Goal: Task Accomplishment & Management: Use online tool/utility

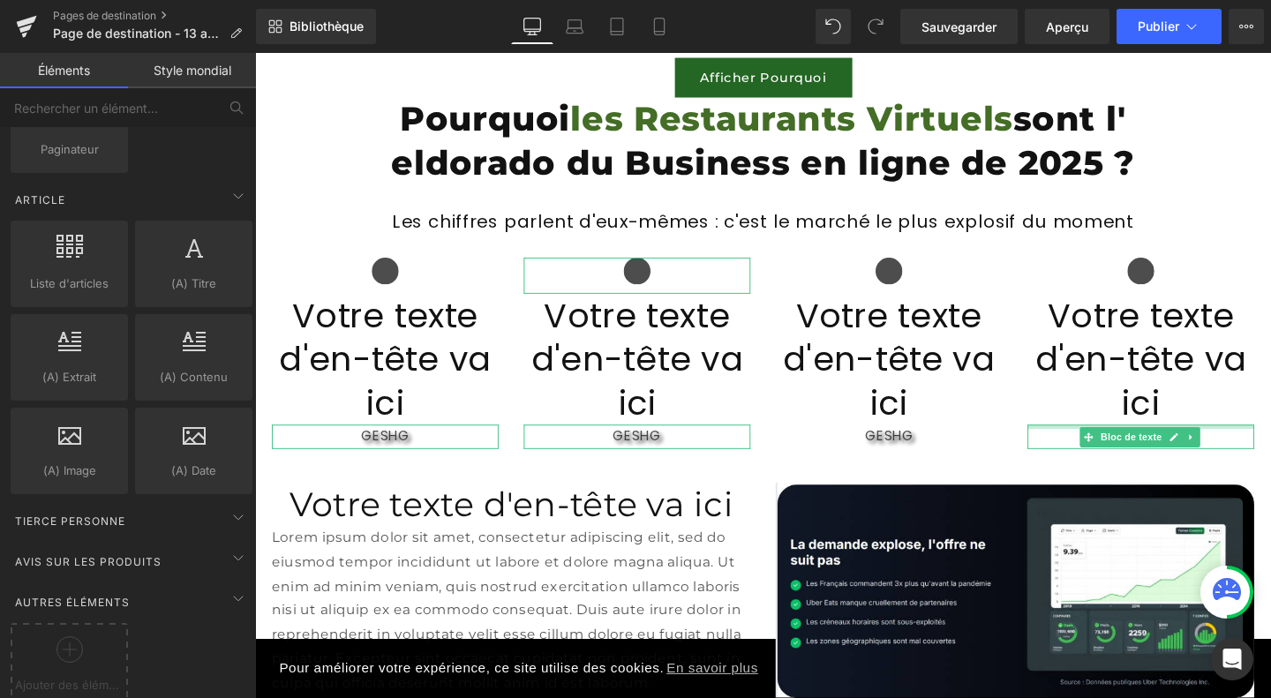
scroll to position [1796, 0]
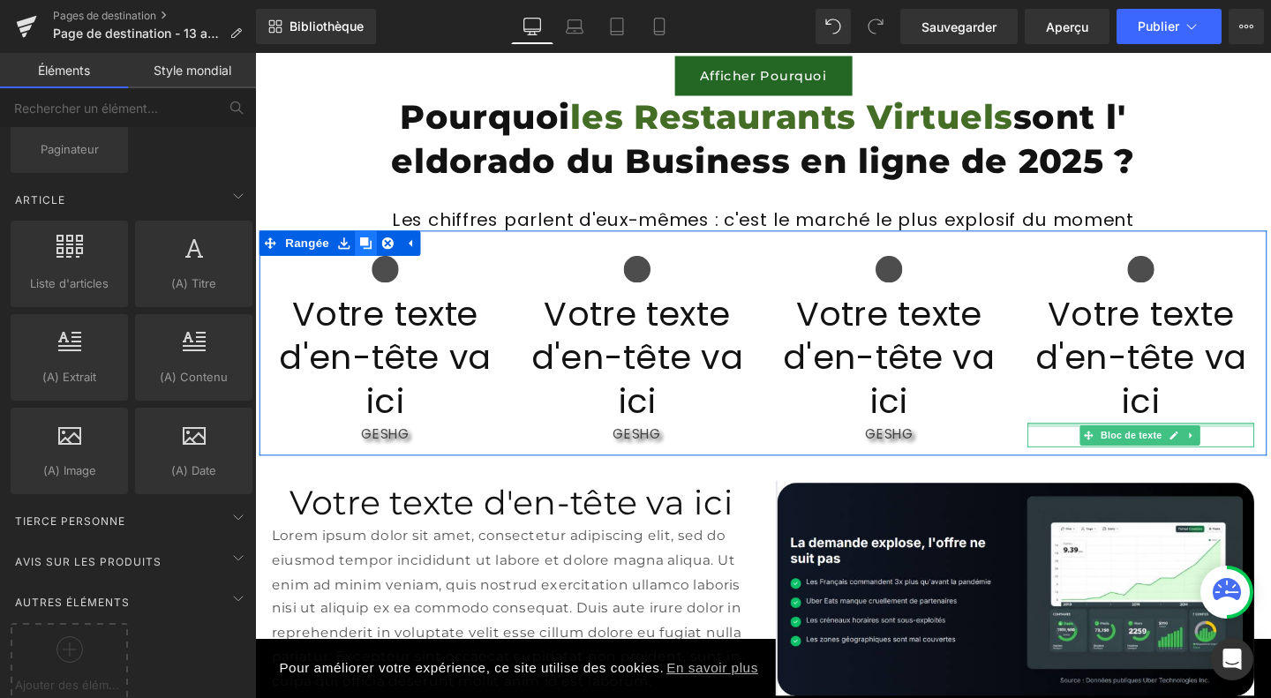
click at [365, 249] on icon at bounding box center [371, 253] width 12 height 12
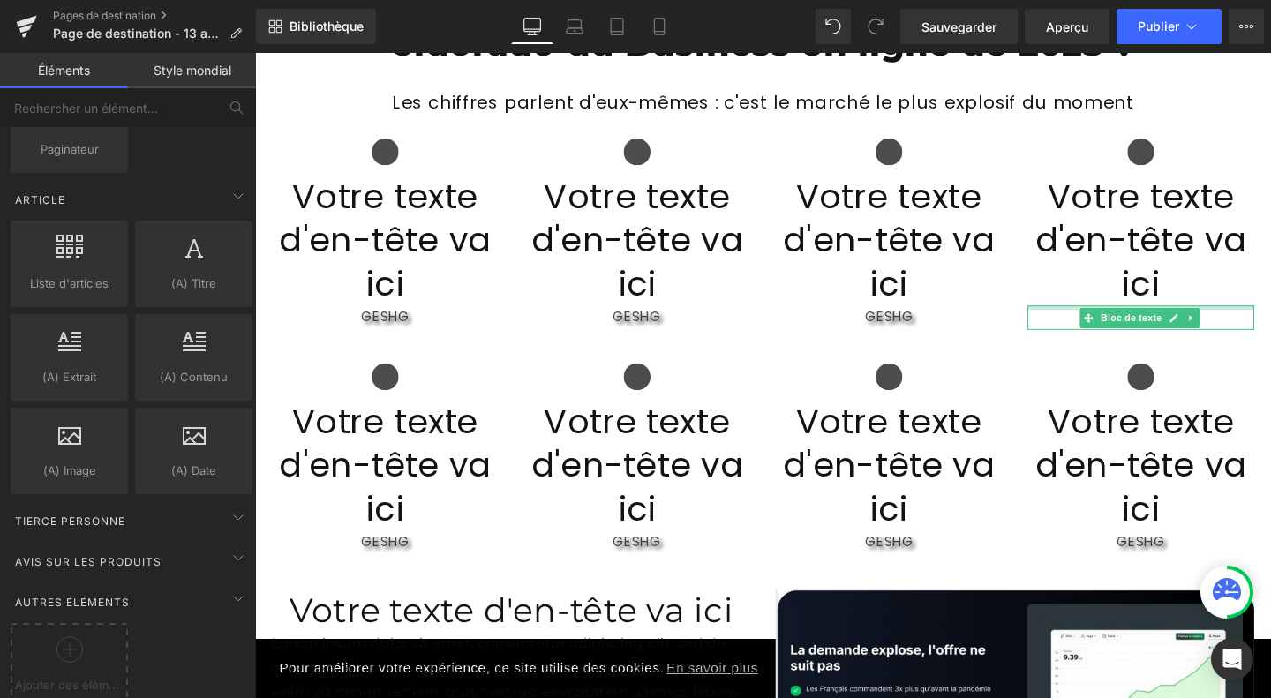
scroll to position [1920, 0]
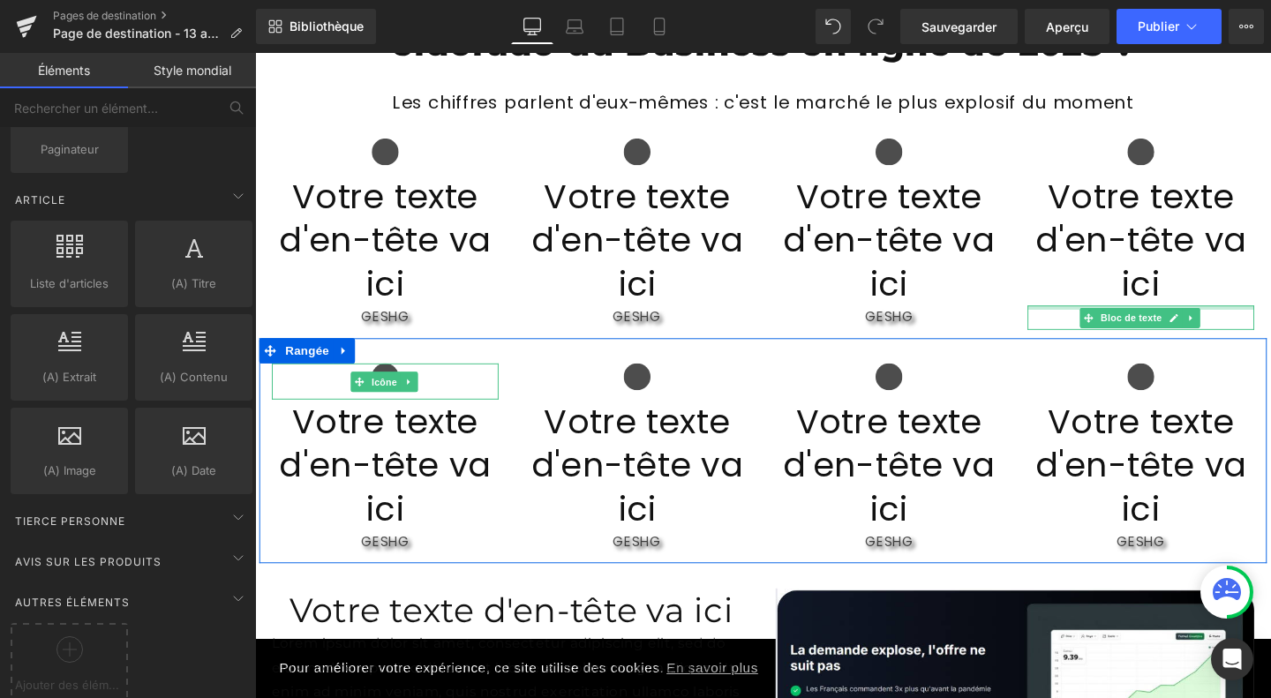
click at [441, 379] on div at bounding box center [392, 398] width 238 height 38
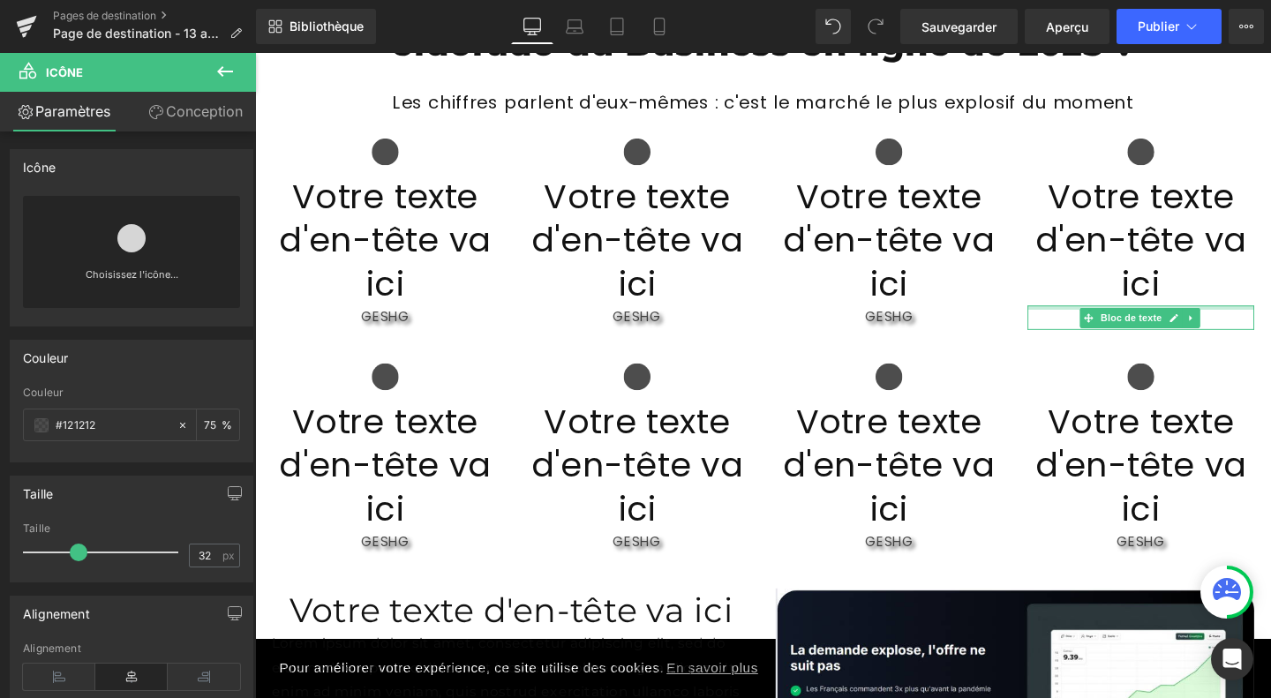
click at [235, 74] on icon at bounding box center [224, 71] width 21 height 21
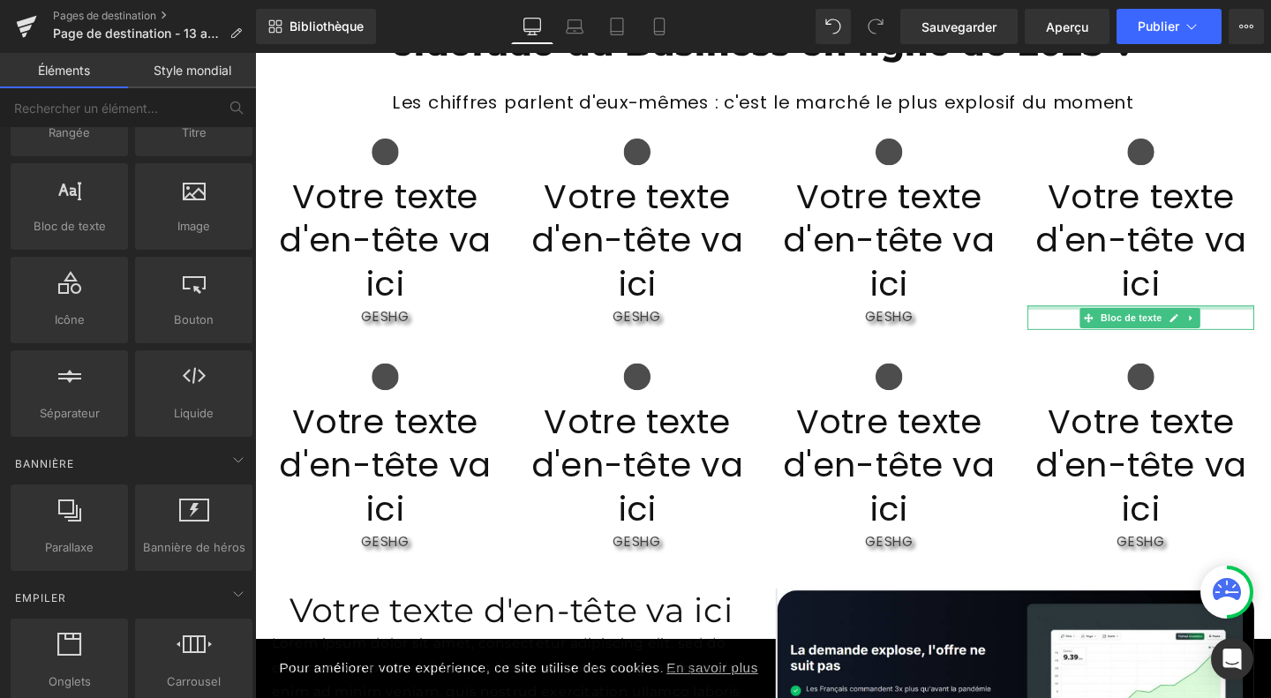
scroll to position [118, 0]
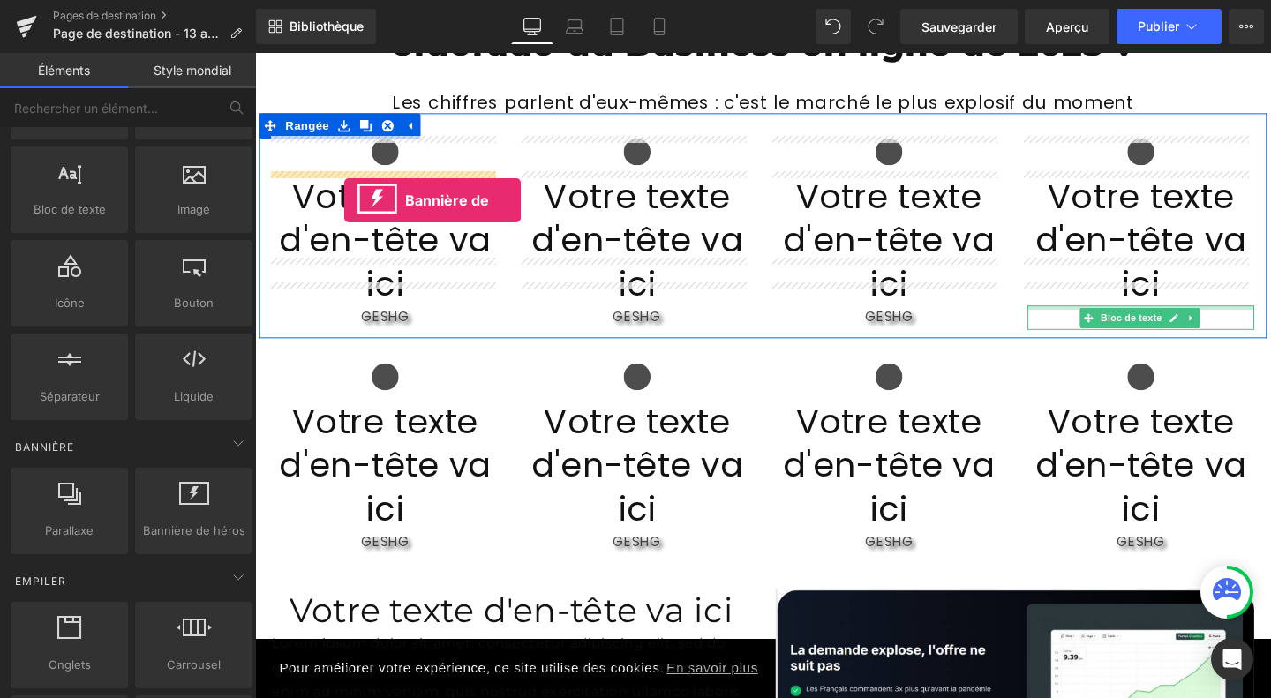
drag, startPoint x: 427, startPoint y: 571, endPoint x: 349, endPoint y: 207, distance: 371.9
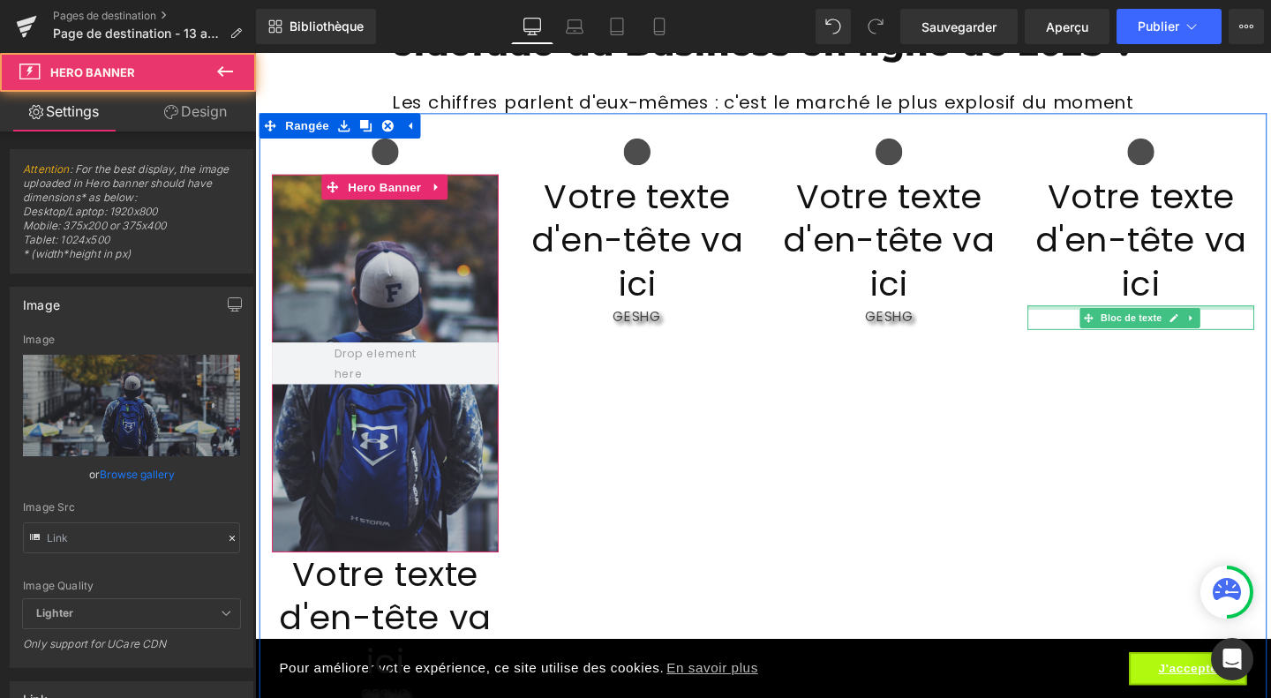
type input "[URL][DOMAIN_NAME]"
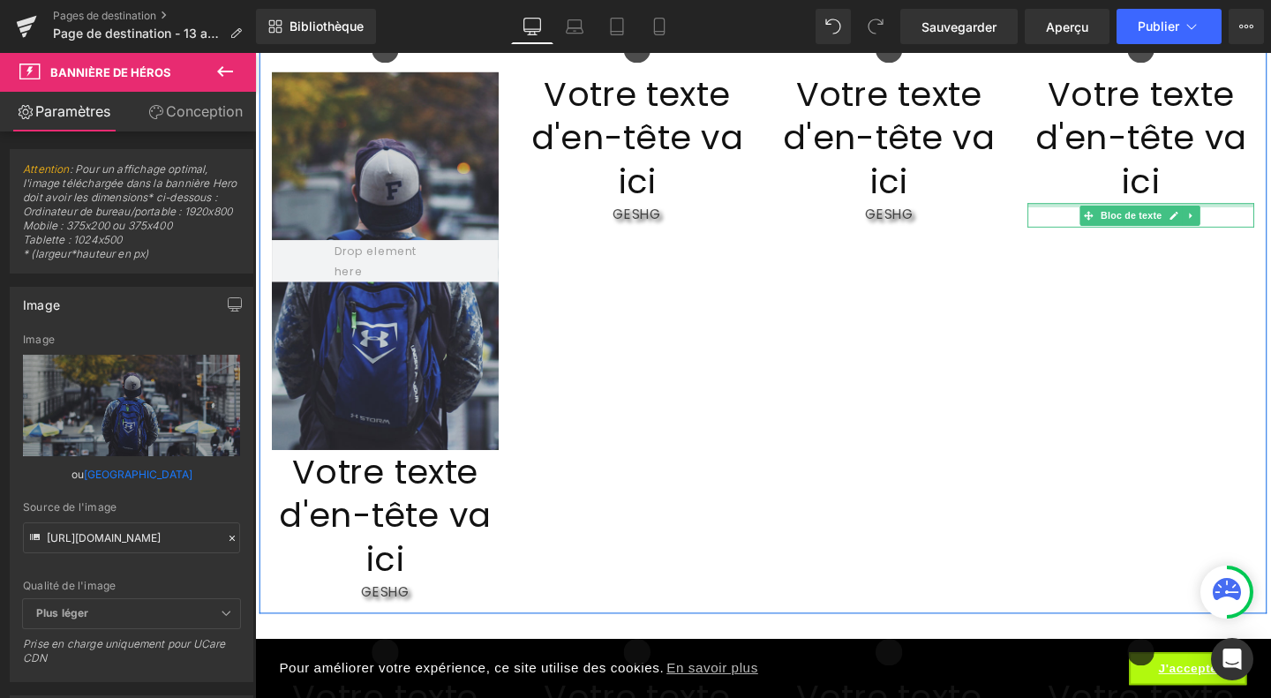
scroll to position [1975, 0]
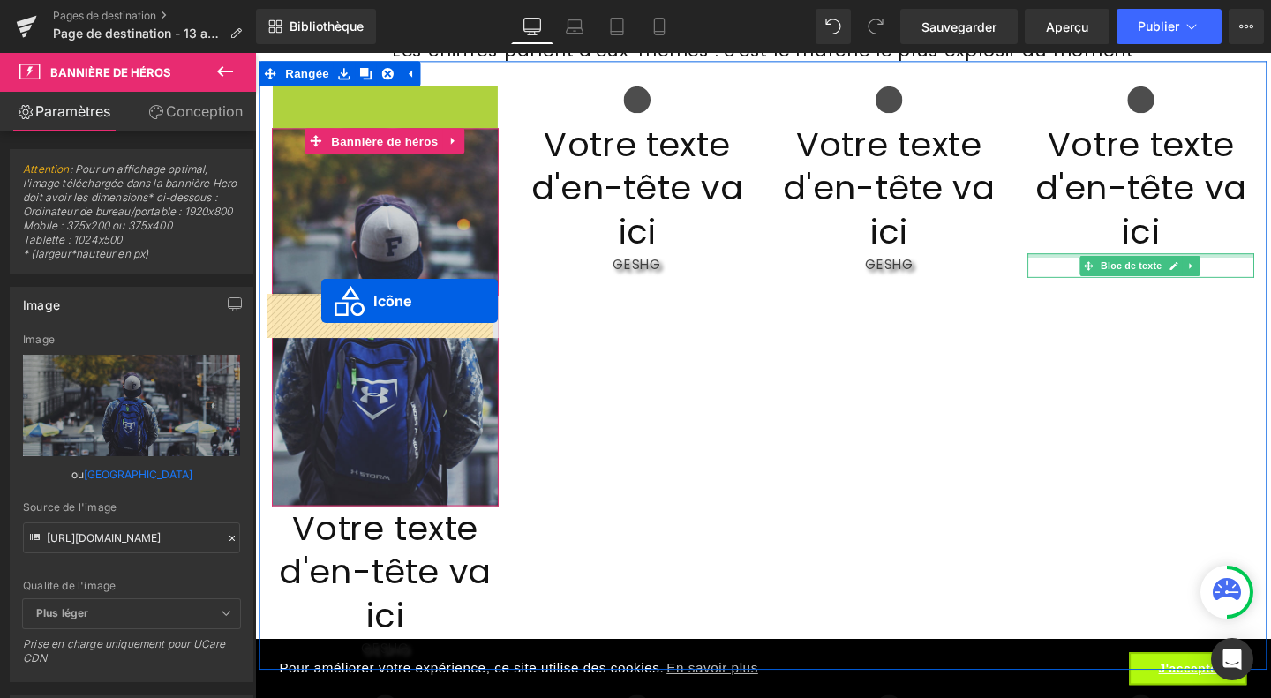
drag, startPoint x: 332, startPoint y: 105, endPoint x: 325, endPoint y: 313, distance: 208.3
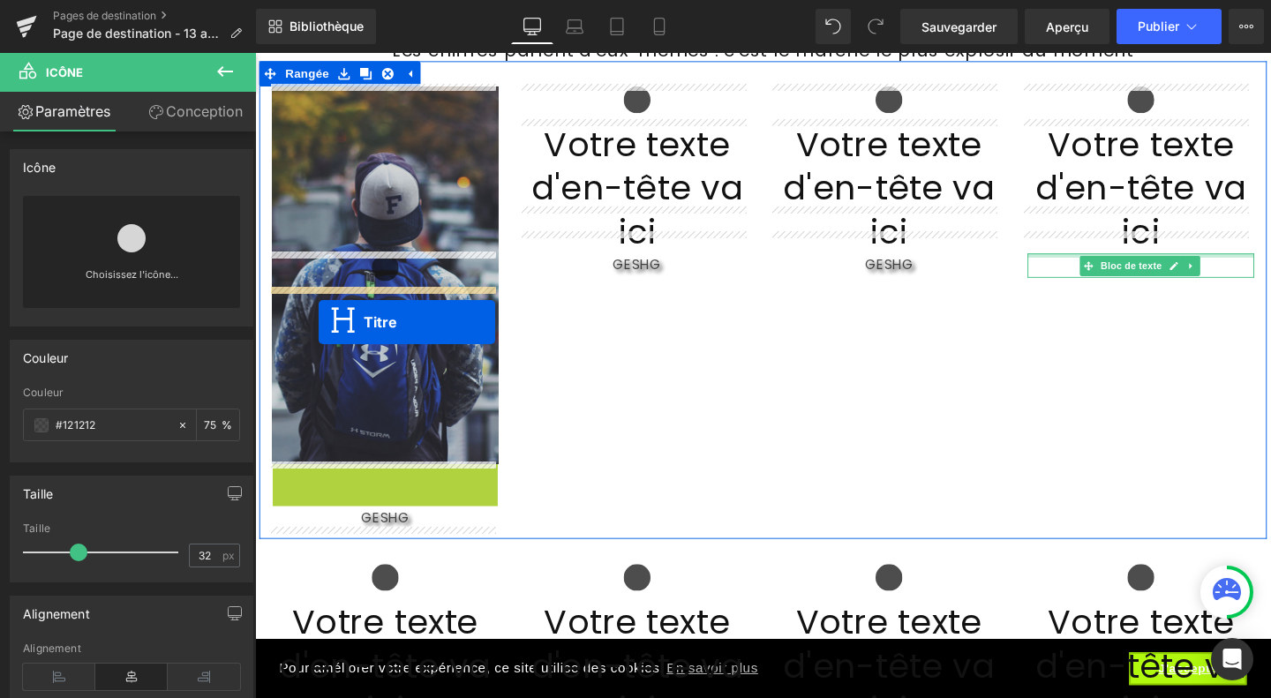
drag, startPoint x: 320, startPoint y: 531, endPoint x: 321, endPoint y: 336, distance: 195.0
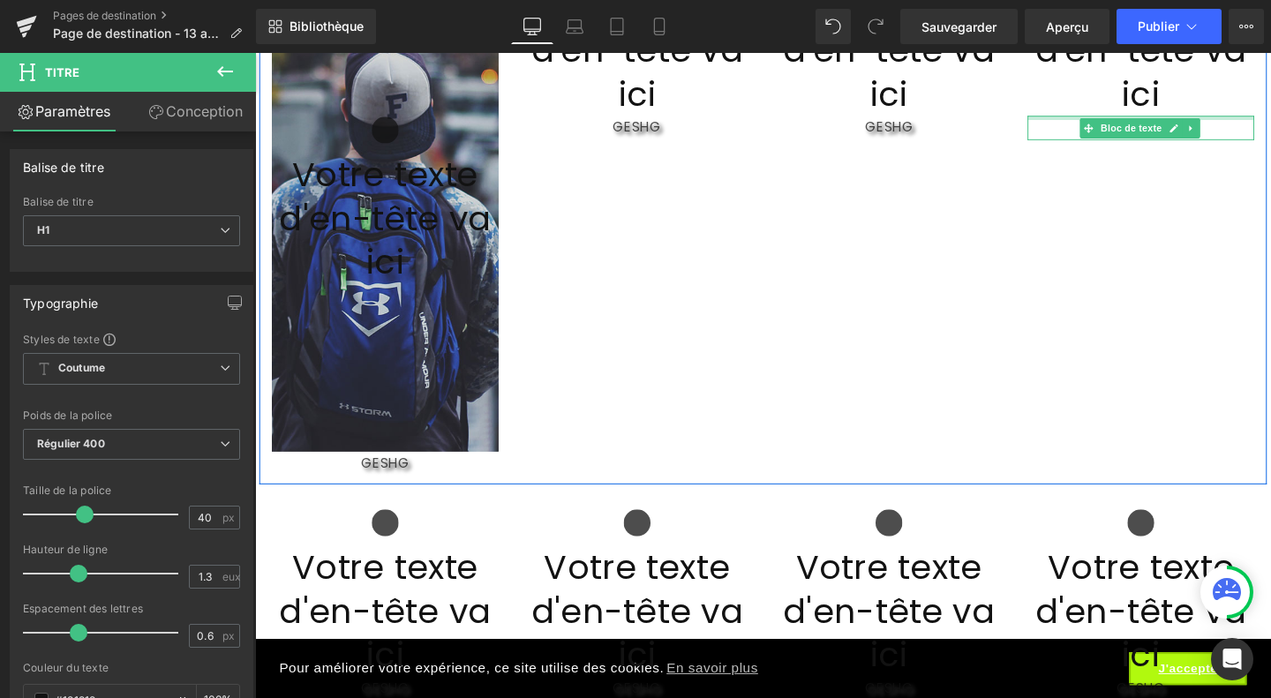
scroll to position [2248, 0]
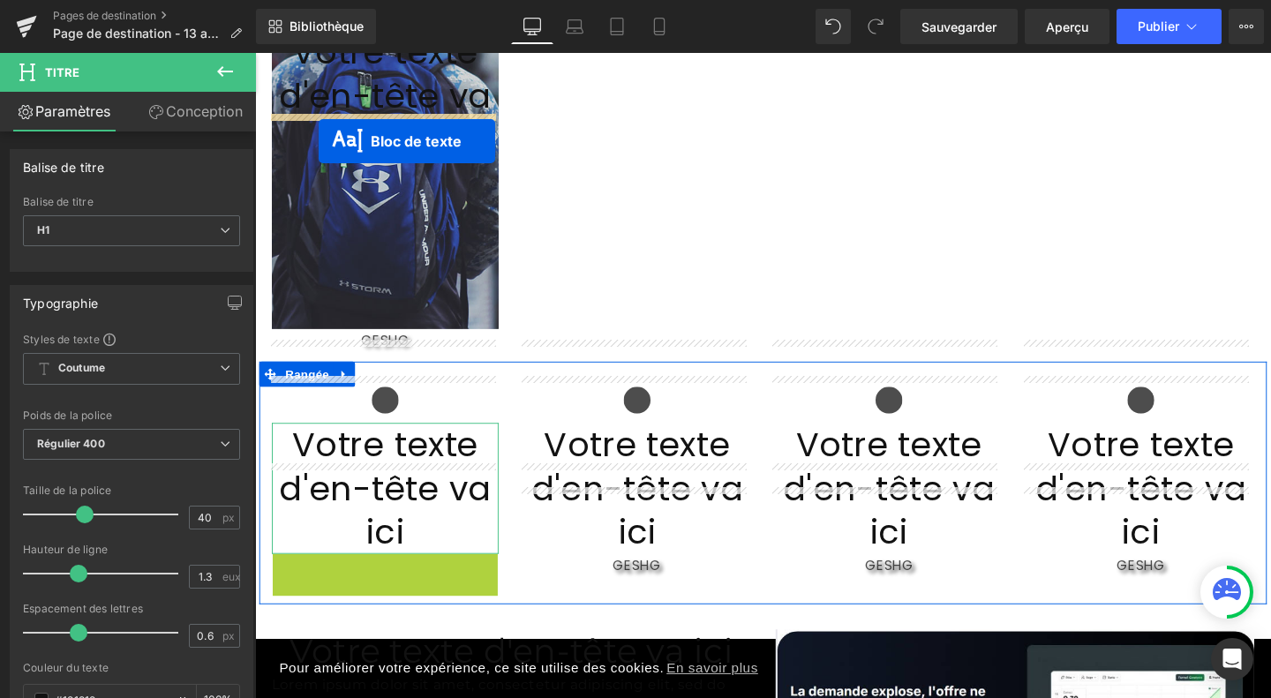
drag, startPoint x: 338, startPoint y: 496, endPoint x: 322, endPoint y: 146, distance: 349.8
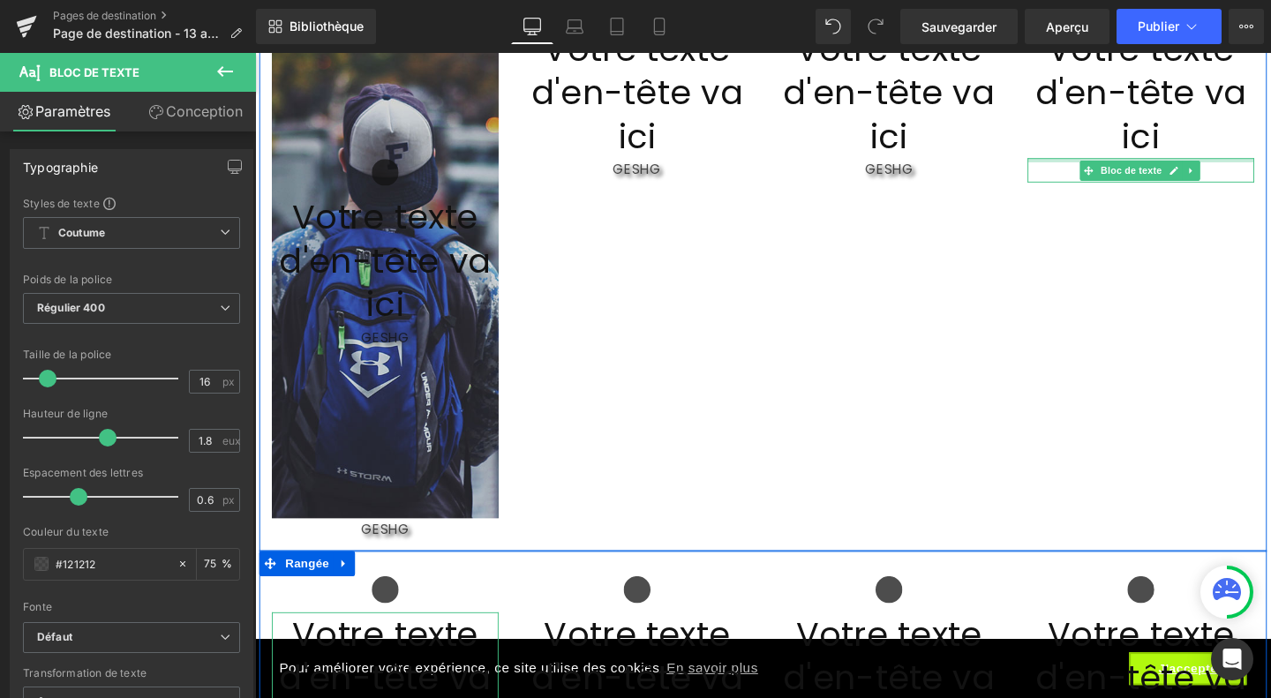
scroll to position [2068, 0]
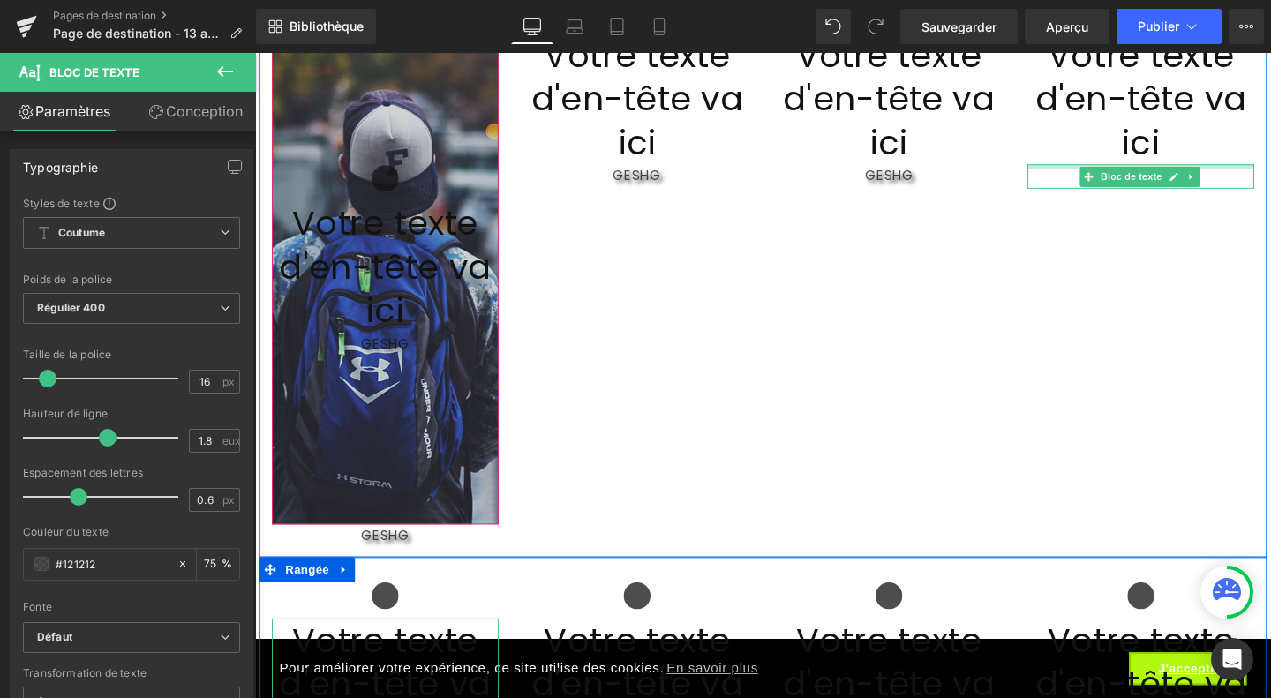
click at [371, 114] on div at bounding box center [392, 272] width 238 height 554
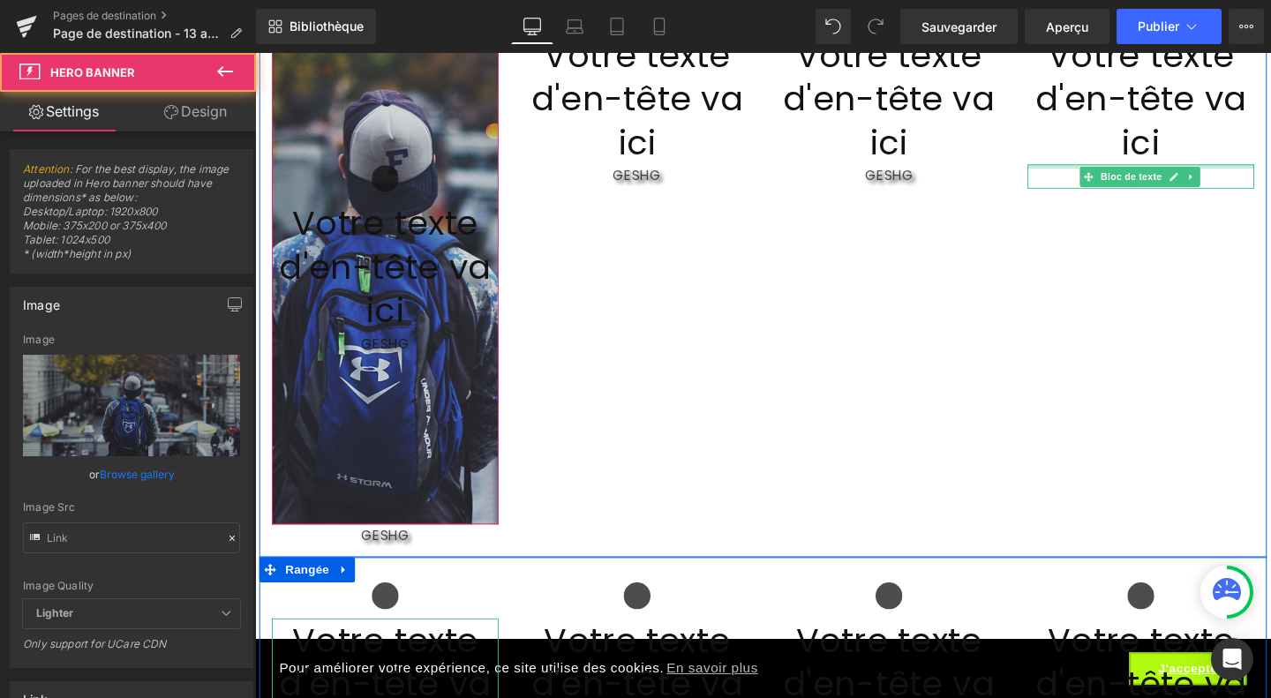
type input "[URL][DOMAIN_NAME]"
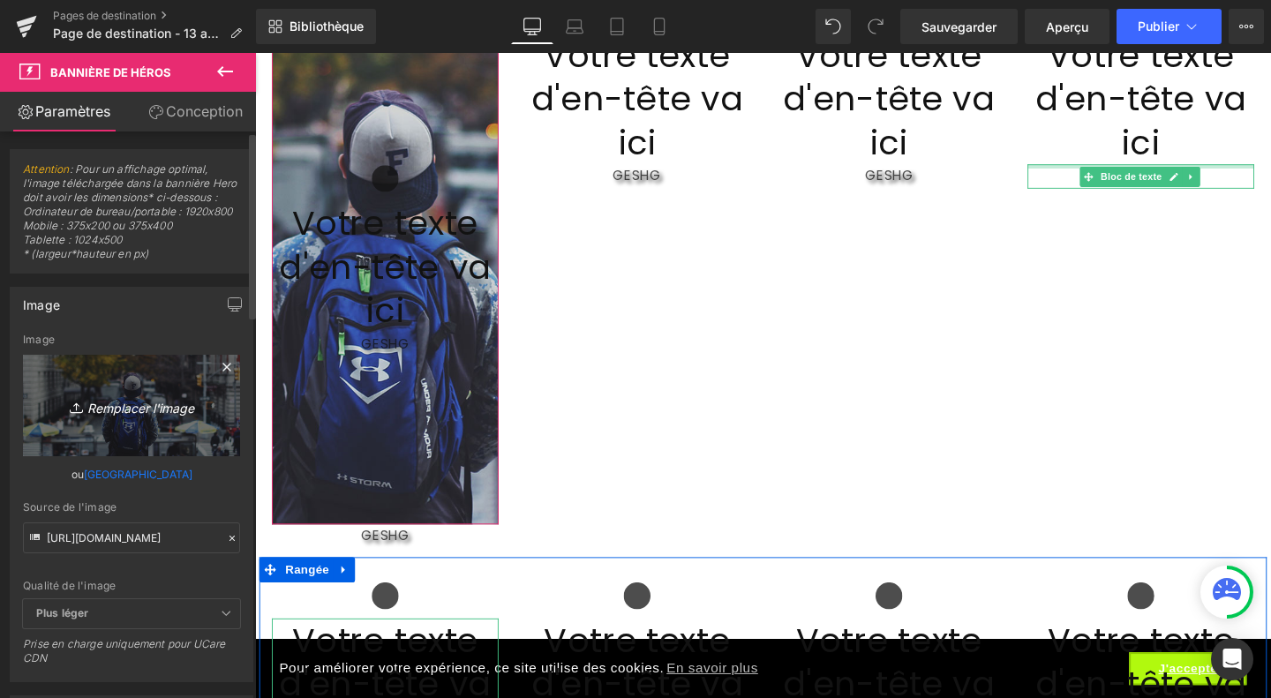
click at [153, 415] on font "Remplacer l'image" at bounding box center [140, 407] width 107 height 15
type input "C:\fakepath\Adobe Express - file (2).png"
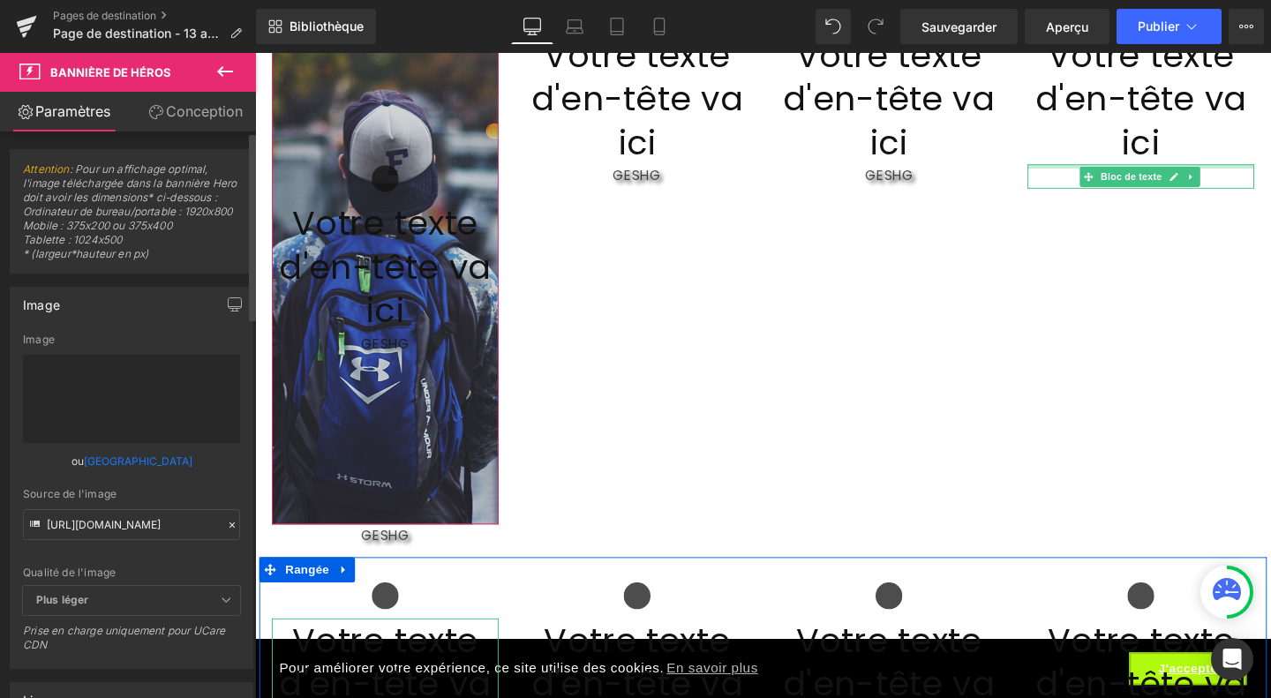
type input "https://ucarecdn.com/f08f7b00-2371-49f4-8388-fb2fd24017f9/-/format/auto/-/previ…"
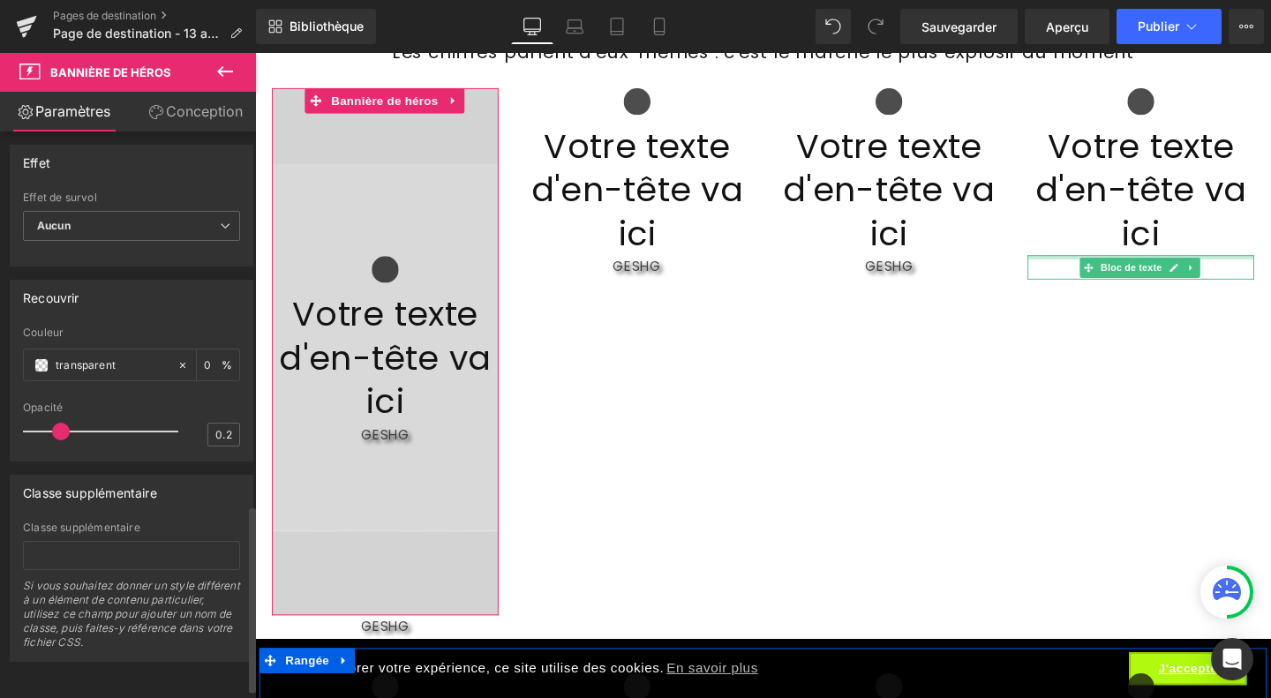
scroll to position [1135, 0]
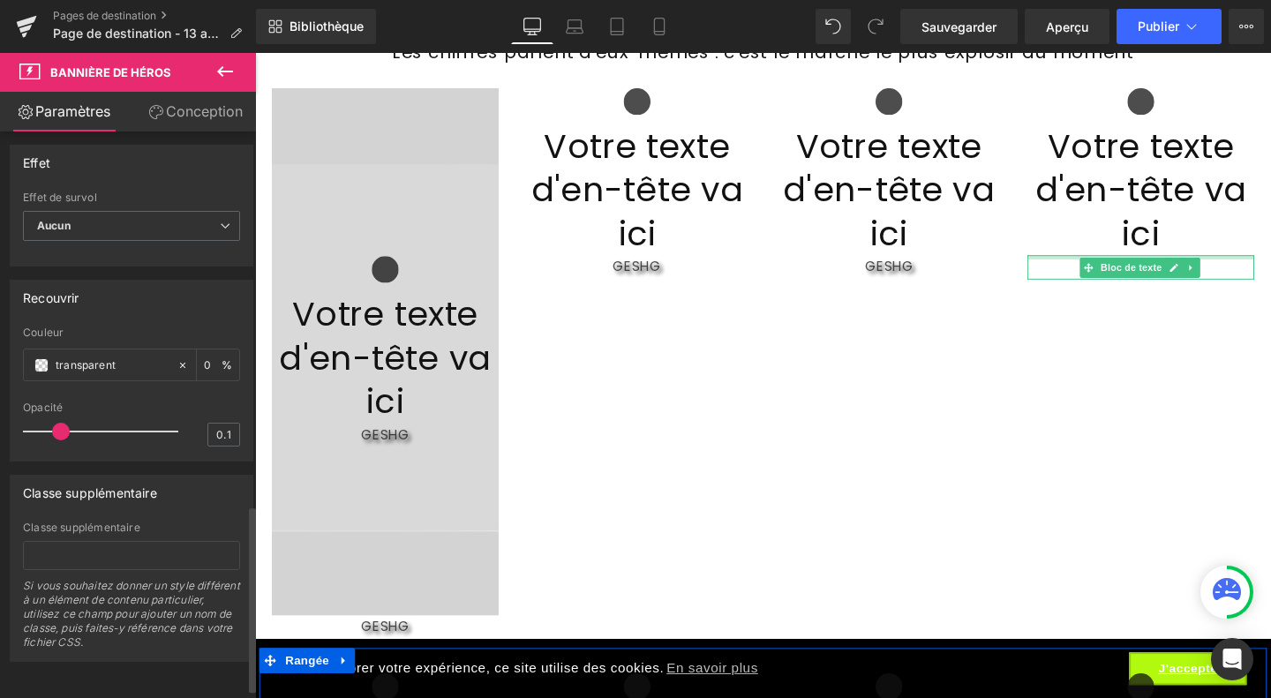
type input "0.2"
click at [65, 449] on div at bounding box center [105, 431] width 146 height 35
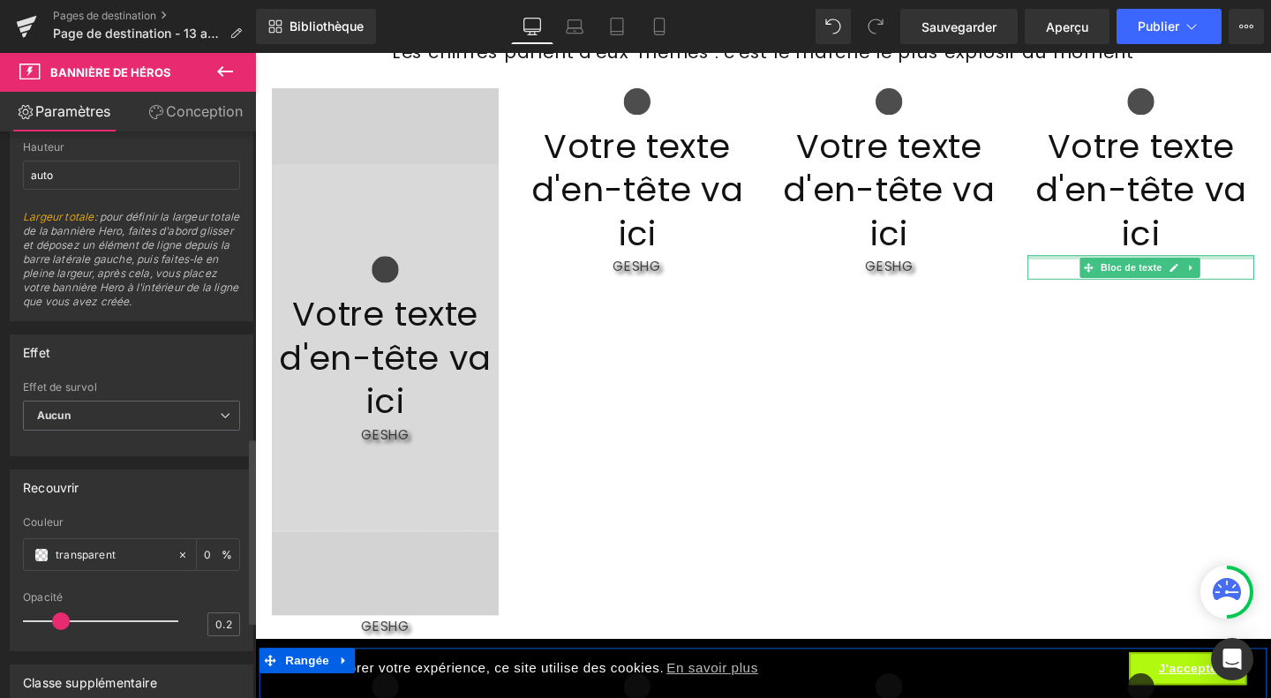
scroll to position [928, 0]
click at [184, 432] on span "Aucun" at bounding box center [131, 416] width 217 height 31
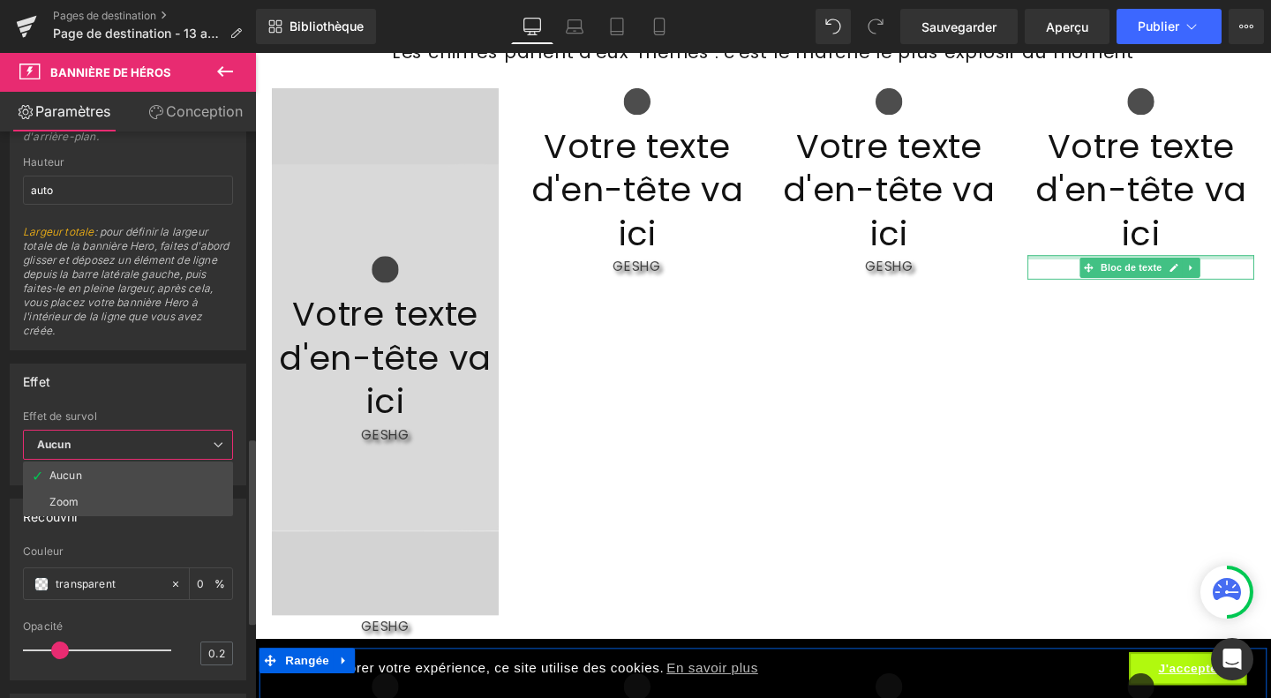
click at [184, 442] on span "Aucun" at bounding box center [128, 445] width 210 height 31
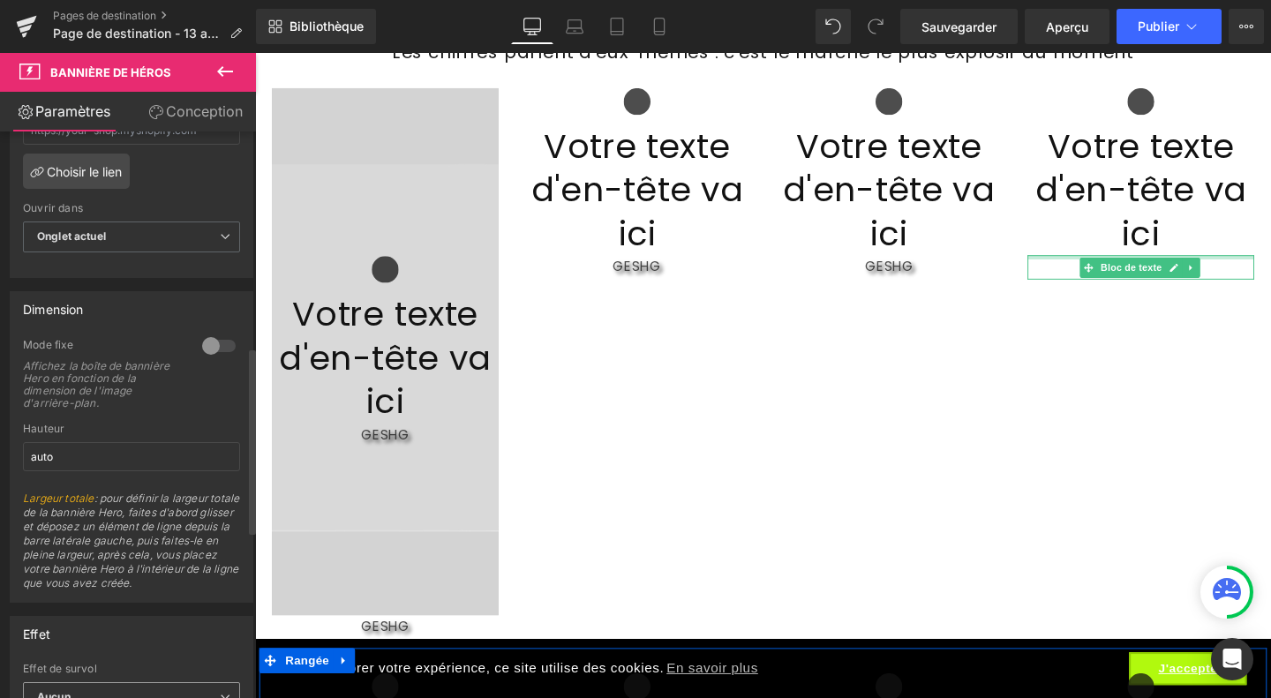
scroll to position [658, 0]
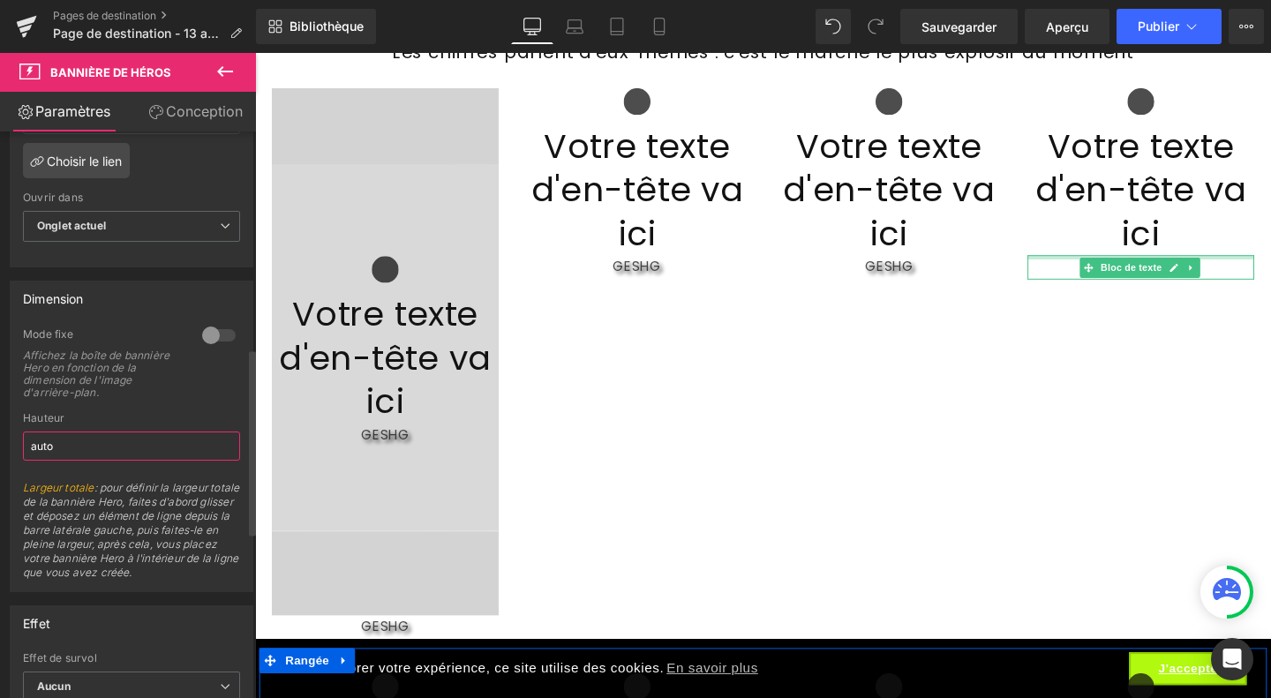
click at [108, 461] on input "auto" at bounding box center [131, 445] width 217 height 29
type input "a"
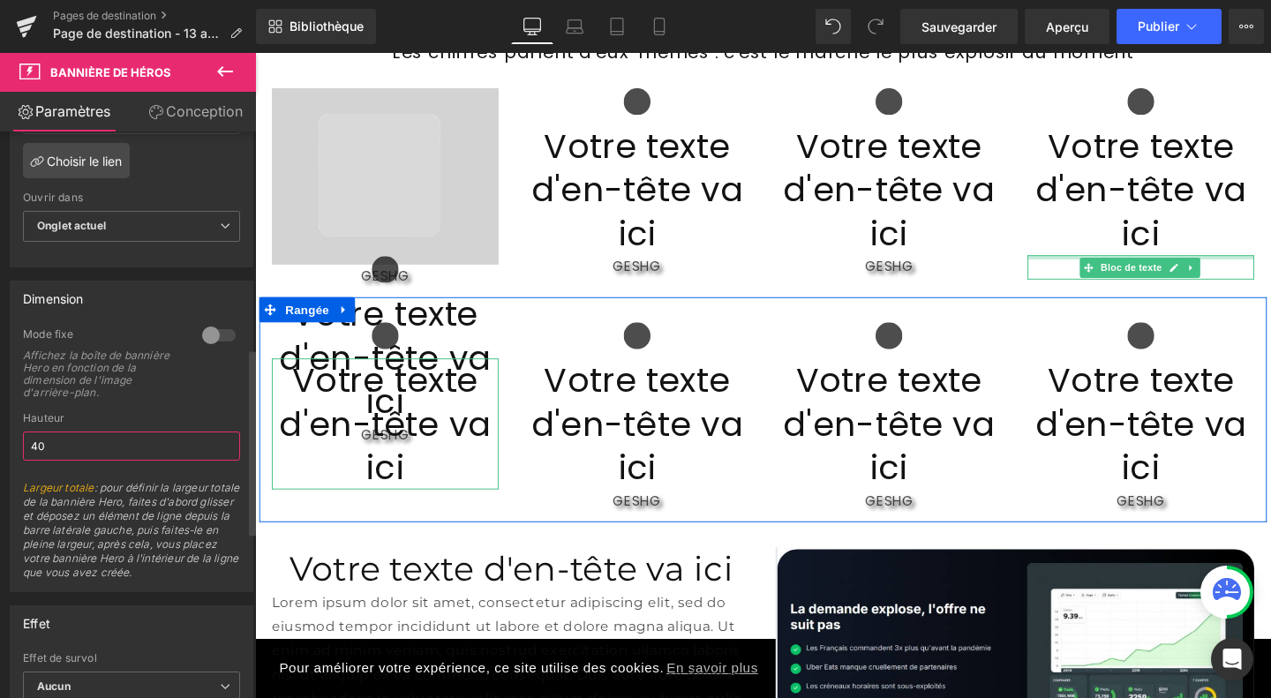
type input "4"
type input "1"
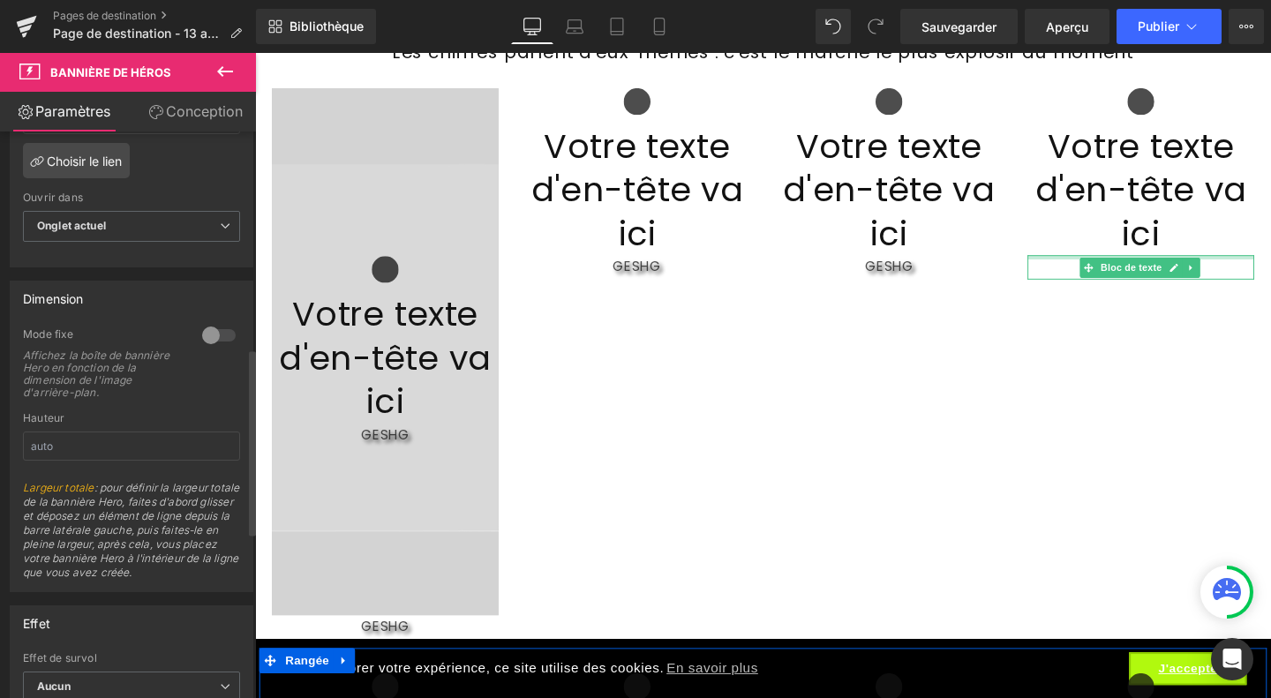
click at [213, 349] on div at bounding box center [219, 335] width 42 height 28
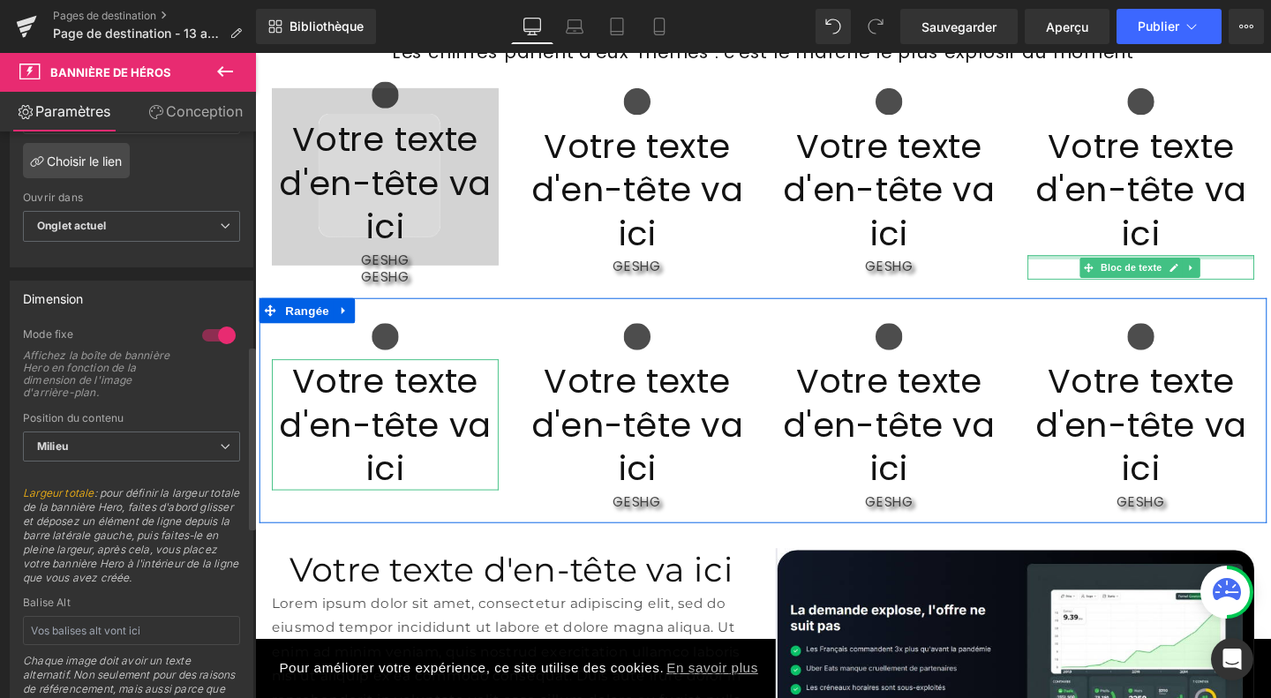
click at [199, 349] on div at bounding box center [219, 335] width 42 height 28
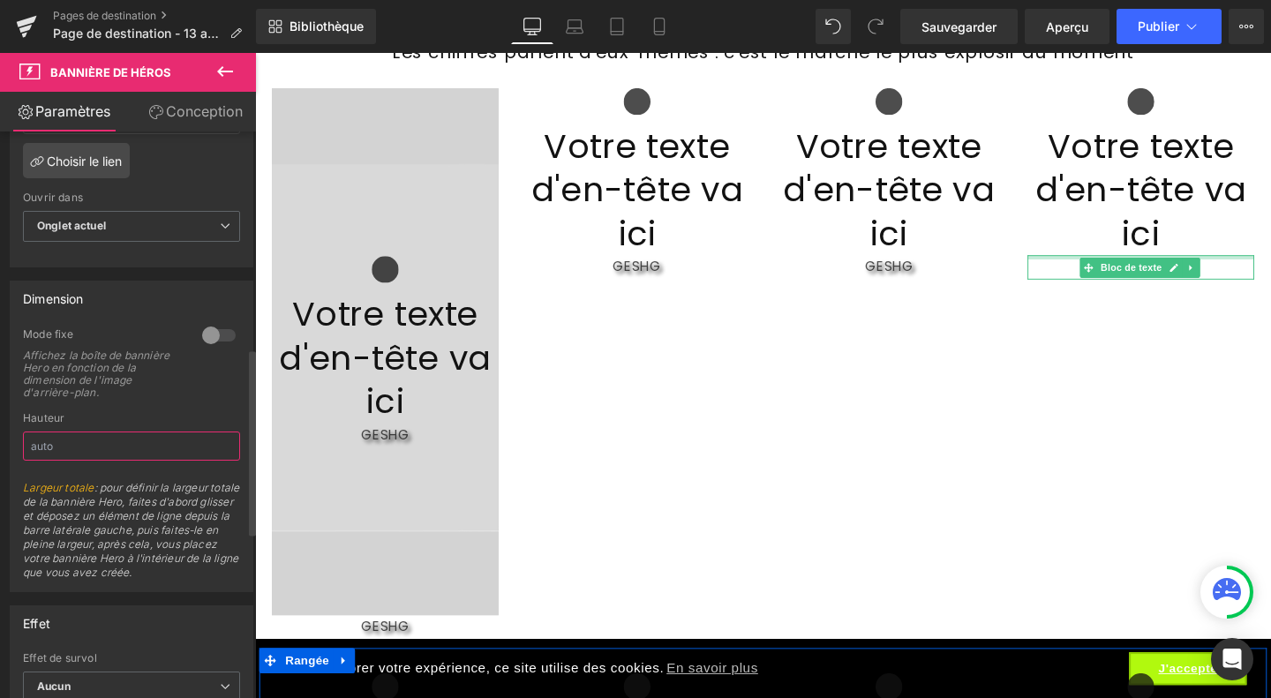
click at [69, 461] on input "text" at bounding box center [131, 445] width 217 height 29
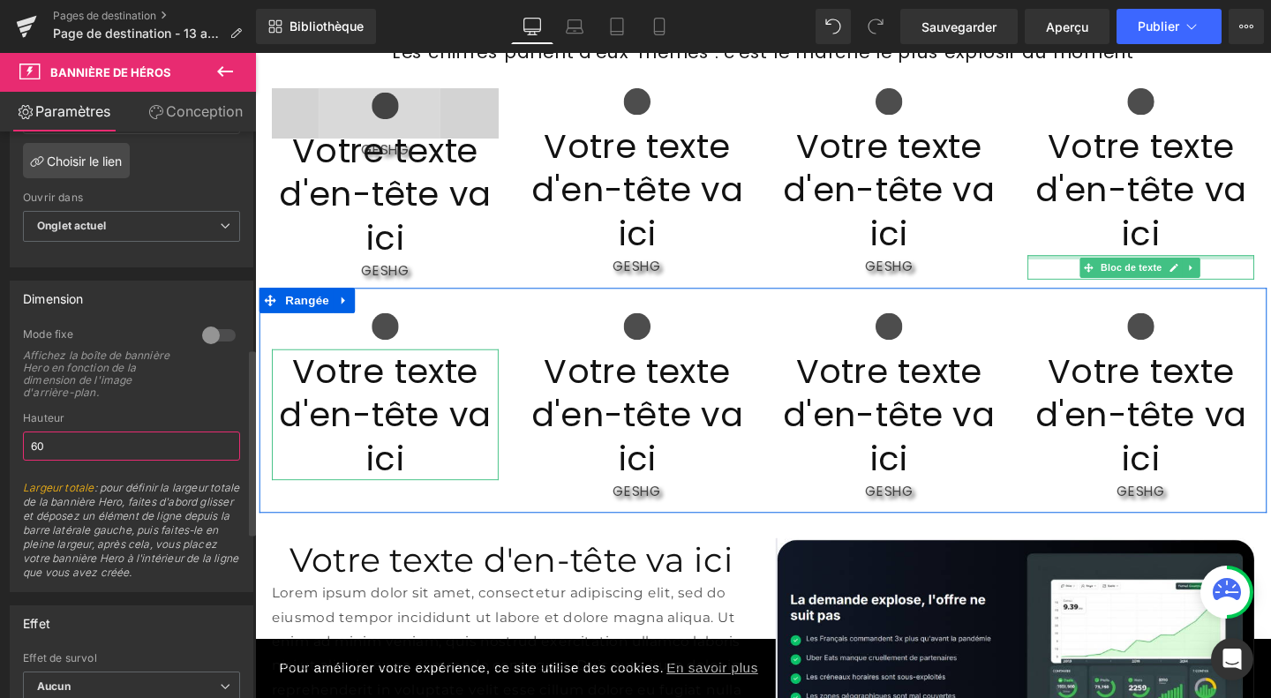
type input "6"
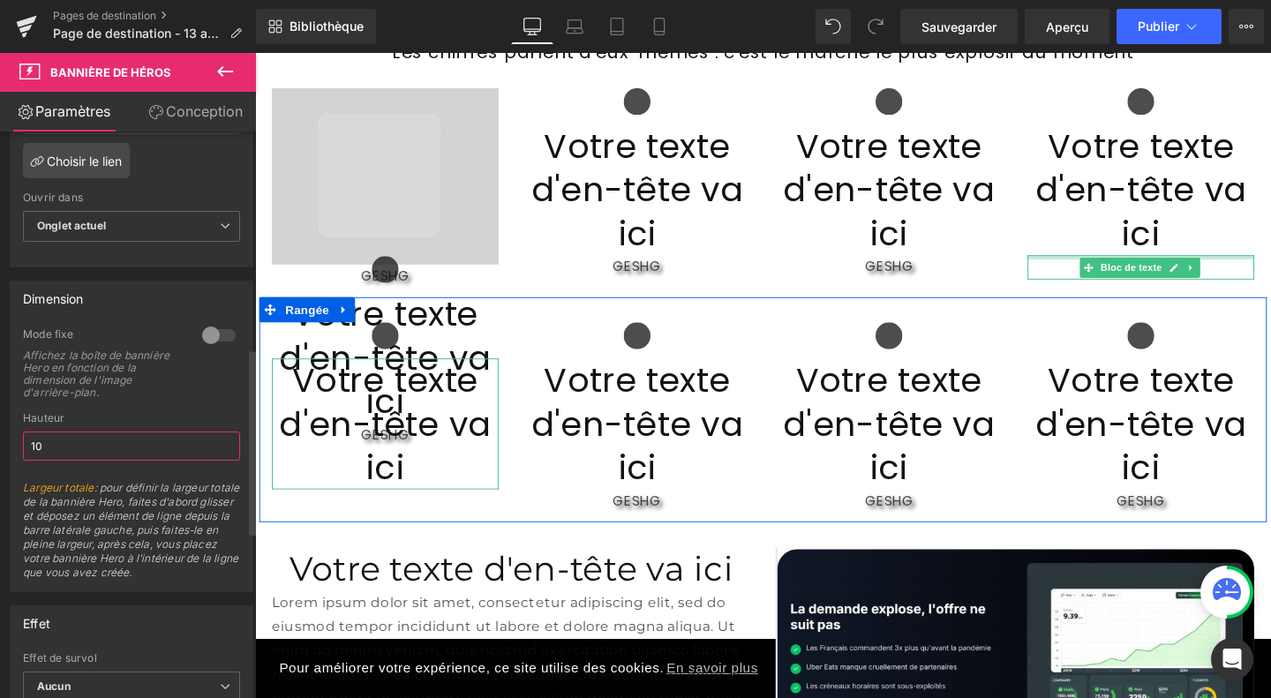
type input "1"
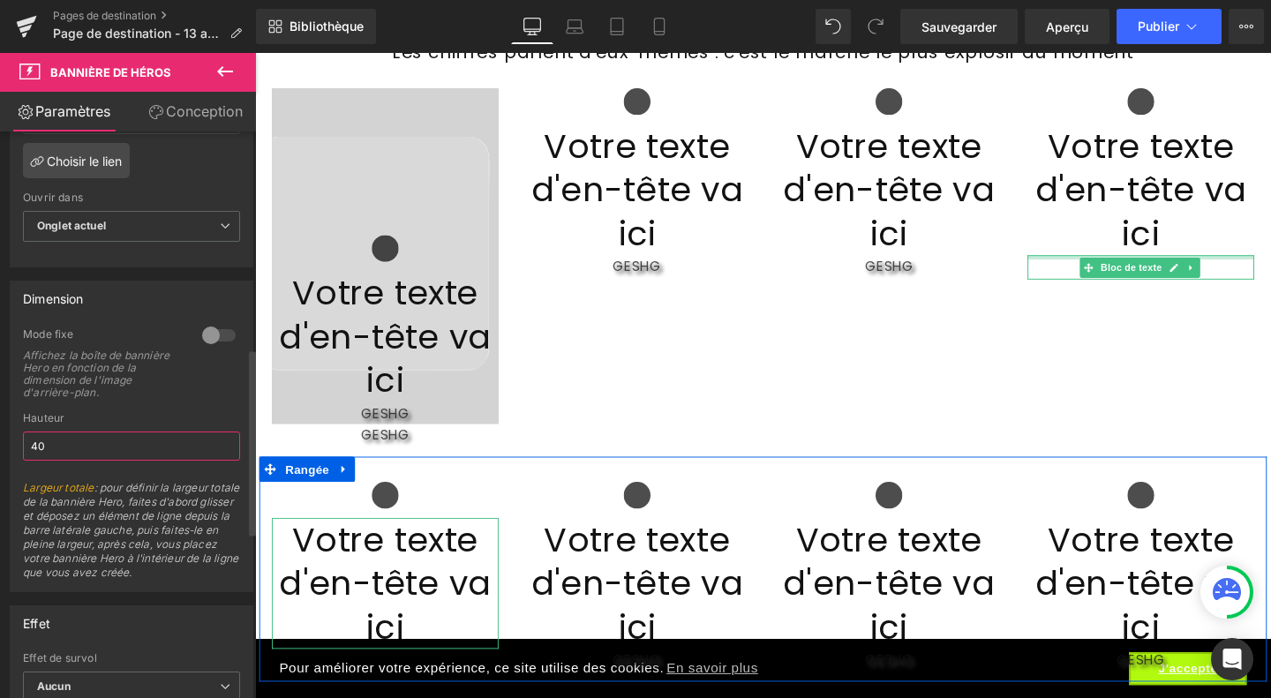
type input "4"
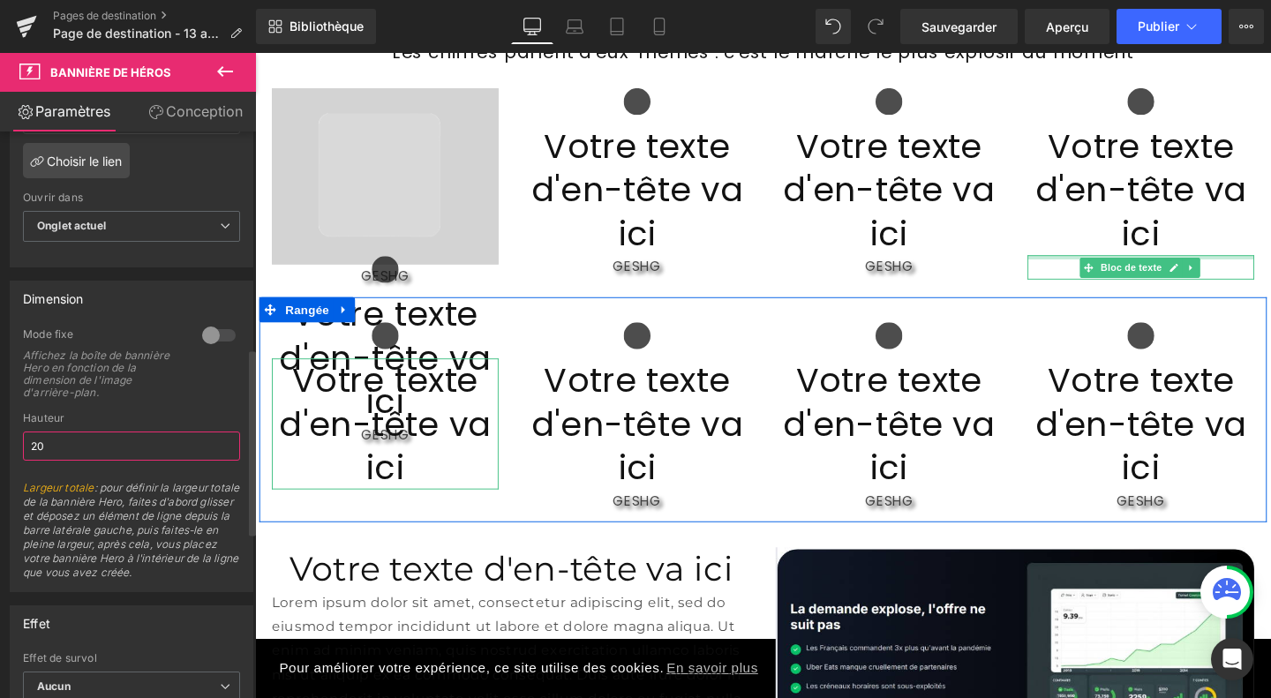
type input "2"
type input "300"
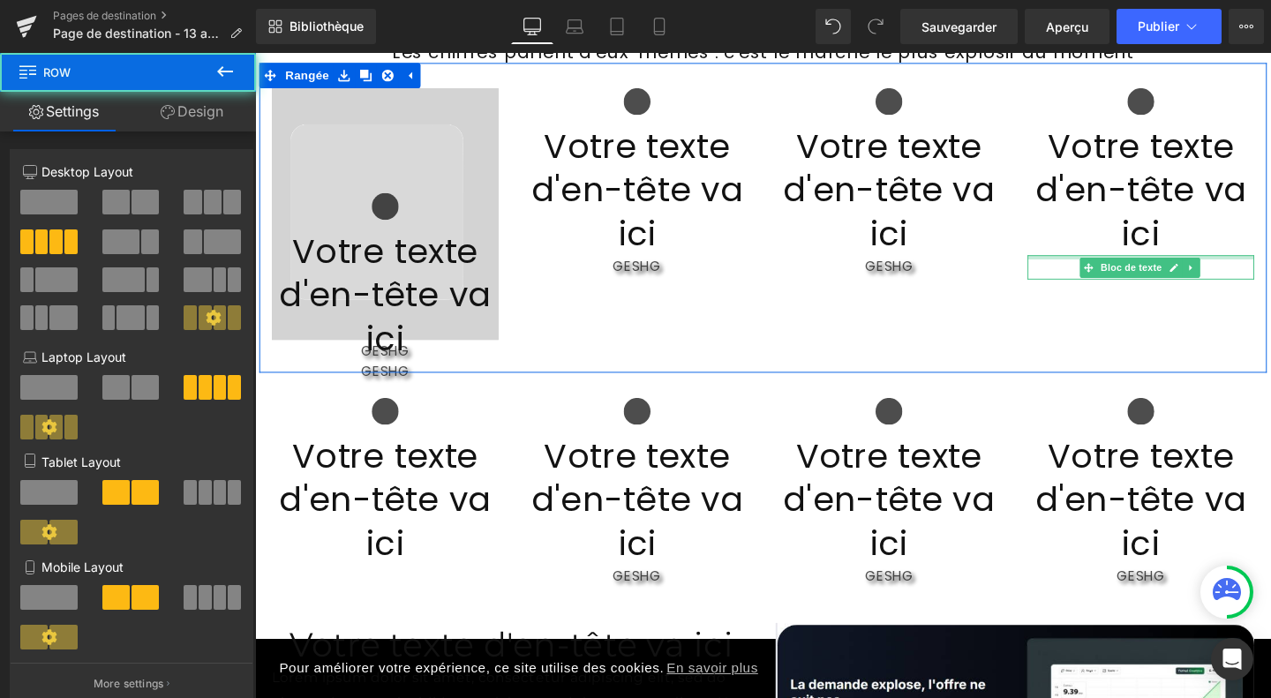
click at [556, 318] on div "Icône Votre texte d'en-tête va ici Titre GESHG Bloc de texte Bannière de héros …" at bounding box center [788, 227] width 1059 height 326
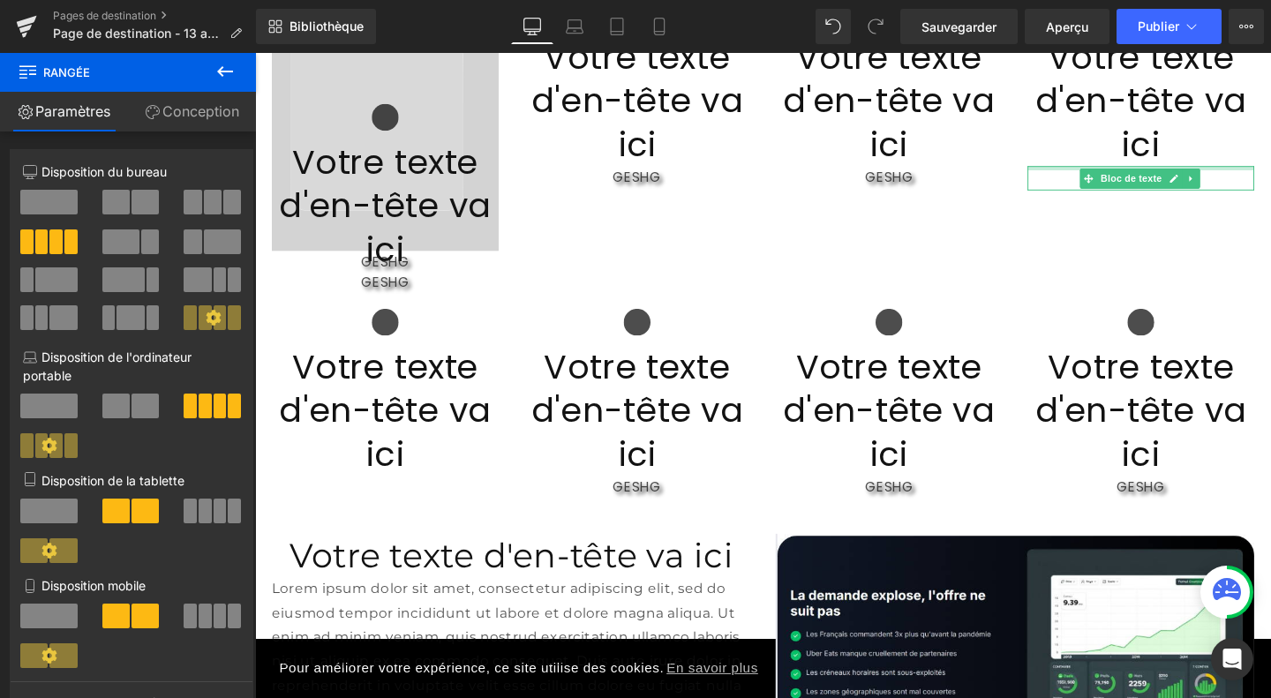
scroll to position [1978, 0]
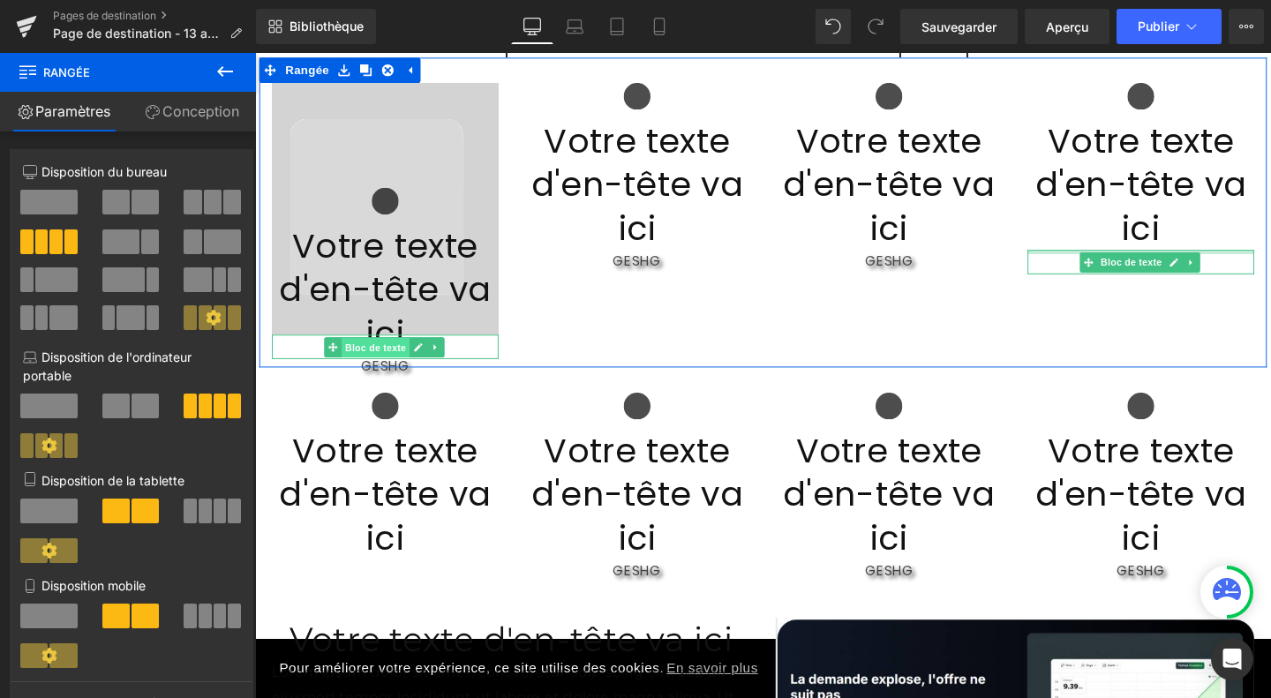
click at [350, 368] on font "Bloc de texte" at bounding box center [382, 362] width 64 height 21
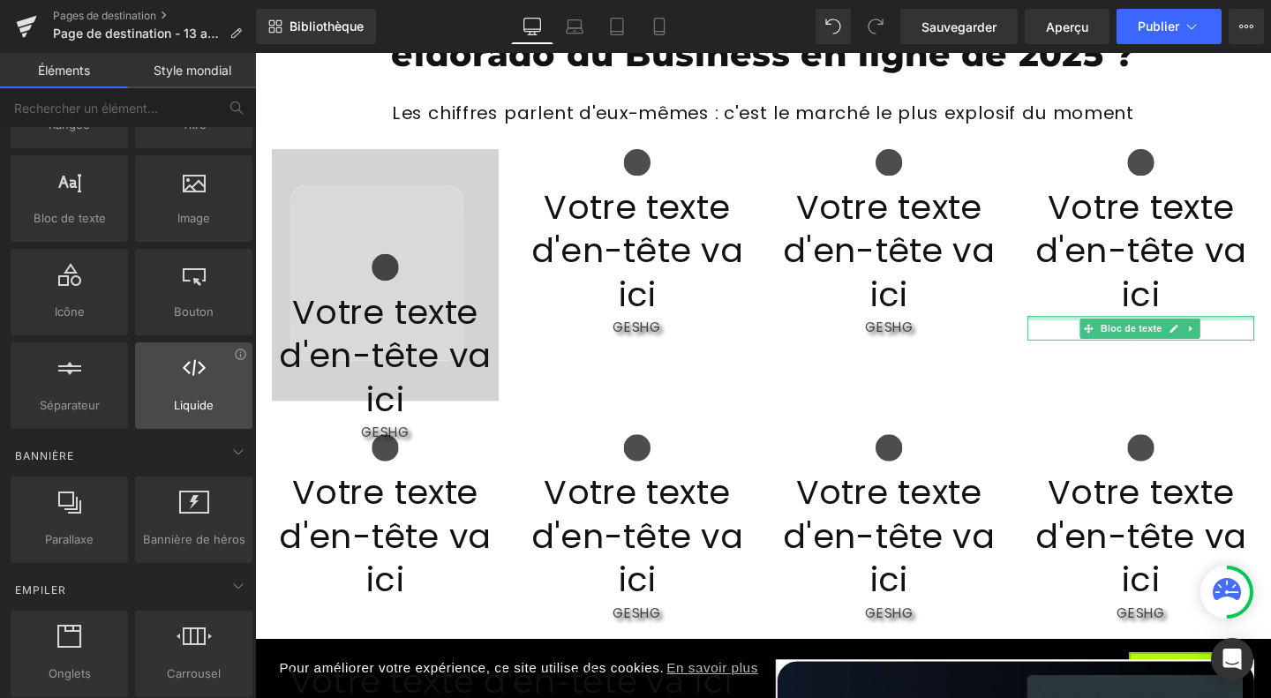
scroll to position [110, 0]
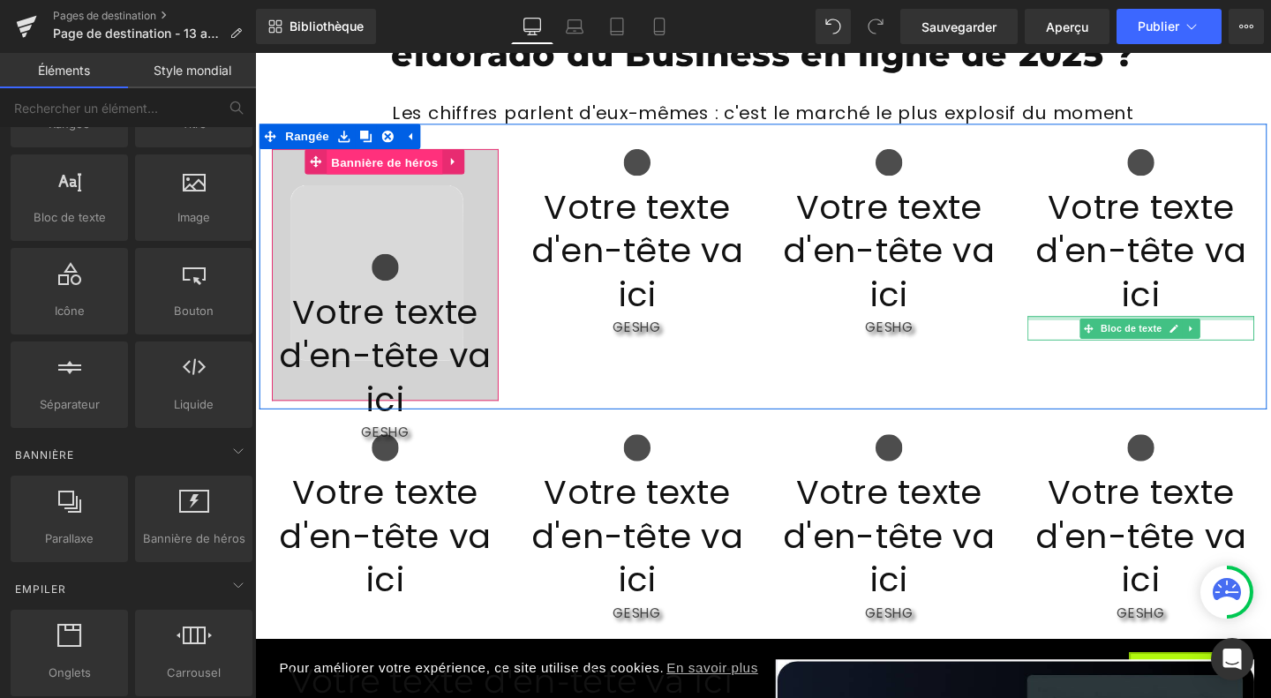
click at [396, 174] on font "Bannière de héros" at bounding box center [391, 167] width 112 height 26
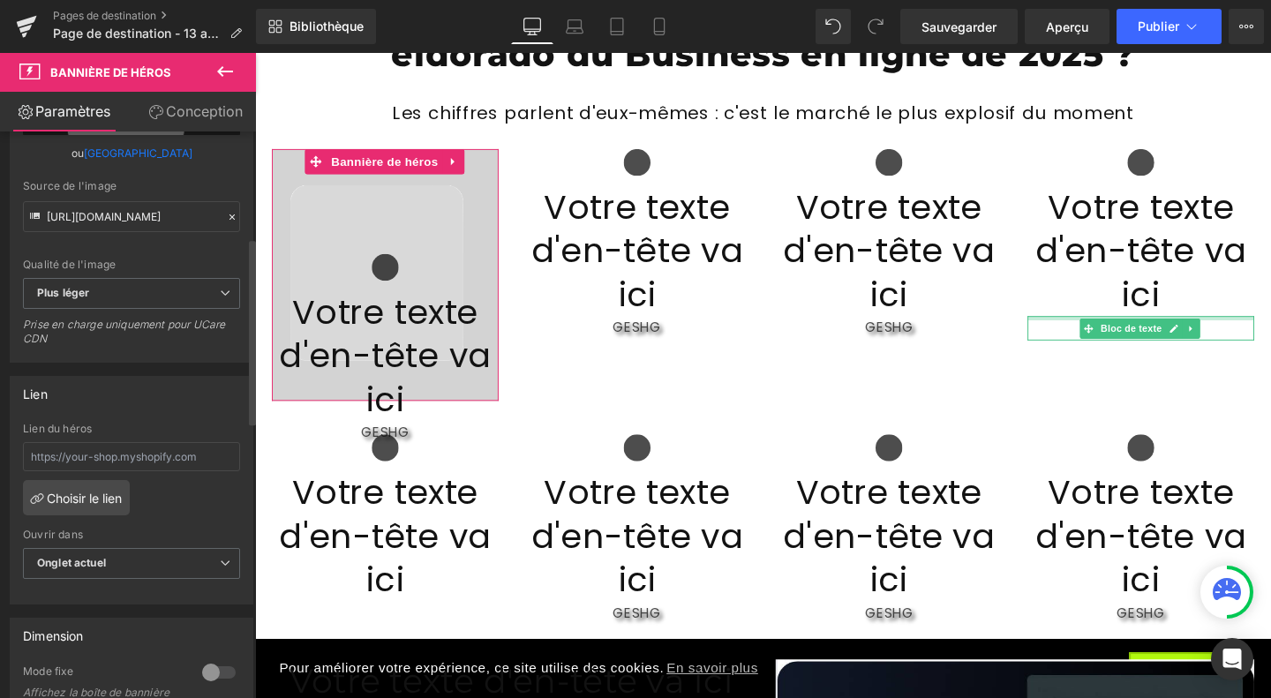
scroll to position [322, 0]
click at [169, 308] on span "Plus léger" at bounding box center [131, 292] width 217 height 31
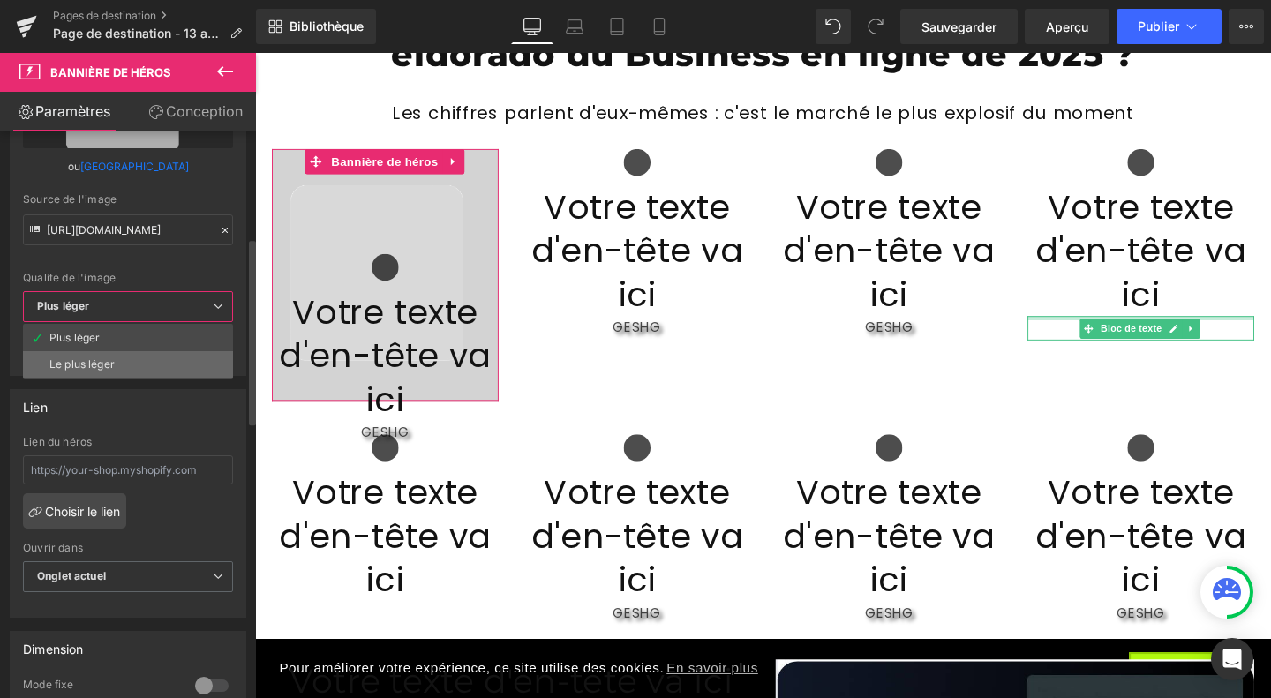
click at [124, 370] on li "Le plus léger" at bounding box center [128, 364] width 210 height 26
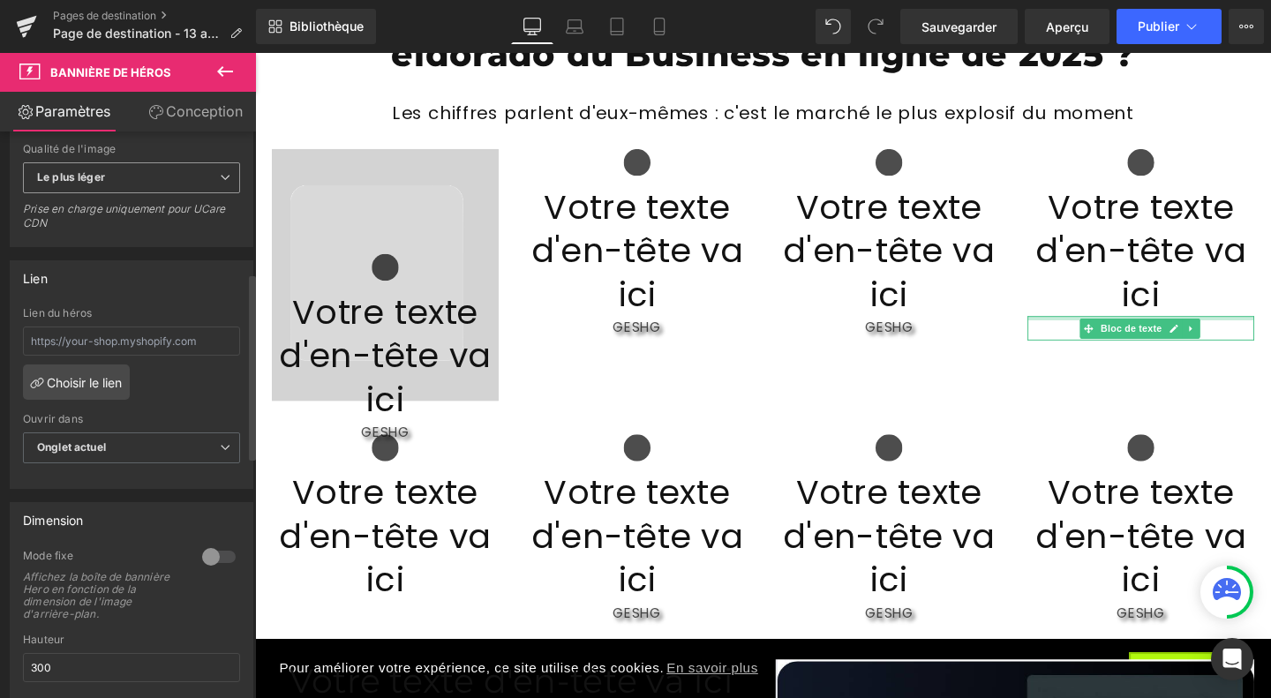
scroll to position [429, 0]
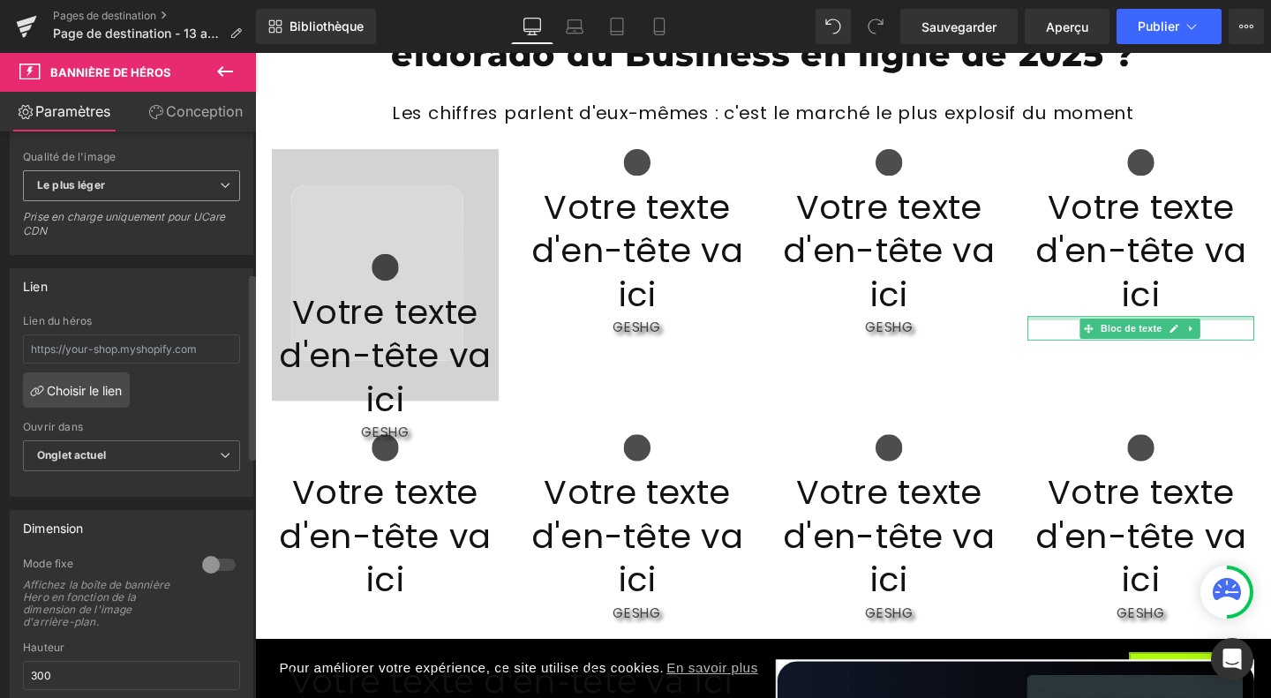
click at [139, 201] on span "Le plus léger" at bounding box center [131, 185] width 217 height 31
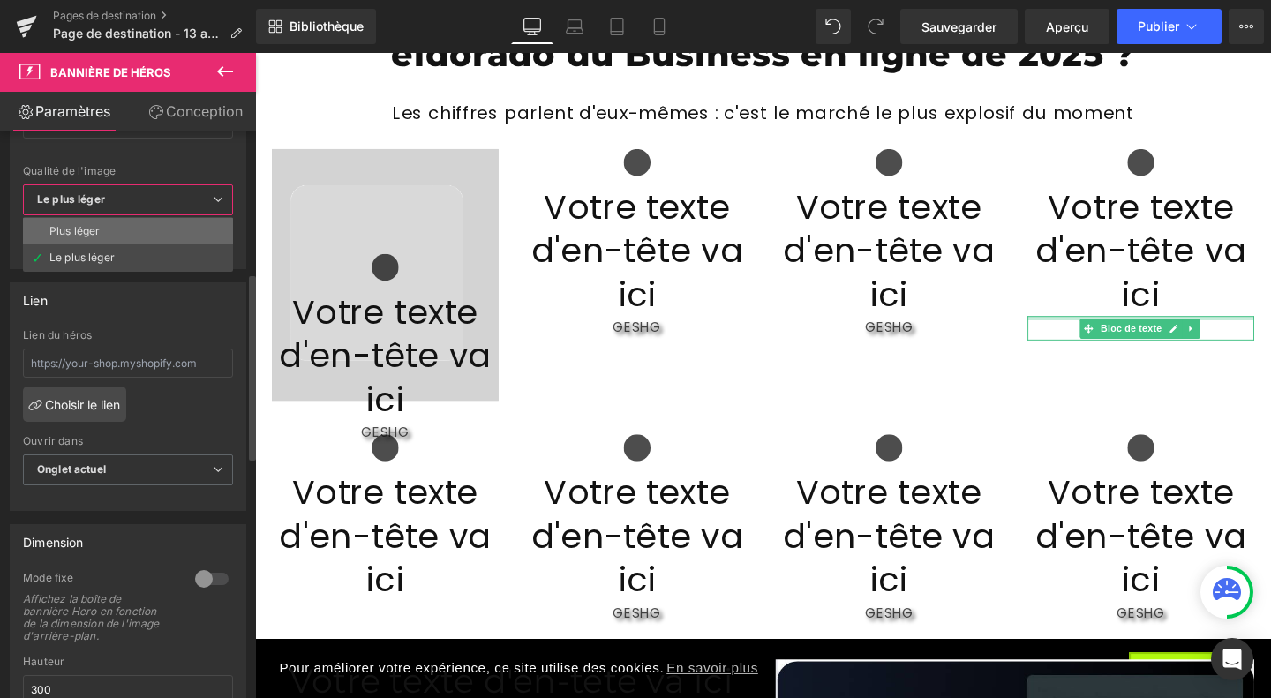
click at [134, 244] on li "Plus léger" at bounding box center [128, 231] width 210 height 26
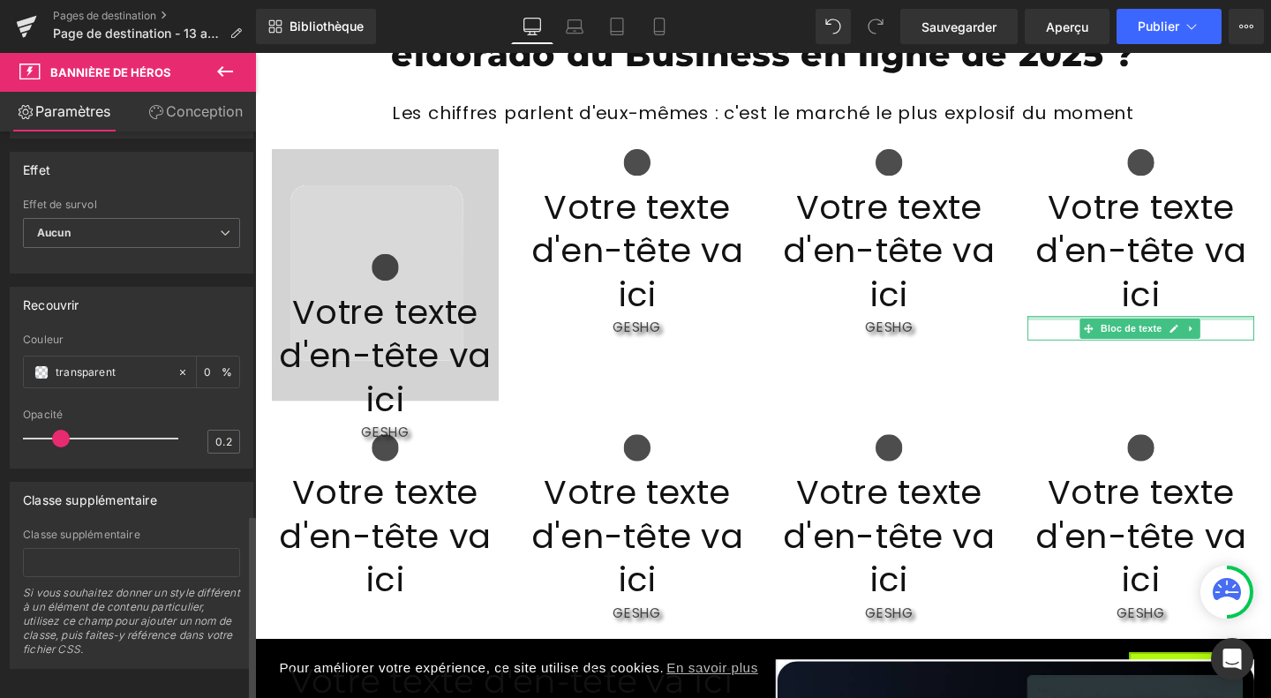
scroll to position [1163, 0]
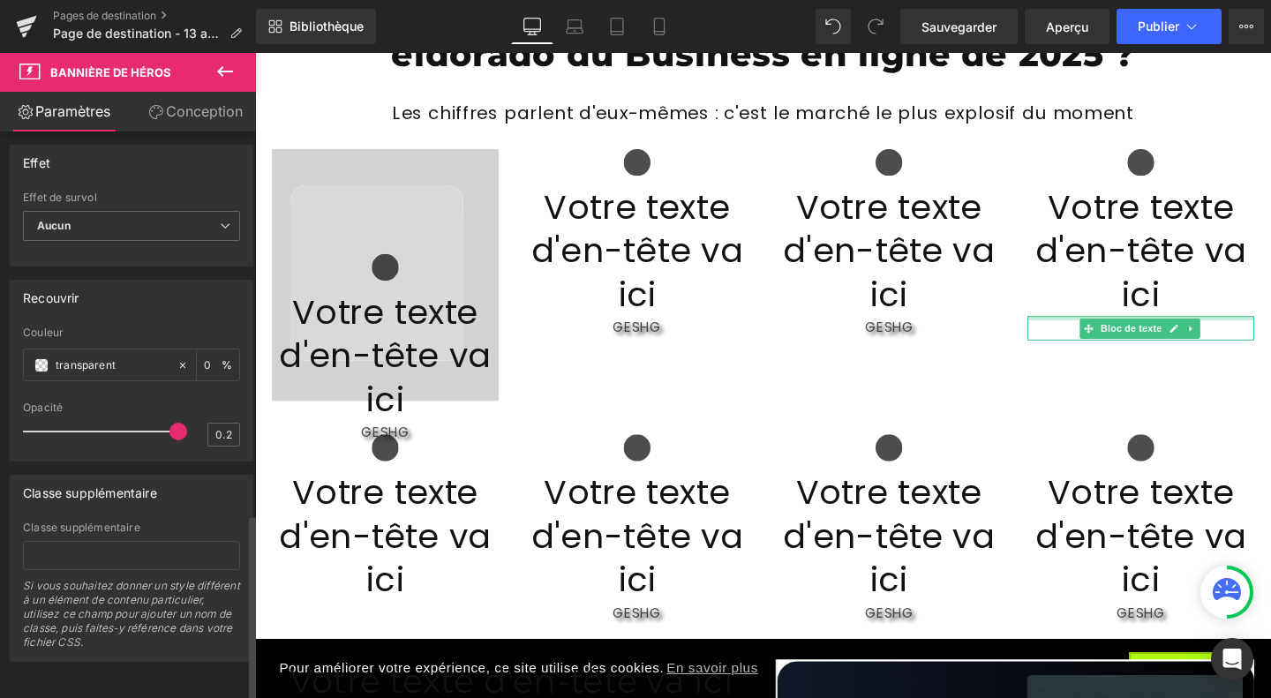
drag, startPoint x: 54, startPoint y: 420, endPoint x: 160, endPoint y: 431, distance: 106.4
click at [160, 431] on div at bounding box center [105, 431] width 146 height 35
drag, startPoint x: 169, startPoint y: 427, endPoint x: 72, endPoint y: 418, distance: 97.5
click at [72, 423] on span at bounding box center [76, 432] width 18 height 18
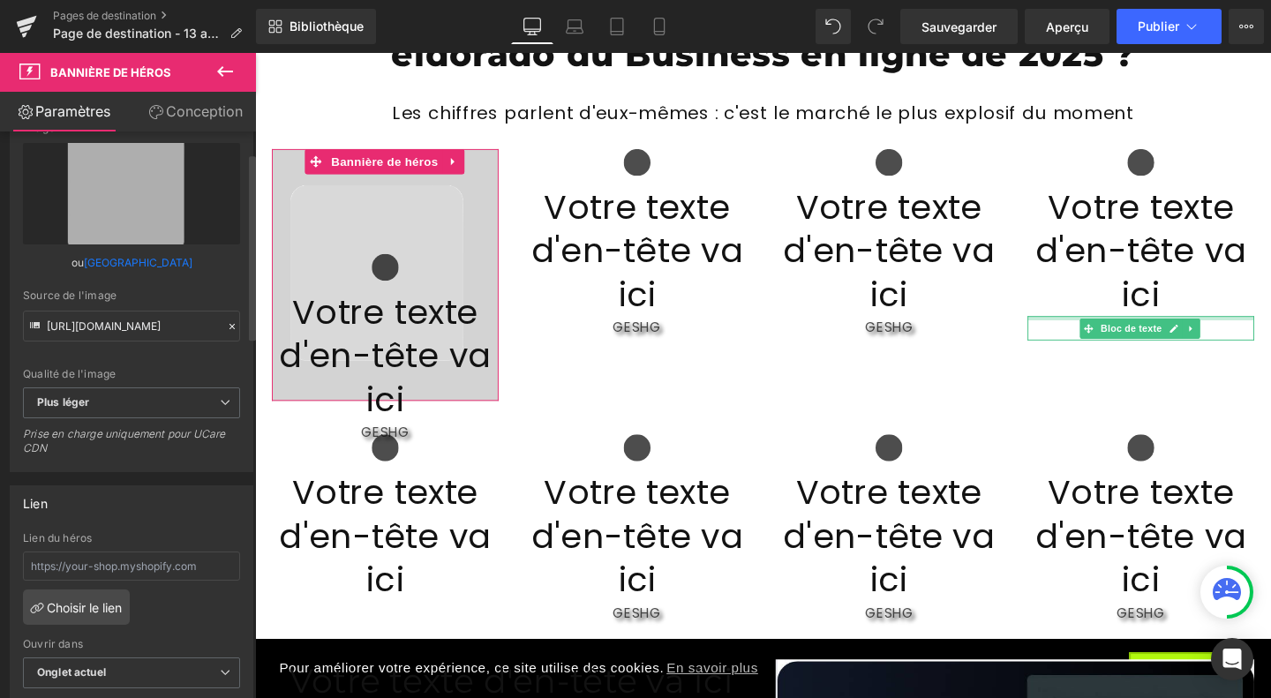
scroll to position [0, 0]
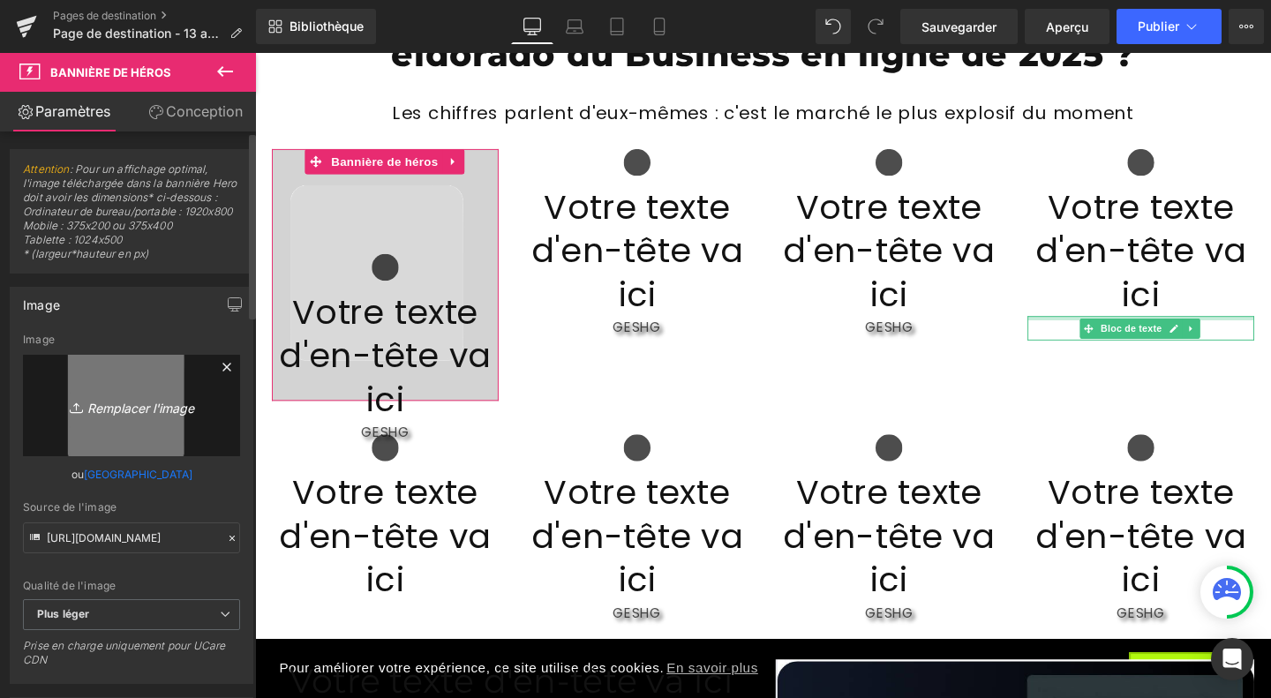
click at [120, 415] on font "Remplacer l'image" at bounding box center [140, 407] width 107 height 15
type input "C:\fakepath\Design sans titre (43).jpg"
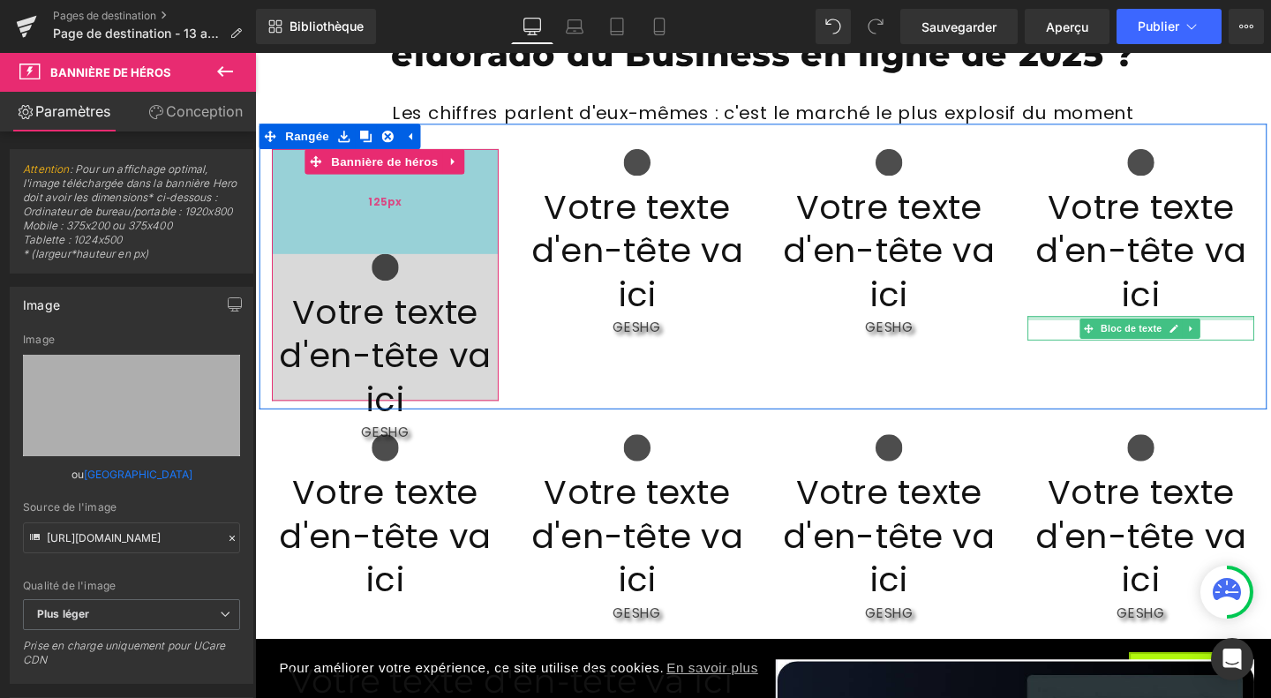
click at [401, 229] on div "125px" at bounding box center [392, 209] width 238 height 110
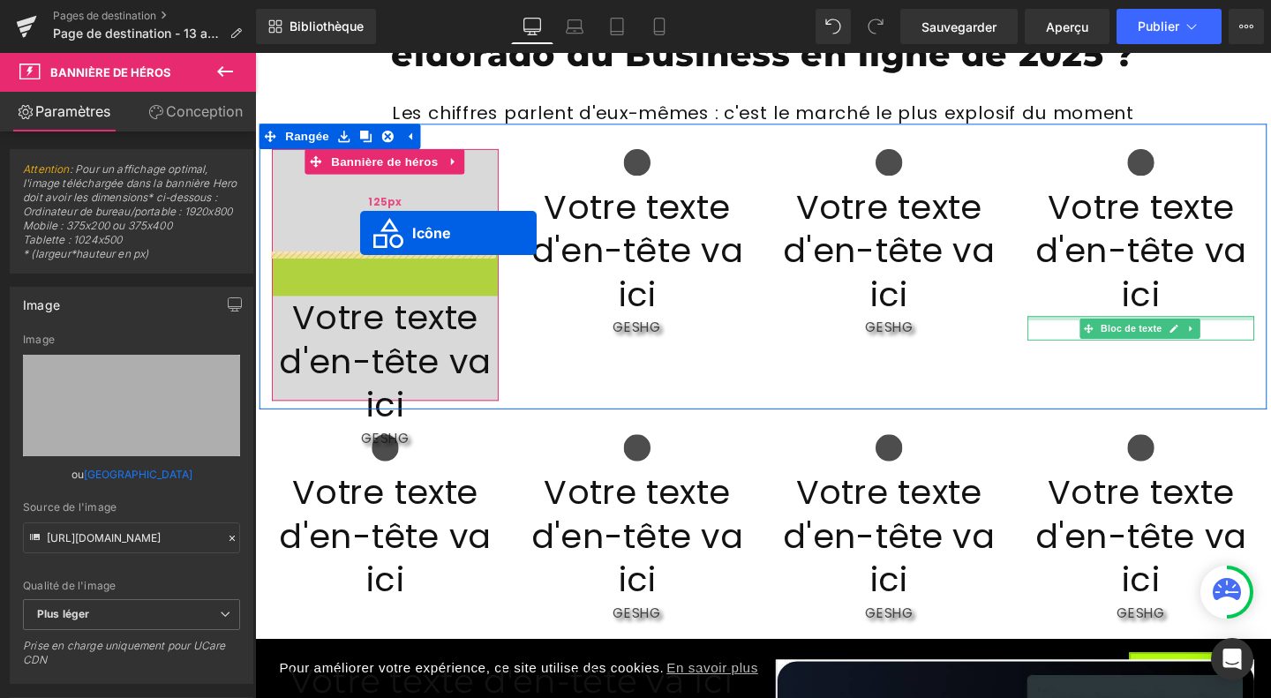
drag, startPoint x: 363, startPoint y: 285, endPoint x: 365, endPoint y: 242, distance: 43.3
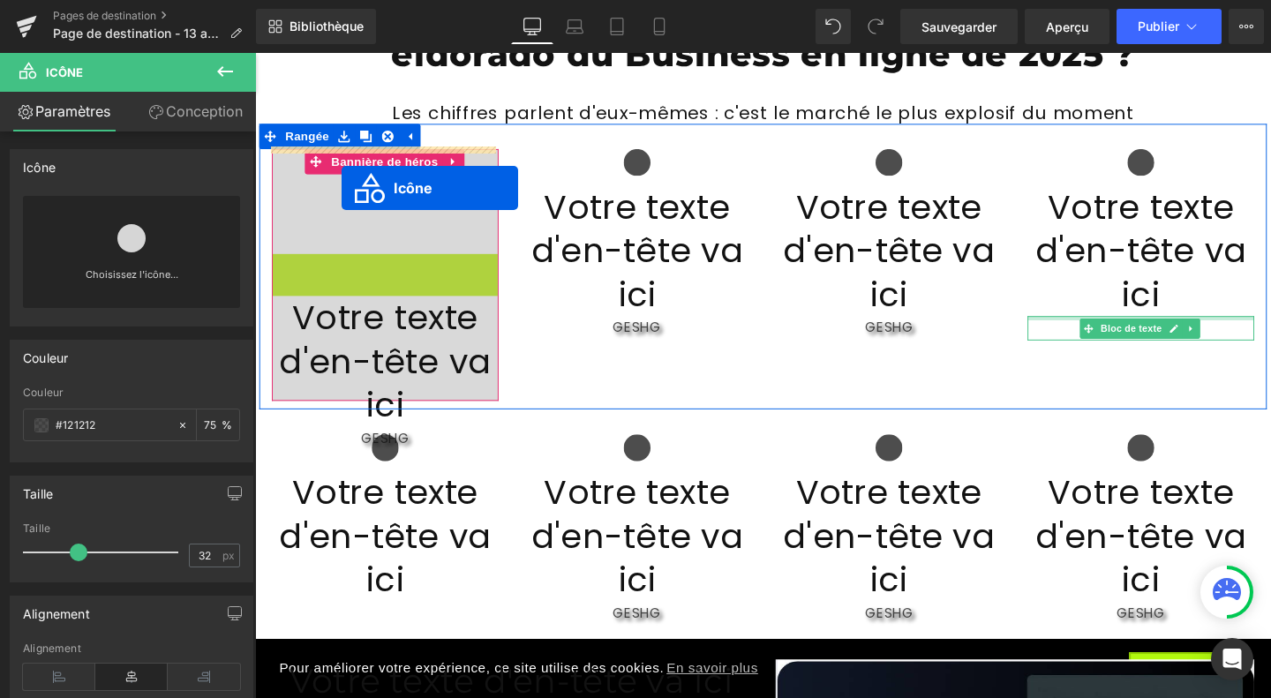
drag, startPoint x: 355, startPoint y: 281, endPoint x: 346, endPoint y: 195, distance: 86.0
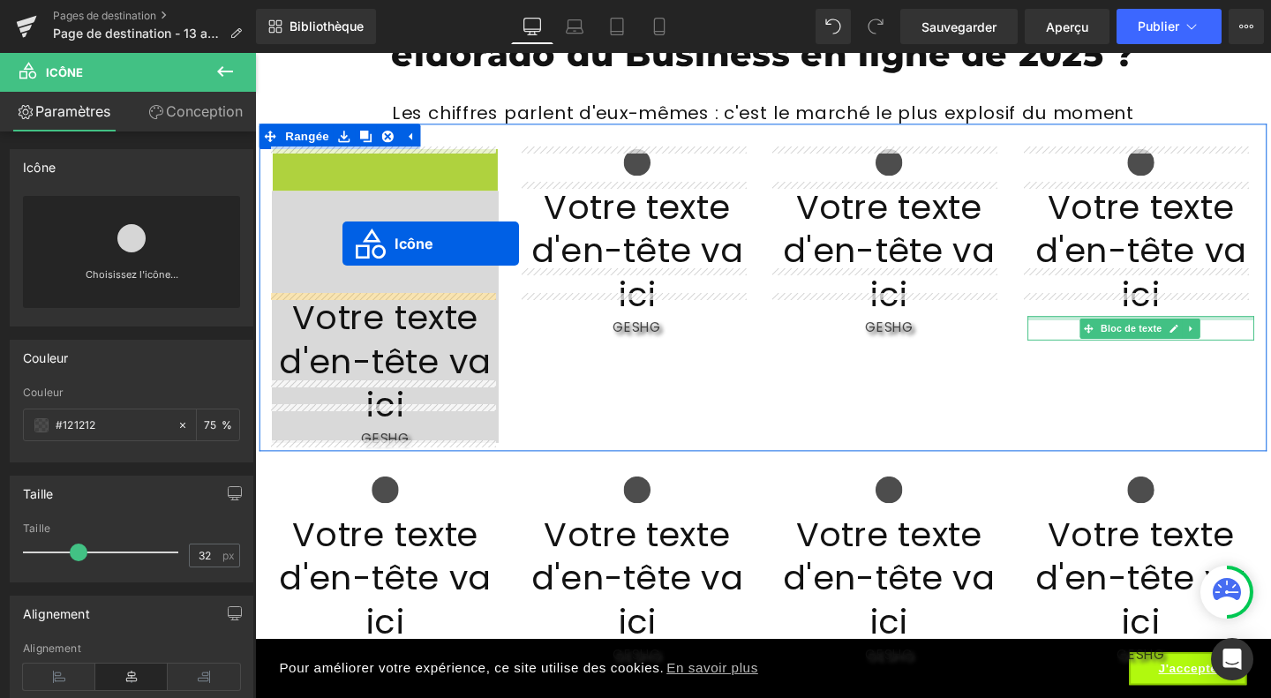
drag, startPoint x: 355, startPoint y: 174, endPoint x: 347, endPoint y: 253, distance: 79.8
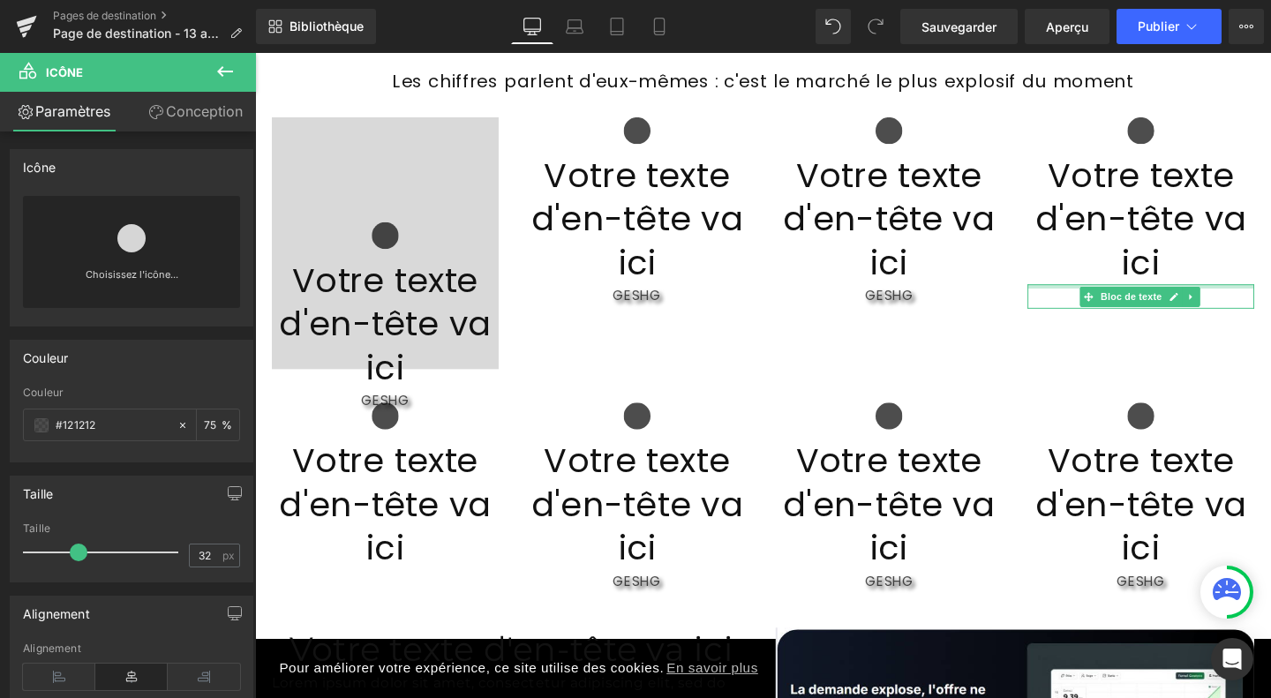
scroll to position [1944, 0]
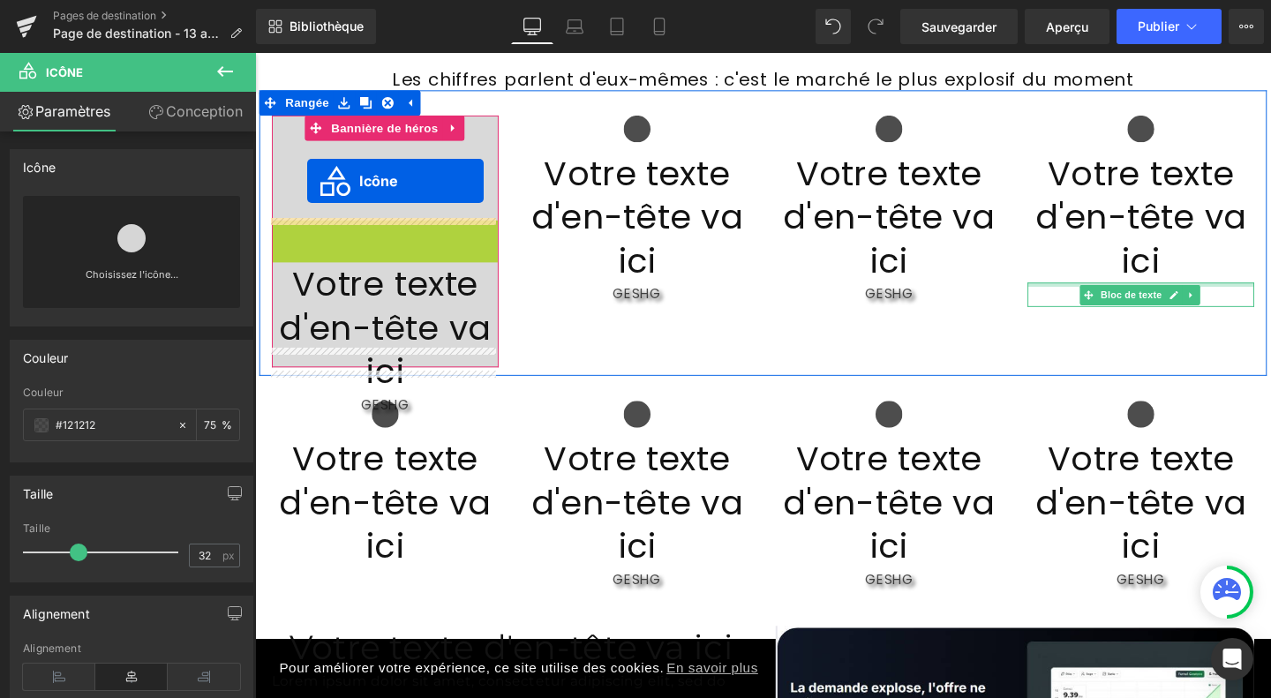
drag, startPoint x: 385, startPoint y: 250, endPoint x: 310, endPoint y: 188, distance: 97.2
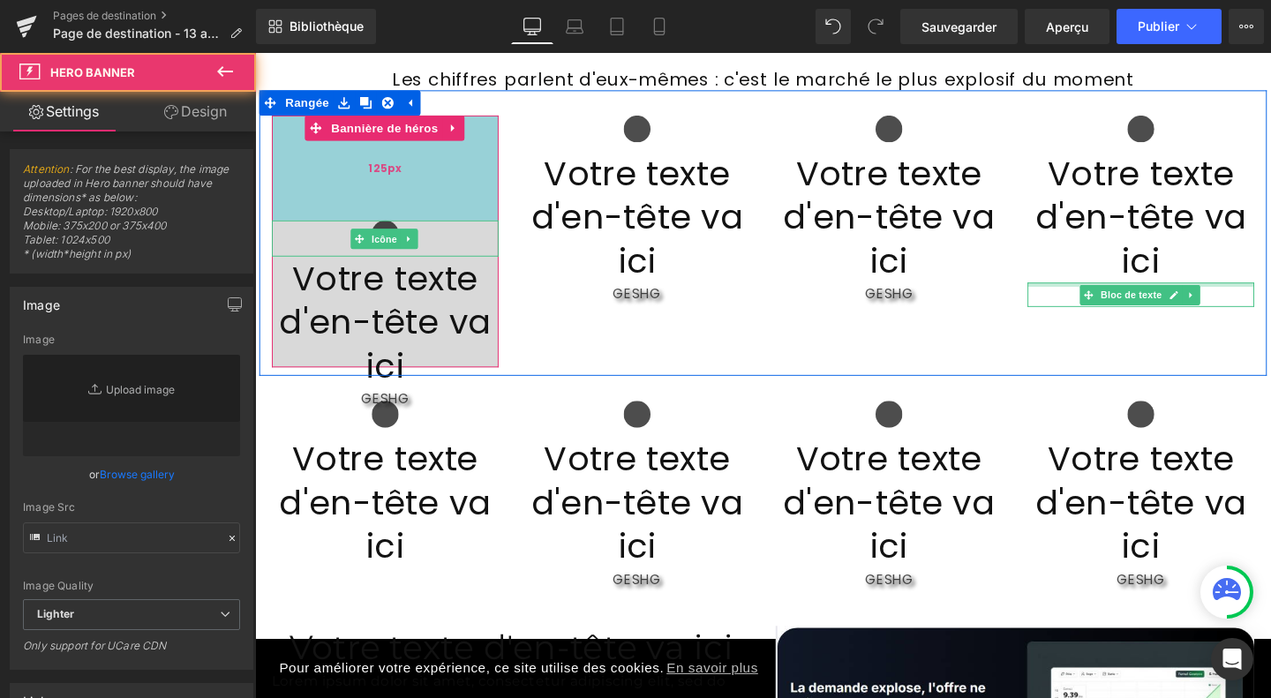
click at [483, 176] on div "125px" at bounding box center [392, 174] width 238 height 110
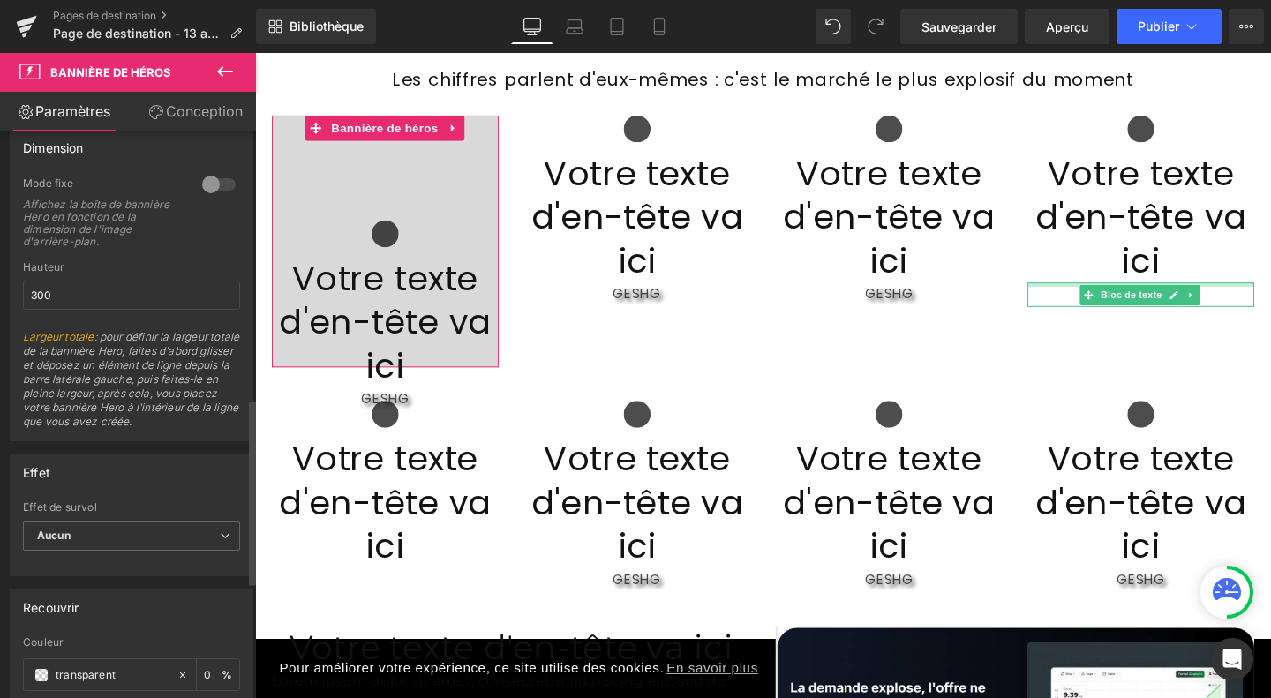
scroll to position [808, 0]
click at [125, 311] on input "300" at bounding box center [131, 295] width 217 height 29
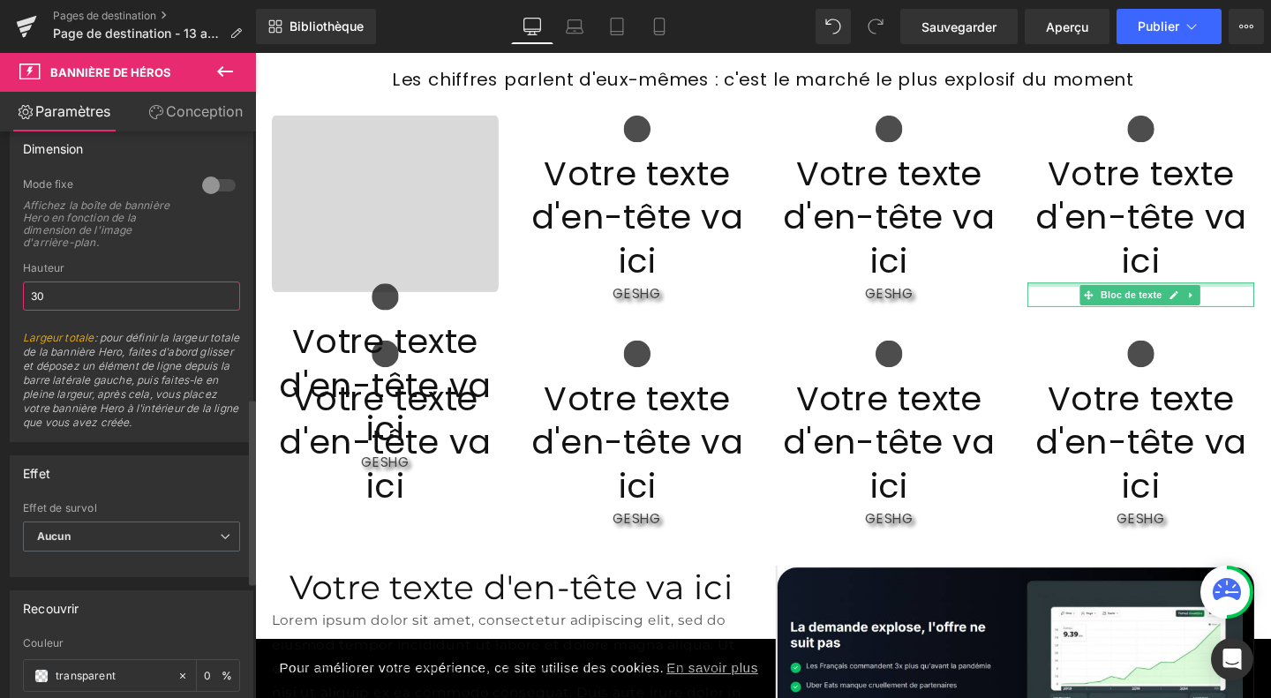
type input "3"
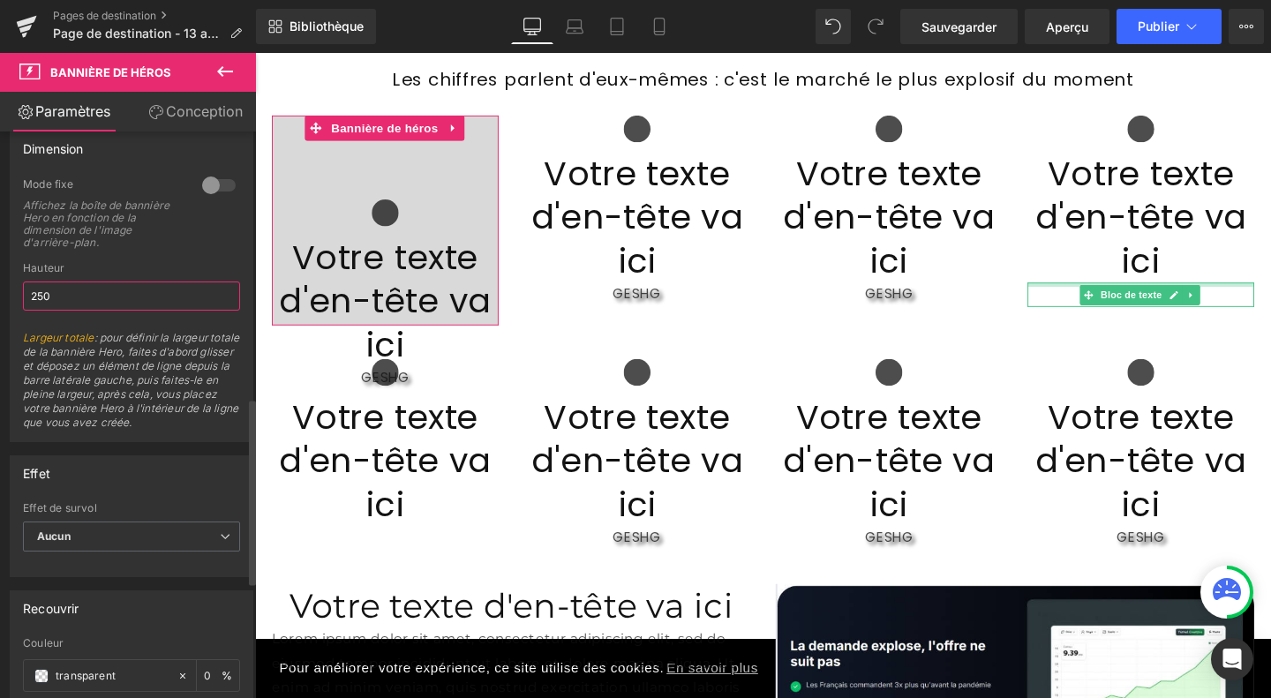
type input "250"
click at [206, 199] on div at bounding box center [219, 185] width 42 height 28
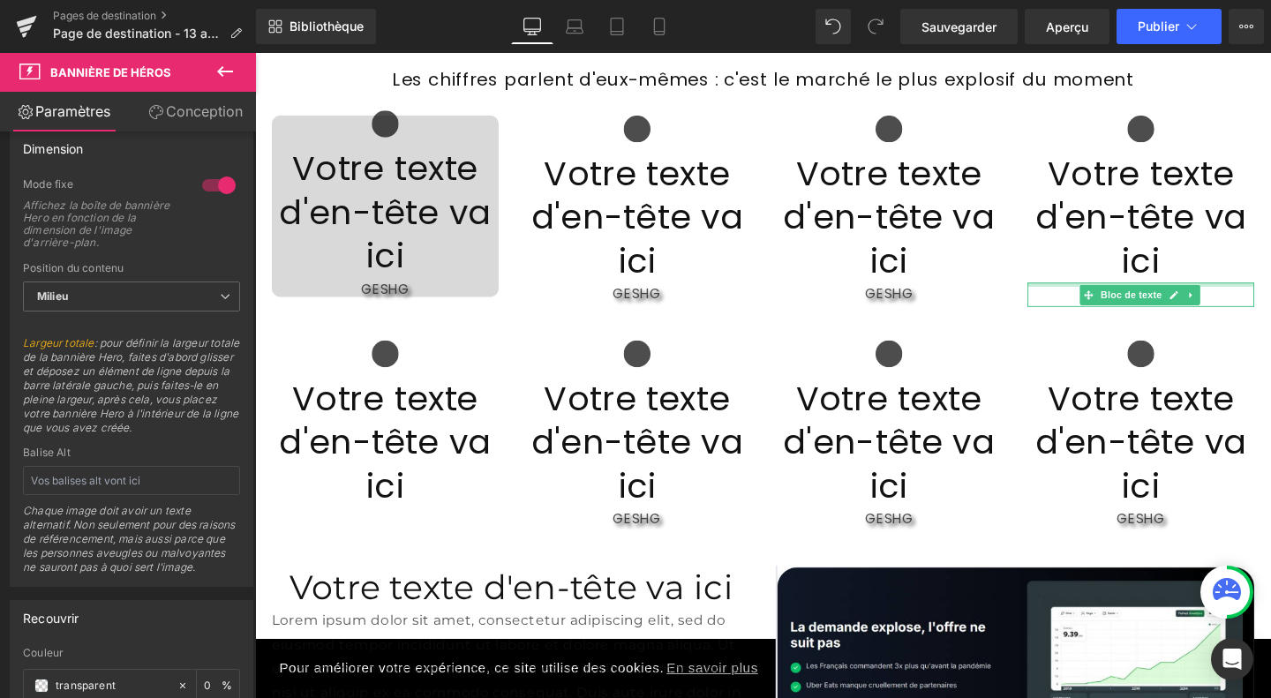
click at [224, 71] on icon at bounding box center [225, 71] width 16 height 11
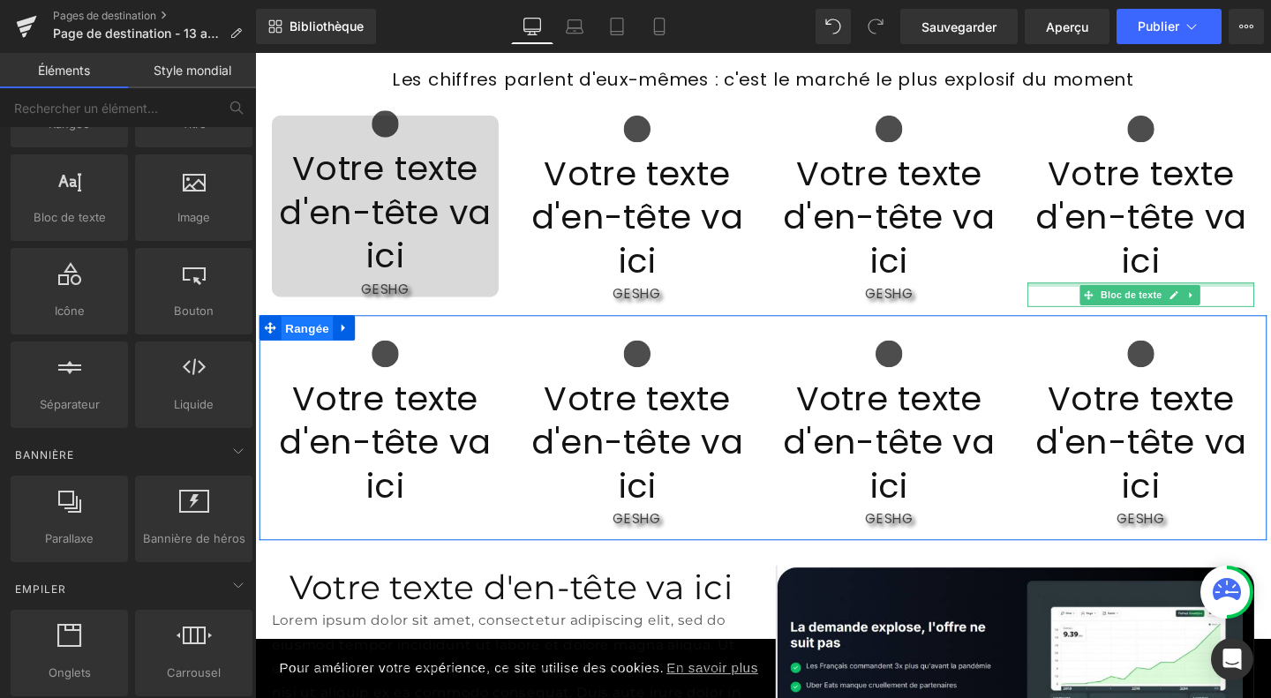
click at [302, 336] on font "Rangée" at bounding box center [310, 343] width 46 height 14
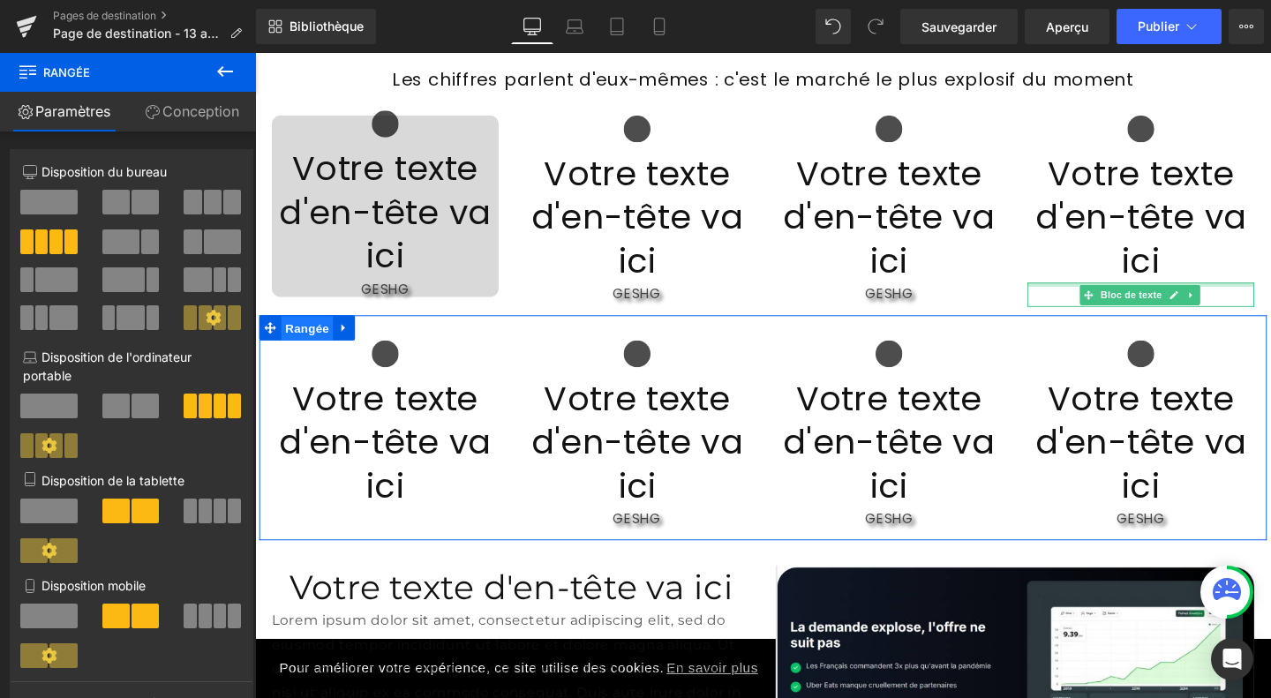
click at [319, 336] on font "Rangée" at bounding box center [310, 343] width 46 height 14
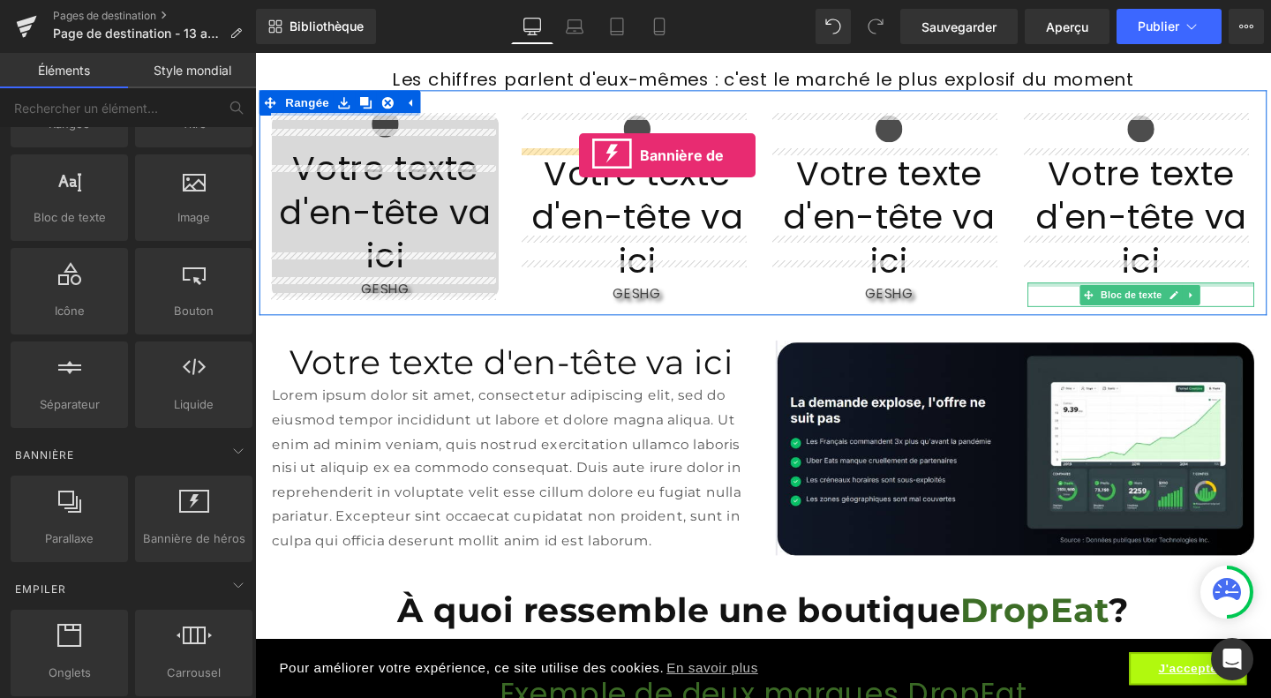
drag, startPoint x: 447, startPoint y: 562, endPoint x: 596, endPoint y: 162, distance: 426.3
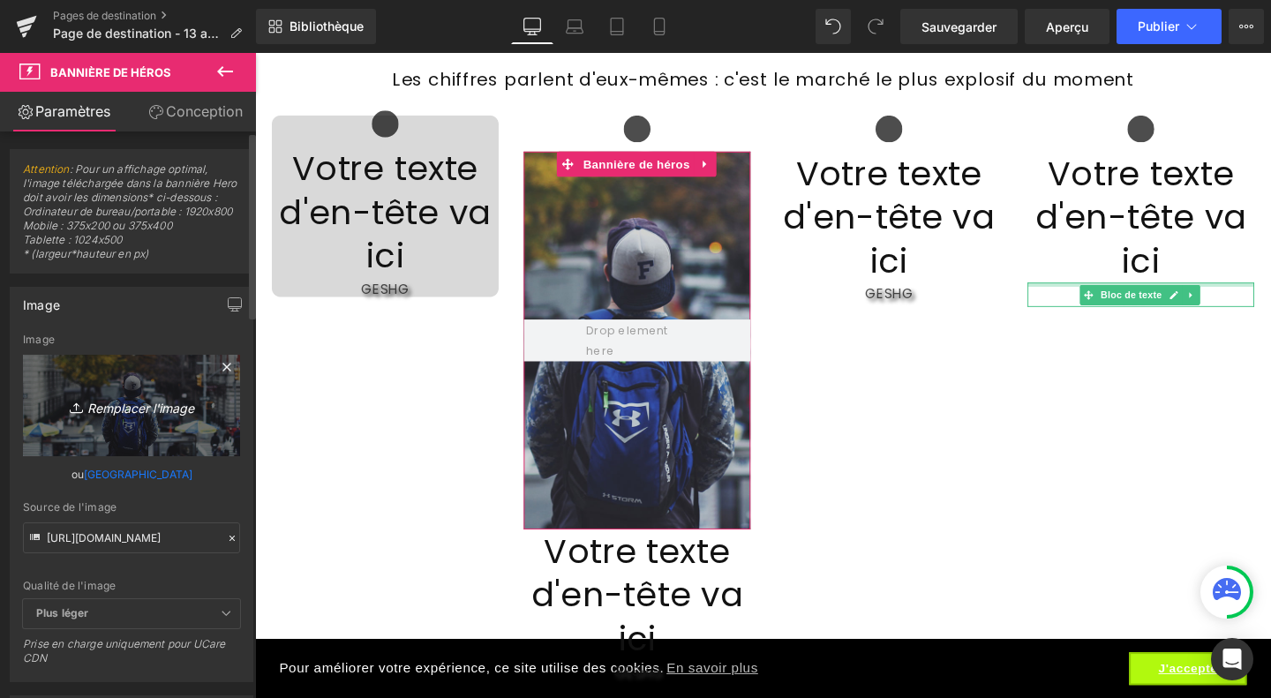
click at [136, 416] on icon "Remplacer l'image" at bounding box center [131, 405] width 141 height 22
type input "C:\fakepath\Design sans titre (43).jpg"
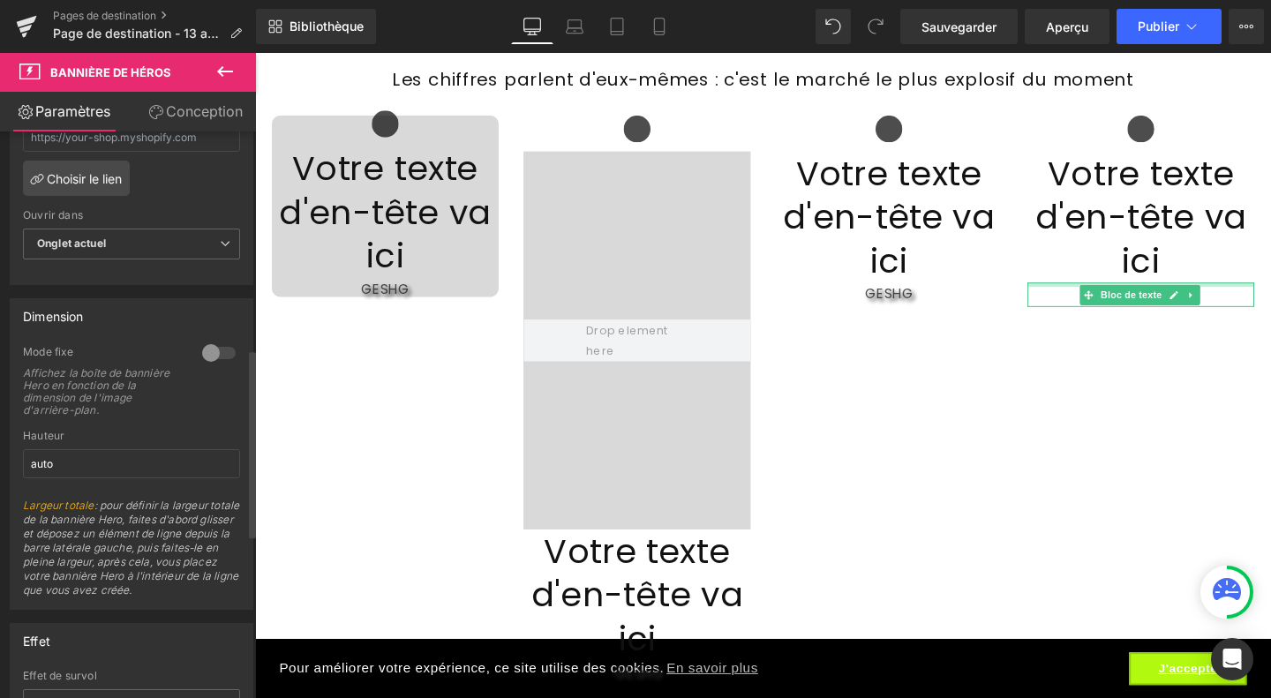
scroll to position [655, 0]
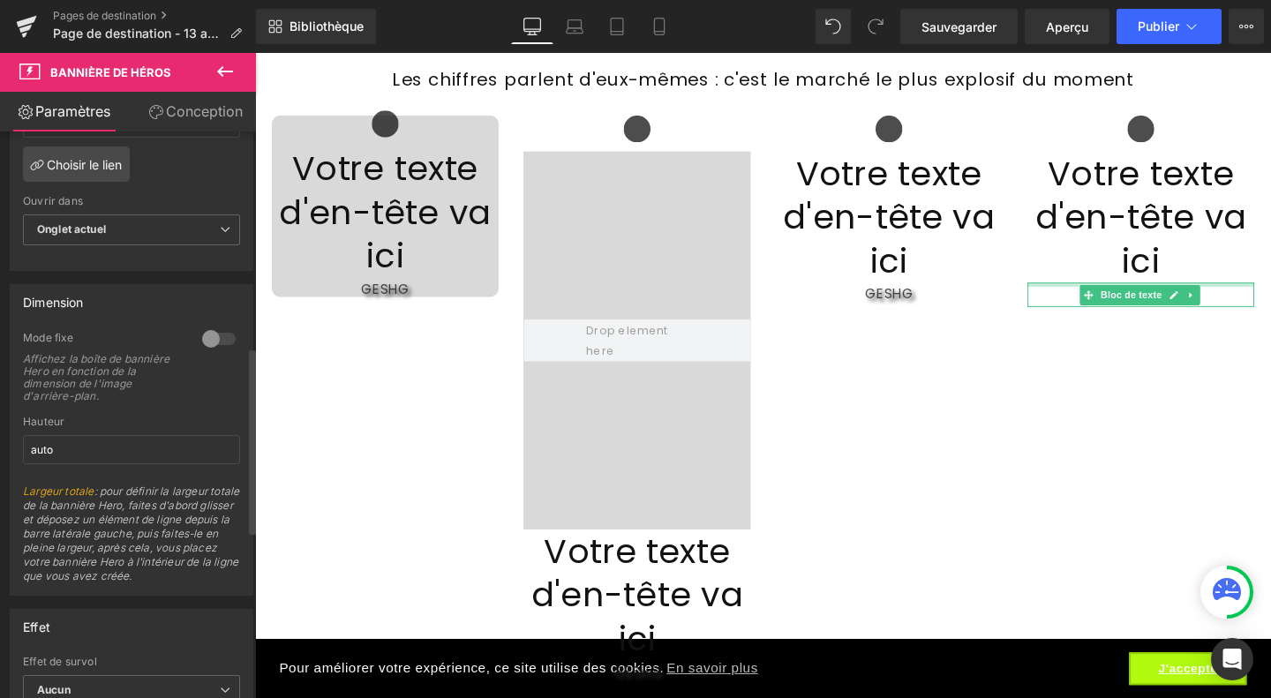
click at [199, 353] on div at bounding box center [219, 339] width 42 height 28
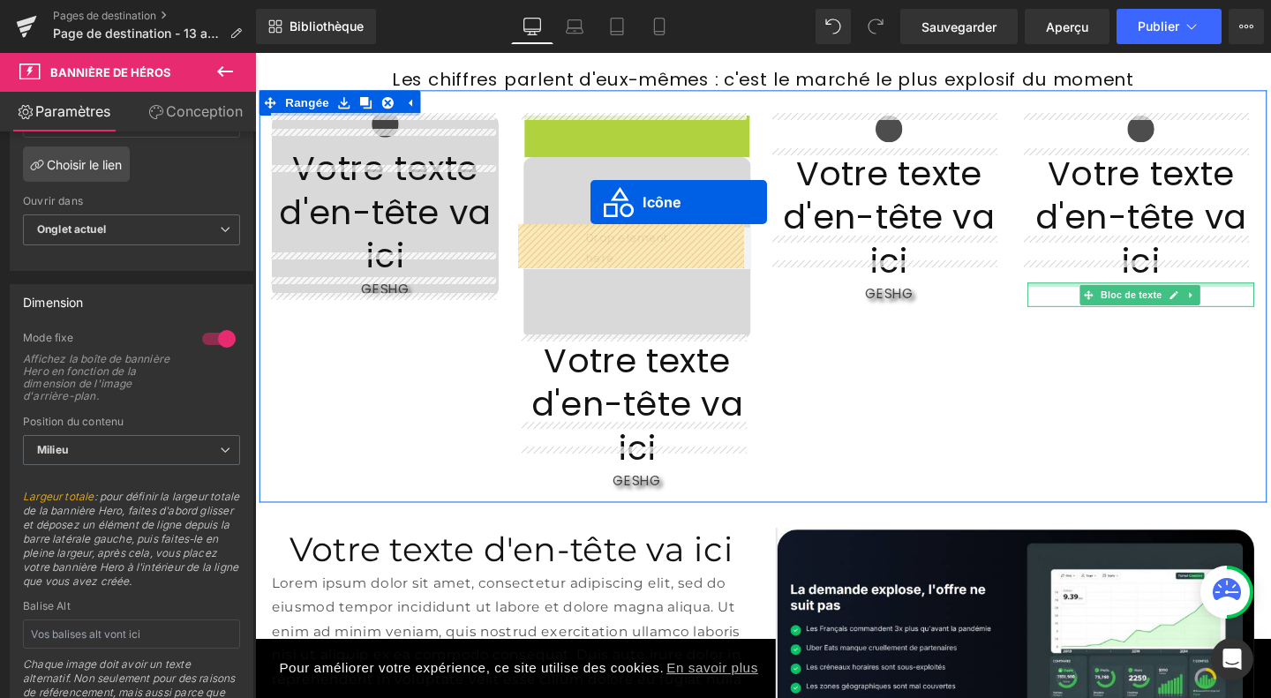
drag, startPoint x: 628, startPoint y: 133, endPoint x: 608, endPoint y: 210, distance: 79.4
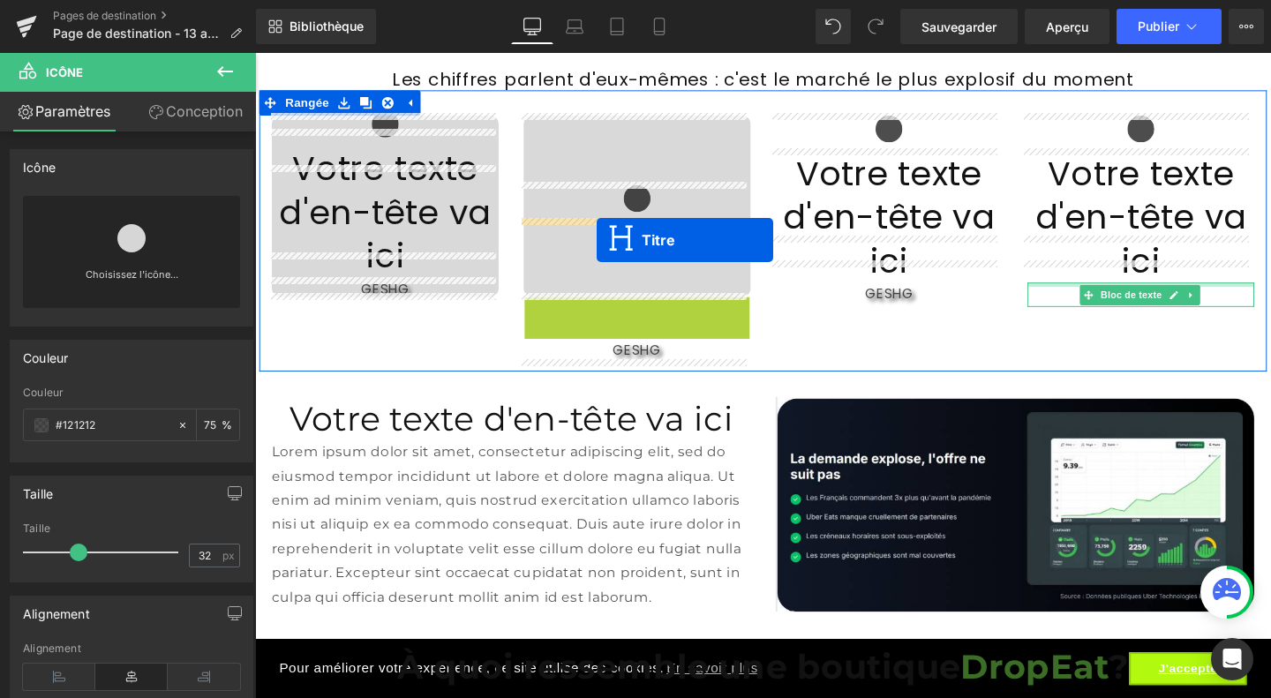
drag, startPoint x: 618, startPoint y: 348, endPoint x: 614, endPoint y: 250, distance: 98.0
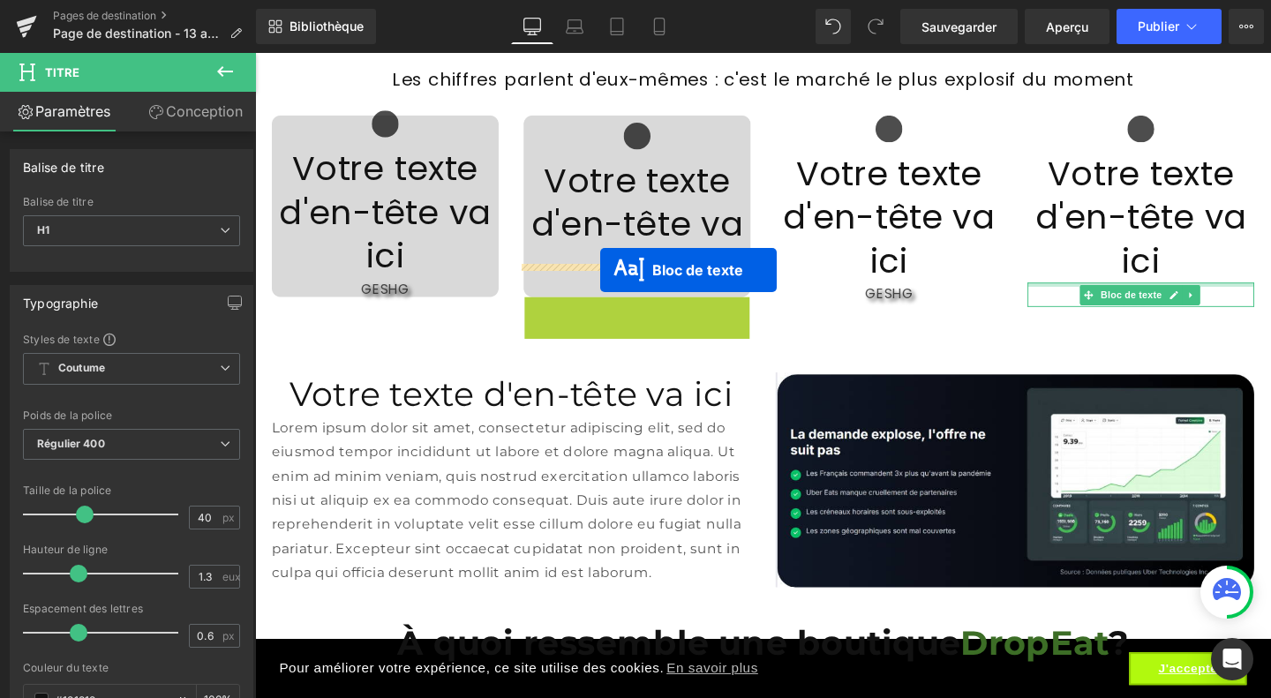
drag, startPoint x: 632, startPoint y: 321, endPoint x: 618, endPoint y: 281, distance: 42.1
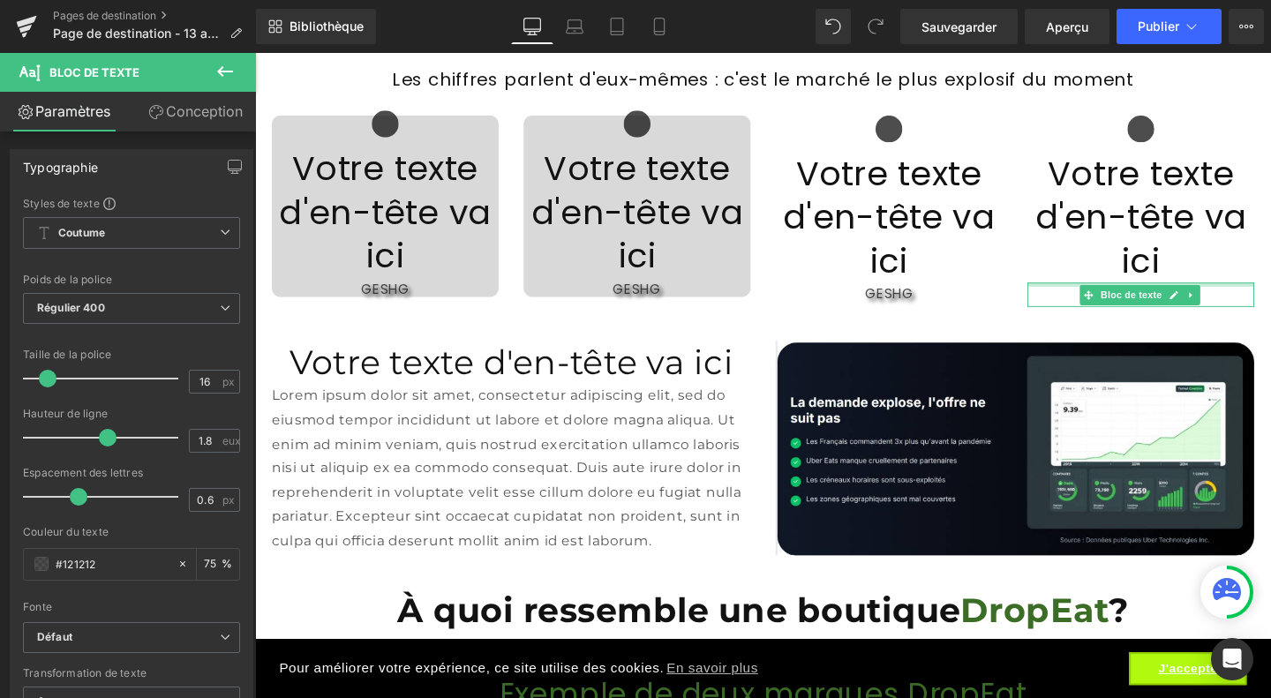
click at [229, 73] on icon at bounding box center [224, 71] width 21 height 21
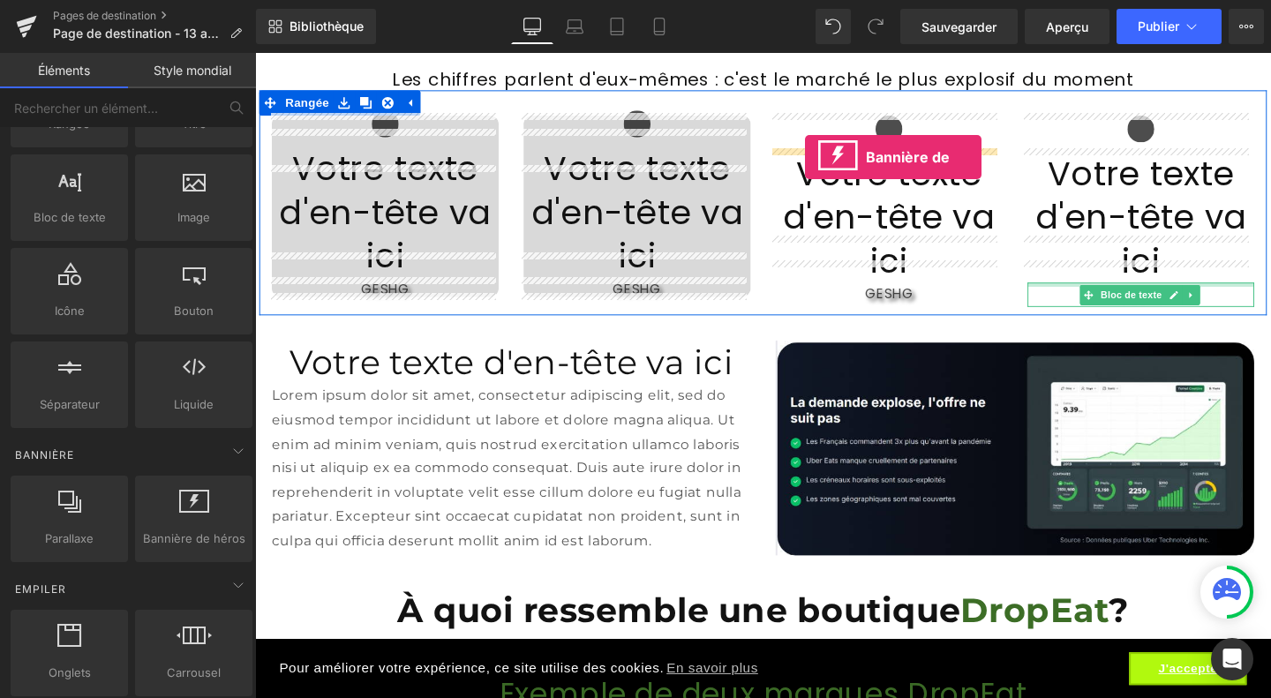
drag, startPoint x: 447, startPoint y: 565, endPoint x: 833, endPoint y: 161, distance: 557.9
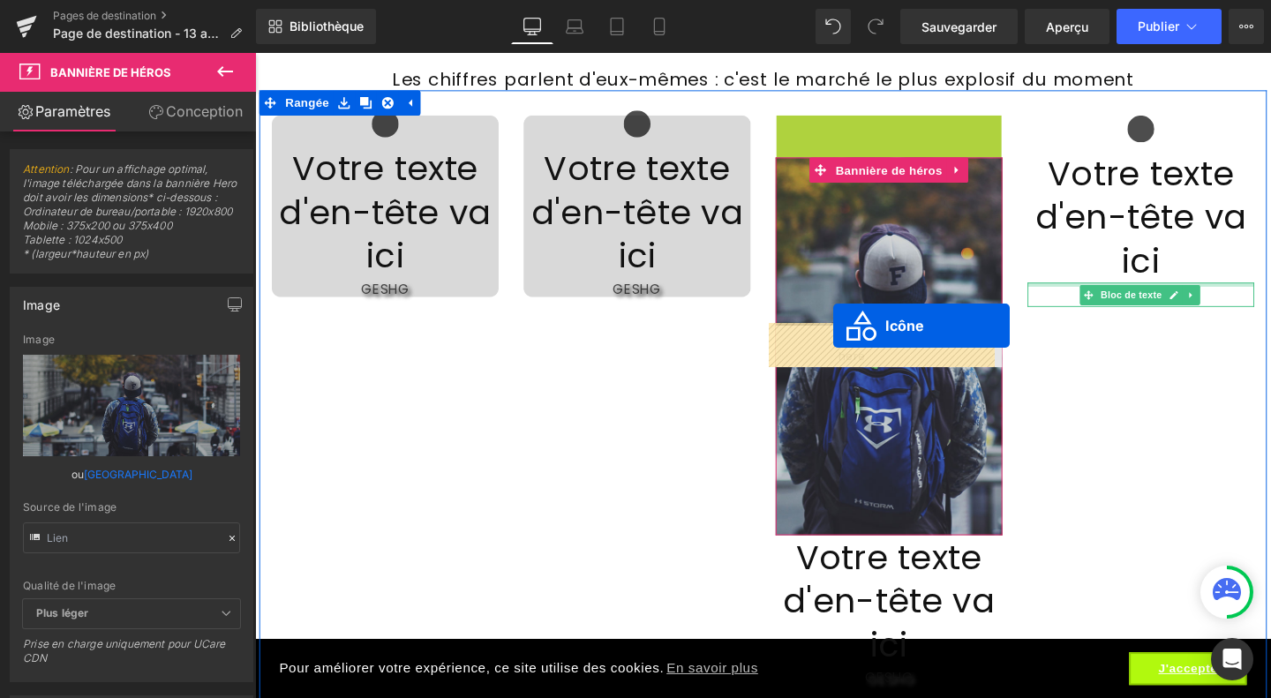
drag, startPoint x: 903, startPoint y: 141, endPoint x: 863, endPoint y: 340, distance: 202.6
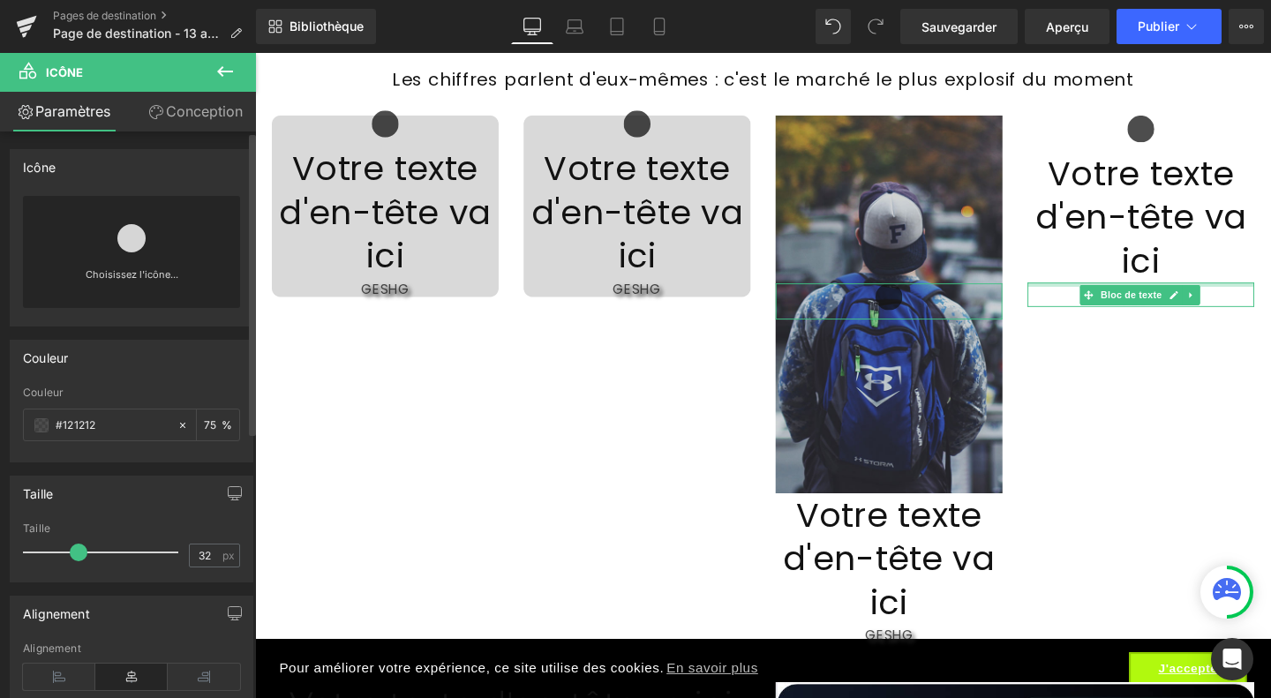
click at [142, 272] on font "Choisissez l'icône..." at bounding box center [132, 274] width 93 height 12
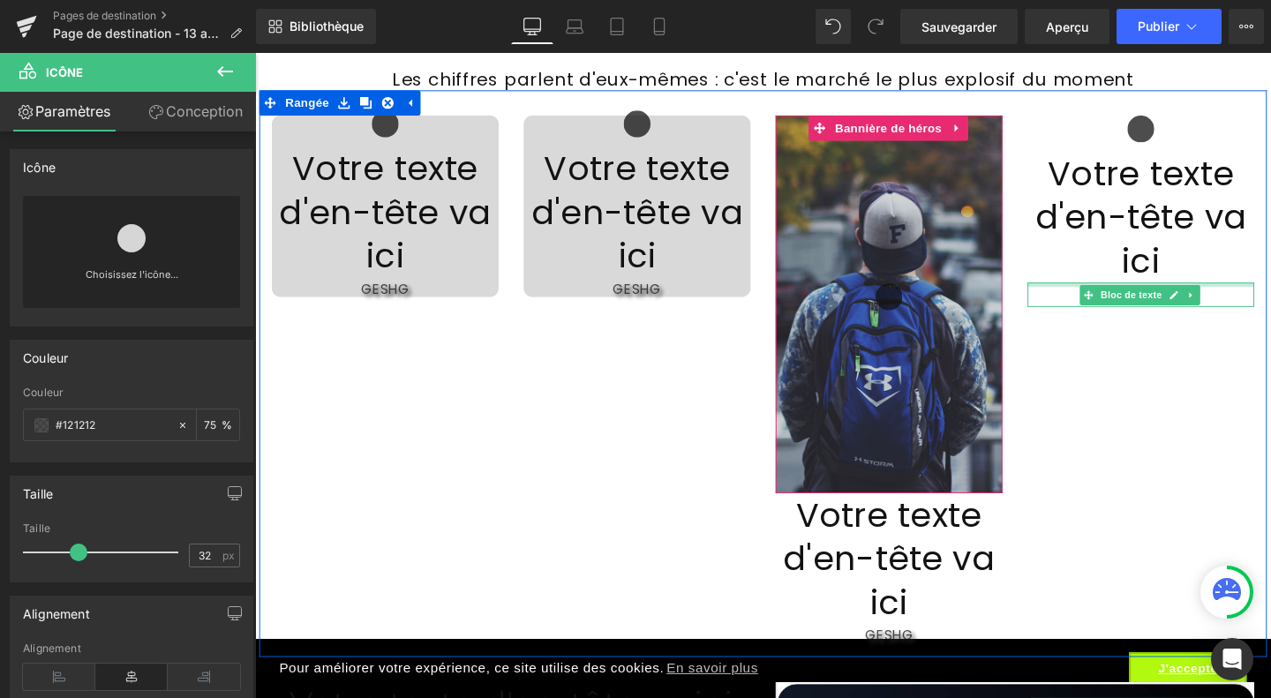
click at [941, 187] on div at bounding box center [921, 317] width 238 height 397
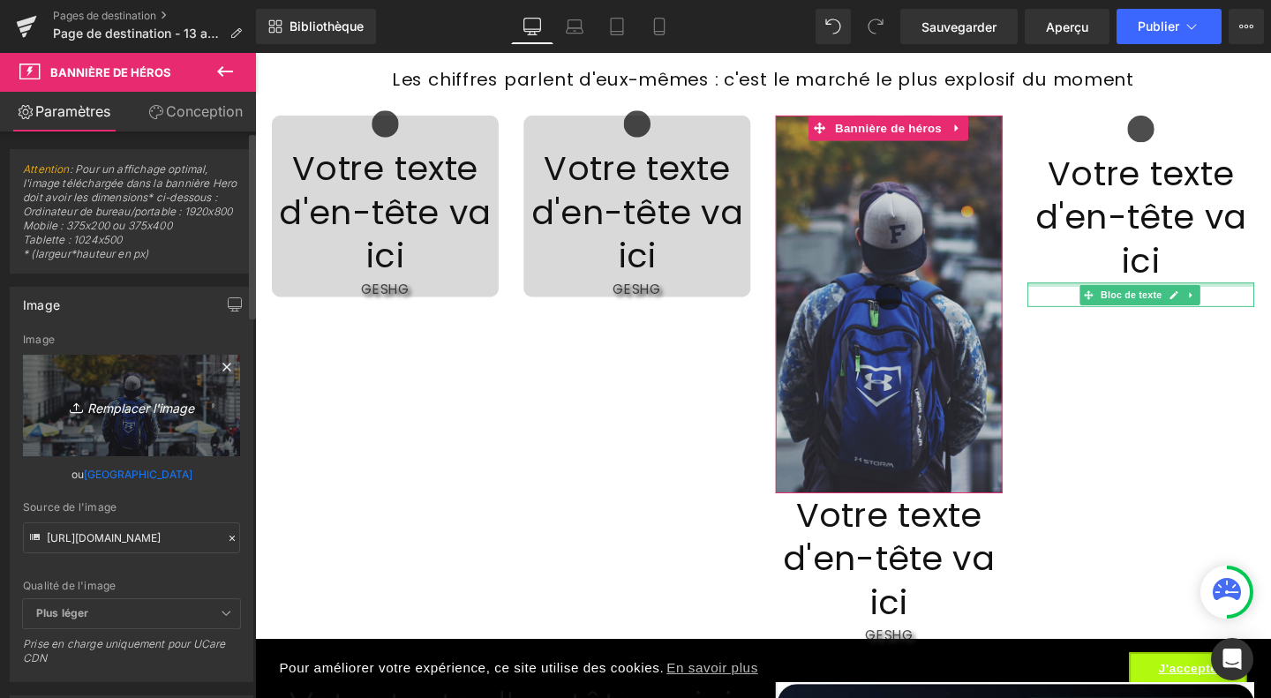
click at [111, 415] on font "Remplacer l'image" at bounding box center [140, 407] width 107 height 15
type input "C:\fakepath\Design sans titre (43).jpg"
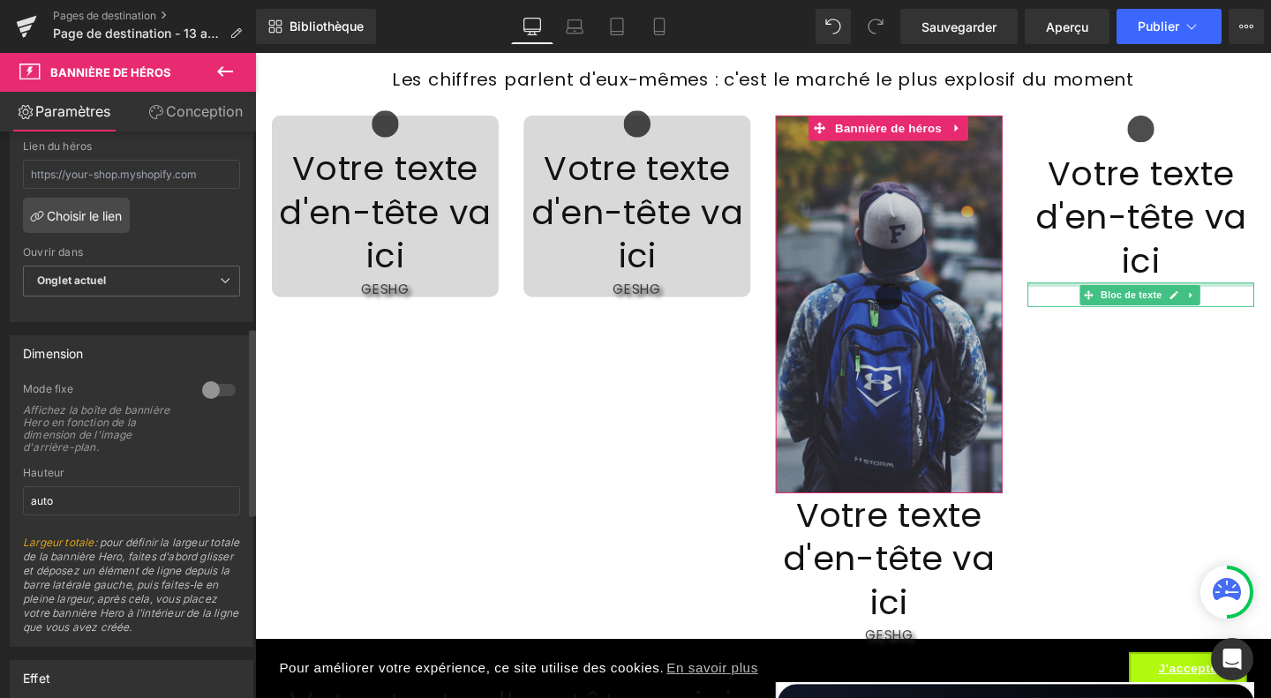
scroll to position [595, 0]
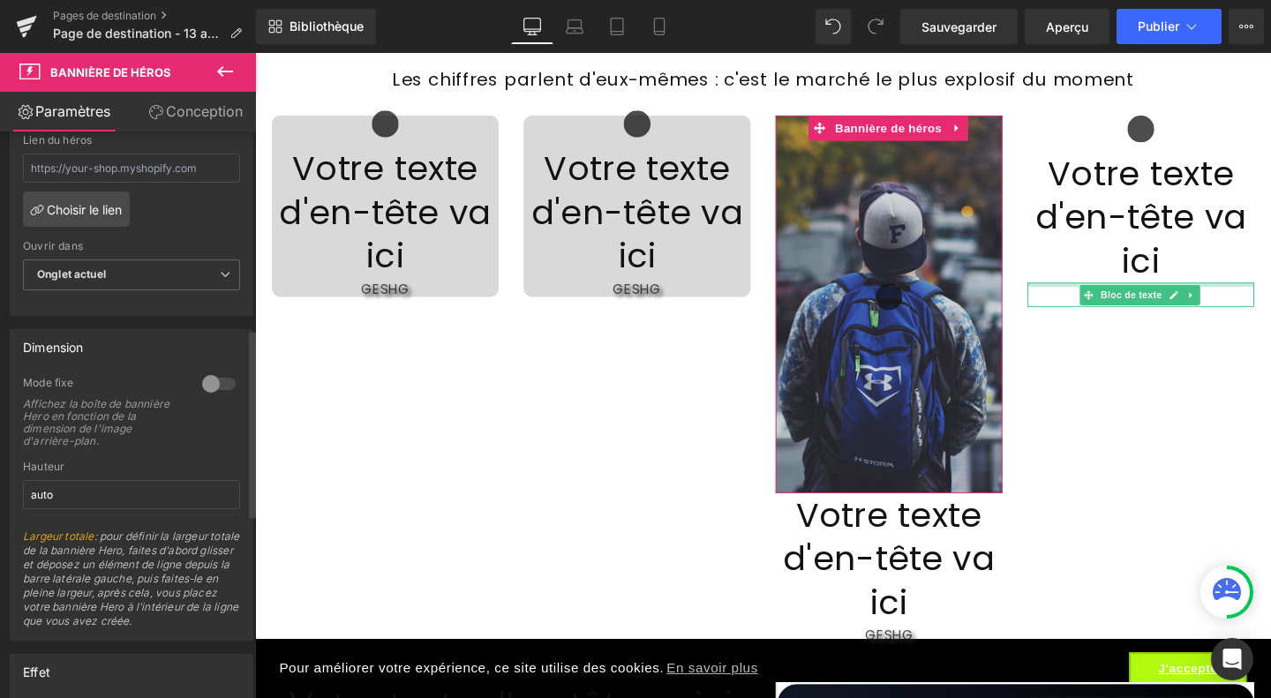
click at [211, 398] on div at bounding box center [219, 384] width 42 height 28
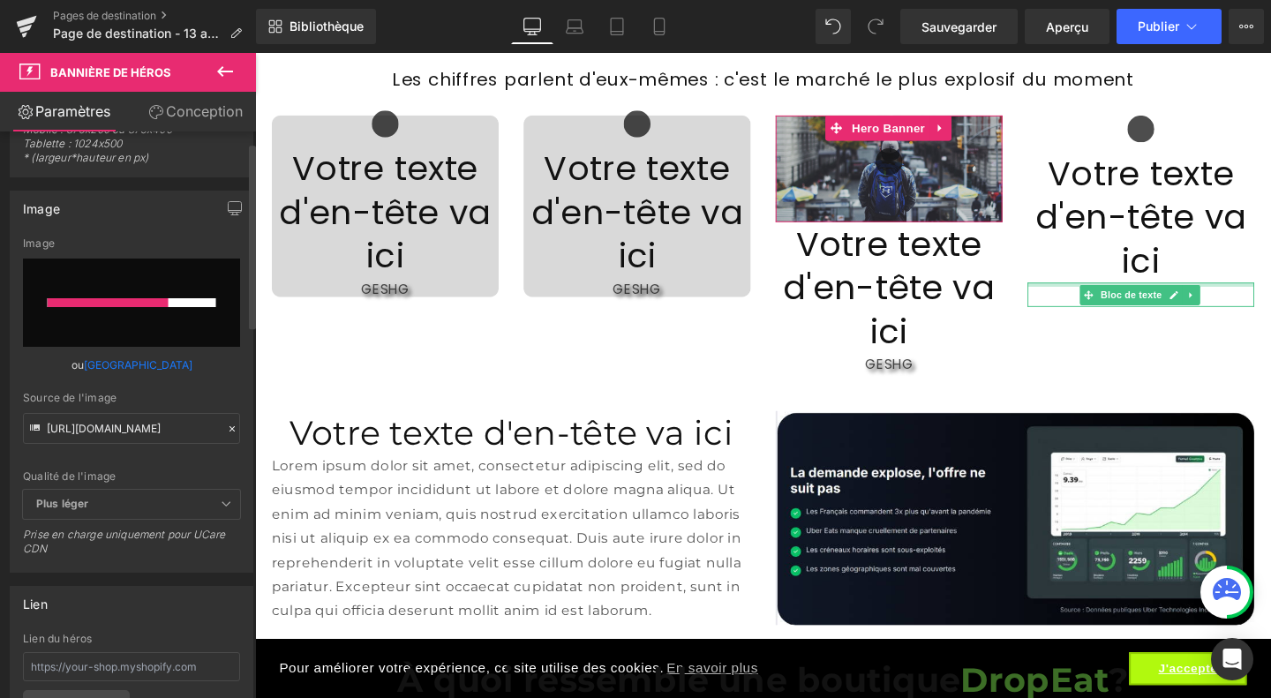
scroll to position [0, 0]
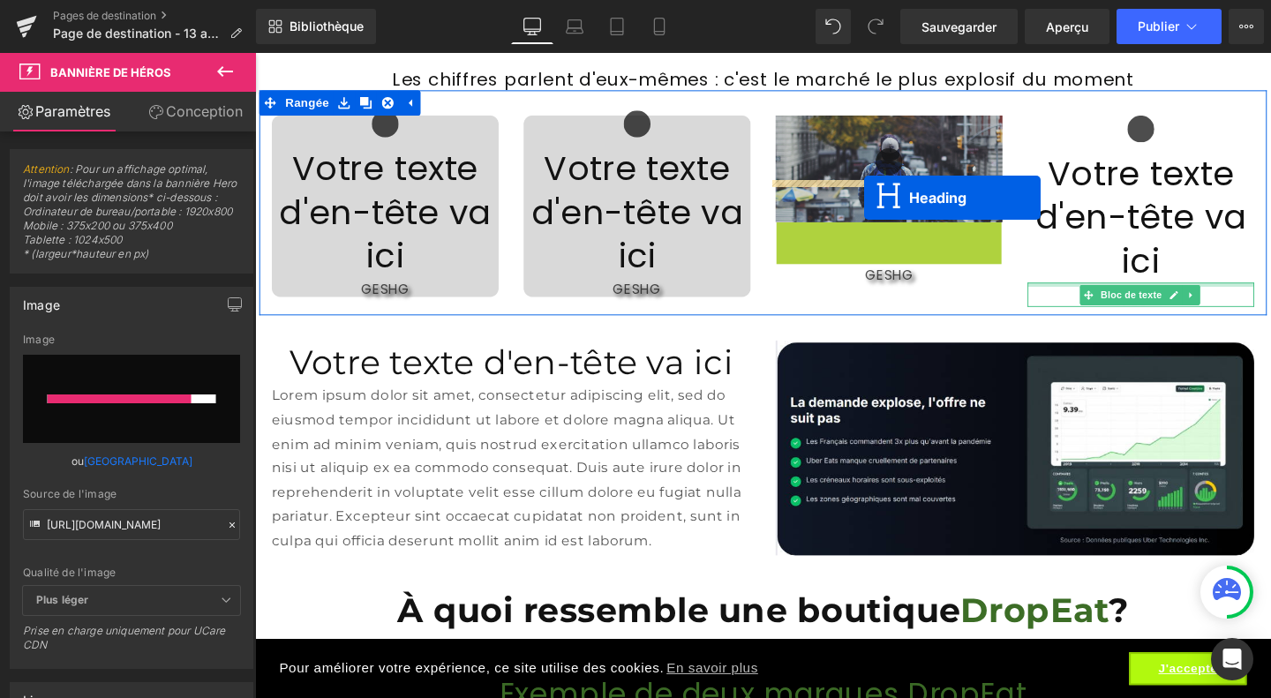
drag, startPoint x: 895, startPoint y: 265, endPoint x: 895, endPoint y: 205, distance: 60.0
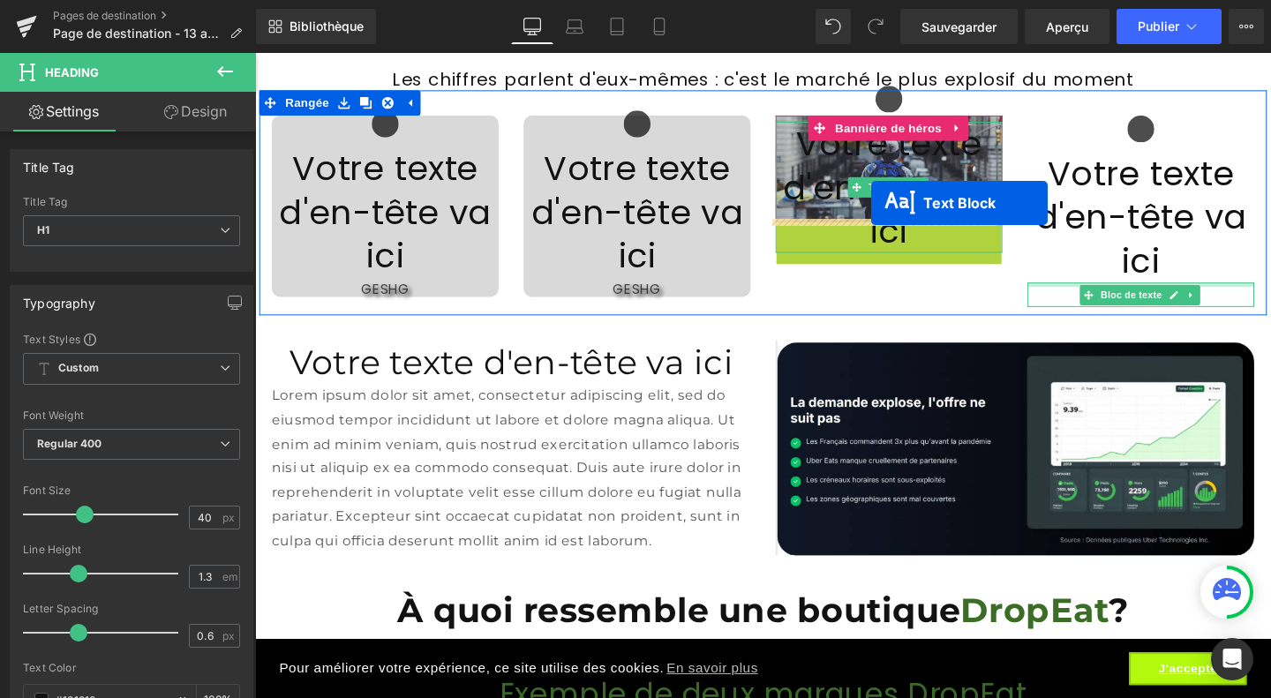
drag, startPoint x: 903, startPoint y: 242, endPoint x: 903, endPoint y: 211, distance: 30.9
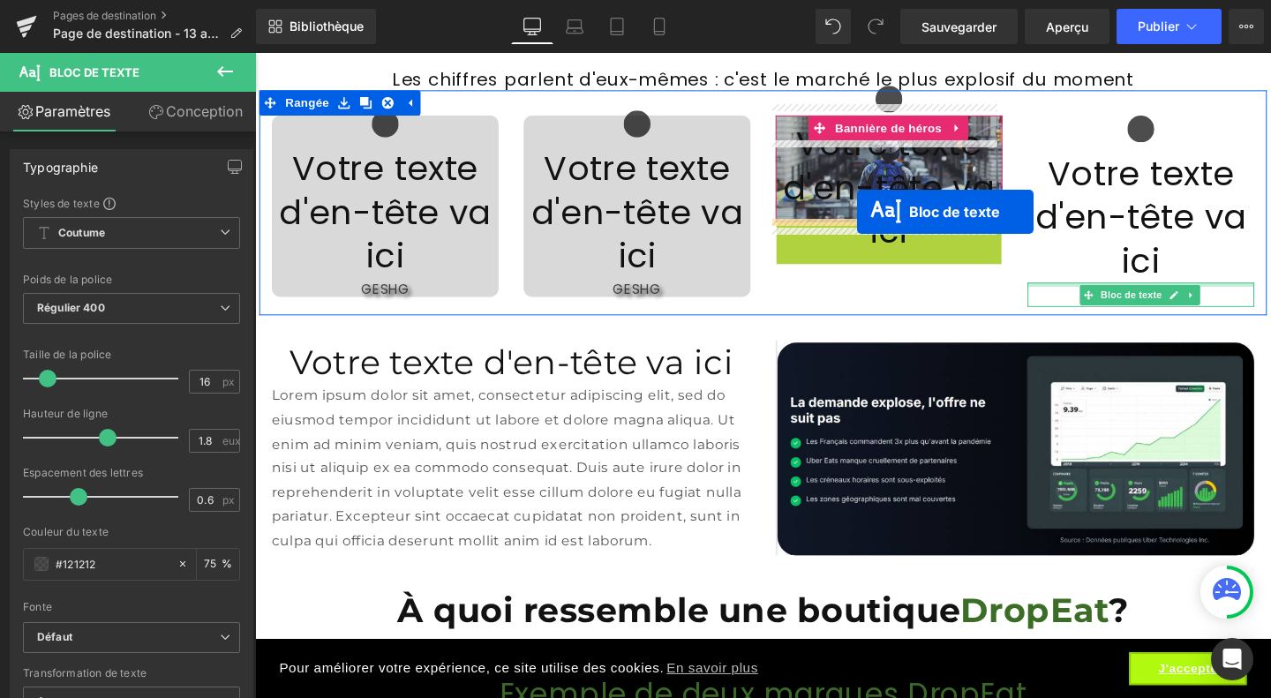
drag, startPoint x: 901, startPoint y: 241, endPoint x: 888, endPoint y: 221, distance: 24.2
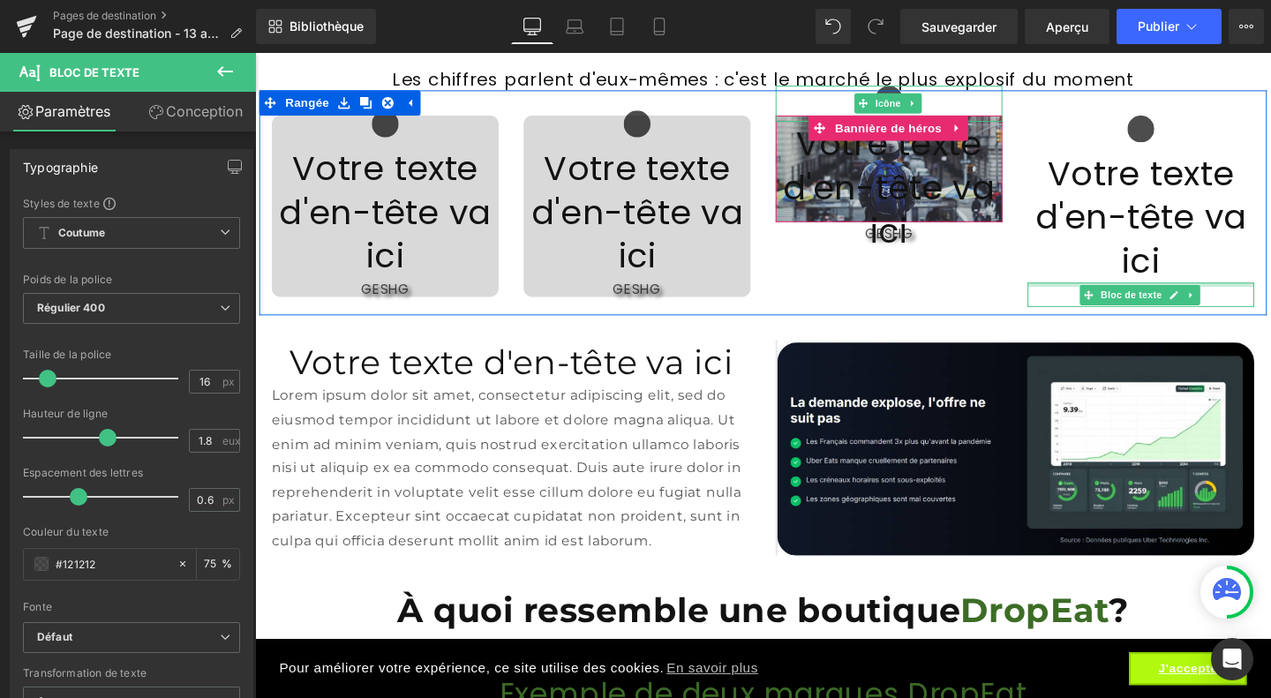
click at [806, 125] on div at bounding box center [921, 106] width 238 height 38
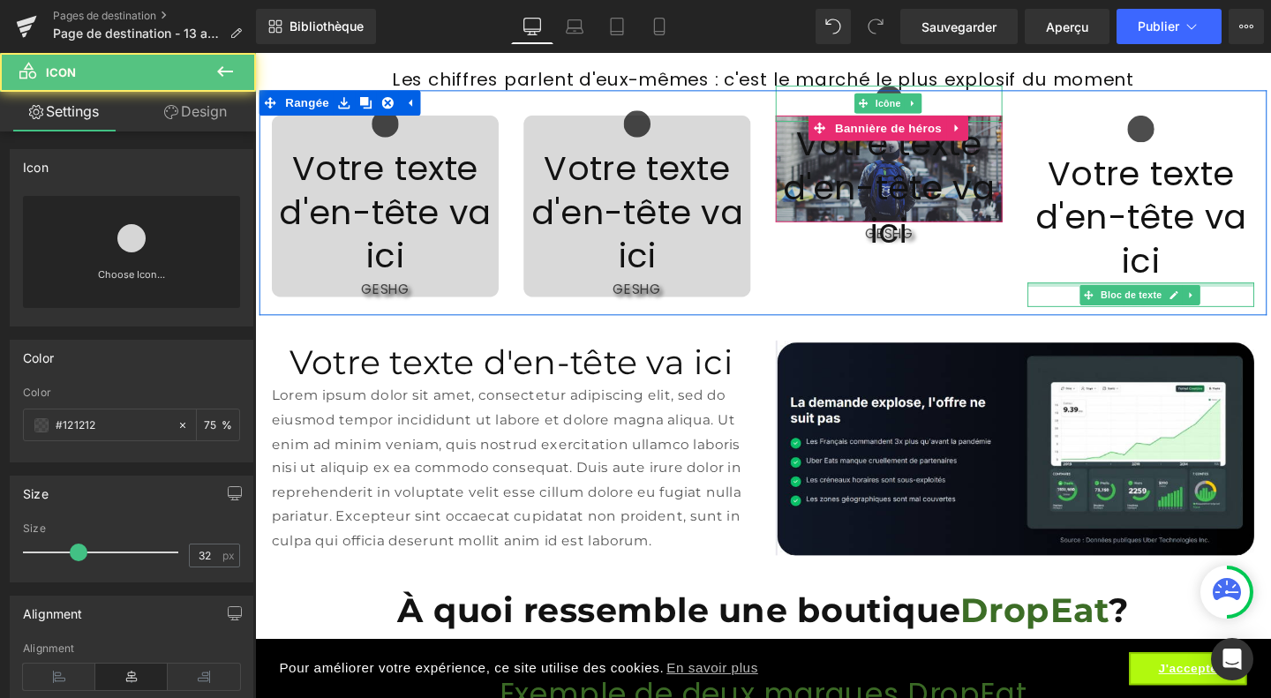
click at [1017, 125] on div at bounding box center [921, 106] width 238 height 38
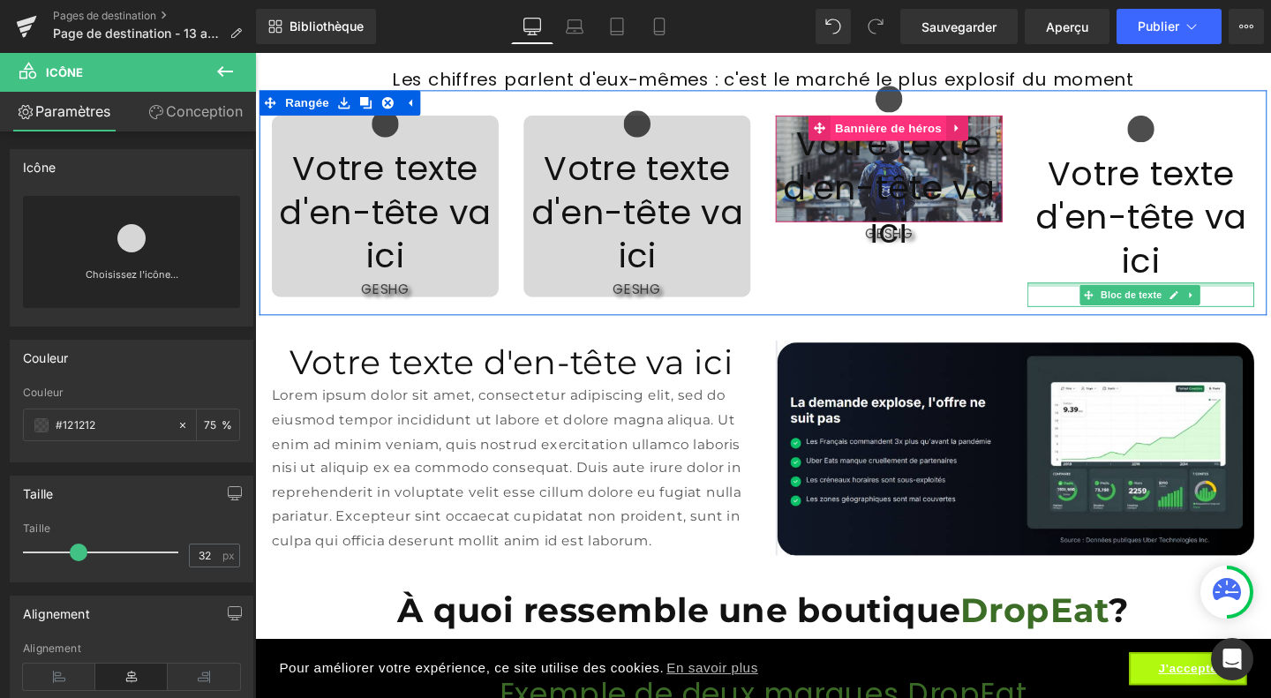
click at [891, 125] on font "Bannière de héros" at bounding box center [921, 132] width 112 height 14
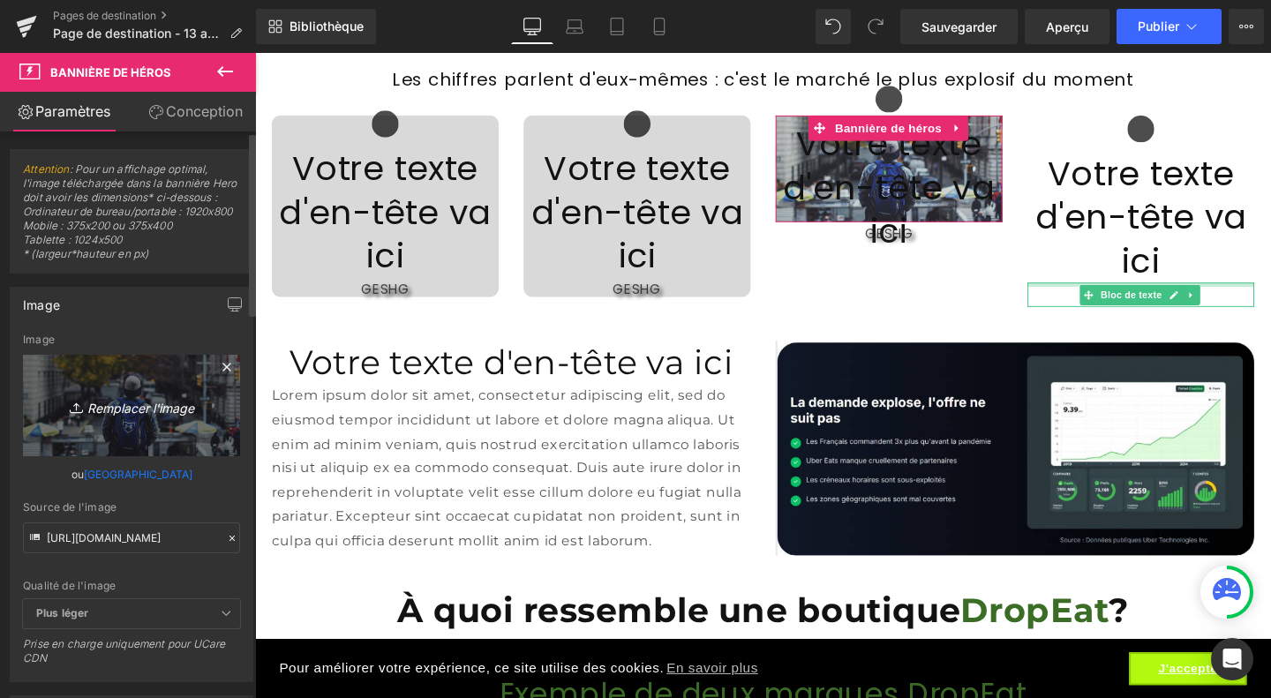
click at [124, 450] on link "Remplacer l'image" at bounding box center [131, 405] width 217 height 101
type input "C:\fakepath\Design sans titre (43).jpg"
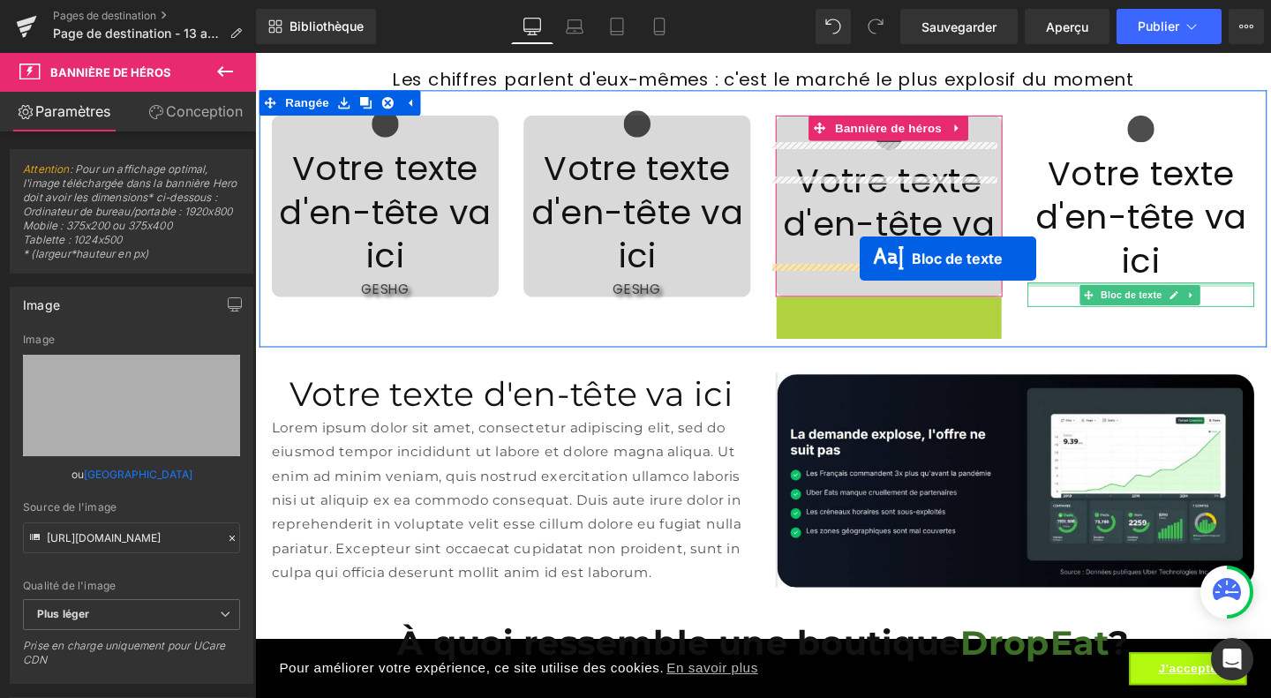
drag, startPoint x: 903, startPoint y: 321, endPoint x: 890, endPoint y: 269, distance: 53.7
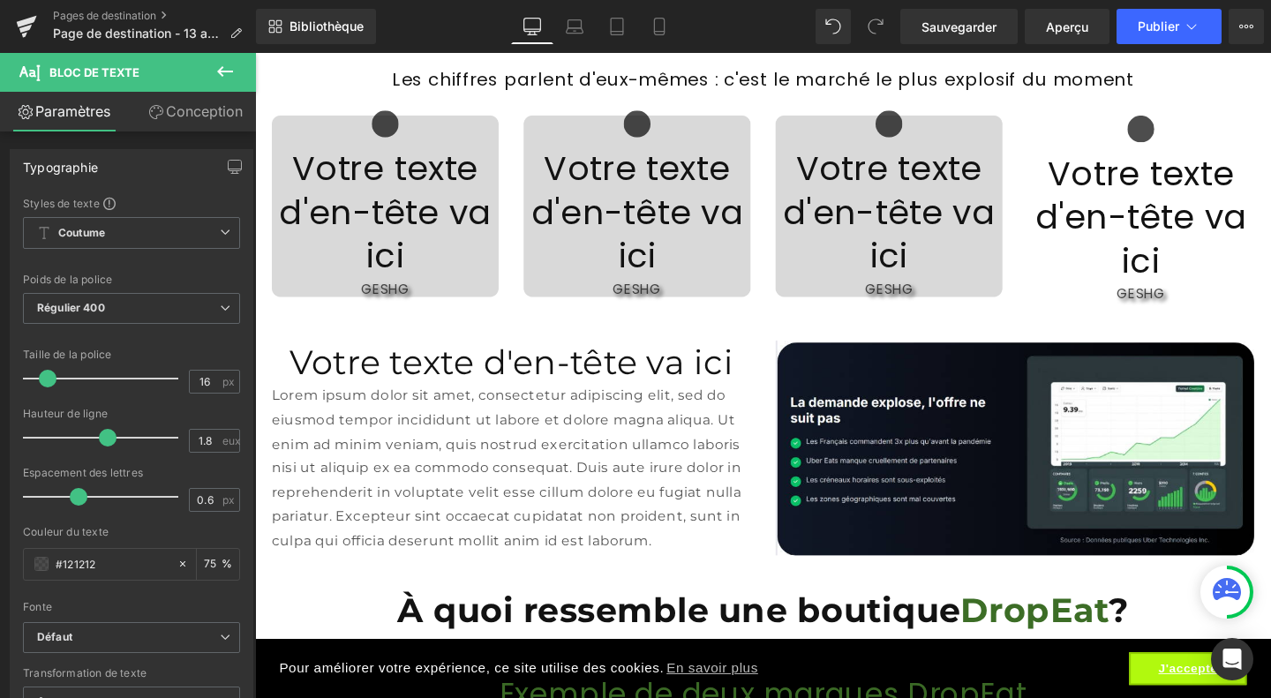
click at [228, 68] on icon at bounding box center [224, 71] width 21 height 21
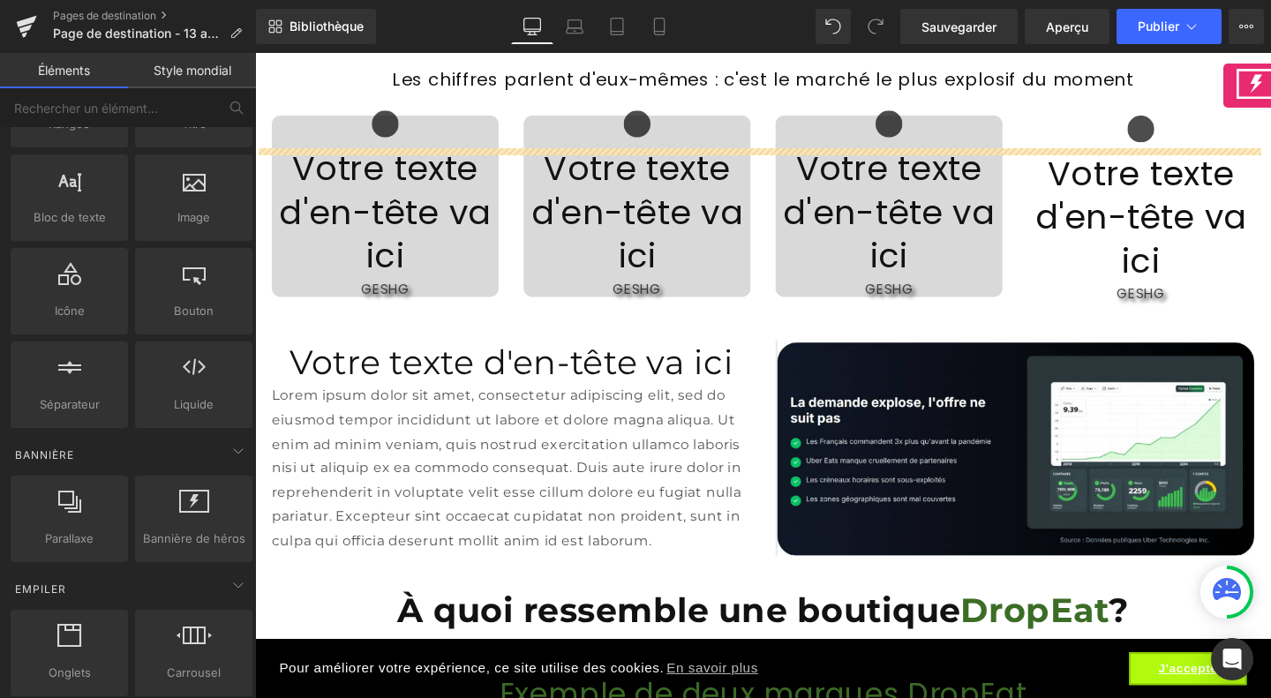
scroll to position [1803, 0]
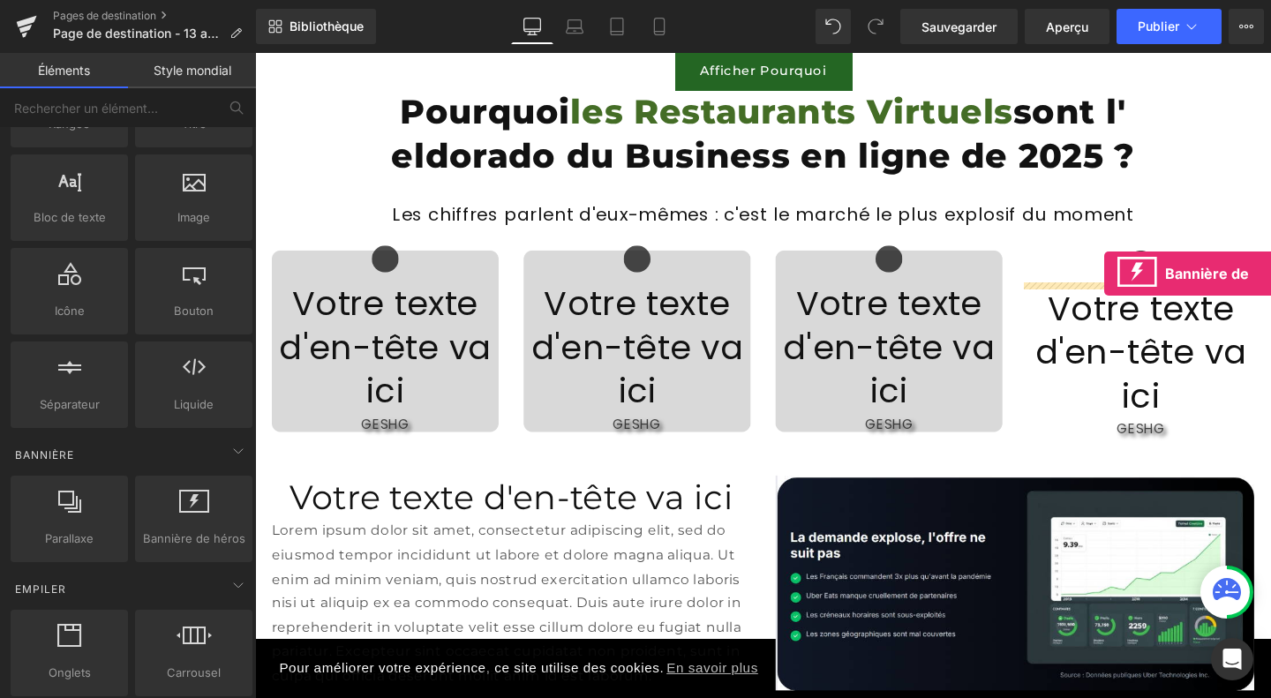
drag, startPoint x: 438, startPoint y: 574, endPoint x: 1147, endPoint y: 285, distance: 765.8
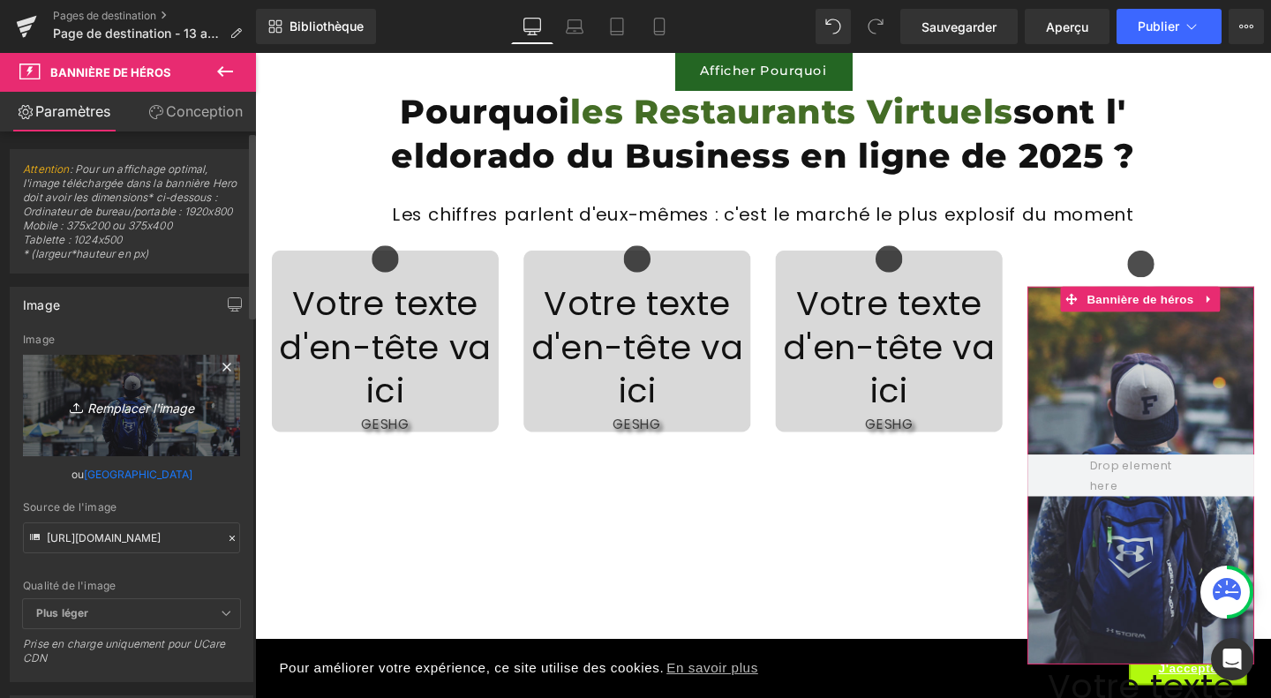
click at [134, 415] on font "Remplacer l'image" at bounding box center [140, 407] width 107 height 15
type input "C:\fakepath\Design sans titre (43).jpg"
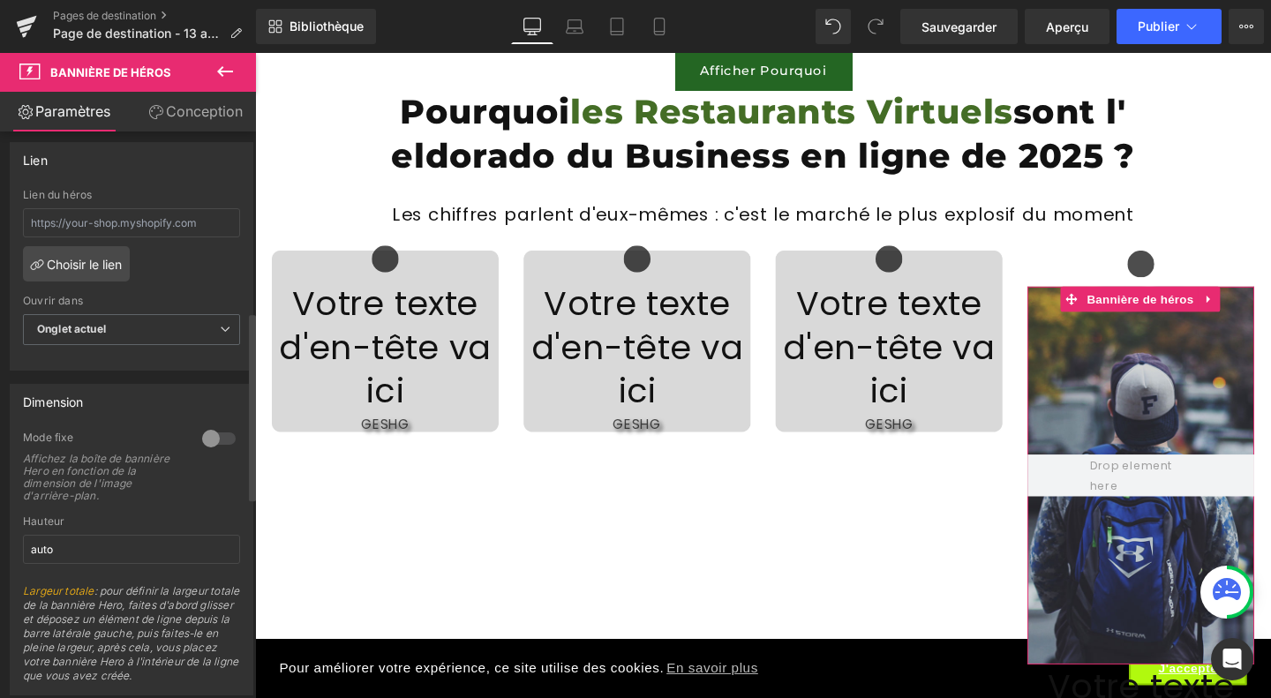
scroll to position [543, 0]
click at [202, 450] on div at bounding box center [219, 436] width 42 height 28
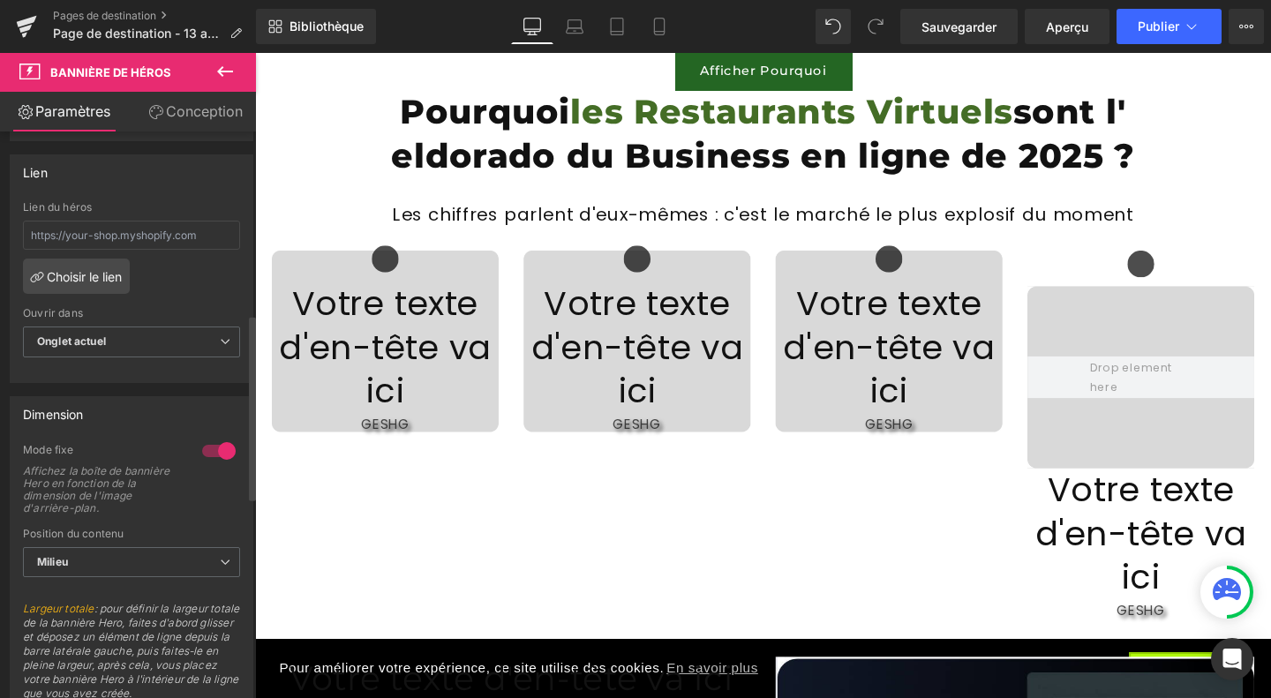
scroll to position [558, 0]
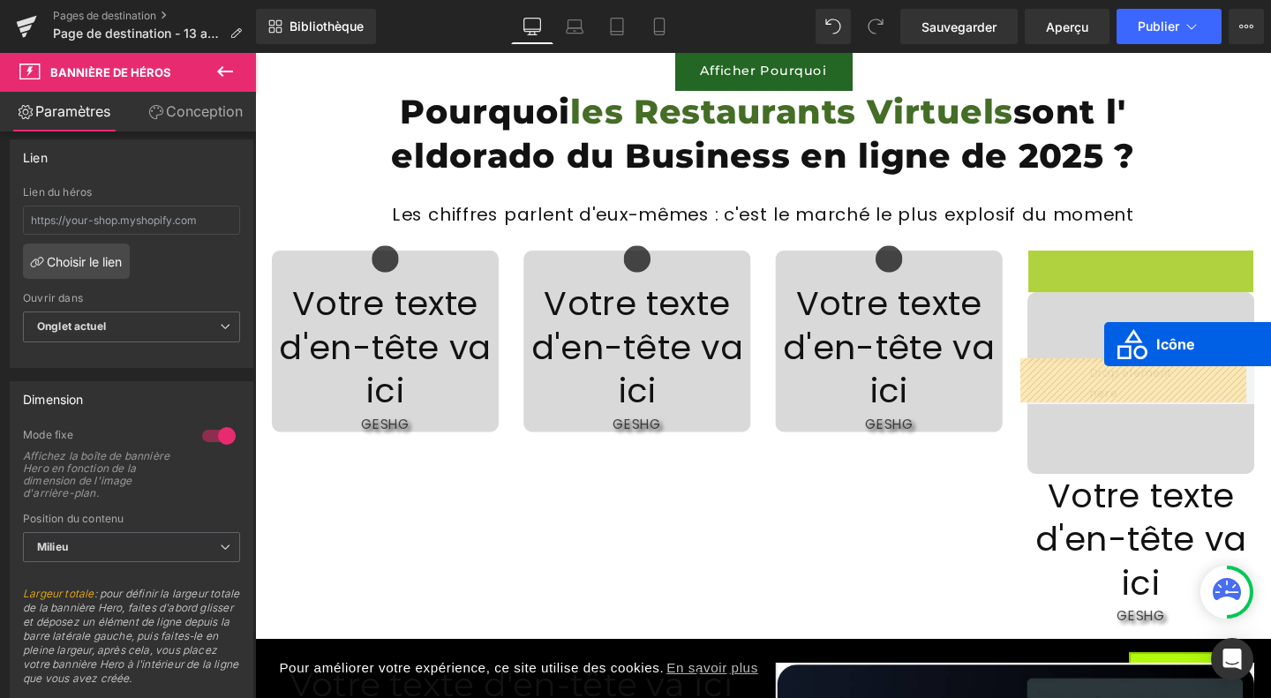
drag, startPoint x: 1176, startPoint y: 274, endPoint x: 1147, endPoint y: 359, distance: 89.6
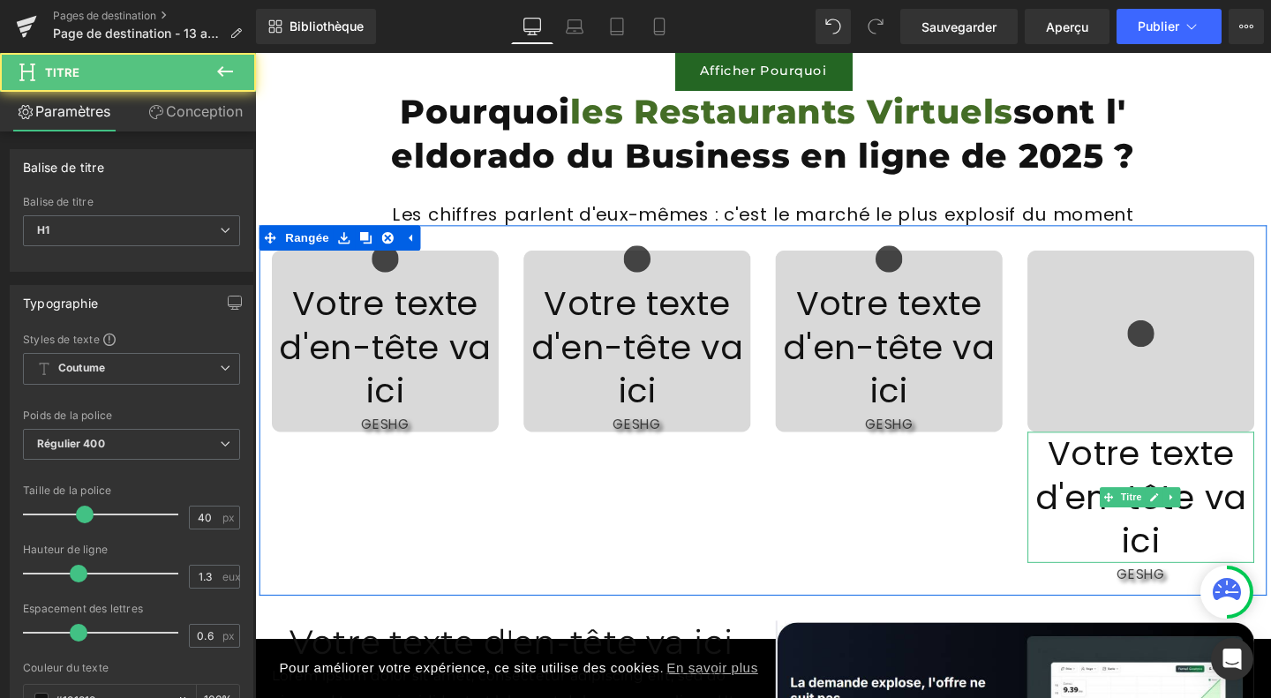
drag, startPoint x: 1145, startPoint y: 469, endPoint x: 1145, endPoint y: 454, distance: 14.1
click at [1145, 454] on font "Votre texte d'en-tête va ici" at bounding box center [1186, 519] width 222 height 141
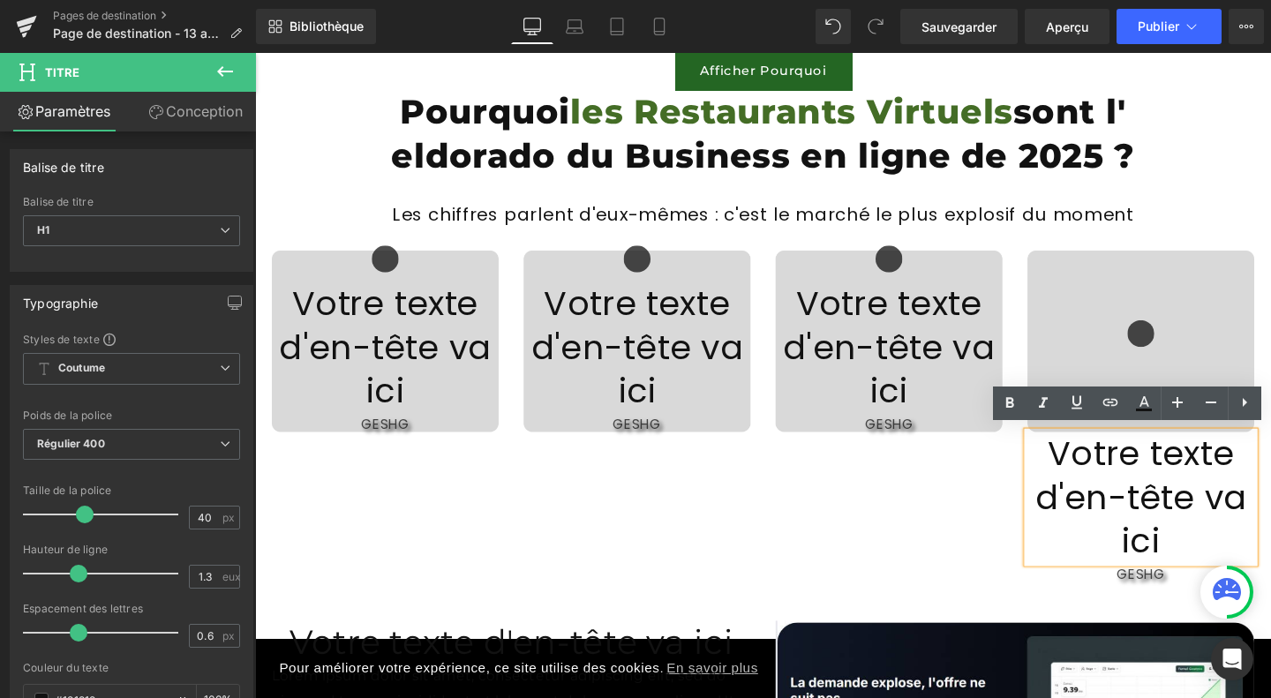
click at [1018, 529] on div "Icône Votre texte d'en-tête va ici Titre GESHG Bloc de texte Bannière de héros …" at bounding box center [788, 428] width 1059 height 389
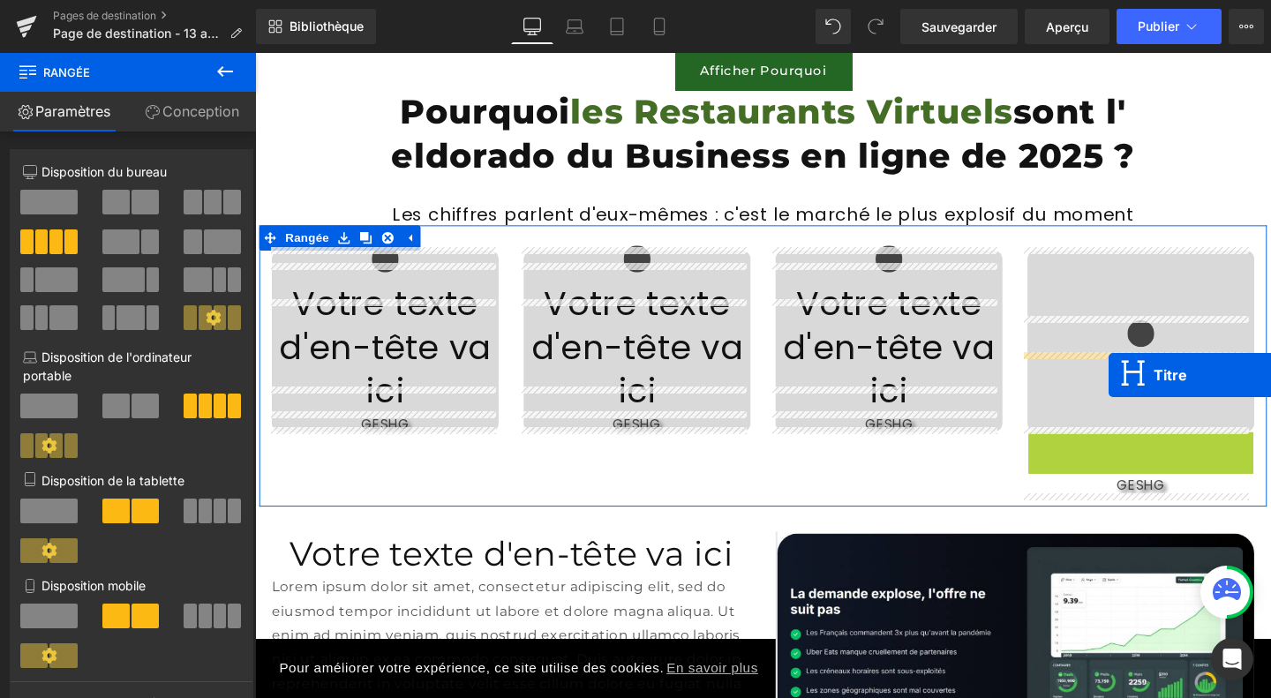
drag, startPoint x: 1168, startPoint y: 488, endPoint x: 1152, endPoint y: 391, distance: 98.3
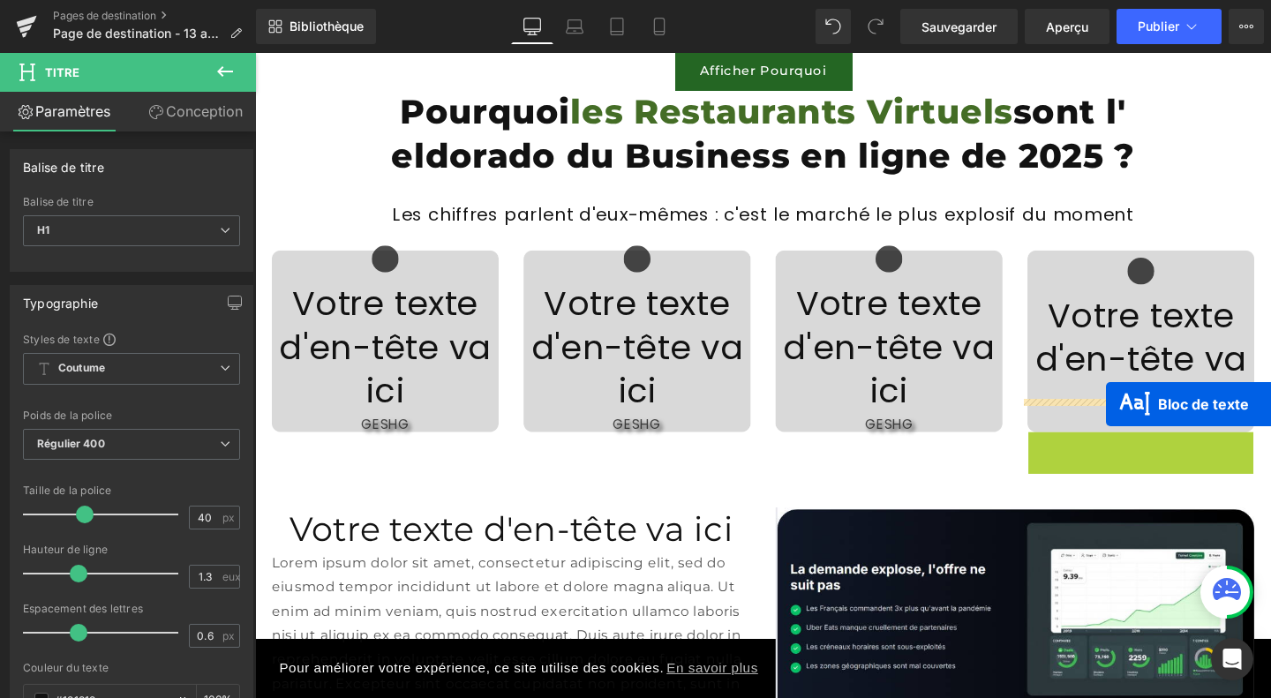
drag, startPoint x: 1171, startPoint y: 458, endPoint x: 1149, endPoint y: 422, distance: 42.4
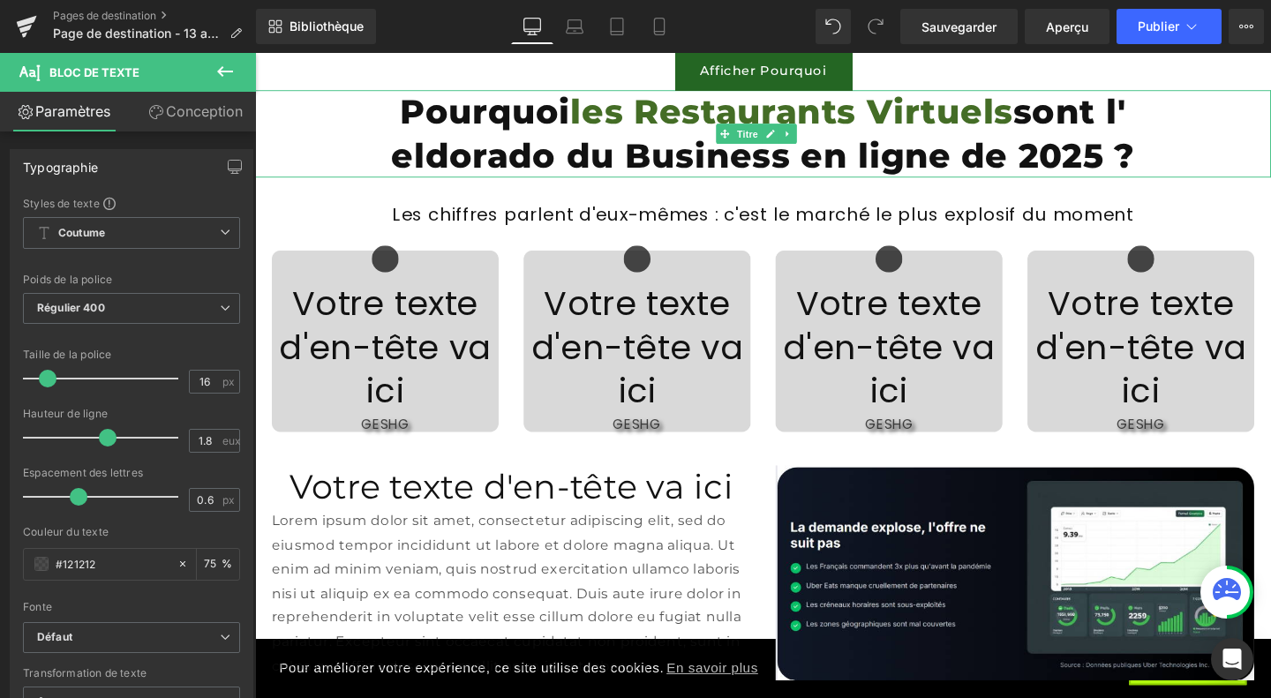
click at [1239, 165] on h1 "Pourquoi les Restaurants Virtuels sont l' eldorado du Business en ligne de 2025…" at bounding box center [789, 138] width 1068 height 92
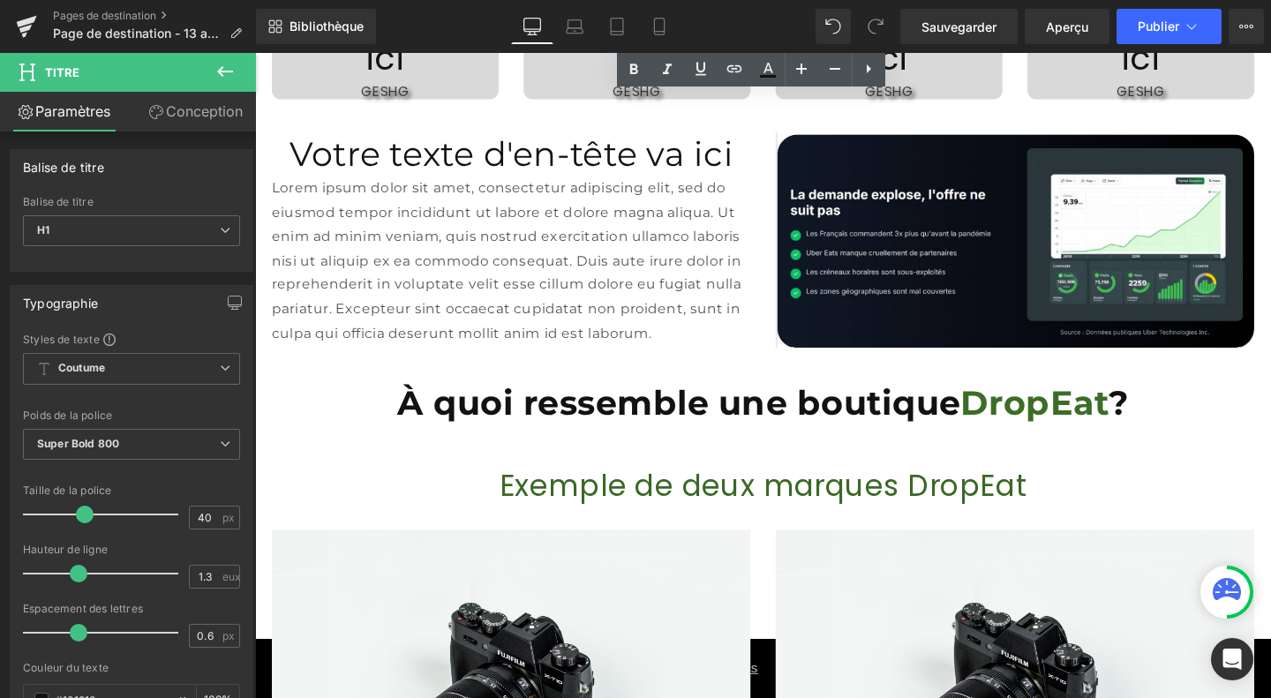
scroll to position [2079, 0]
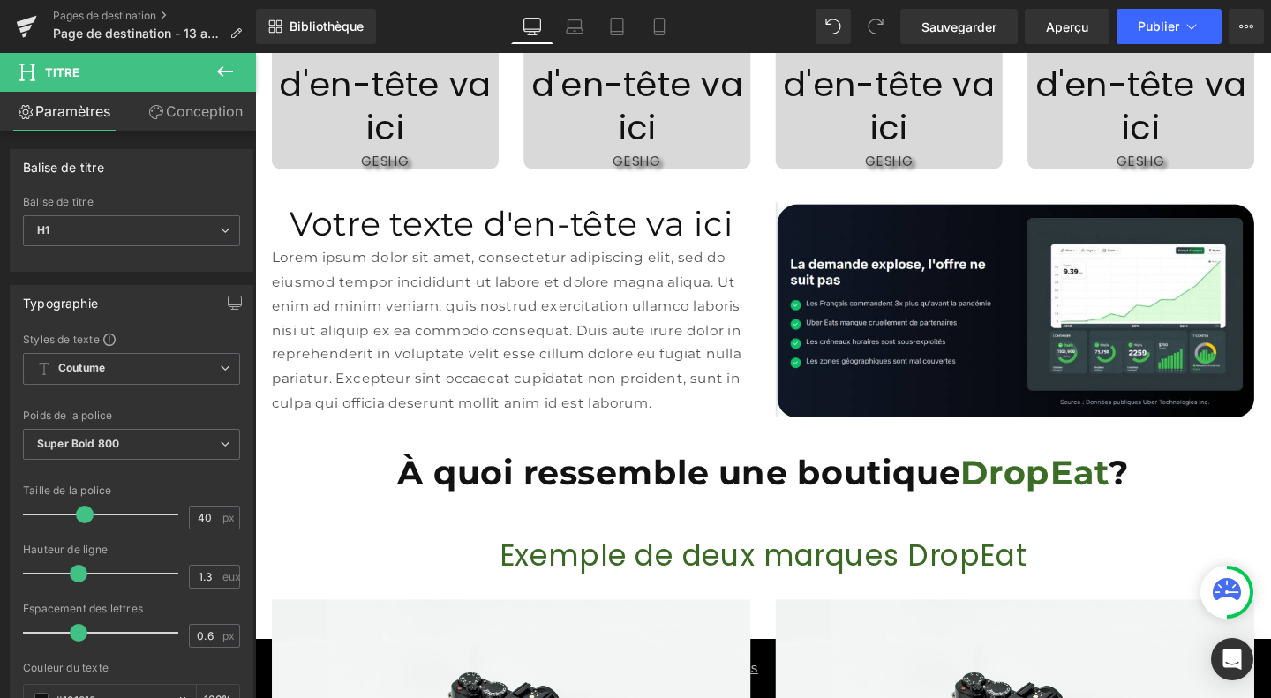
click at [219, 71] on icon at bounding box center [225, 71] width 16 height 11
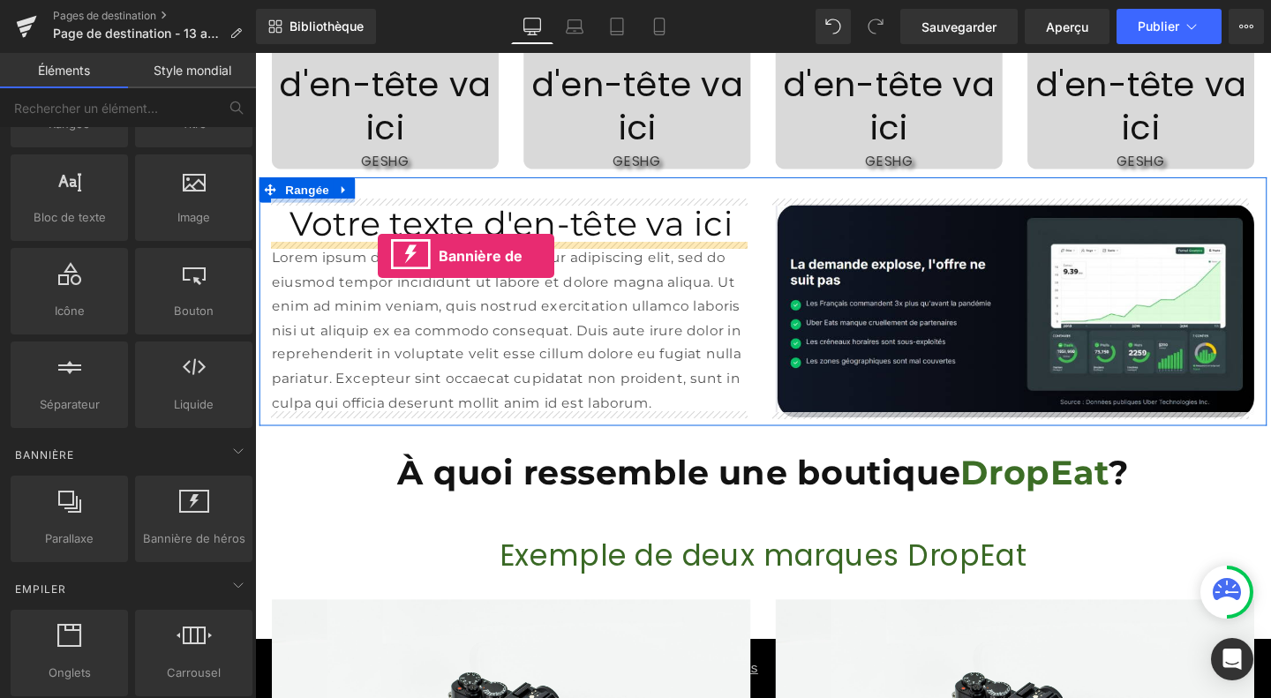
drag, startPoint x: 442, startPoint y: 596, endPoint x: 384, endPoint y: 266, distance: 334.2
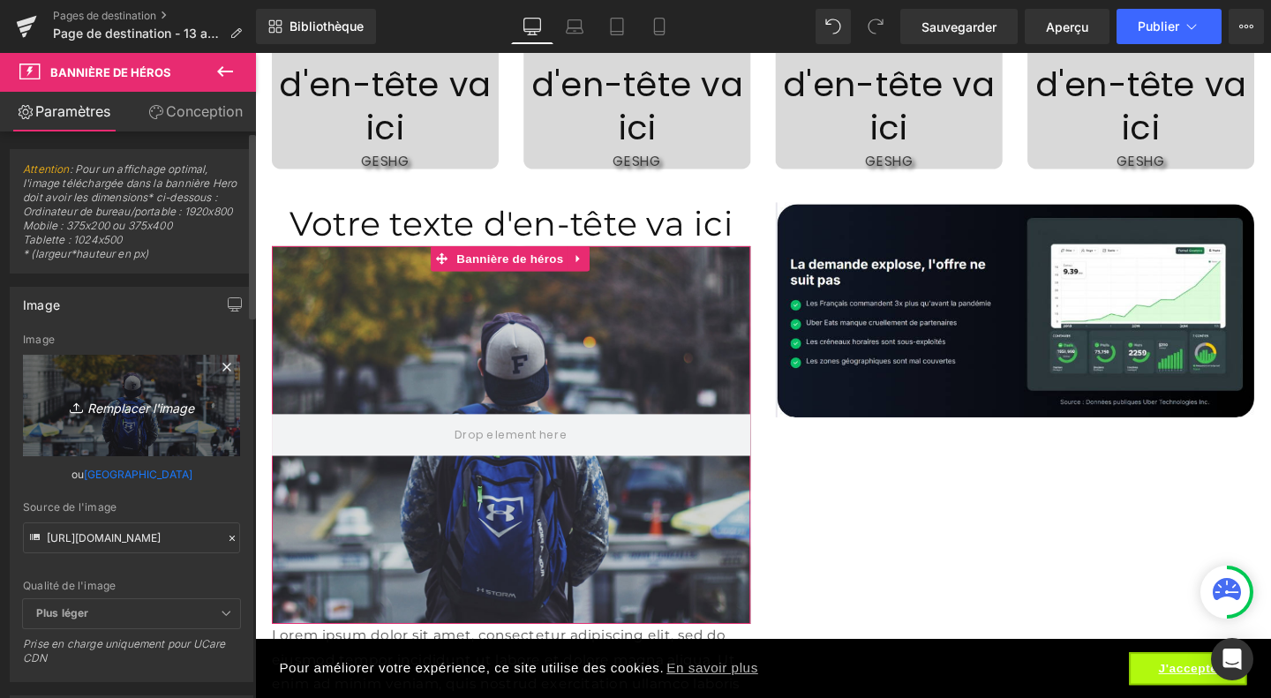
click at [125, 415] on font "Remplacer l'image" at bounding box center [140, 407] width 107 height 15
type input "C:\fakepath\Design sans titre (44).jpg"
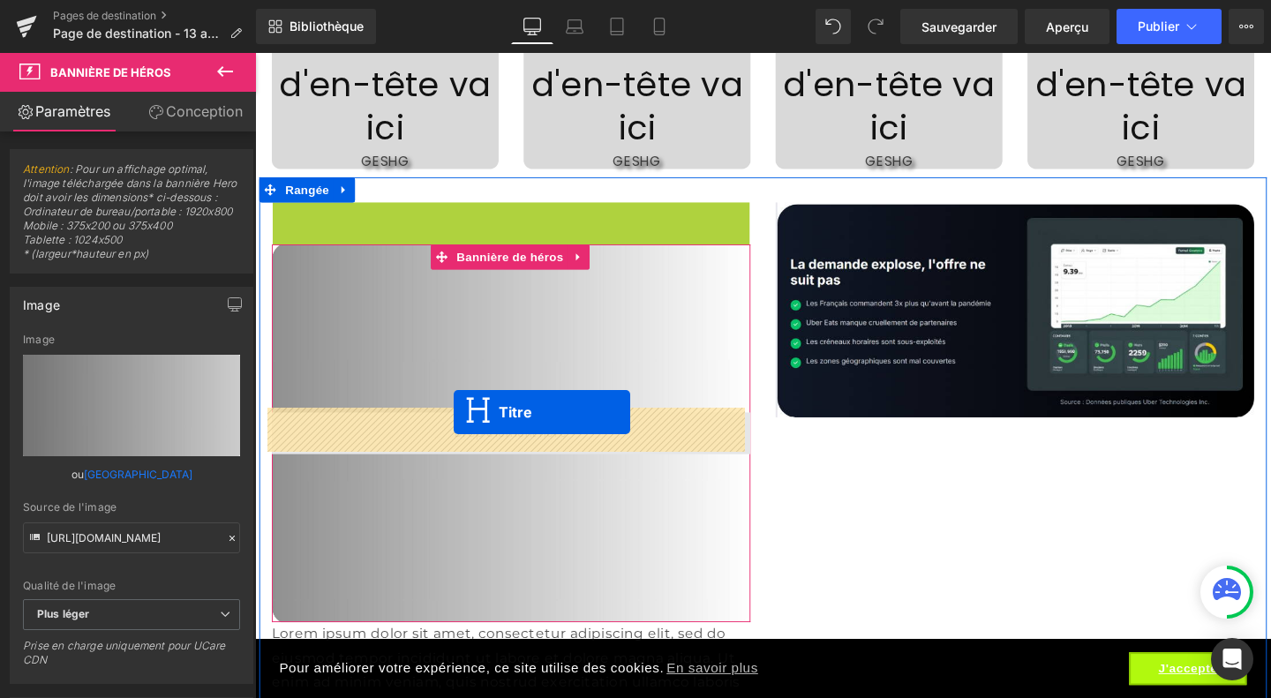
drag, startPoint x: 495, startPoint y: 233, endPoint x: 464, endPoint y: 431, distance: 200.0
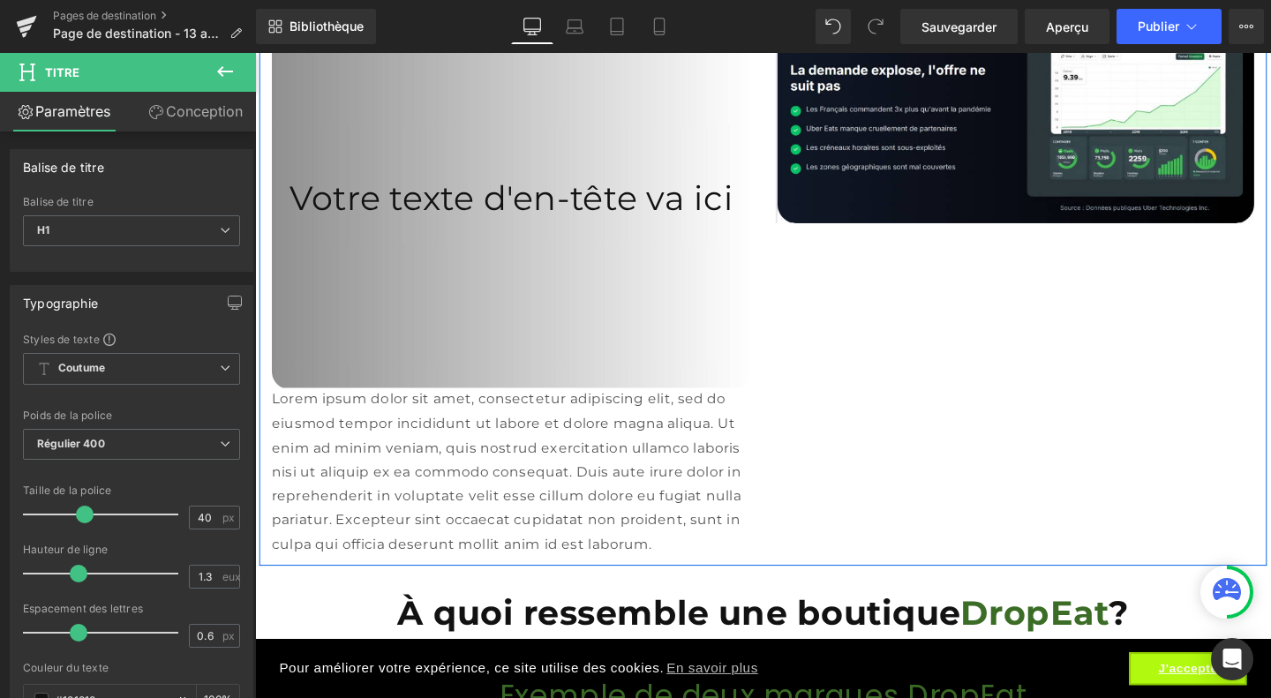
scroll to position [2308, 0]
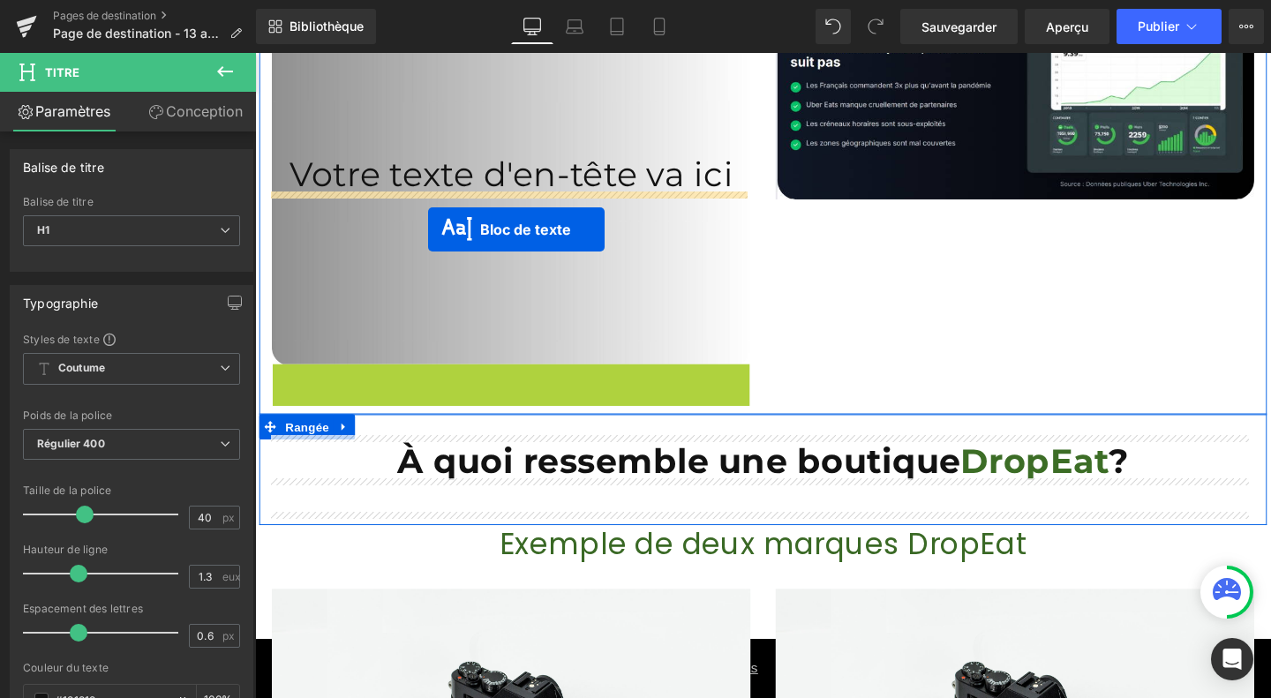
drag, startPoint x: 499, startPoint y: 473, endPoint x: 437, endPoint y: 238, distance: 242.9
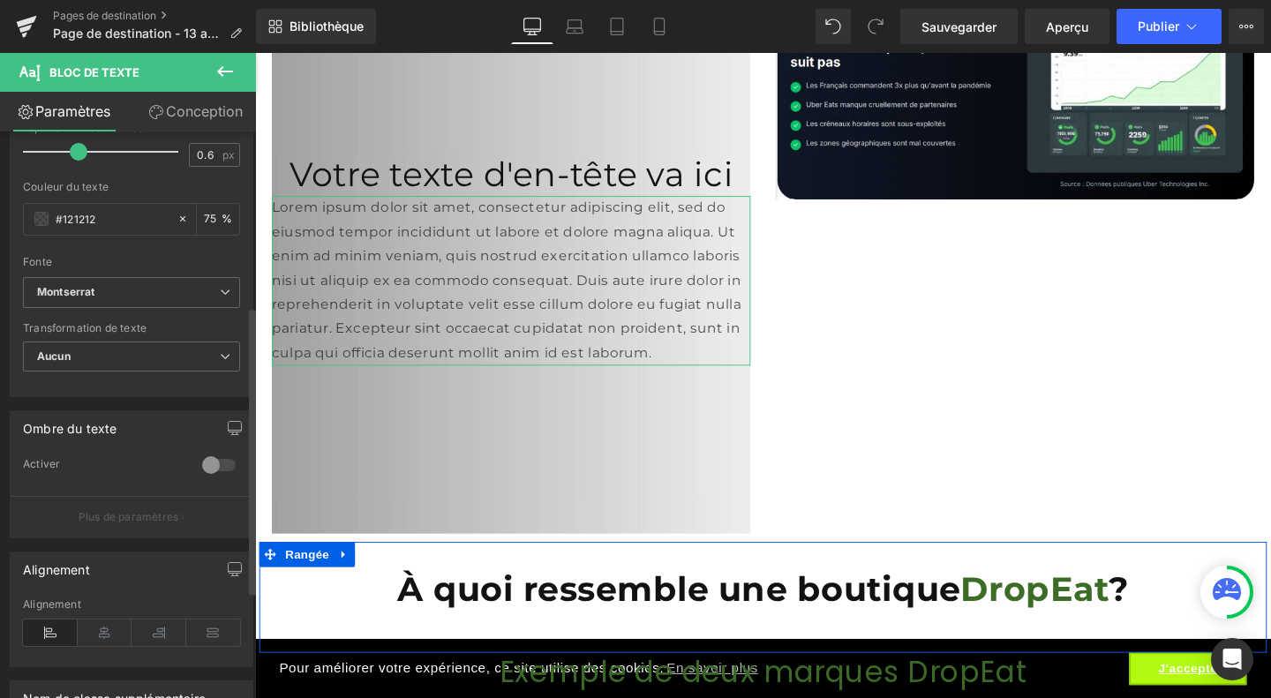
scroll to position [346, 0]
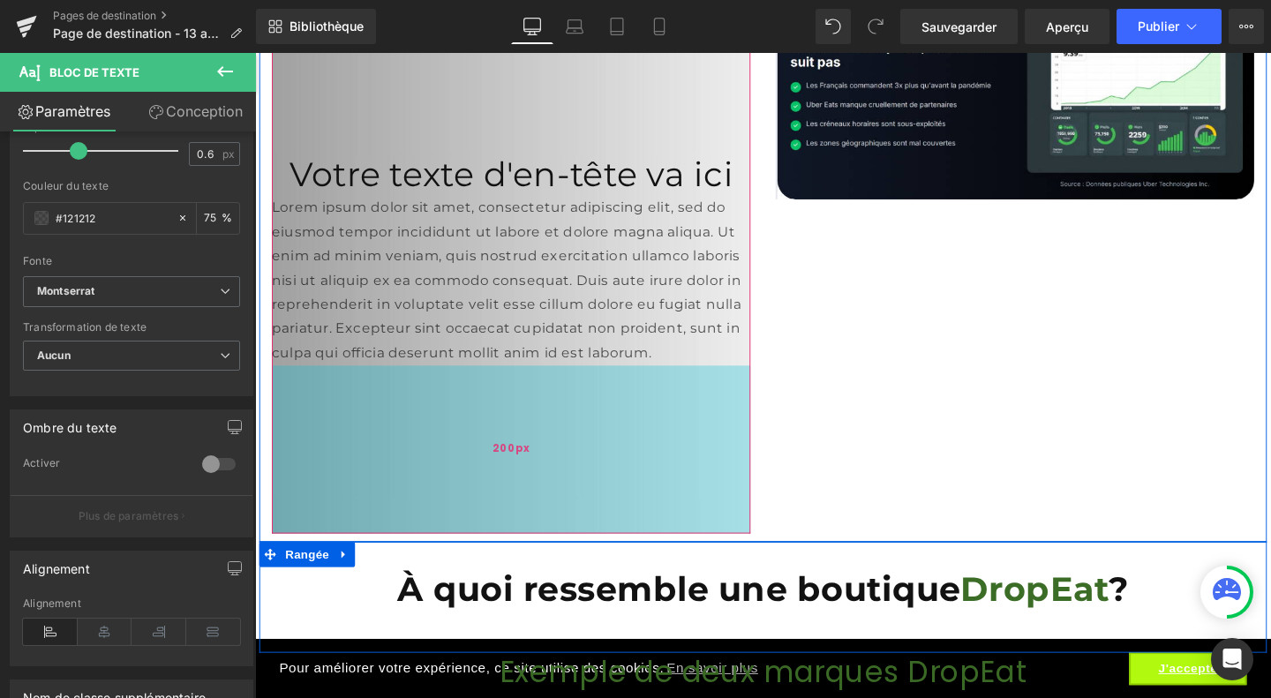
click at [746, 492] on div "200px" at bounding box center [524, 469] width 503 height 176
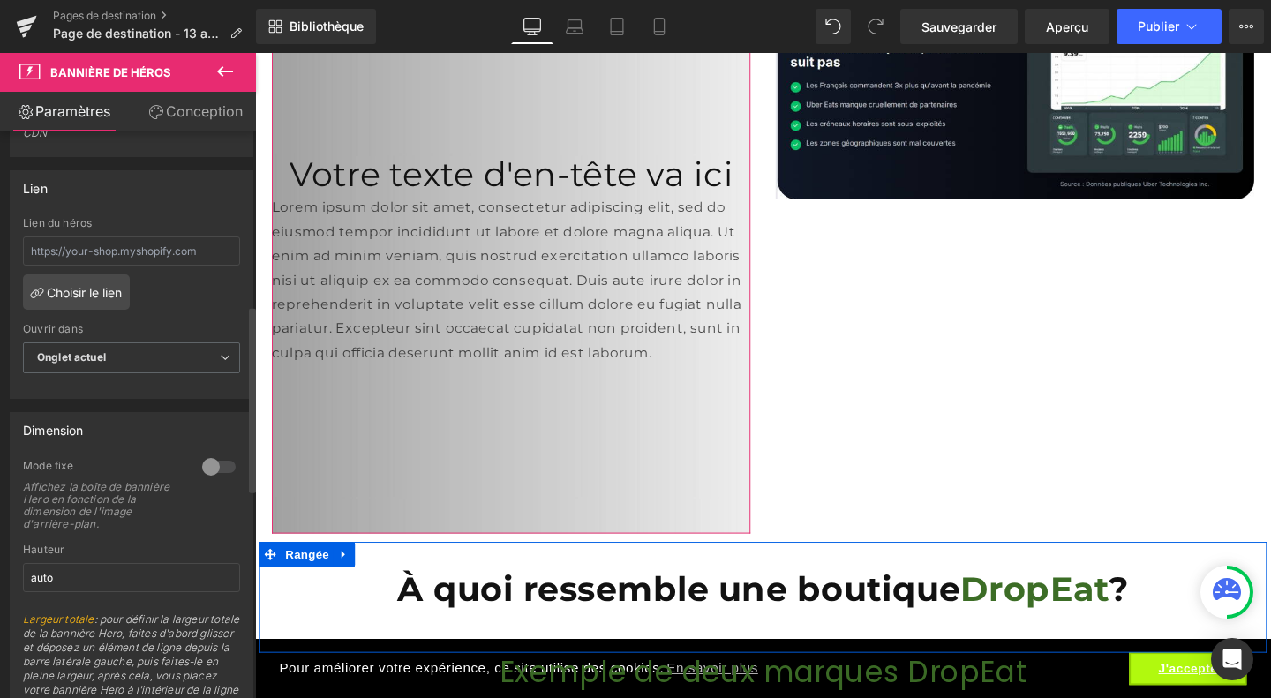
scroll to position [528, 0]
click at [215, 480] on div at bounding box center [219, 466] width 42 height 28
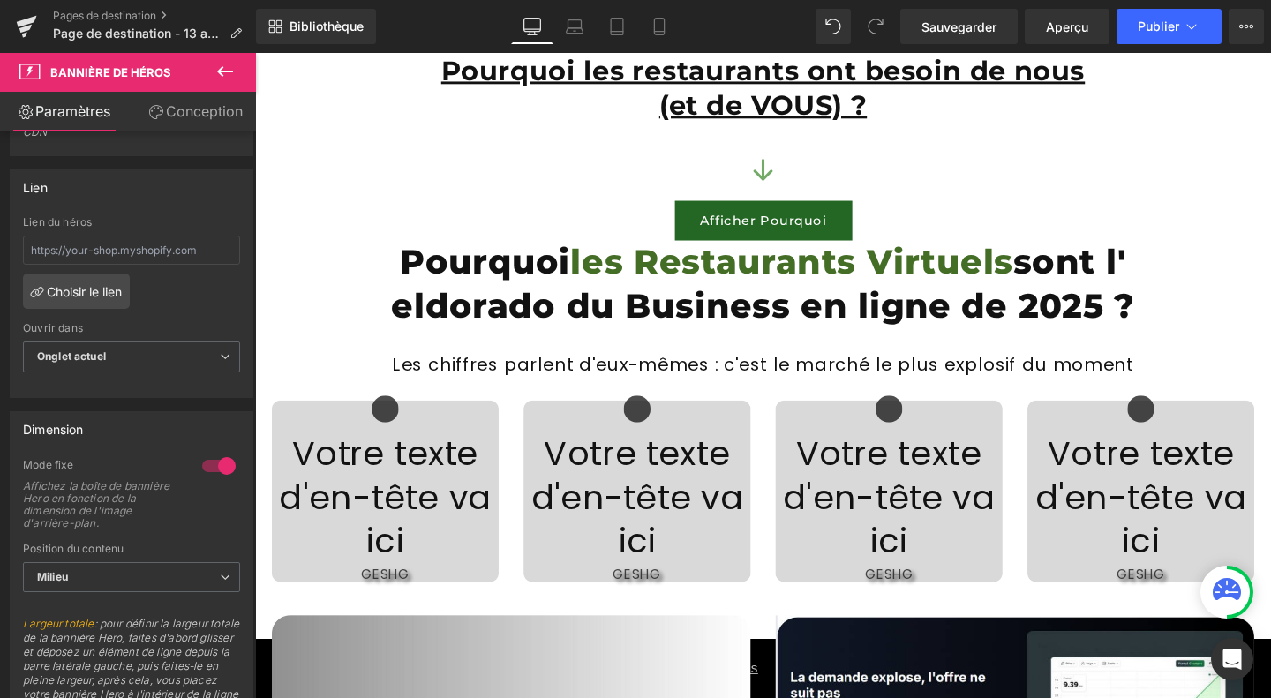
scroll to position [1682, 0]
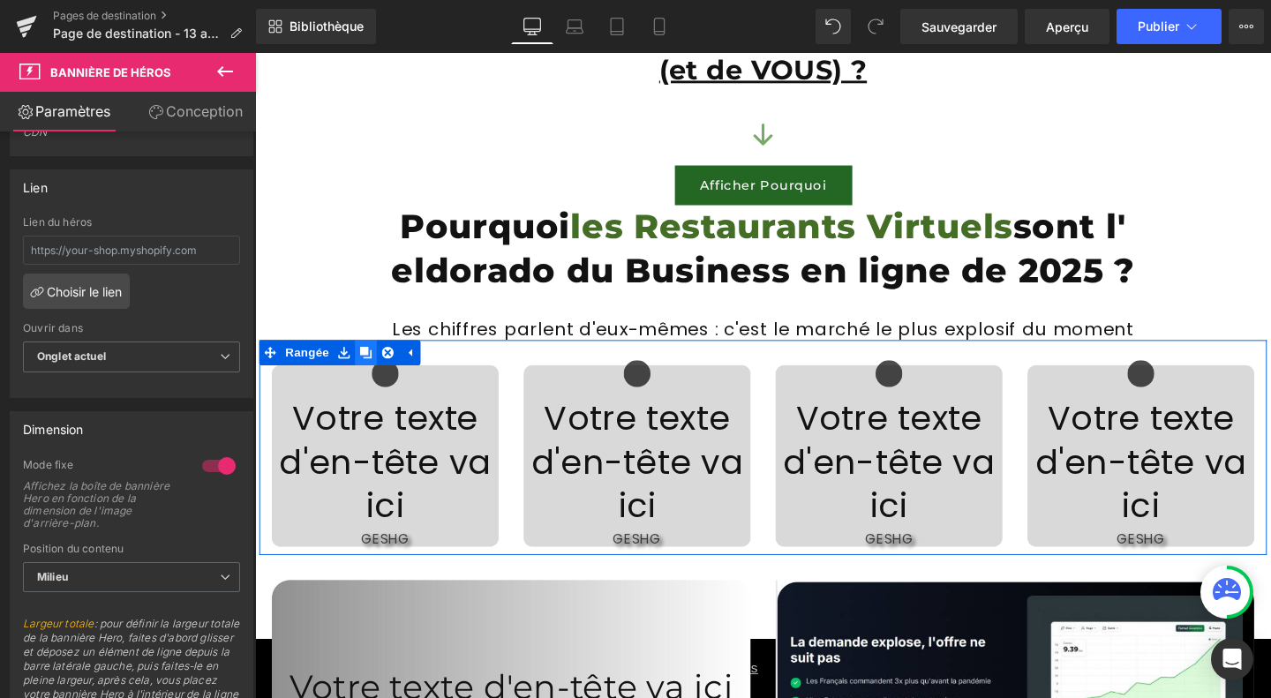
click at [367, 366] on icon at bounding box center [371, 368] width 12 height 13
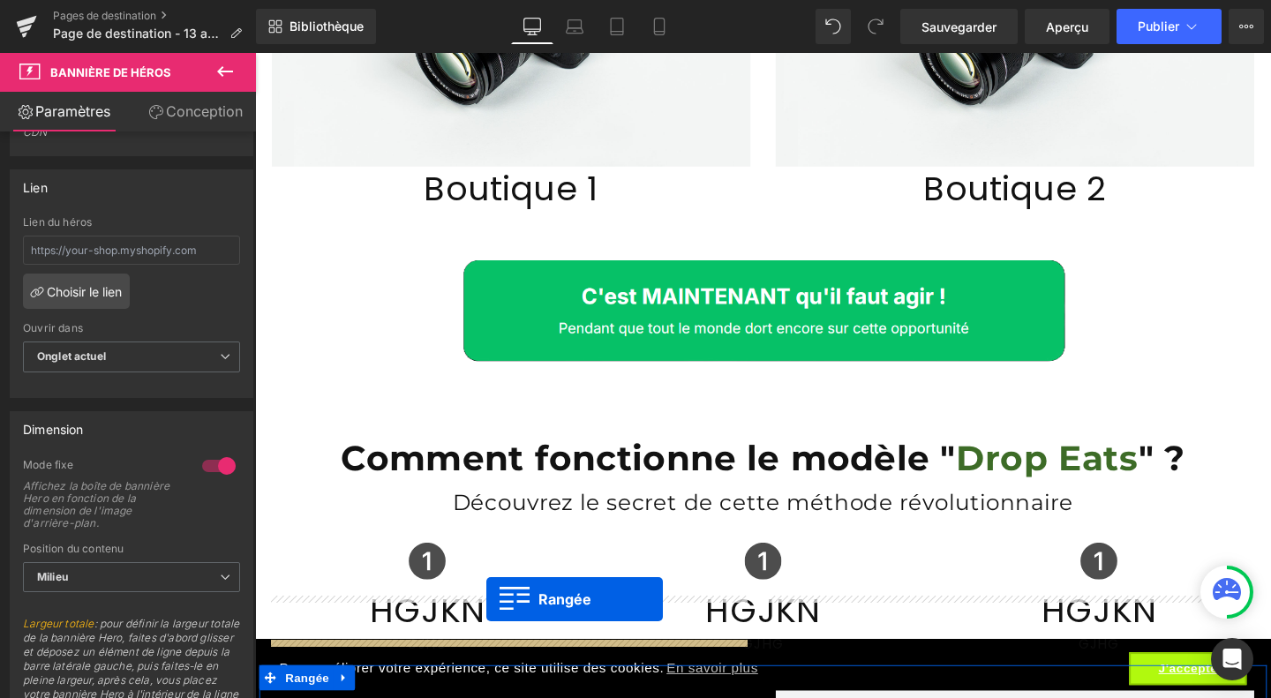
scroll to position [3176, 0]
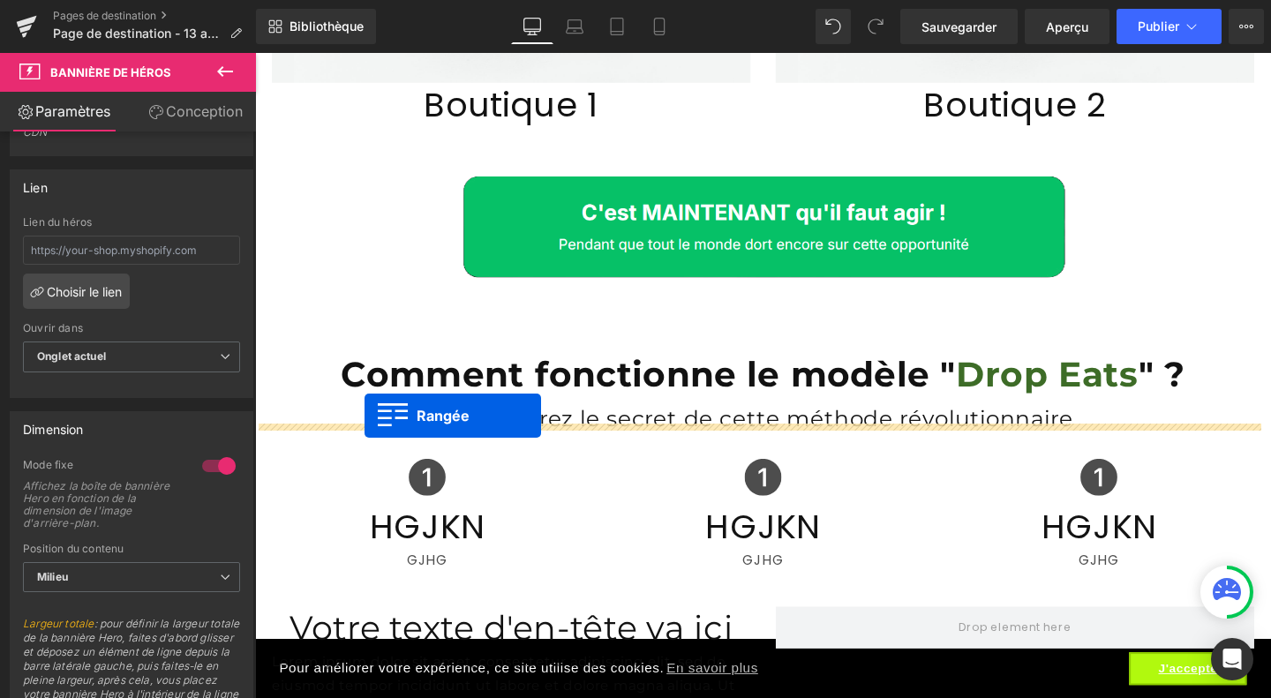
drag, startPoint x: 267, startPoint y: 135, endPoint x: 370, endPoint y: 434, distance: 316.1
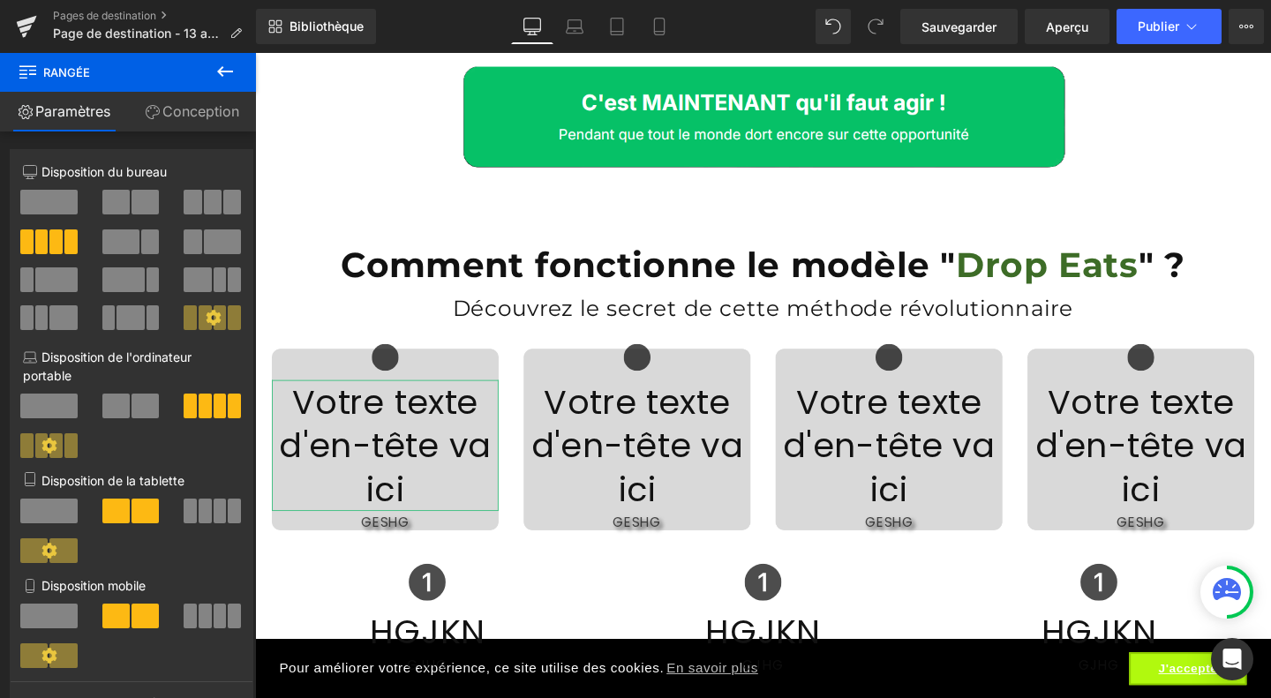
scroll to position [3448, 0]
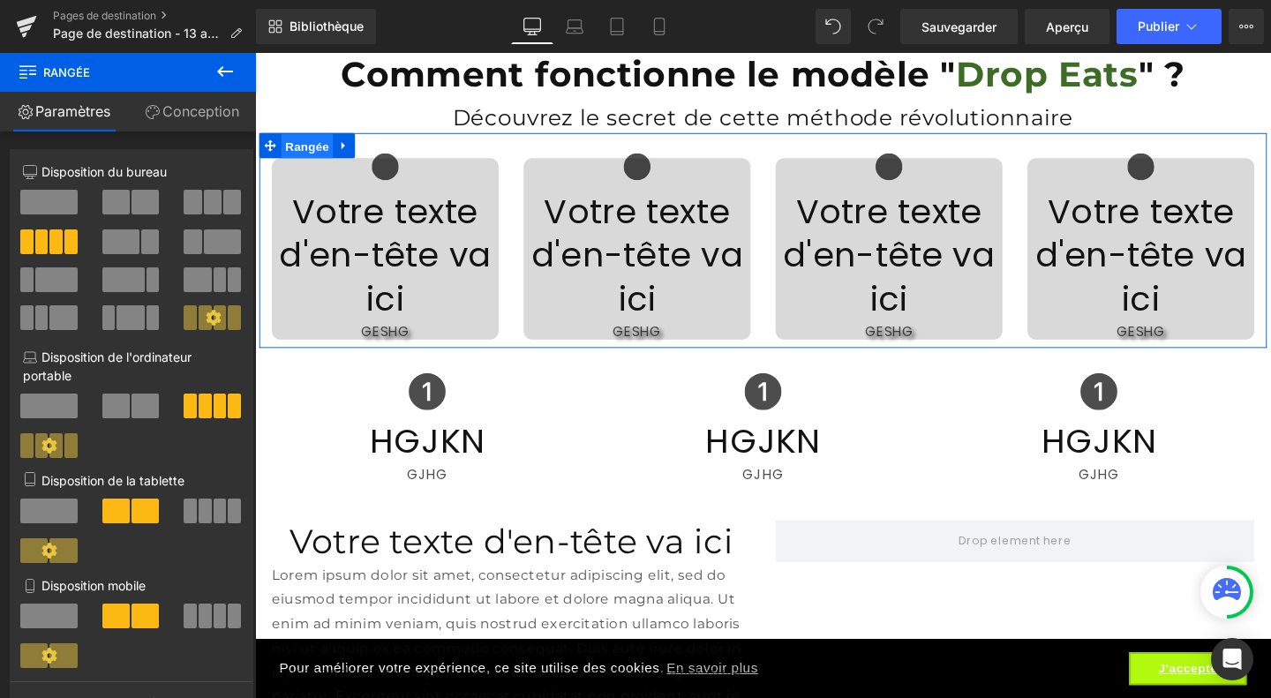
click at [305, 144] on font "Rangée" at bounding box center [310, 151] width 46 height 14
click at [195, 203] on span at bounding box center [193, 202] width 18 height 25
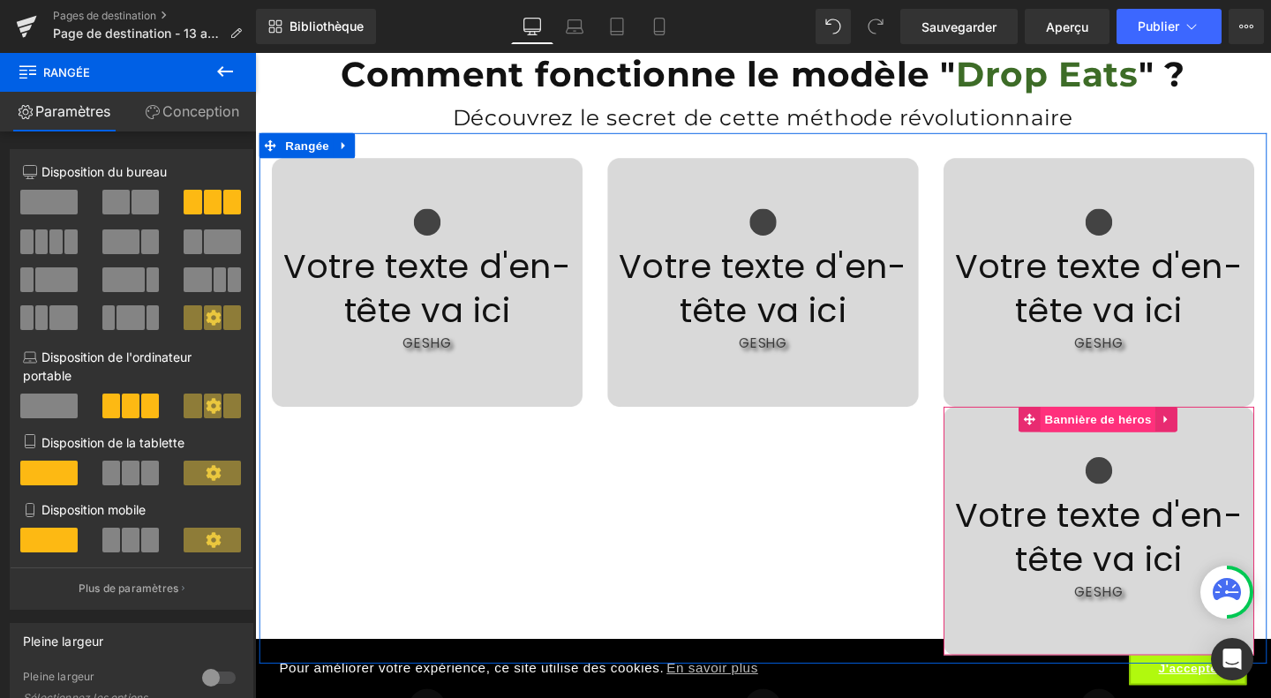
click at [1107, 431] on font "Bannière de héros" at bounding box center [1140, 438] width 112 height 14
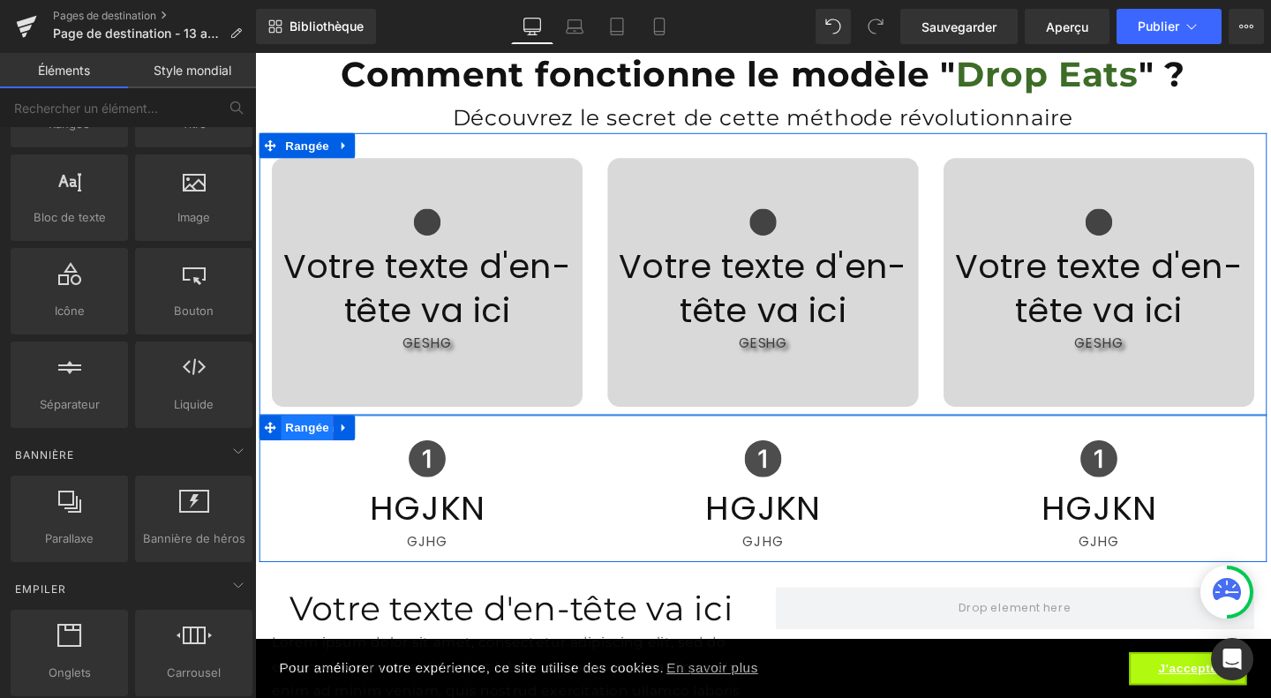
click at [305, 443] on font "Rangée" at bounding box center [310, 446] width 46 height 26
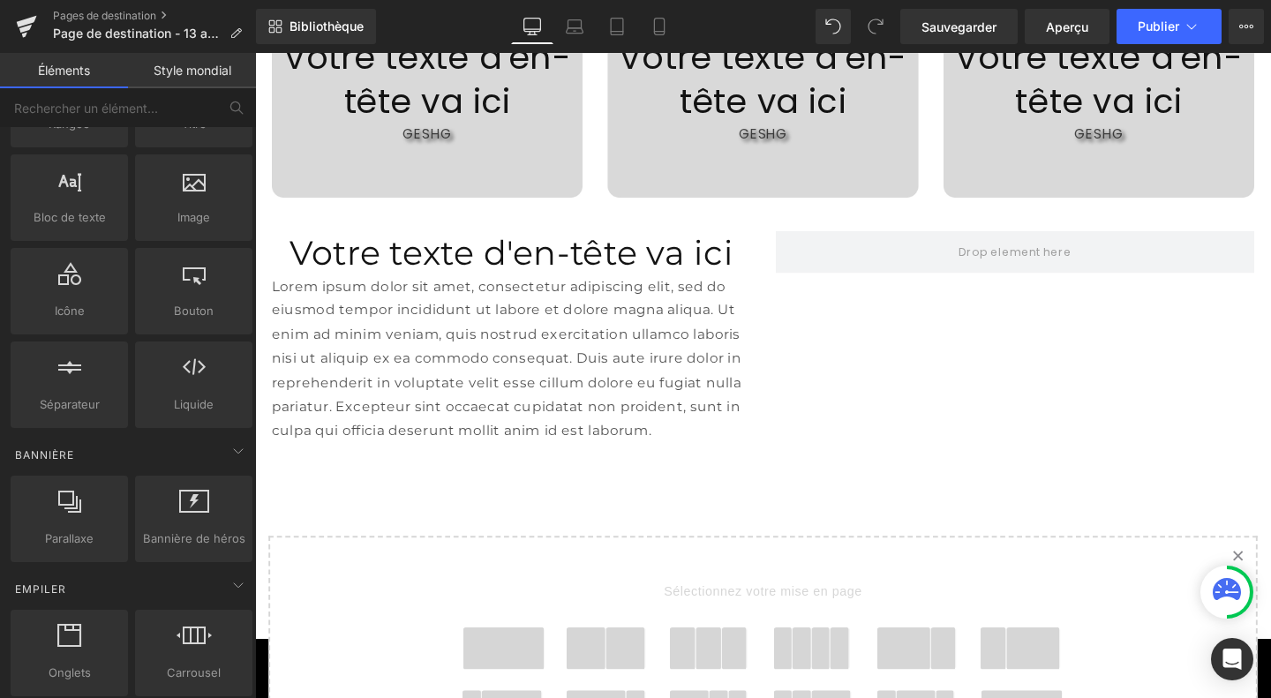
scroll to position [3704, 0]
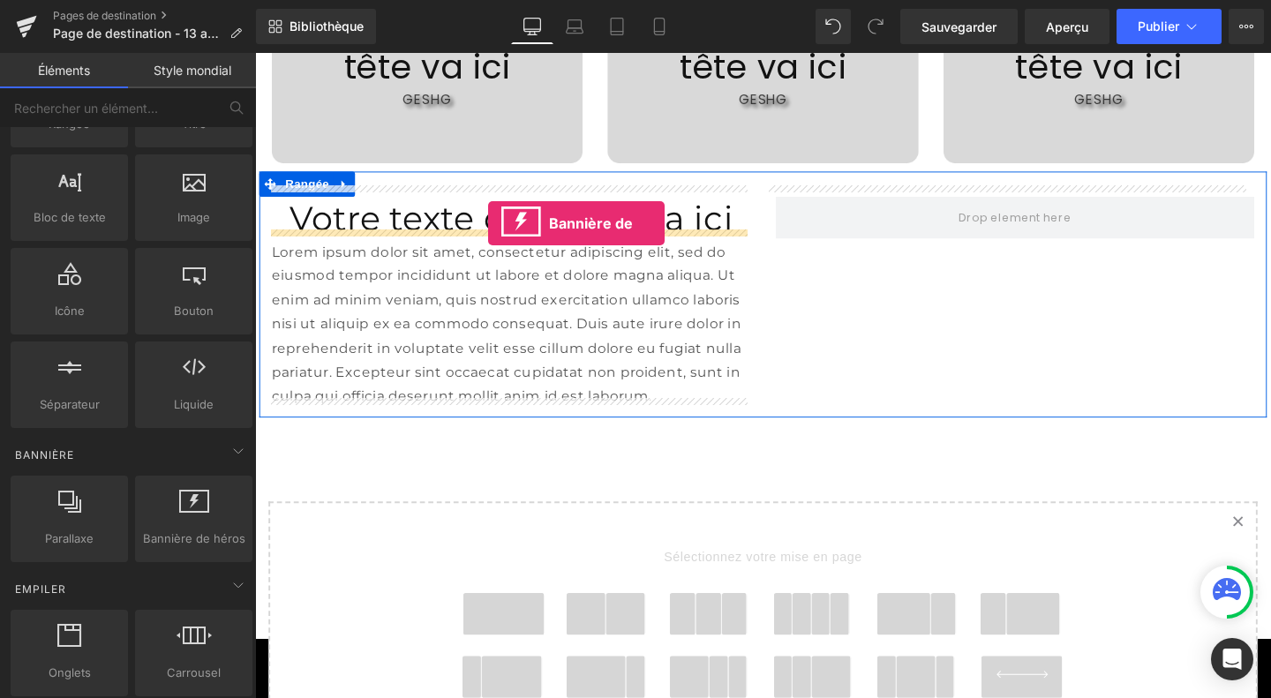
drag, startPoint x: 459, startPoint y: 562, endPoint x: 500, endPoint y: 232, distance: 332.6
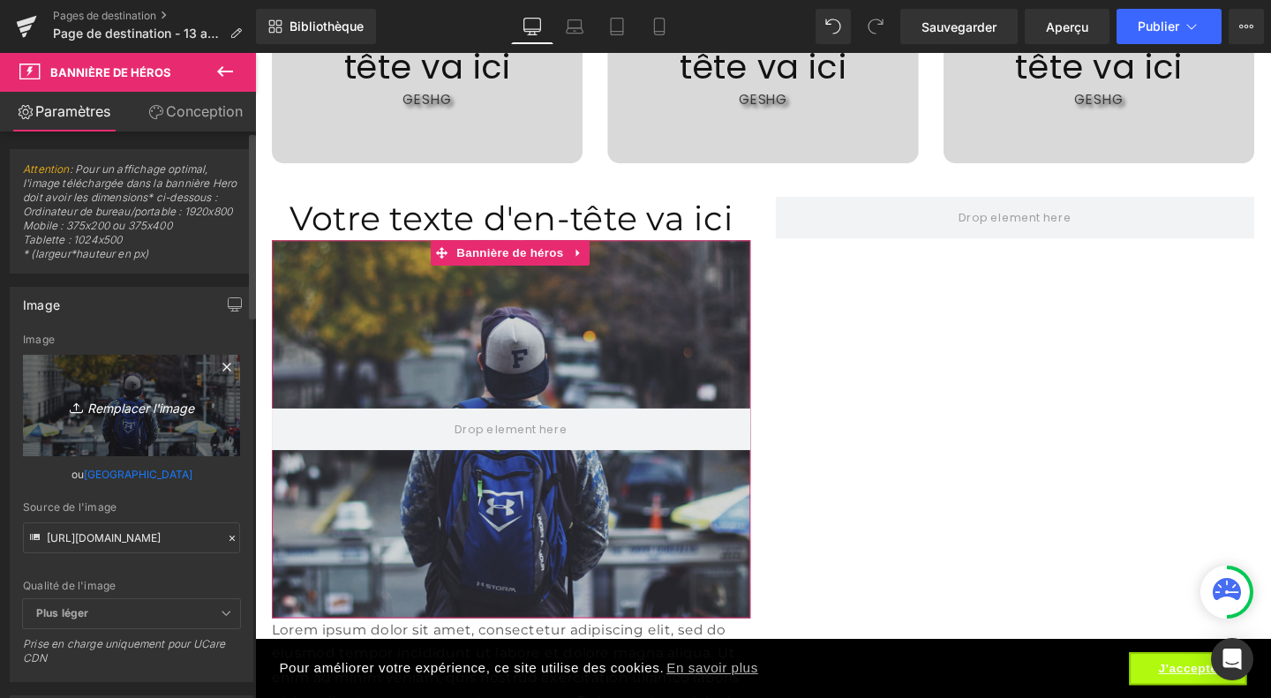
click at [113, 415] on font "Remplacer l'image" at bounding box center [140, 407] width 107 height 15
type input "C:\fakepath\Design sans titre (44).jpg"
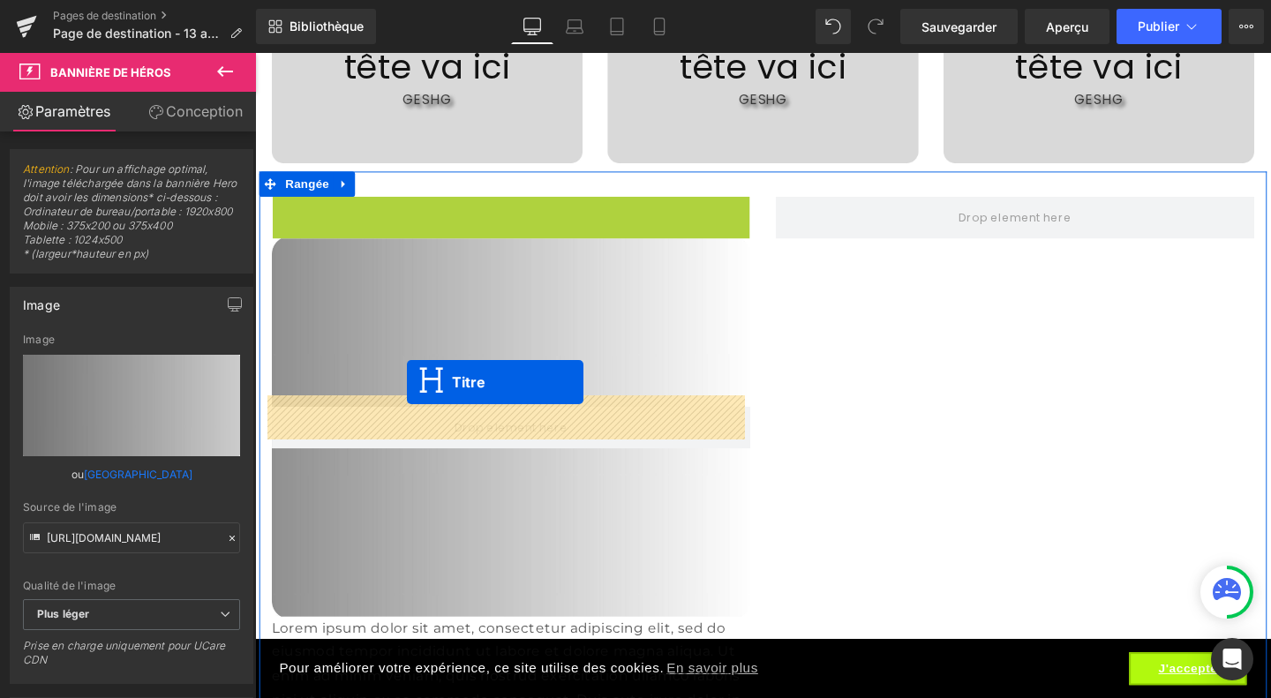
drag, startPoint x: 484, startPoint y: 215, endPoint x: 415, endPoint y: 399, distance: 196.0
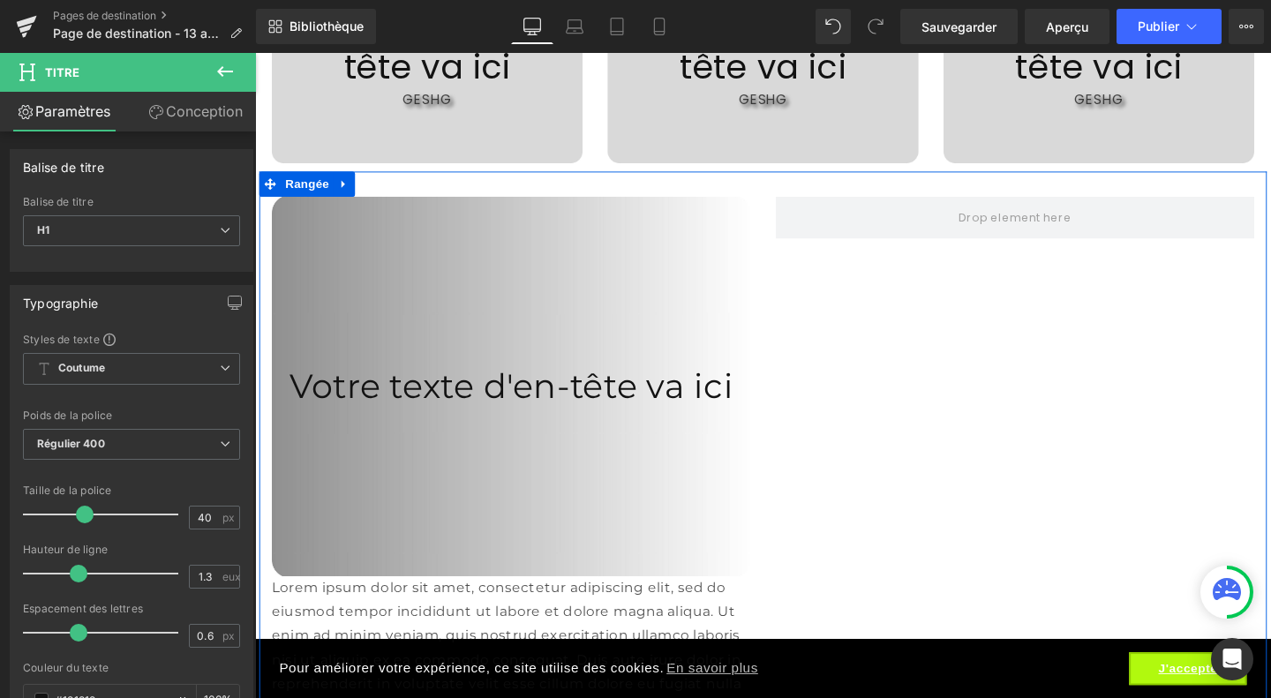
scroll to position [3926, 0]
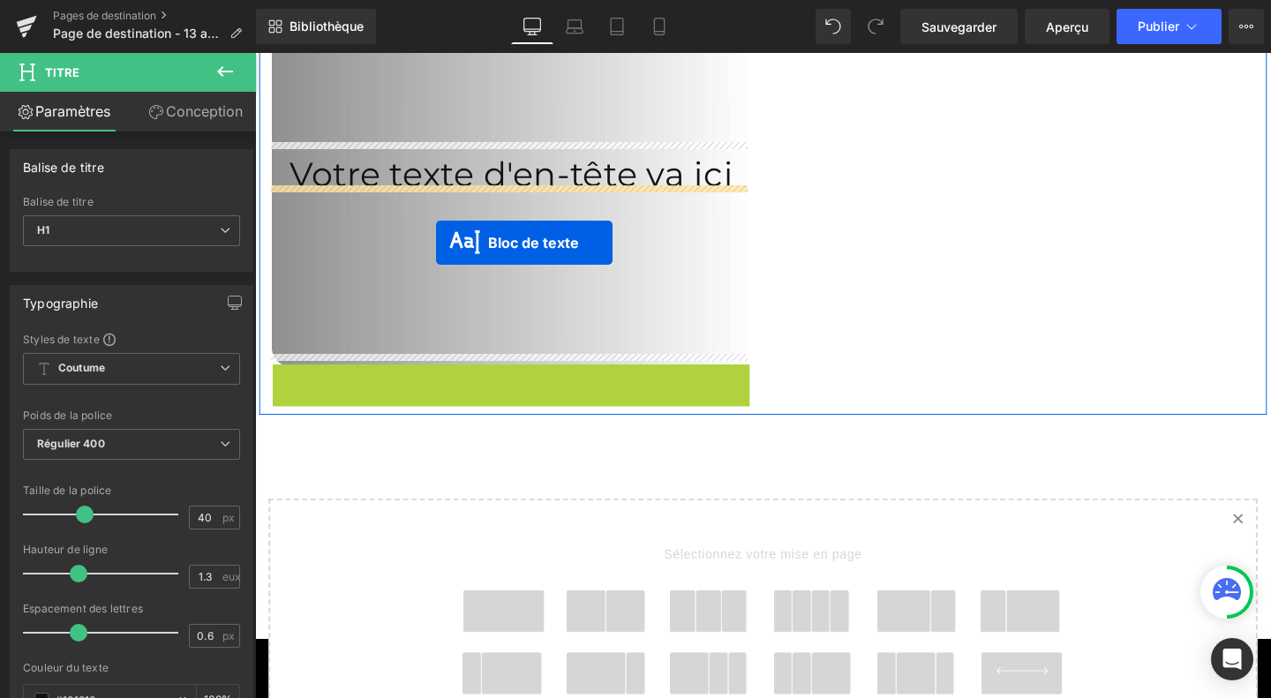
drag, startPoint x: 493, startPoint y: 458, endPoint x: 446, endPoint y: 252, distance: 211.0
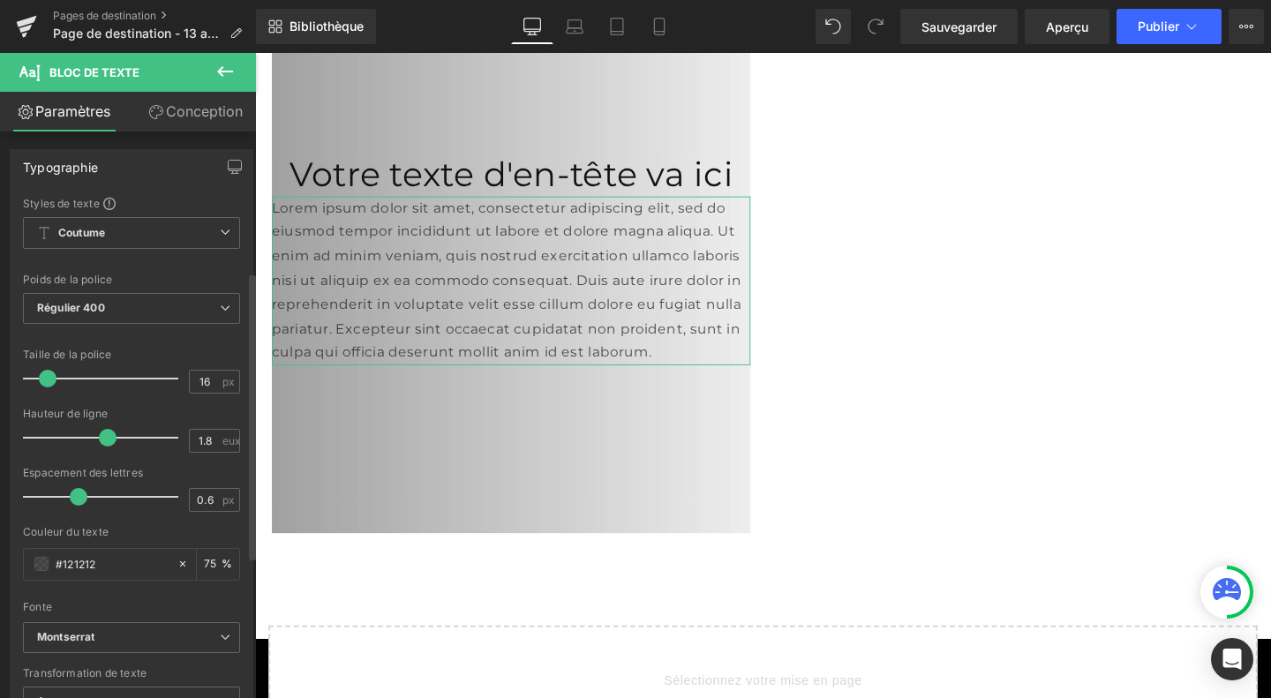
scroll to position [288, 0]
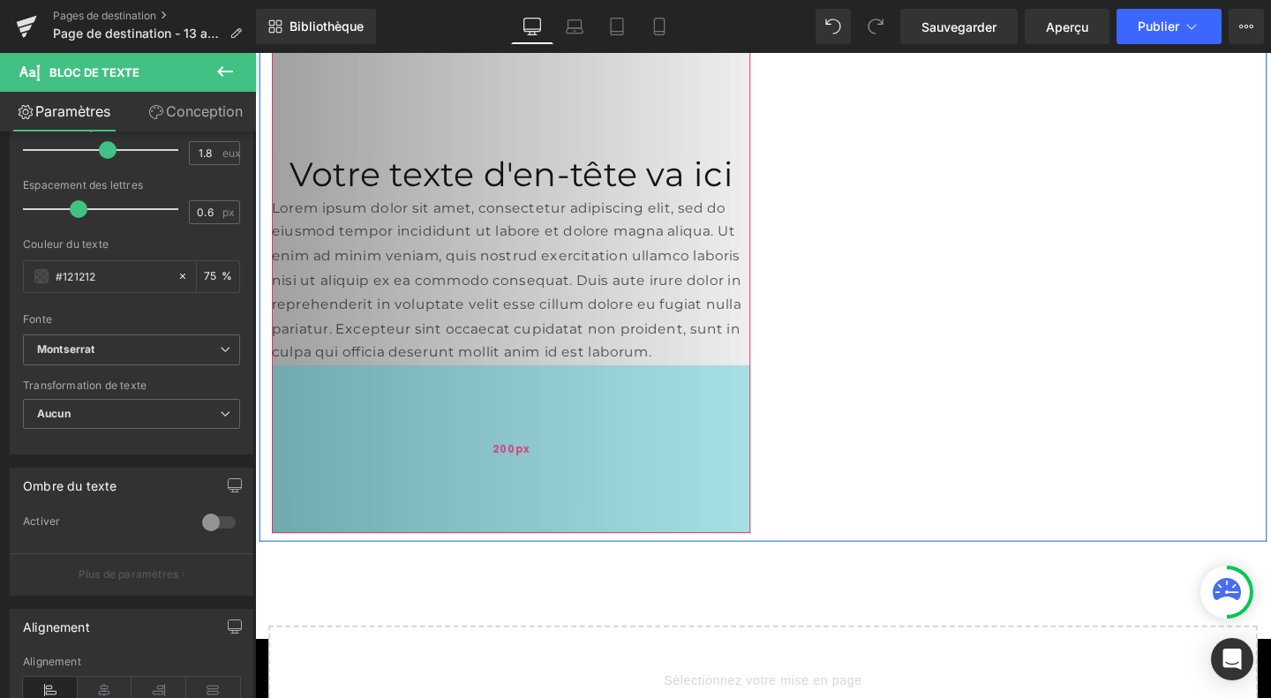
click at [392, 489] on div "200px" at bounding box center [524, 469] width 503 height 176
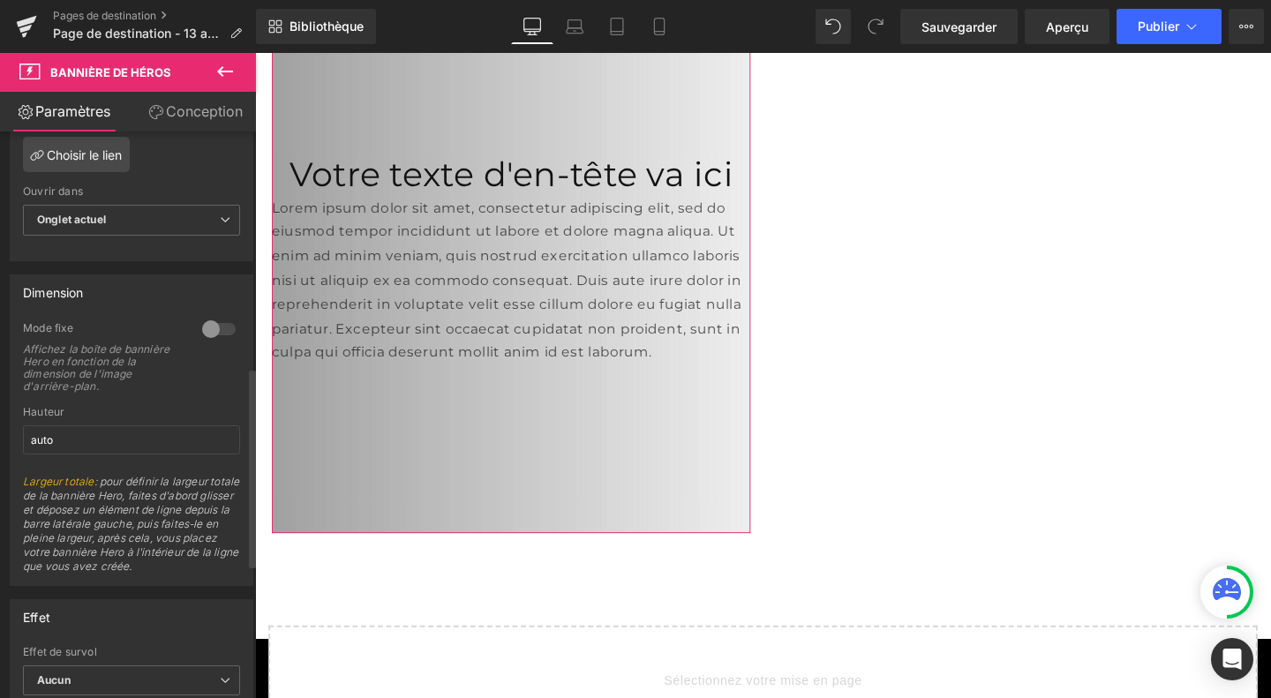
scroll to position [670, 0]
click at [212, 338] on div at bounding box center [219, 324] width 42 height 28
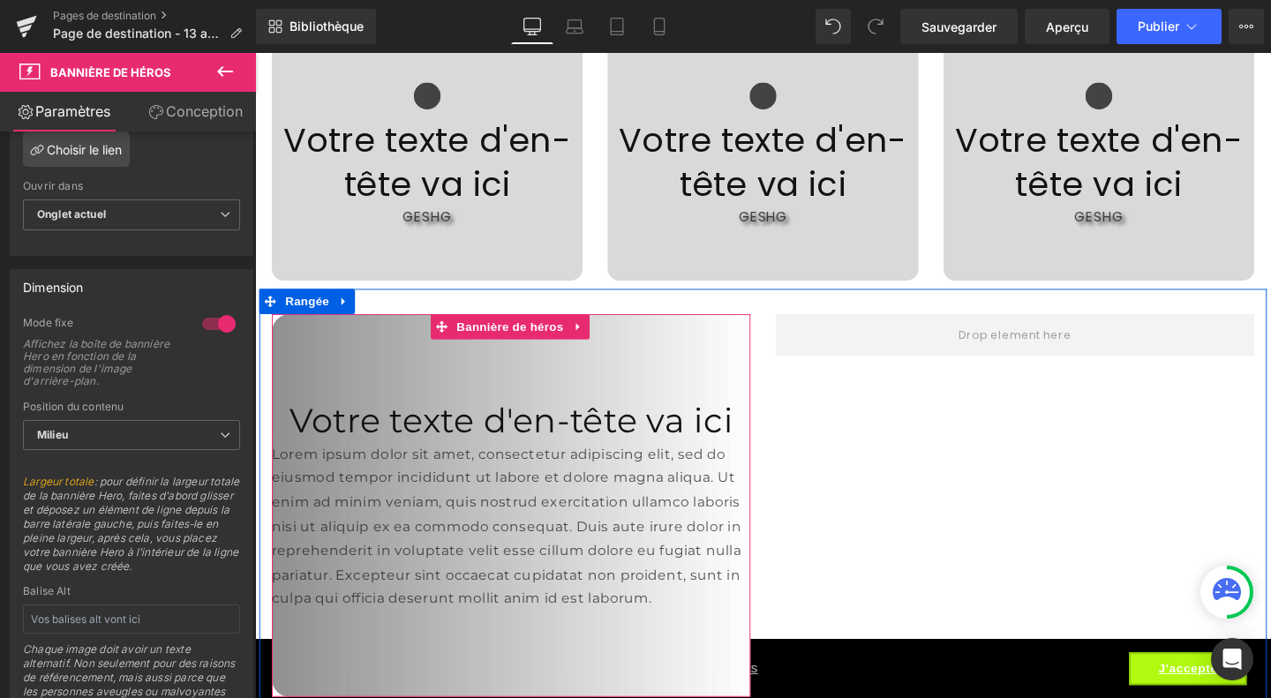
scroll to position [3672, 0]
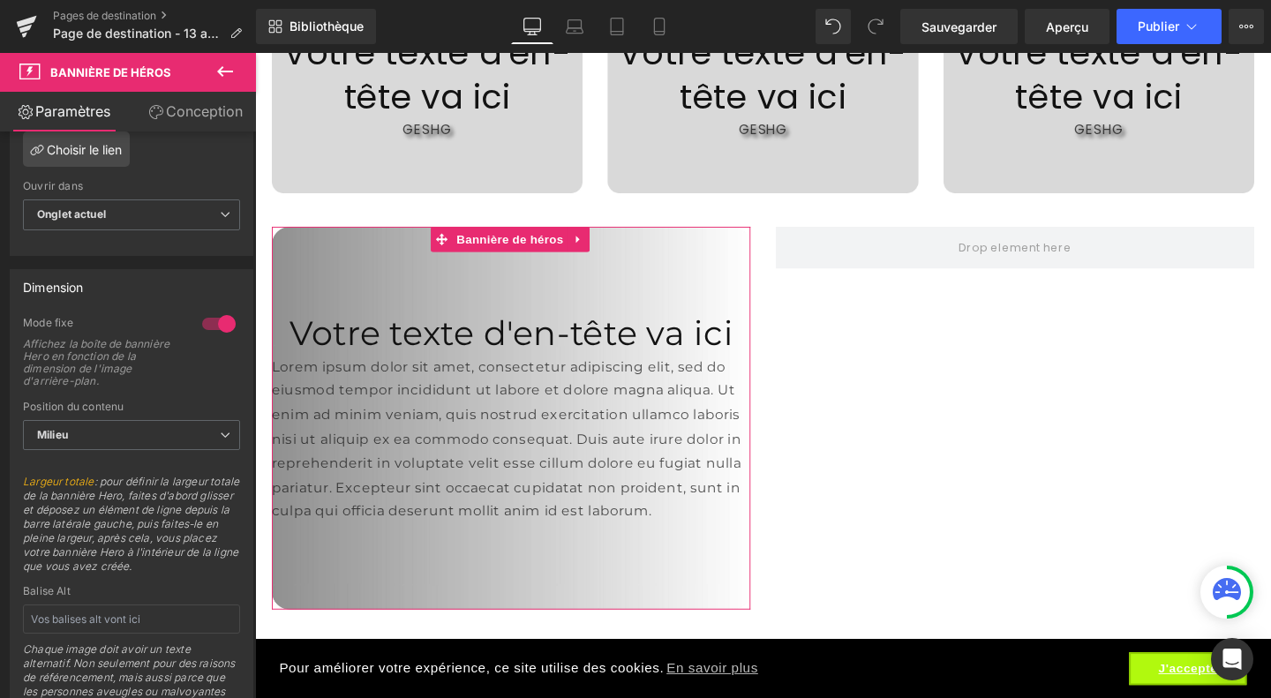
click at [196, 113] on font "Conception" at bounding box center [204, 111] width 77 height 18
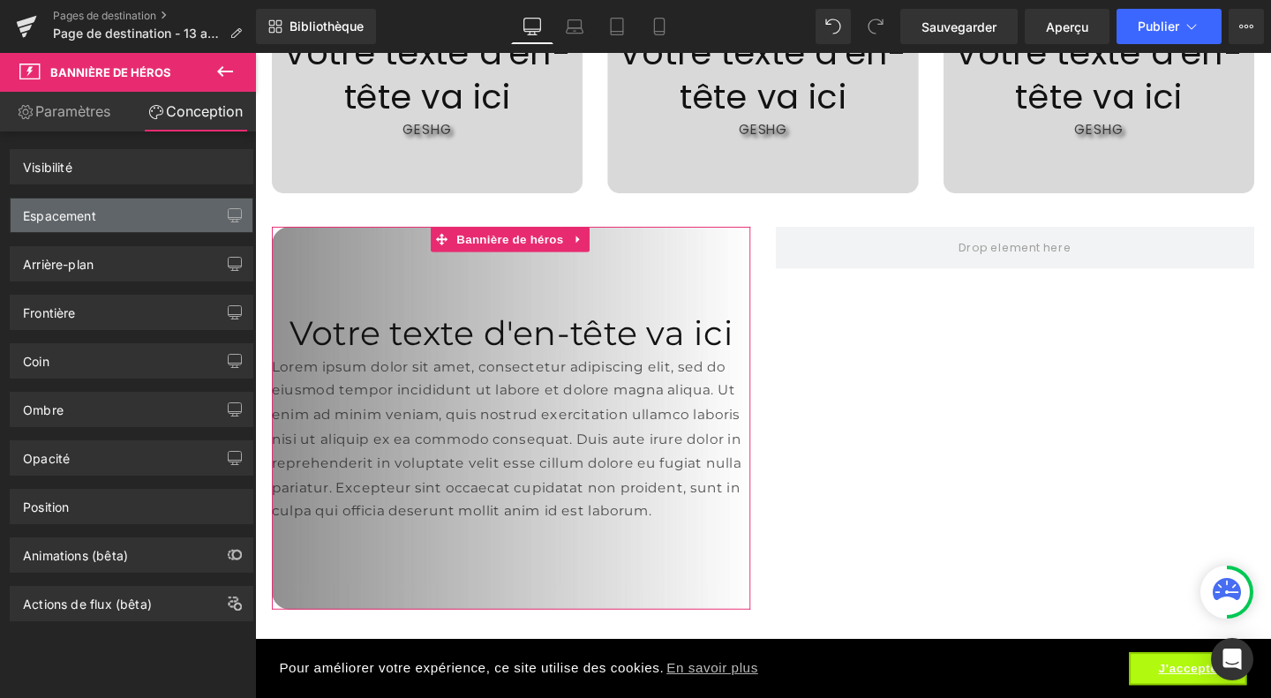
click at [129, 223] on div "Espacement" at bounding box center [132, 216] width 242 height 34
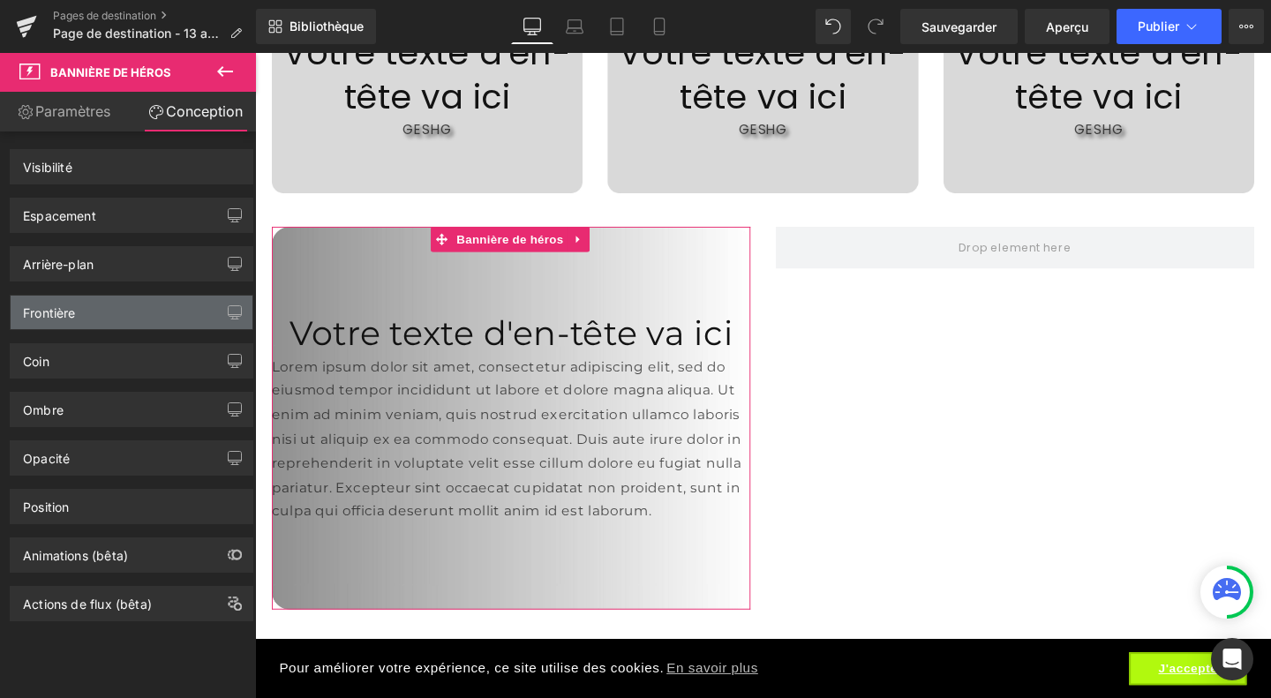
click at [120, 309] on div "Frontière" at bounding box center [132, 313] width 242 height 34
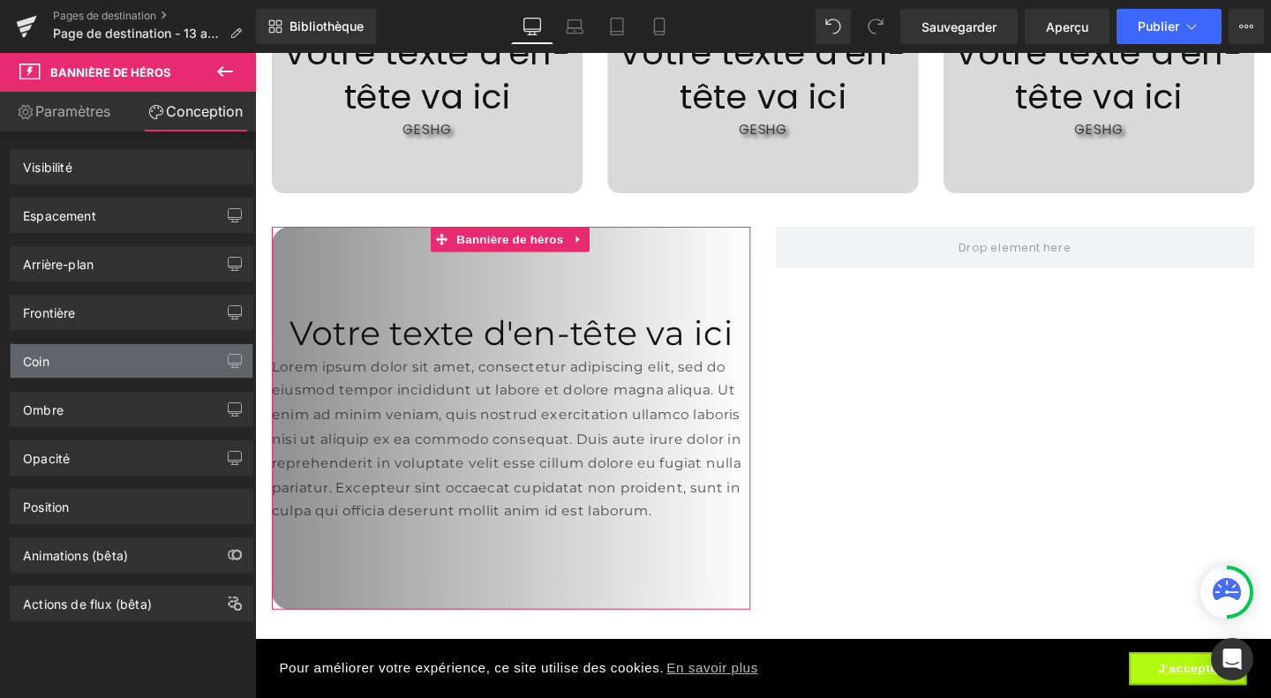
click at [108, 350] on div "Coin" at bounding box center [132, 361] width 242 height 34
click at [83, 125] on link "Paramètres" at bounding box center [64, 112] width 128 height 40
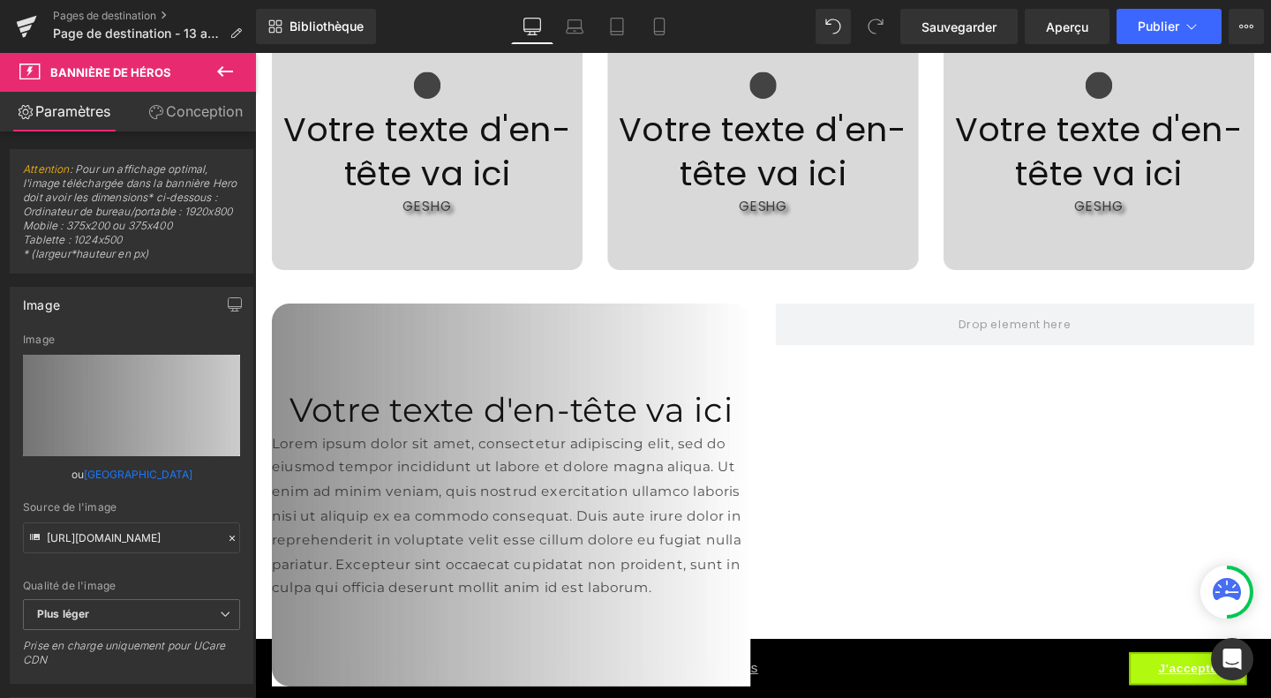
scroll to position [3593, 0]
click at [938, 26] on font "Sauvegarder" at bounding box center [958, 26] width 75 height 15
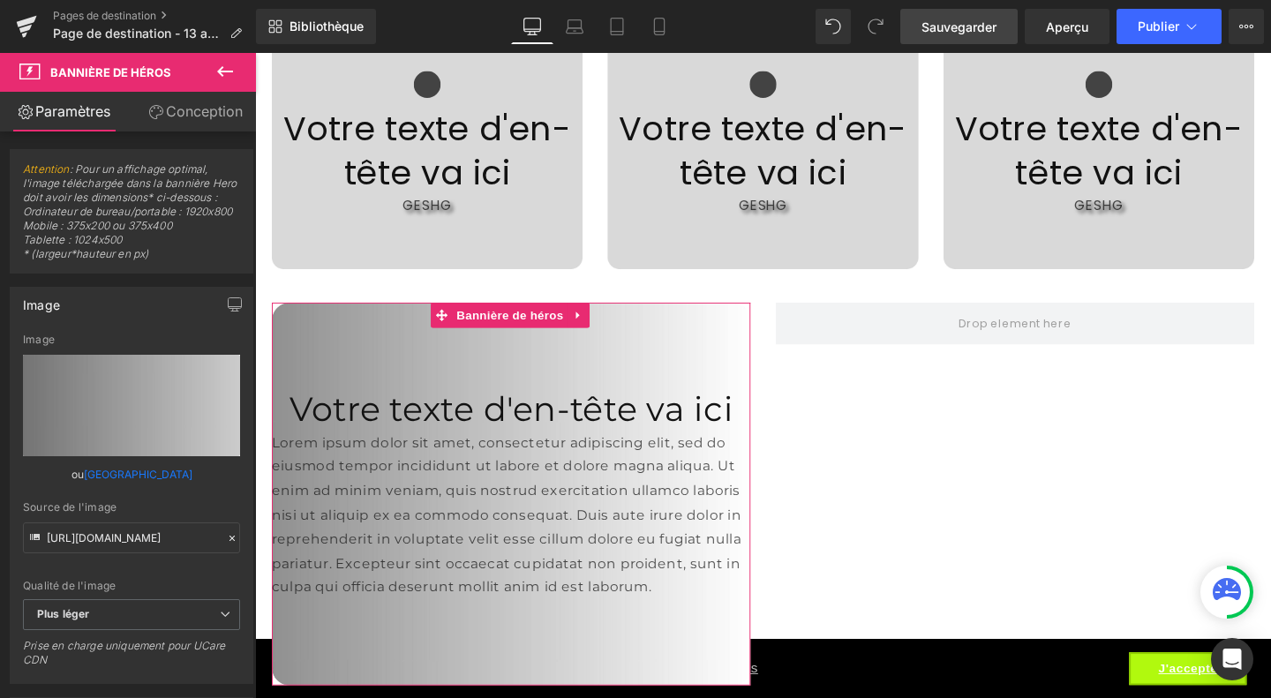
click at [193, 119] on font "Conception" at bounding box center [204, 111] width 77 height 18
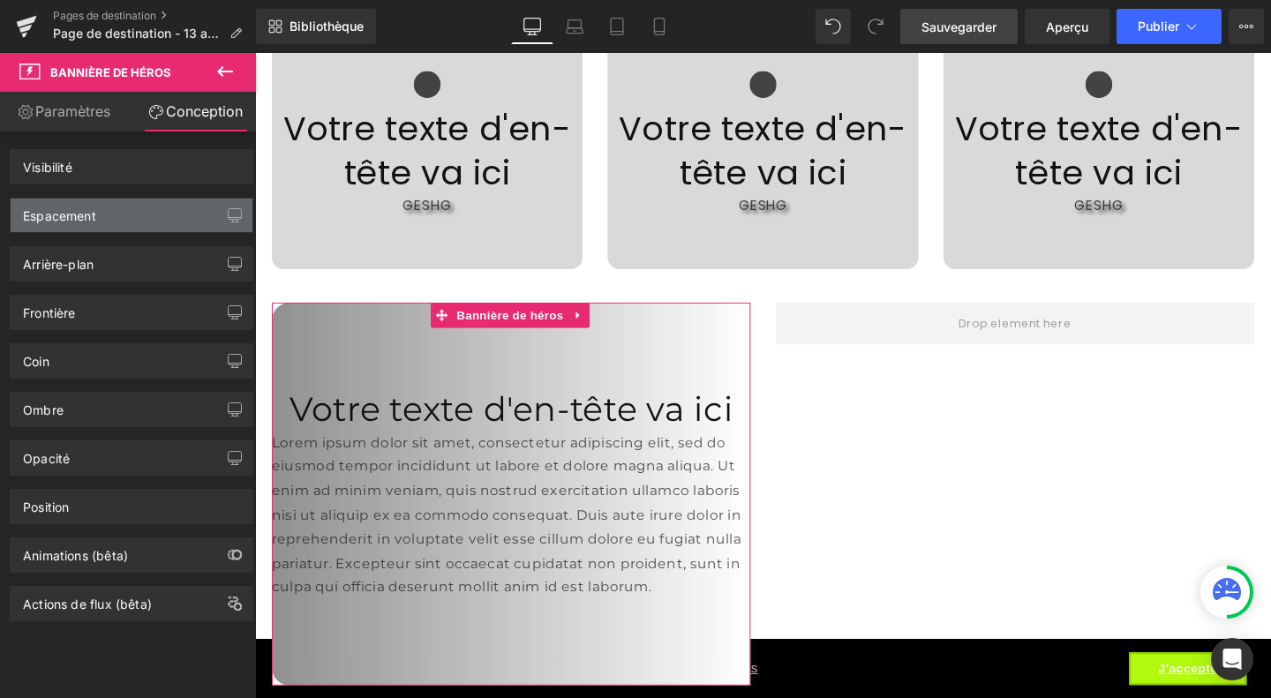
click at [95, 220] on font "Espacement" at bounding box center [59, 215] width 73 height 15
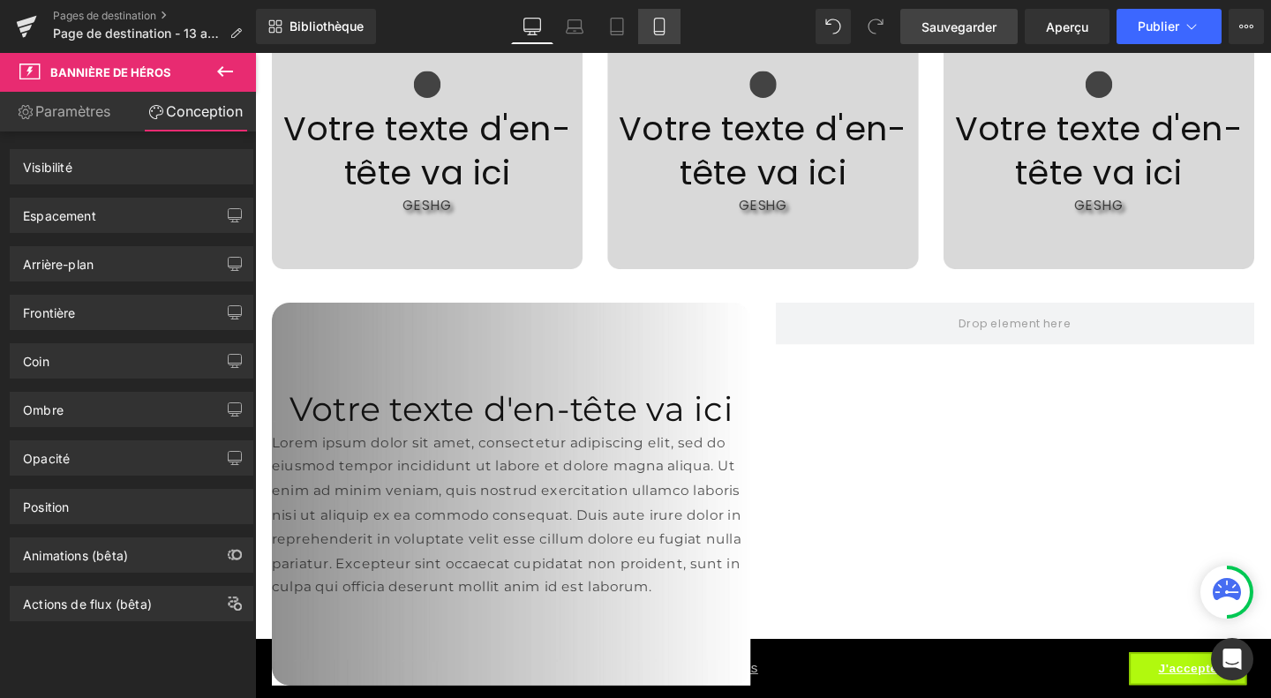
click at [669, 32] on link "Mobile" at bounding box center [659, 26] width 42 height 35
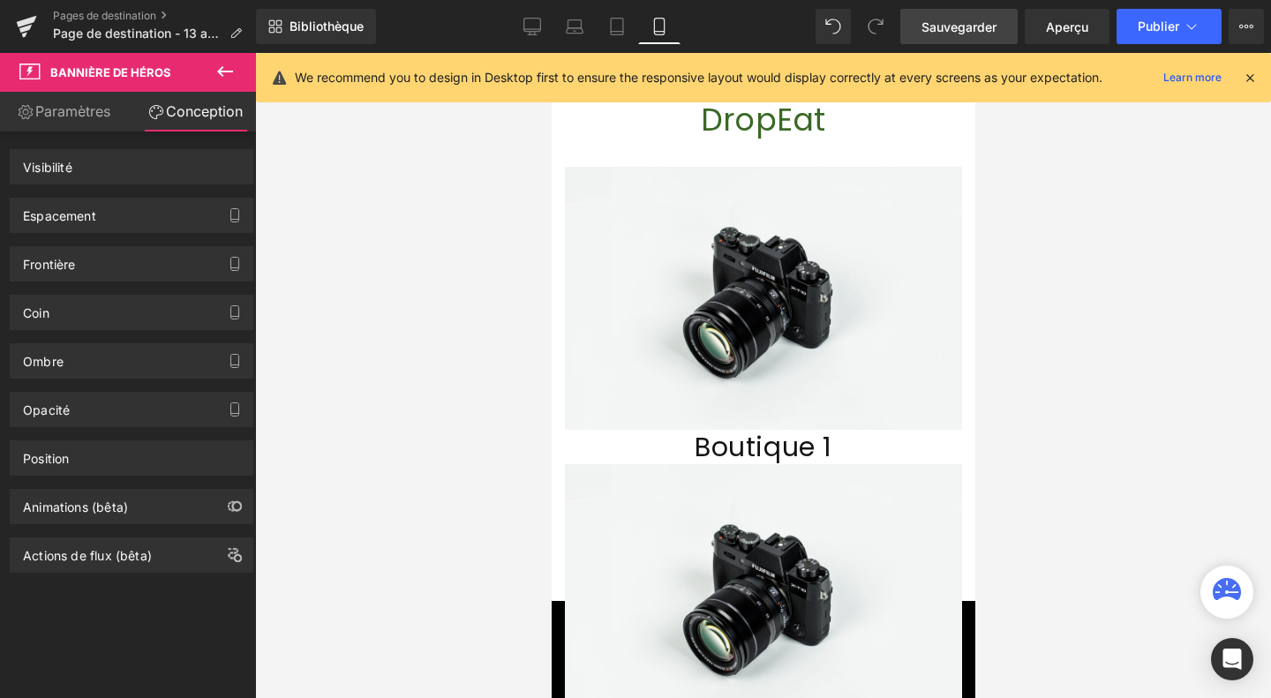
scroll to position [5400, 0]
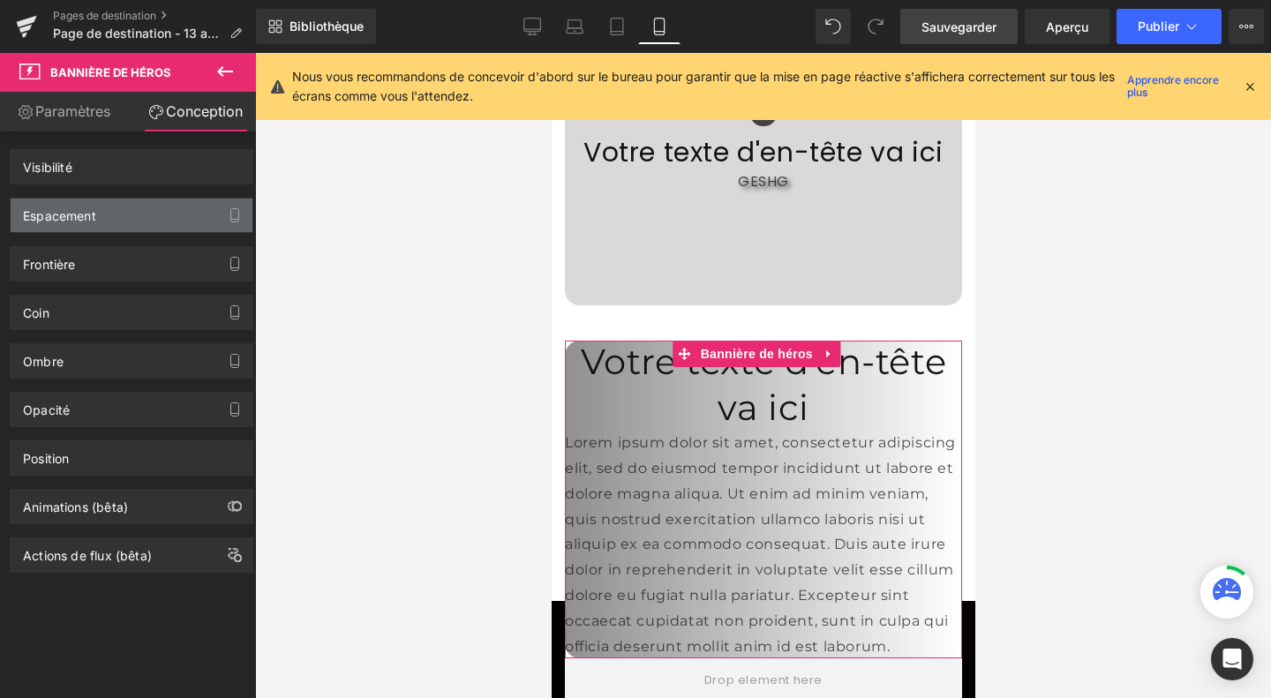
click at [92, 212] on font "Espacement" at bounding box center [59, 215] width 73 height 15
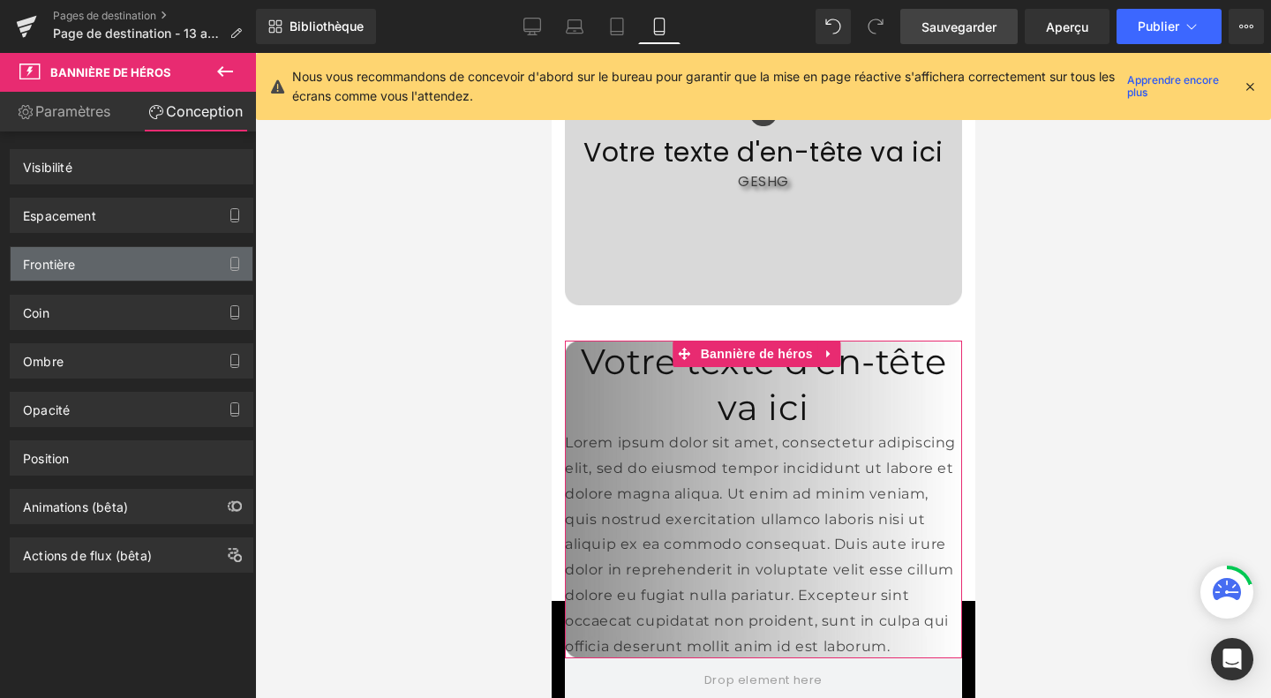
click at [94, 264] on div "Frontière" at bounding box center [132, 264] width 242 height 34
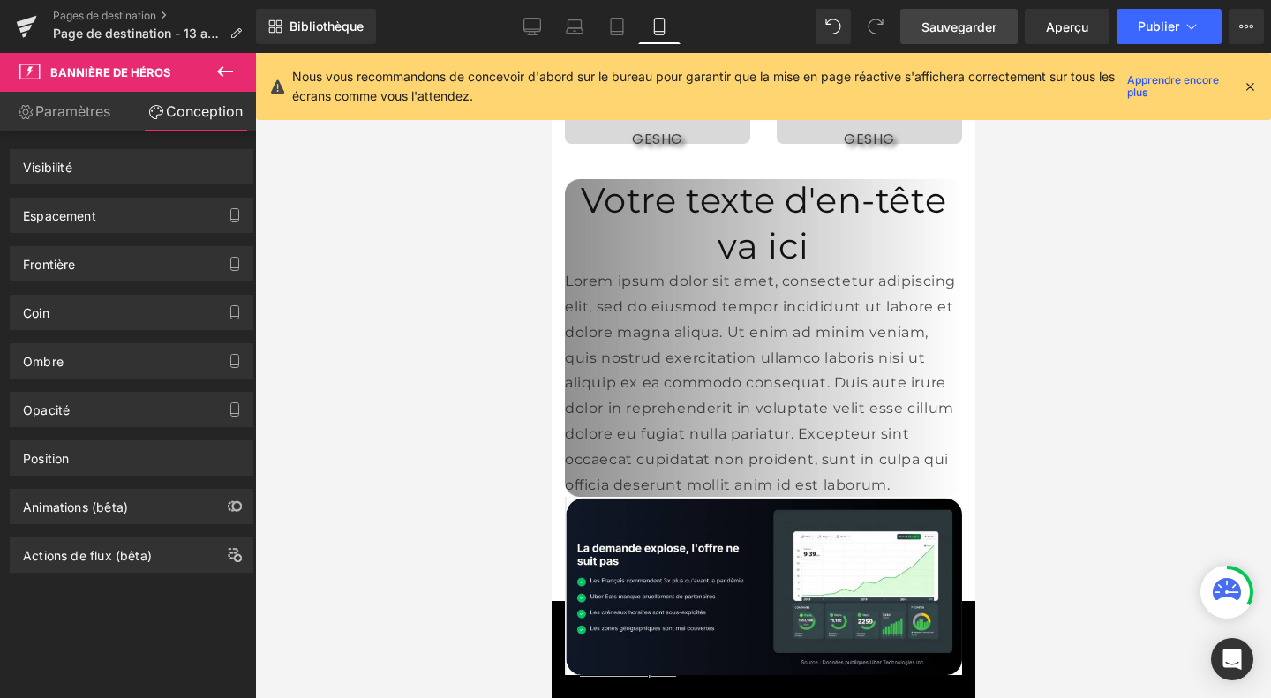
scroll to position [2760, 0]
click at [739, 221] on div "Votre texte d'en-tête va ici Titre Lorem ipsum dolor sit amet, consectetur adip…" at bounding box center [762, 339] width 397 height 318
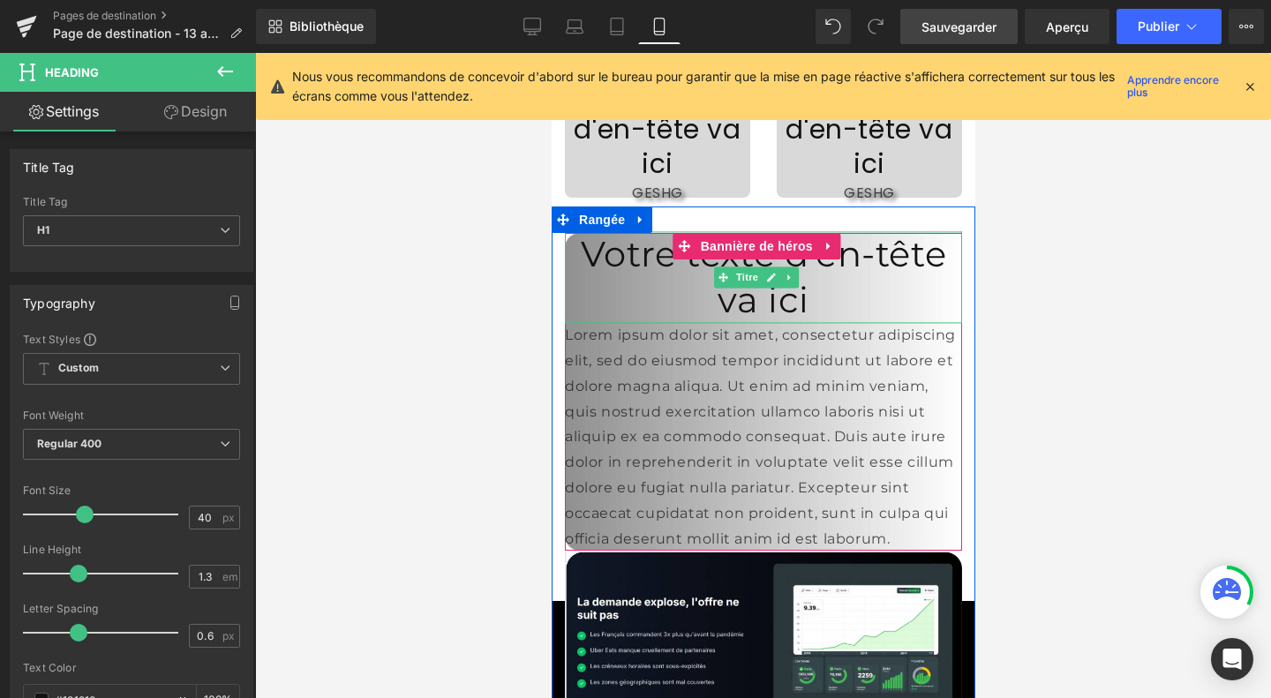
scroll to position [2719, 0]
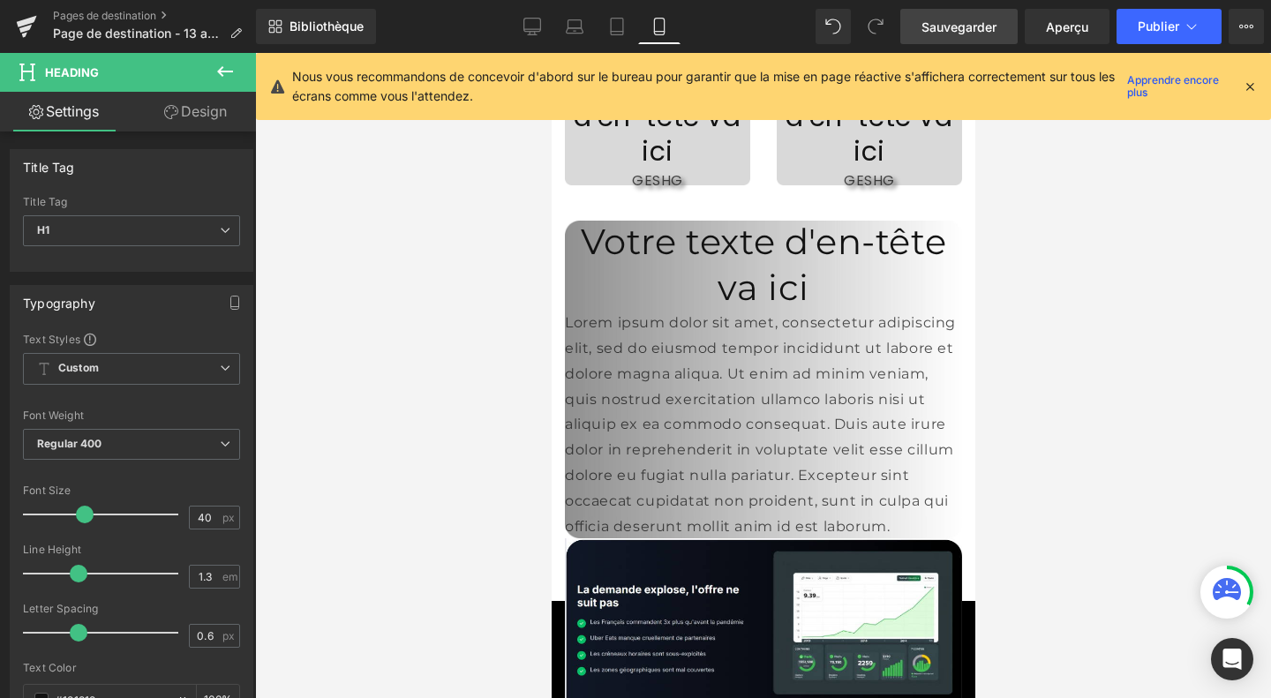
click at [233, 62] on icon at bounding box center [224, 71] width 21 height 21
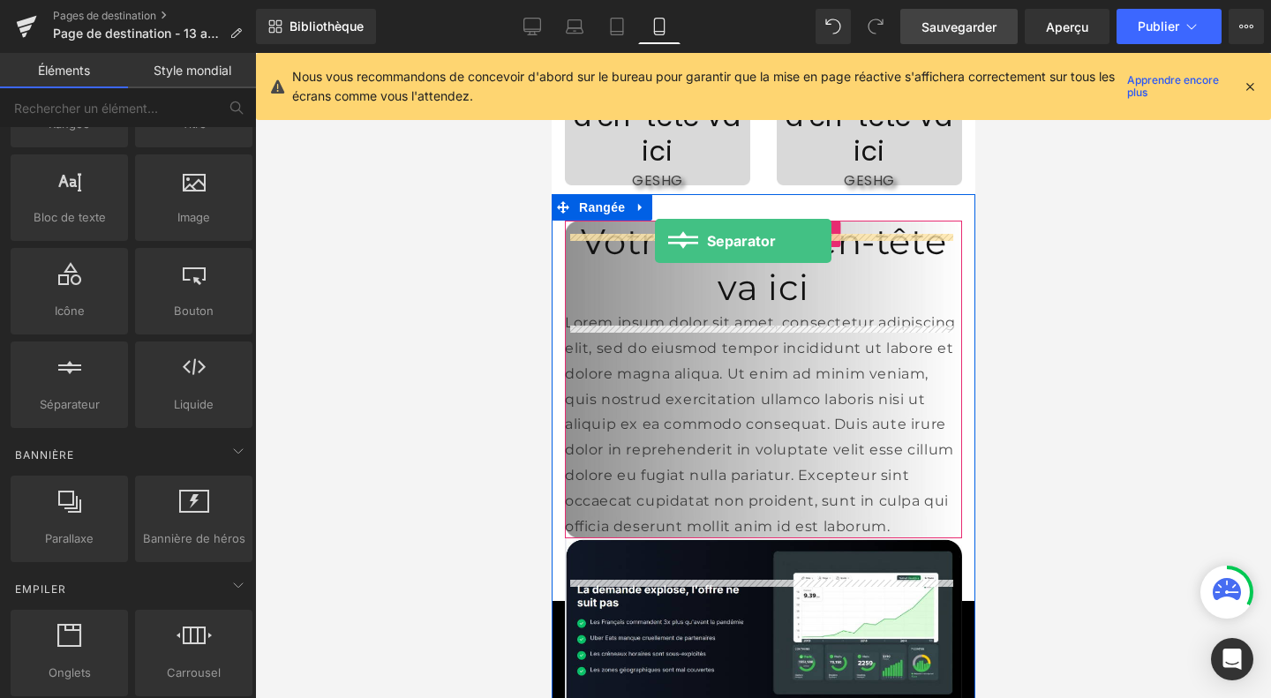
drag, startPoint x: 614, startPoint y: 452, endPoint x: 654, endPoint y: 241, distance: 214.6
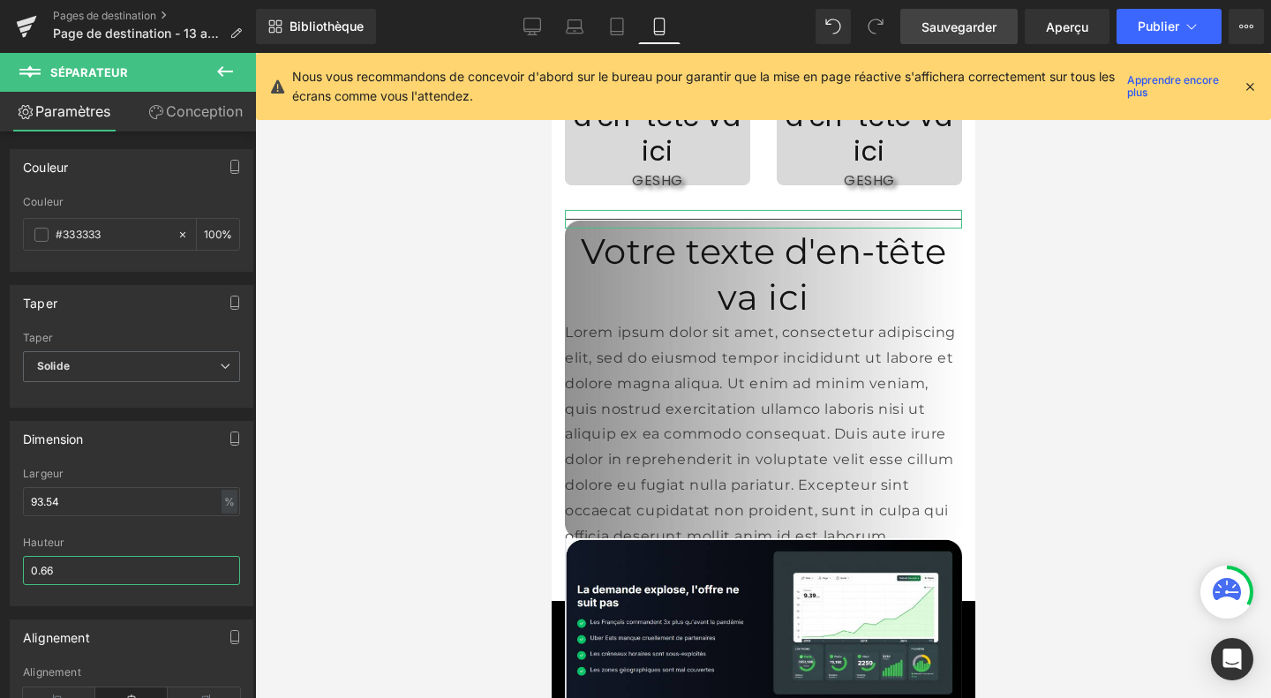
drag, startPoint x: 63, startPoint y: 559, endPoint x: 0, endPoint y: 562, distance: 62.7
click at [0, 562] on div "Dimension 93.54% Largeur 93.54 % % px 0.66px Hauteur 0.66" at bounding box center [132, 507] width 264 height 199
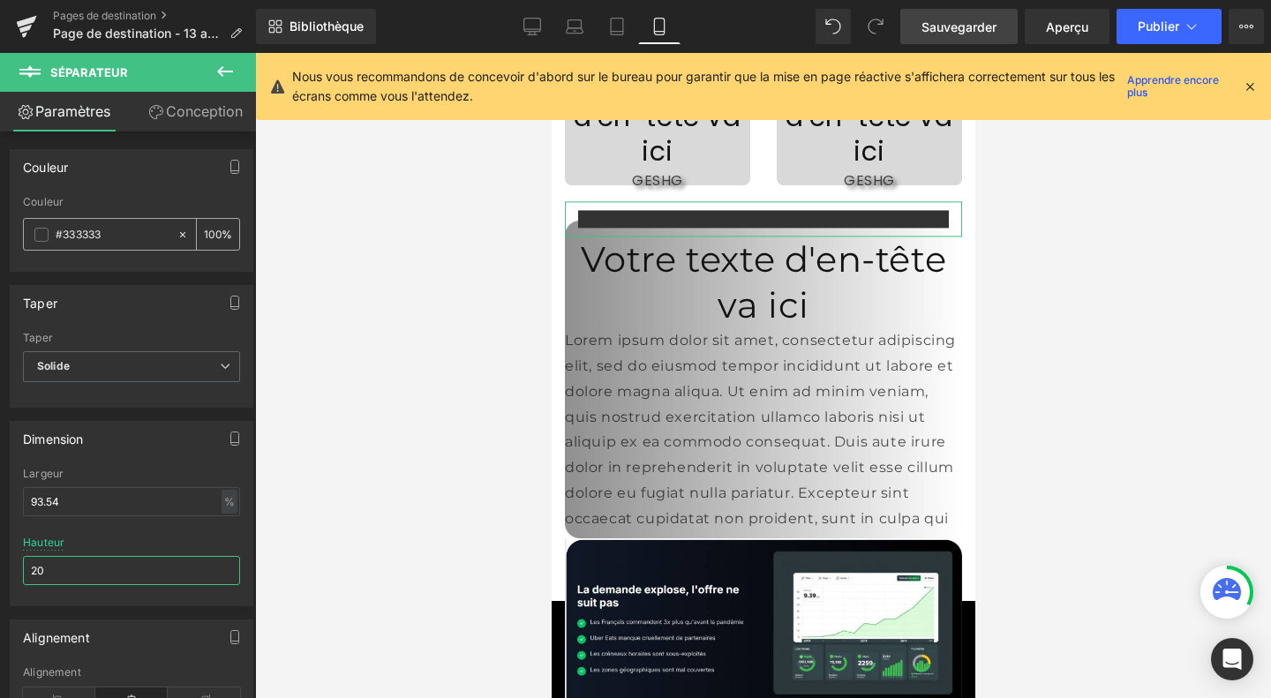
type input "20"
click at [35, 229] on span at bounding box center [41, 235] width 14 height 14
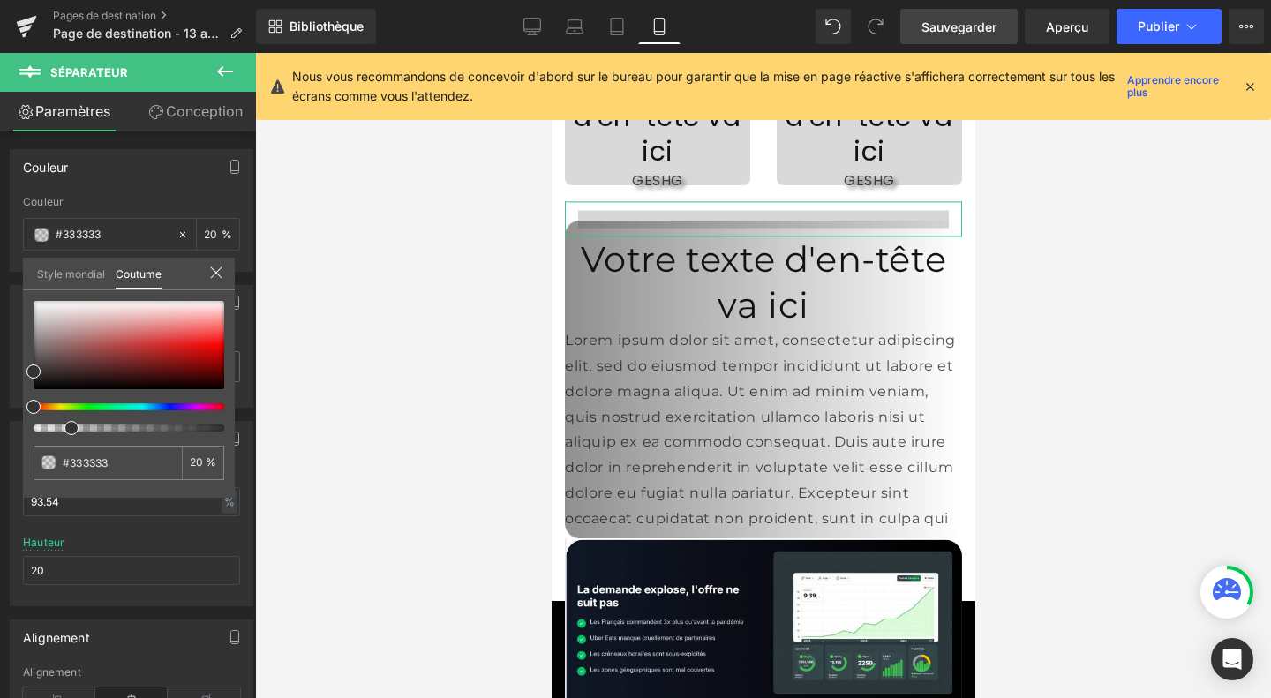
click at [65, 430] on div at bounding box center [121, 427] width 191 height 7
drag, startPoint x: 71, startPoint y: 426, endPoint x: 23, endPoint y: 423, distance: 47.8
click at [23, 423] on div "#333333 100 %" at bounding box center [129, 399] width 212 height 197
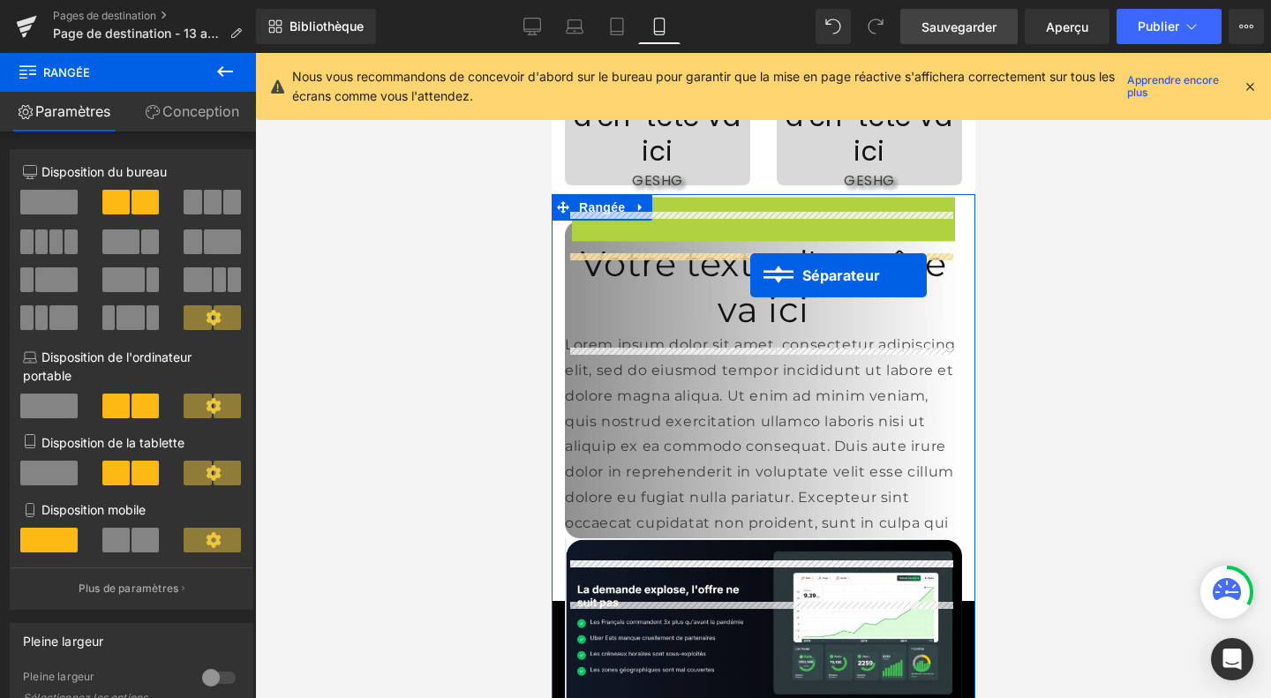
drag, startPoint x: 750, startPoint y: 226, endPoint x: 749, endPoint y: 275, distance: 49.4
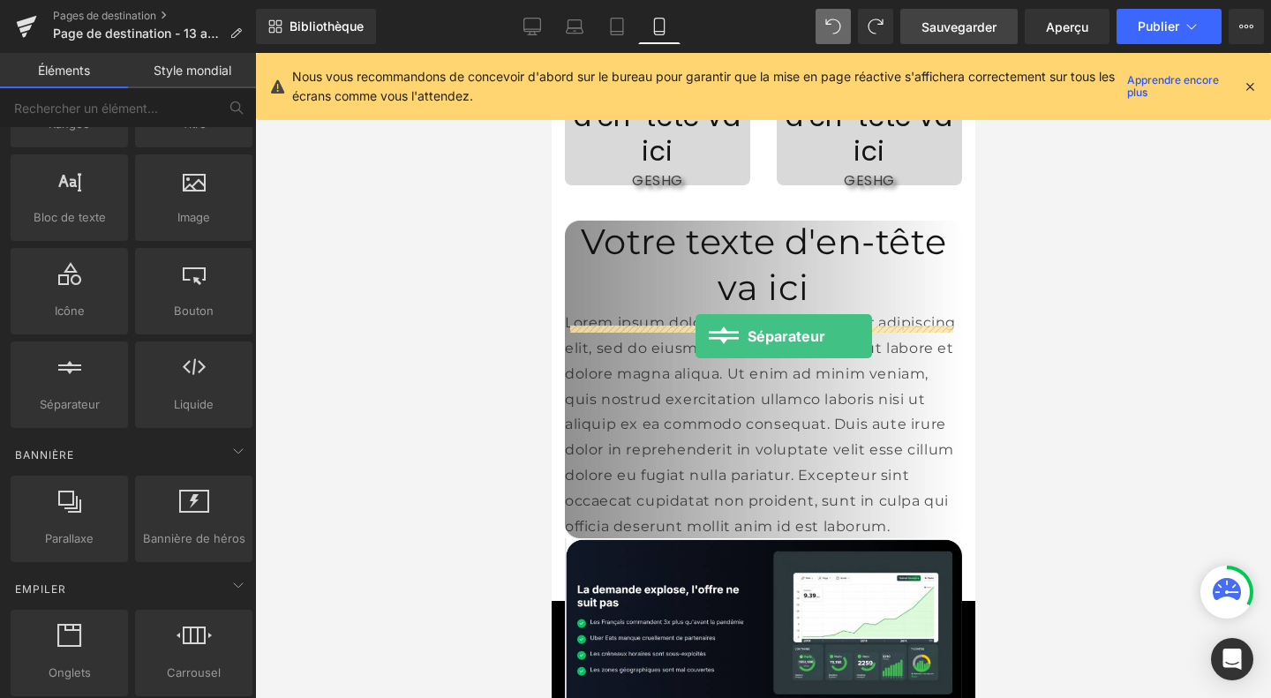
drag, startPoint x: 618, startPoint y: 446, endPoint x: 694, endPoint y: 336, distance: 134.4
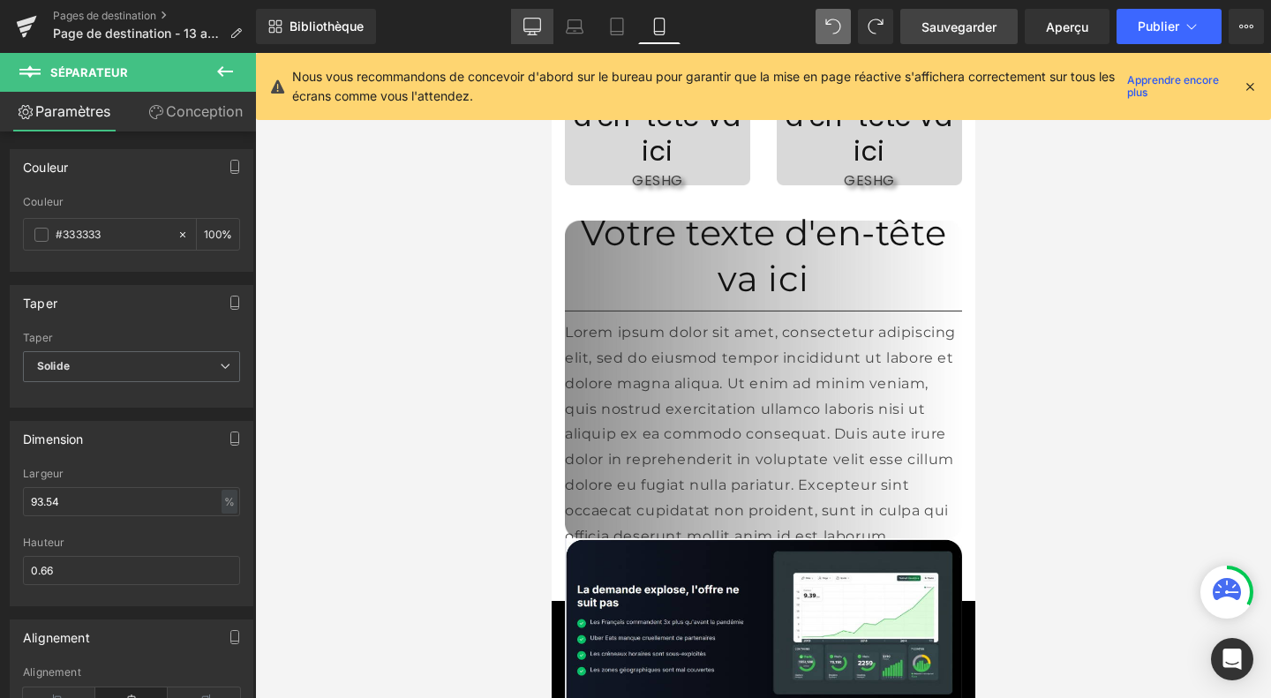
click at [520, 35] on link "Bureau" at bounding box center [532, 26] width 42 height 35
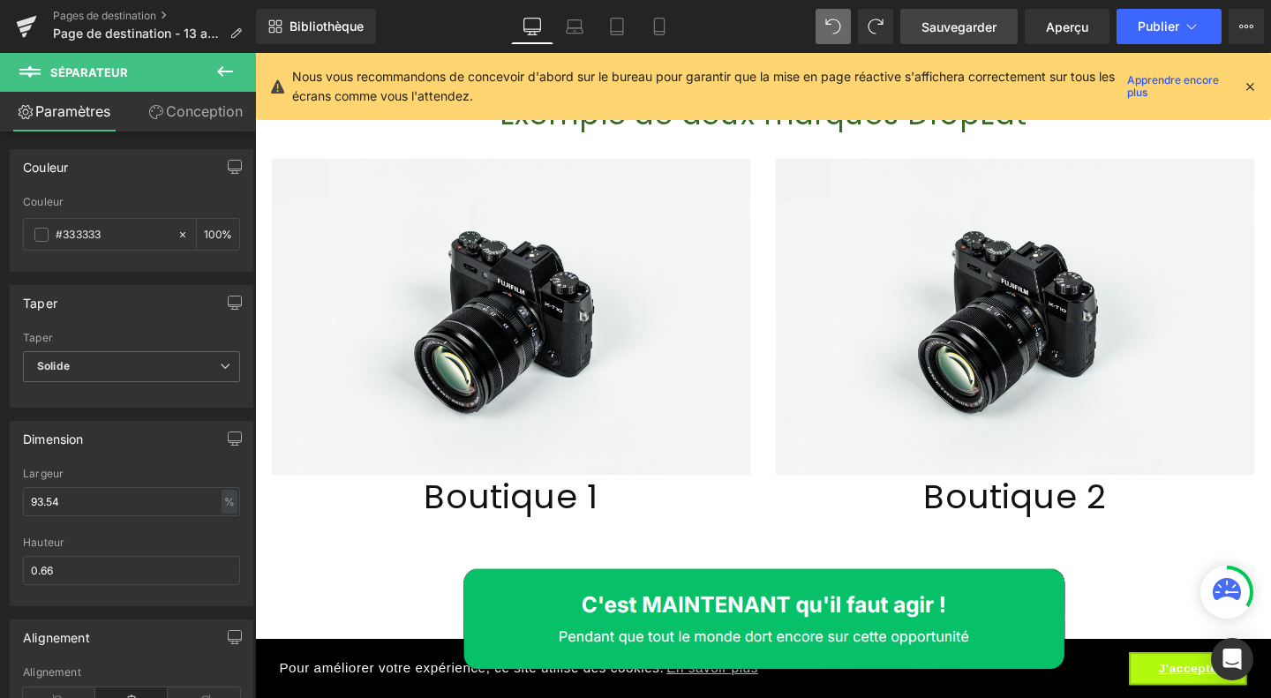
scroll to position [2093, 0]
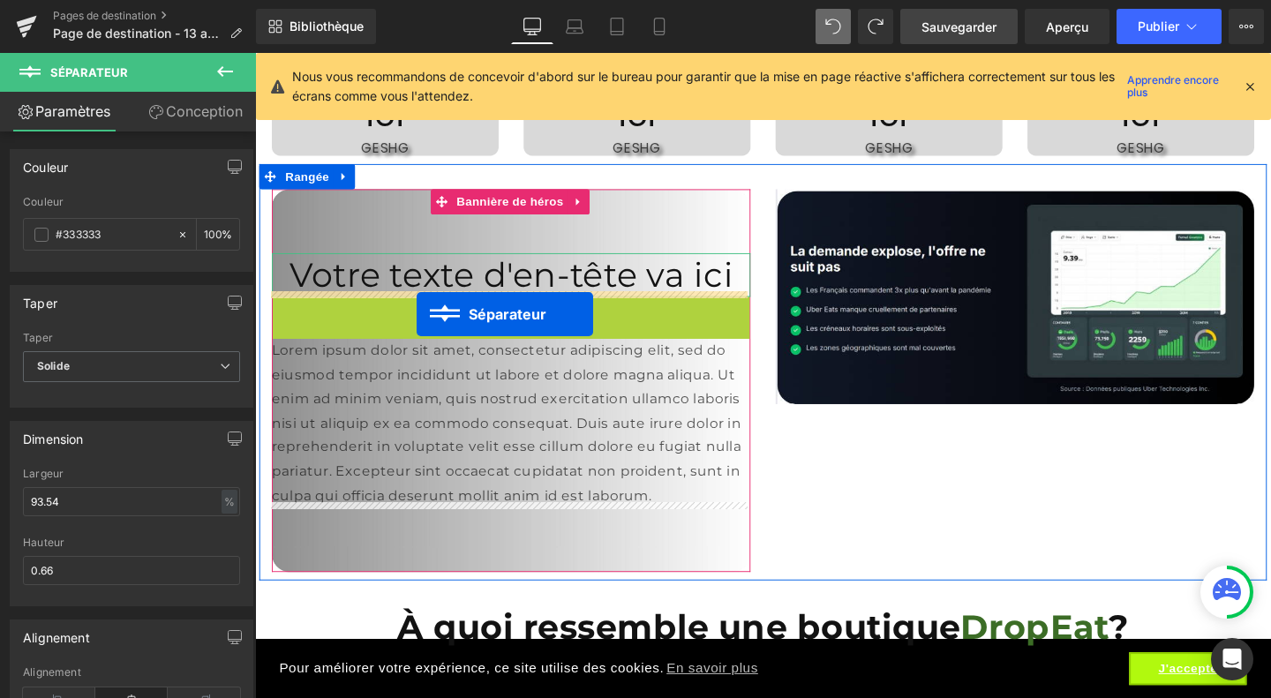
drag, startPoint x: 504, startPoint y: 328, endPoint x: 424, endPoint y: 328, distance: 79.4
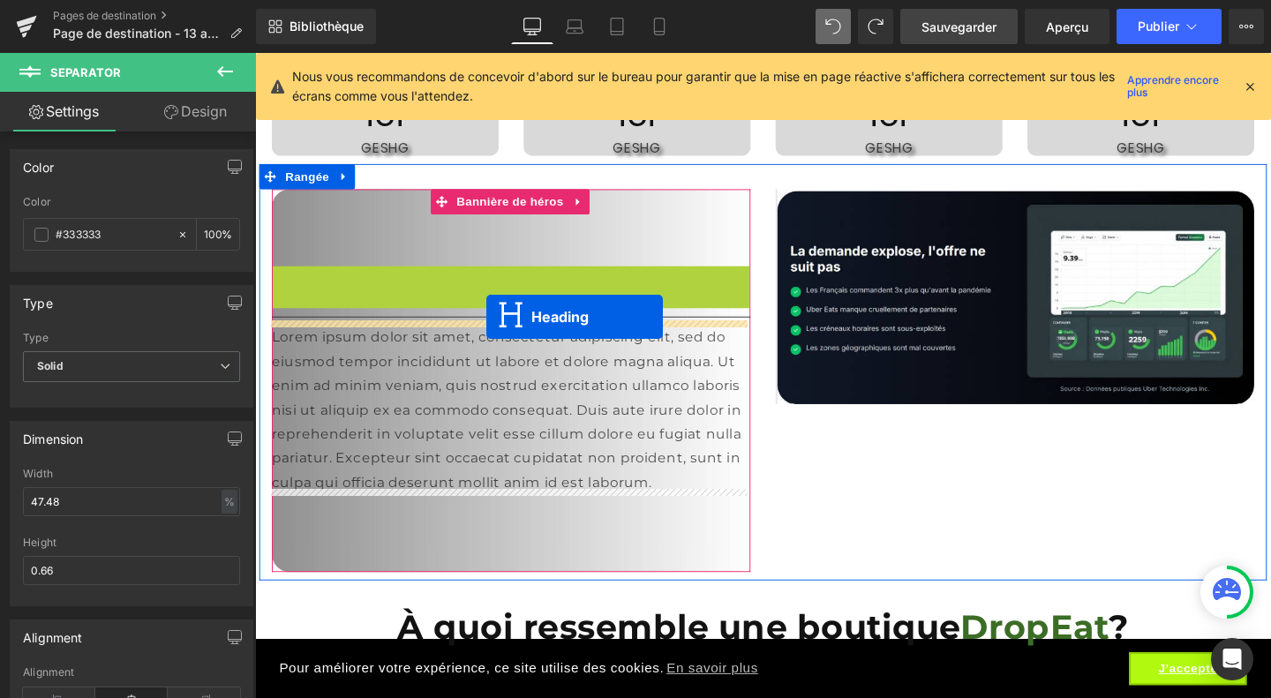
drag, startPoint x: 505, startPoint y: 296, endPoint x: 498, endPoint y: 331, distance: 35.1
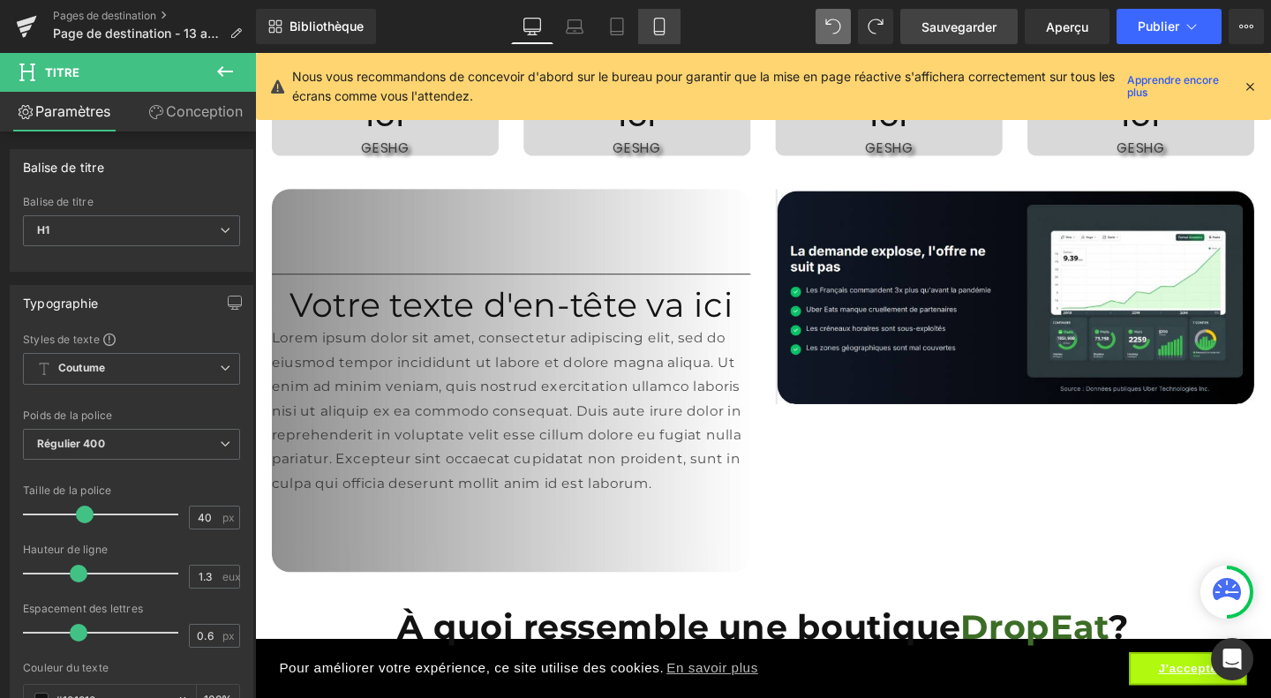
click at [665, 29] on icon at bounding box center [659, 27] width 18 height 18
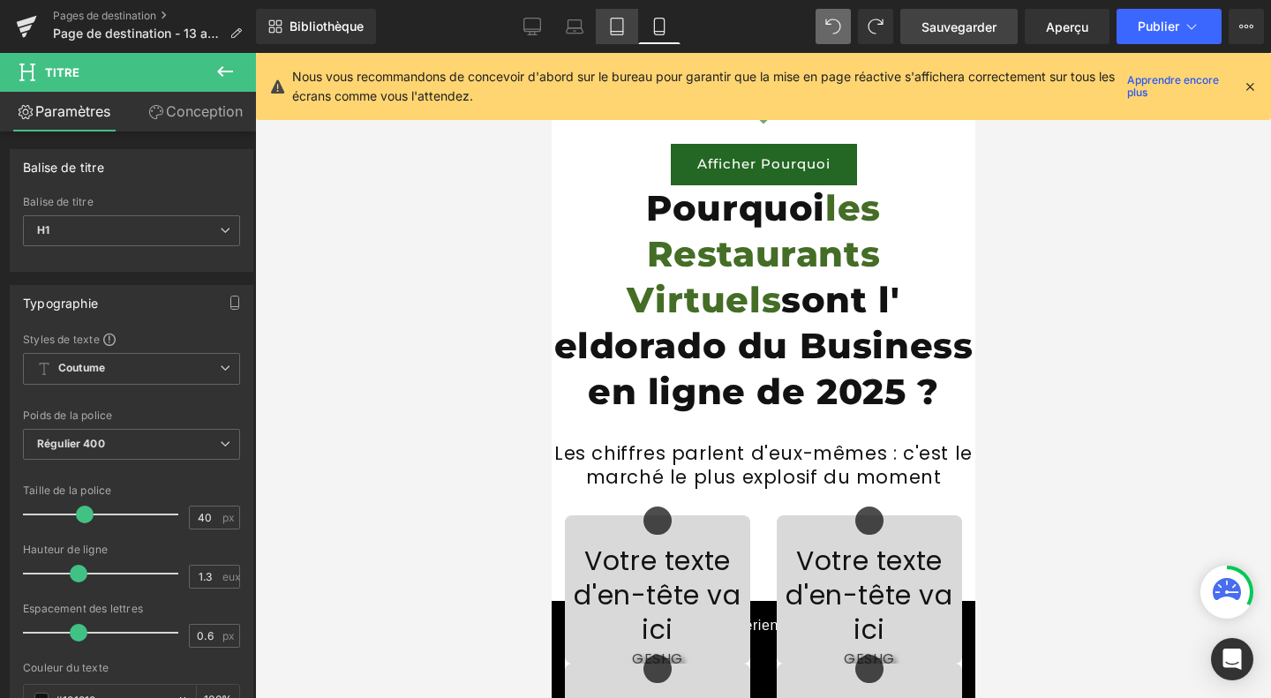
scroll to position [2673, 0]
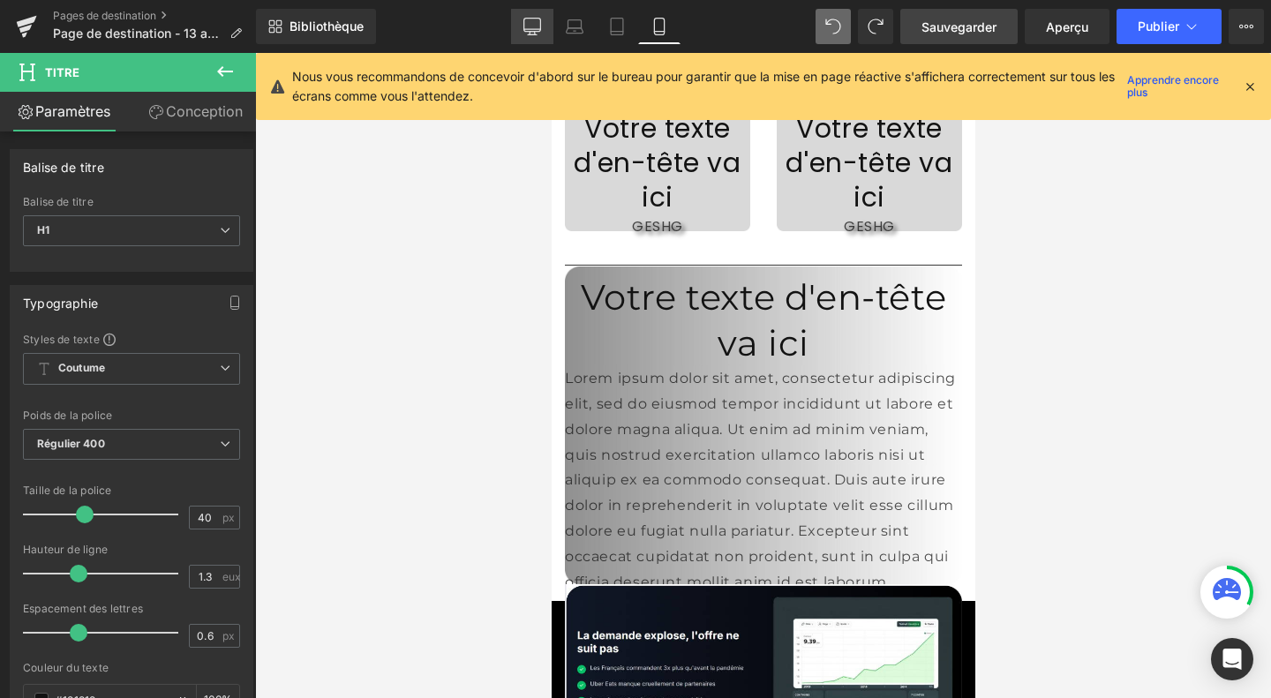
click at [529, 31] on icon at bounding box center [532, 25] width 17 height 13
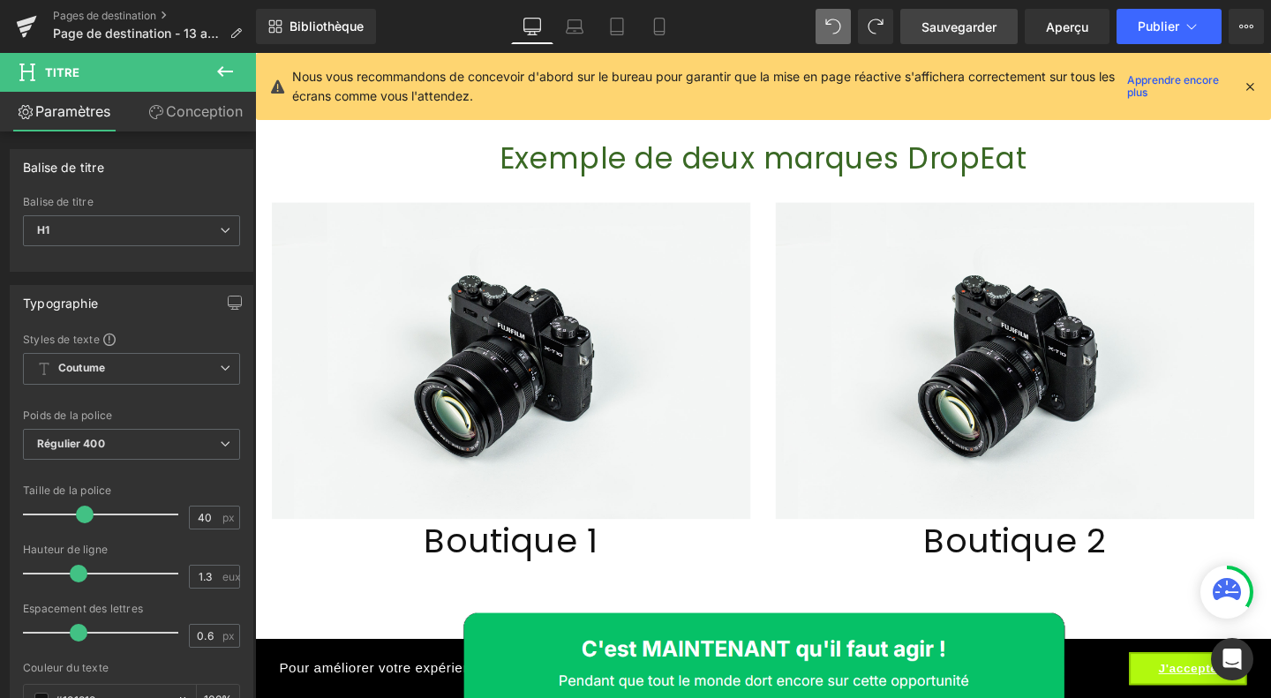
scroll to position [2093, 0]
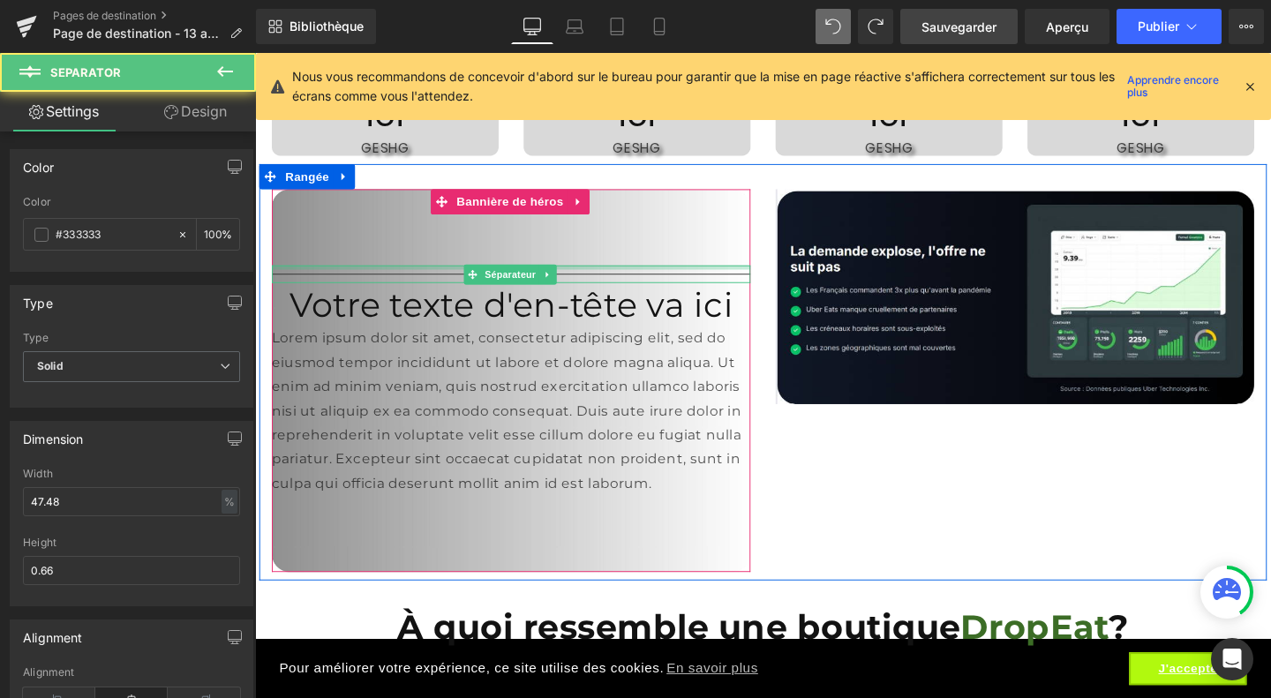
click at [442, 276] on div at bounding box center [524, 278] width 503 height 4
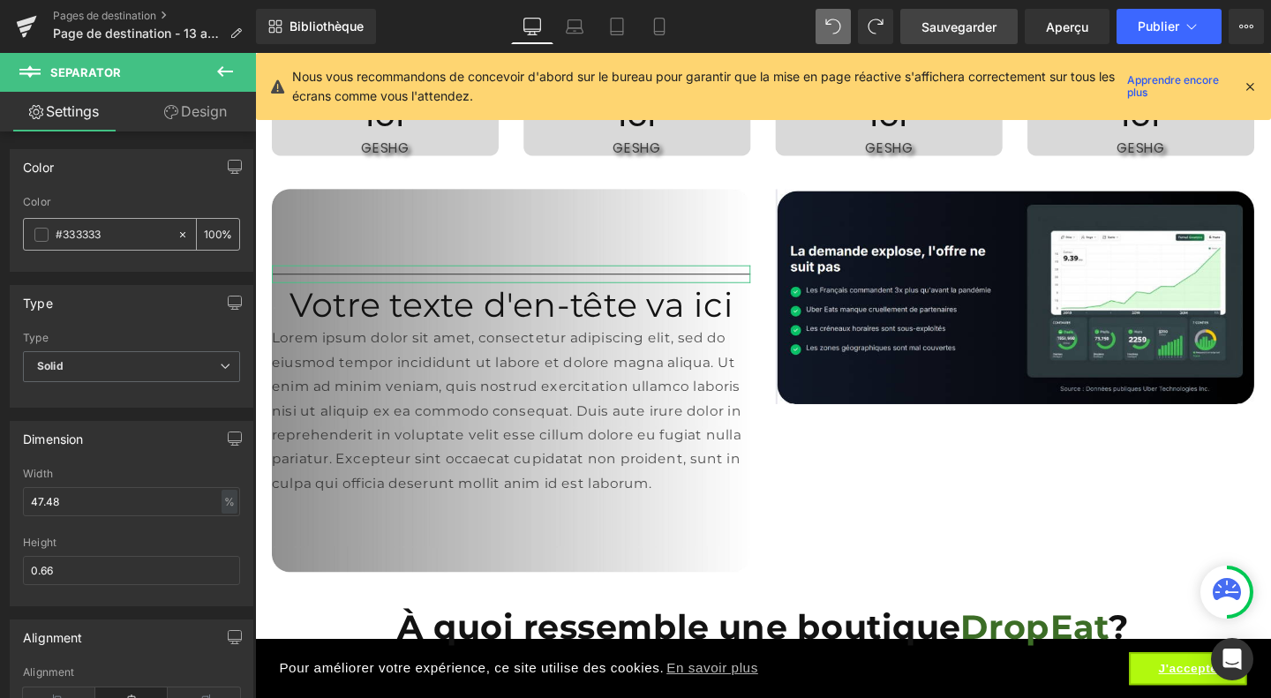
click at [44, 234] on span at bounding box center [41, 235] width 14 height 14
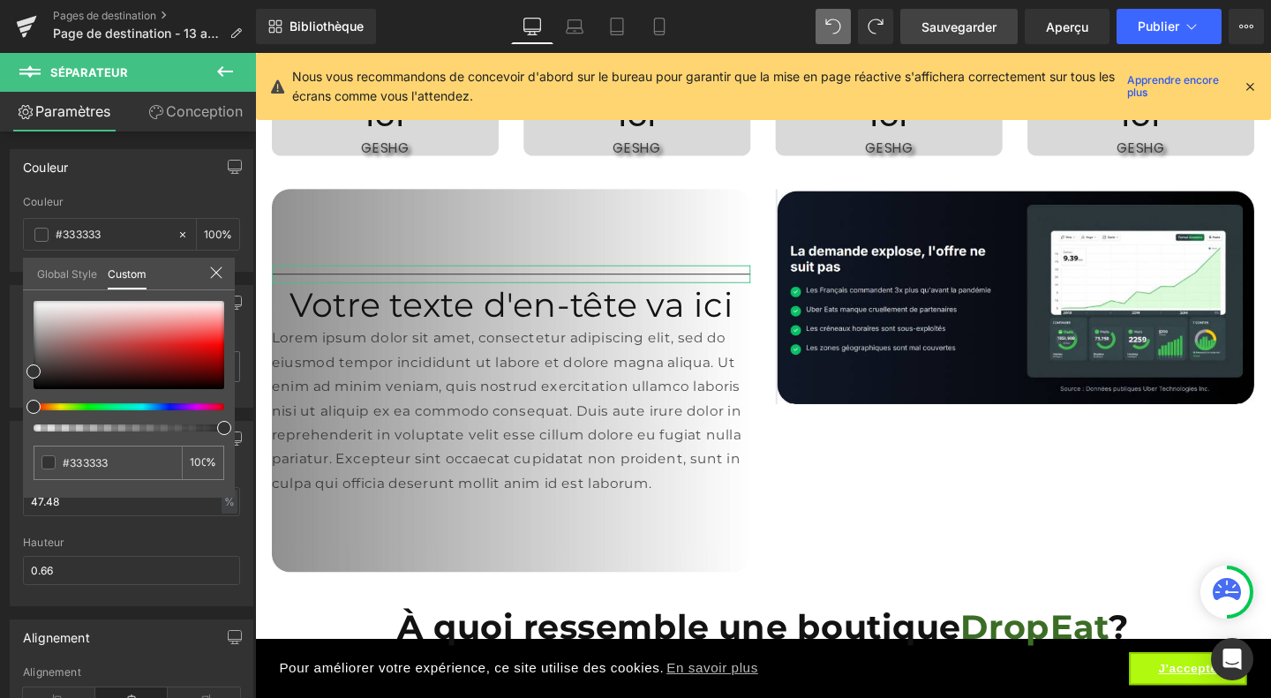
click at [62, 428] on div at bounding box center [121, 427] width 191 height 7
drag, startPoint x: 62, startPoint y: 428, endPoint x: 18, endPoint y: 428, distance: 44.1
click at [18, 272] on div "Couleur rgb(51, 51, 51) Couleur #333333 100 % Style mondial Coutume Configurer …" at bounding box center [132, 204] width 264 height 136
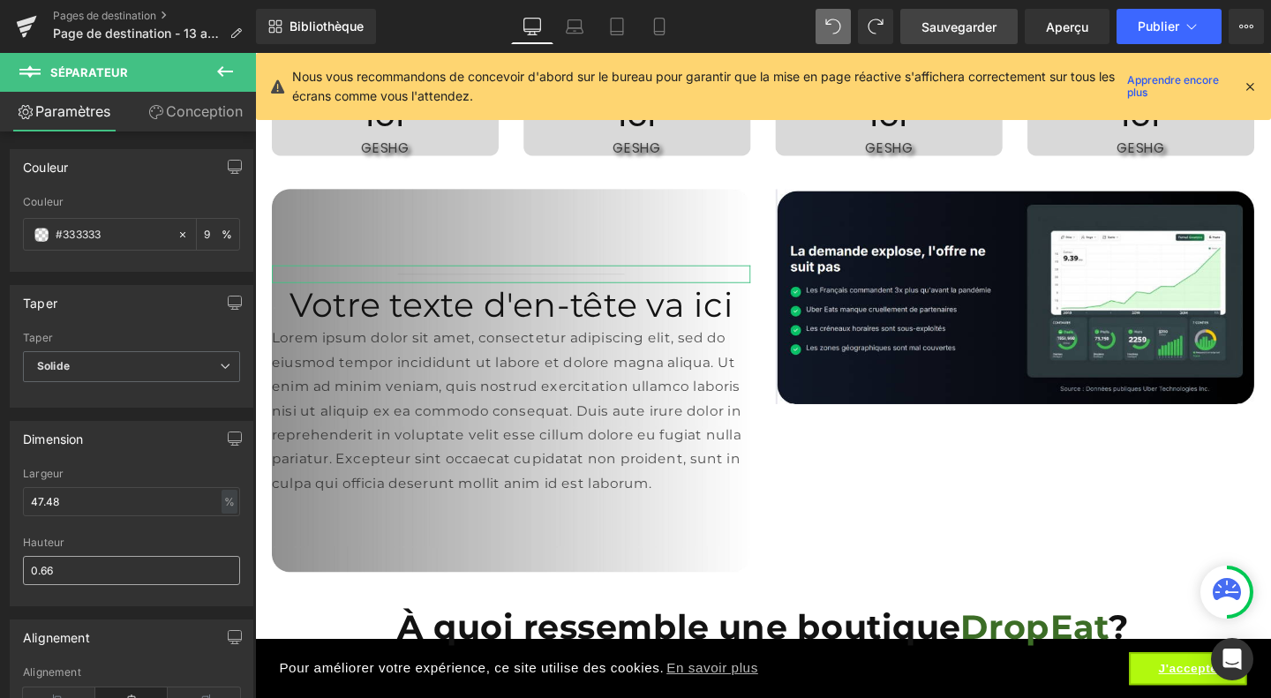
drag, startPoint x: 143, startPoint y: 530, endPoint x: 102, endPoint y: 566, distance: 54.4
click at [102, 566] on input "0.66" at bounding box center [131, 570] width 217 height 29
type input "0"
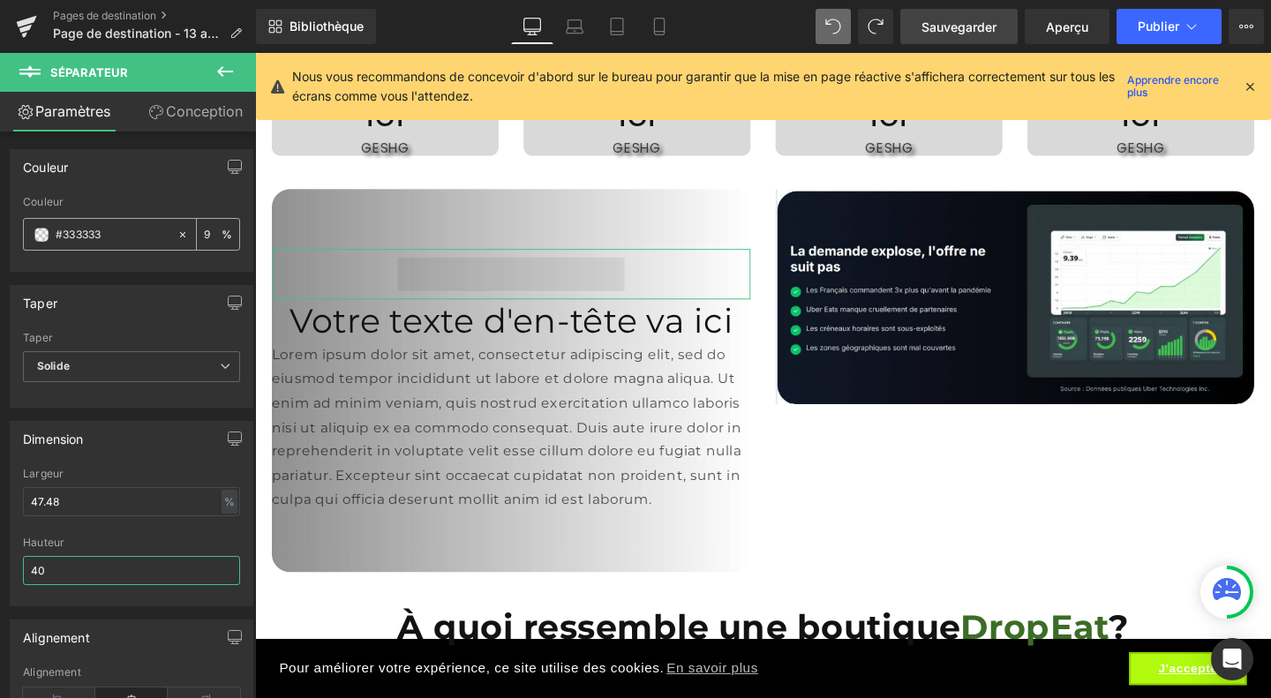
type input "40"
click at [34, 228] on span at bounding box center [41, 235] width 14 height 14
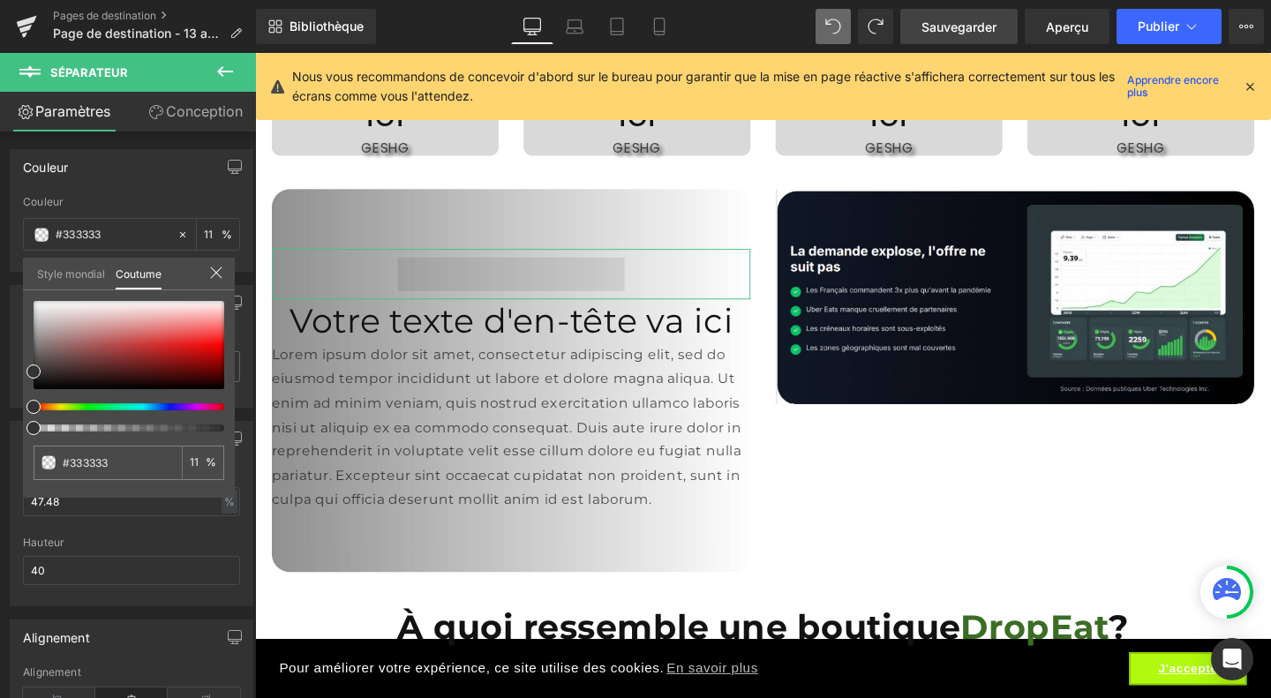
drag, startPoint x: 48, startPoint y: 430, endPoint x: 0, endPoint y: 438, distance: 48.3
click at [0, 272] on div "Couleur rgb(51, 51, 51) Couleur #333333 100 % Style mondial Coutume Setup Globa…" at bounding box center [132, 204] width 264 height 136
drag, startPoint x: 35, startPoint y: 424, endPoint x: 11, endPoint y: 433, distance: 26.2
click at [11, 272] on div "Couleur rgb(51, 51, 51) Couleur #333333 100 % Style mondial Coutume Setup Globa…" at bounding box center [132, 204] width 264 height 136
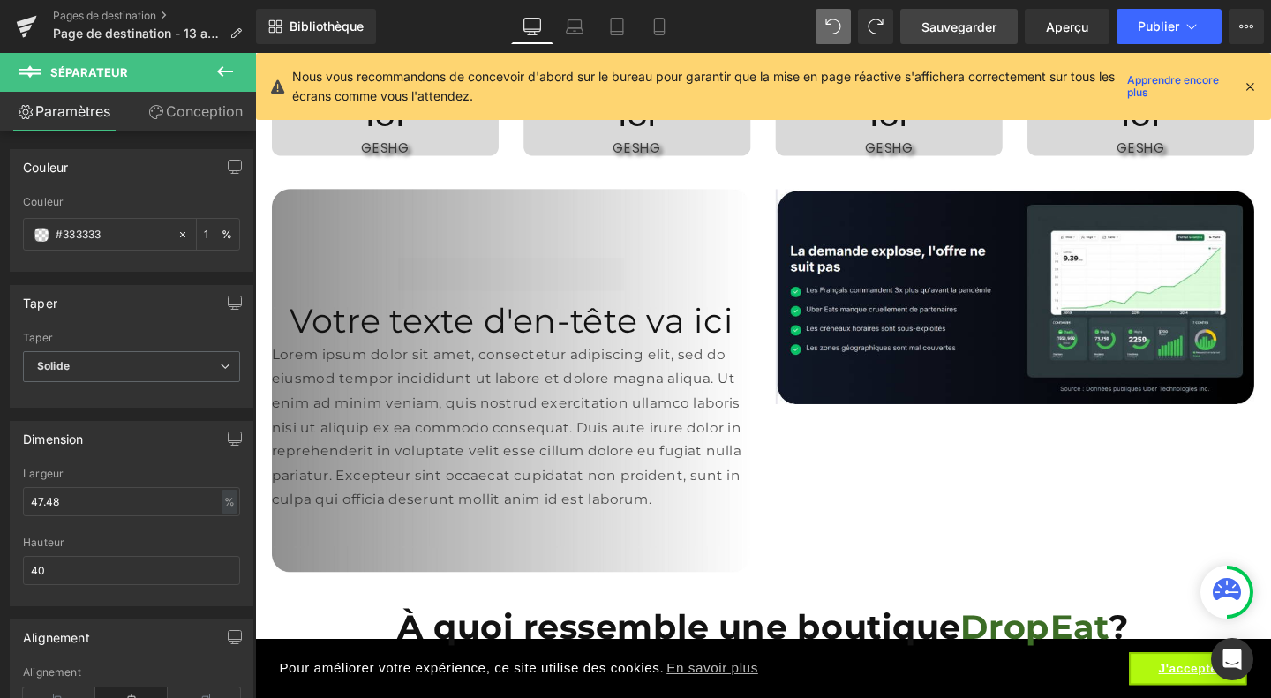
click at [391, 222] on body "[PERSON_NAME]-Vous Pour améliorer votre expérience, ce site utilise des cookies…" at bounding box center [789, 552] width 1068 height 5184
click at [667, 25] on icon at bounding box center [659, 27] width 18 height 18
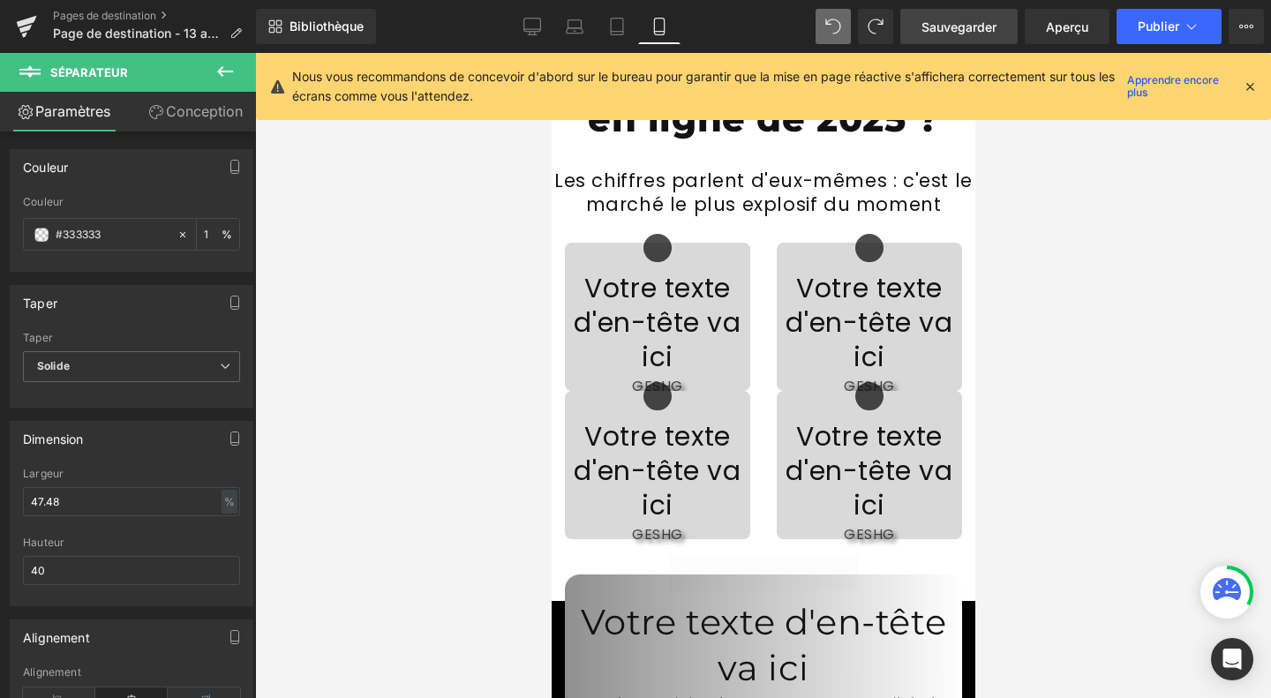
scroll to position [2367, 0]
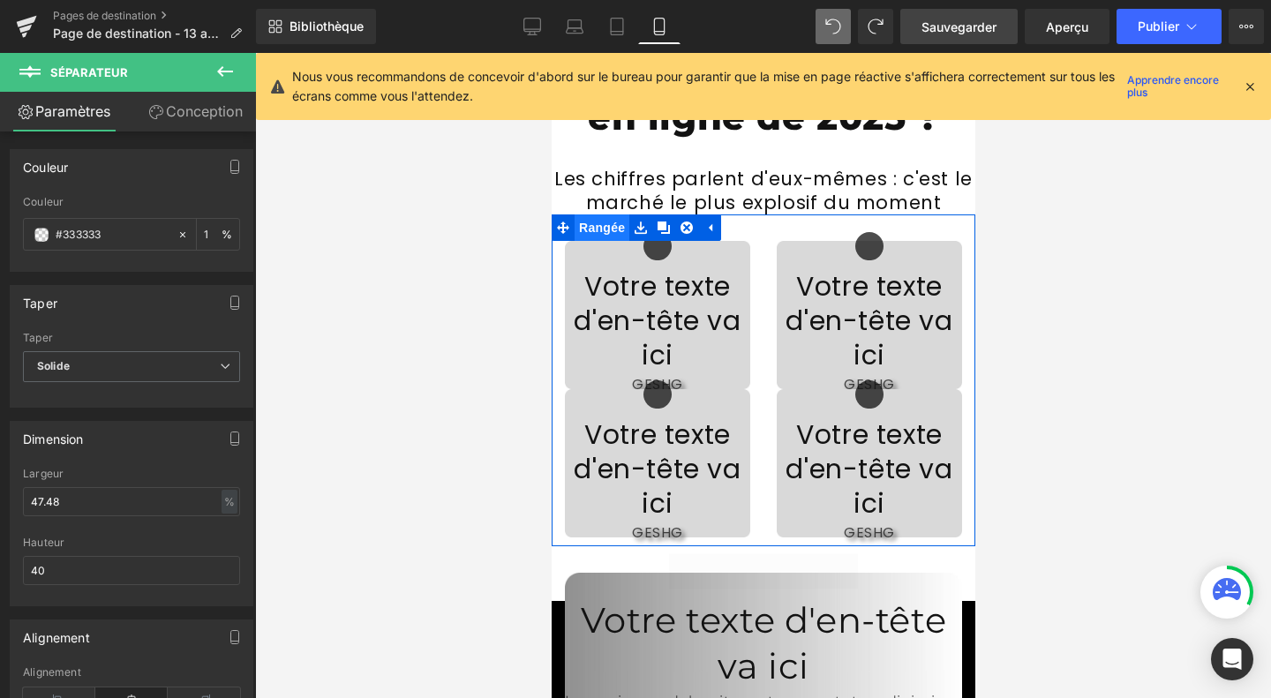
click at [604, 235] on font "Rangée" at bounding box center [601, 228] width 46 height 14
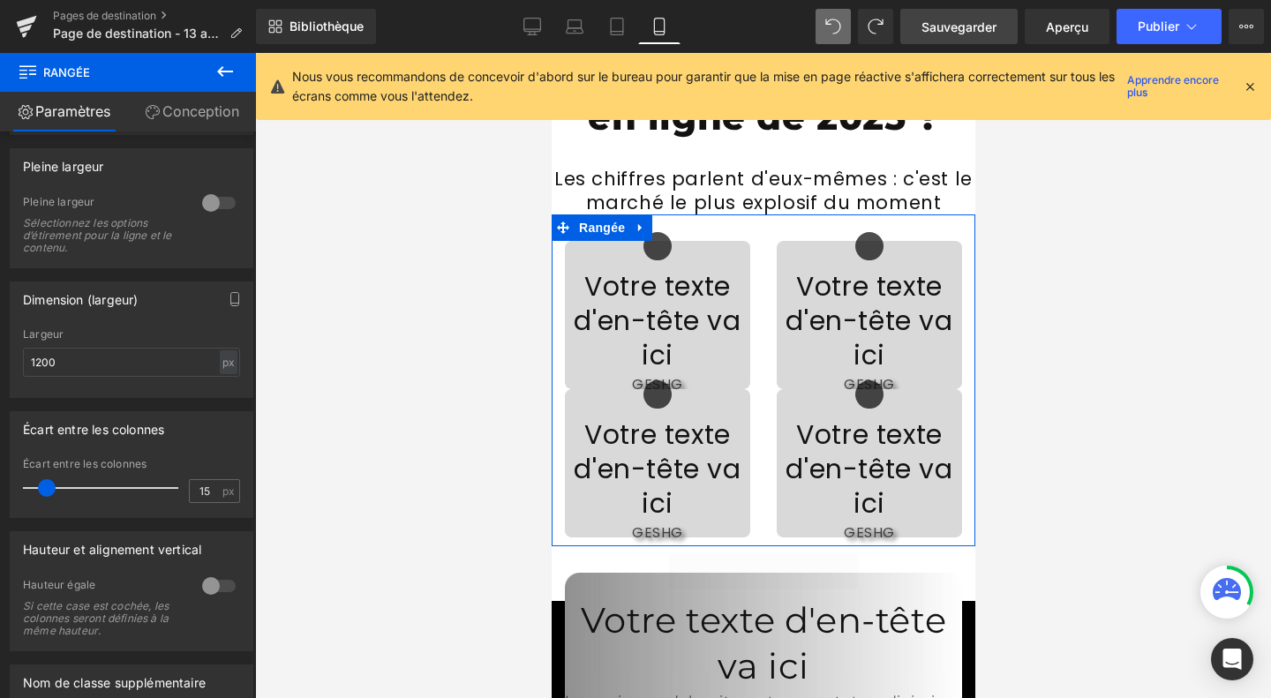
scroll to position [588, 0]
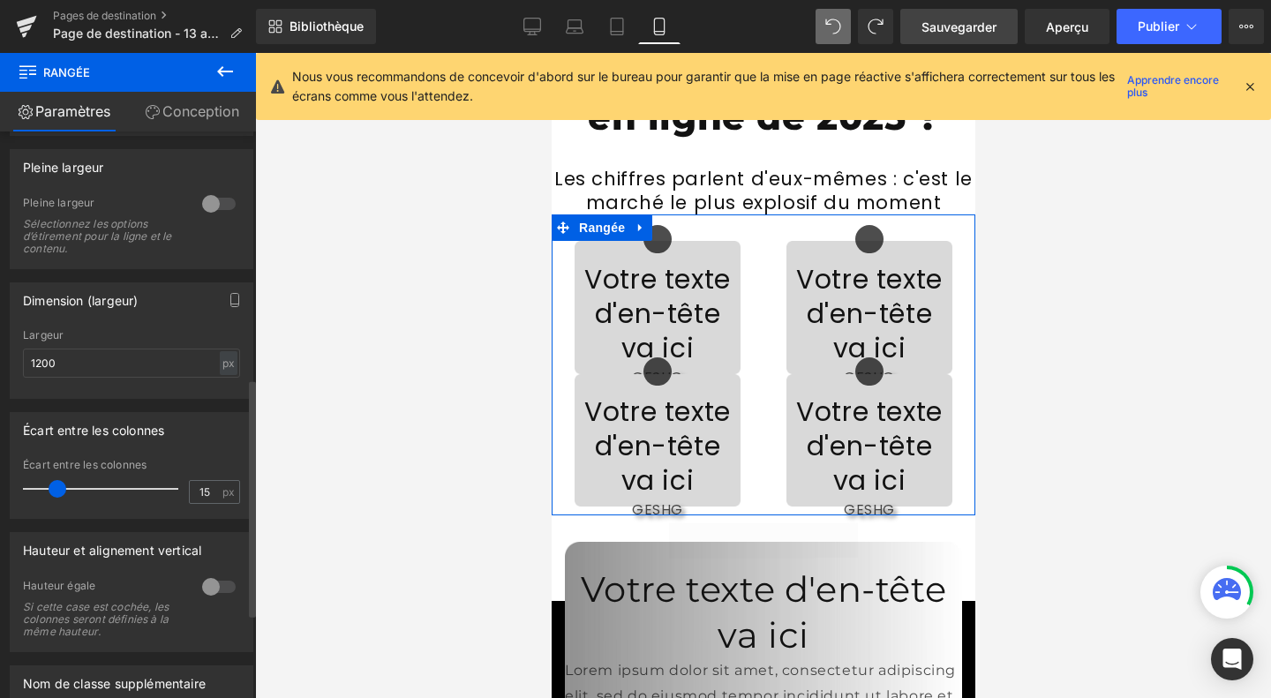
drag, startPoint x: 43, startPoint y: 495, endPoint x: 54, endPoint y: 498, distance: 10.9
click at [54, 498] on span at bounding box center [58, 489] width 18 height 18
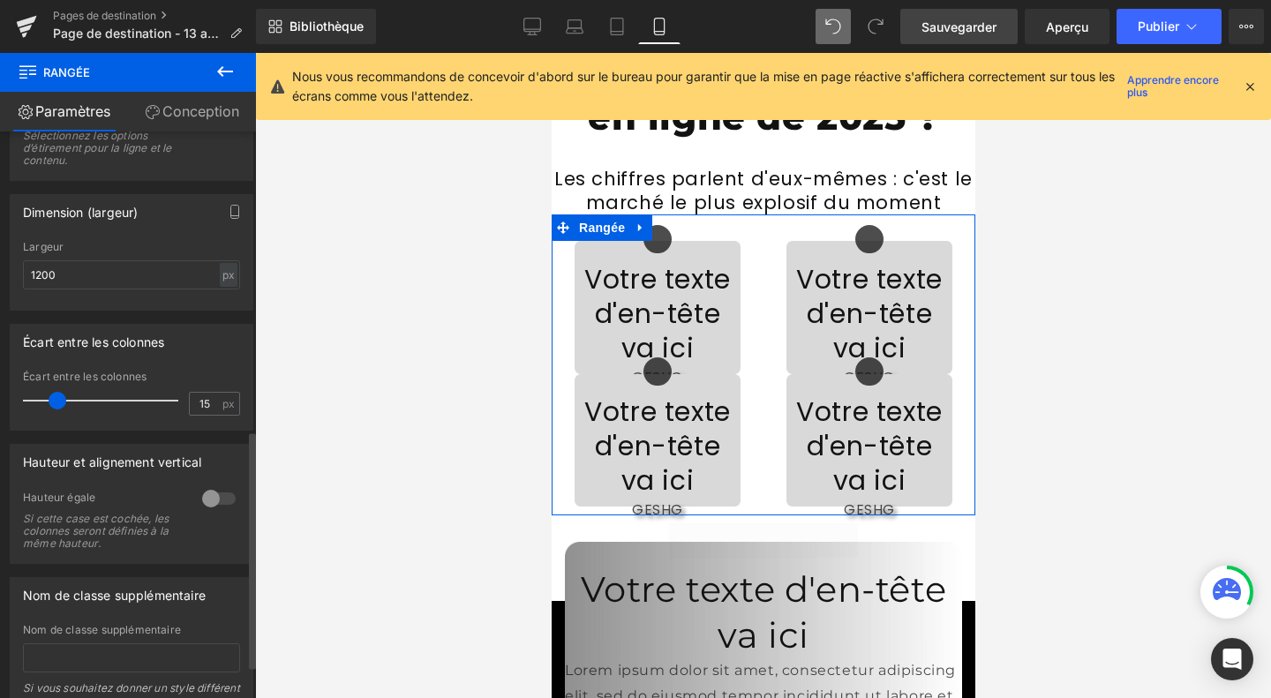
scroll to position [711, 0]
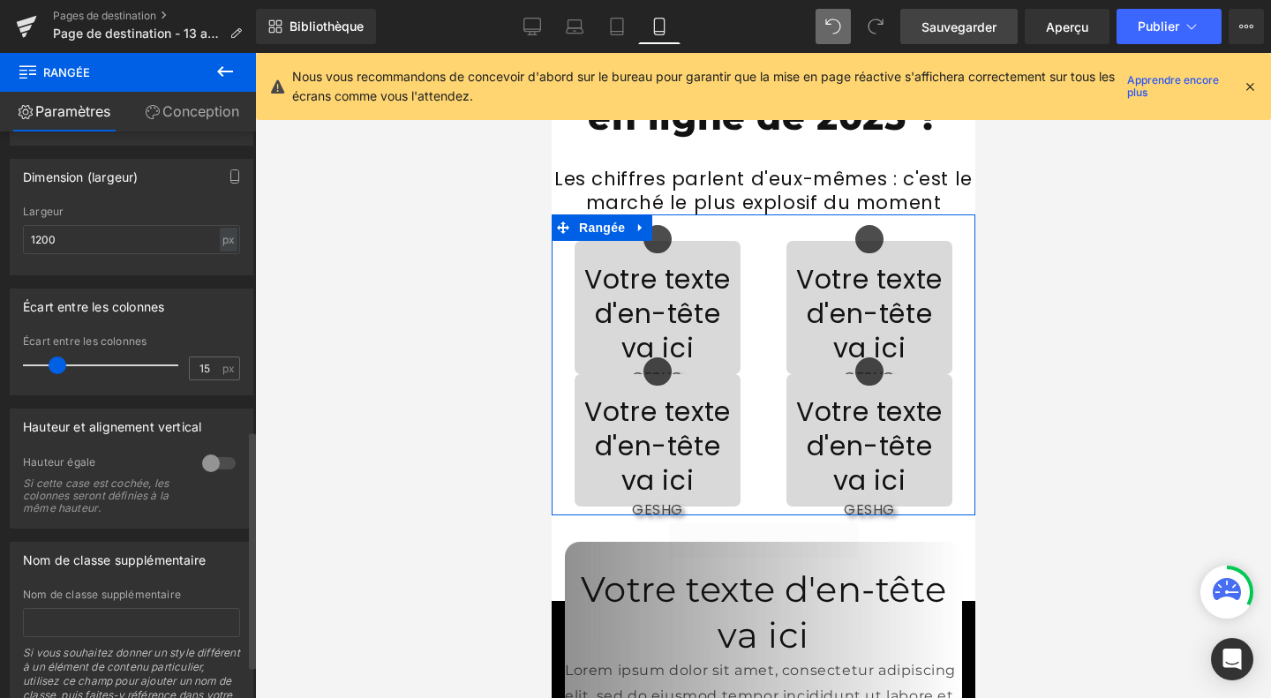
click at [220, 461] on div at bounding box center [219, 463] width 42 height 28
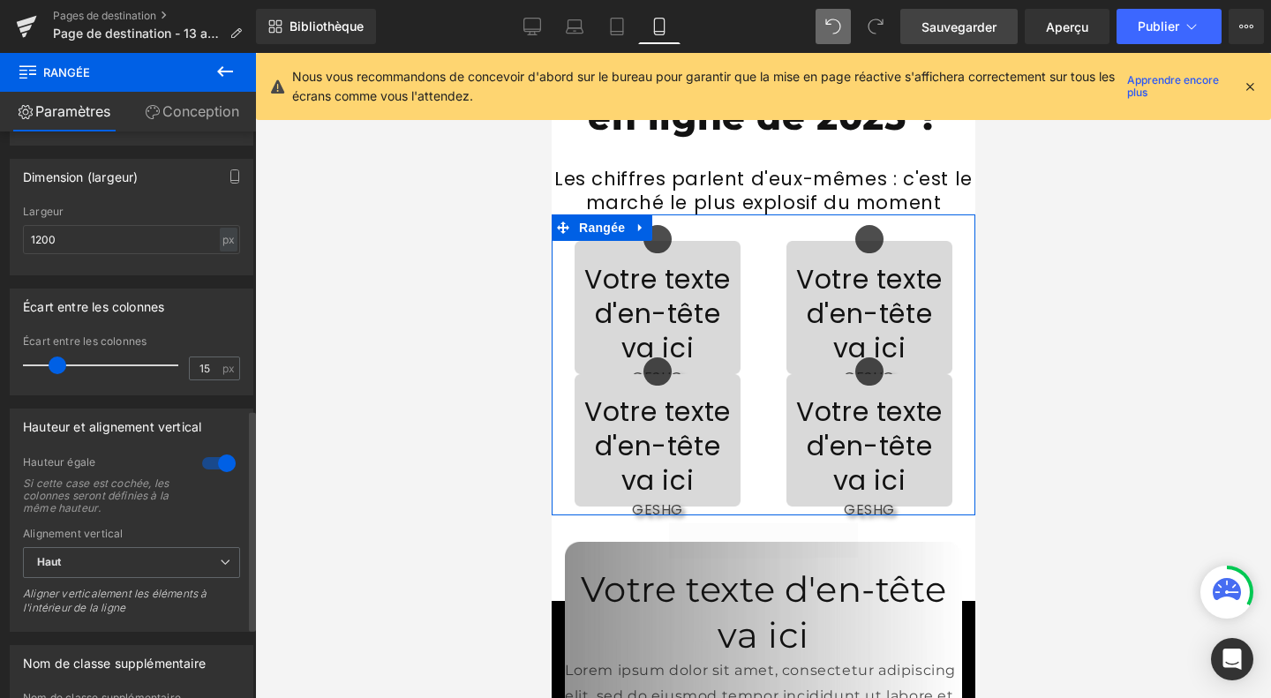
click at [220, 461] on div at bounding box center [219, 463] width 42 height 28
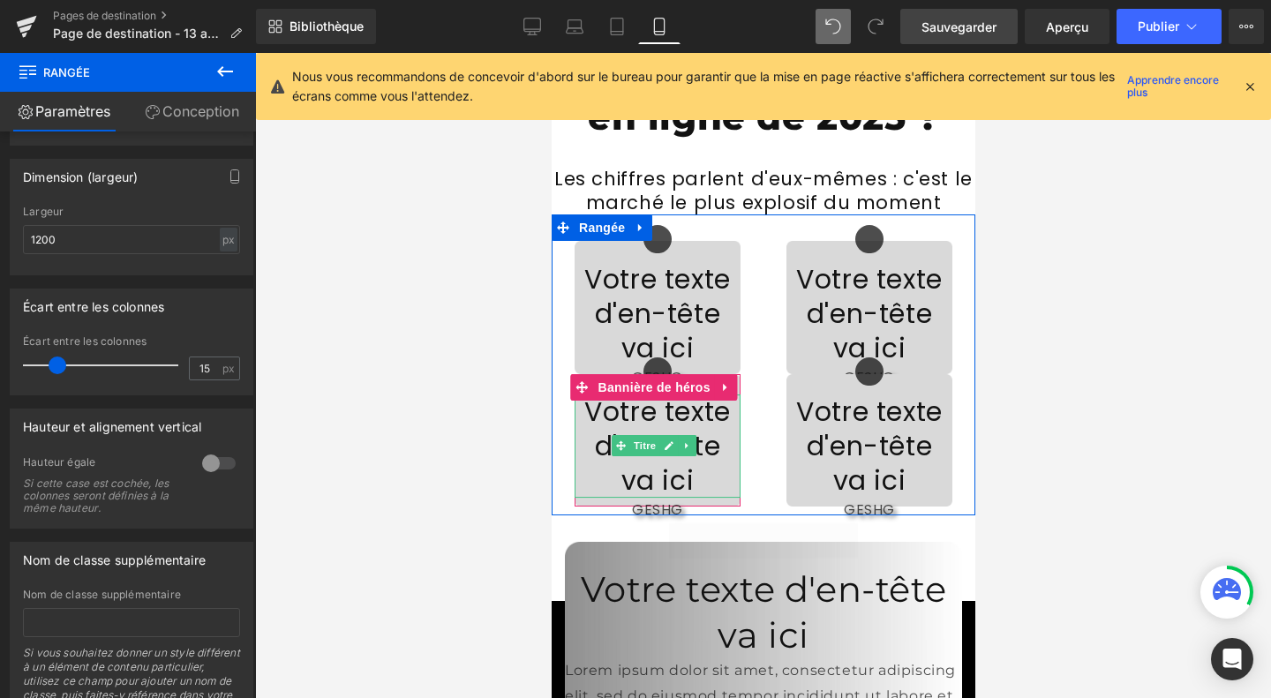
click at [588, 481] on font "Votre texte d'en-tête va ici" at bounding box center [656, 446] width 146 height 107
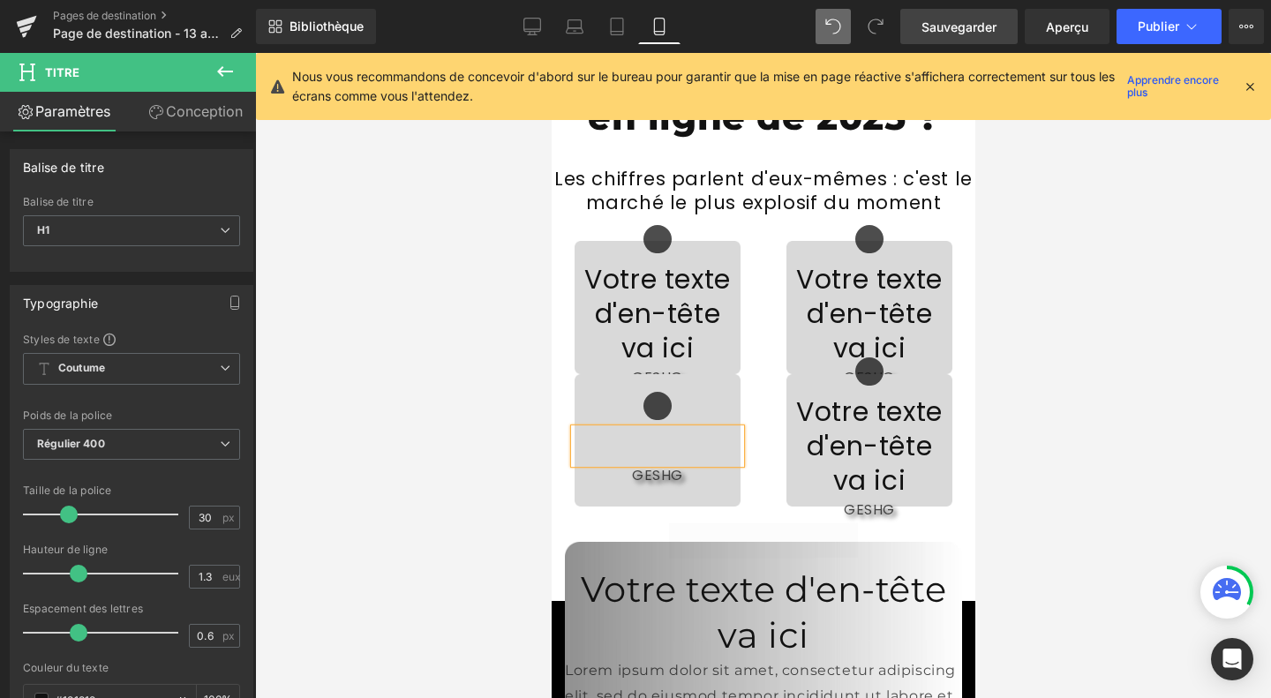
scroll to position [2402, 0]
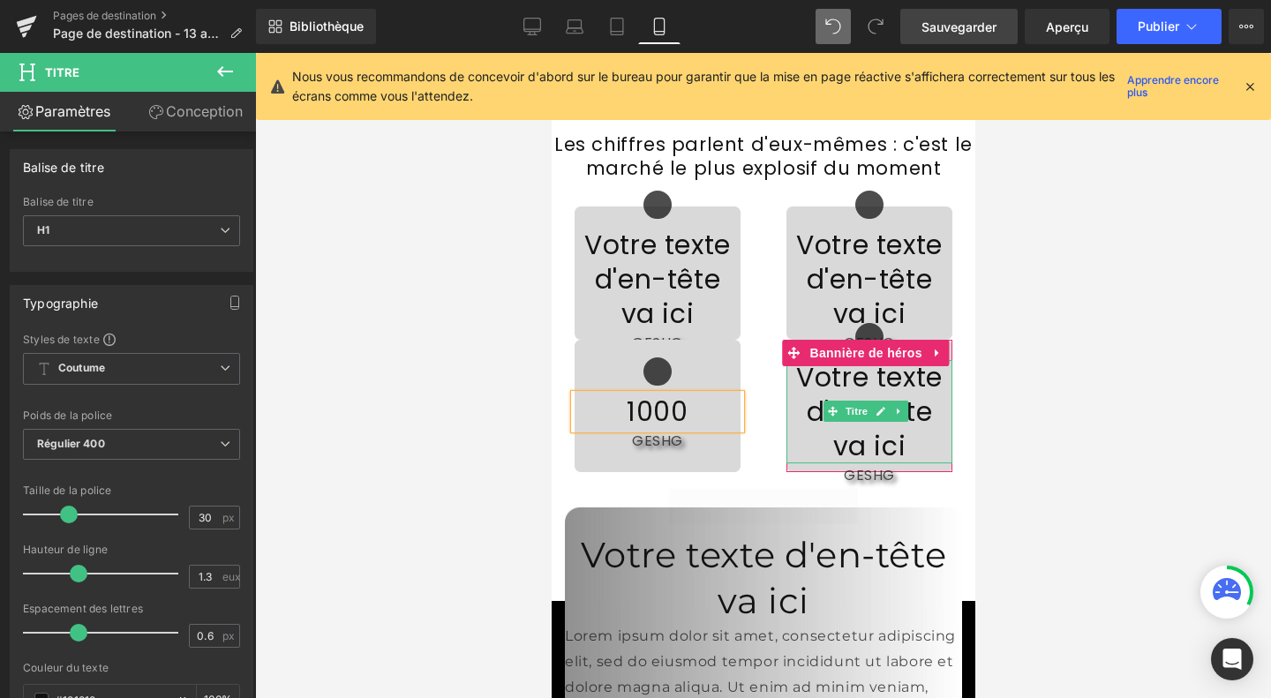
click at [832, 417] on font "Votre texte d'en-tête va ici" at bounding box center [868, 411] width 146 height 107
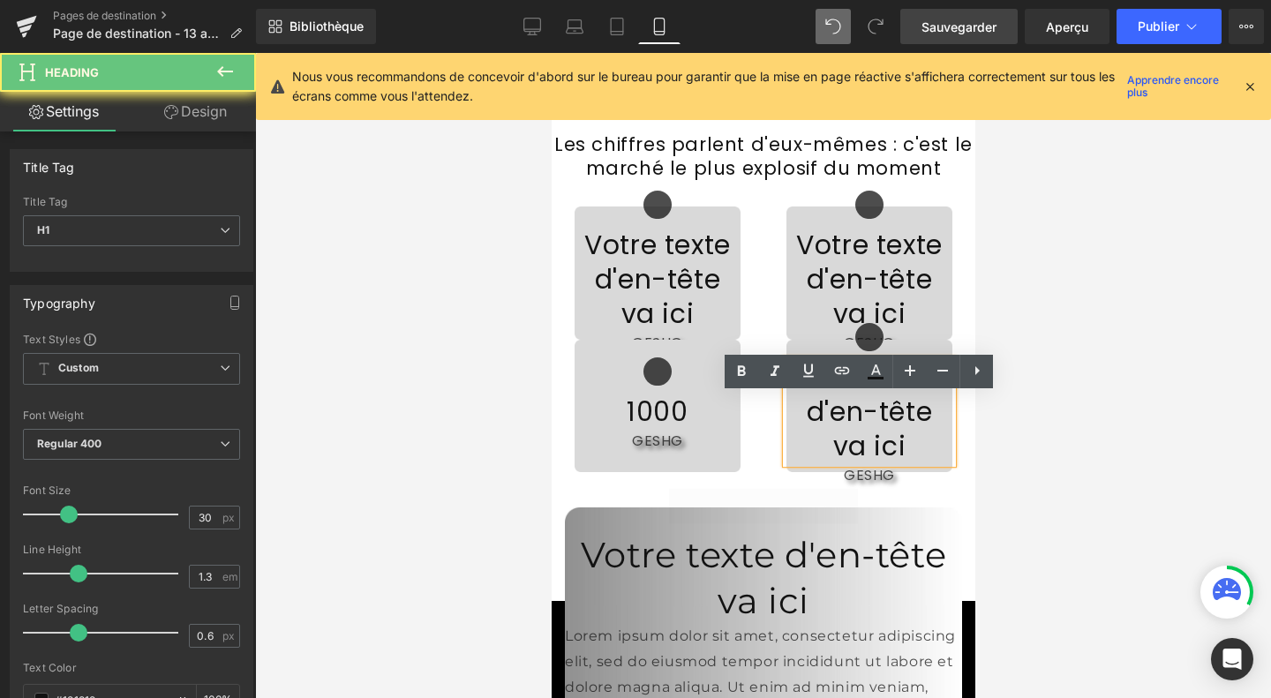
click at [832, 417] on font "Votre texte d'en-tête va ici" at bounding box center [868, 411] width 146 height 107
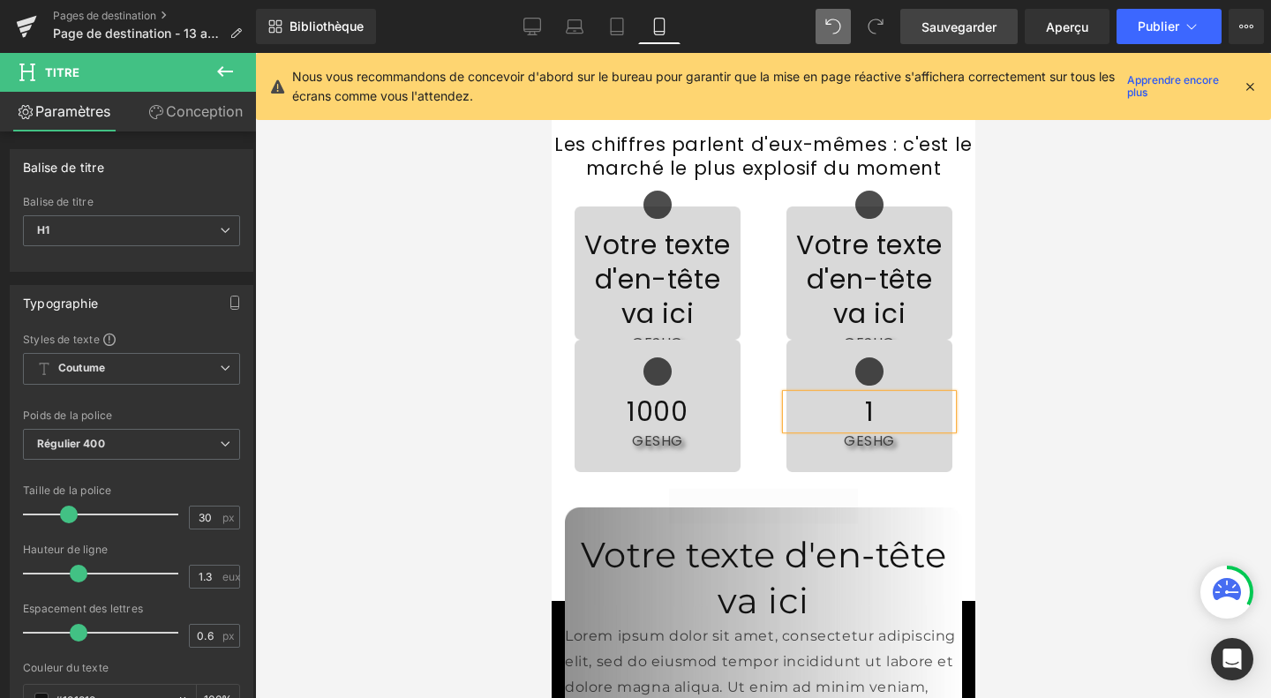
scroll to position [2437, 0]
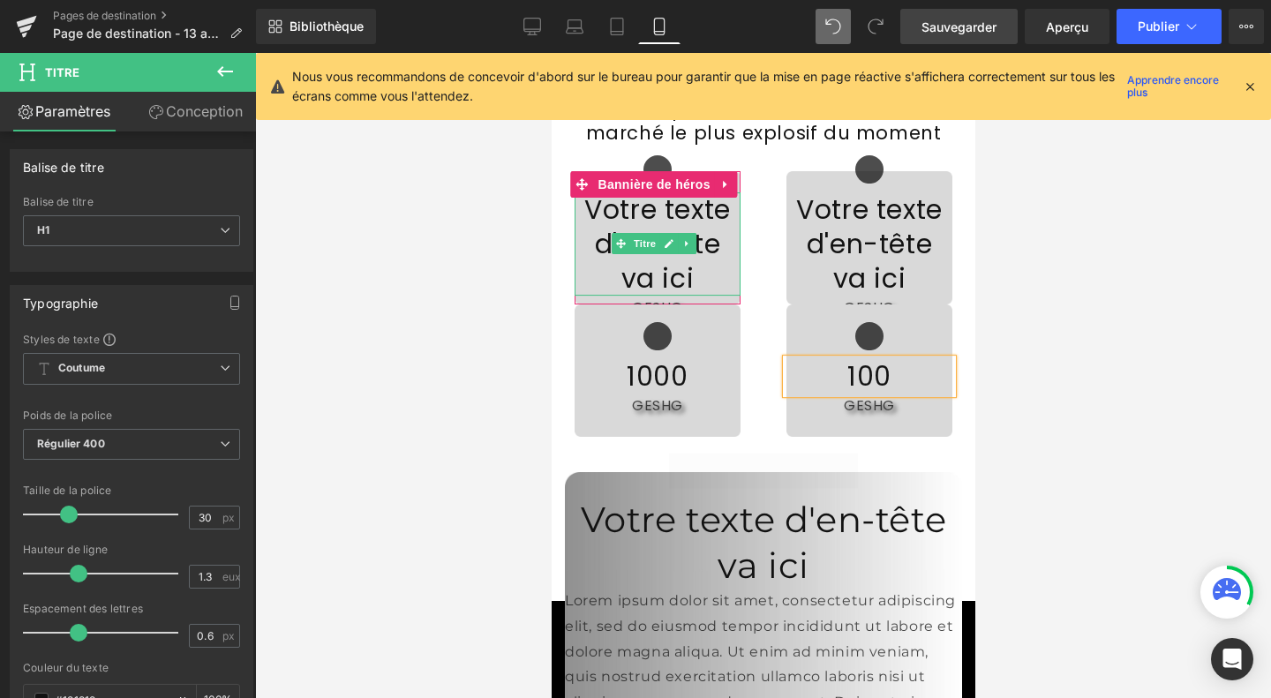
click at [651, 297] on font "Votre texte d'en-tête va ici" at bounding box center [656, 244] width 146 height 107
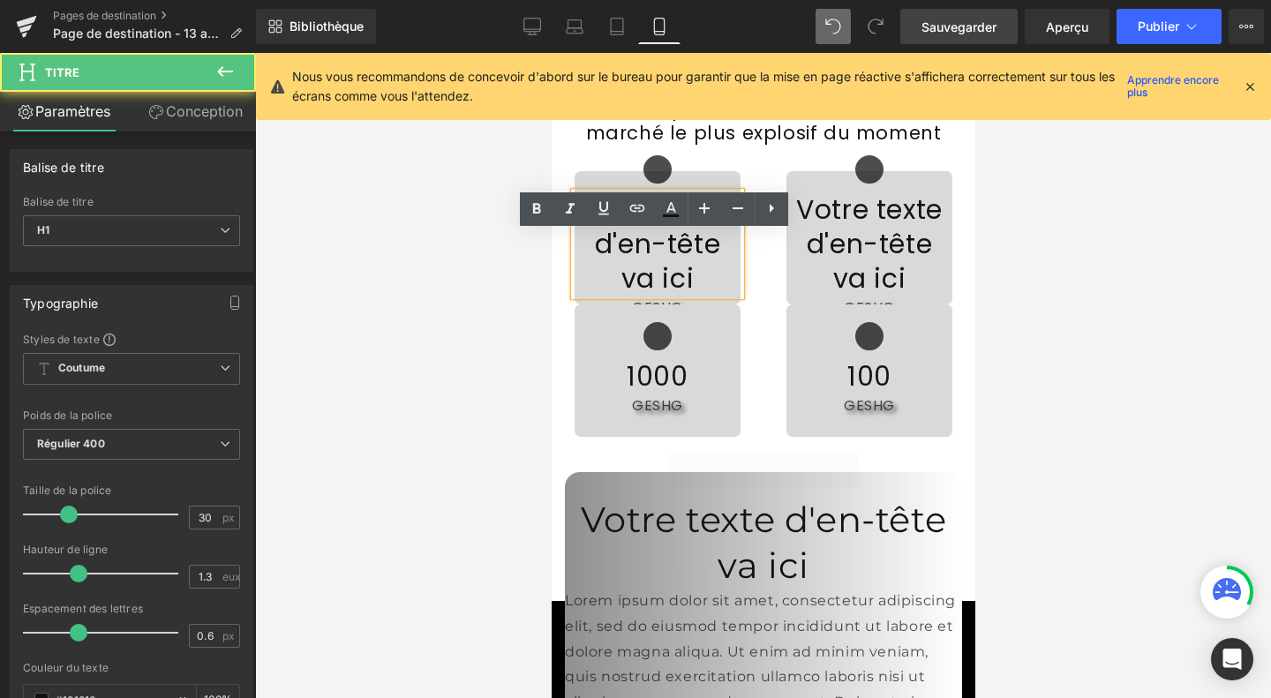
click at [627, 287] on font "Votre texte d'en-tête va ici" at bounding box center [656, 244] width 146 height 107
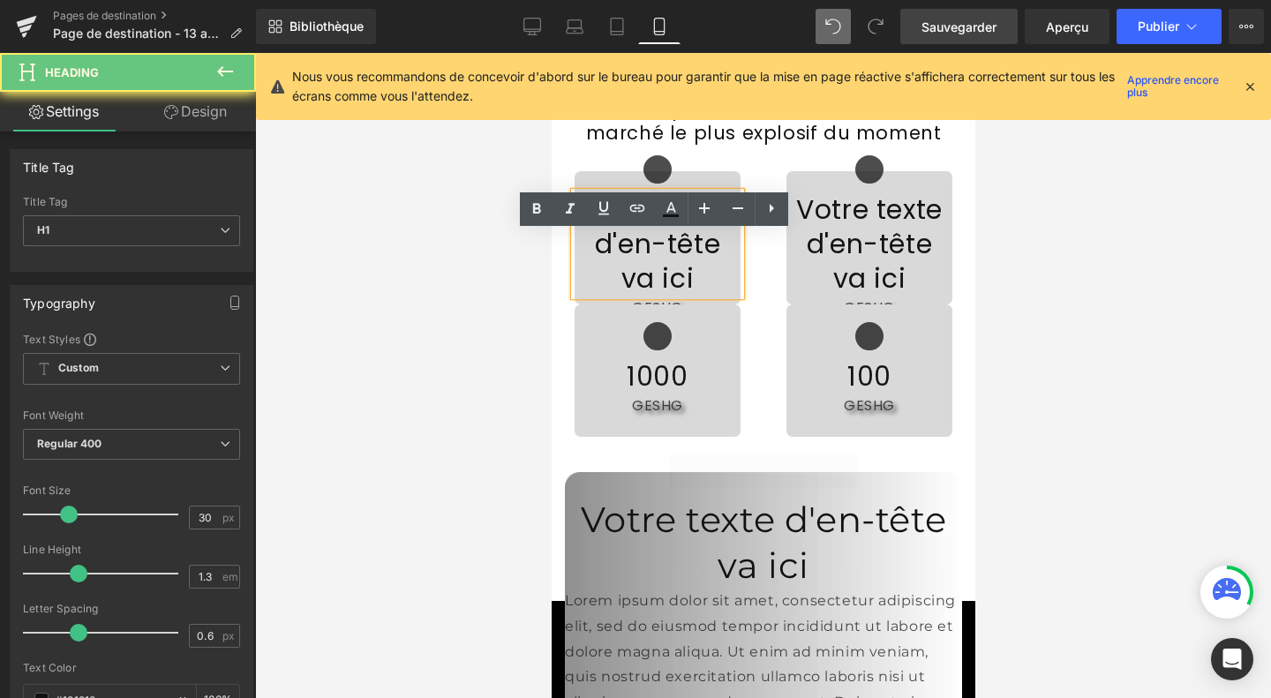
click at [627, 287] on font "Votre texte d'en-tête va ici" at bounding box center [656, 244] width 146 height 107
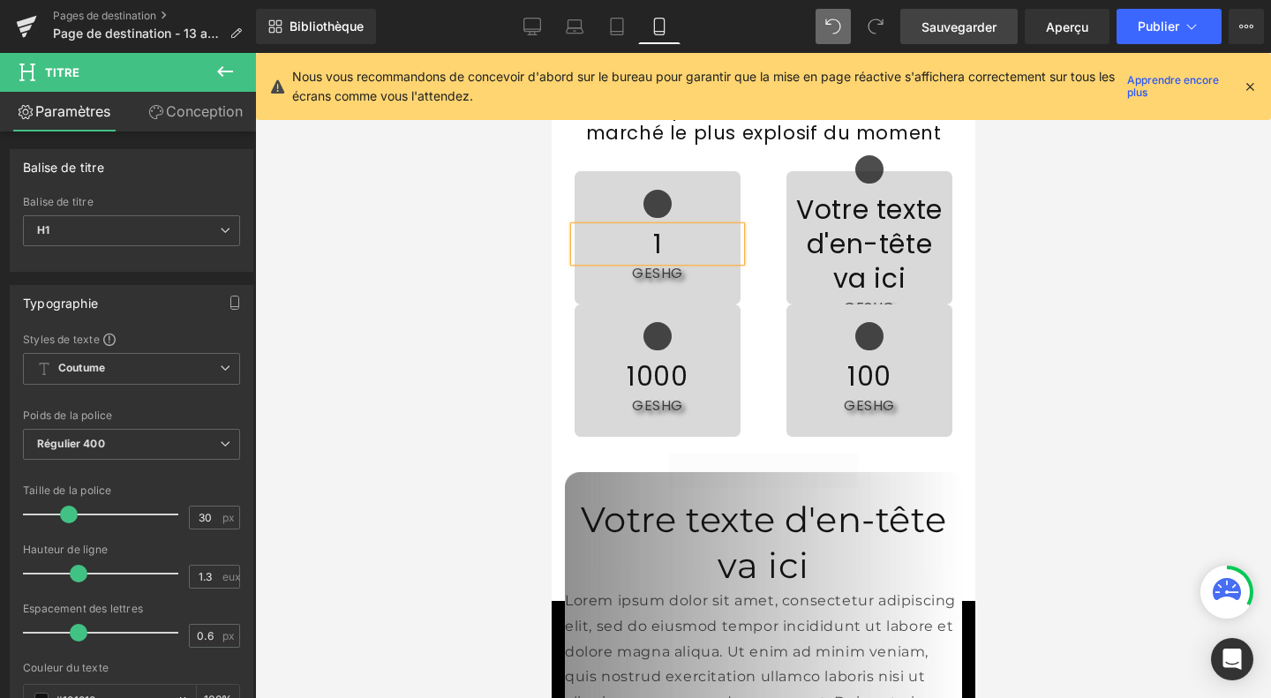
scroll to position [2471, 0]
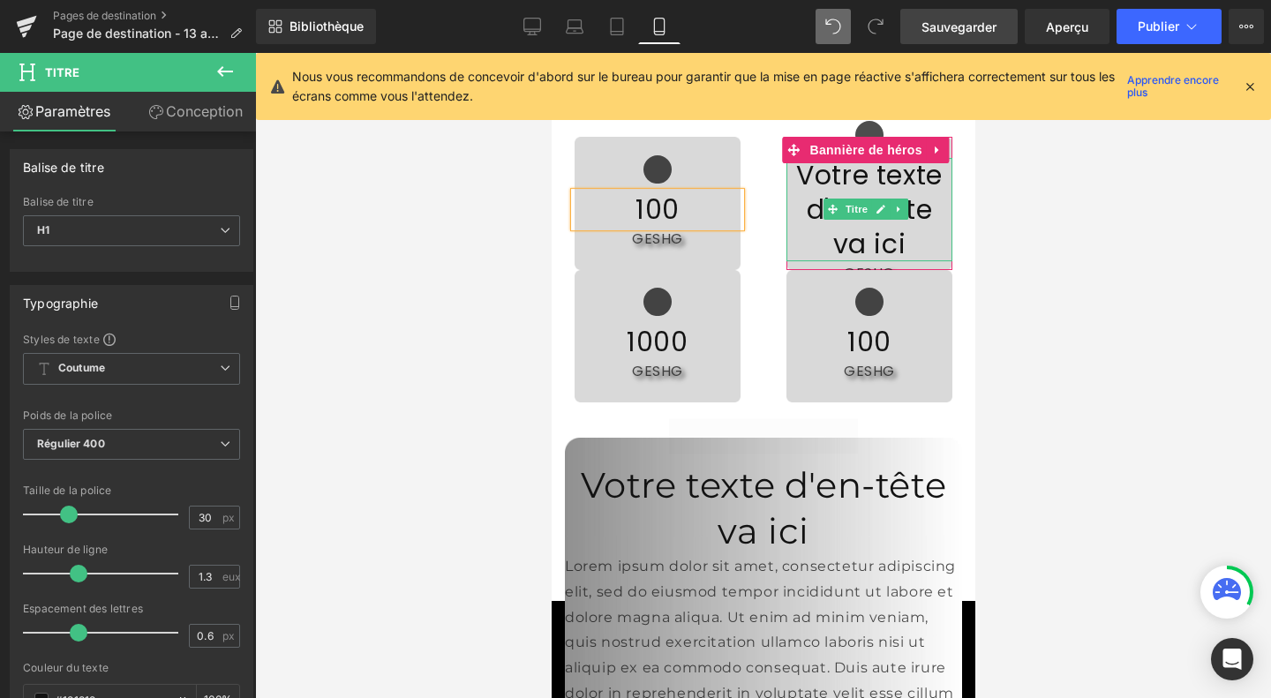
click at [857, 227] on font "Votre texte d'en-tête va ici" at bounding box center [868, 209] width 146 height 107
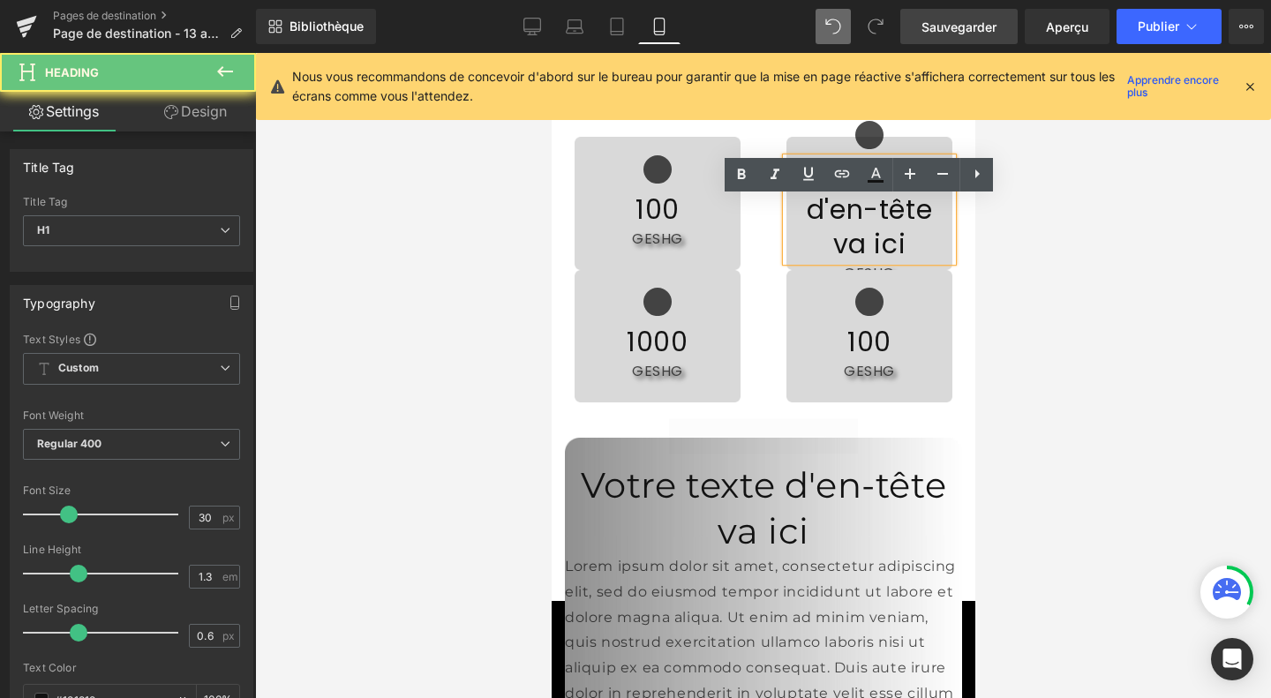
click at [857, 227] on font "Votre texte d'en-tête va ici" at bounding box center [868, 209] width 146 height 107
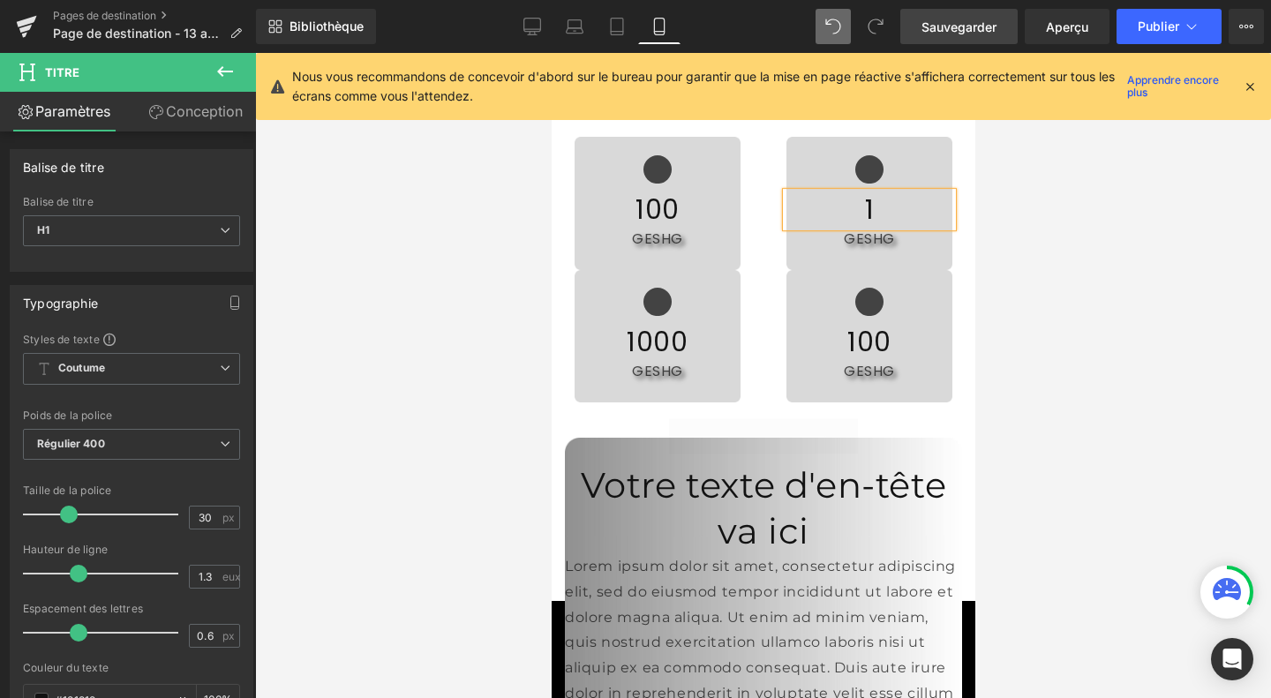
scroll to position [2506, 0]
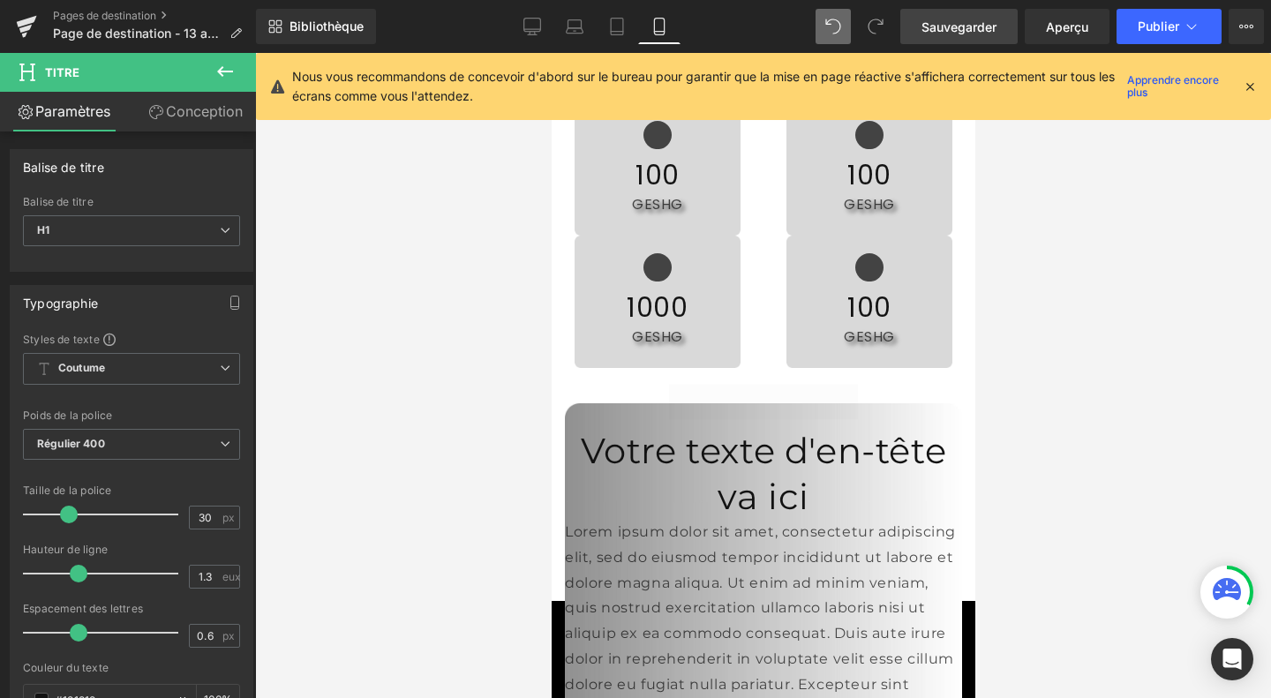
click at [1082, 243] on div at bounding box center [763, 375] width 1016 height 645
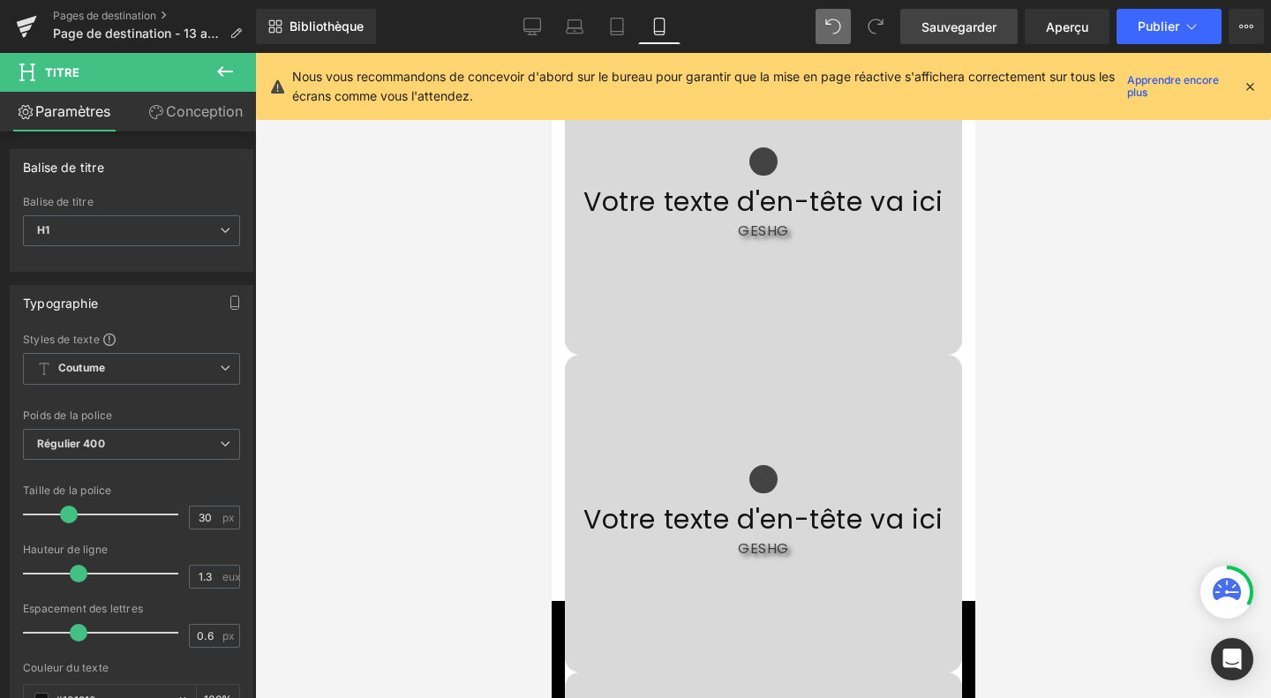
scroll to position [4673, 0]
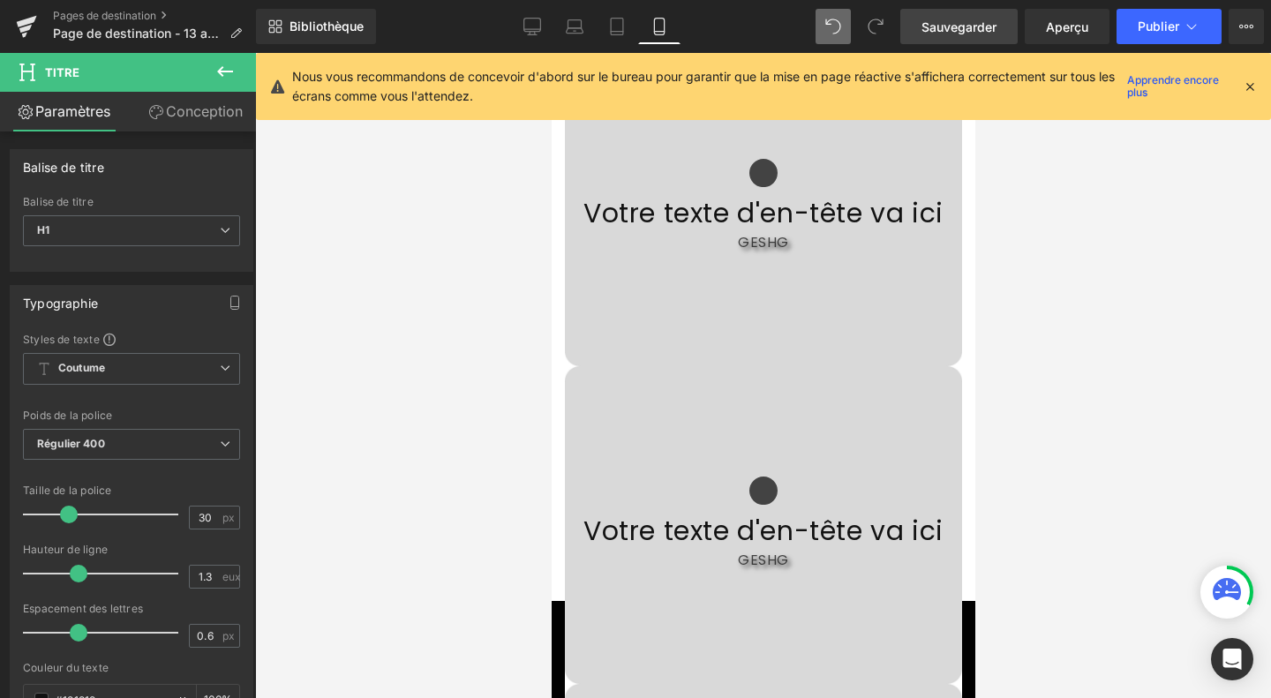
click at [848, 315] on div "Icône Votre texte d'en-tête va ici Titre GESHG Bloc de texte" at bounding box center [762, 208] width 397 height 318
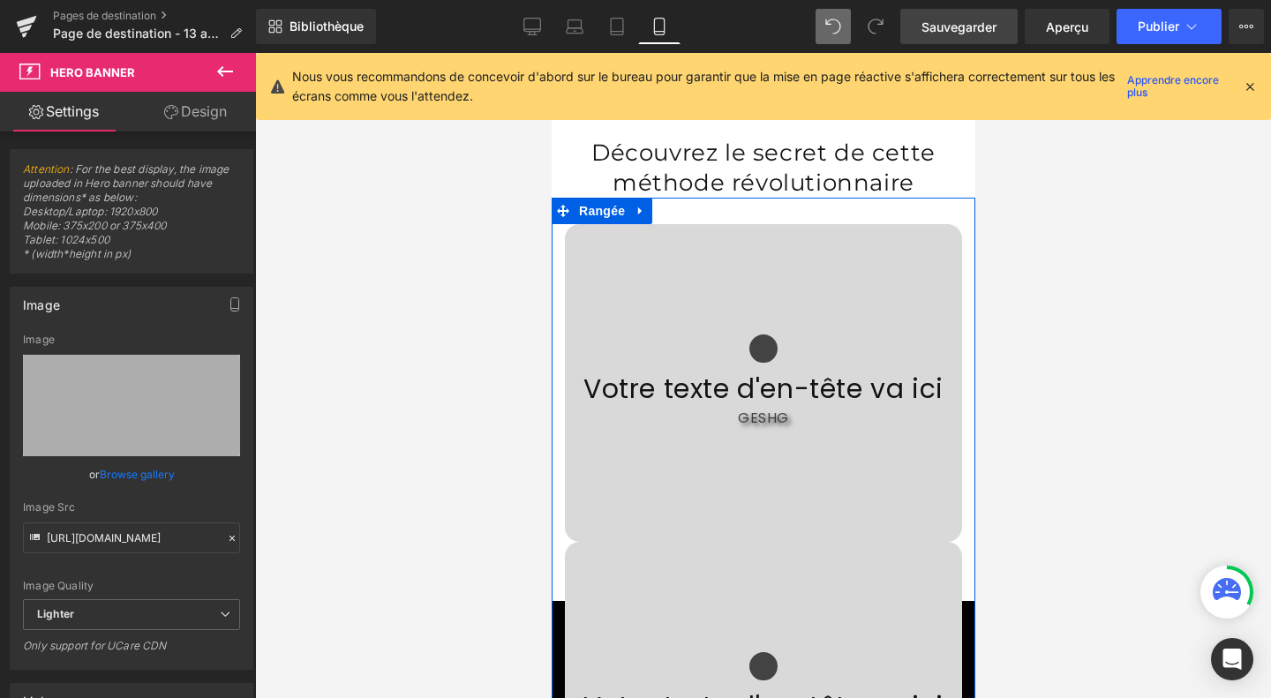
scroll to position [4495, 0]
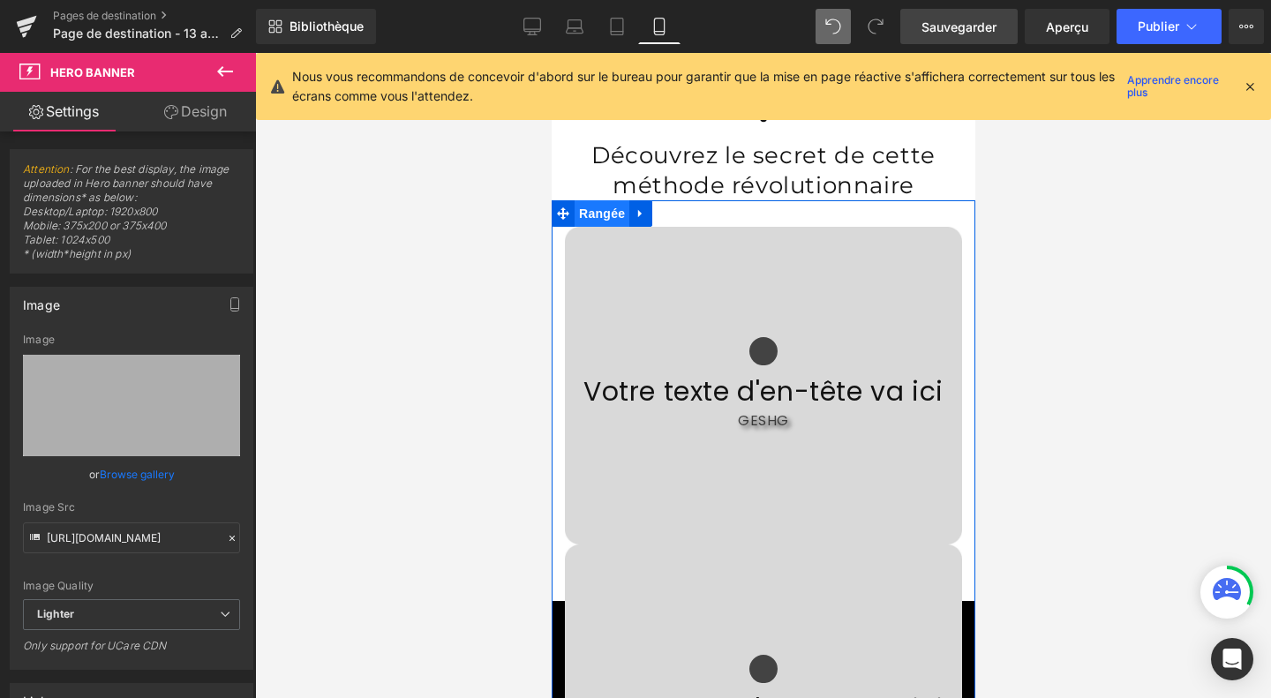
click at [597, 209] on font "Rangée" at bounding box center [601, 213] width 46 height 14
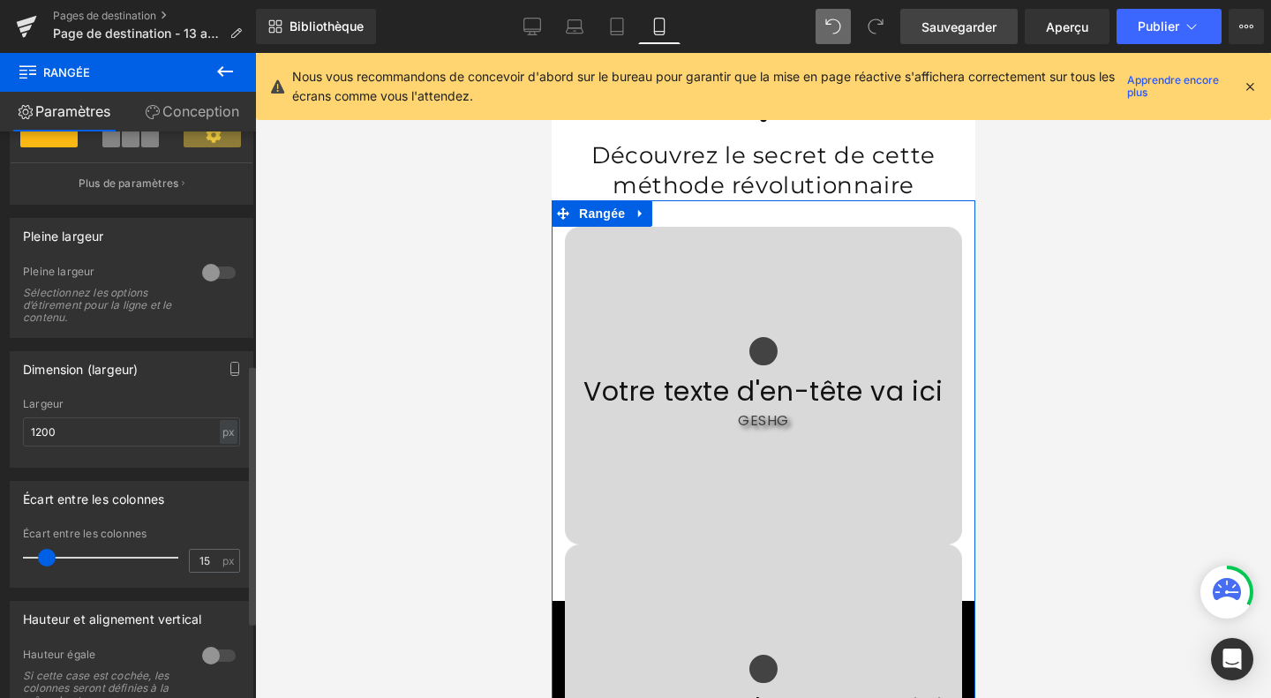
scroll to position [507, 0]
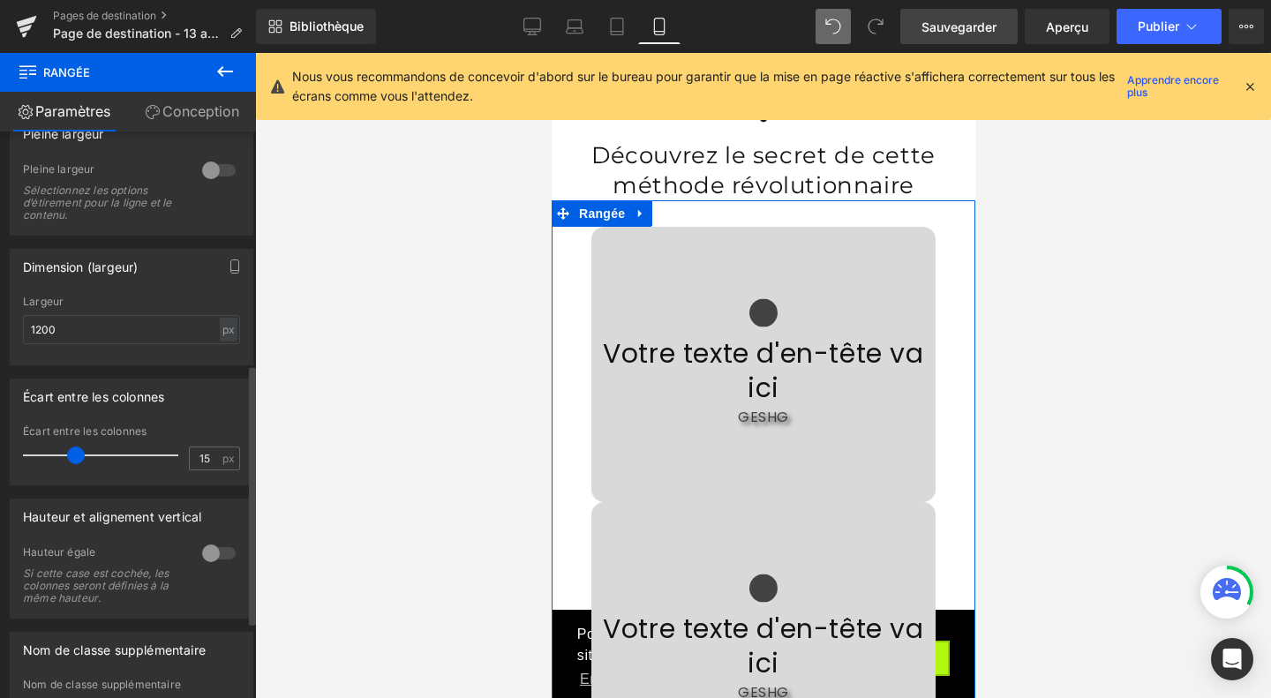
drag, startPoint x: 48, startPoint y: 456, endPoint x: 76, endPoint y: 461, distance: 28.7
click at [76, 461] on span at bounding box center [76, 455] width 18 height 18
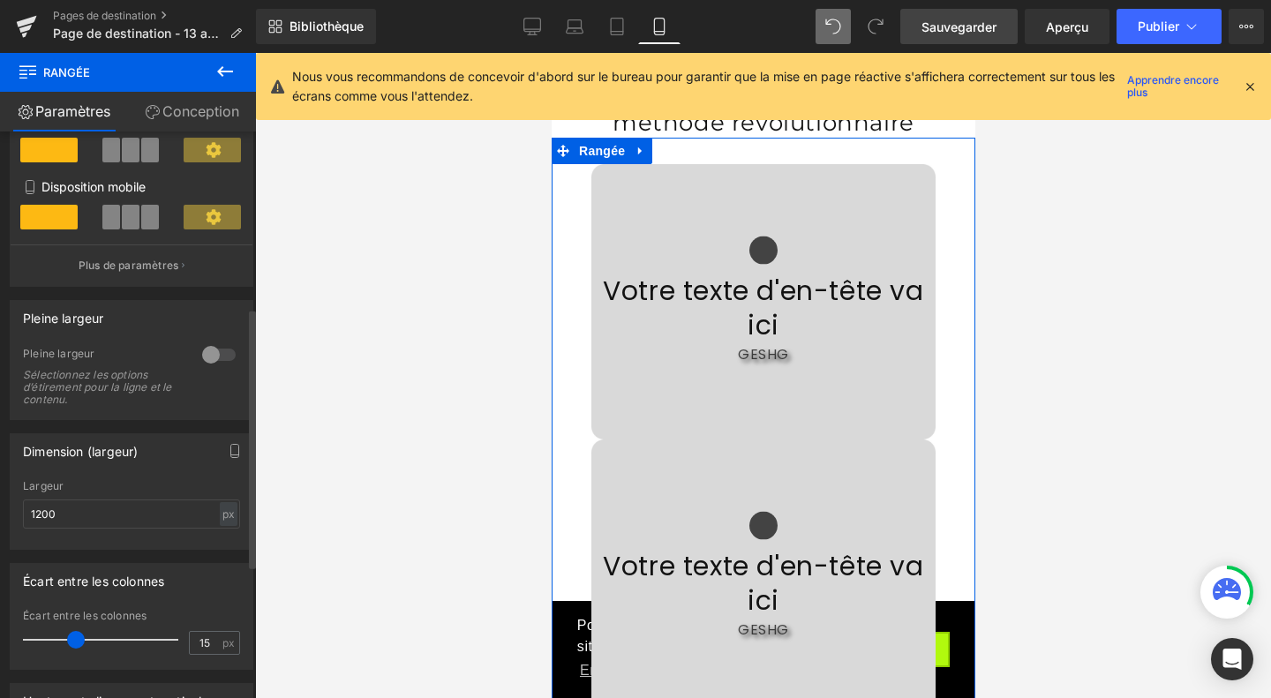
scroll to position [384, 0]
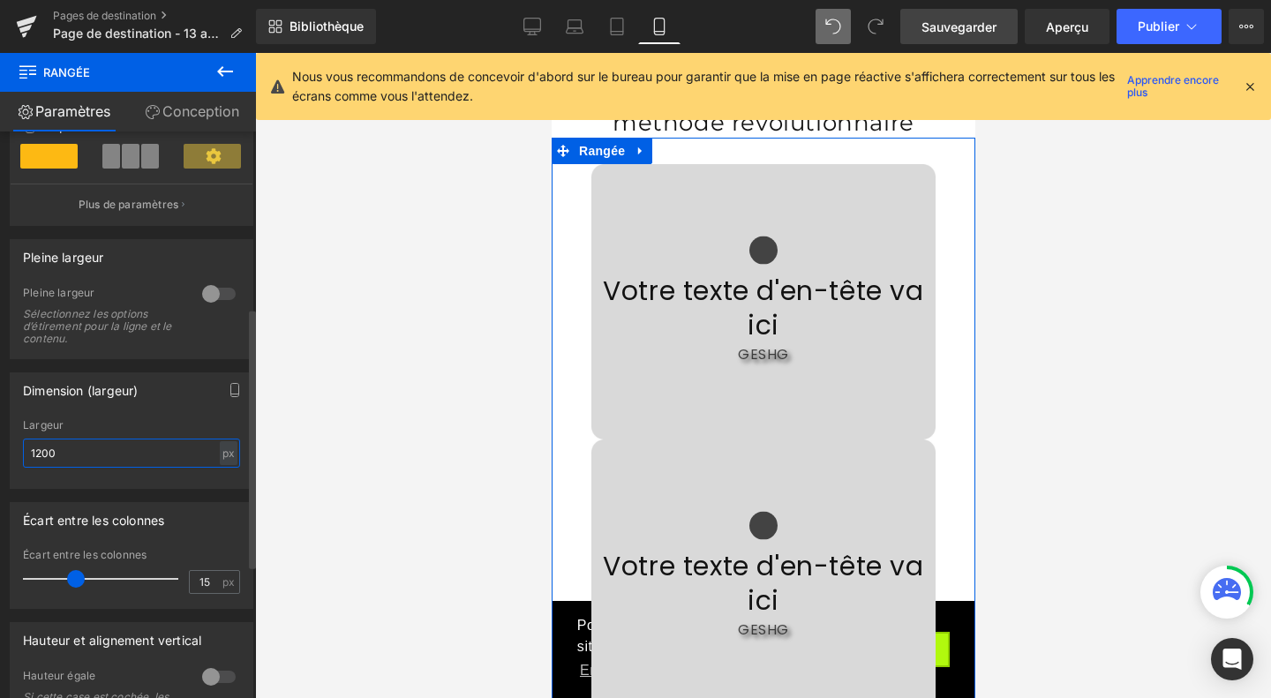
click at [71, 458] on input "1200" at bounding box center [131, 453] width 217 height 29
click at [39, 454] on input "1200" at bounding box center [131, 453] width 217 height 29
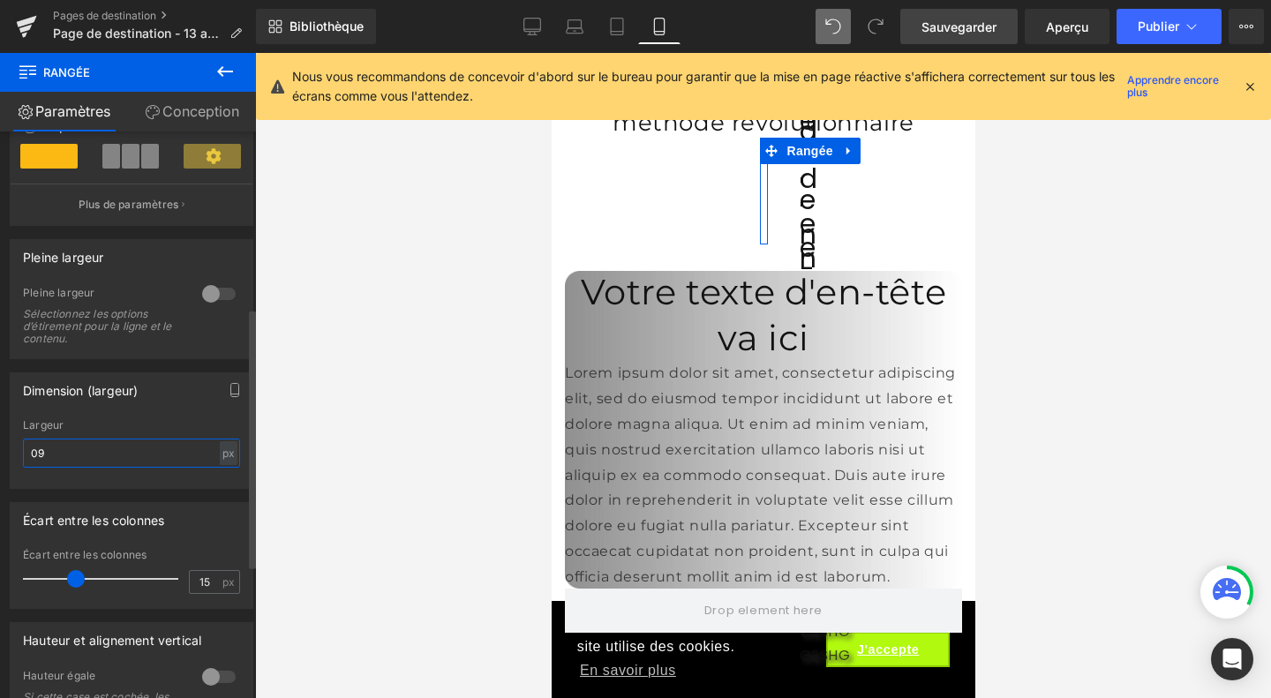
type input "9"
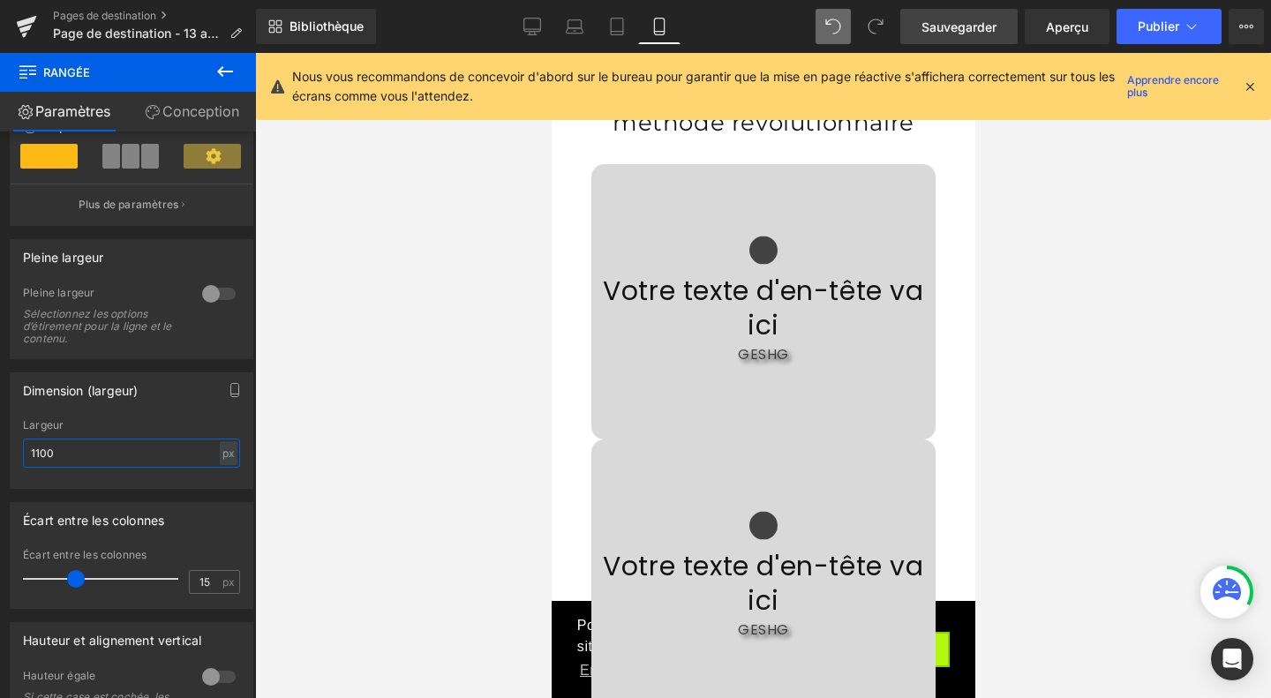
type input "1100"
click at [475, 368] on div at bounding box center [763, 375] width 1016 height 645
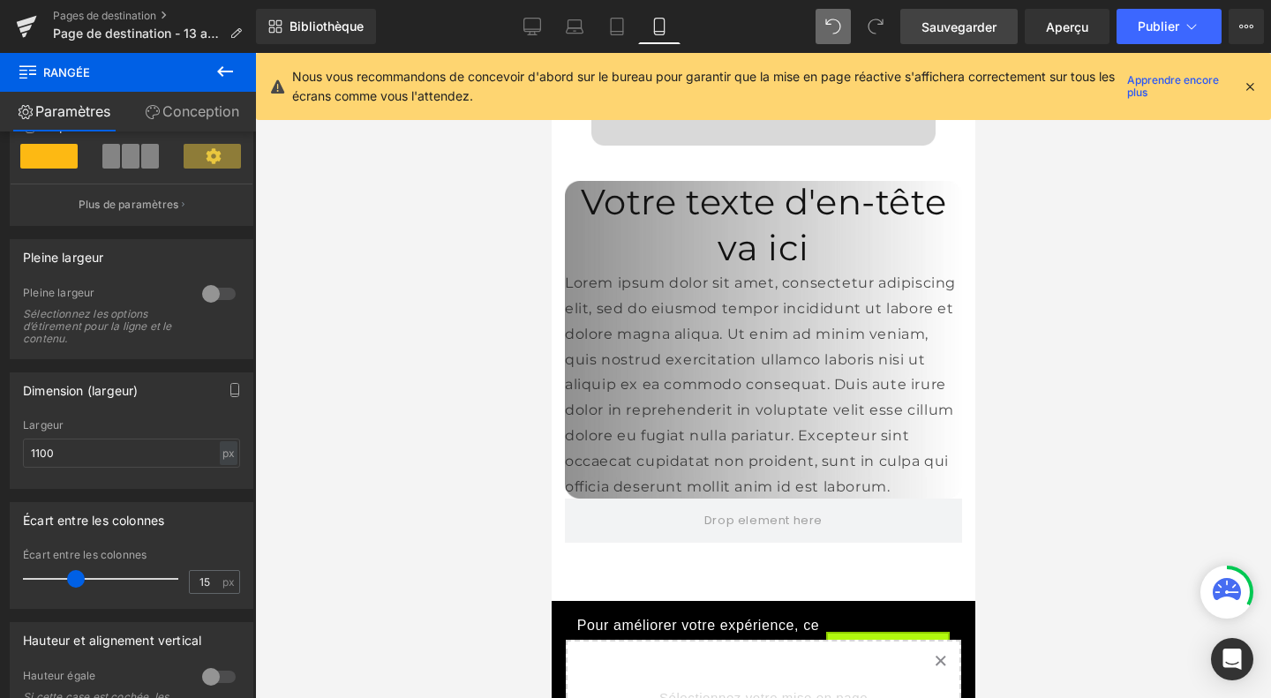
scroll to position [5400, 0]
click at [535, 36] on link "Bureau" at bounding box center [532, 26] width 42 height 35
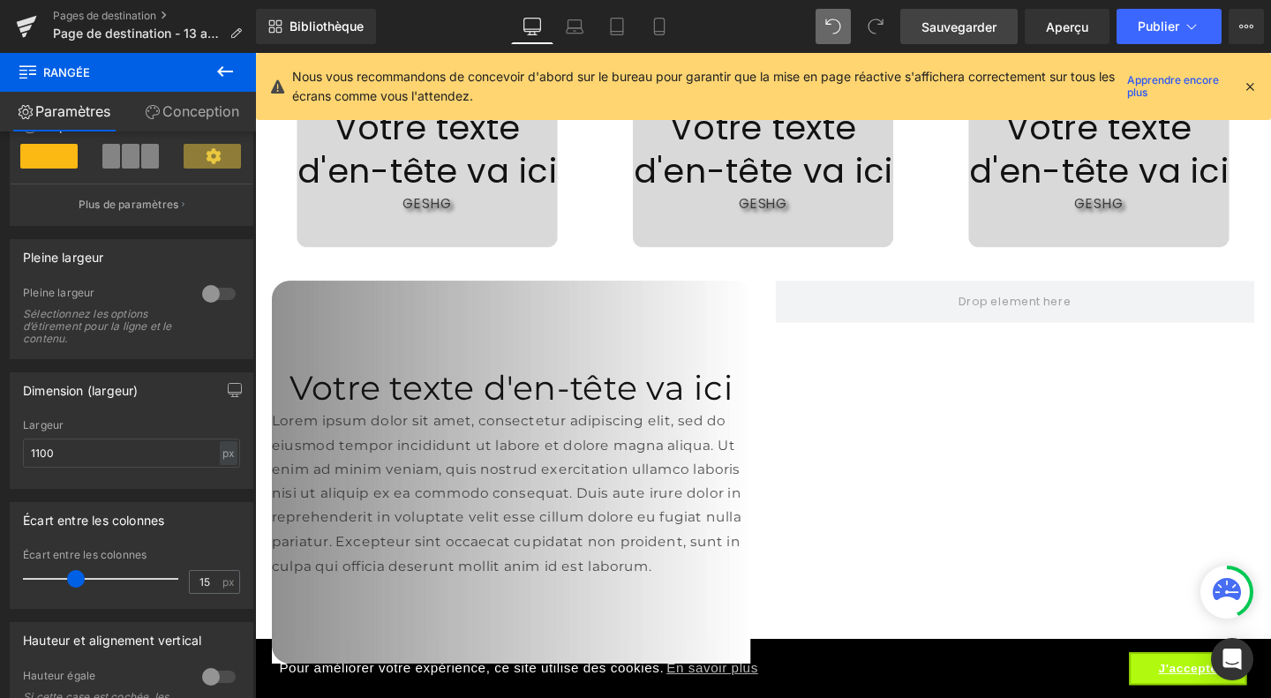
scroll to position [3557, 0]
click at [229, 68] on icon at bounding box center [224, 71] width 21 height 21
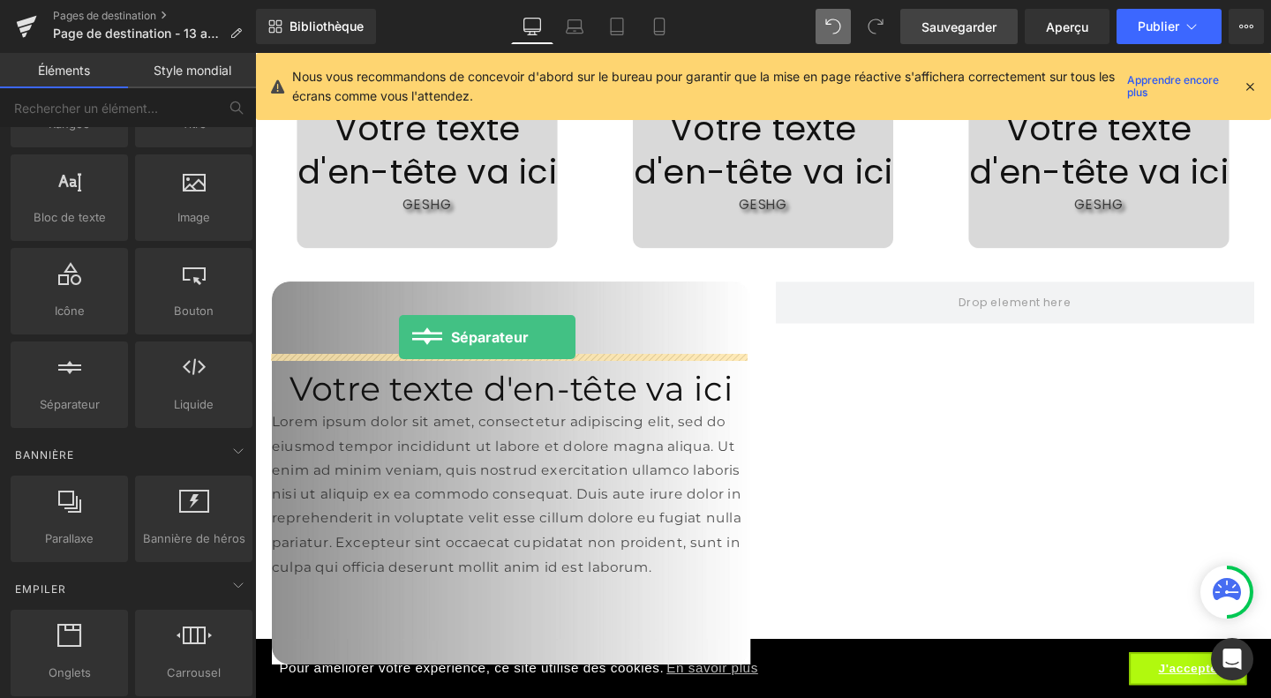
drag, startPoint x: 317, startPoint y: 460, endPoint x: 406, endPoint y: 352, distance: 139.7
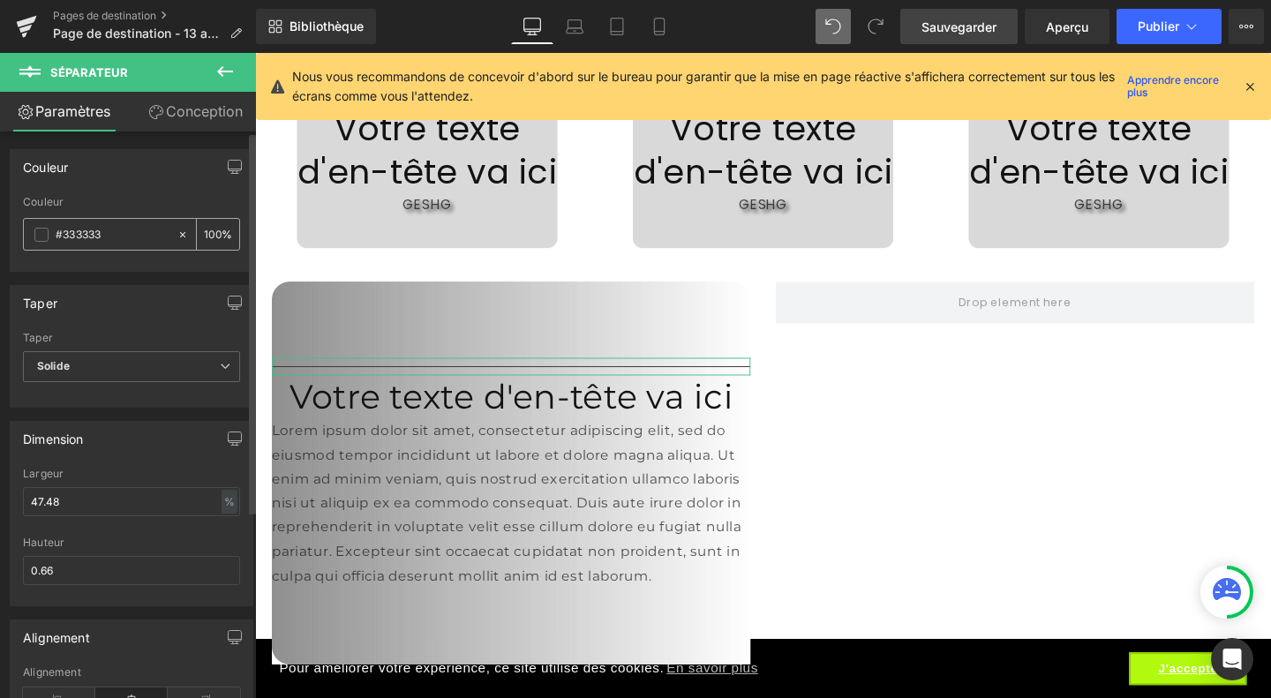
click at [36, 237] on span at bounding box center [41, 235] width 14 height 14
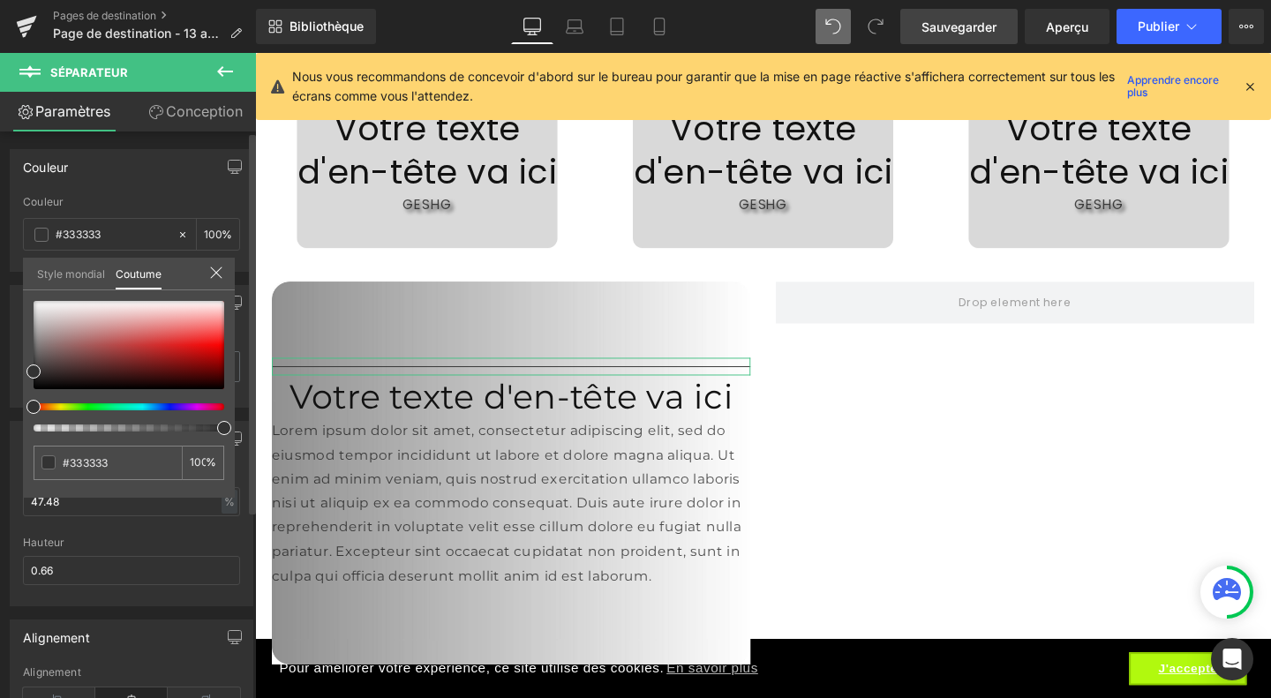
click at [46, 431] on div "#333333 100 %" at bounding box center [129, 399] width 212 height 197
click at [55, 429] on div at bounding box center [121, 427] width 191 height 7
drag, startPoint x: 55, startPoint y: 429, endPoint x: 14, endPoint y: 423, distance: 41.1
click at [14, 272] on div "Couleur rgb(51, 51, 51) Couleur #333333 100 % Style mondial Coutume Configurer …" at bounding box center [132, 204] width 264 height 136
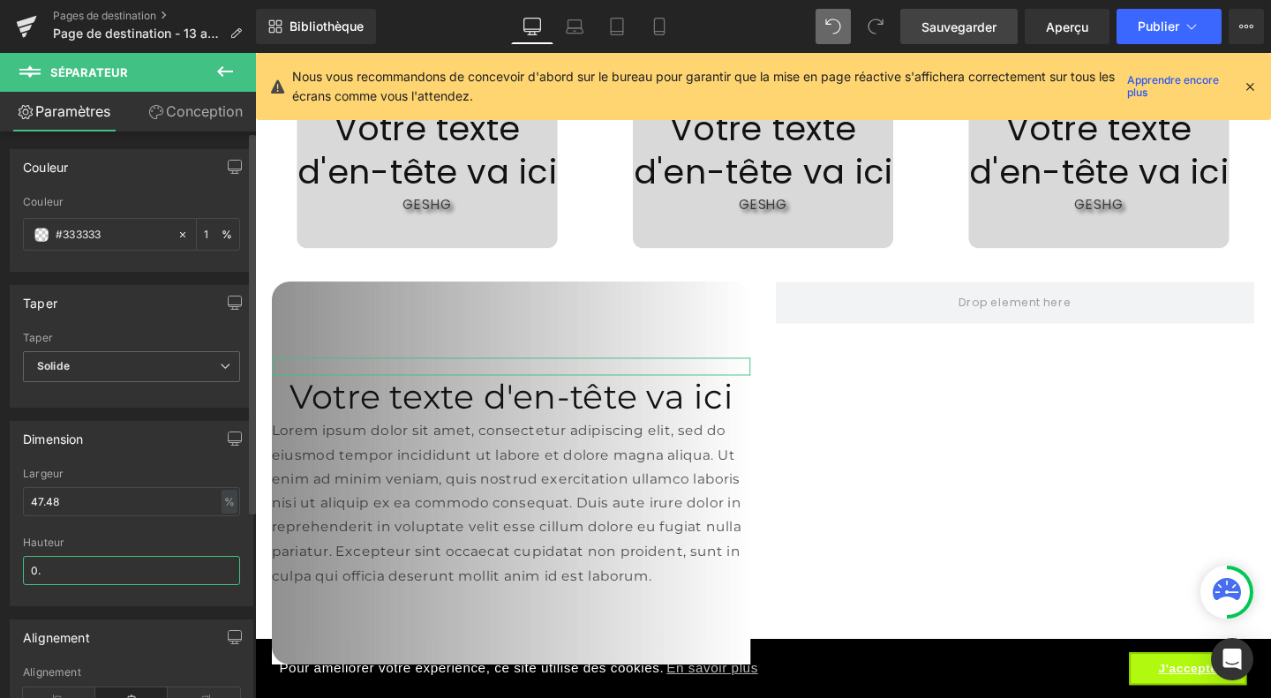
type input "0"
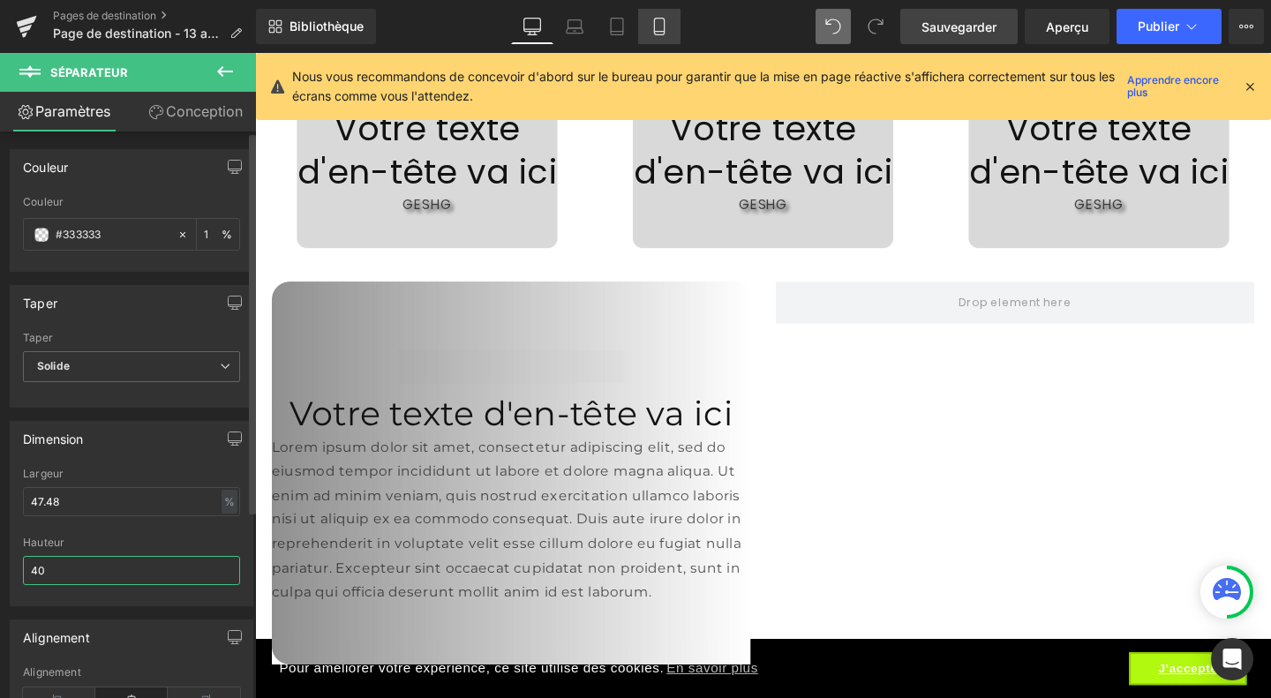
type input "40"
click at [656, 38] on link "Mobile" at bounding box center [659, 26] width 42 height 35
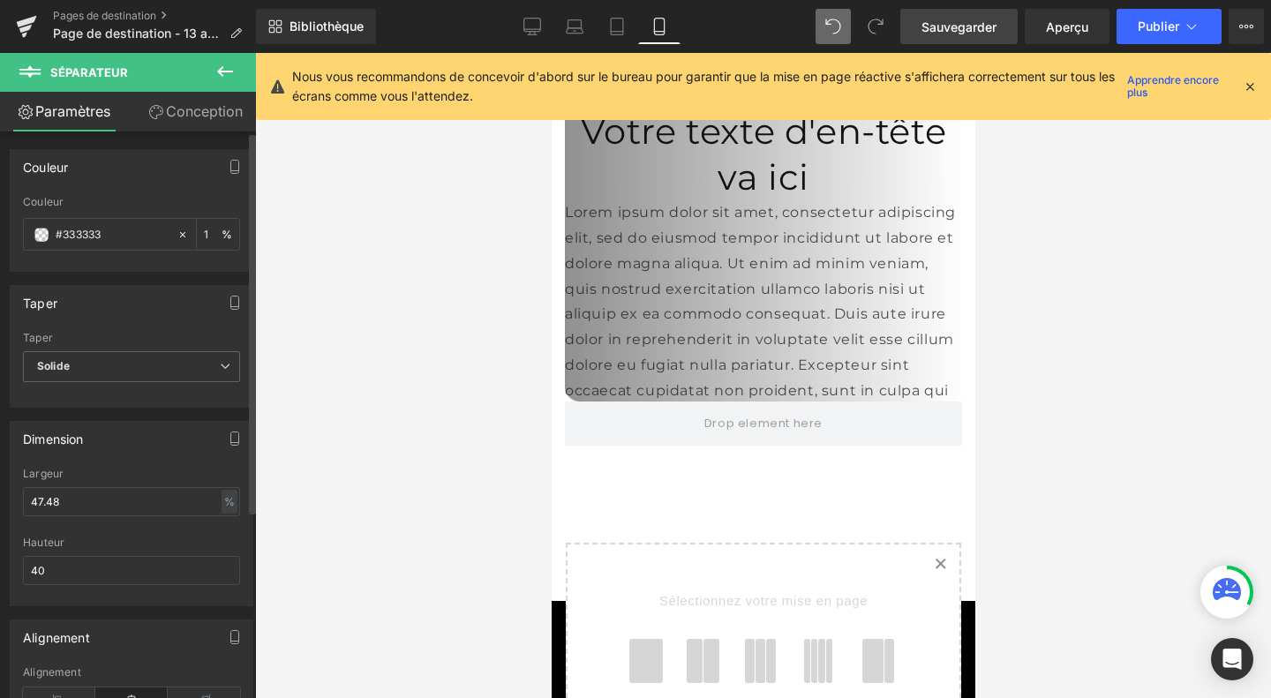
scroll to position [5502, 0]
click at [521, 33] on link "Bureau" at bounding box center [532, 26] width 42 height 35
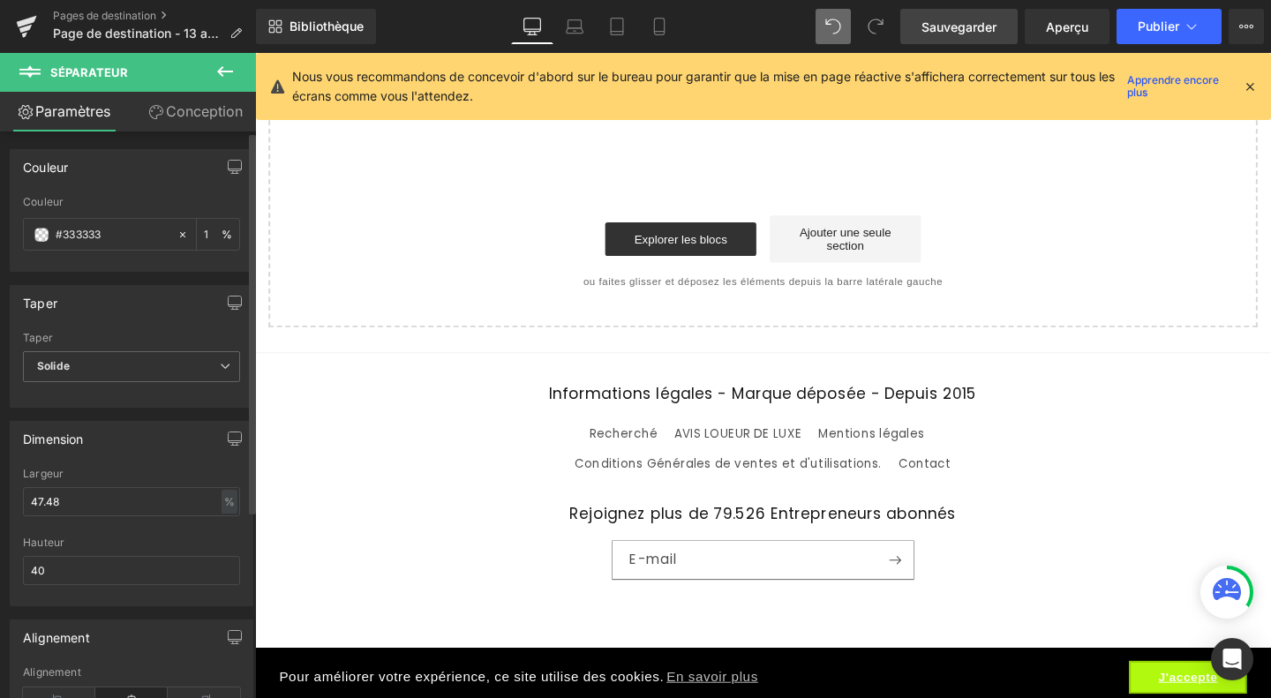
scroll to position [3630, 0]
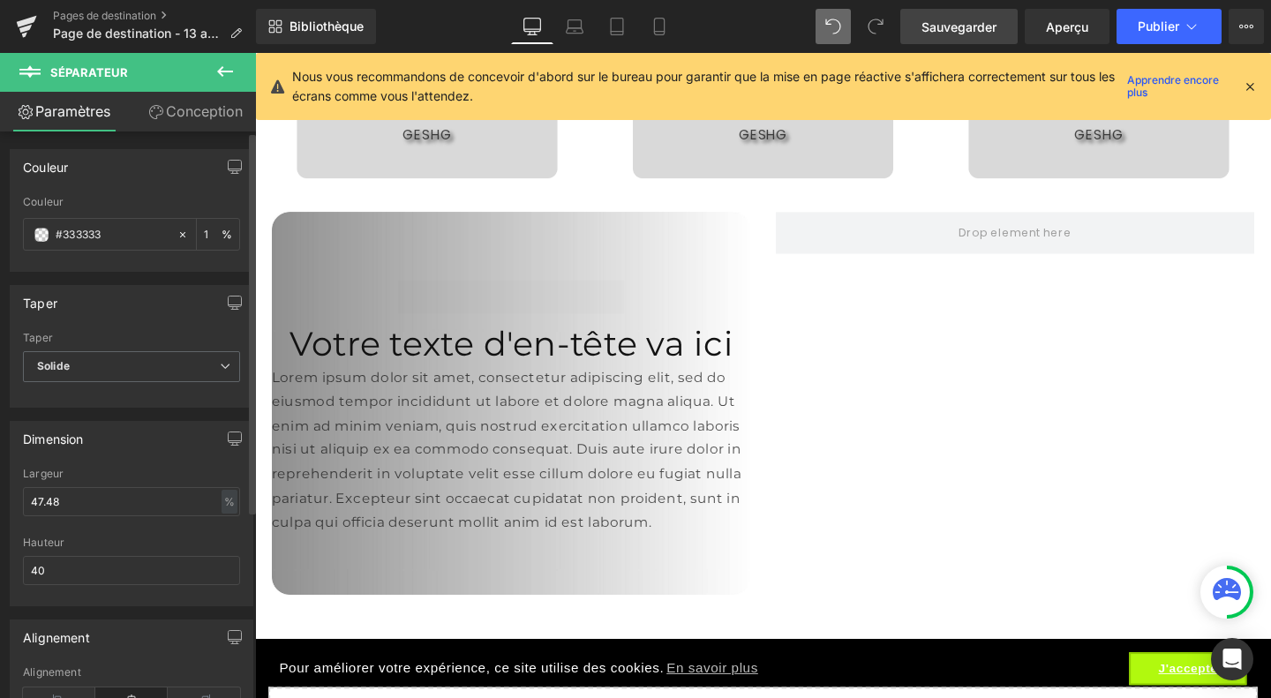
click at [211, 64] on button at bounding box center [225, 72] width 62 height 39
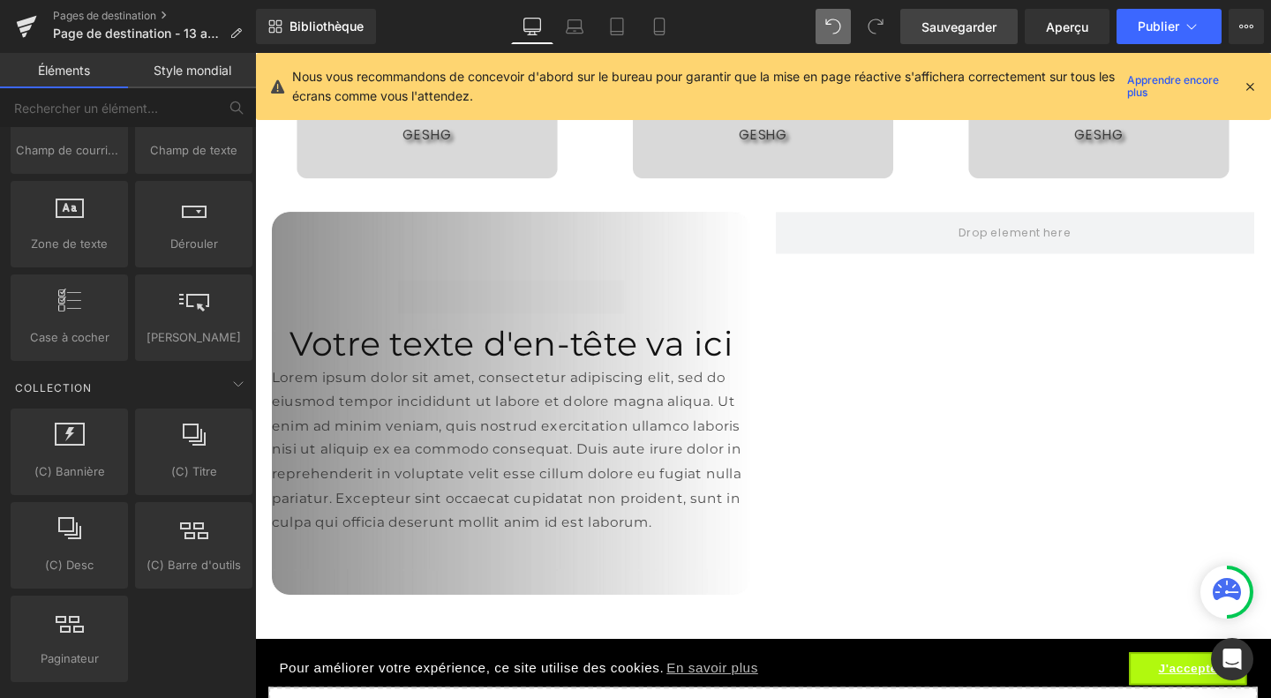
scroll to position [2786, 0]
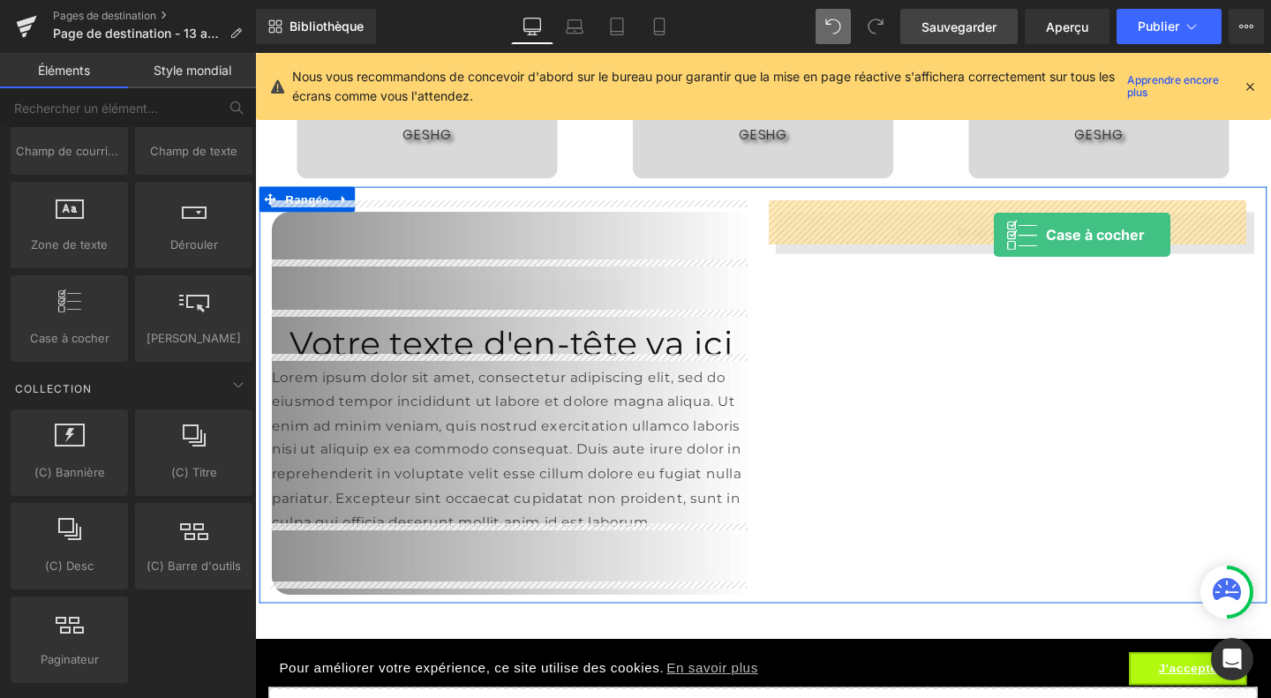
drag, startPoint x: 330, startPoint y: 364, endPoint x: 1031, endPoint y: 244, distance: 711.6
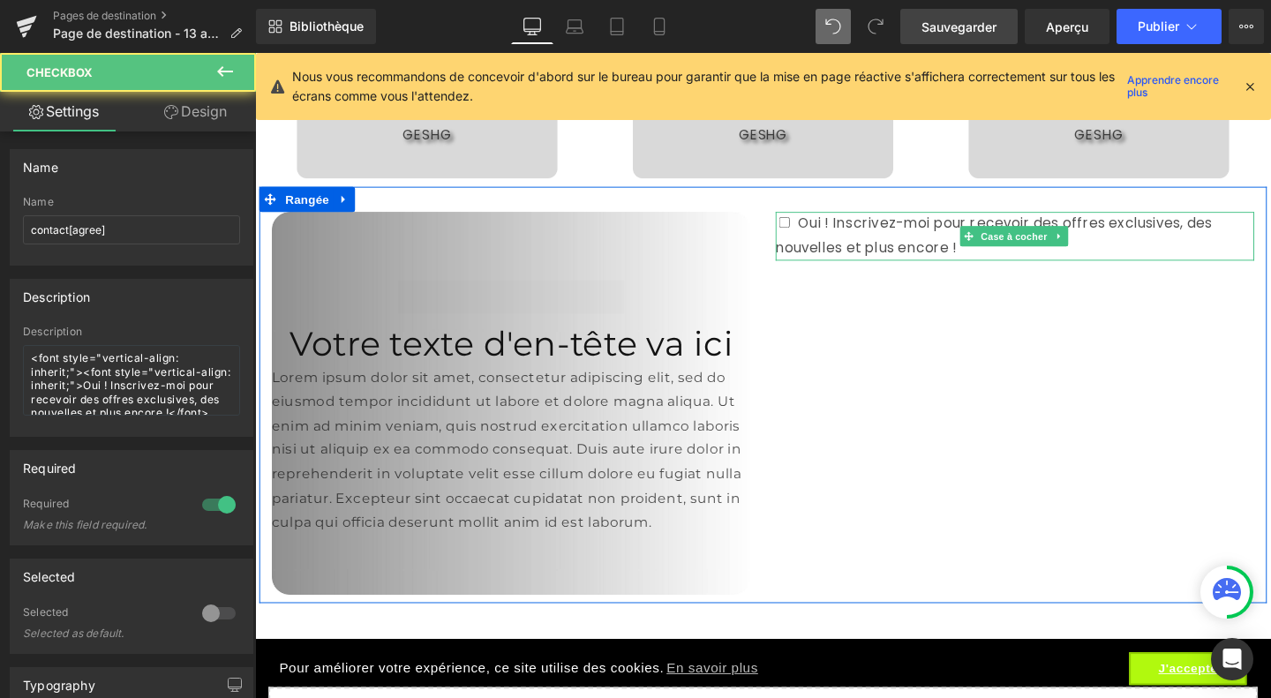
click at [828, 227] on font "Oui ! Inscrivez-moi pour recevoir des offres exclusives, des nouvelles et plus …" at bounding box center [1031, 244] width 459 height 46
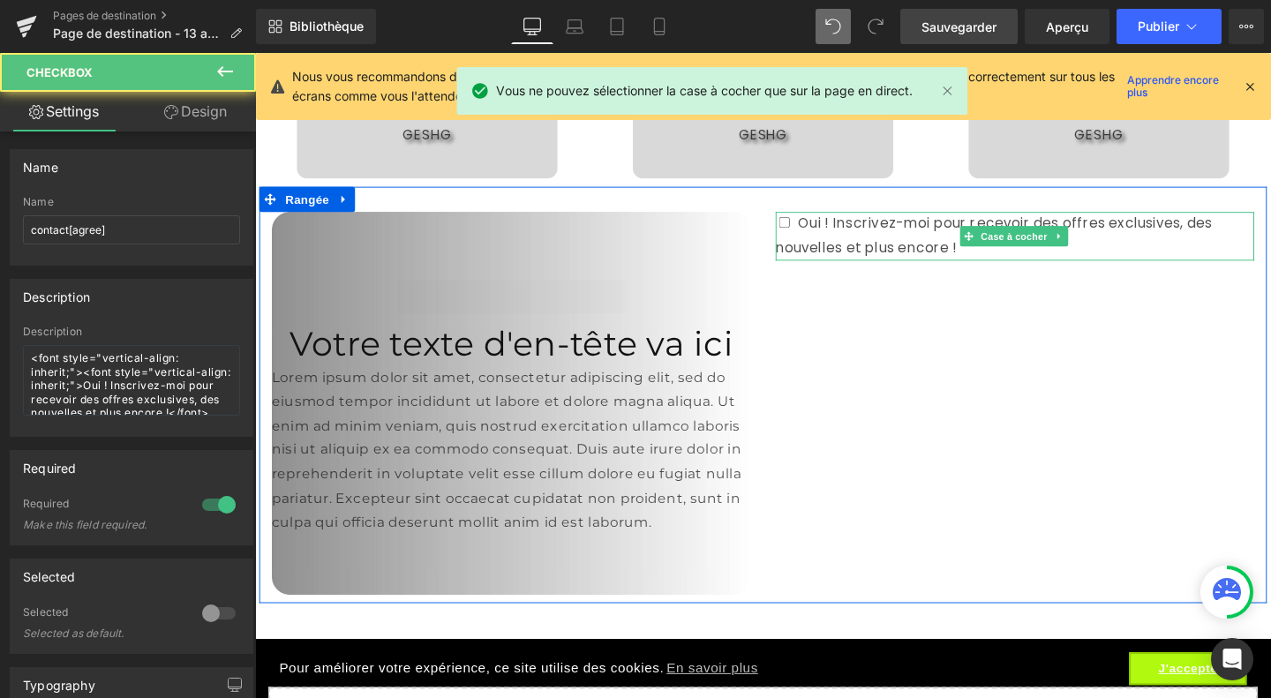
click at [806, 225] on input "Oui ! Inscrivez-moi pour recevoir des offres exclusives, des nouvelles et plus …" at bounding box center [811, 230] width 11 height 11
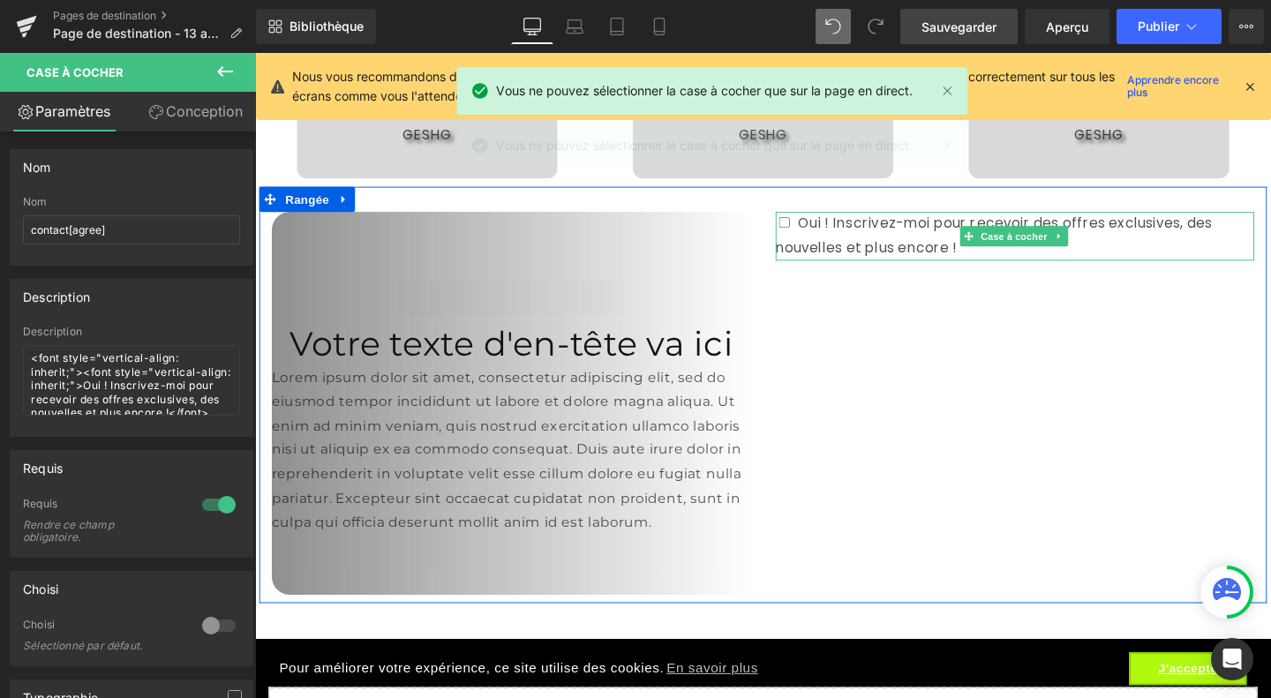
click at [855, 231] on div "Oui ! Inscrivez-moi pour recevoir des offres exclusives, des nouvelles et plus …" at bounding box center [1053, 245] width 503 height 51
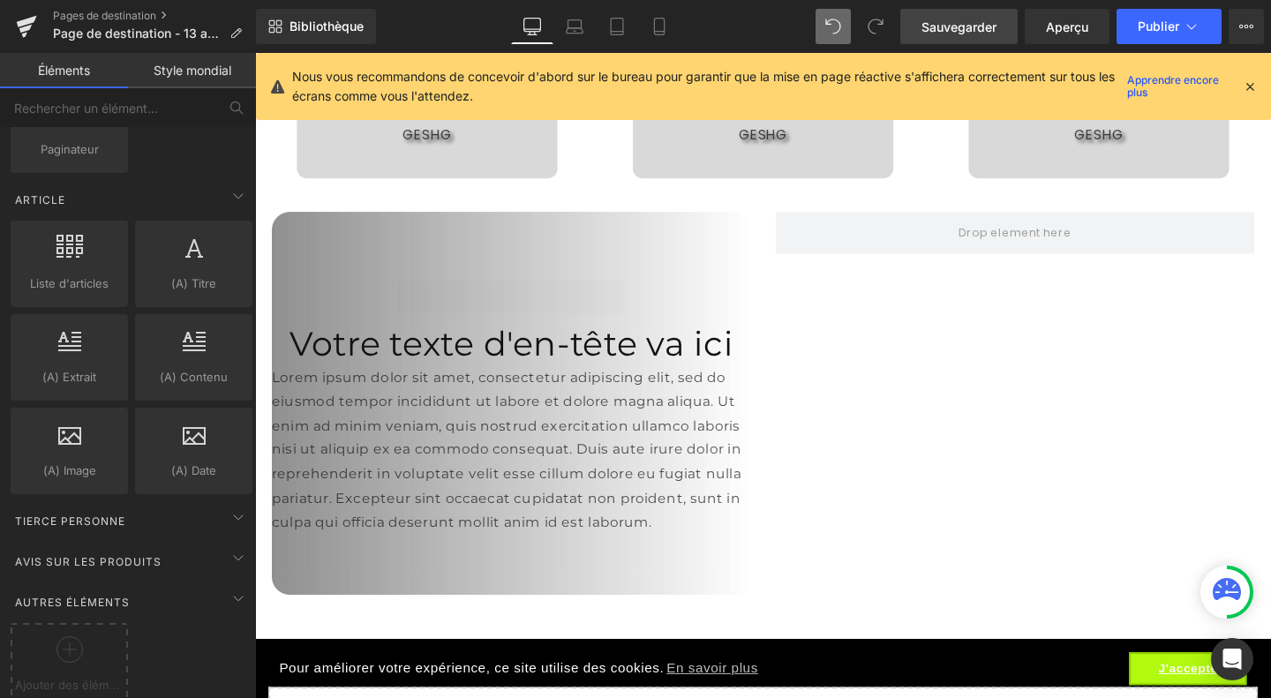
scroll to position [3296, 0]
click at [198, 503] on div "Tierce personne" at bounding box center [131, 520] width 249 height 35
click at [240, 506] on icon at bounding box center [238, 516] width 21 height 21
click at [236, 547] on icon at bounding box center [238, 557] width 21 height 21
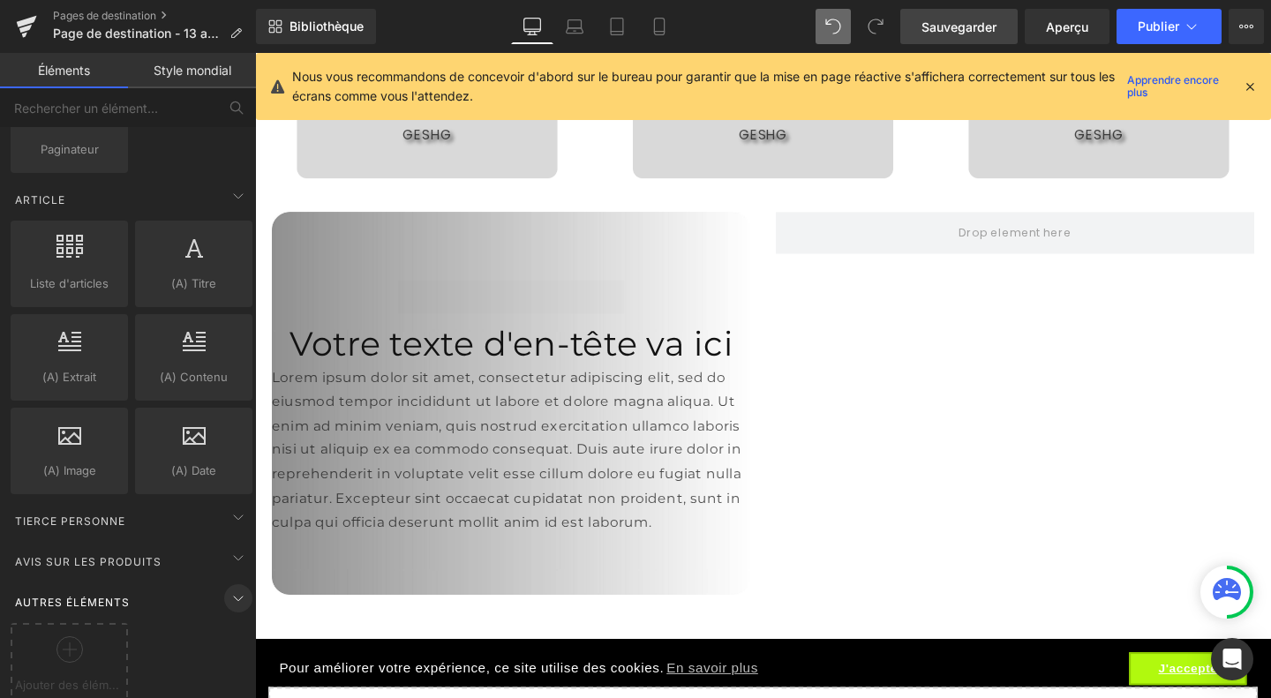
click at [228, 588] on icon at bounding box center [238, 598] width 21 height 21
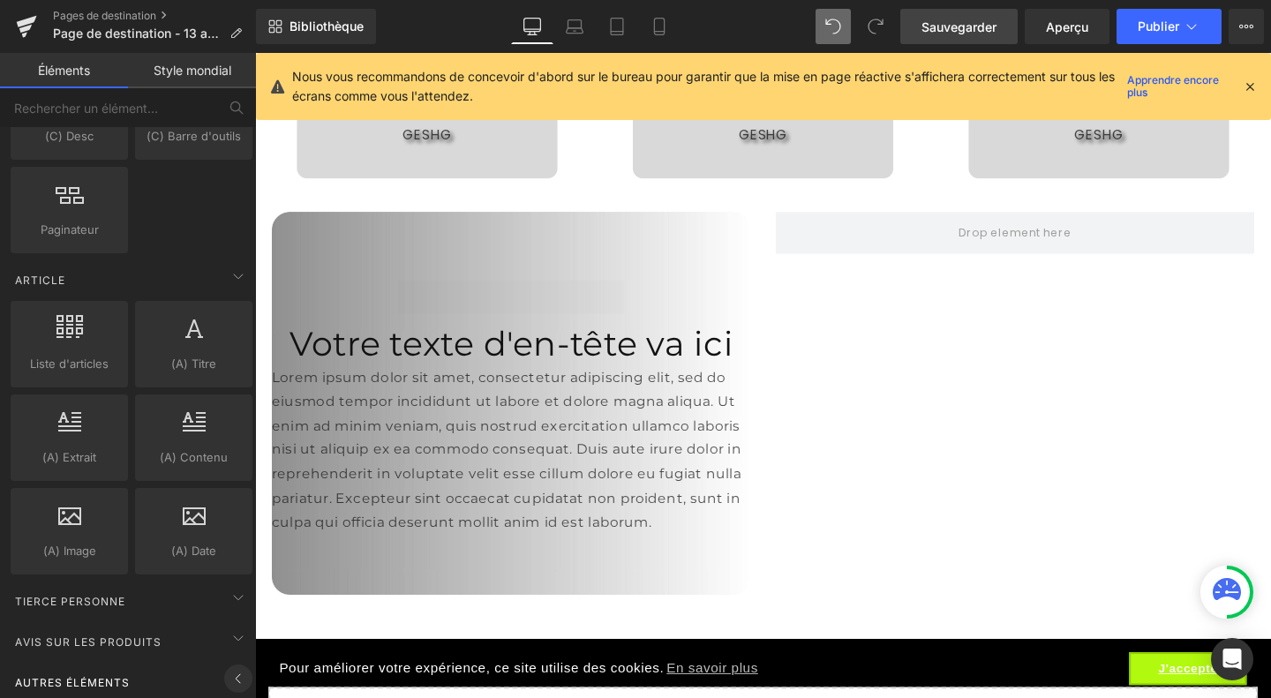
scroll to position [3205, 0]
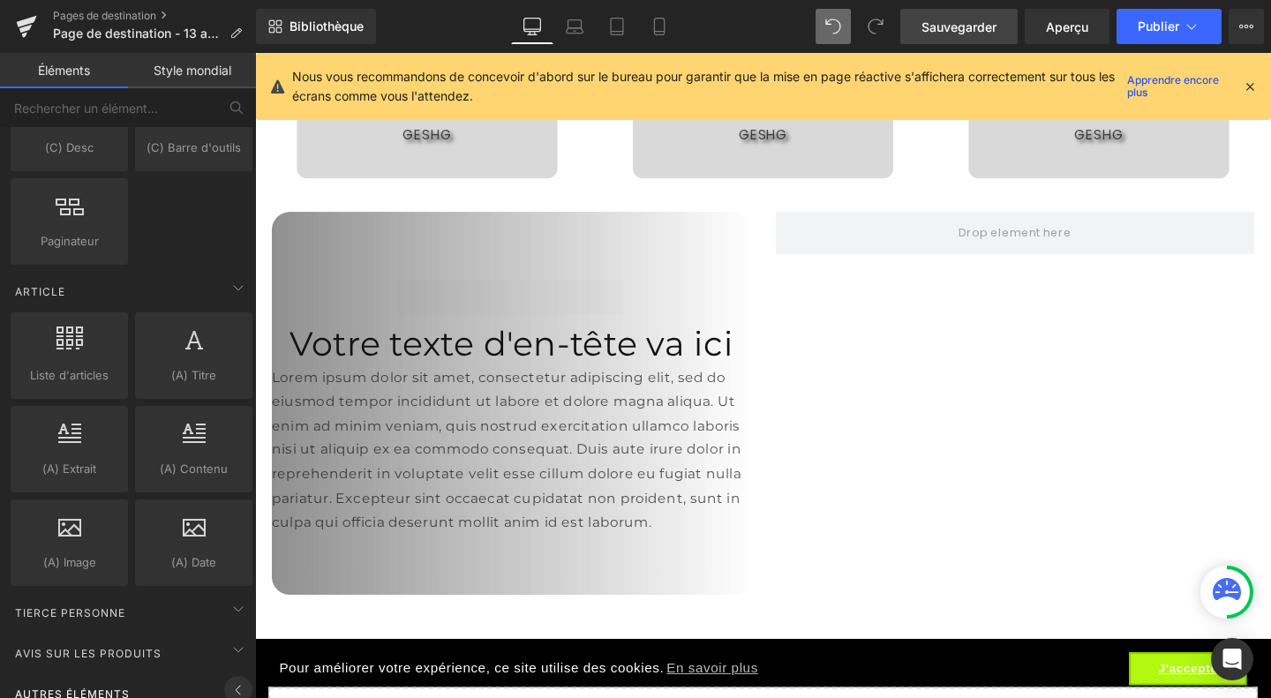
click at [231, 679] on icon at bounding box center [238, 689] width 21 height 21
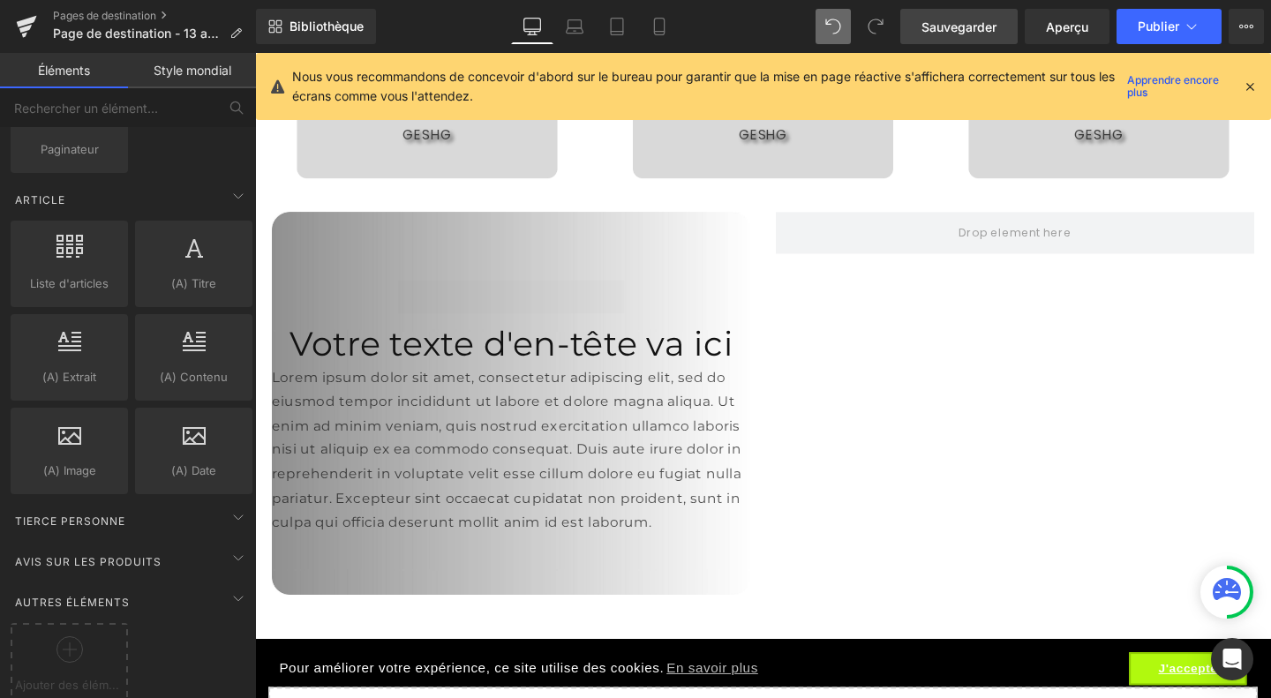
scroll to position [3296, 0]
click at [101, 639] on div at bounding box center [69, 656] width 109 height 40
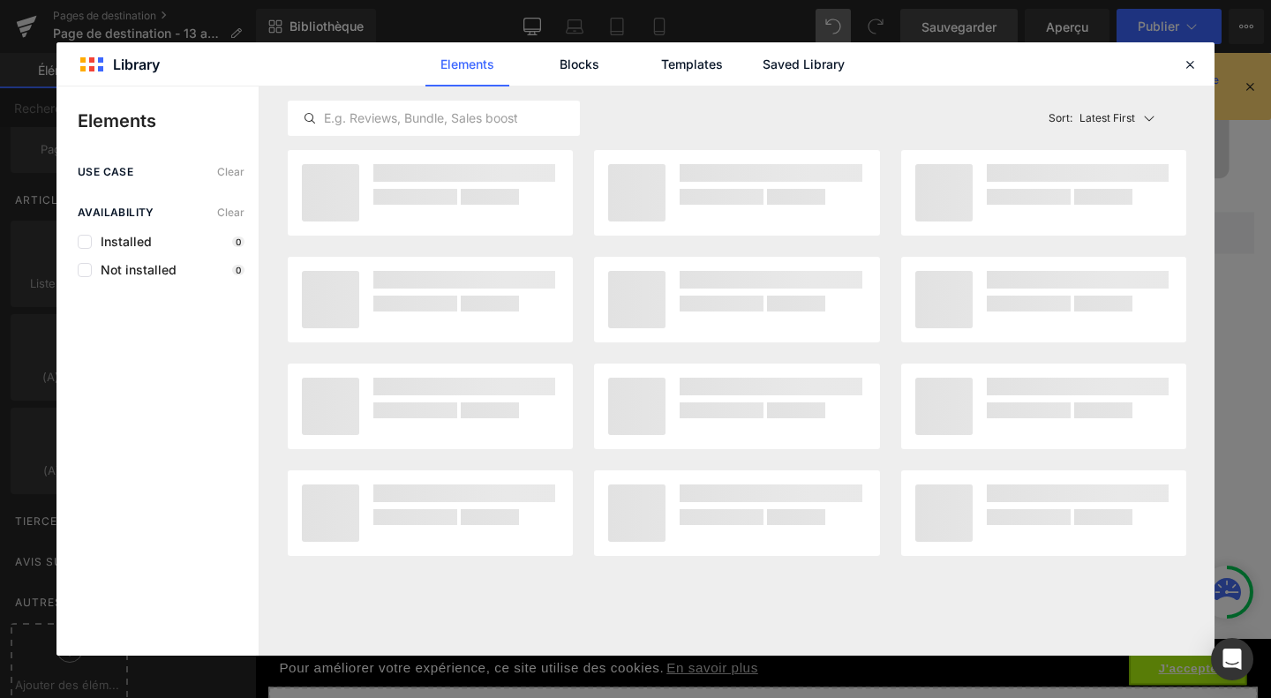
click at [101, 639] on div "use case Clear Availability Clear Installed 0 Not installed 0" at bounding box center [157, 411] width 202 height 490
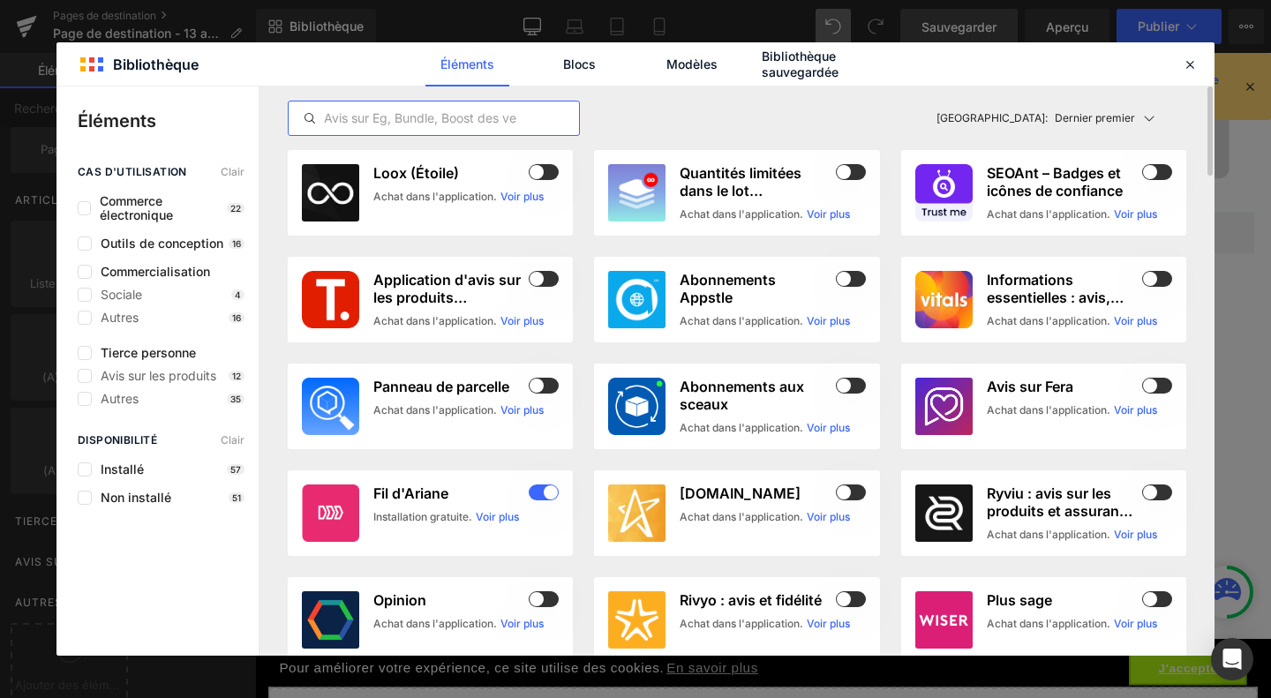
click at [429, 121] on input "text" at bounding box center [434, 118] width 290 height 21
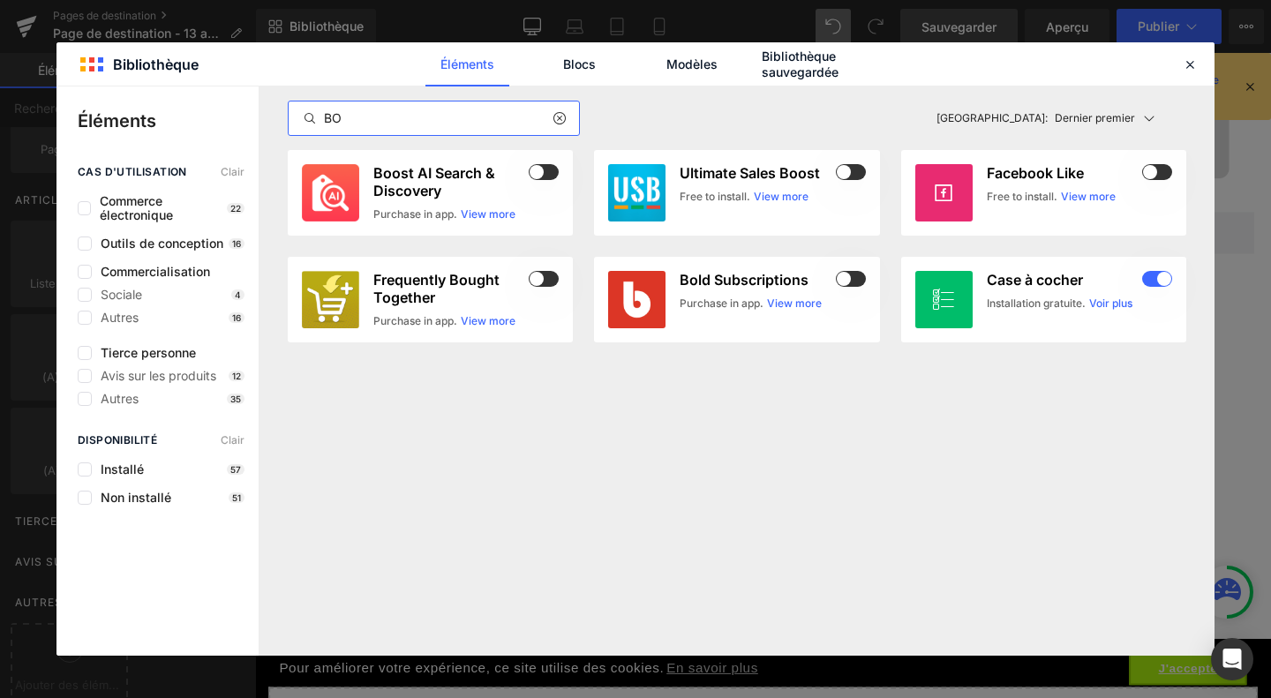
type input "B"
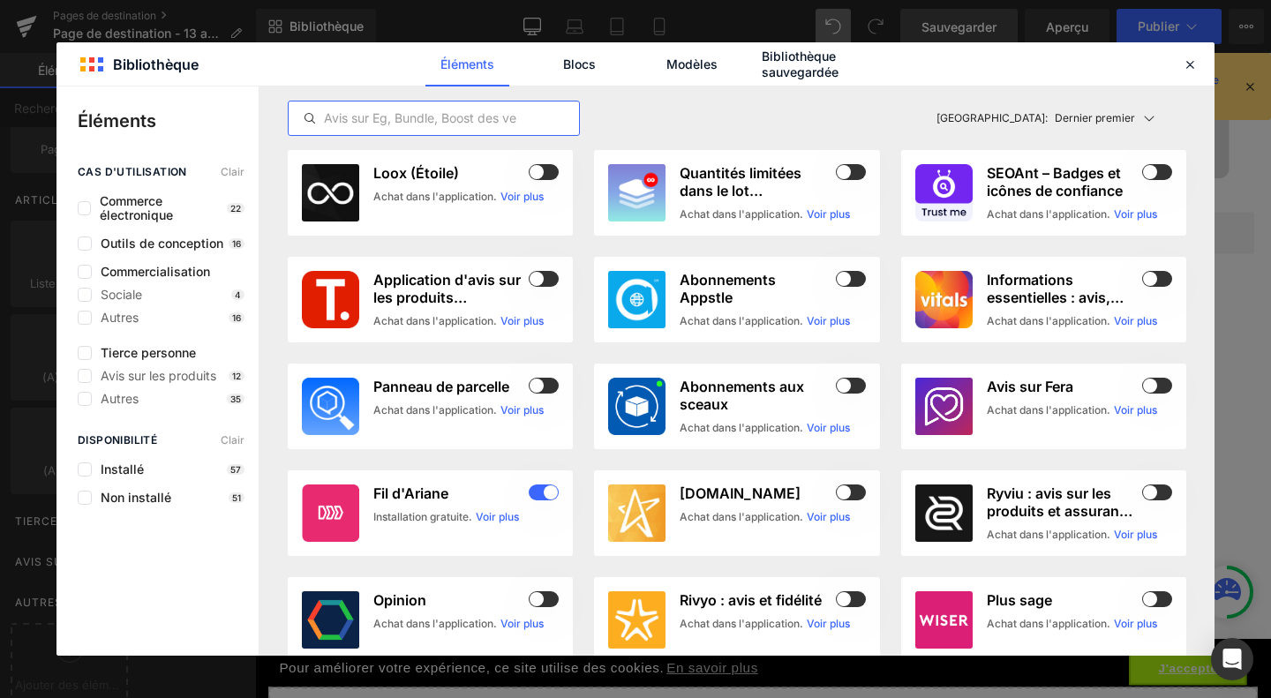
paste input "Layout"
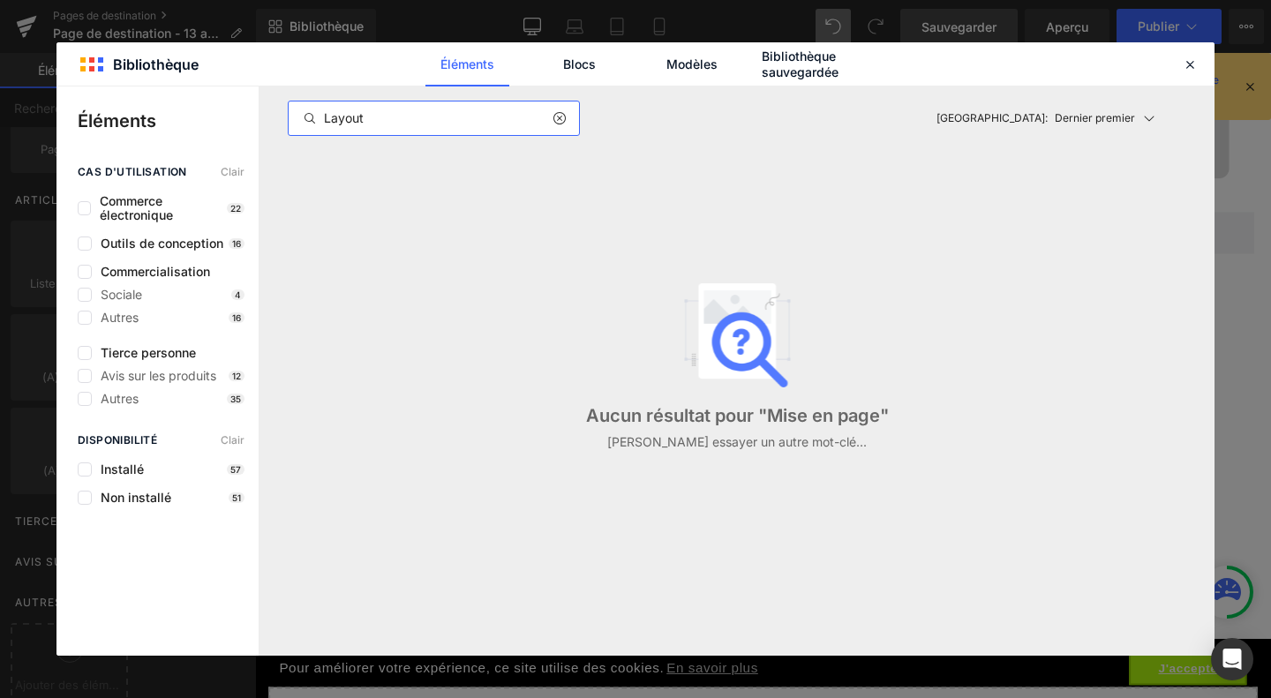
paste input "Elements"
paste input "Container"
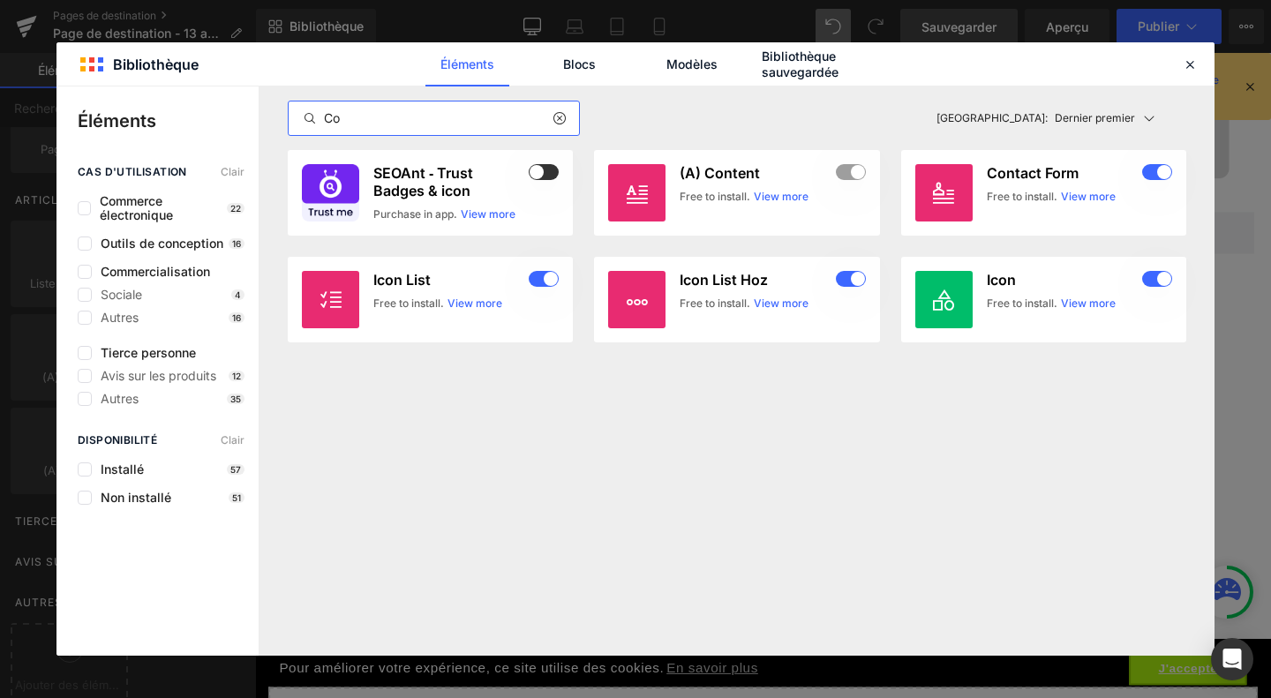
type input "C"
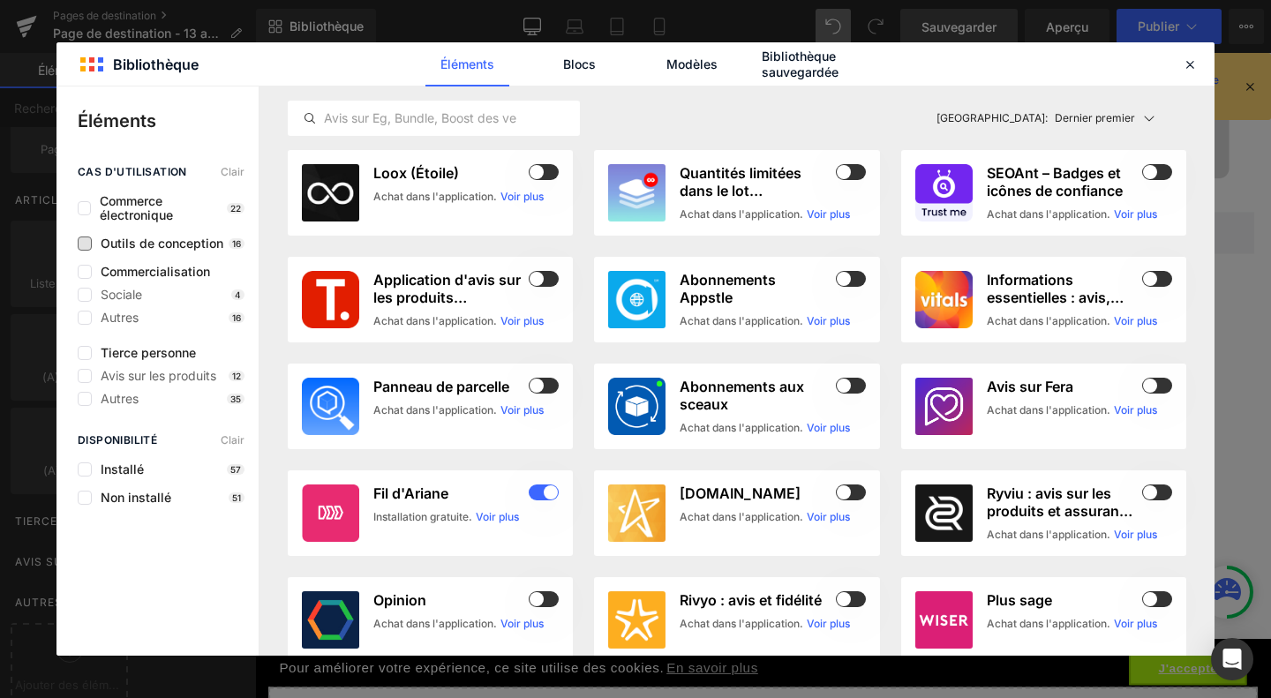
click at [192, 236] on font "Outils de conception" at bounding box center [162, 243] width 123 height 15
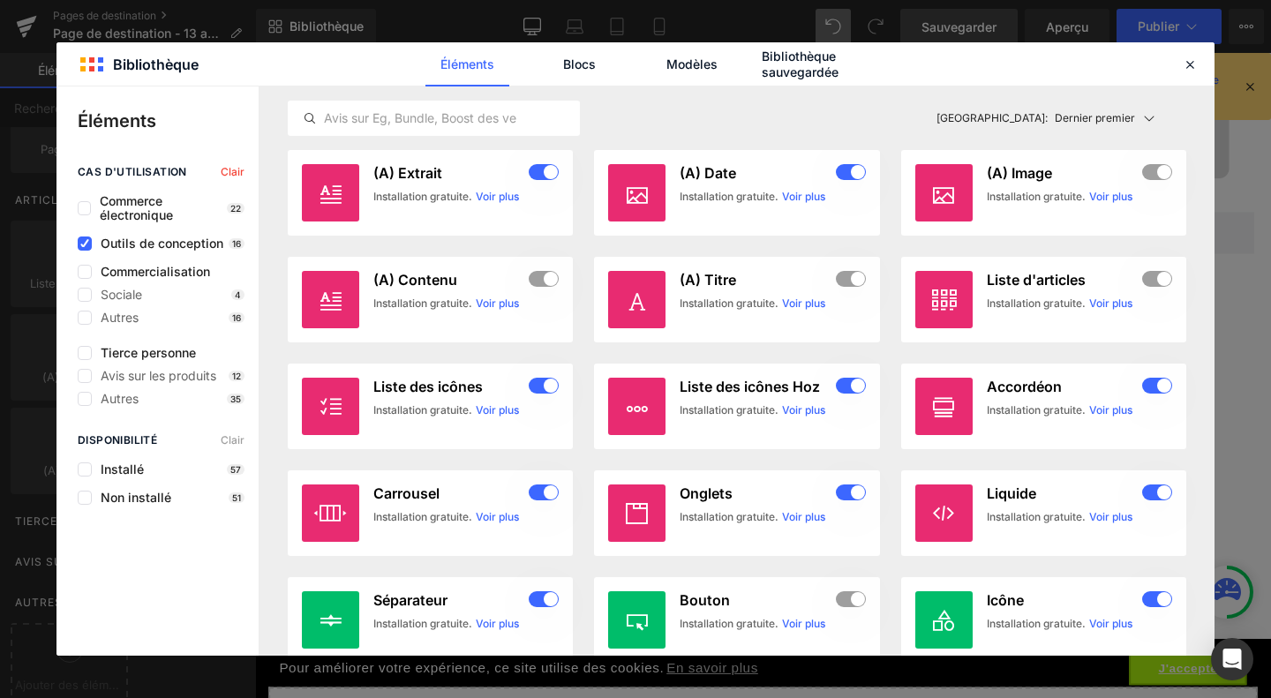
click at [192, 236] on font "Outils de conception" at bounding box center [162, 243] width 123 height 15
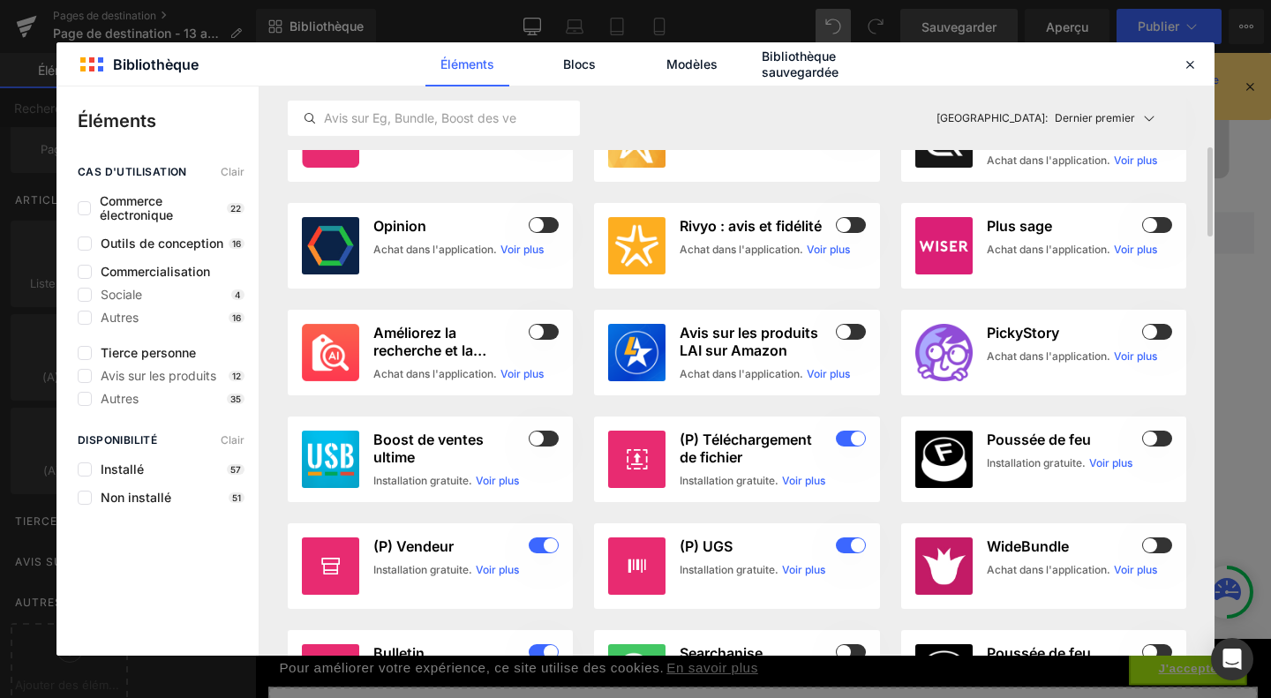
scroll to position [376, 0]
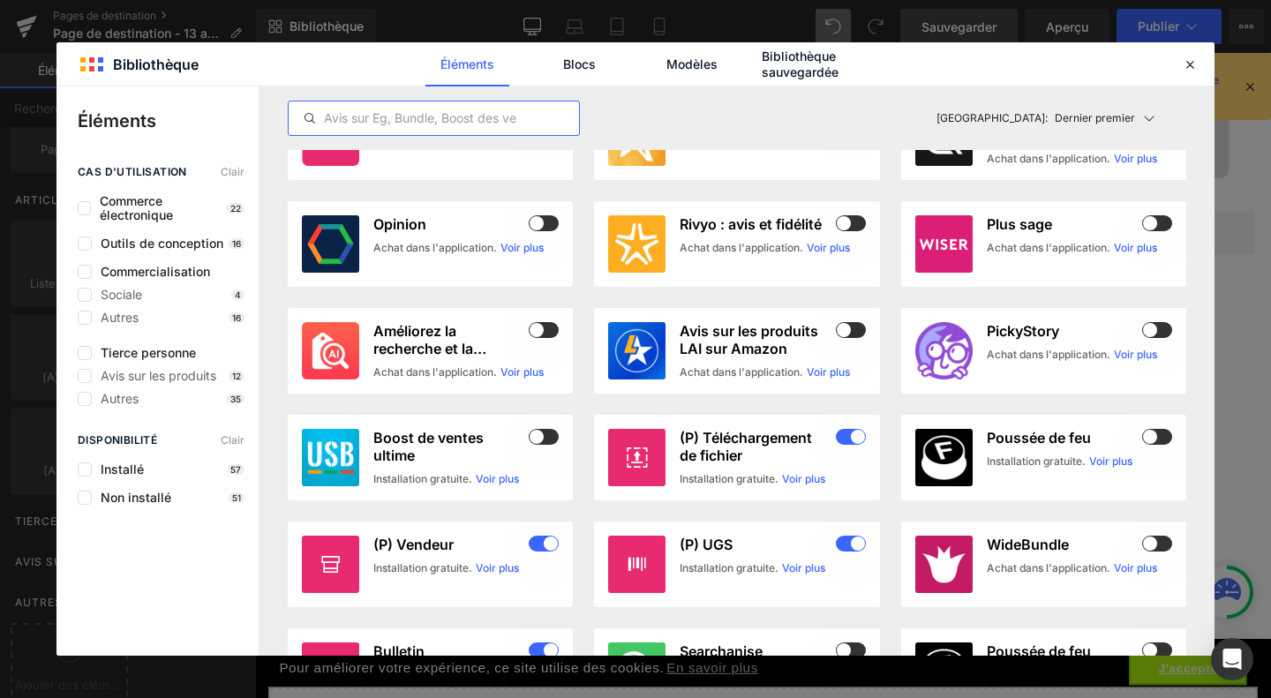
drag, startPoint x: 371, startPoint y: 123, endPoint x: 116, endPoint y: 123, distance: 254.1
click at [116, 123] on div "Éléments cas d'utilisation Clair Commerce électronique 22 Outils de conception …" at bounding box center [635, 370] width 1158 height 569
click at [116, 123] on font "Éléments" at bounding box center [117, 120] width 79 height 21
click at [340, 114] on input "text" at bounding box center [434, 118] width 290 height 21
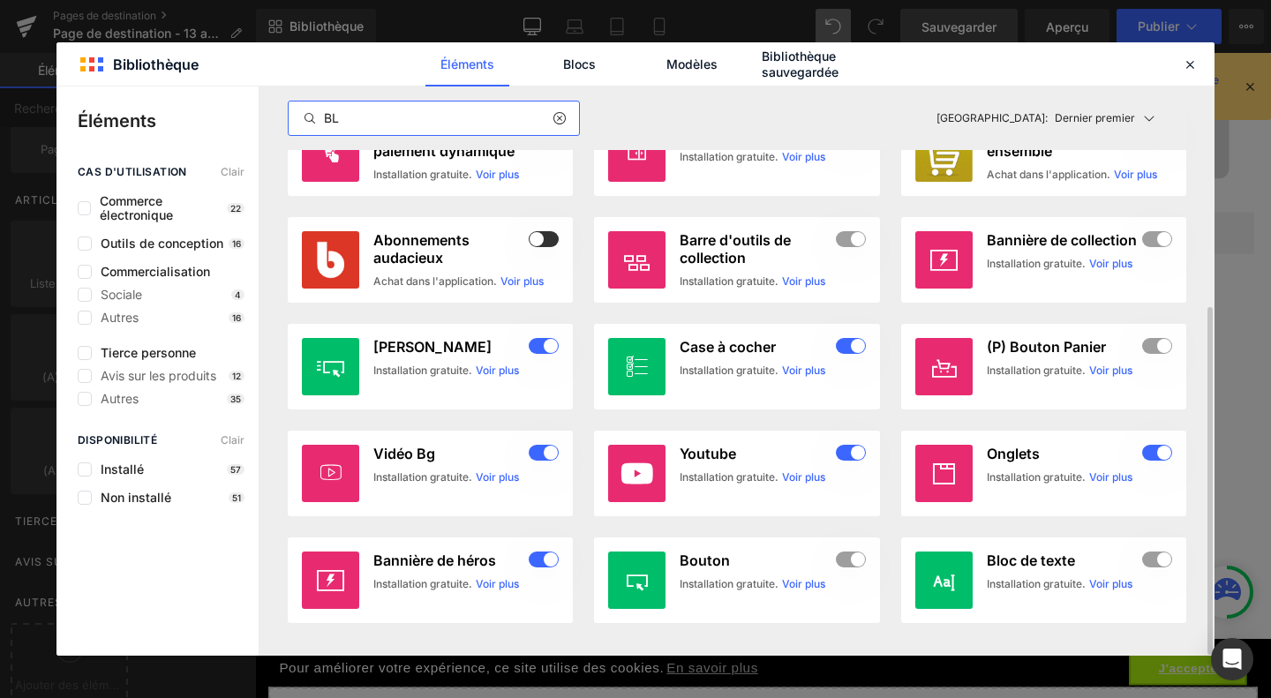
scroll to position [0, 0]
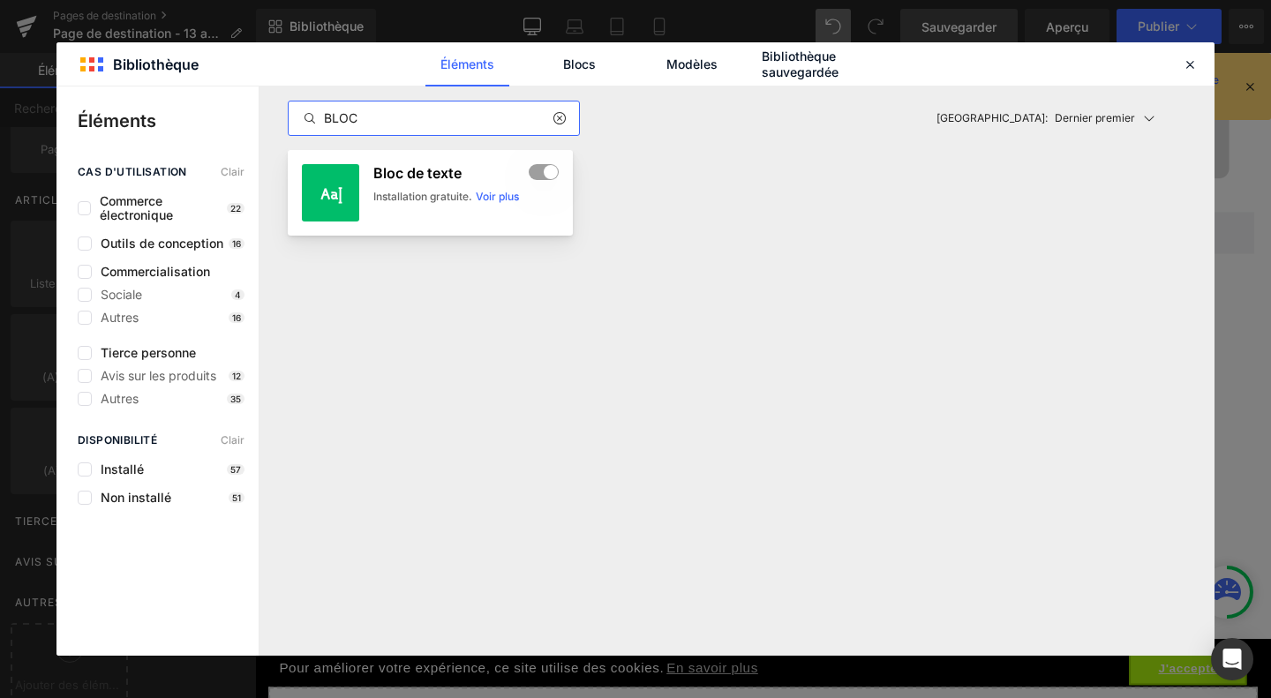
type input "BLOC"
drag, startPoint x: 473, startPoint y: 166, endPoint x: 368, endPoint y: 161, distance: 105.1
click at [368, 161] on article "Bloc de texte Installation gratuite. Voir plus" at bounding box center [430, 193] width 285 height 86
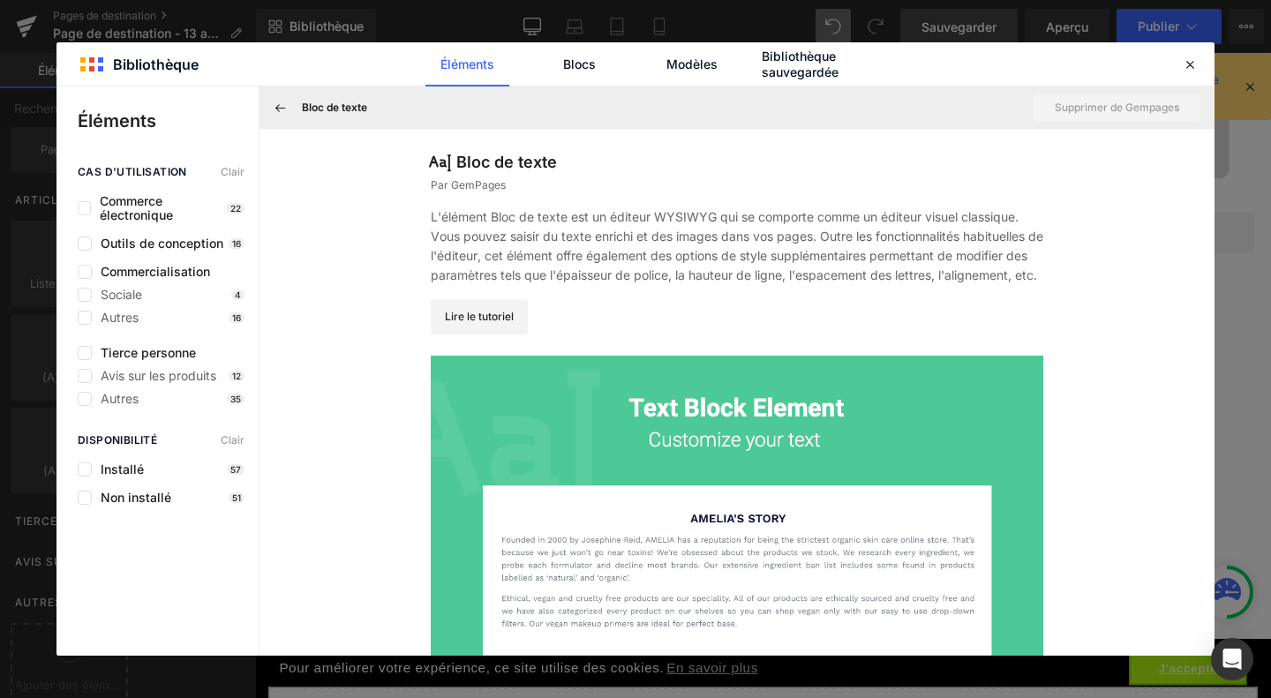
copy font "Bloc de texte"
click at [274, 124] on div "Bloc de texte Supprimer de Gempages" at bounding box center [736, 107] width 955 height 42
drag, startPoint x: 571, startPoint y: 156, endPoint x: 449, endPoint y: 151, distance: 121.9
click at [449, 151] on div "Bloc de texte" at bounding box center [737, 162] width 612 height 24
copy div "Bloc de texte"
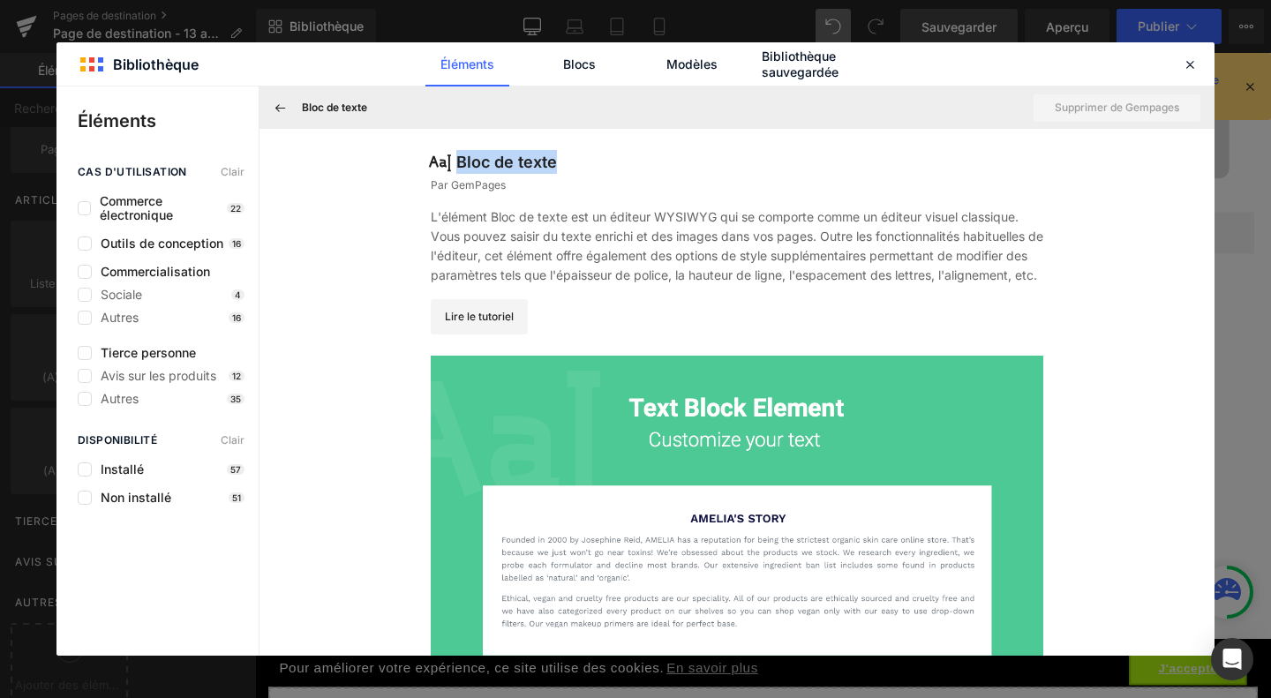
click at [449, 151] on icon at bounding box center [440, 161] width 22 height 22
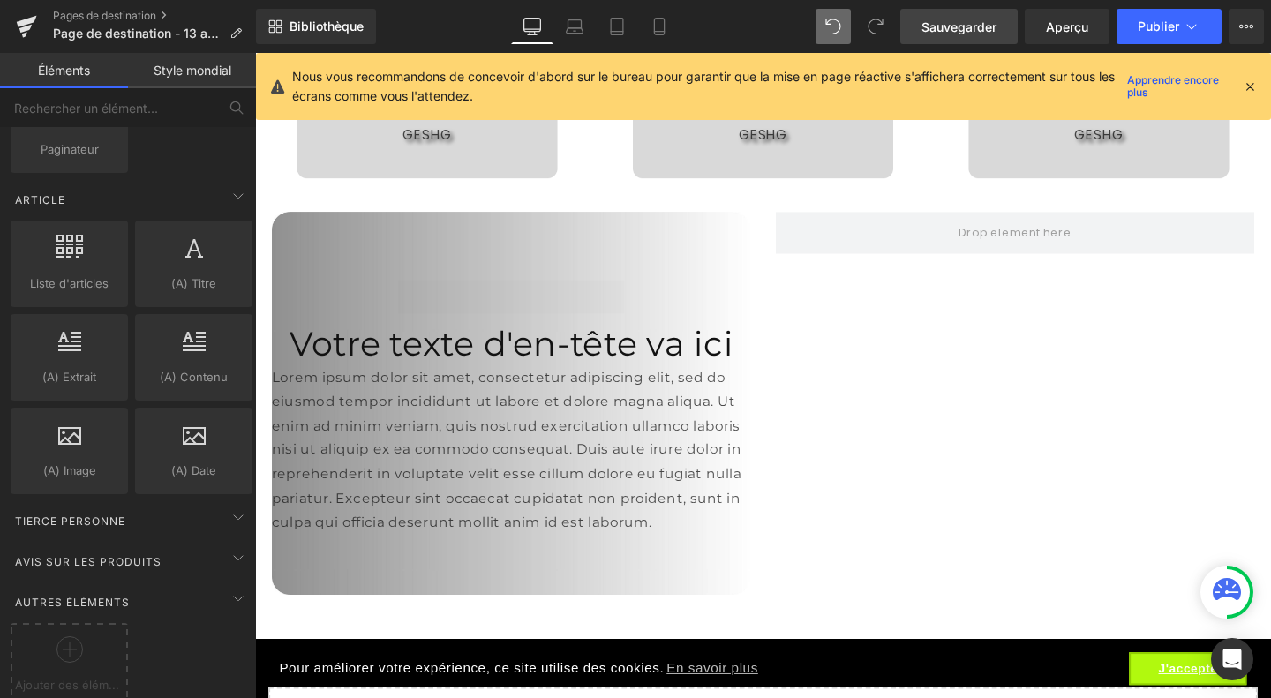
click at [205, 77] on font "Style mondial" at bounding box center [193, 70] width 78 height 15
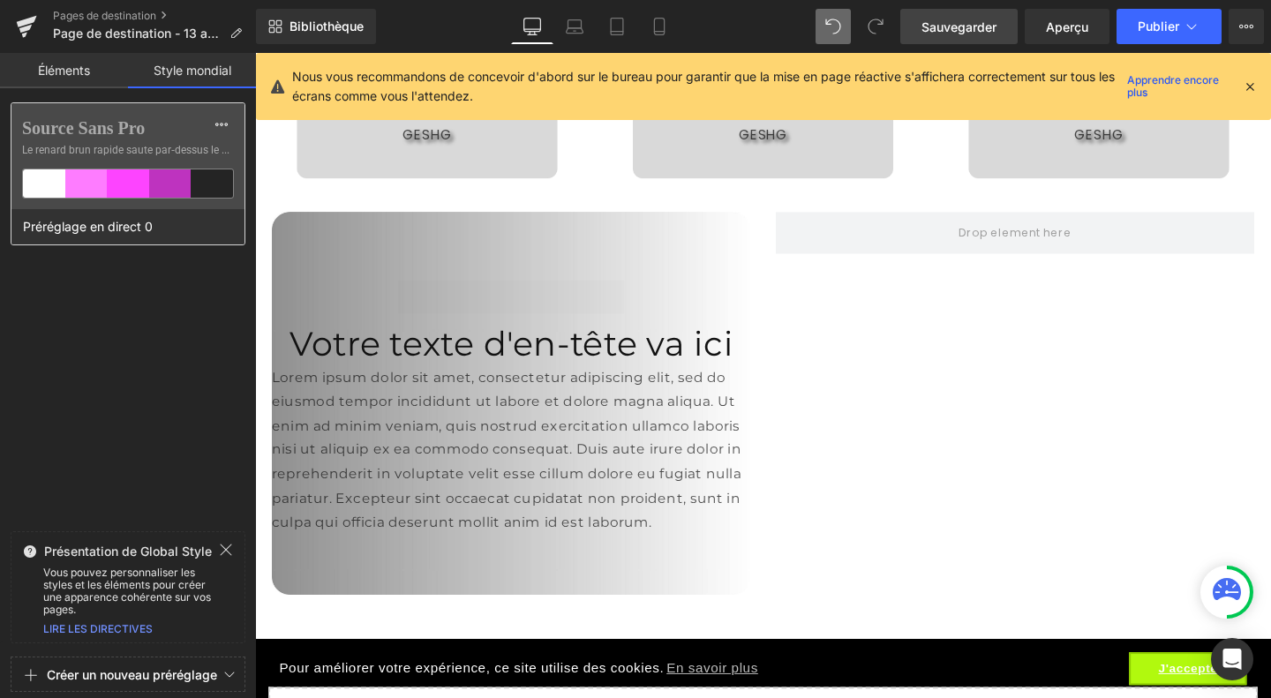
click at [160, 211] on div "Préréglage en direct 0" at bounding box center [123, 226] width 224 height 35
click at [184, 176] on div at bounding box center [170, 183] width 42 height 28
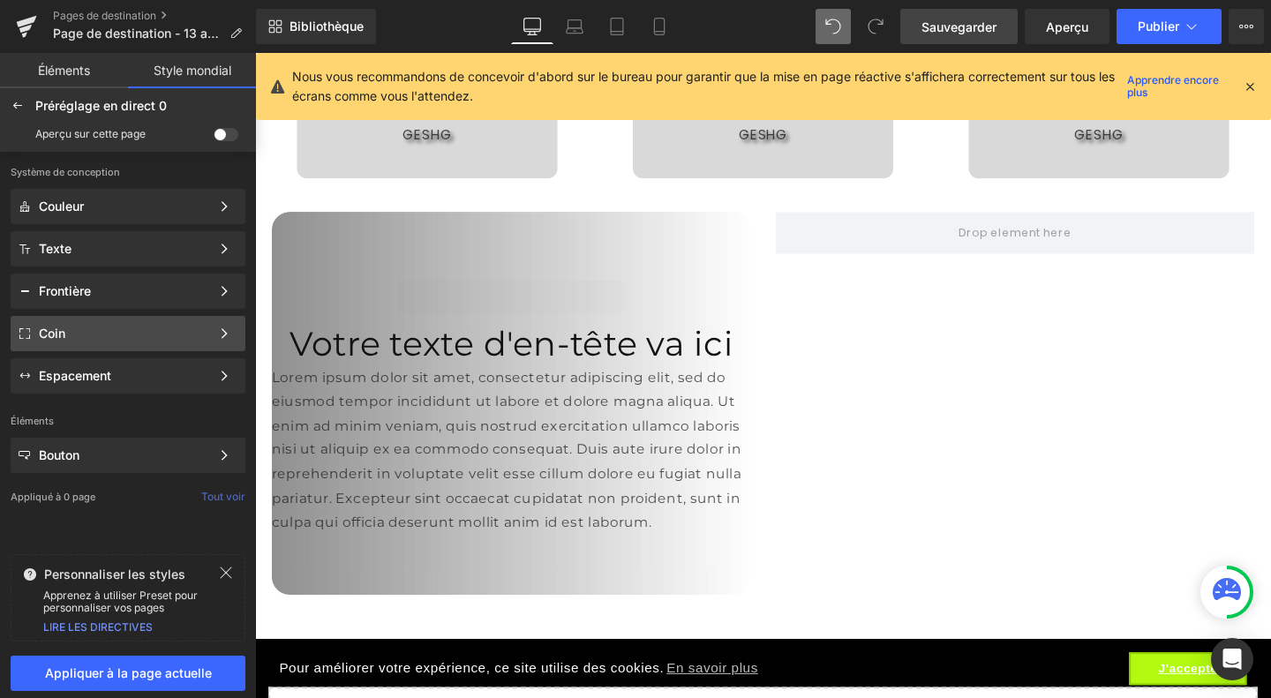
click at [135, 358] on div "Coin" at bounding box center [128, 375] width 235 height 35
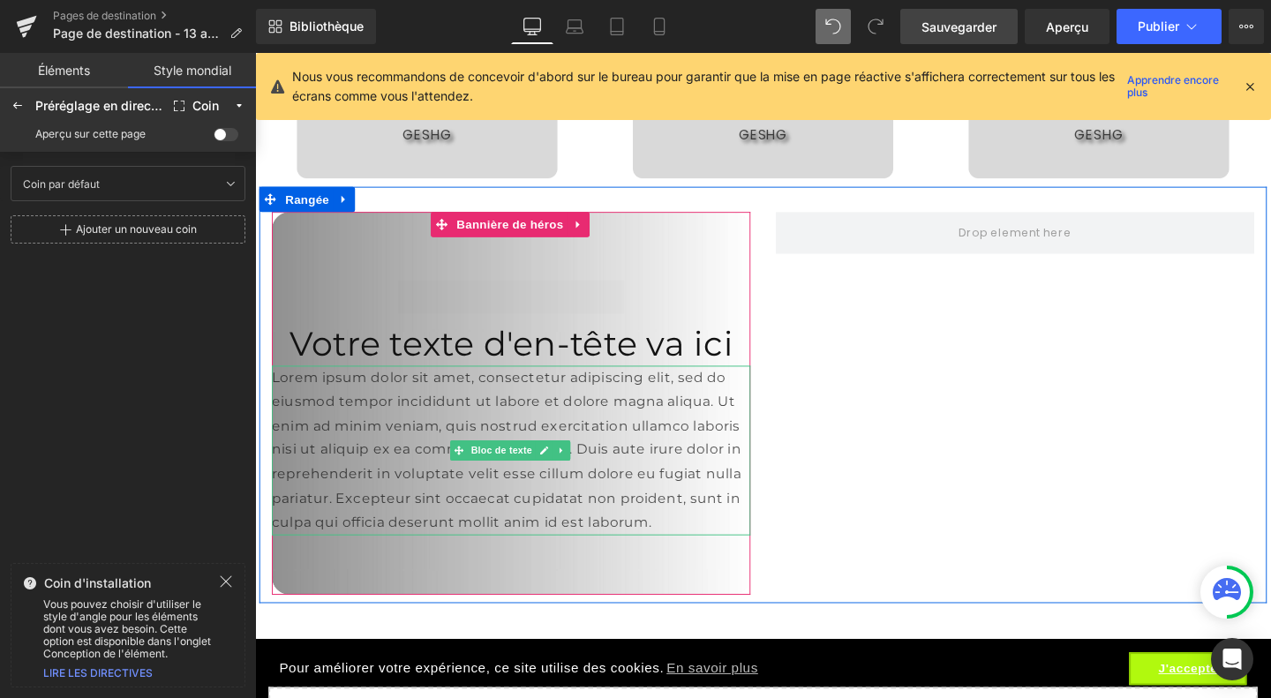
click at [410, 385] on font "Lorem ipsum dolor sit amet, consectetur adipiscing elit, sed do eiusmod tempor …" at bounding box center [519, 469] width 493 height 169
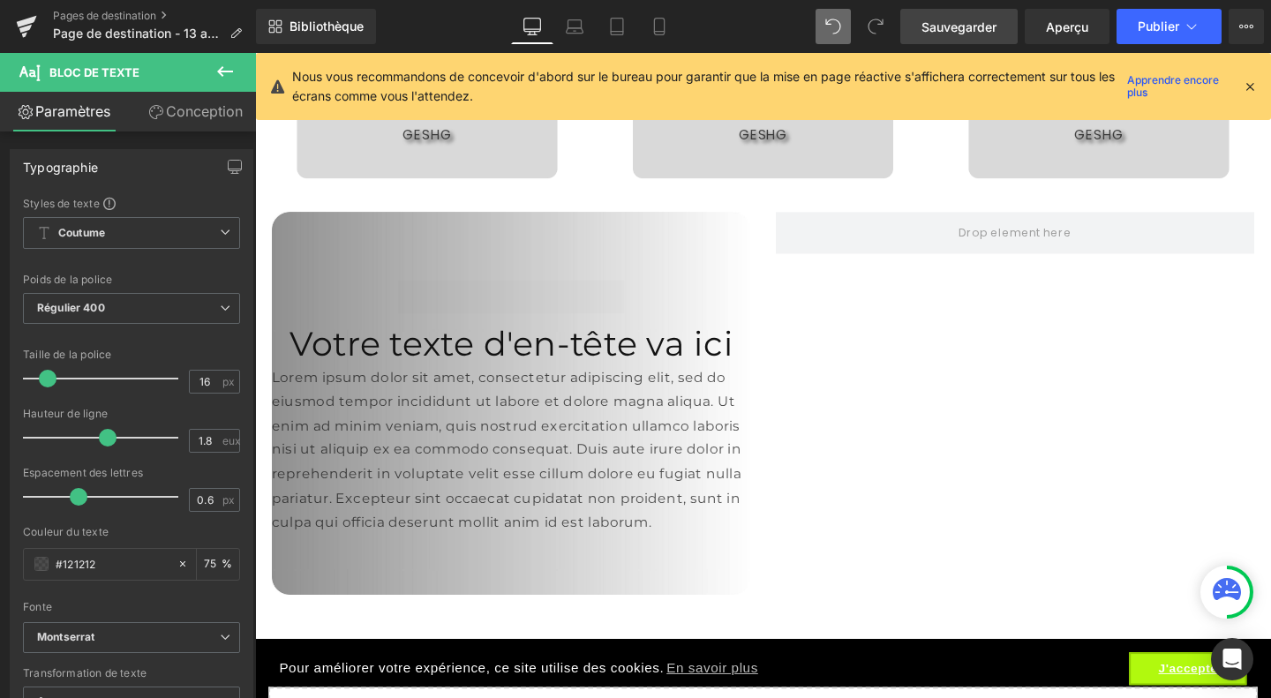
click at [199, 114] on font "Conception" at bounding box center [204, 111] width 77 height 18
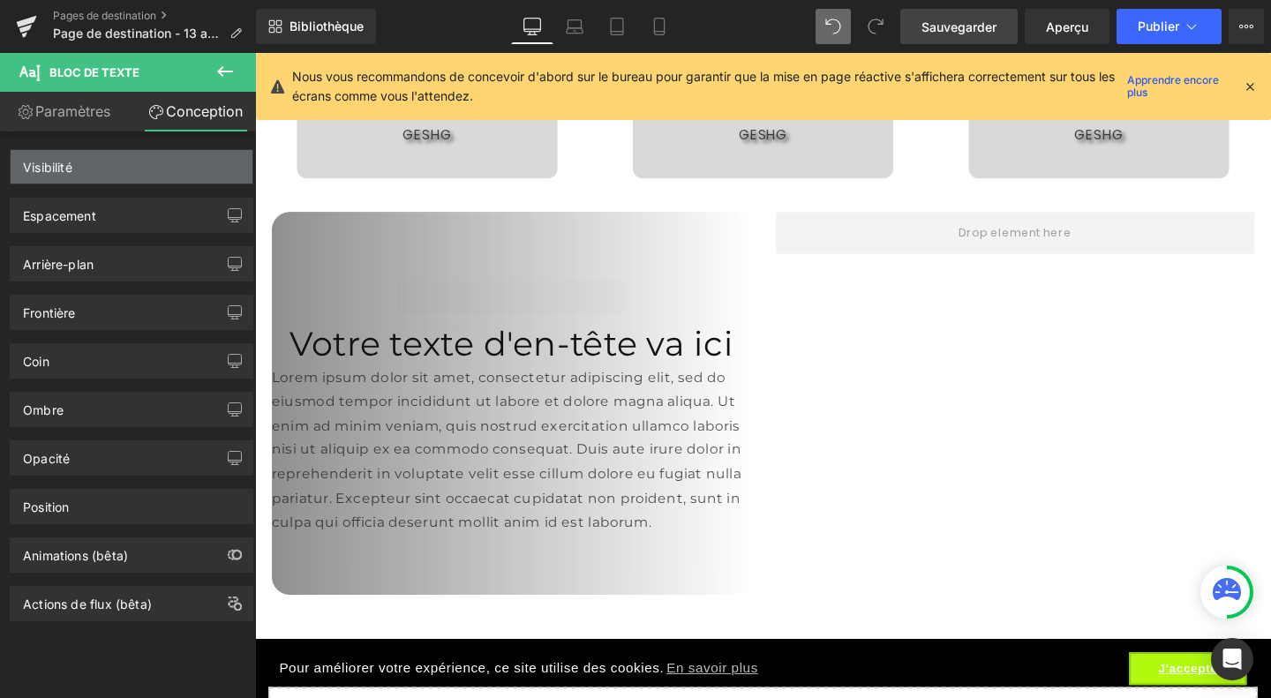
click at [161, 154] on div "Visibilité" at bounding box center [132, 167] width 242 height 34
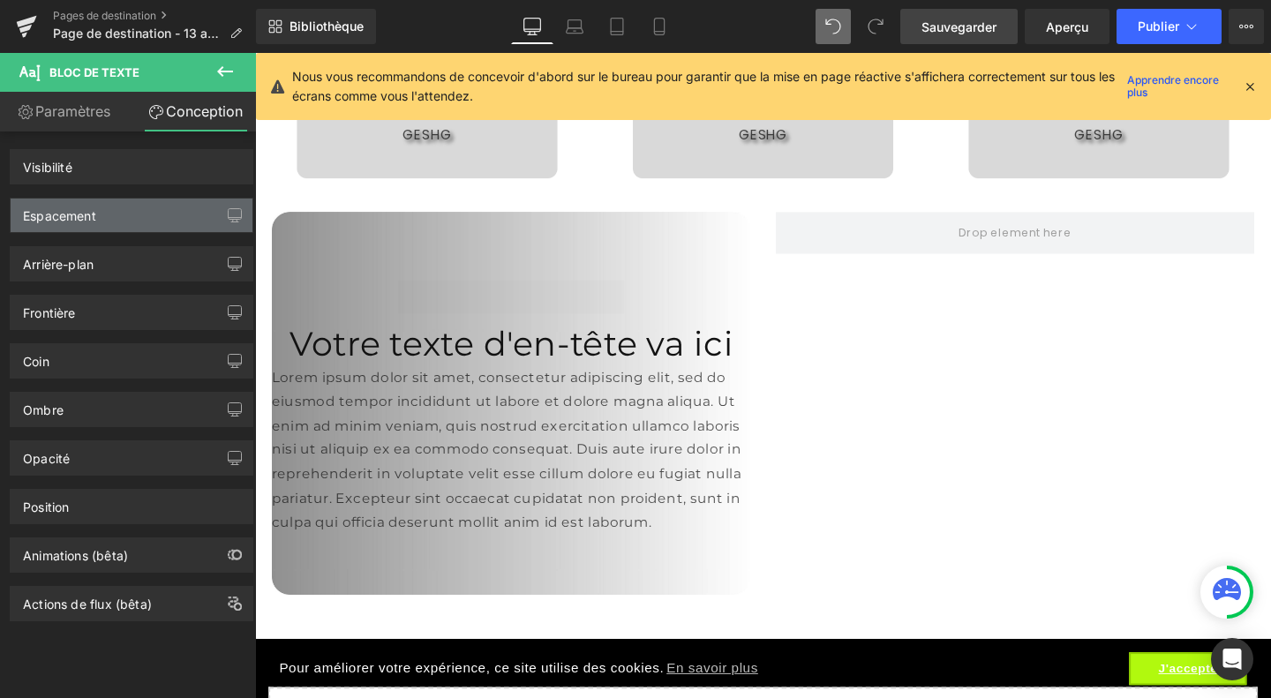
click at [145, 219] on div "Espacement" at bounding box center [132, 216] width 242 height 34
drag, startPoint x: 145, startPoint y: 219, endPoint x: 88, endPoint y: 109, distance: 123.9
click at [88, 109] on div "Paramètres Conception Typographie Styles de texte Coutume Coutume Configurer le…" at bounding box center [128, 419] width 256 height 654
click at [88, 109] on font "Paramètres" at bounding box center [72, 111] width 75 height 18
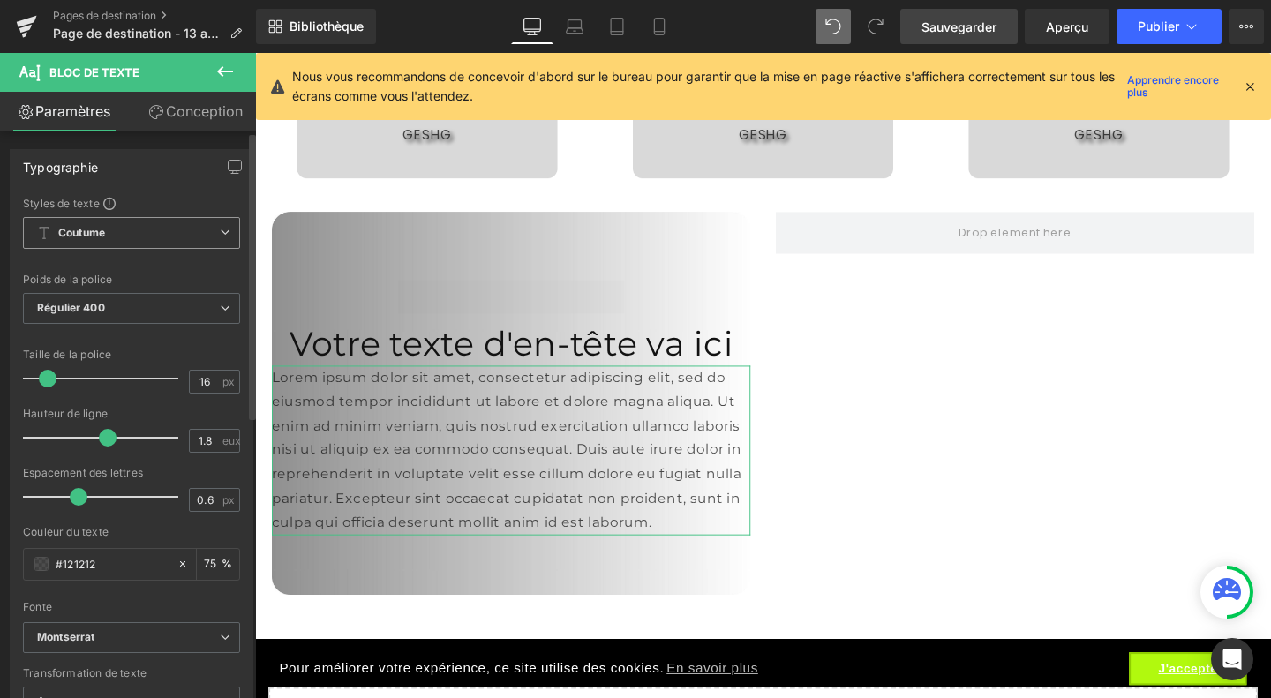
click at [176, 236] on span "Coutume Configurer le style global" at bounding box center [131, 233] width 217 height 32
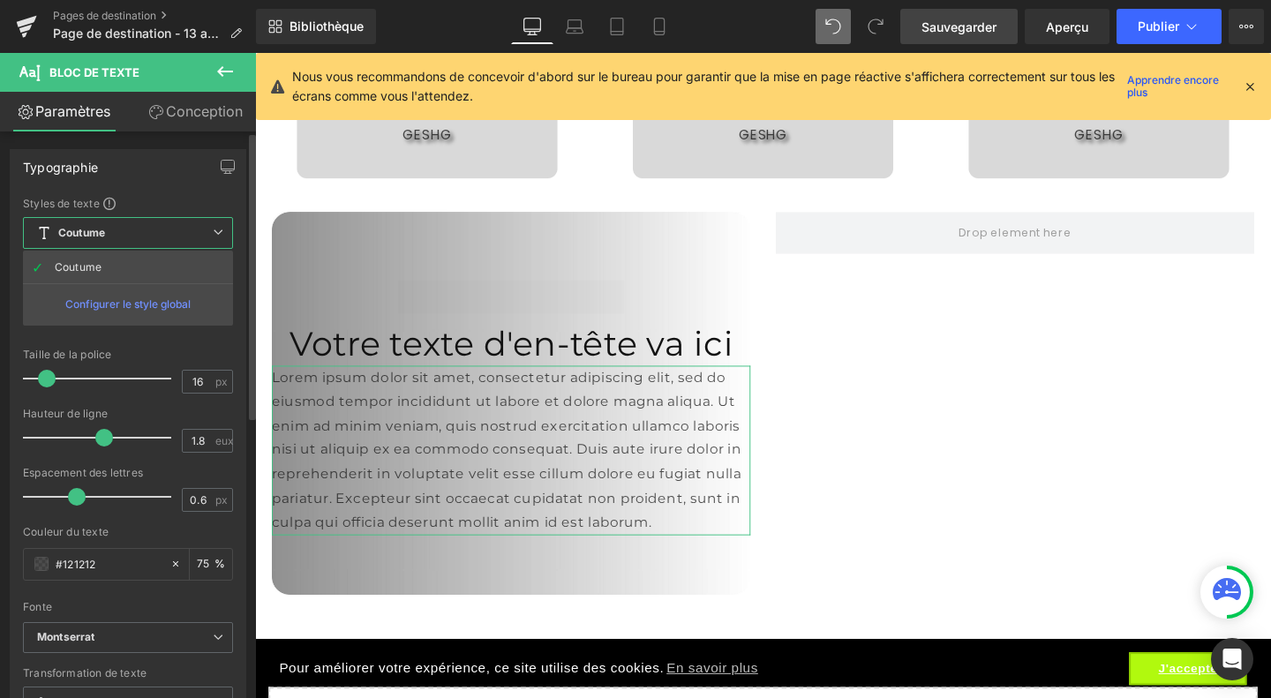
click at [156, 293] on div "Configurer le style global" at bounding box center [128, 303] width 210 height 41
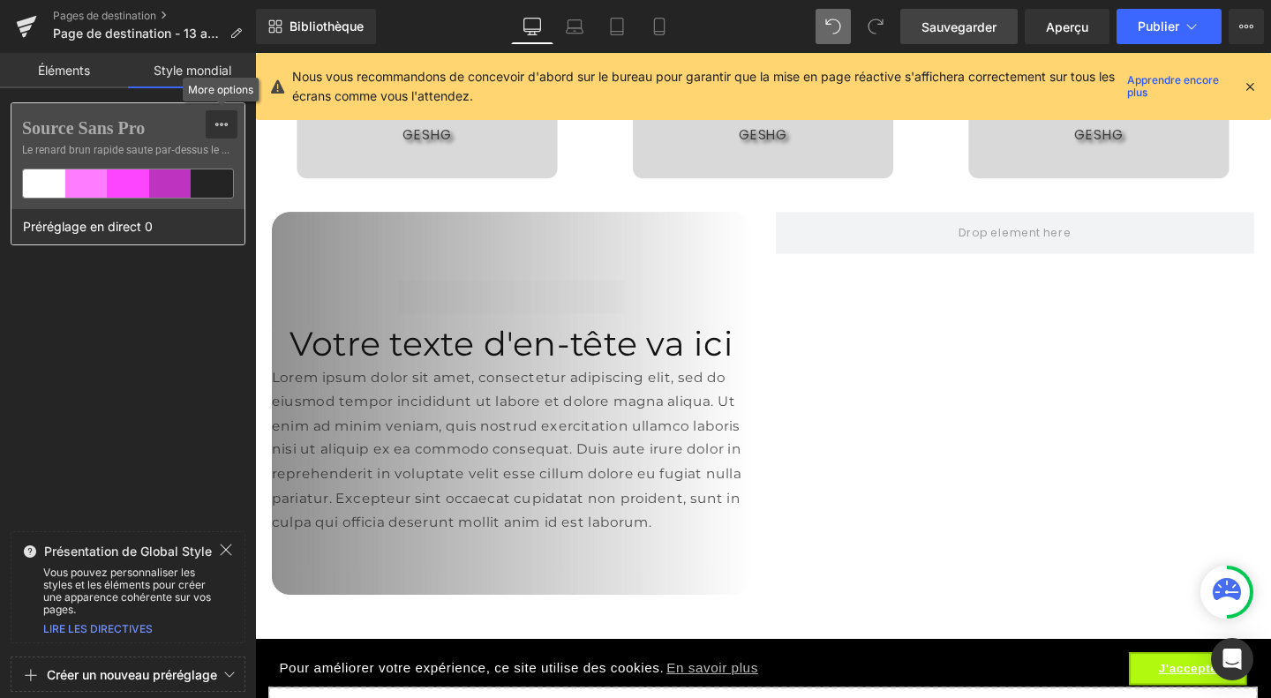
click at [214, 131] on button at bounding box center [222, 124] width 32 height 28
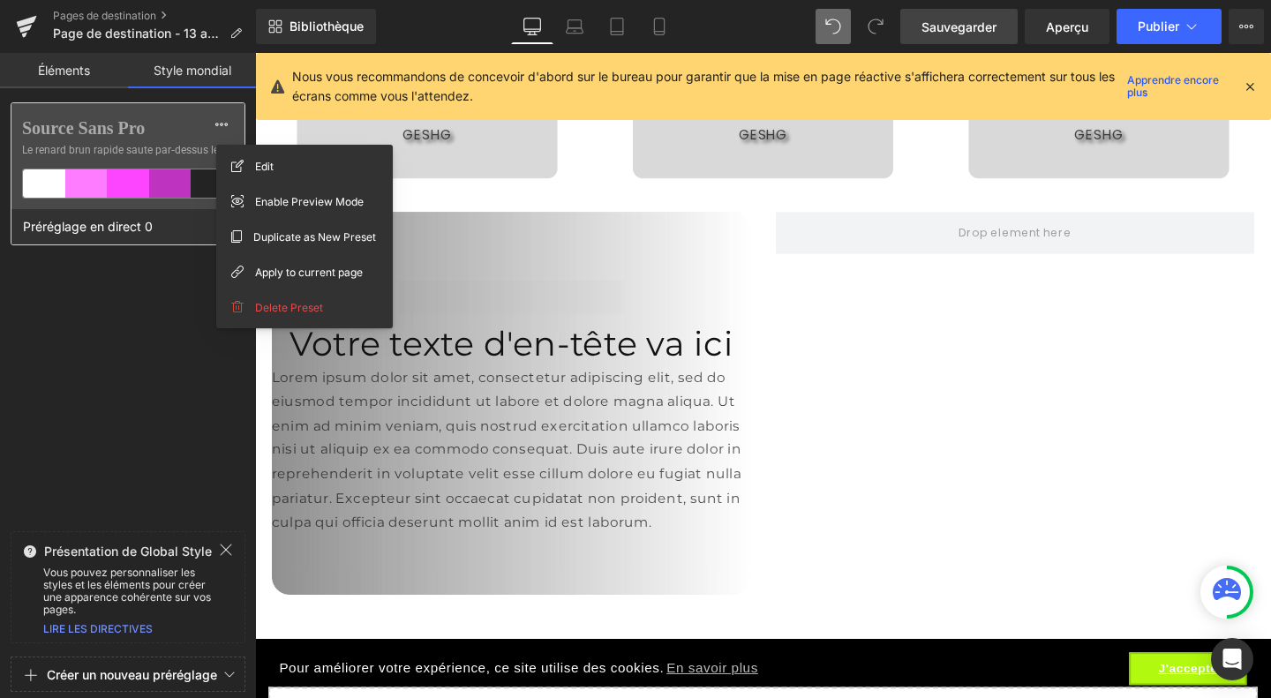
click at [185, 138] on label "Source Sans Pro" at bounding box center [128, 127] width 212 height 21
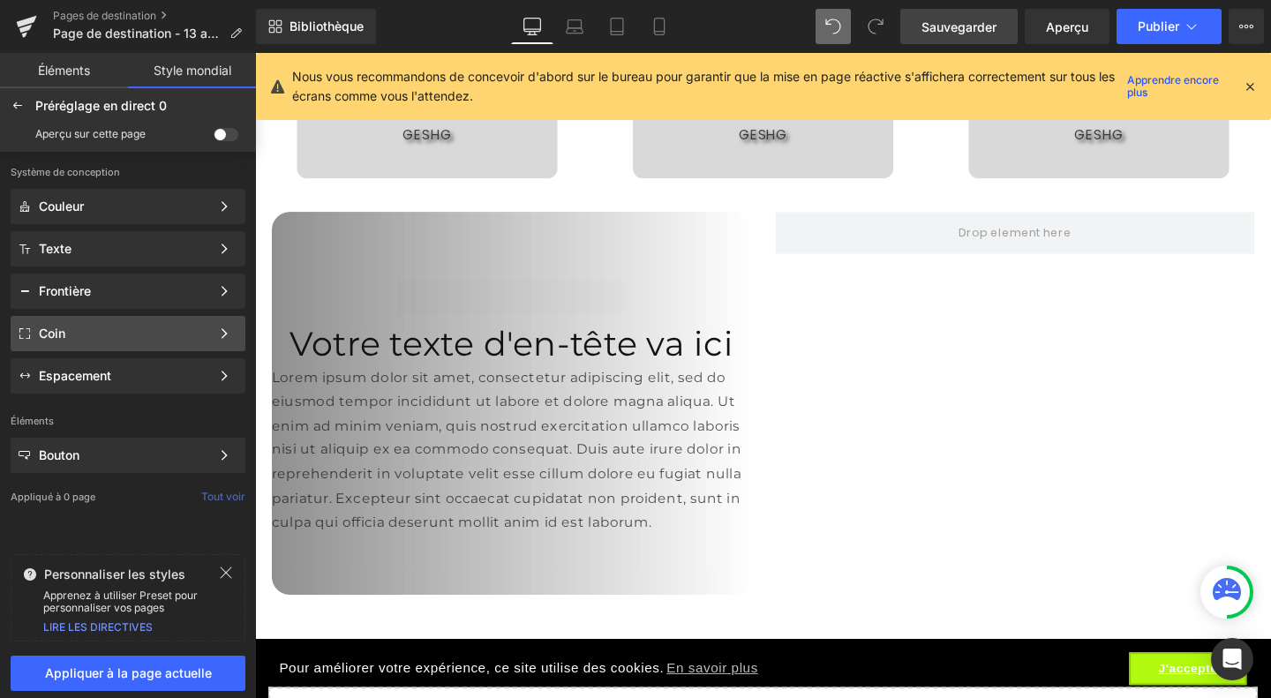
click at [125, 358] on div "Coin" at bounding box center [128, 375] width 235 height 35
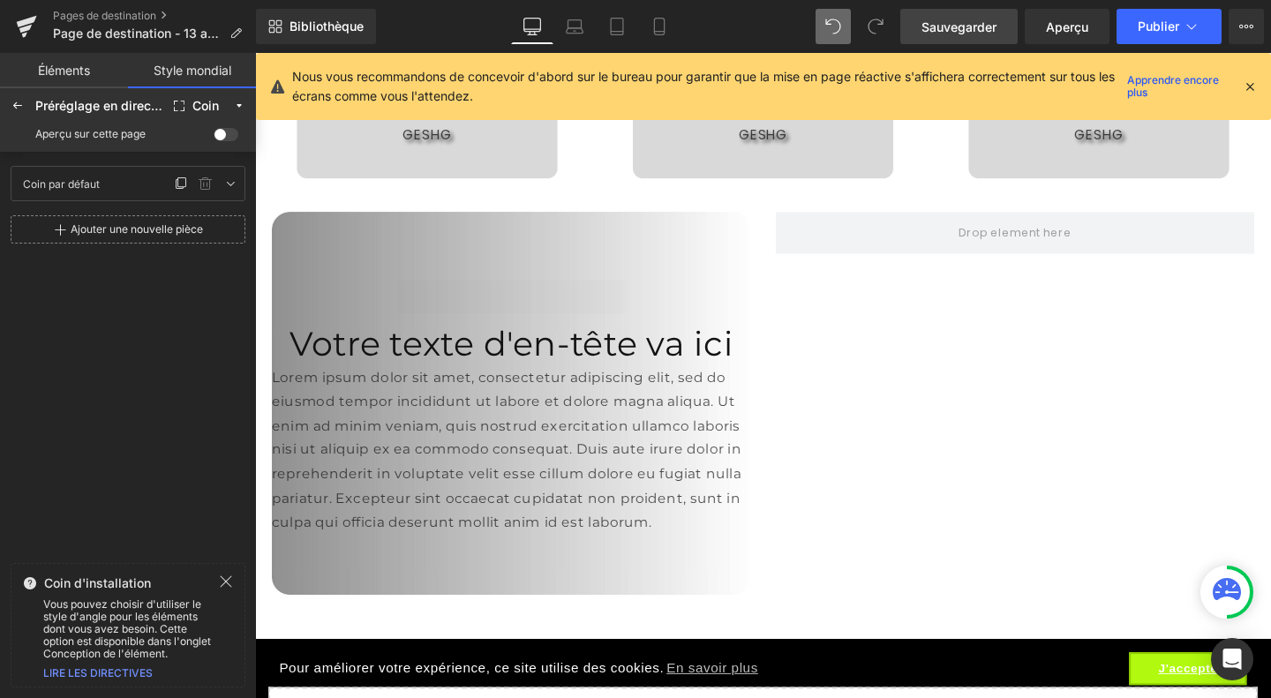
click at [121, 193] on div "Coin par défaut Default Corner" at bounding box center [92, 183] width 155 height 26
click at [138, 188] on div "Coin par défaut Default Corner" at bounding box center [92, 183] width 155 height 26
click at [96, 227] on font "Ajouter une nouvelle pièce" at bounding box center [137, 228] width 132 height 13
click at [181, 233] on icon at bounding box center [181, 233] width 14 height 14
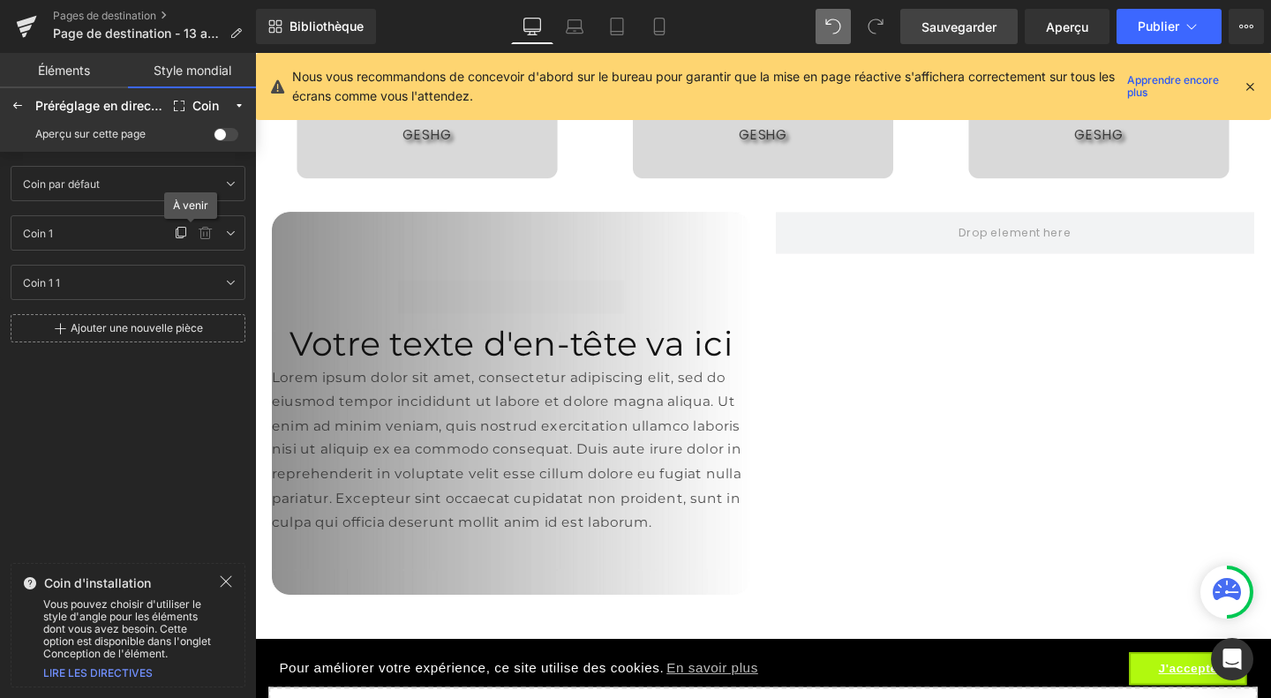
click at [209, 238] on icon at bounding box center [206, 233] width 14 height 14
click at [205, 286] on icon at bounding box center [206, 282] width 14 height 14
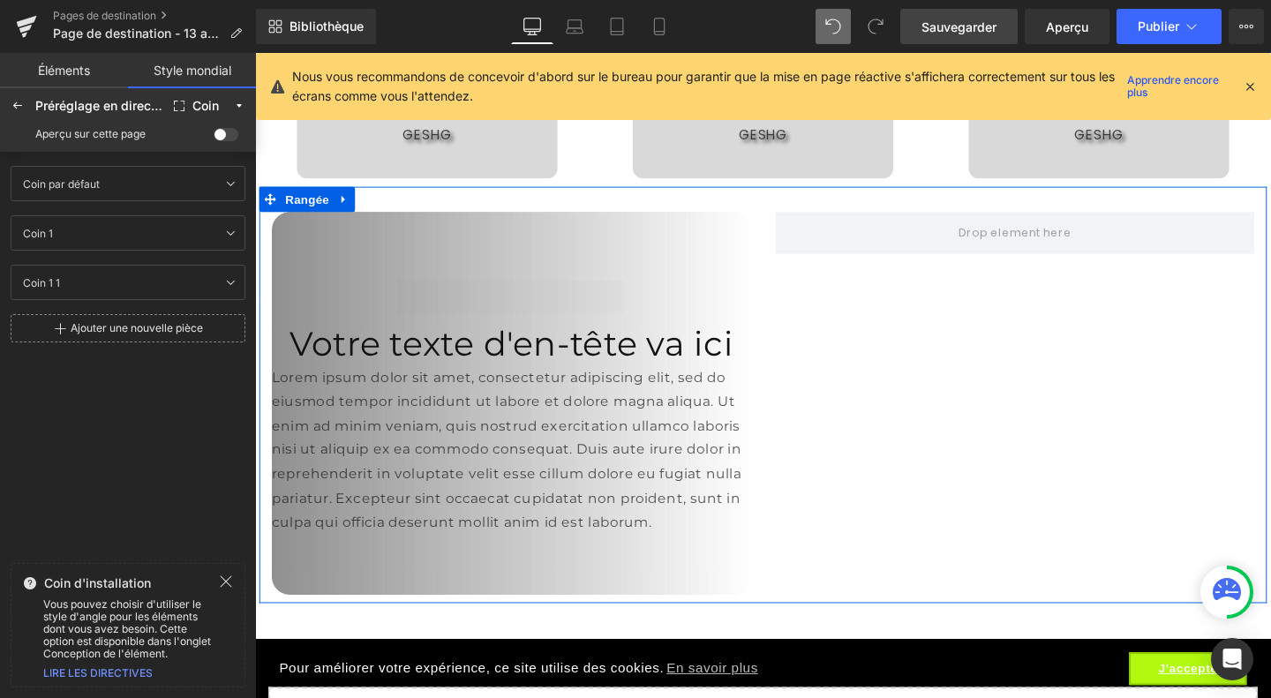
scroll to position [3905, 0]
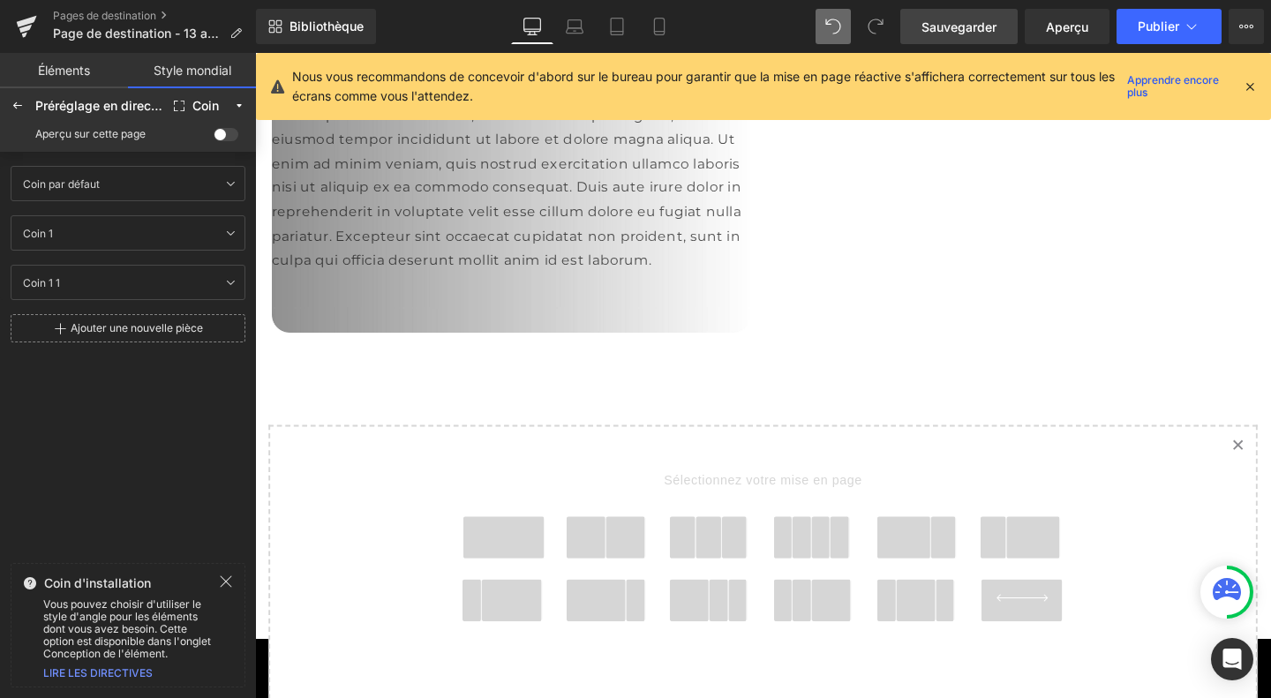
click at [630, 550] on span at bounding box center [644, 562] width 41 height 44
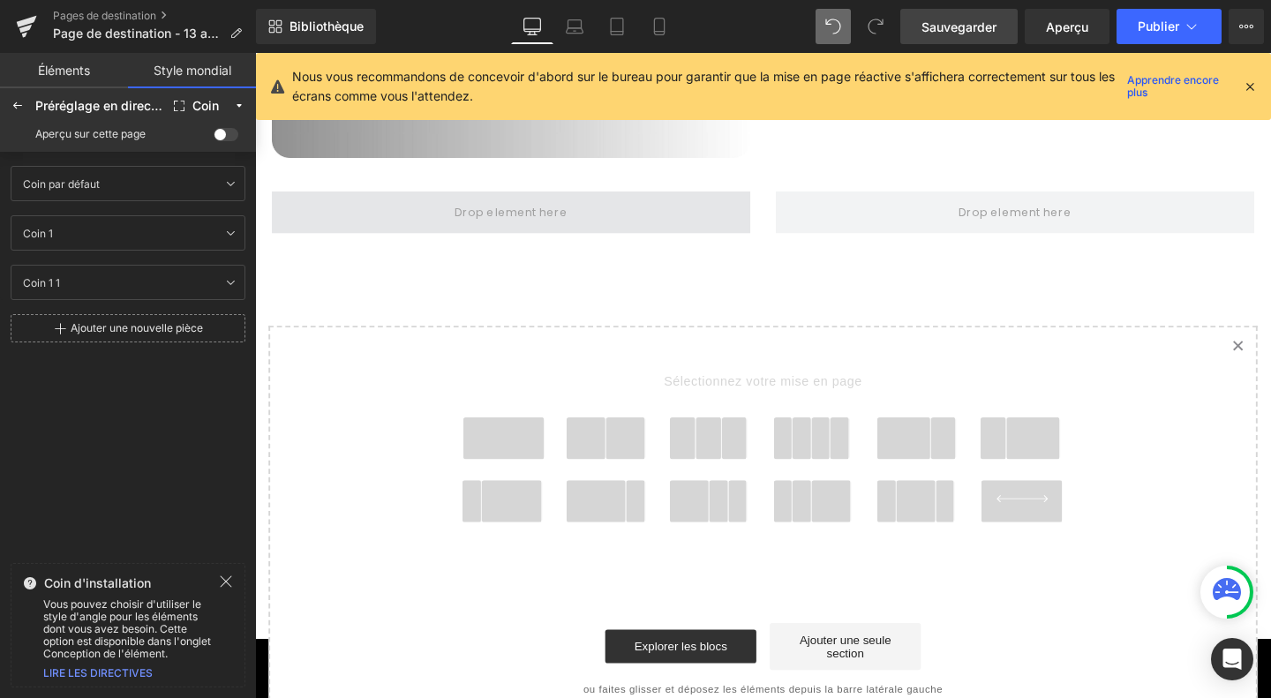
scroll to position [4124, 0]
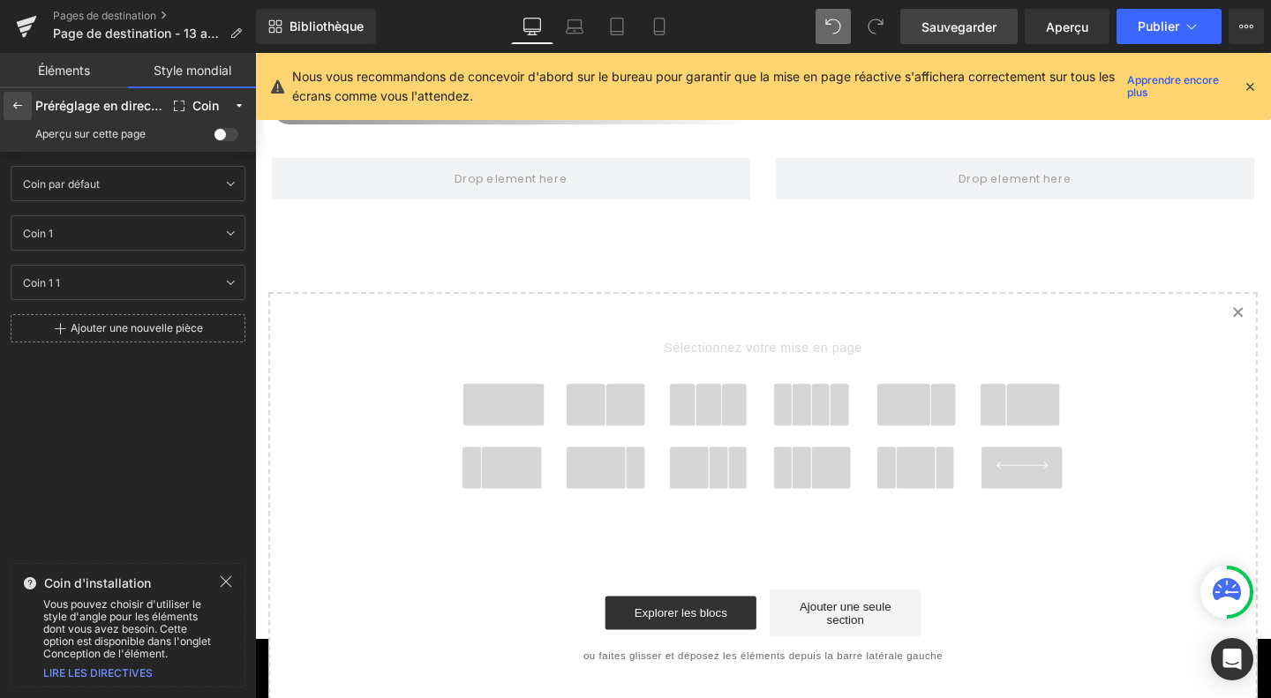
click at [16, 99] on icon at bounding box center [18, 106] width 14 height 14
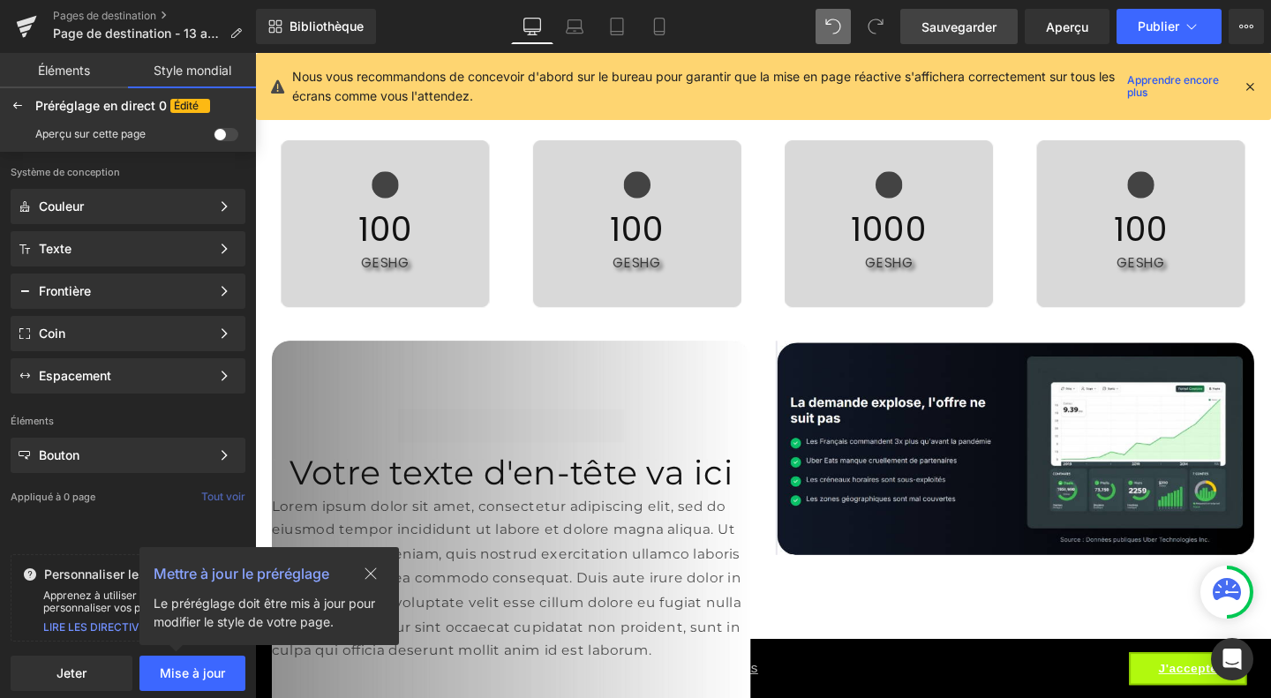
scroll to position [2428, 0]
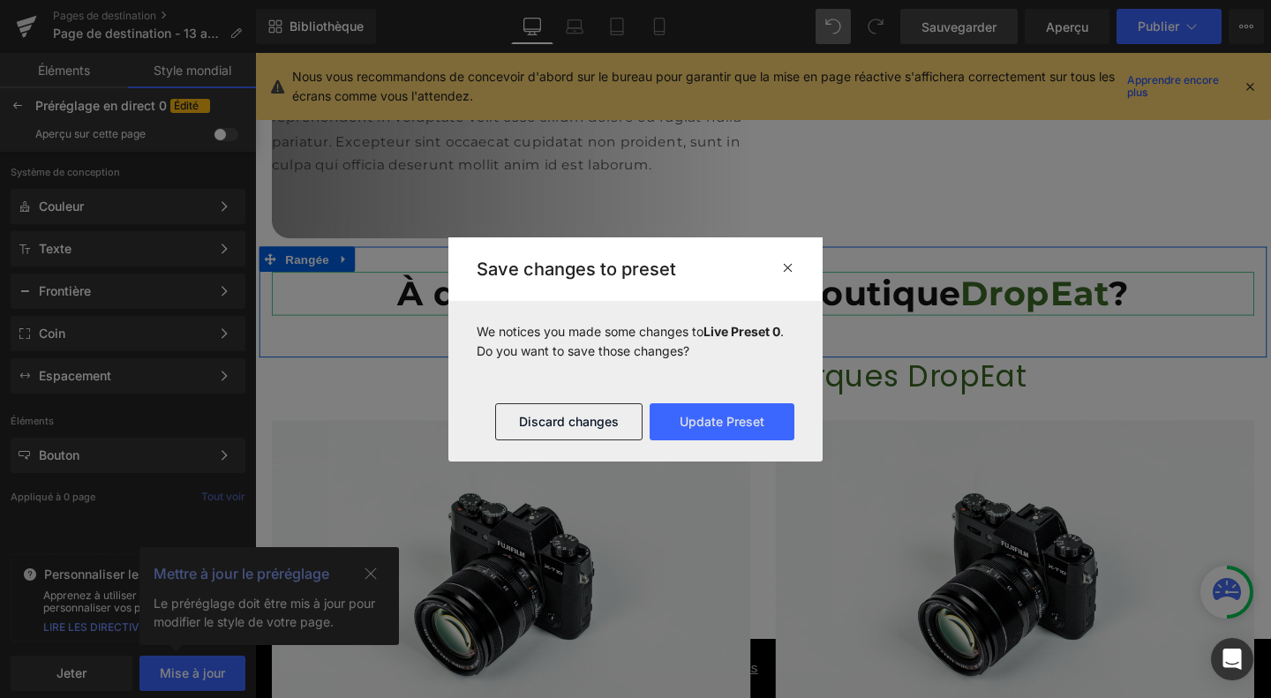
click at [475, 310] on font "À quoi ressemble une boutique" at bounding box center [700, 305] width 592 height 43
click at [789, 269] on icon at bounding box center [787, 267] width 13 height 14
click at [644, 293] on font "À quoi ressemble une boutique" at bounding box center [700, 305] width 592 height 43
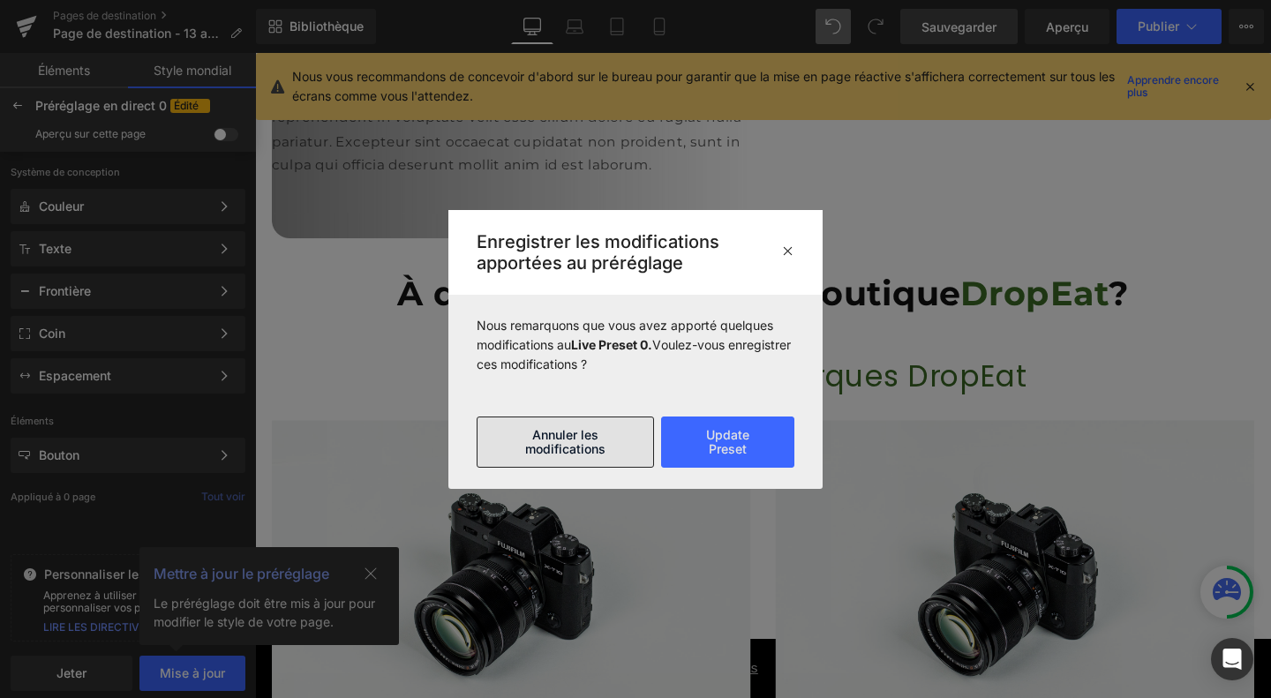
click at [595, 449] on font "Annuler les modifications" at bounding box center [565, 441] width 80 height 29
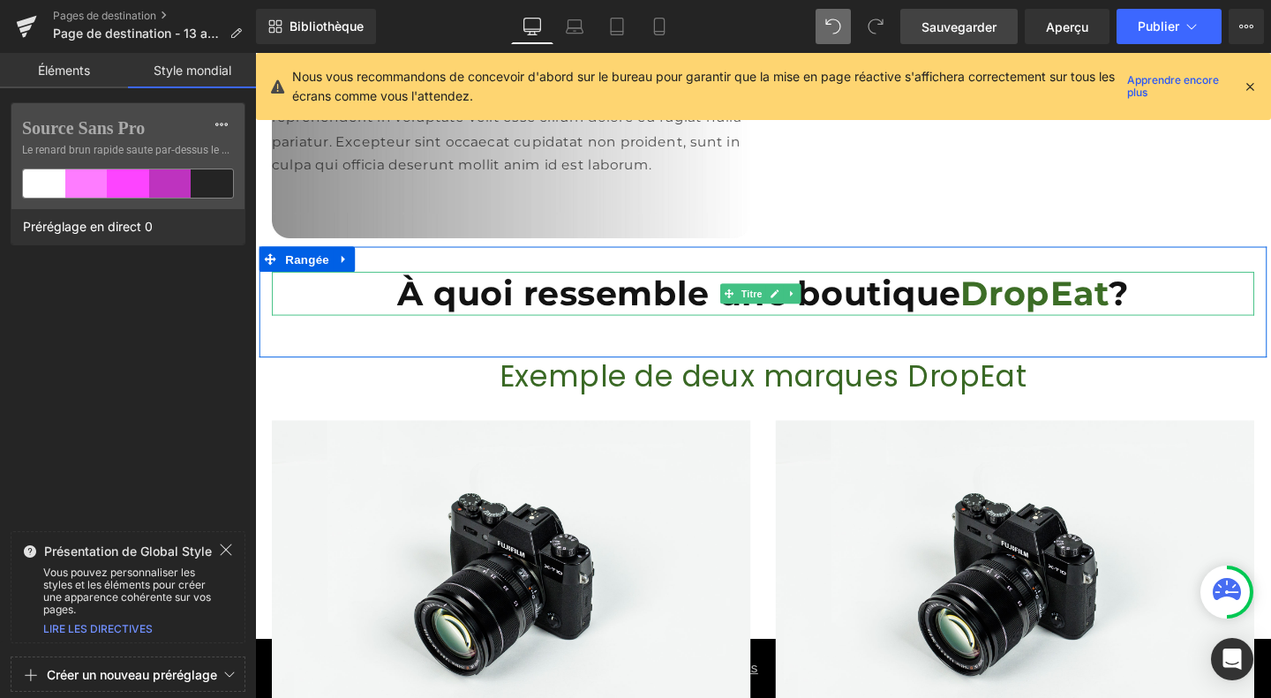
click at [479, 312] on font "À quoi ressemble une boutique" at bounding box center [700, 305] width 592 height 43
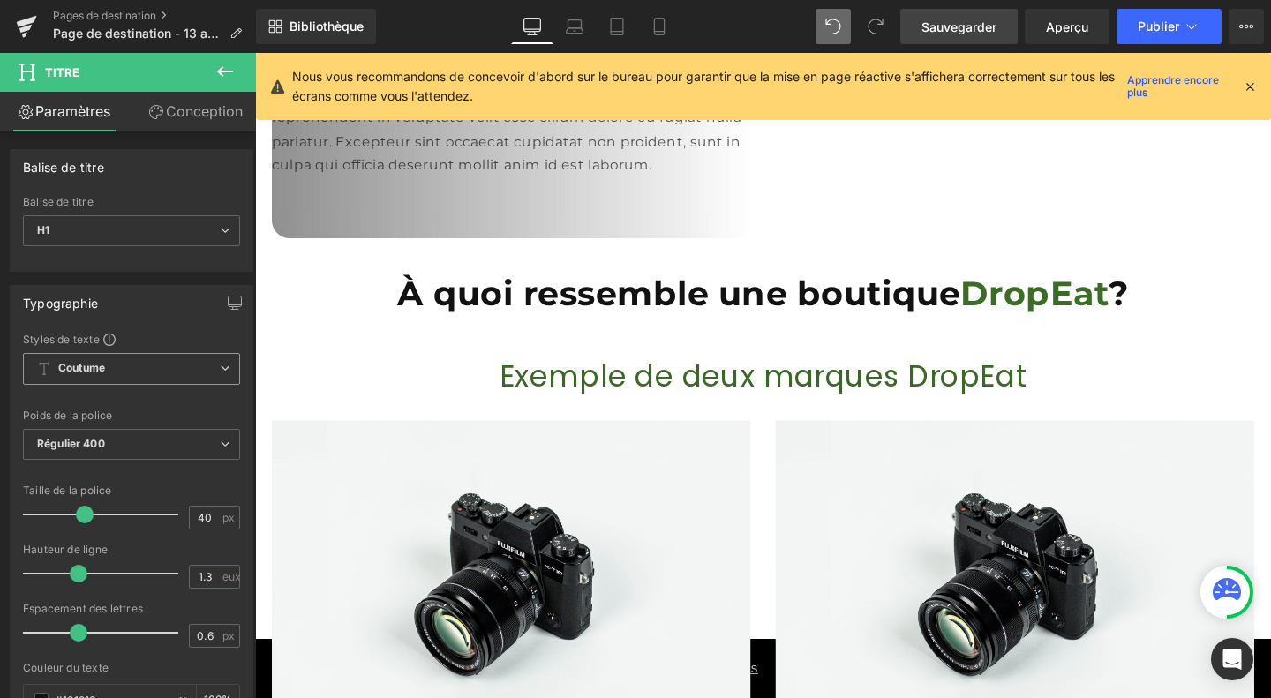
click at [146, 361] on span "Coutume Configurer le style global" at bounding box center [131, 369] width 217 height 32
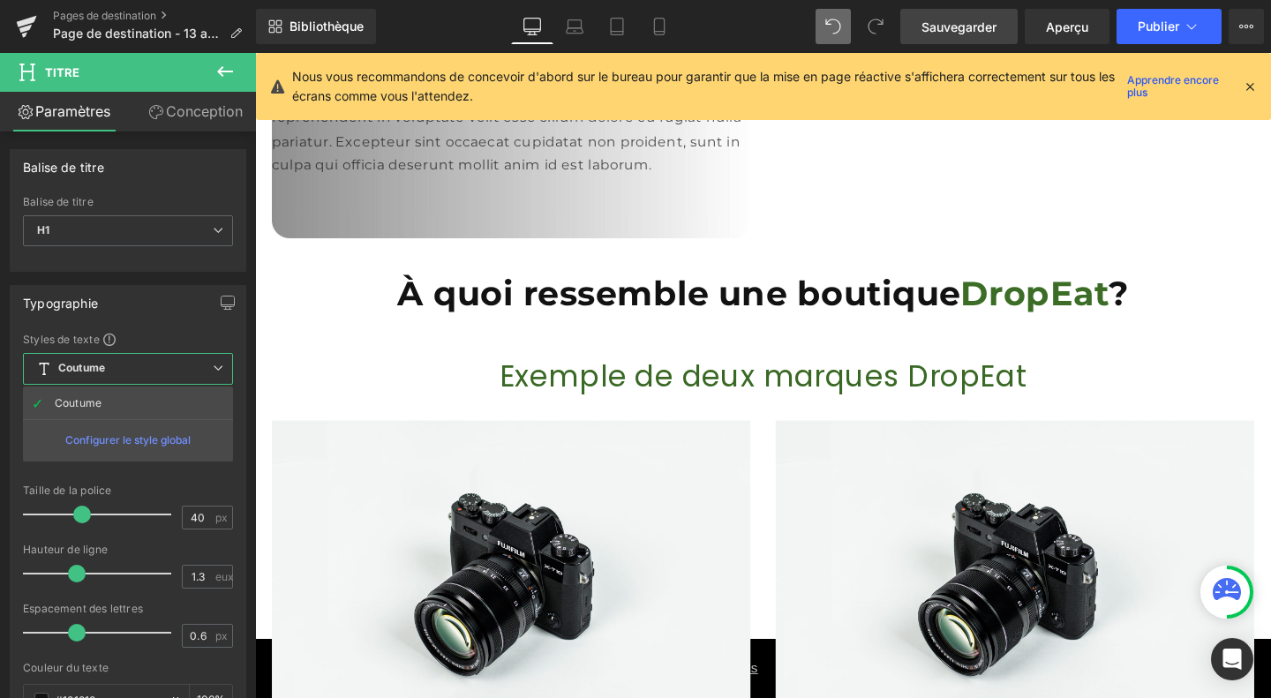
click at [148, 434] on font "Configurer le style global" at bounding box center [127, 439] width 125 height 13
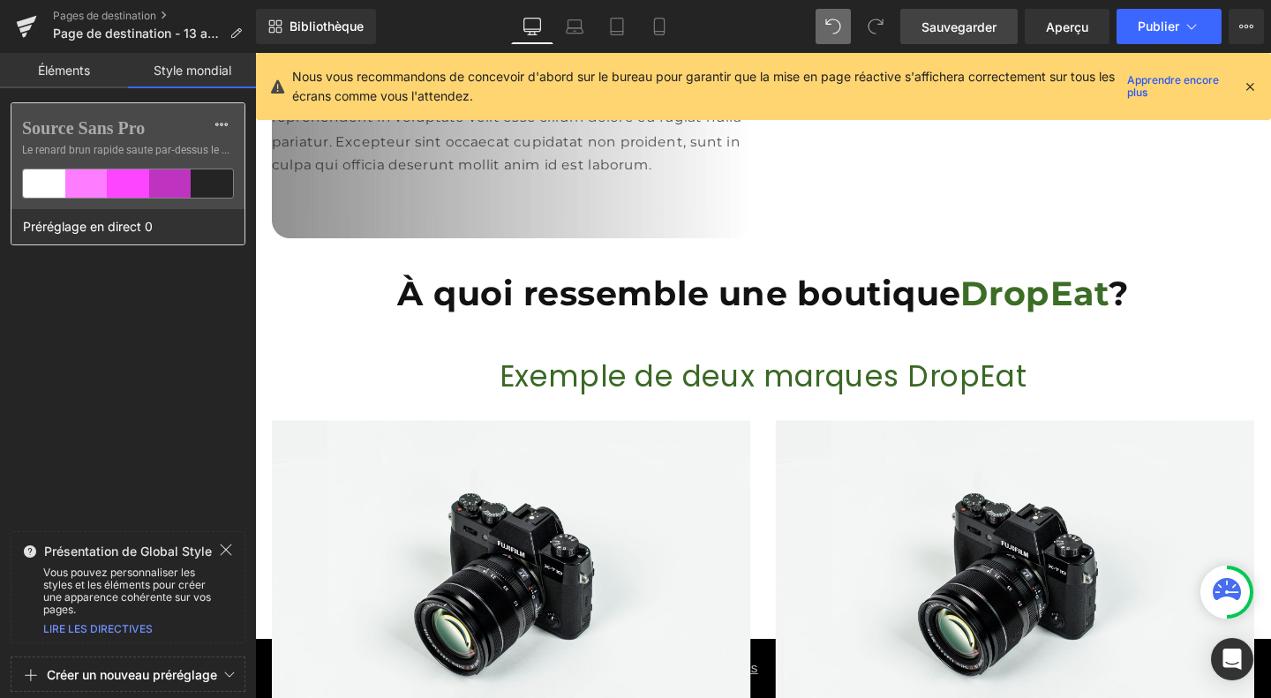
click at [157, 157] on span "Le renard brun rapide saute par-dessus le paresseux..." at bounding box center [128, 150] width 212 height 16
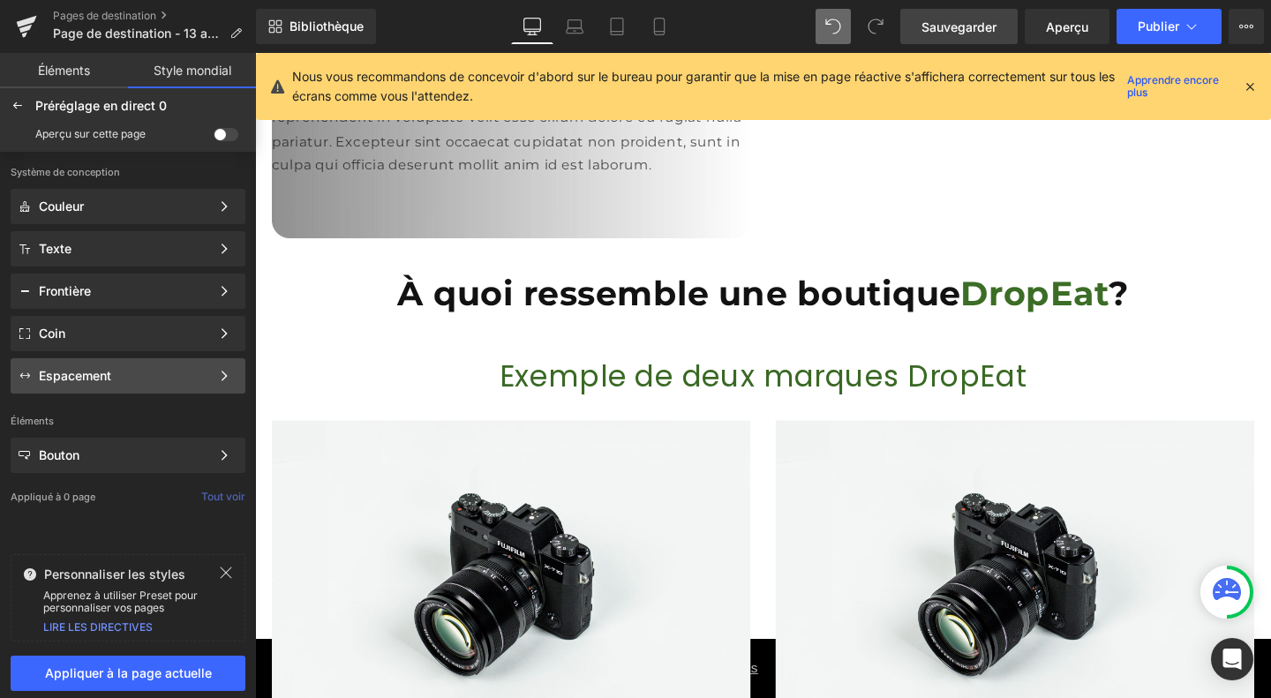
click at [145, 373] on div "Espacement" at bounding box center [124, 376] width 171 height 14
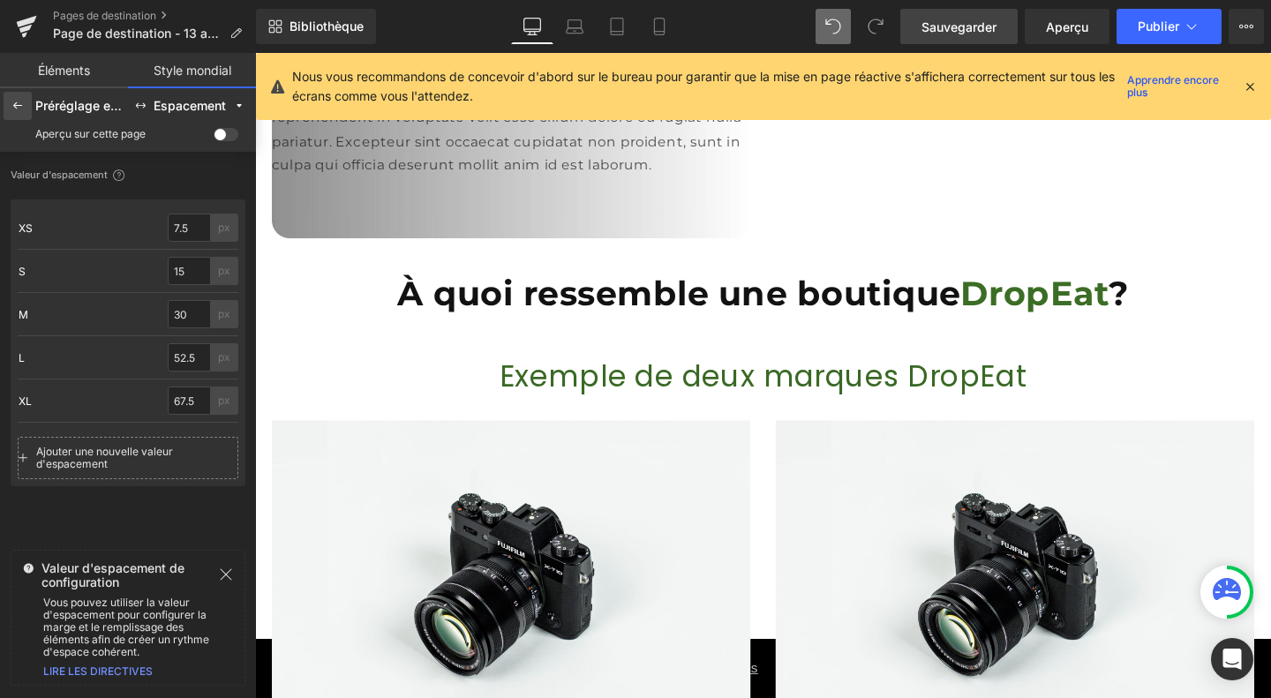
click at [16, 105] on icon at bounding box center [18, 106] width 14 height 14
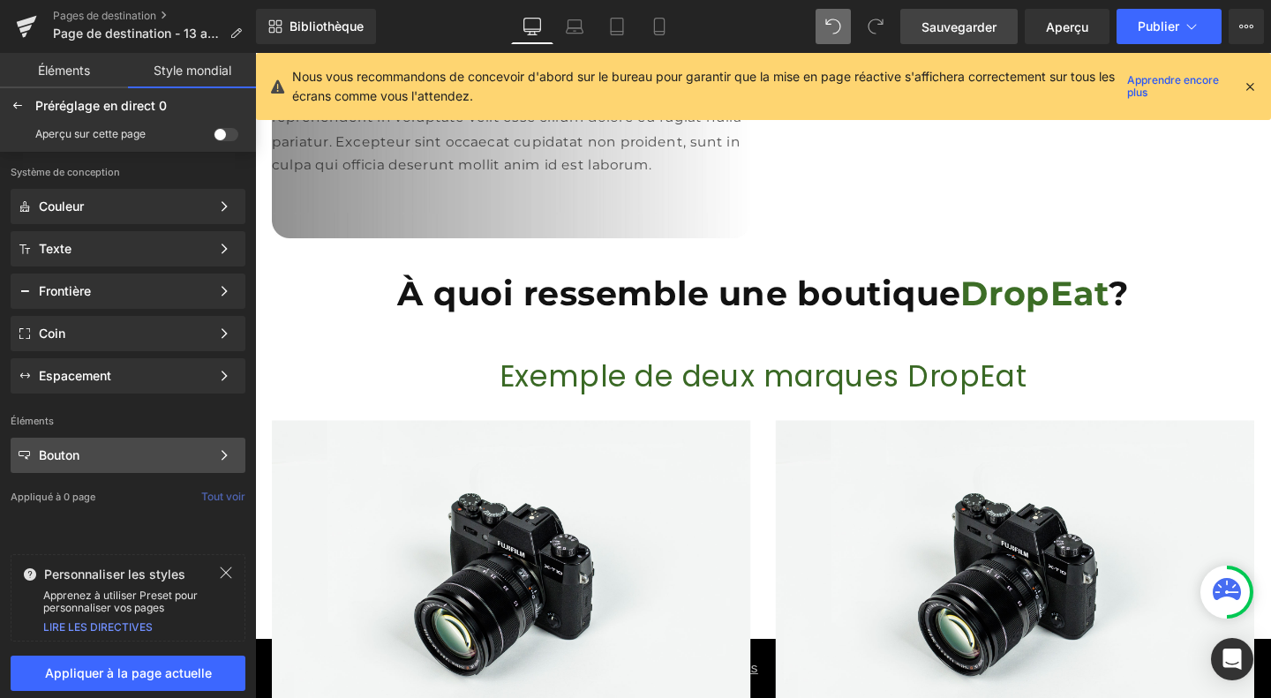
click at [139, 455] on div "Bouton" at bounding box center [124, 455] width 171 height 14
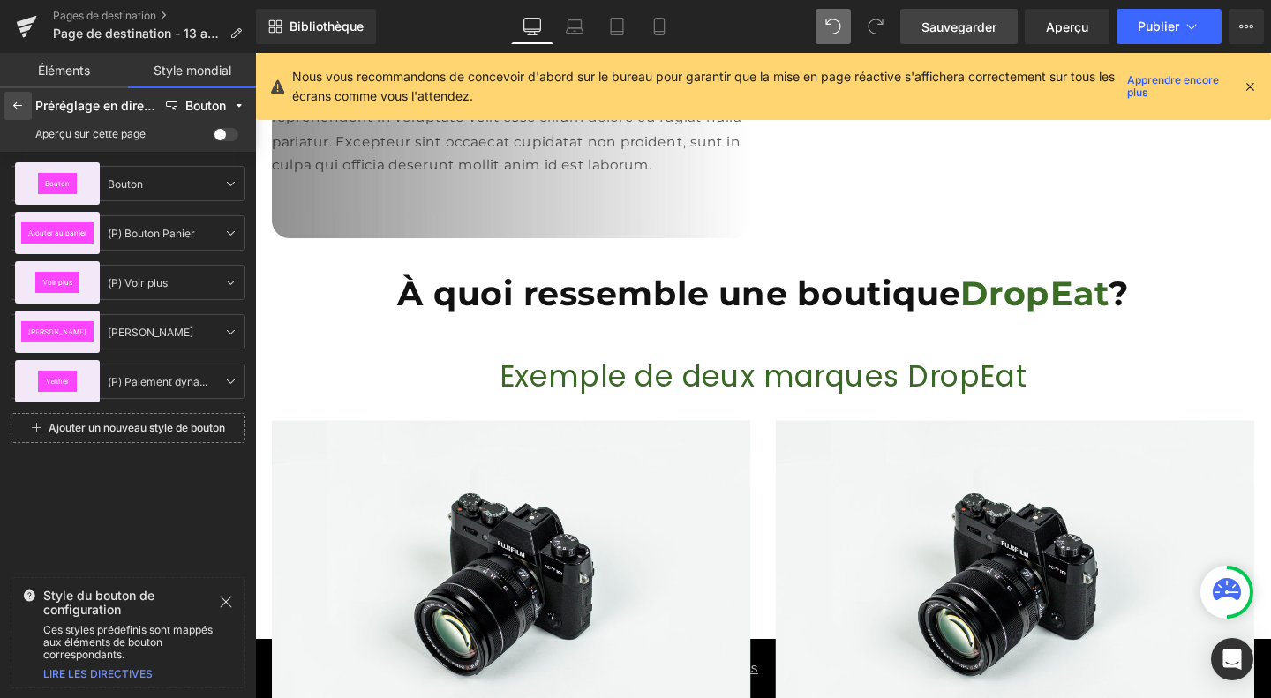
click at [16, 103] on icon at bounding box center [18, 106] width 14 height 14
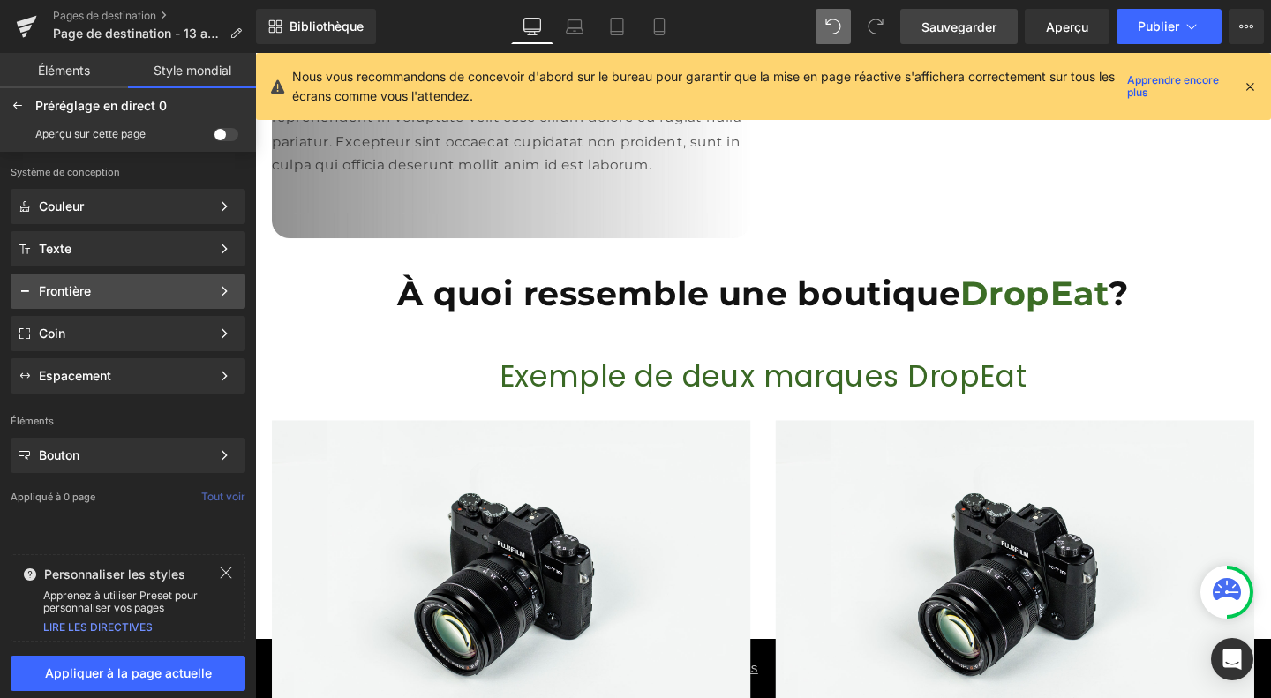
click at [117, 297] on div "Frontière" at bounding box center [124, 291] width 171 height 14
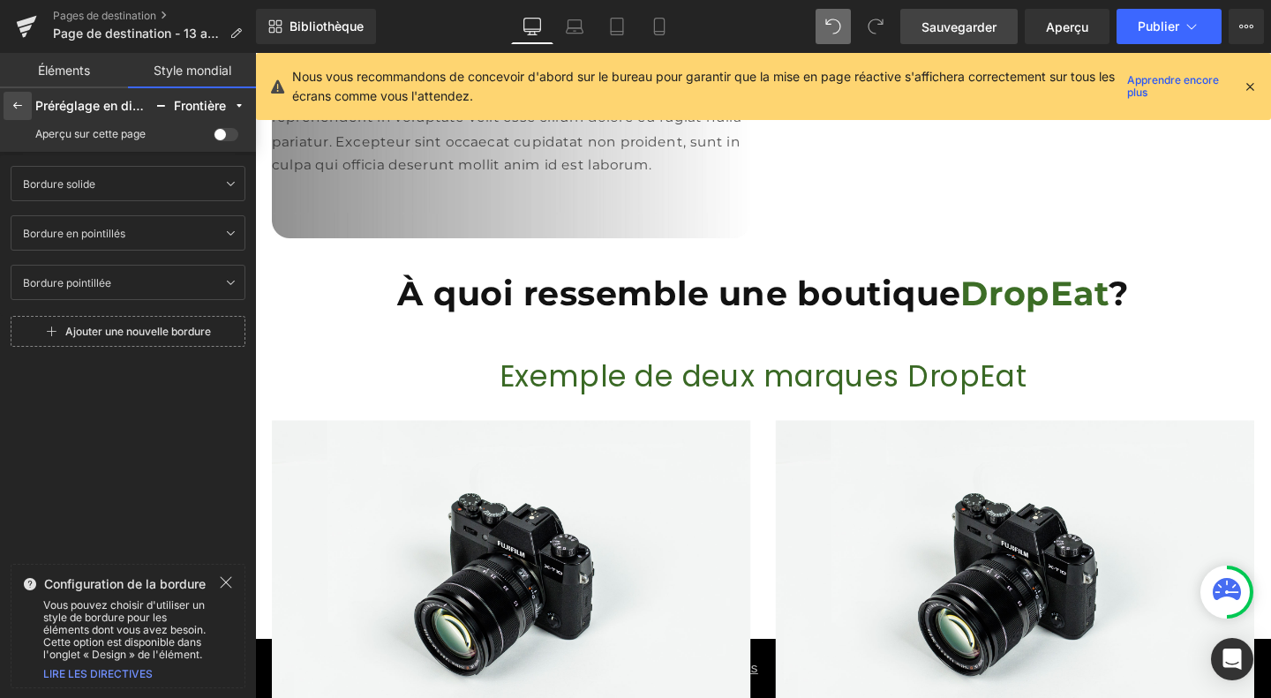
click at [23, 107] on icon at bounding box center [18, 106] width 14 height 14
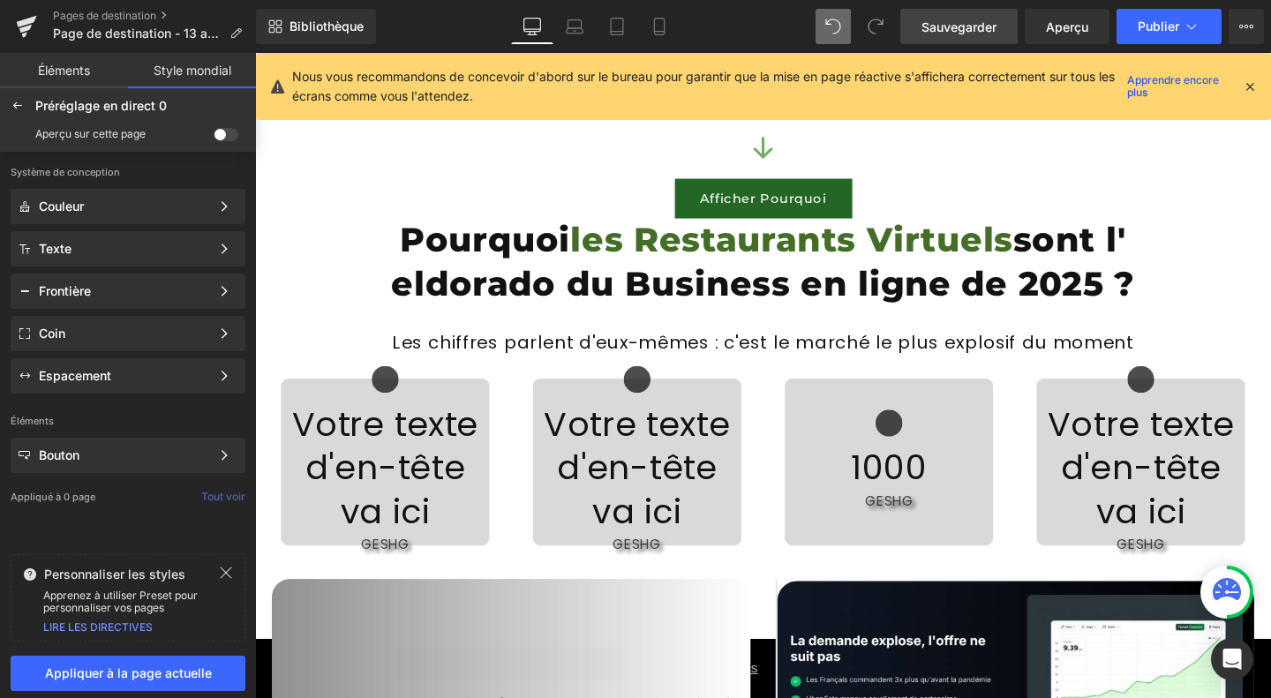
scroll to position [1615, 0]
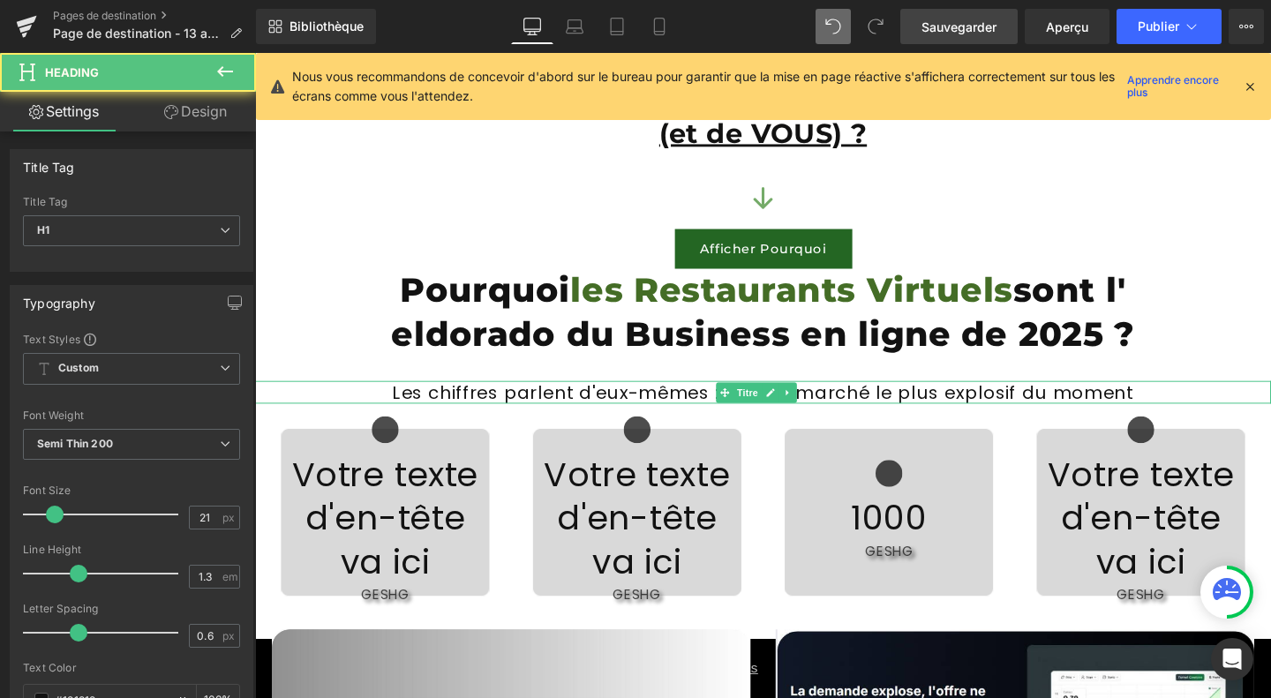
click at [545, 408] on font "Les chiffres parlent d'eux-mêmes : c'est le marché le plus explosif du moment" at bounding box center [788, 410] width 779 height 26
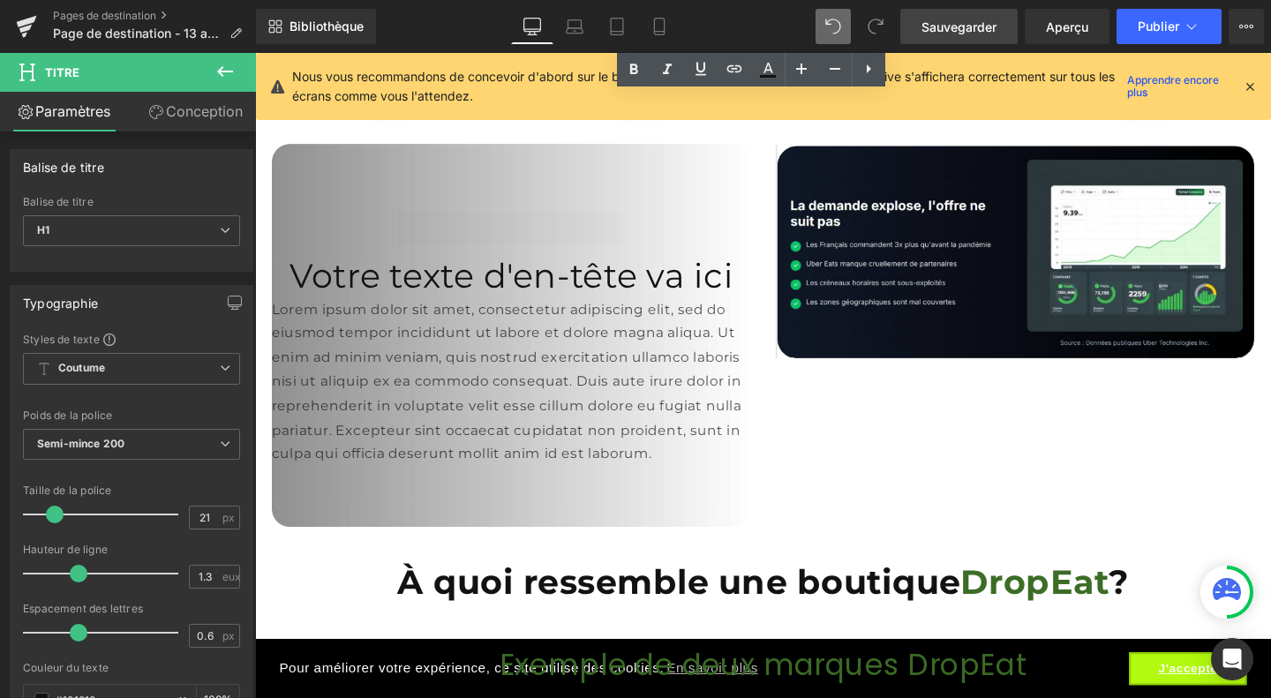
scroll to position [2338, 0]
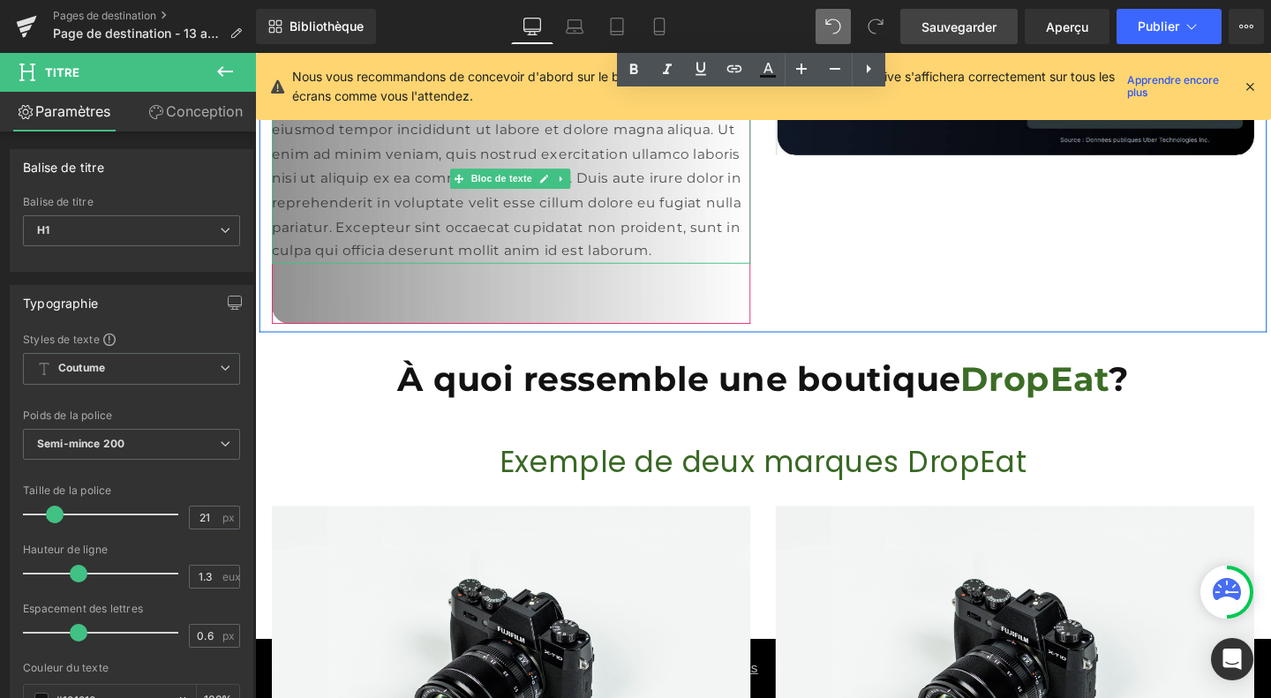
click at [493, 168] on p "Lorem ipsum dolor sit amet, consectetur adipiscing elit, sed do eiusmod tempor …" at bounding box center [524, 186] width 503 height 178
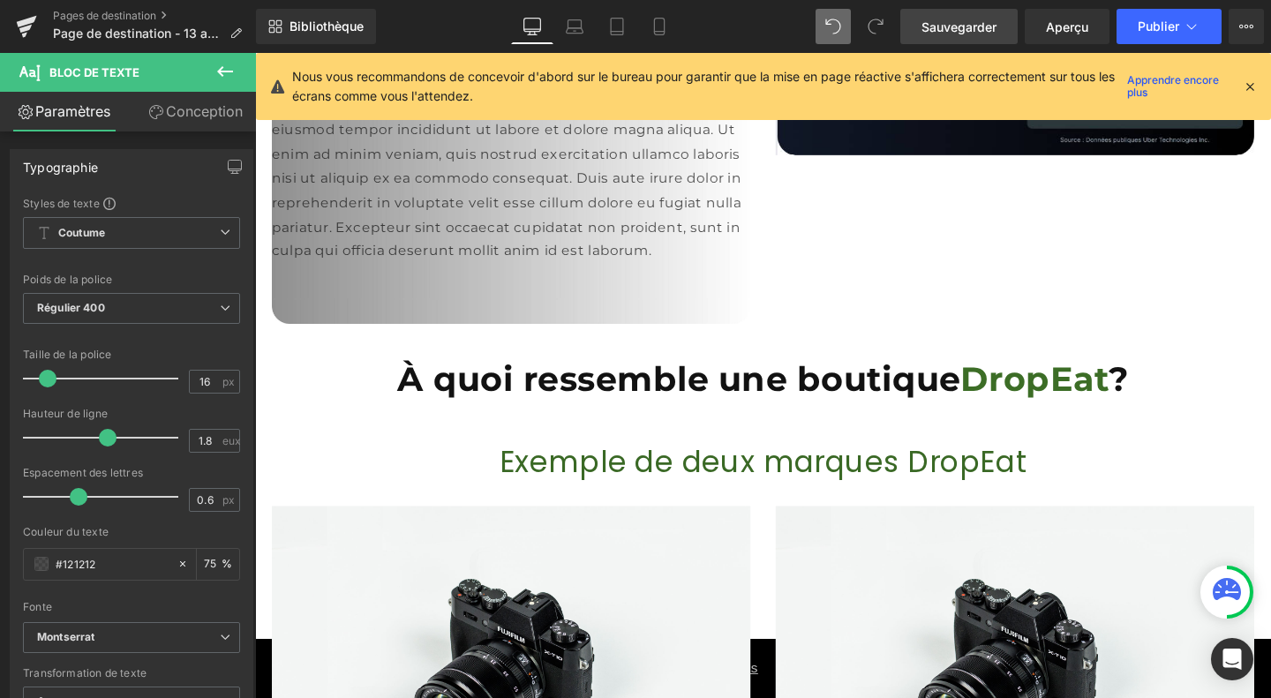
click at [190, 112] on font "Conception" at bounding box center [204, 111] width 77 height 18
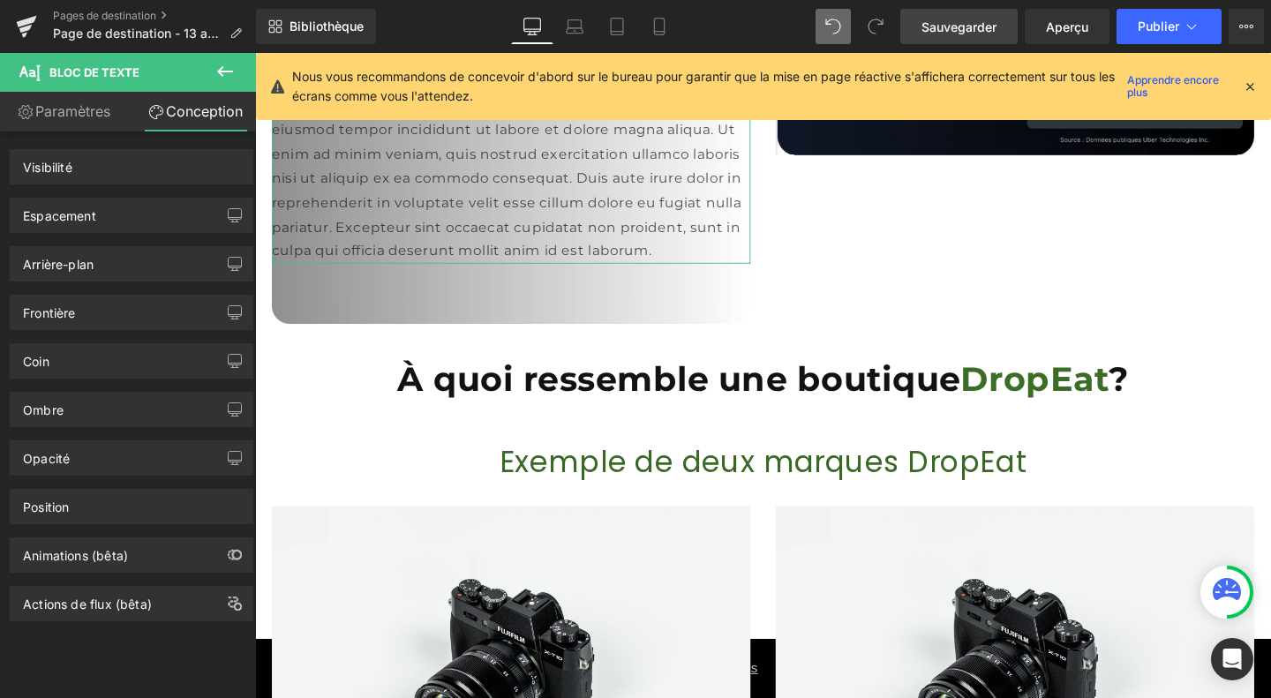
click at [80, 114] on font "Paramètres" at bounding box center [72, 111] width 75 height 18
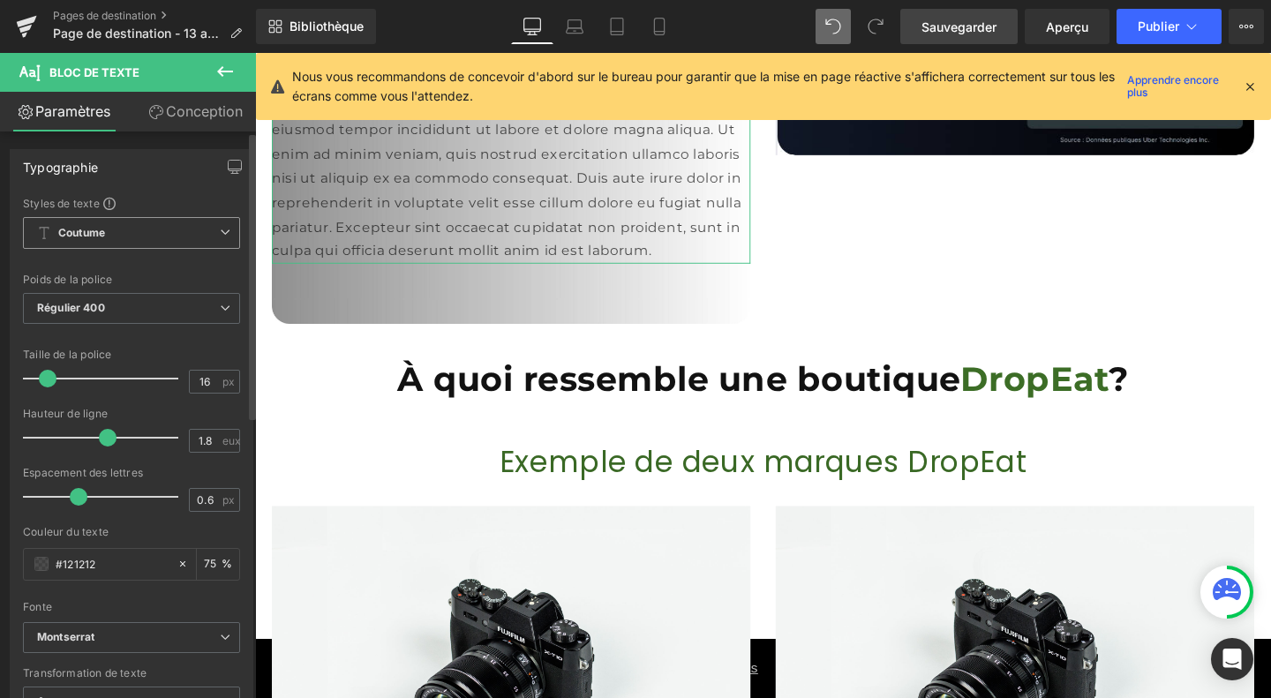
click at [165, 240] on span "Coutume Configurer le style global" at bounding box center [131, 233] width 217 height 32
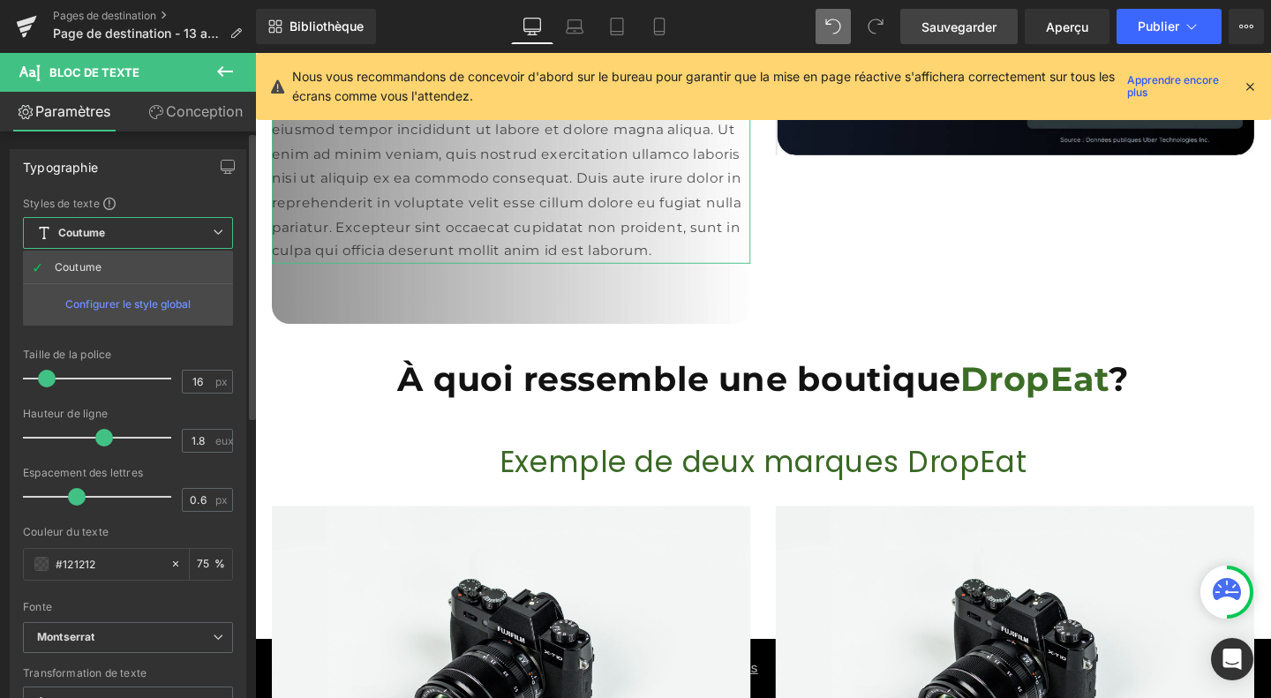
click at [143, 304] on font "Configurer le style global" at bounding box center [127, 303] width 125 height 13
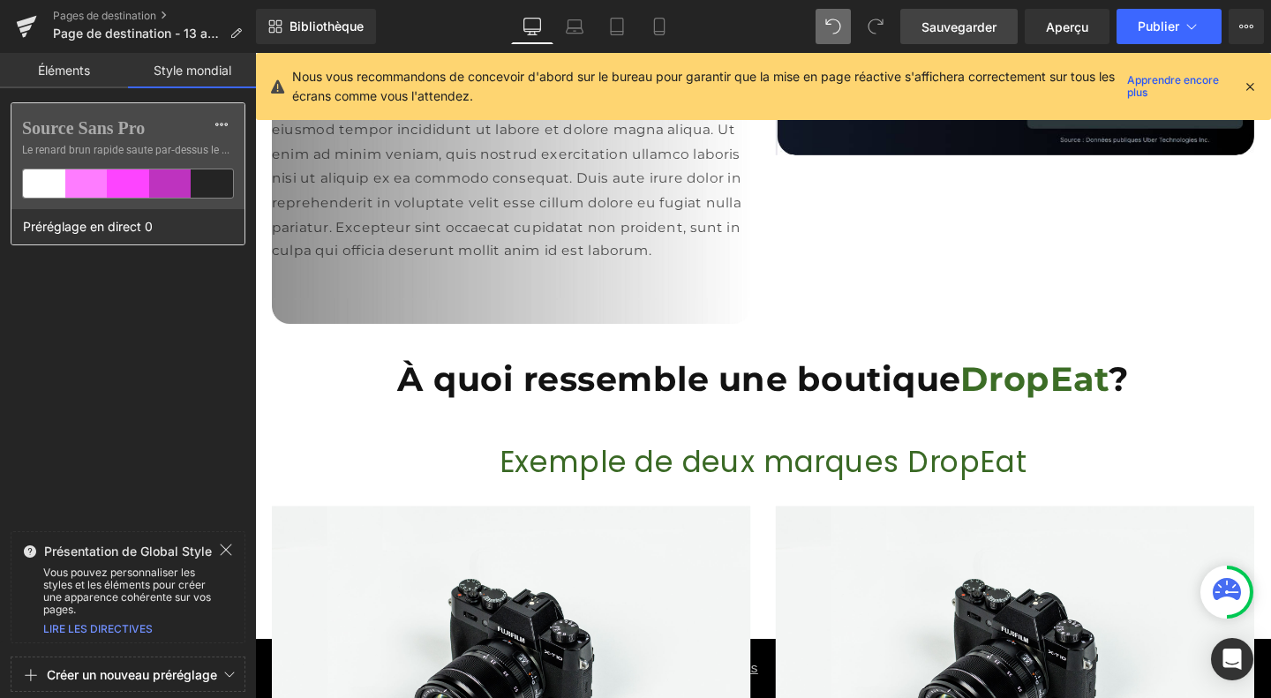
click at [78, 128] on font "Source Sans Pro" at bounding box center [83, 127] width 123 height 19
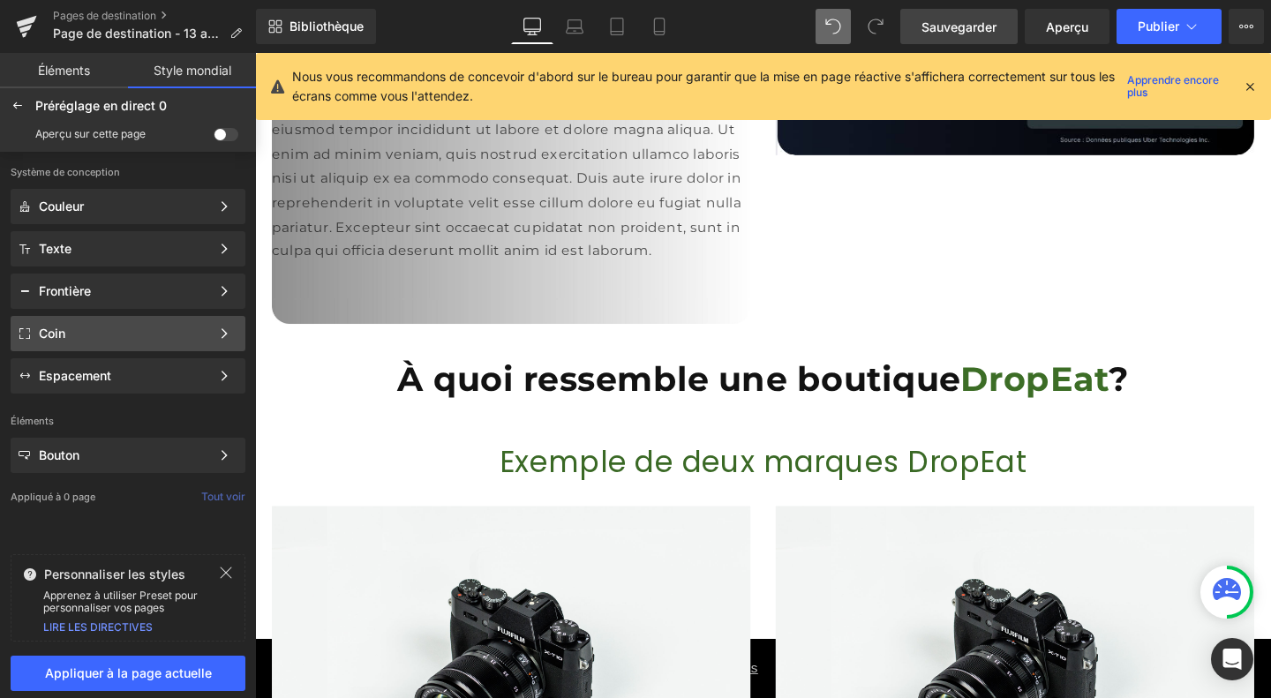
click at [97, 336] on div "Coin" at bounding box center [124, 333] width 171 height 14
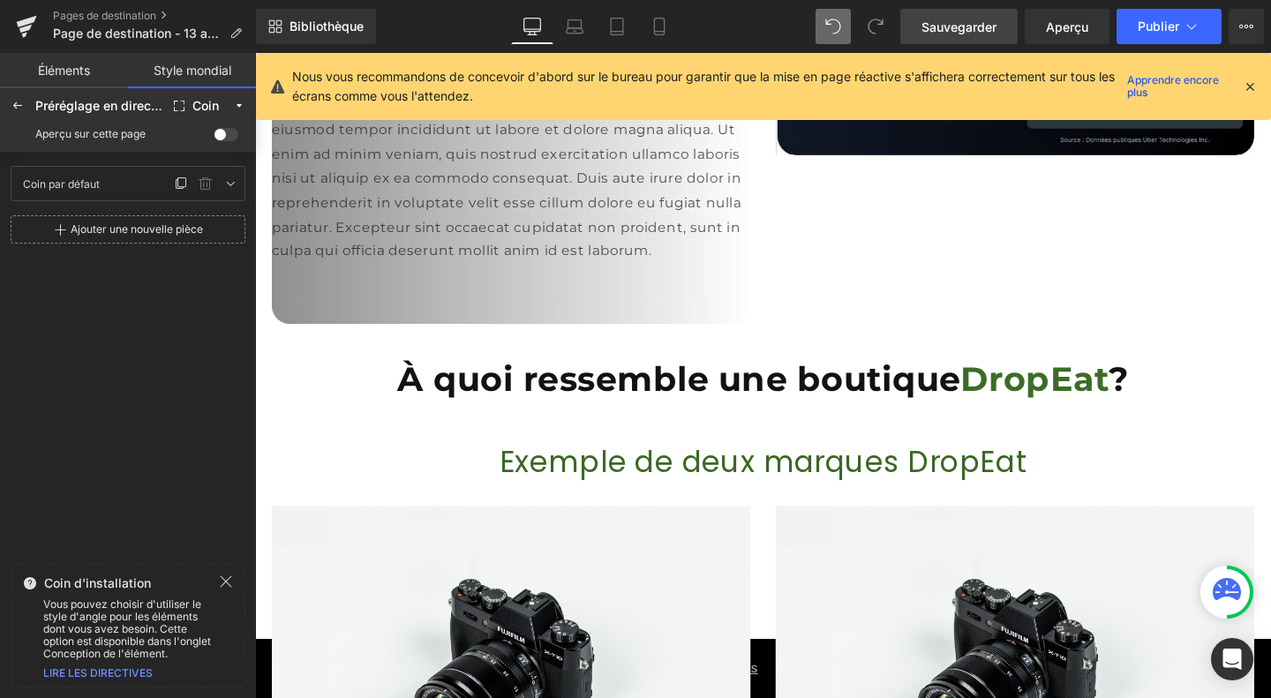
click at [234, 194] on div at bounding box center [205, 183] width 71 height 26
click at [97, 181] on input "Default Corner" at bounding box center [119, 183] width 201 height 21
click at [129, 181] on input "Default Corner" at bounding box center [119, 183] width 201 height 21
click at [21, 99] on icon at bounding box center [18, 106] width 14 height 14
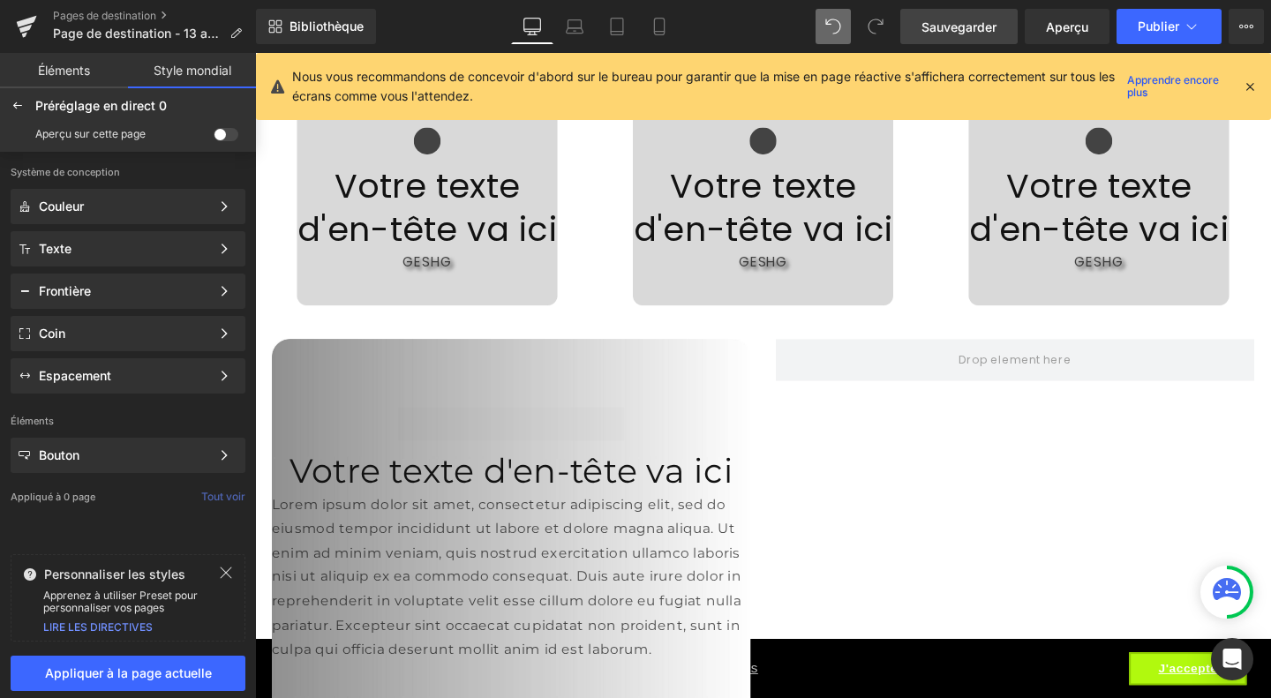
scroll to position [3632, 0]
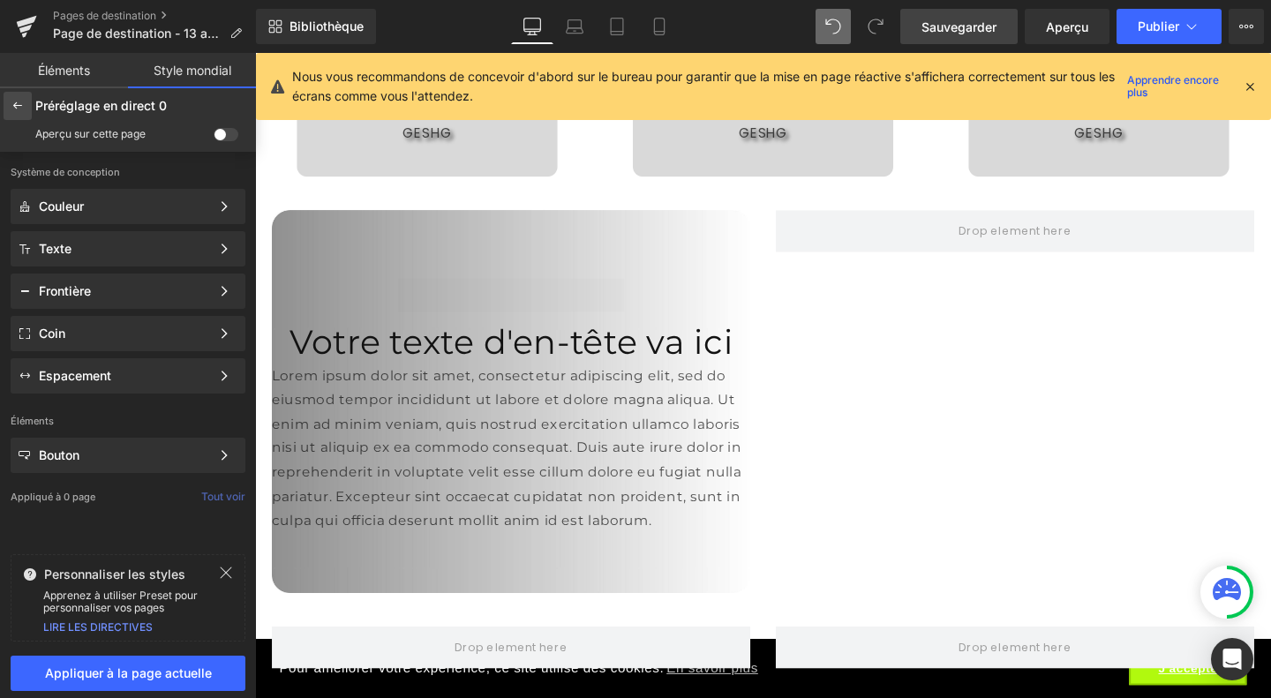
click at [18, 104] on icon at bounding box center [18, 106] width 14 height 14
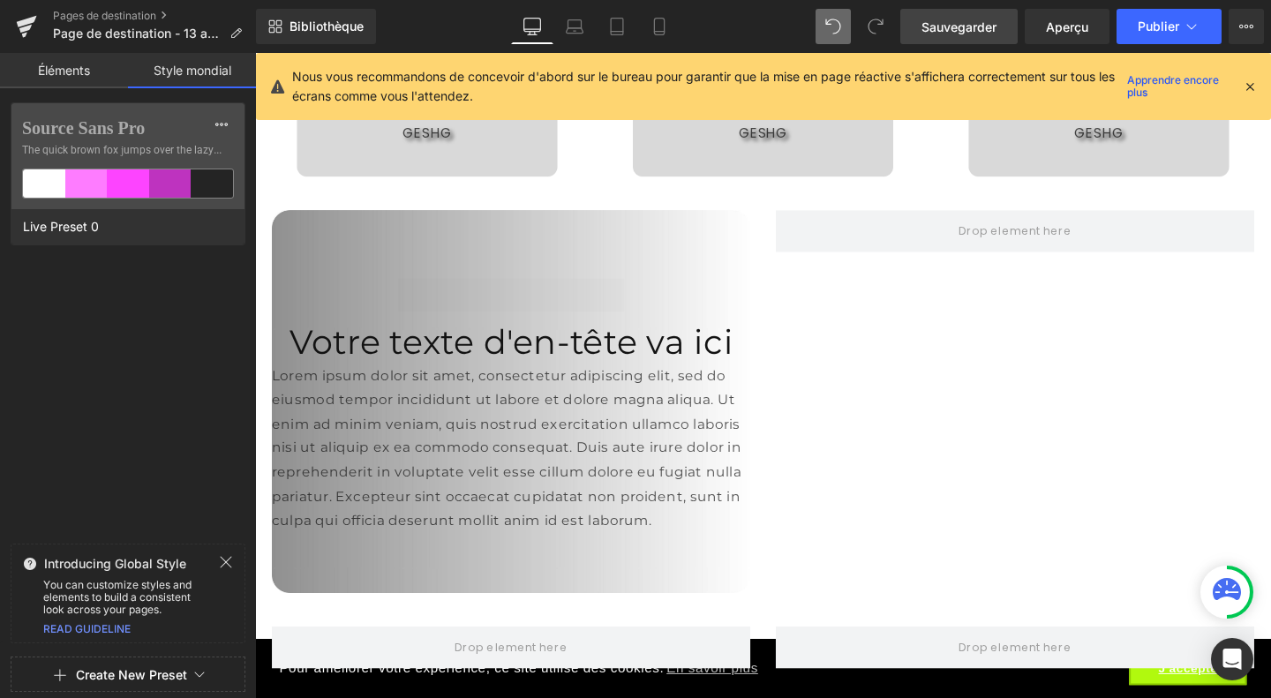
click at [38, 72] on font "Éléments" at bounding box center [64, 70] width 52 height 15
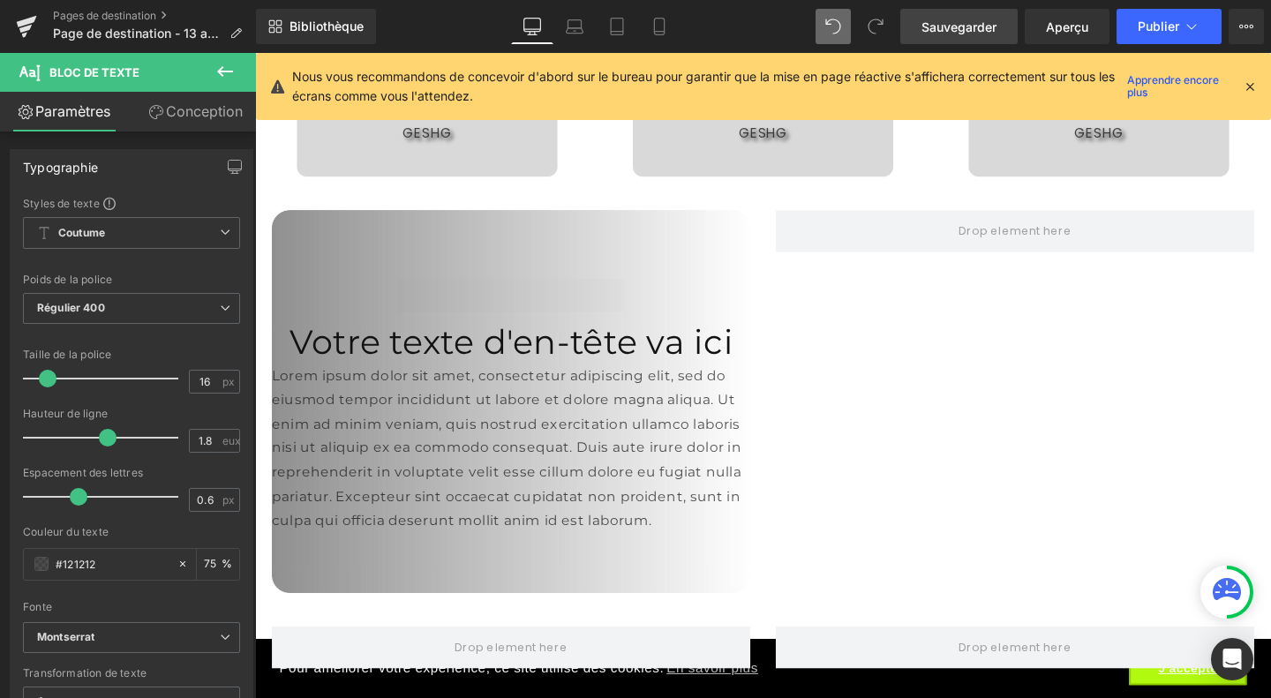
click at [229, 68] on icon at bounding box center [224, 71] width 21 height 21
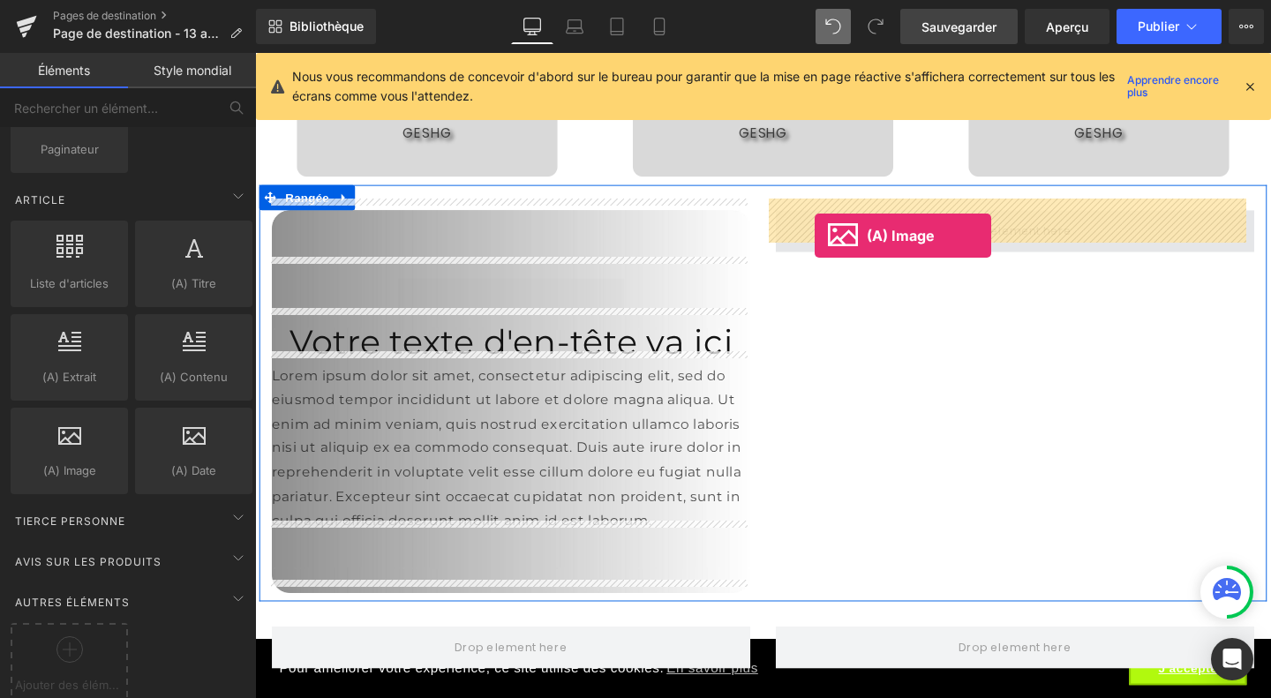
drag, startPoint x: 333, startPoint y: 486, endPoint x: 843, endPoint y: 245, distance: 564.0
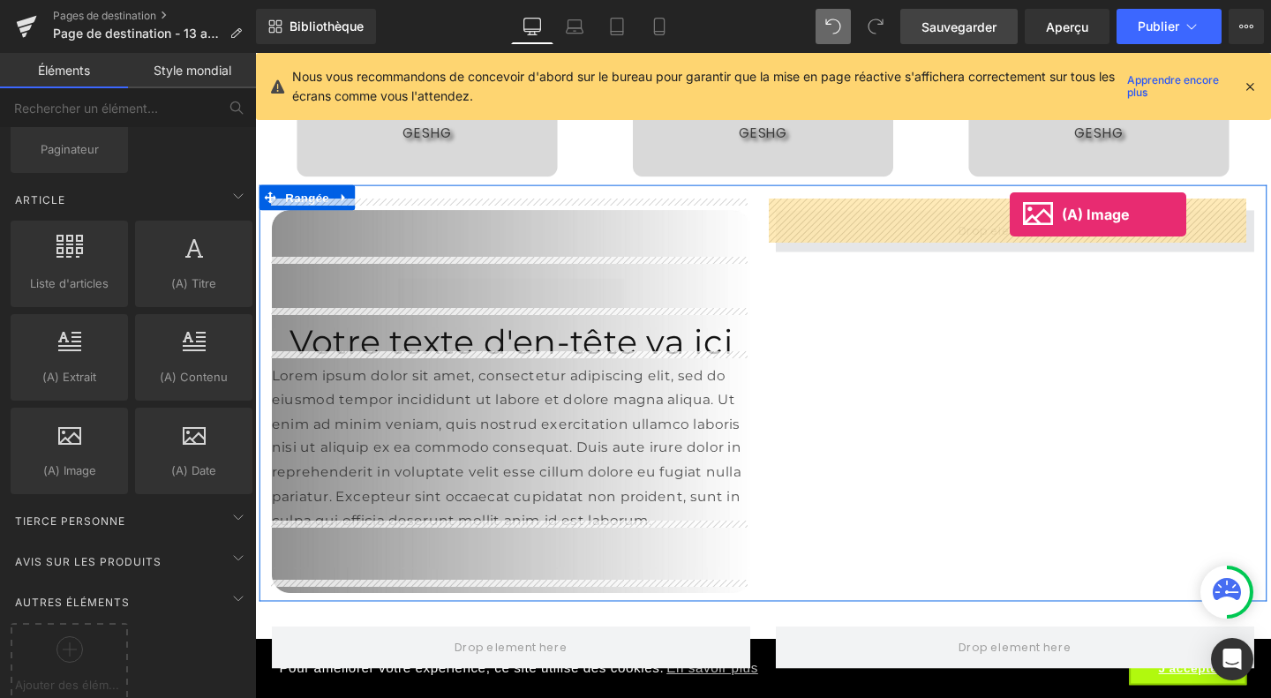
drag, startPoint x: 313, startPoint y: 497, endPoint x: 1048, endPoint y: 223, distance: 784.2
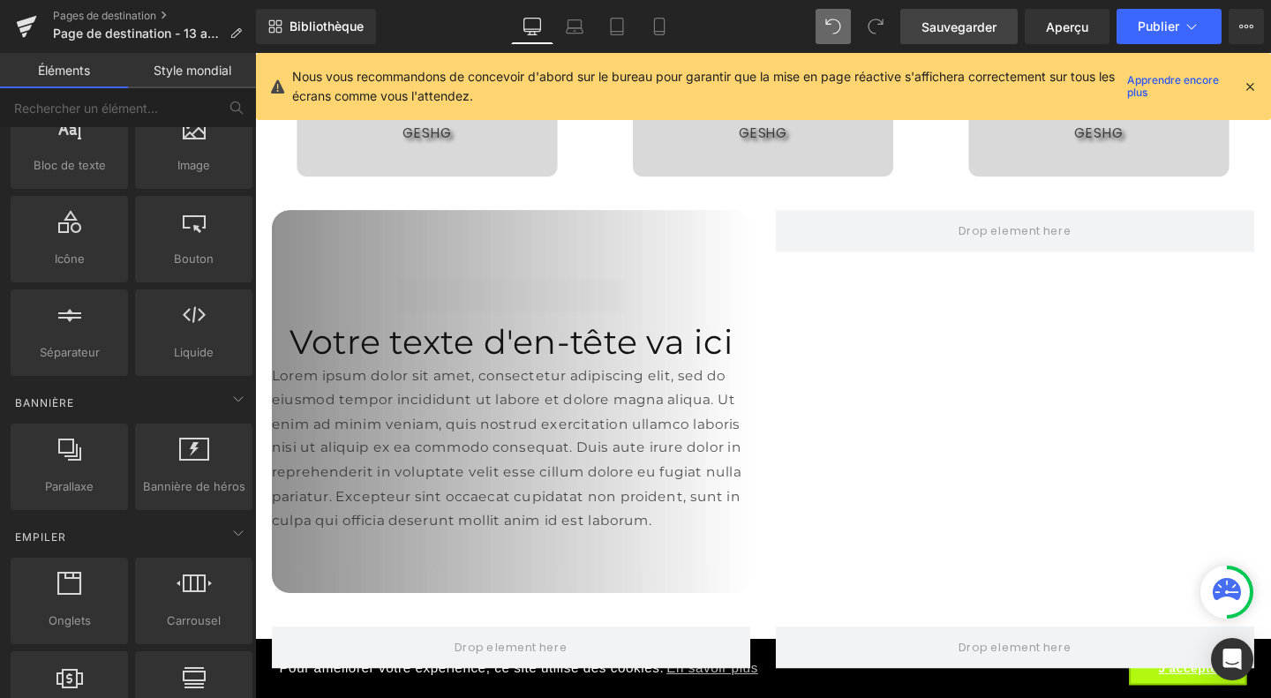
scroll to position [0, 0]
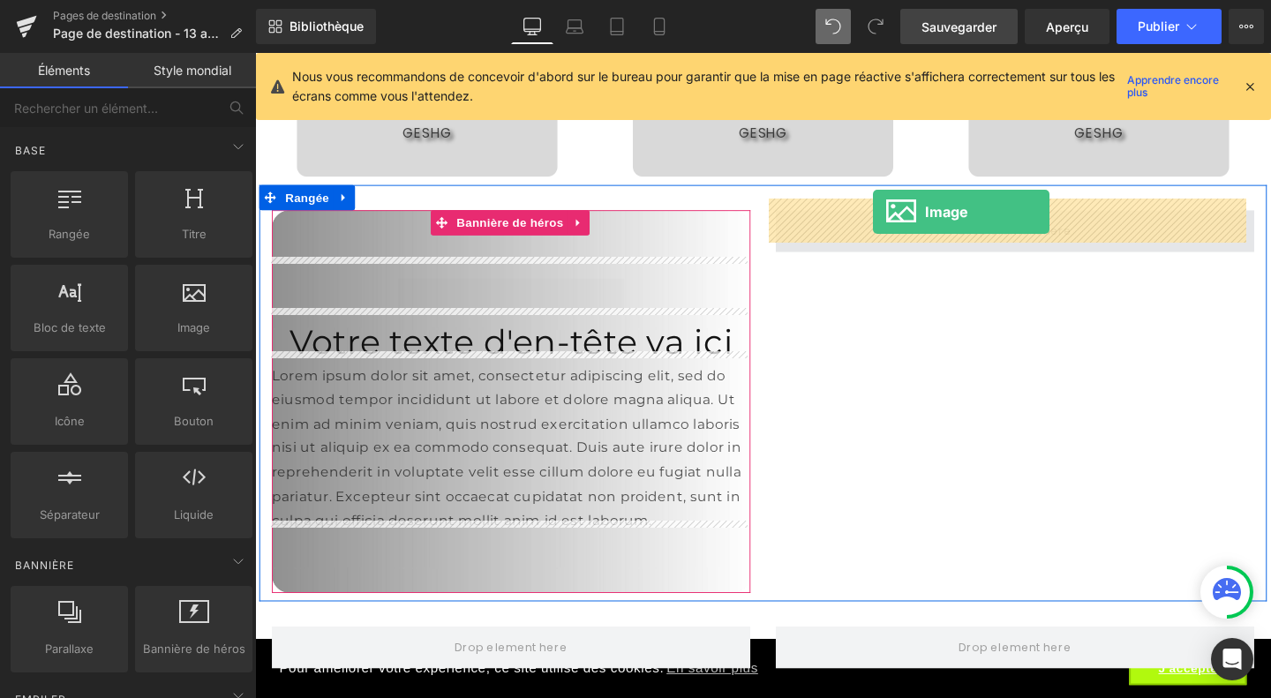
drag, startPoint x: 444, startPoint y: 365, endPoint x: 904, endPoint y: 221, distance: 482.8
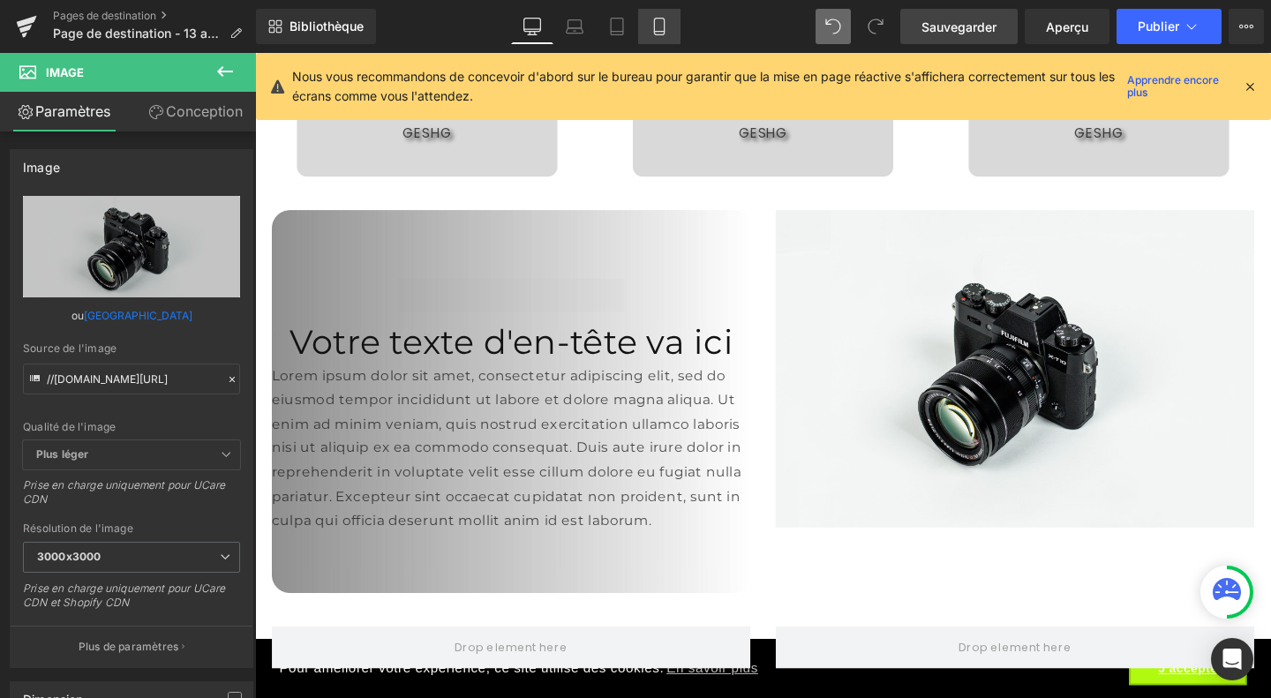
click at [667, 31] on icon at bounding box center [659, 27] width 18 height 18
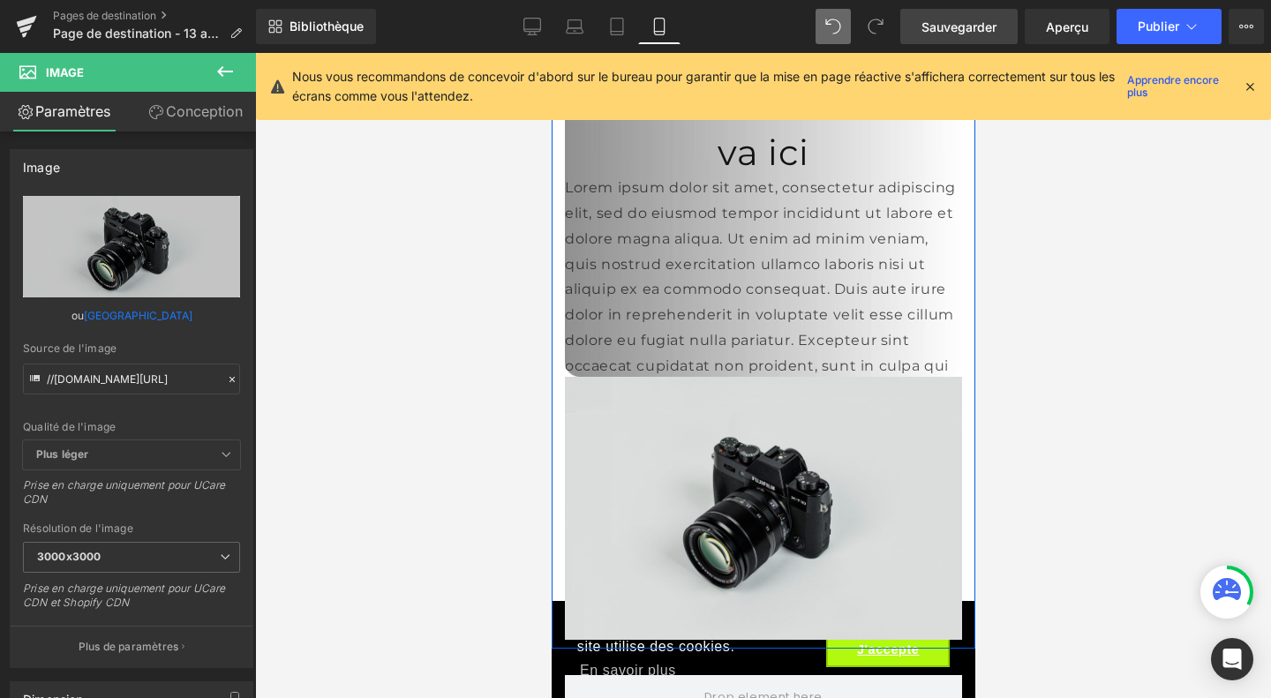
scroll to position [5746, 0]
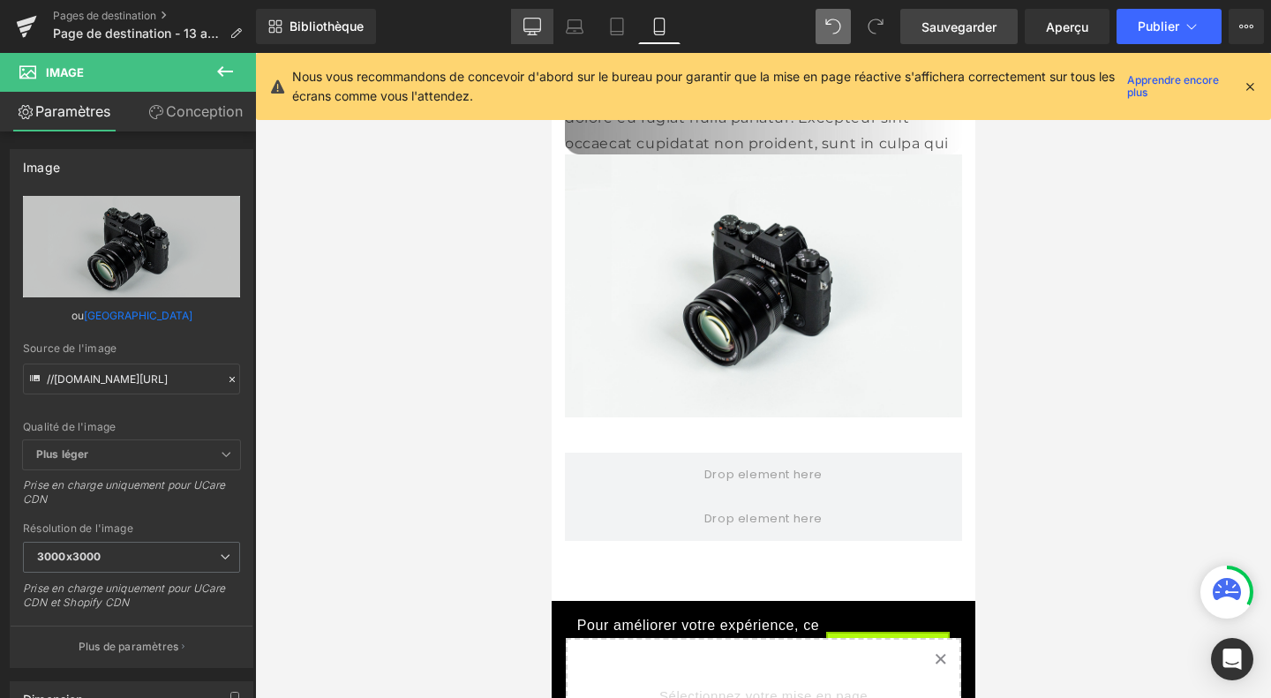
click at [531, 26] on icon at bounding box center [532, 27] width 18 height 18
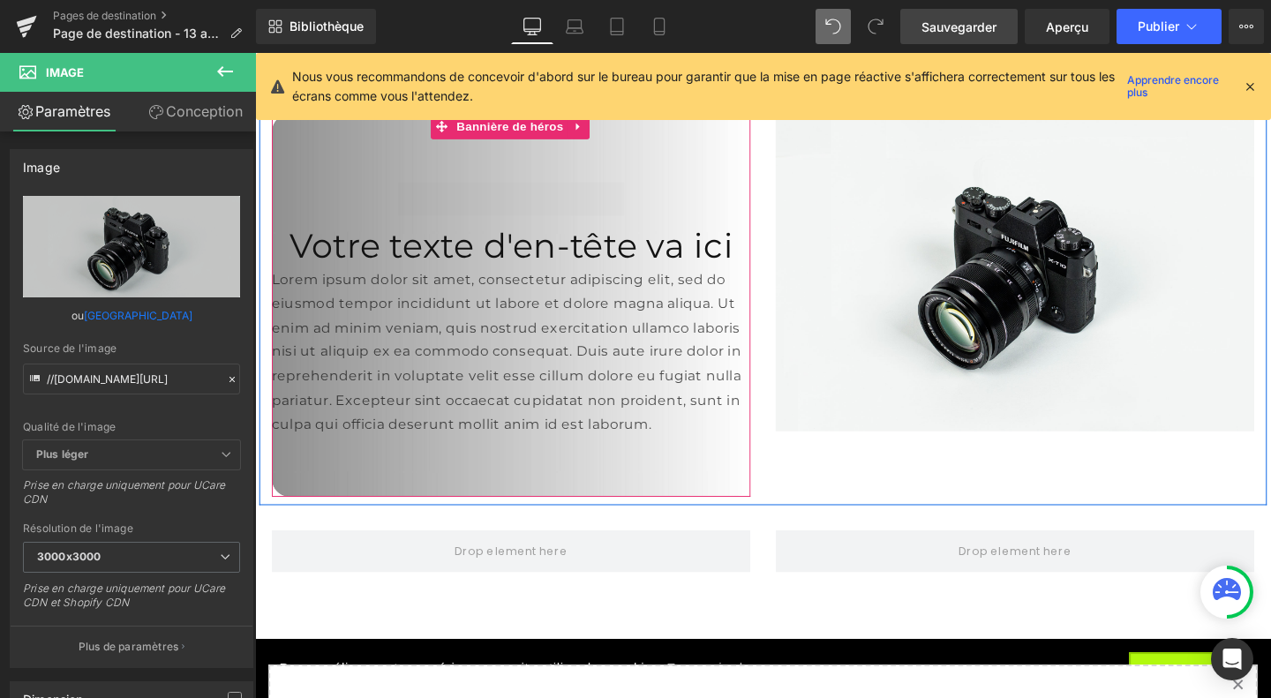
scroll to position [3859, 0]
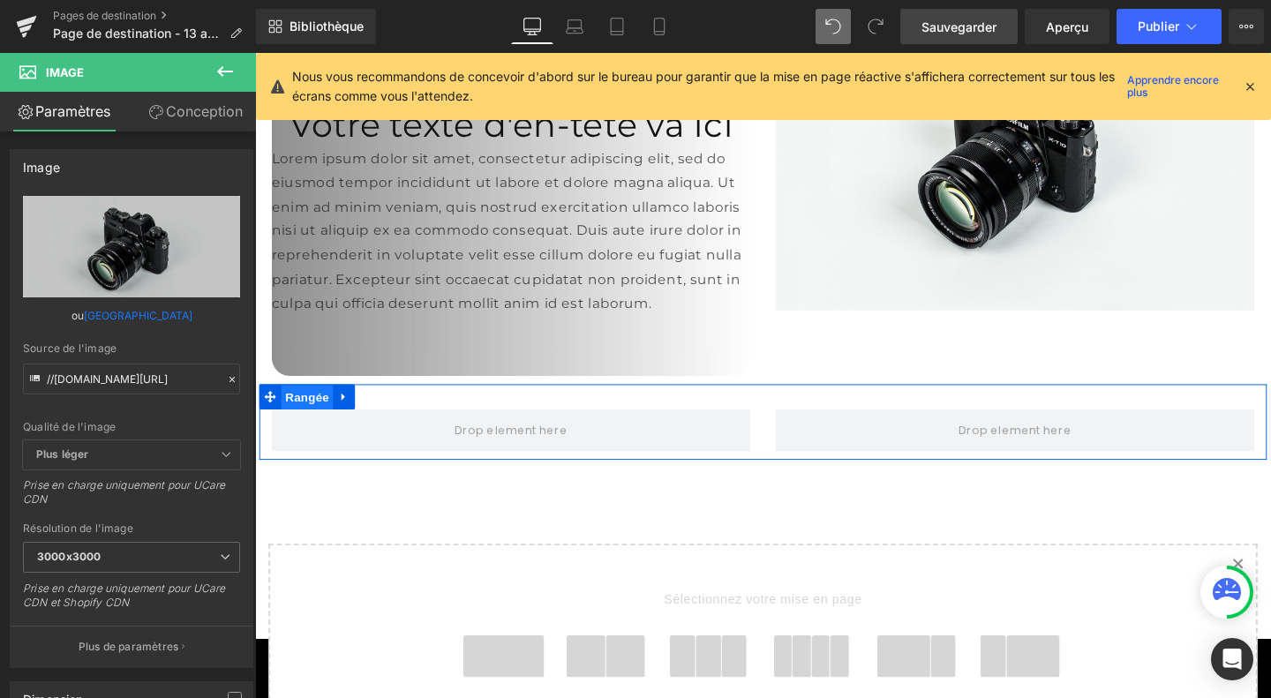
click at [306, 409] on font "Rangée" at bounding box center [310, 416] width 46 height 14
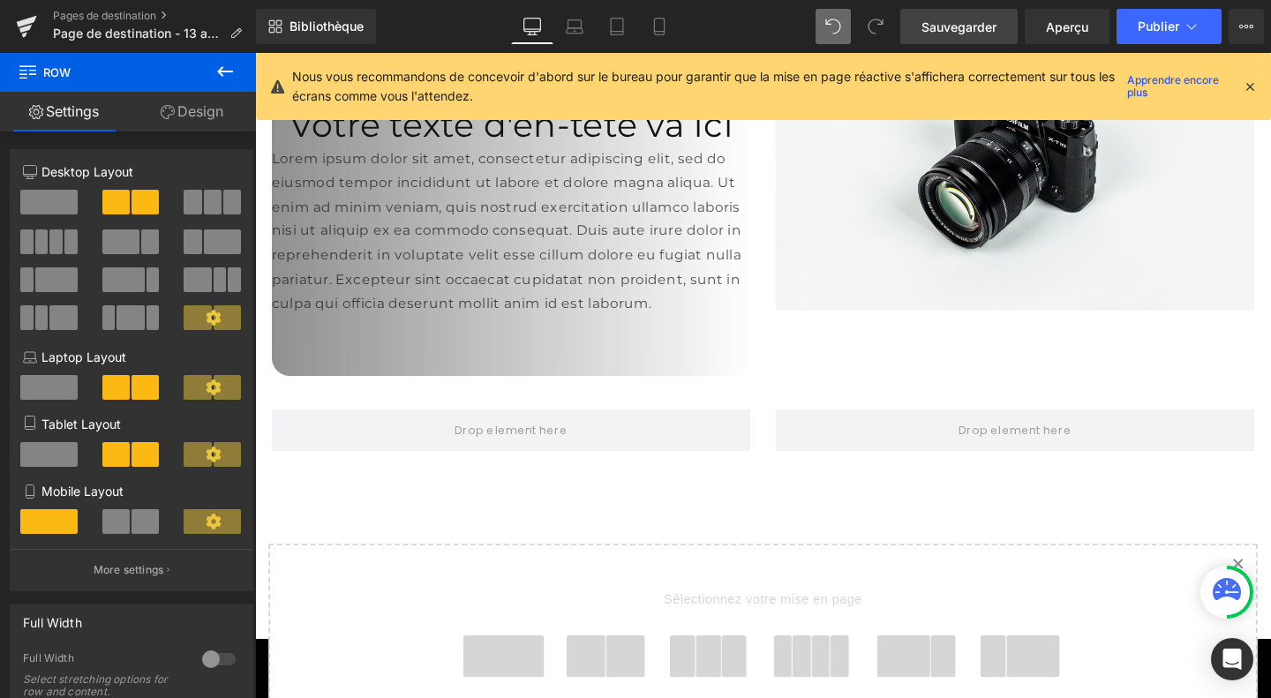
click at [227, 63] on icon at bounding box center [224, 71] width 21 height 21
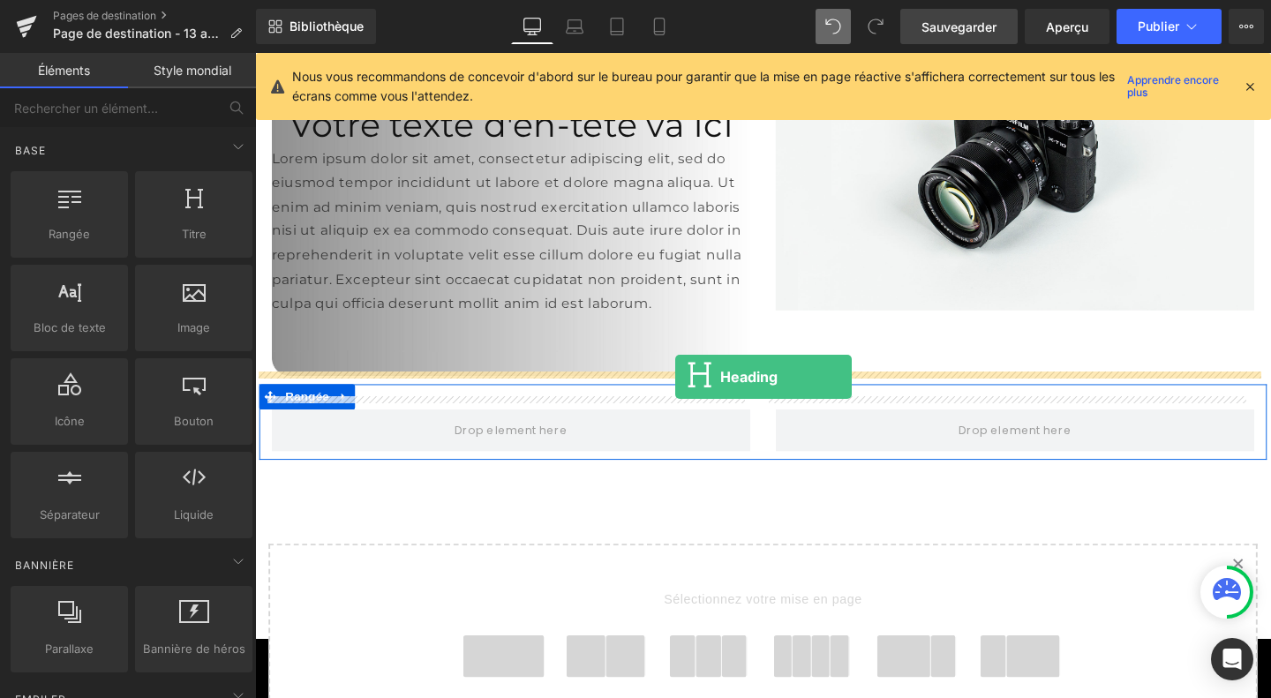
drag, startPoint x: 449, startPoint y: 266, endPoint x: 696, endPoint y: 393, distance: 277.8
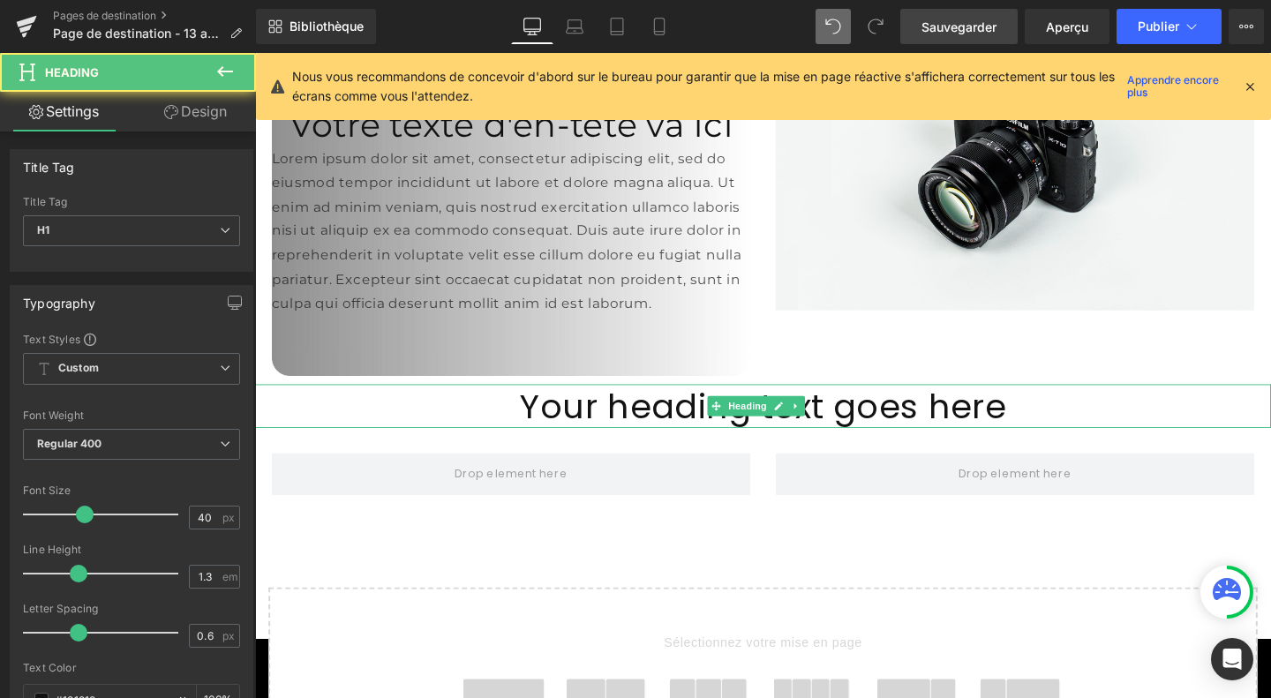
click at [696, 401] on h1 "Your heading text goes here" at bounding box center [789, 424] width 1068 height 46
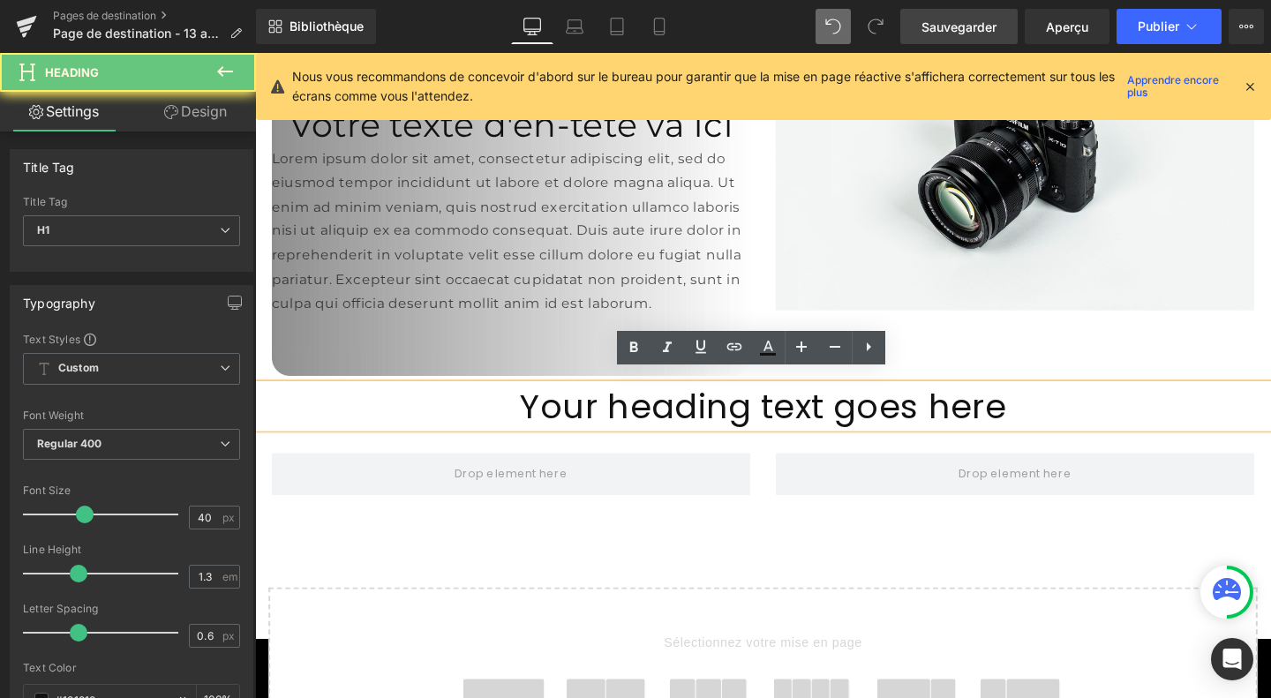
click at [696, 401] on h1 "Your heading text goes here" at bounding box center [789, 424] width 1068 height 46
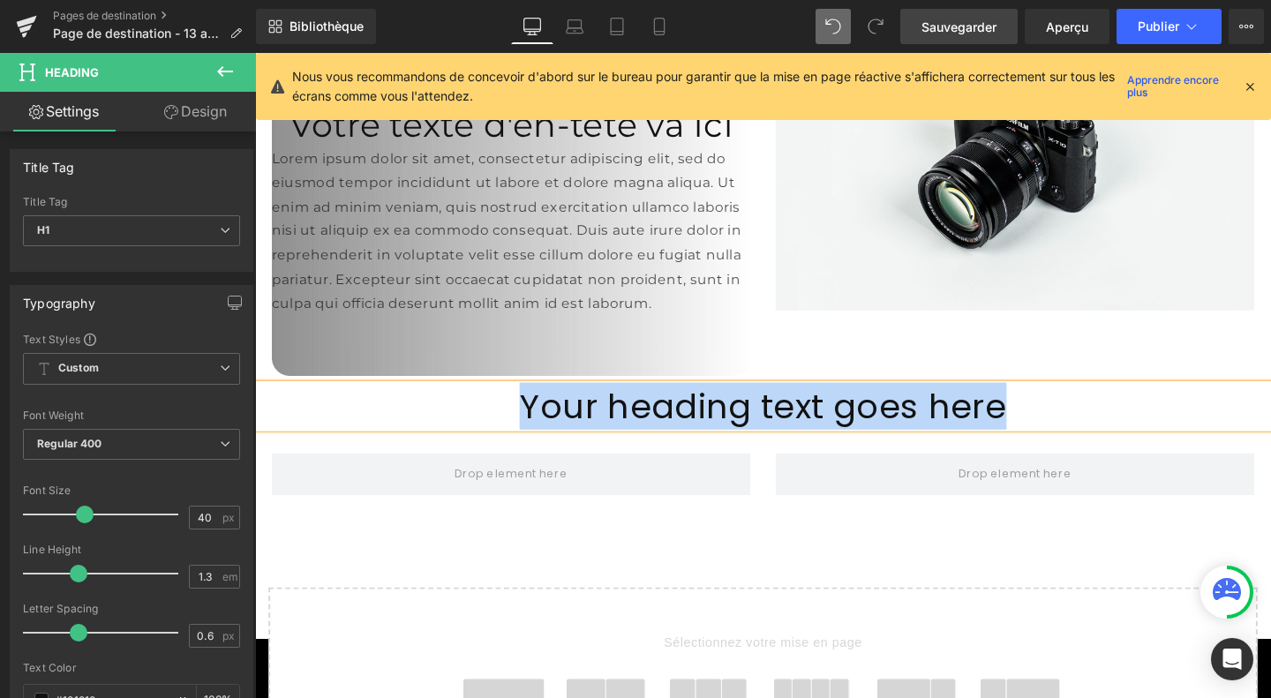
paste div
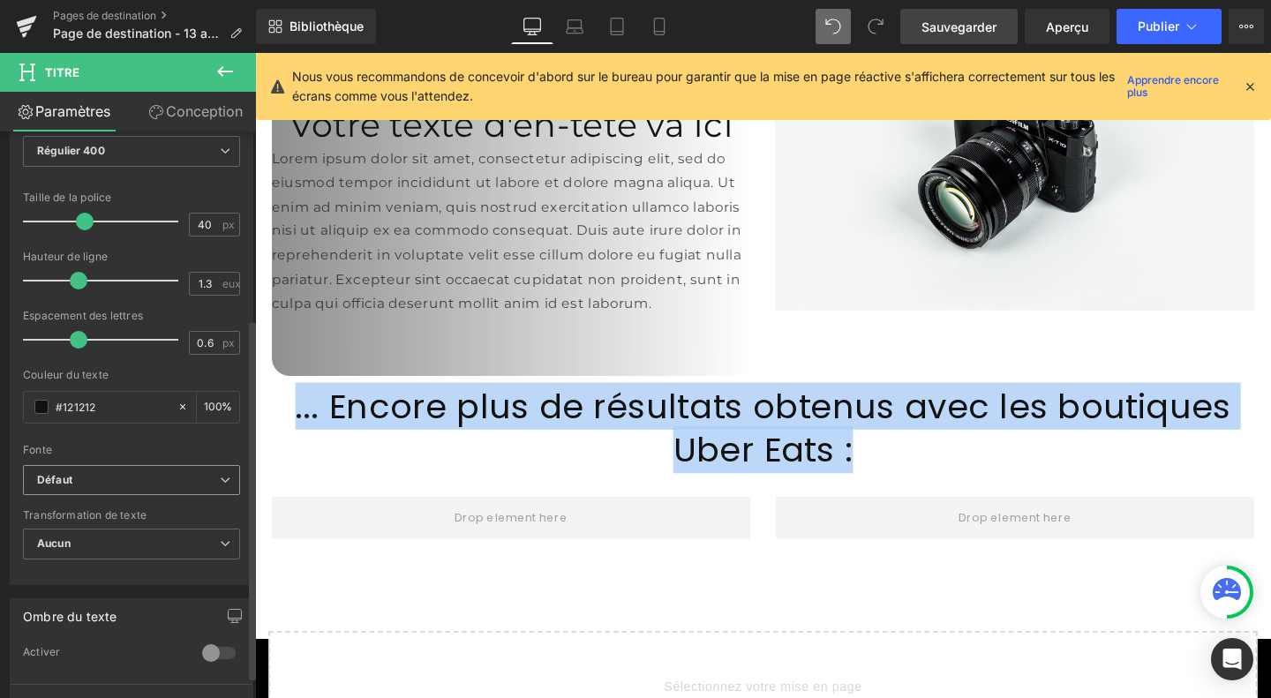
scroll to position [303, 0]
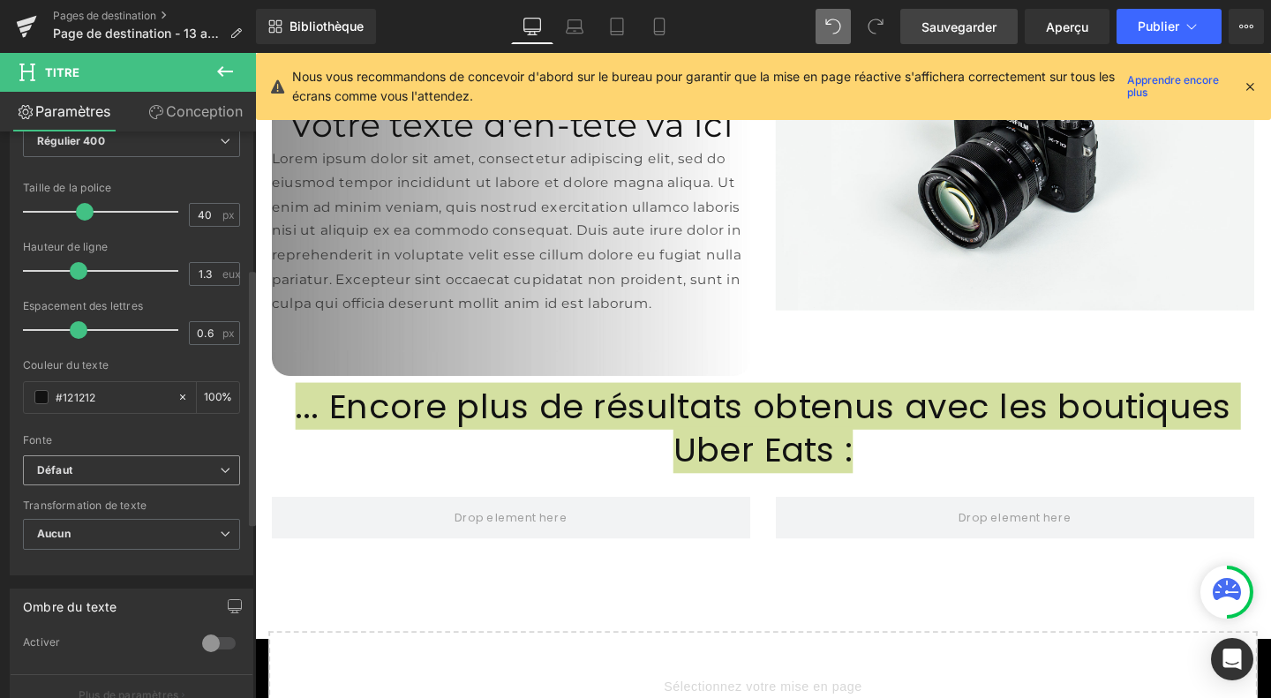
click at [120, 463] on b "Défaut" at bounding box center [128, 470] width 183 height 15
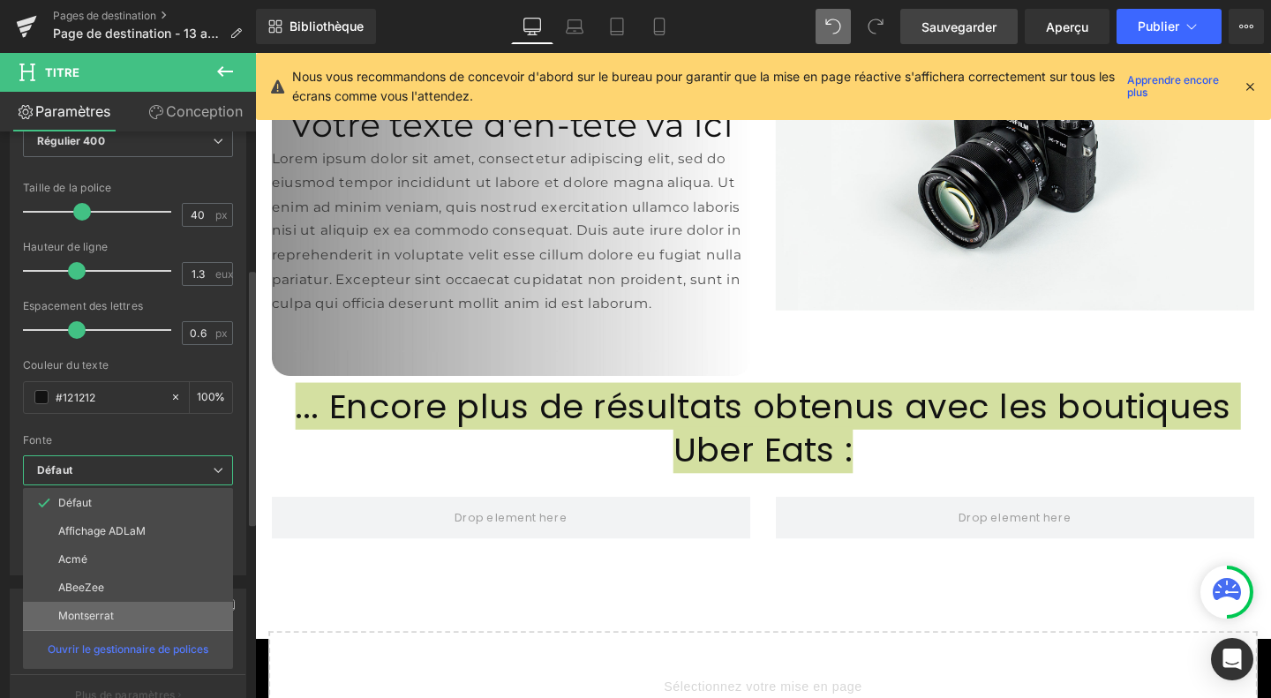
click at [111, 609] on font "Montserrat" at bounding box center [86, 615] width 56 height 13
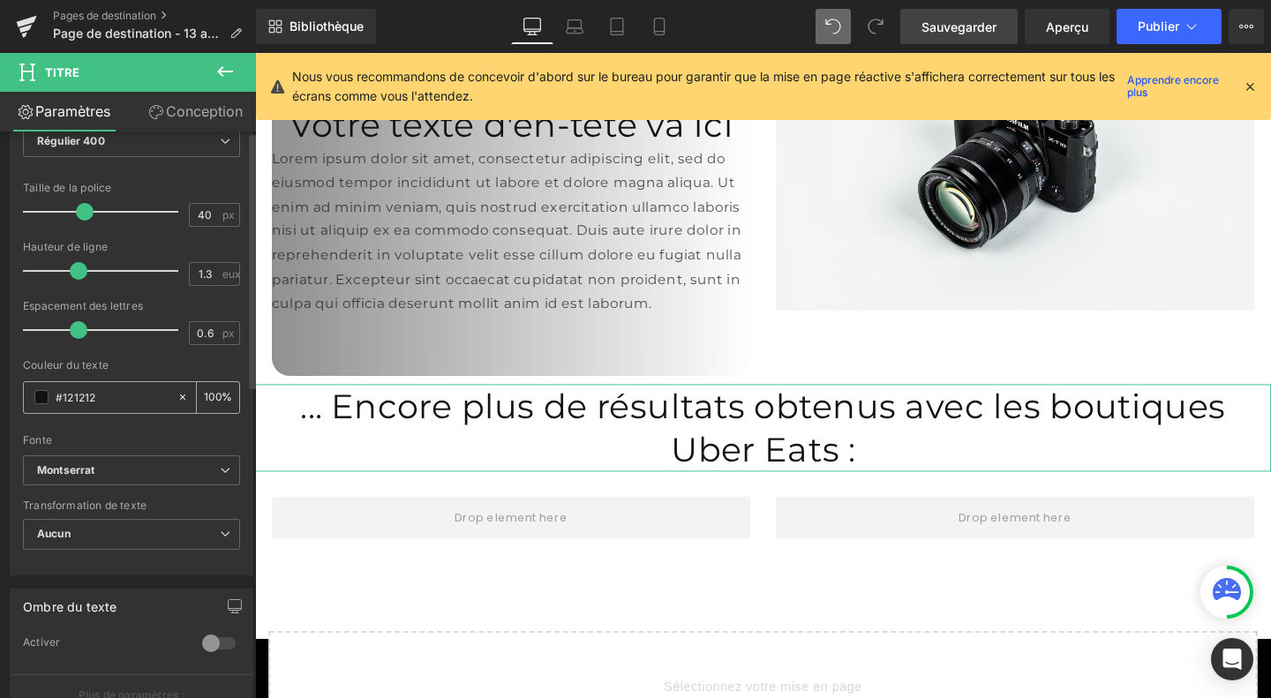
scroll to position [0, 0]
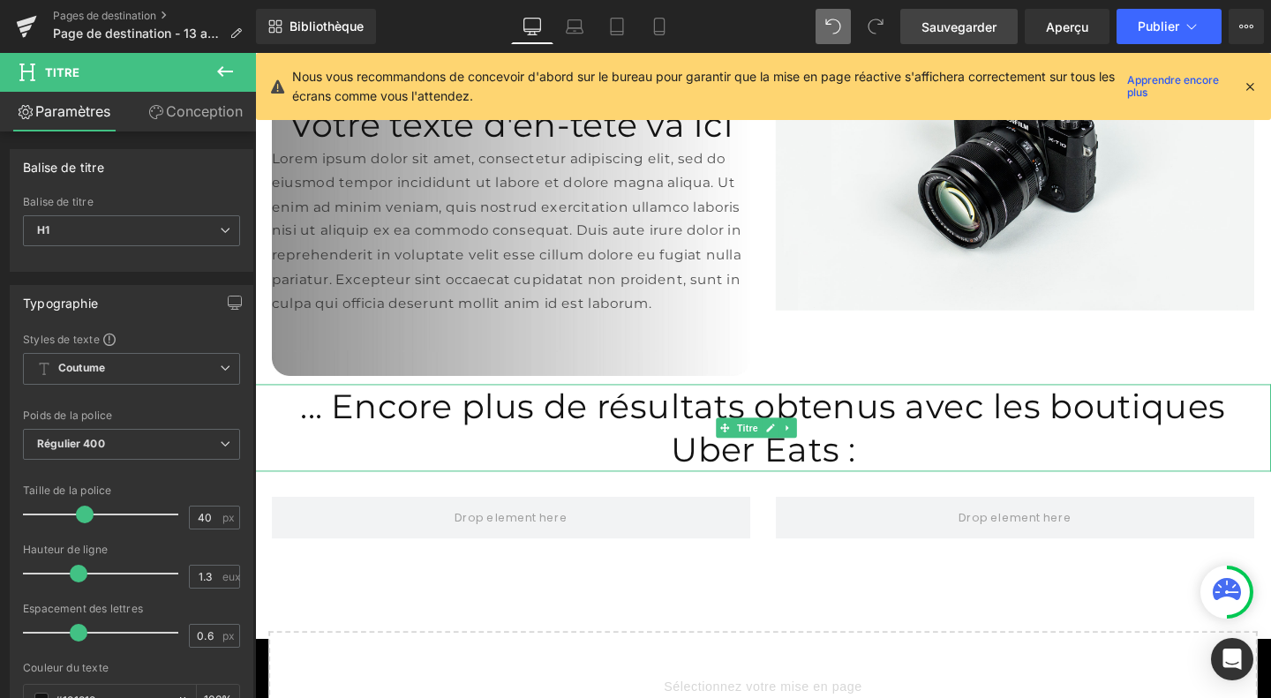
click at [405, 407] on font "... Encore plus de résultats obtenus avec les boutiques Uber Eats :" at bounding box center [789, 446] width 972 height 89
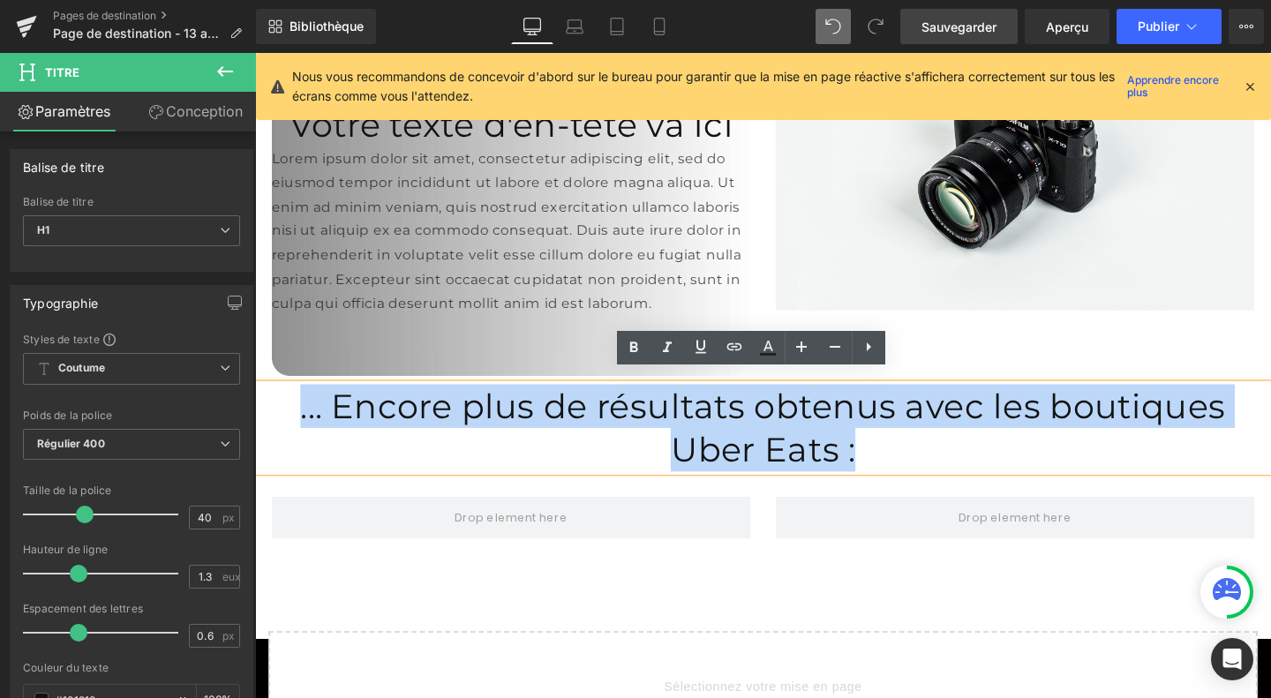
drag, startPoint x: 281, startPoint y: 419, endPoint x: 898, endPoint y: 468, distance: 619.5
click at [898, 468] on h1 "... Encore plus de résultats obtenus avec les boutiques Uber Eats :" at bounding box center [789, 447] width 1068 height 92
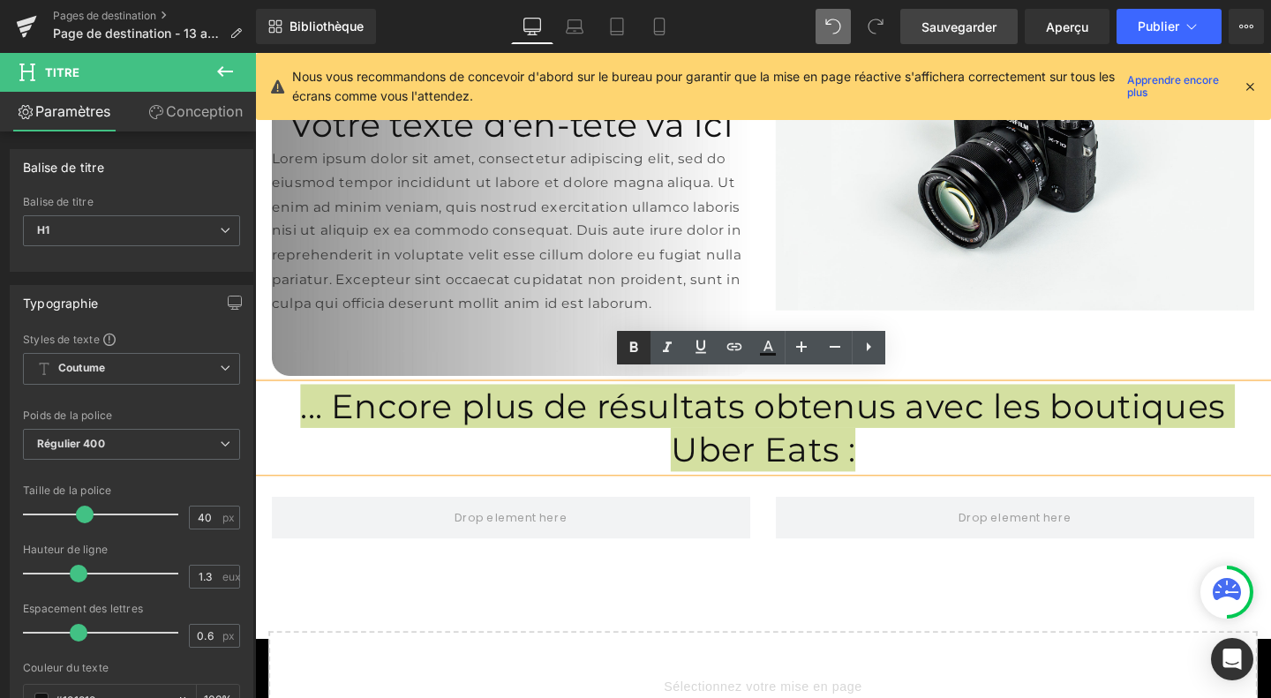
click at [635, 352] on icon at bounding box center [633, 347] width 21 height 21
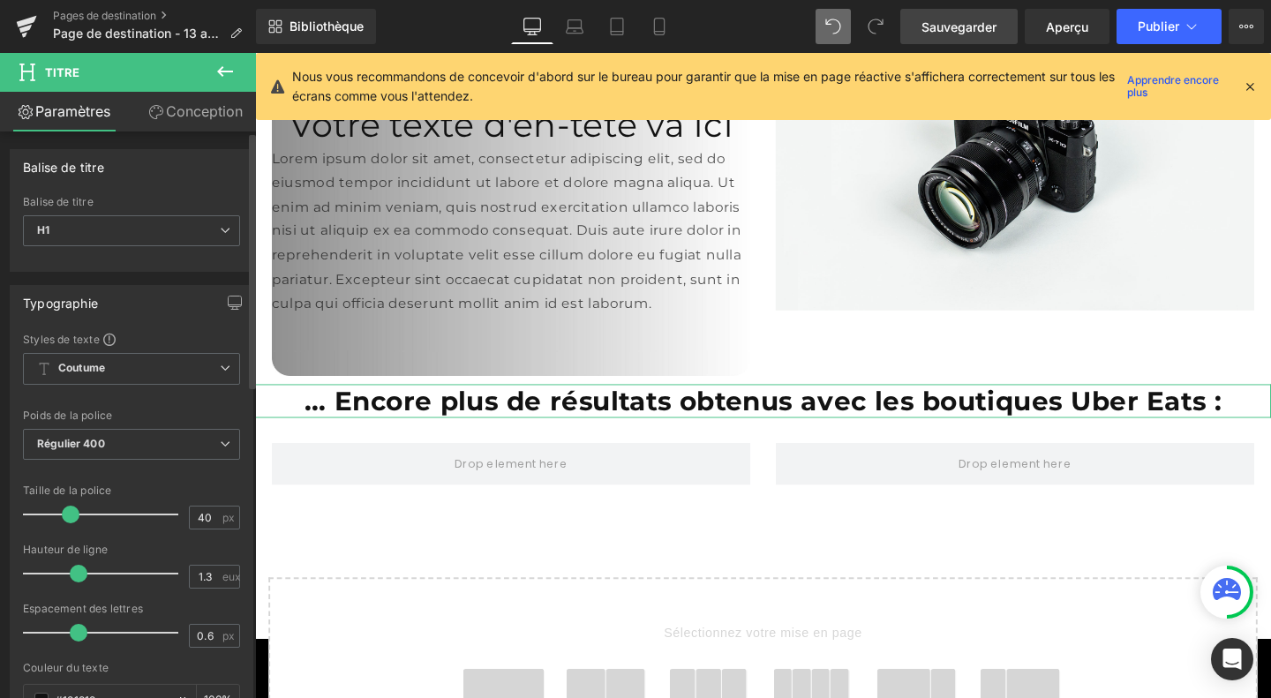
drag, startPoint x: 86, startPoint y: 519, endPoint x: 74, endPoint y: 516, distance: 11.8
click at [74, 516] on span at bounding box center [71, 515] width 18 height 18
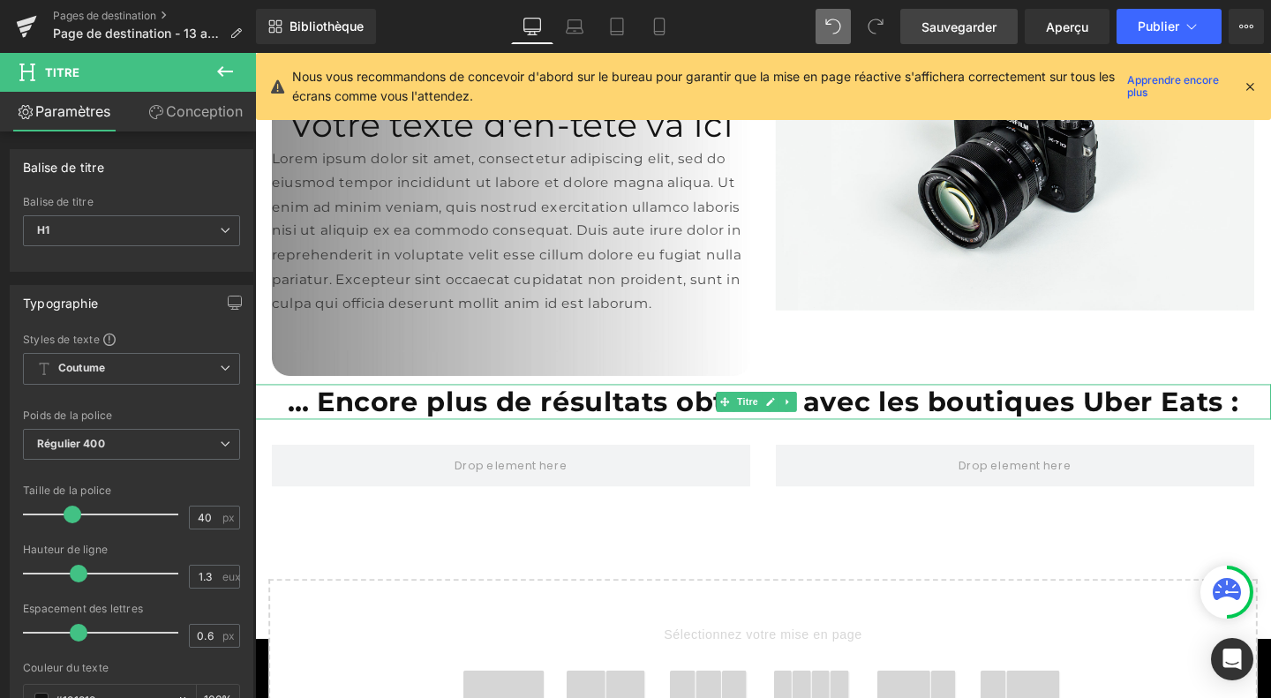
click at [942, 410] on font "... Encore plus de résultats obtenus avec les boutiques Uber Eats :" at bounding box center [789, 419] width 1000 height 34
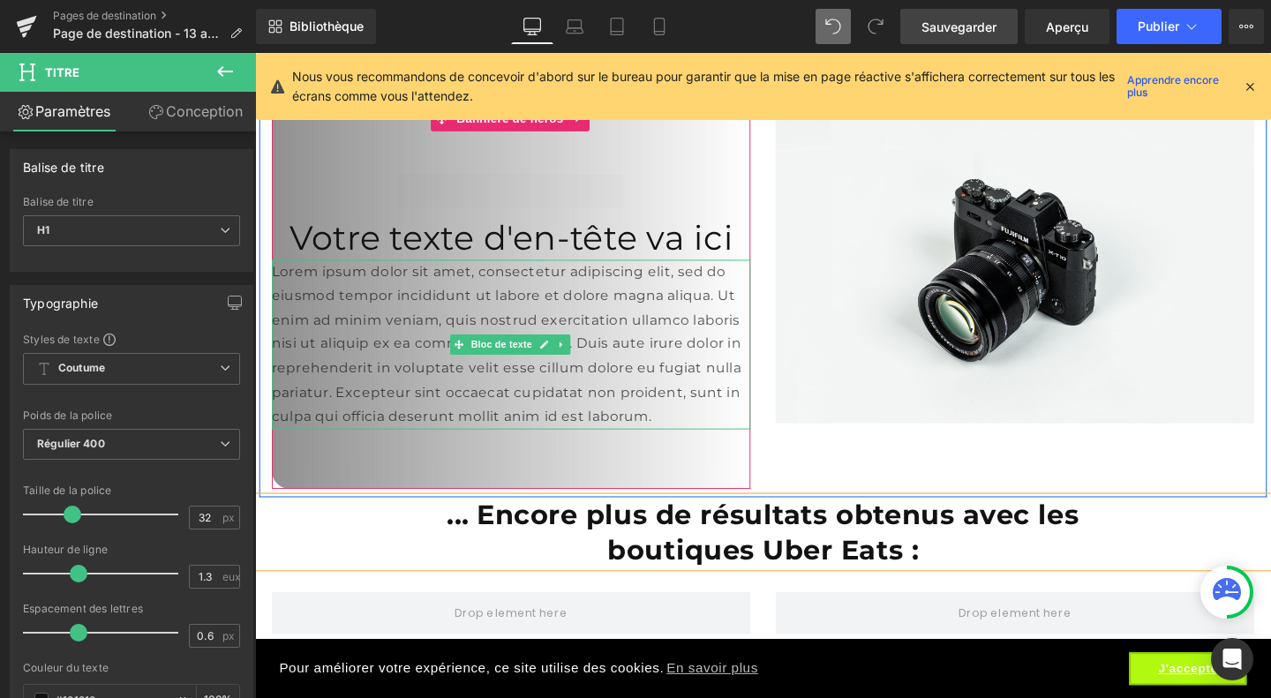
scroll to position [3833, 0]
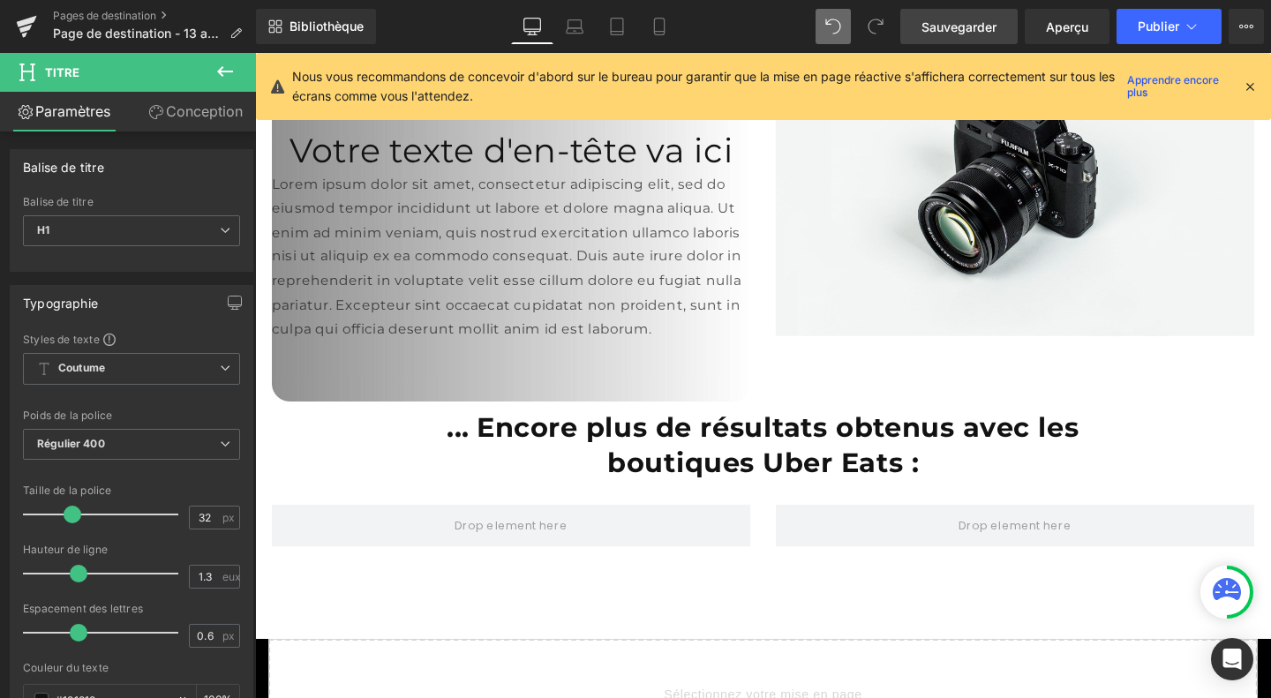
click at [225, 79] on icon at bounding box center [224, 71] width 21 height 21
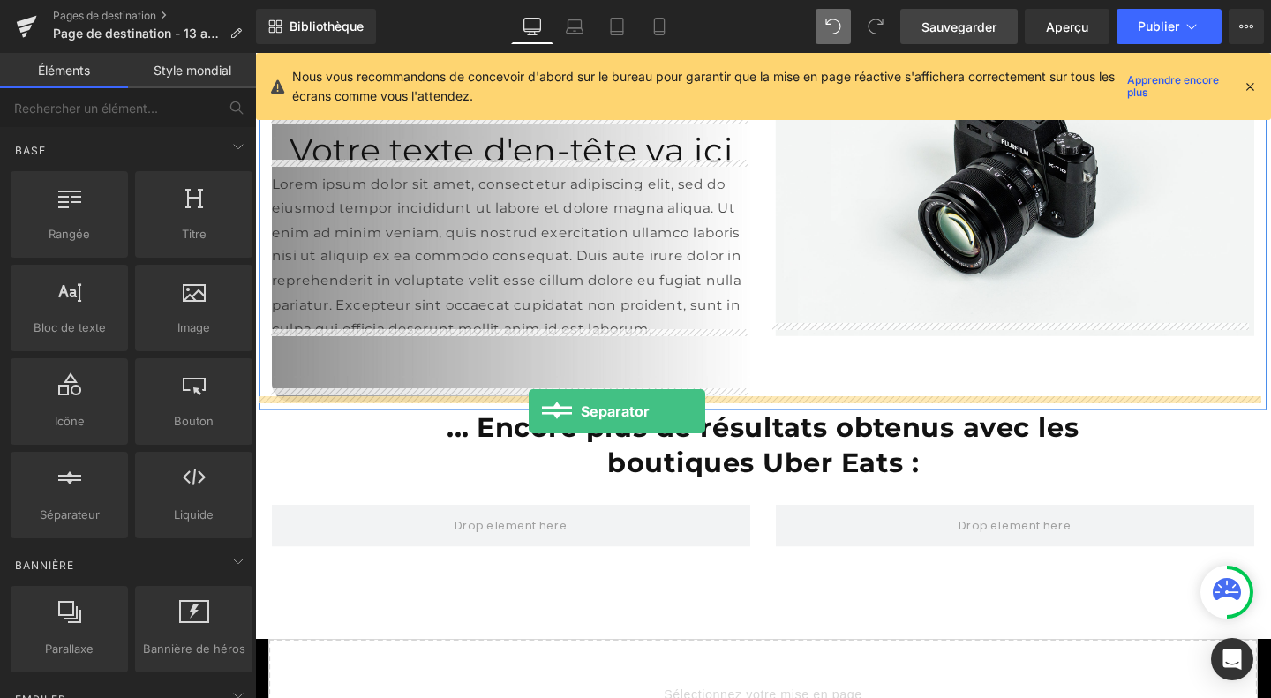
drag, startPoint x: 317, startPoint y: 550, endPoint x: 543, endPoint y: 429, distance: 256.2
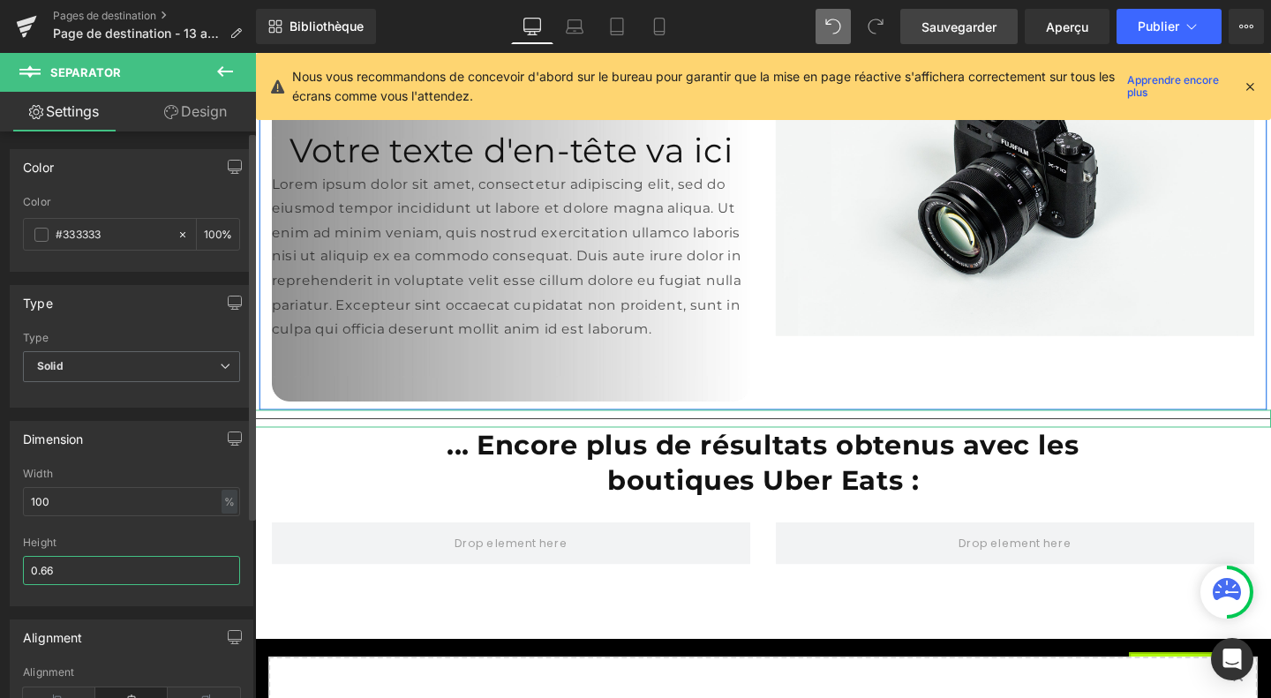
drag, startPoint x: 83, startPoint y: 569, endPoint x: 0, endPoint y: 566, distance: 83.0
click at [0, 566] on div "Dimension 100% Width 100 % % px 0.66px Height 0.66" at bounding box center [132, 507] width 264 height 199
type input """
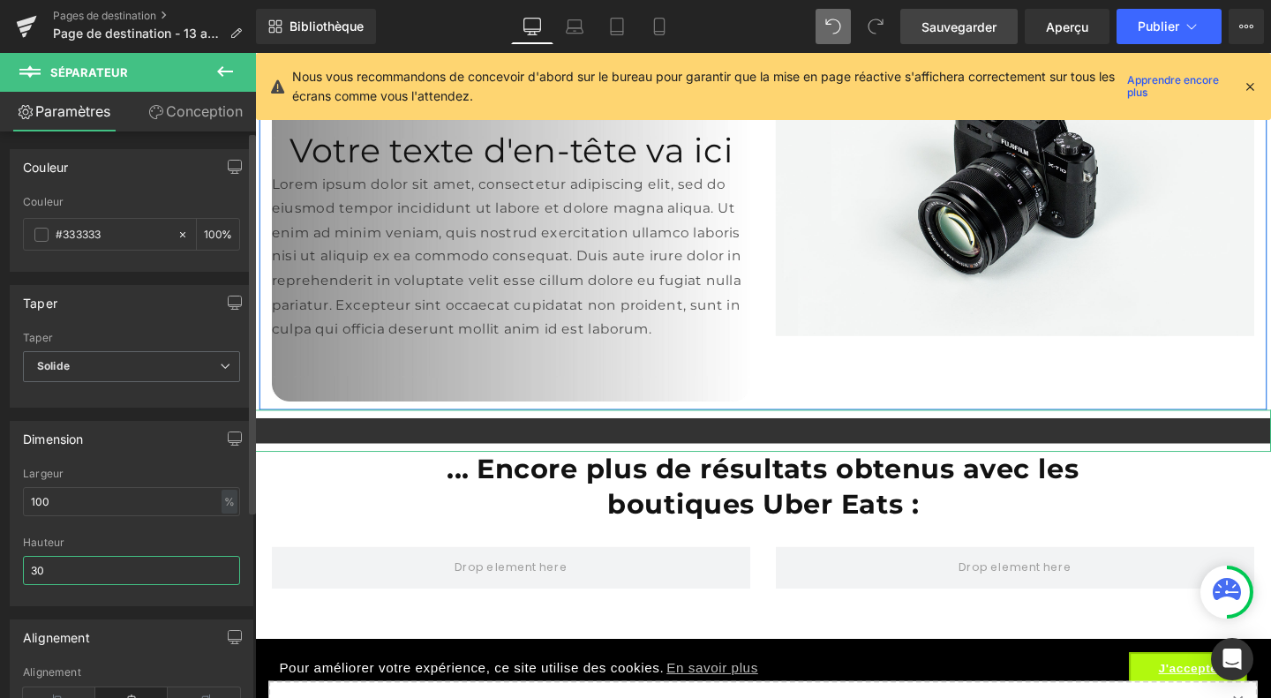
type input "3"
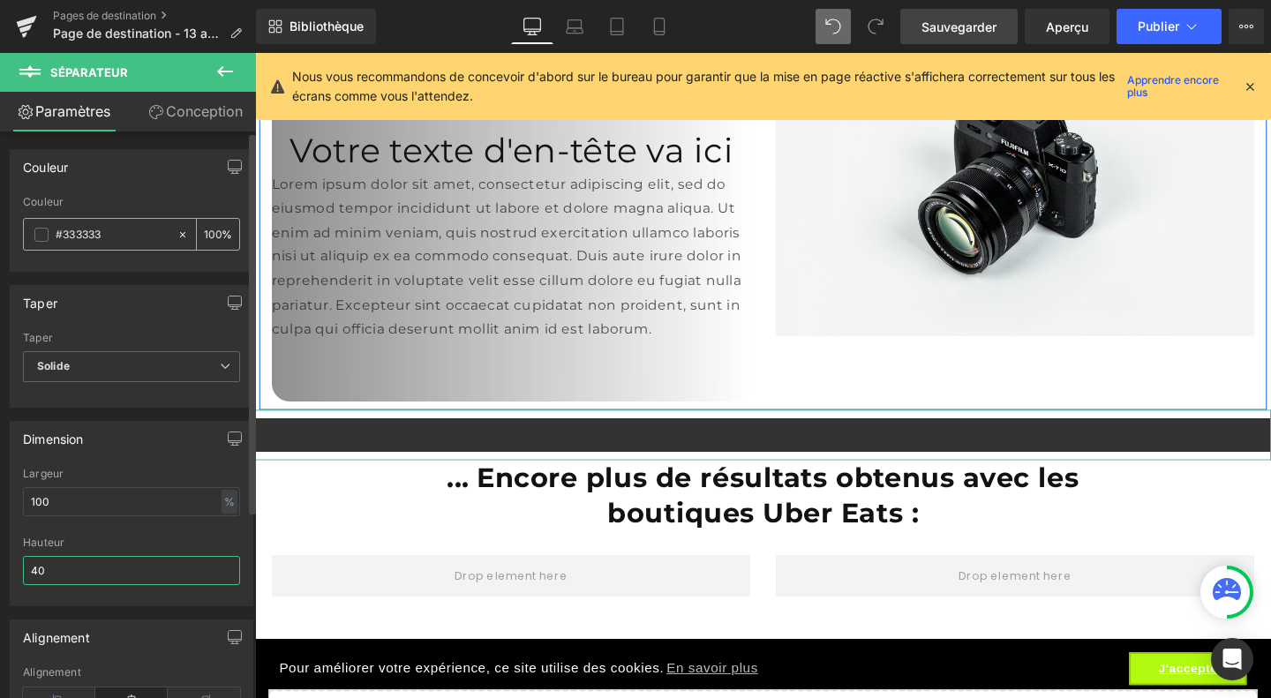
type input "40"
click at [39, 232] on span at bounding box center [41, 235] width 14 height 14
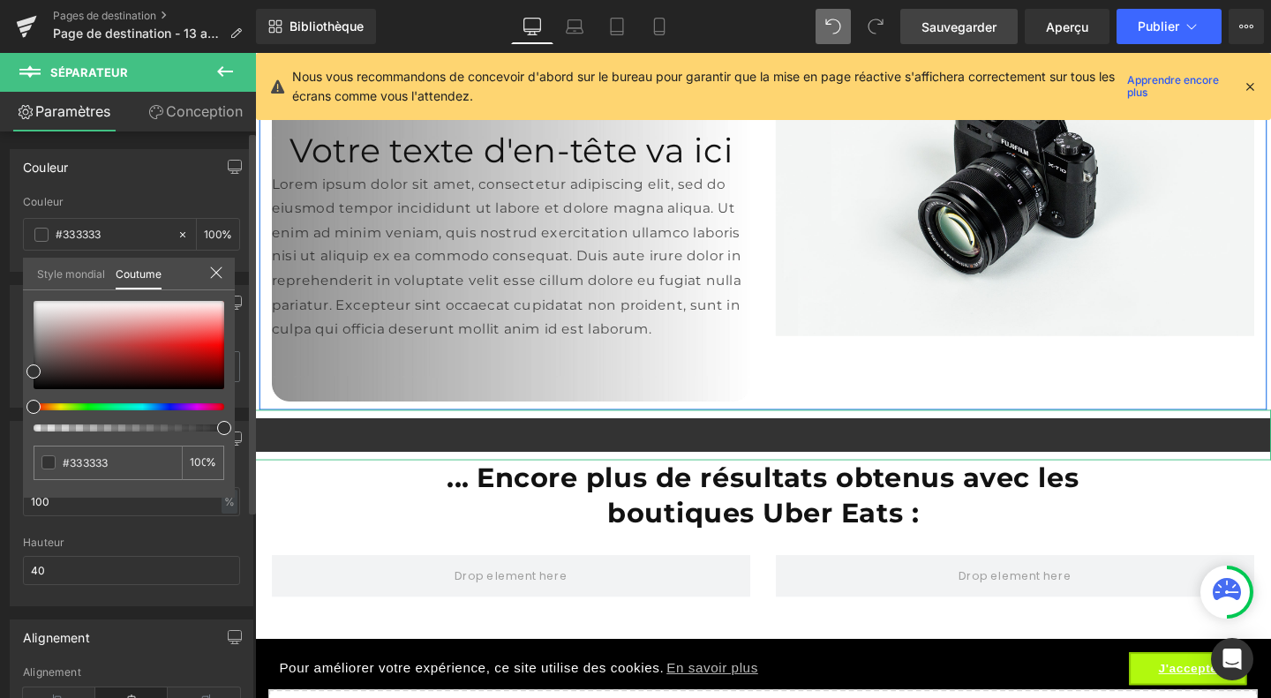
click at [56, 425] on div at bounding box center [121, 427] width 191 height 7
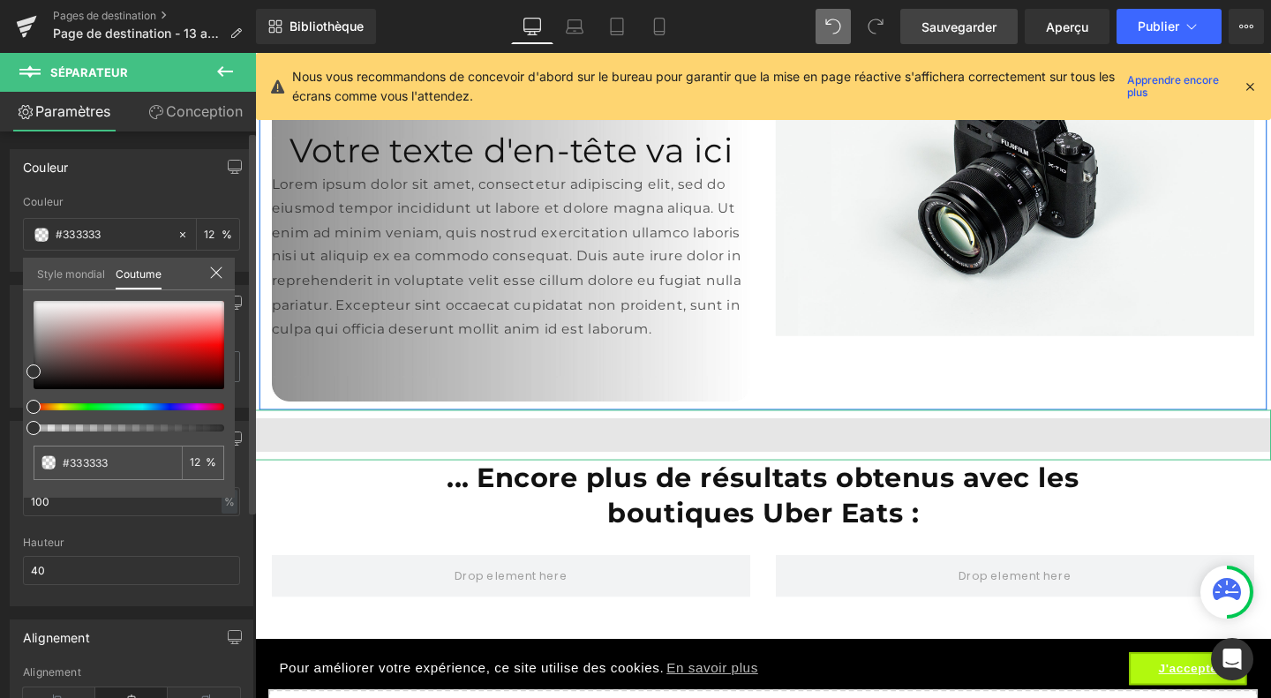
drag, startPoint x: 56, startPoint y: 425, endPoint x: 0, endPoint y: 423, distance: 55.6
click at [0, 272] on div "Couleur rgb(51, 51, 51) Couleur #333333 100 % Style mondial Coutume Configurer …" at bounding box center [132, 204] width 264 height 136
click at [38, 422] on div at bounding box center [129, 366] width 191 height 131
drag, startPoint x: 38, startPoint y: 422, endPoint x: 17, endPoint y: 424, distance: 21.3
click at [17, 272] on div "Couleur rgb(51, 51, 51) Couleur #333333 100 % Style mondial Coutume Configurer …" at bounding box center [132, 204] width 264 height 136
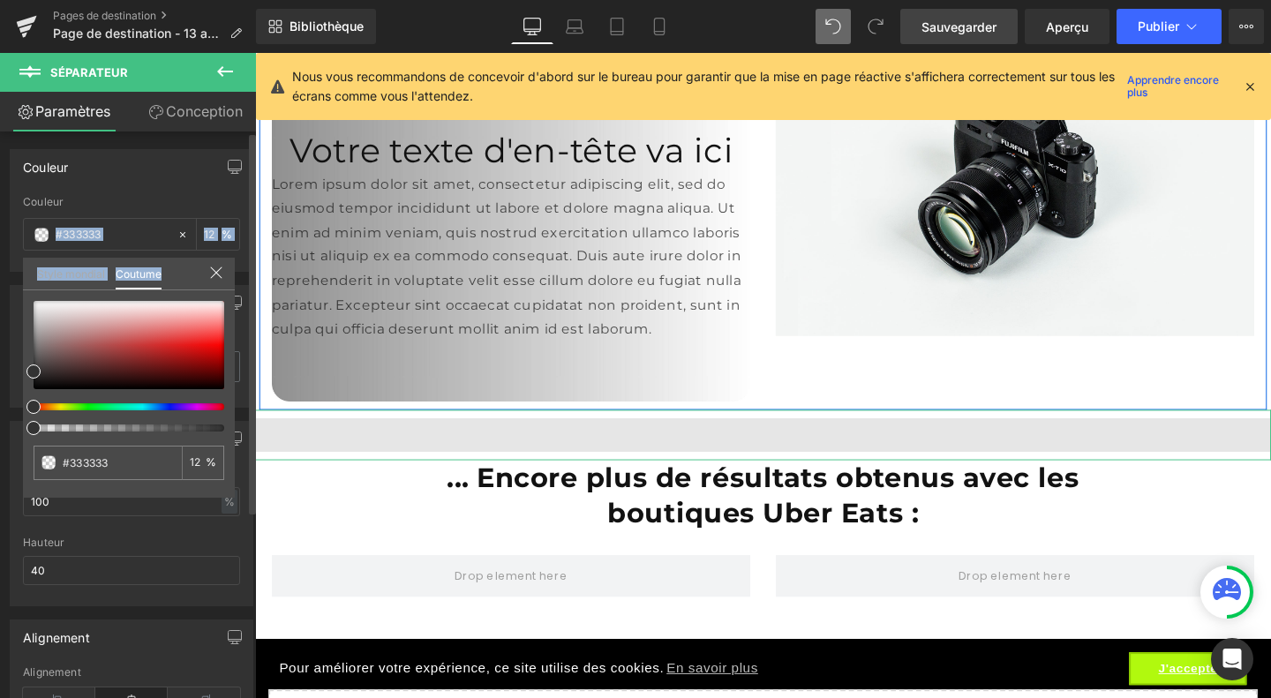
click at [38, 431] on span at bounding box center [33, 428] width 14 height 14
drag, startPoint x: 38, startPoint y: 431, endPoint x: 9, endPoint y: 430, distance: 29.1
click at [9, 272] on div "Couleur rgb(51, 51, 51) Couleur #333333 100 % Style mondial Coutume Configurer …" at bounding box center [132, 204] width 264 height 136
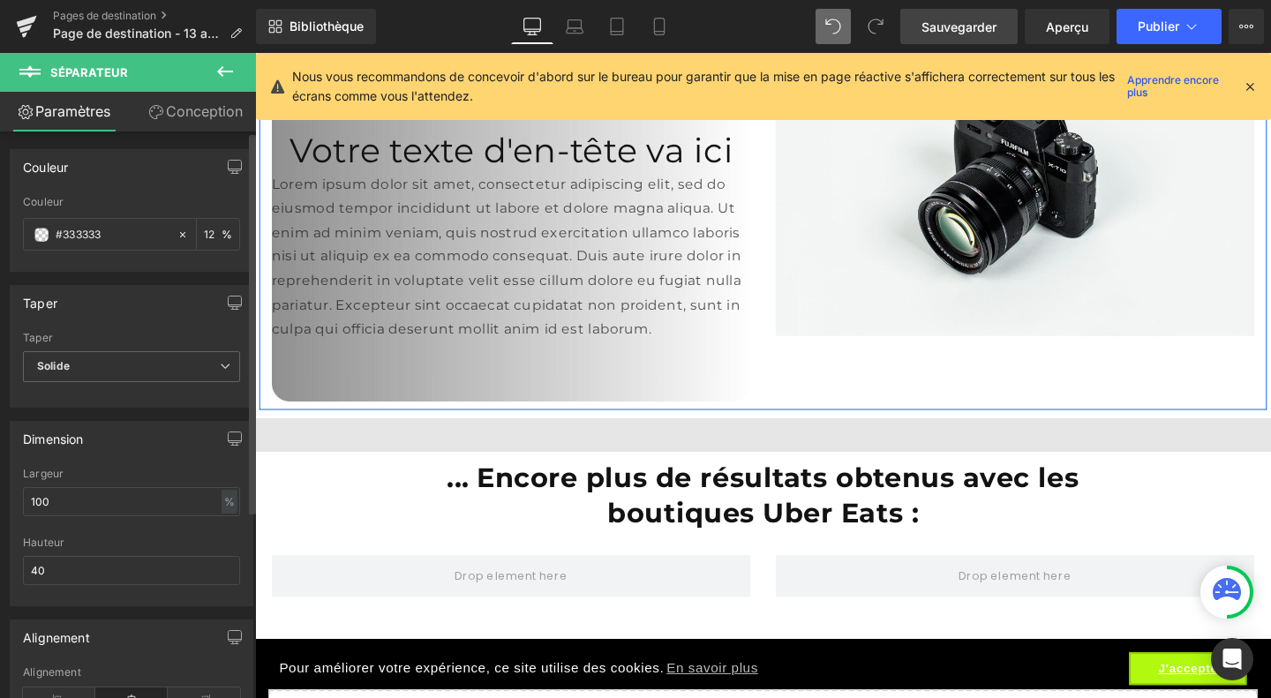
click at [411, 446] on hr at bounding box center [789, 459] width 1068 height 44
click at [40, 236] on span at bounding box center [41, 235] width 14 height 14
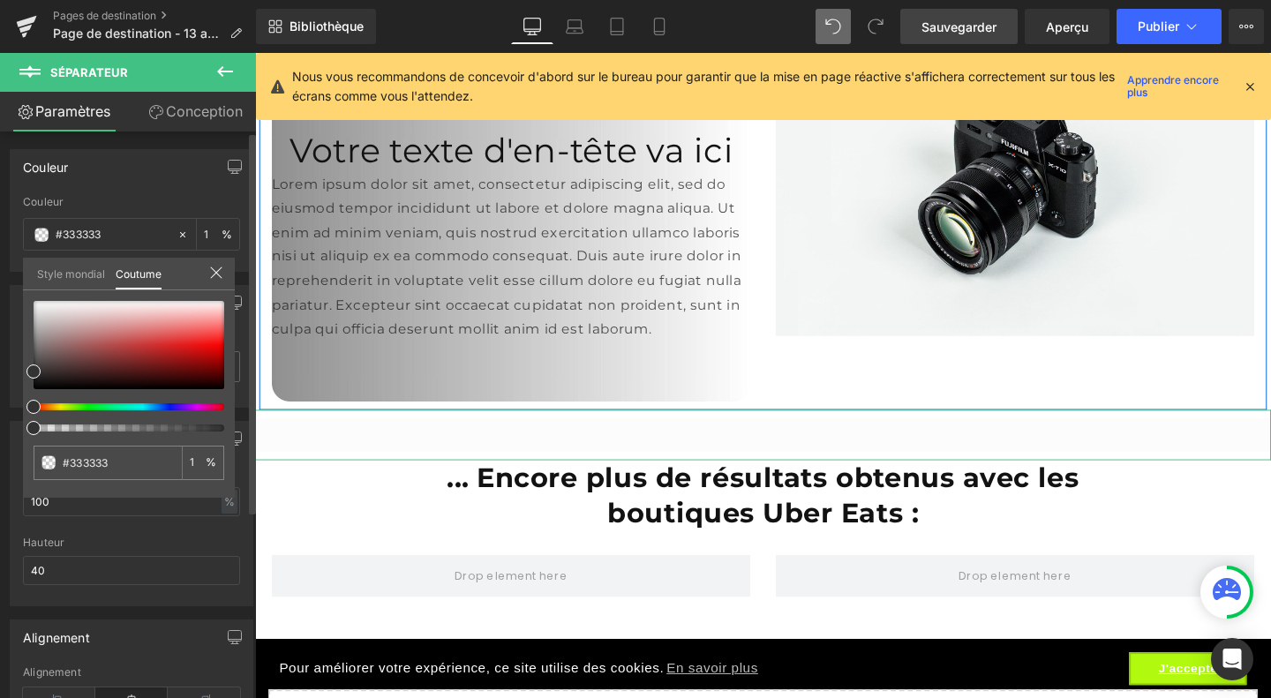
drag, startPoint x: 53, startPoint y: 424, endPoint x: 21, endPoint y: 426, distance: 31.8
click at [21, 272] on div "Couleur rgba(51, 51, 51, 0.12) Couleur #333333 12 % Style mondial Coutume Confi…" at bounding box center [132, 204] width 264 height 136
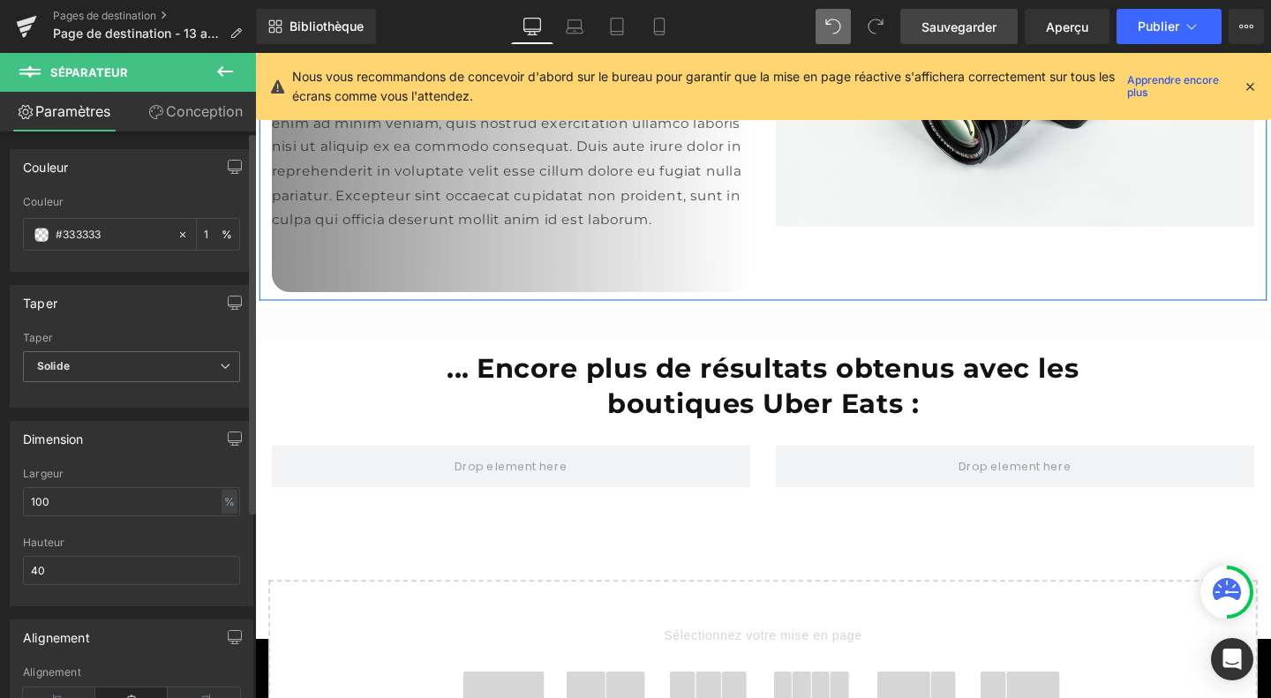
scroll to position [3947, 0]
click at [222, 75] on icon at bounding box center [225, 71] width 16 height 11
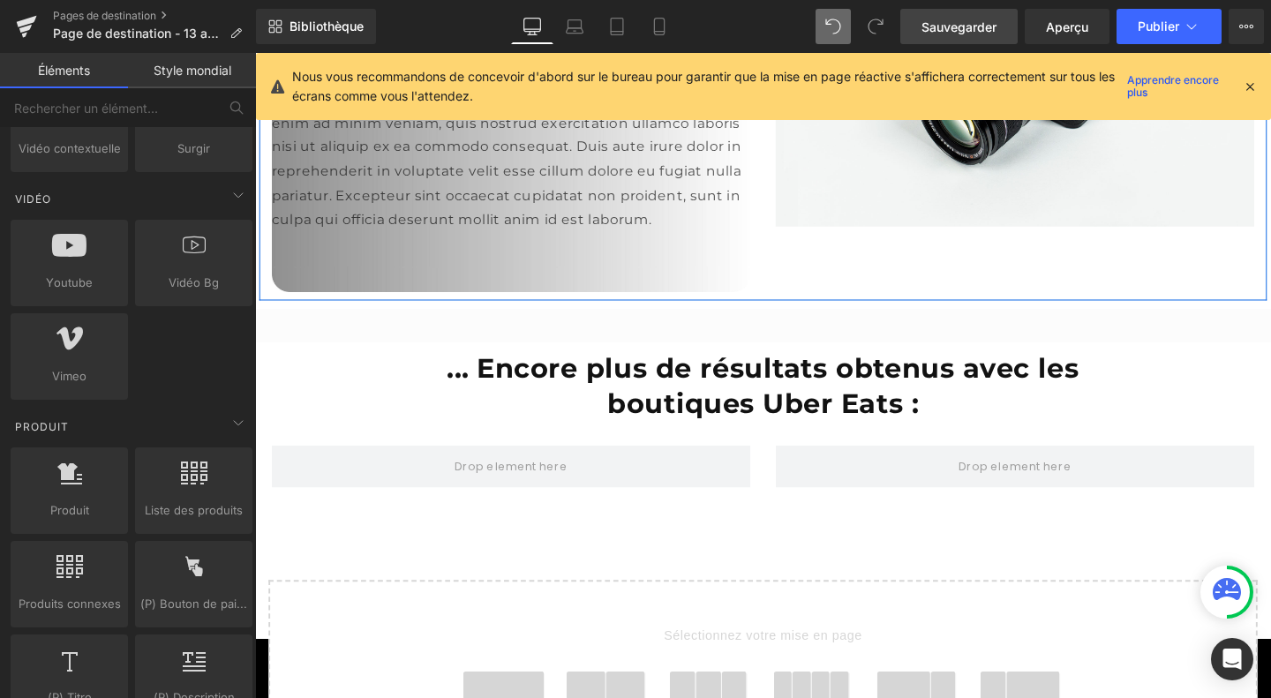
scroll to position [1225, 0]
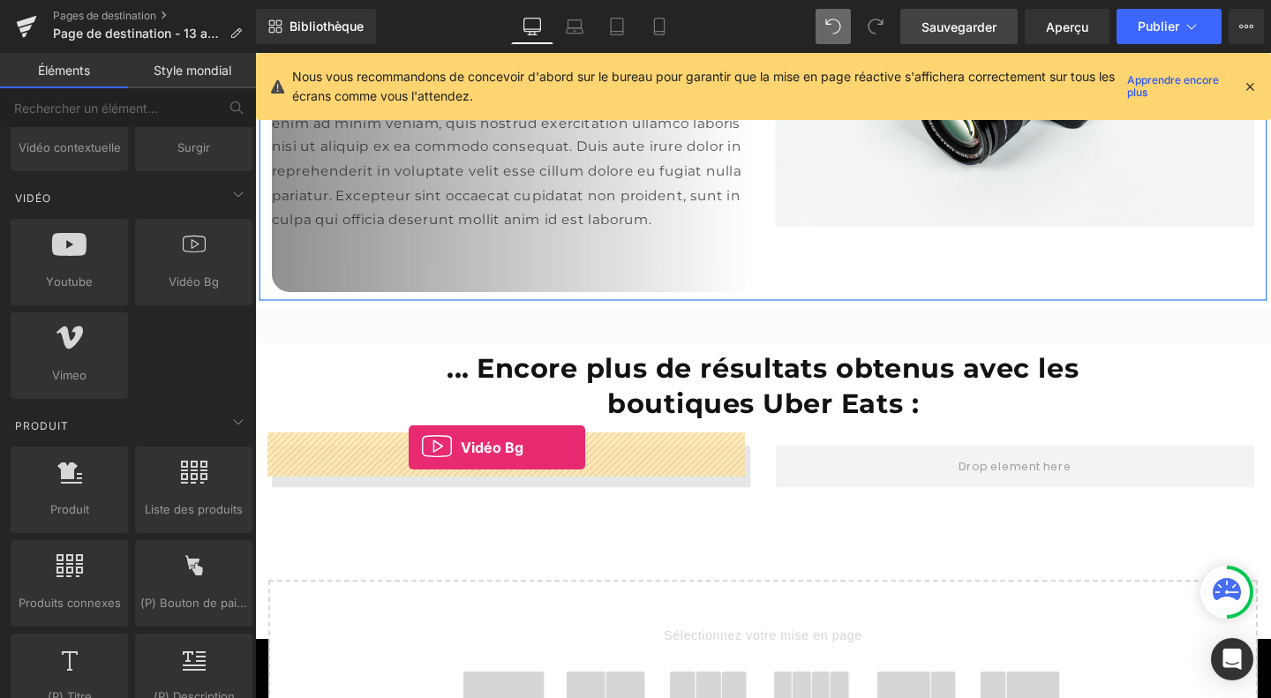
drag, startPoint x: 442, startPoint y: 309, endPoint x: 416, endPoint y: 468, distance: 160.9
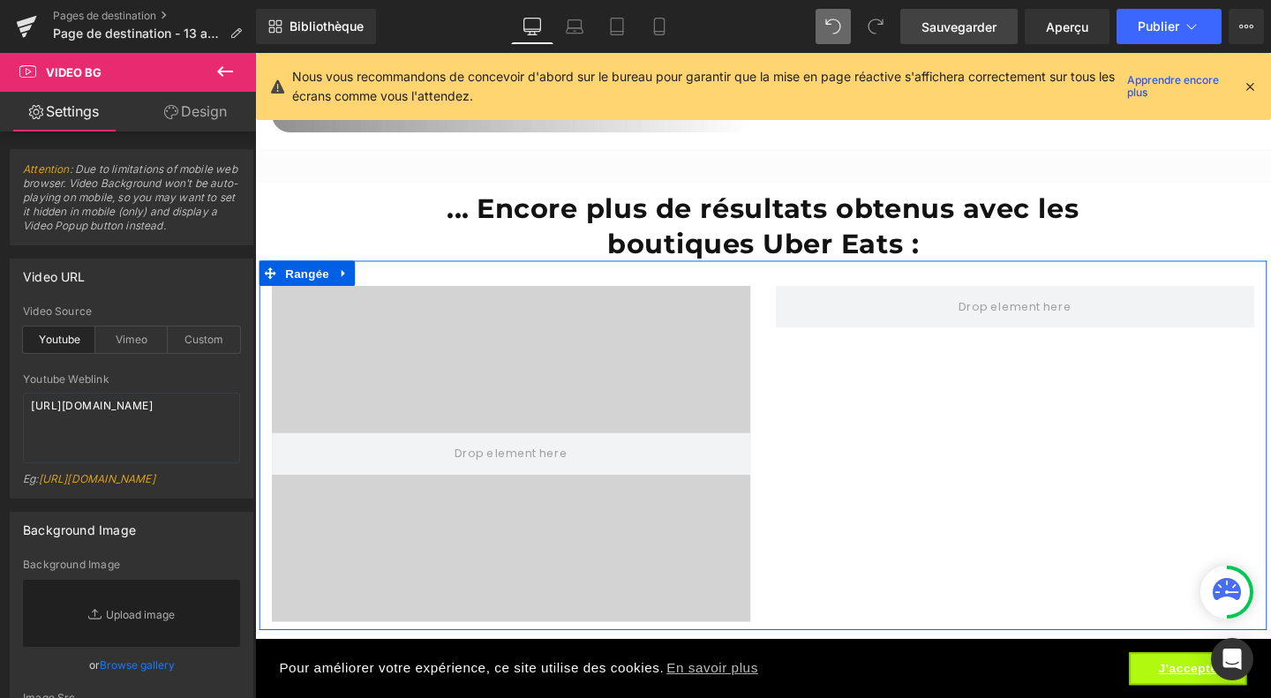
scroll to position [4115, 0]
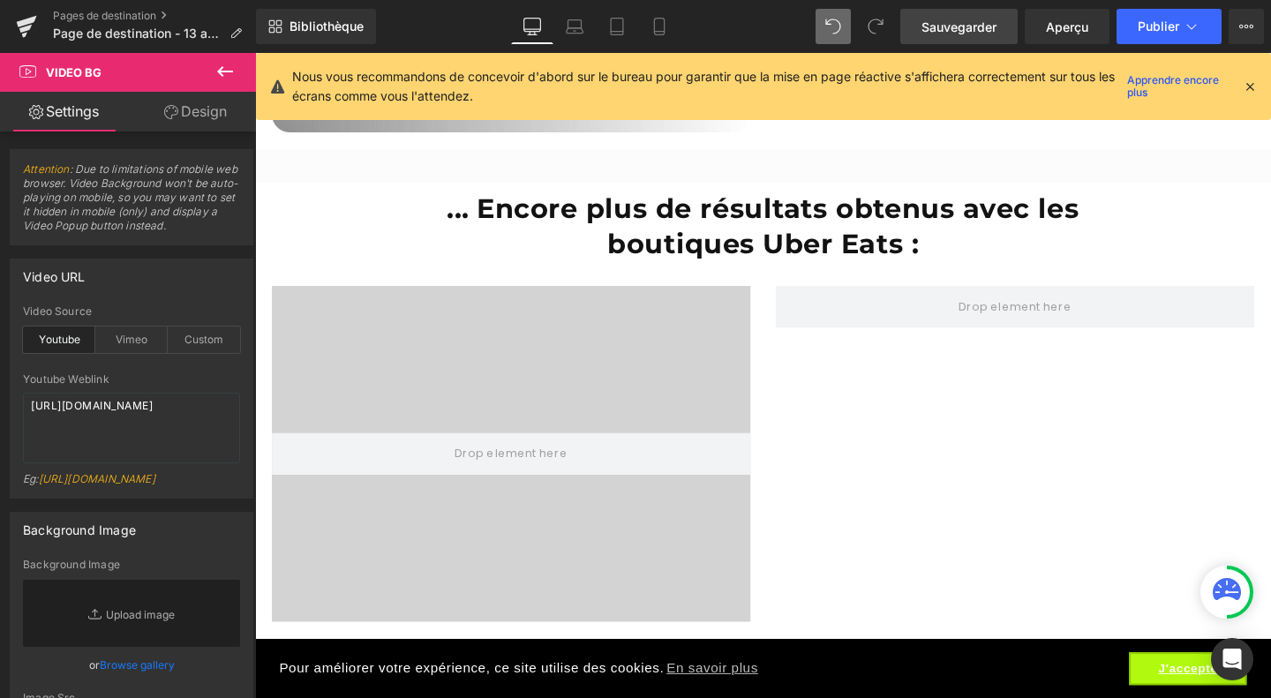
click at [223, 71] on icon at bounding box center [225, 71] width 16 height 11
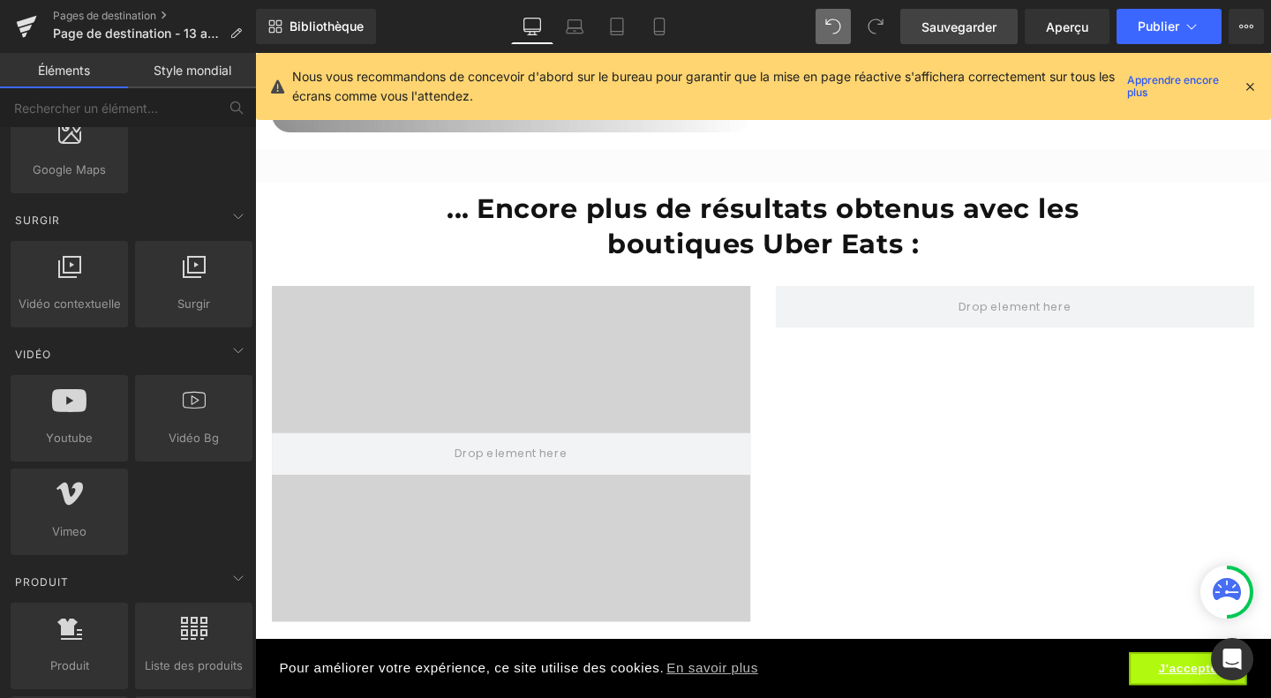
scroll to position [1068, 0]
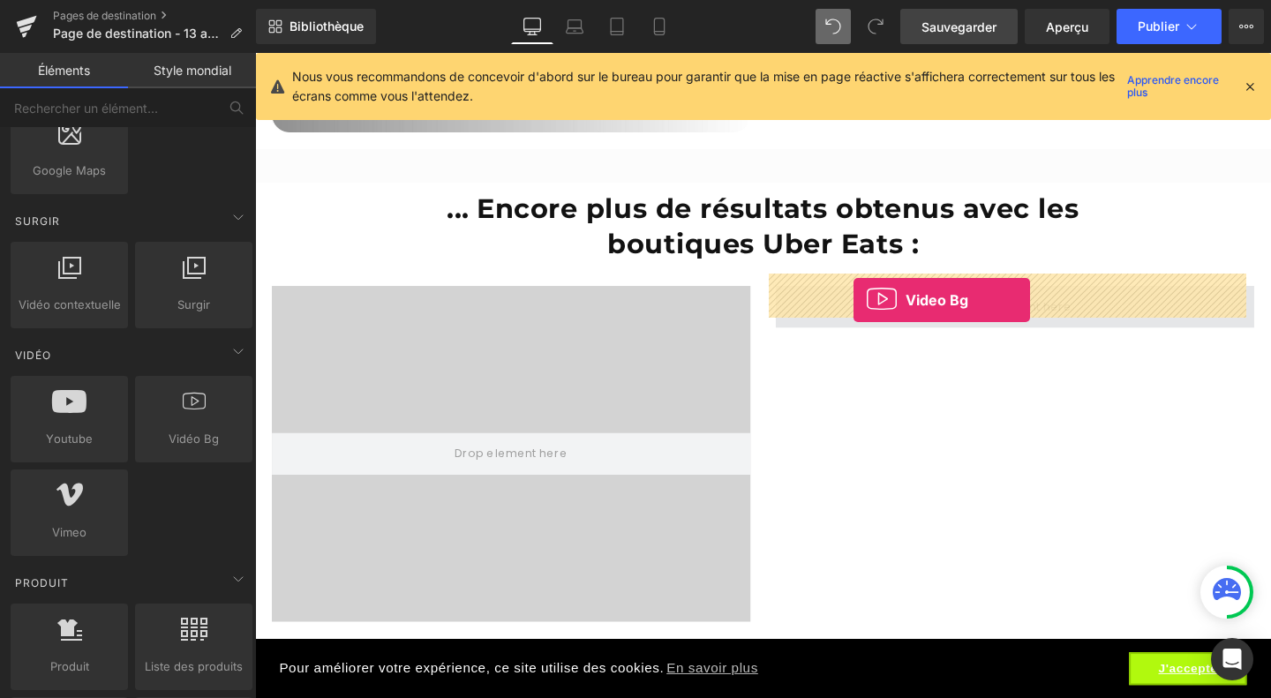
drag, startPoint x: 435, startPoint y: 478, endPoint x: 884, endPoint y: 312, distance: 478.8
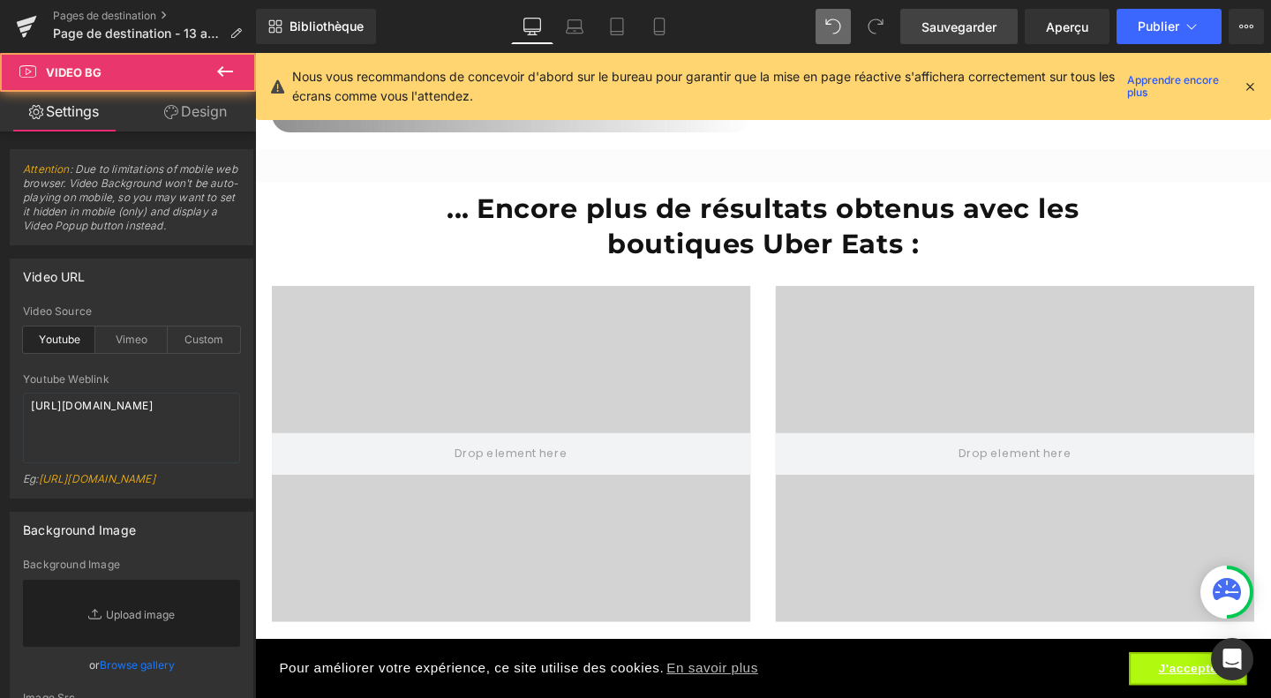
scroll to position [4526, 0]
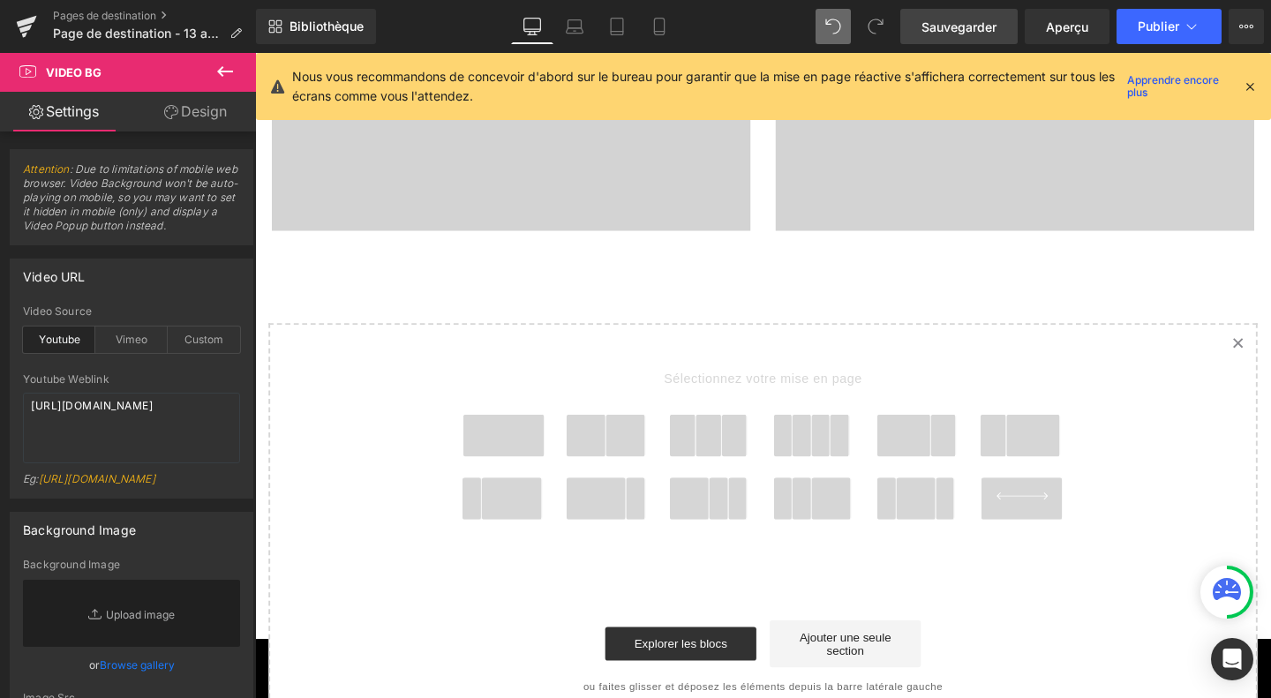
click at [228, 66] on icon at bounding box center [224, 71] width 21 height 21
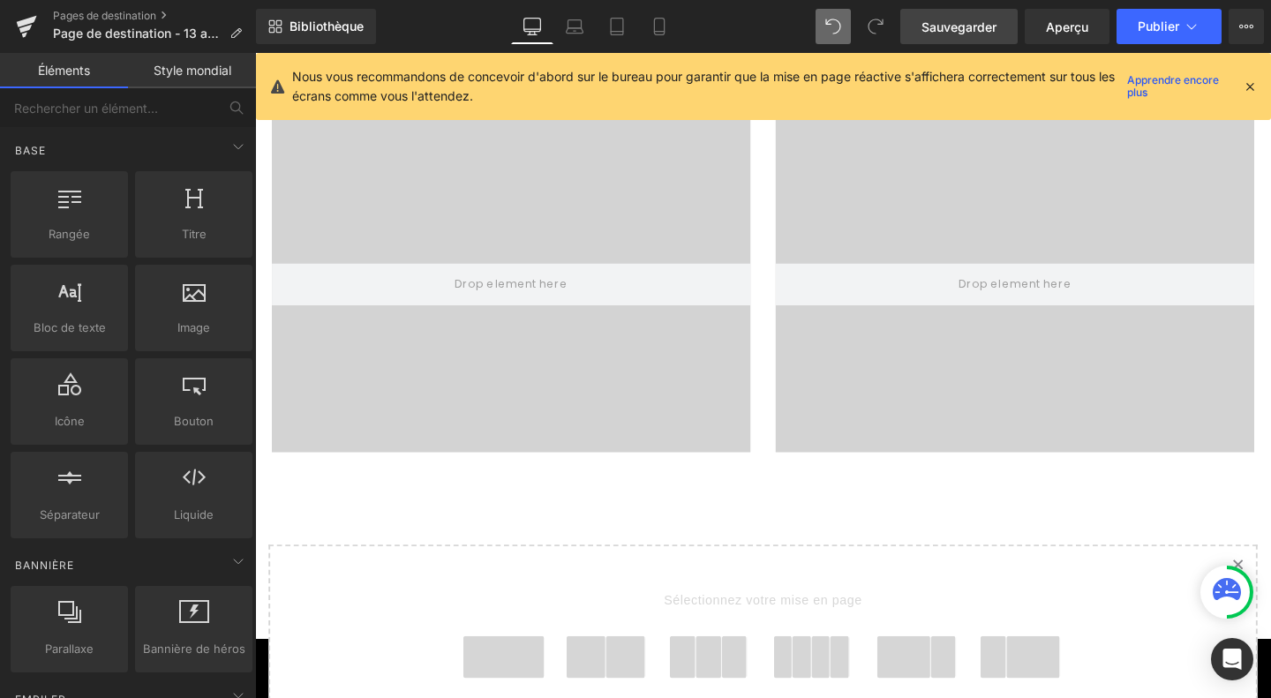
scroll to position [4235, 0]
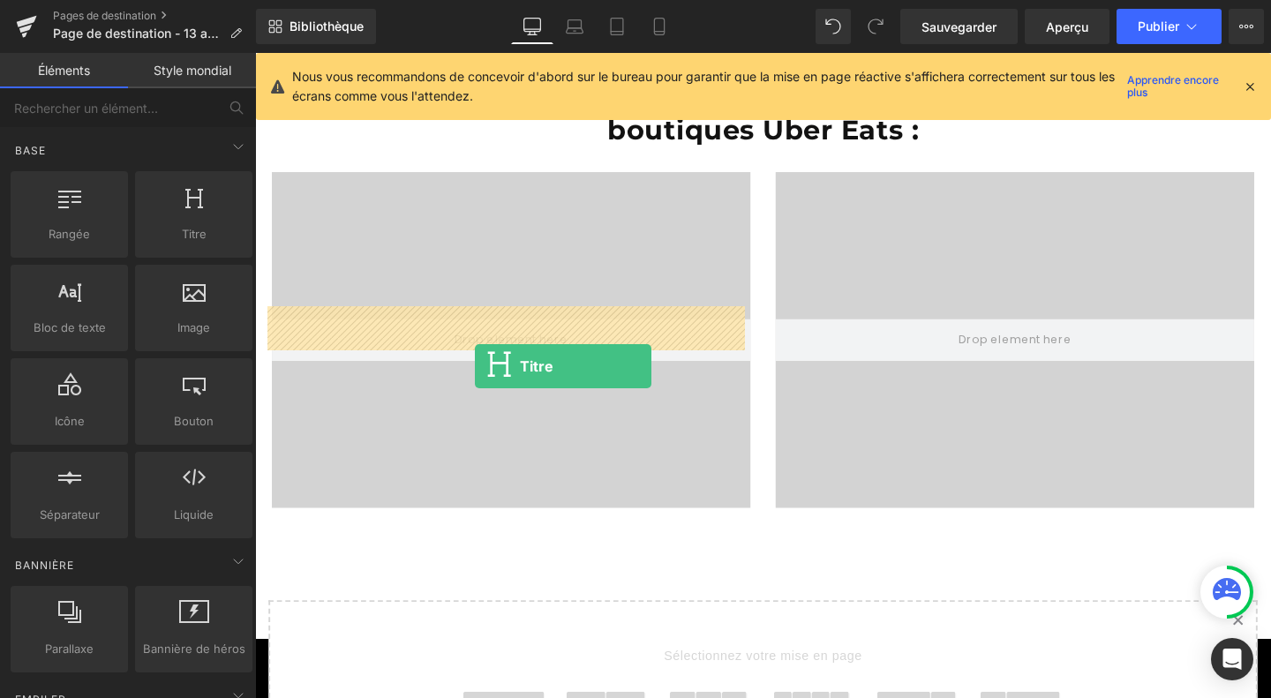
scroll to position [4235, 0]
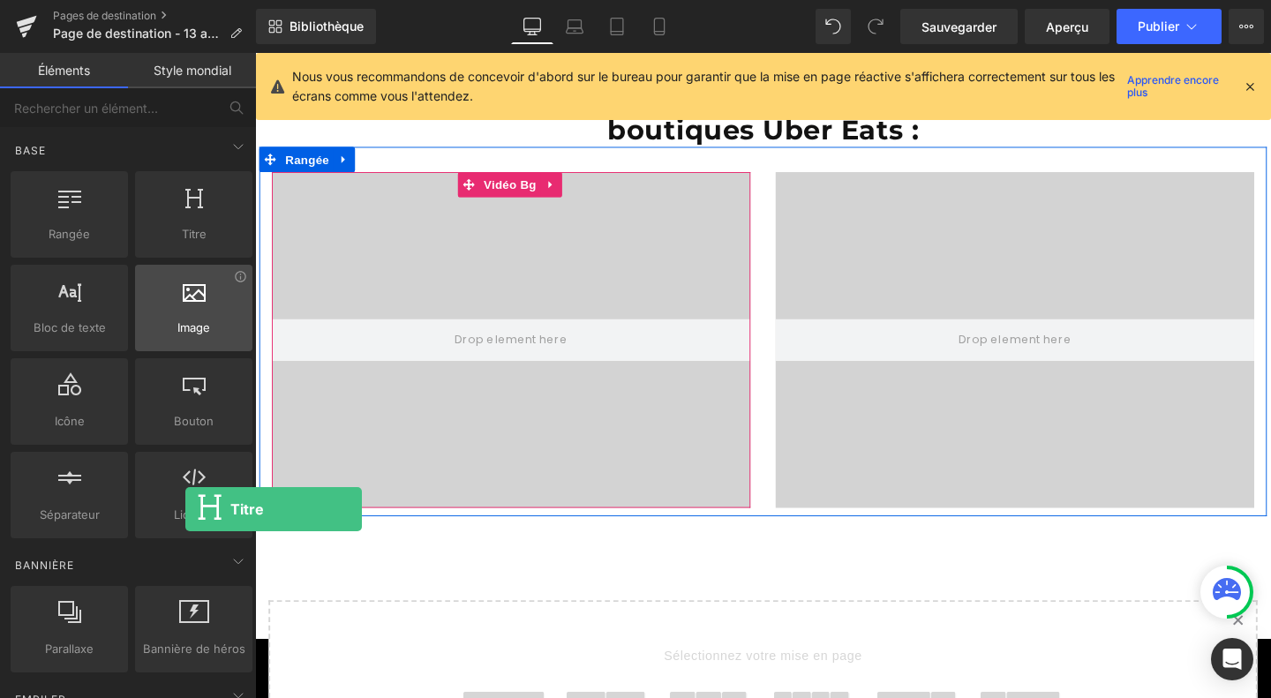
click at [185, 302] on div at bounding box center [193, 299] width 107 height 40
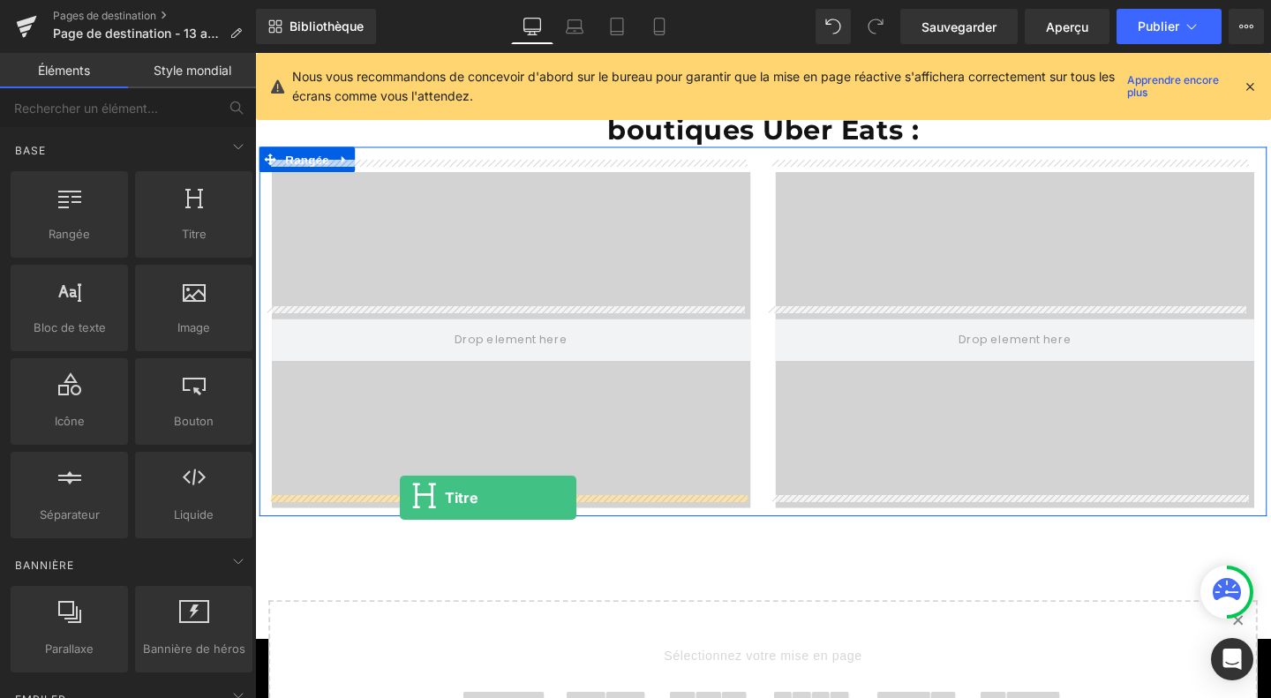
drag, startPoint x: 445, startPoint y: 289, endPoint x: 407, endPoint y: 521, distance: 235.1
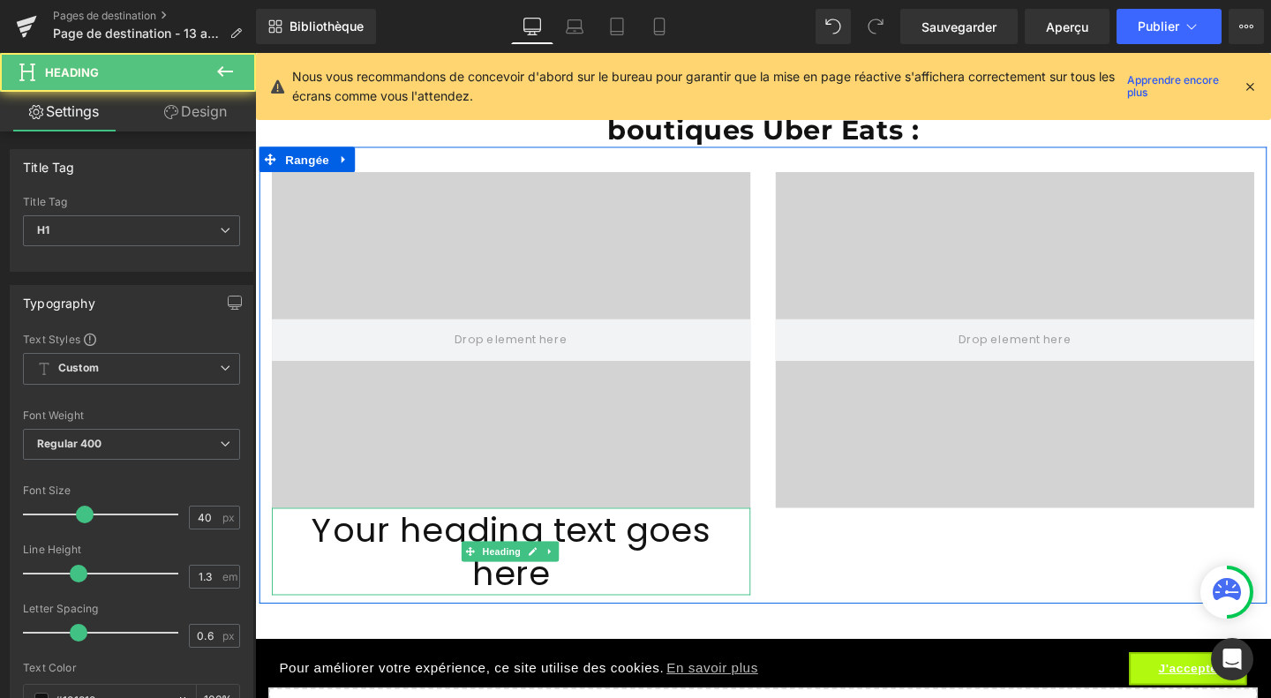
click at [404, 551] on h1 "Your heading text goes here" at bounding box center [524, 577] width 503 height 92
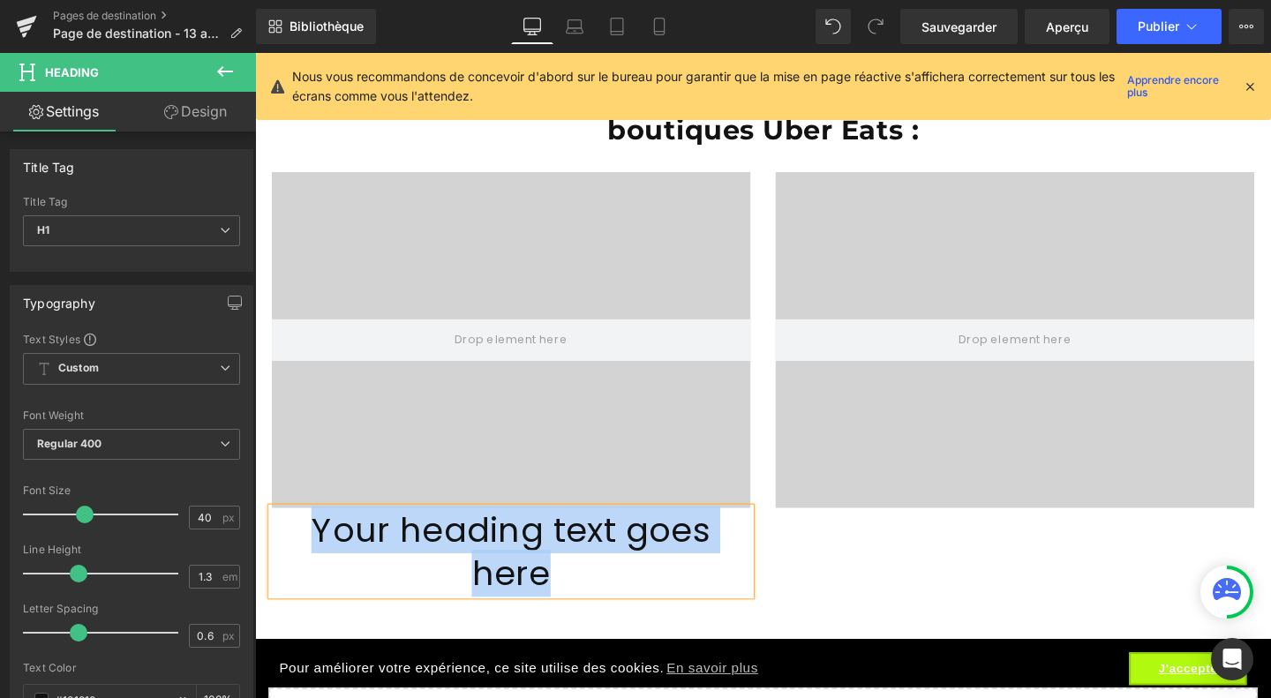
paste div
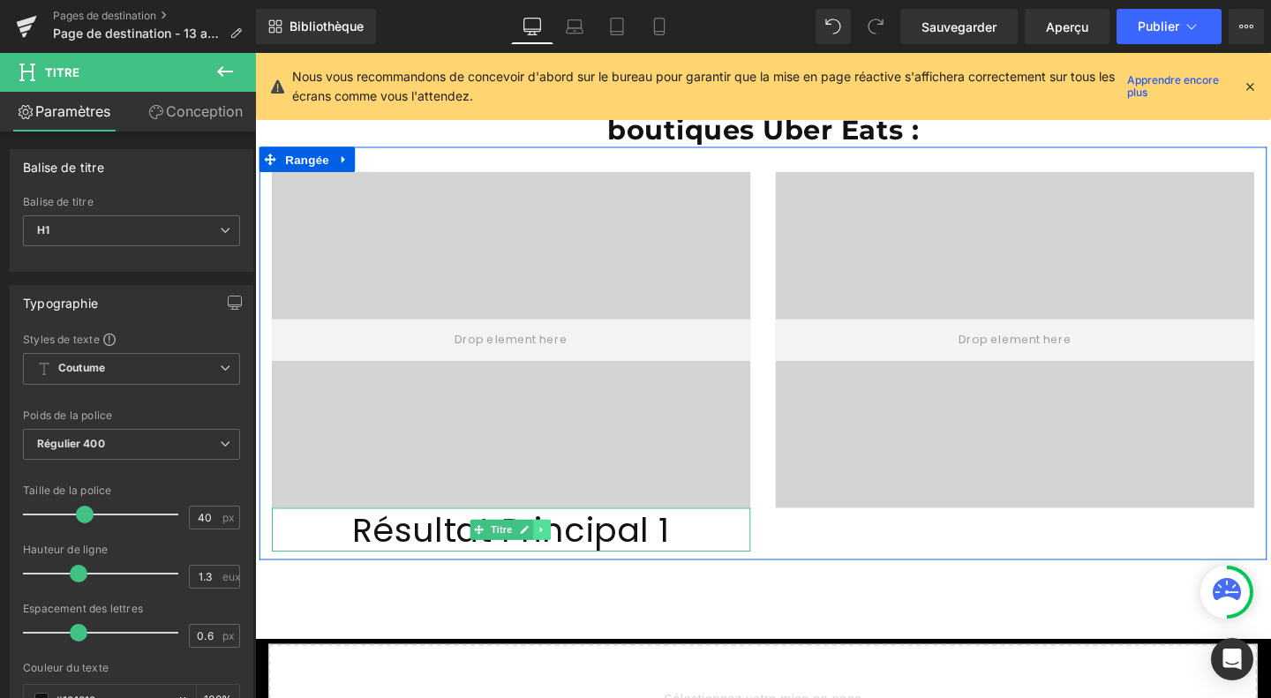
click at [551, 550] on link at bounding box center [556, 554] width 19 height 21
click at [542, 550] on icon at bounding box center [547, 555] width 10 height 10
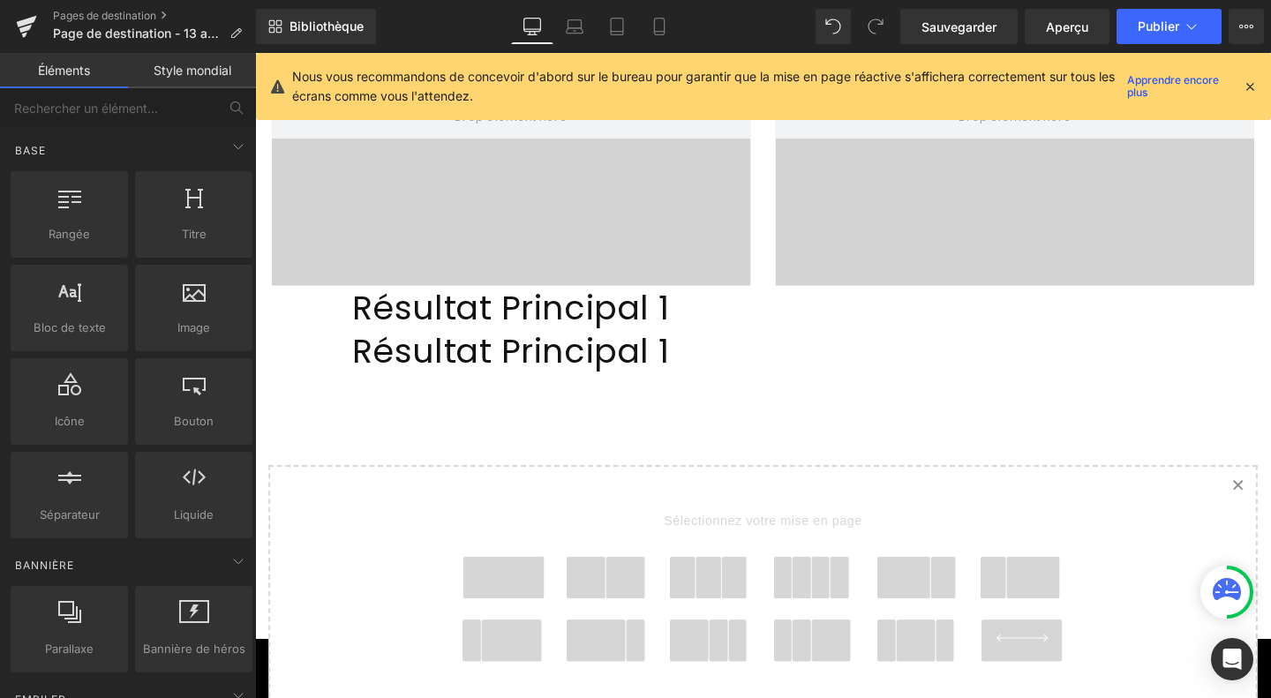
scroll to position [4451, 0]
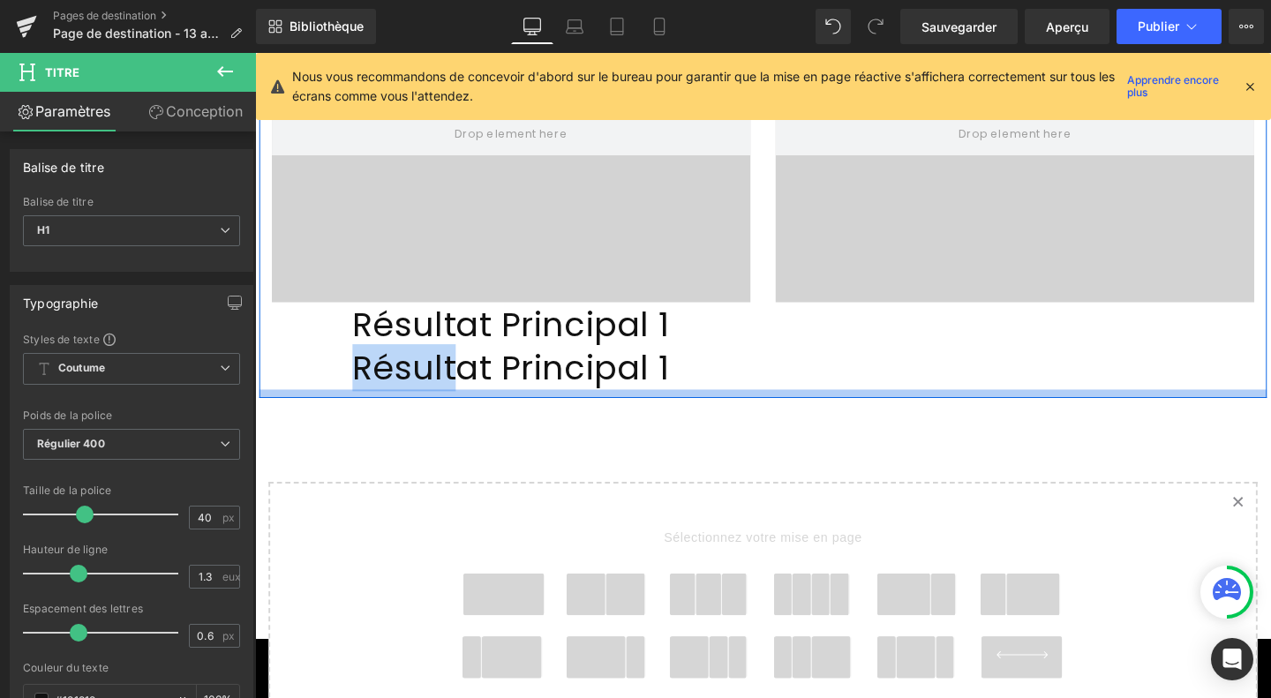
drag, startPoint x: 474, startPoint y: 367, endPoint x: 501, endPoint y: 397, distance: 40.6
click at [501, 397] on div "Vidéo Bg Résultat Principal 1 Titre Résultat Principal 1 Titre Vidéo Bg Rangée" at bounding box center [788, 176] width 1059 height 480
click at [501, 407] on div at bounding box center [788, 411] width 1059 height 9
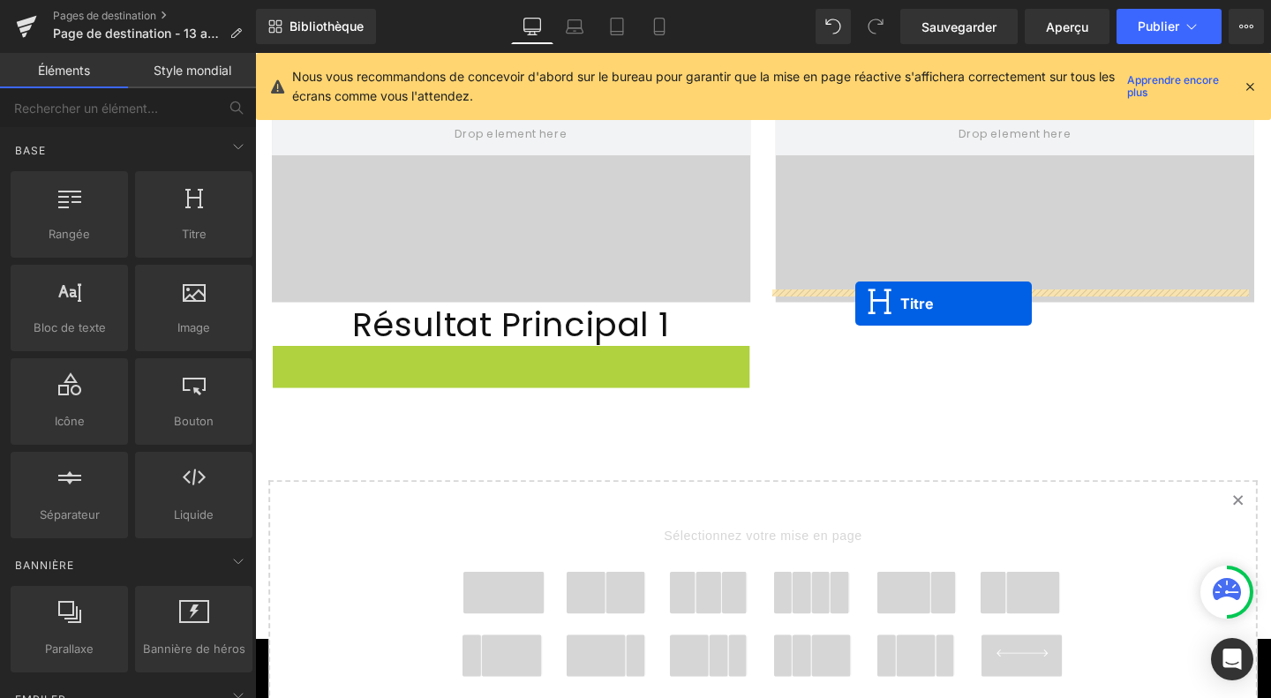
drag, startPoint x: 486, startPoint y: 371, endPoint x: 886, endPoint y: 317, distance: 403.4
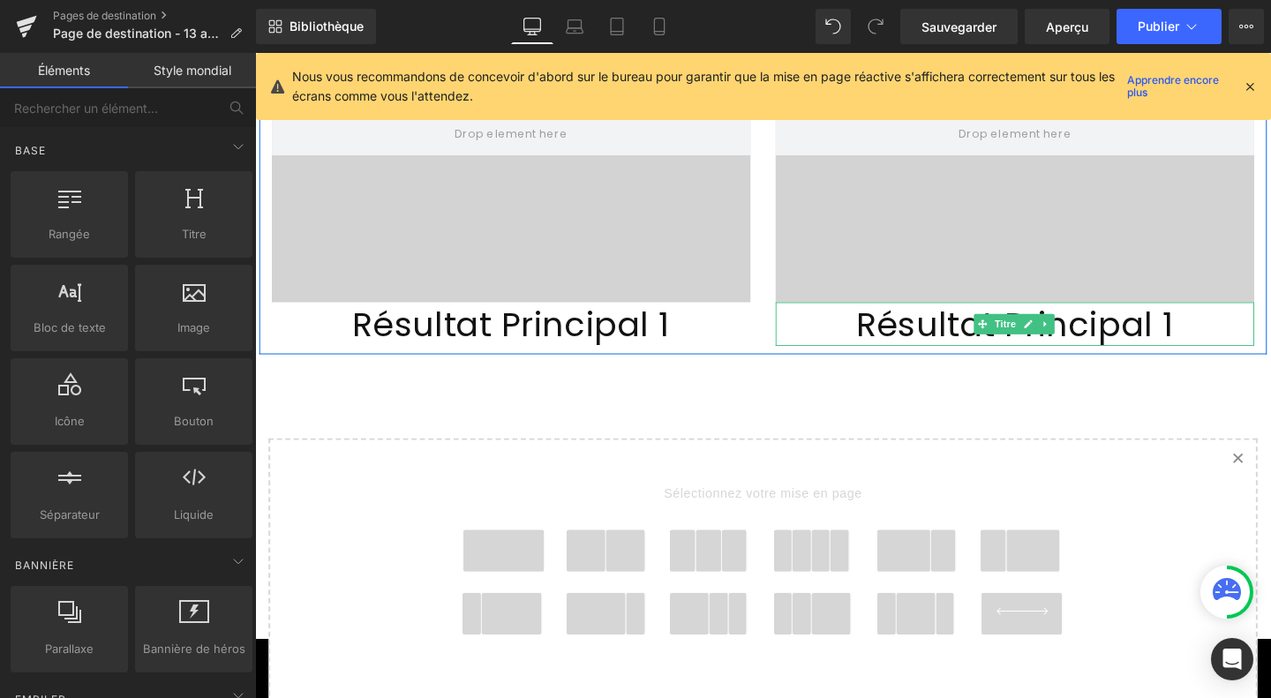
click at [964, 320] on font "Résultat Principal 1" at bounding box center [1054, 337] width 334 height 49
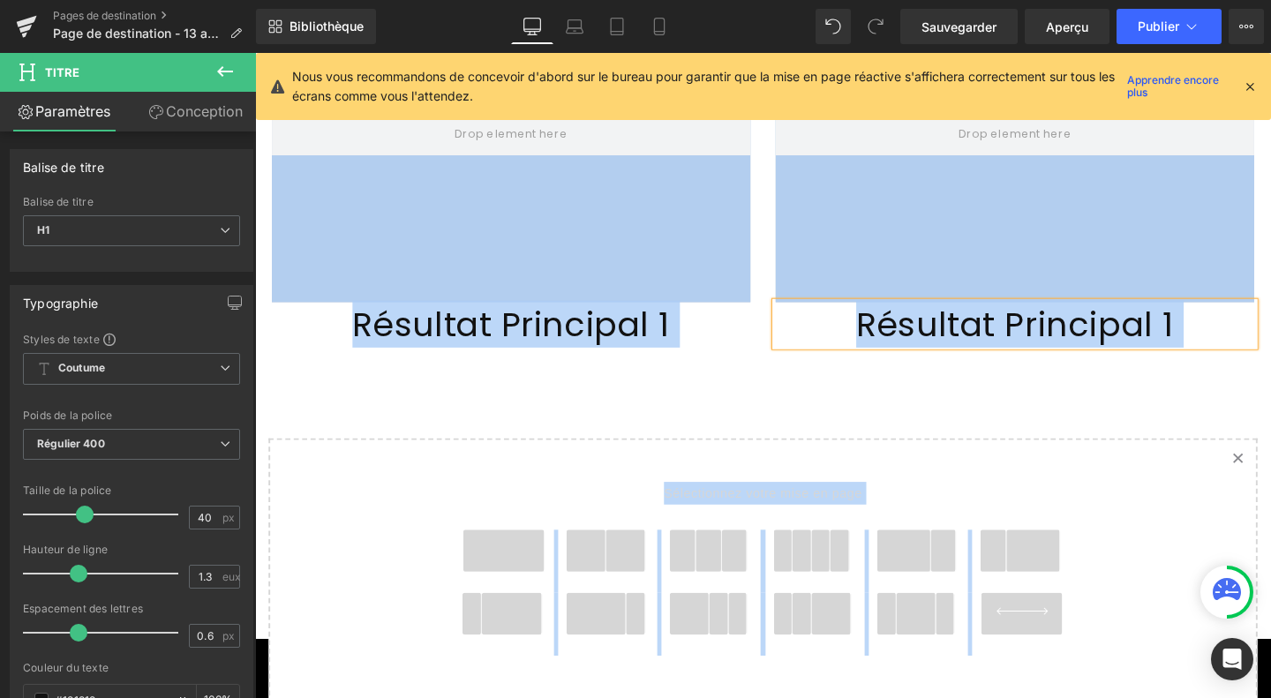
click at [964, 320] on font "Résultat Principal 1" at bounding box center [1054, 337] width 334 height 49
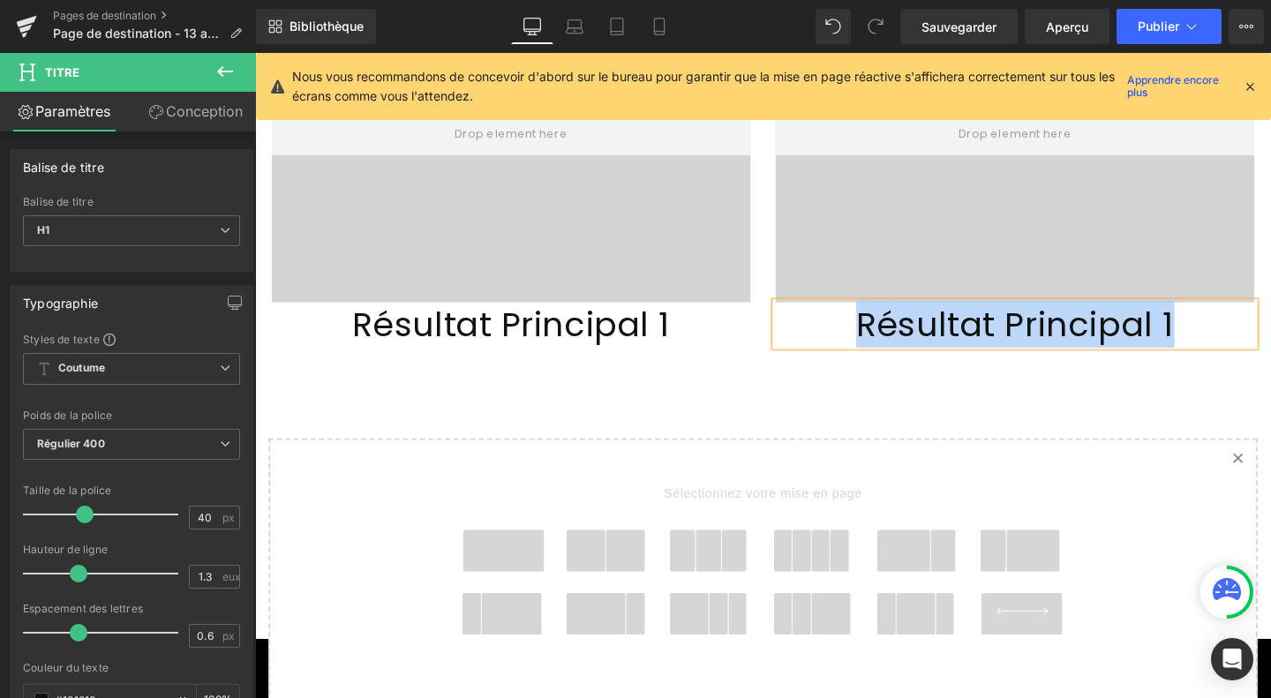
paste div
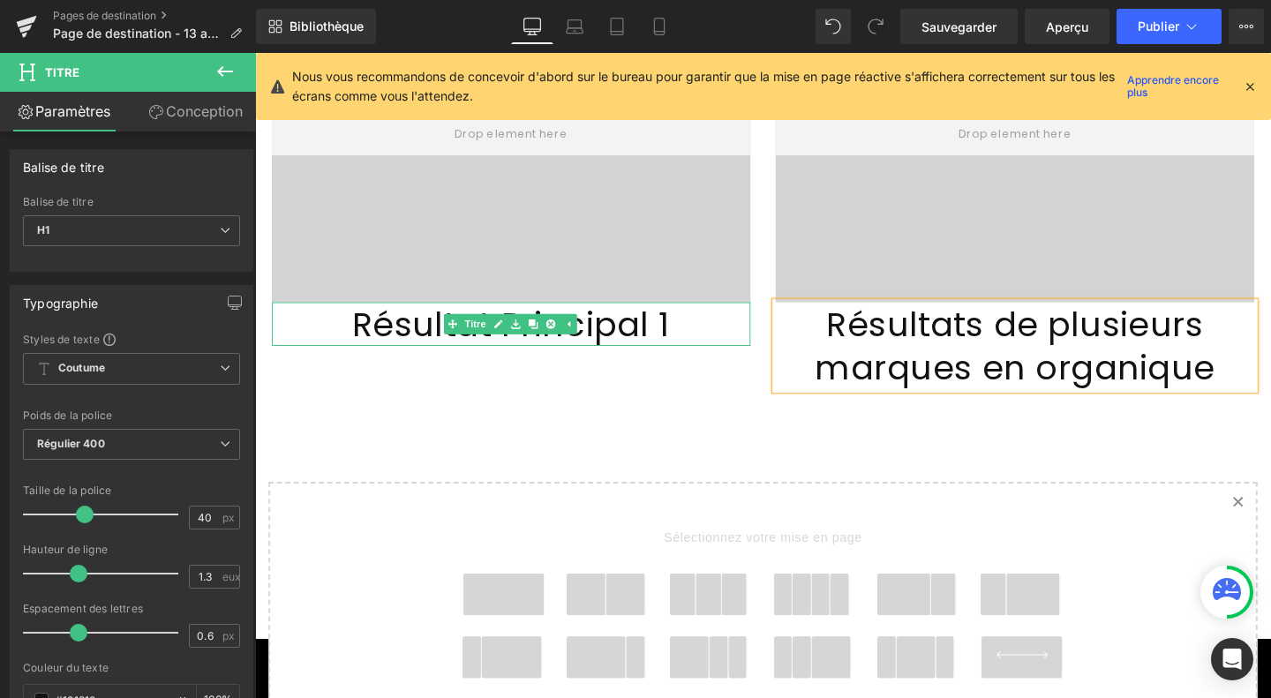
click at [632, 326] on font "Résultat Principal 1" at bounding box center [524, 337] width 334 height 49
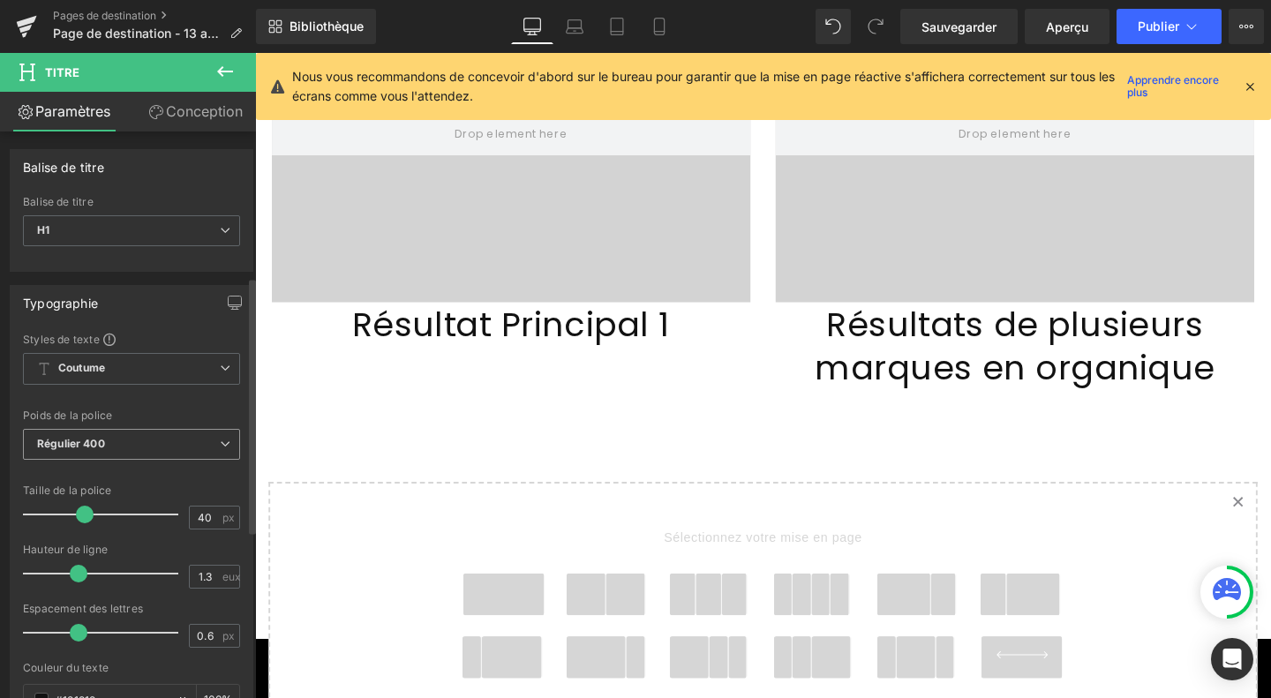
scroll to position [321, 0]
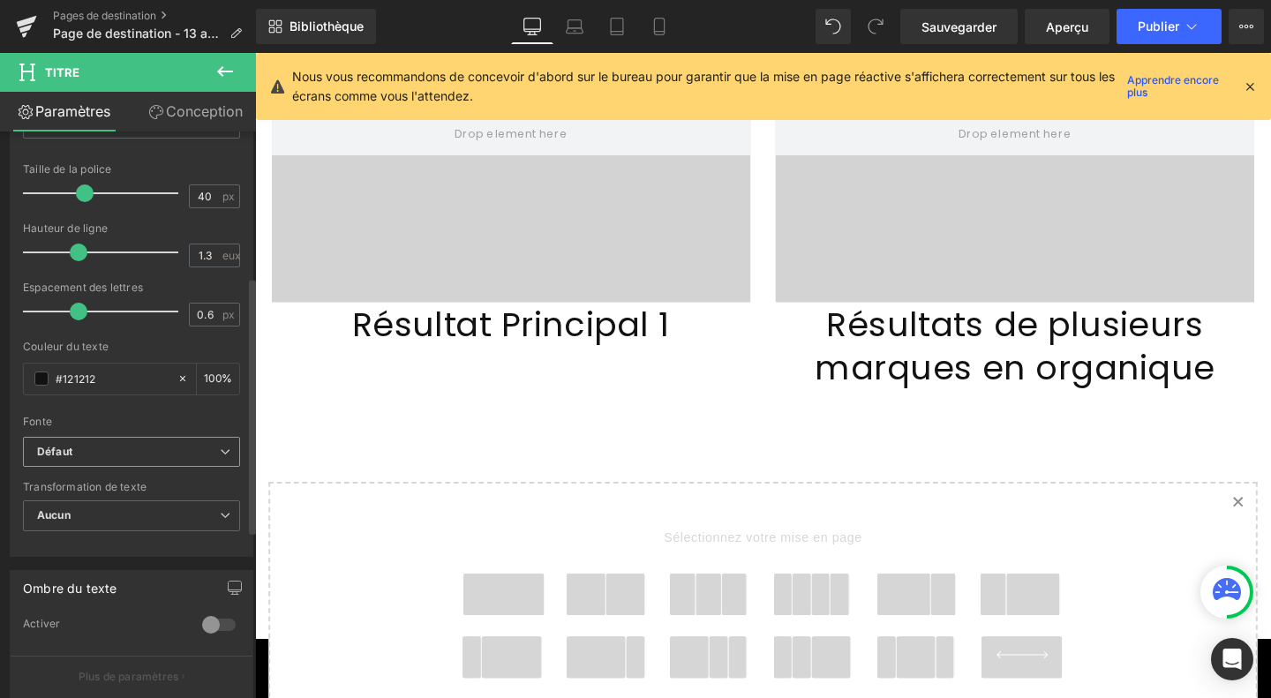
click at [145, 445] on b "Défaut" at bounding box center [128, 452] width 183 height 15
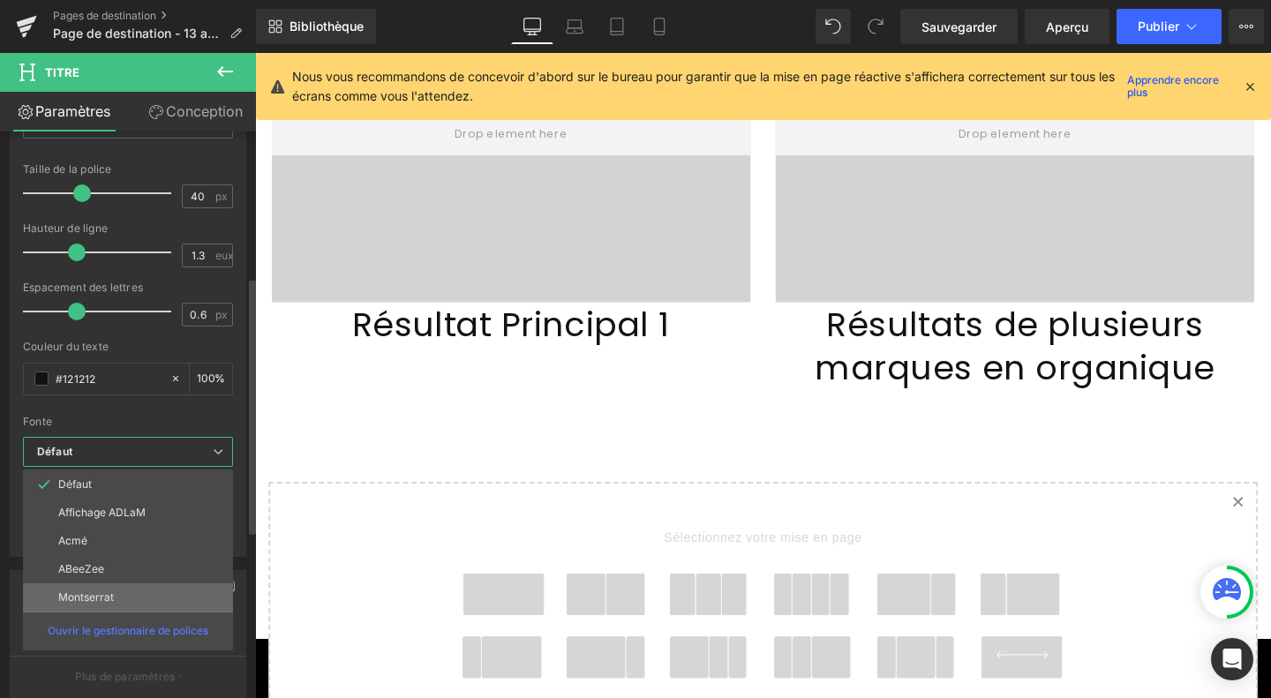
click at [110, 592] on font "Montserrat" at bounding box center [86, 596] width 56 height 13
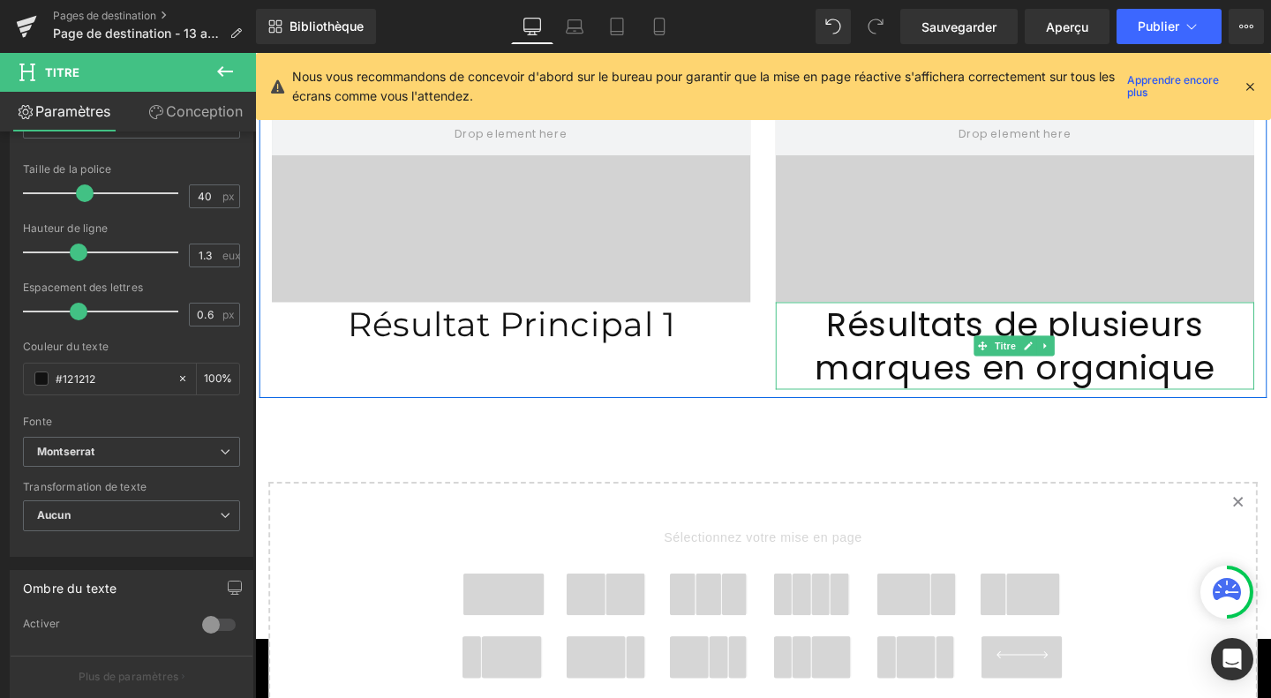
click at [933, 339] on font "Résultats de plusieurs marques en organique" at bounding box center [1053, 360] width 420 height 95
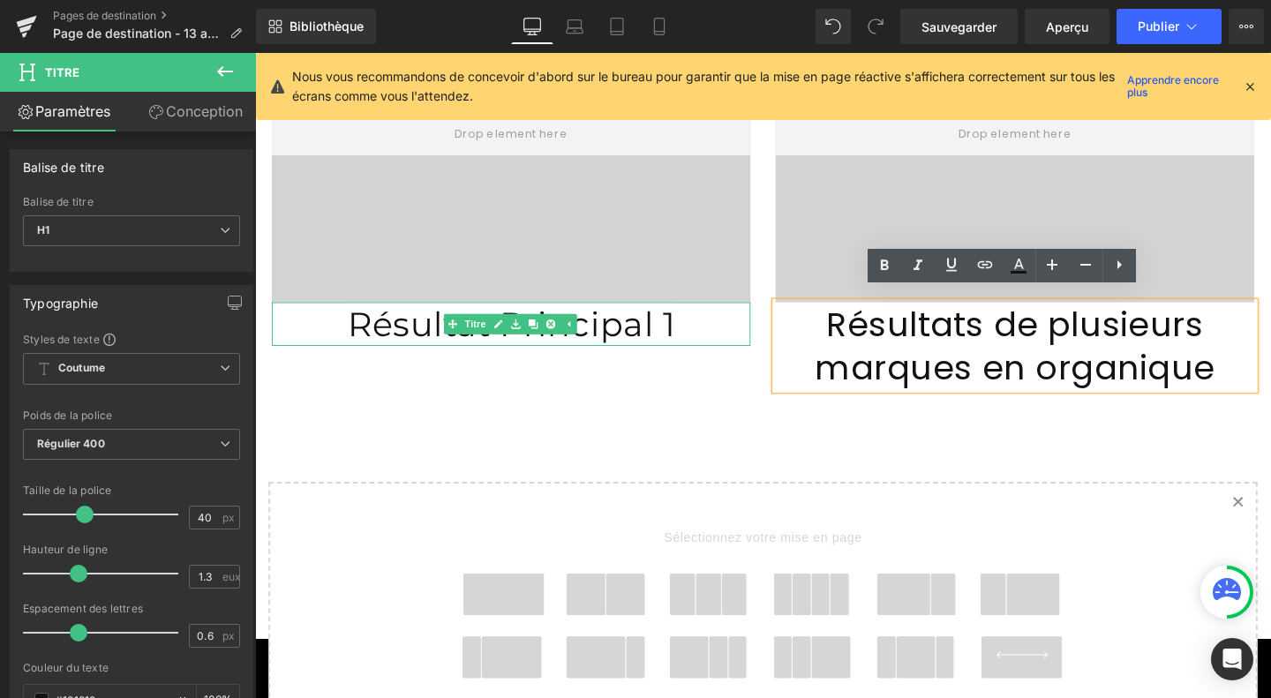
click at [663, 322] on font "Résultat Principal 1" at bounding box center [524, 337] width 344 height 43
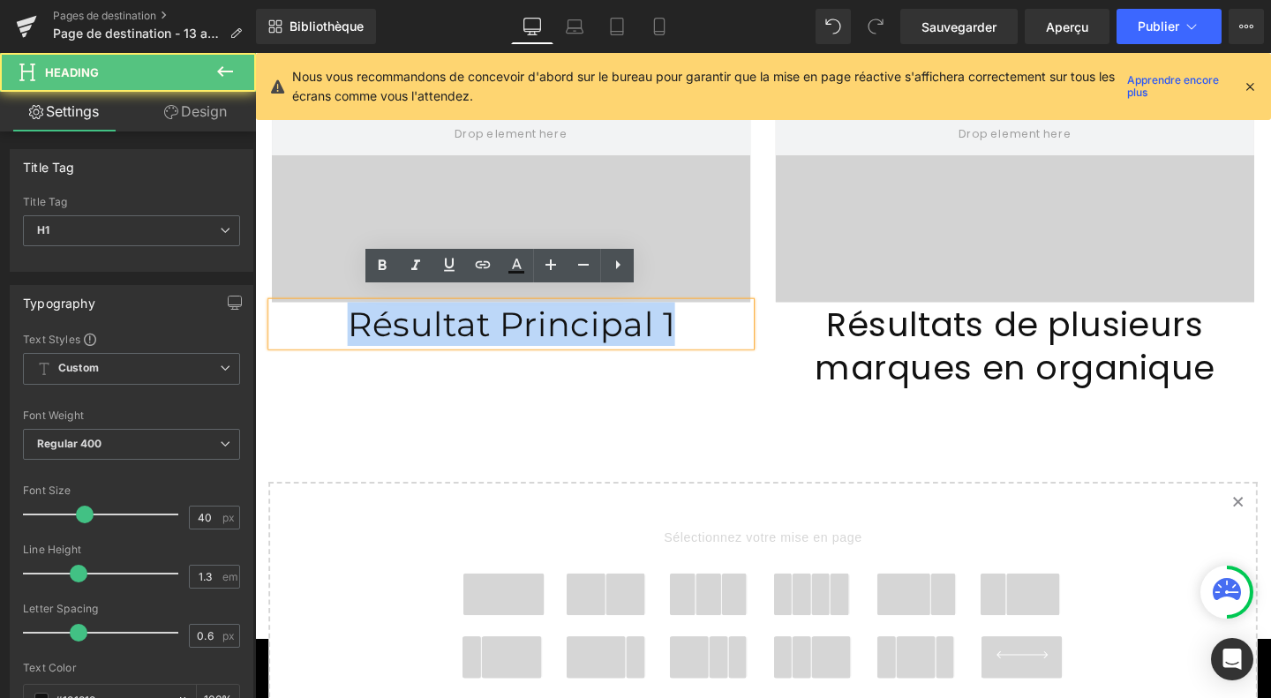
drag, startPoint x: 699, startPoint y: 324, endPoint x: 348, endPoint y: 334, distance: 351.3
click at [348, 334] on h1 "Résultat Principal 1" at bounding box center [524, 338] width 503 height 46
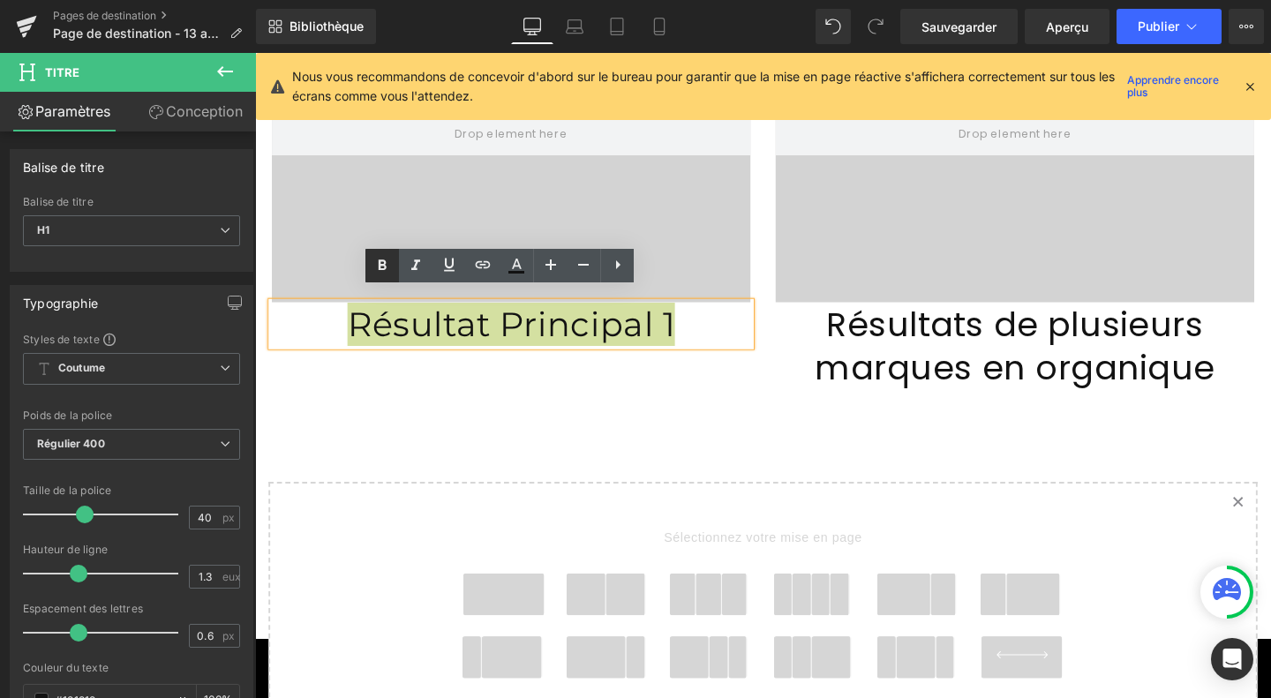
click at [381, 266] on icon at bounding box center [383, 264] width 8 height 11
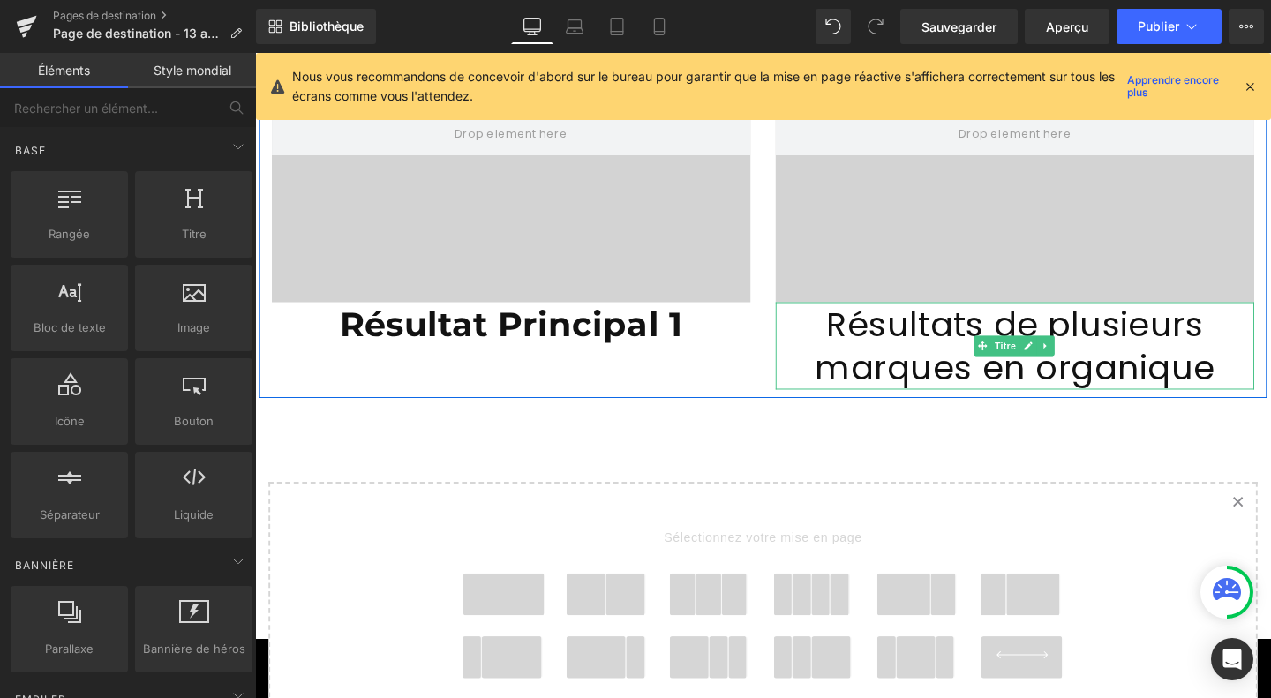
click at [973, 341] on font "Résultats de plusieurs marques en organique" at bounding box center [1053, 360] width 420 height 95
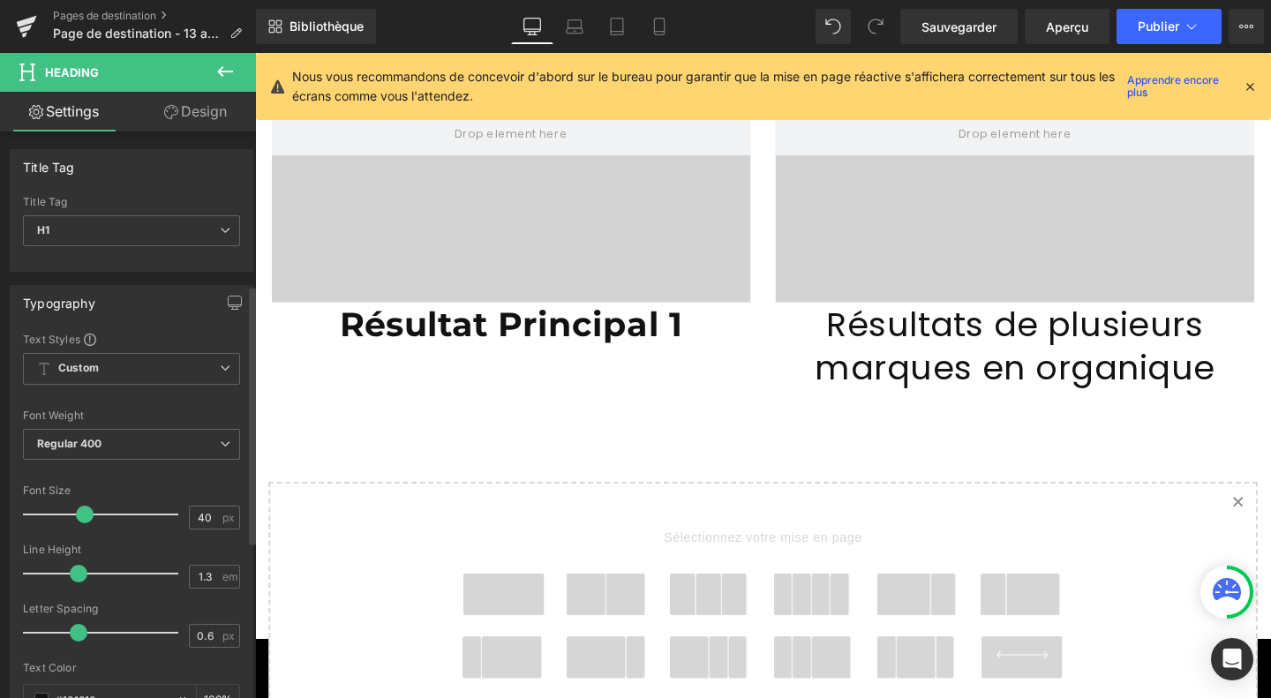
scroll to position [334, 0]
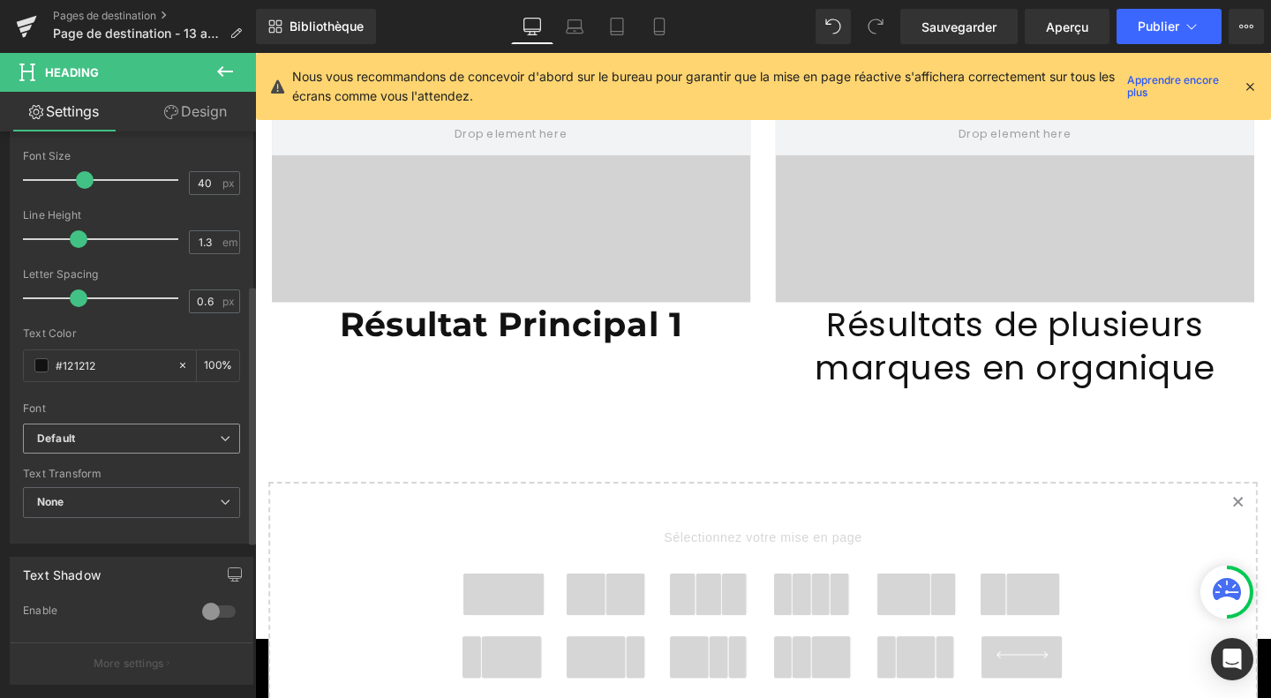
click at [145, 431] on b "Default" at bounding box center [128, 438] width 183 height 15
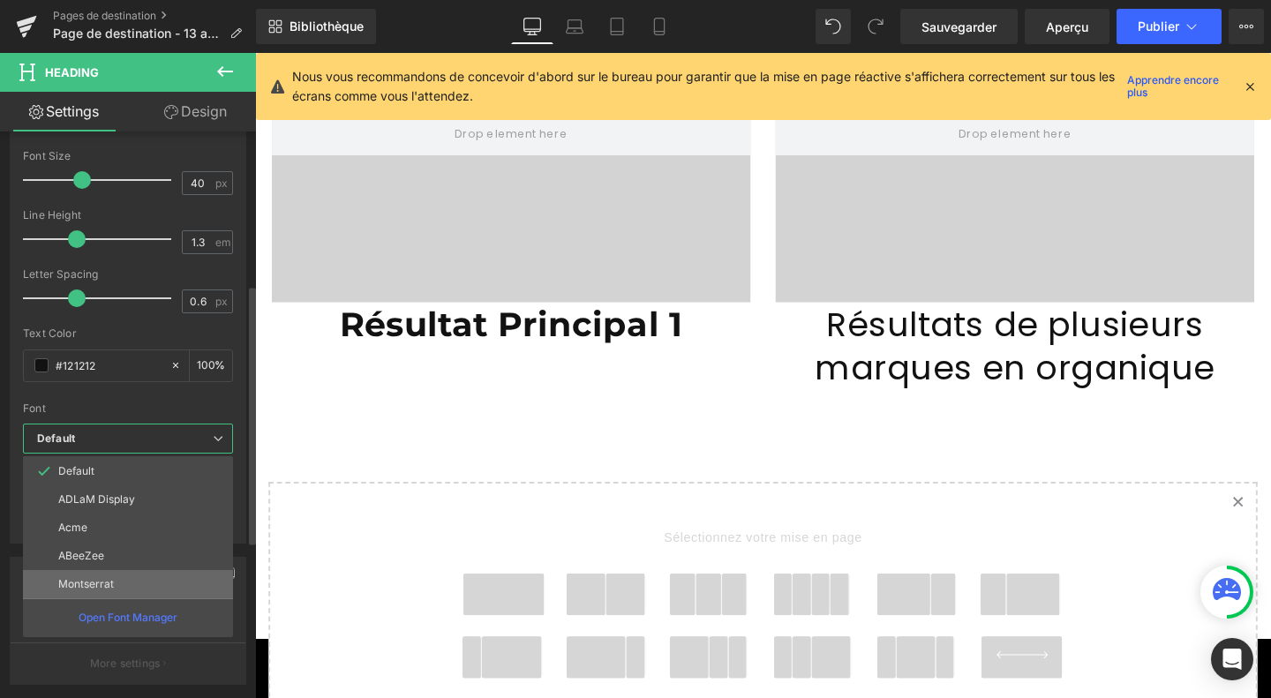
click at [124, 574] on li "Montserrat" at bounding box center [128, 584] width 210 height 28
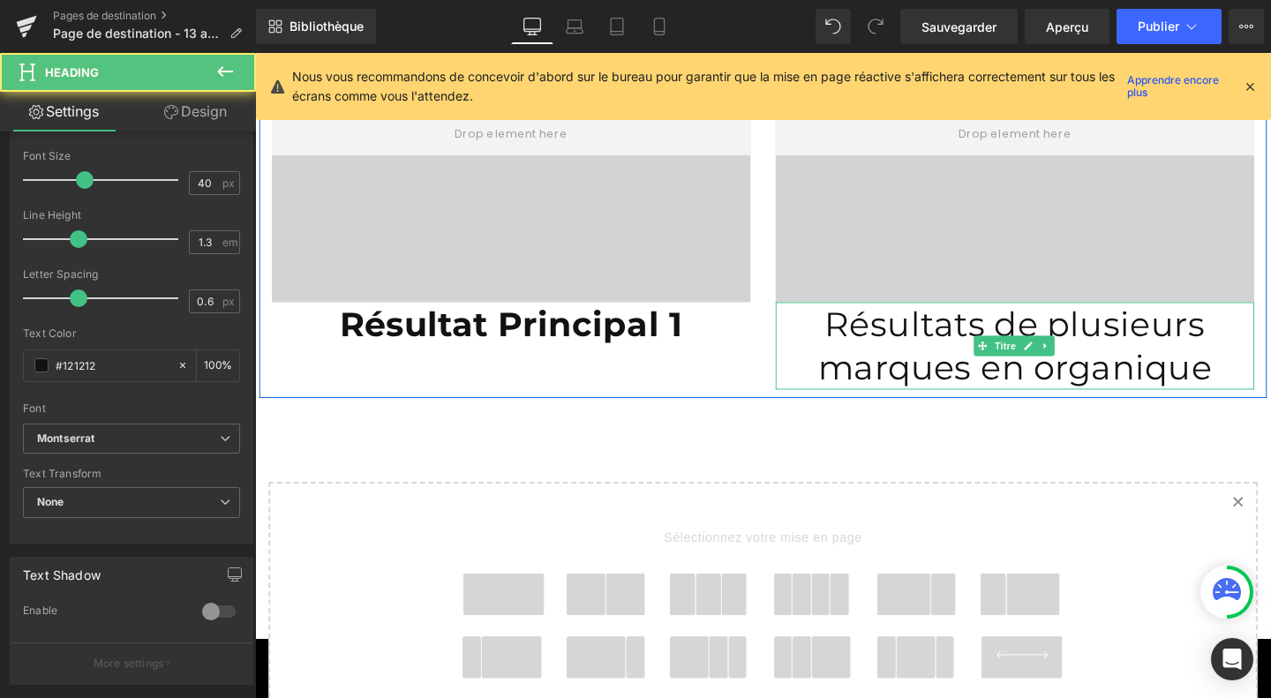
click at [857, 336] on font "Résultats de plusieurs marques en organique" at bounding box center [1054, 360] width 414 height 89
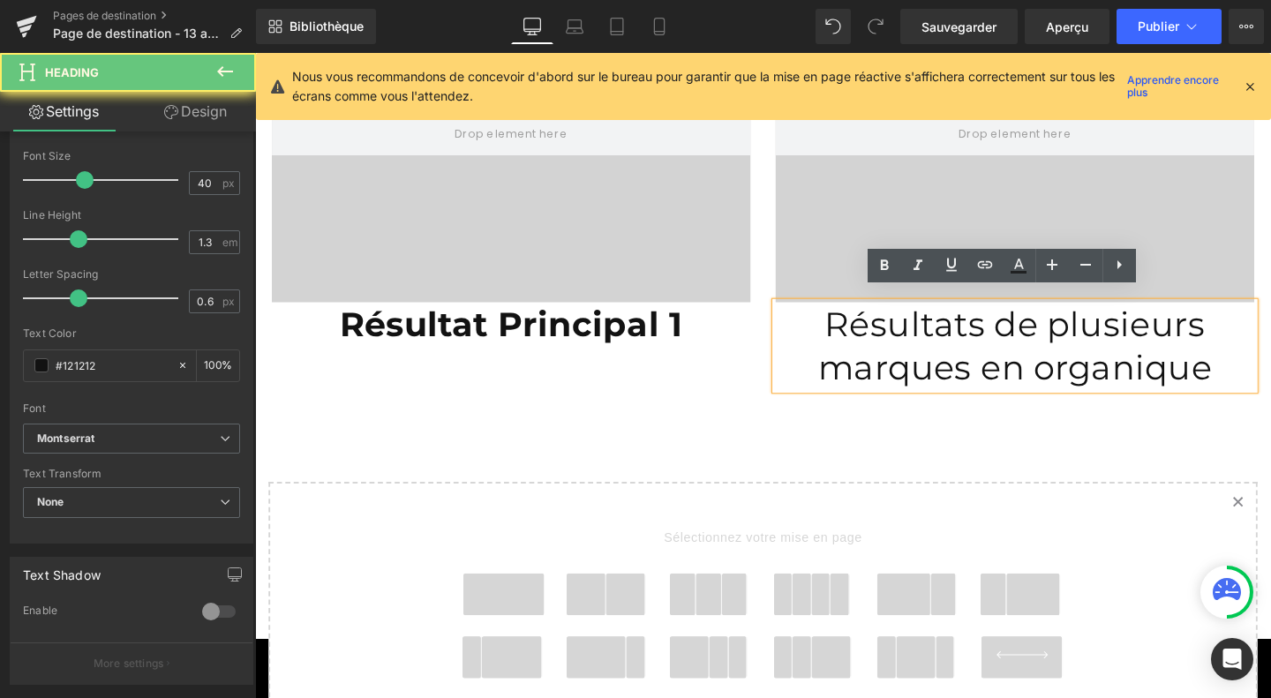
click at [857, 336] on font "Résultats de plusieurs marques en organique" at bounding box center [1054, 360] width 414 height 89
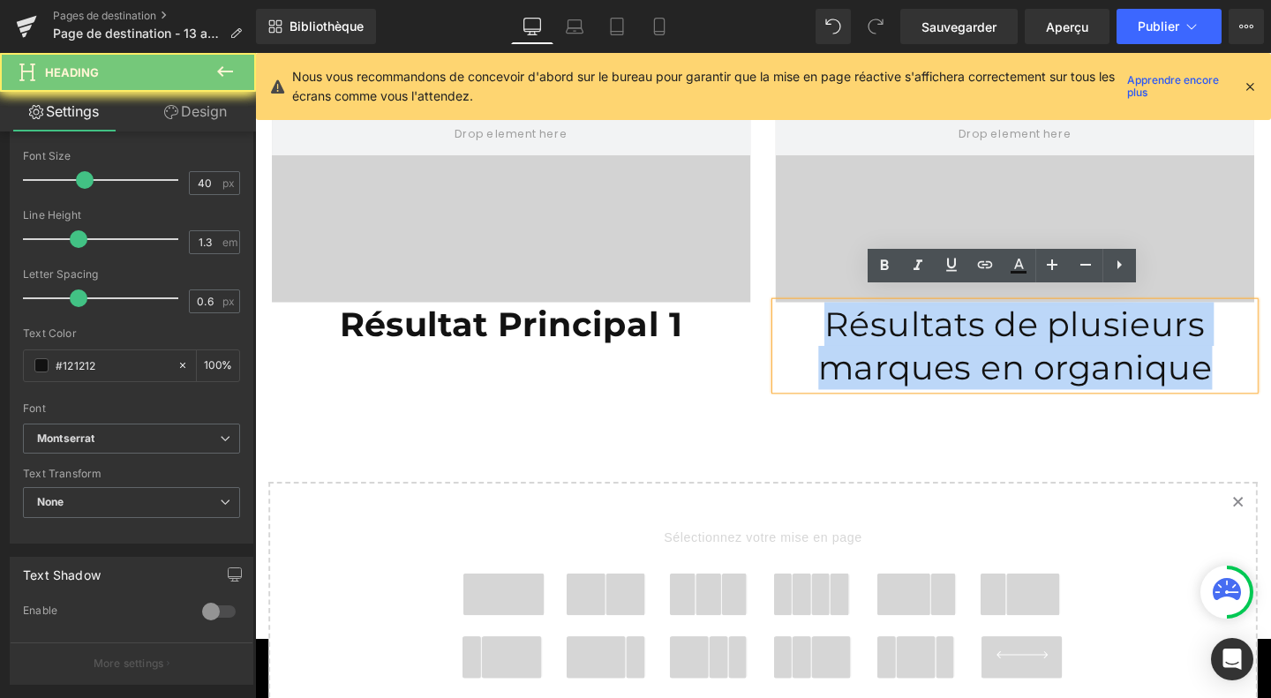
click at [857, 336] on font "Résultats de plusieurs marques en organique" at bounding box center [1054, 360] width 414 height 89
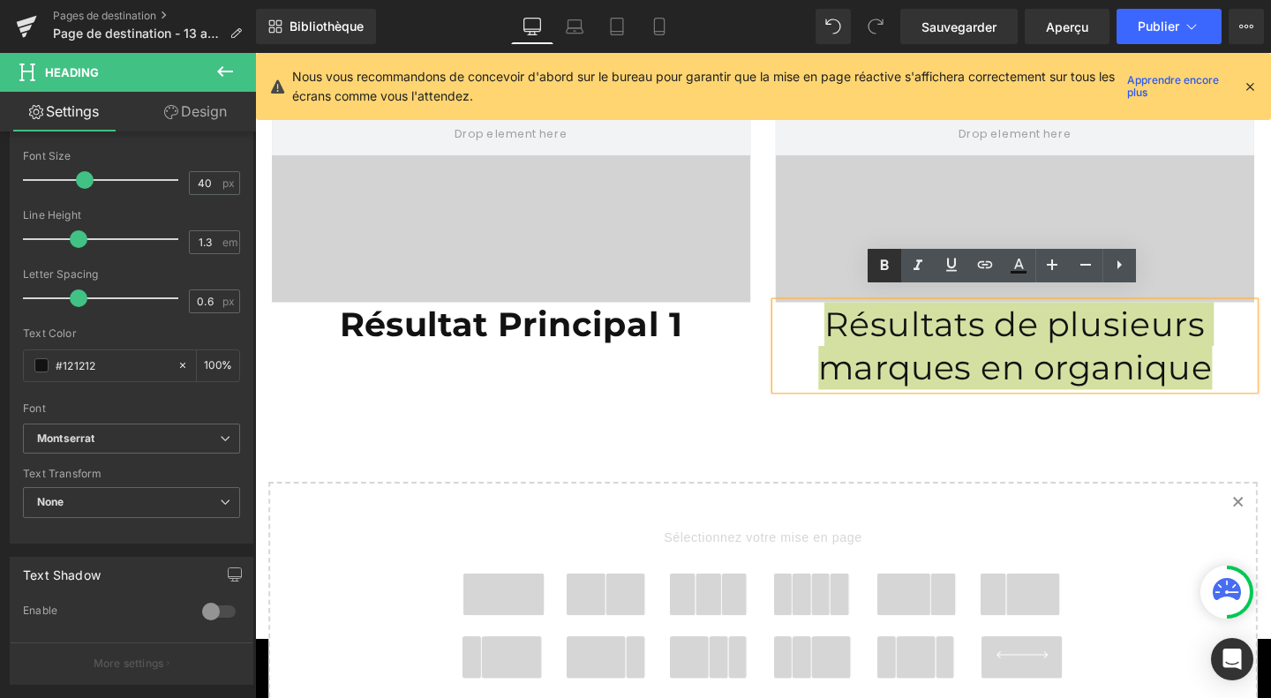
click at [884, 266] on icon at bounding box center [883, 265] width 21 height 21
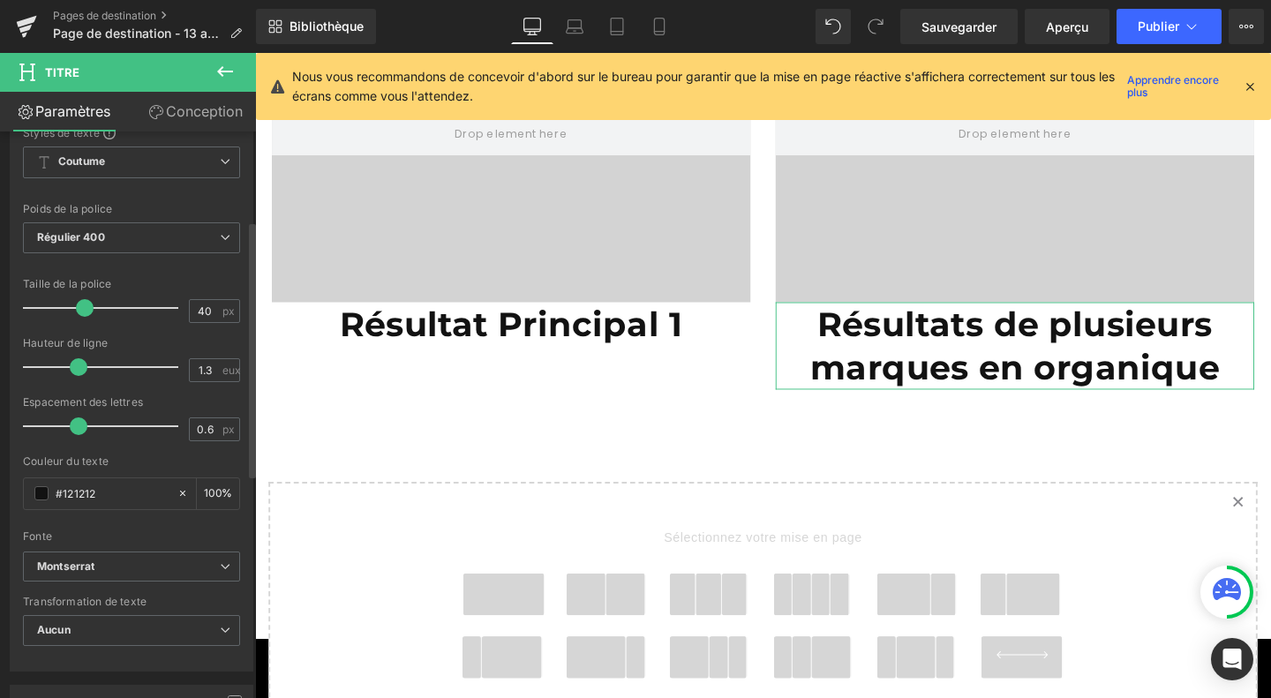
scroll to position [197, 0]
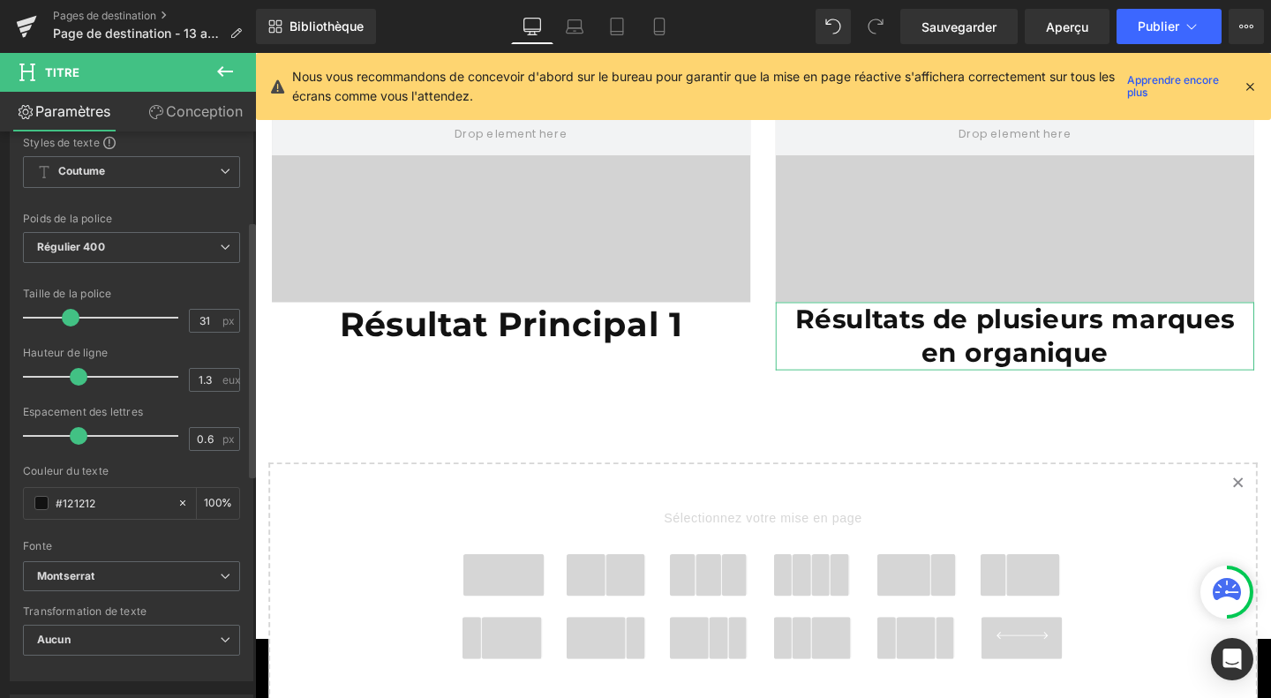
drag, startPoint x: 85, startPoint y: 313, endPoint x: 72, endPoint y: 314, distance: 12.4
click at [72, 314] on span at bounding box center [71, 318] width 18 height 18
type input "32"
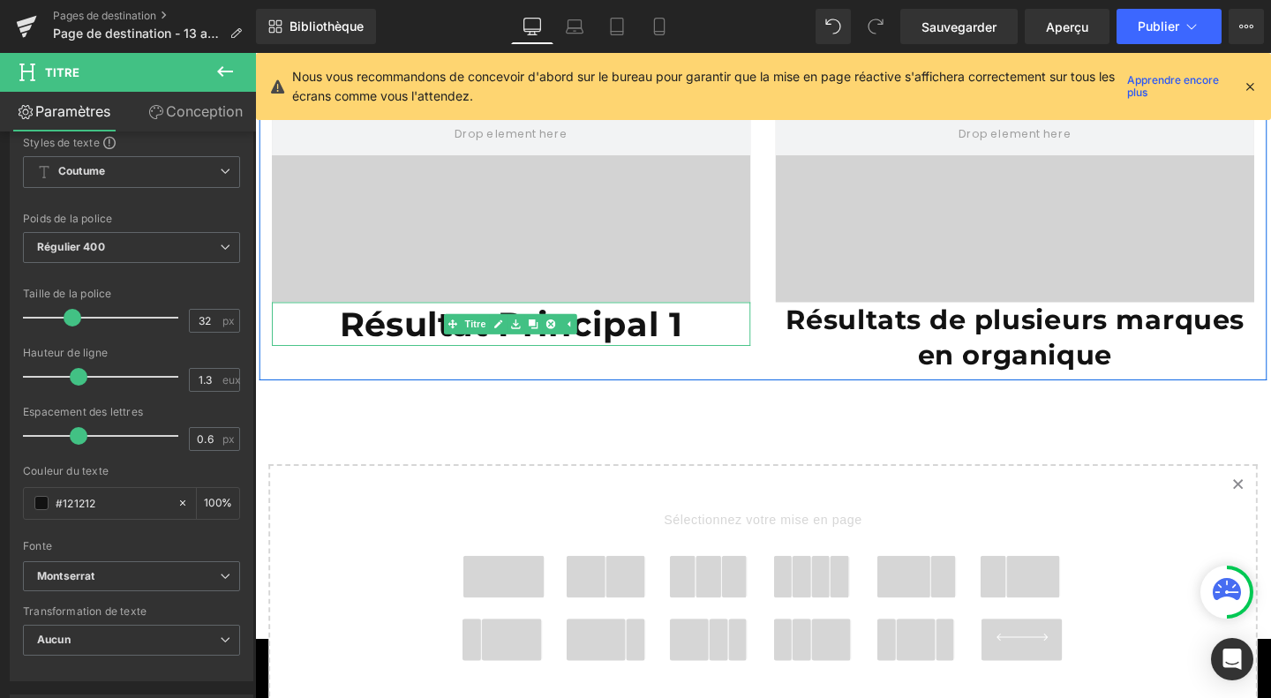
click at [411, 325] on font "Résultat Principal 1" at bounding box center [524, 337] width 361 height 43
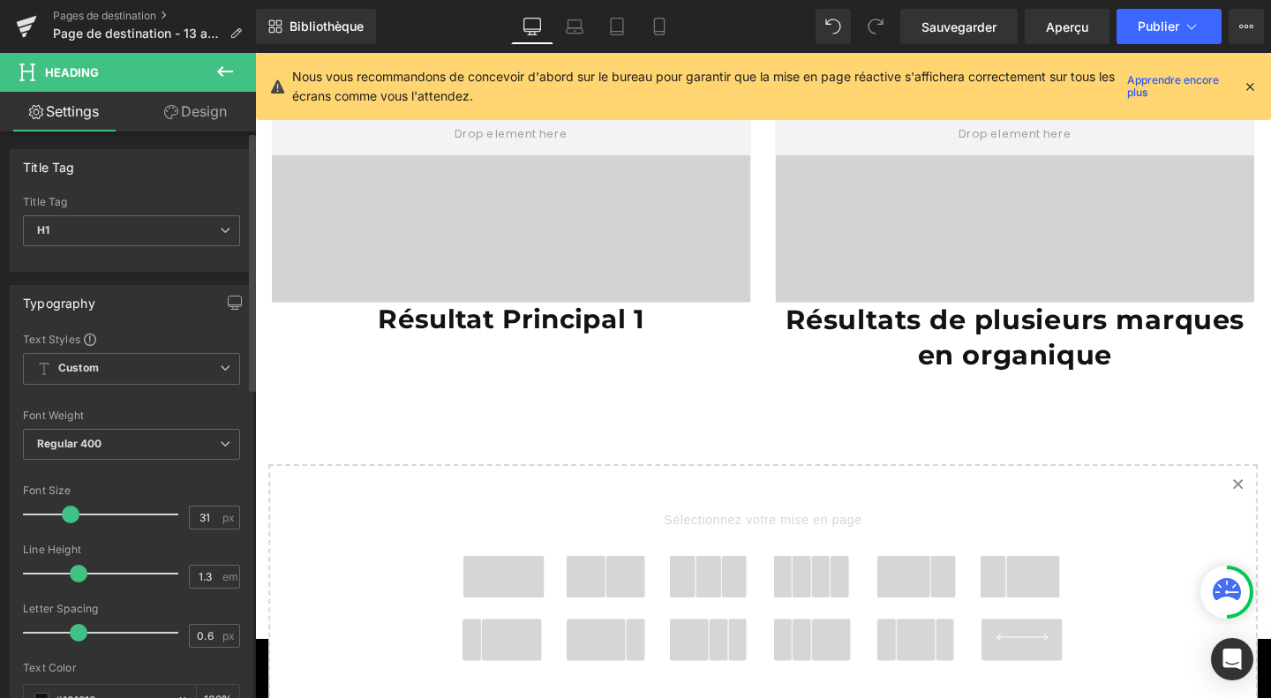
type input "32"
drag, startPoint x: 82, startPoint y: 511, endPoint x: 71, endPoint y: 511, distance: 11.5
click at [71, 511] on span at bounding box center [73, 515] width 18 height 18
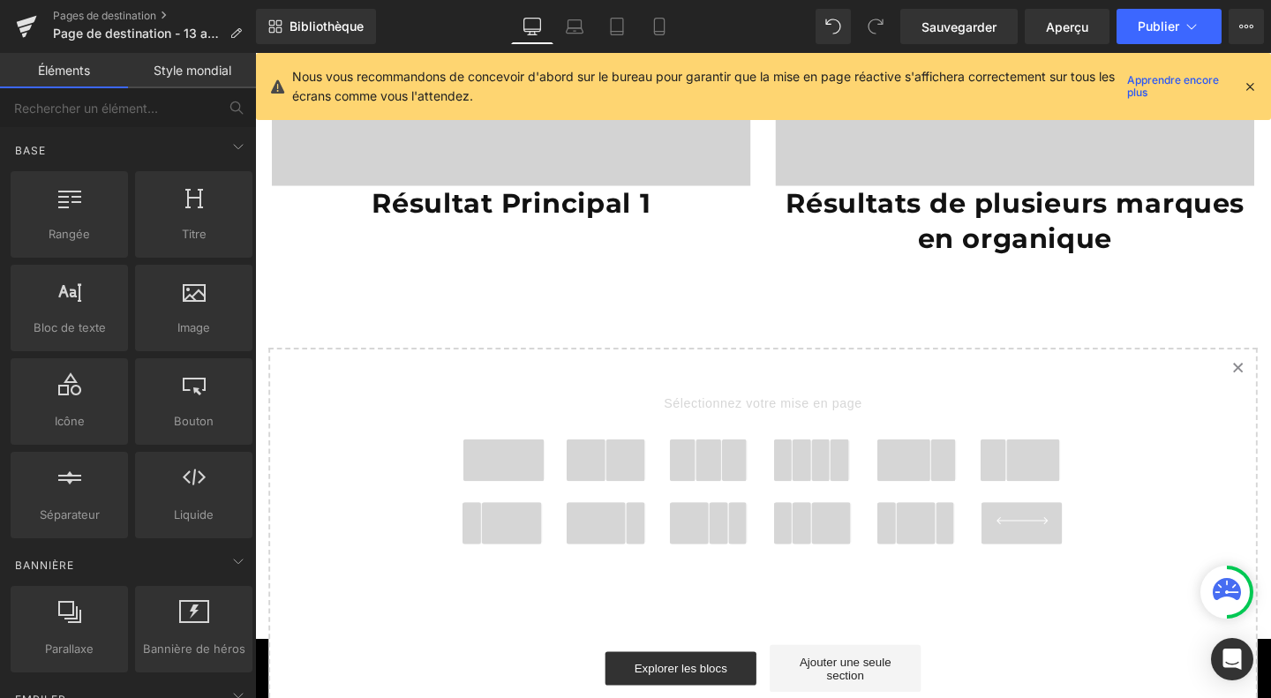
scroll to position [4573, 0]
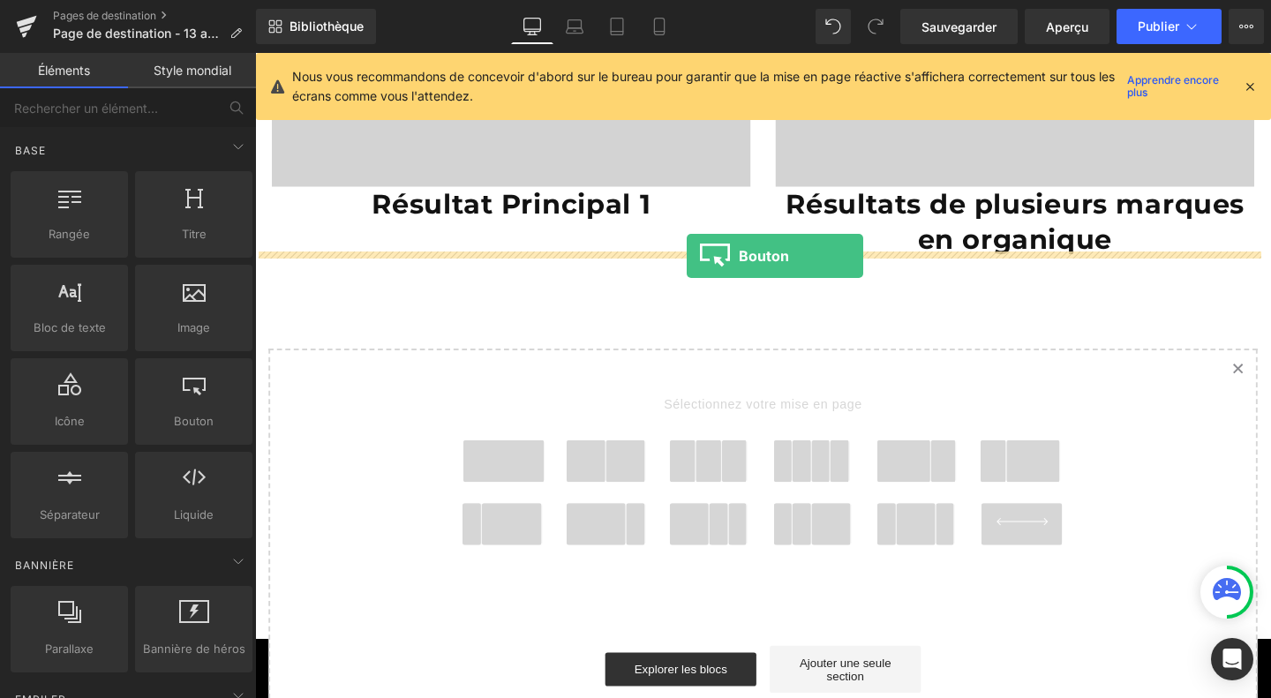
drag, startPoint x: 433, startPoint y: 458, endPoint x: 709, endPoint y: 266, distance: 335.3
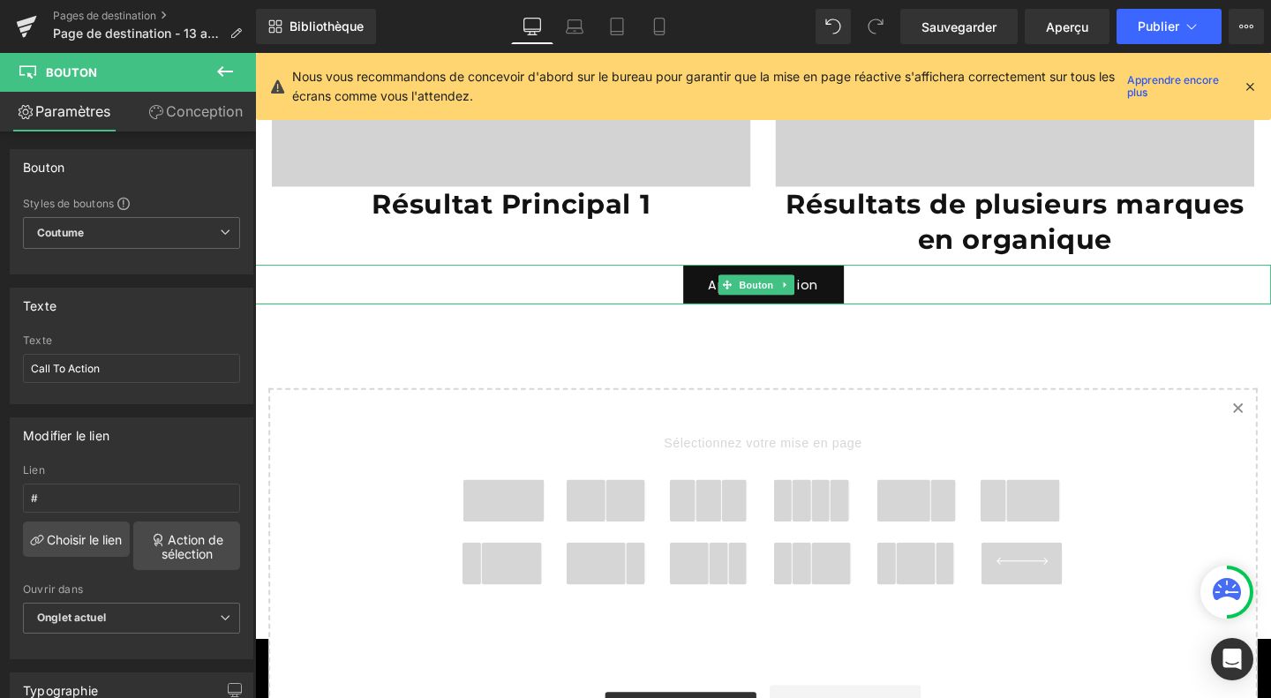
click at [846, 284] on link "Appel à l'action" at bounding box center [789, 295] width 169 height 41
click at [174, 364] on input "<font style="vertical-align: inherit;"><font style="vertical-align: inherit;">A…" at bounding box center [131, 368] width 217 height 29
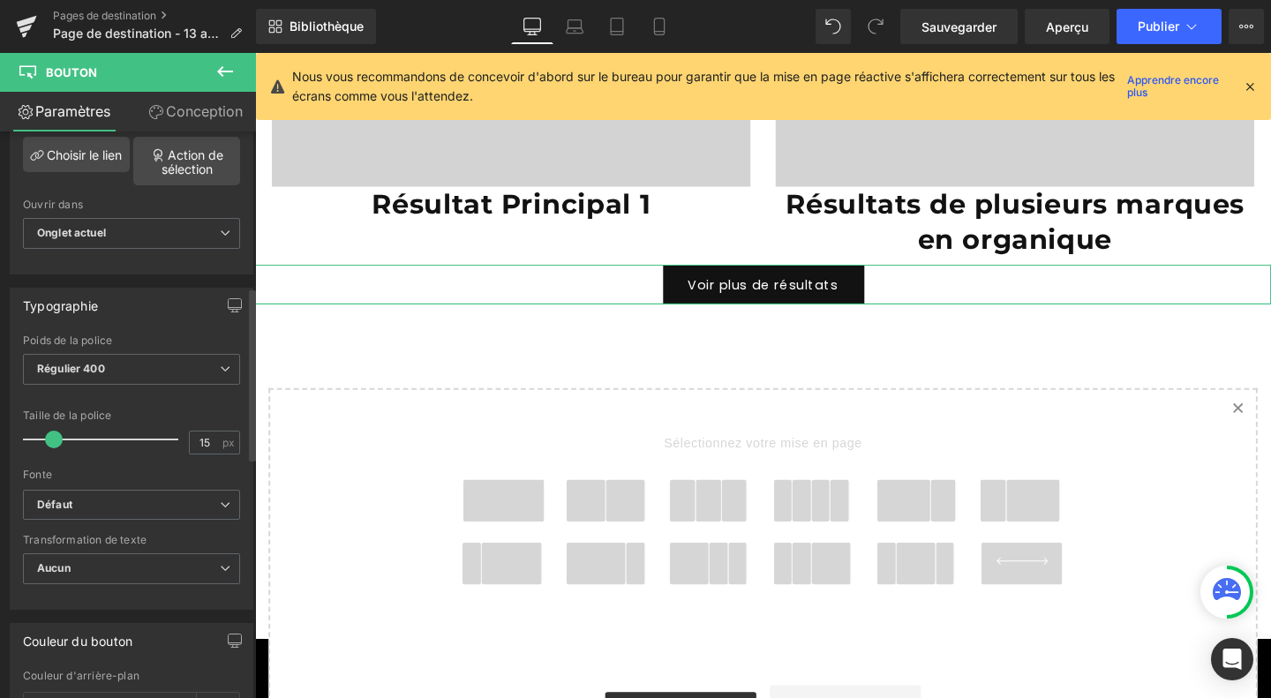
scroll to position [510, 0]
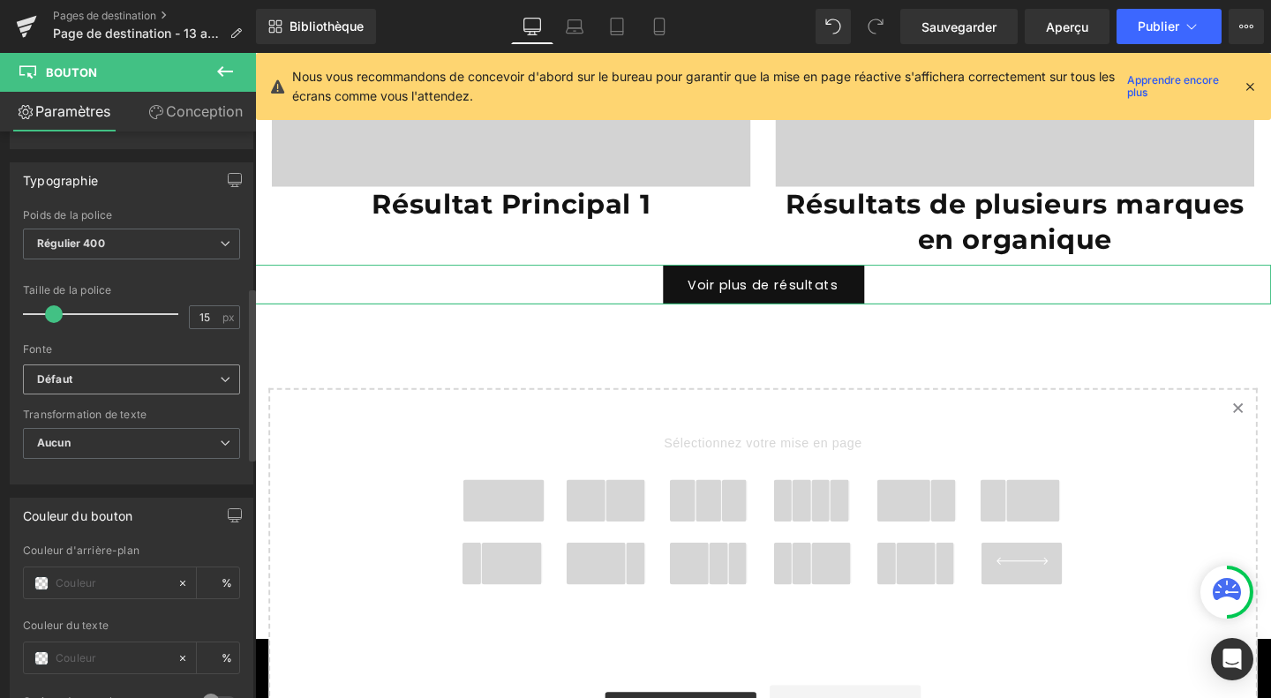
type input "Voir plus de résultats"
click at [150, 374] on b "Défaut" at bounding box center [128, 379] width 183 height 15
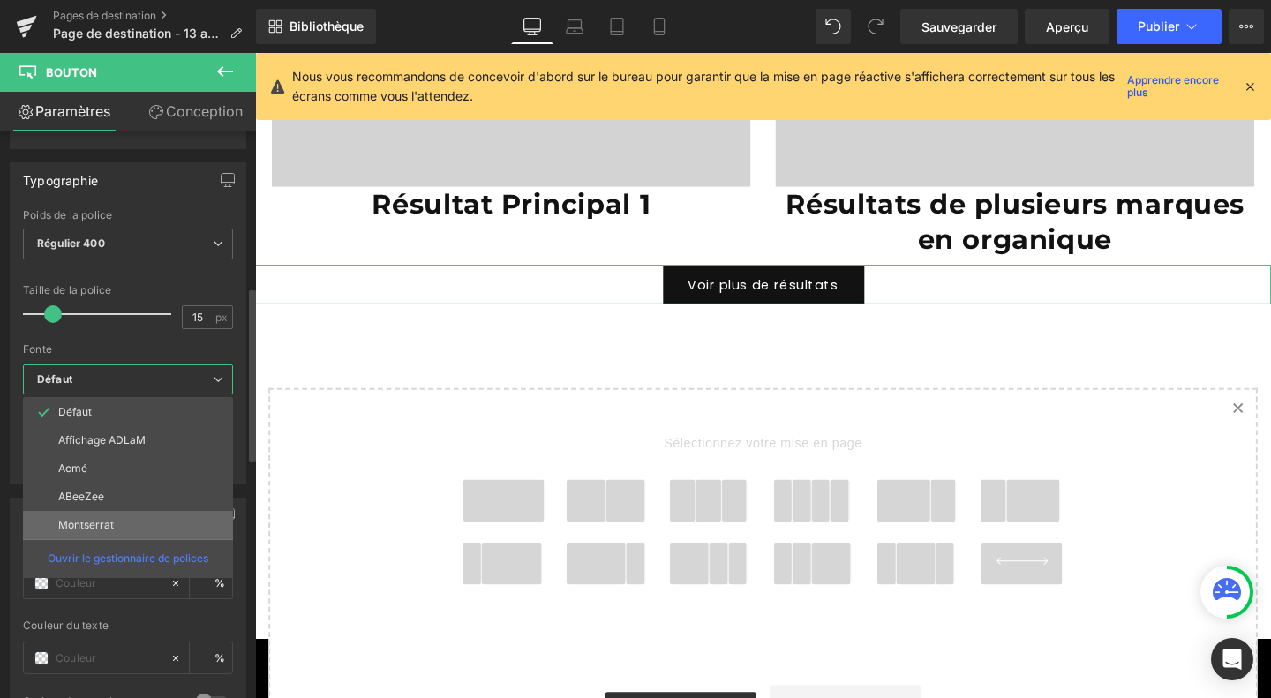
click at [108, 527] on li "Montserrat" at bounding box center [128, 525] width 210 height 28
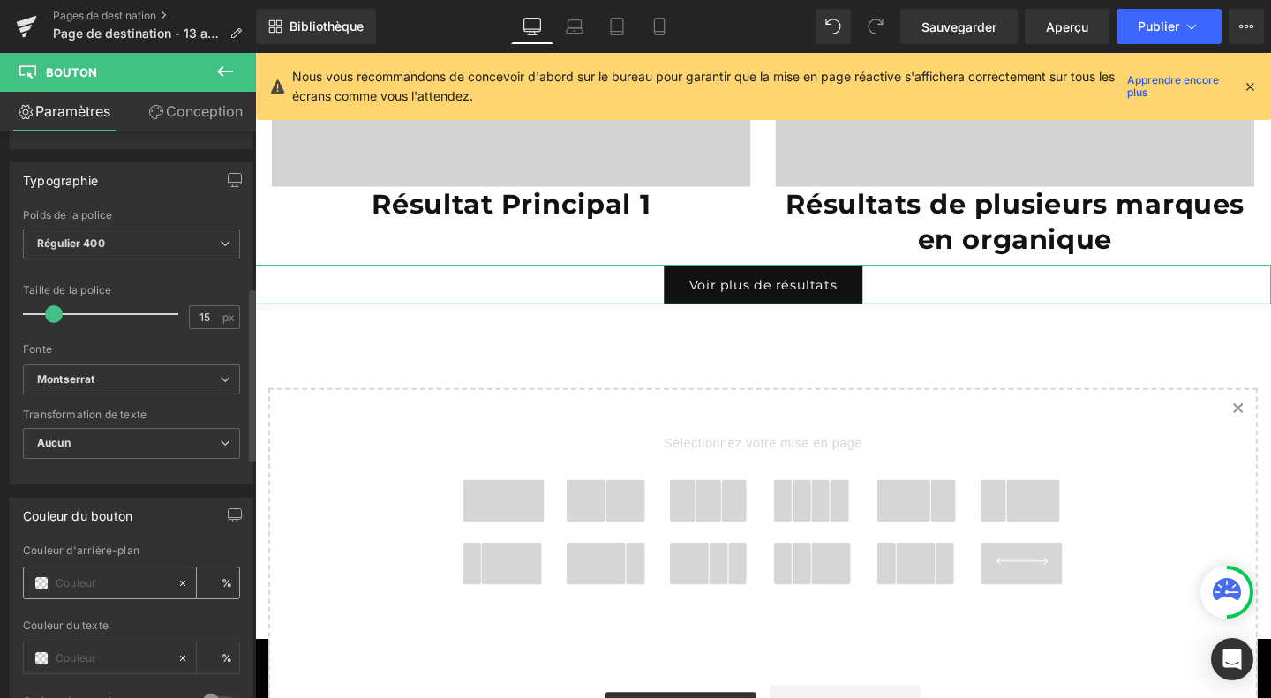
click at [159, 574] on input "text" at bounding box center [112, 583] width 113 height 19
click at [39, 576] on span at bounding box center [41, 583] width 14 height 14
type input "0"
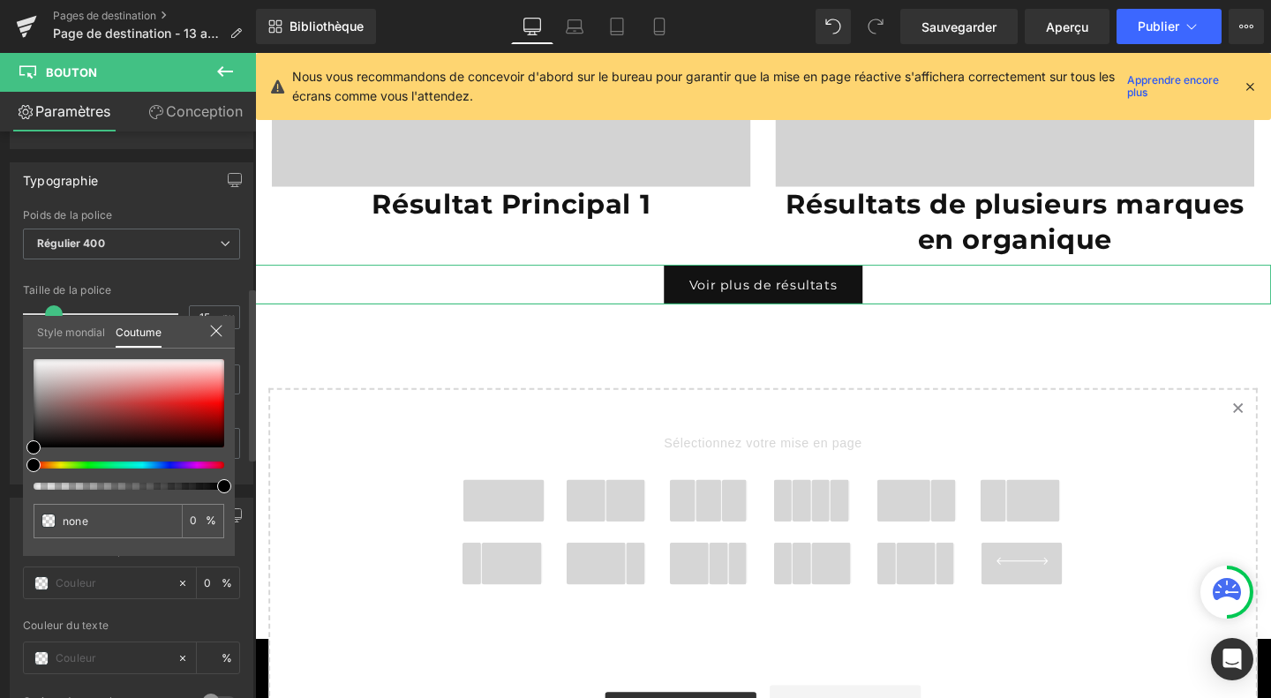
click at [83, 461] on div at bounding box center [121, 464] width 191 height 7
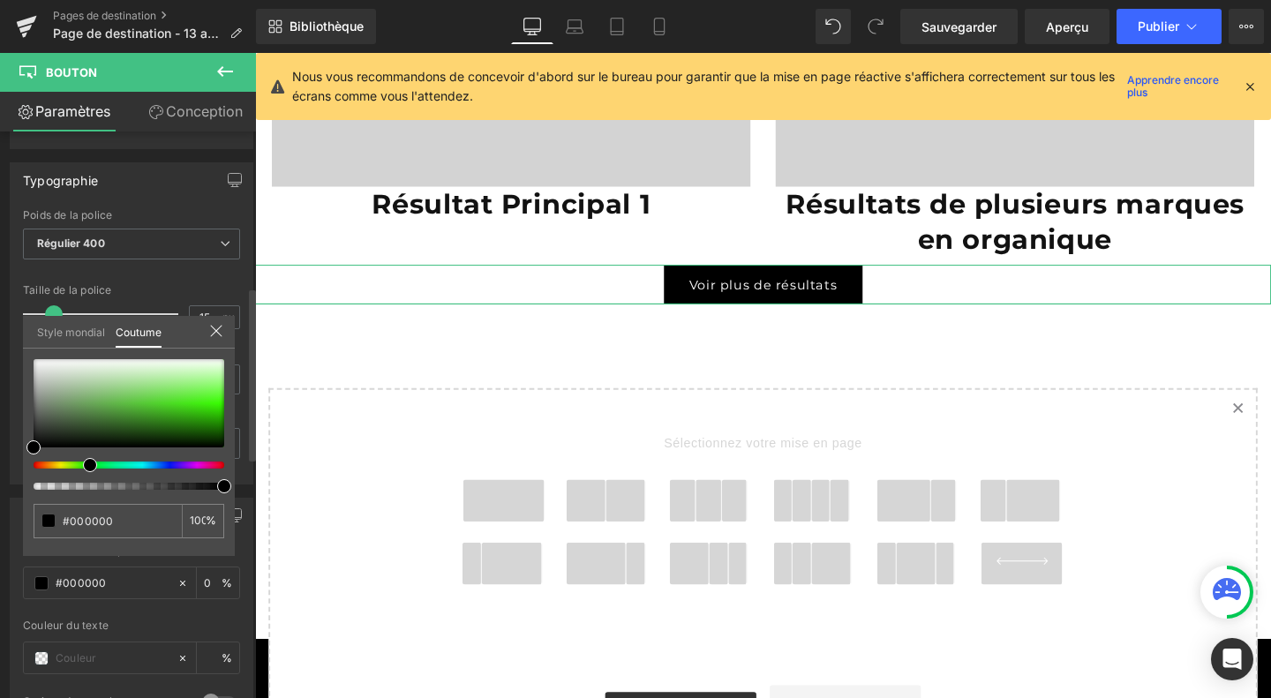
type input "#000000"
type input "100"
type input "#000000"
type input "100"
type input "#397429"
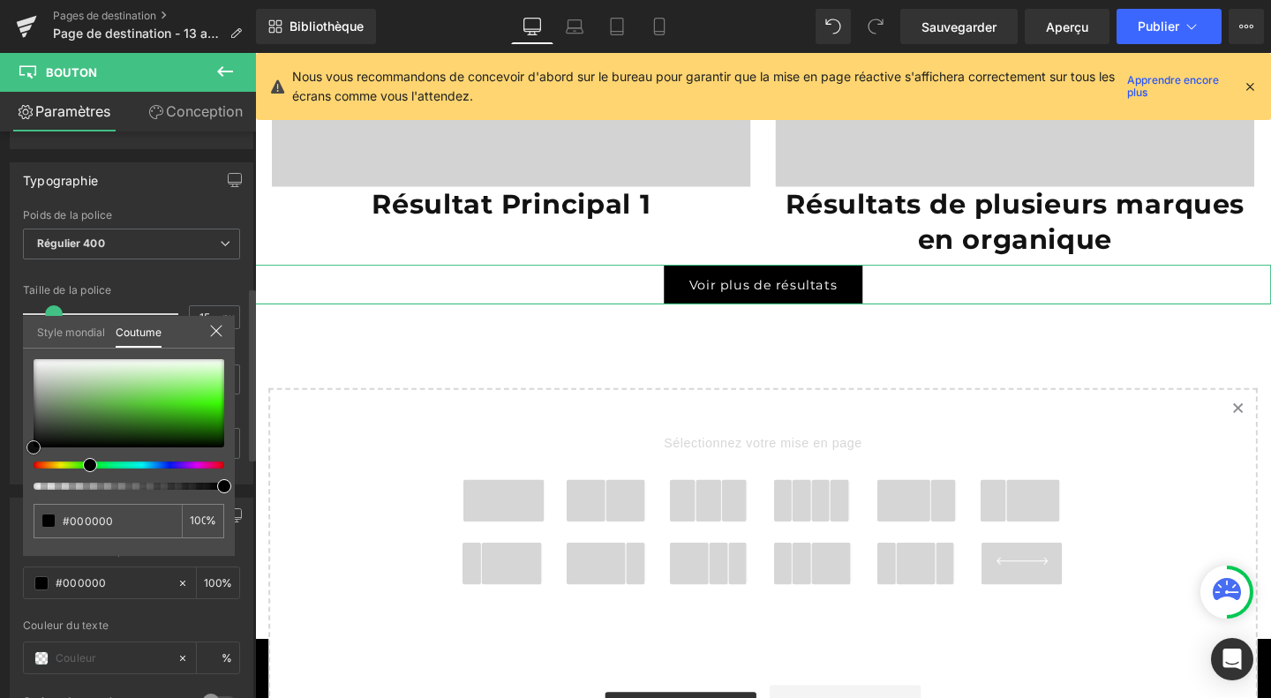
type input "#397429"
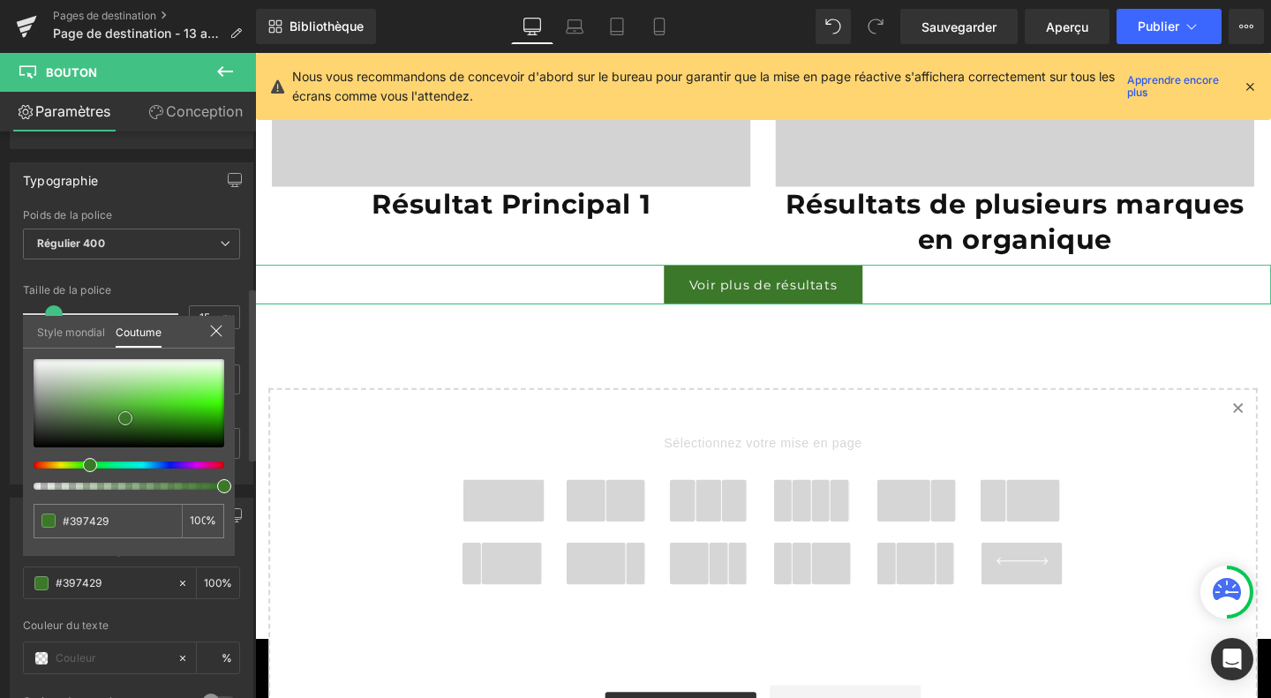
type input "#3b782a"
type input "#346826"
type input "#316425"
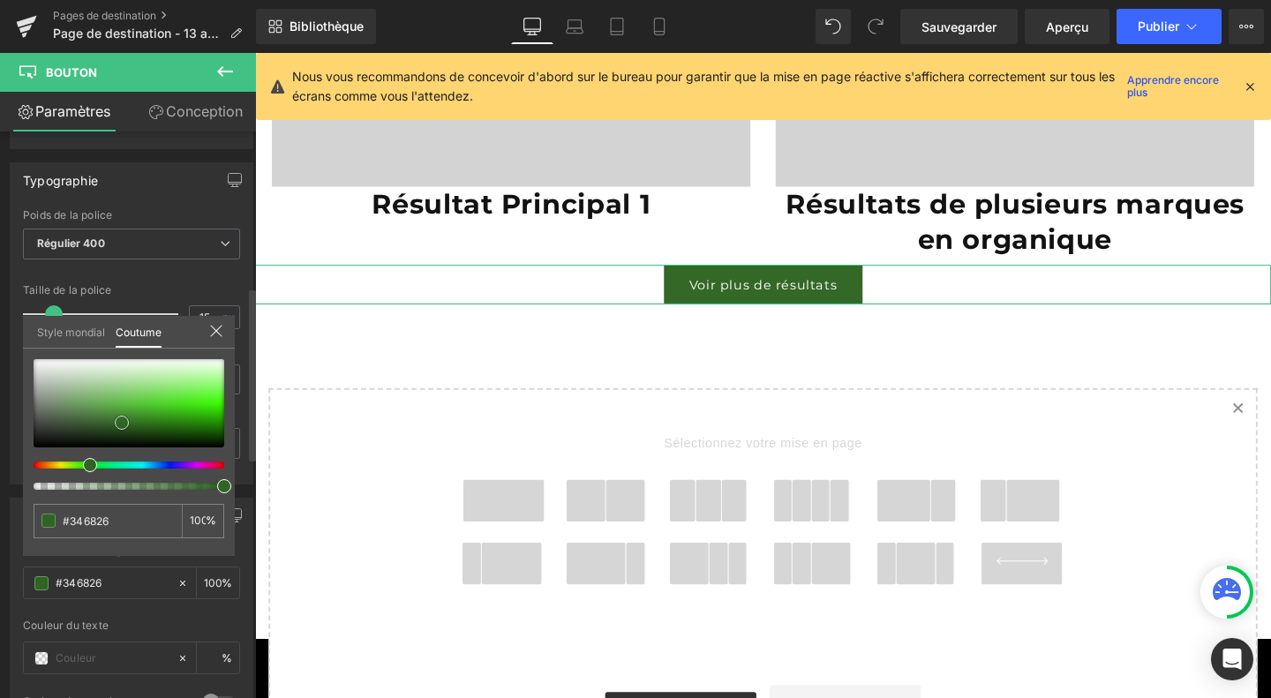
type input "#316425"
click at [122, 423] on div at bounding box center [129, 403] width 191 height 88
type input "#2f6425"
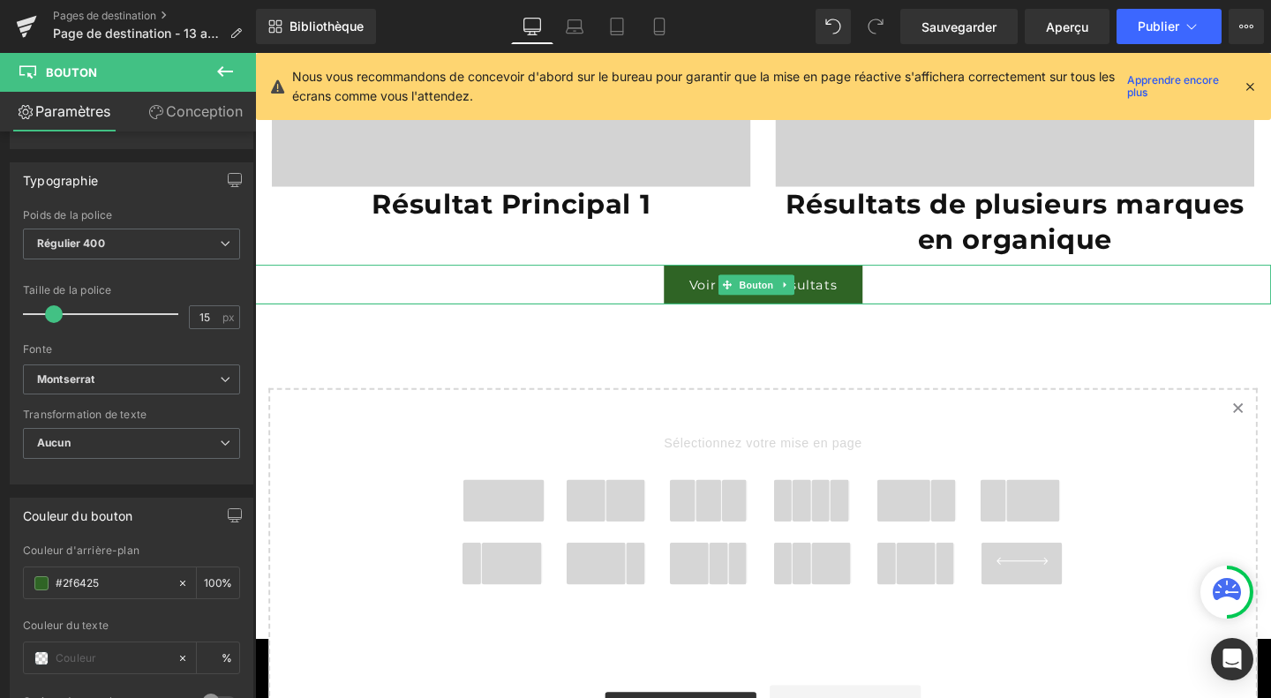
click at [715, 275] on link "Voir plus de résultats" at bounding box center [789, 295] width 208 height 41
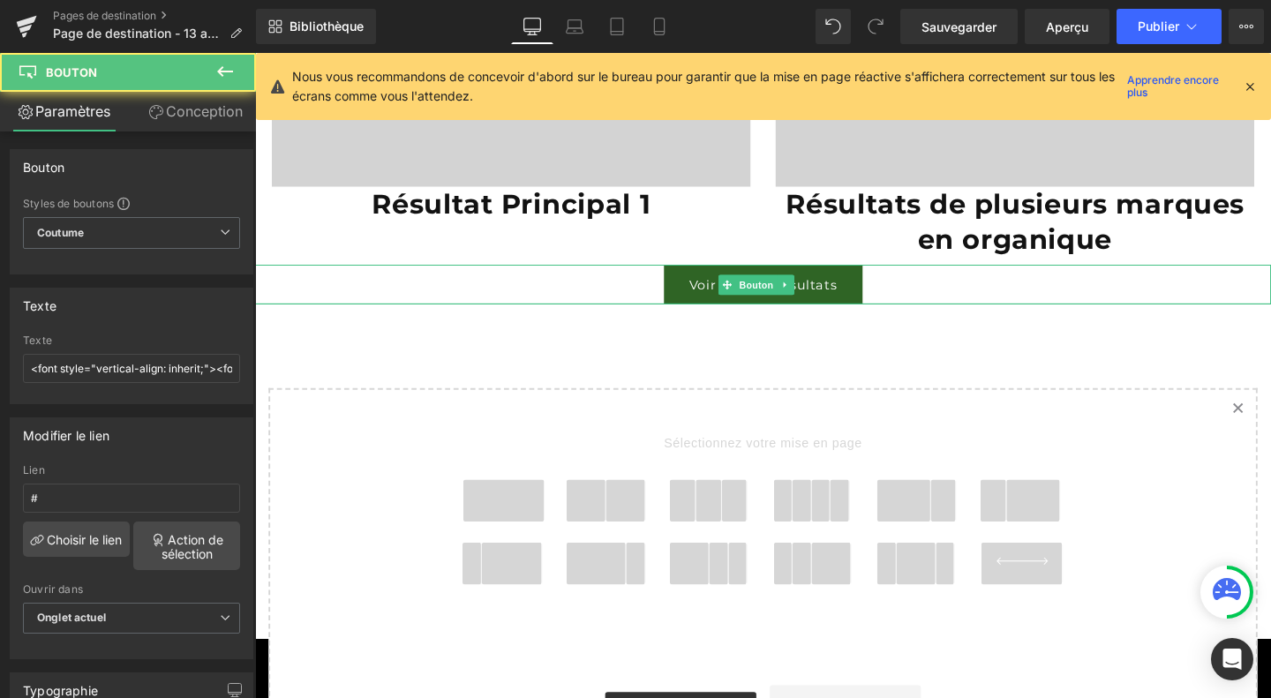
click at [715, 275] on link "Voir plus de résultats" at bounding box center [789, 295] width 208 height 41
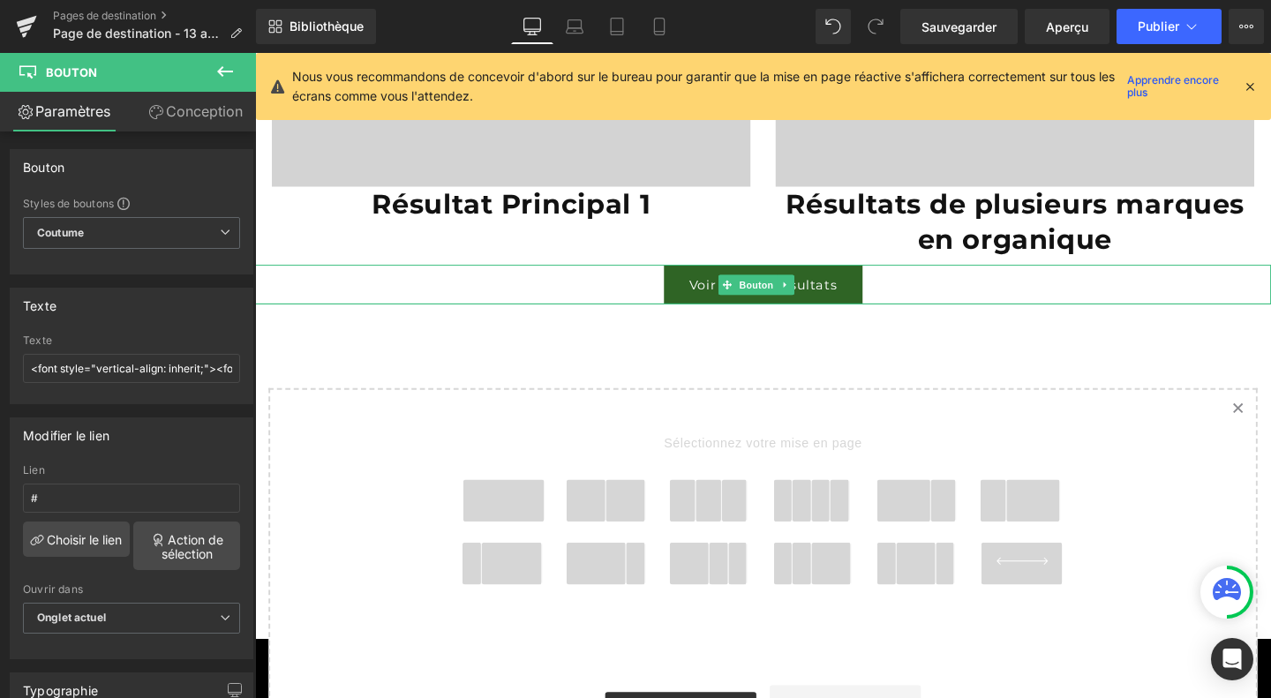
click at [725, 287] on link "Voir plus de résultats" at bounding box center [789, 295] width 208 height 41
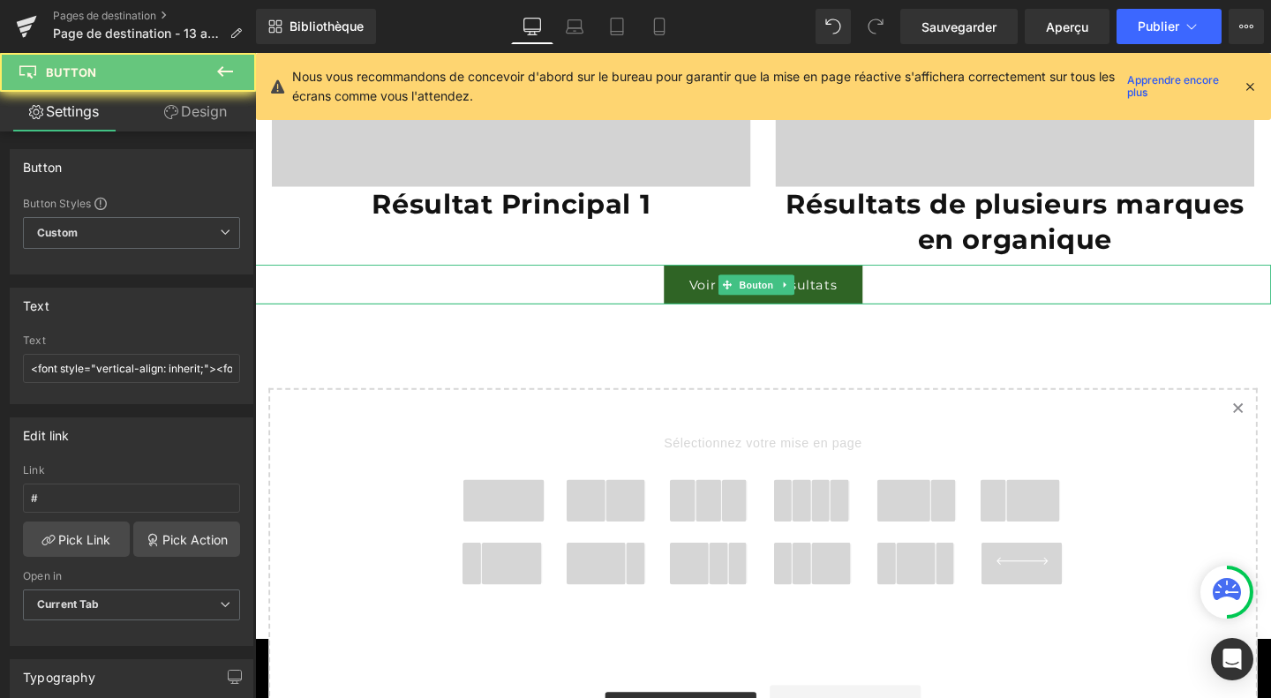
click at [725, 287] on link "Voir plus de résultats" at bounding box center [789, 295] width 208 height 41
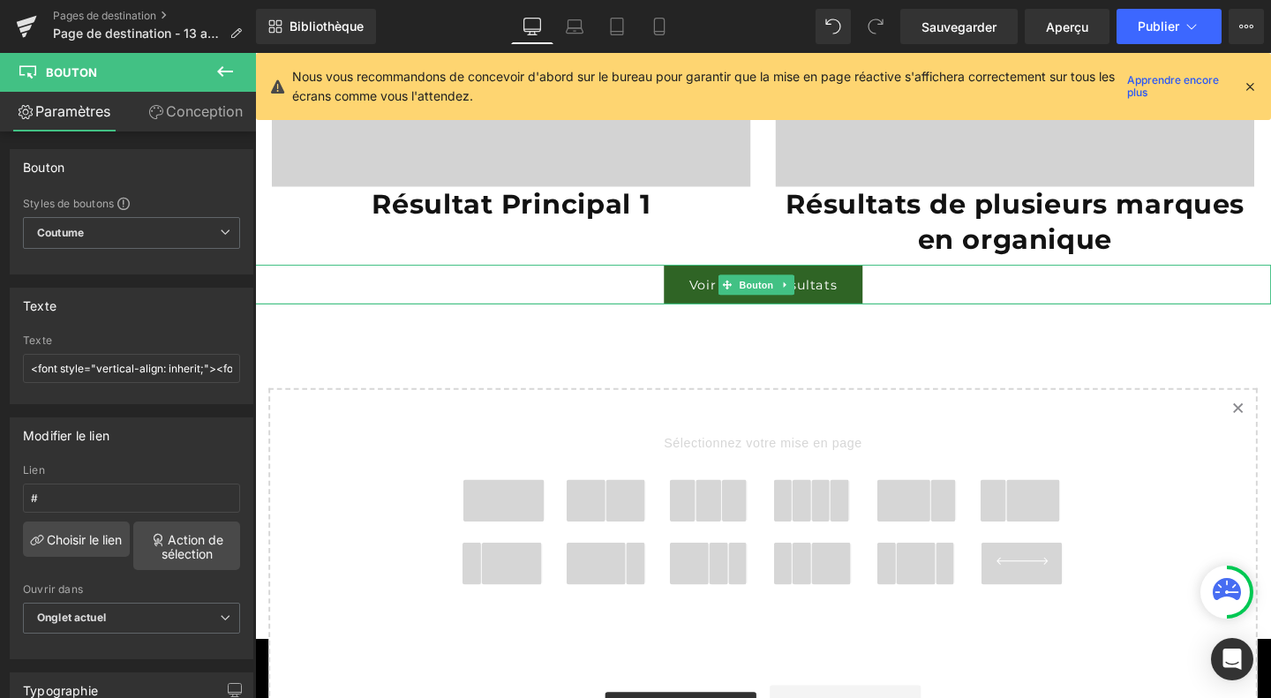
click at [857, 278] on link "Voir plus de résultats" at bounding box center [789, 295] width 208 height 41
click at [193, 232] on span "Coutume Configurer le style global" at bounding box center [131, 233] width 217 height 32
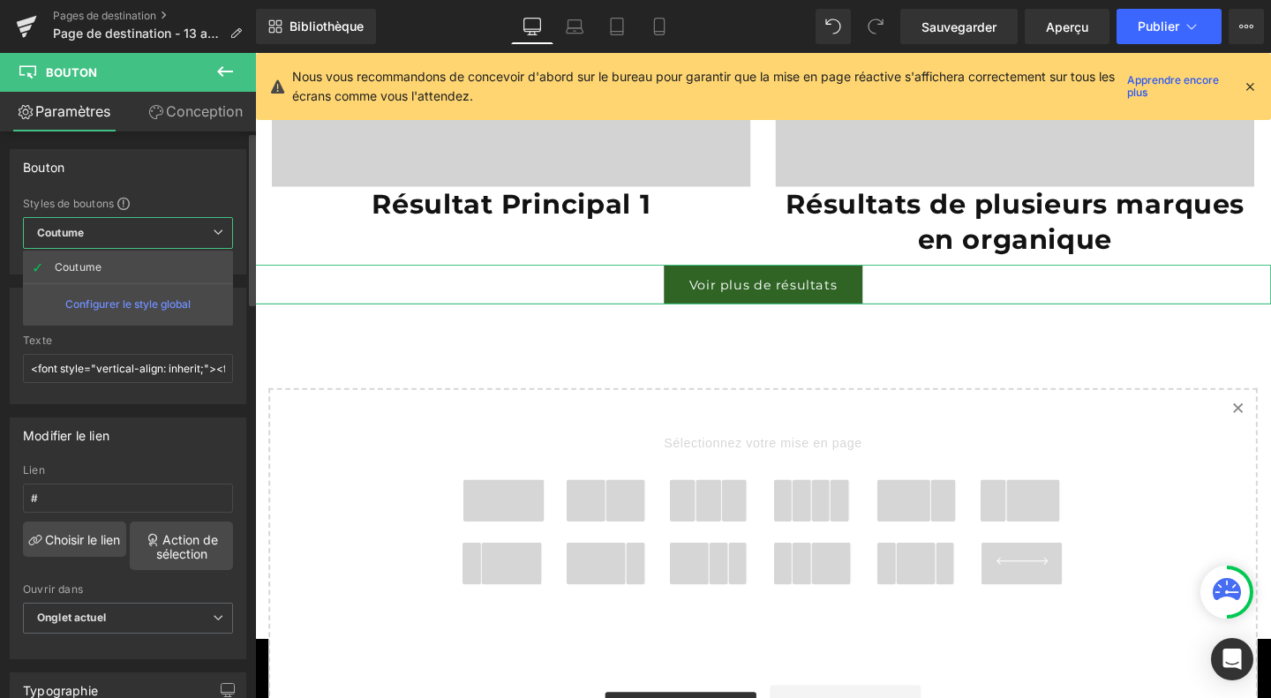
click at [193, 232] on span "Coutume Configurer le style global" at bounding box center [128, 233] width 210 height 32
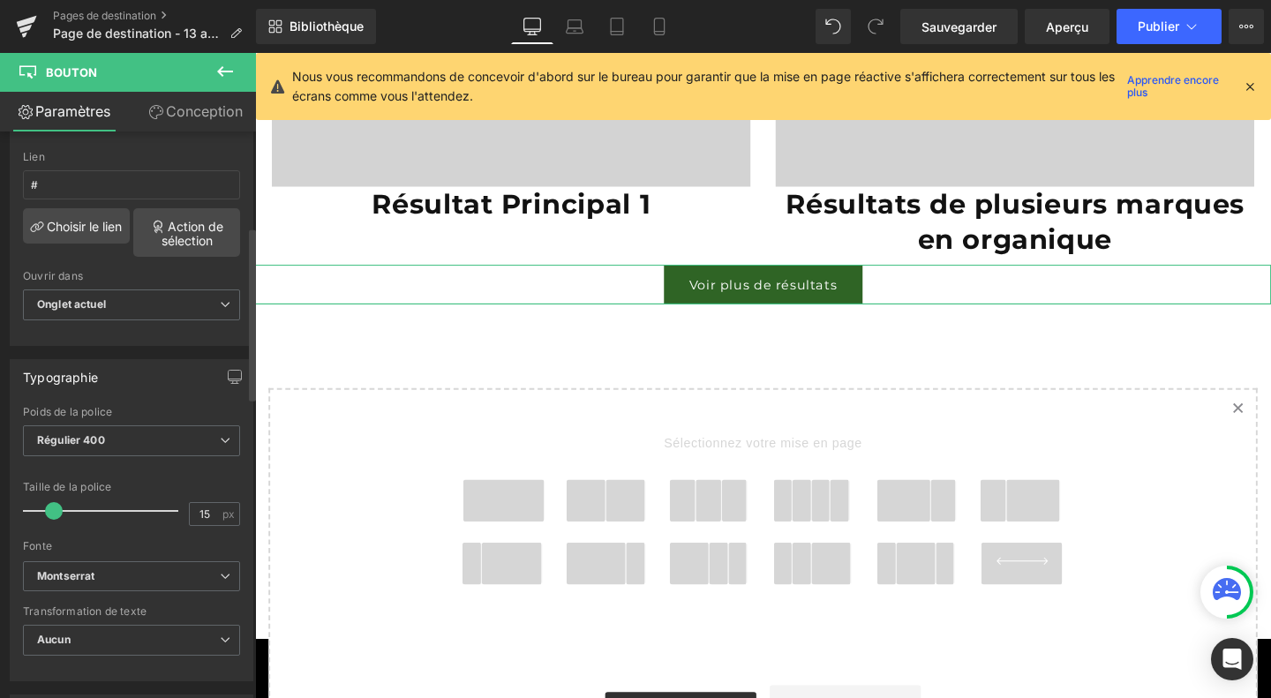
scroll to position [312, 0]
click at [58, 504] on span at bounding box center [58, 512] width 18 height 18
click at [160, 430] on span "Régulier 400" at bounding box center [131, 441] width 217 height 31
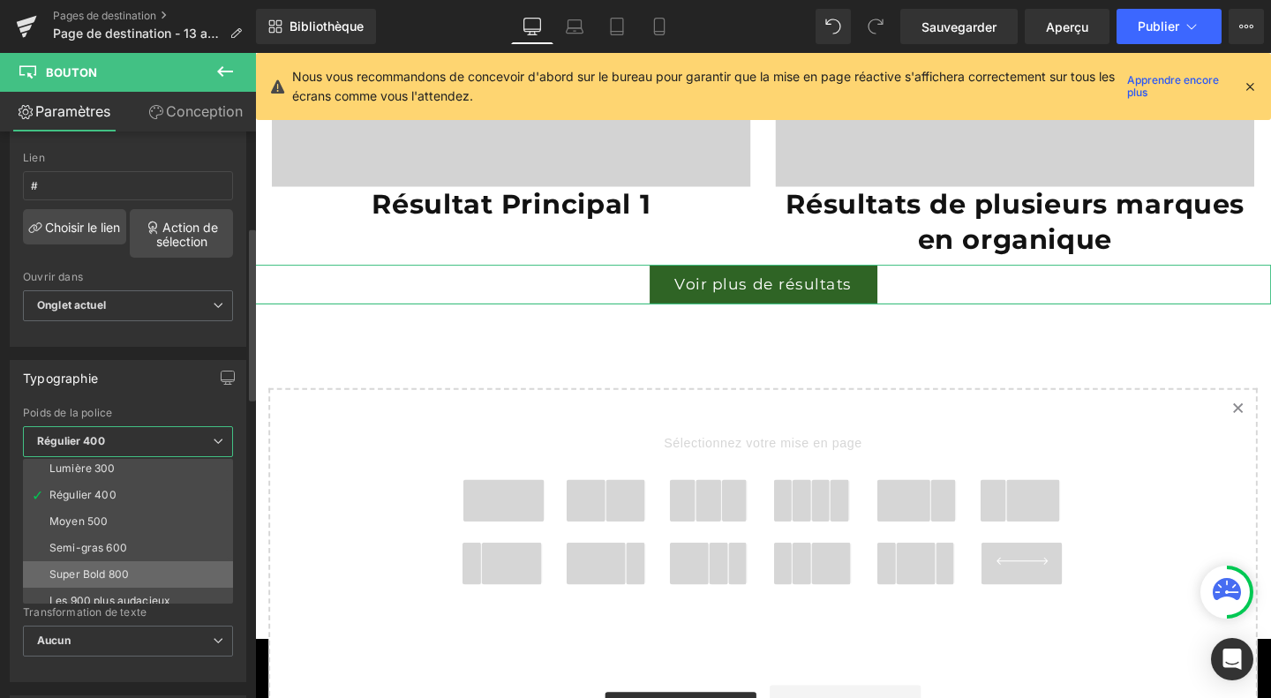
scroll to position [58, 0]
click at [131, 563] on li "Super Bold 800" at bounding box center [132, 572] width 218 height 26
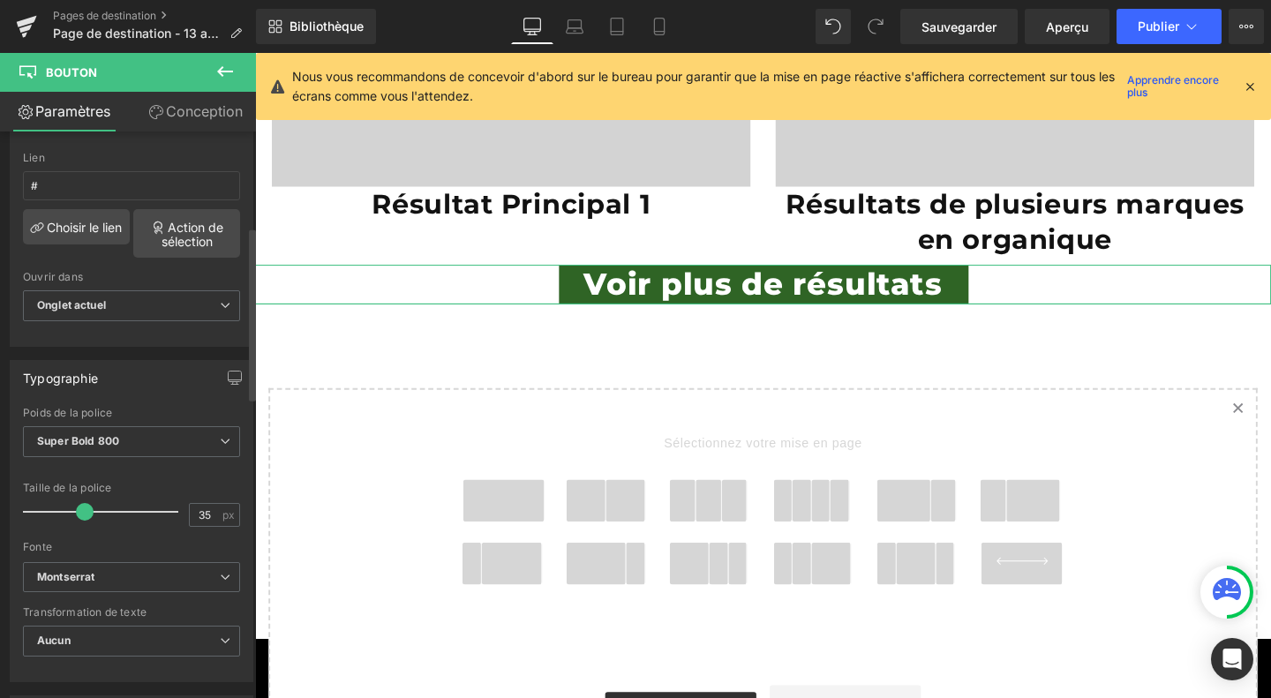
drag, startPoint x: 57, startPoint y: 506, endPoint x: 80, endPoint y: 502, distance: 23.2
click at [80, 503] on span at bounding box center [85, 512] width 18 height 18
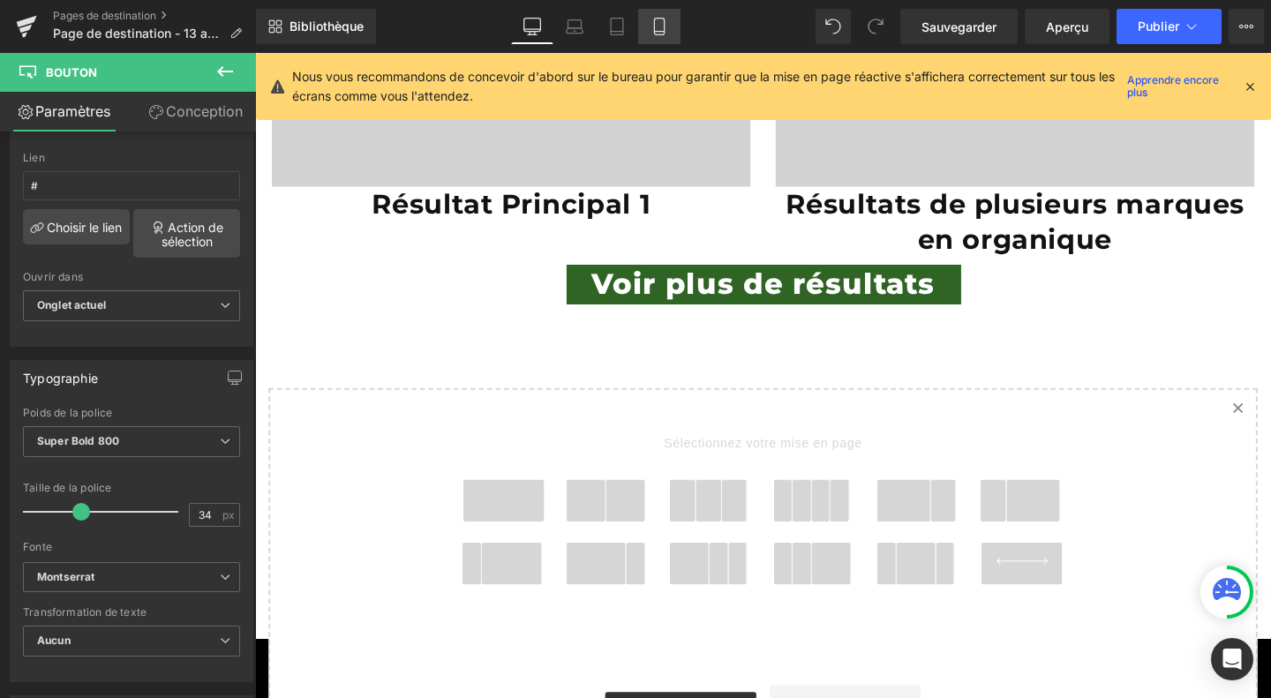
click at [654, 24] on icon at bounding box center [659, 27] width 10 height 17
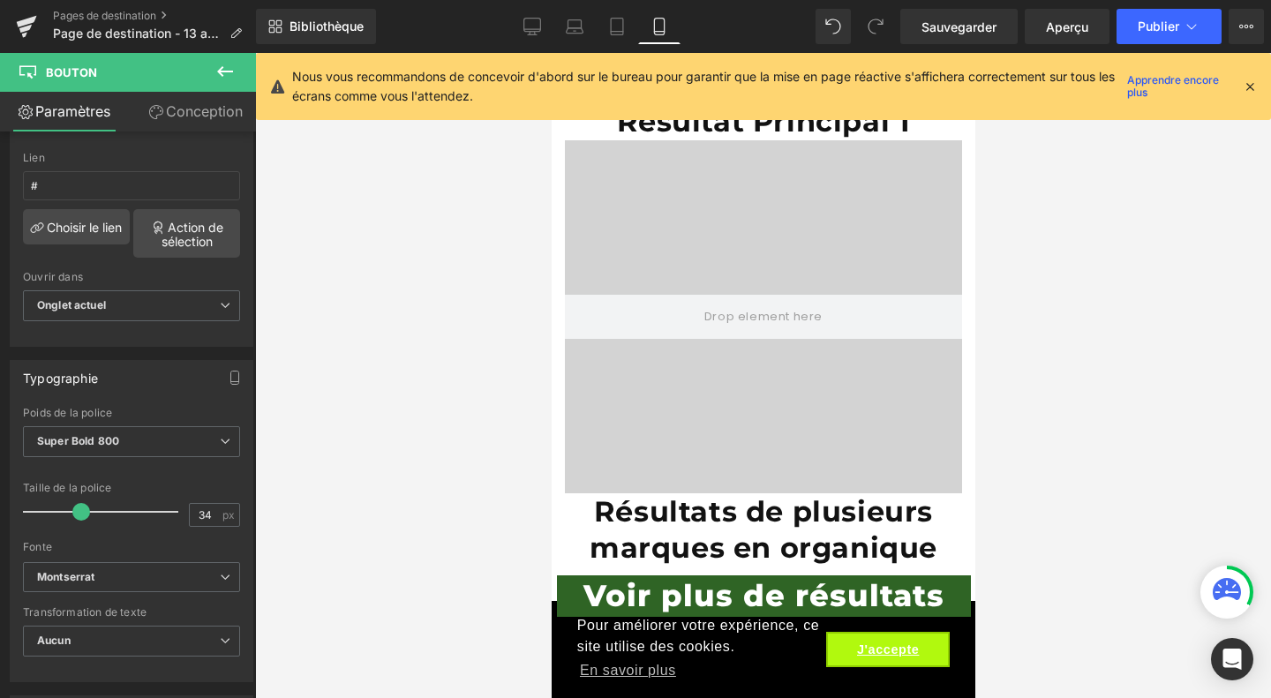
scroll to position [6676, 0]
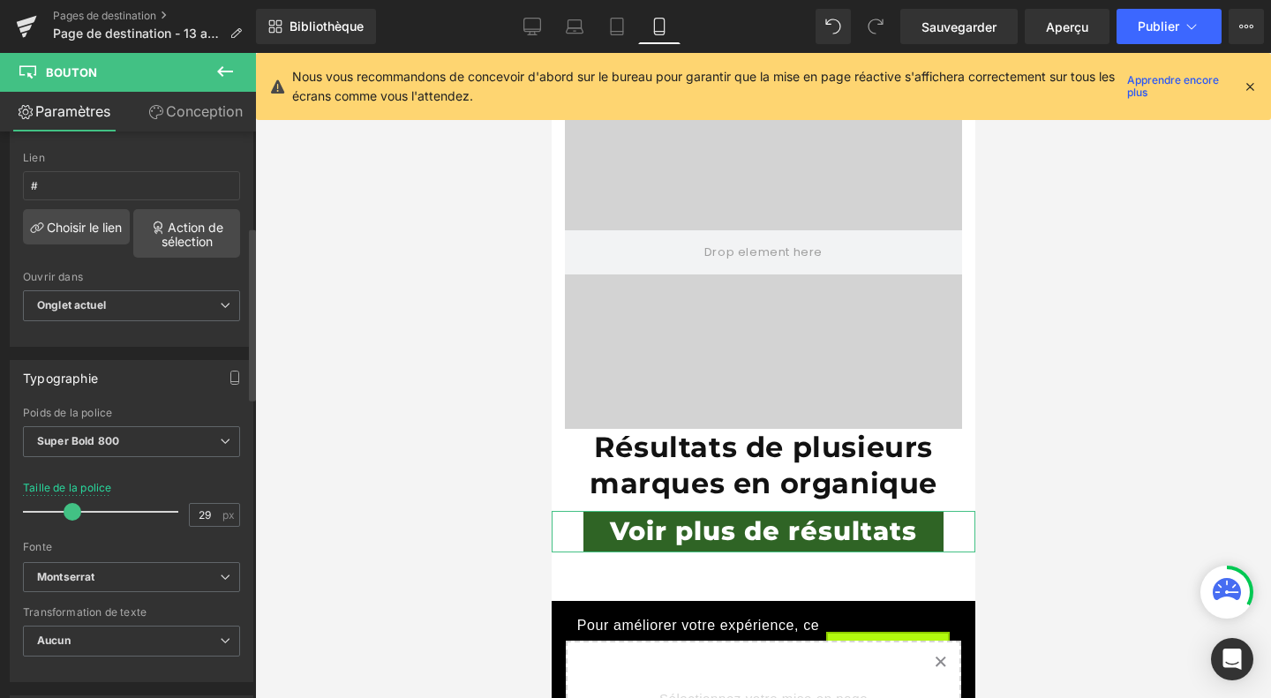
type input "28"
click at [74, 504] on span at bounding box center [73, 512] width 18 height 18
click at [530, 11] on link "Bureau" at bounding box center [532, 26] width 42 height 35
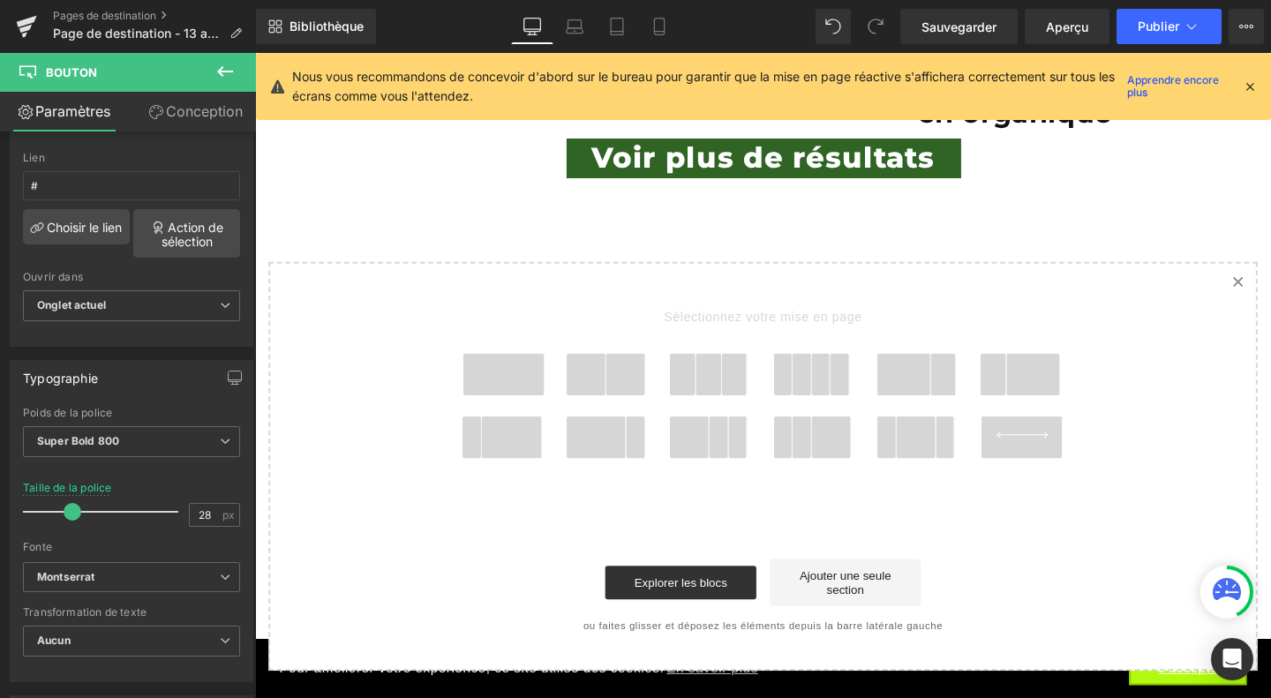
scroll to position [4611, 0]
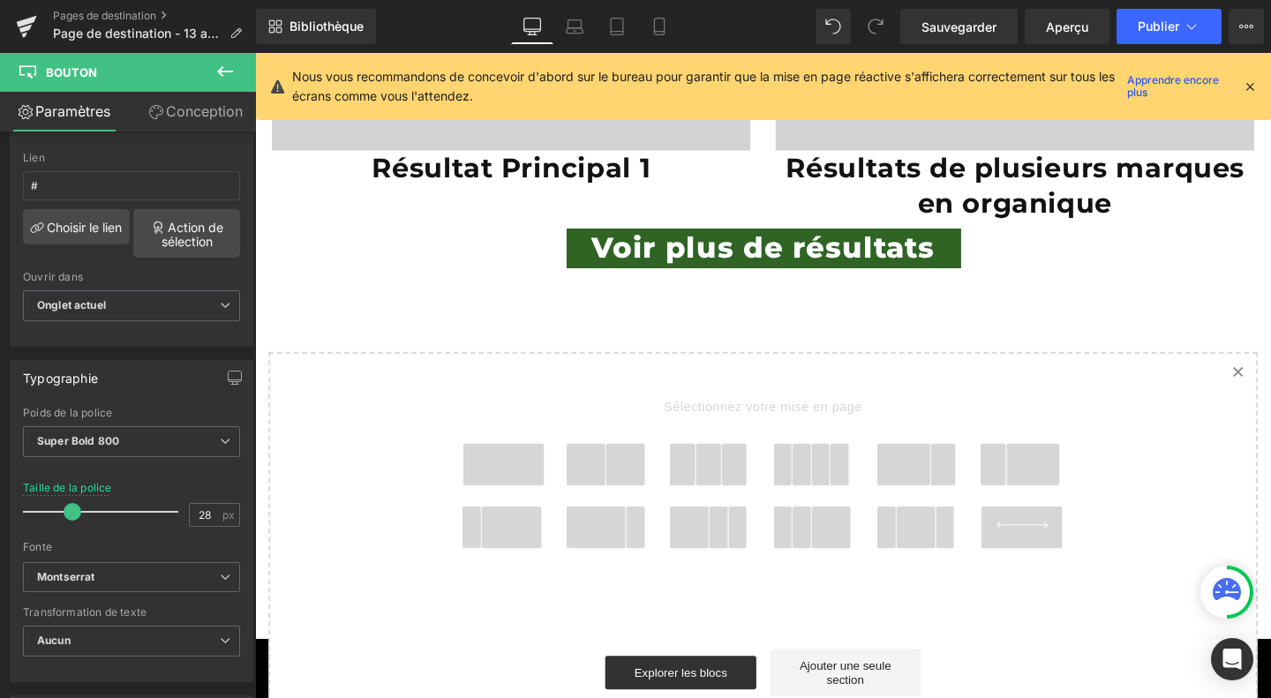
click at [225, 73] on icon at bounding box center [224, 71] width 21 height 21
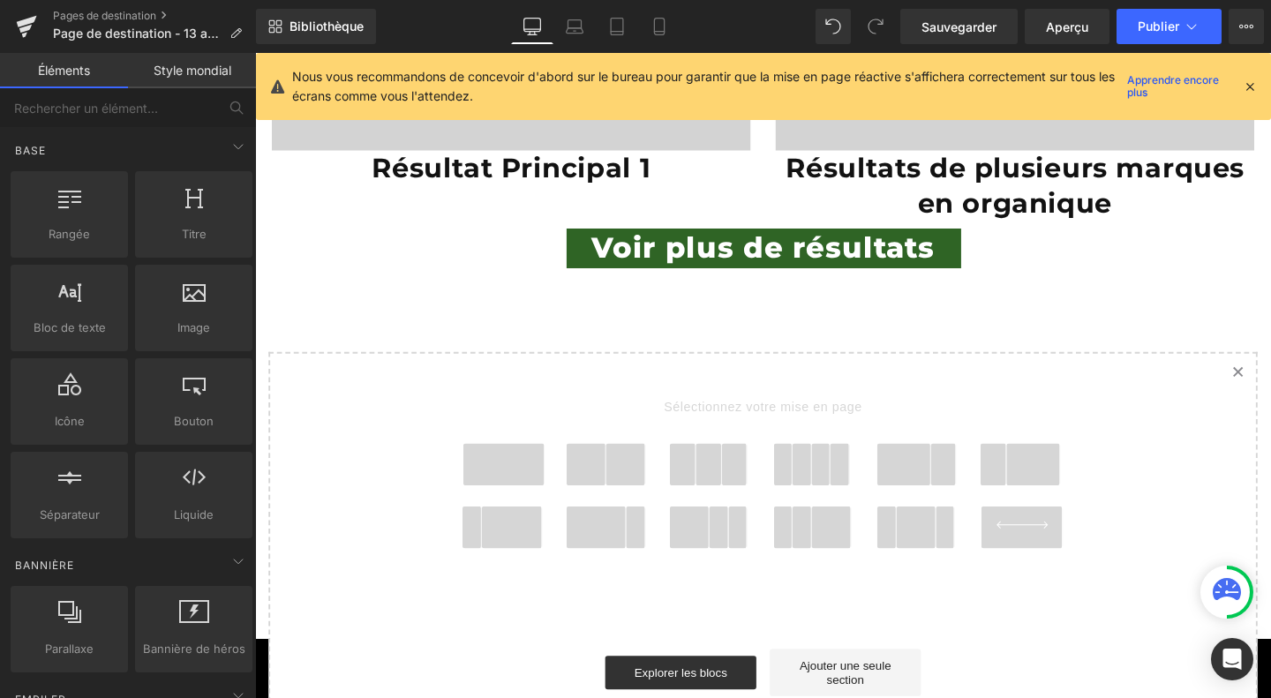
click at [521, 473] on span at bounding box center [516, 485] width 85 height 44
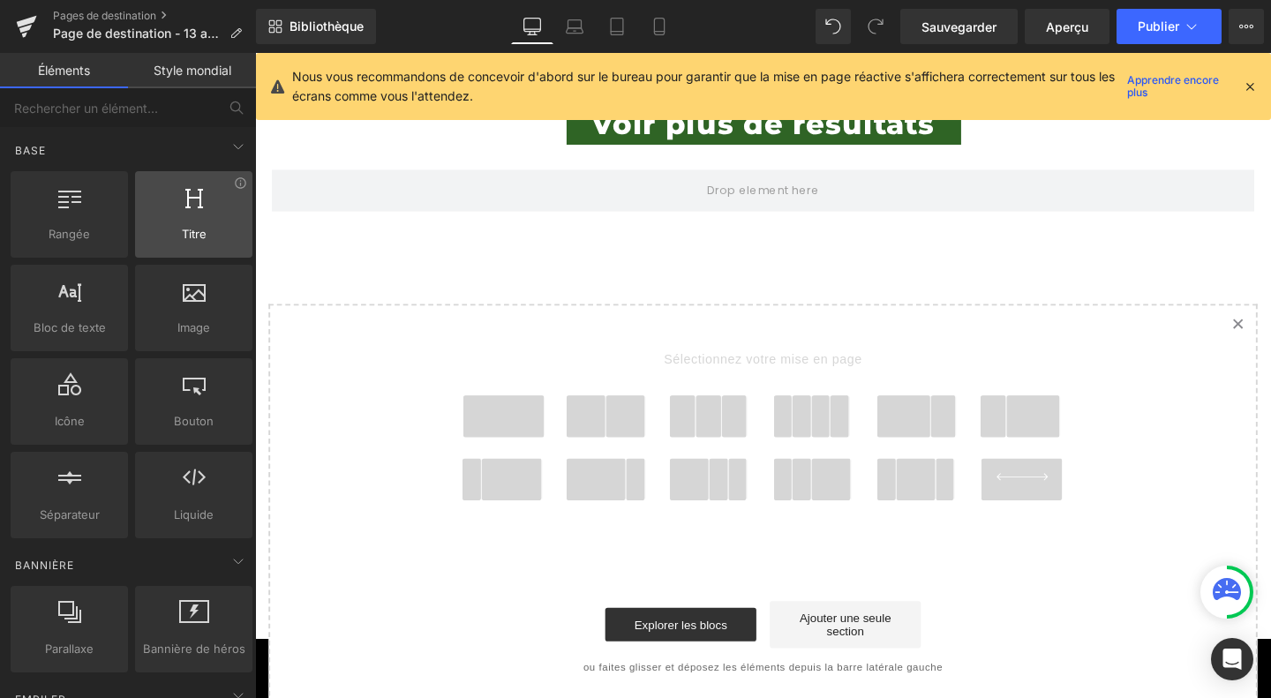
scroll to position [4754, 0]
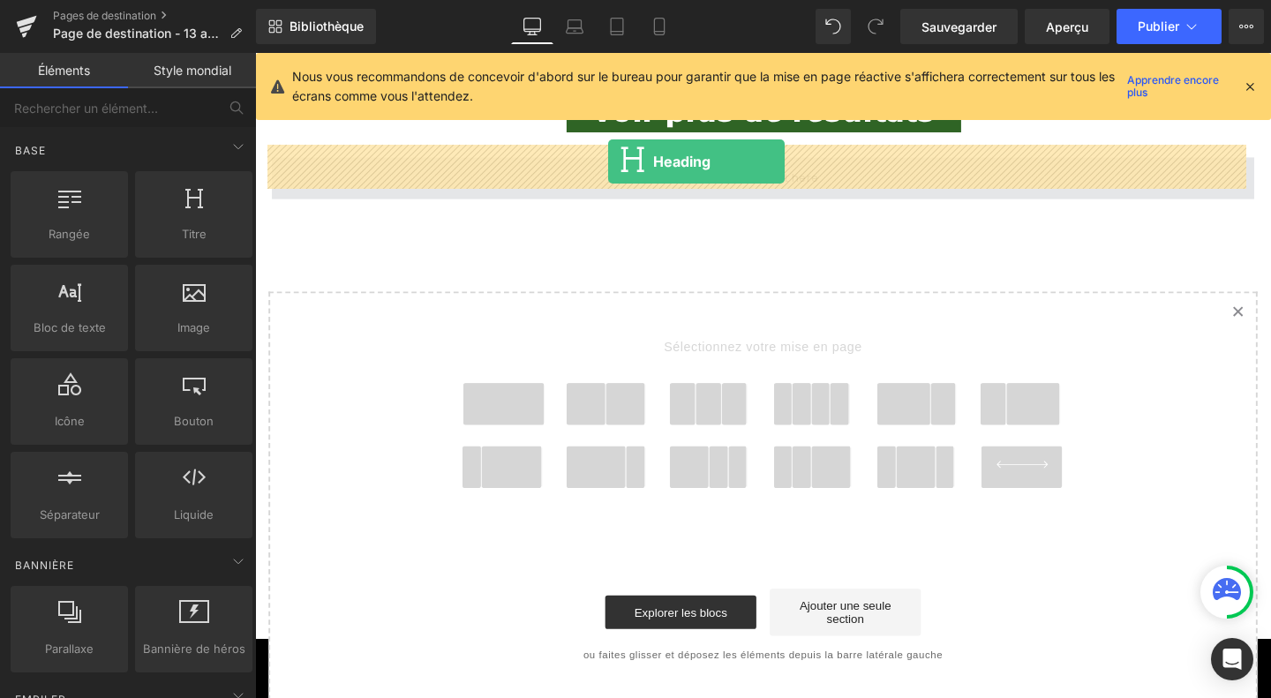
drag, startPoint x: 452, startPoint y: 272, endPoint x: 626, endPoint y: 167, distance: 203.8
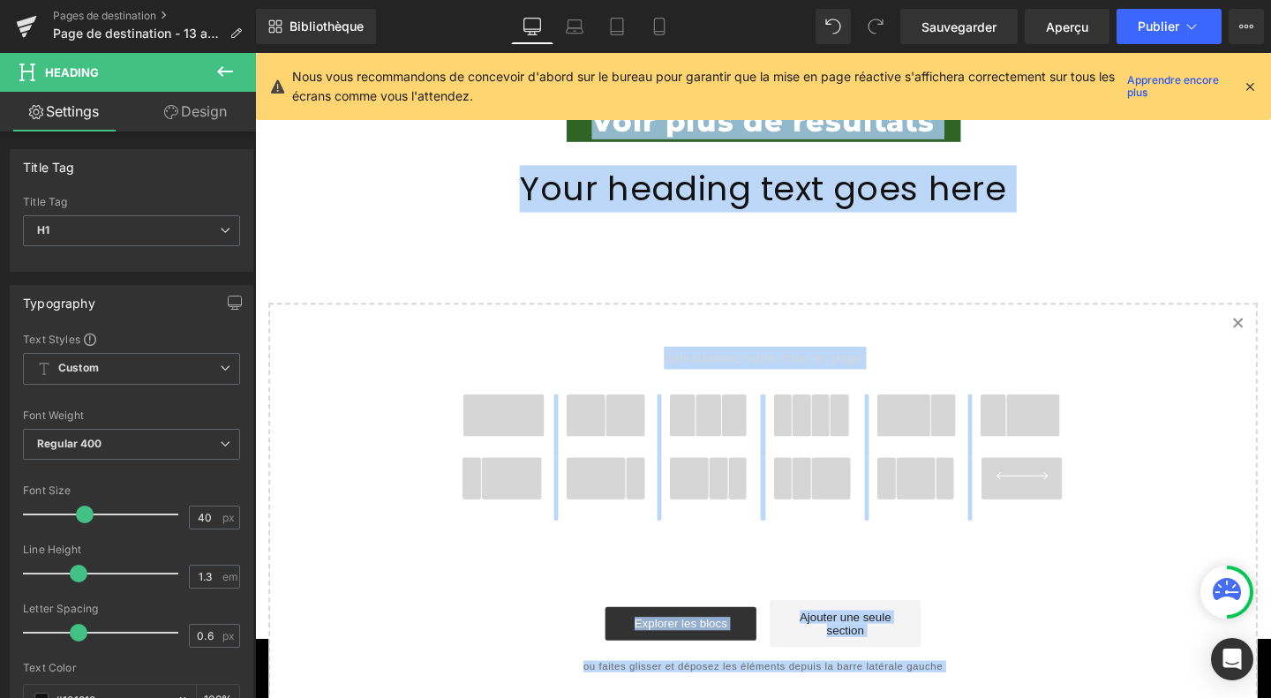
scroll to position [4542, 0]
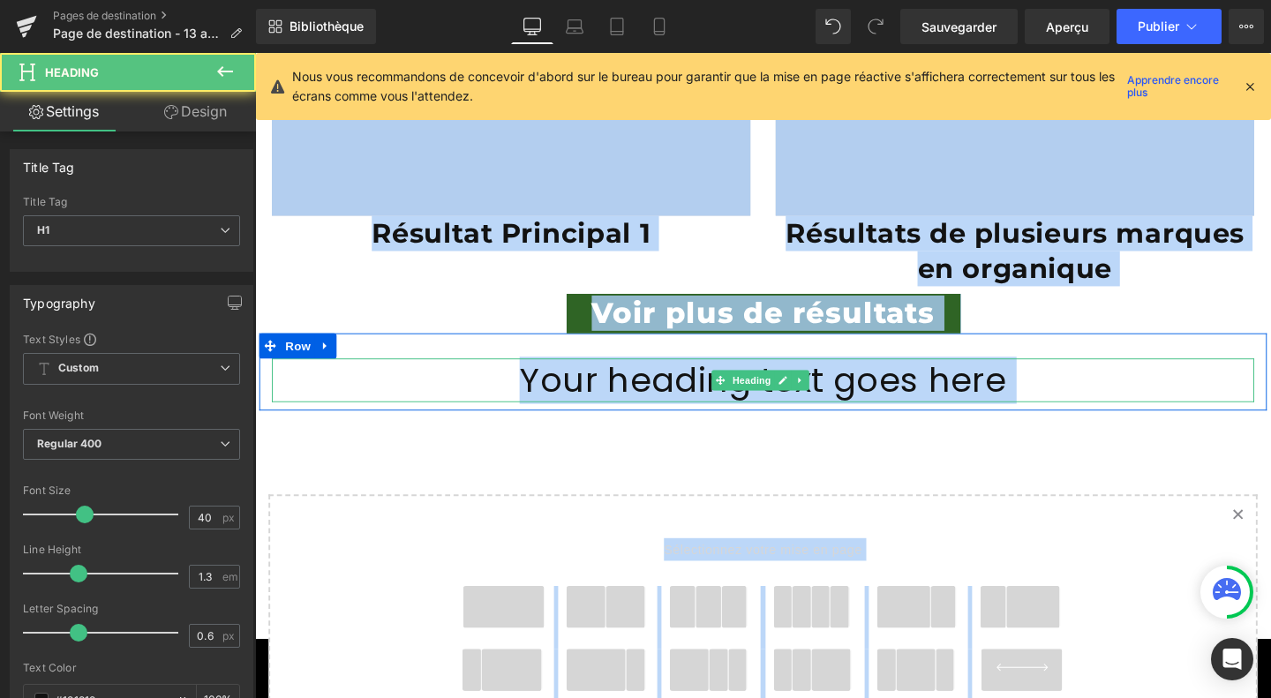
click at [603, 385] on h1 "Your heading text goes here" at bounding box center [789, 397] width 1032 height 46
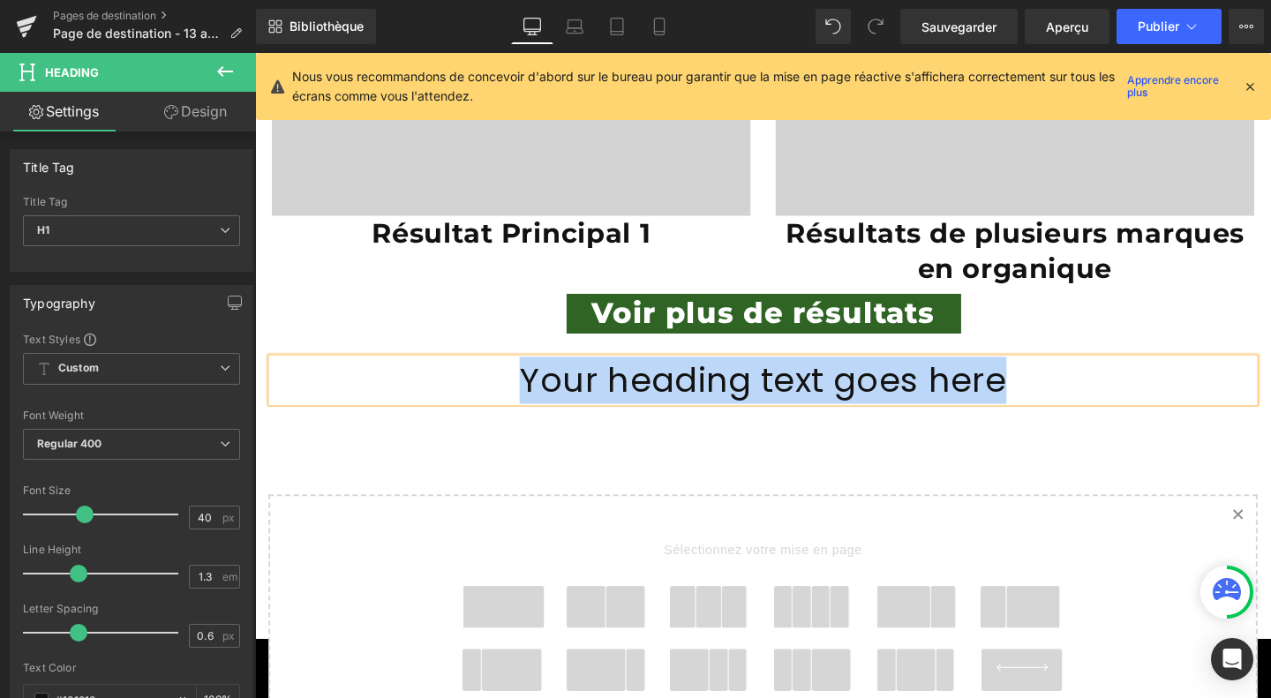
paste div
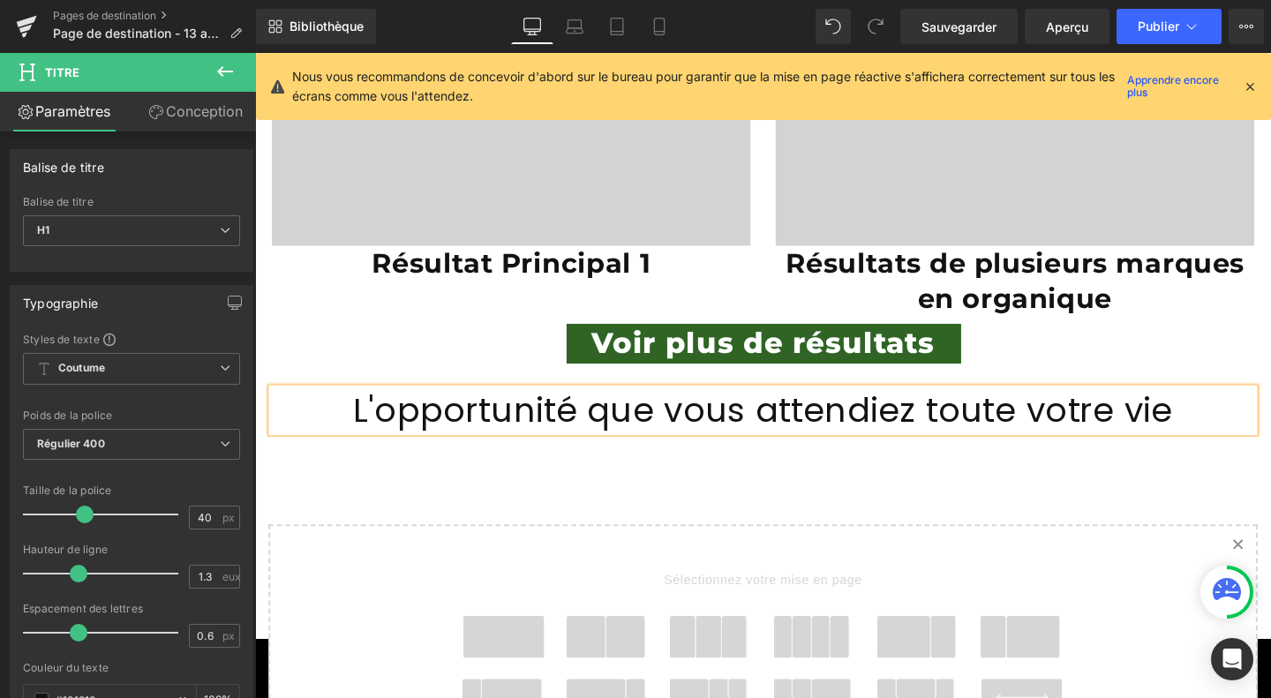
scroll to position [4599, 0]
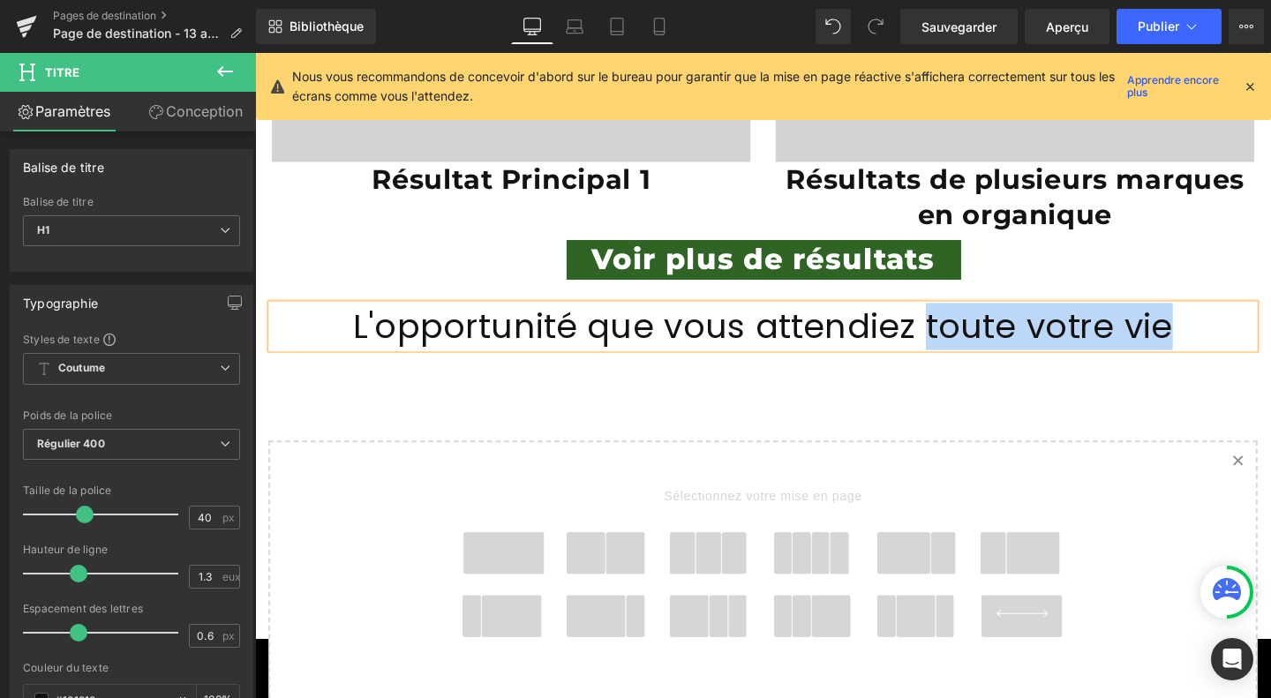
drag, startPoint x: 934, startPoint y: 334, endPoint x: 1172, endPoint y: 326, distance: 237.4
click at [1172, 326] on h1 "L'opportunité que vous attendiez toute votre vie" at bounding box center [789, 341] width 1032 height 46
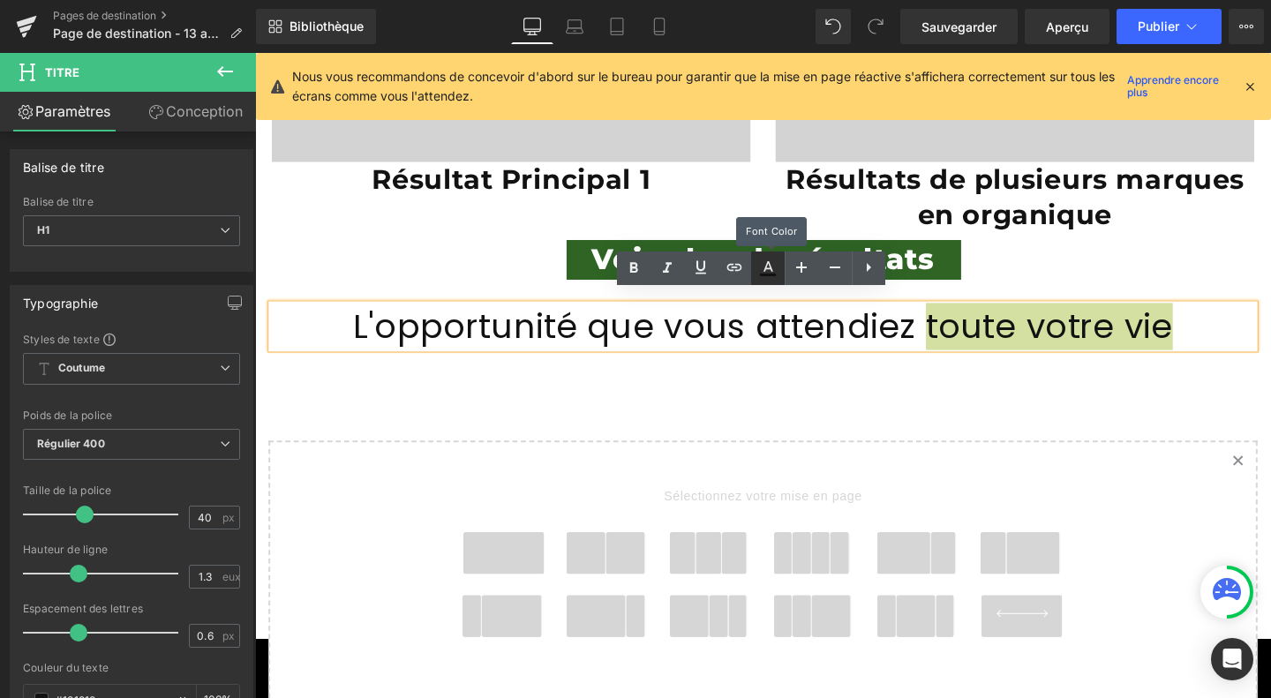
click at [776, 270] on icon at bounding box center [767, 268] width 21 height 21
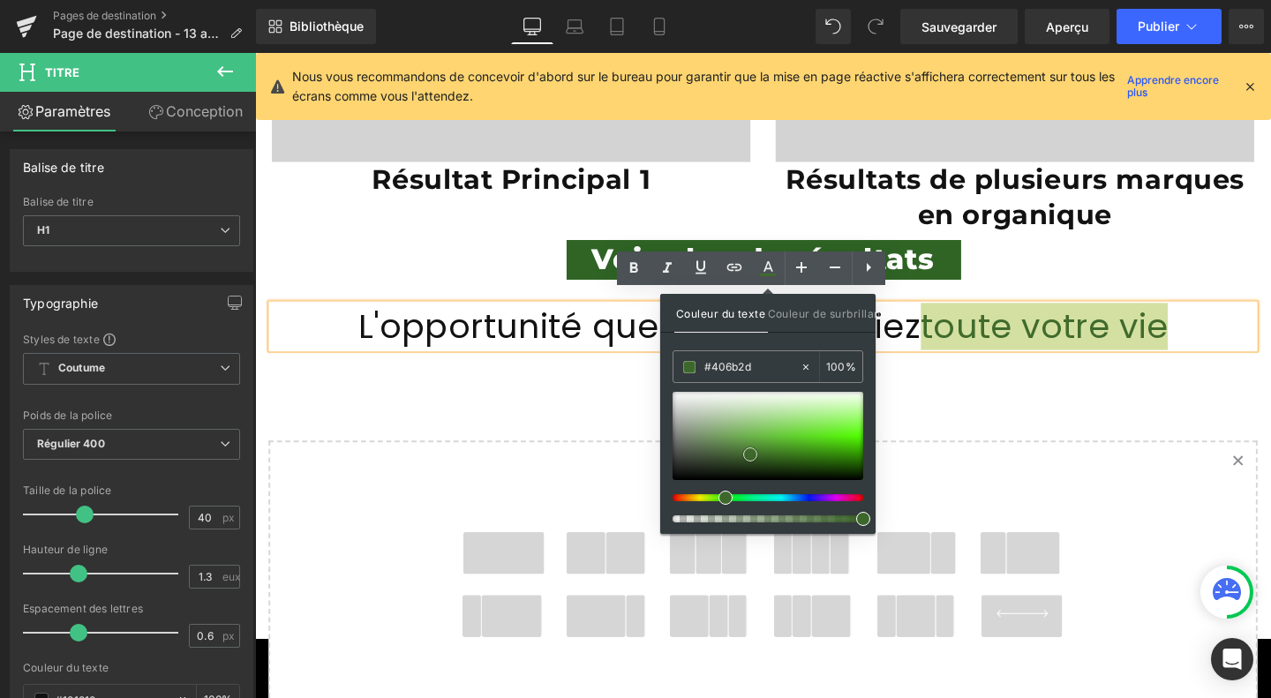
drag, startPoint x: 764, startPoint y: 447, endPoint x: 750, endPoint y: 453, distance: 15.1
click at [750, 453] on div at bounding box center [767, 436] width 191 height 88
type input "#3f6b2d"
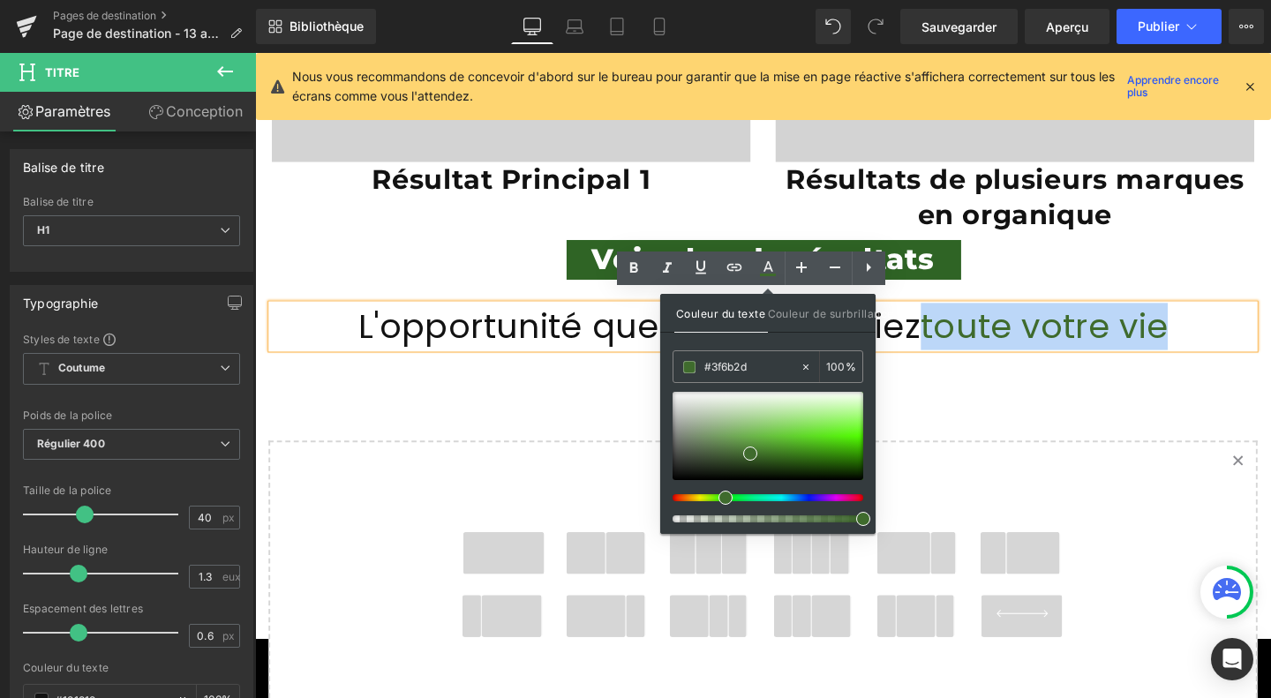
click at [572, 320] on font "L'opportunité que vous attendiez toute votre vie" at bounding box center [789, 340] width 851 height 49
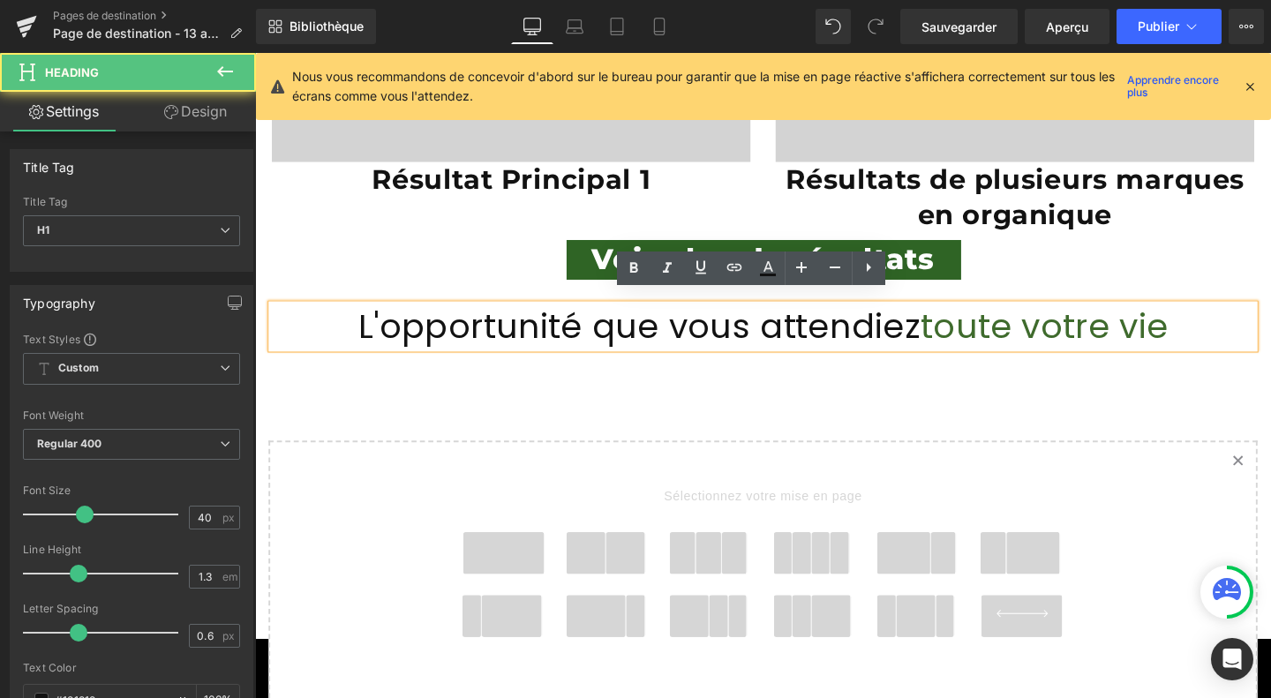
click at [572, 320] on font "L'opportunité que vous attendiez toute votre vie" at bounding box center [789, 340] width 851 height 49
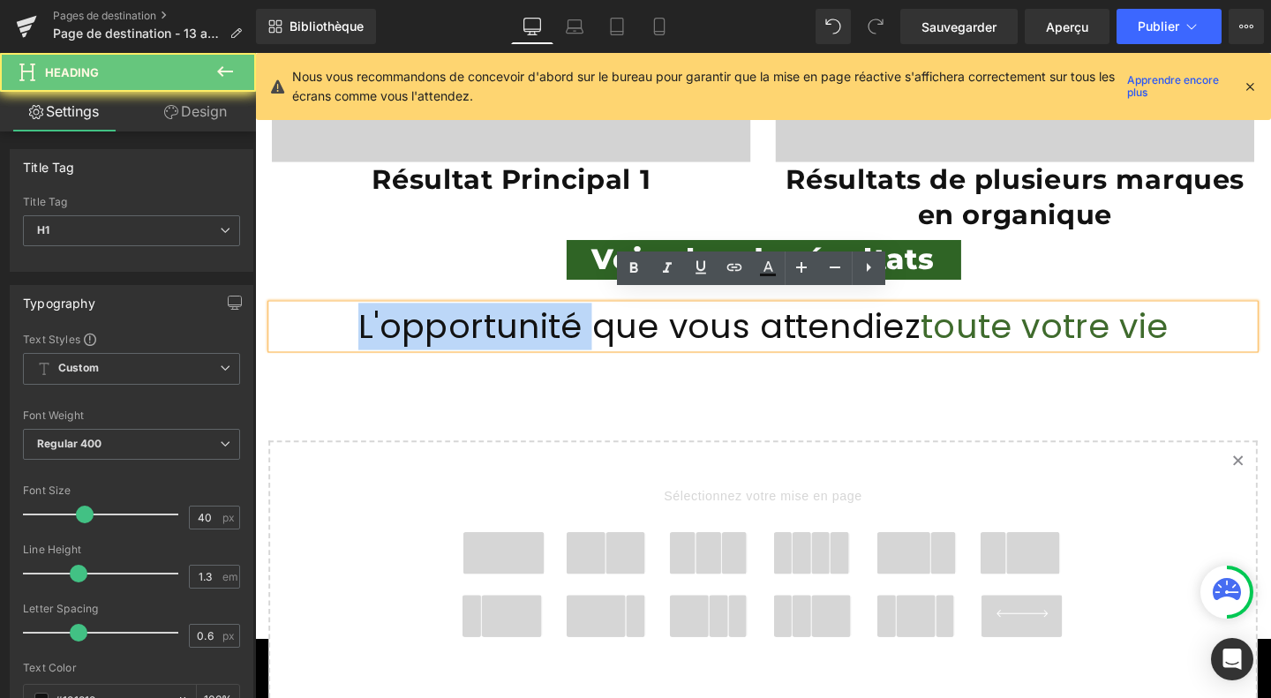
click at [572, 320] on font "L'opportunité que vous attendiez toute votre vie" at bounding box center [789, 340] width 851 height 49
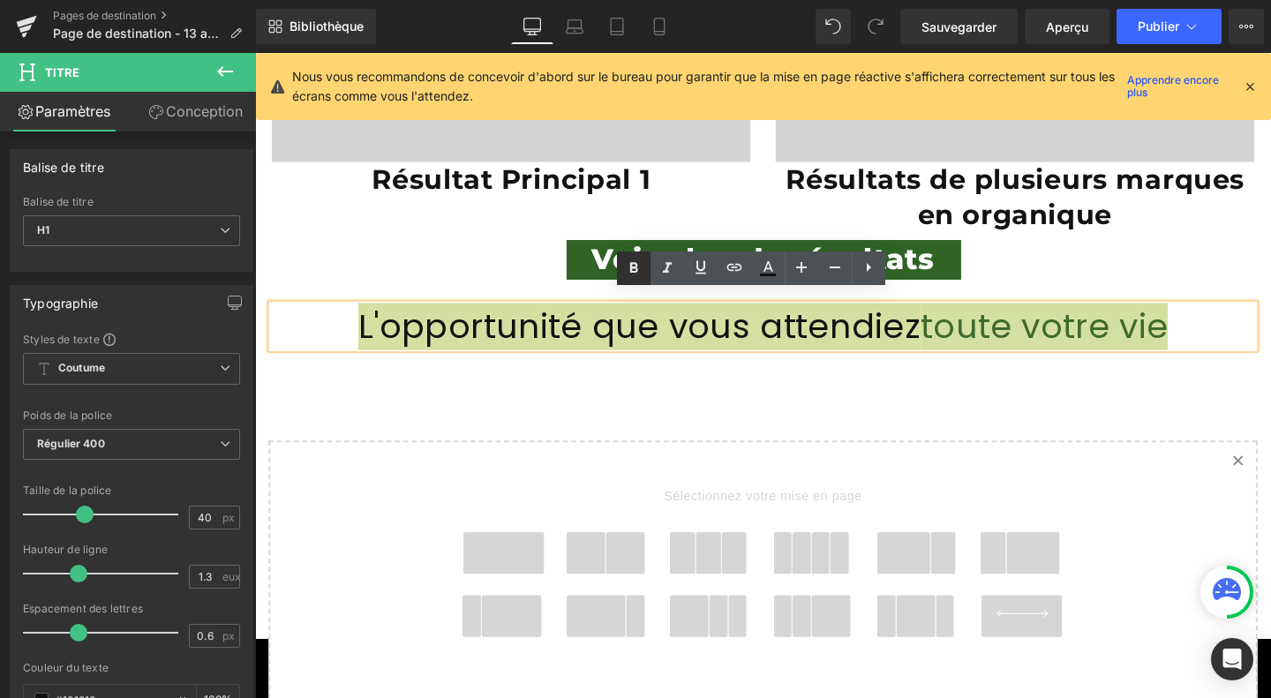
click at [630, 269] on icon at bounding box center [633, 267] width 8 height 11
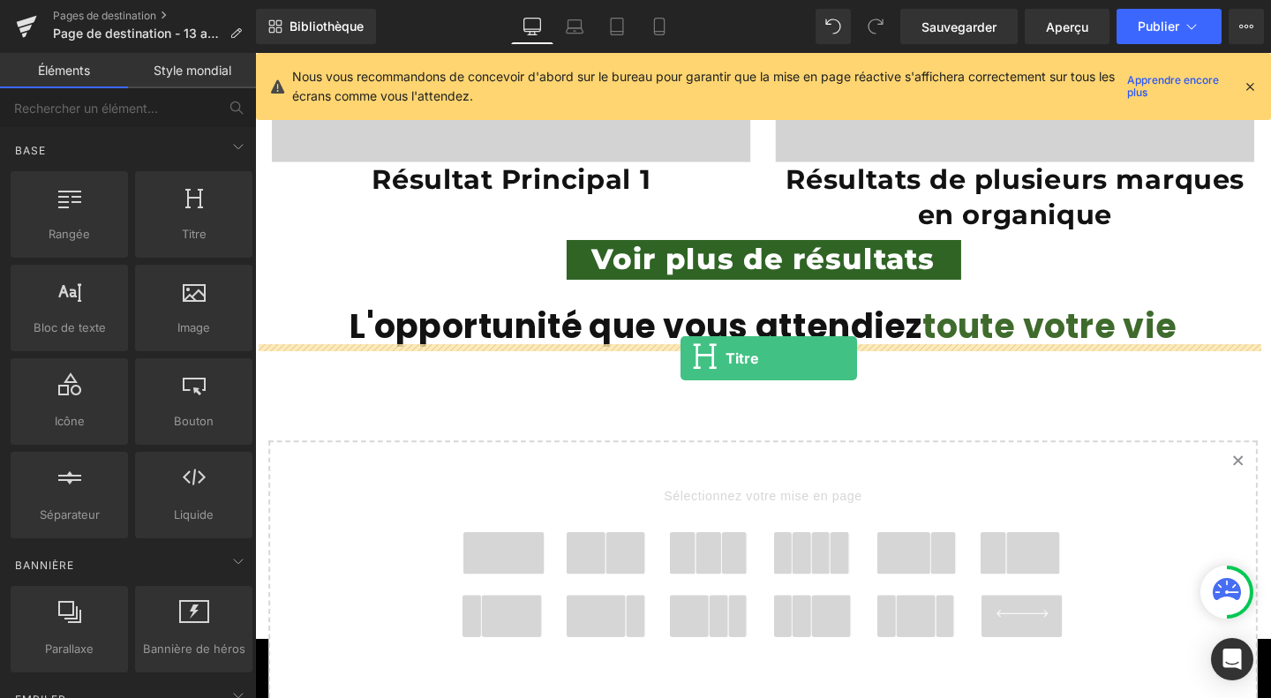
drag, startPoint x: 442, startPoint y: 266, endPoint x: 702, endPoint y: 373, distance: 281.3
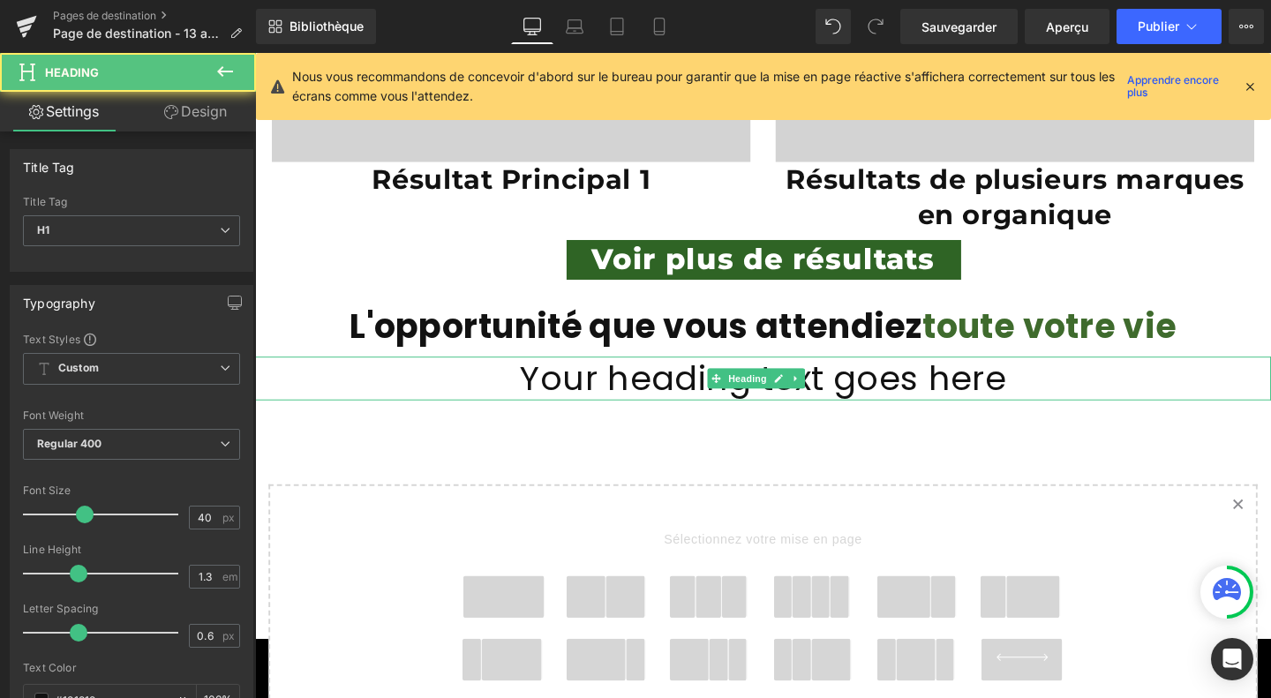
click at [707, 384] on h1 "Your heading text goes here" at bounding box center [789, 395] width 1068 height 46
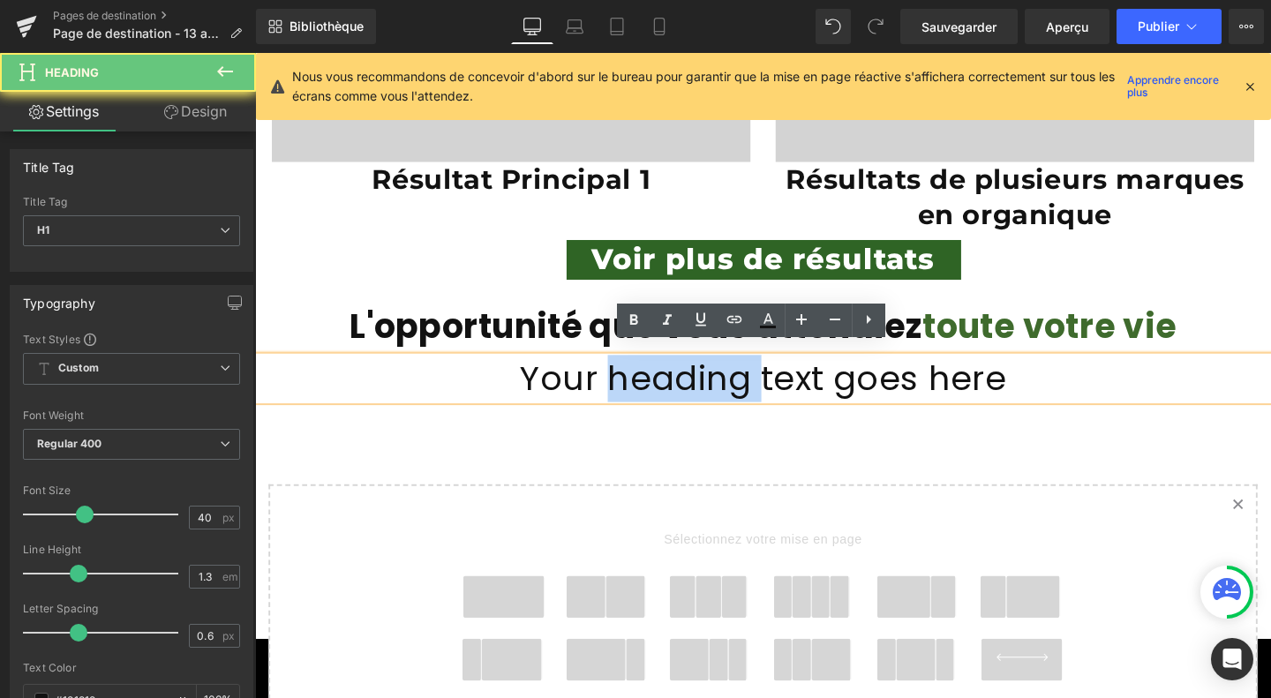
click at [707, 384] on h1 "Your heading text goes here" at bounding box center [789, 395] width 1068 height 46
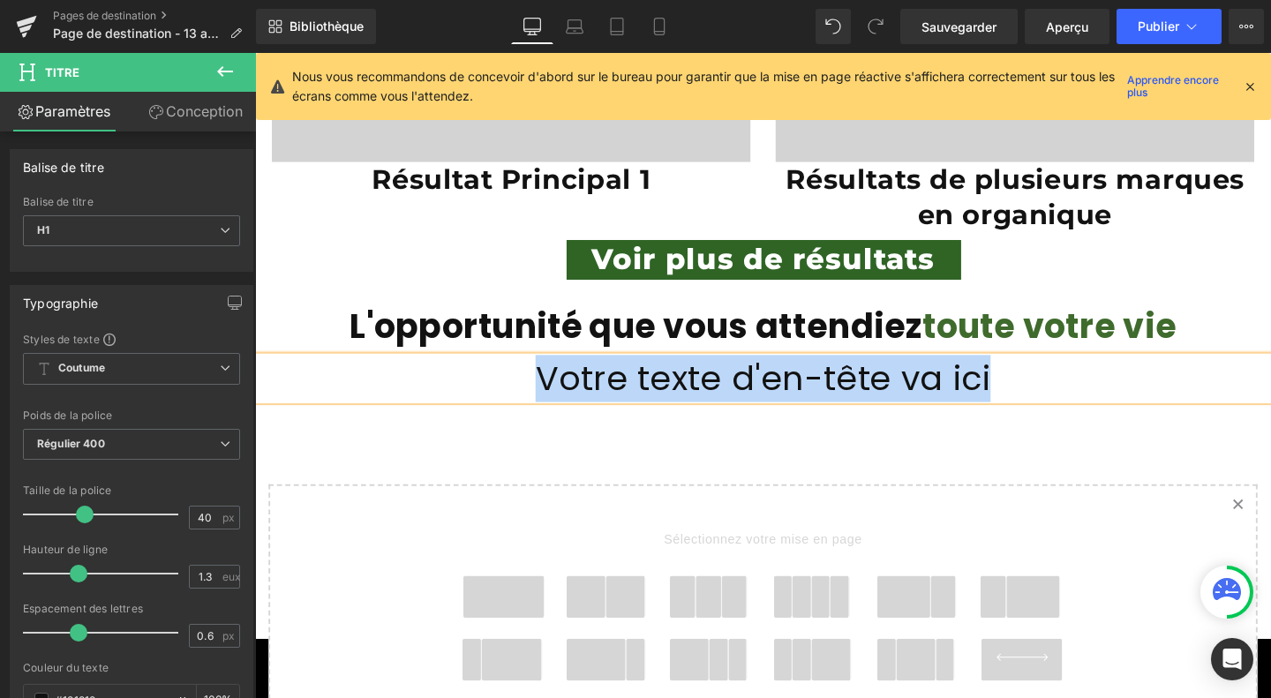
paste div
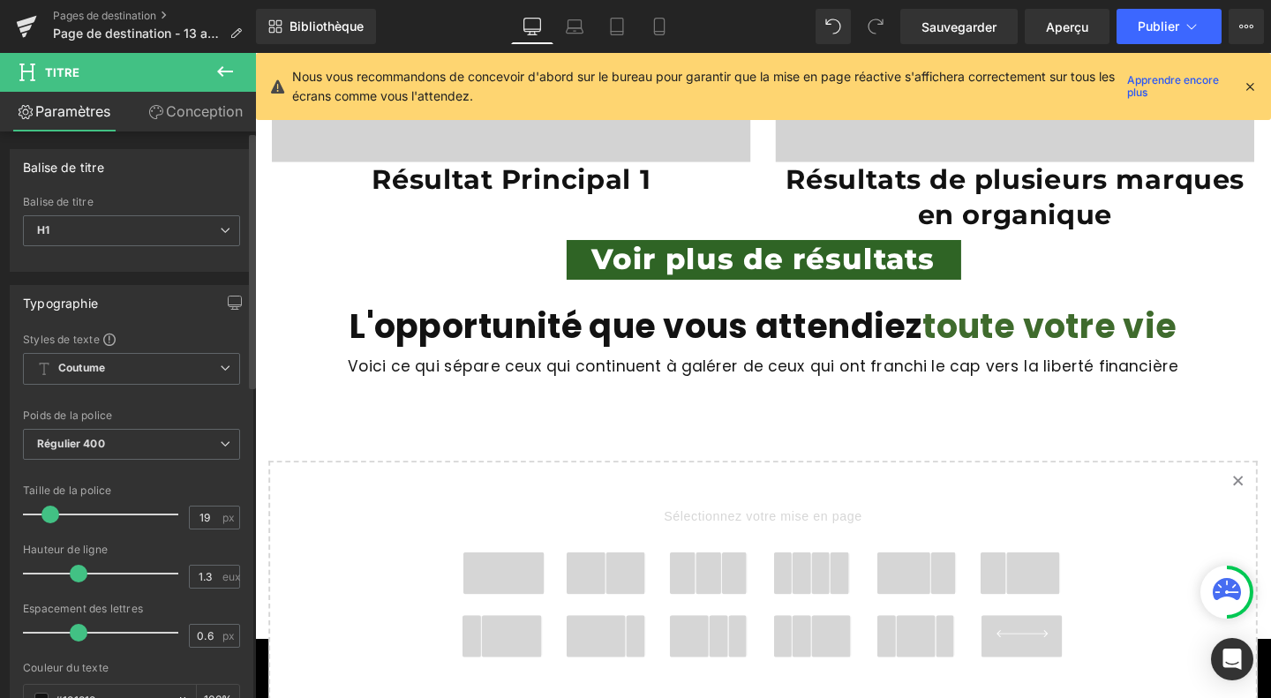
drag, startPoint x: 85, startPoint y: 519, endPoint x: 54, endPoint y: 518, distance: 30.9
click at [54, 518] on span at bounding box center [50, 515] width 18 height 18
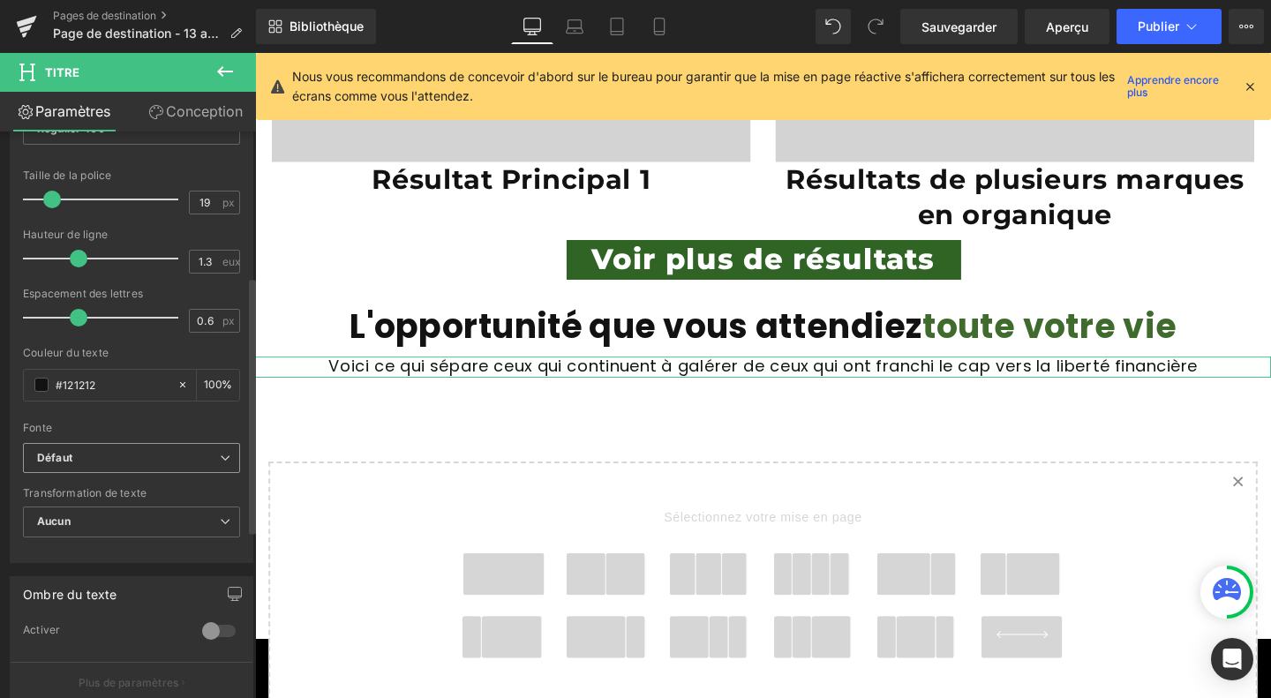
scroll to position [320, 0]
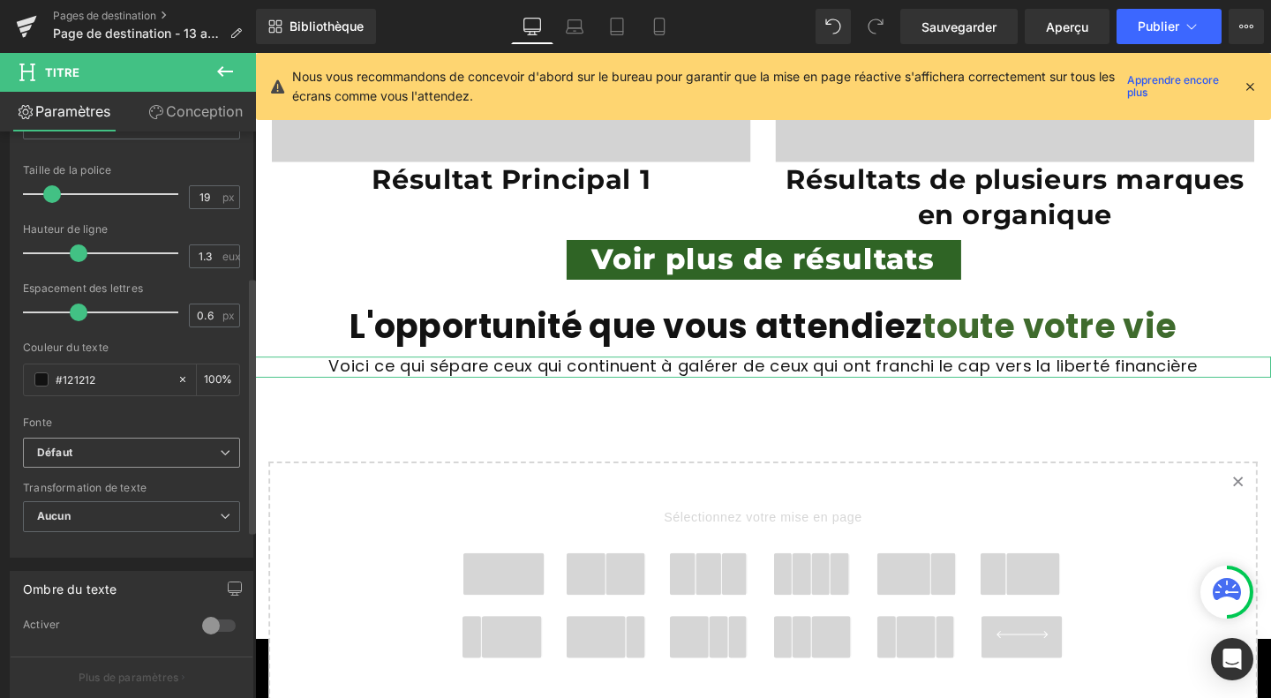
click at [141, 449] on b "Défaut" at bounding box center [128, 453] width 183 height 15
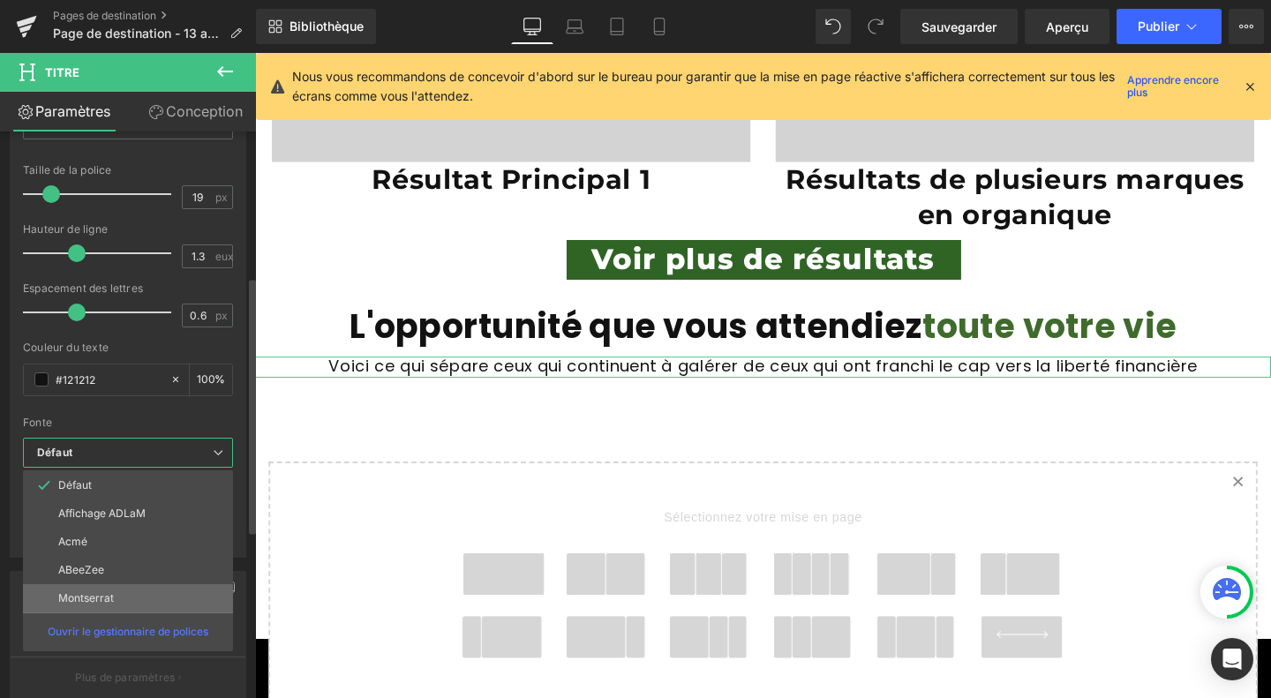
click at [111, 596] on font "Montserrat" at bounding box center [86, 597] width 56 height 13
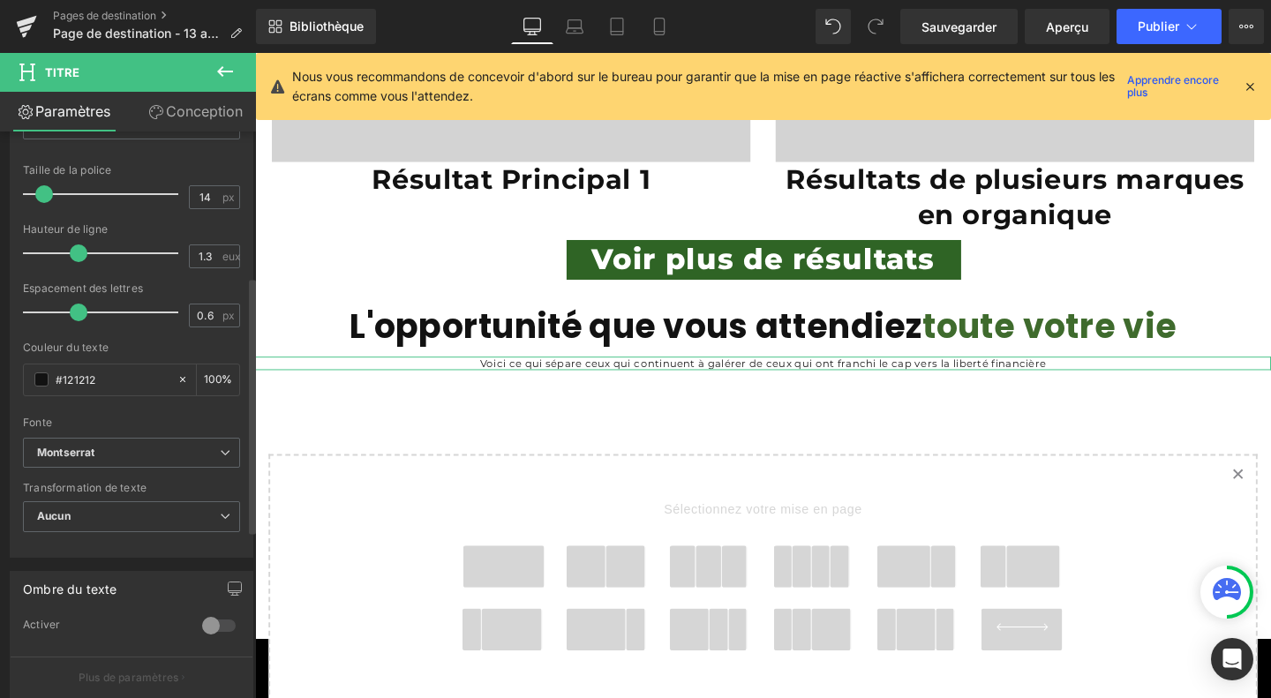
type input "15"
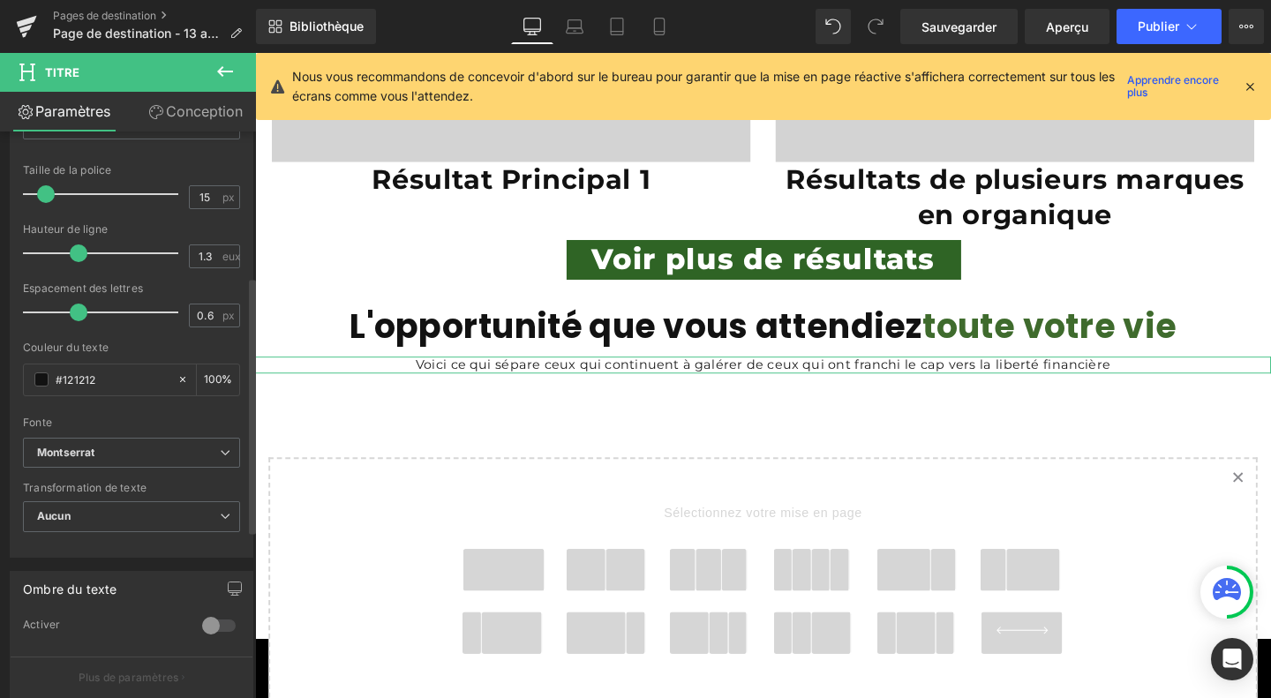
click at [44, 190] on span at bounding box center [46, 194] width 18 height 18
click at [450, 372] on font "Voici ce qui sépare ceux qui continuent à galérer de ceux qui ont franchi le ca…" at bounding box center [789, 380] width 730 height 17
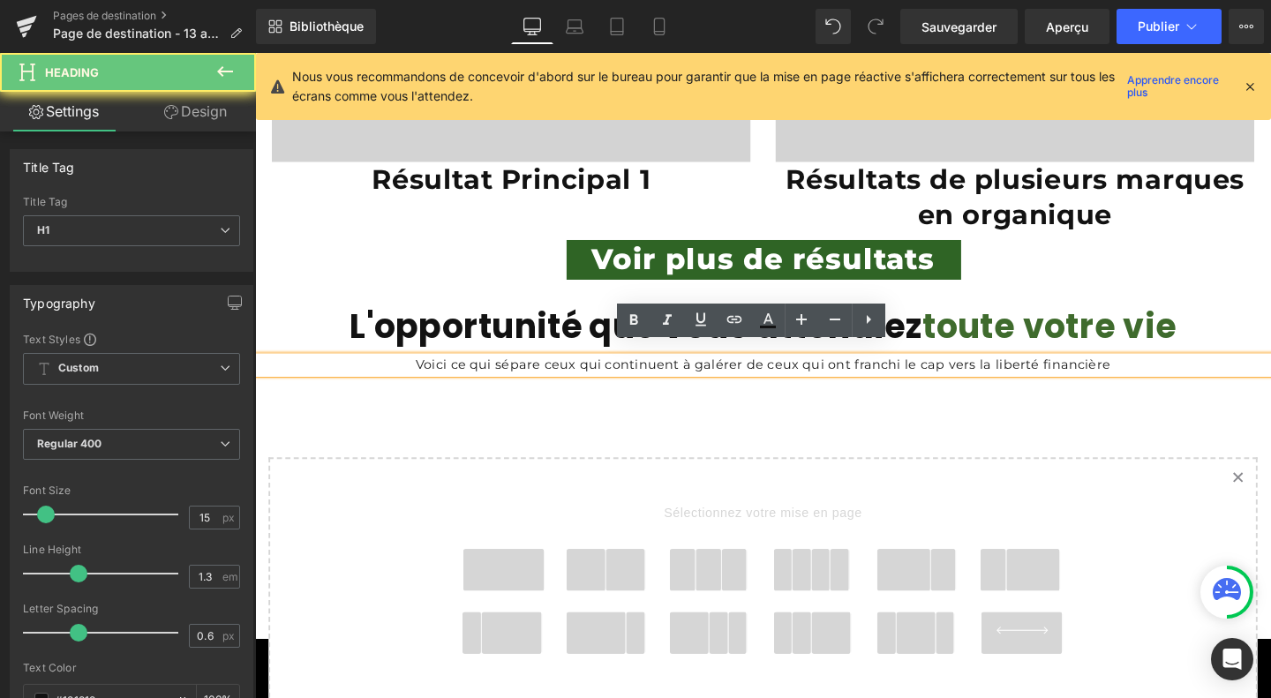
click at [450, 372] on font "Voici ce qui sépare ceux qui continuent à galérer de ceux qui ont franchi le ca…" at bounding box center [789, 380] width 730 height 17
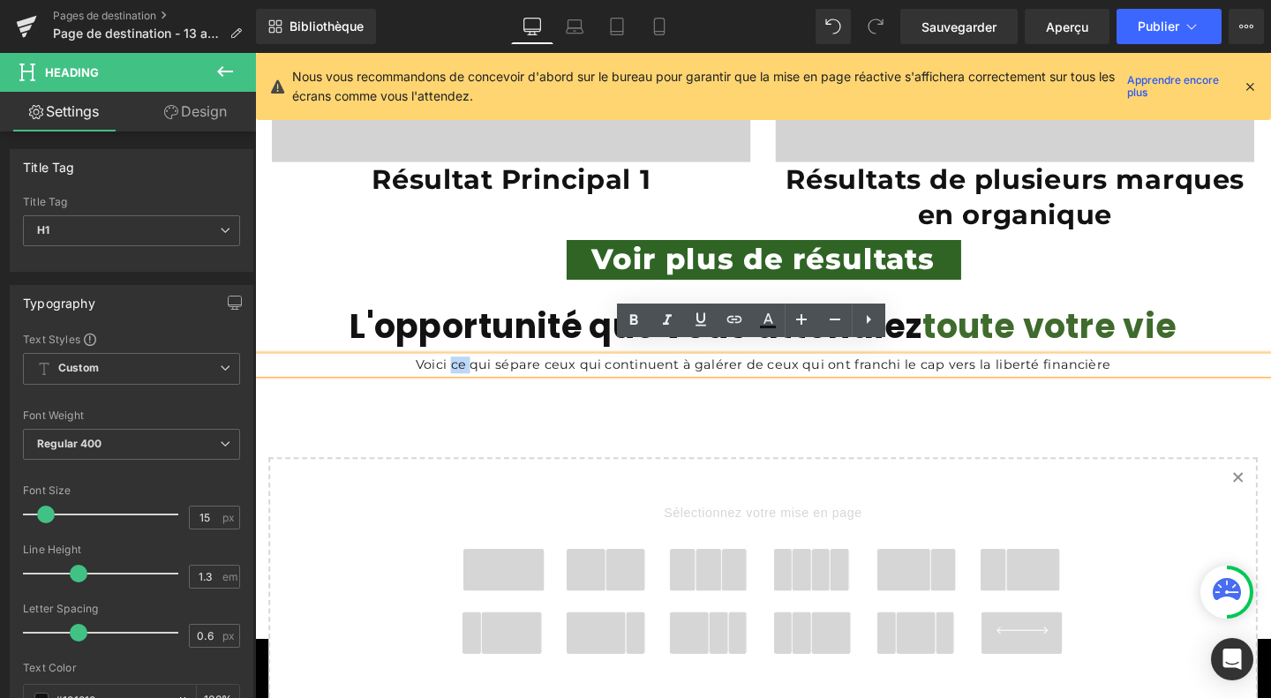
click at [450, 372] on font "Voici ce qui sépare ceux qui continuent à galérer de ceux qui ont franchi le ca…" at bounding box center [789, 380] width 730 height 17
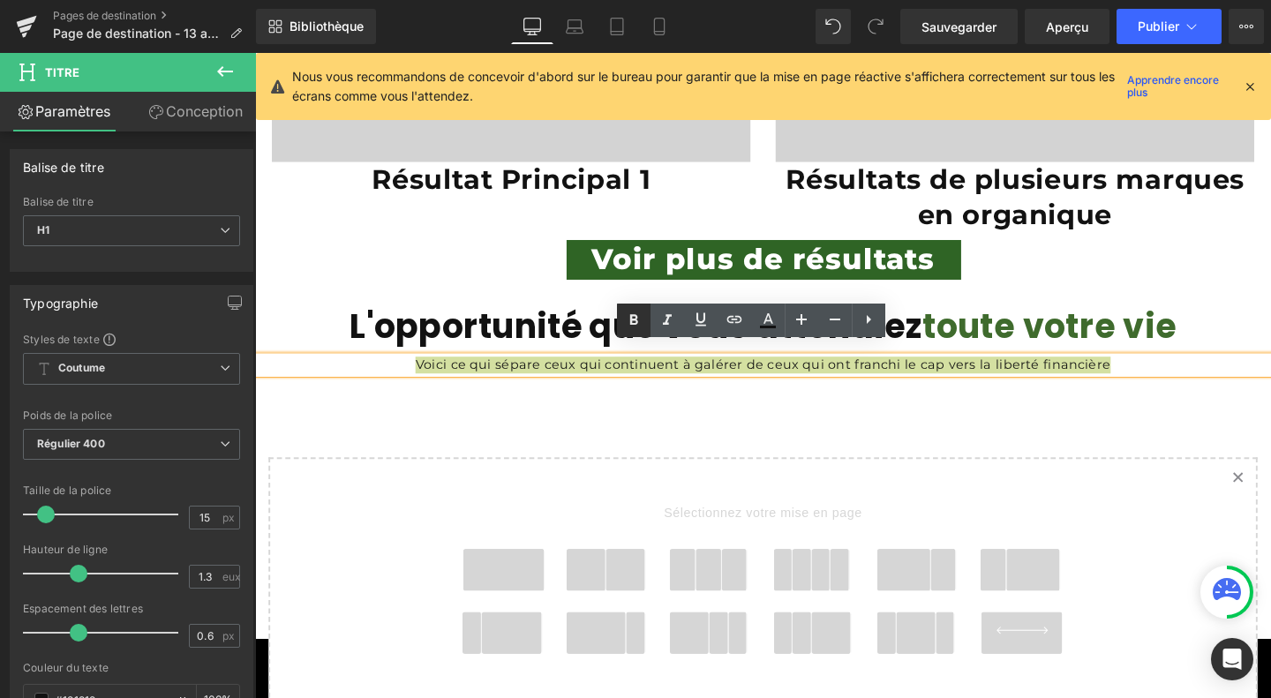
click at [636, 321] on icon at bounding box center [633, 319] width 8 height 11
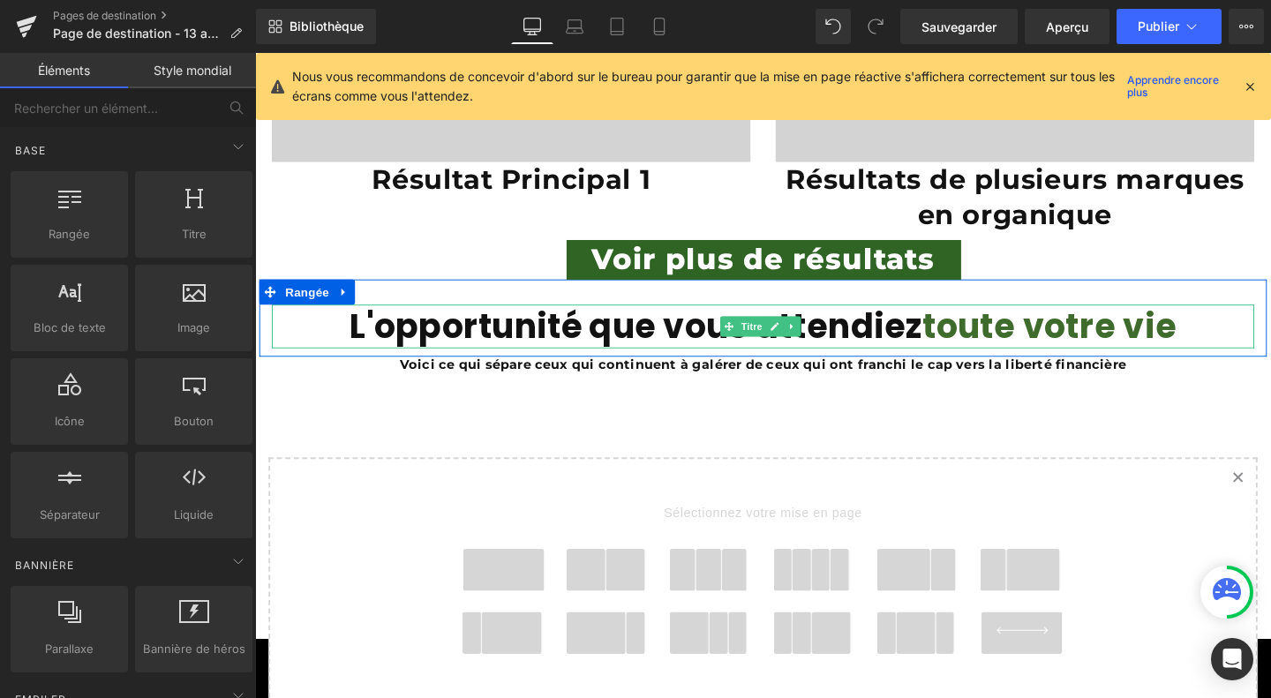
click at [1134, 334] on span "toute votre vie" at bounding box center [1089, 340] width 267 height 49
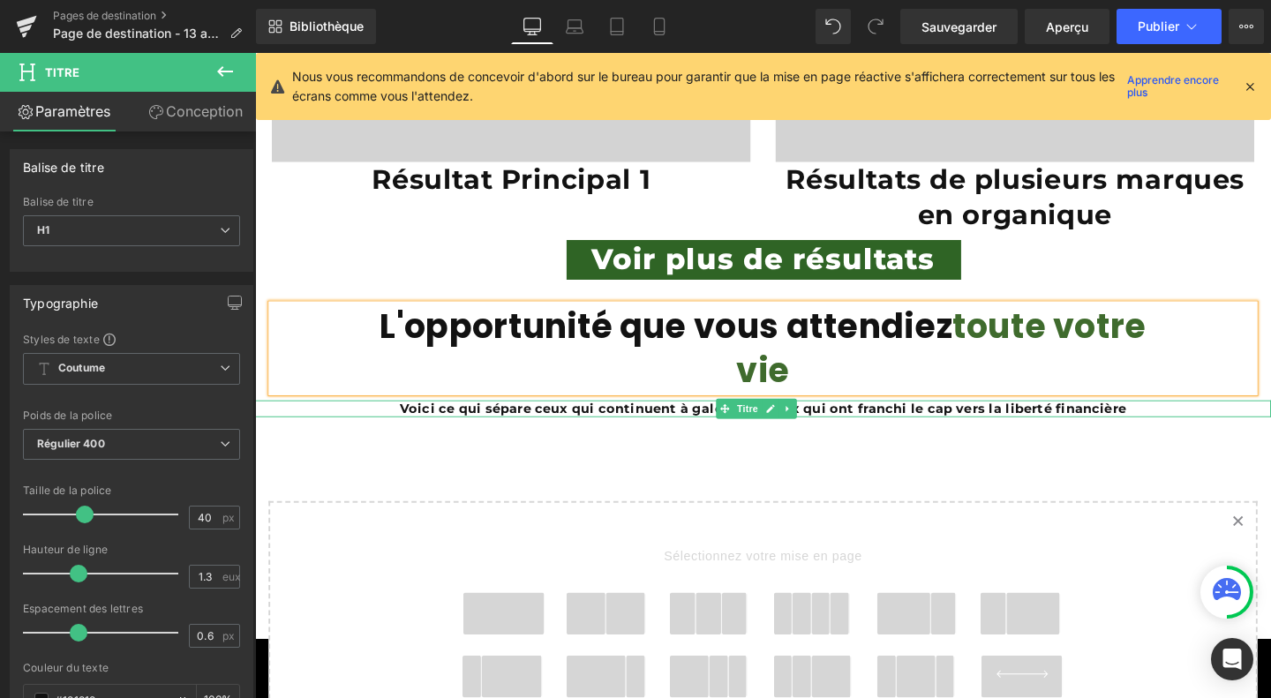
click at [989, 418] on font "Voici ce qui sépare ceux qui continuent à galérer de ceux qui ont franchi le ca…" at bounding box center [788, 426] width 763 height 17
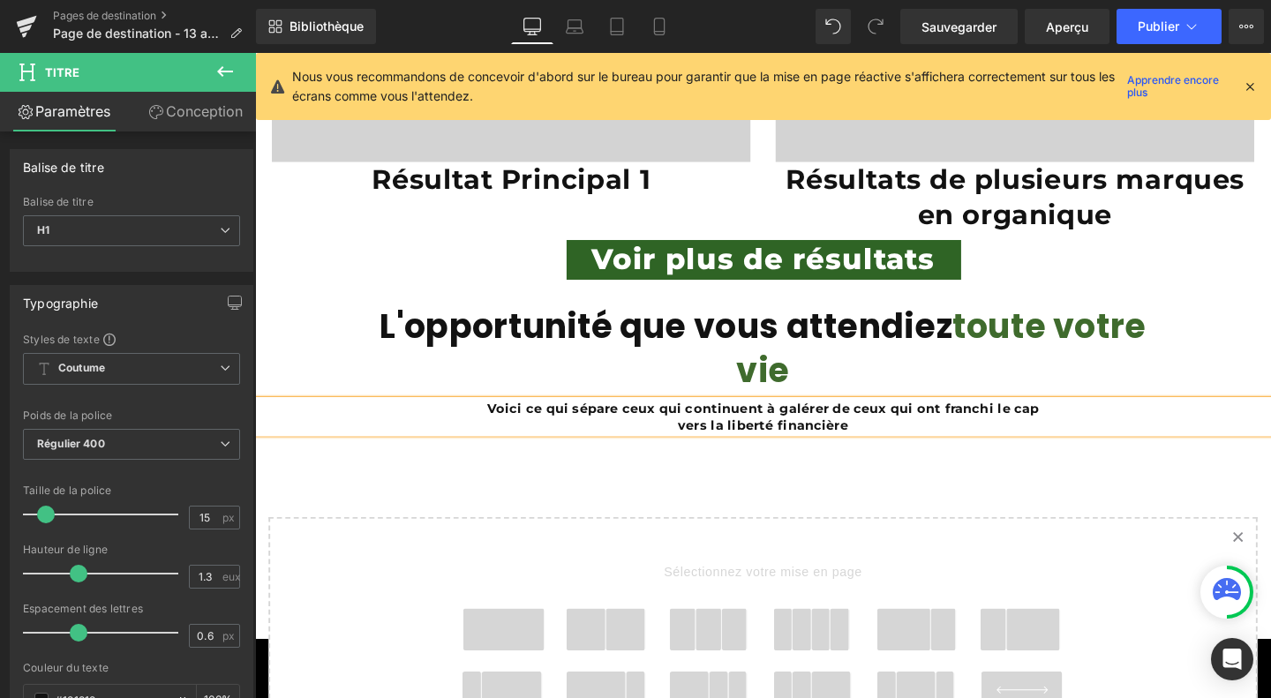
scroll to position [4671, 0]
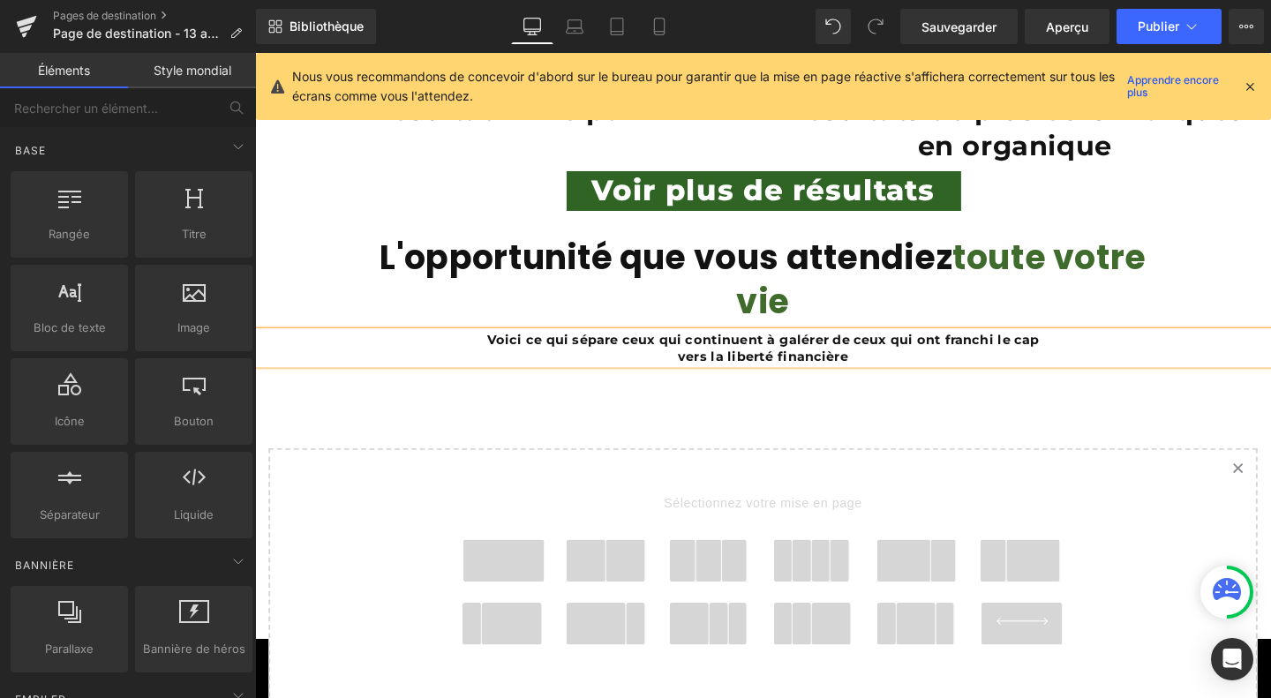
click at [636, 571] on span at bounding box center [644, 587] width 41 height 44
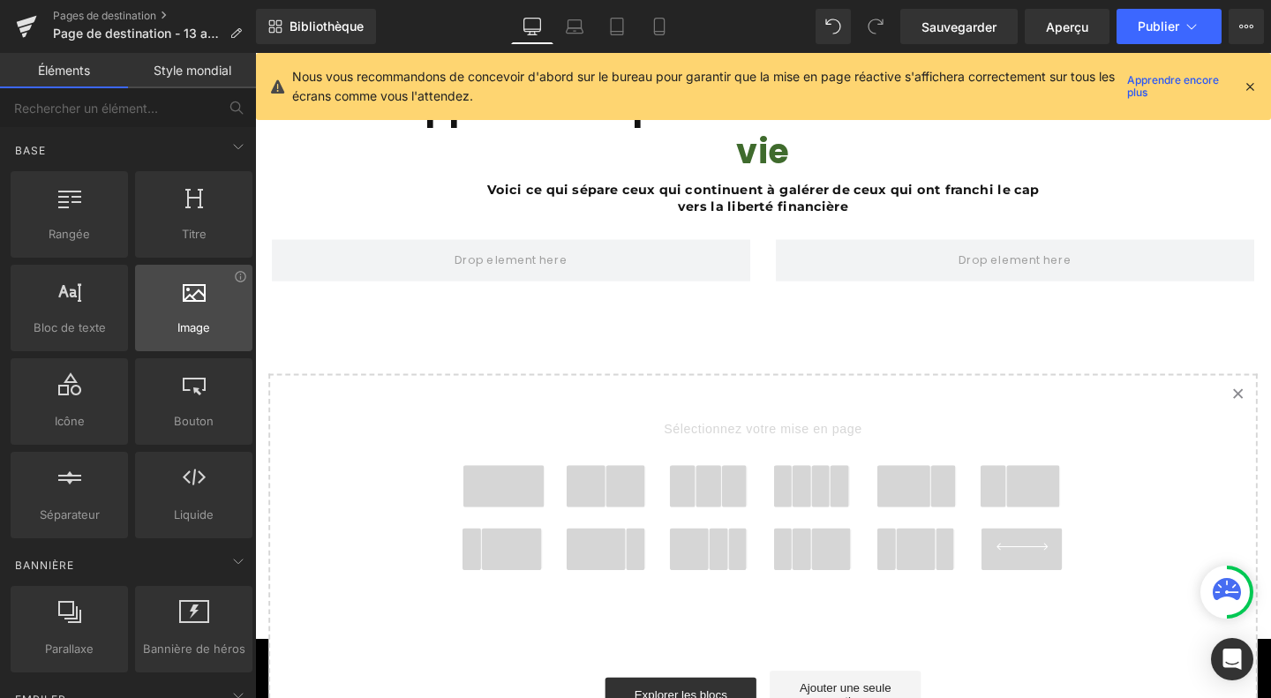
scroll to position [4915, 0]
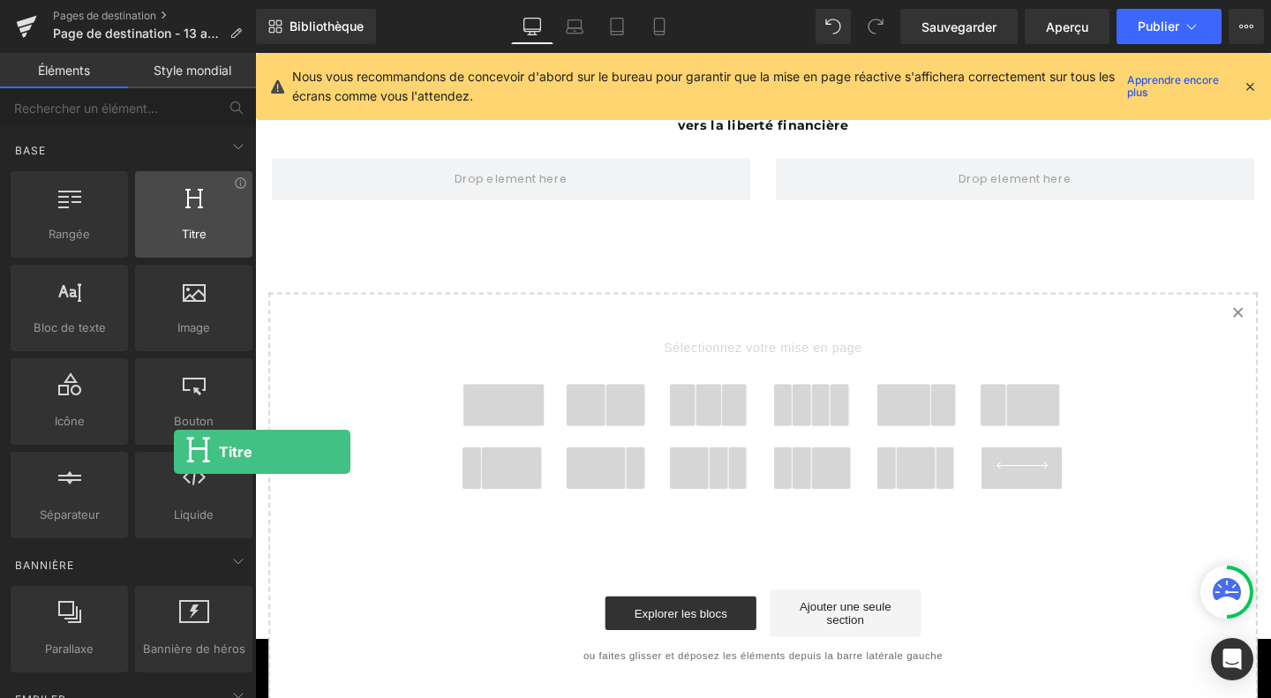
drag, startPoint x: 180, startPoint y: 236, endPoint x: 174, endPoint y: 213, distance: 23.8
click at [174, 213] on div "Titre titres, en-têtes, h1, h2, h3, h4, h5, h6" at bounding box center [193, 214] width 117 height 86
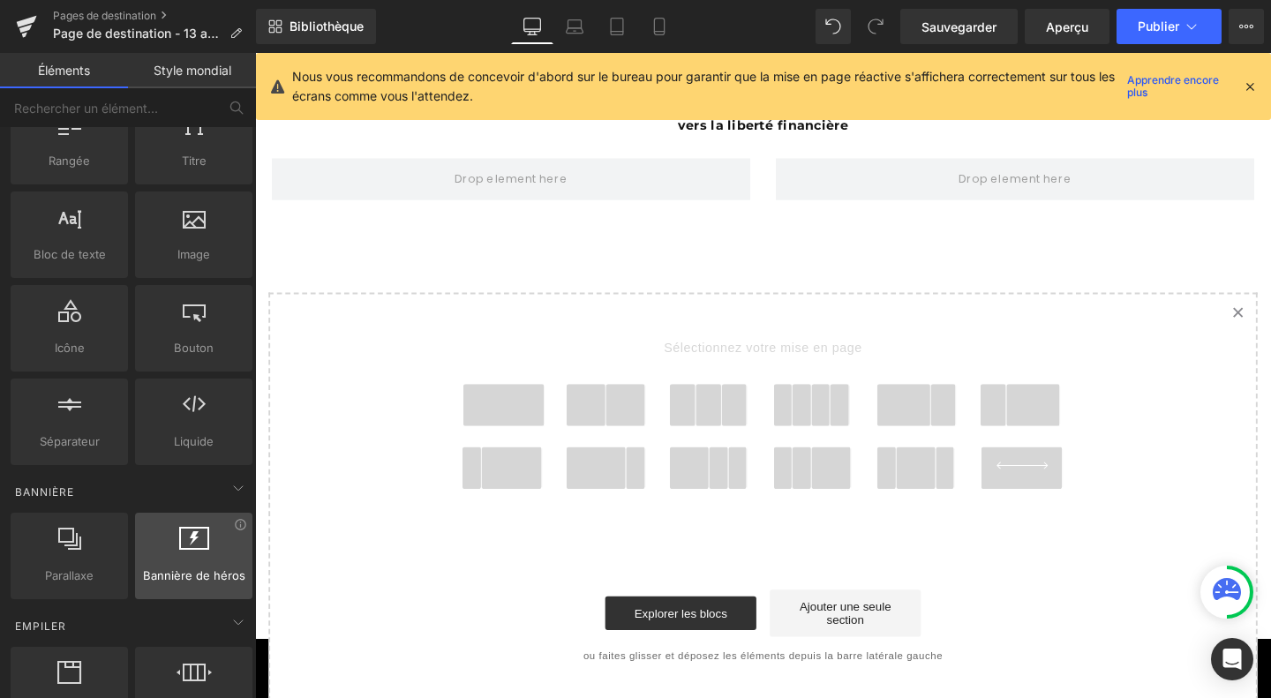
scroll to position [72, 0]
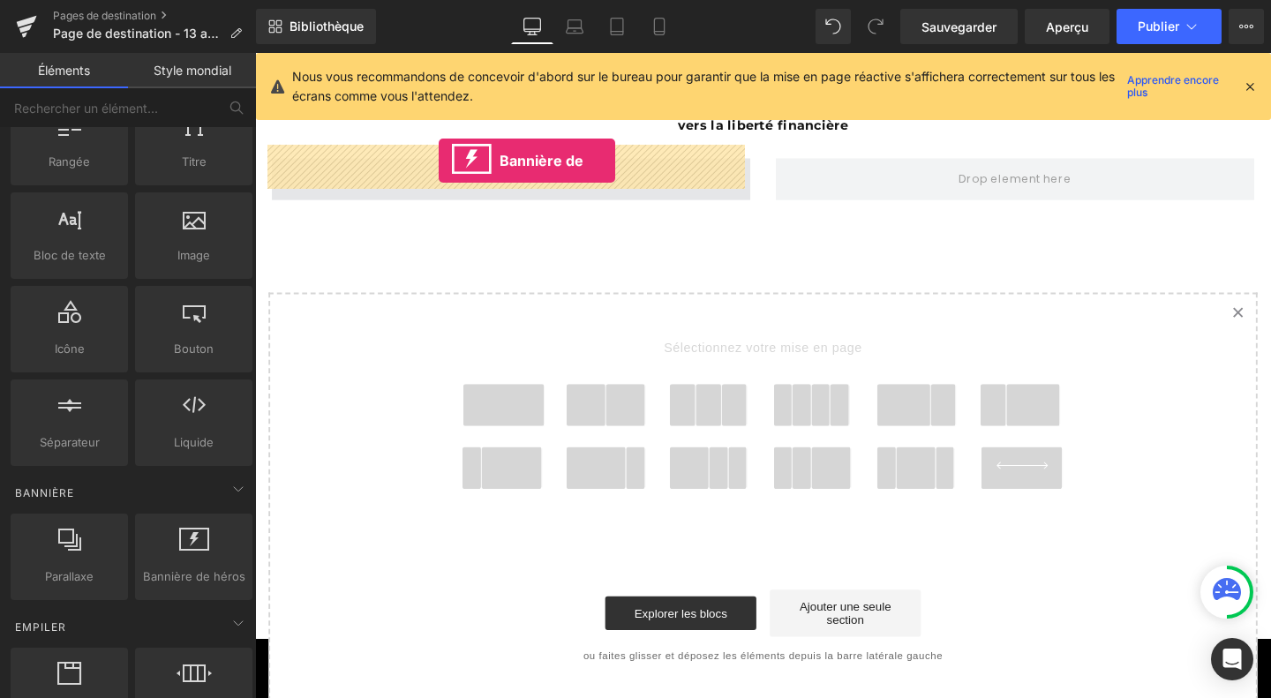
drag, startPoint x: 442, startPoint y: 610, endPoint x: 448, endPoint y: 167, distance: 443.0
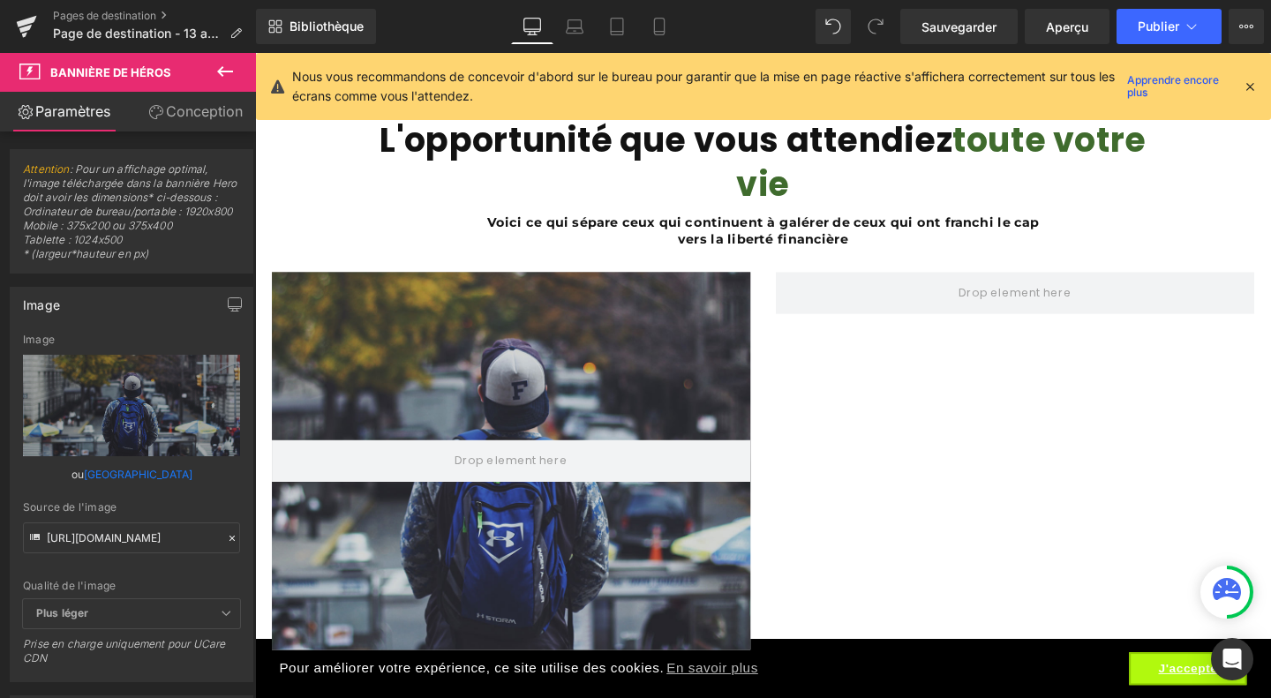
scroll to position [4793, 0]
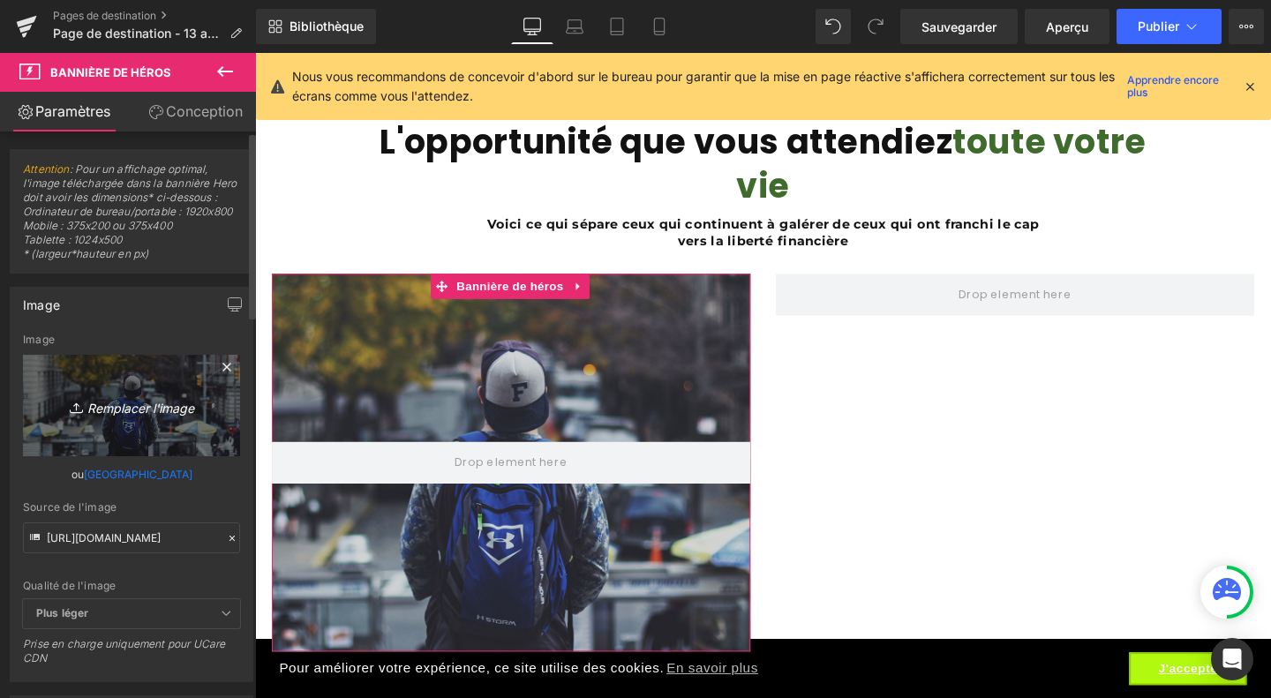
click at [104, 415] on font "Remplacer l'image" at bounding box center [140, 407] width 107 height 15
type input "C:\fakepath\Design sans titre (45).jpg"
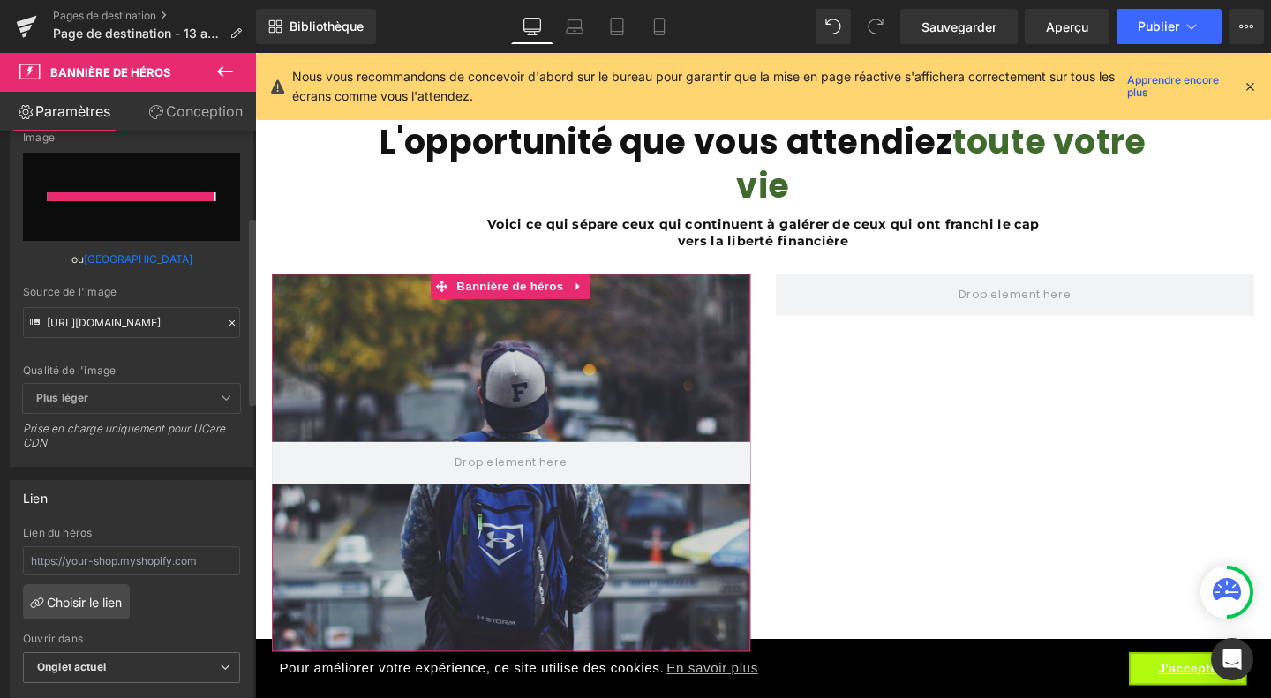
type input "https://ucarecdn.com/08f11df1-8726-4b71-b781-f4a6c16823cd/-/format/auto/-/previ…"
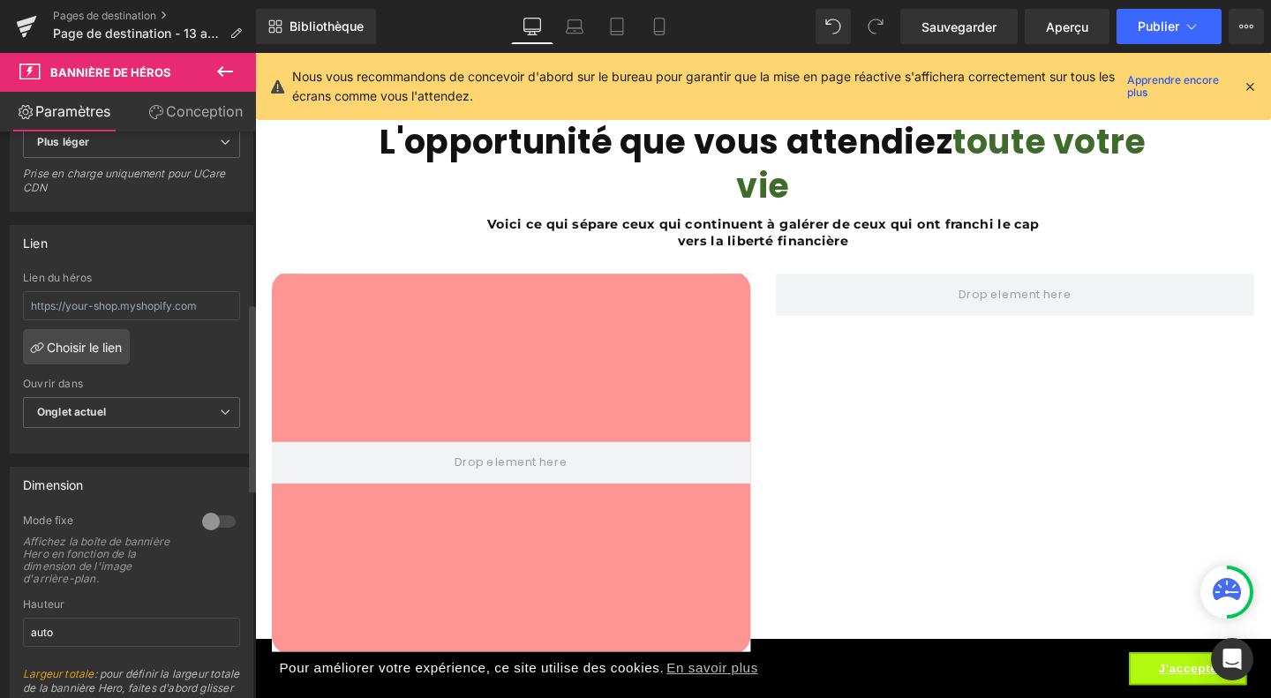
scroll to position [516, 0]
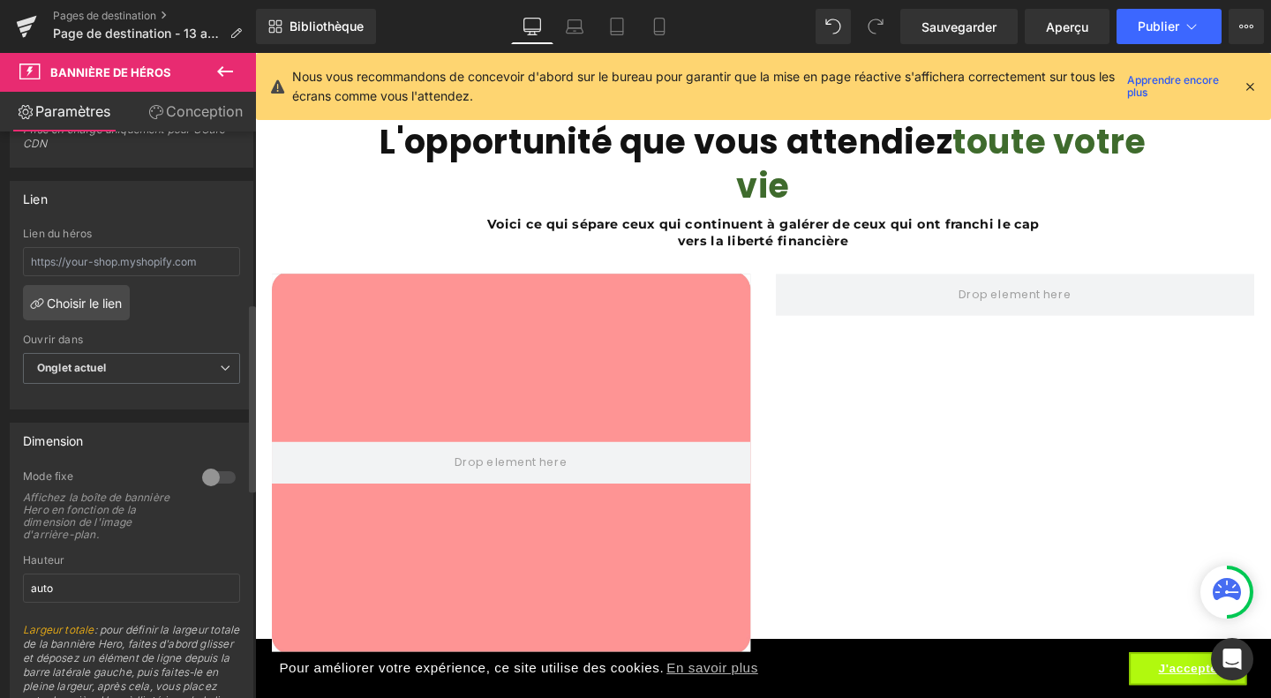
click at [207, 491] on div at bounding box center [219, 477] width 42 height 28
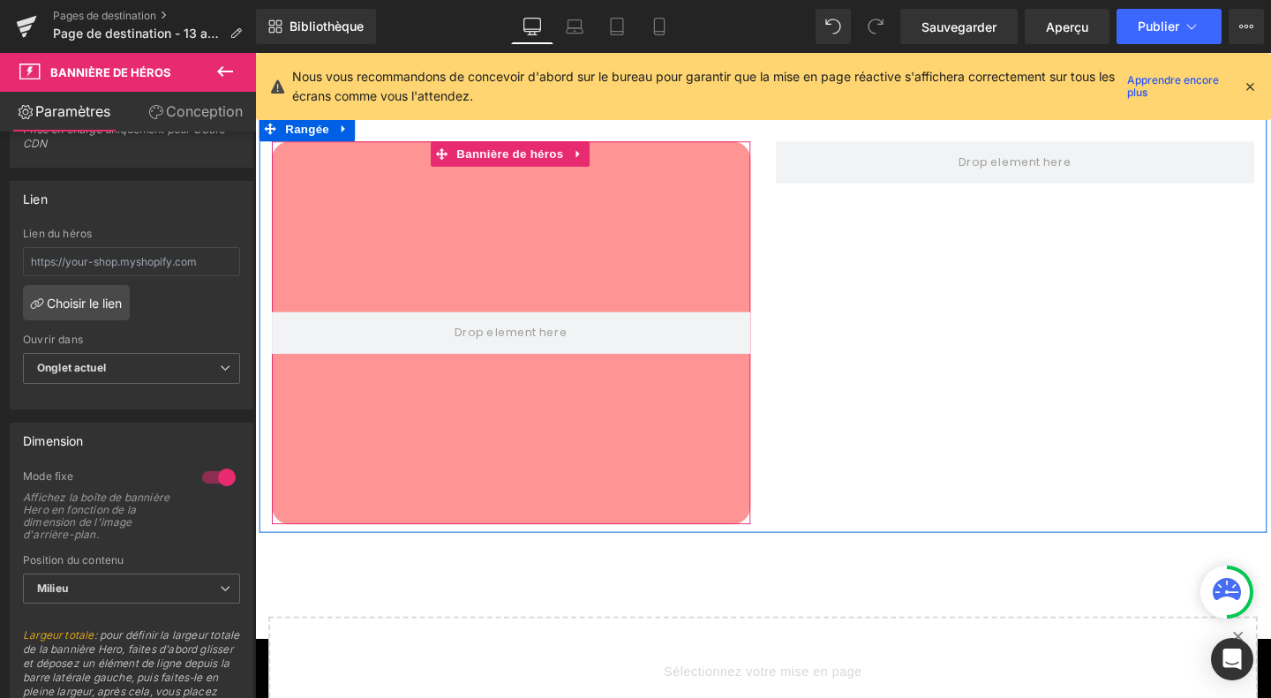
scroll to position [4867, 0]
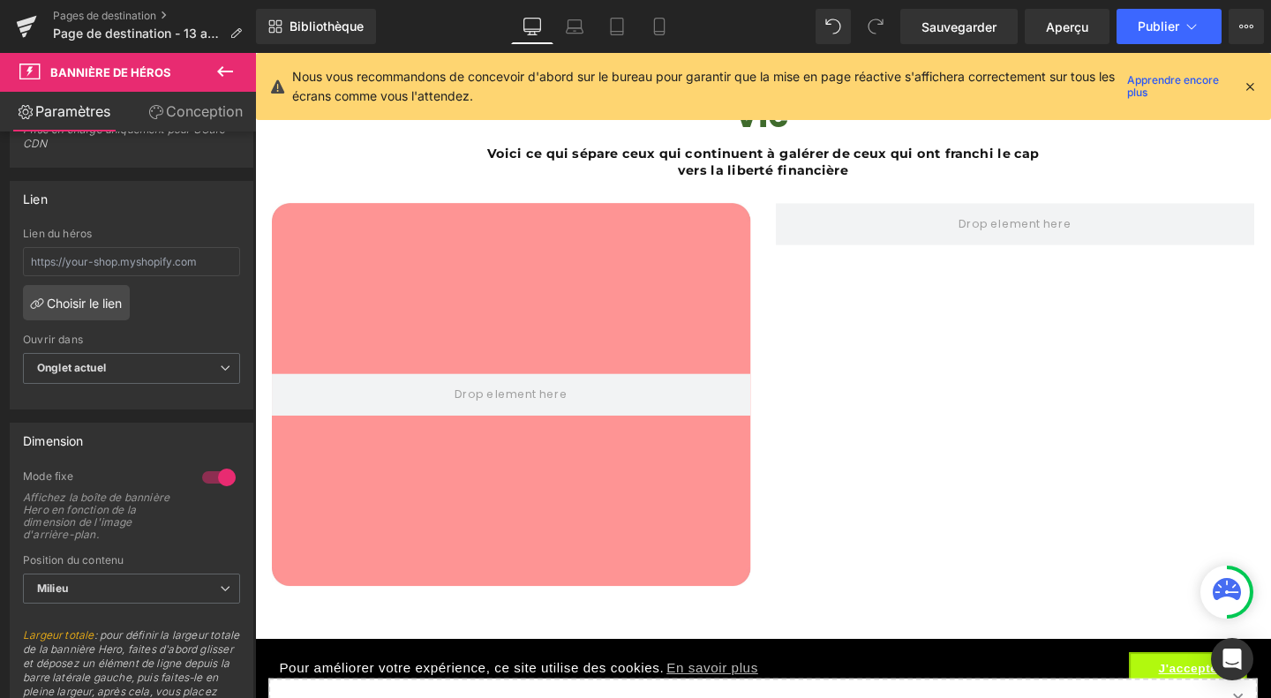
click at [226, 66] on icon at bounding box center [224, 71] width 21 height 21
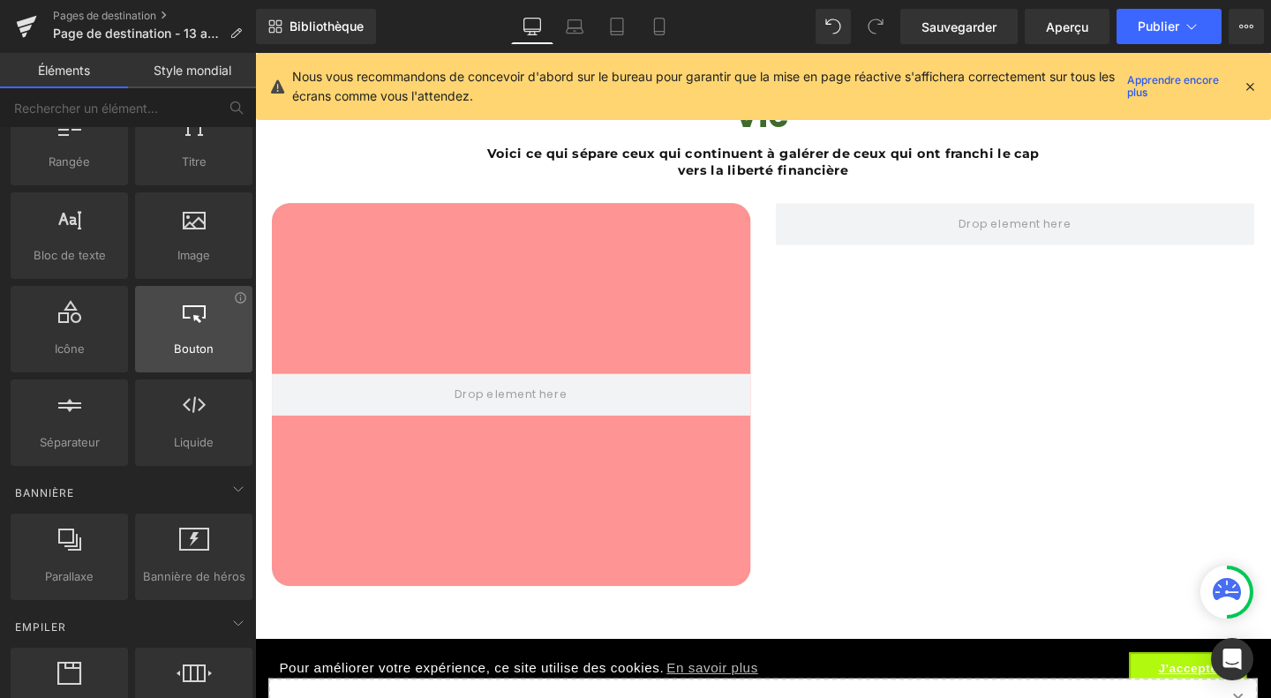
scroll to position [0, 0]
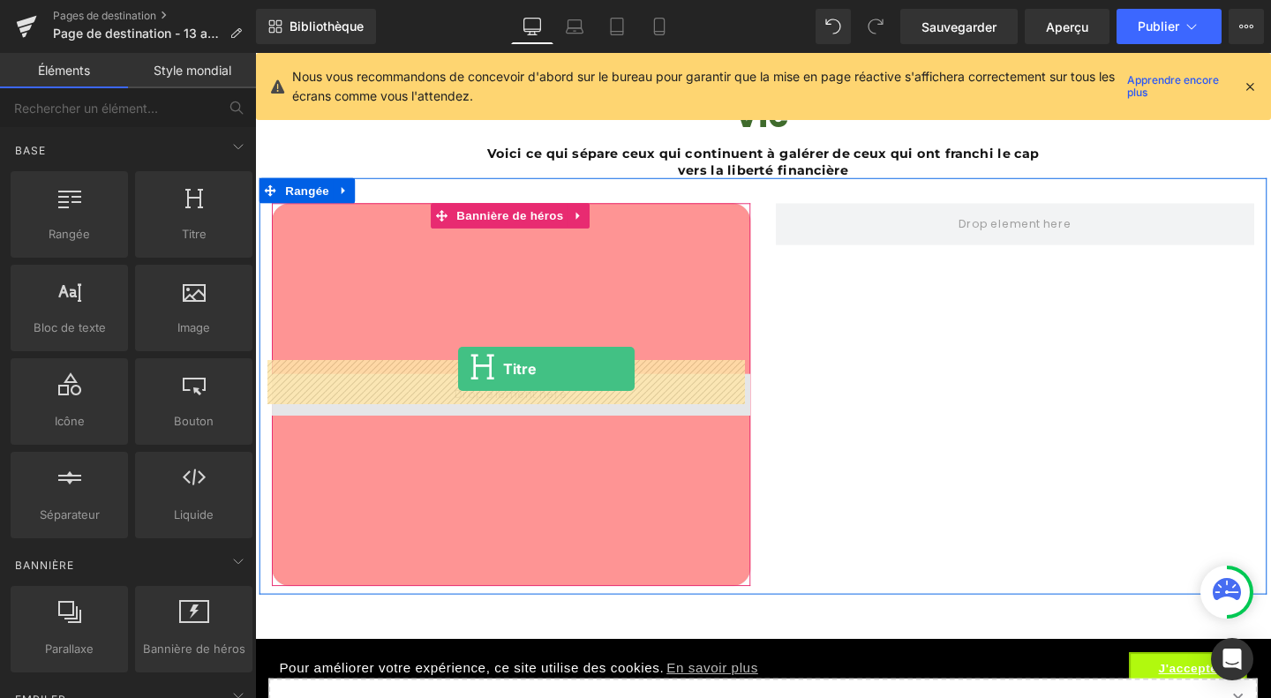
drag, startPoint x: 460, startPoint y: 287, endPoint x: 469, endPoint y: 385, distance: 98.3
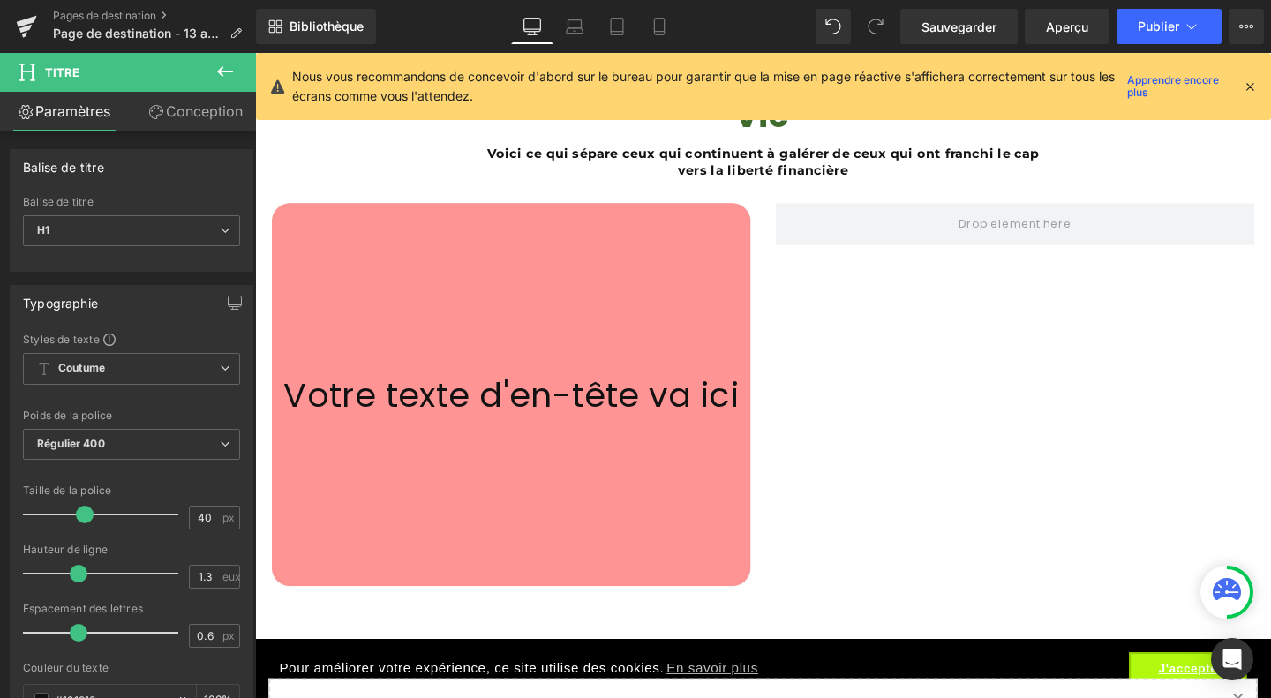
click at [224, 78] on icon at bounding box center [224, 71] width 21 height 21
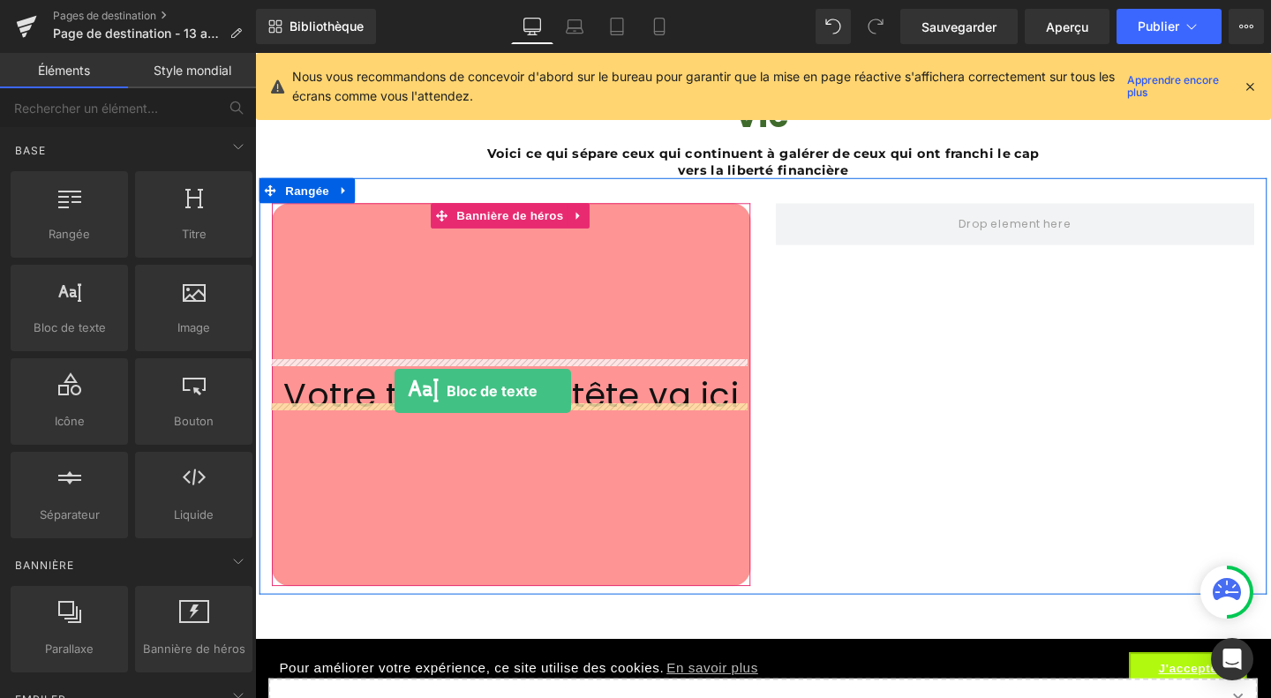
drag, startPoint x: 331, startPoint y: 379, endPoint x: 401, endPoint y: 409, distance: 76.4
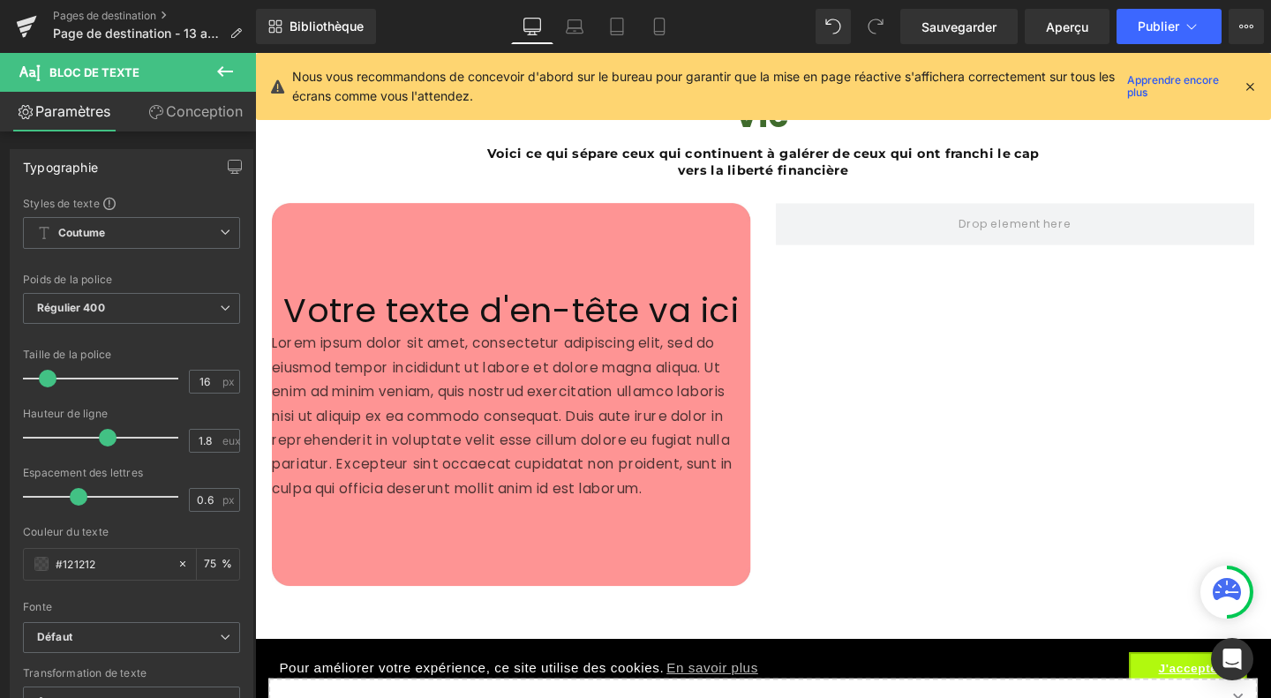
click at [233, 68] on icon at bounding box center [224, 71] width 21 height 21
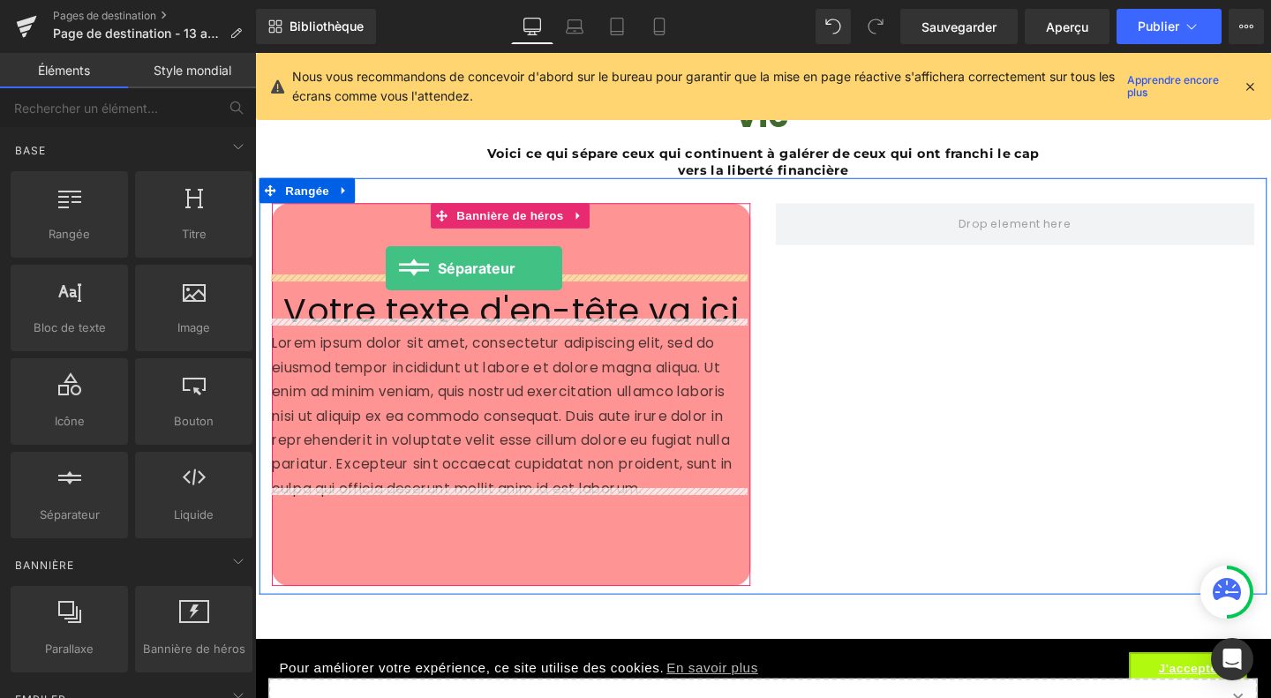
drag, startPoint x: 308, startPoint y: 556, endPoint x: 393, endPoint y: 279, distance: 289.7
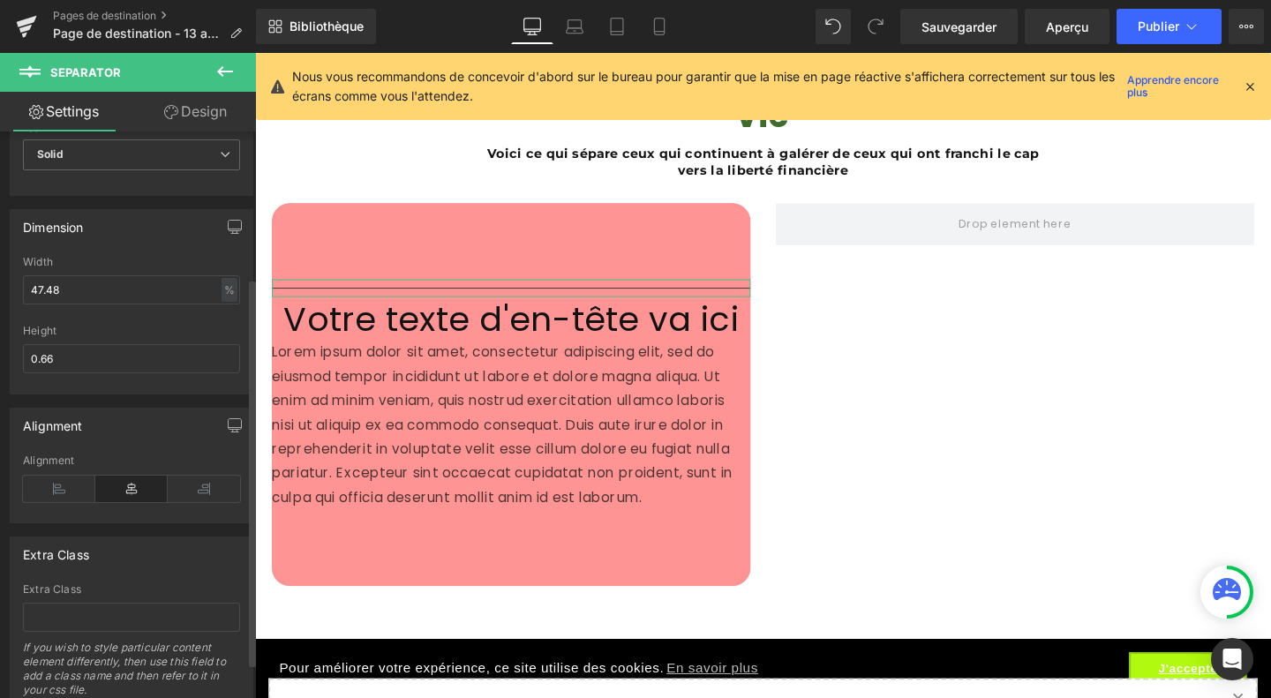
scroll to position [214, 0]
drag, startPoint x: 83, startPoint y: 343, endPoint x: 0, endPoint y: 354, distance: 83.6
click at [0, 354] on div "Dimension 47.48% Largeur 47.48 % % px 0.66px Hauteur 0.66" at bounding box center [132, 293] width 264 height 199
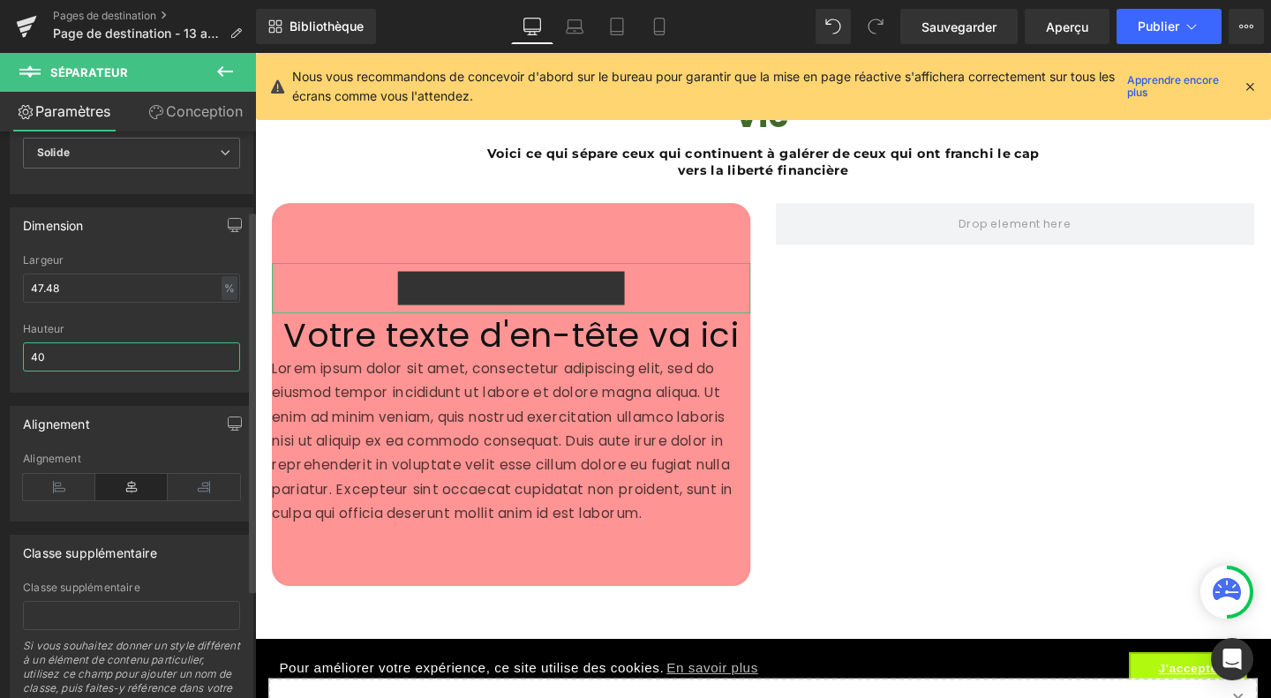
scroll to position [0, 0]
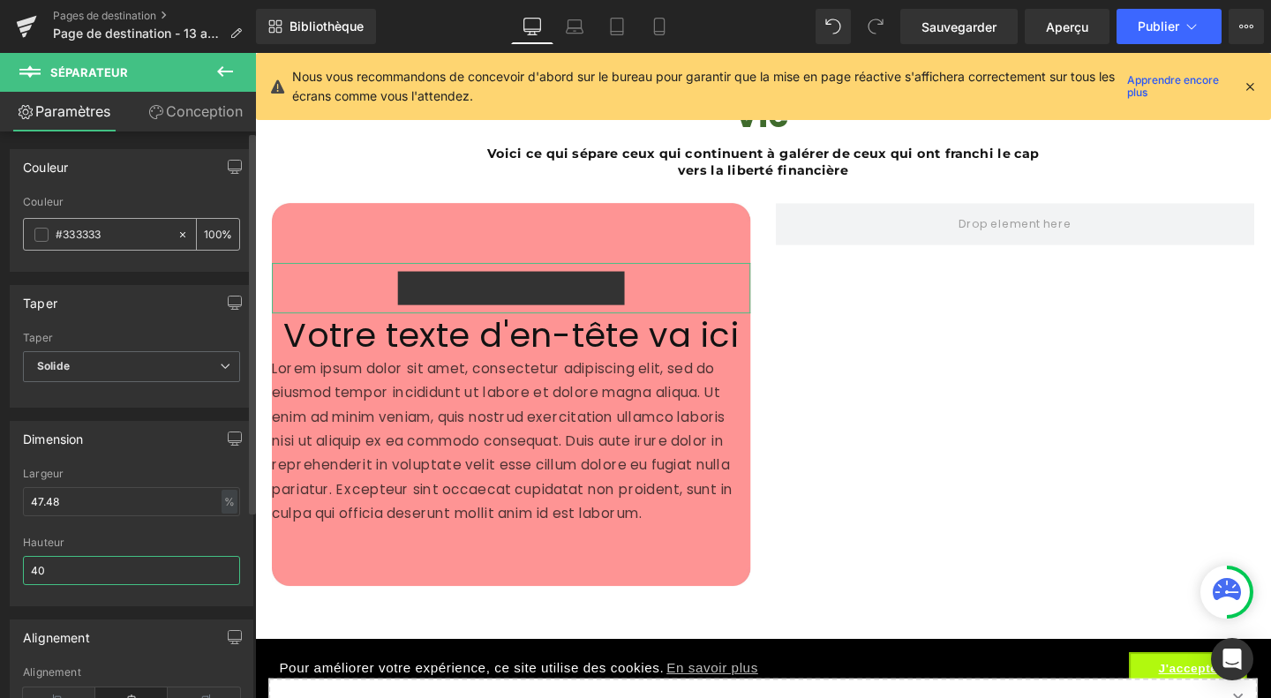
type input "40"
click at [101, 239] on input "#333333" at bounding box center [112, 234] width 113 height 19
click at [40, 233] on span at bounding box center [41, 235] width 14 height 14
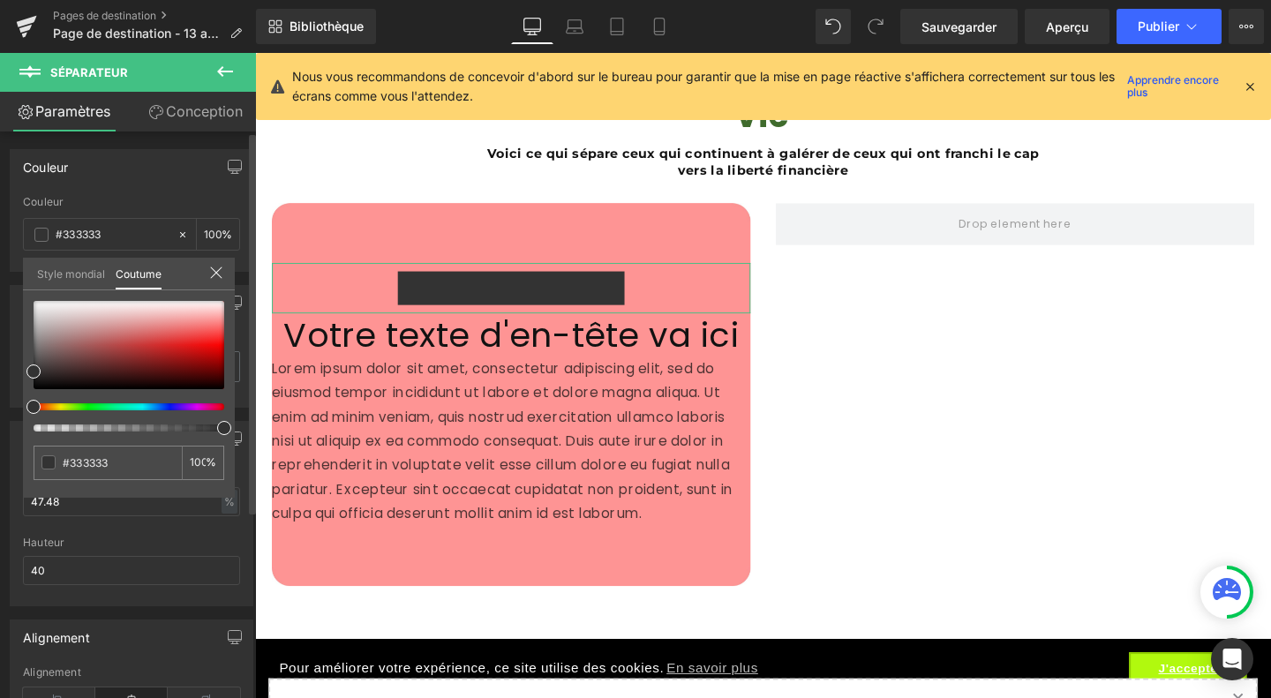
type input "94"
type input "31"
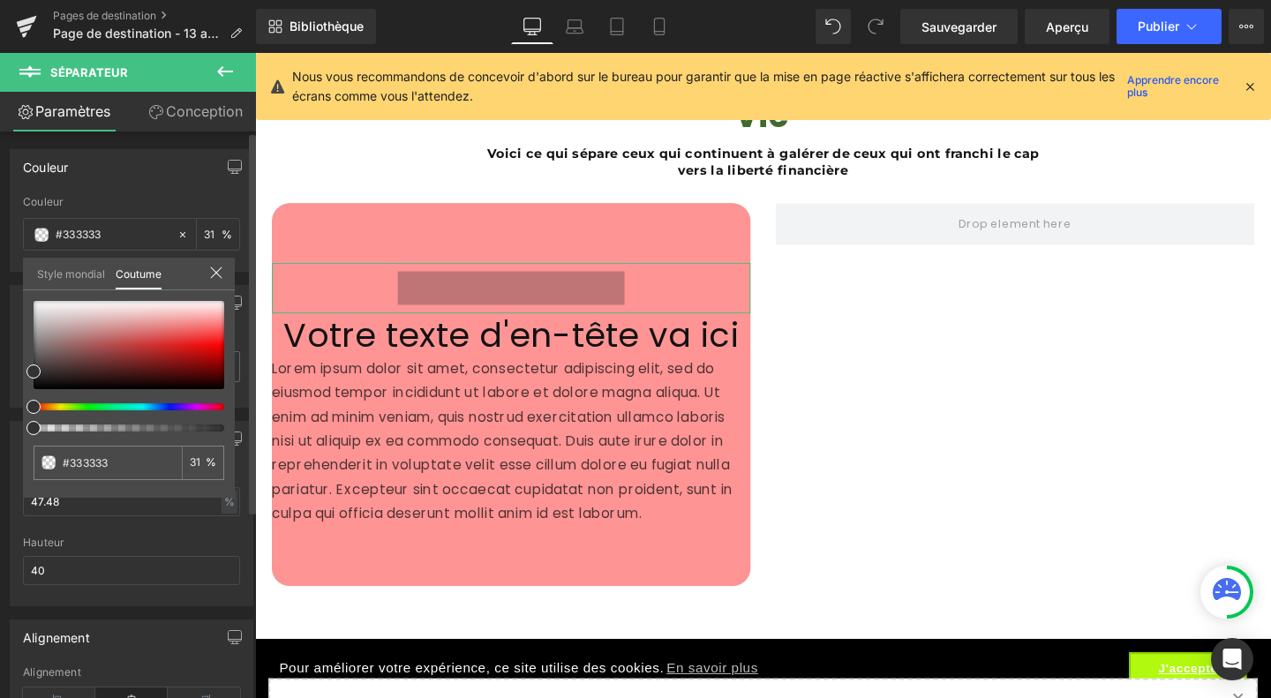
drag, startPoint x: 224, startPoint y: 426, endPoint x: 19, endPoint y: 414, distance: 205.1
click at [19, 272] on div "Couleur rgba(51, 51, 51, 0.31) Couleur #333333 31 % Style mondial Coutume Confi…" at bounding box center [132, 204] width 264 height 136
click at [35, 430] on span at bounding box center [33, 428] width 14 height 14
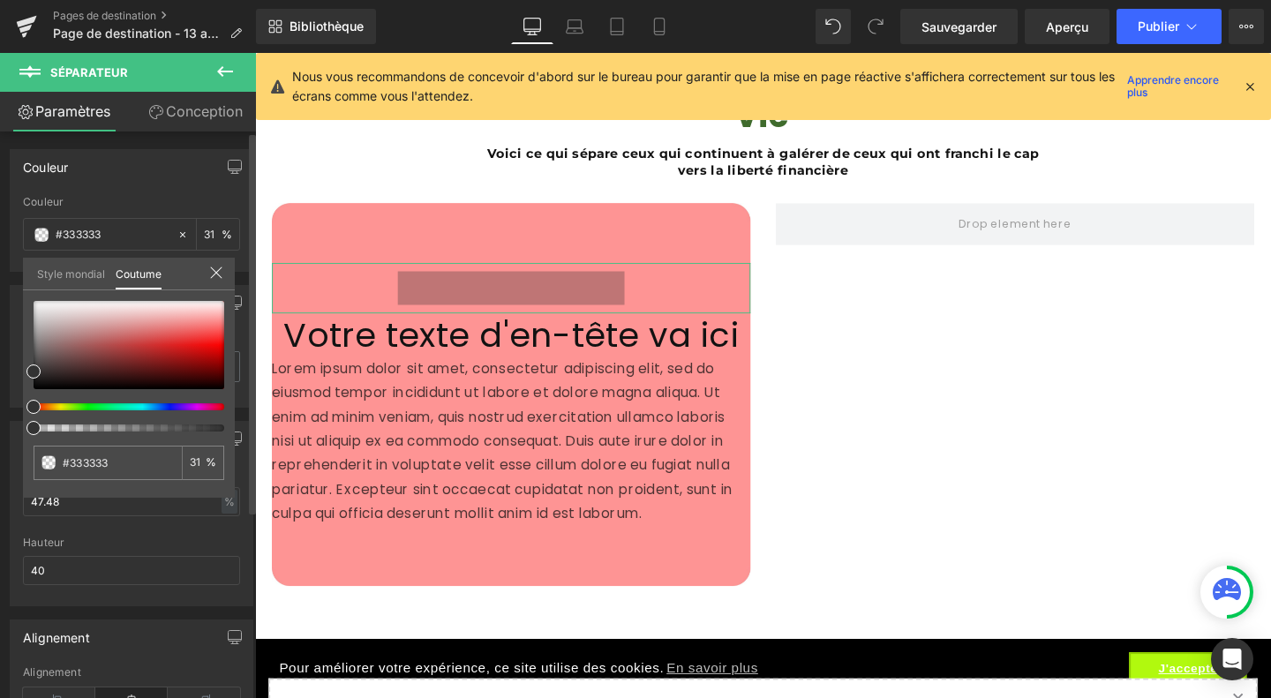
click at [35, 430] on span at bounding box center [33, 428] width 14 height 14
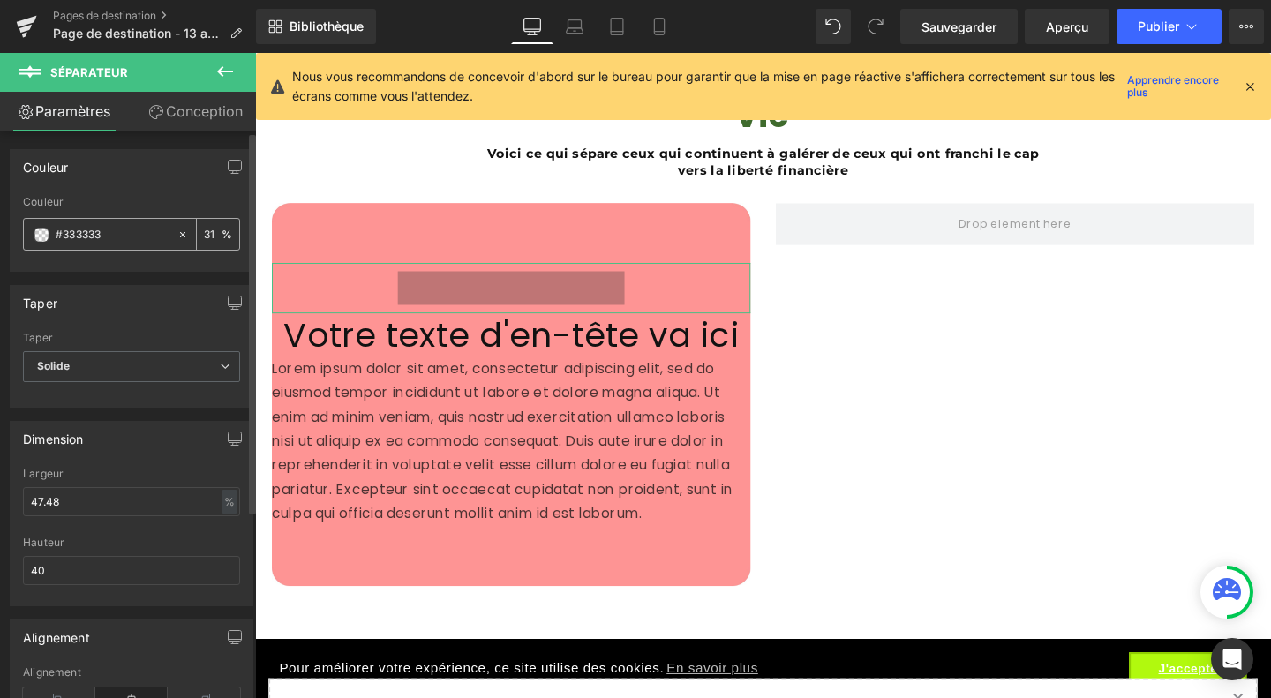
click at [56, 235] on input "#333333" at bounding box center [112, 234] width 113 height 19
click at [47, 235] on span at bounding box center [41, 235] width 14 height 14
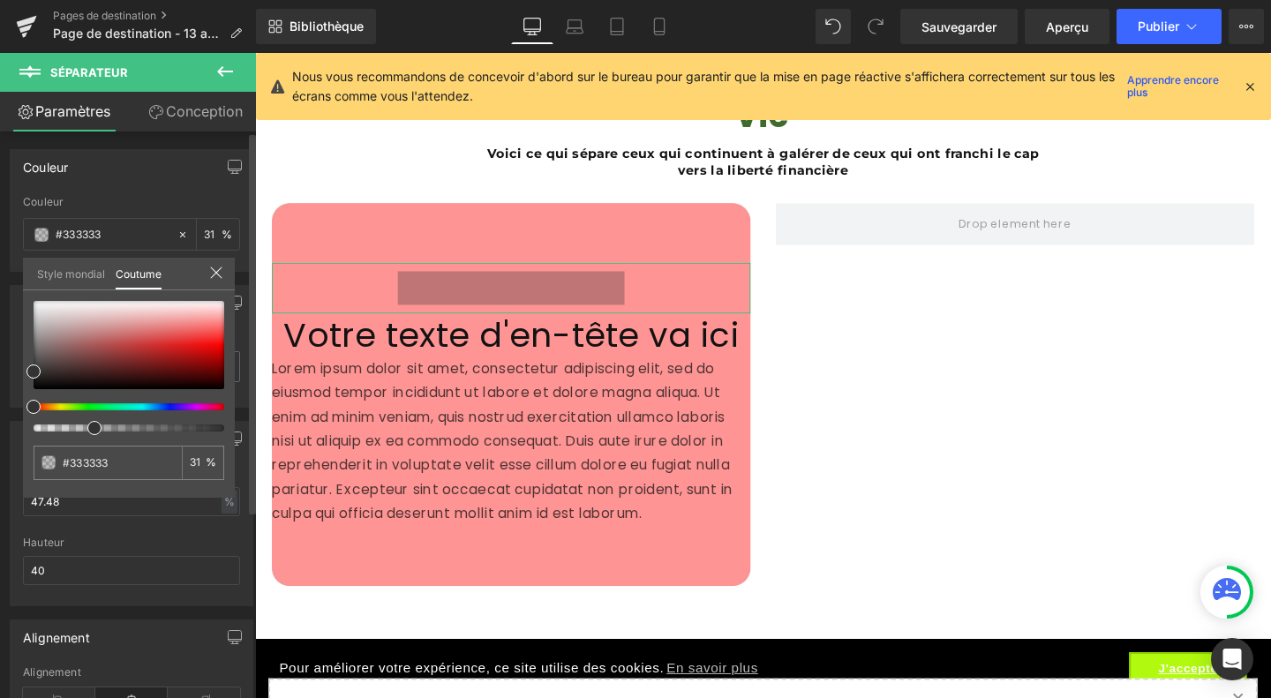
type input "34"
type input "3"
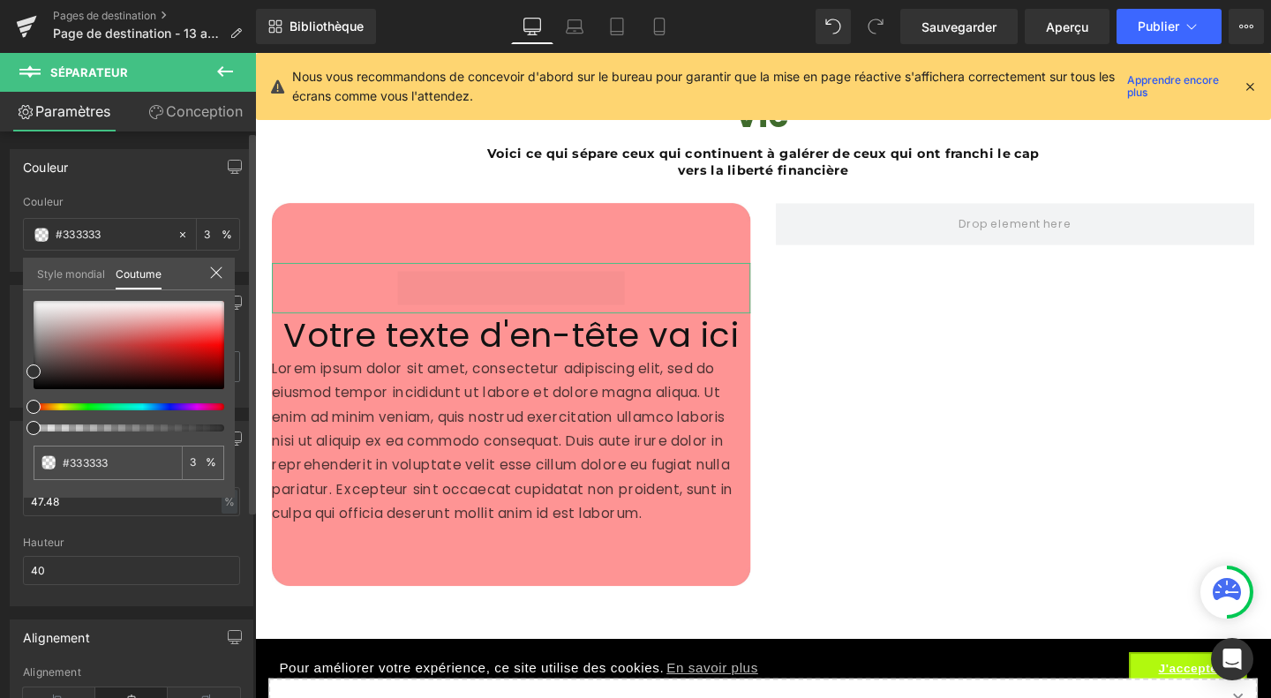
drag, startPoint x: 91, startPoint y: 431, endPoint x: 6, endPoint y: 425, distance: 84.9
click at [6, 272] on div "Couleur rgba(51, 51, 51, 0.03) Couleur #333333 3 % Style mondial Coutume Setup …" at bounding box center [132, 204] width 264 height 136
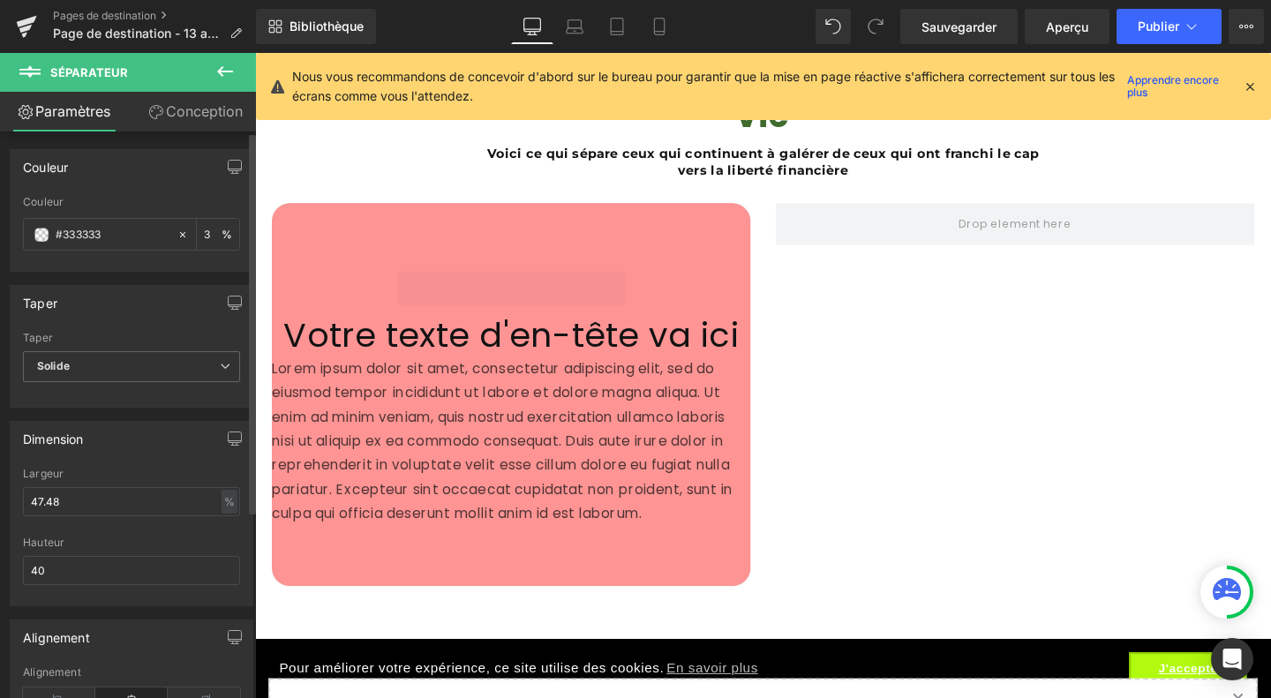
click at [221, 67] on icon at bounding box center [225, 71] width 16 height 11
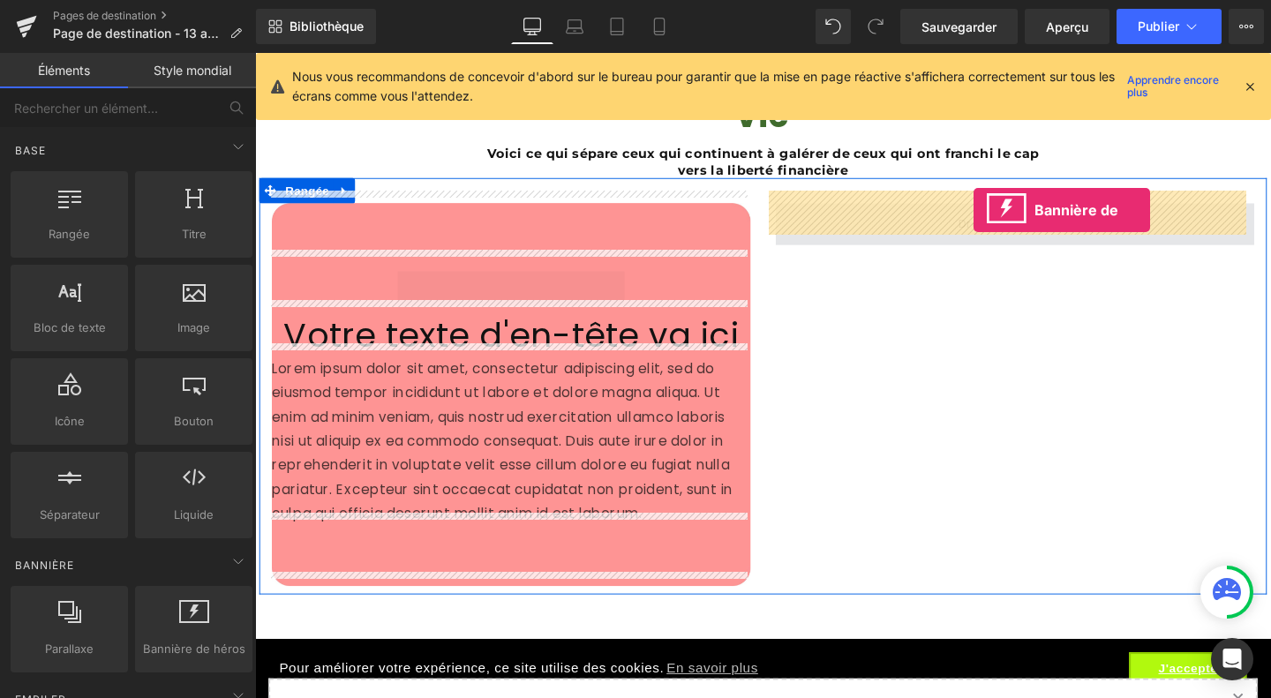
drag, startPoint x: 437, startPoint y: 677, endPoint x: 1010, endPoint y: 218, distance: 734.4
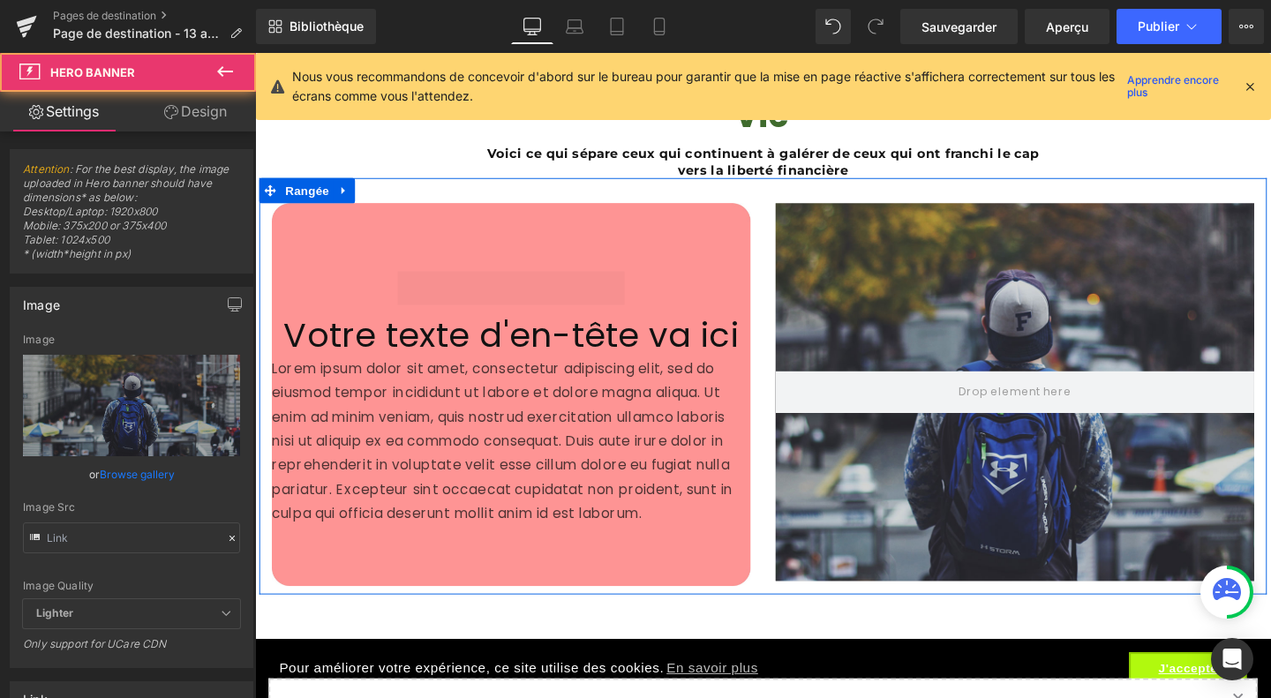
type input "[URL][DOMAIN_NAME]"
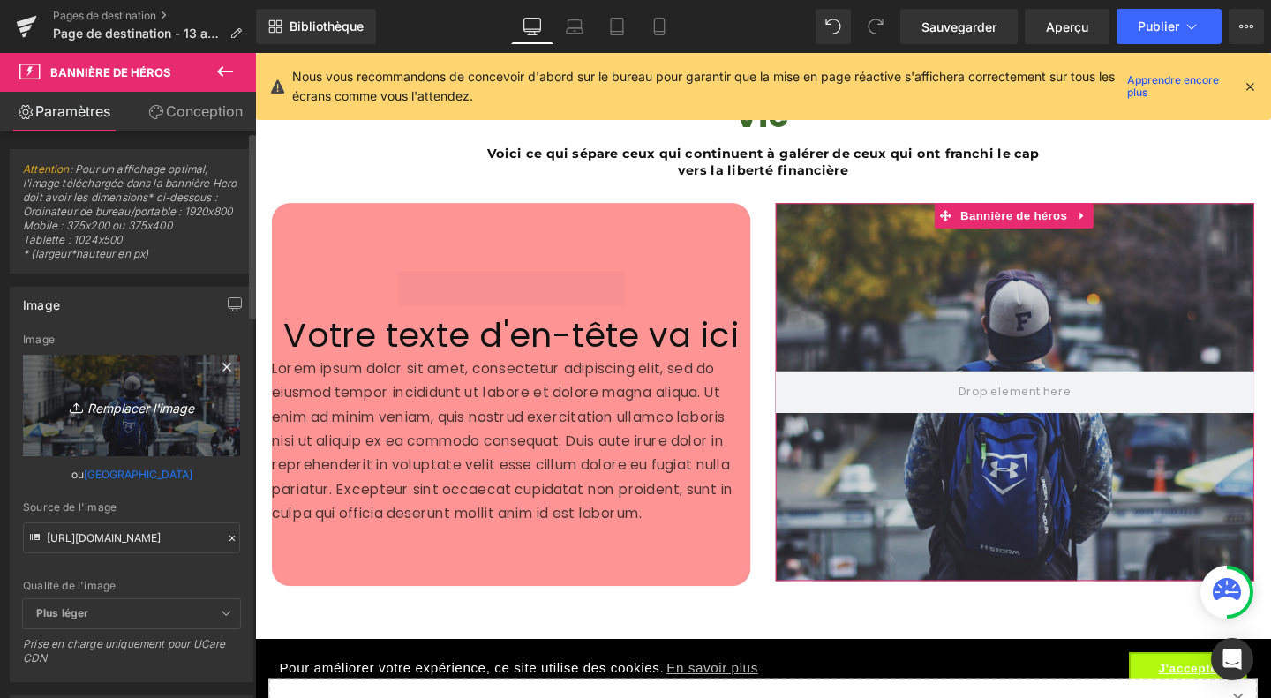
click at [134, 410] on link "Remplacer l'image" at bounding box center [131, 405] width 217 height 101
type input "C:\fakepath\Design sans titre (46).jpg"
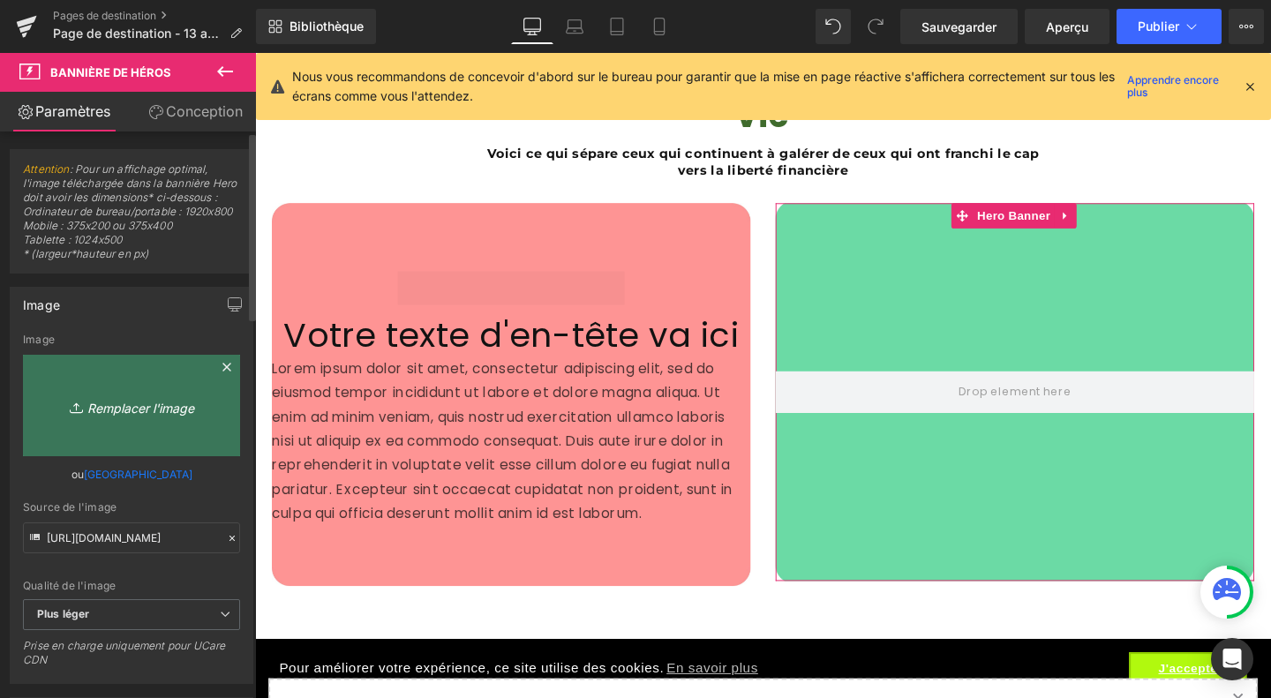
type input "https://ucarecdn.com/7f5ac822-f6ce-4c72-aa23-3c2fd54f7d37/-/format/auto/-/previ…"
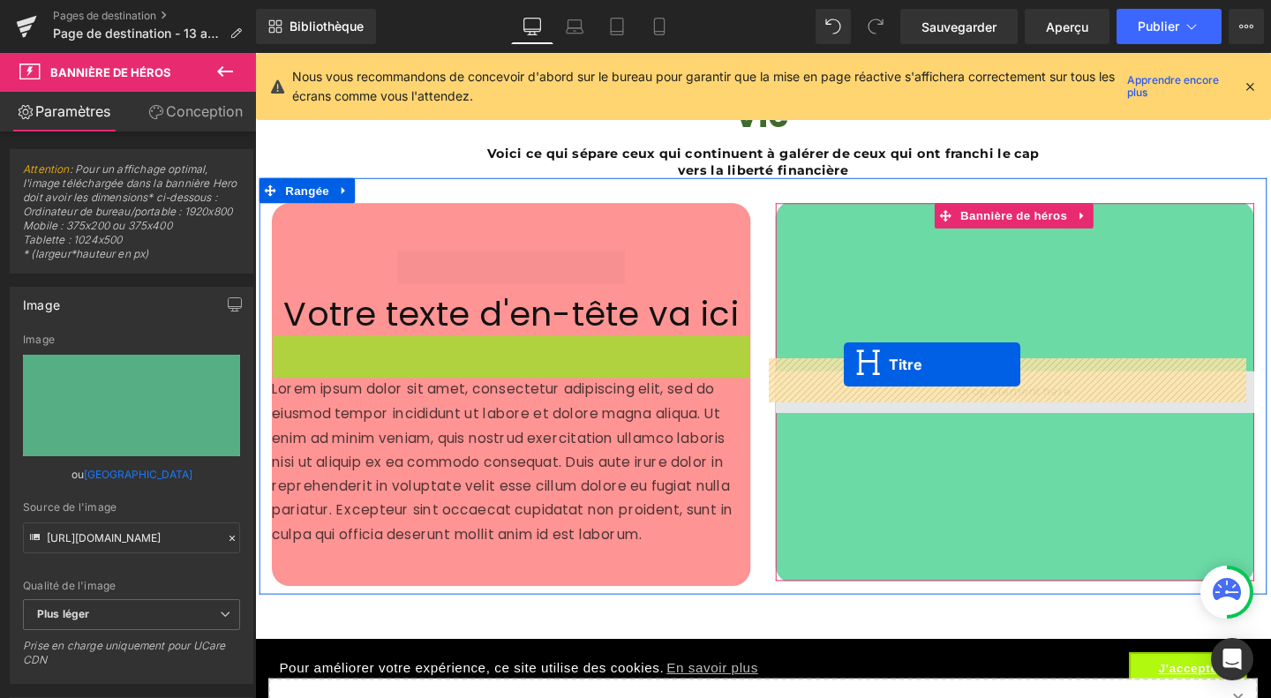
drag, startPoint x: 485, startPoint y: 364, endPoint x: 873, endPoint y: 380, distance: 388.6
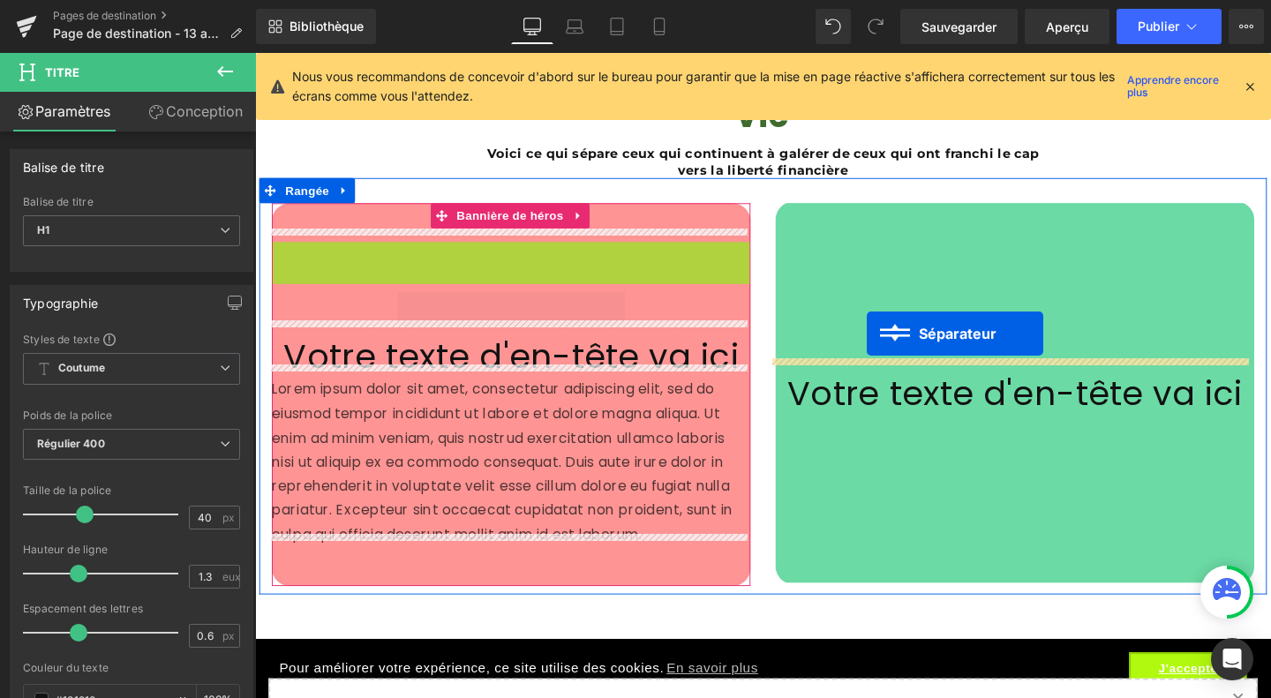
drag, startPoint x: 486, startPoint y: 260, endPoint x: 898, endPoint y: 348, distance: 421.2
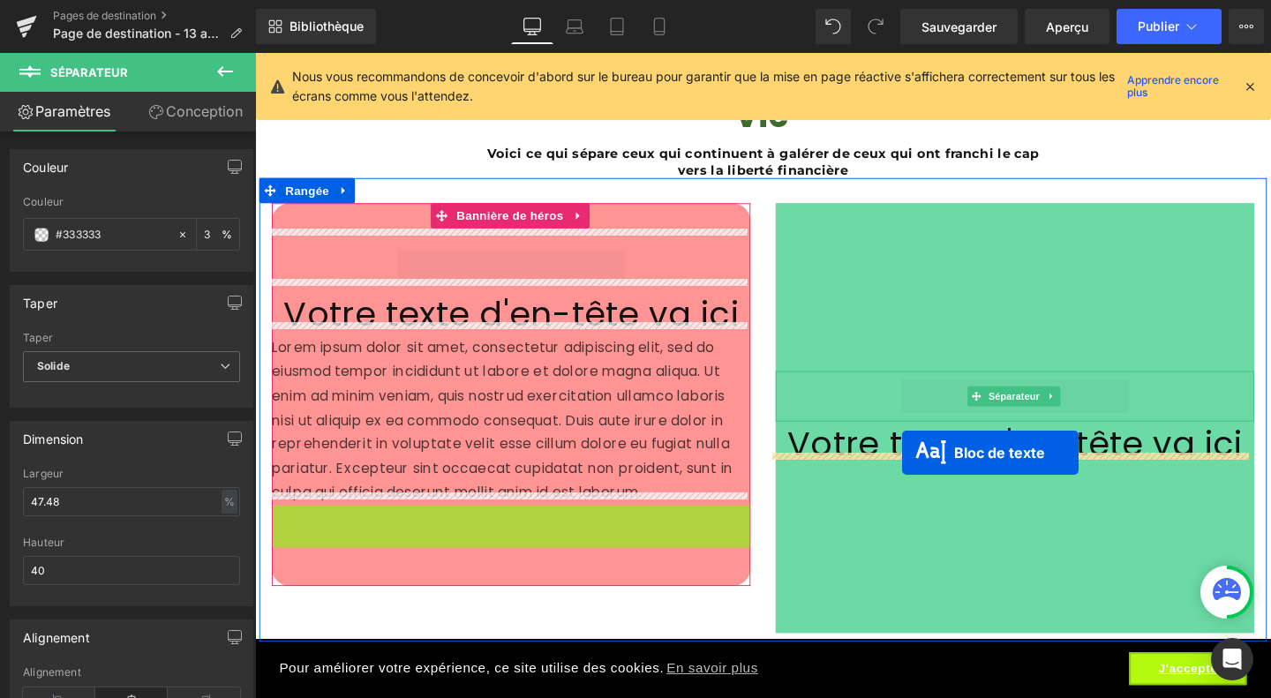
drag, startPoint x: 506, startPoint y: 536, endPoint x: 935, endPoint y: 473, distance: 434.2
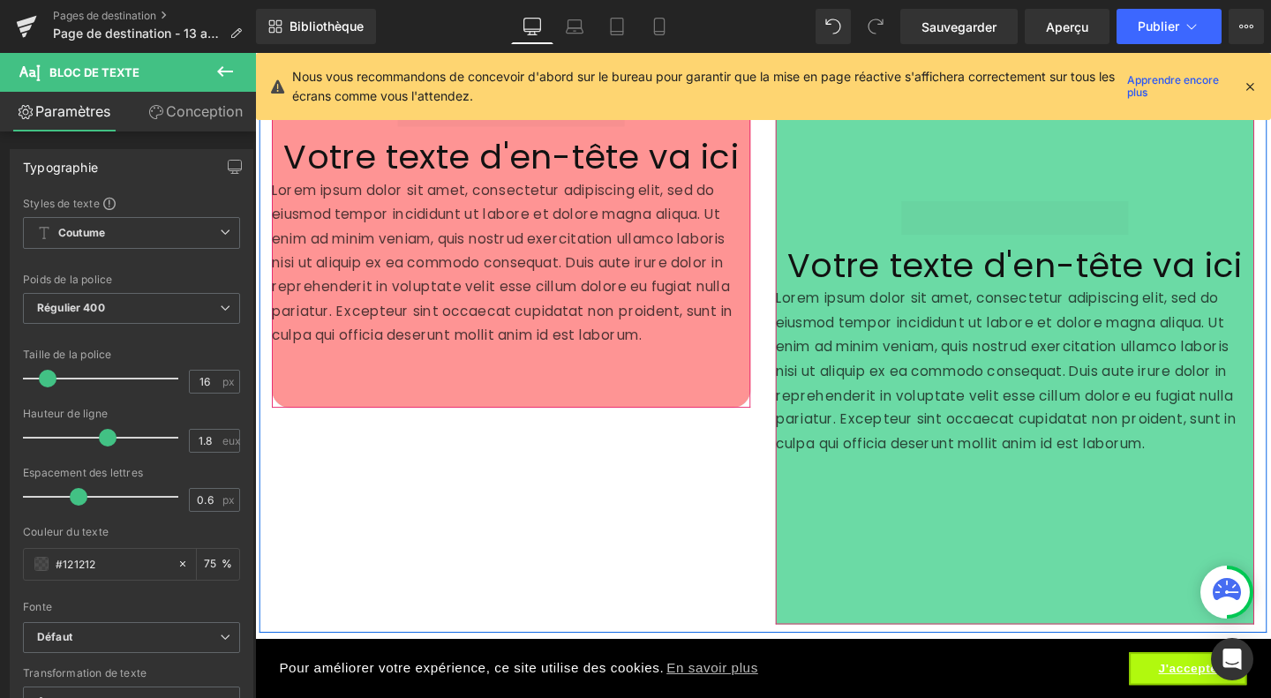
scroll to position [4934, 0]
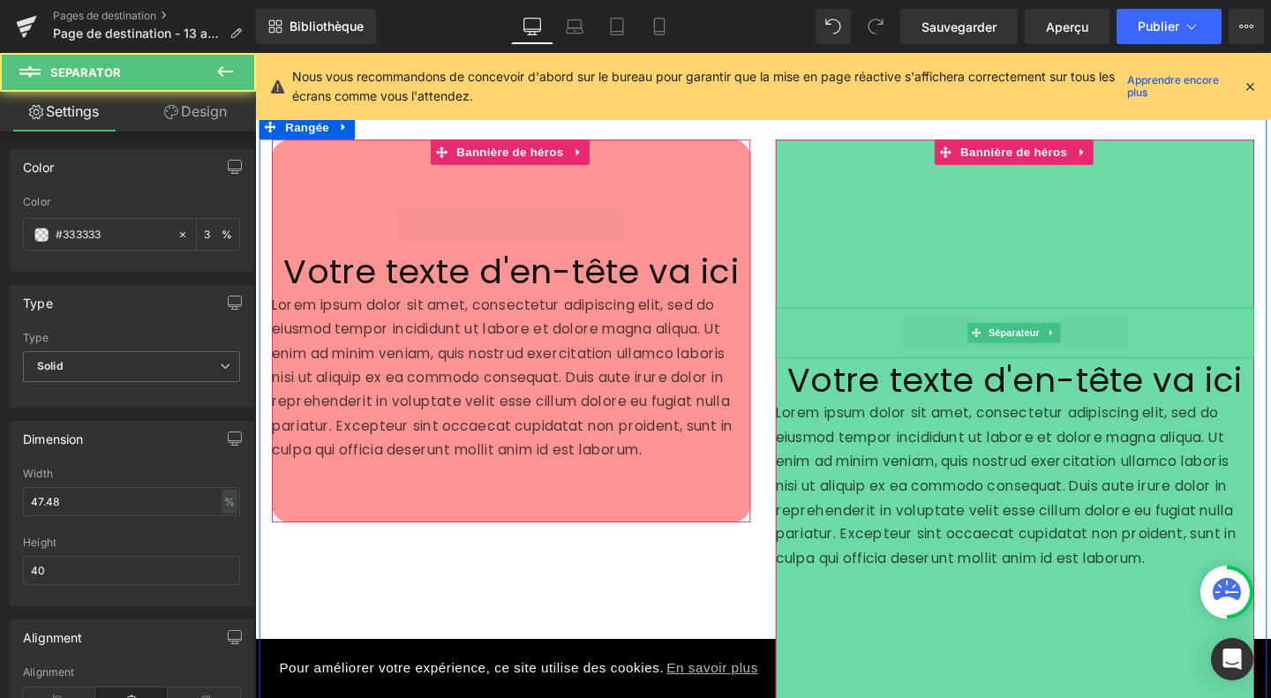
click at [995, 337] on hr at bounding box center [1053, 351] width 239 height 44
click at [1043, 342] on font "Séparateur" at bounding box center [1052, 347] width 54 height 11
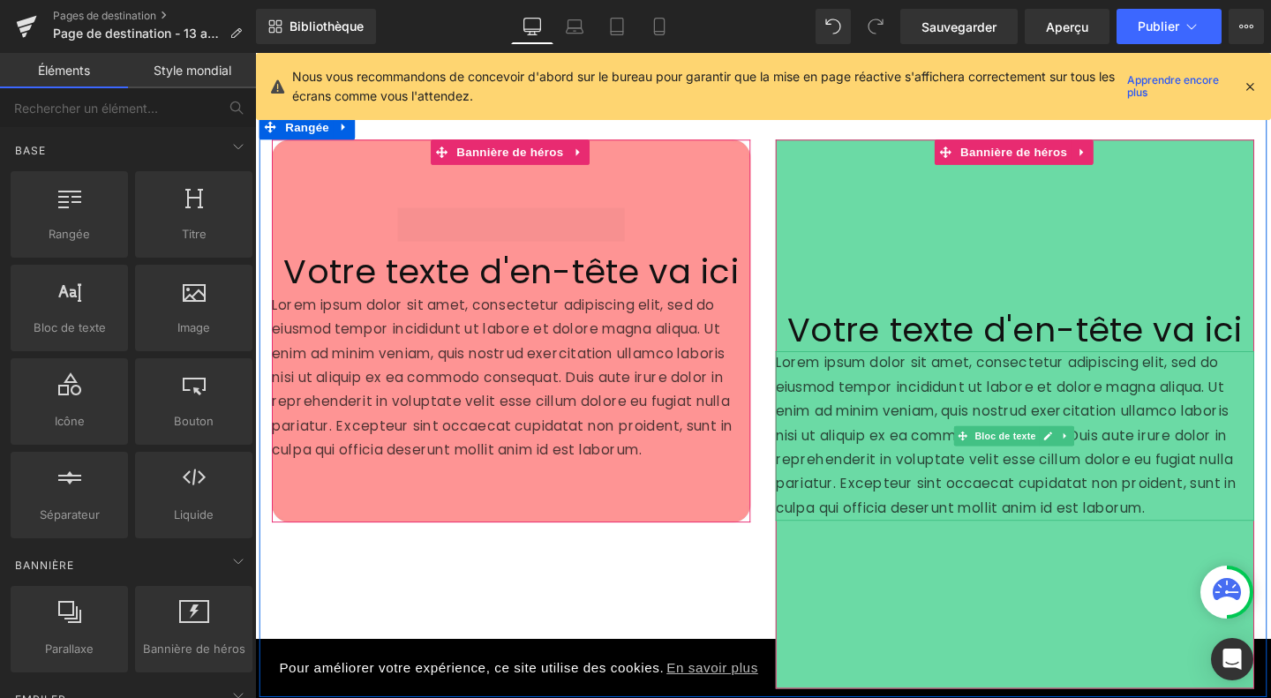
scroll to position [5017, 0]
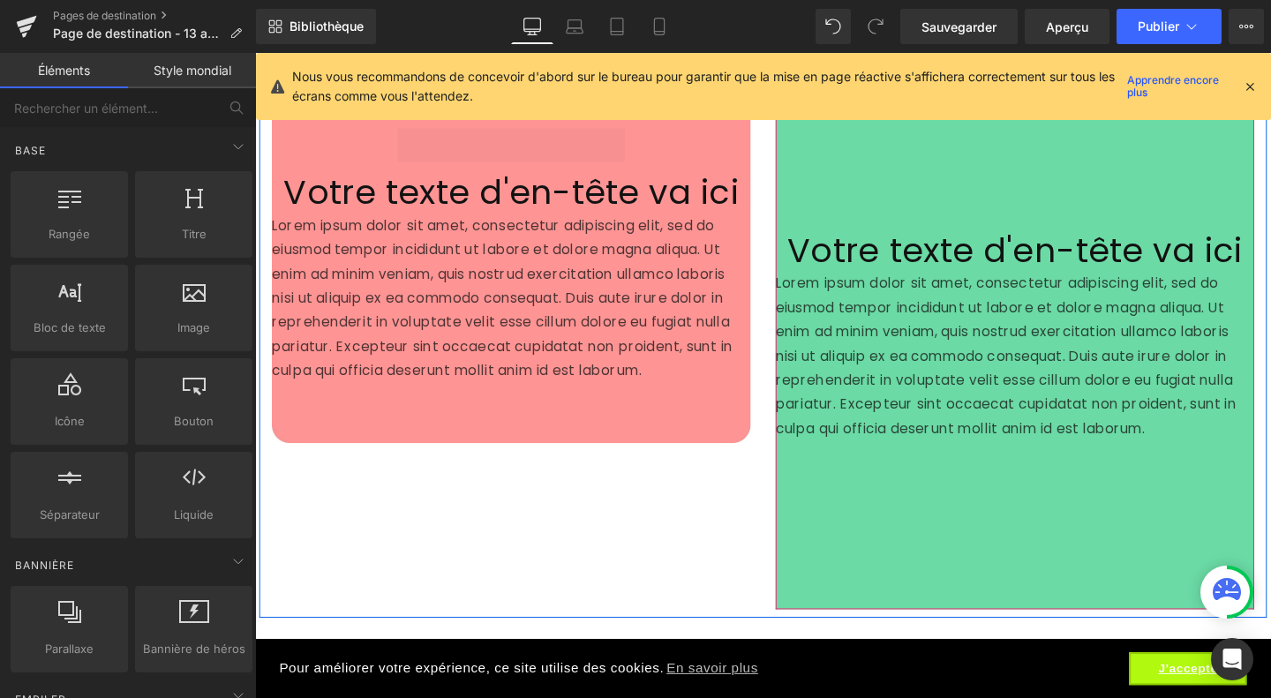
click at [949, 549] on div "200px" at bounding box center [1053, 549] width 503 height 176
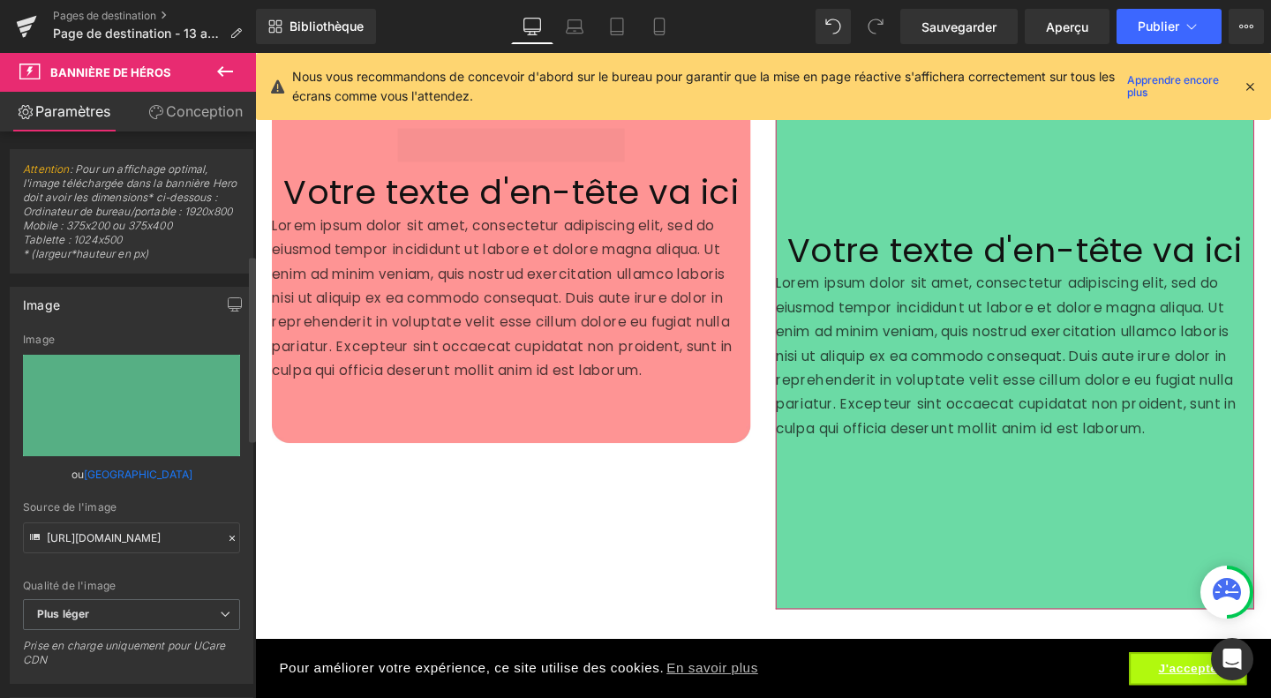
scroll to position [383, 0]
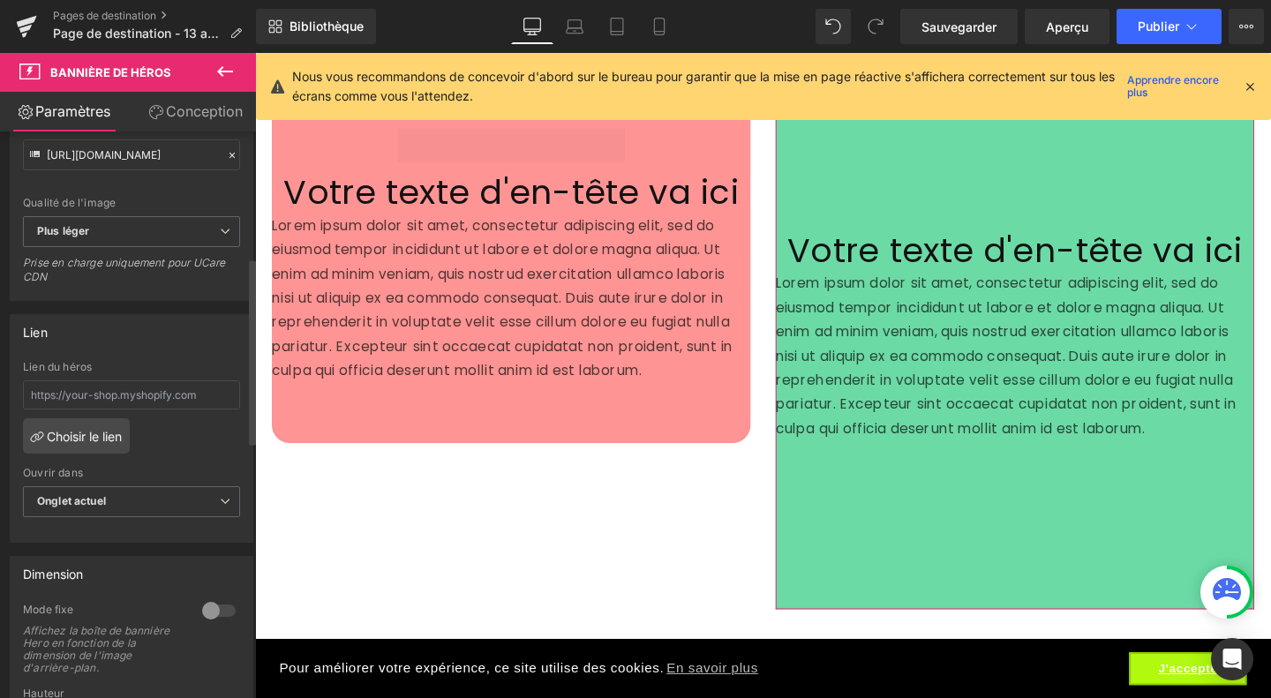
click at [206, 625] on div at bounding box center [219, 610] width 42 height 28
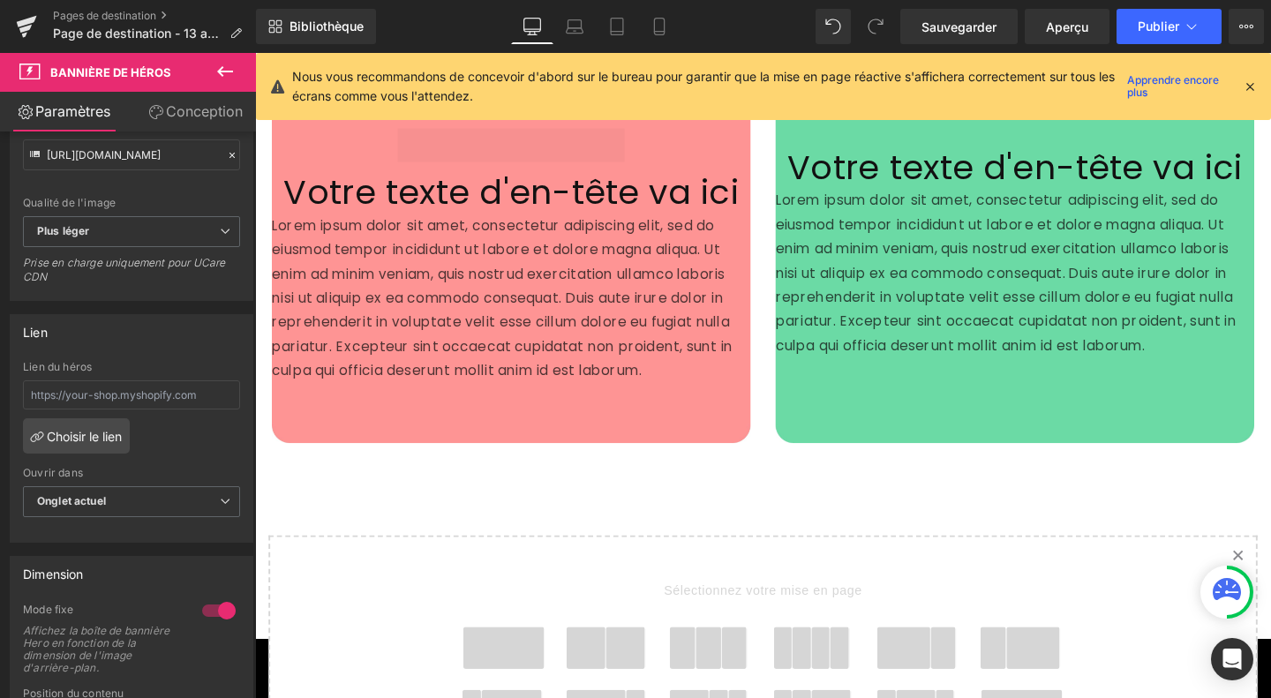
scroll to position [4782, 0]
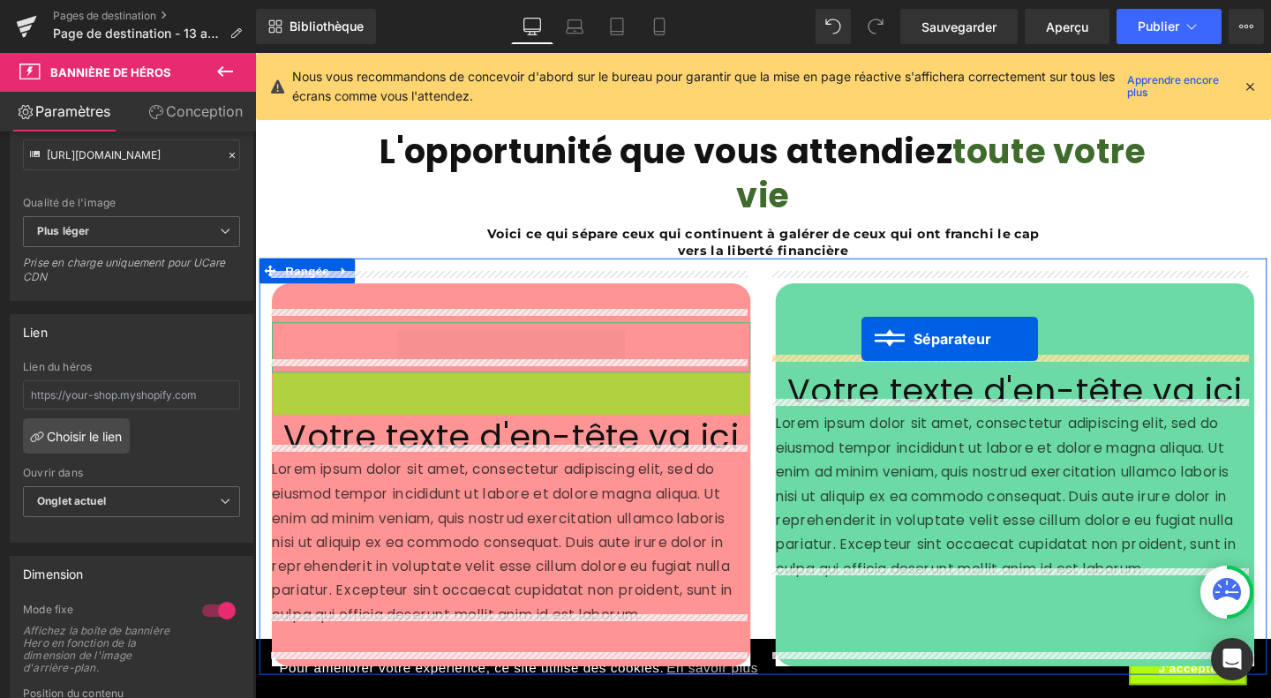
drag, startPoint x: 476, startPoint y: 398, endPoint x: 892, endPoint y: 354, distance: 417.9
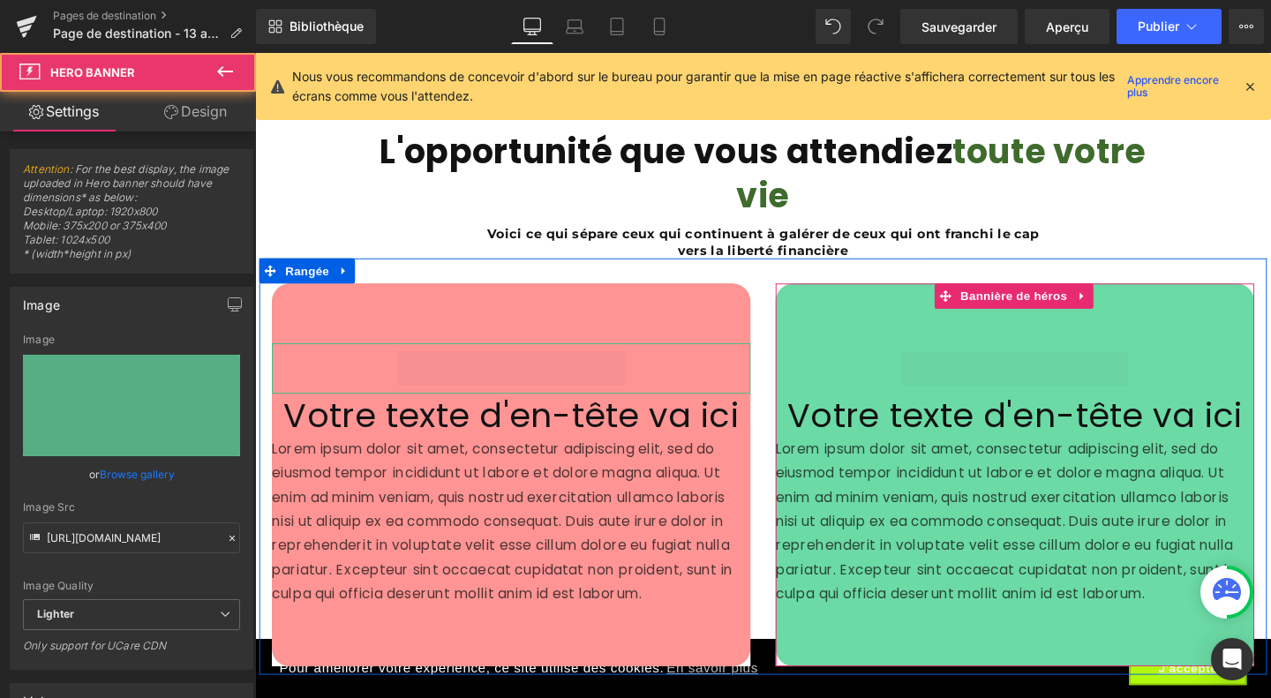
click at [843, 316] on div "Séparateur Votre texte d'en-tête va ici Titre Lorem ipsum dolor sit amet, conse…" at bounding box center [1053, 497] width 503 height 402
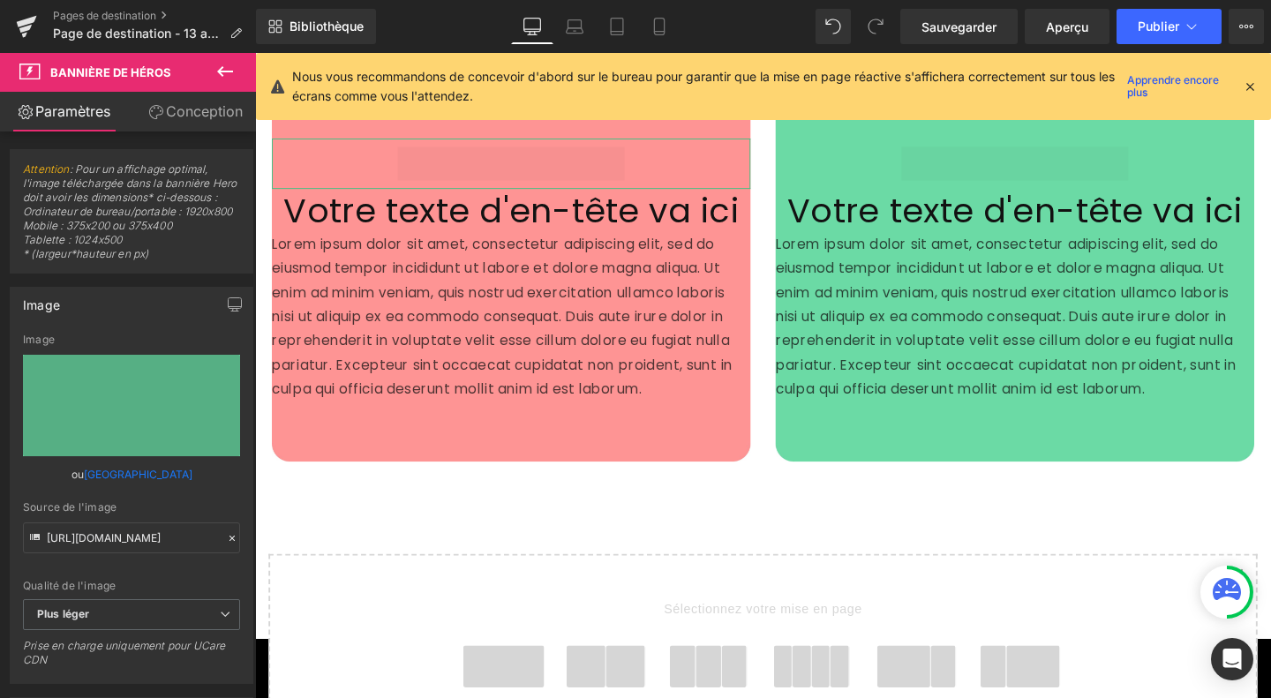
scroll to position [4885, 0]
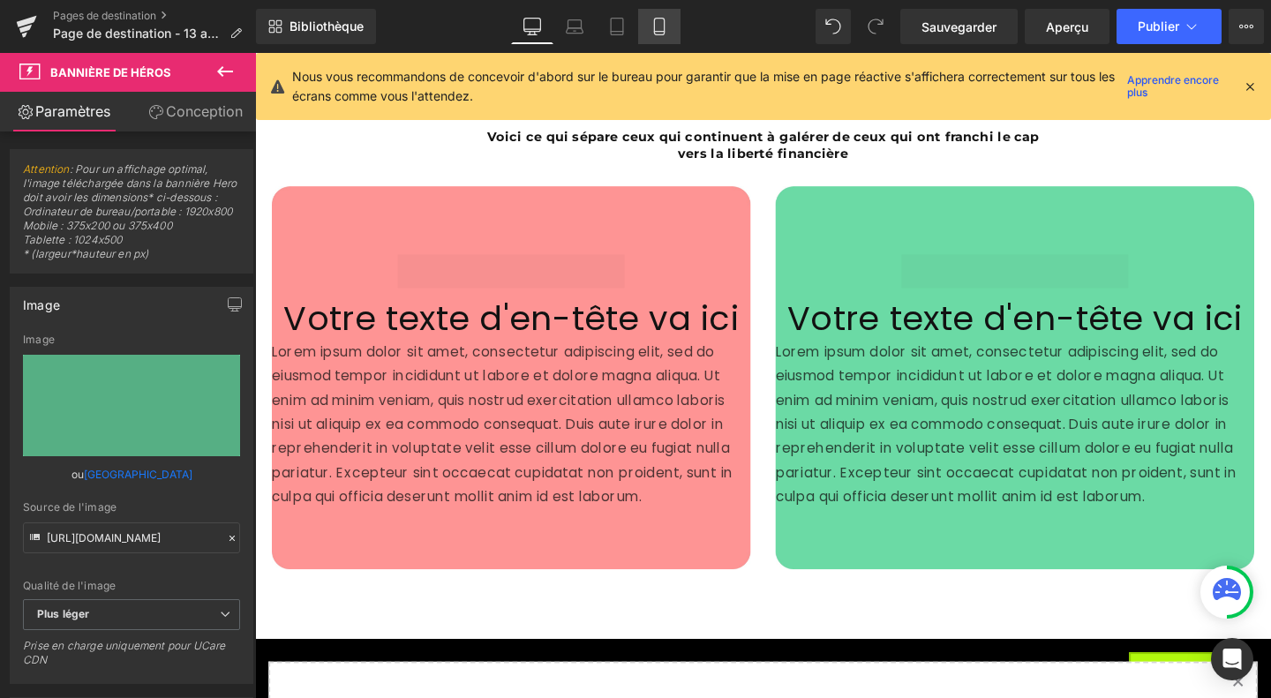
click at [654, 32] on icon at bounding box center [659, 27] width 10 height 17
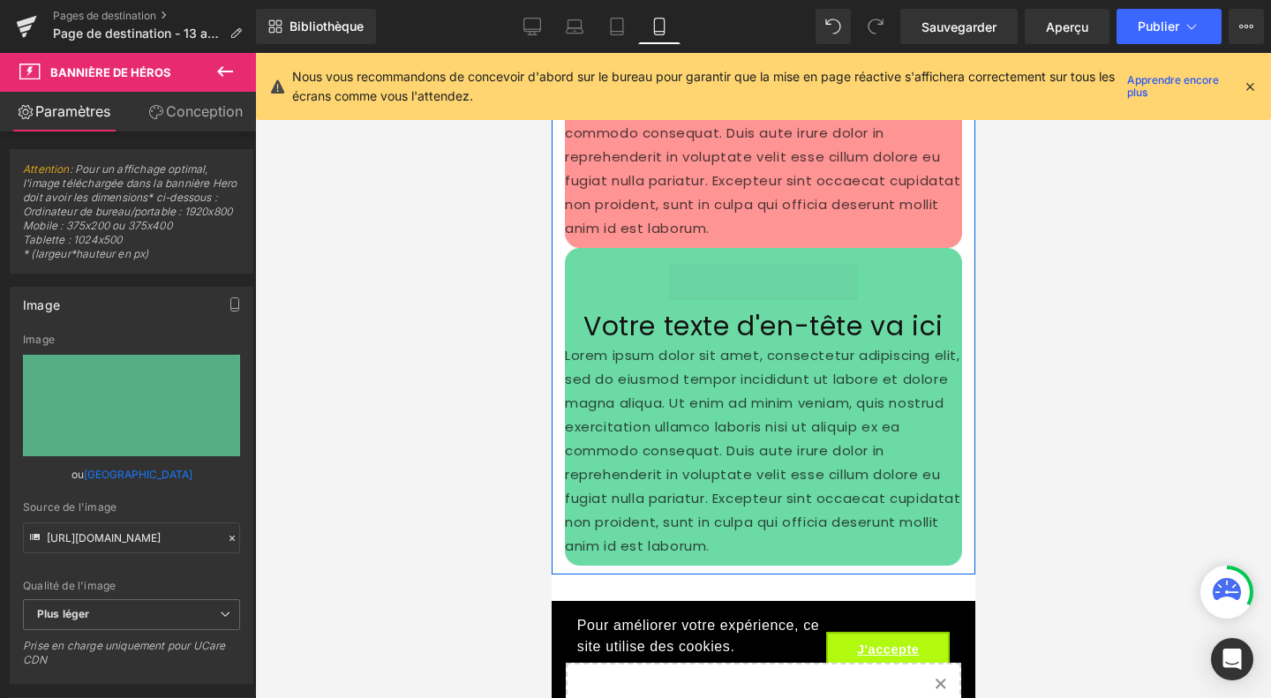
scroll to position [7376, 0]
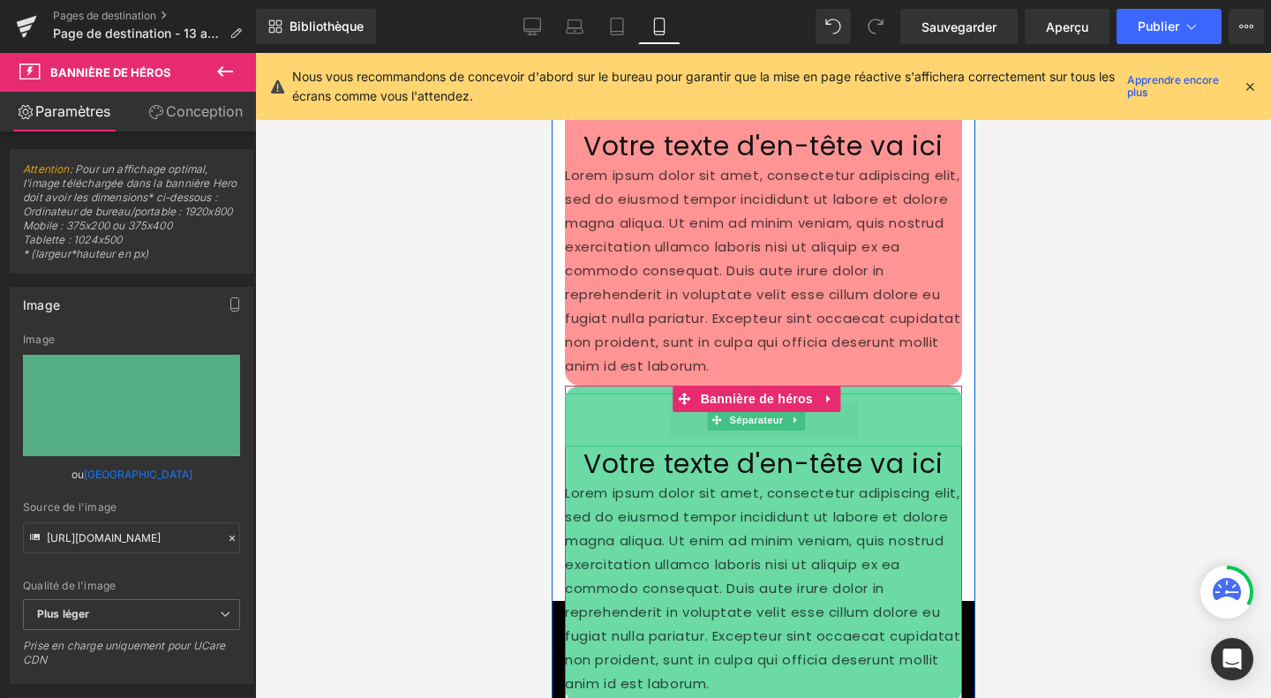
click at [694, 402] on hr at bounding box center [762, 424] width 189 height 44
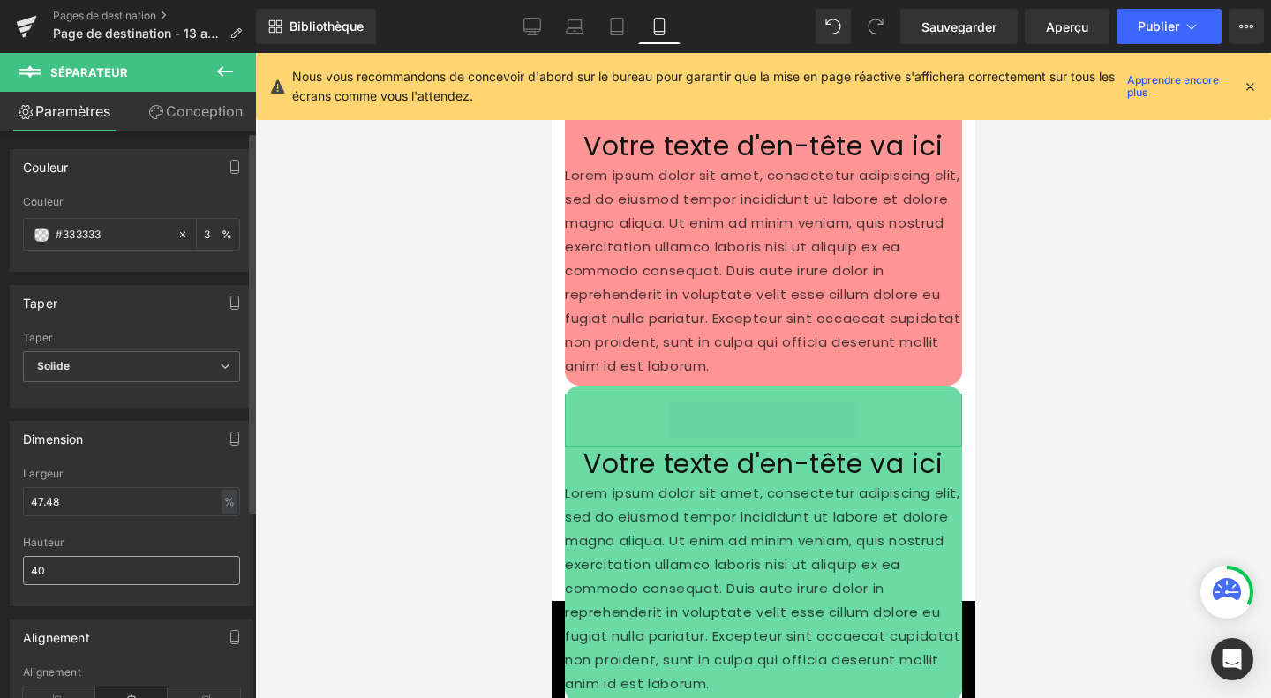
click at [58, 566] on input "40" at bounding box center [131, 570] width 217 height 29
type input "4"
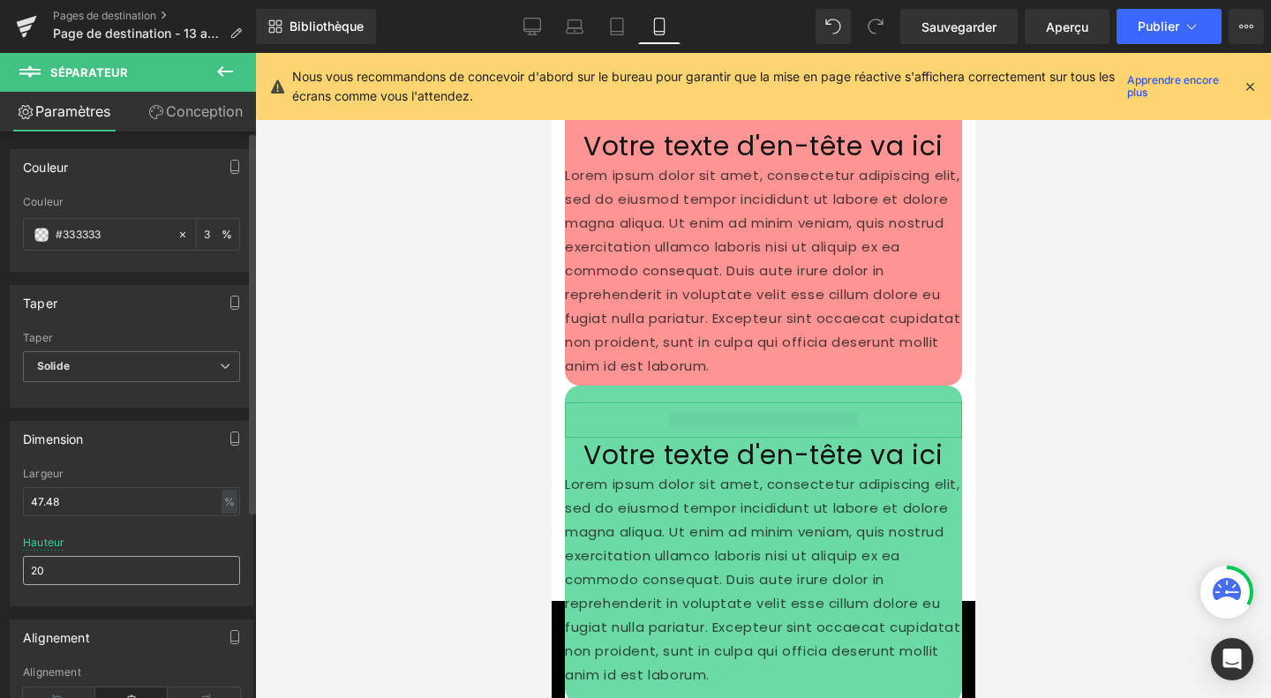
type input "2"
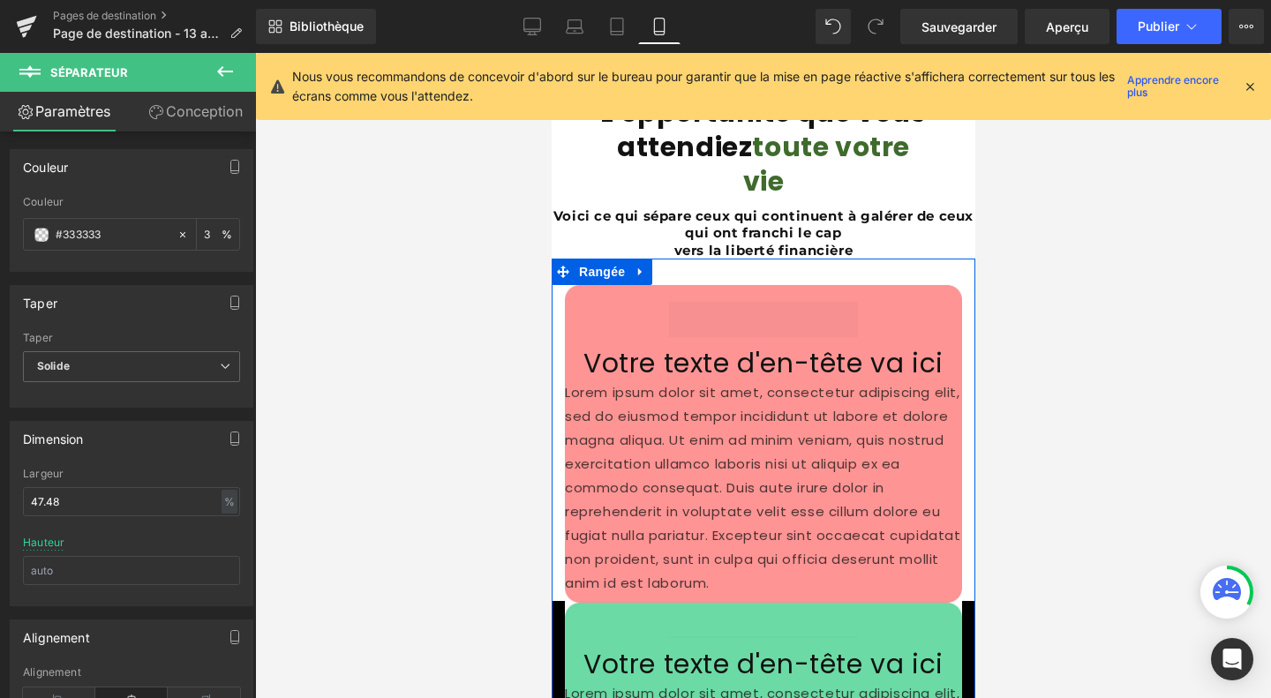
scroll to position [7161, 0]
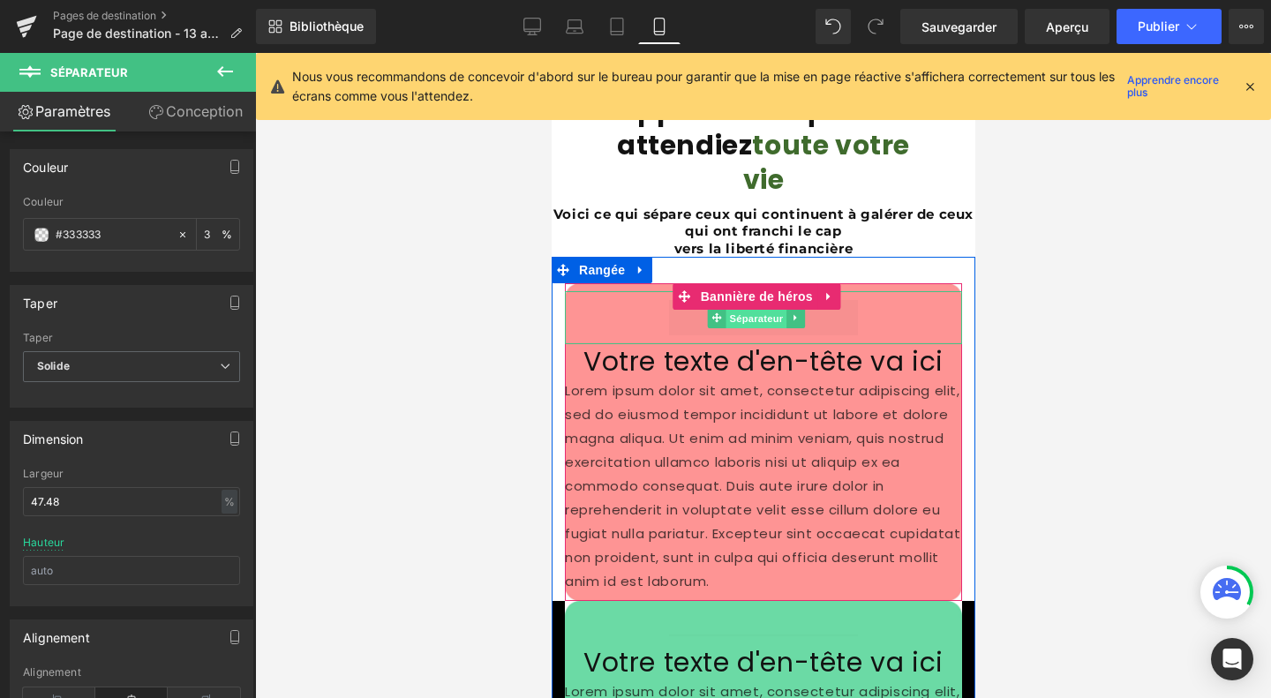
click at [746, 313] on font "Séparateur" at bounding box center [756, 318] width 54 height 11
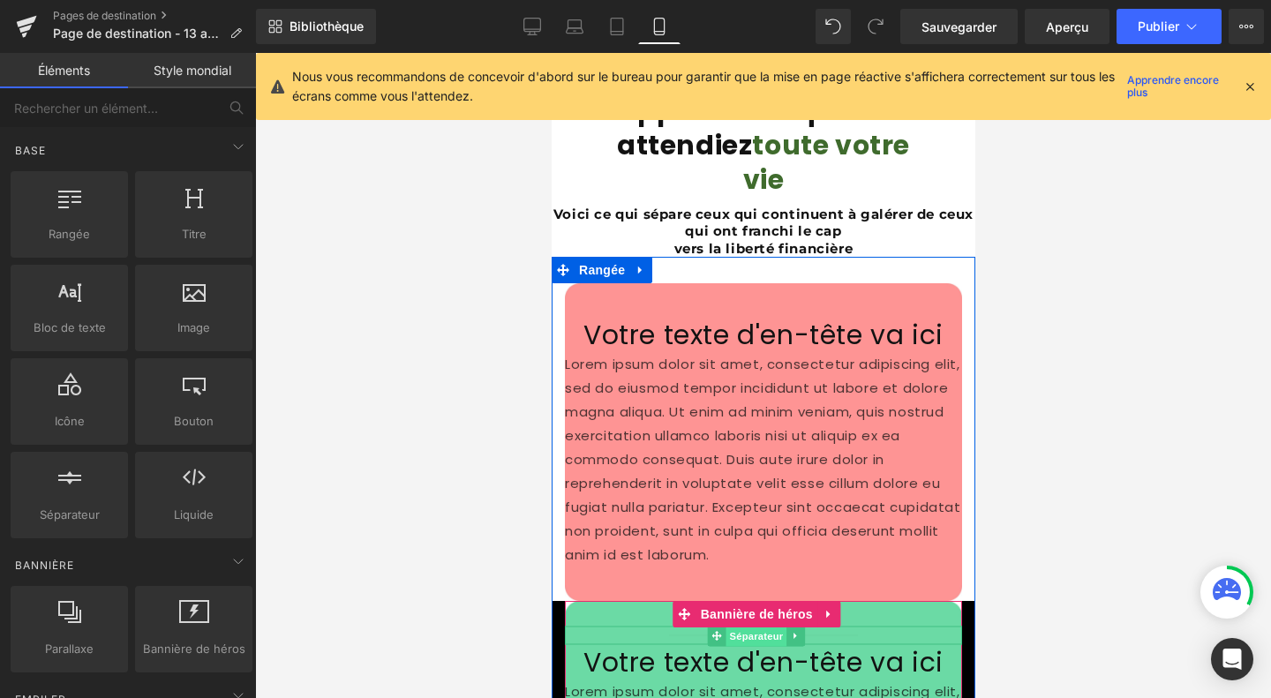
click at [731, 631] on font "Séparateur" at bounding box center [756, 636] width 54 height 11
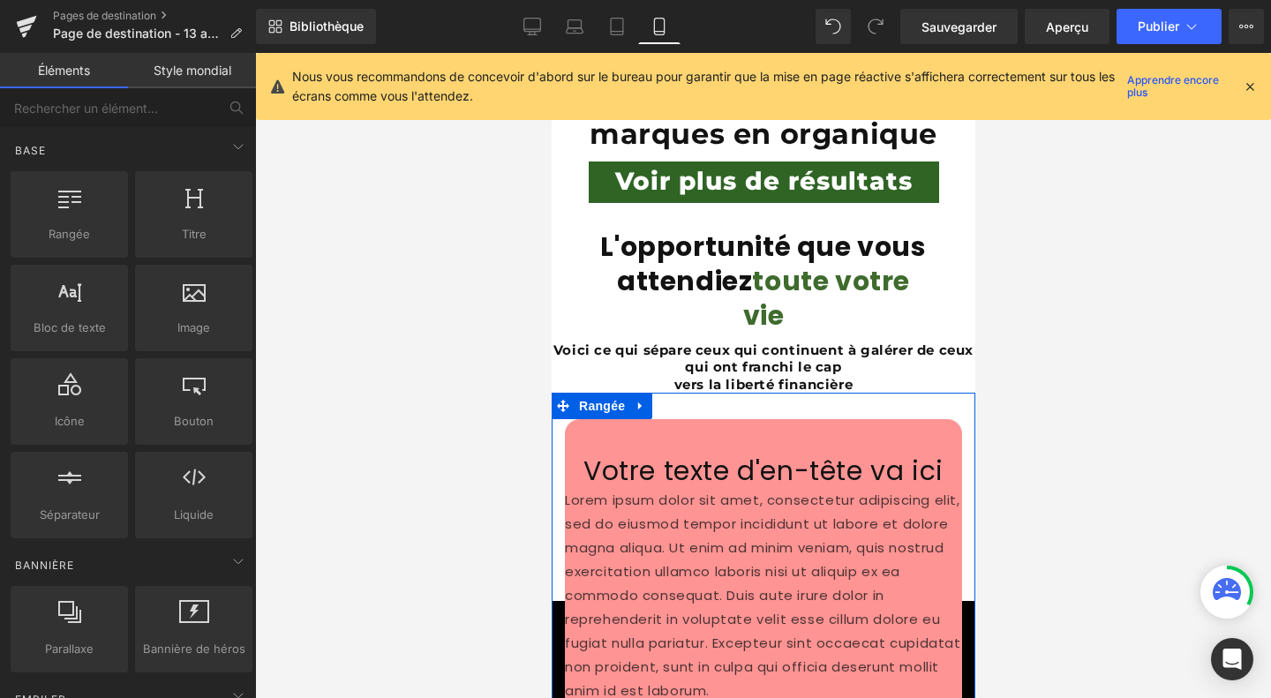
scroll to position [7247, 0]
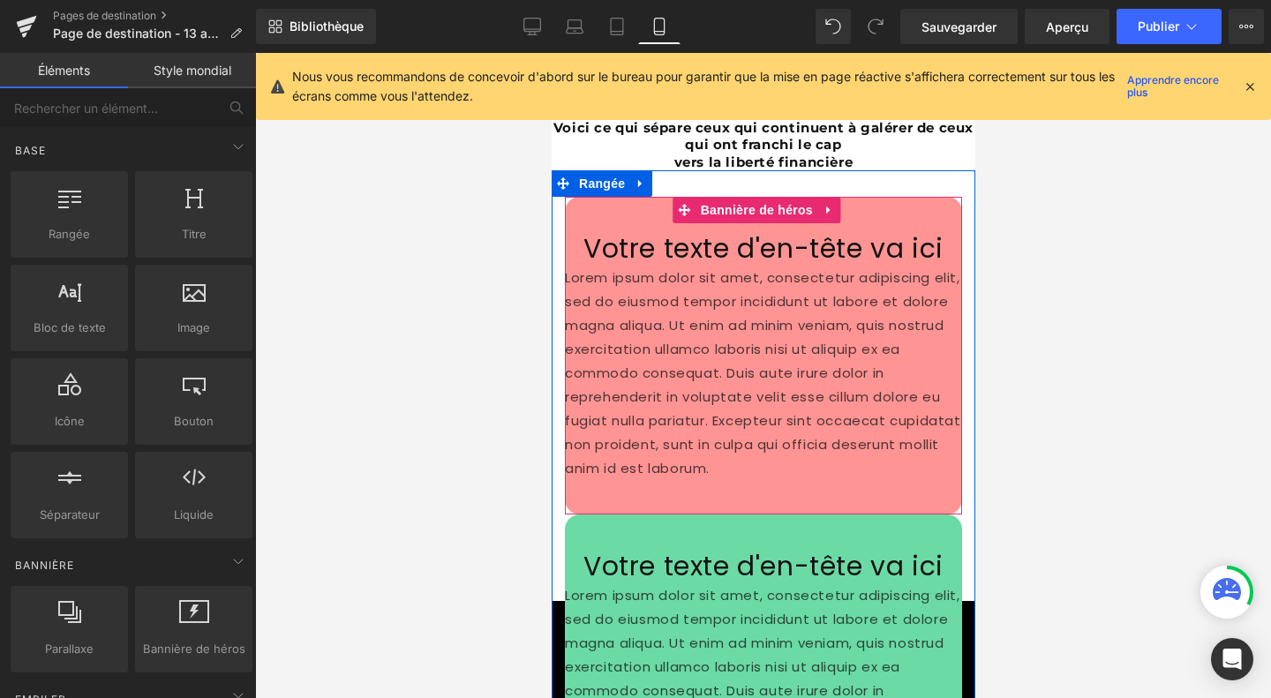
click at [645, 423] on div "Votre texte d'en-tête va ici Titre Lorem ipsum dolor sit amet, consectetur adip…" at bounding box center [762, 356] width 397 height 318
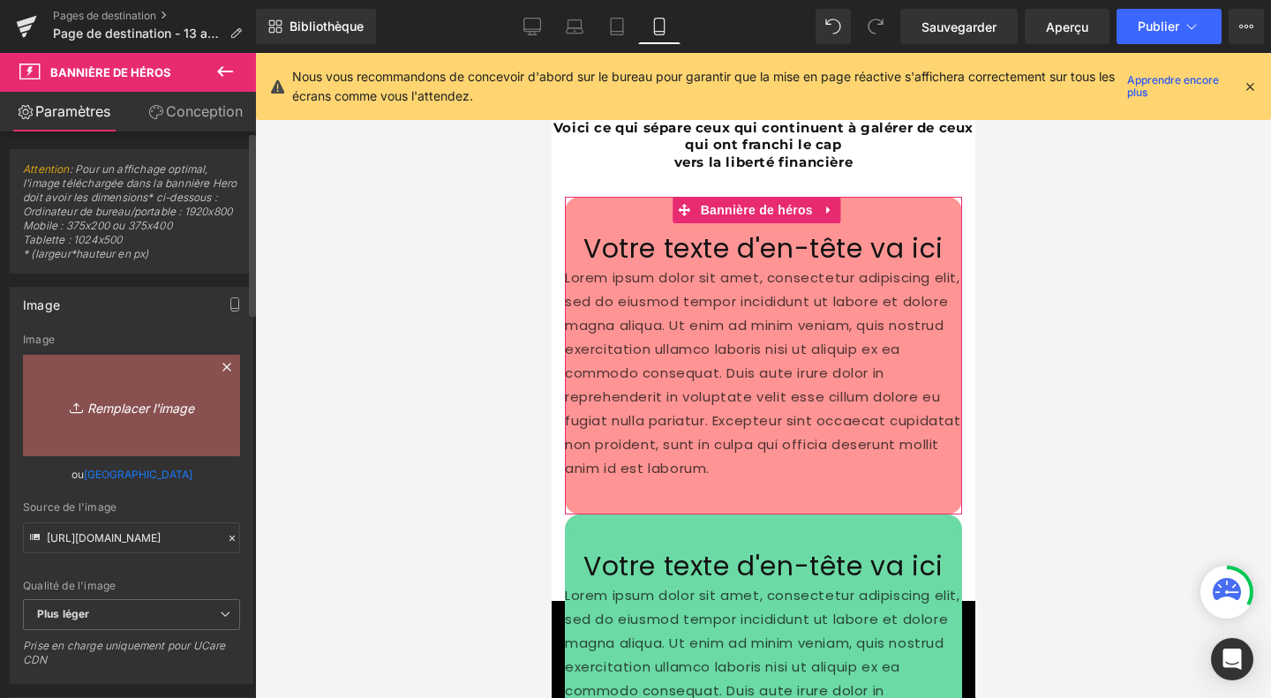
click at [134, 416] on icon "Remplacer l'image" at bounding box center [131, 405] width 141 height 22
type input "C:\fakepath\Design sans titre (47).jpg"
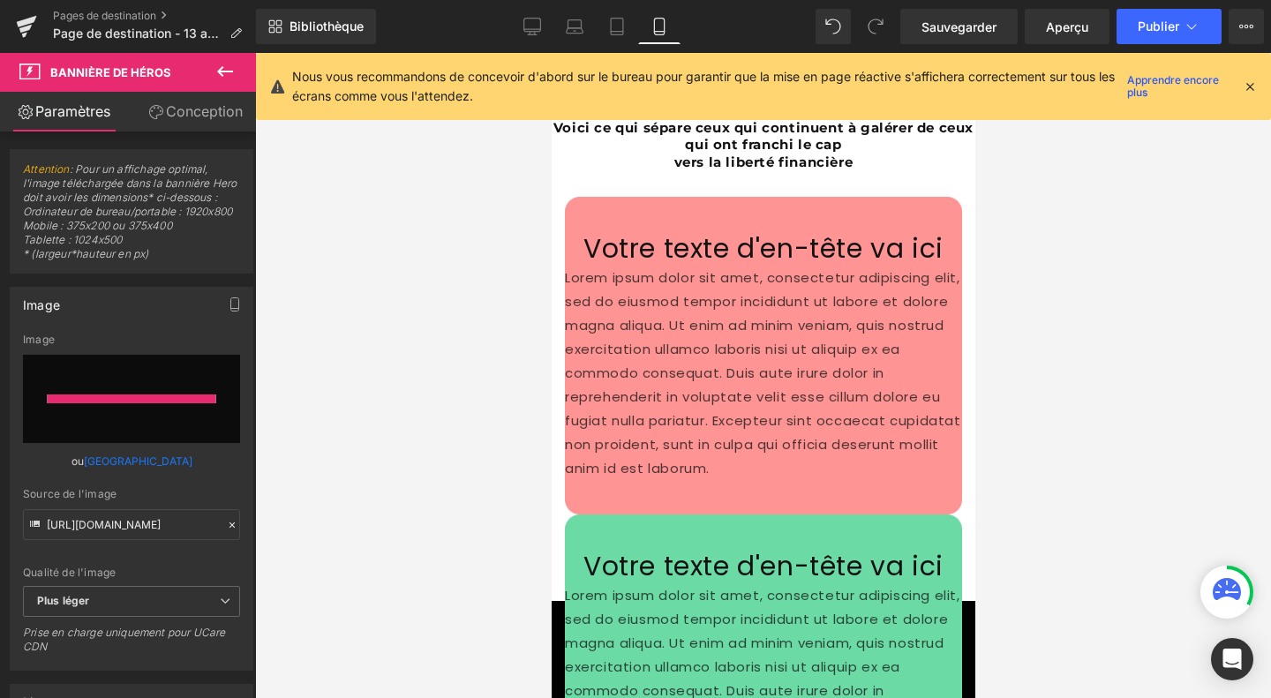
type input "https://ucarecdn.com/d04d93c4-e56f-4328-9d79-7bb396c54863/-/format/auto/-/previ…"
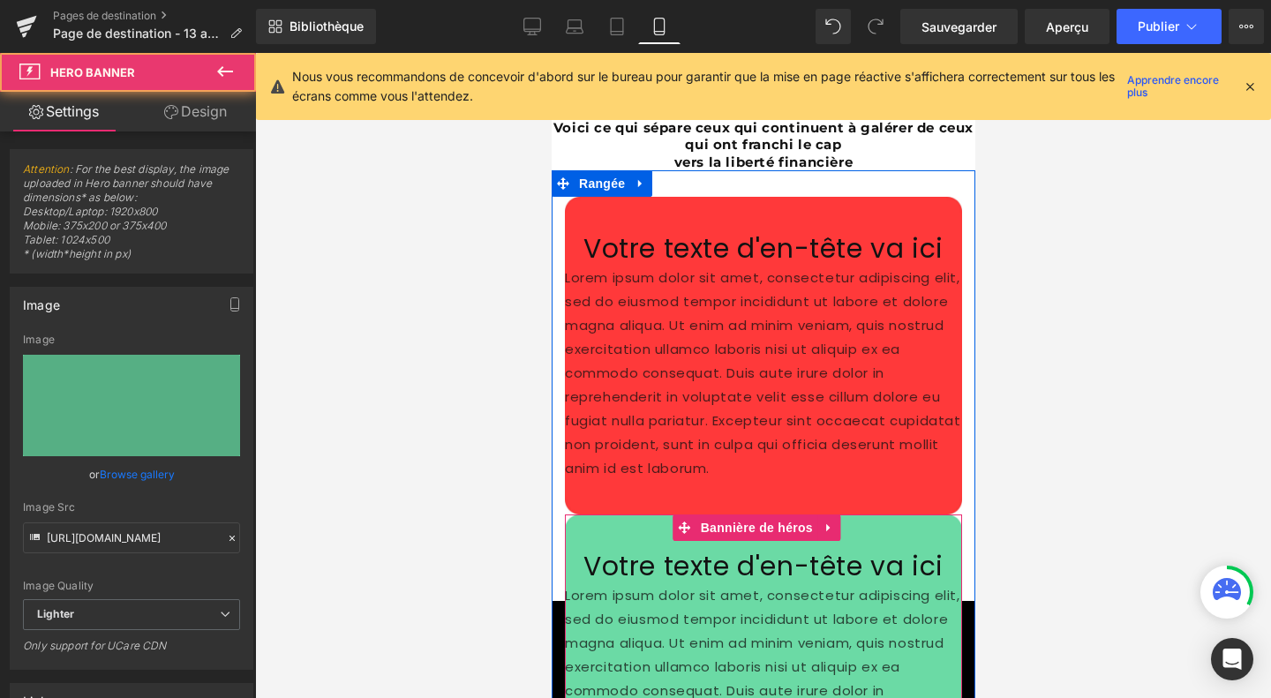
click at [591, 514] on div "Votre texte d'en-tête va ici Titre Lorem ipsum dolor sit amet, consectetur adip…" at bounding box center [762, 673] width 397 height 318
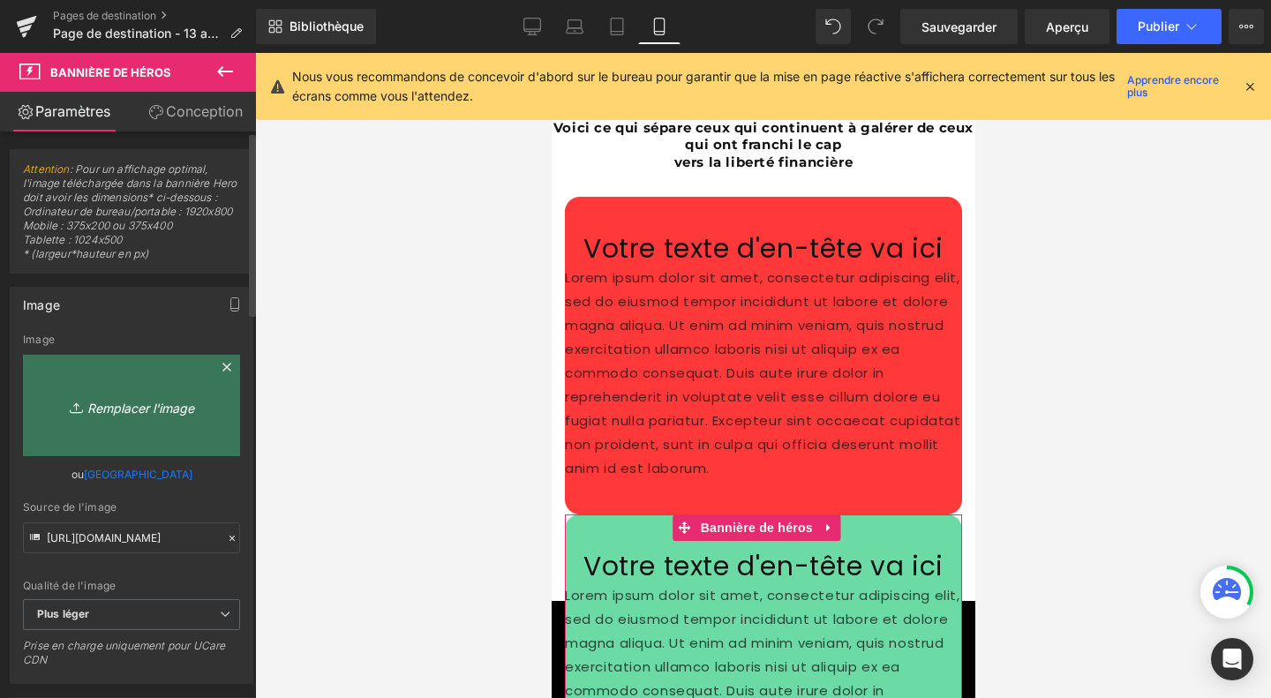
click at [111, 446] on link "Remplacer l'image" at bounding box center [131, 405] width 217 height 101
type input "C:\fakepath\Design sans titre (4).png"
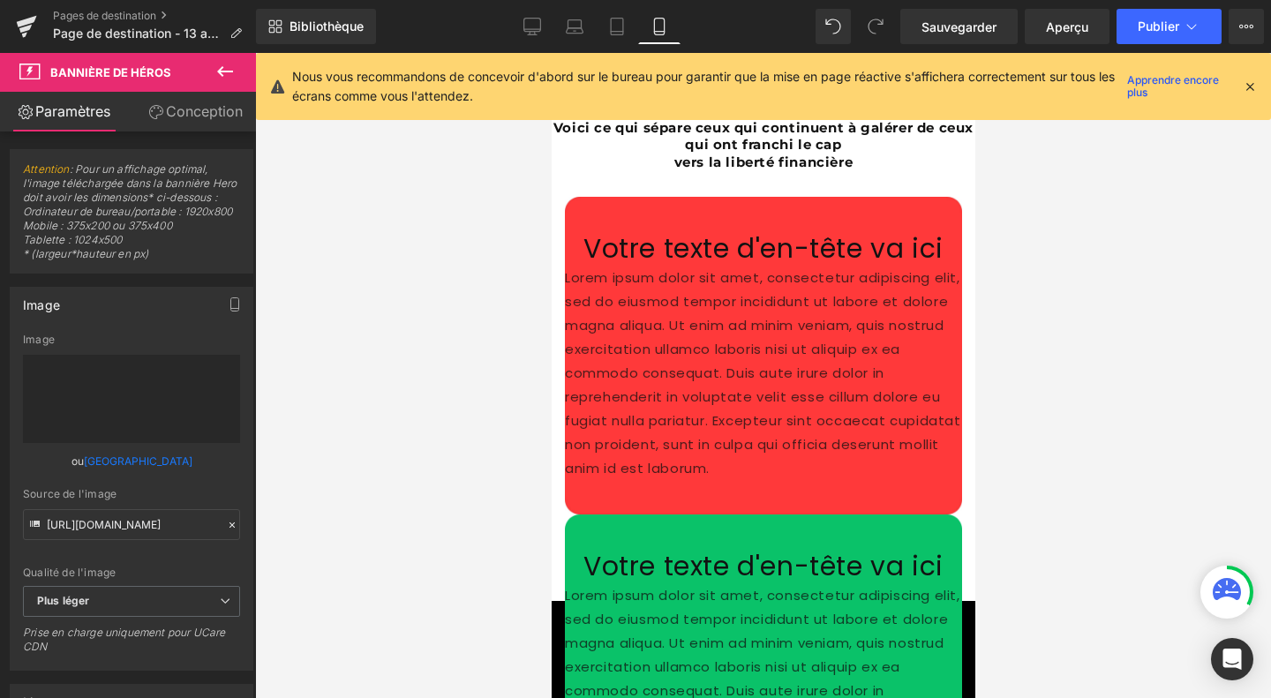
type input "https://ucarecdn.com/99504aa6-368e-46a5-87b2-10318f37fd1f/-/format/auto/-/previ…"
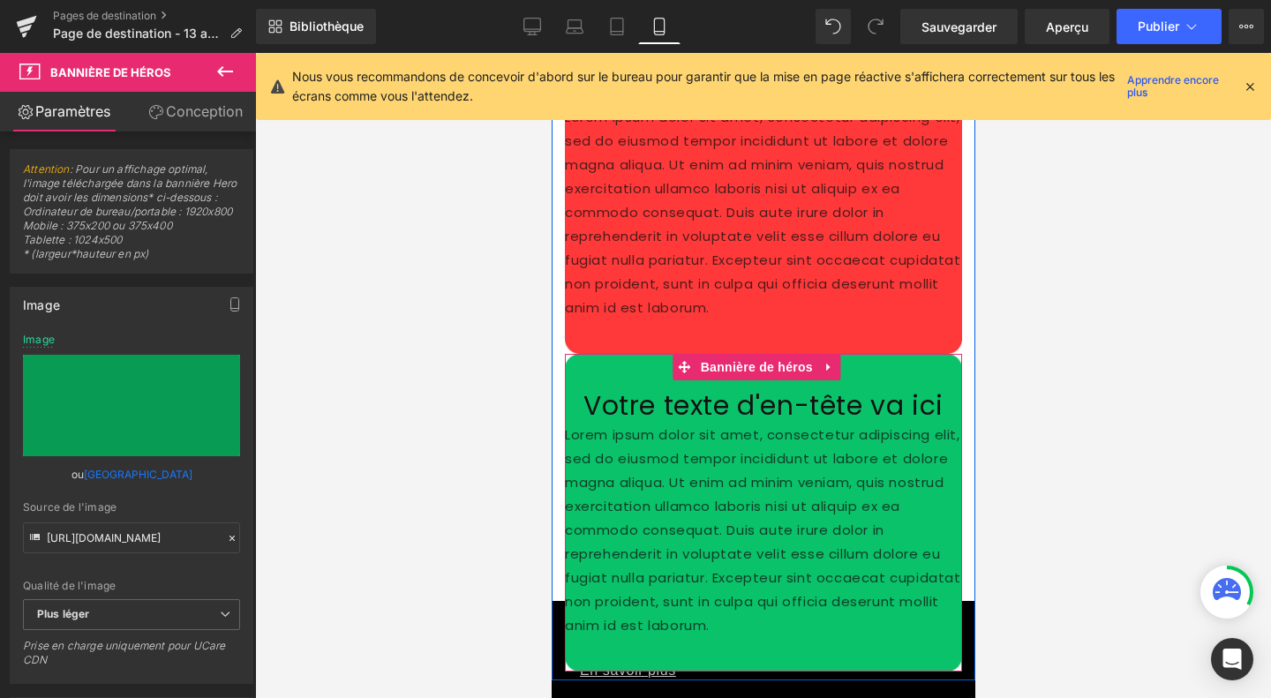
scroll to position [7408, 0]
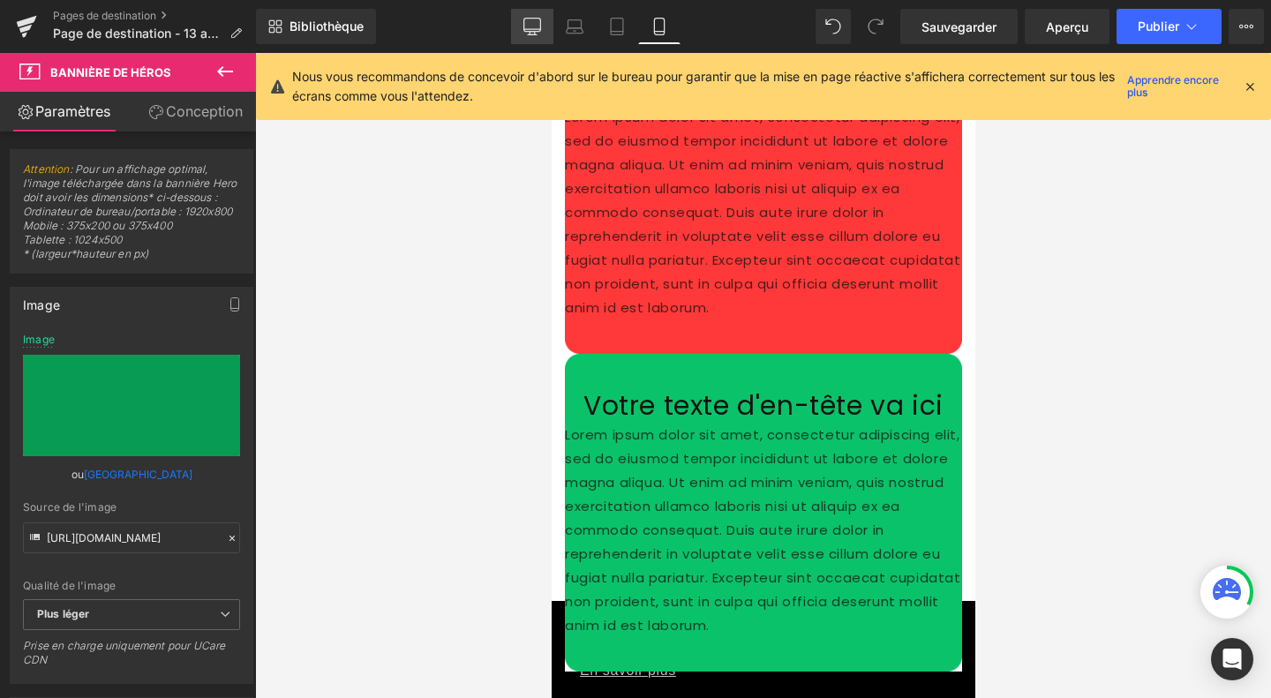
click at [532, 38] on link "Bureau" at bounding box center [532, 26] width 42 height 35
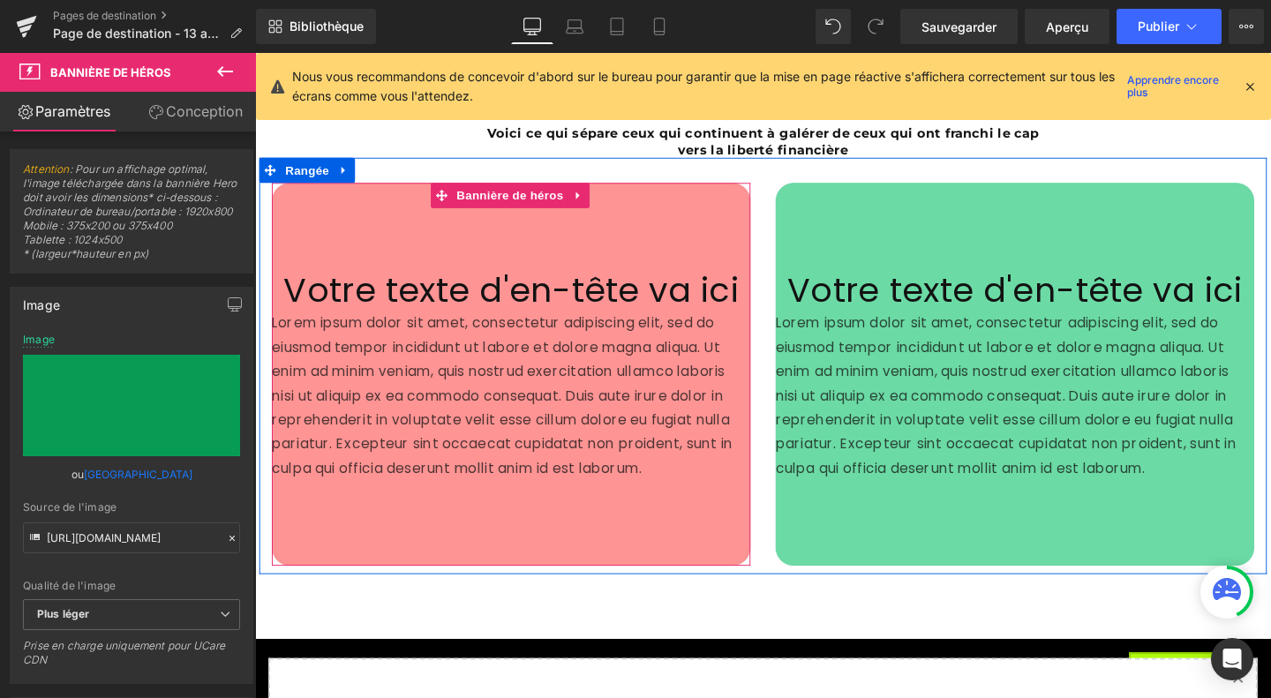
scroll to position [4870, 0]
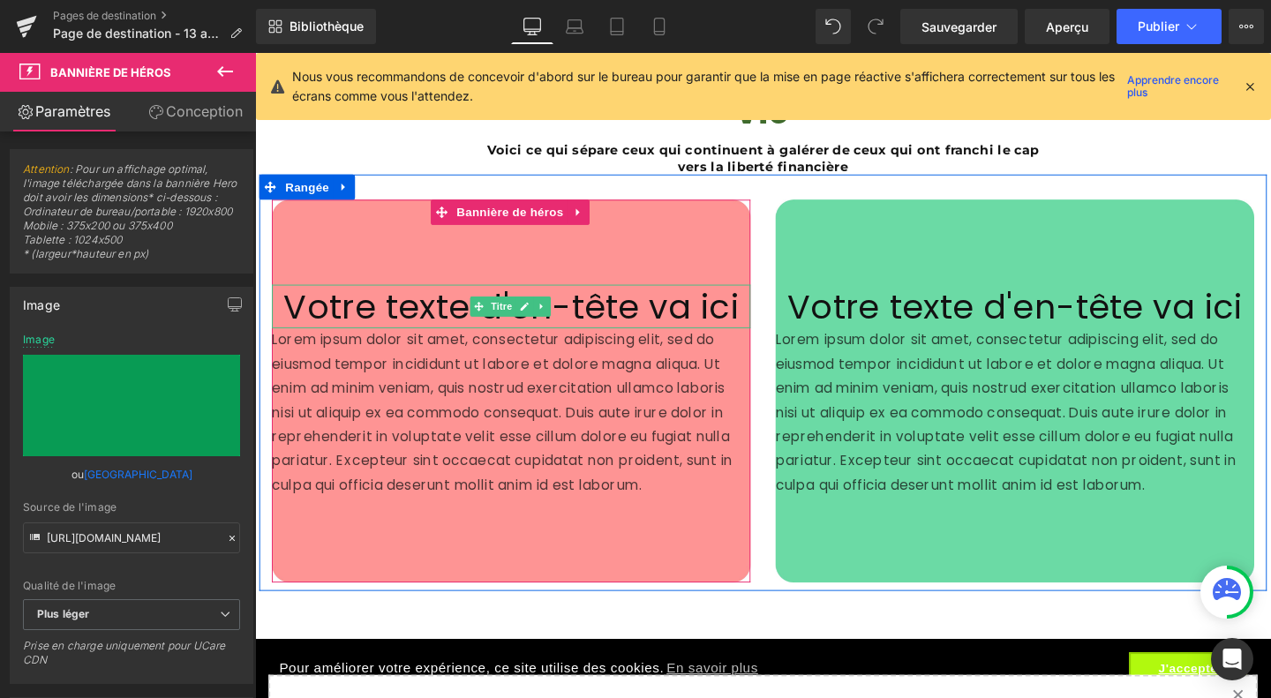
click at [448, 310] on font "Votre texte d'en-tête va ici" at bounding box center [524, 319] width 478 height 49
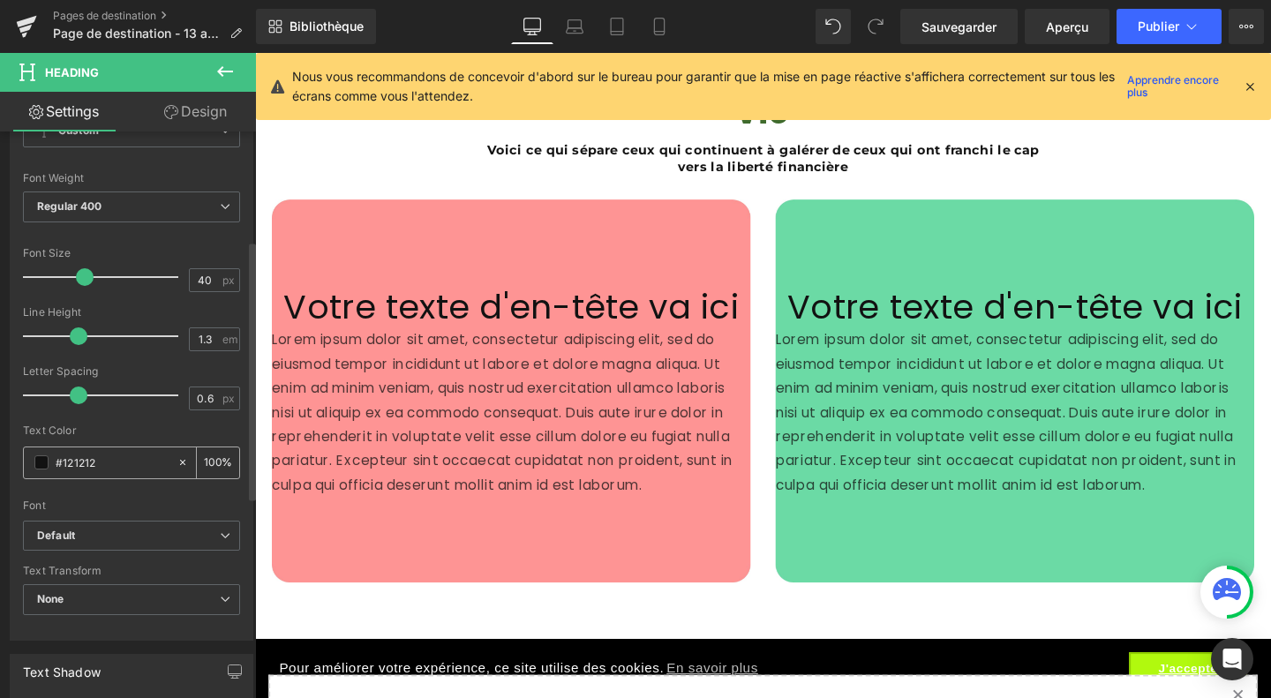
scroll to position [238, 0]
click at [44, 461] on span at bounding box center [41, 461] width 14 height 14
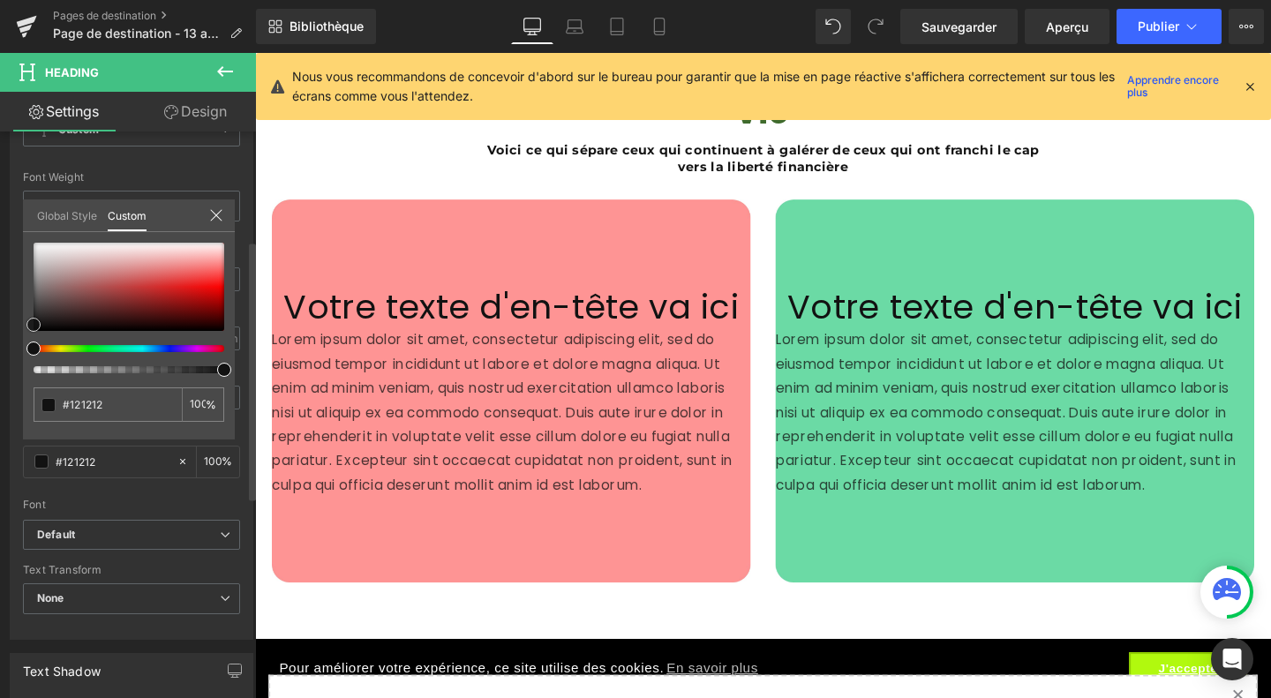
type input "#c4b4b4"
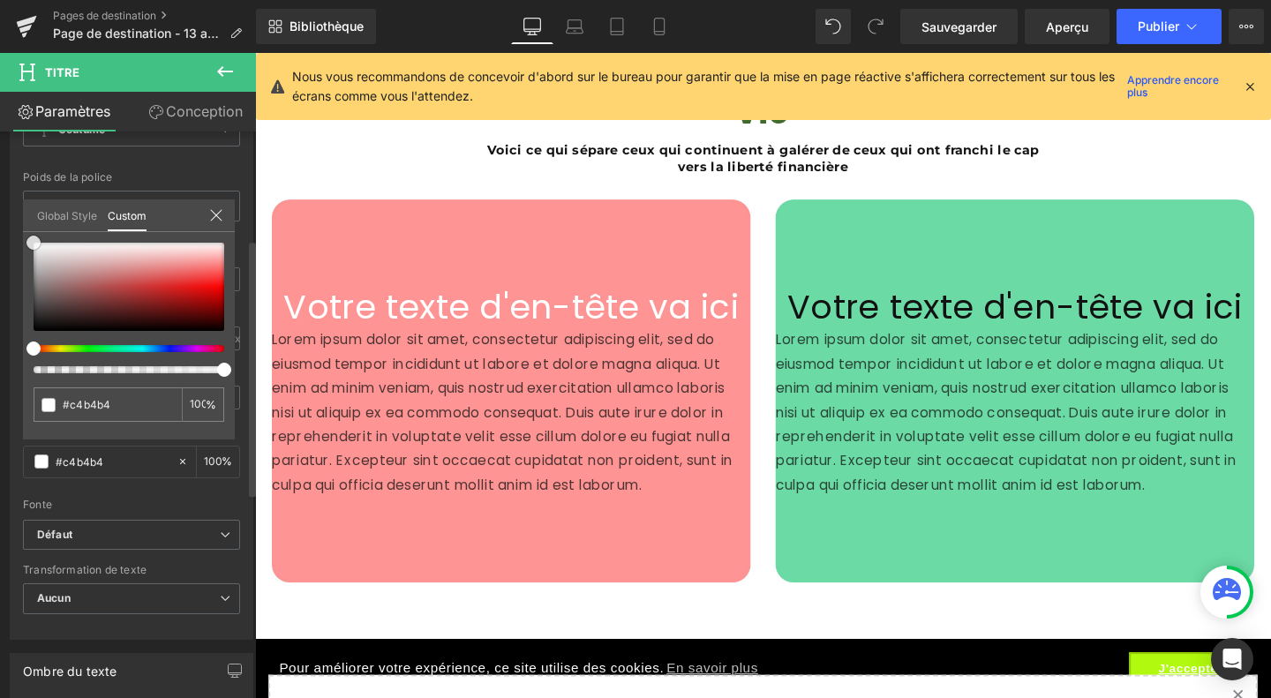
type input "#ffffff"
drag, startPoint x: 55, startPoint y: 266, endPoint x: 18, endPoint y: 230, distance: 51.2
click at [18, 230] on div "Typographie Styles de texte Coutume Coutume Configurer le style global Coutume …" at bounding box center [132, 337] width 264 height 606
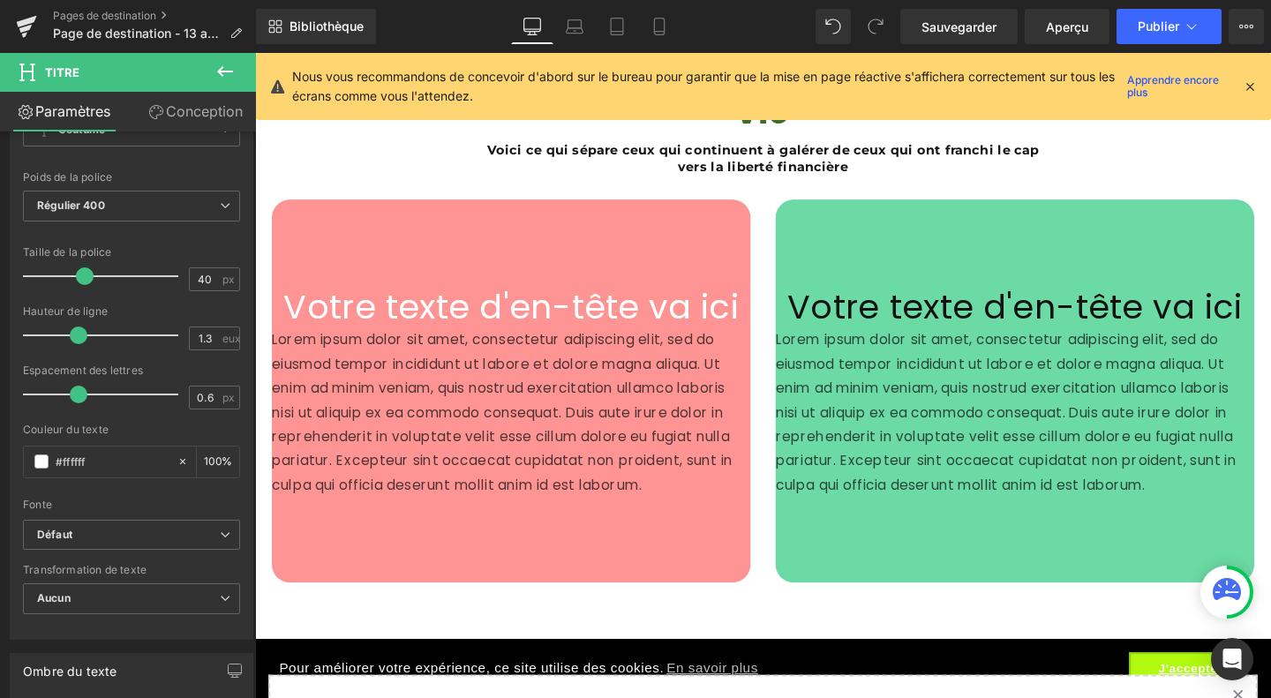
click at [41, 458] on span at bounding box center [41, 461] width 14 height 14
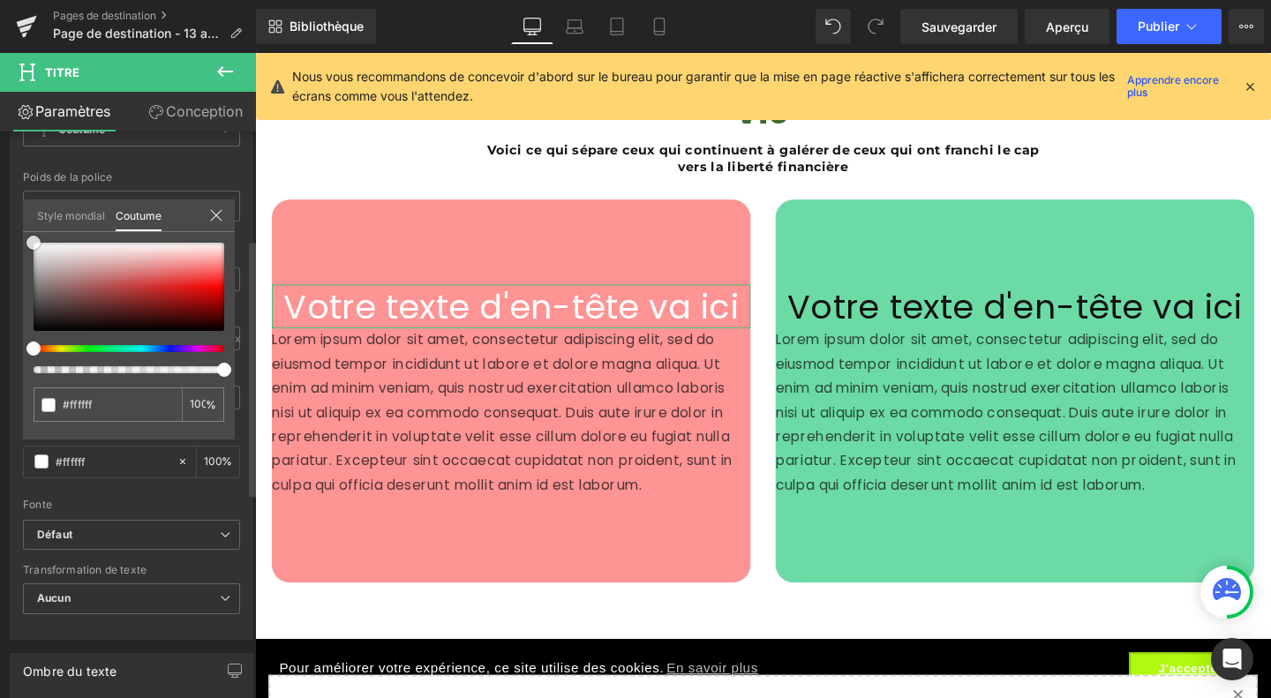
type input "#b28e8e"
type input "#c8b6b6"
type input "#ffffff"
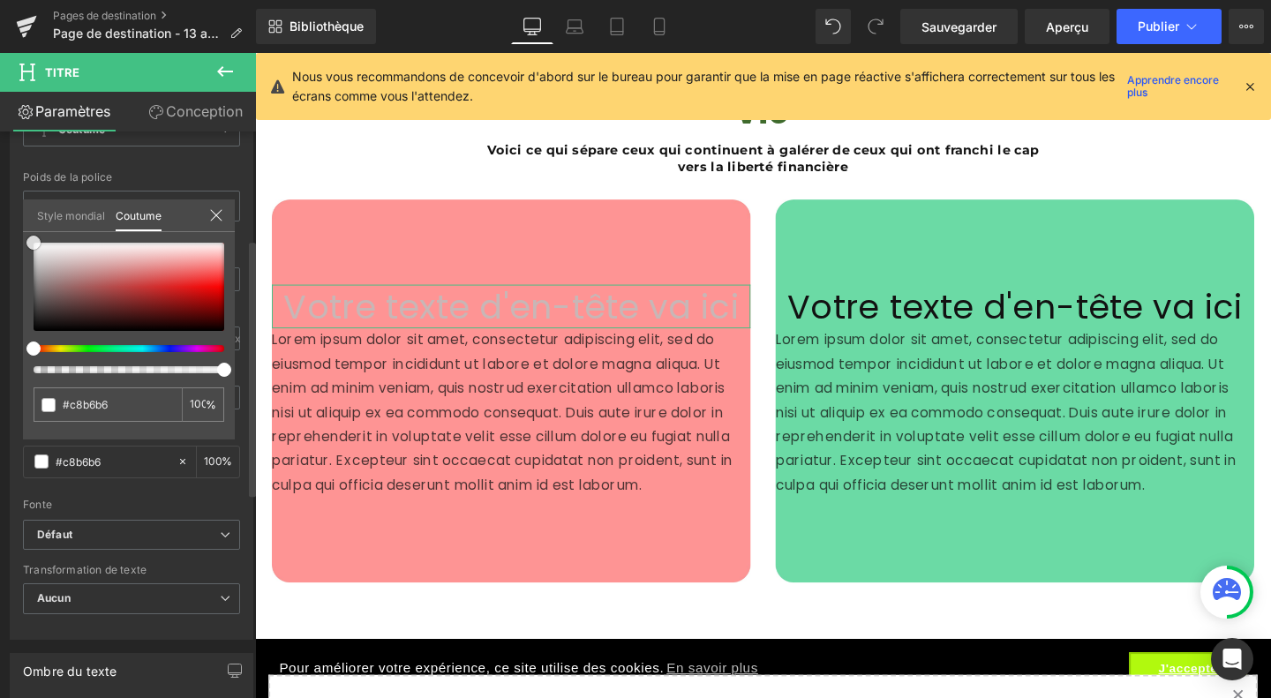
type input "#ffffff"
drag, startPoint x: 69, startPoint y: 275, endPoint x: 20, endPoint y: 229, distance: 67.4
click at [20, 229] on div "Typographie Styles de texte Coutume Coutume Configurer le style global Coutume …" at bounding box center [132, 337] width 264 height 606
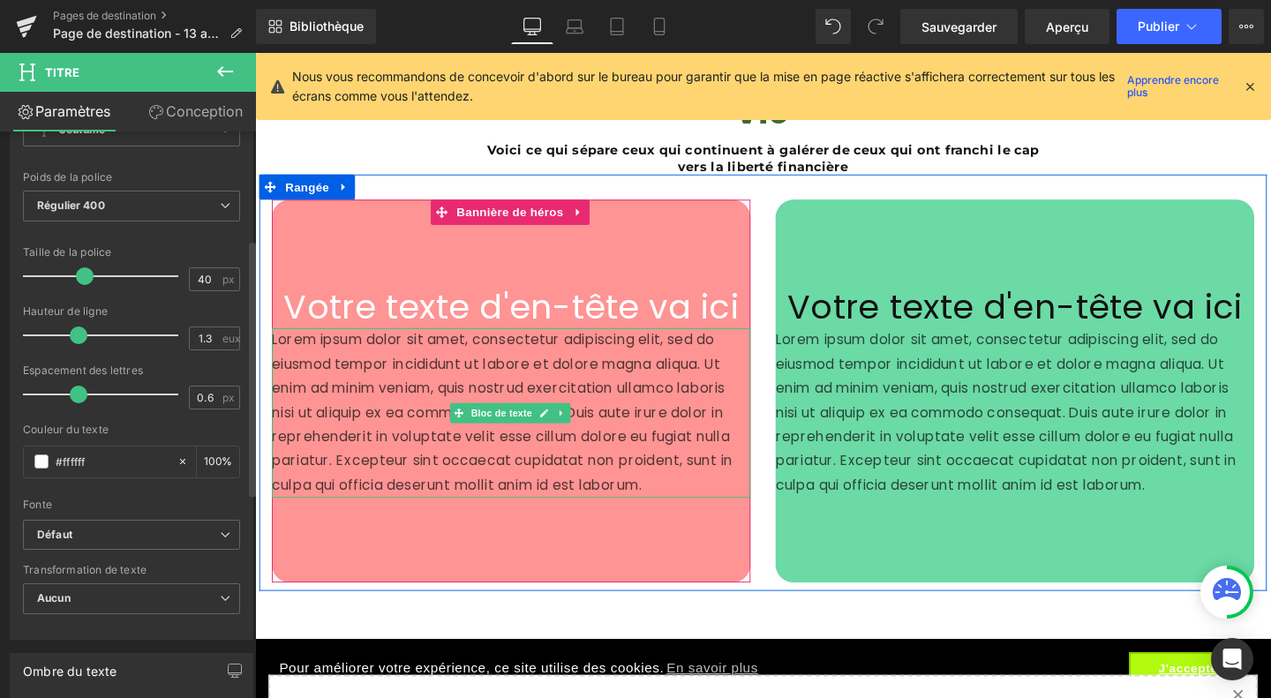
click at [501, 427] on font "Bloc de texte" at bounding box center [514, 432] width 64 height 11
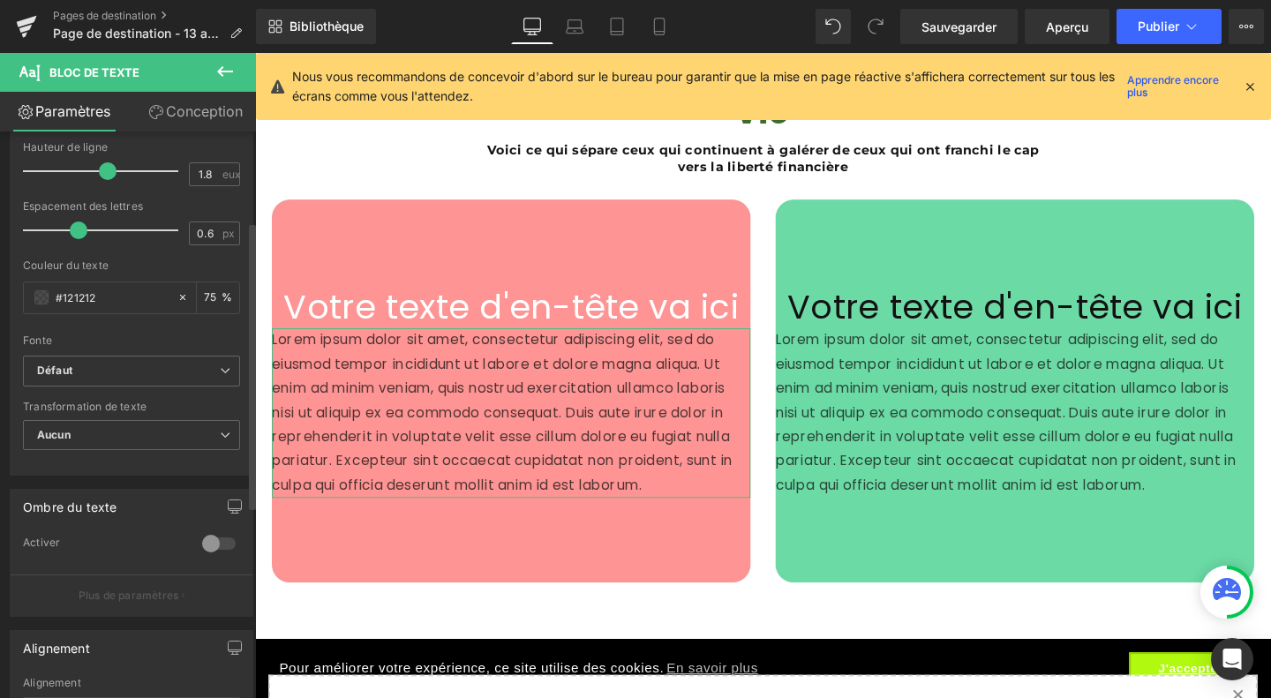
scroll to position [177, 0]
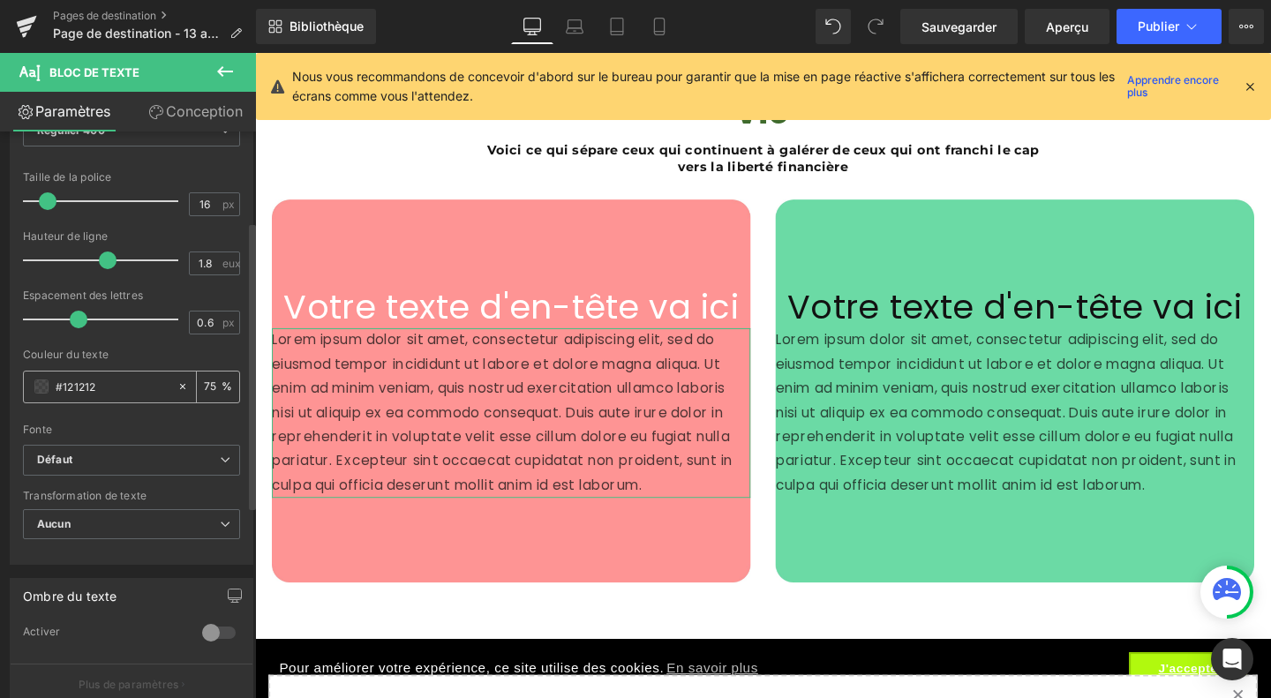
click at [41, 396] on div "#121212" at bounding box center [100, 386] width 153 height 31
click at [41, 386] on span at bounding box center [41, 386] width 14 height 14
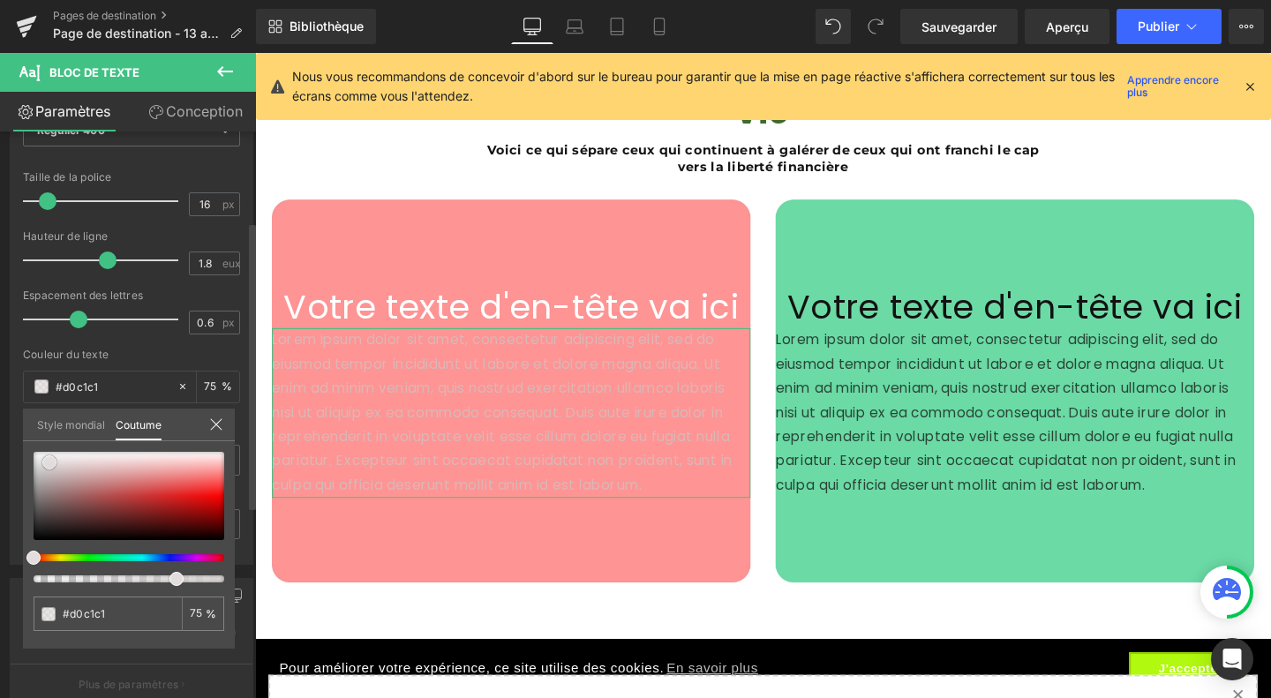
type input "#d0c1c1"
type input "#d2c5c5"
type input "#ffffff"
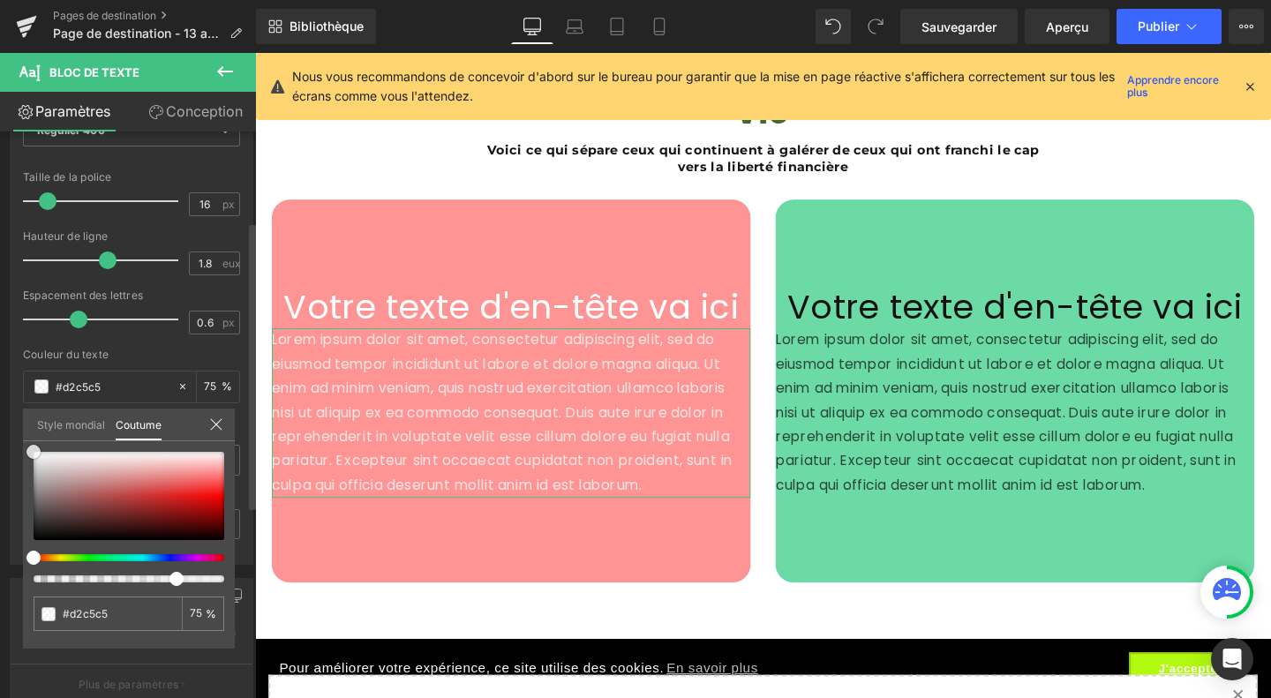
type input "#ffffff"
type input "#000000"
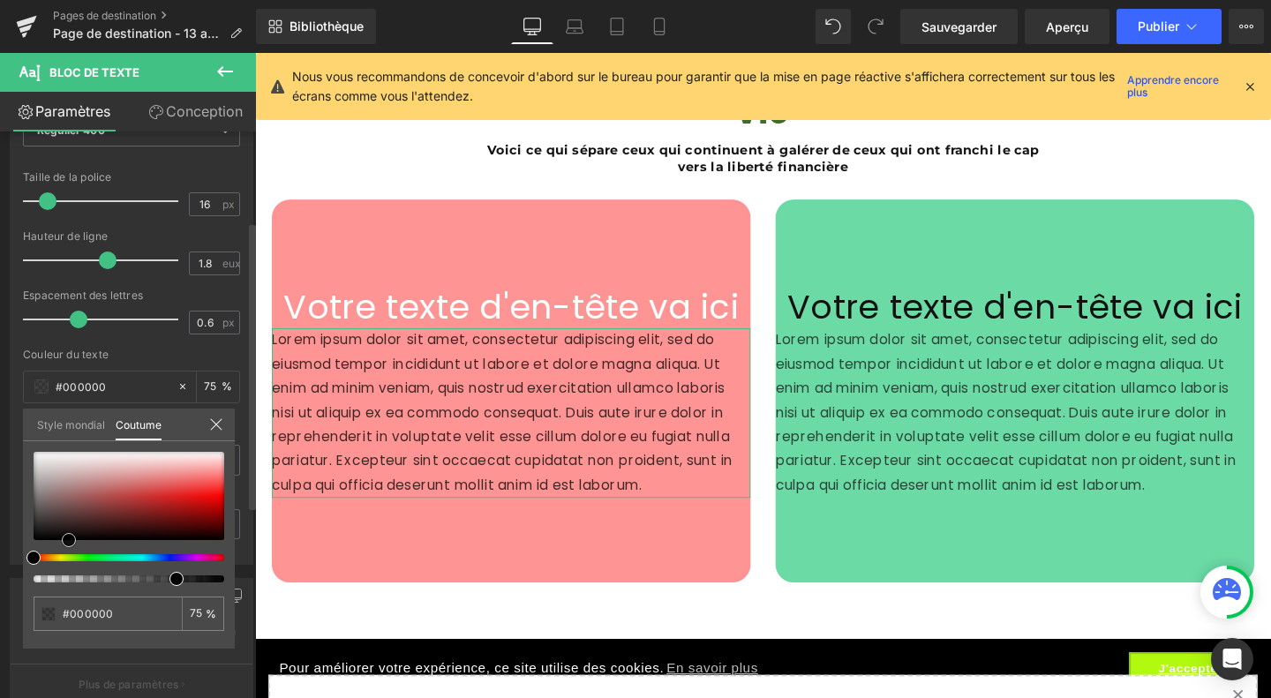
drag, startPoint x: 60, startPoint y: 470, endPoint x: 69, endPoint y: 553, distance: 83.4
click at [69, 553] on div at bounding box center [129, 517] width 191 height 131
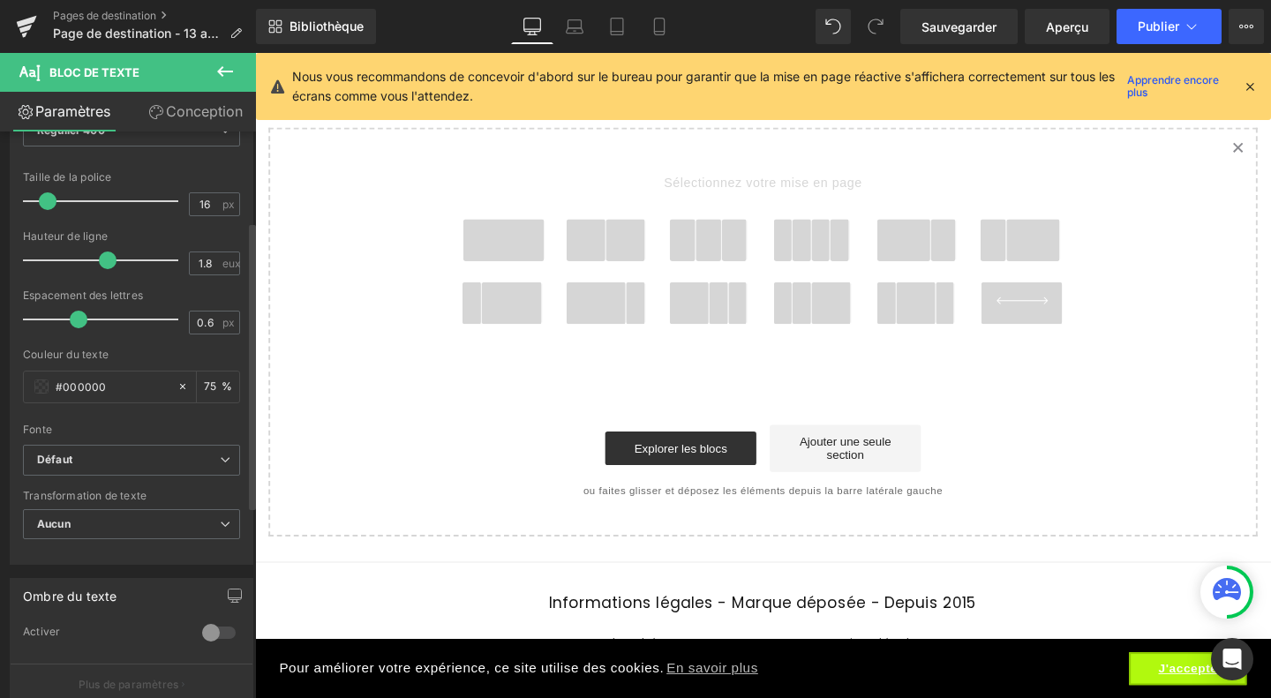
scroll to position [5442, 0]
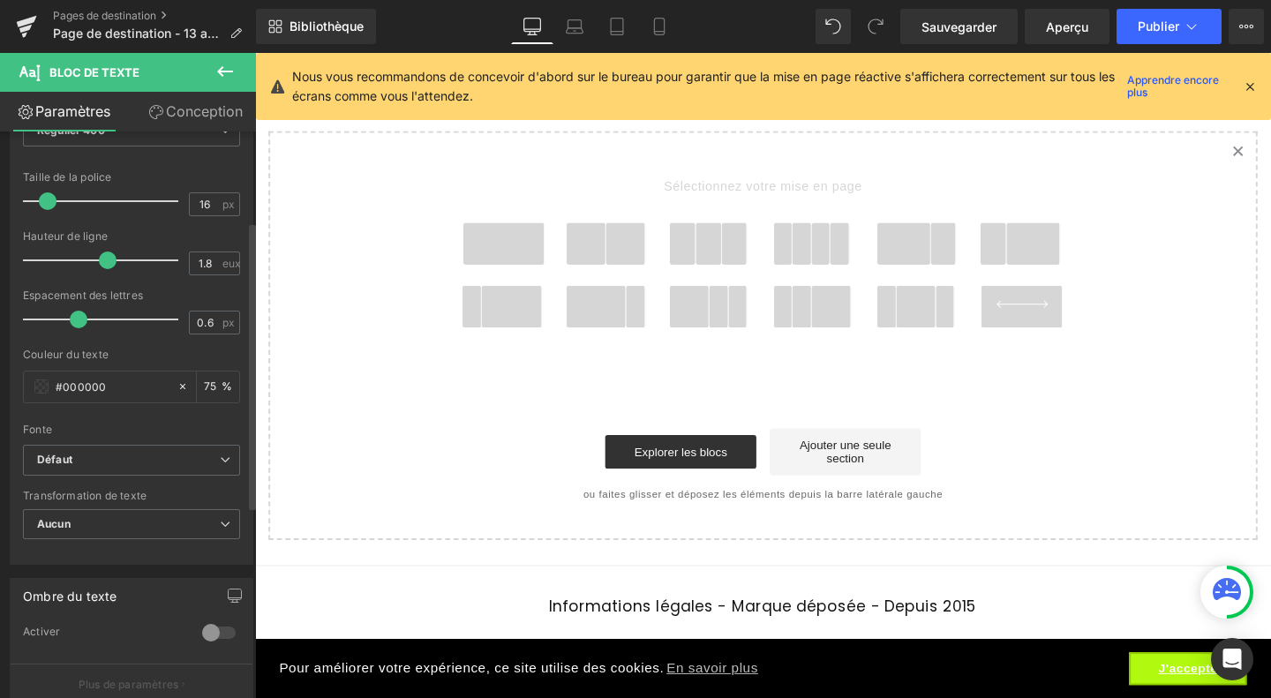
click at [221, 76] on icon at bounding box center [224, 71] width 21 height 21
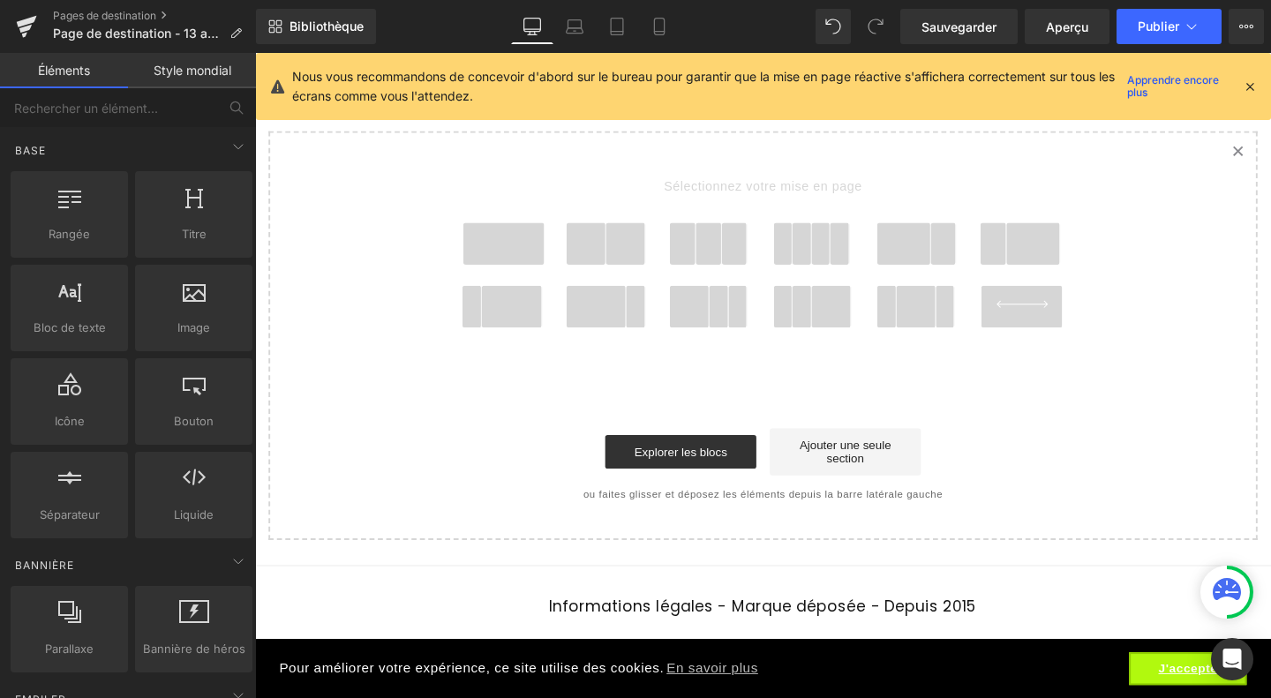
scroll to position [5132, 0]
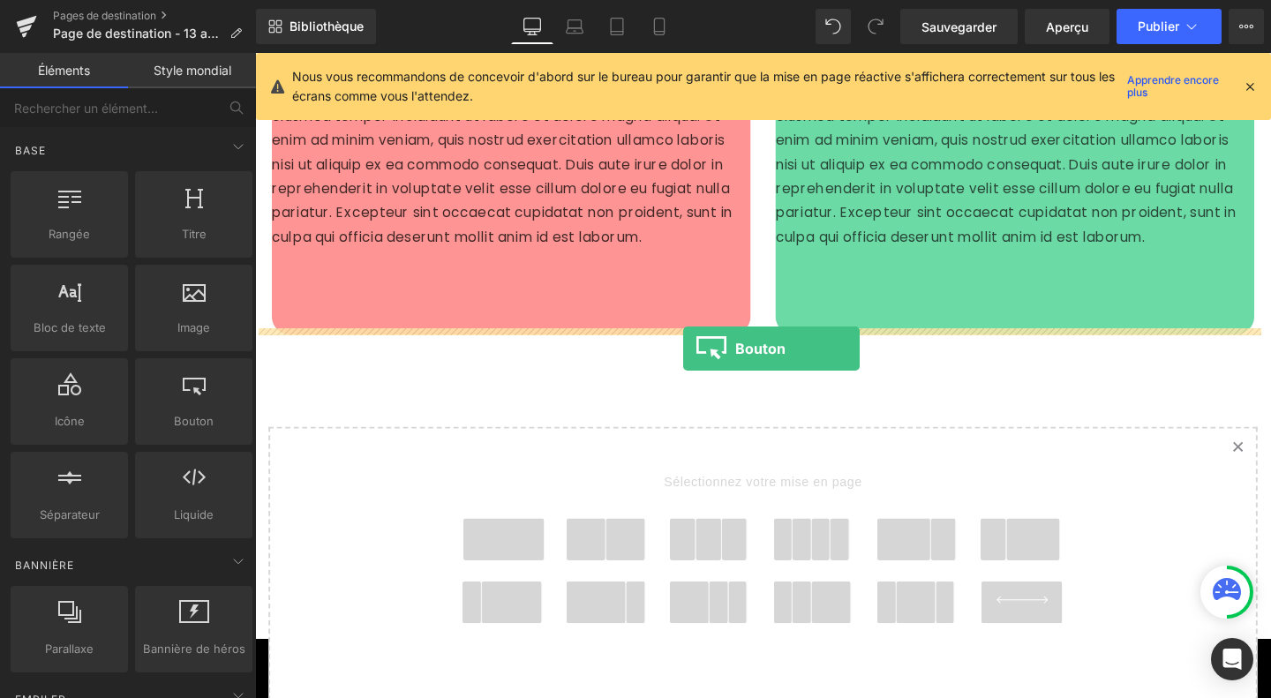
drag, startPoint x: 432, startPoint y: 461, endPoint x: 704, endPoint y: 364, distance: 288.6
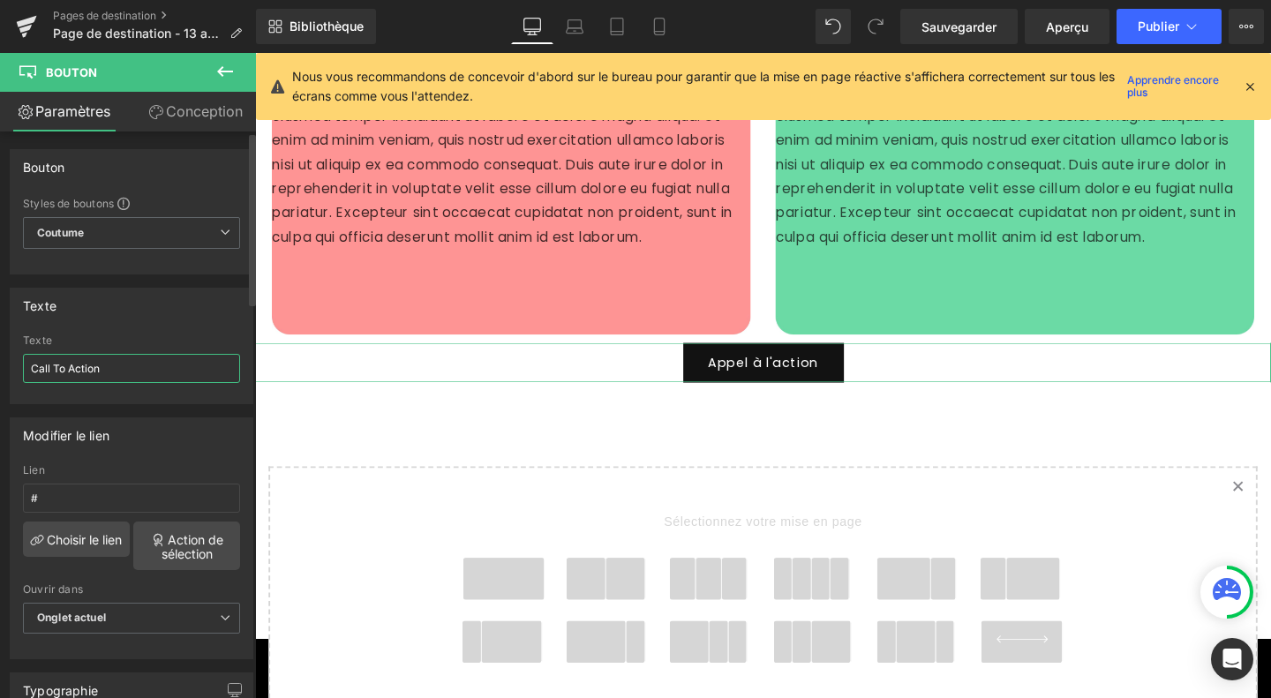
drag, startPoint x: 141, startPoint y: 371, endPoint x: 11, endPoint y: 379, distance: 130.8
click at [11, 379] on div "Call To Action Texte Call To Action" at bounding box center [132, 368] width 242 height 69
paste input "100% LÉGAL ET ÉTHIQUE"
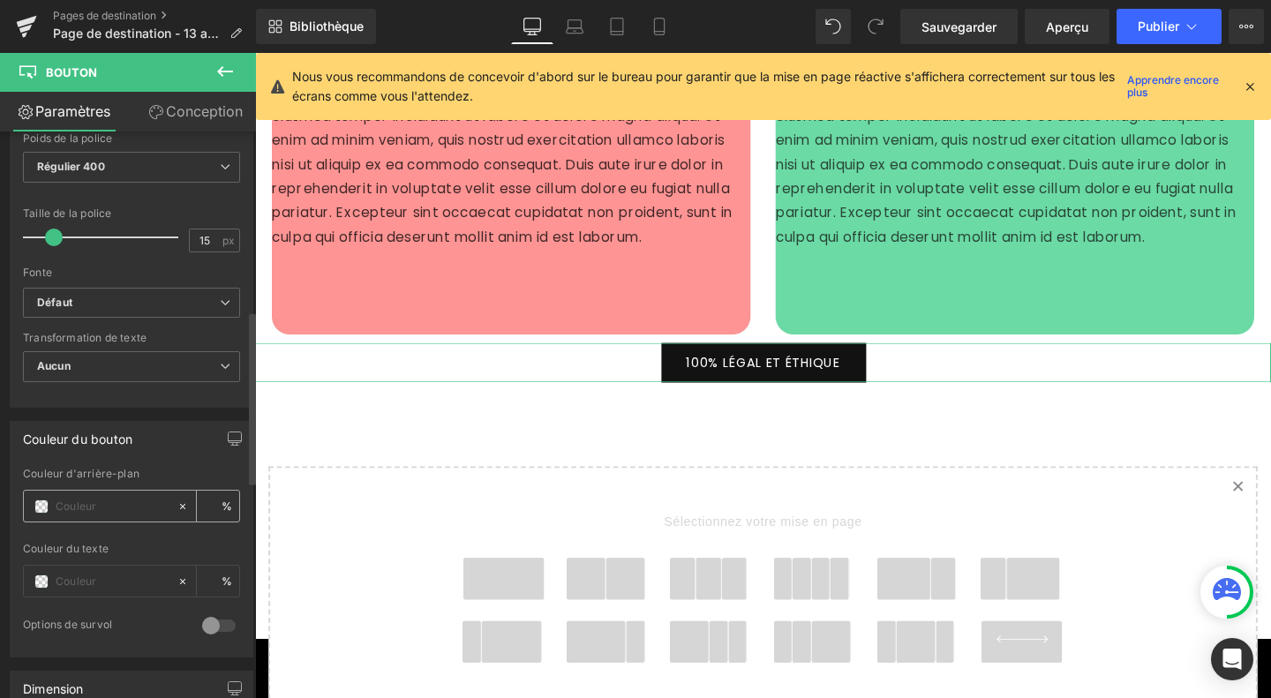
scroll to position [588, 0]
type input "100% LÉGAL ET ÉTHIQUE"
click at [42, 499] on span at bounding box center [41, 506] width 14 height 14
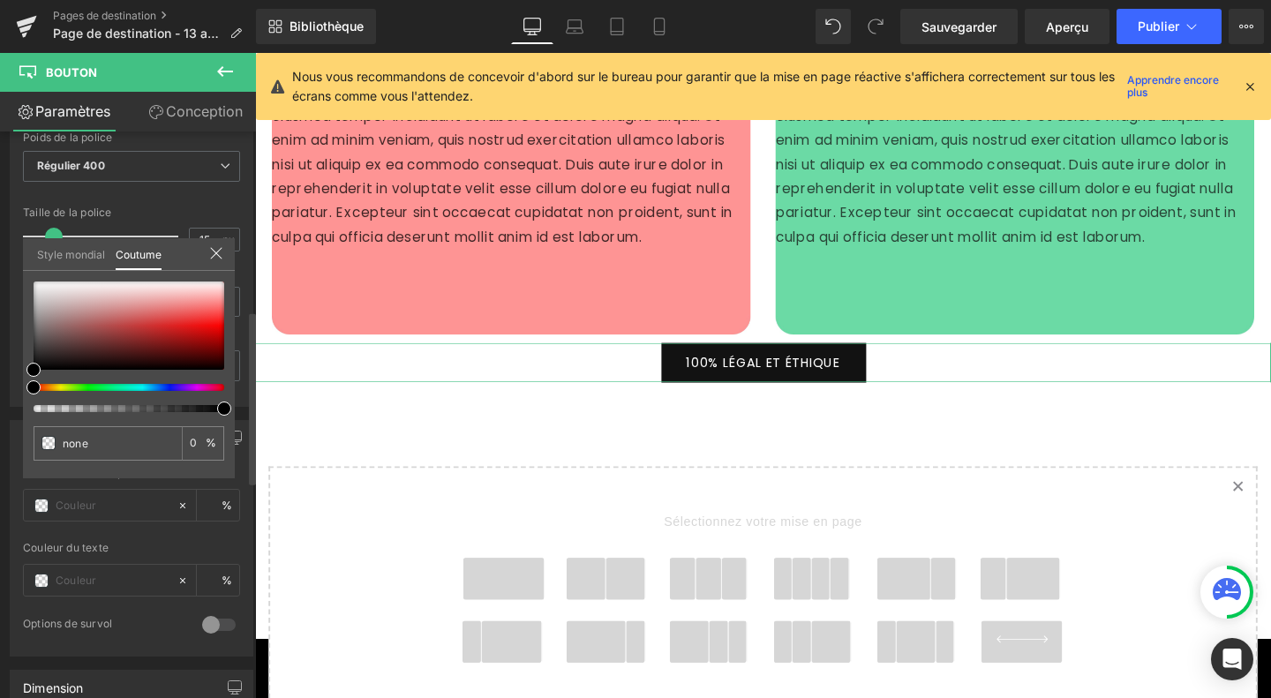
click at [98, 386] on div at bounding box center [121, 387] width 191 height 7
type input "#000000"
type input "100"
type input "#000000"
type input "100"
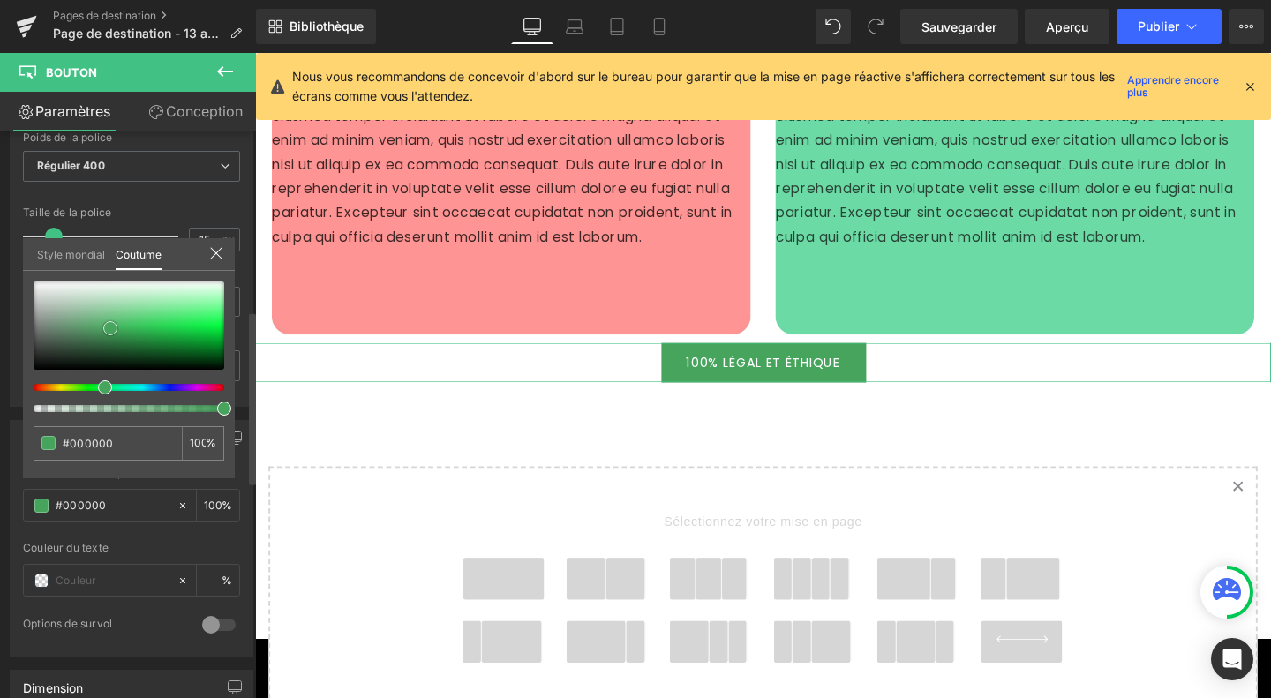
type input "#46a45d"
type input "#3f9b56"
type input "#3e9854"
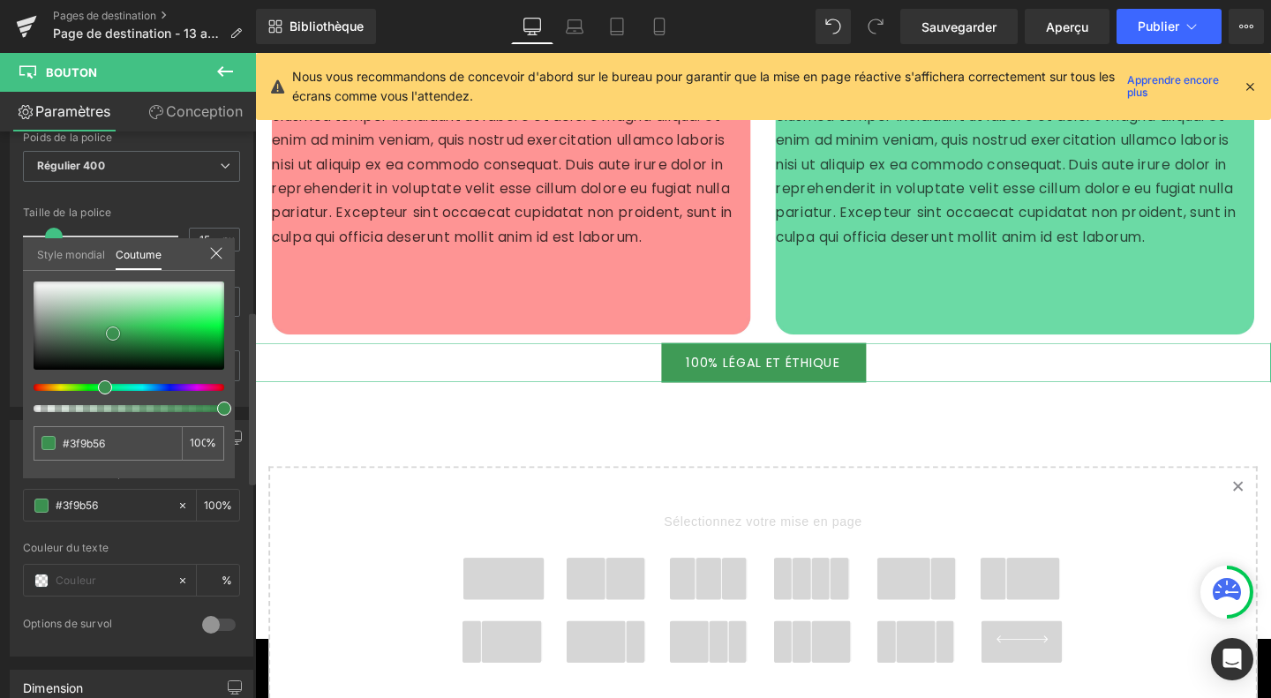
type input "#3e9854"
type input "#357c47"
type input "#316d40"
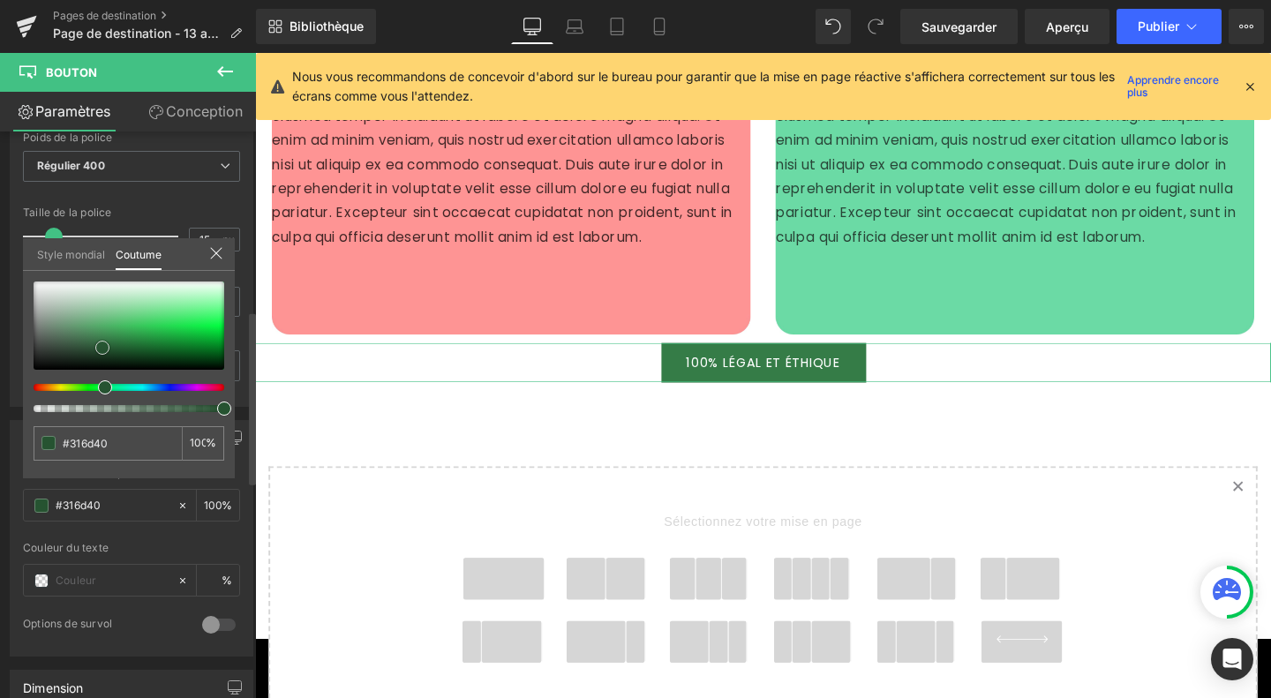
type input "#285733"
type input "#275332"
type input "#285733"
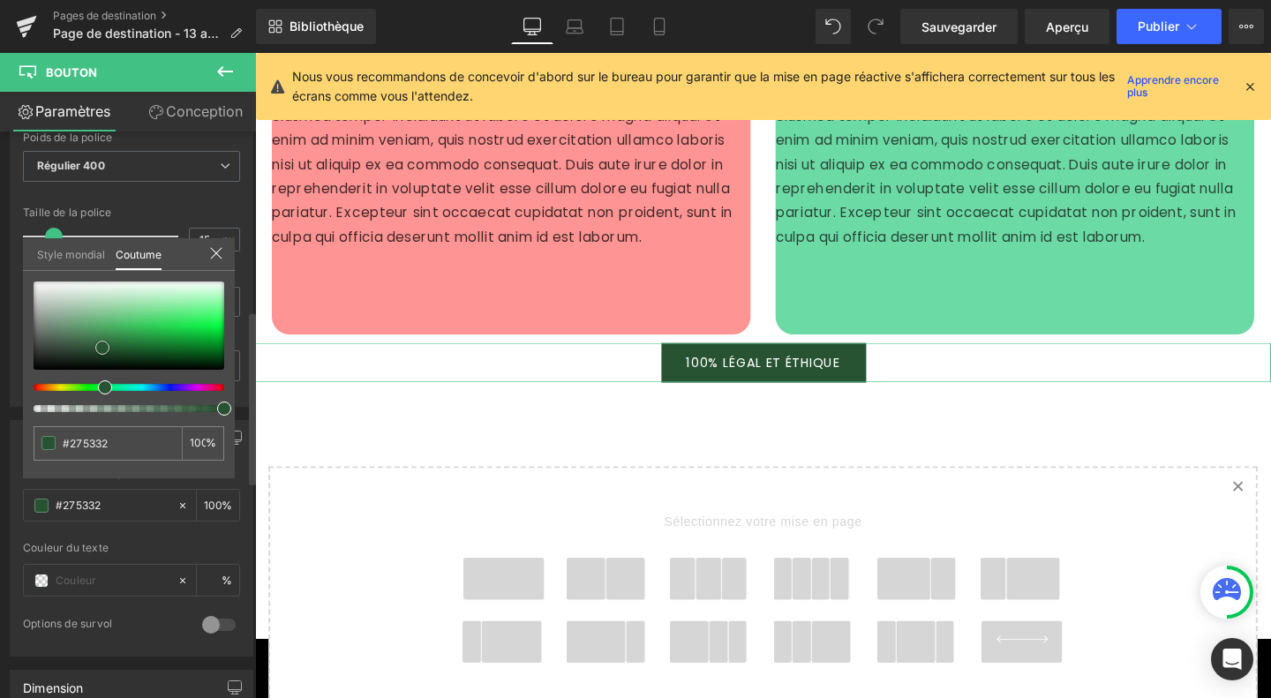
type input "#285733"
type input "#306d3d"
type input "#347943"
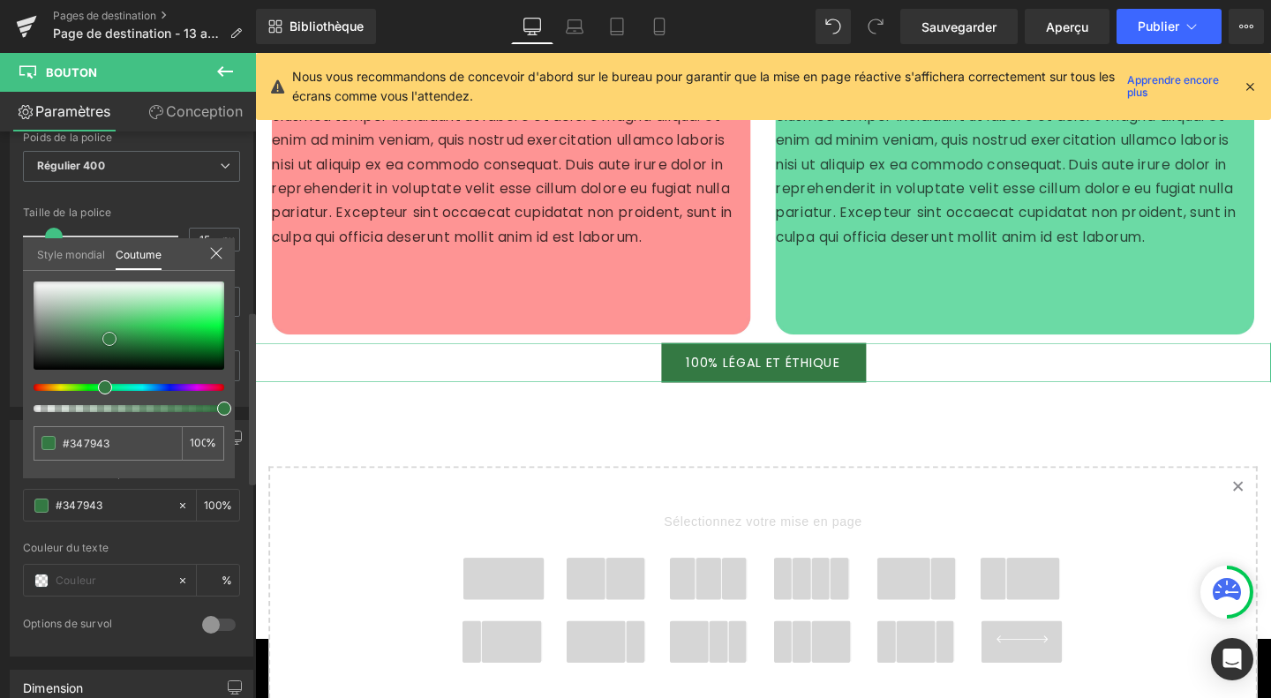
drag, startPoint x: 110, startPoint y: 328, endPoint x: 109, endPoint y: 340, distance: 11.5
click at [109, 340] on div at bounding box center [129, 325] width 191 height 88
type input "#327541"
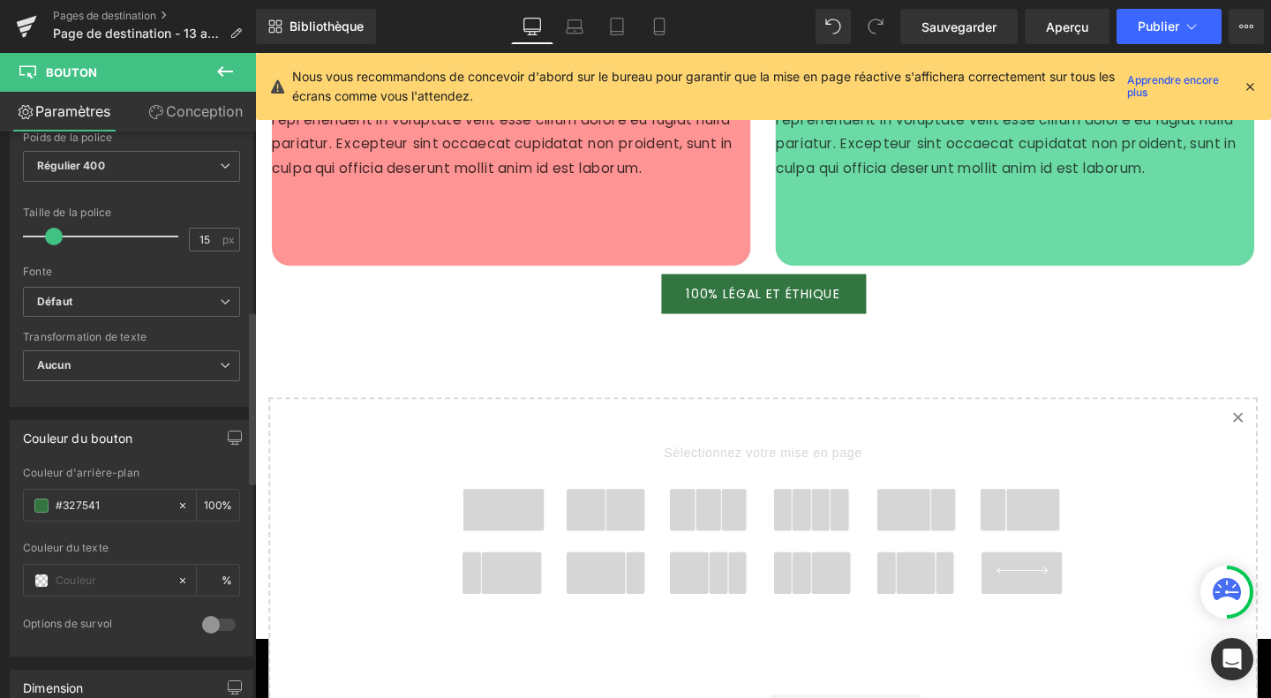
scroll to position [5063, 0]
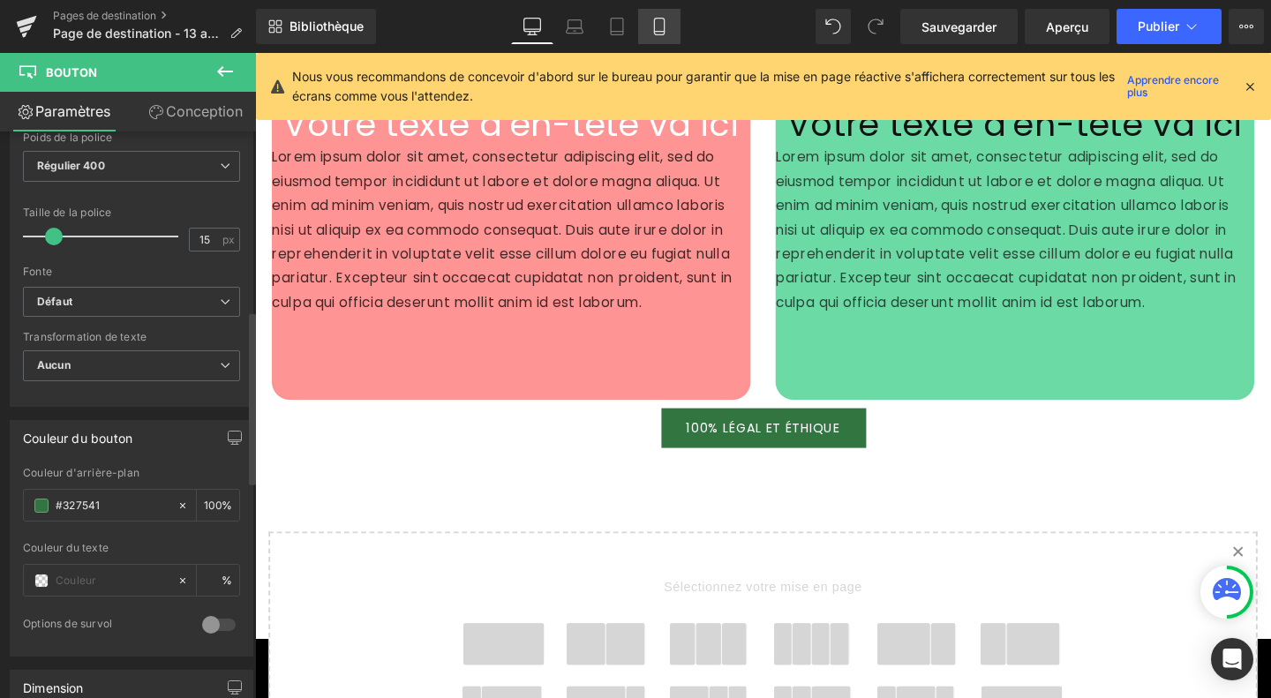
click at [645, 21] on link "Mobile" at bounding box center [659, 26] width 42 height 35
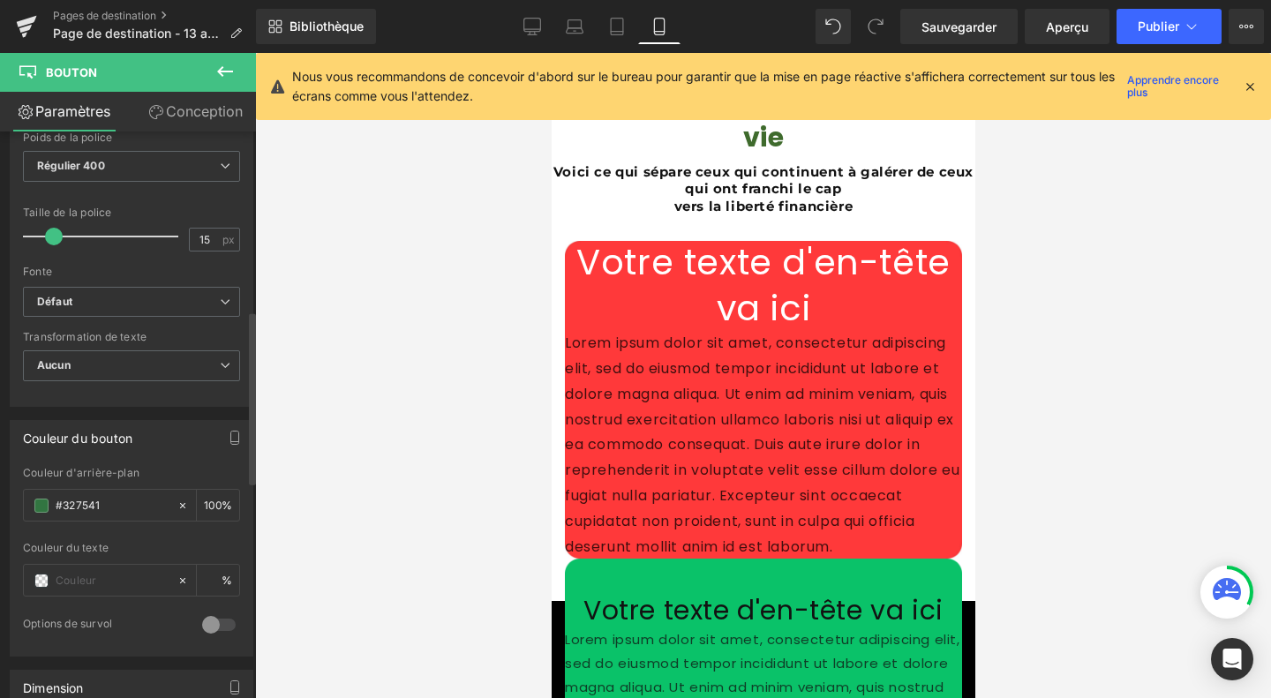
scroll to position [7261, 0]
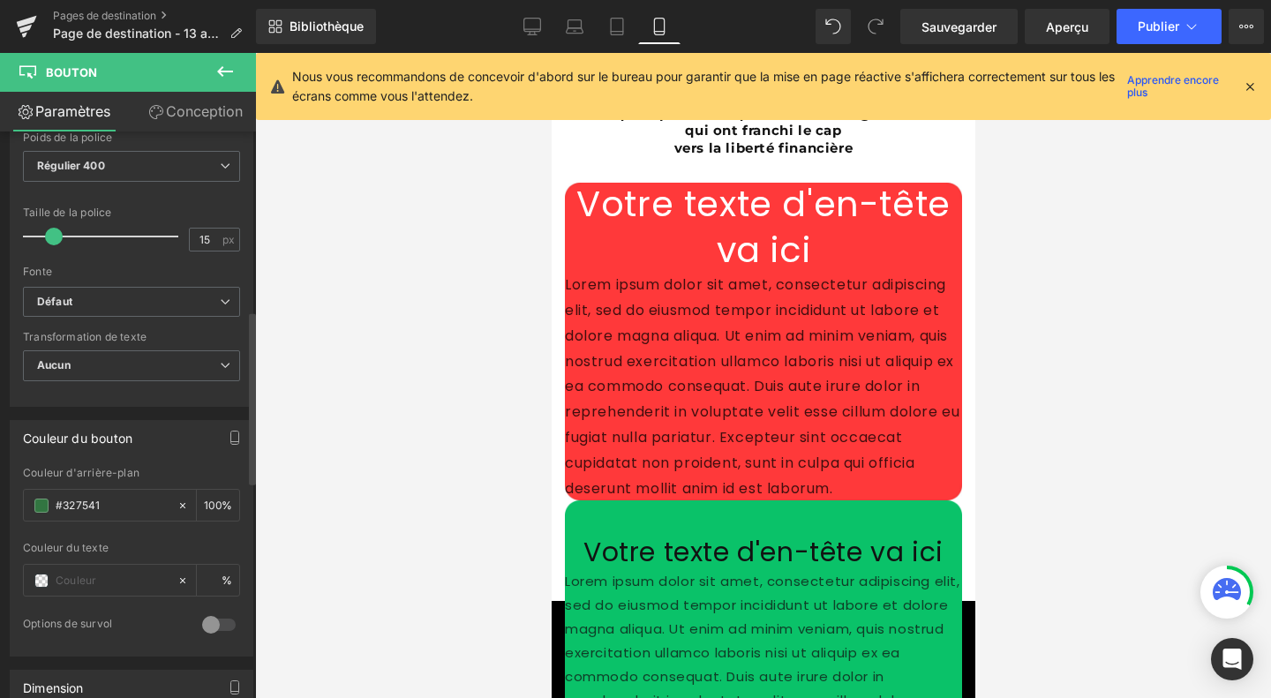
click at [664, 297] on font "Lorem ipsum dolor sit amet, consectetur adipiscing elit, sed do eiusmod tempor …" at bounding box center [761, 386] width 394 height 223
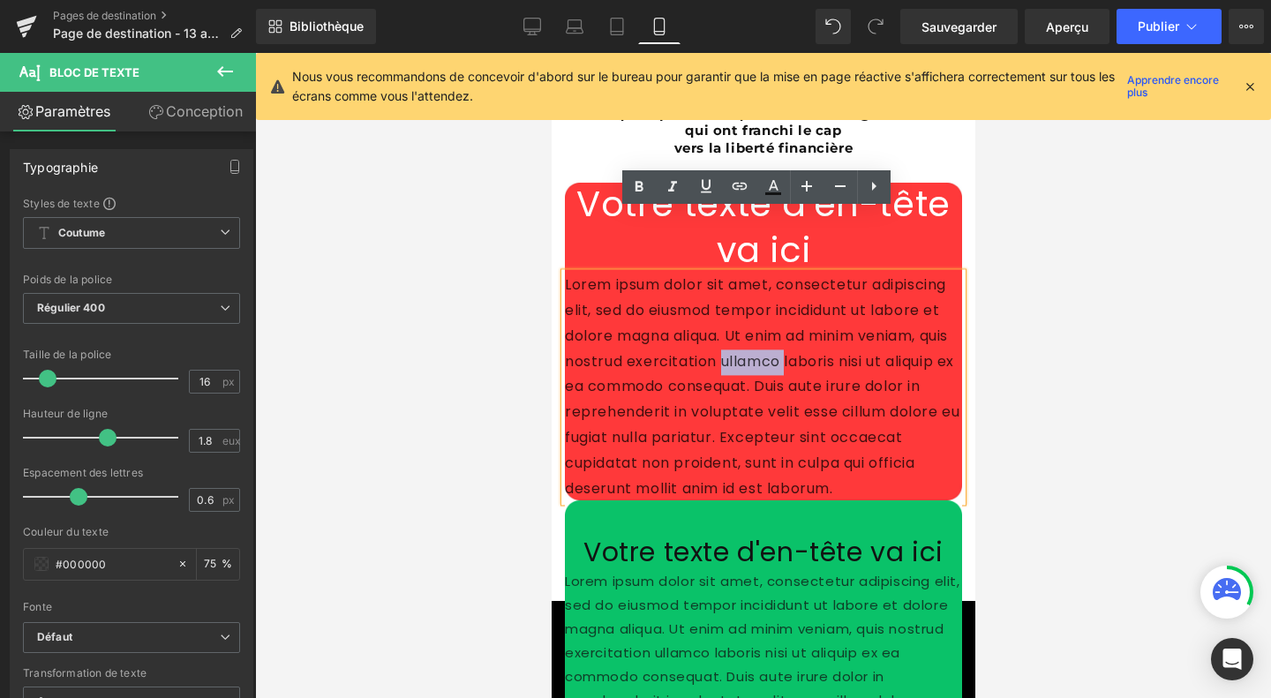
click at [719, 419] on p "Lorem ipsum dolor sit amet, consectetur adipiscing elit, sed do eiusmod tempor …" at bounding box center [762, 388] width 397 height 229
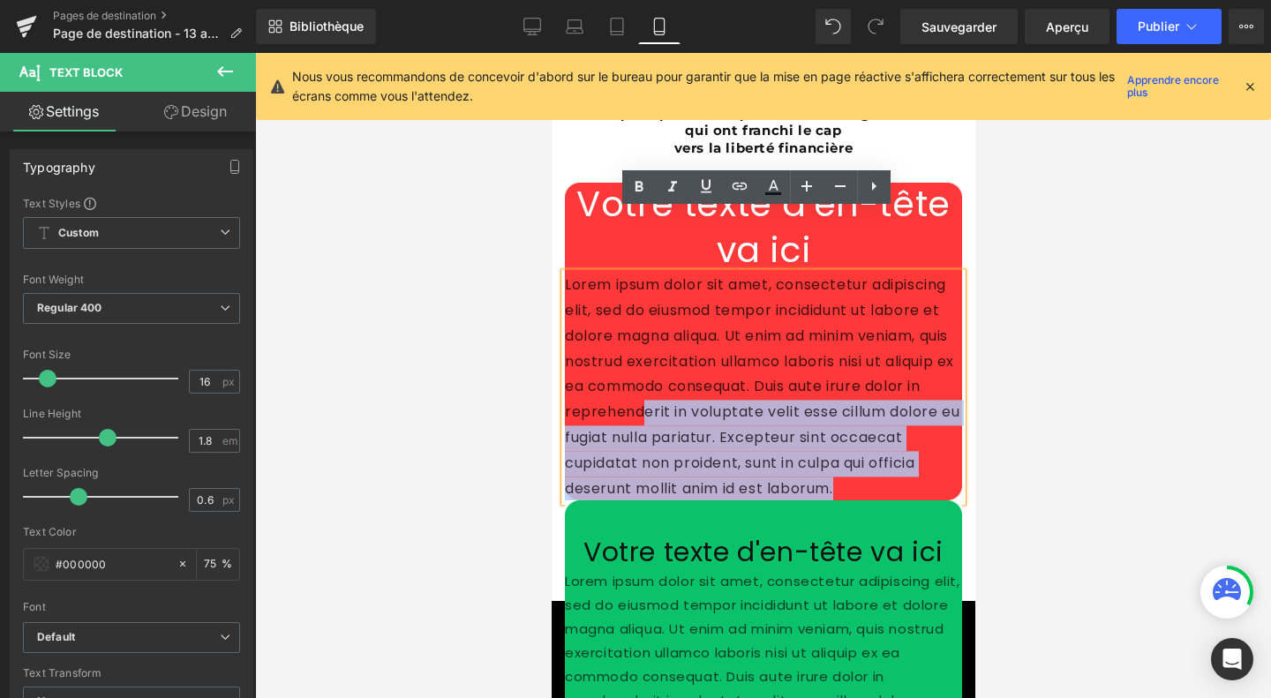
drag, startPoint x: 719, startPoint y: 419, endPoint x: 635, endPoint y: 360, distance: 102.6
click at [635, 360] on p "Lorem ipsum dolor sit amet, consectetur adipiscing elit, sed do eiusmod tempor …" at bounding box center [762, 388] width 397 height 229
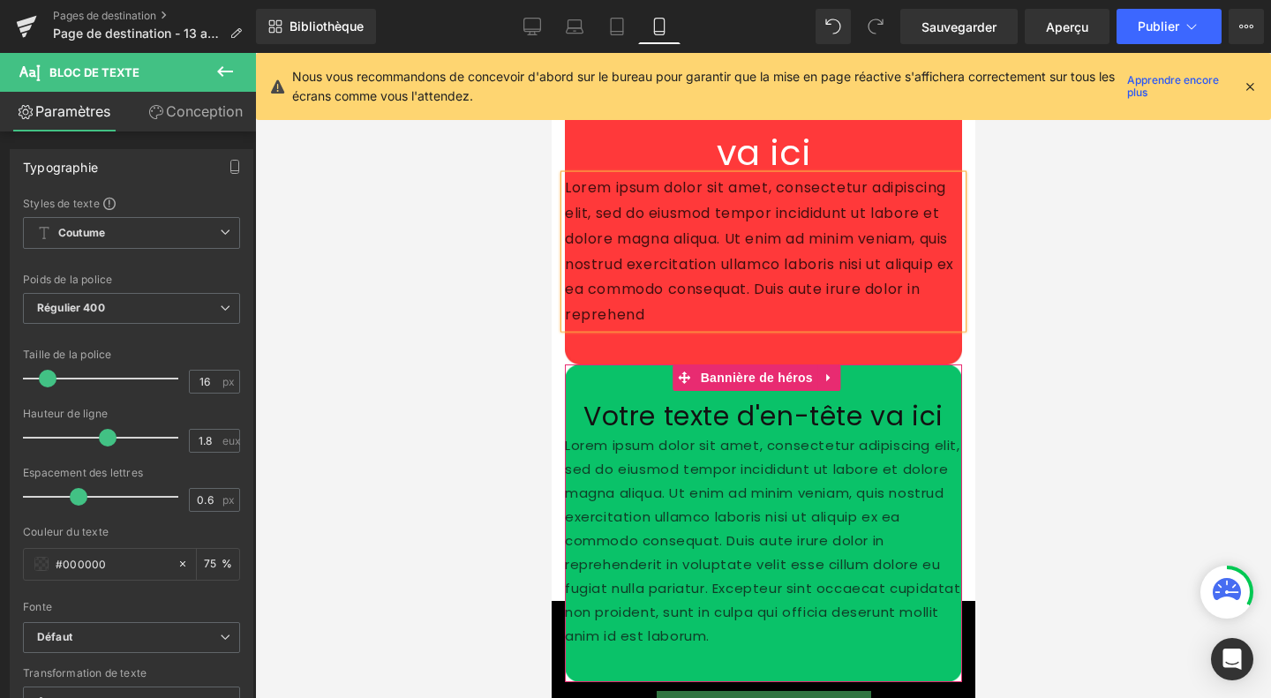
scroll to position [7398, 0]
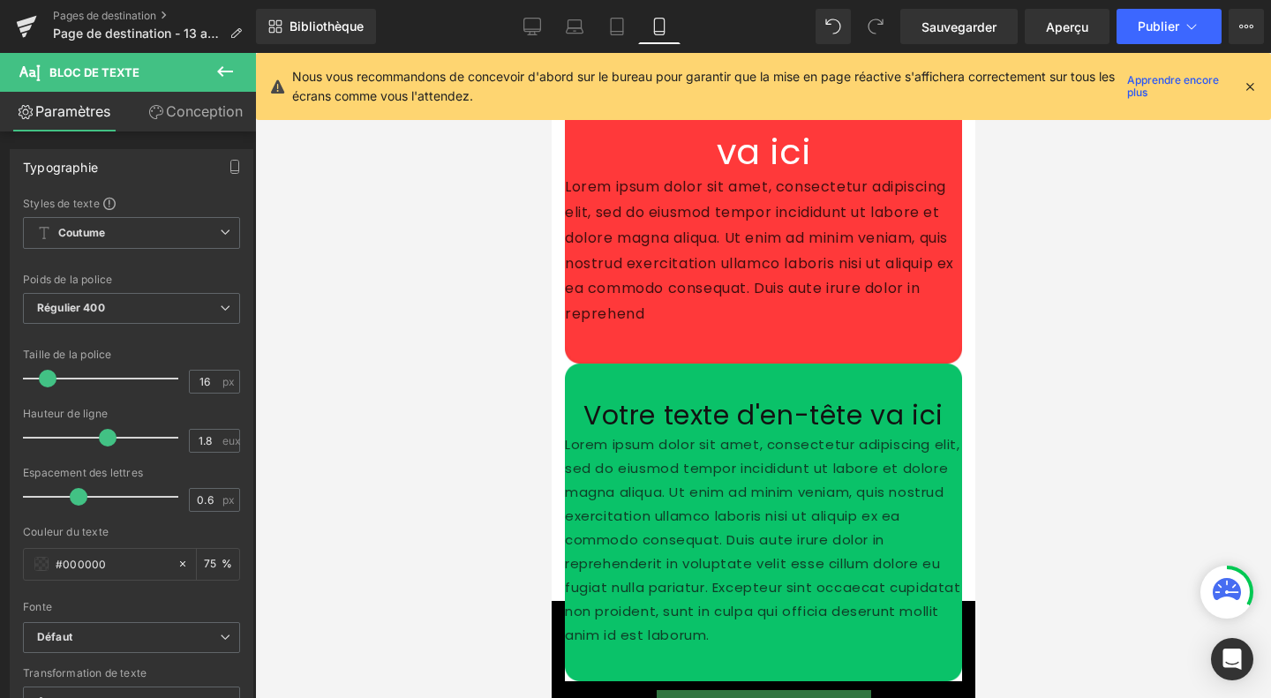
click at [1077, 386] on div at bounding box center [763, 375] width 1016 height 645
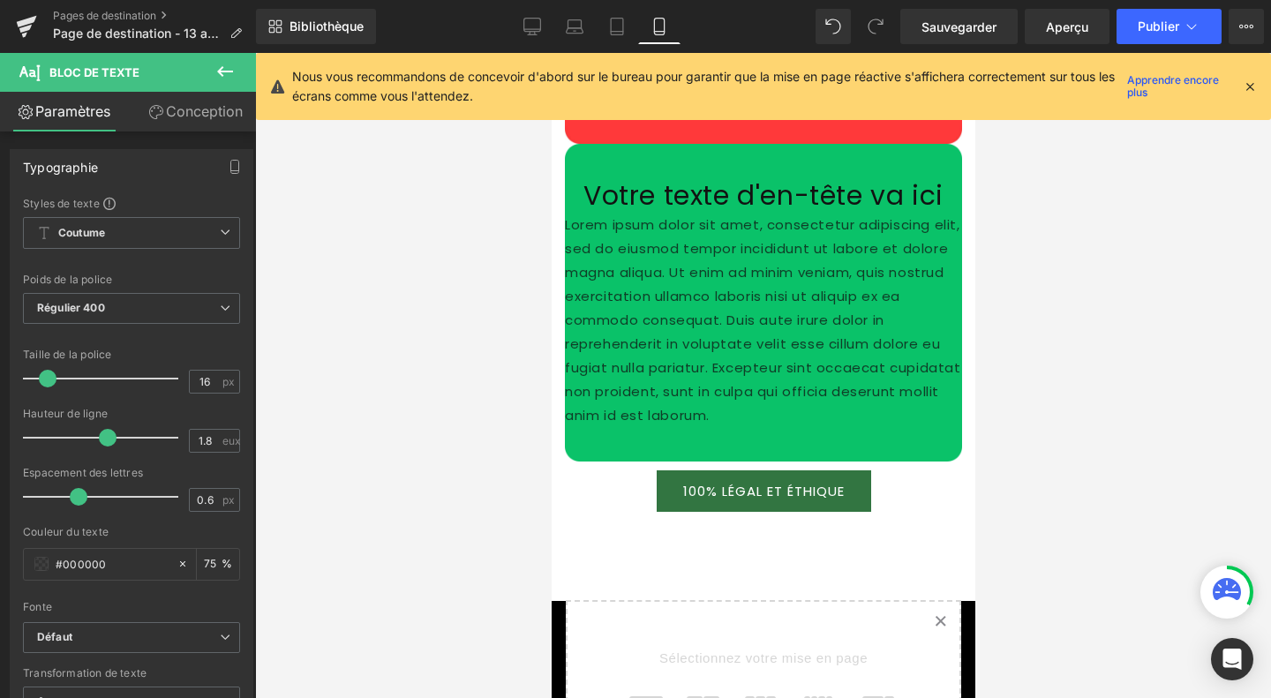
scroll to position [7619, 0]
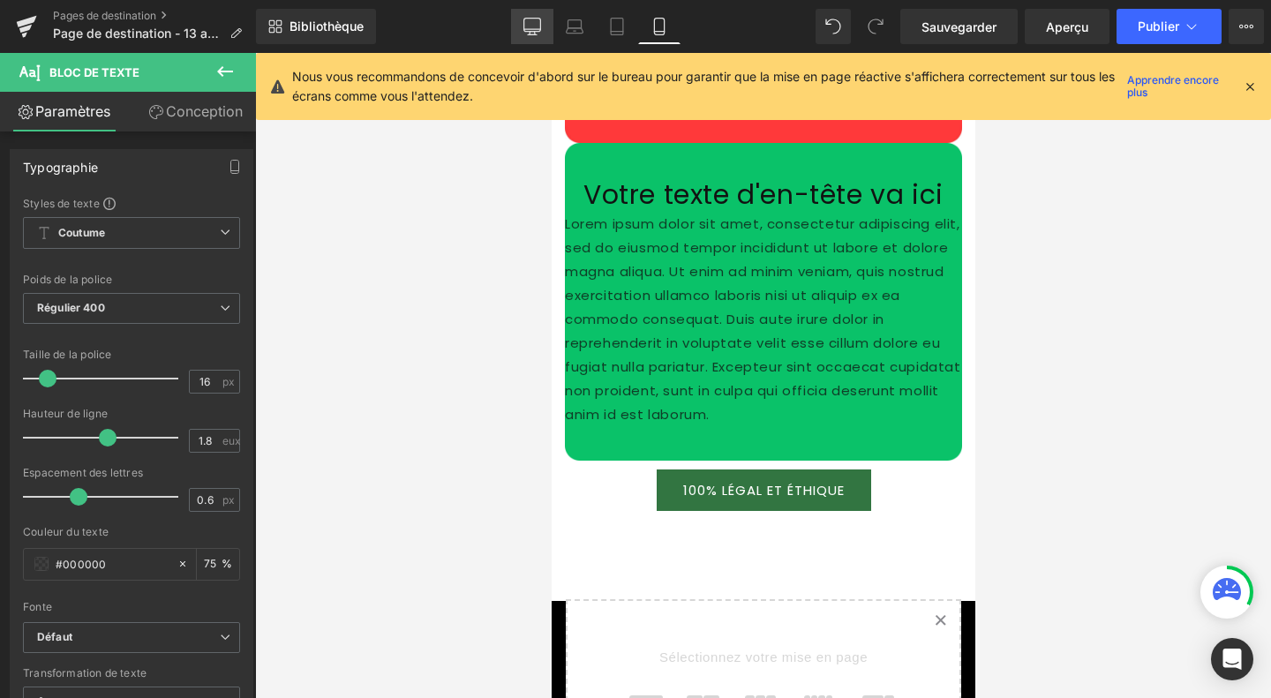
click at [531, 40] on link "Bureau" at bounding box center [532, 26] width 42 height 35
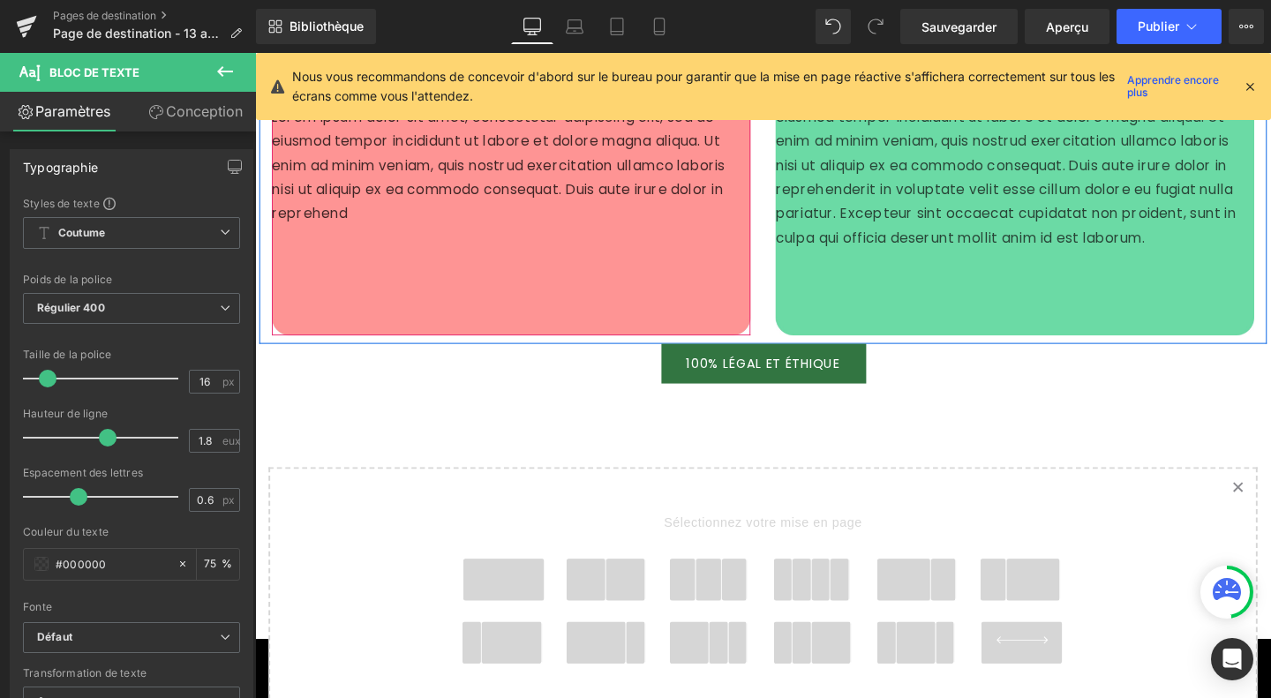
scroll to position [5092, 0]
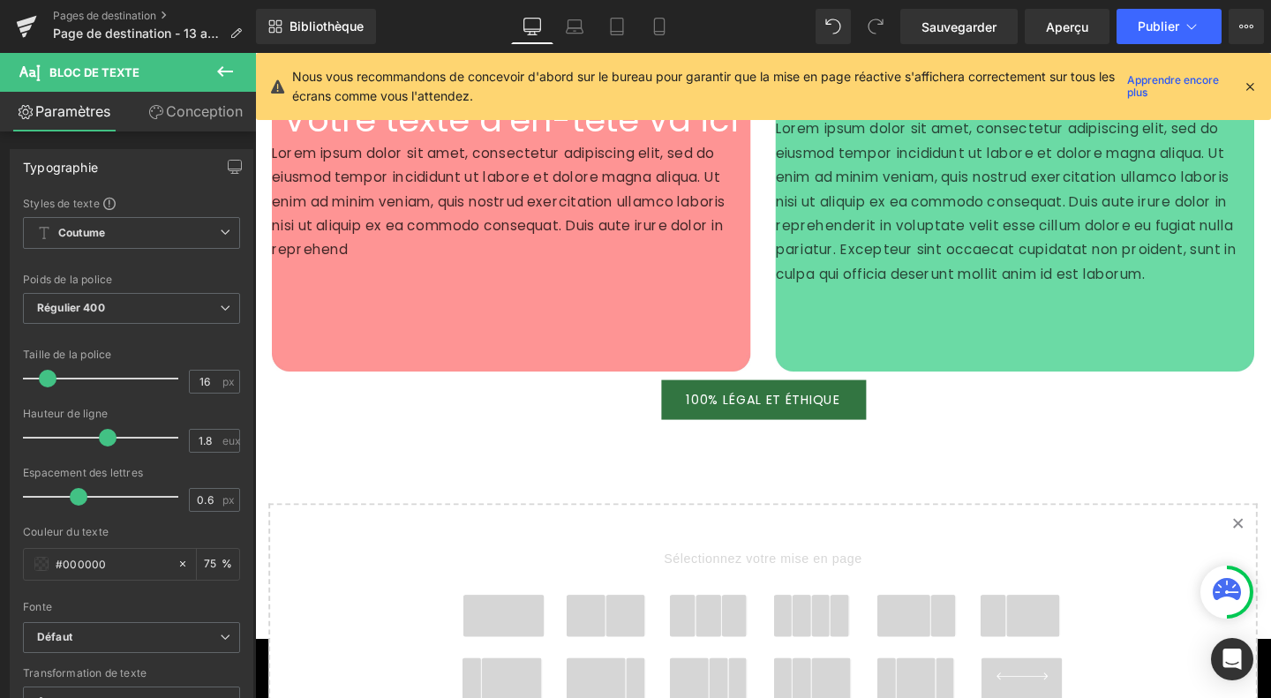
click at [235, 69] on icon at bounding box center [224, 71] width 21 height 21
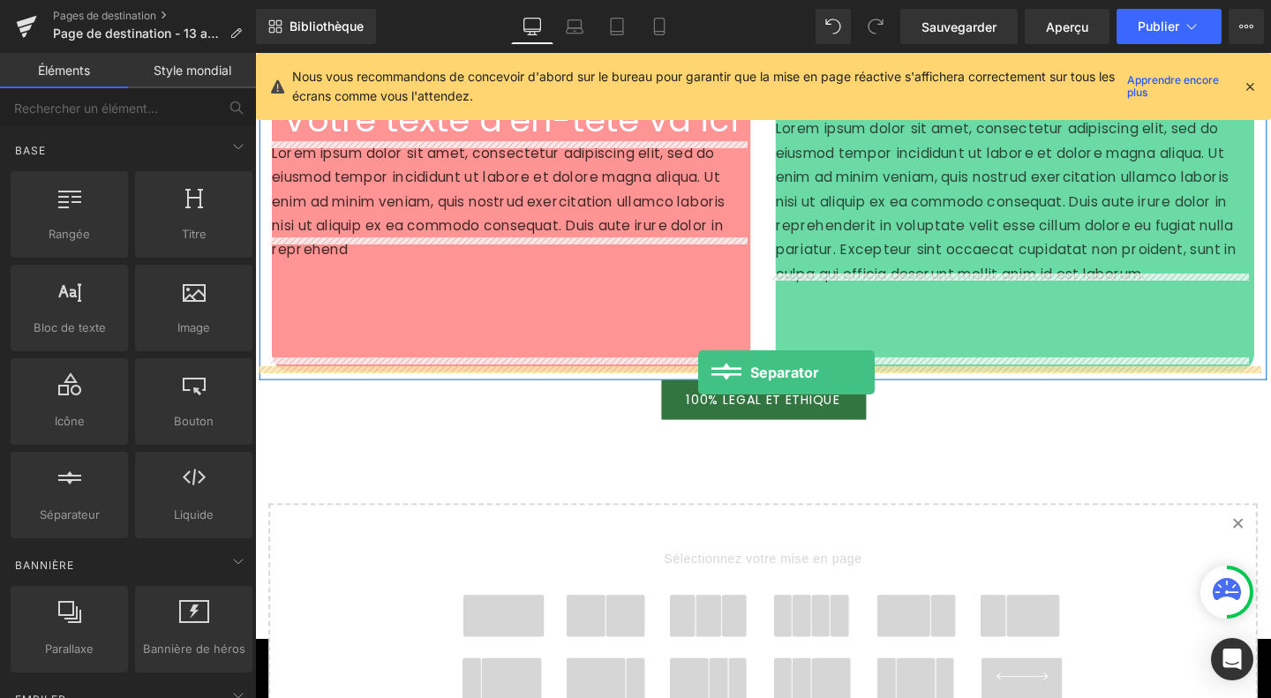
drag, startPoint x: 329, startPoint y: 548, endPoint x: 721, endPoint y: 389, distance: 422.7
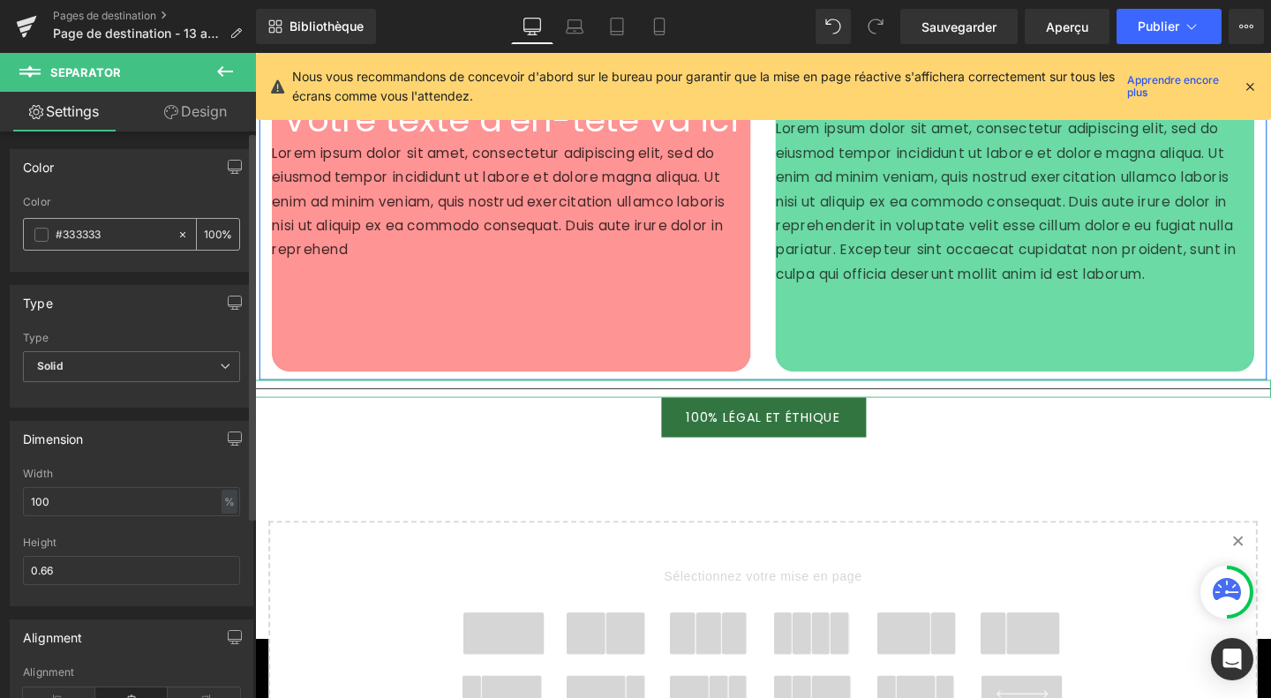
click at [40, 234] on span at bounding box center [41, 235] width 14 height 14
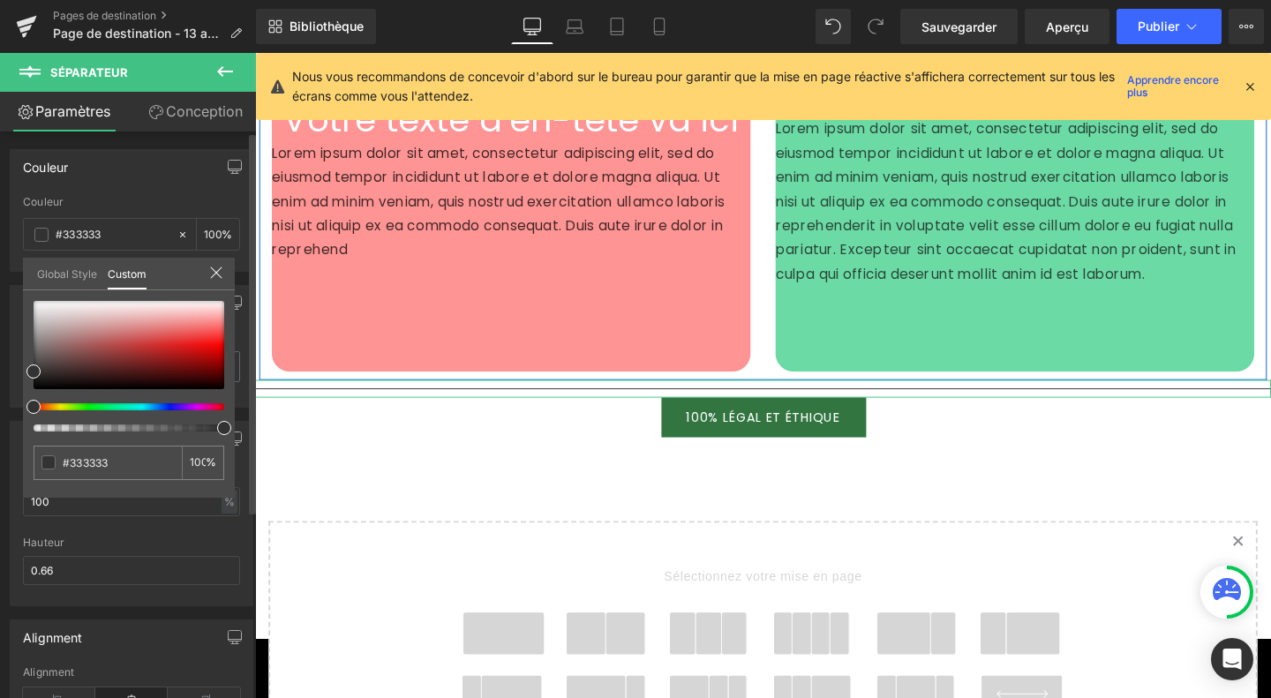
click at [34, 423] on div at bounding box center [129, 366] width 191 height 131
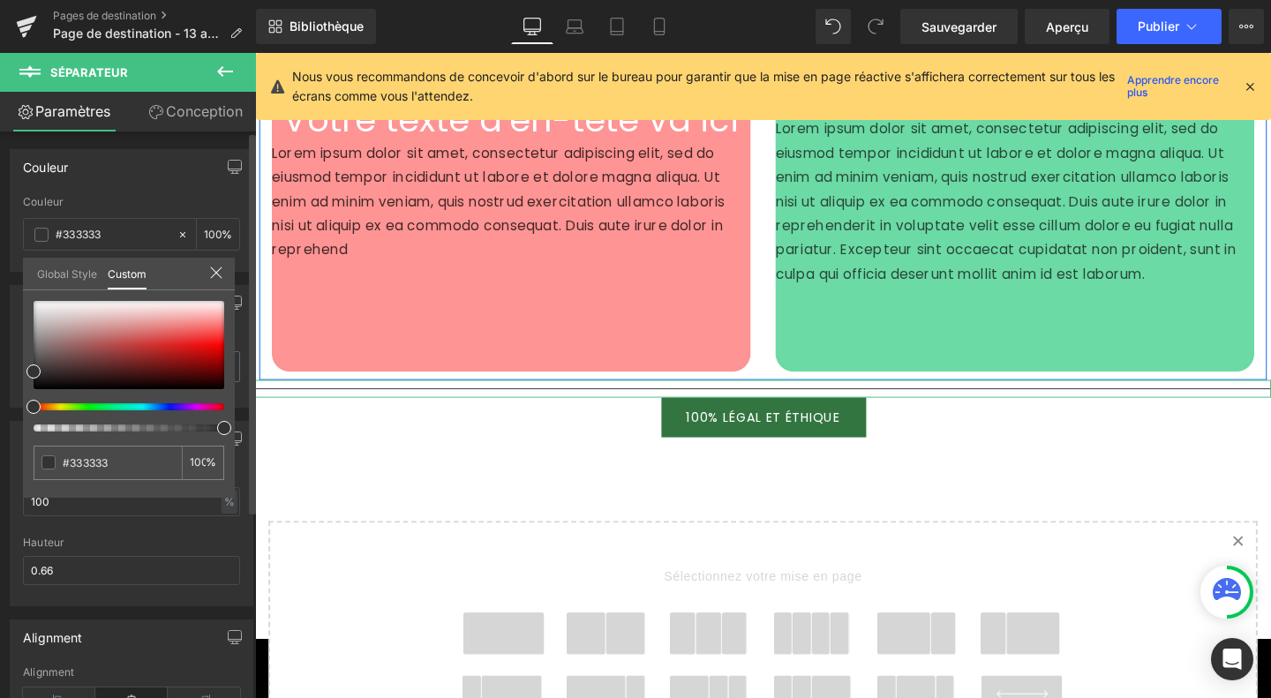
click at [34, 423] on div at bounding box center [129, 366] width 191 height 131
click at [37, 424] on div at bounding box center [121, 427] width 191 height 7
type input "6"
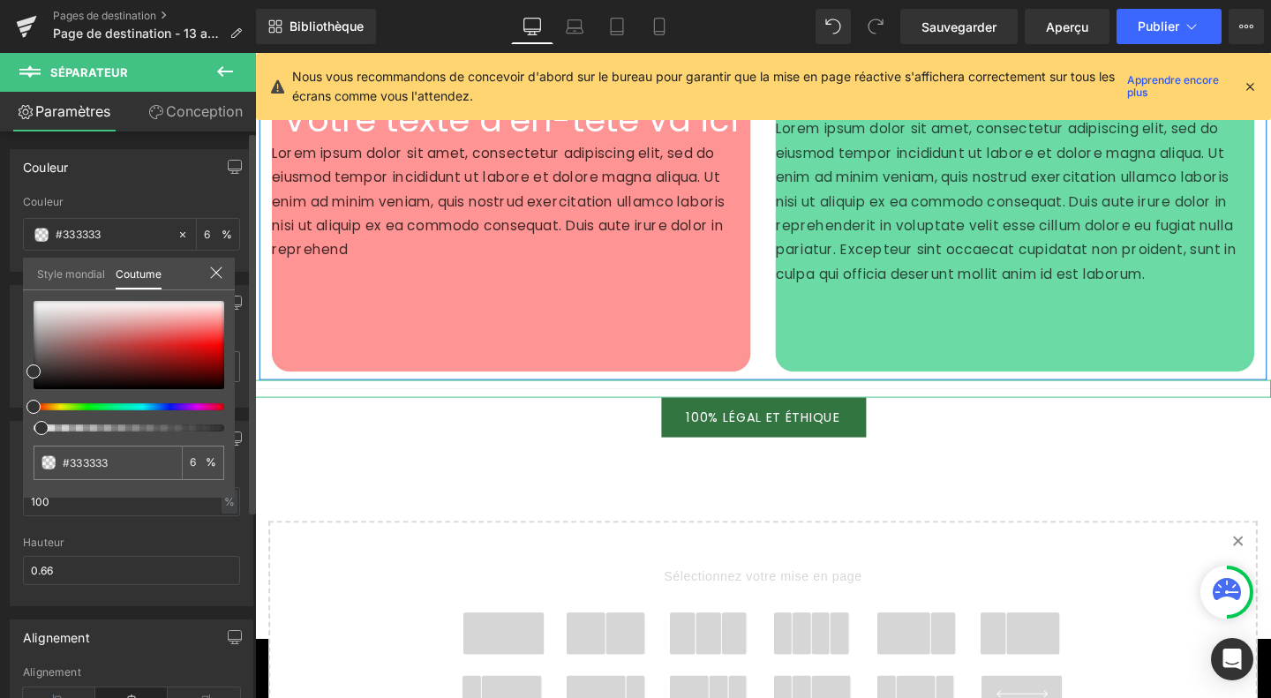
type input "4"
type input "1"
type input "0"
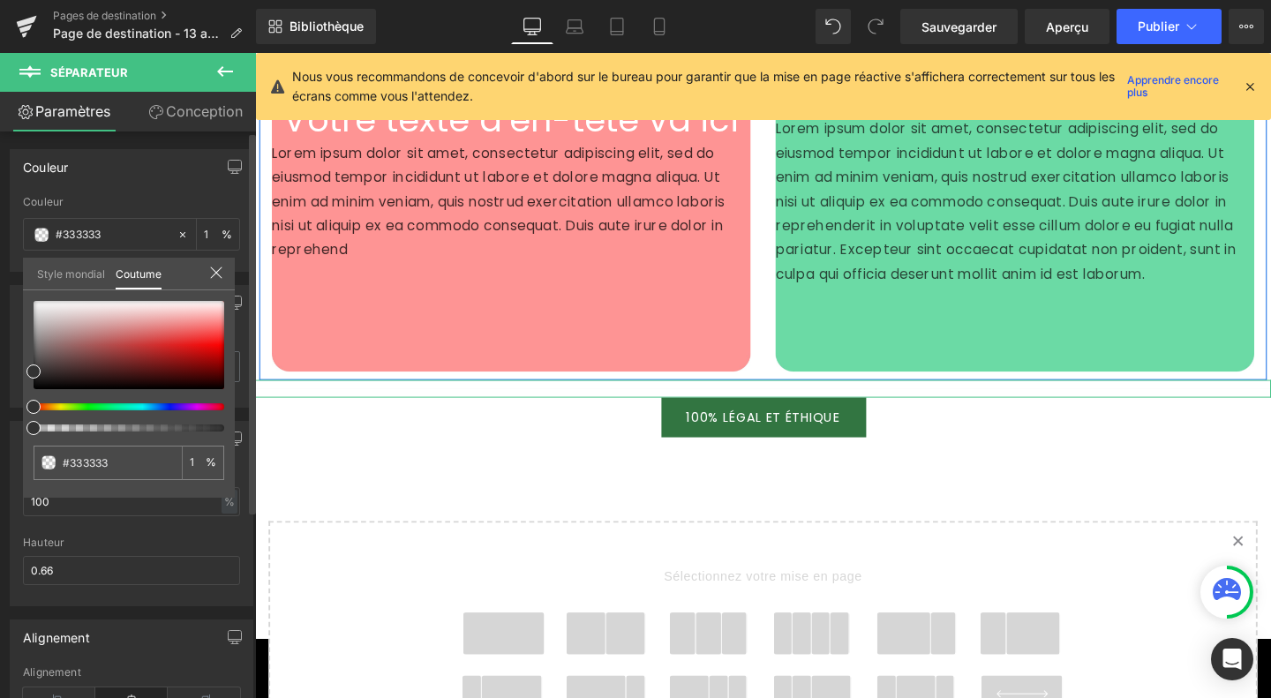
type input "0"
drag, startPoint x: 37, startPoint y: 424, endPoint x: 9, endPoint y: 424, distance: 28.2
click at [9, 272] on div "Couleur rgba(51, 51, 51, 0) Couleur #333333 0 % Style mondial Coutume Configure…" at bounding box center [132, 204] width 264 height 136
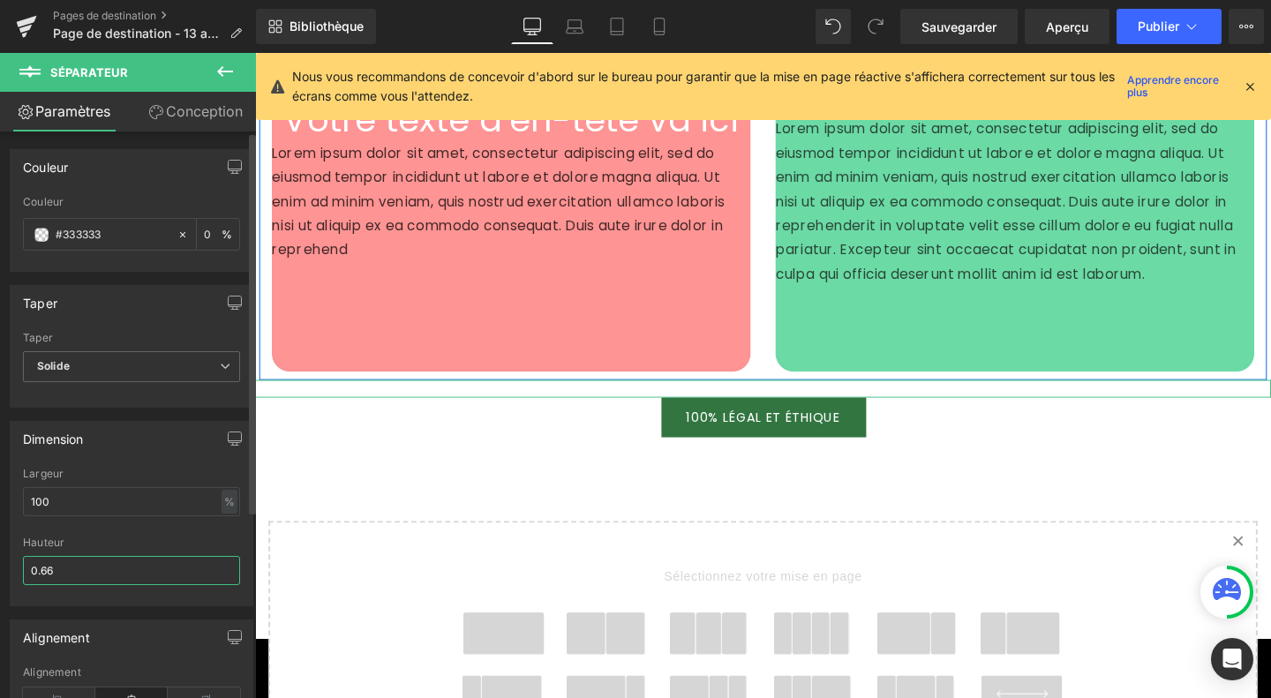
drag, startPoint x: 94, startPoint y: 563, endPoint x: 5, endPoint y: 559, distance: 88.3
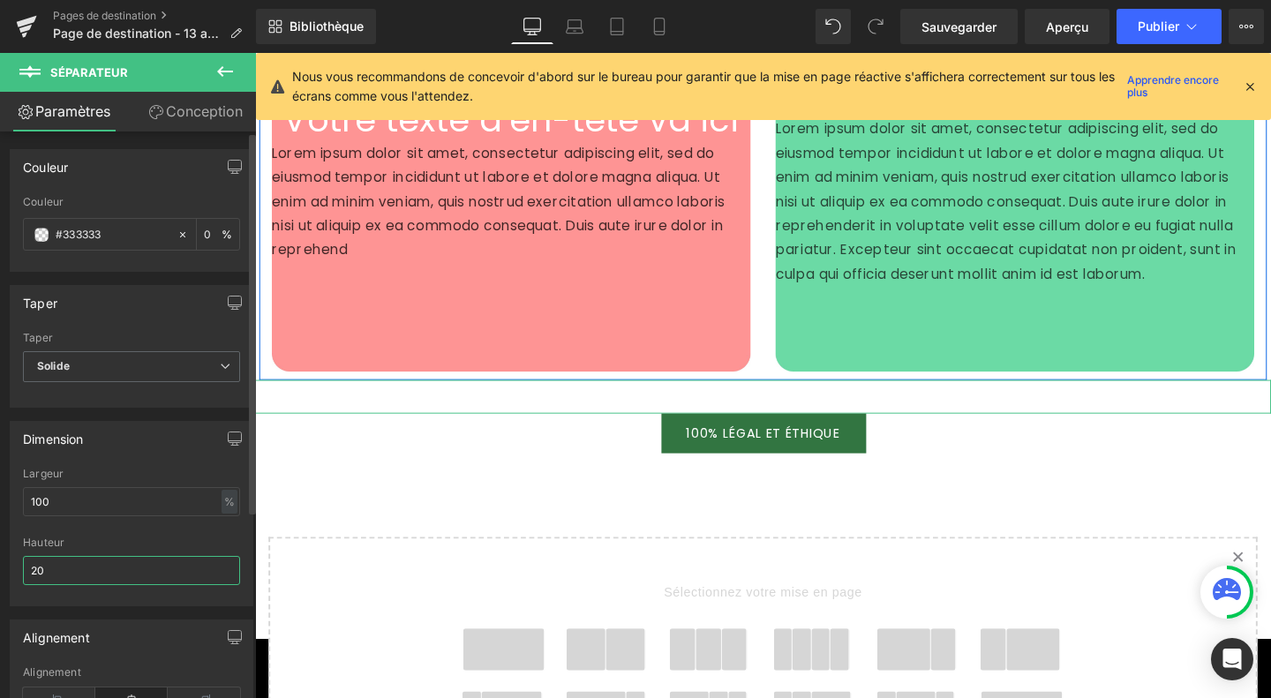
type input "20"
click at [85, 594] on div at bounding box center [131, 599] width 217 height 11
click at [42, 229] on span at bounding box center [41, 235] width 14 height 14
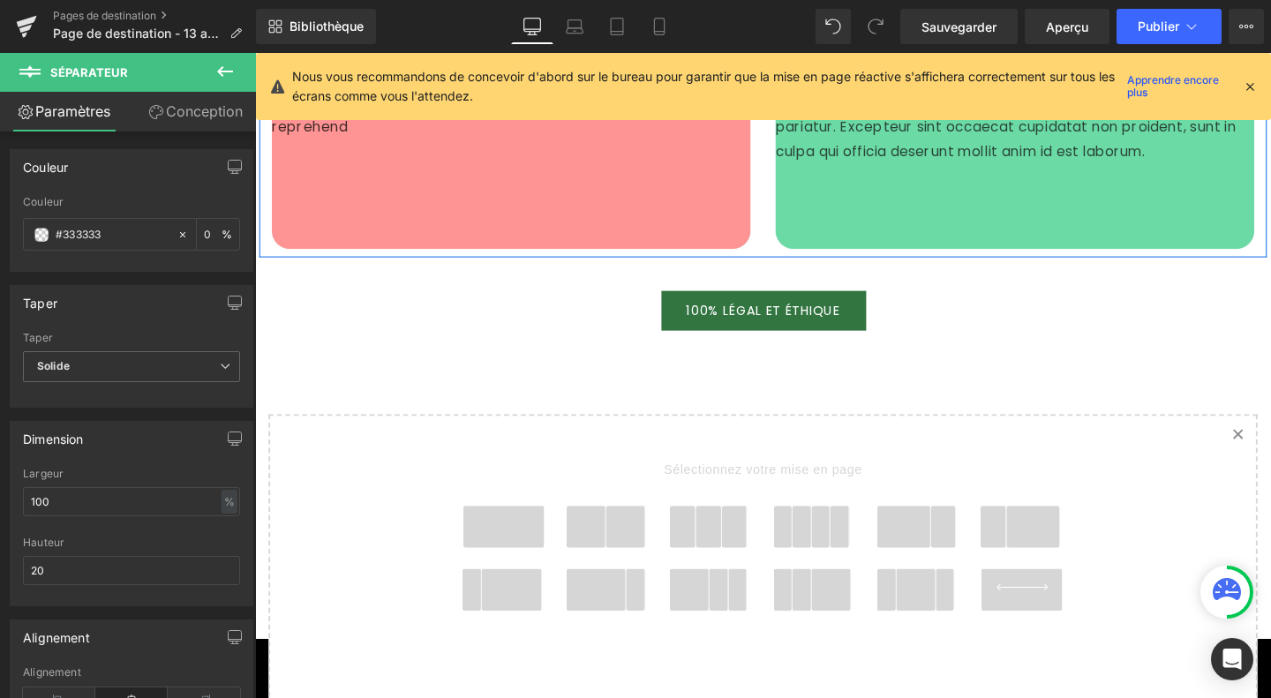
scroll to position [5165, 0]
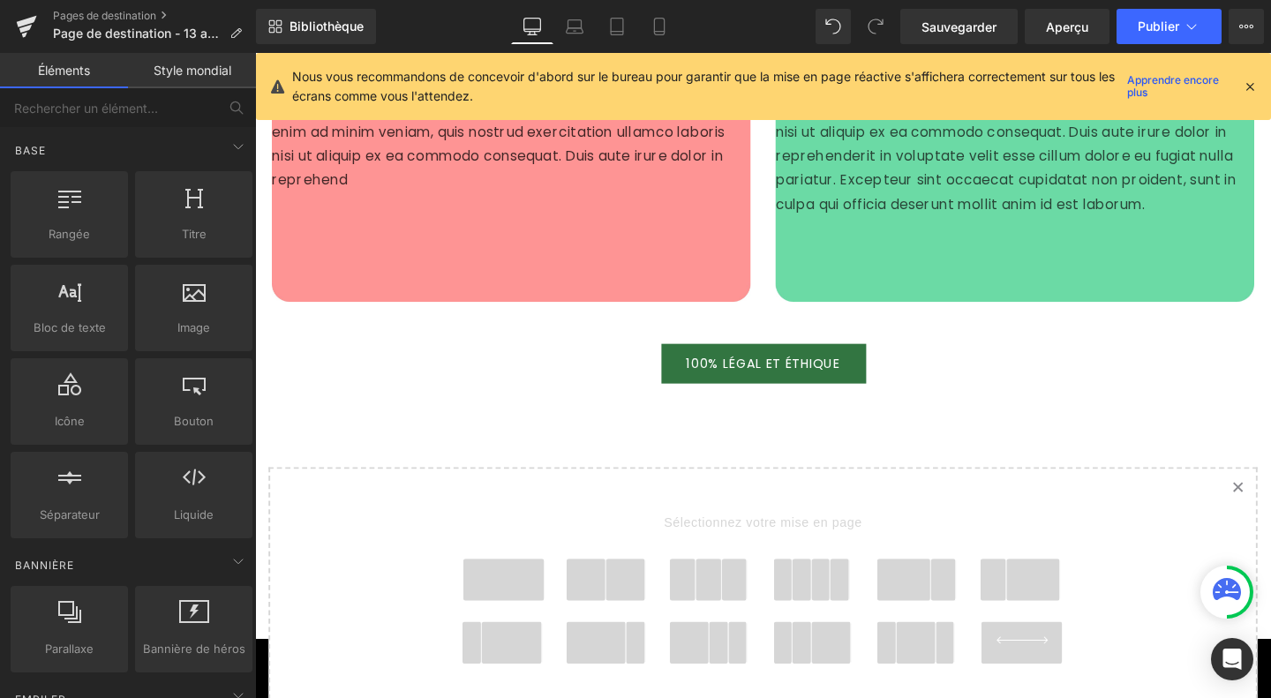
click at [522, 598] on span at bounding box center [516, 607] width 85 height 44
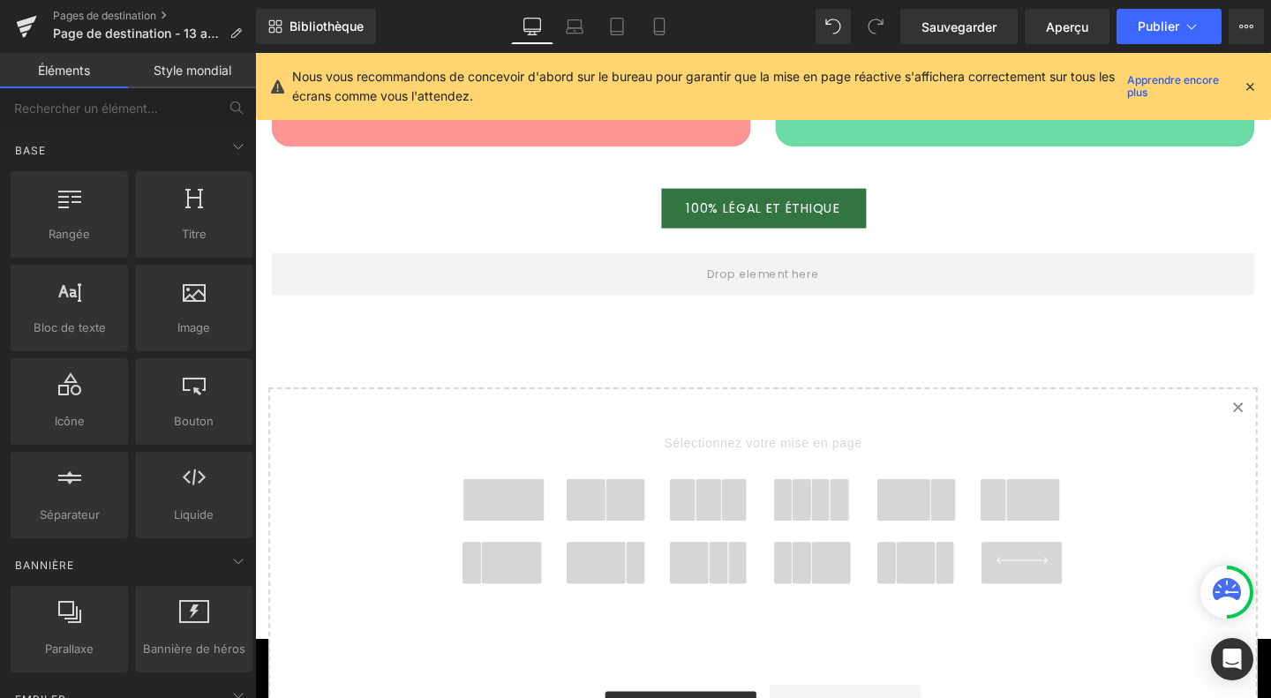
scroll to position [5427, 0]
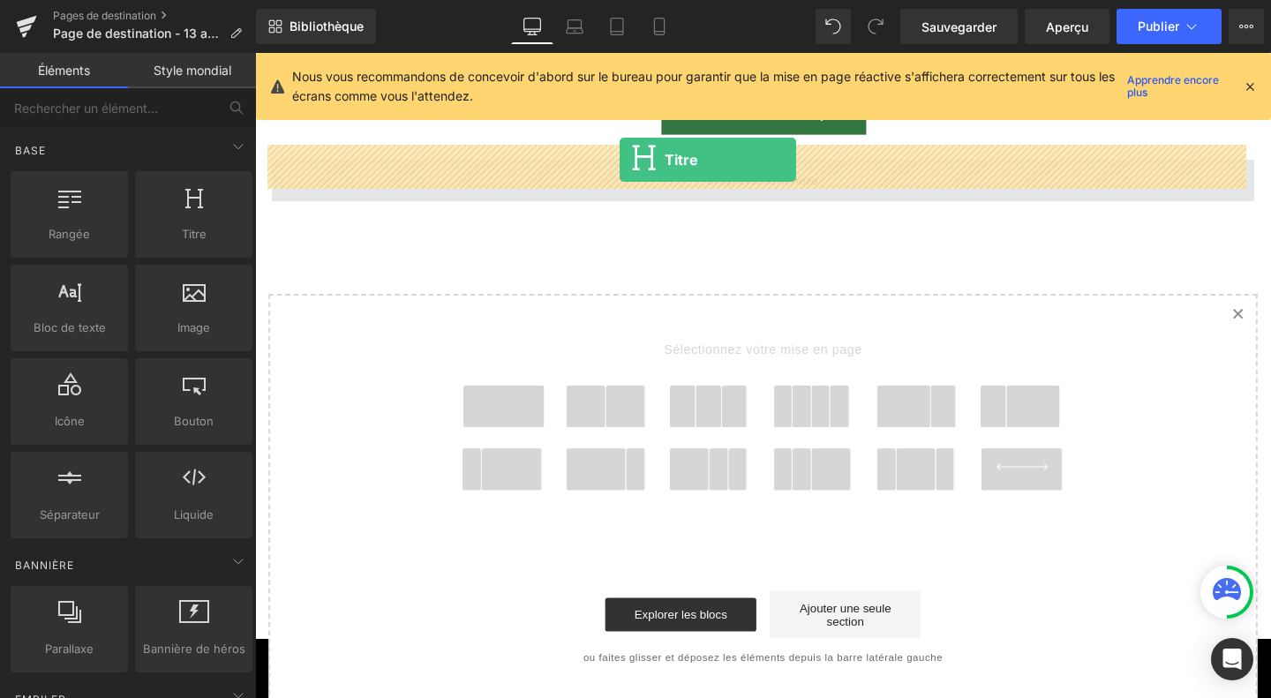
drag, startPoint x: 441, startPoint y: 292, endPoint x: 638, endPoint y: 165, distance: 234.2
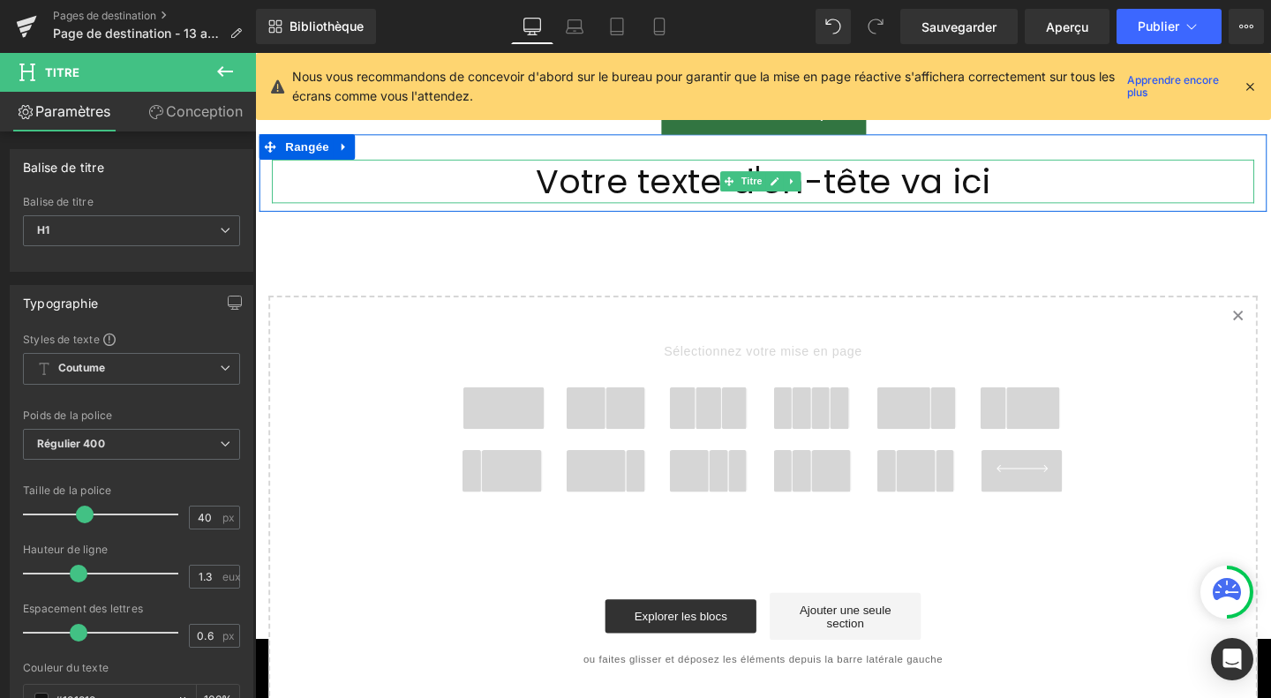
click at [638, 165] on font "Votre texte d'en-tête va ici" at bounding box center [789, 187] width 478 height 49
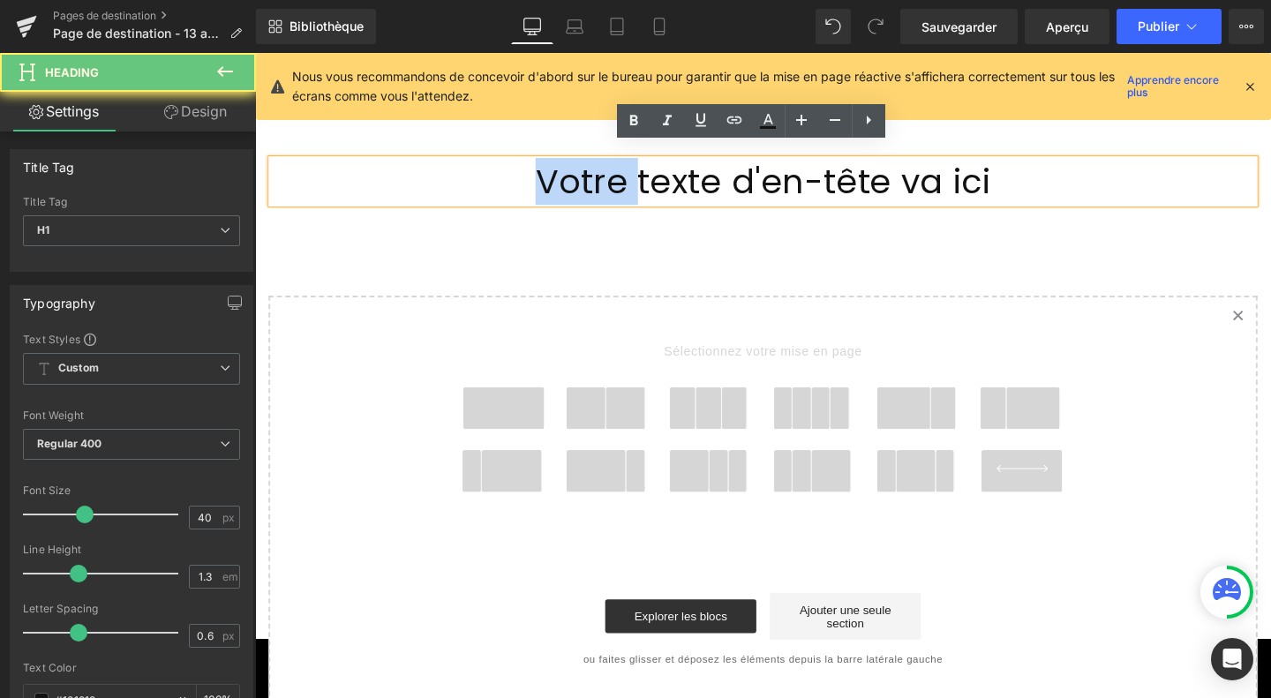
click at [638, 165] on font "Votre texte d'en-tête va ici" at bounding box center [789, 187] width 478 height 49
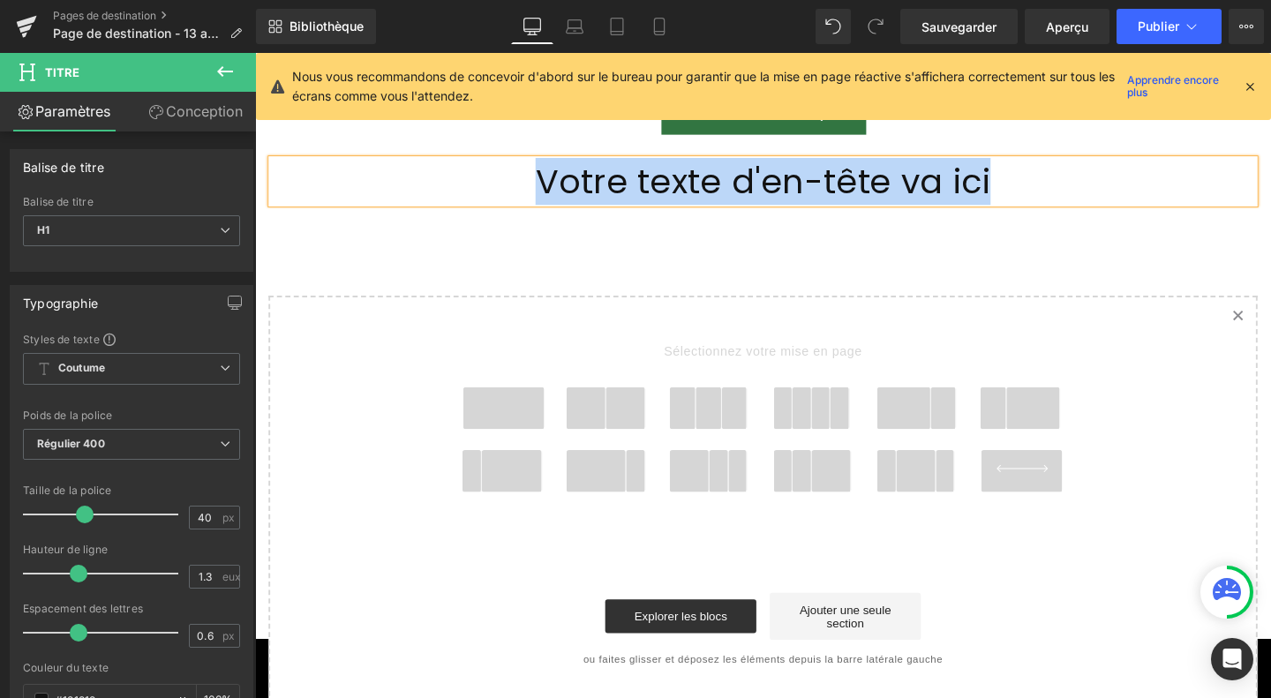
scroll to position [5203, 0]
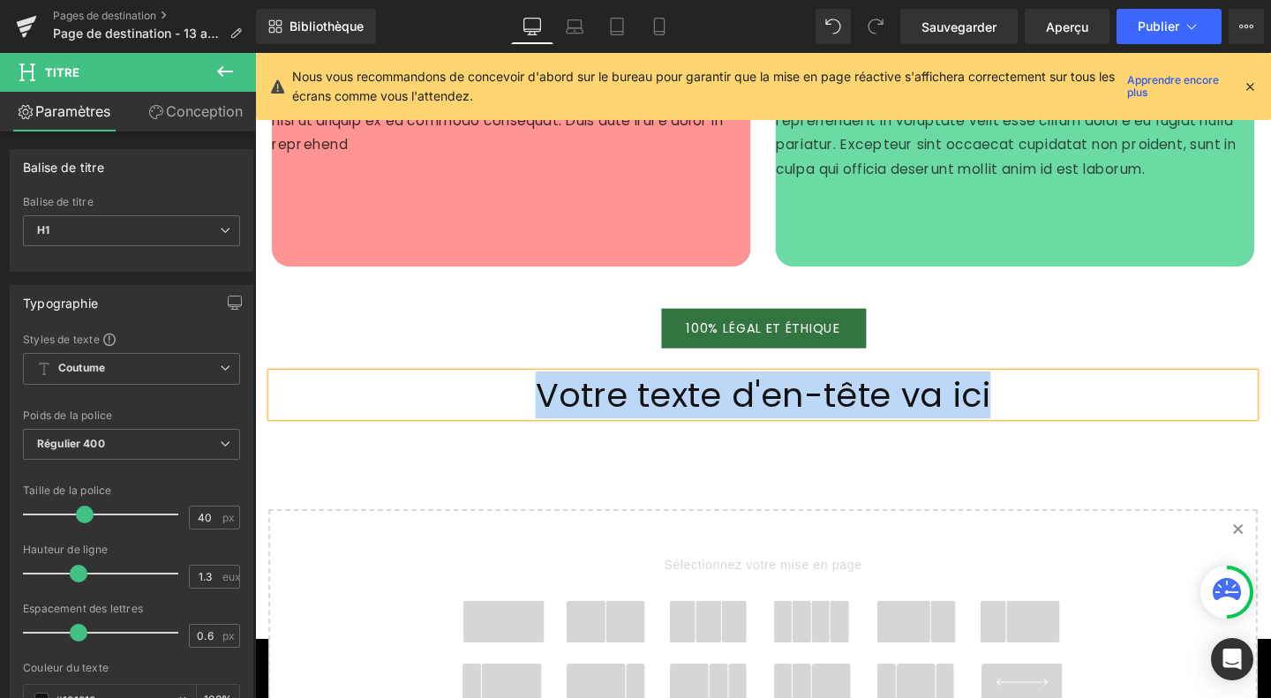
paste div
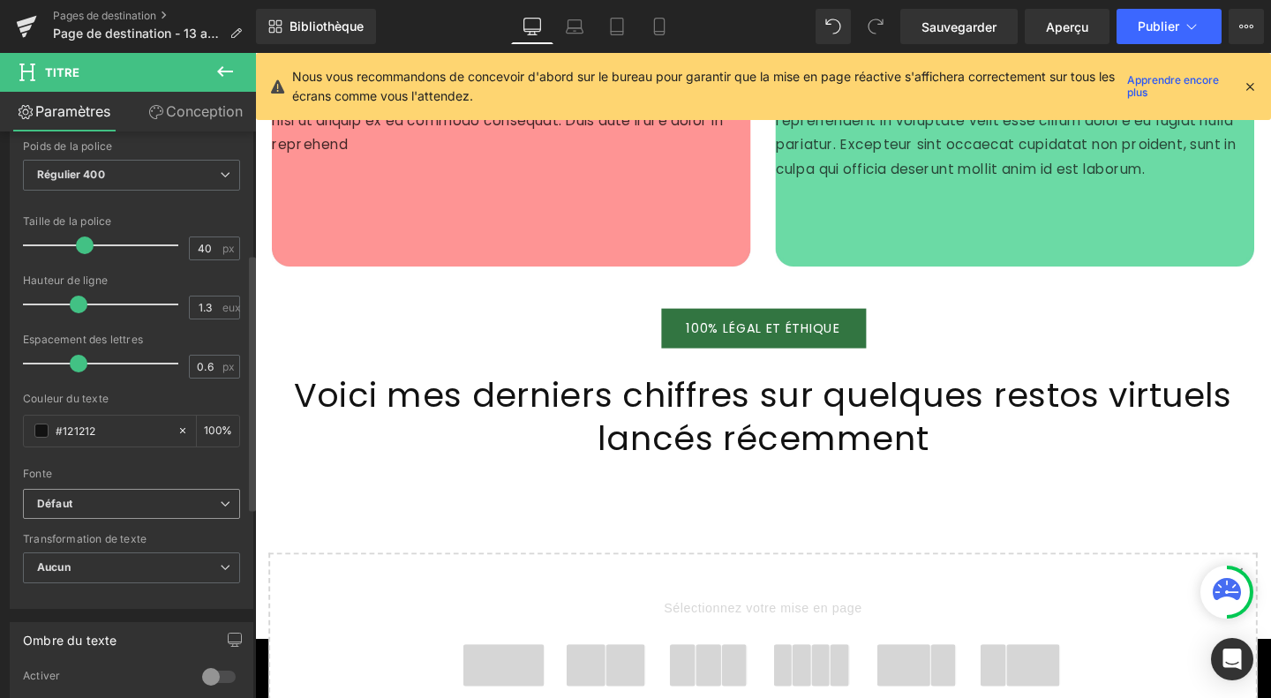
scroll to position [270, 0]
click at [119, 503] on b "Défaut" at bounding box center [128, 503] width 183 height 15
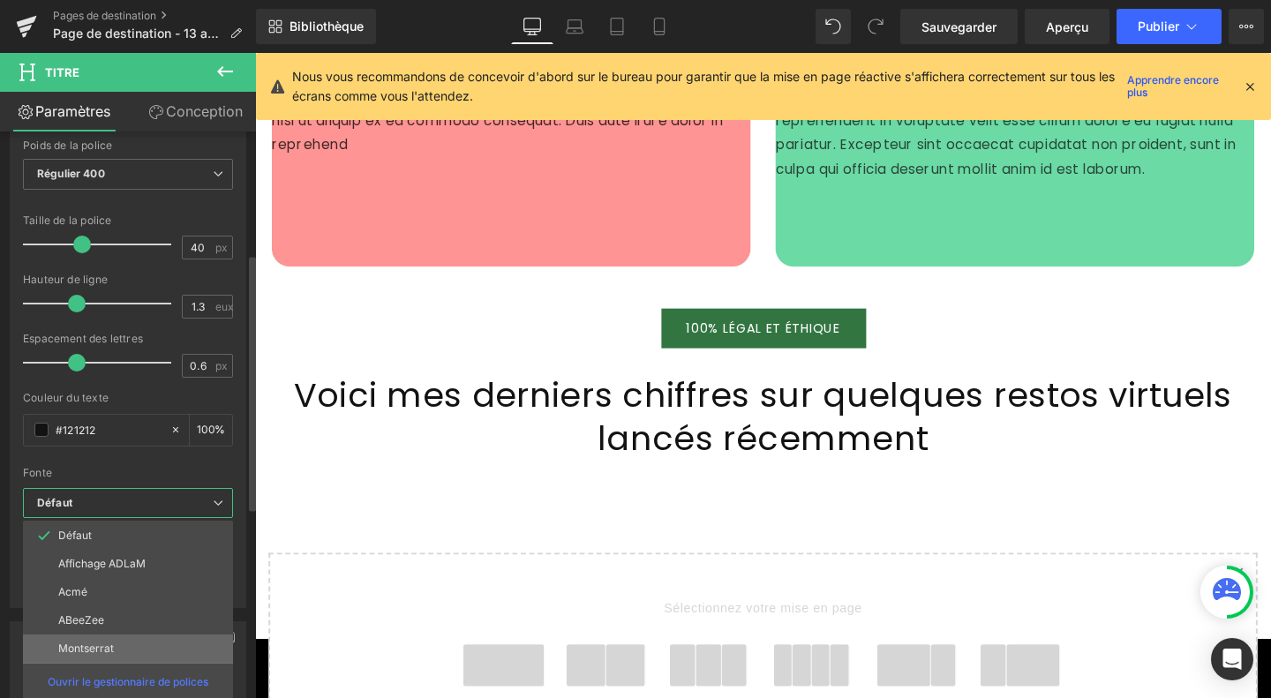
click at [110, 641] on font "Montserrat" at bounding box center [86, 647] width 56 height 13
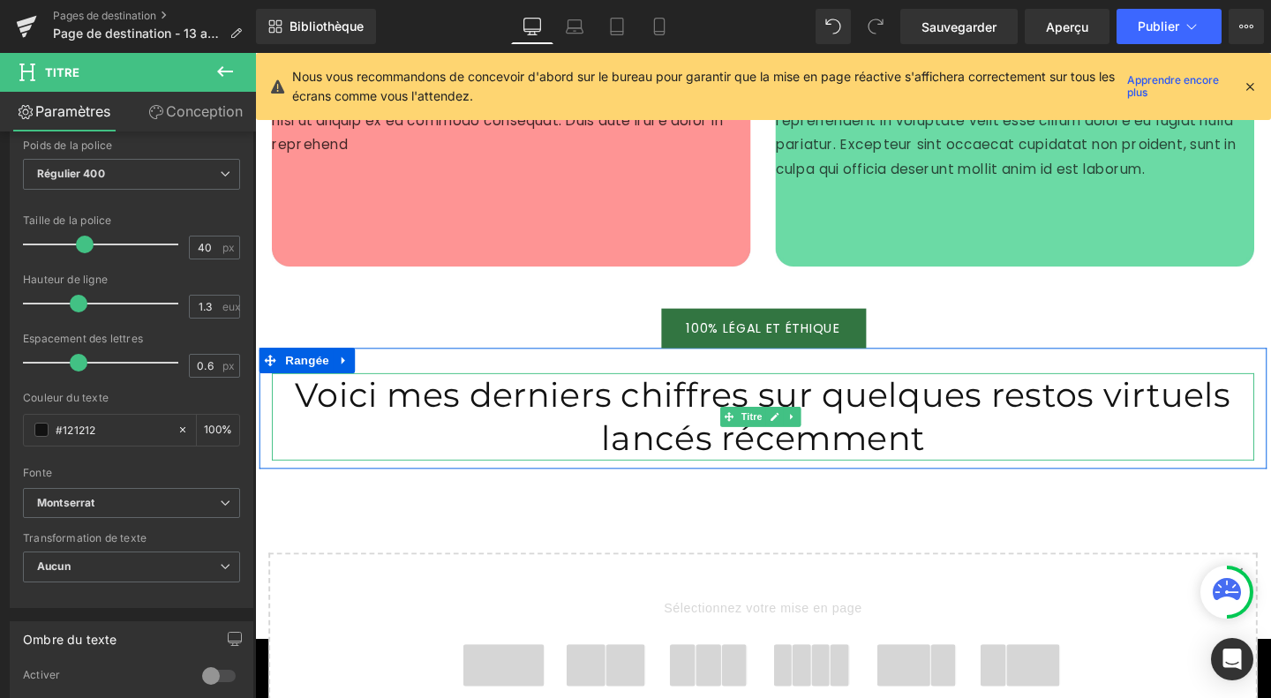
click at [584, 405] on font "Voici mes derniers chiffres sur quelques restos virtuels lancés récemment" at bounding box center [788, 434] width 985 height 89
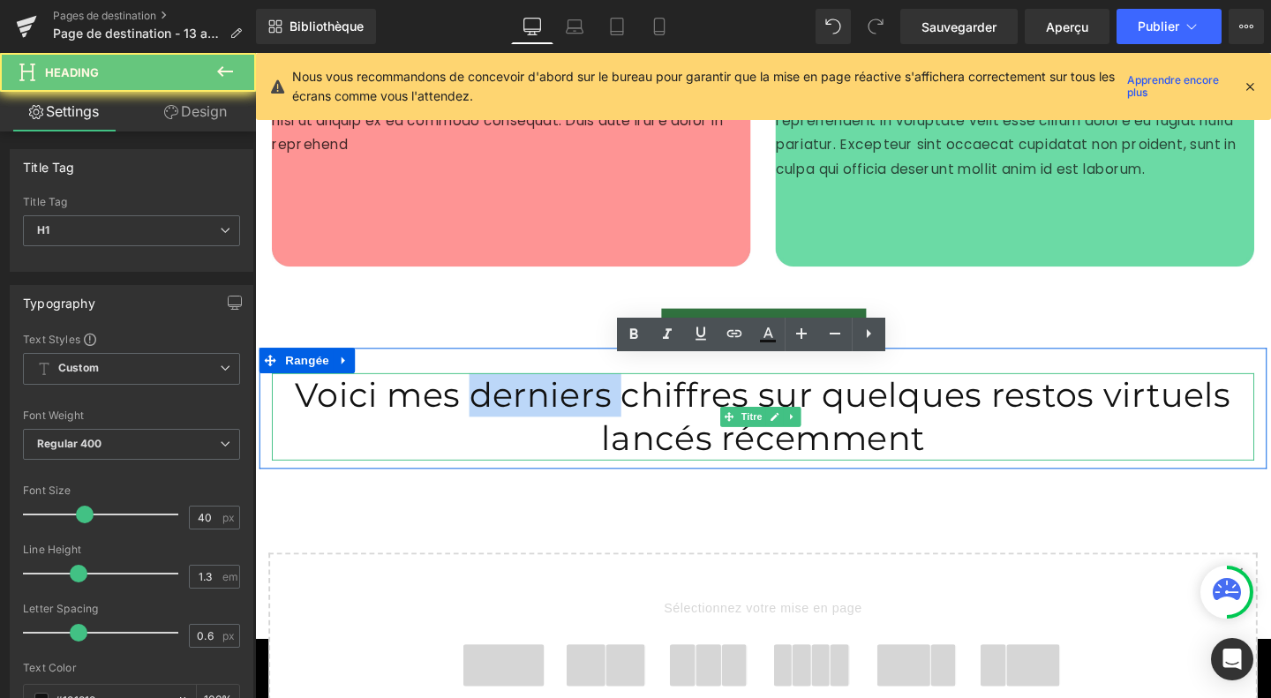
click at [584, 405] on font "Voici mes derniers chiffres sur quelques restos virtuels lancés récemment" at bounding box center [788, 434] width 985 height 89
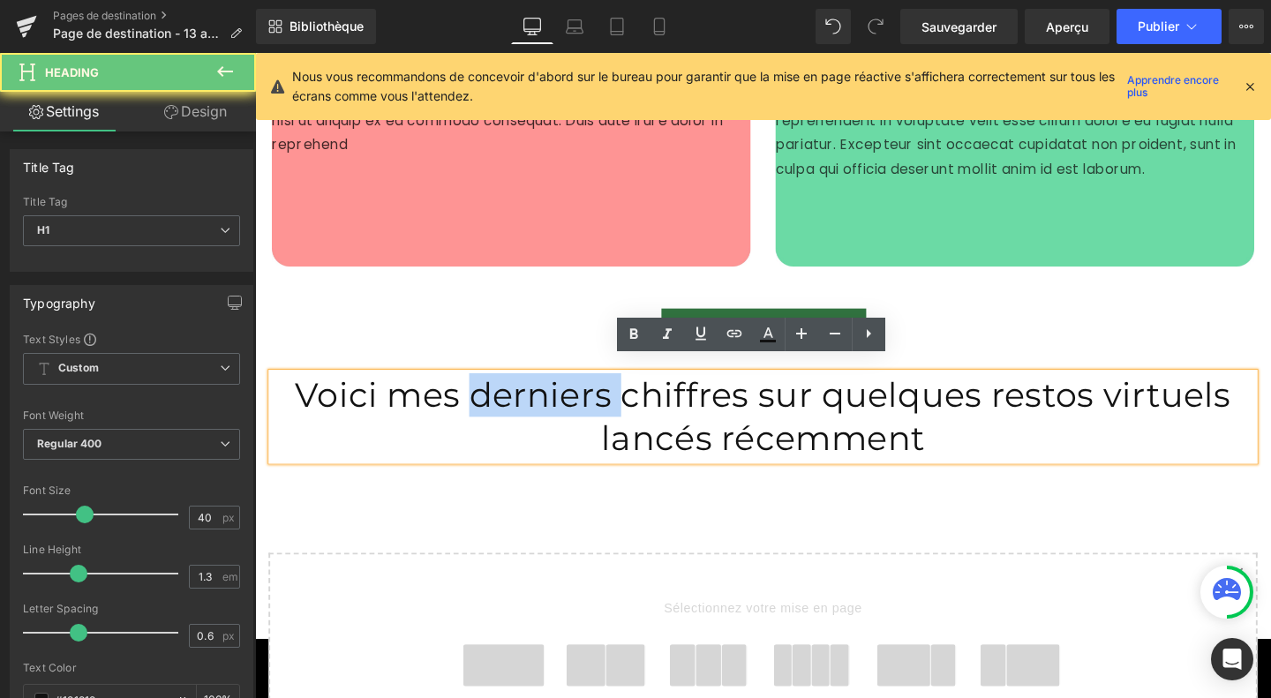
click at [584, 405] on font "Voici mes derniers chiffres sur quelques restos virtuels lancés récemment" at bounding box center [788, 434] width 985 height 89
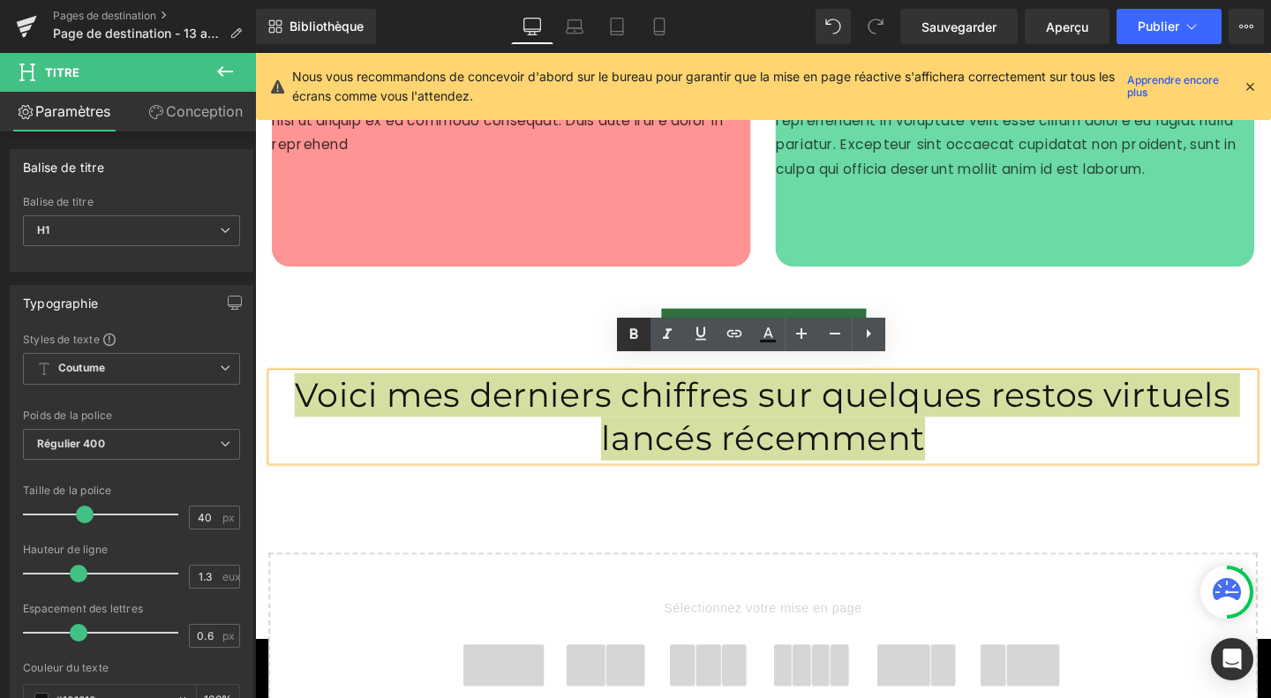
click at [635, 333] on icon at bounding box center [633, 334] width 21 height 21
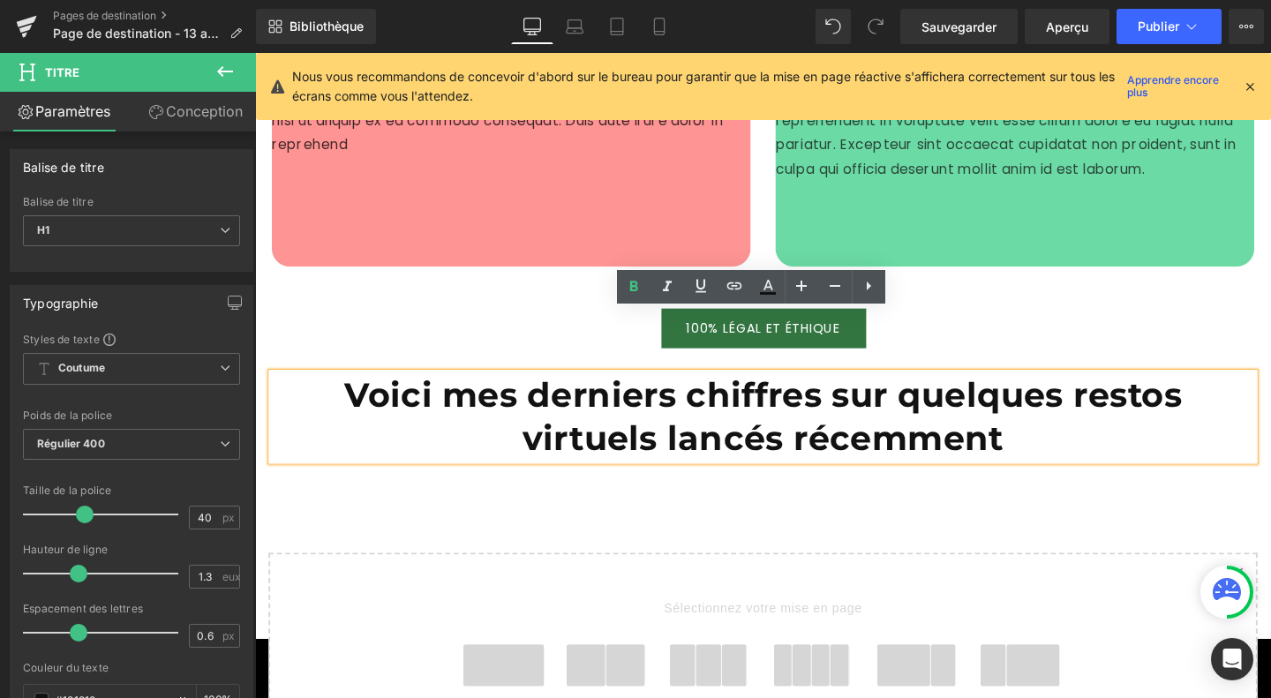
scroll to position [5252, 0]
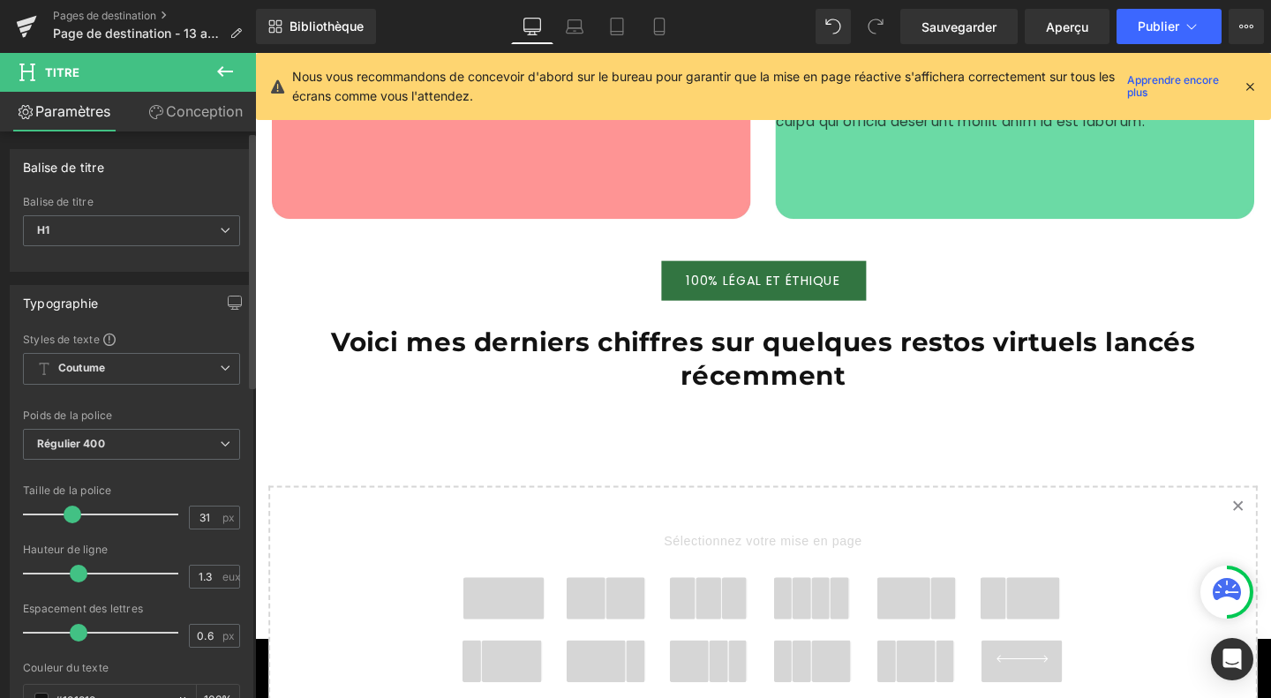
type input "32"
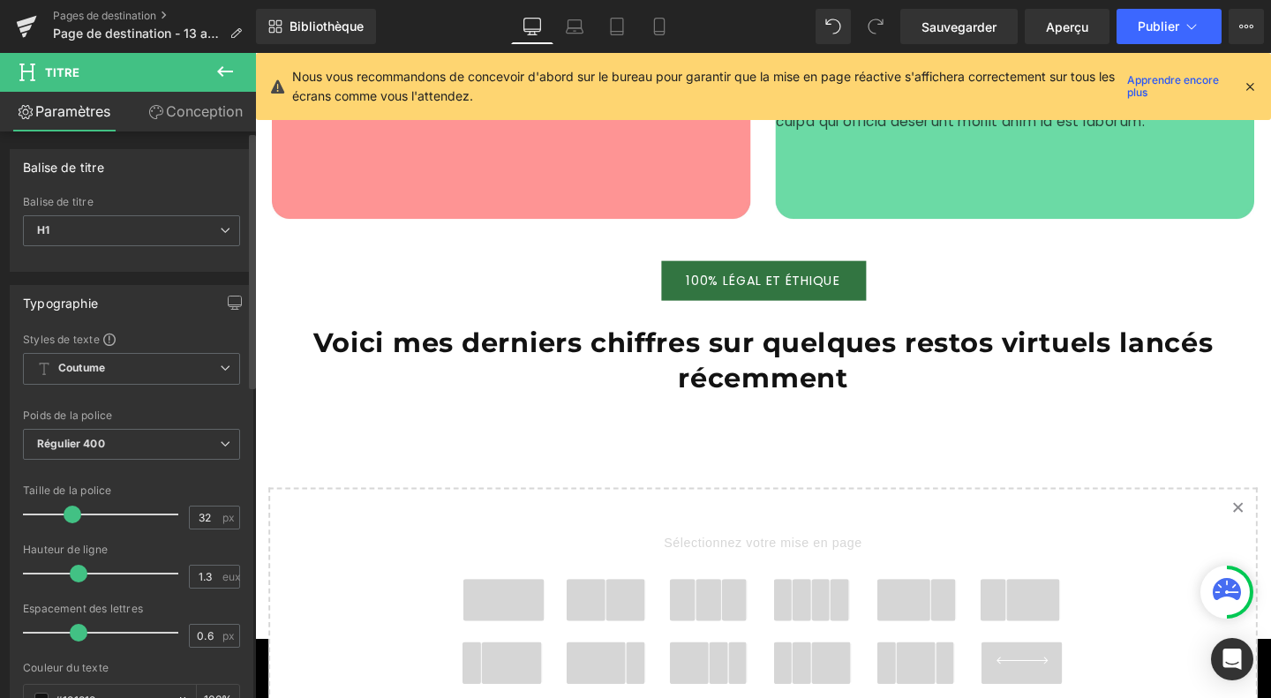
drag, startPoint x: 86, startPoint y: 511, endPoint x: 74, endPoint y: 513, distance: 12.5
click at [74, 513] on span at bounding box center [73, 515] width 18 height 18
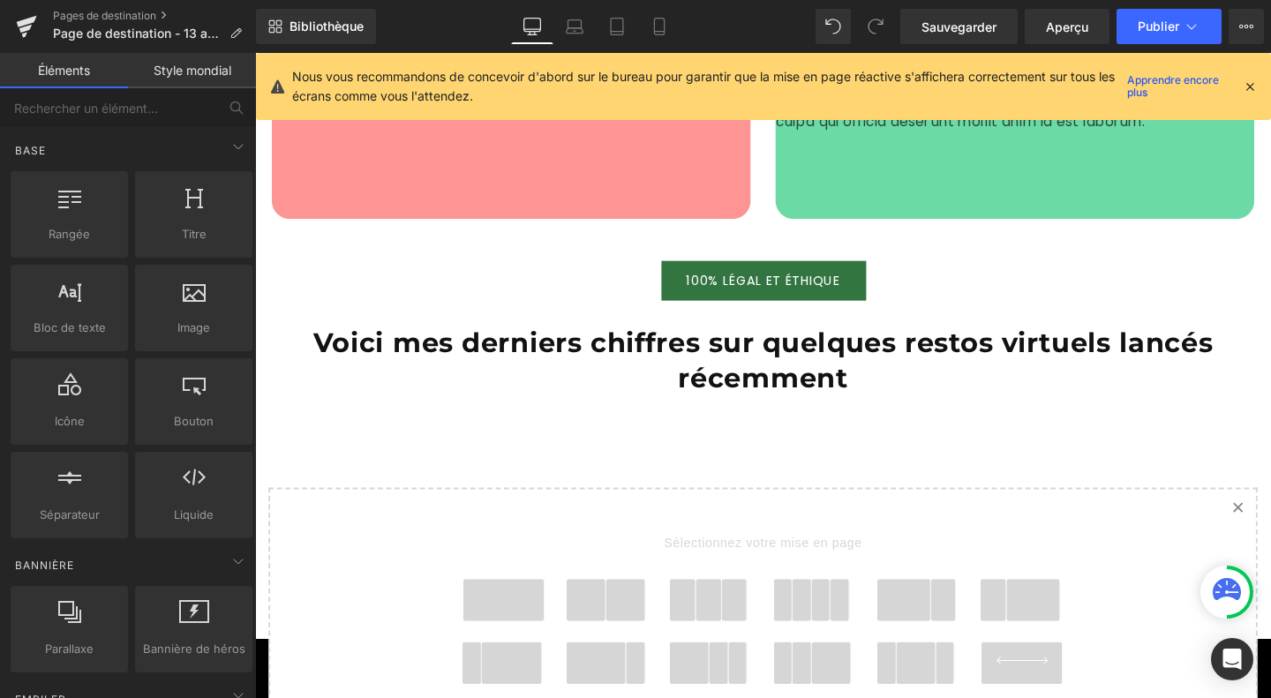
click at [632, 608] on span at bounding box center [644, 628] width 41 height 44
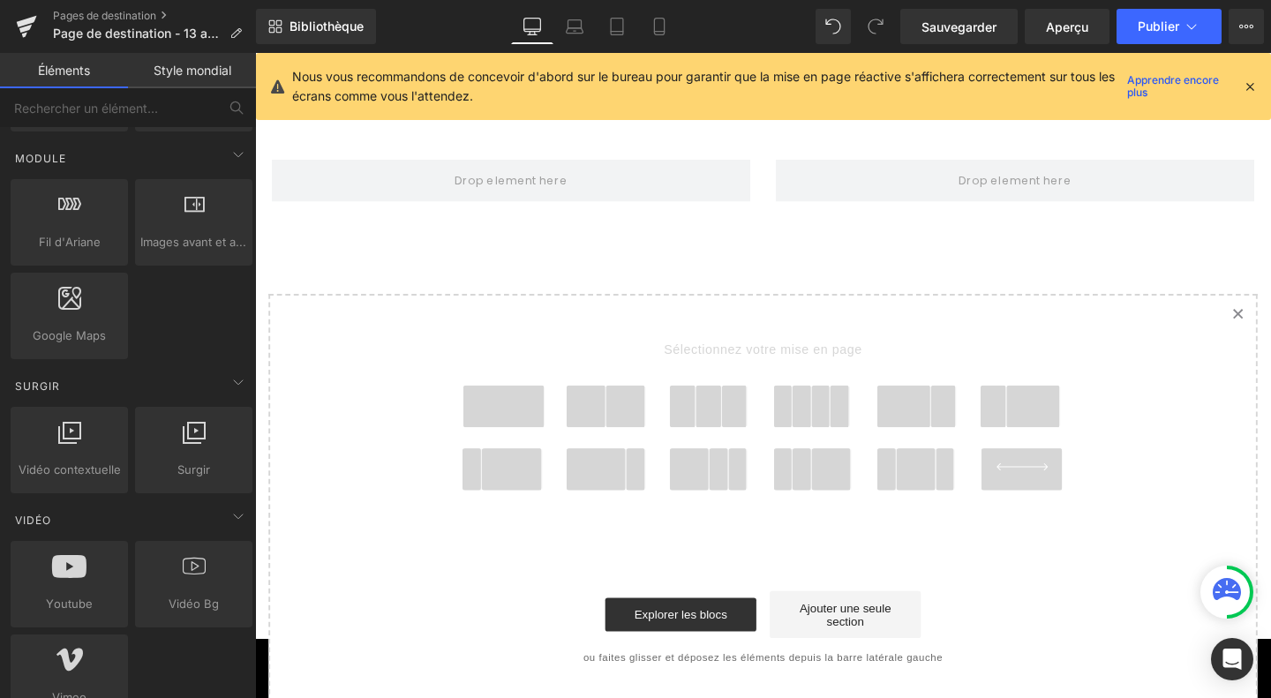
scroll to position [903, 0]
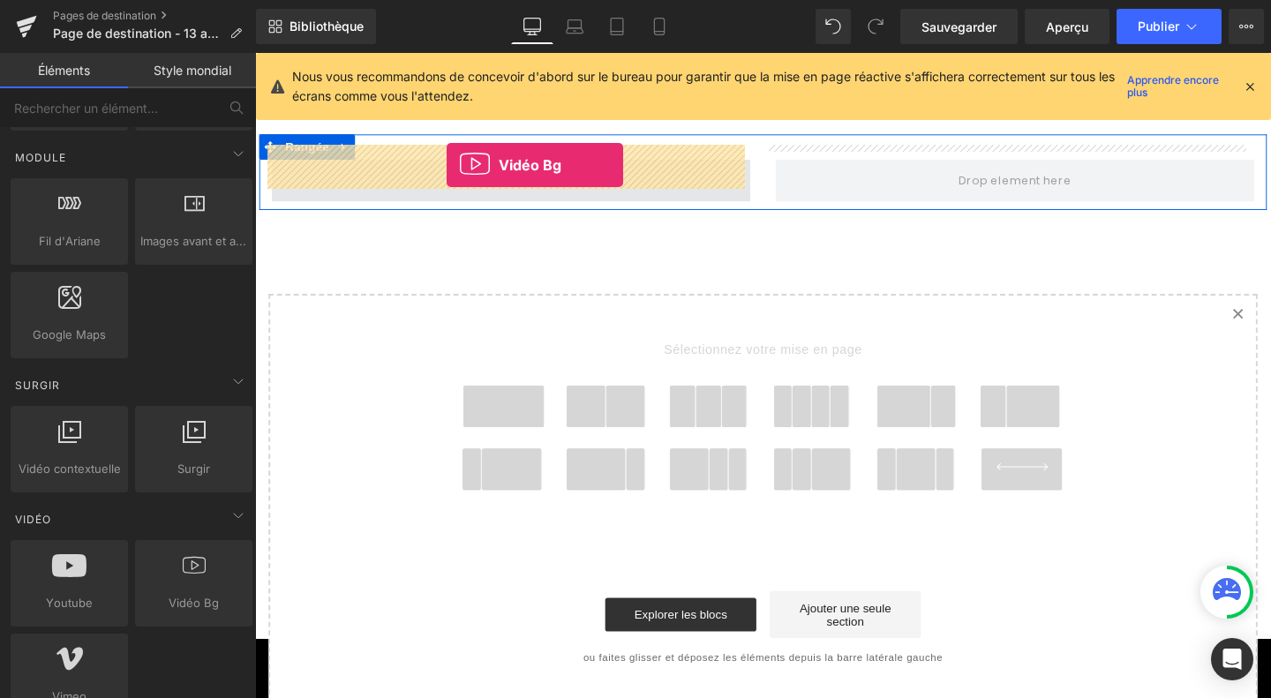
drag, startPoint x: 448, startPoint y: 629, endPoint x: 456, endPoint y: 169, distance: 459.8
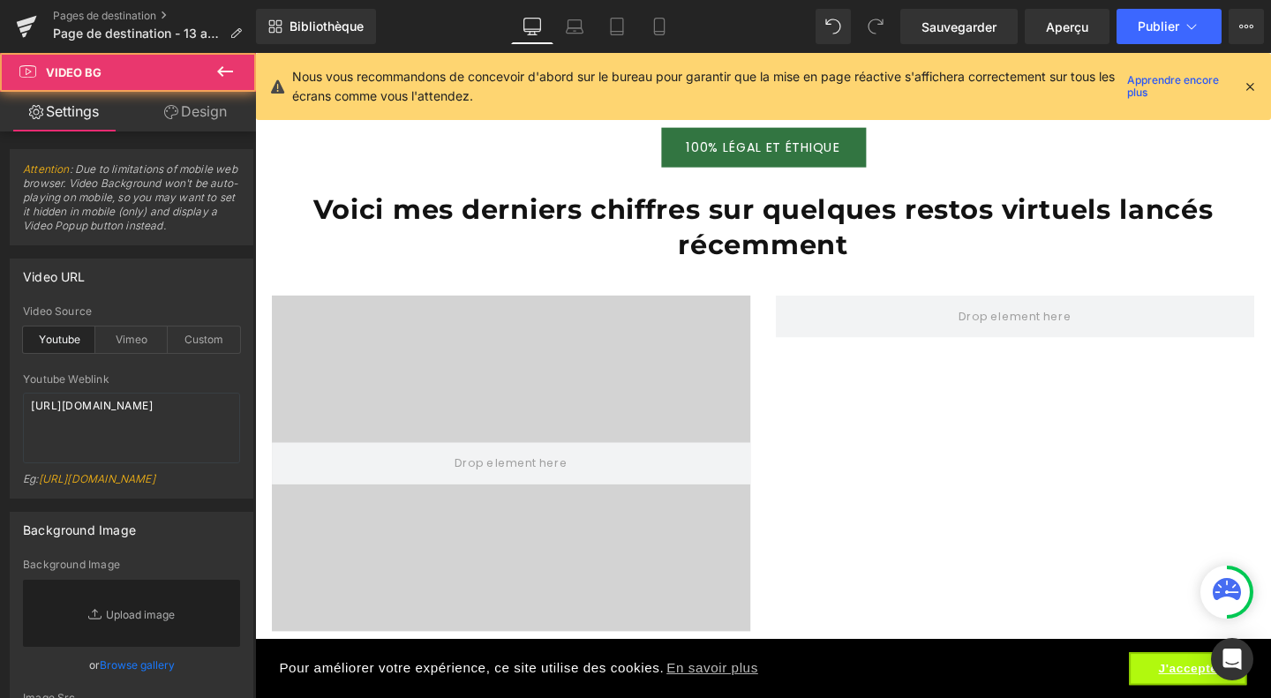
scroll to position [5474, 0]
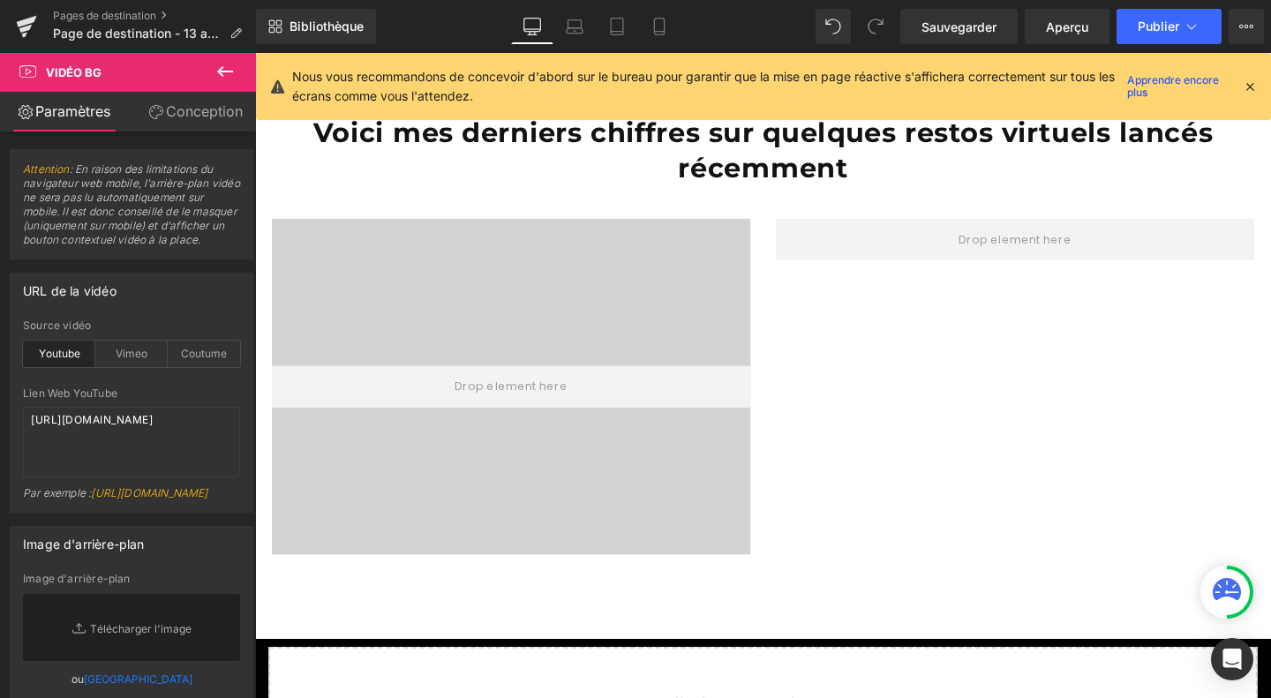
click at [229, 76] on icon at bounding box center [224, 71] width 21 height 21
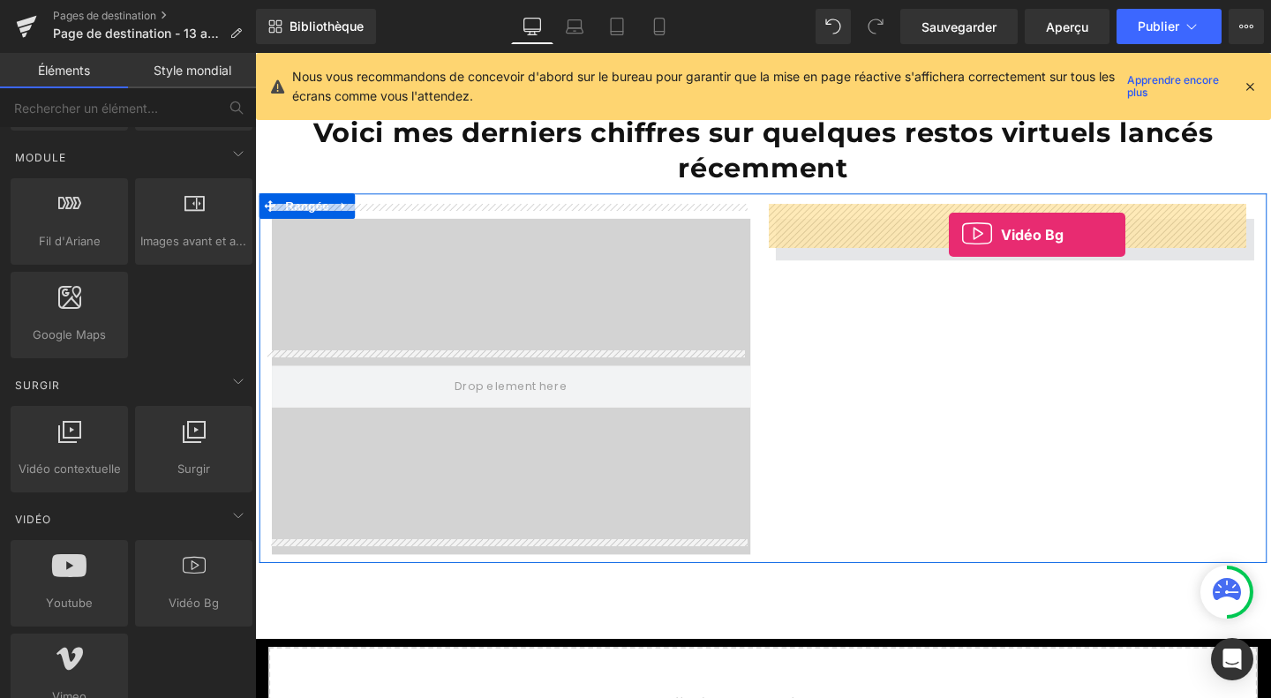
drag, startPoint x: 446, startPoint y: 625, endPoint x: 984, endPoint y: 244, distance: 659.5
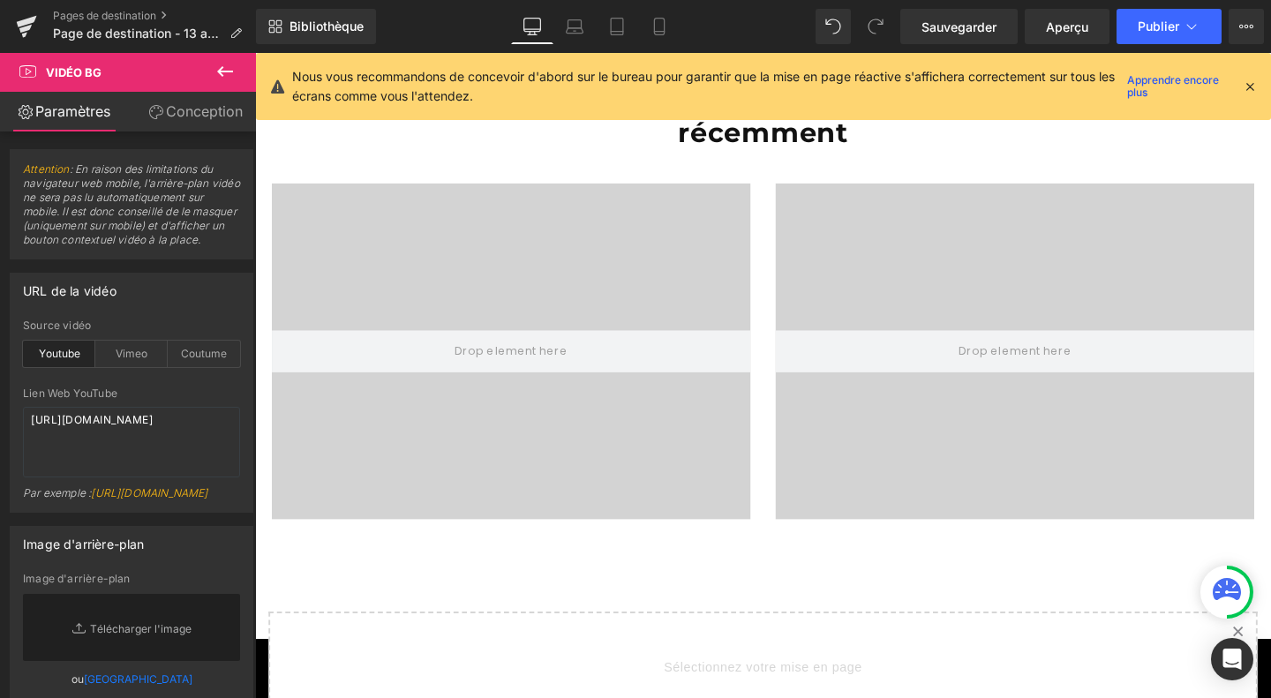
scroll to position [5659, 0]
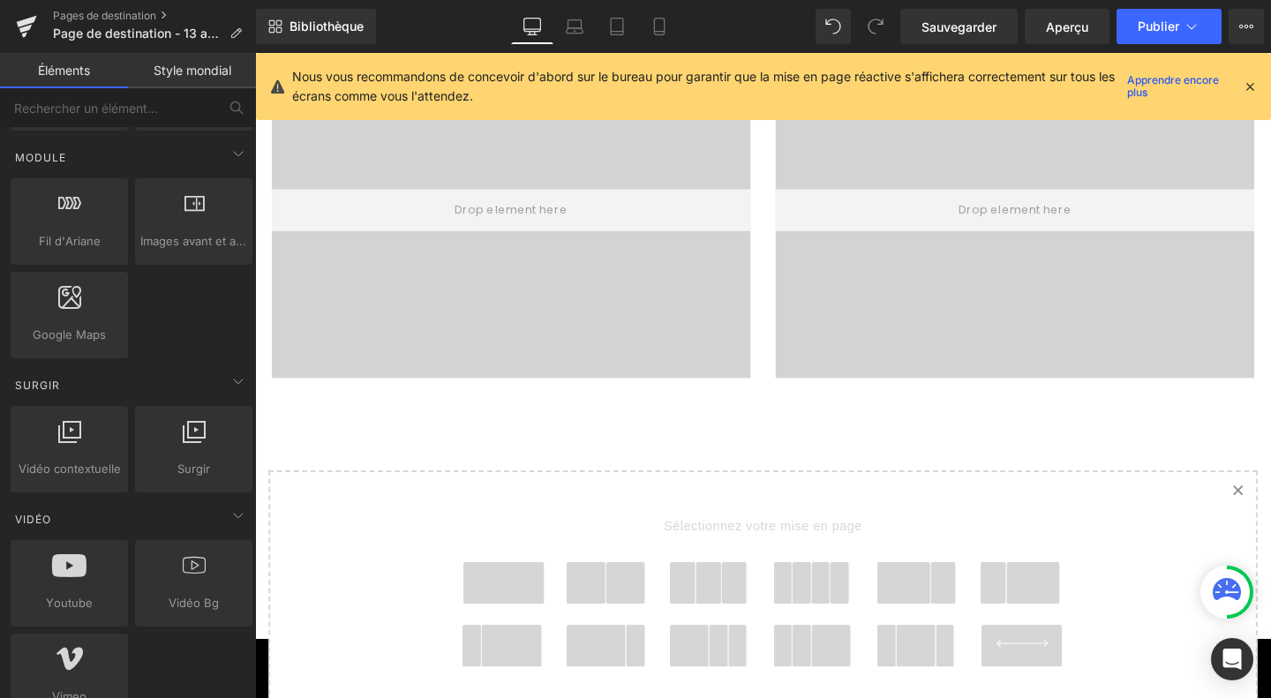
click at [514, 589] on span at bounding box center [516, 610] width 85 height 44
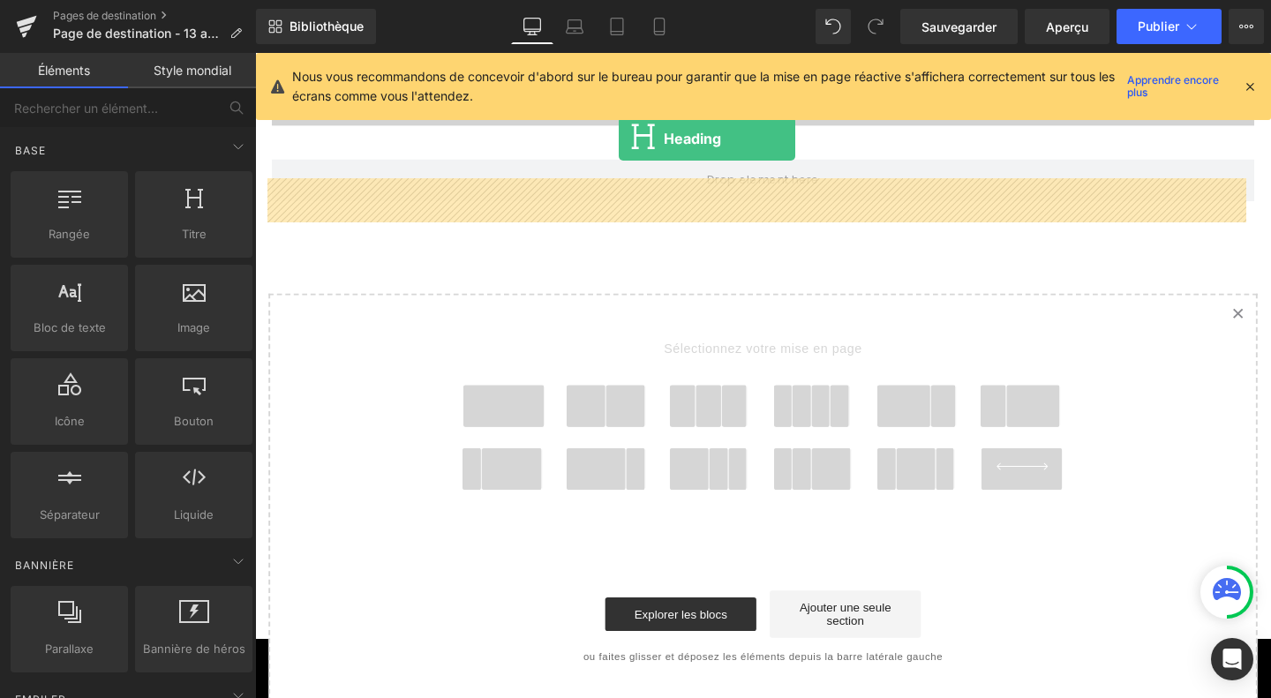
scroll to position [5871, 0]
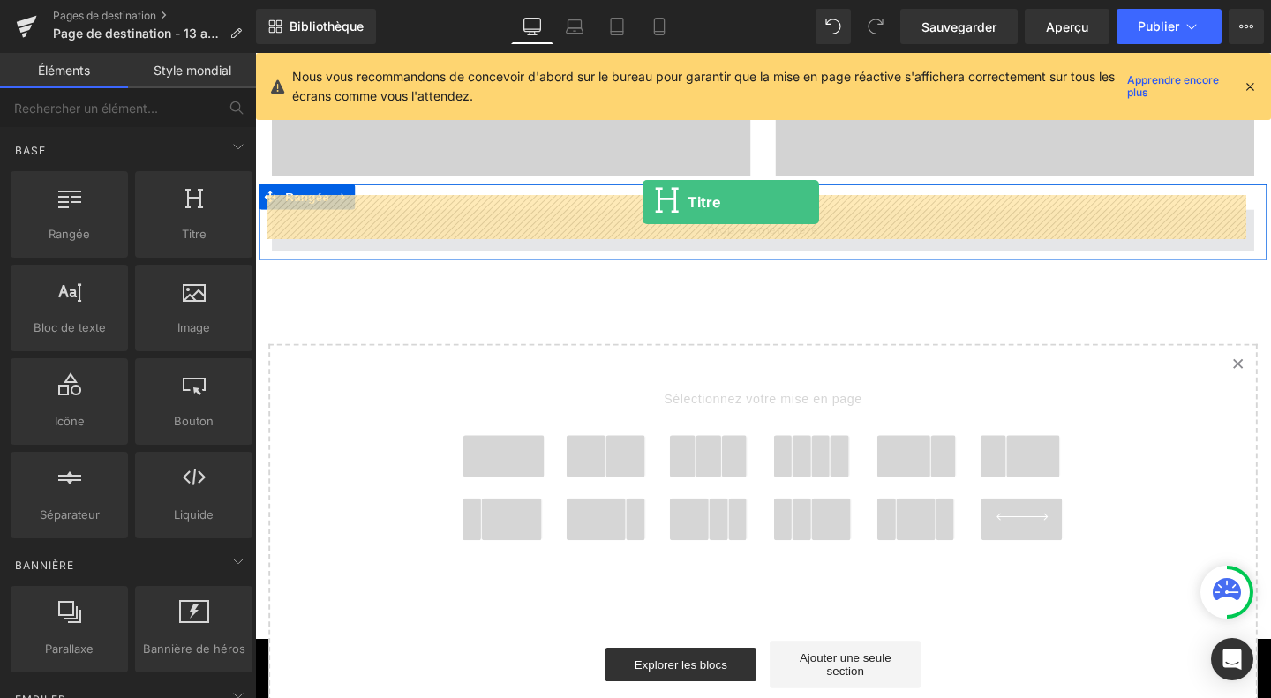
drag, startPoint x: 441, startPoint y: 281, endPoint x: 663, endPoint y: 208, distance: 233.3
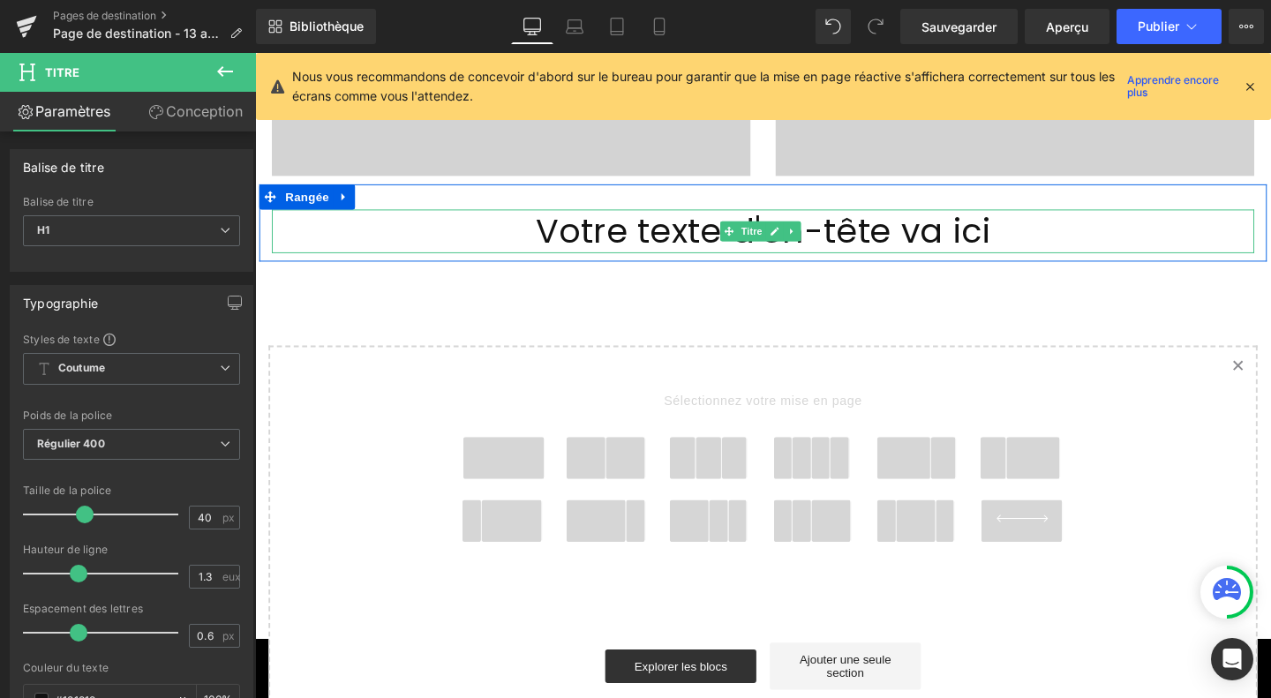
click at [667, 233] on font "Votre texte d'en-tête va ici" at bounding box center [789, 240] width 478 height 49
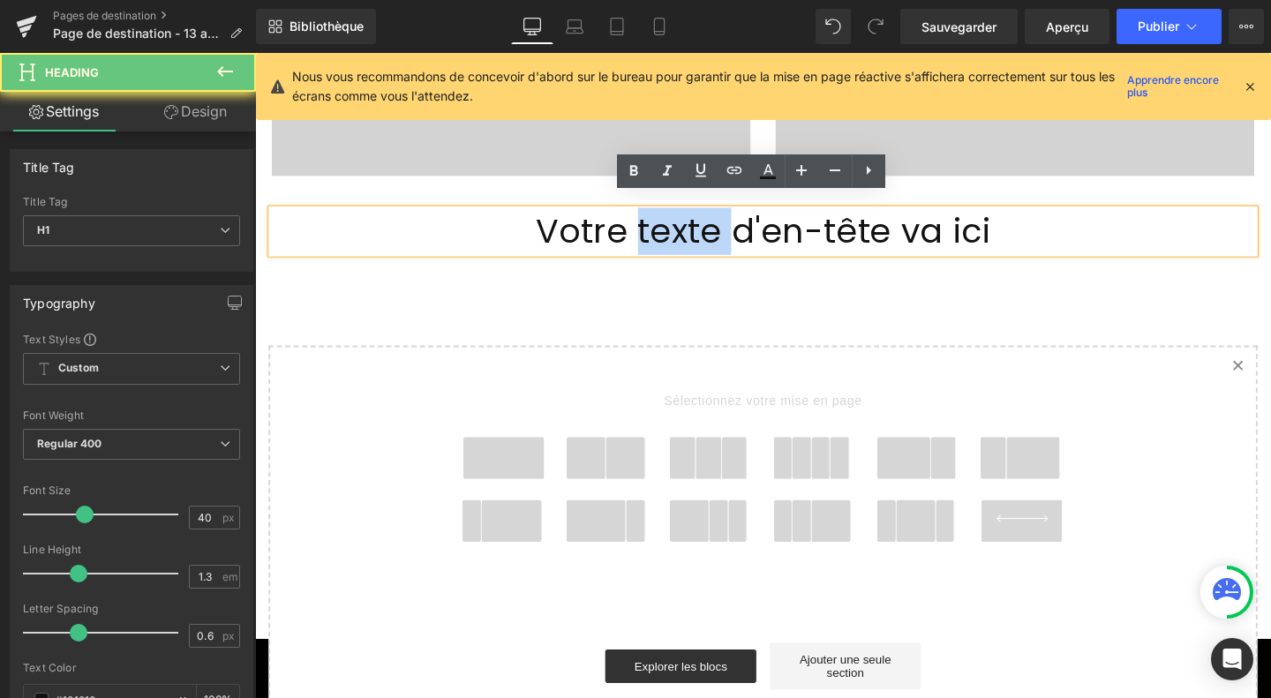
click at [667, 233] on font "Votre texte d'en-tête va ici" at bounding box center [789, 240] width 478 height 49
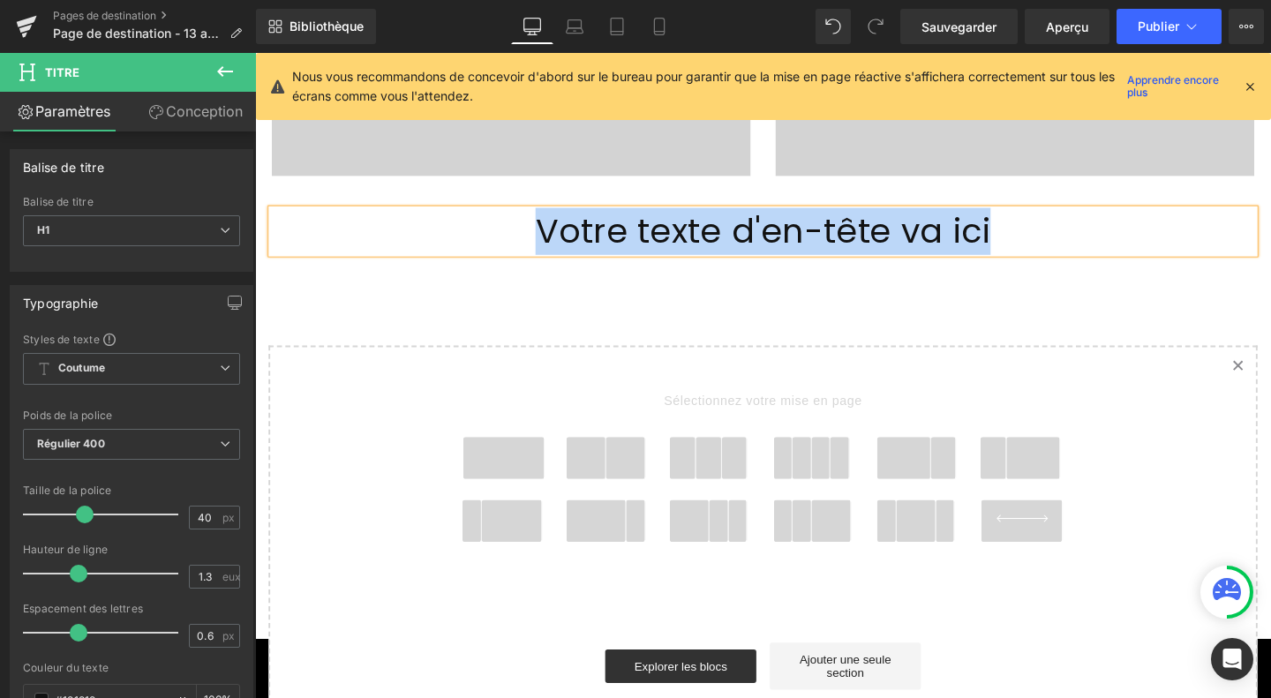
paste div
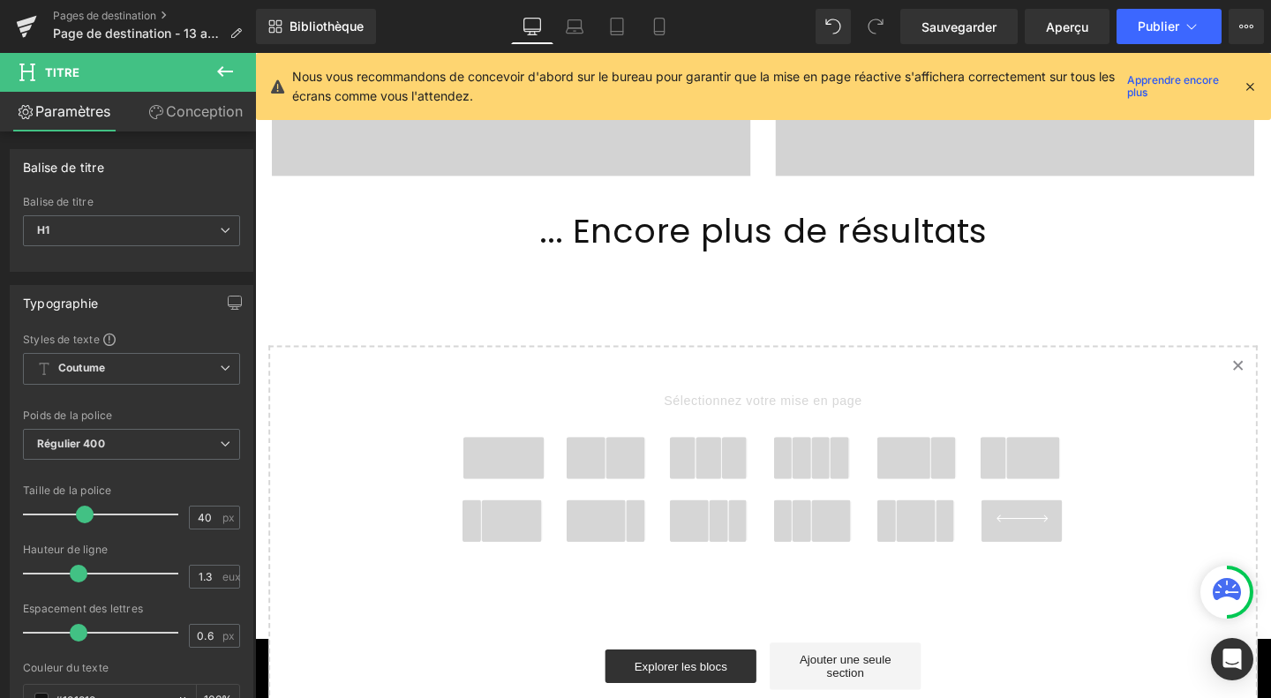
click at [226, 73] on icon at bounding box center [224, 71] width 21 height 21
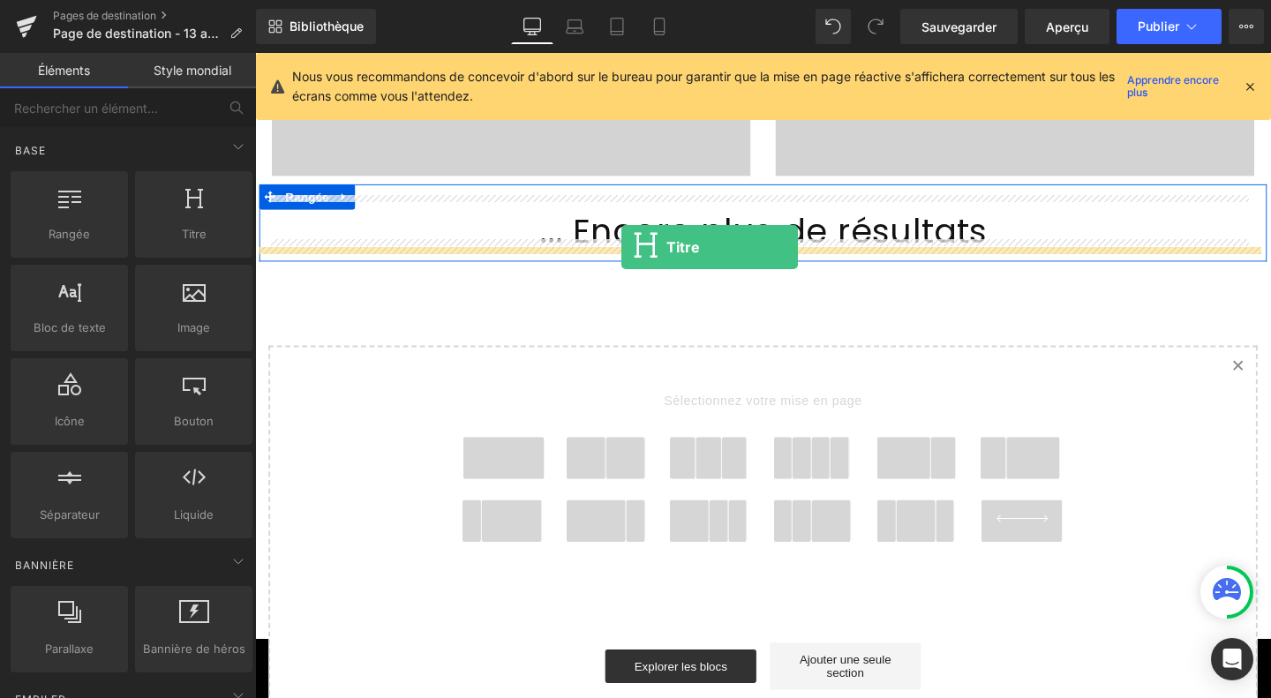
drag, startPoint x: 425, startPoint y: 284, endPoint x: 640, endPoint y: 258, distance: 216.0
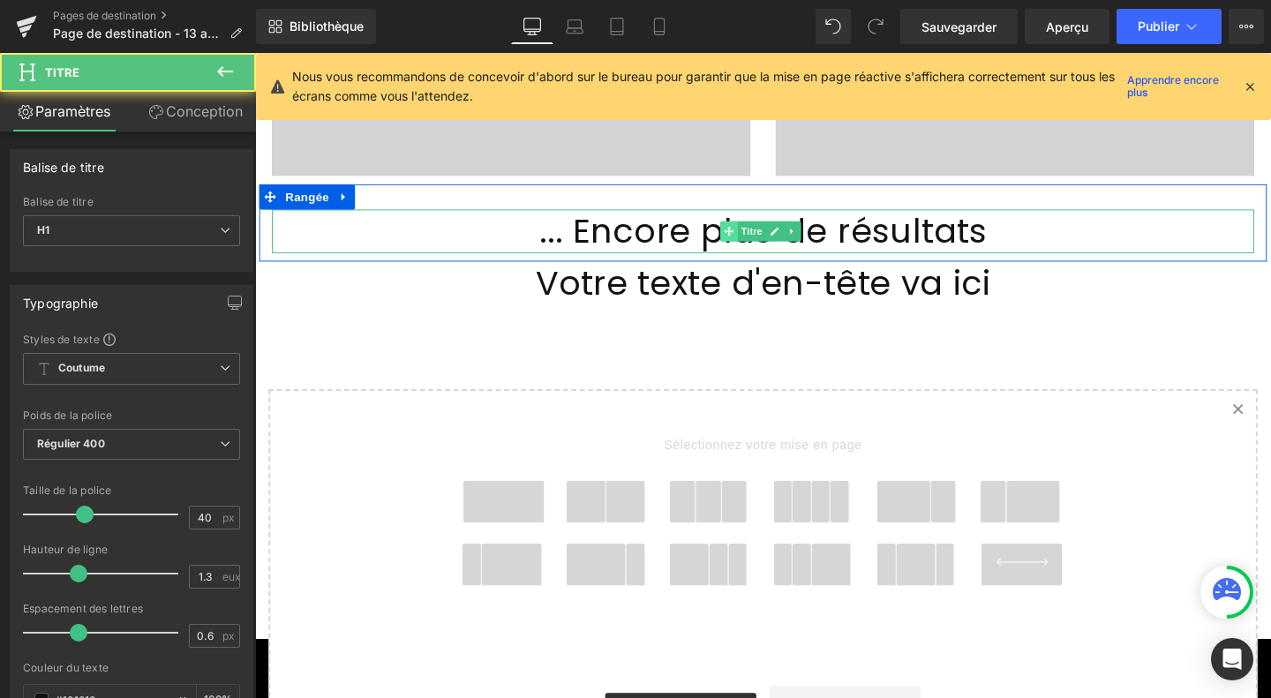
click at [753, 230] on span at bounding box center [753, 240] width 19 height 21
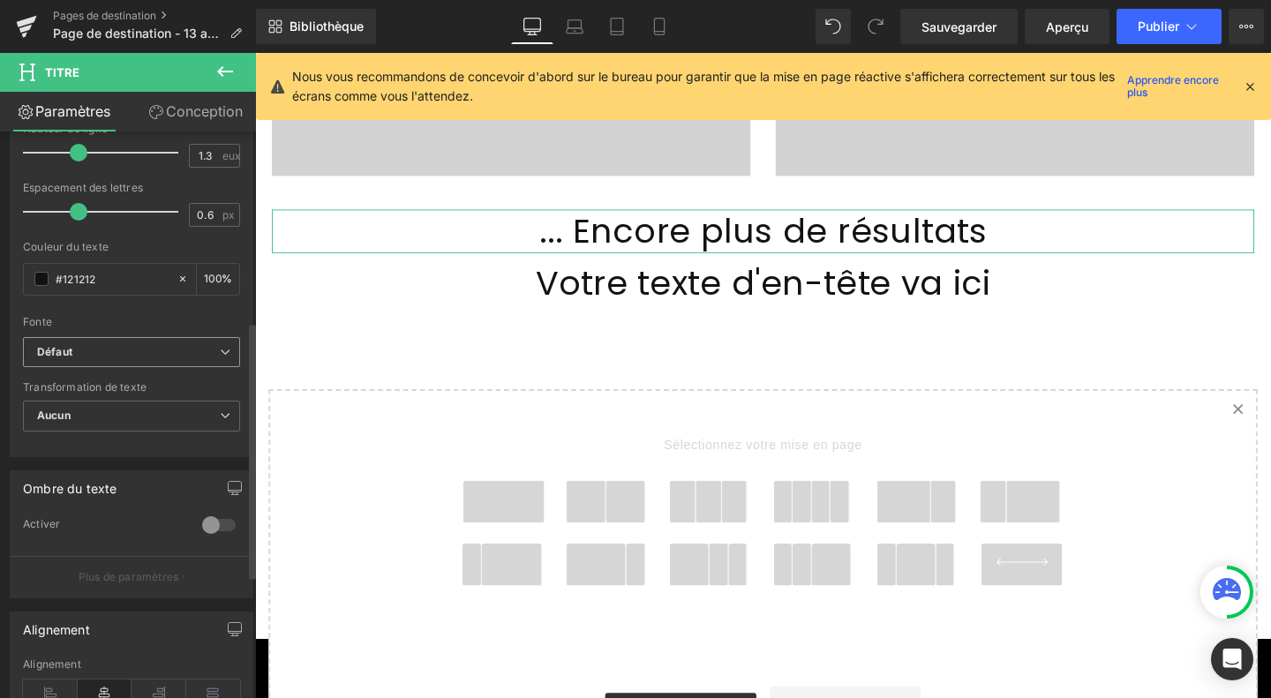
scroll to position [420, 0]
click at [129, 350] on b "Défaut" at bounding box center [128, 353] width 183 height 15
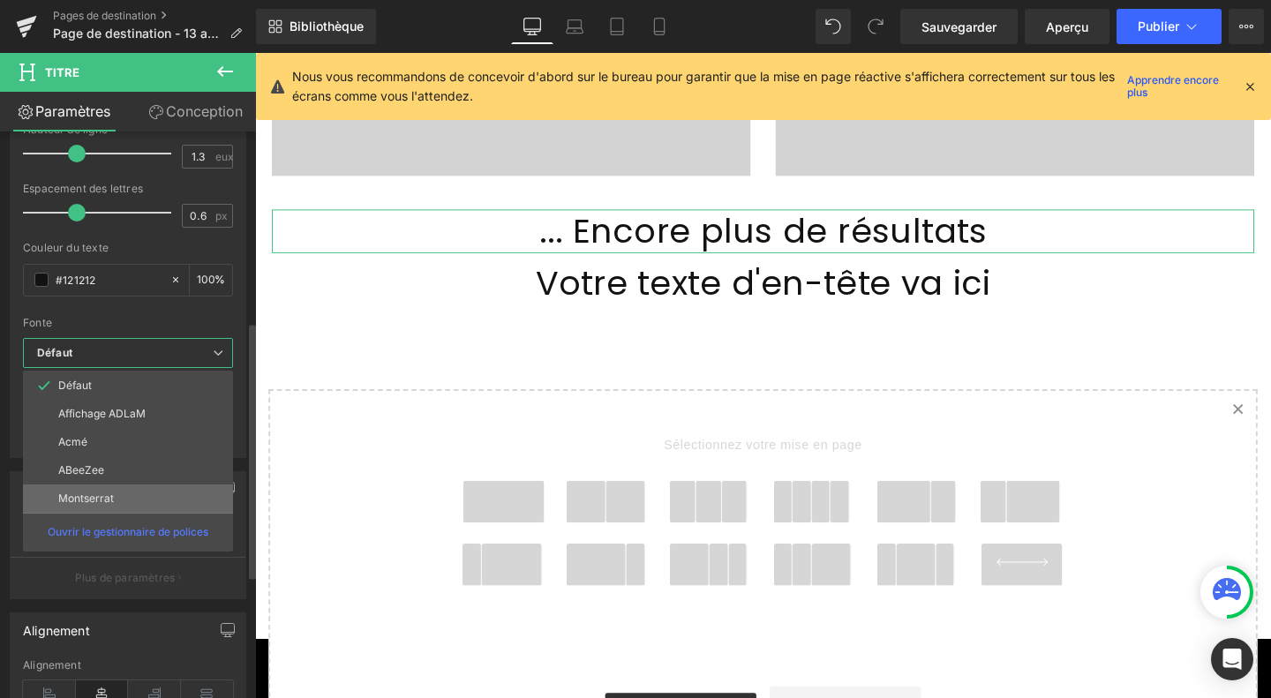
click at [131, 494] on li "Montserrat" at bounding box center [128, 498] width 210 height 28
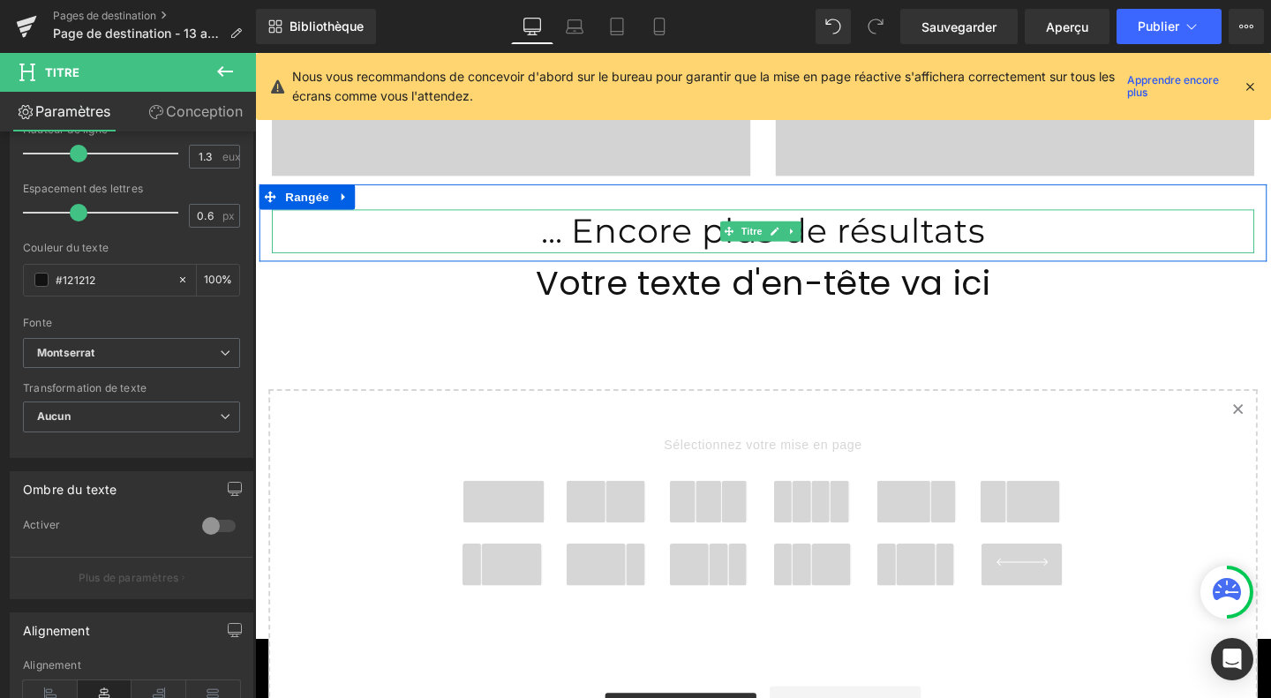
click at [655, 231] on font "... Encore plus de résultats" at bounding box center [789, 240] width 468 height 43
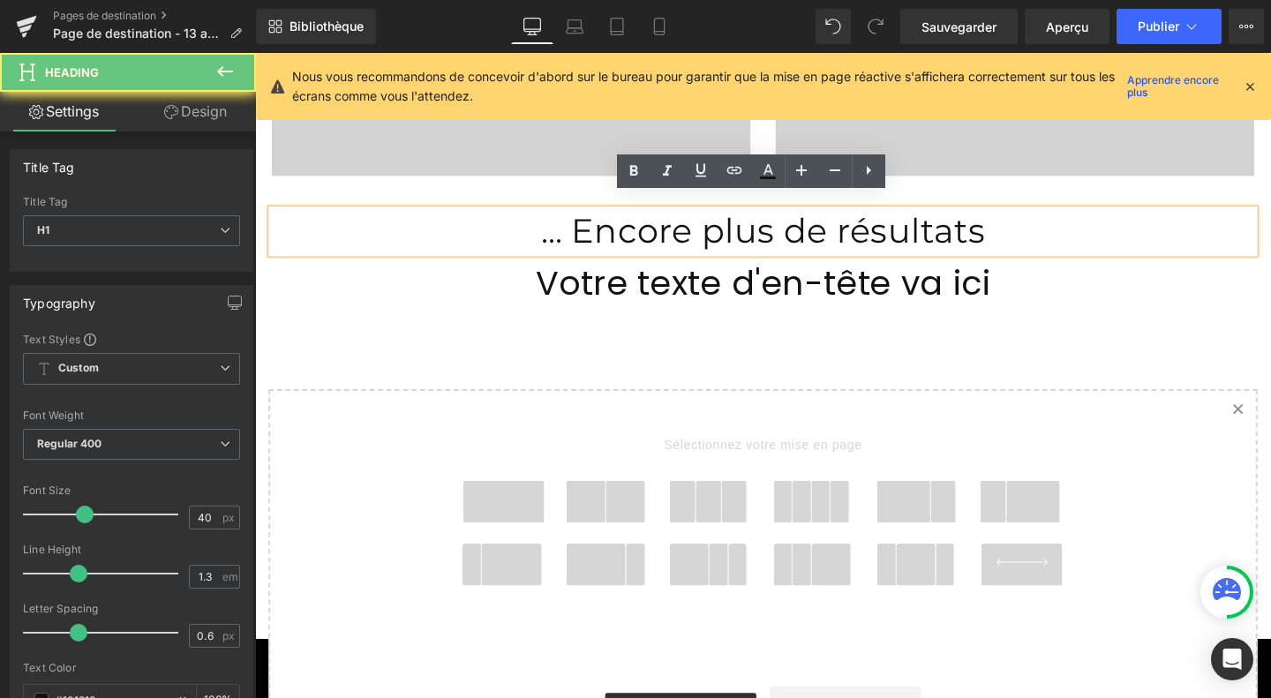
click at [655, 231] on font "... Encore plus de résultats" at bounding box center [789, 240] width 468 height 43
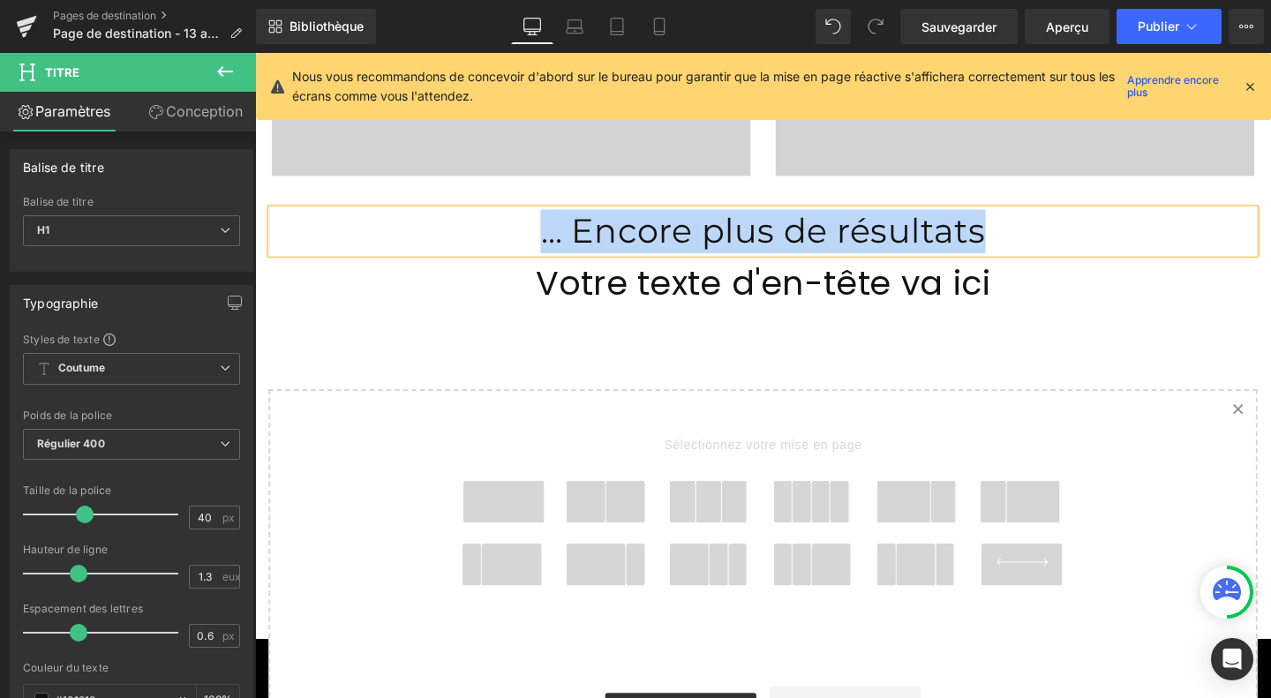
click at [644, 219] on font "... Encore plus de résultats" at bounding box center [789, 240] width 468 height 43
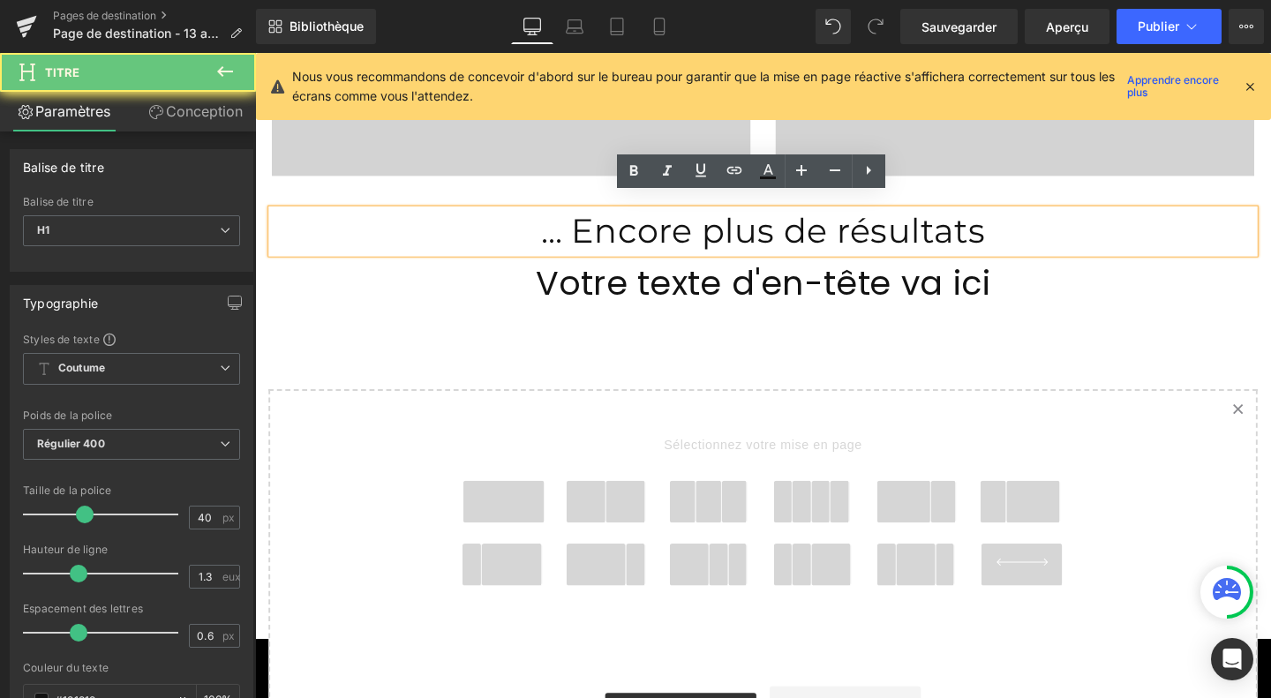
click at [644, 219] on font "... Encore plus de résultats" at bounding box center [789, 240] width 468 height 43
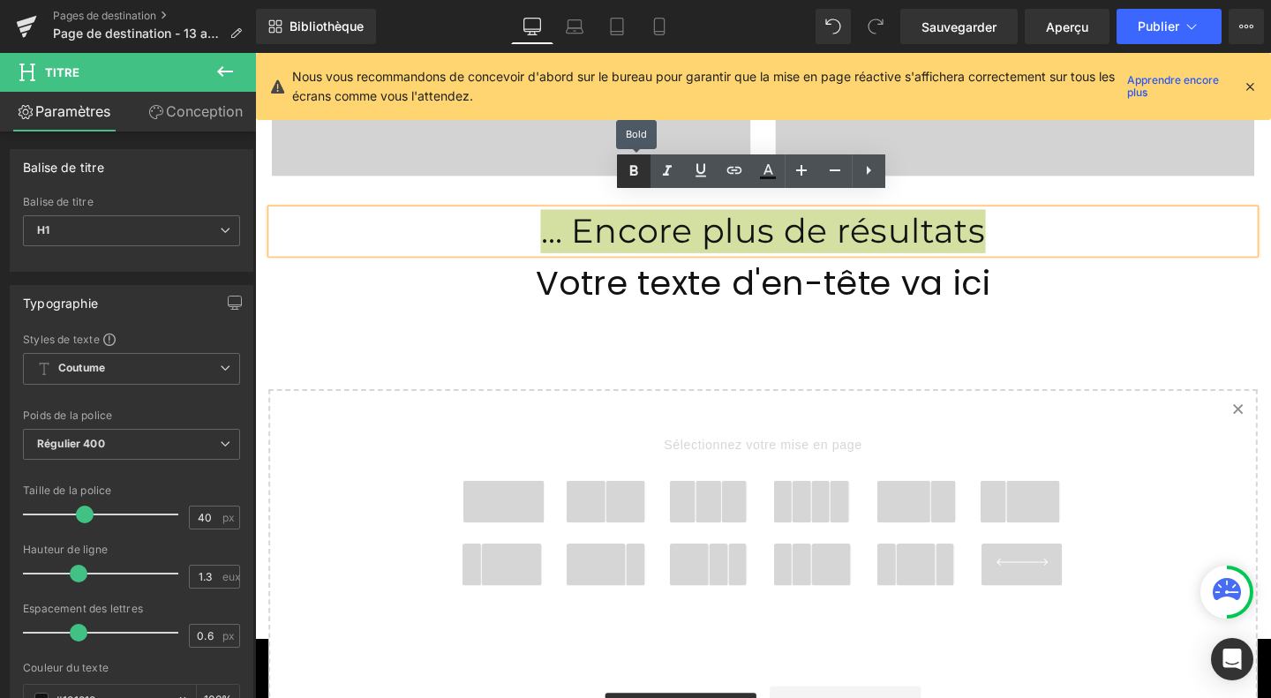
click at [634, 176] on icon at bounding box center [633, 171] width 21 height 21
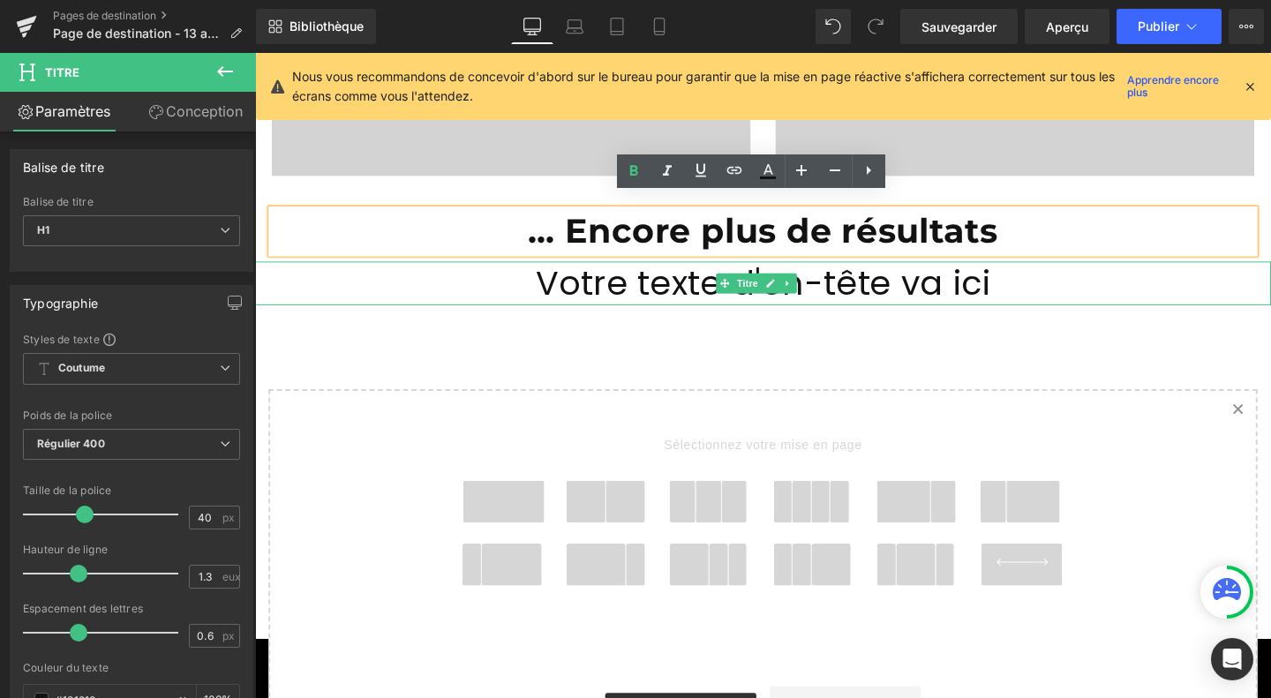
click at [621, 280] on font "Votre texte d'en-tête va ici" at bounding box center [789, 295] width 478 height 49
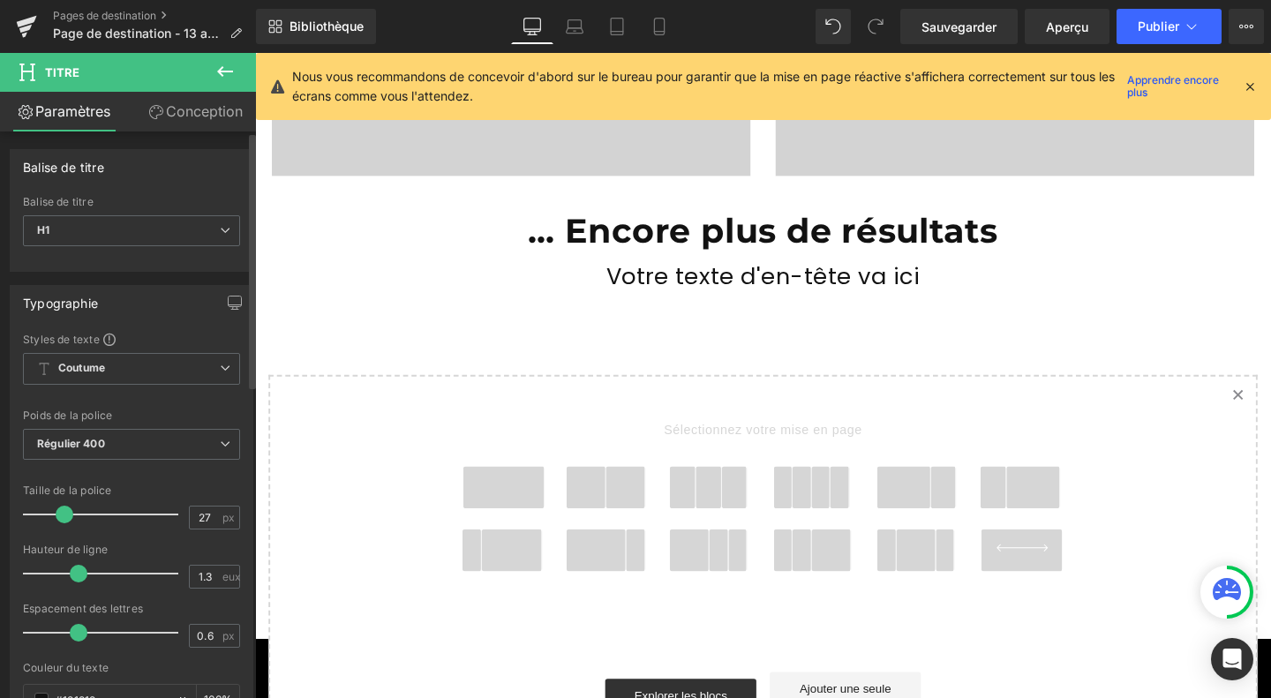
drag, startPoint x: 85, startPoint y: 507, endPoint x: 66, endPoint y: 509, distance: 18.6
click at [66, 509] on span at bounding box center [65, 515] width 18 height 18
type input "28"
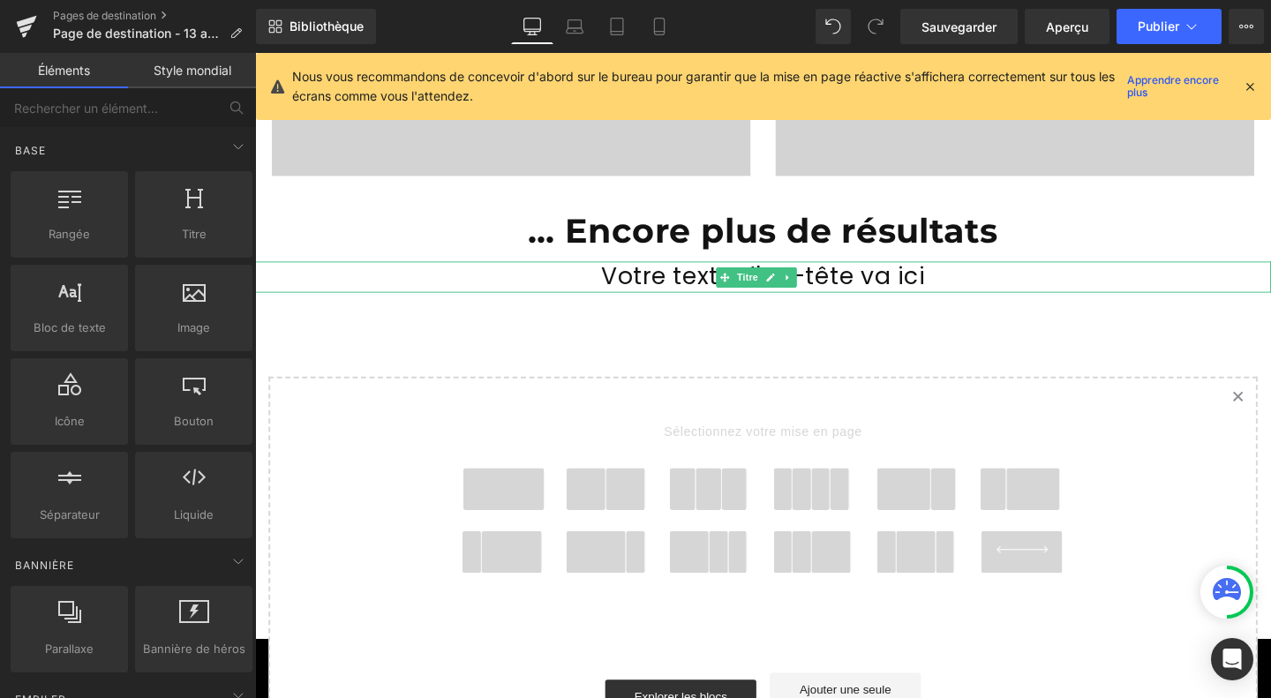
click at [687, 271] on font "Votre texte d'en-tête va ici" at bounding box center [789, 288] width 341 height 34
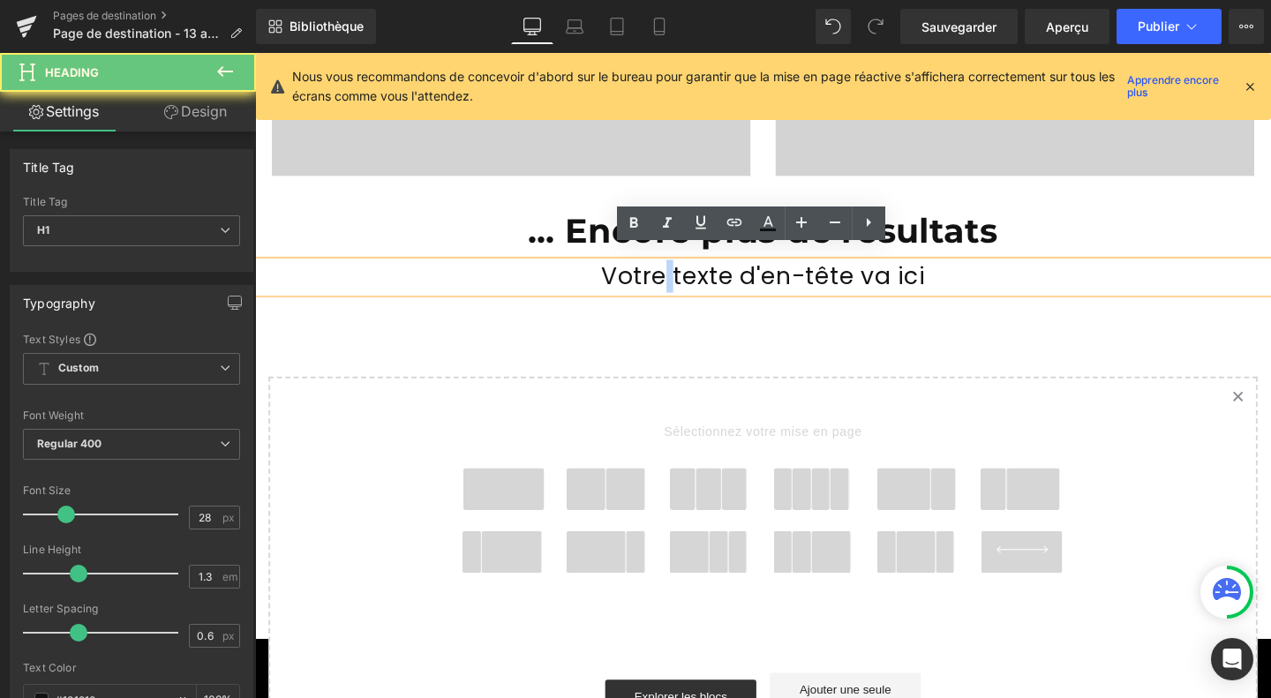
click at [687, 271] on font "Votre texte d'en-tête va ici" at bounding box center [789, 288] width 341 height 34
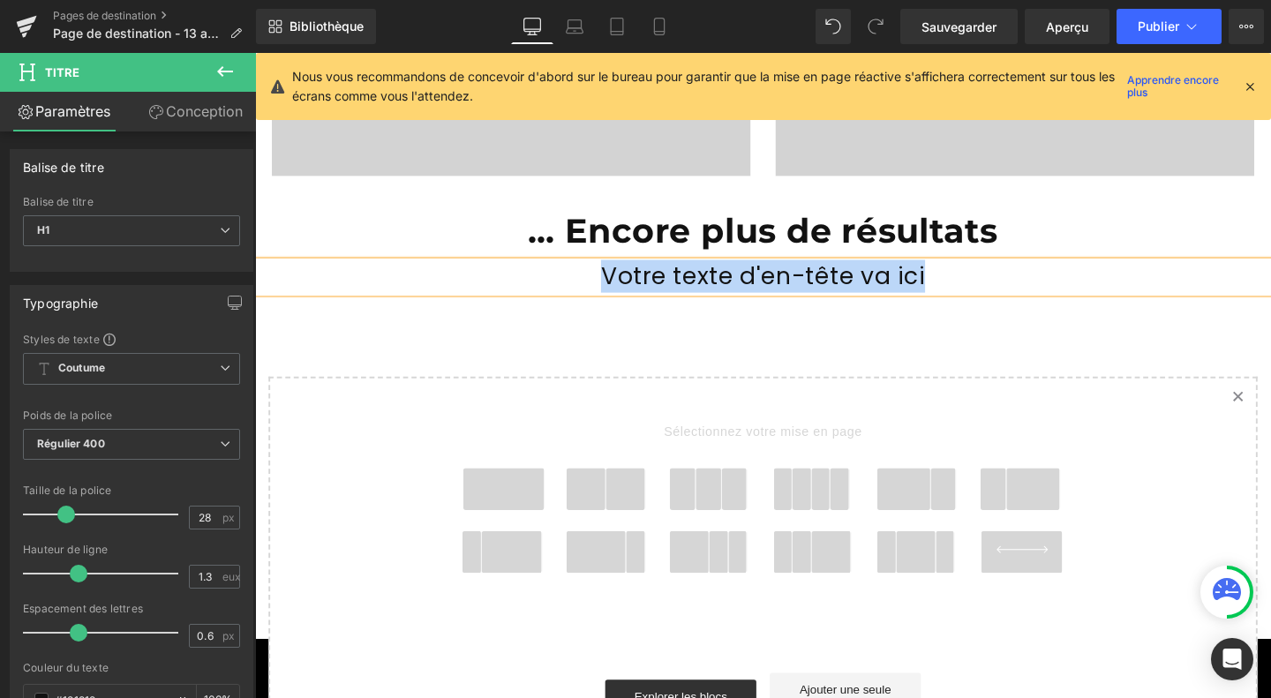
paste div
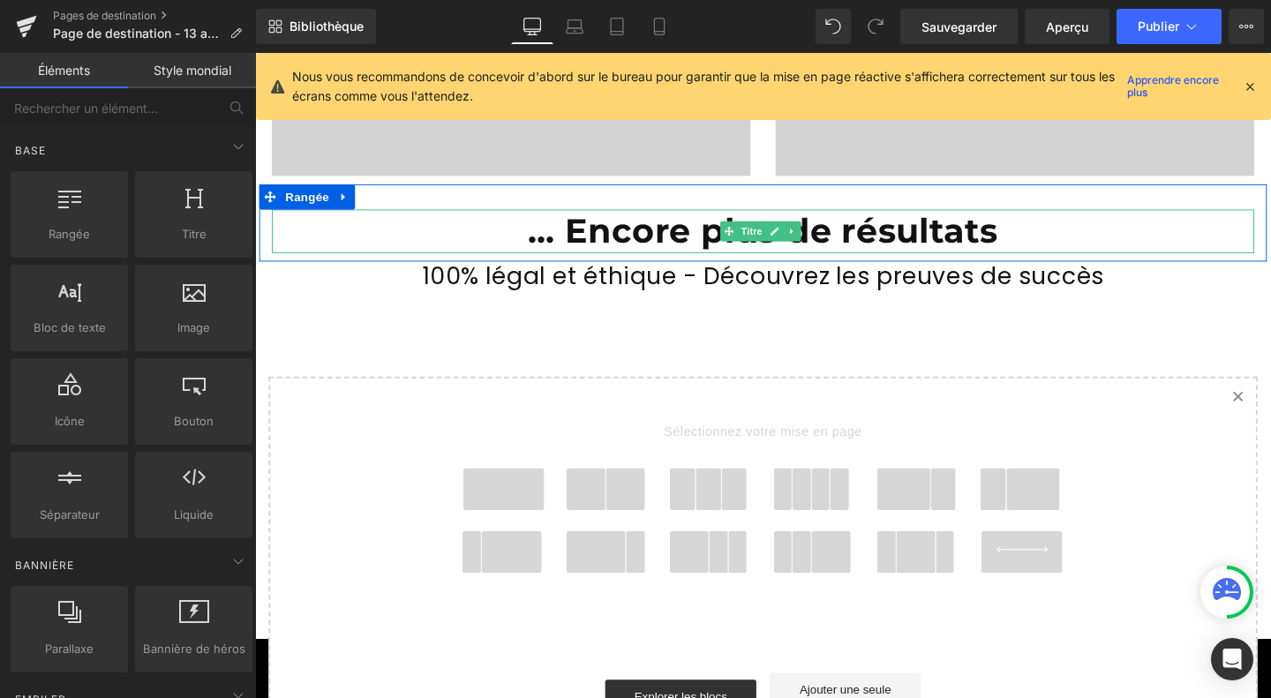
click at [619, 219] on font "... Encore plus de résultats" at bounding box center [789, 240] width 494 height 43
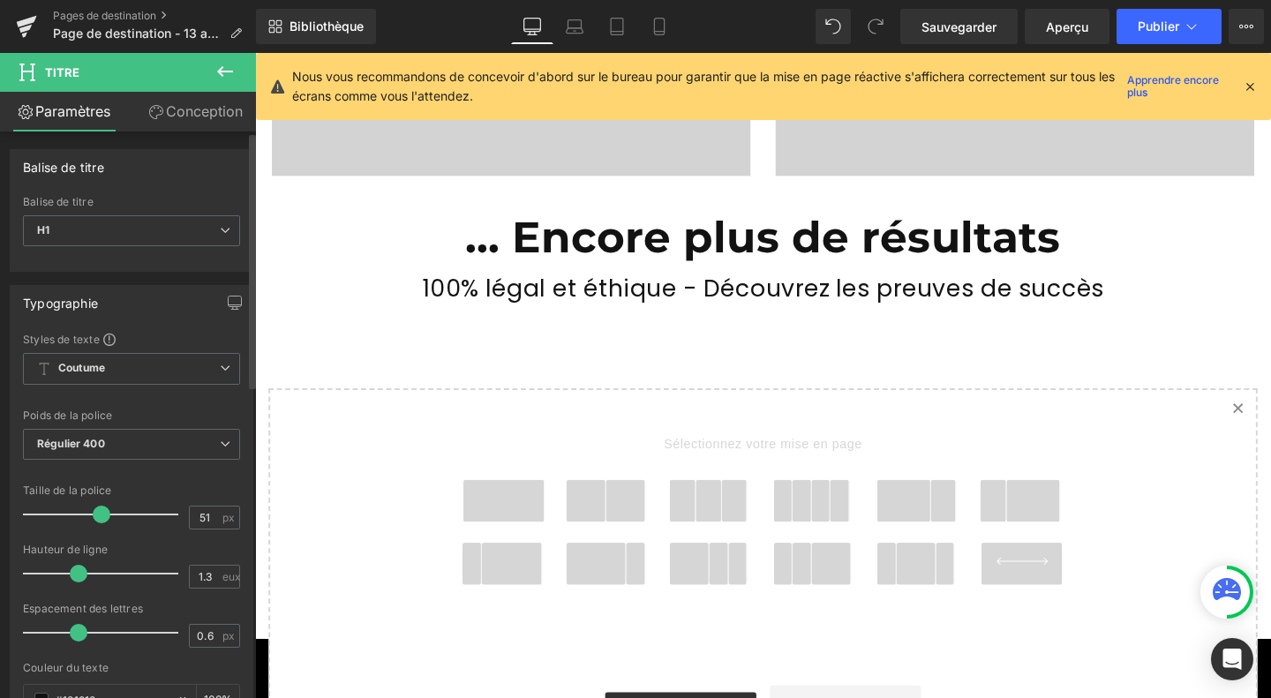
type input "52"
drag, startPoint x: 83, startPoint y: 511, endPoint x: 101, endPoint y: 511, distance: 17.6
click at [101, 511] on span at bounding box center [102, 515] width 18 height 18
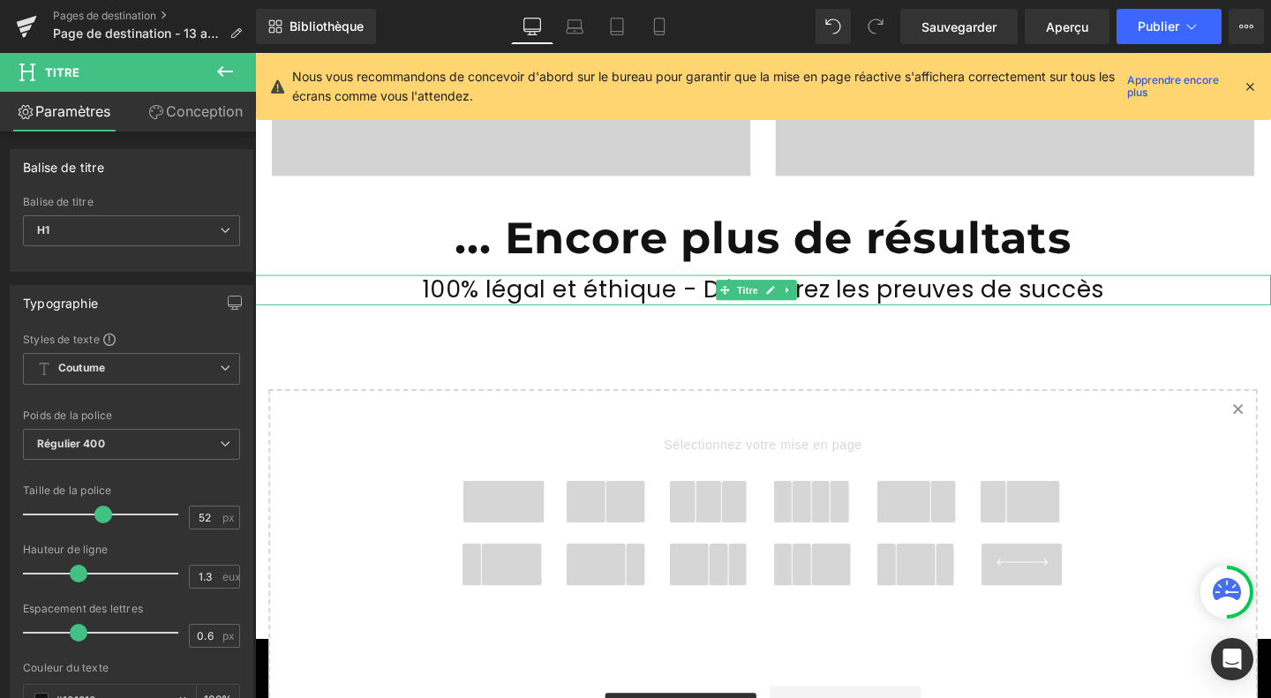
click at [569, 291] on font "100% légal et éthique - Découvrez les preuves de succès" at bounding box center [789, 302] width 717 height 34
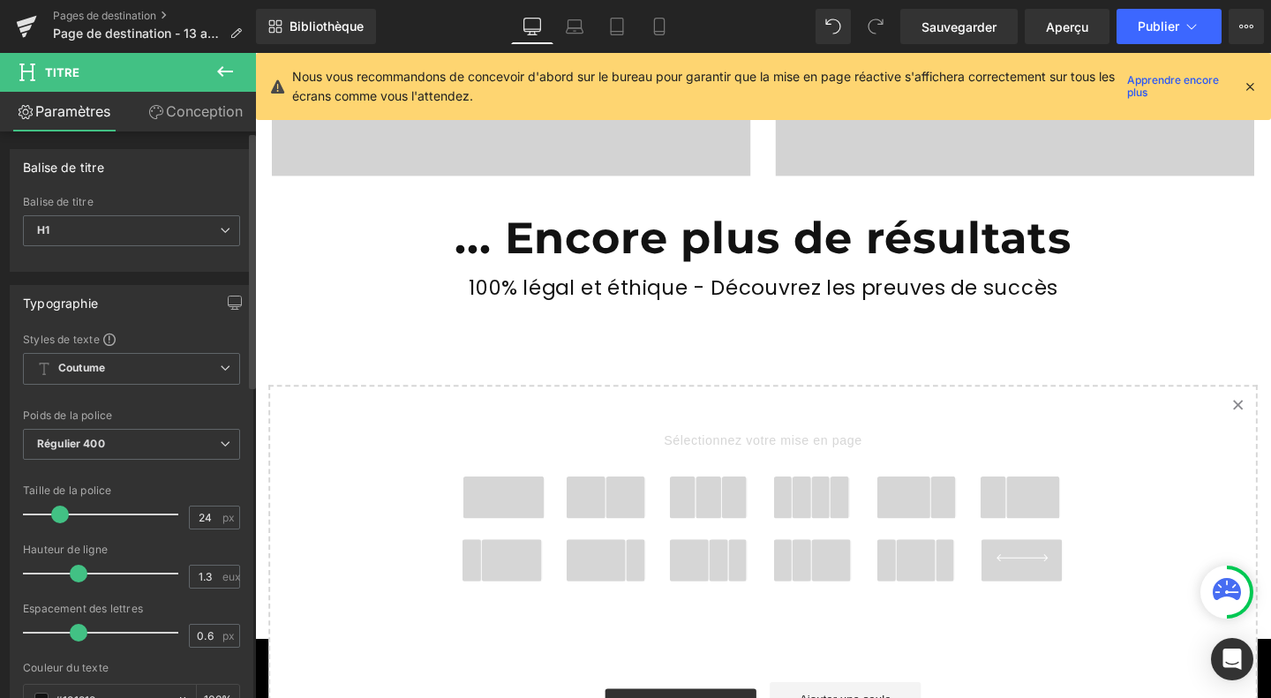
click at [61, 514] on span at bounding box center [60, 515] width 18 height 18
click at [655, 18] on icon at bounding box center [659, 27] width 18 height 18
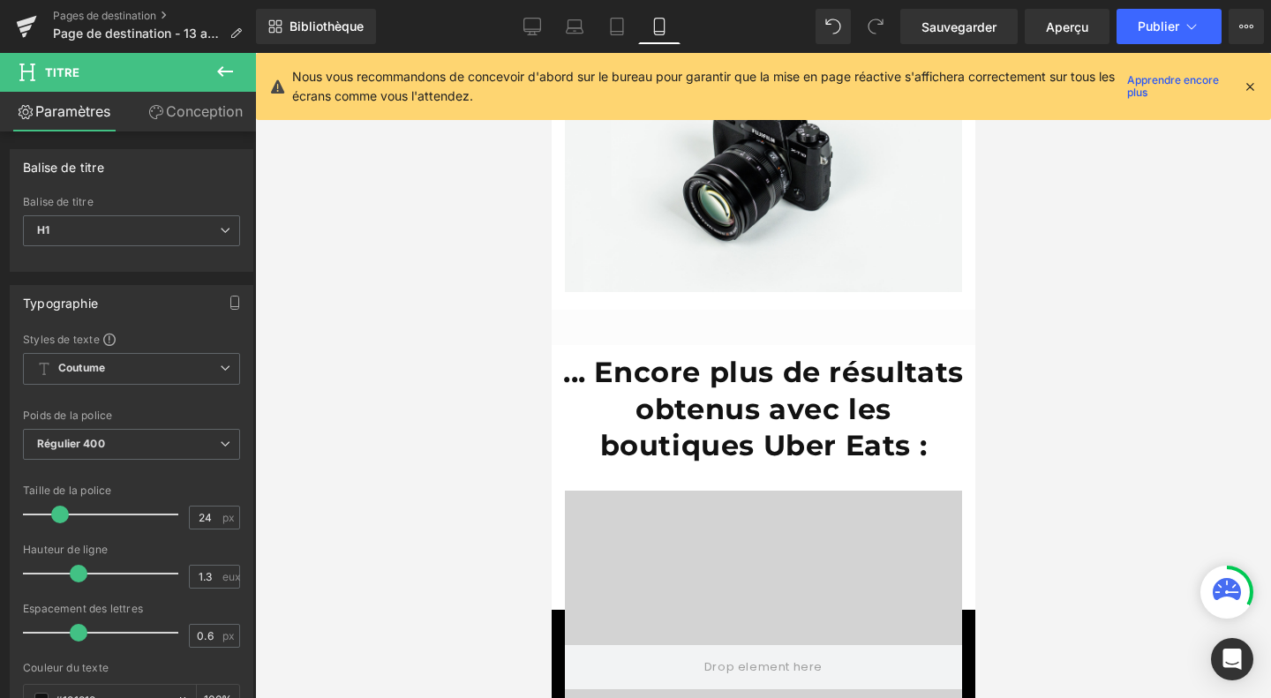
scroll to position [8893, 0]
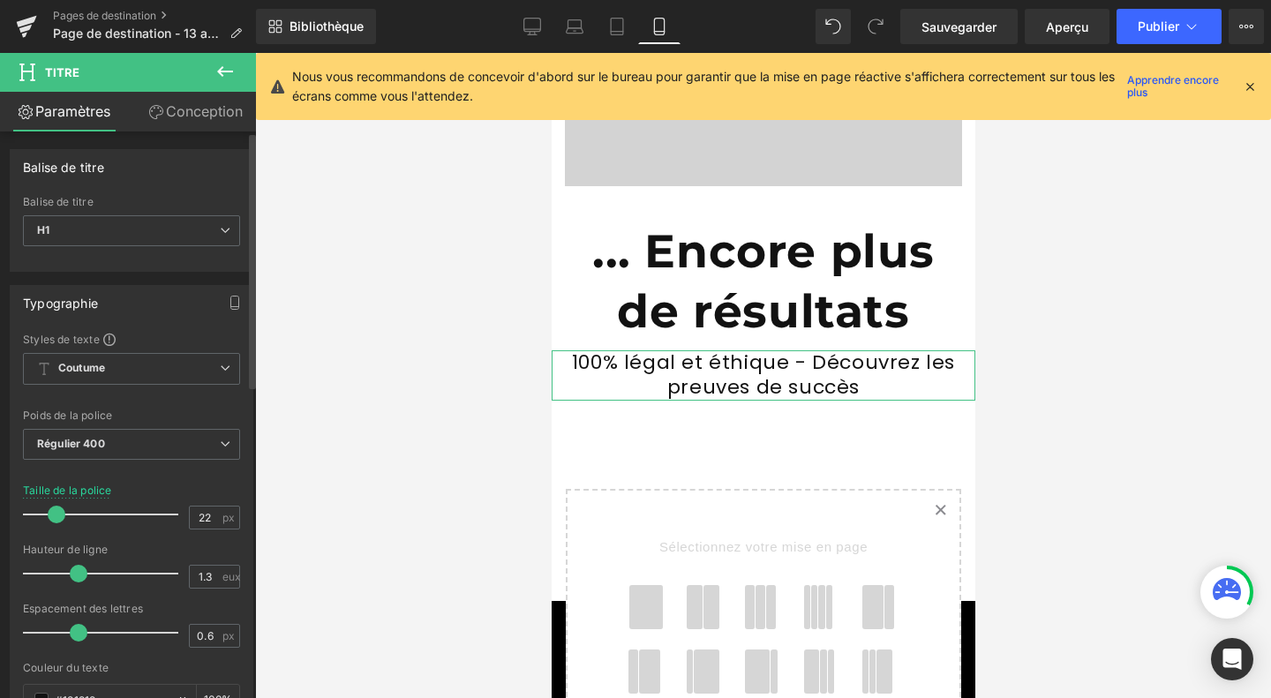
type input "23"
click at [60, 514] on span at bounding box center [58, 515] width 18 height 18
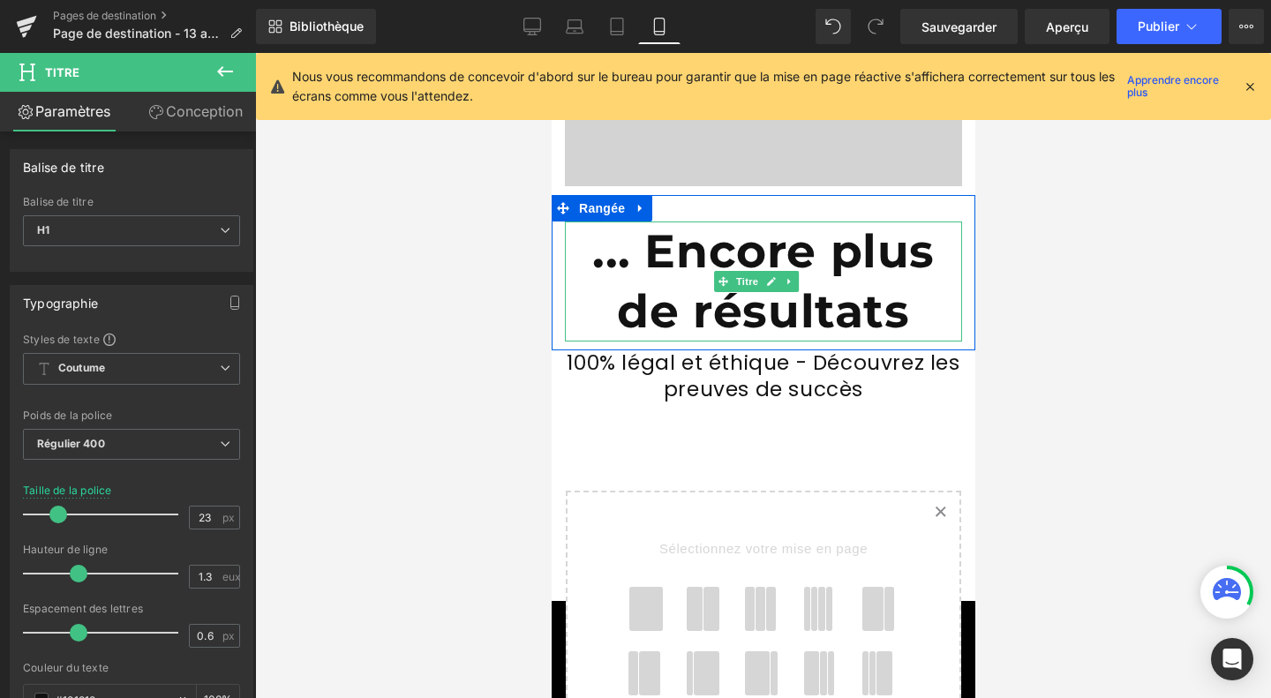
click at [673, 223] on font "... Encore plus de résultats" at bounding box center [762, 281] width 342 height 116
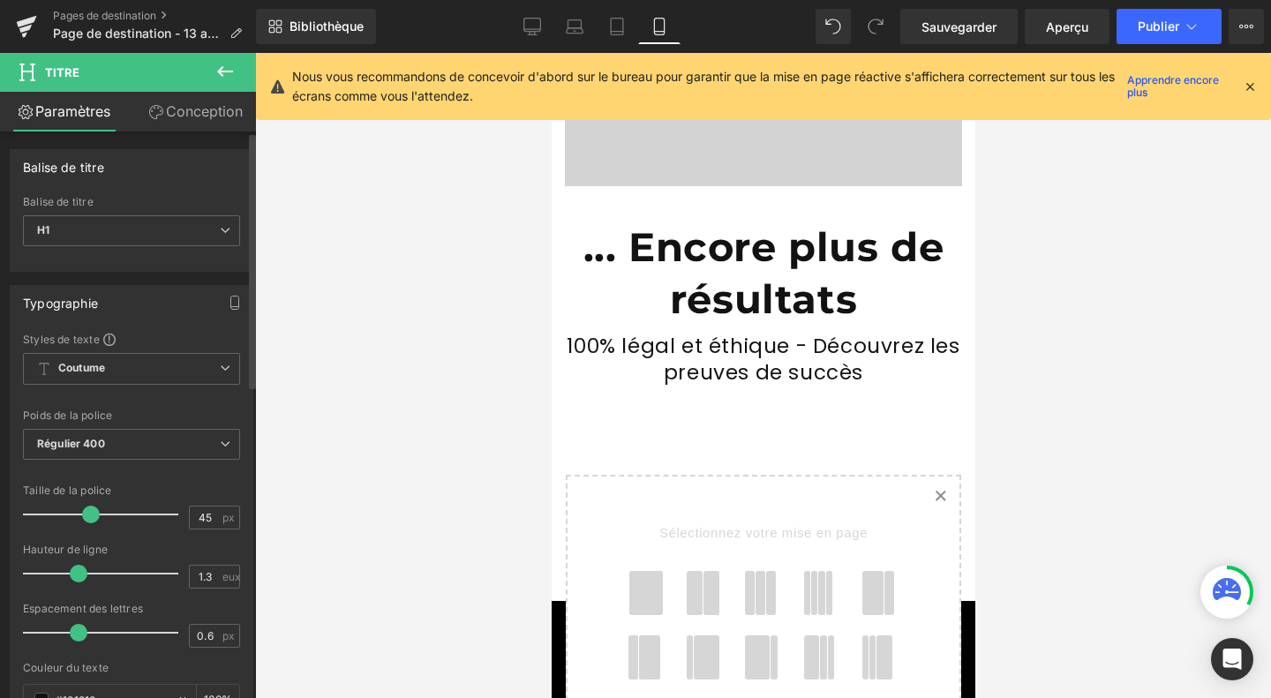
type input "44"
drag, startPoint x: 101, startPoint y: 515, endPoint x: 88, endPoint y: 518, distance: 12.6
click at [88, 518] on span at bounding box center [91, 515] width 18 height 18
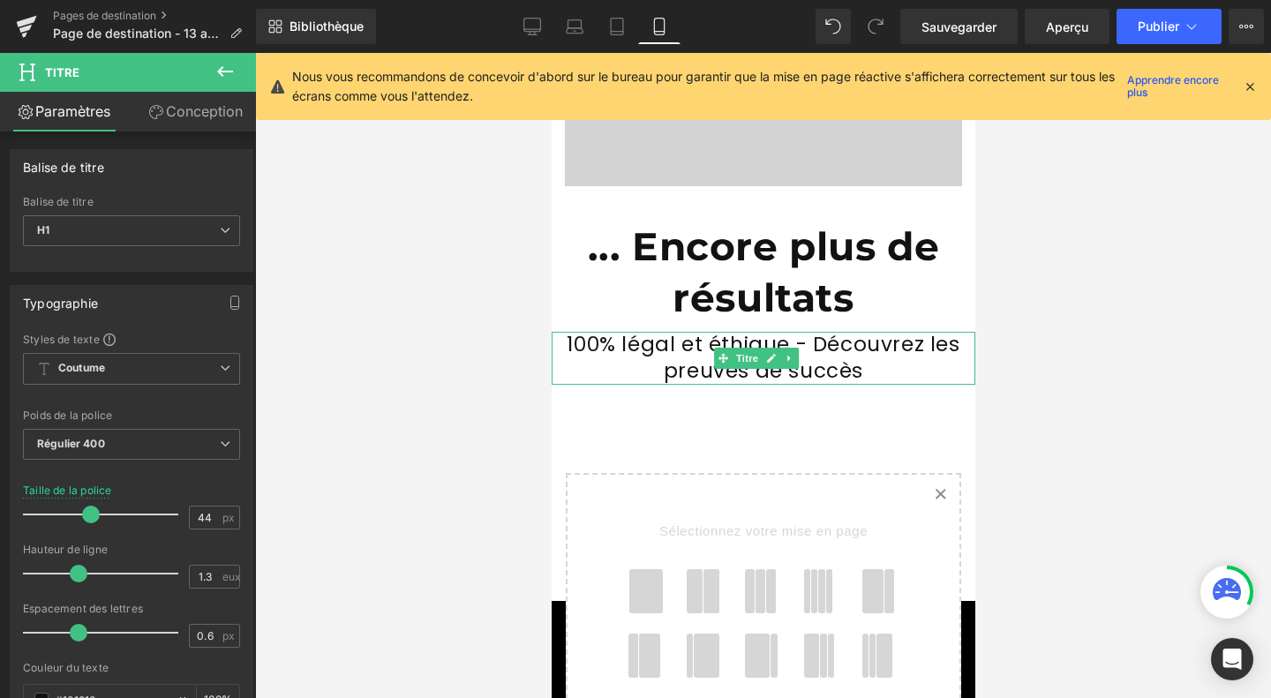
click at [711, 330] on font "100% légal et éthique - Découvrez les preuves de succès" at bounding box center [762, 357] width 393 height 55
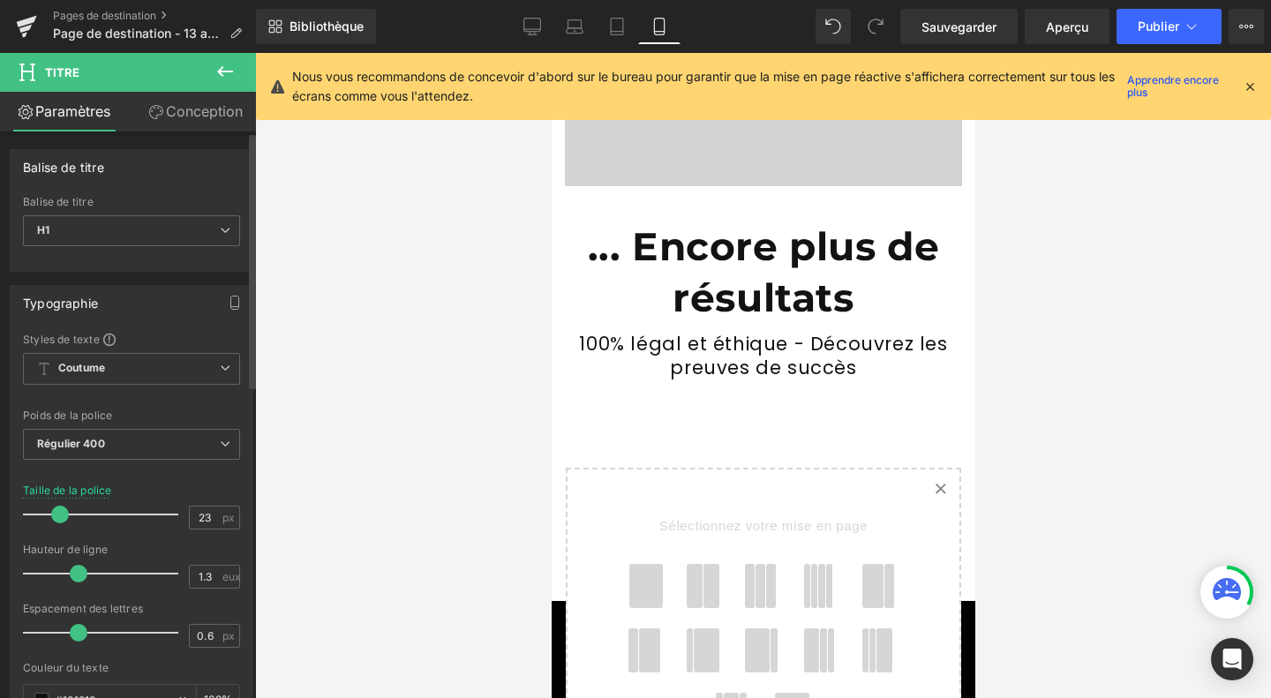
type input "24"
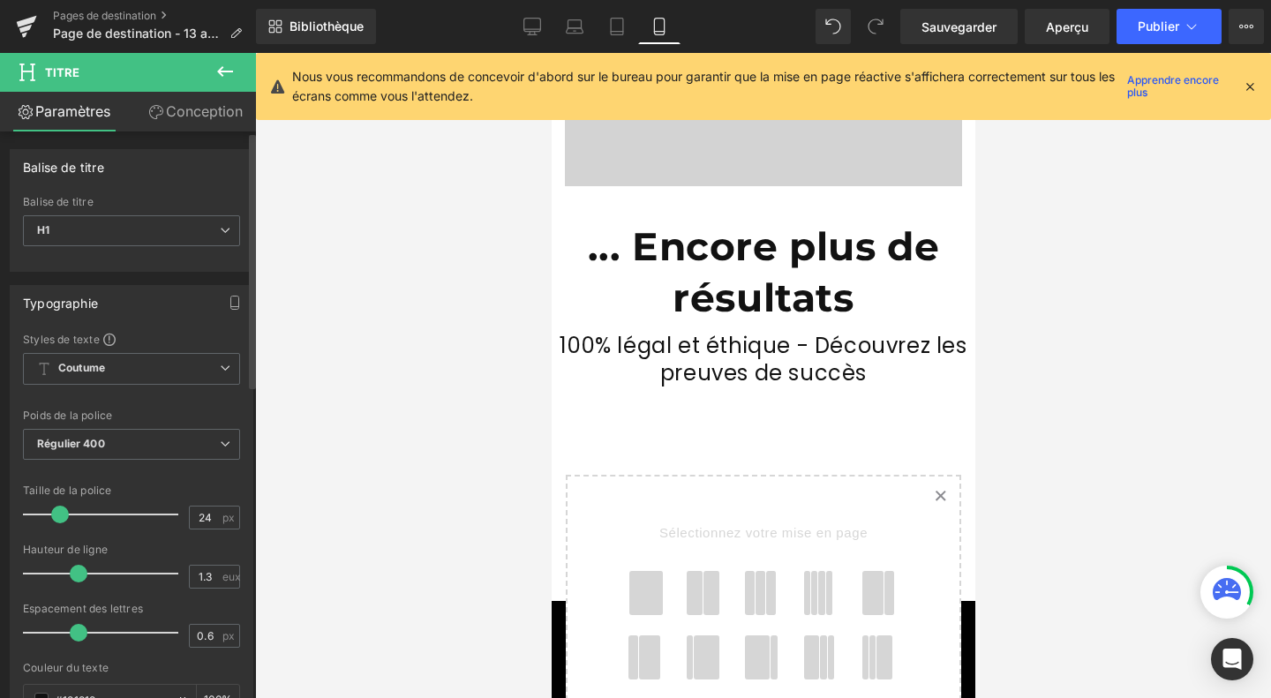
click at [56, 515] on span at bounding box center [60, 515] width 18 height 18
click at [531, 27] on icon at bounding box center [532, 27] width 18 height 18
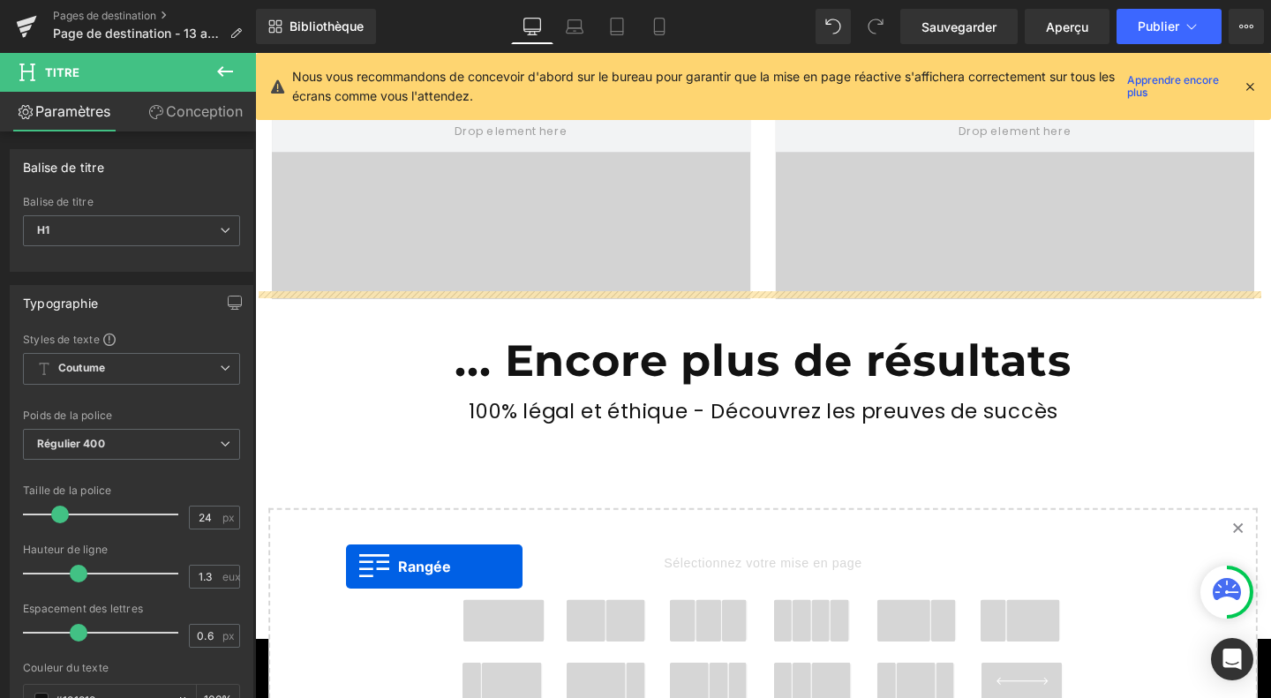
scroll to position [5910, 0]
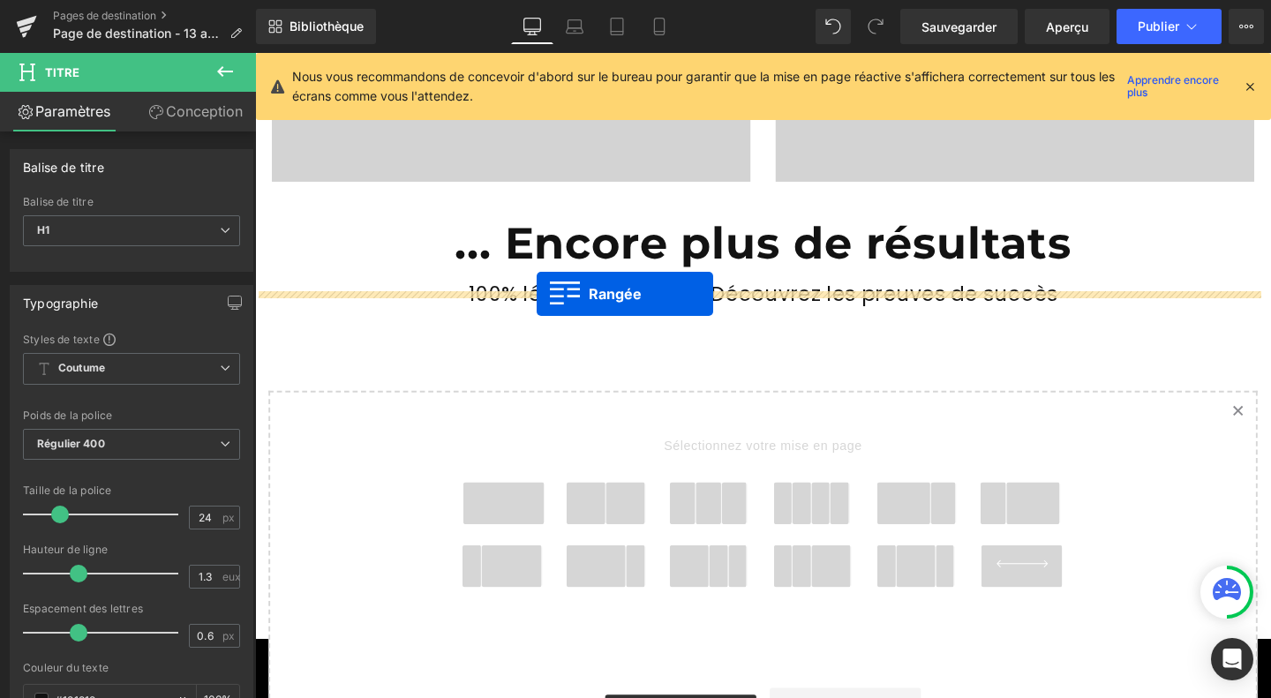
drag, startPoint x: 305, startPoint y: 247, endPoint x: 551, endPoint y: 306, distance: 252.3
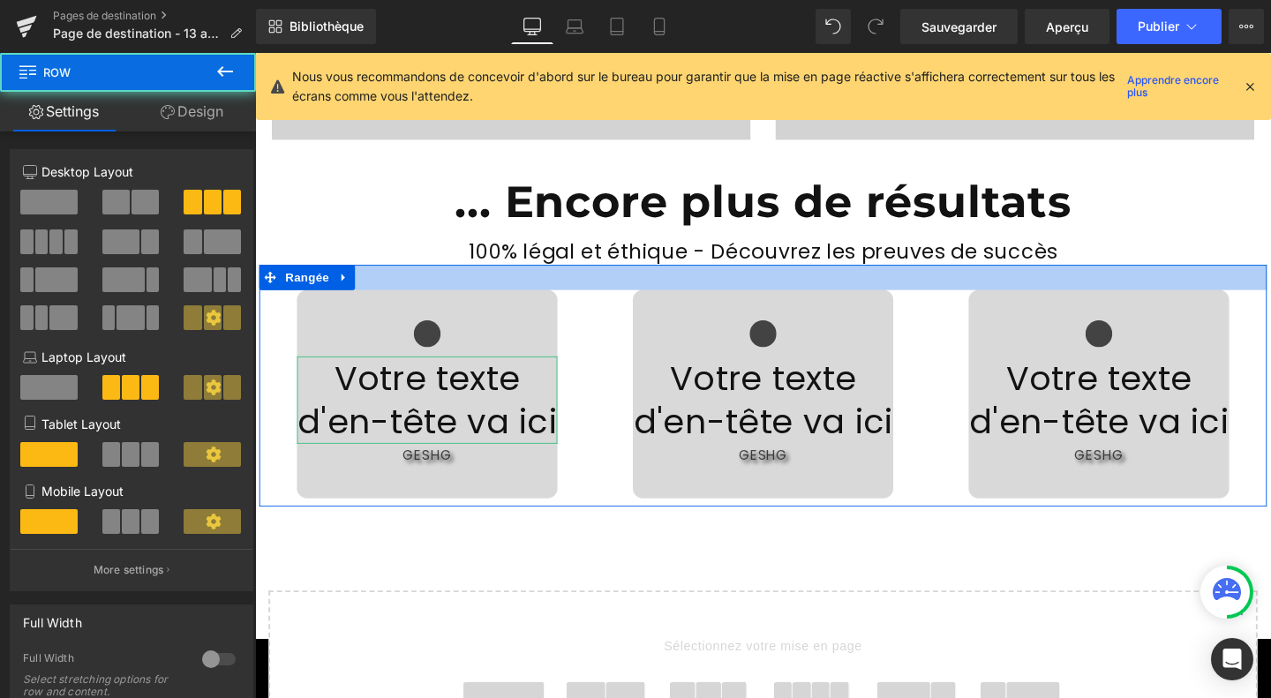
scroll to position [5866, 0]
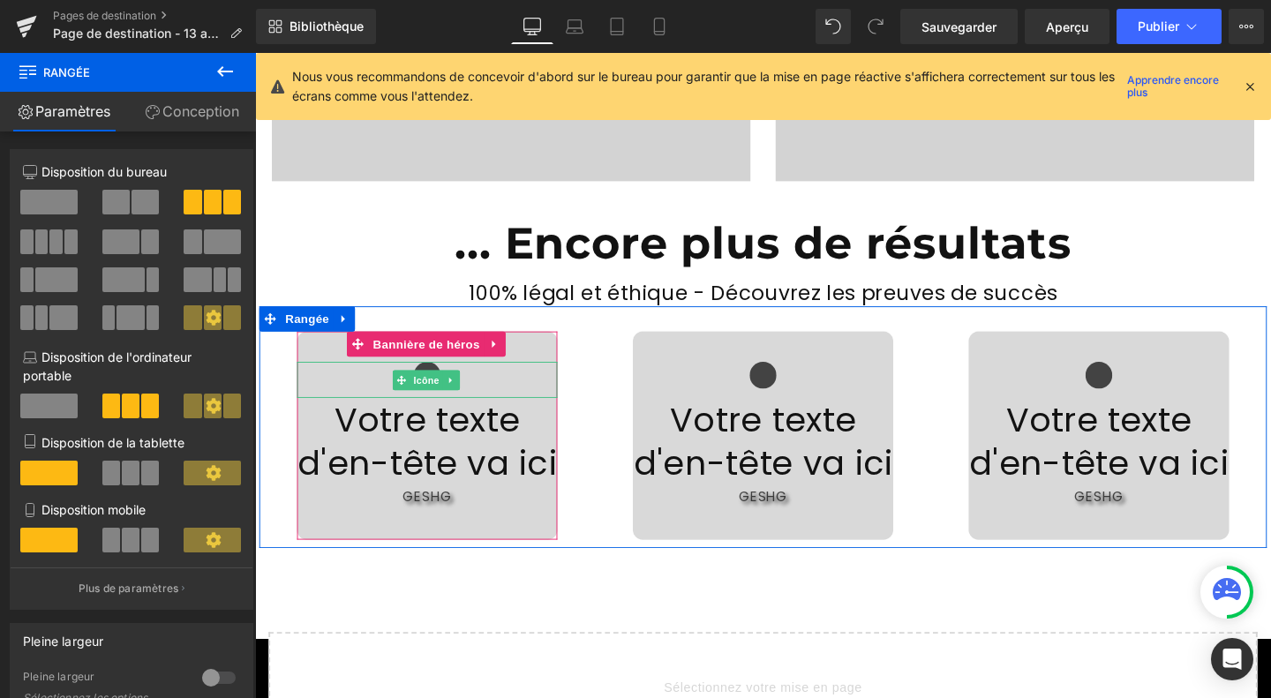
click at [324, 378] on div at bounding box center [436, 397] width 274 height 38
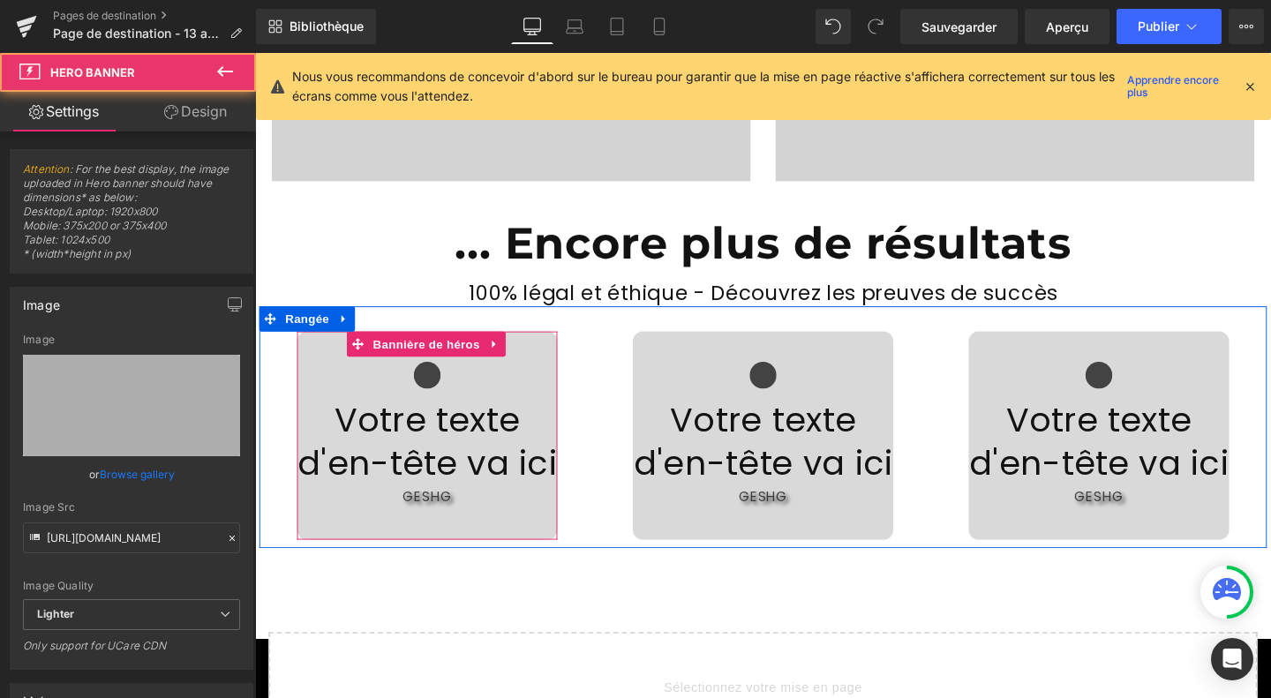
click at [322, 351] on div "Icône Votre texte d'en-tête va ici Titre GESHG Bloc de texte" at bounding box center [436, 455] width 274 height 219
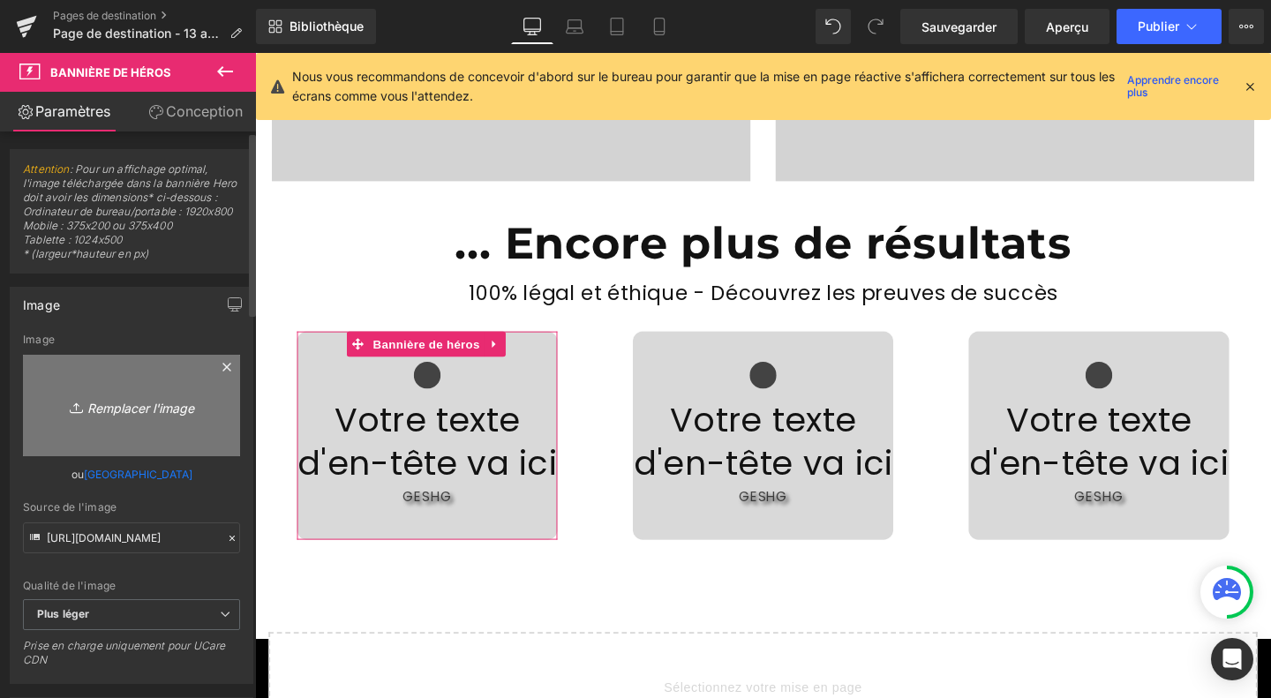
click at [141, 414] on link "Remplacer l'image" at bounding box center [131, 405] width 217 height 101
type input "C:\fakepath\Design sans titre (48).jpg"
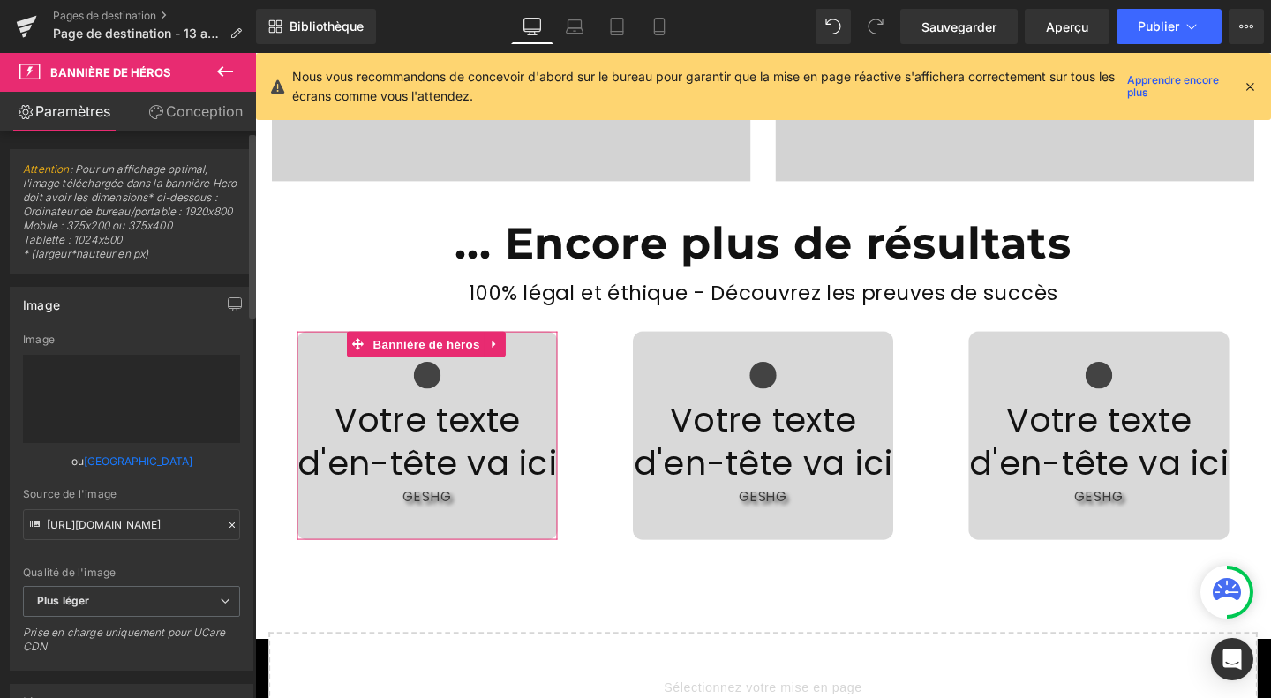
type input "[URL][DOMAIN_NAME]"
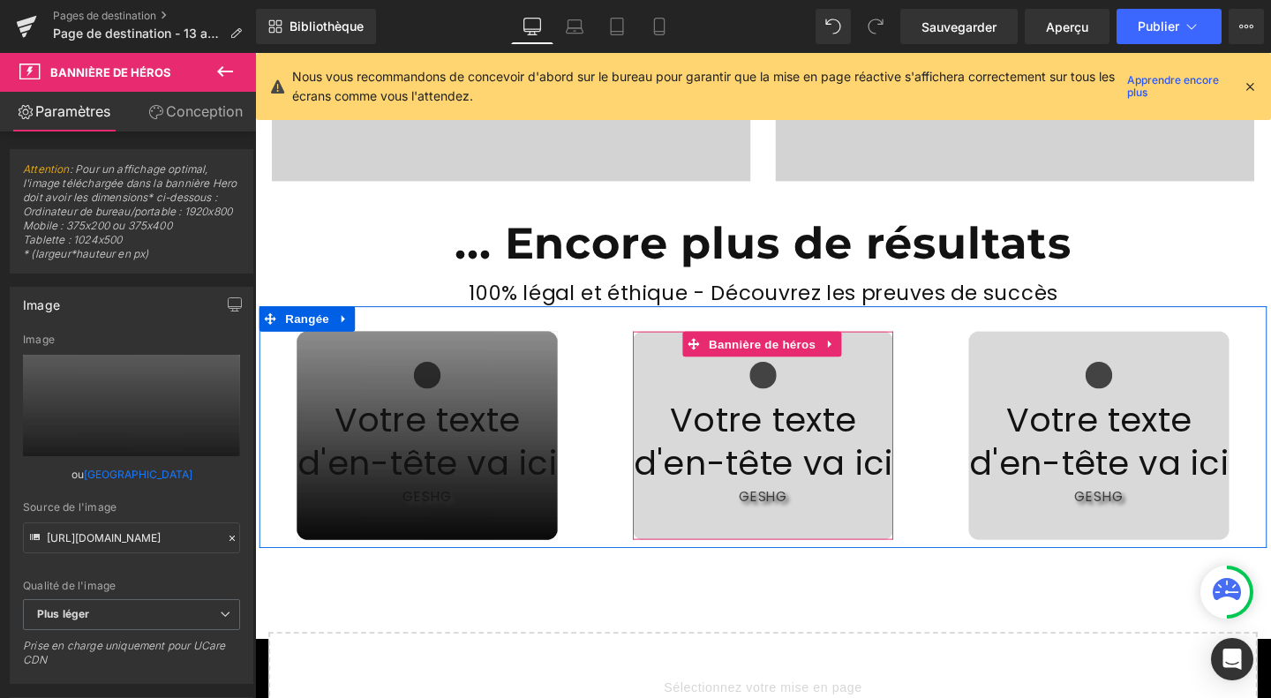
click at [687, 346] on div "Icône Votre texte d'en-tête va ici Titre GESHG Bloc de texte" at bounding box center [789, 455] width 274 height 219
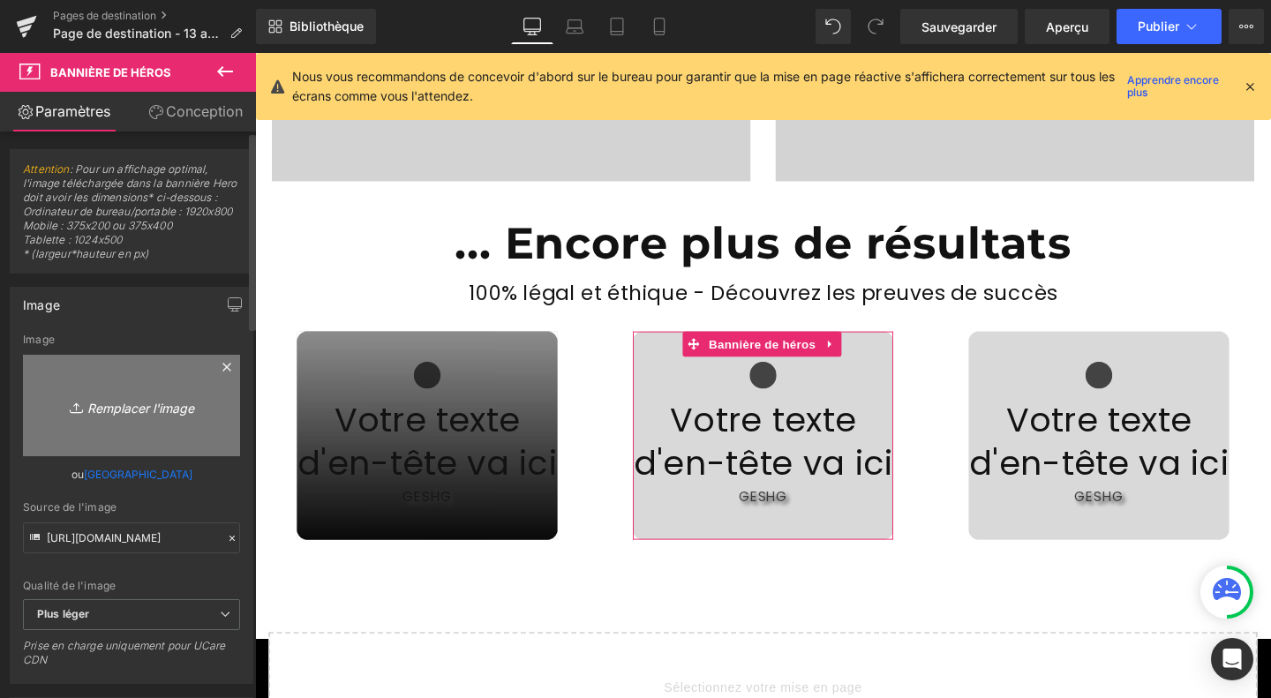
click at [139, 411] on link "Remplacer l'image" at bounding box center [131, 405] width 217 height 101
type input "C:\fakepath\Design sans titre (48).jpg"
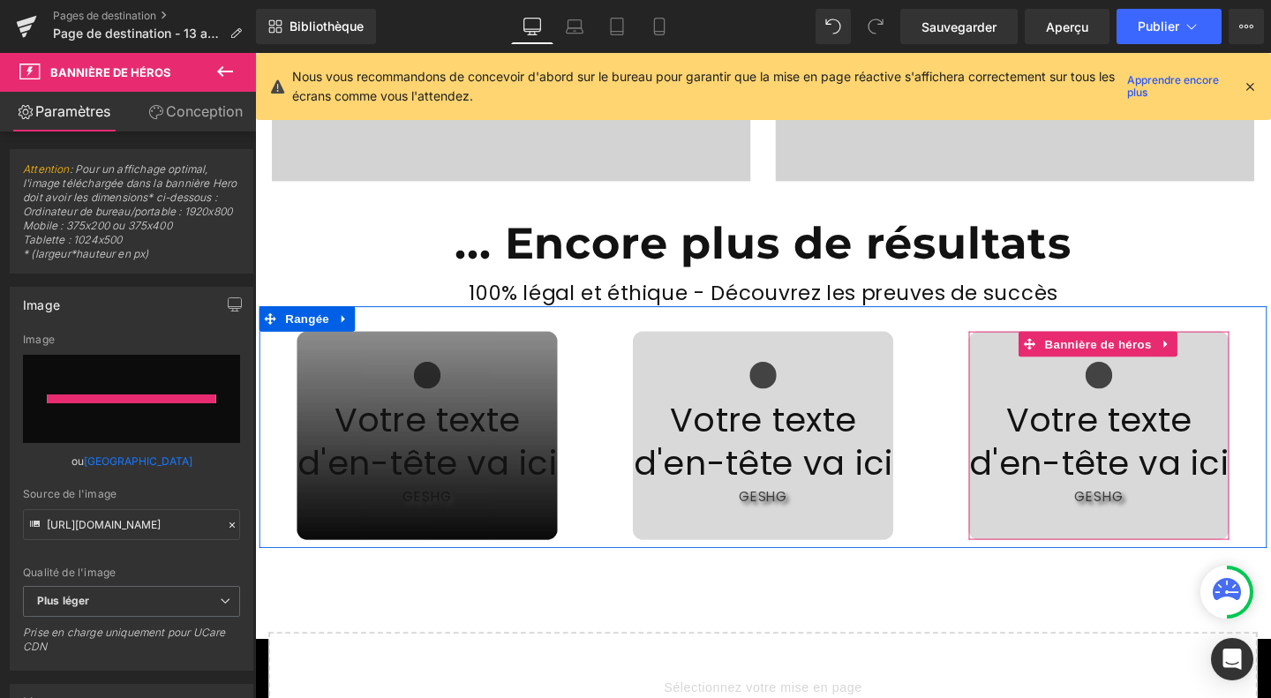
type input "[URL][DOMAIN_NAME]"
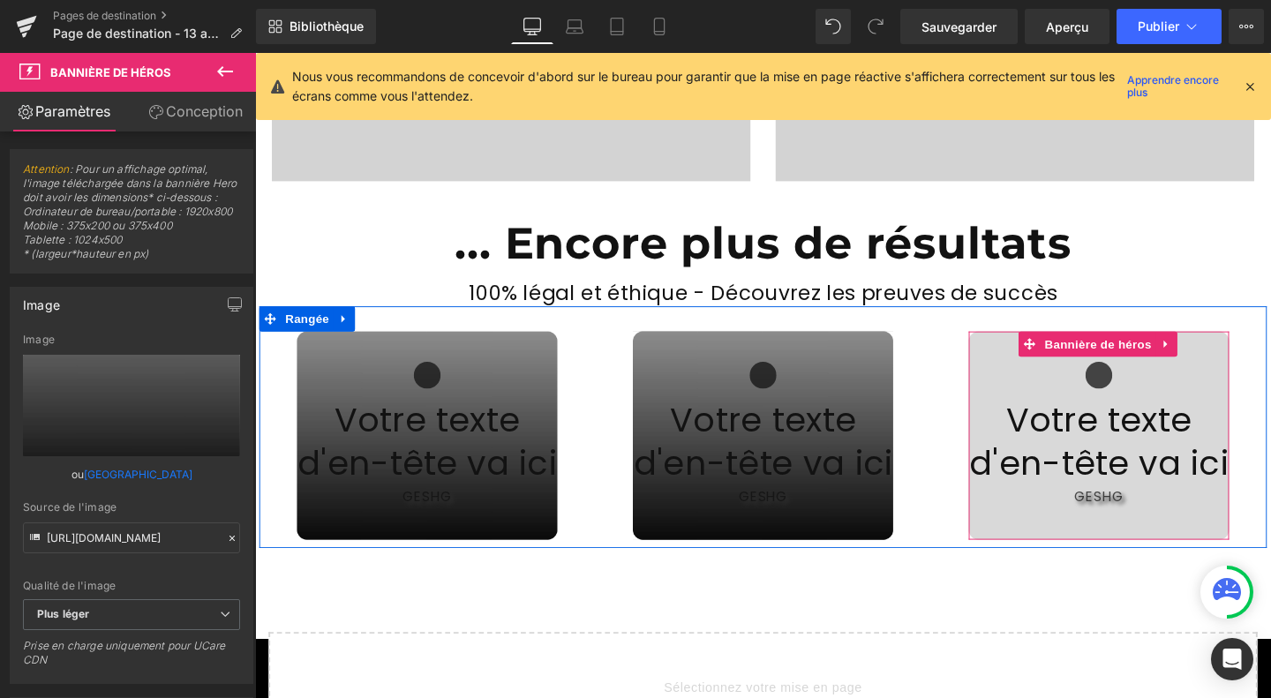
click at [1029, 355] on div "Icône Votre texte d'en-tête va ici Titre GESHG Bloc de texte" at bounding box center [1142, 455] width 274 height 219
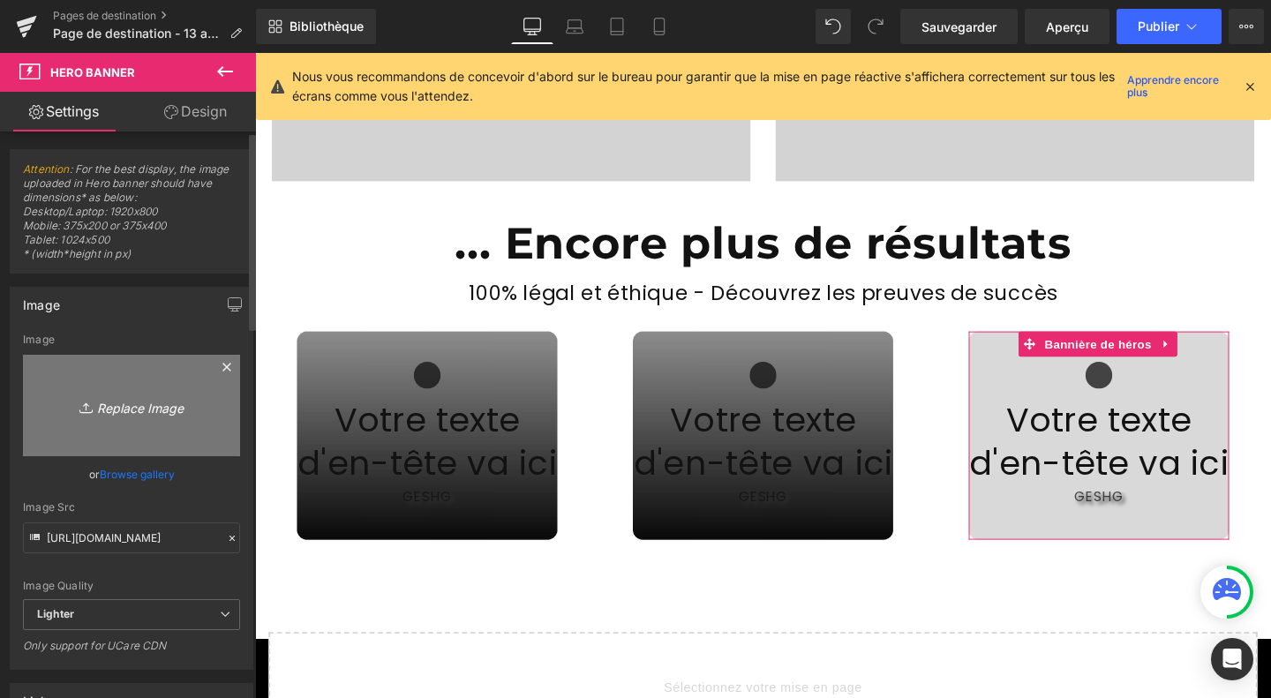
click at [179, 417] on link "Replace Image" at bounding box center [131, 405] width 217 height 101
type input "C:\fakepath\Design sans titre (48).jpg"
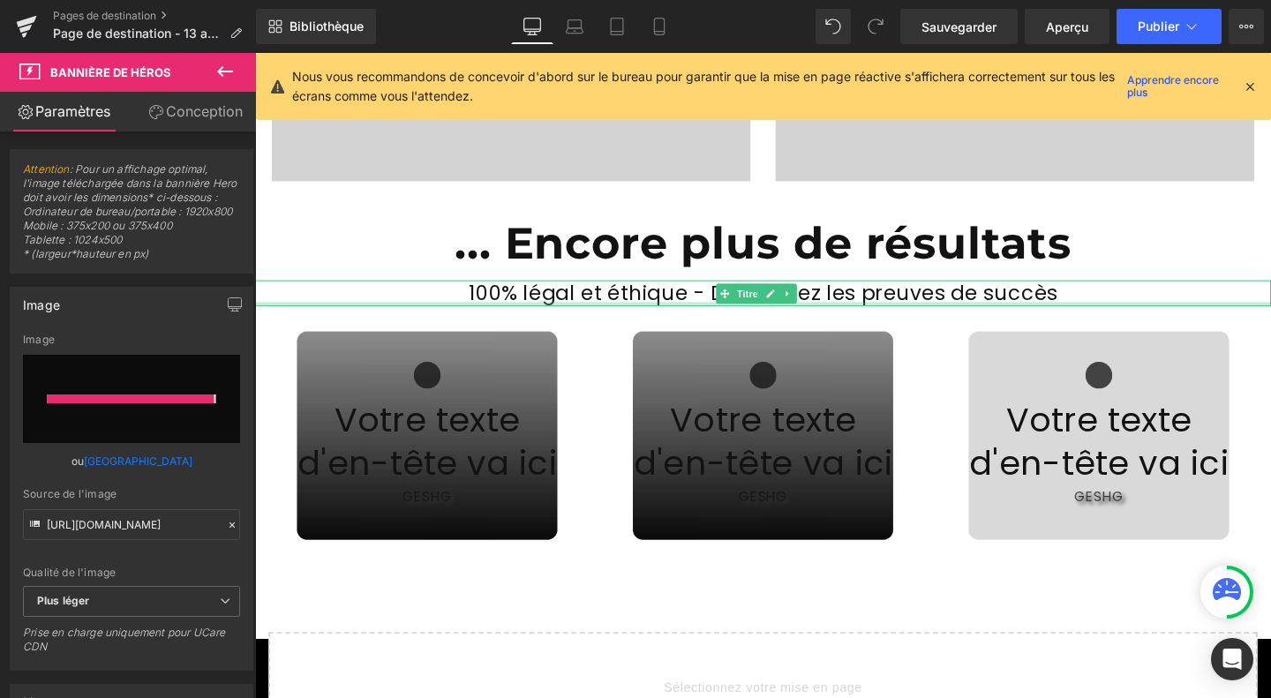
type input "[URL][DOMAIN_NAME]"
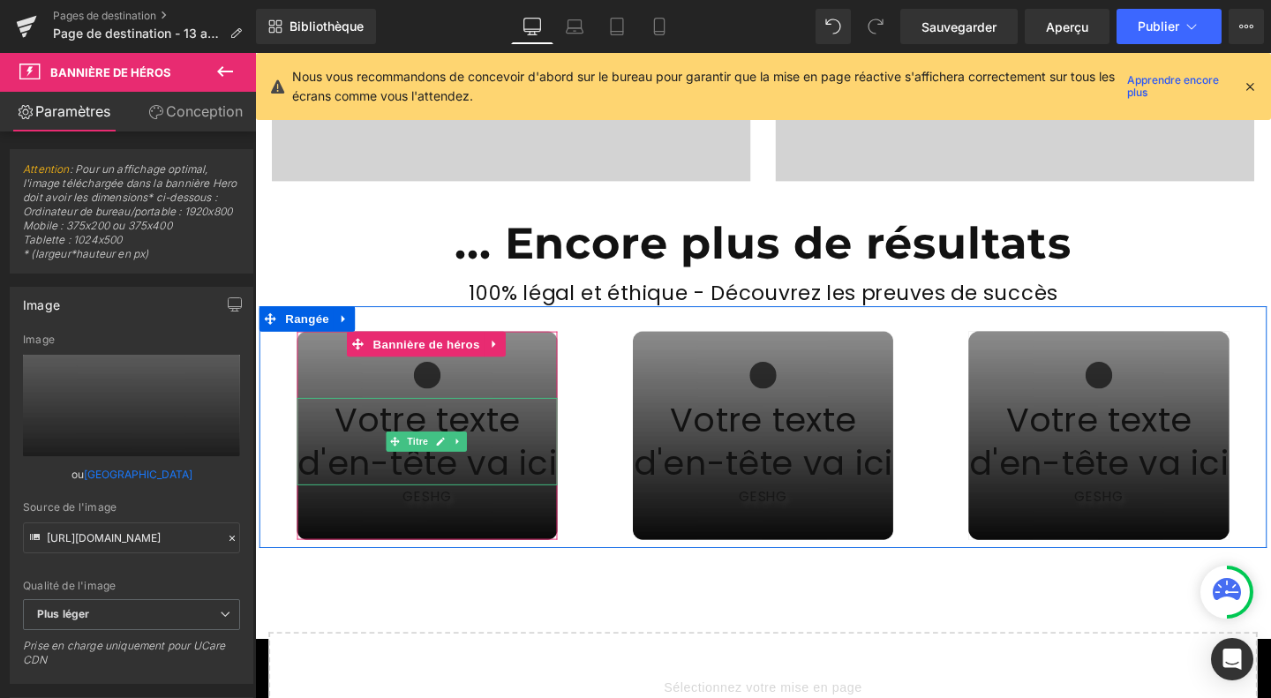
click at [404, 428] on font "Votre texte d'en-tête va ici" at bounding box center [436, 461] width 273 height 95
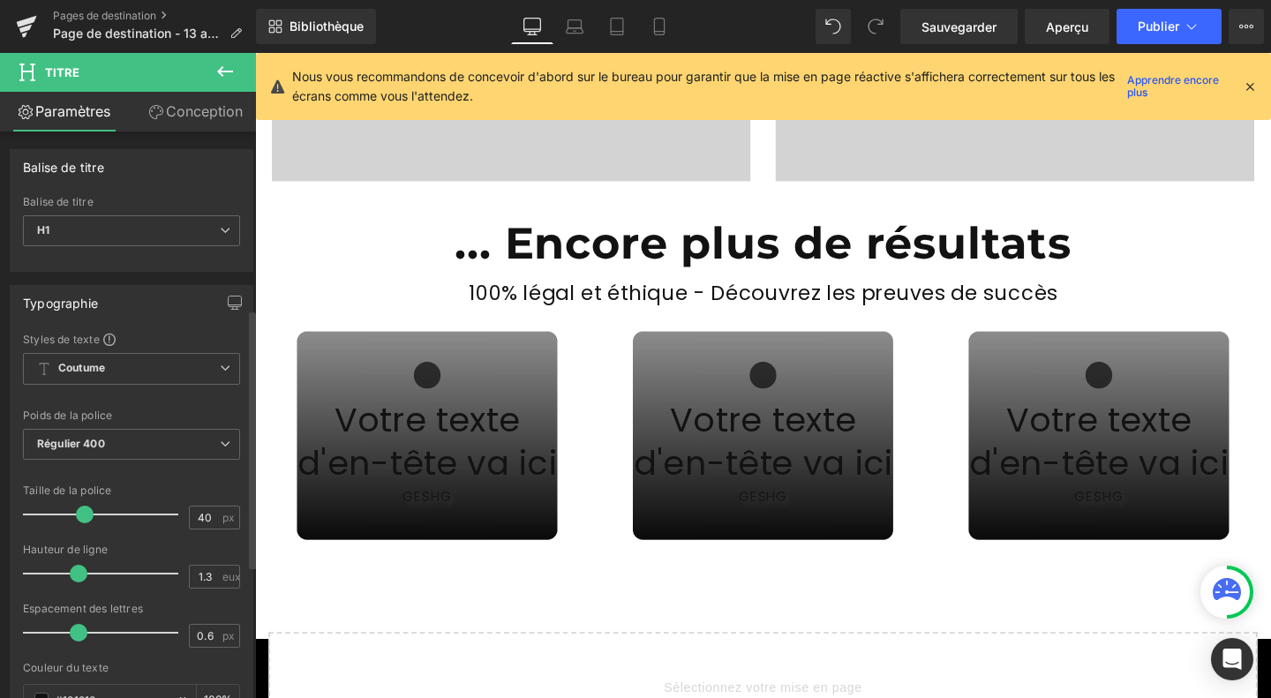
scroll to position [388, 0]
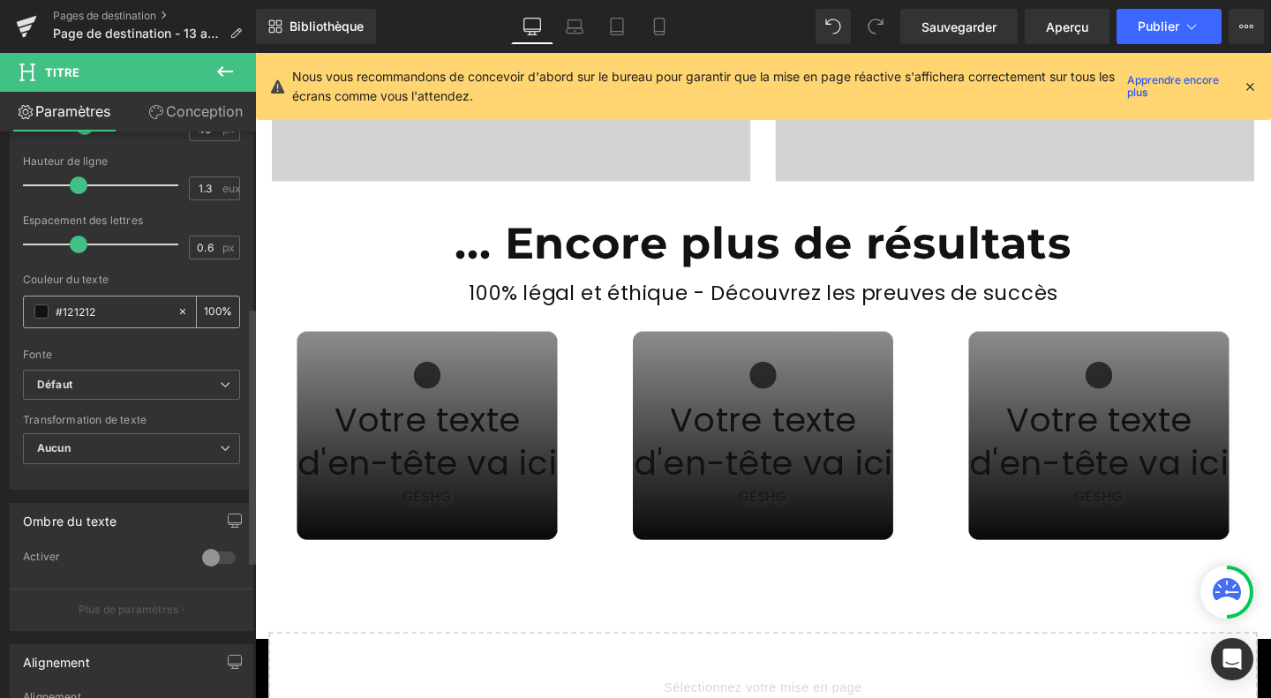
click at [41, 311] on span at bounding box center [41, 311] width 14 height 14
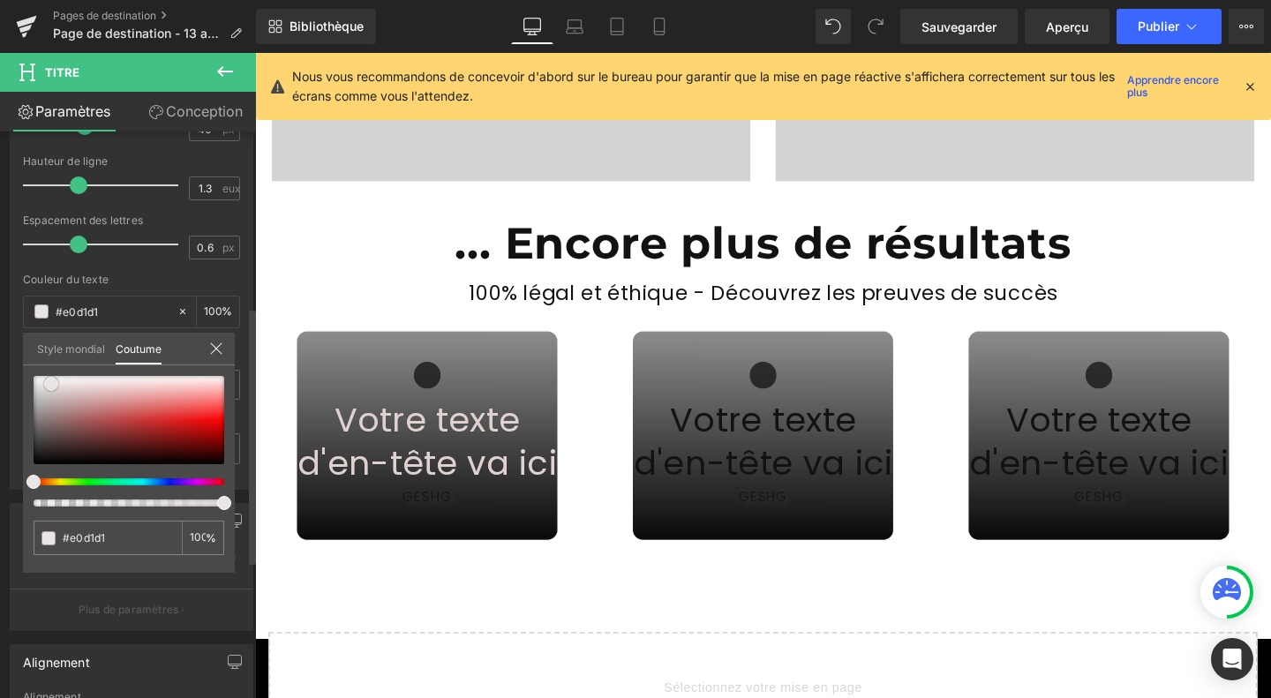
type input "#e0d1d1"
type input "#e2d8d8"
drag, startPoint x: 71, startPoint y: 389, endPoint x: 12, endPoint y: 371, distance: 61.1
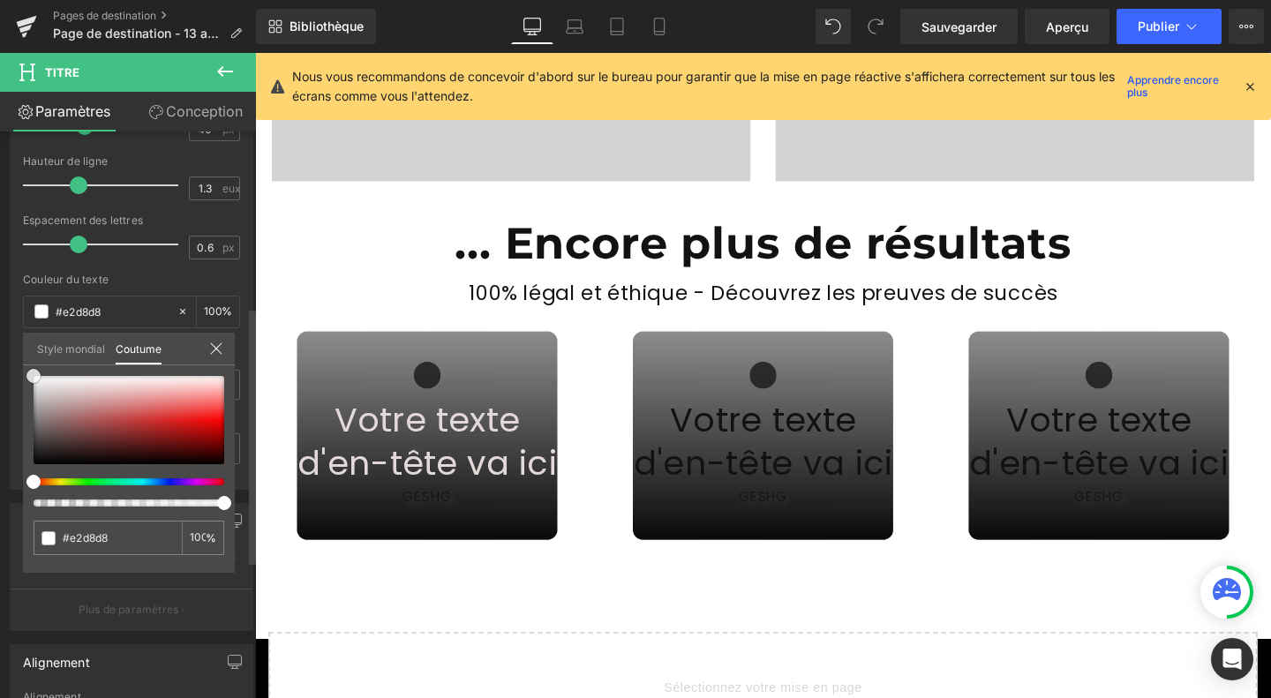
click at [12, 371] on div "Typographie Styles de texte Coutume Coutume Configurer le style global Coutume …" at bounding box center [132, 187] width 264 height 606
type input "#ffffff"
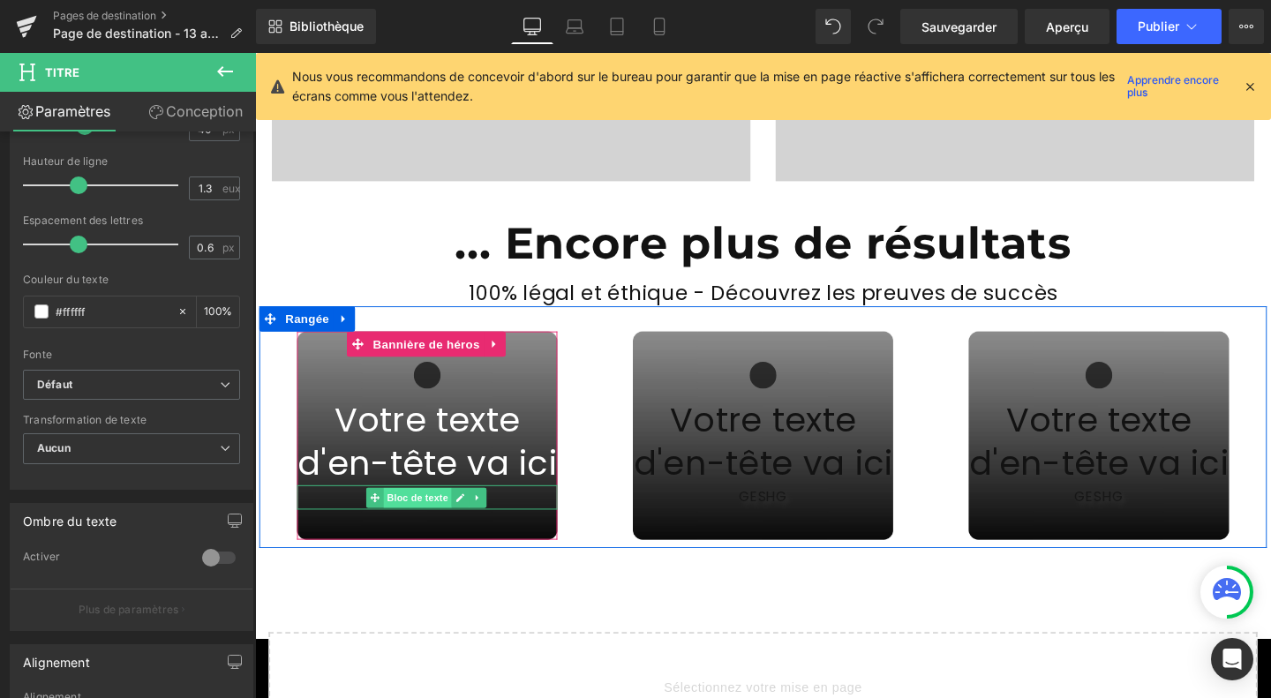
click at [428, 514] on font "Bloc de texte" at bounding box center [426, 519] width 64 height 11
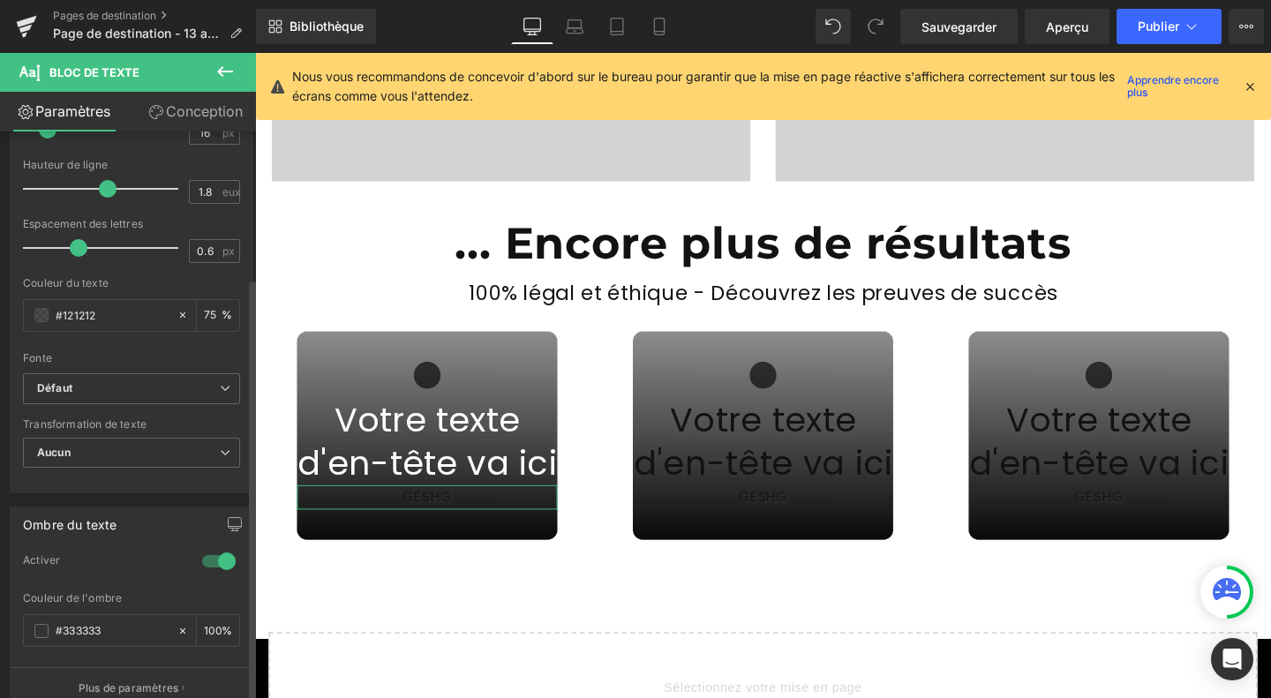
scroll to position [250, 0]
click at [38, 628] on span at bounding box center [41, 630] width 14 height 14
click at [44, 313] on span at bounding box center [41, 314] width 14 height 14
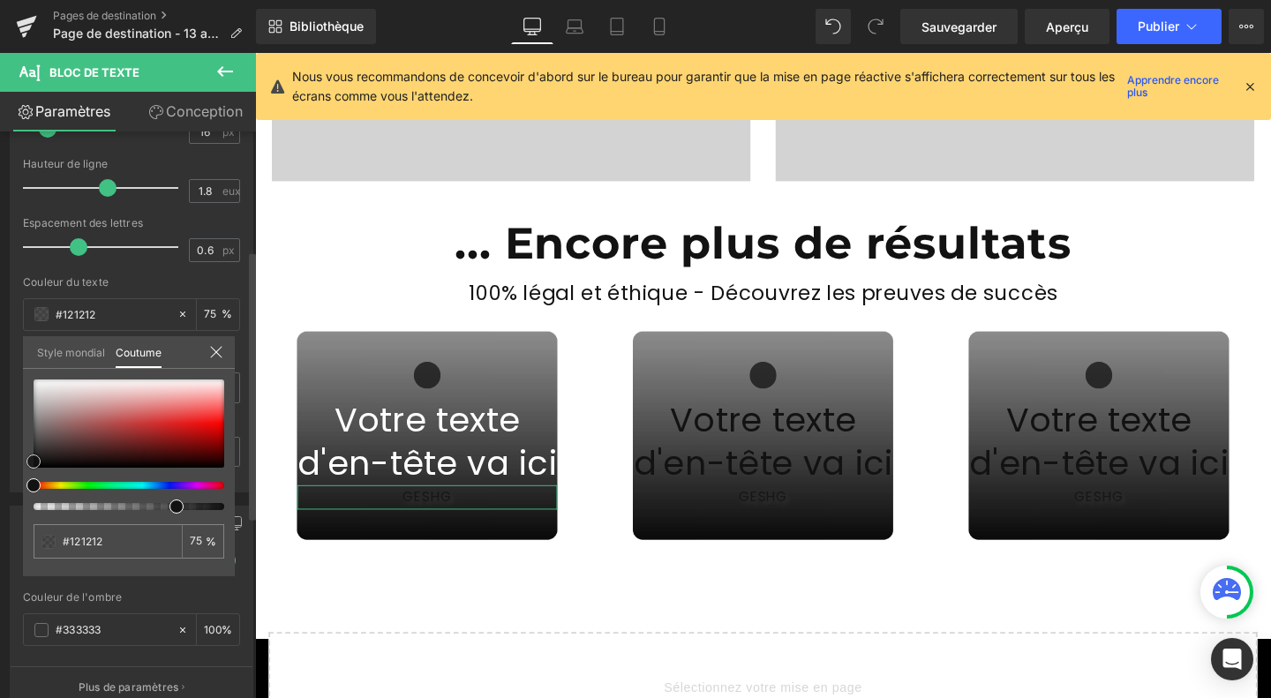
type input "#ad9d9d"
type input "#c7c1c1"
type input "#ffffff"
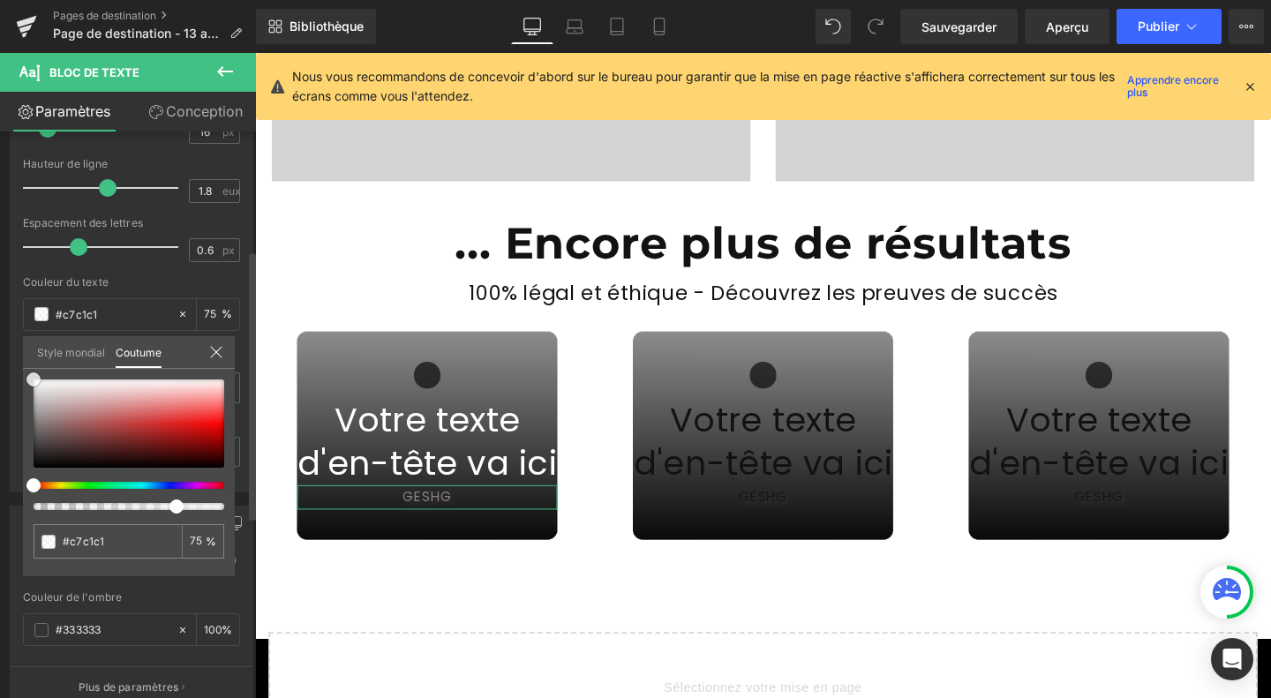
type input "#ffffff"
drag, startPoint x: 49, startPoint y: 410, endPoint x: 7, endPoint y: 353, distance: 71.3
click at [7, 353] on div "Typographie Styles de texte Coutume Coutume Configurer le style global Coutume …" at bounding box center [132, 189] width 264 height 606
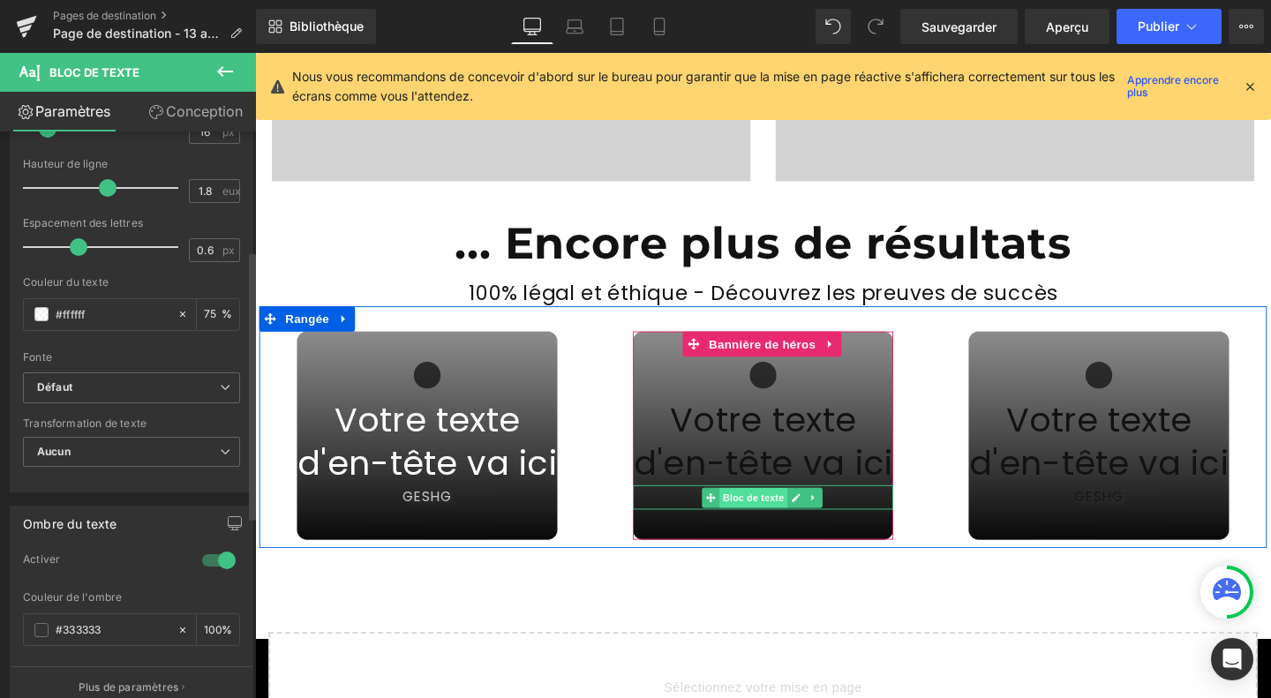
click at [778, 514] on font "Bloc de texte" at bounding box center [778, 519] width 64 height 11
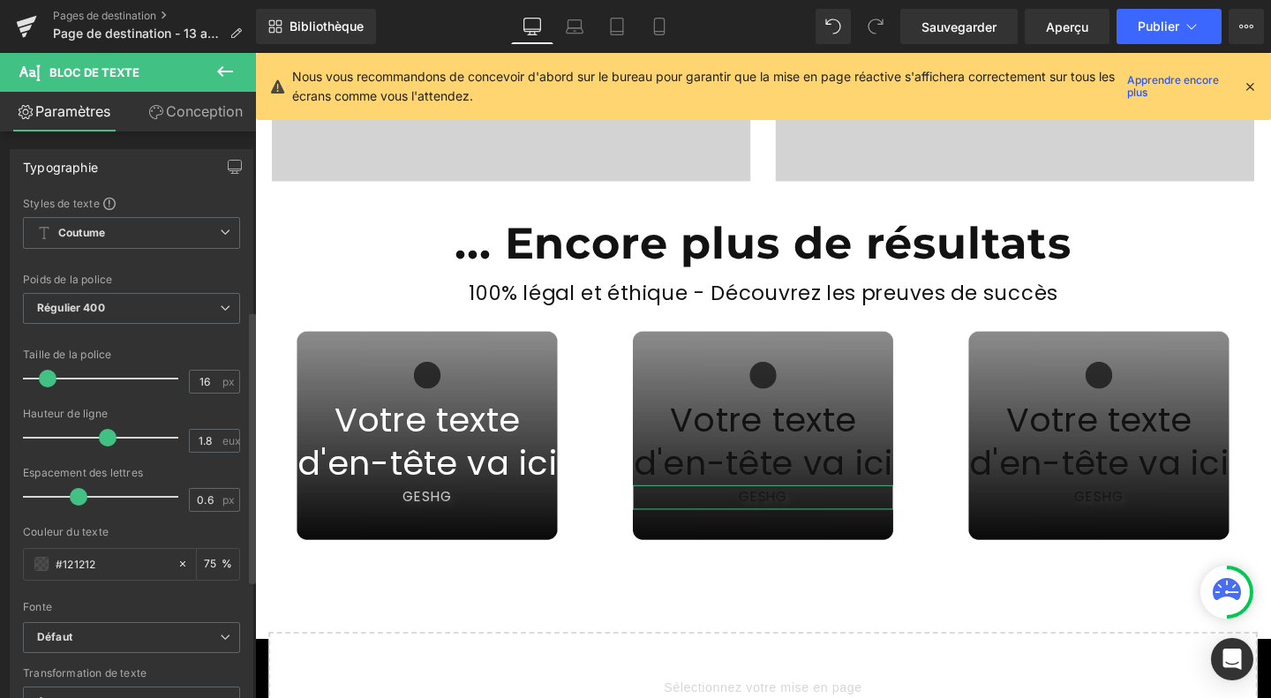
scroll to position [371, 0]
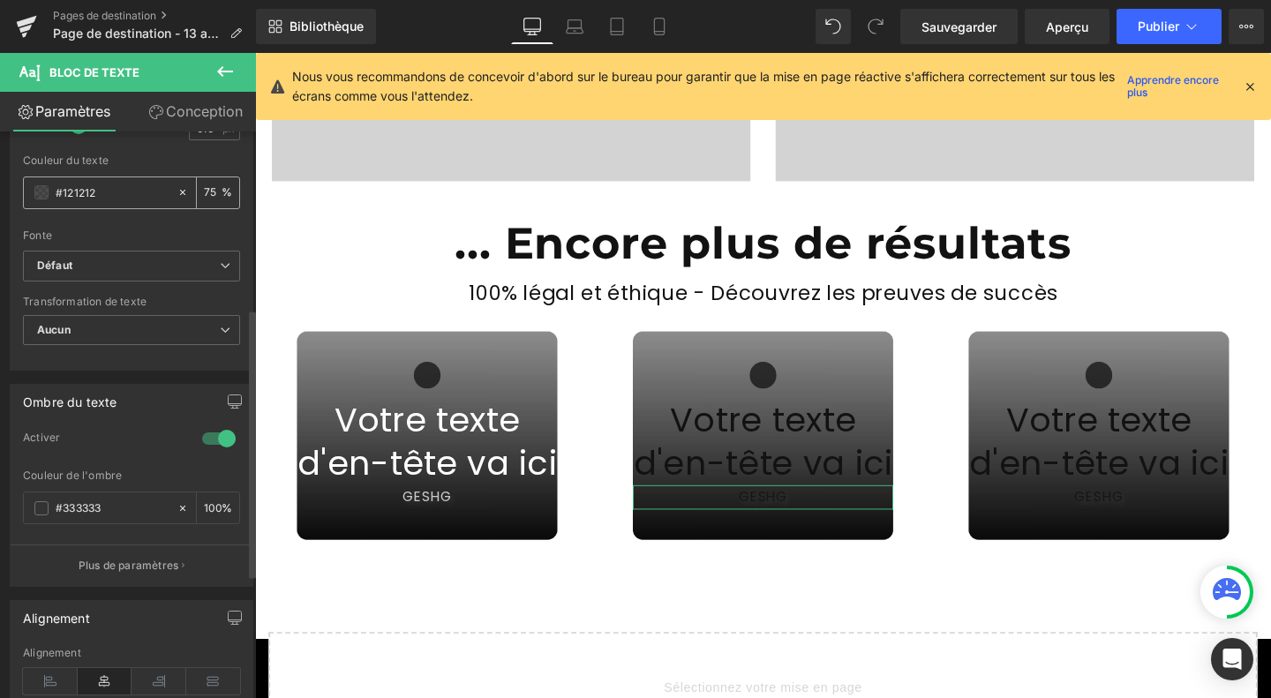
click at [69, 196] on input "#121212" at bounding box center [112, 192] width 113 height 19
click at [41, 191] on span at bounding box center [41, 192] width 14 height 14
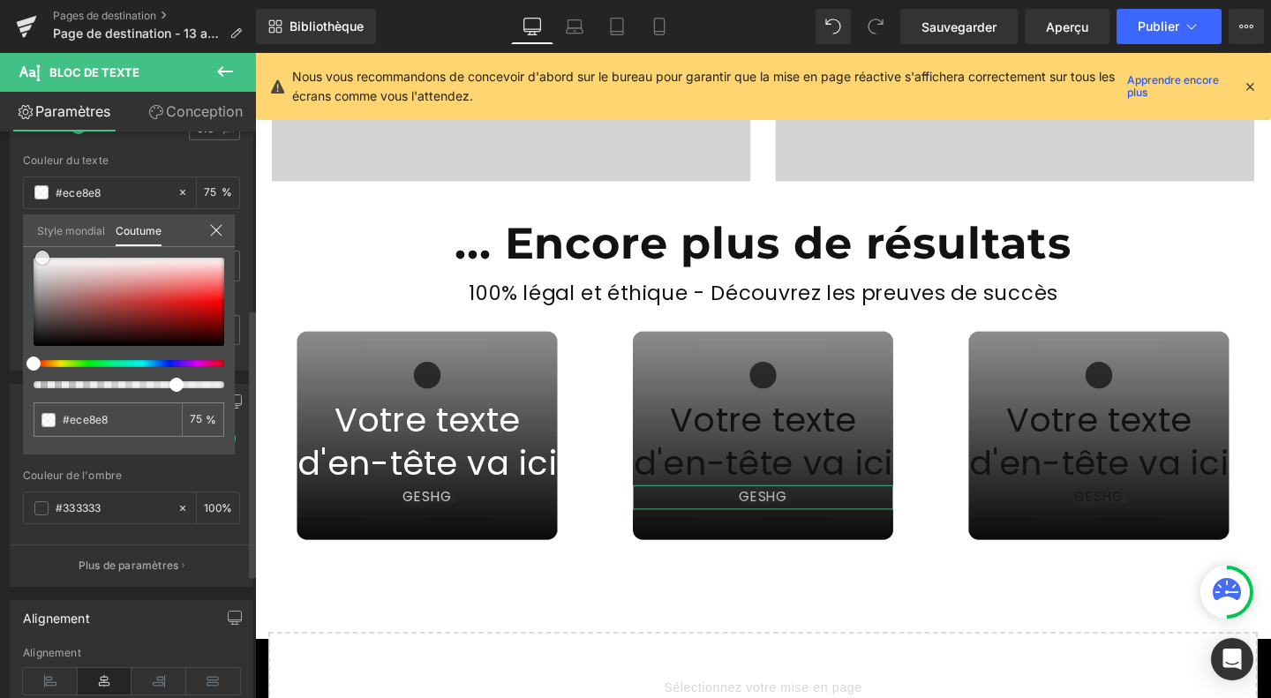
type input "#ece8e8"
type input "#f5f4f4"
type input "#ffffff"
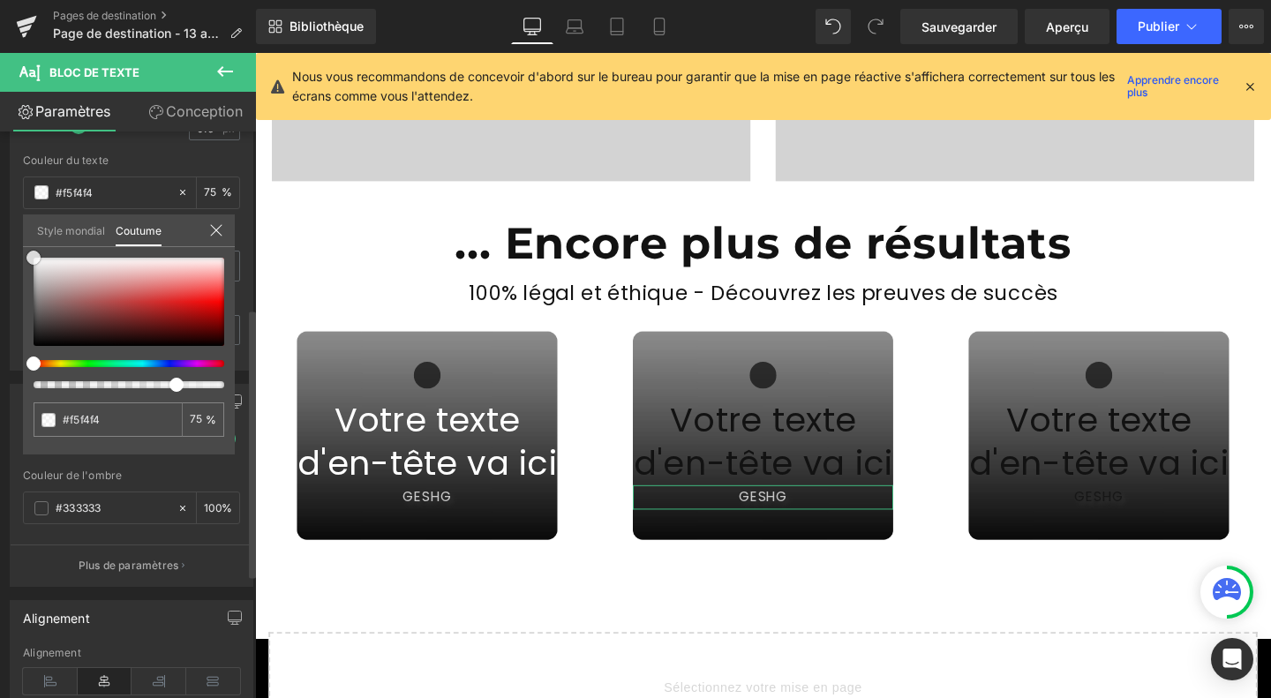
type input "#ffffff"
drag, startPoint x: 52, startPoint y: 265, endPoint x: 30, endPoint y: 251, distance: 25.7
click at [34, 258] on div at bounding box center [129, 302] width 191 height 88
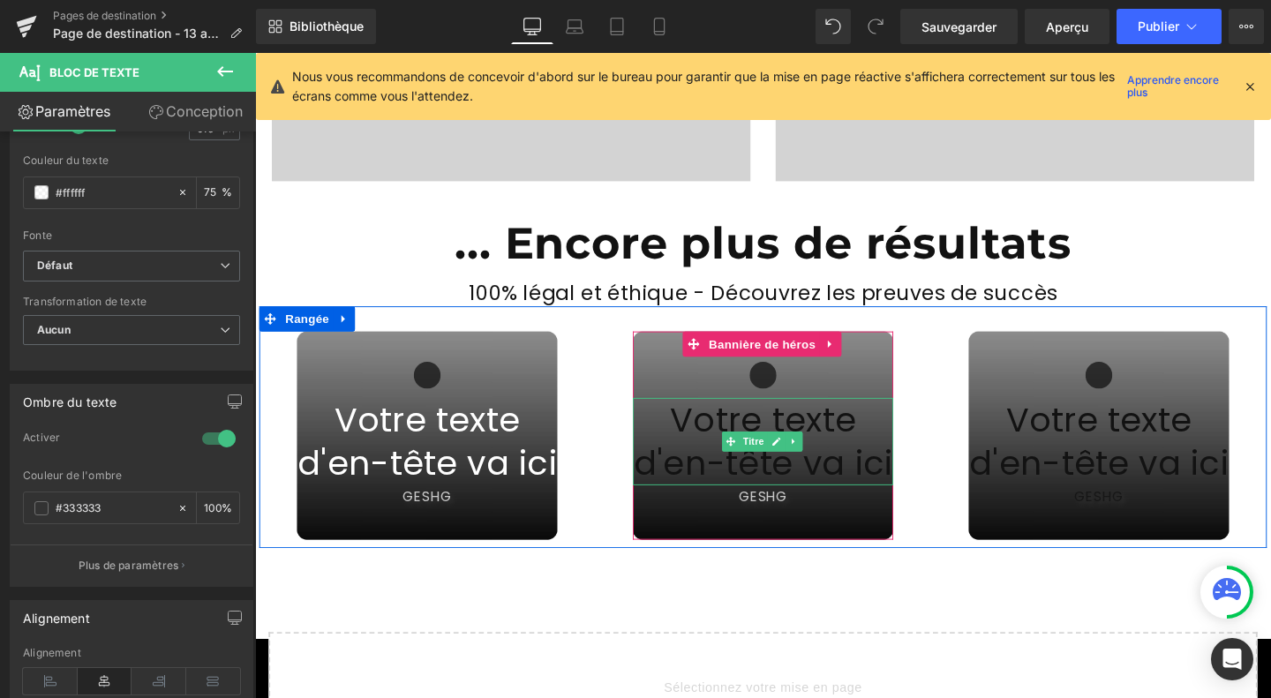
click at [702, 433] on font "Votre texte d'en-tête va ici" at bounding box center [789, 461] width 273 height 95
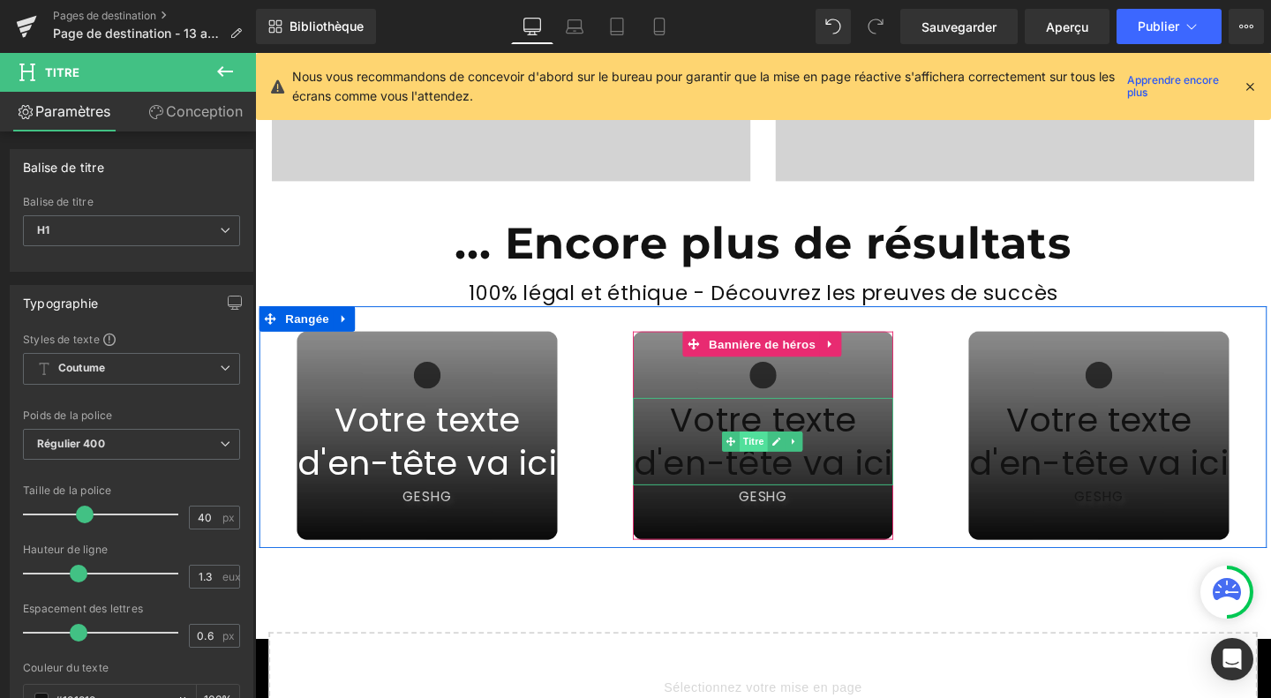
click at [782, 456] on font "Titre" at bounding box center [779, 461] width 22 height 11
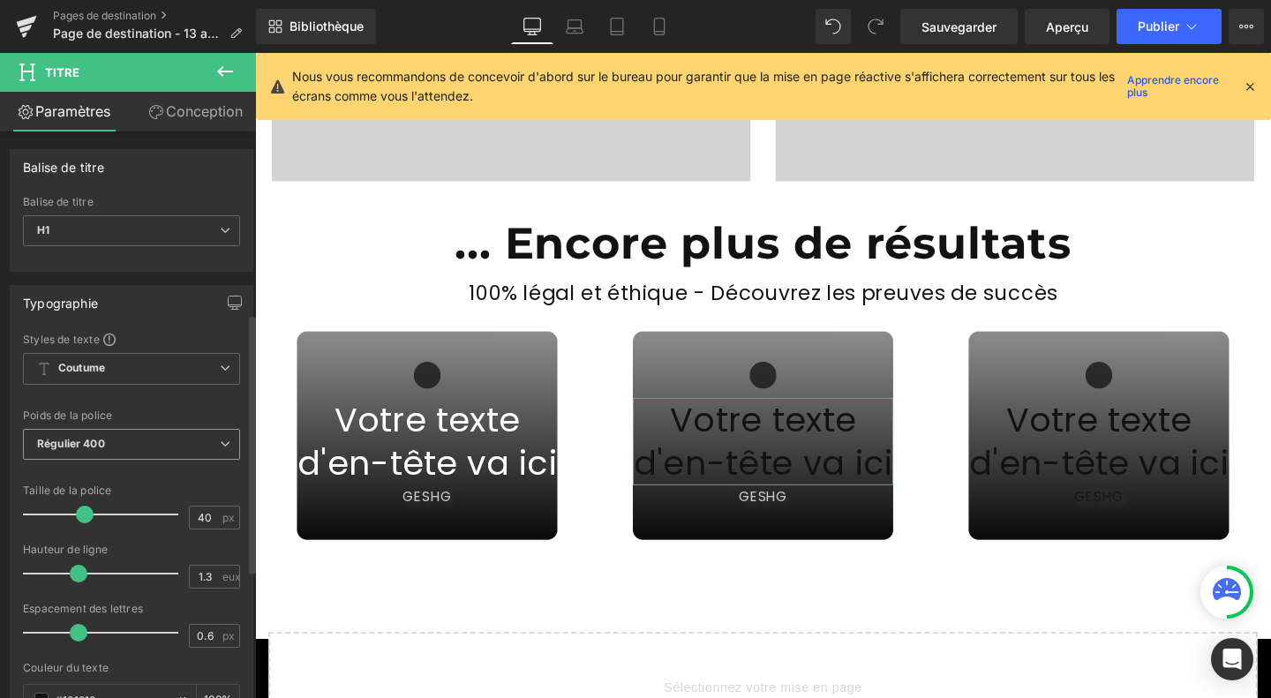
scroll to position [398, 0]
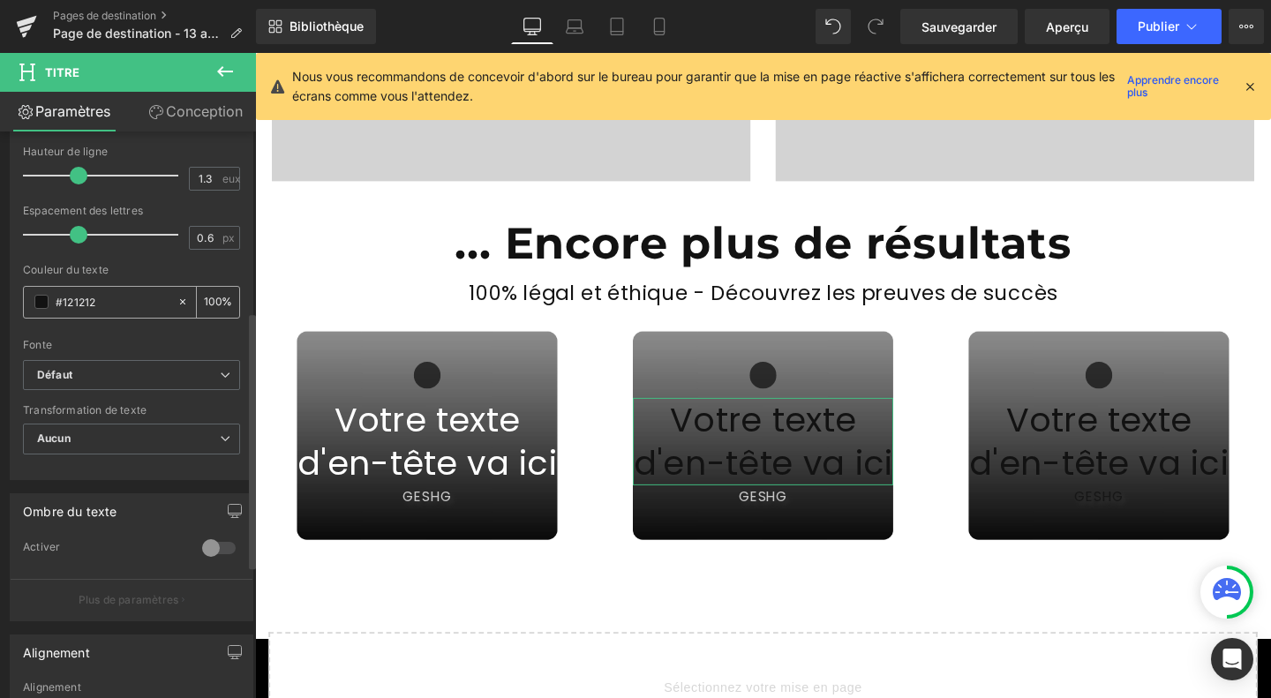
click at [38, 301] on span at bounding box center [41, 302] width 14 height 14
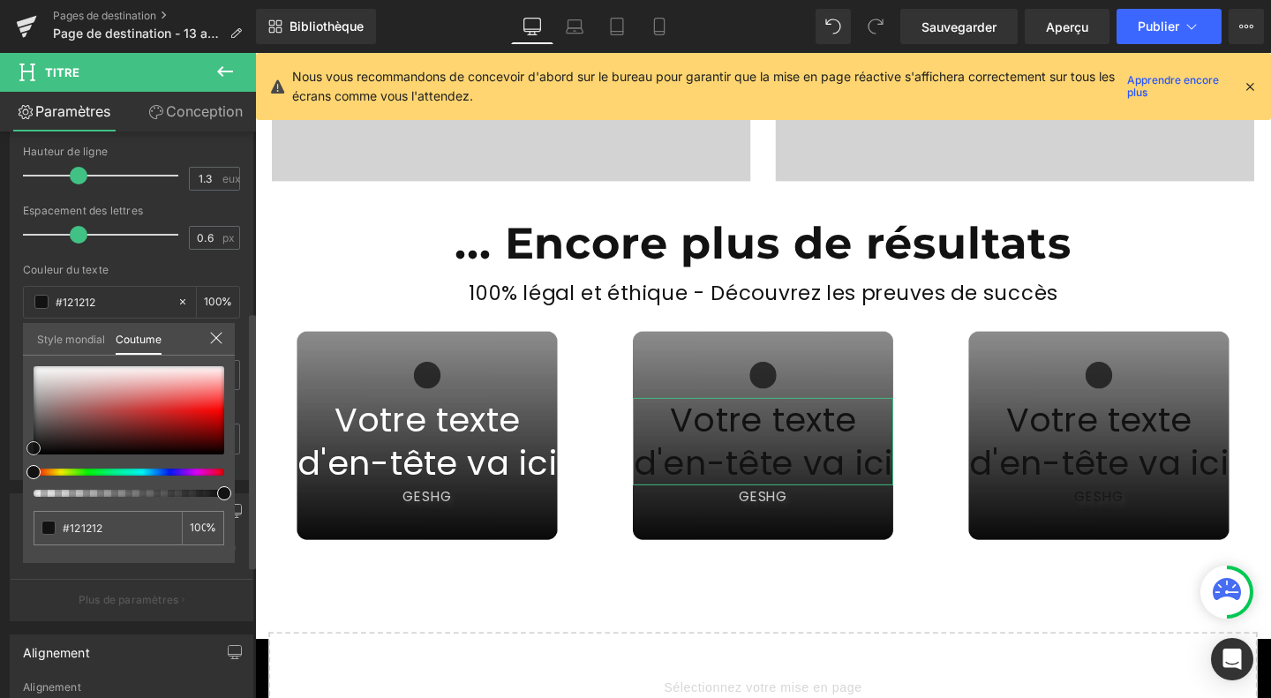
type input "#cbc1c1"
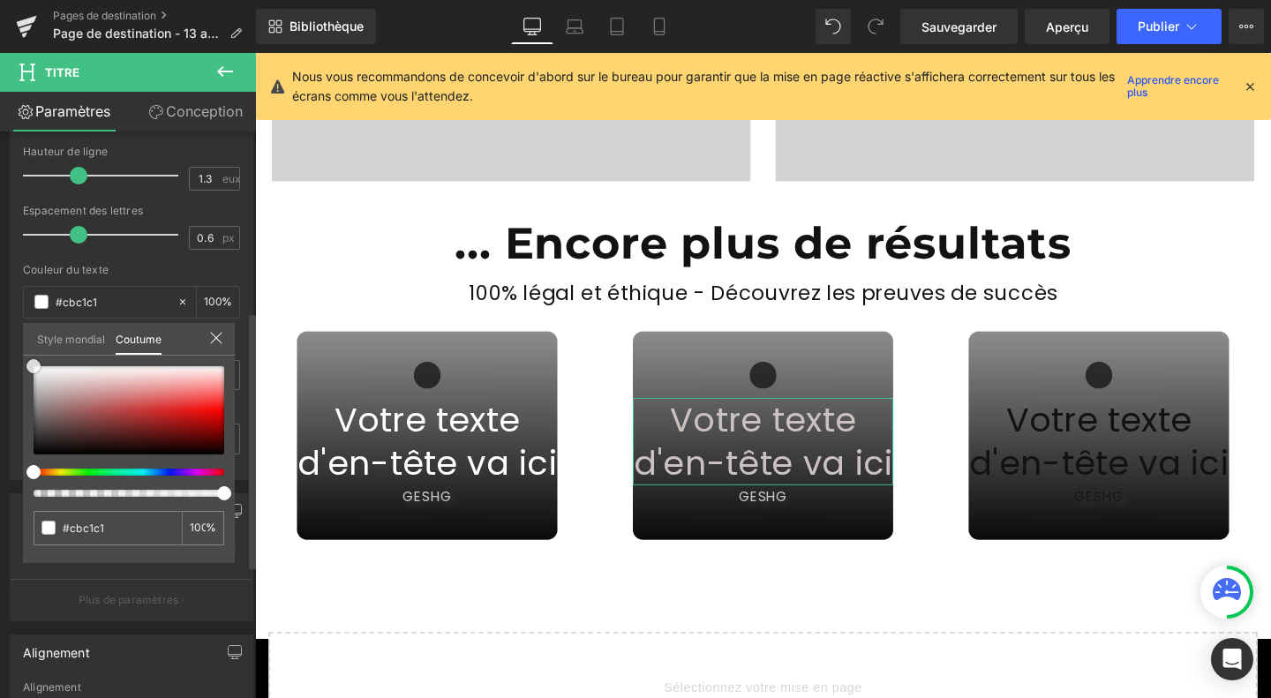
drag, startPoint x: 50, startPoint y: 386, endPoint x: 17, endPoint y: 349, distance: 50.0
click at [17, 349] on div "Typographie Styles de texte Coutume Coutume Configurer le style global Coutume …" at bounding box center [132, 177] width 264 height 606
type input "#d0c7c7"
type input "#ffffff"
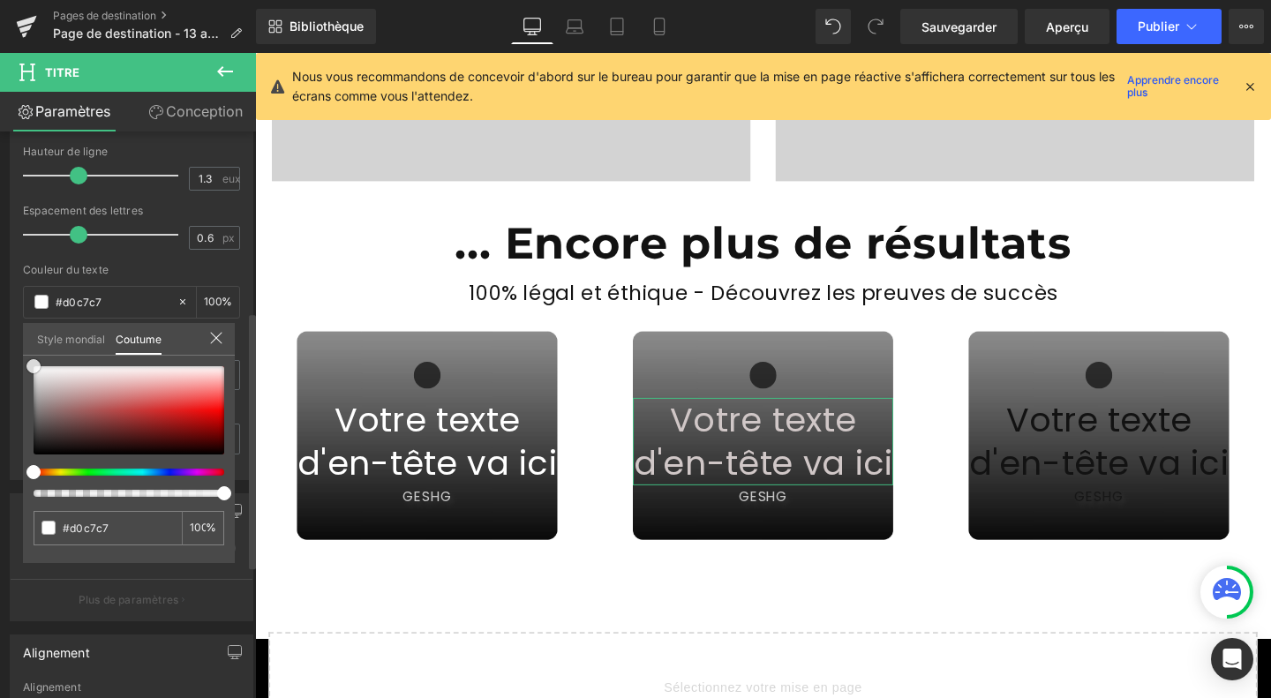
type input "#ffffff"
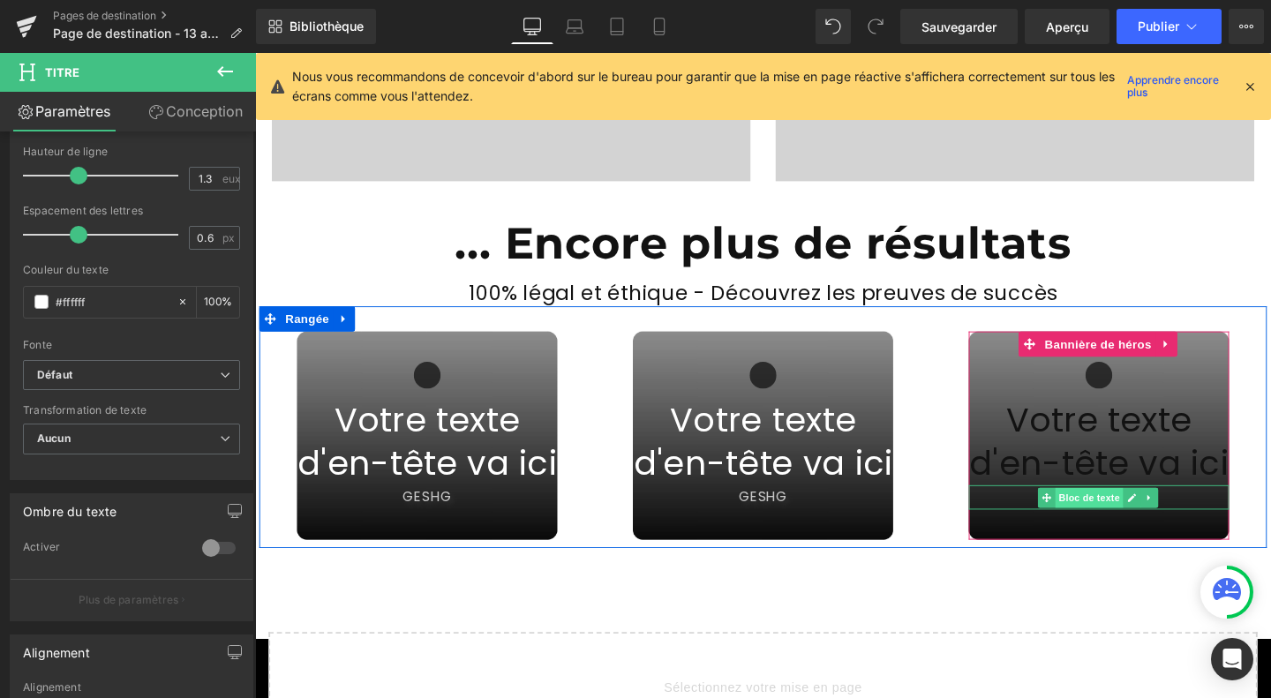
click at [1122, 514] on font "Bloc de texte" at bounding box center [1131, 519] width 64 height 11
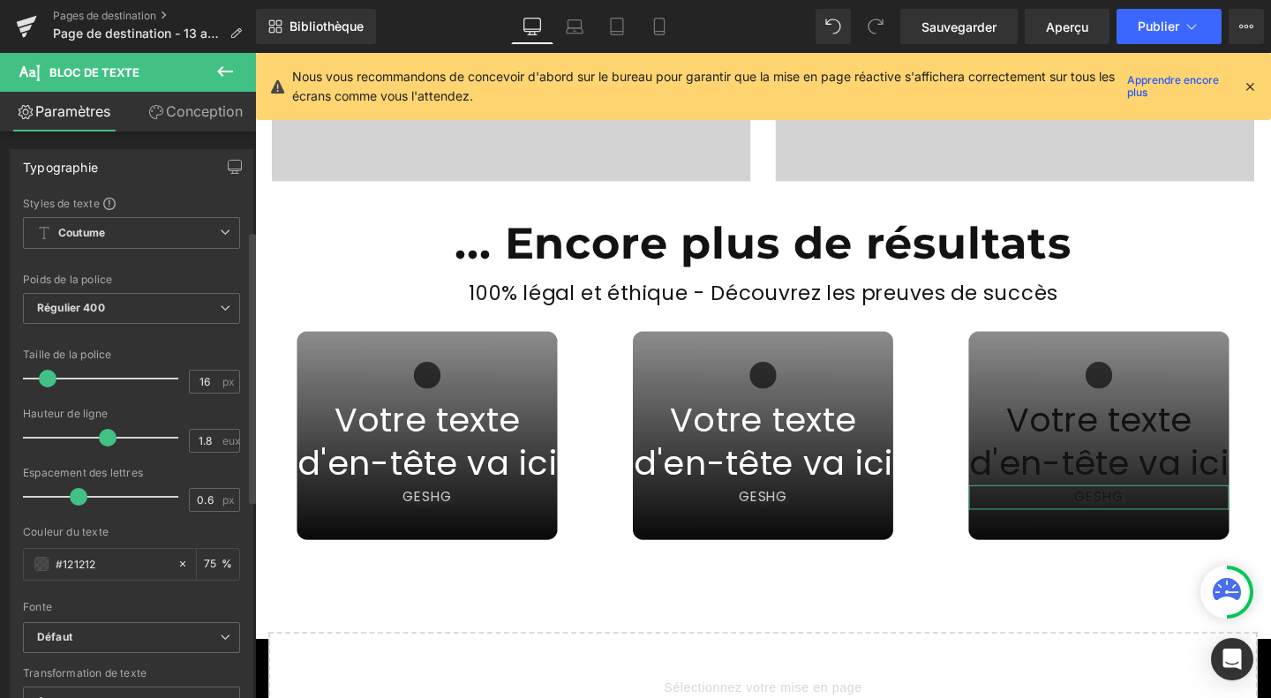
scroll to position [206, 0]
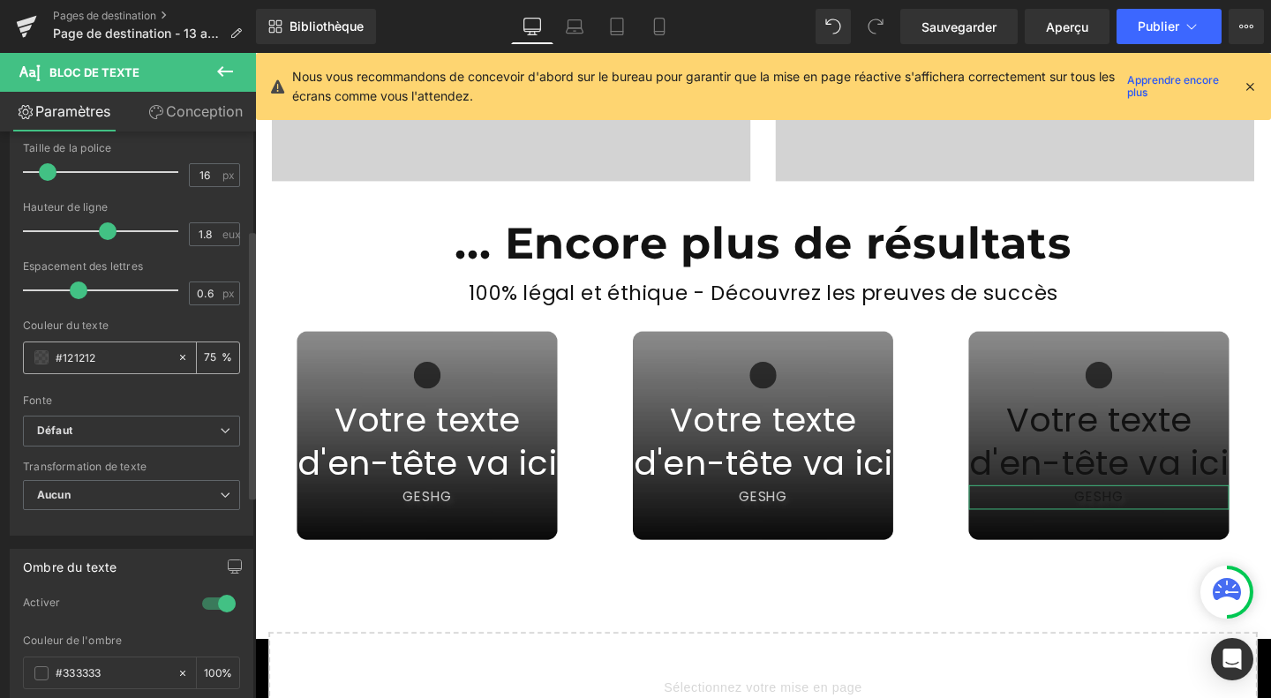
click at [49, 362] on div "#121212" at bounding box center [100, 357] width 153 height 31
click at [42, 360] on span at bounding box center [41, 357] width 14 height 14
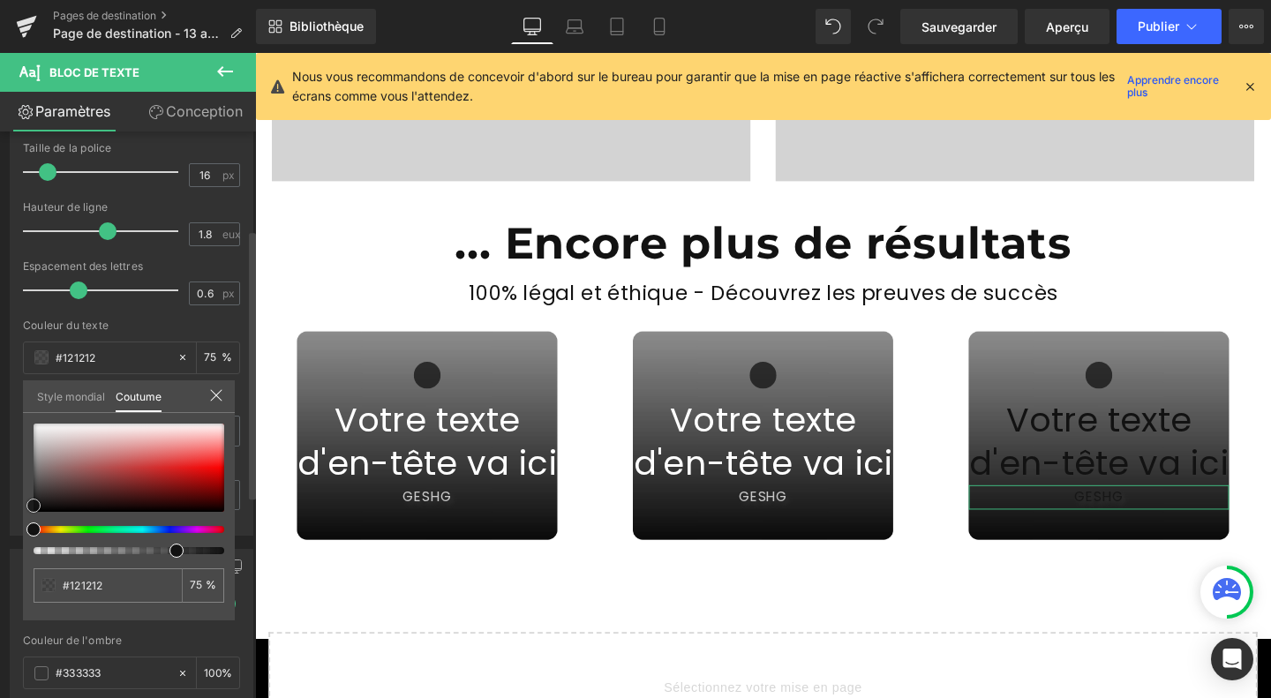
type input "#dfdbdb"
type input "#edecec"
drag, startPoint x: 45, startPoint y: 434, endPoint x: 12, endPoint y: 401, distance: 46.2
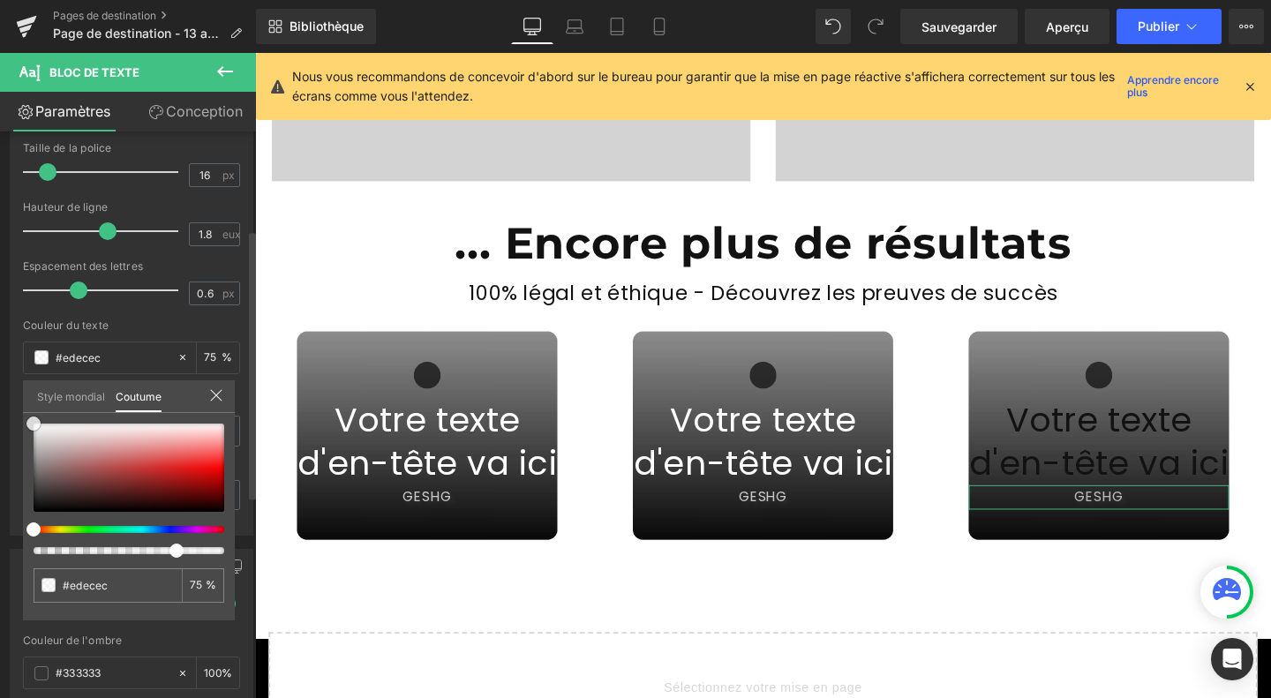
click at [12, 401] on div "Typographie Styles de texte Coutume Coutume Configurer le style global Coutume …" at bounding box center [132, 232] width 264 height 606
type input "#ffffff"
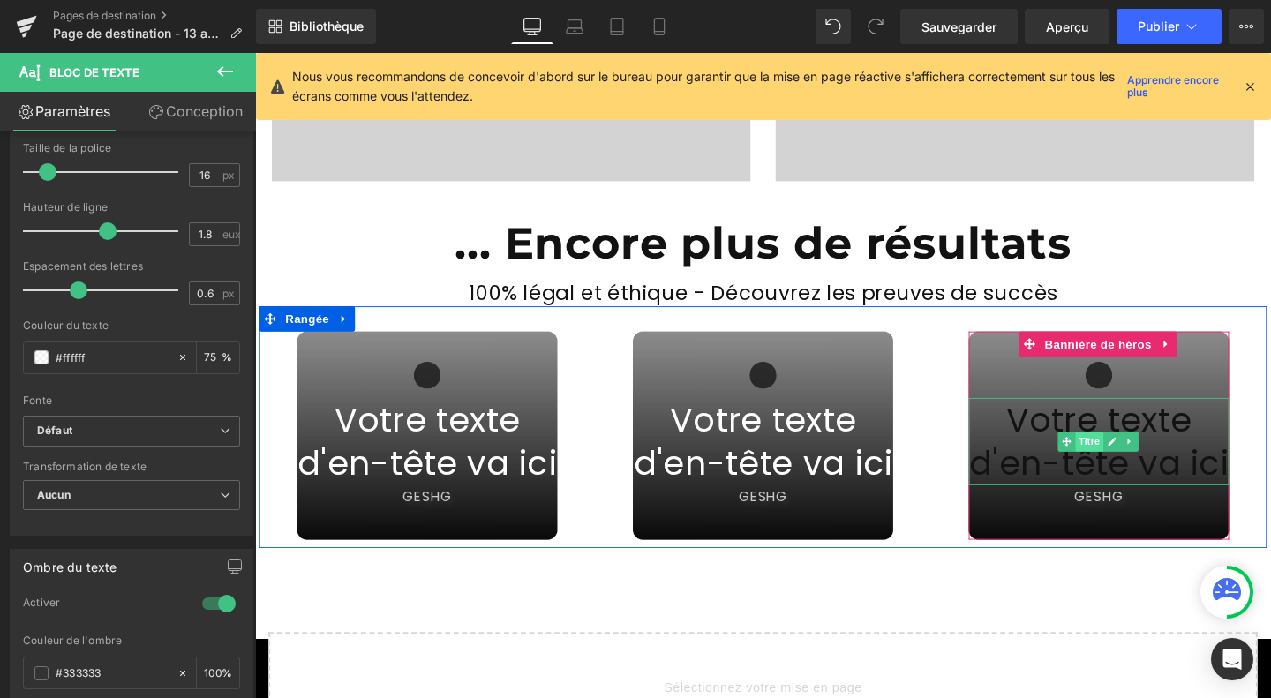
click at [1121, 453] on font "Titre" at bounding box center [1132, 461] width 22 height 21
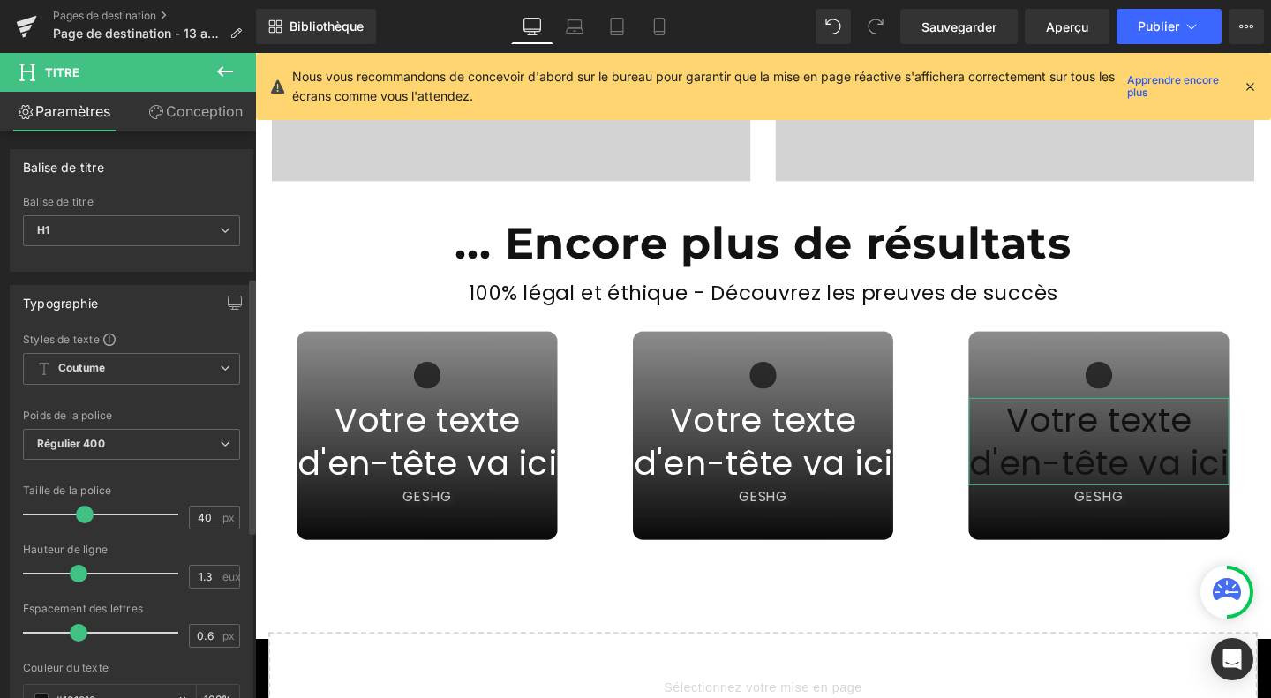
scroll to position [321, 0]
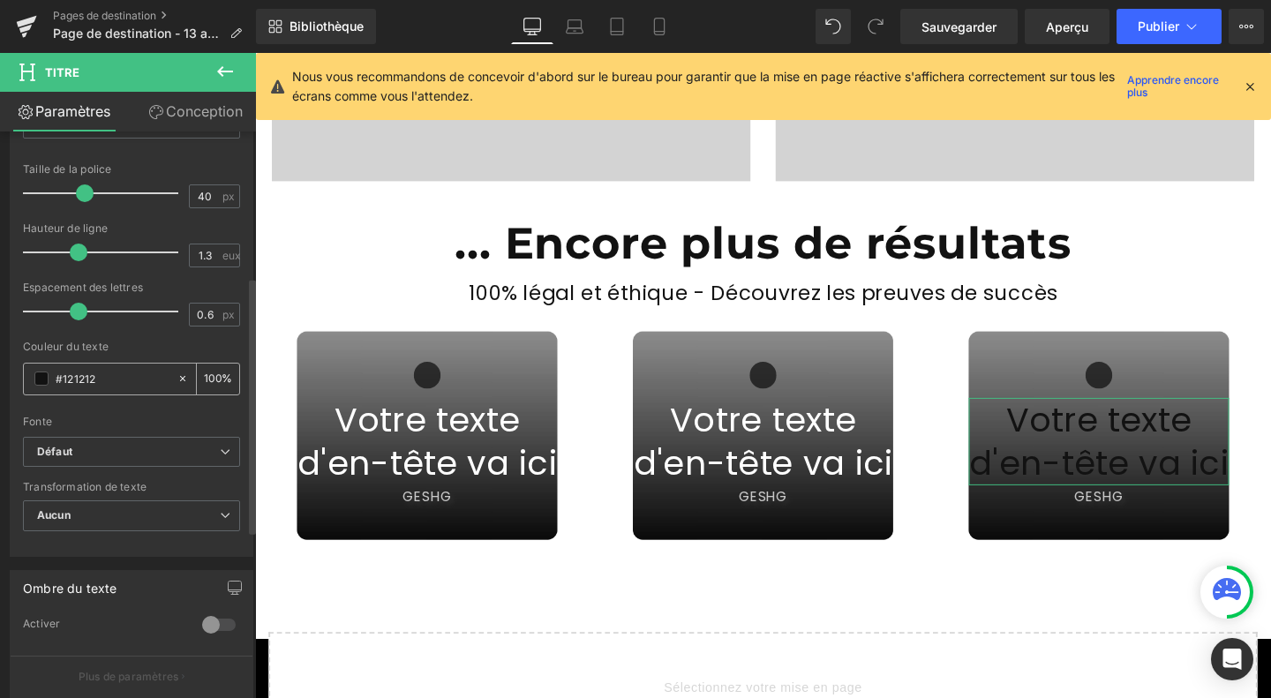
click at [40, 379] on span at bounding box center [41, 378] width 14 height 14
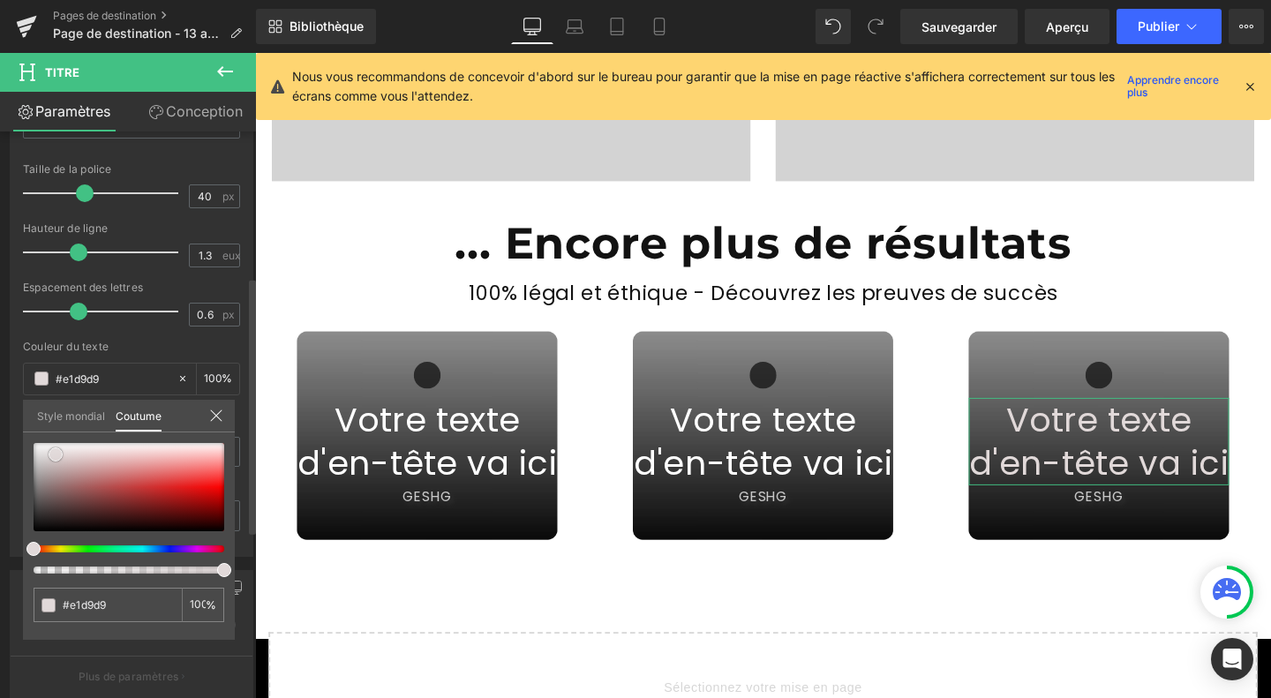
type input "#e1d9d9"
type input "#e1dada"
type input "#fcfcfc"
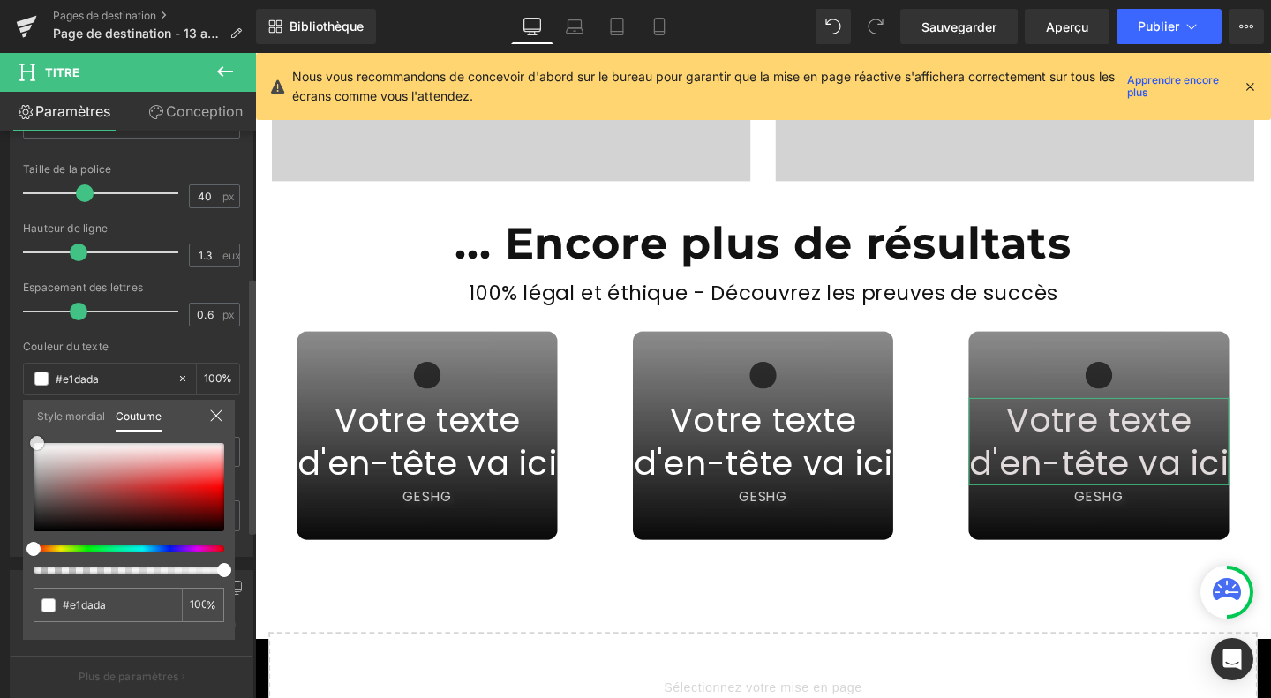
type input "#fcfcfc"
drag, startPoint x: 56, startPoint y: 454, endPoint x: 29, endPoint y: 442, distance: 29.2
click at [34, 443] on div at bounding box center [129, 487] width 191 height 88
type input "#ffffff"
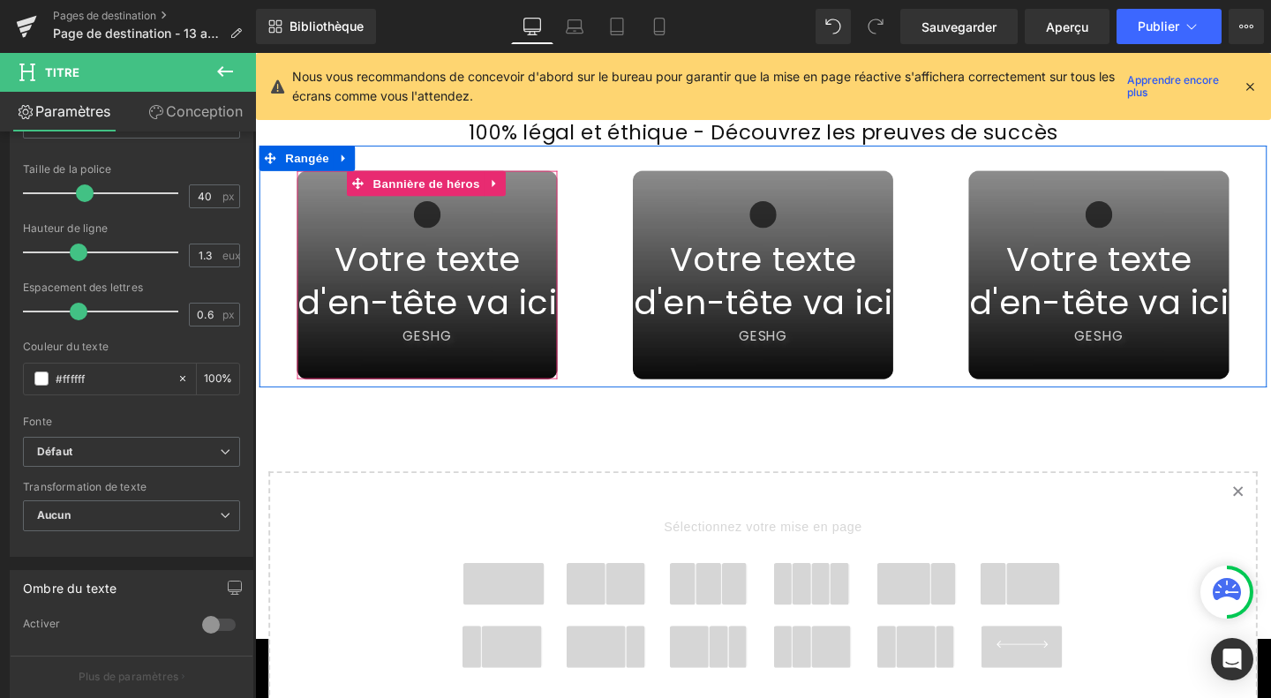
scroll to position [5998, 0]
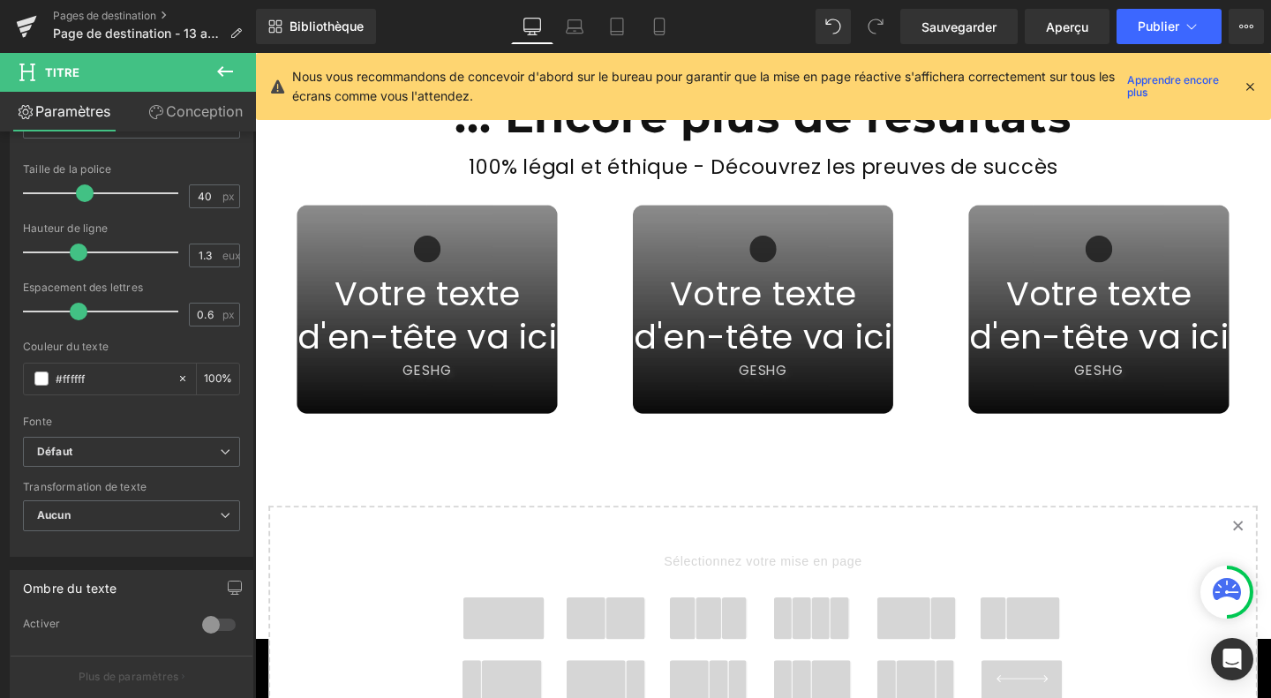
click at [228, 71] on icon at bounding box center [225, 71] width 16 height 11
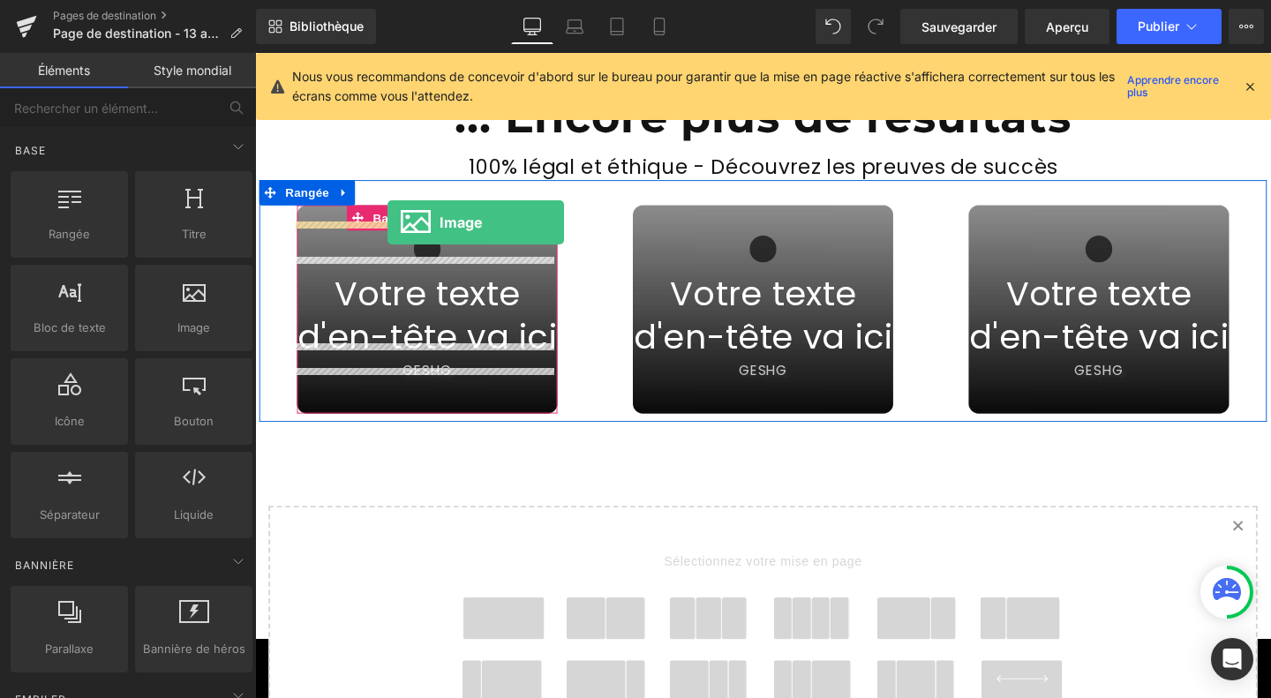
drag, startPoint x: 435, startPoint y: 363, endPoint x: 394, endPoint y: 230, distance: 138.4
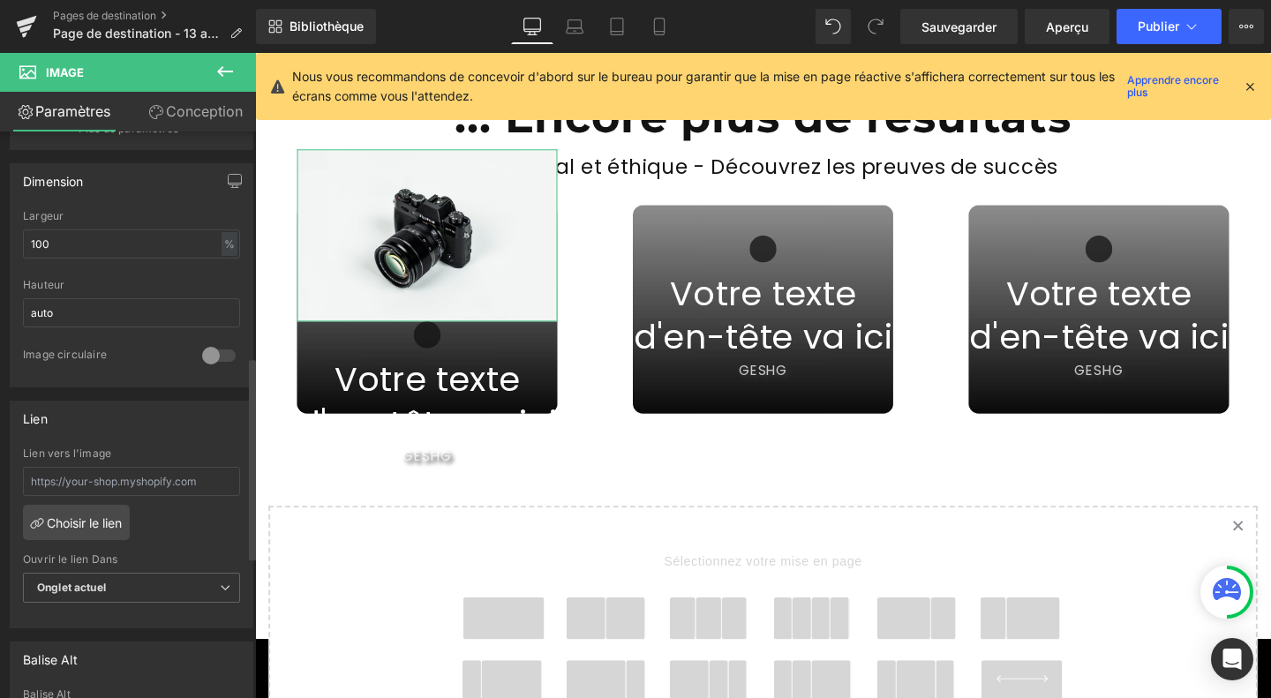
scroll to position [631, 0]
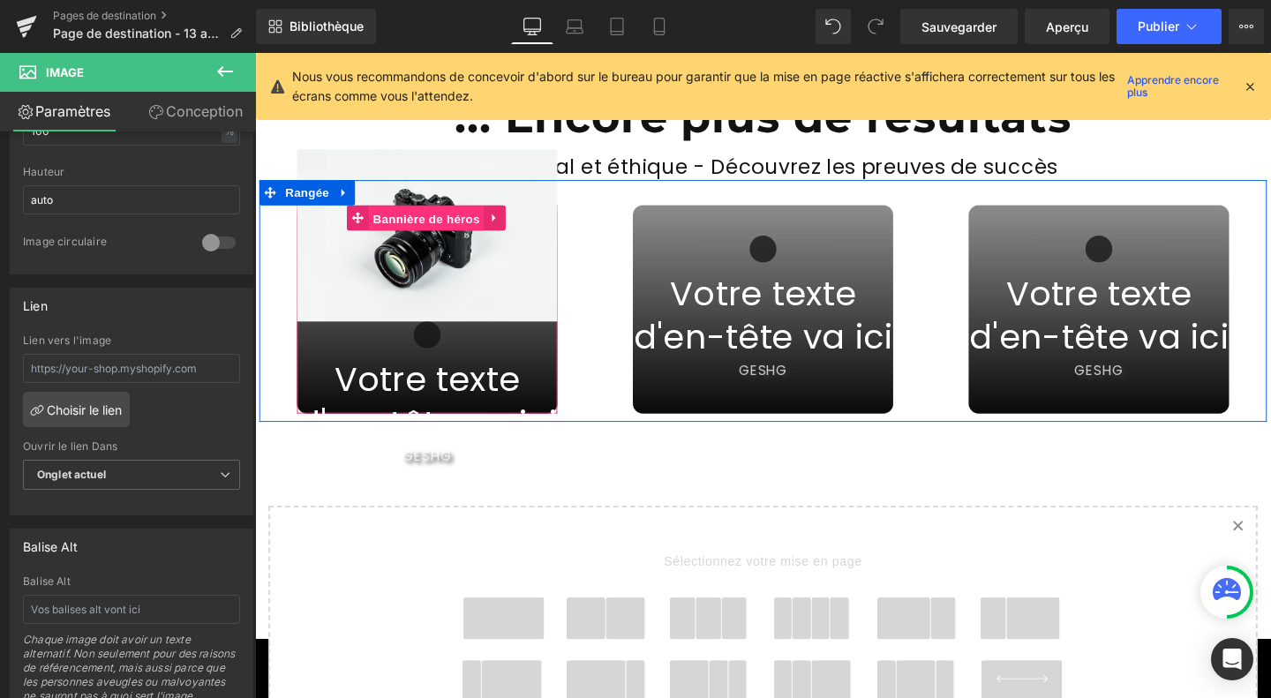
click at [412, 221] on font "Bannière de héros" at bounding box center [435, 228] width 112 height 14
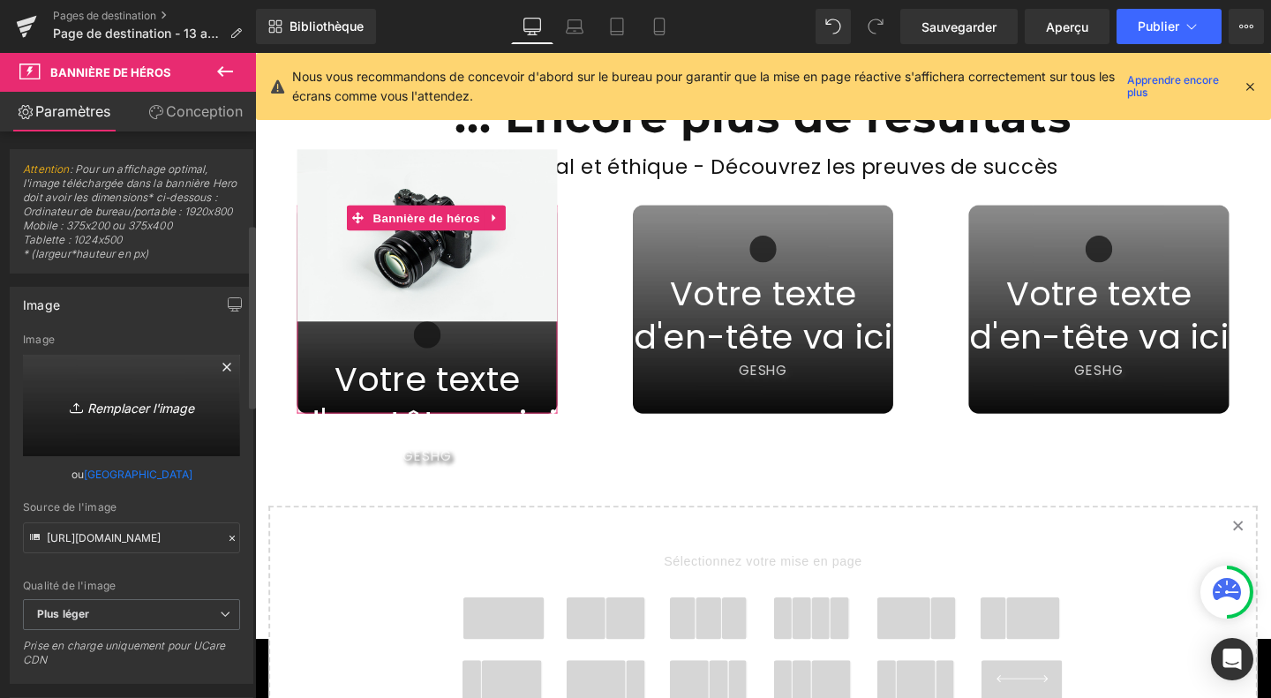
scroll to position [284, 0]
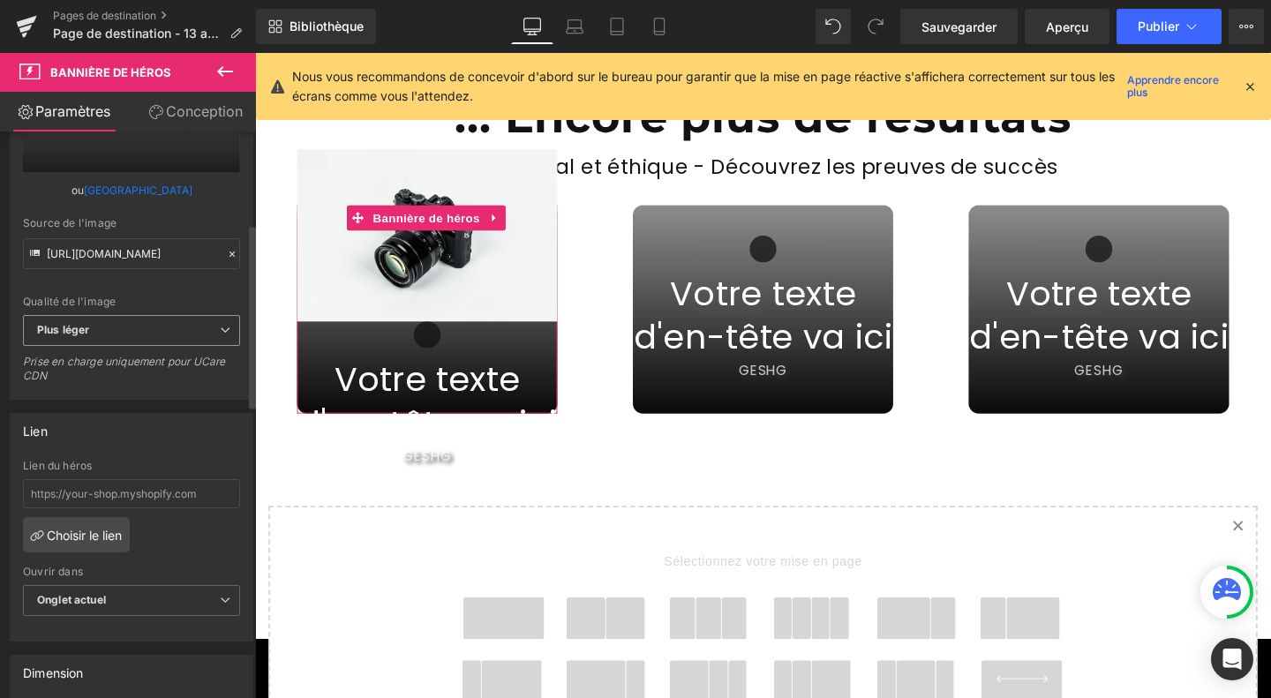
click at [211, 346] on span "Plus léger" at bounding box center [131, 330] width 217 height 31
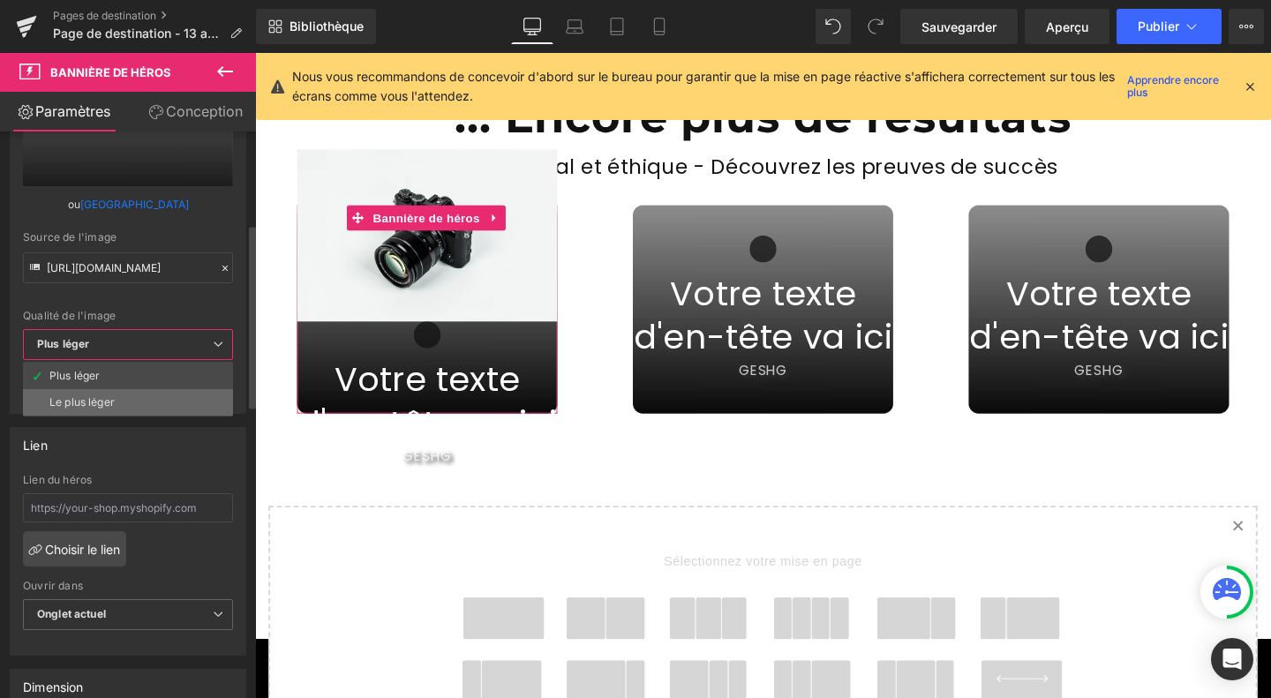
click at [163, 409] on li "Le plus léger" at bounding box center [128, 402] width 210 height 26
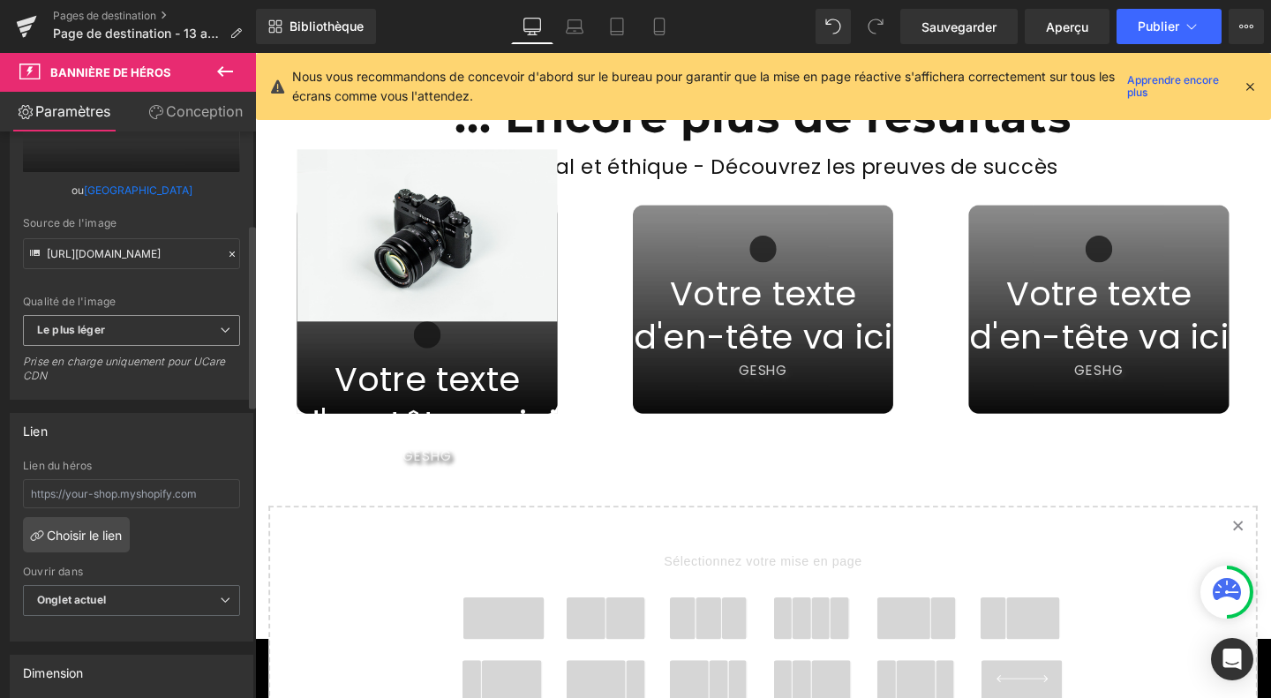
click at [176, 345] on span "Le plus léger" at bounding box center [131, 330] width 217 height 31
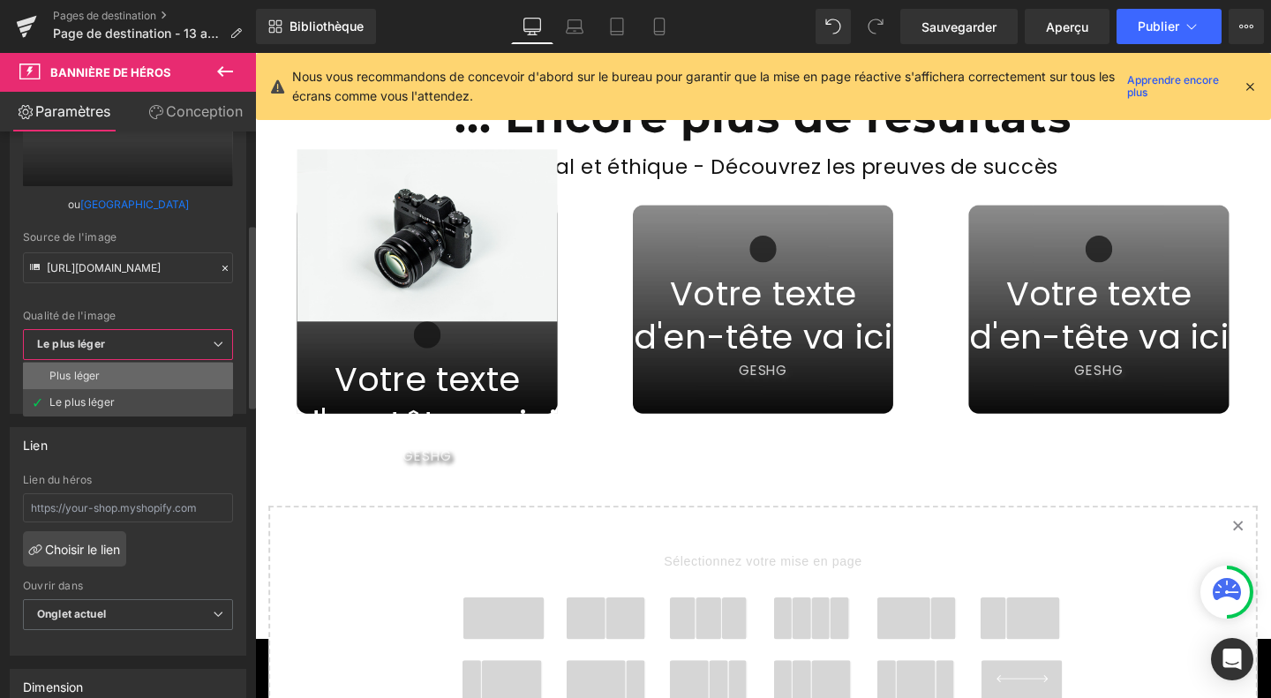
click at [161, 380] on li "Plus léger" at bounding box center [128, 376] width 210 height 26
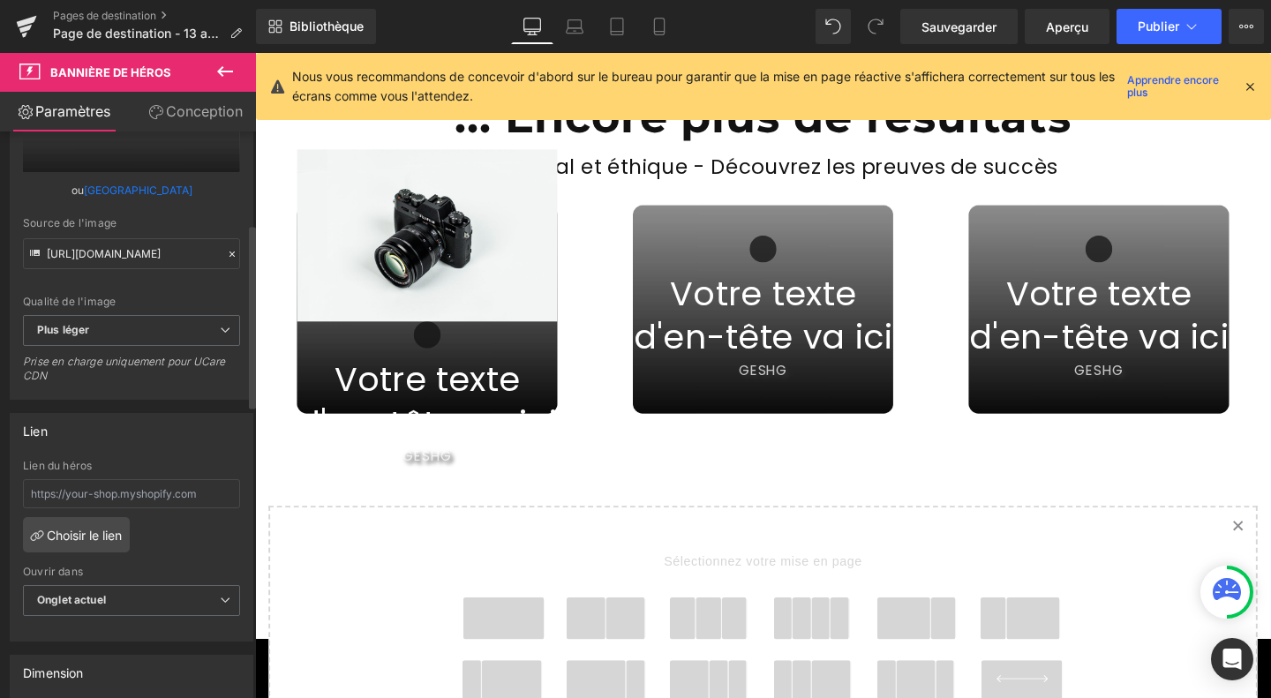
type input "[URL][DOMAIN_NAME]"
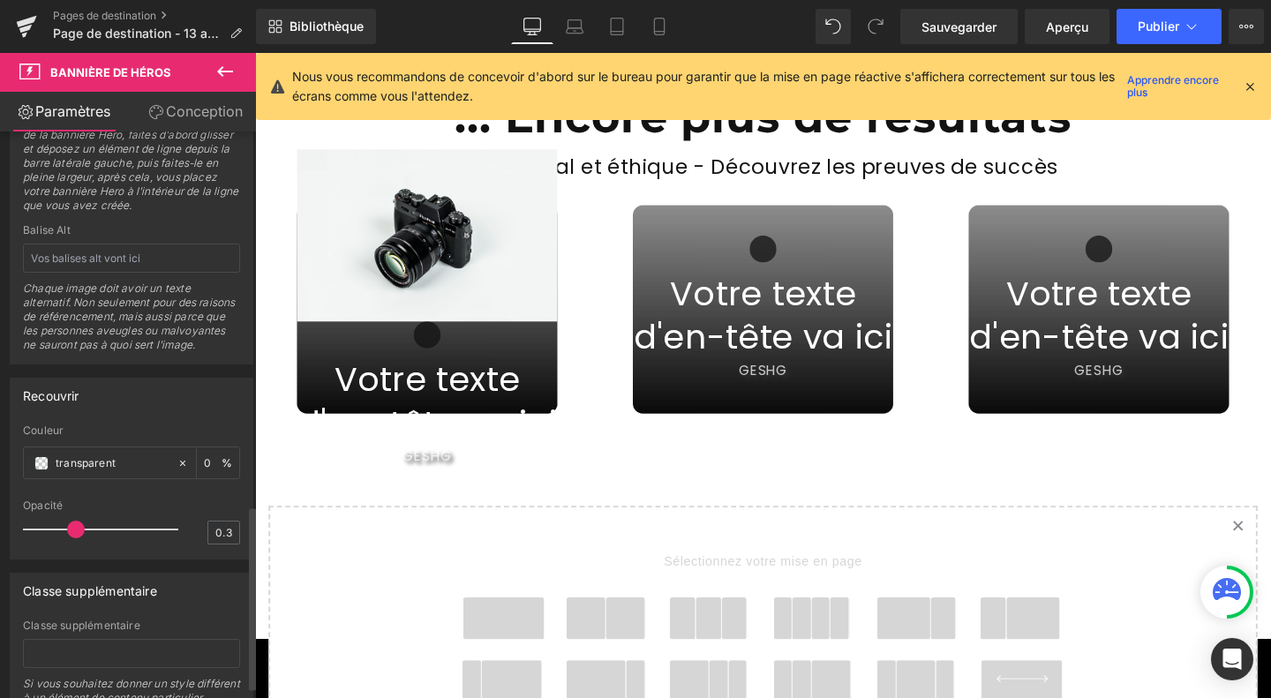
scroll to position [1151, 0]
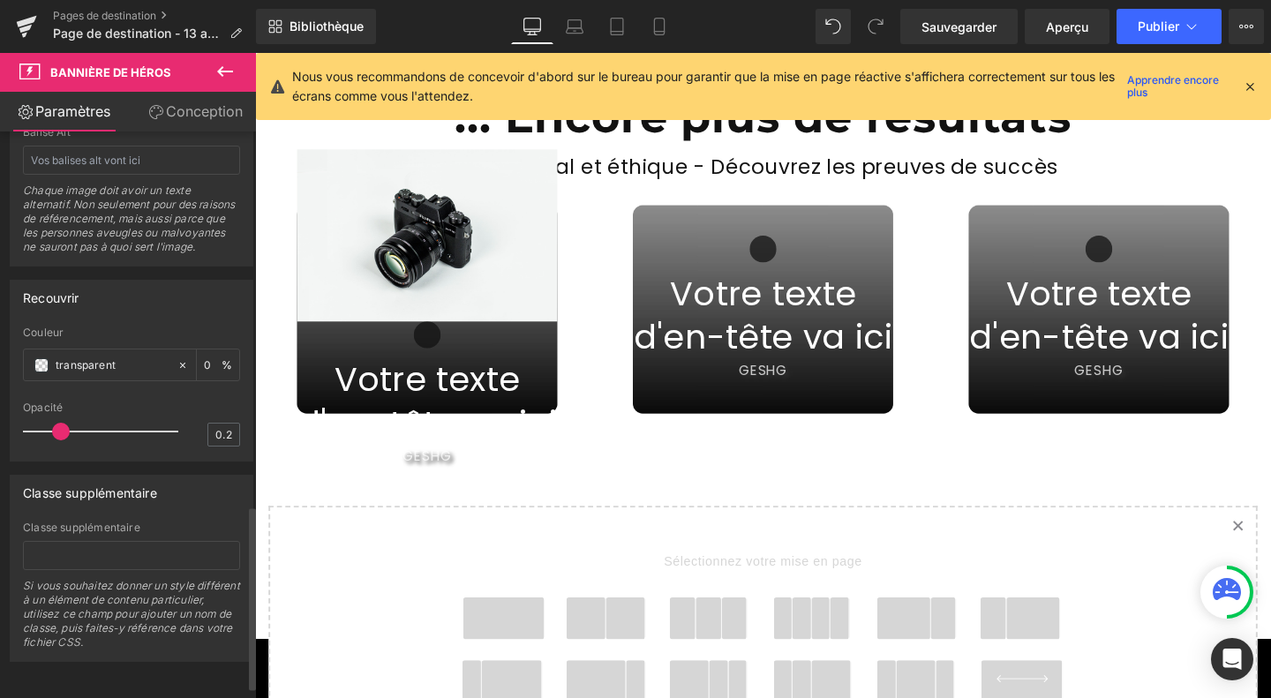
type input "0.3"
click at [72, 440] on span at bounding box center [76, 432] width 18 height 18
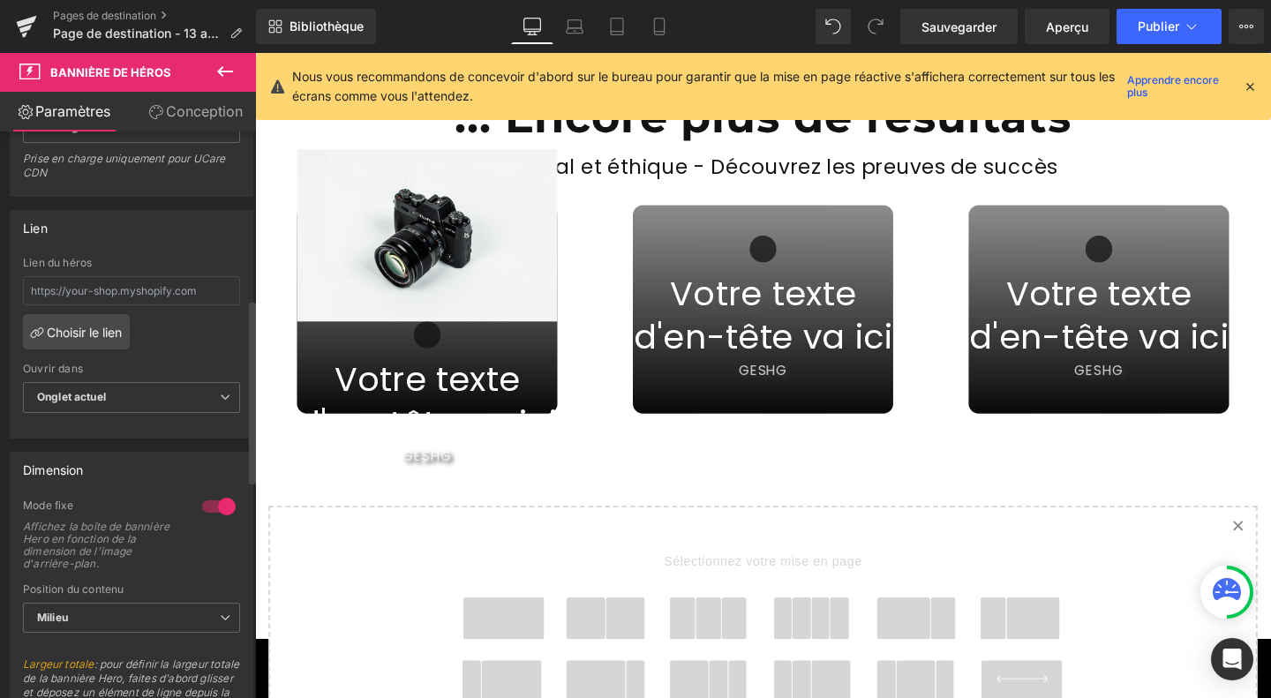
scroll to position [516, 0]
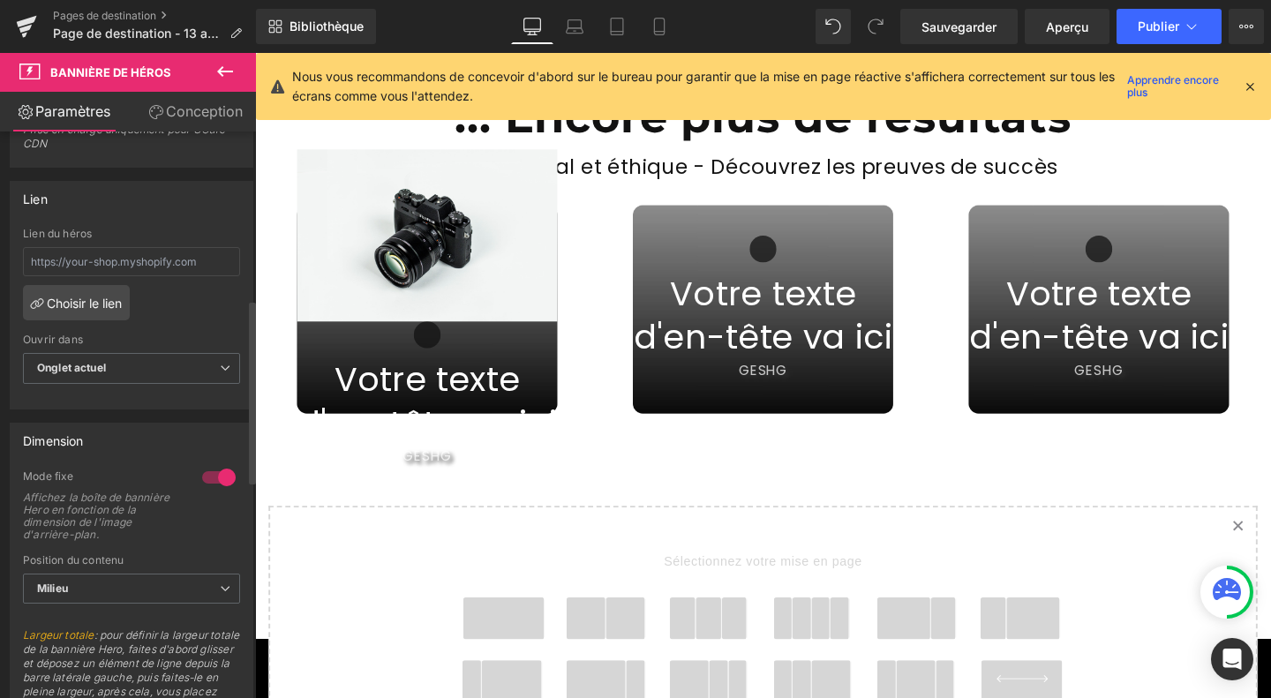
click at [212, 491] on div at bounding box center [219, 477] width 42 height 28
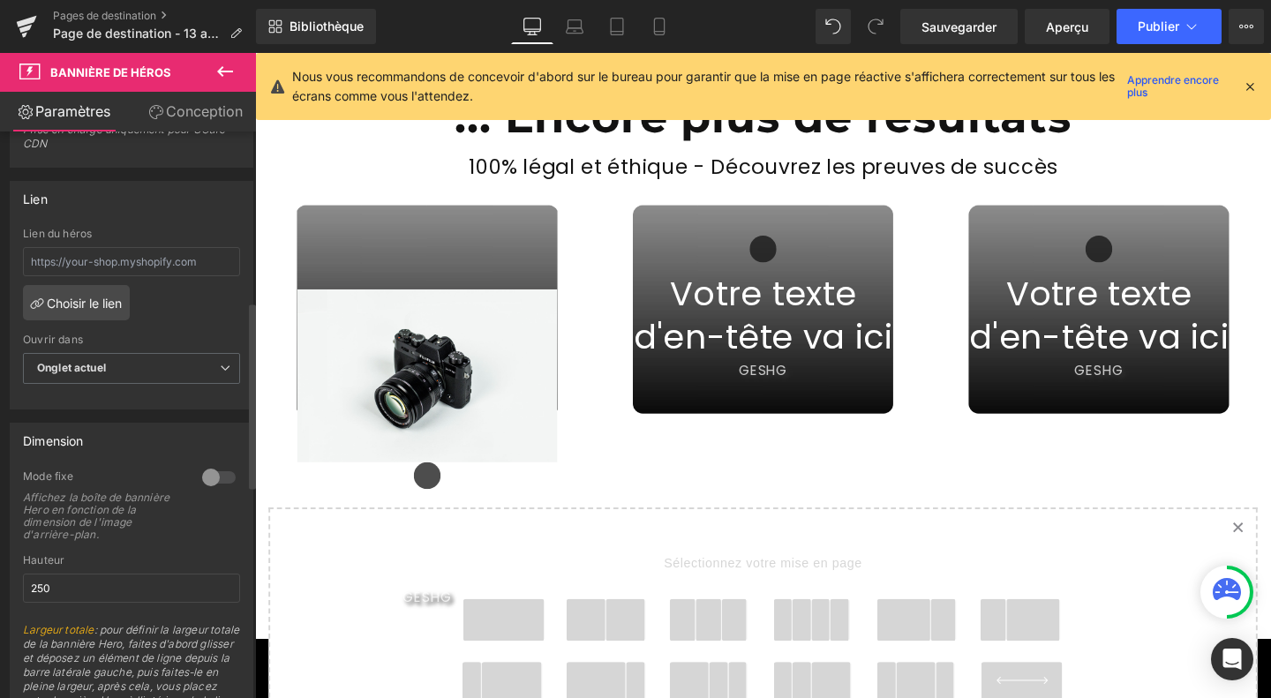
click at [212, 491] on div at bounding box center [219, 477] width 42 height 28
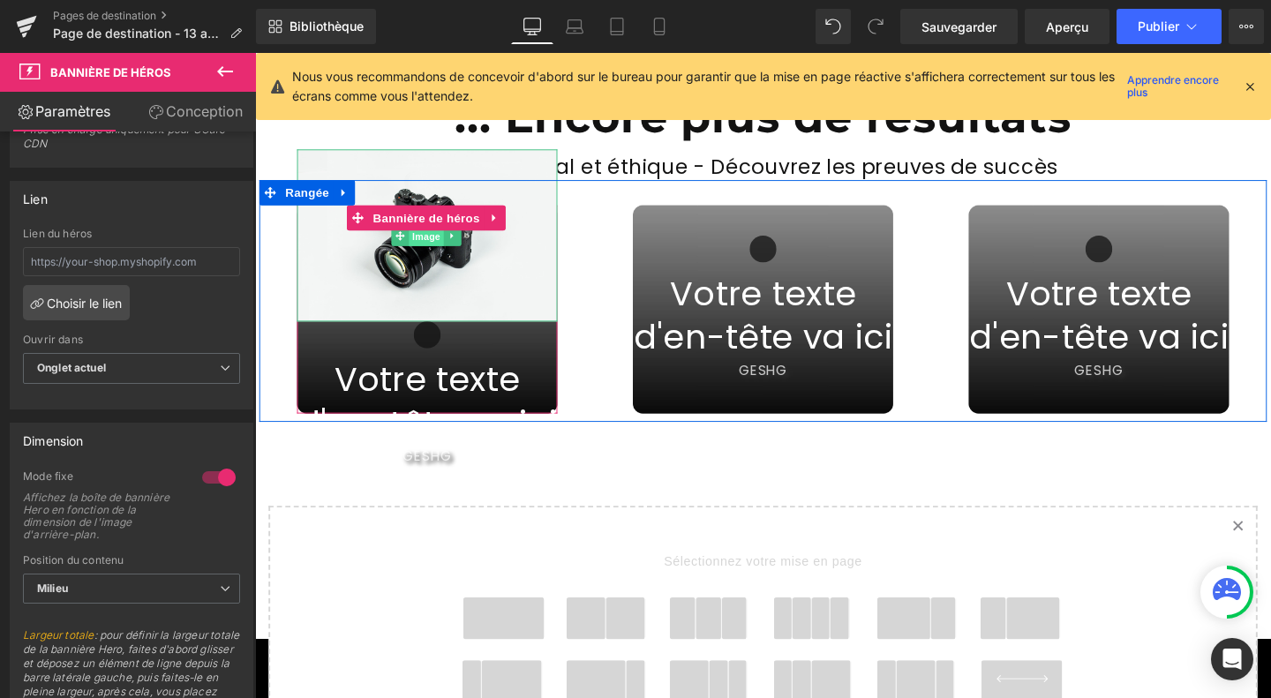
click at [429, 241] on font "Image" at bounding box center [435, 246] width 30 height 11
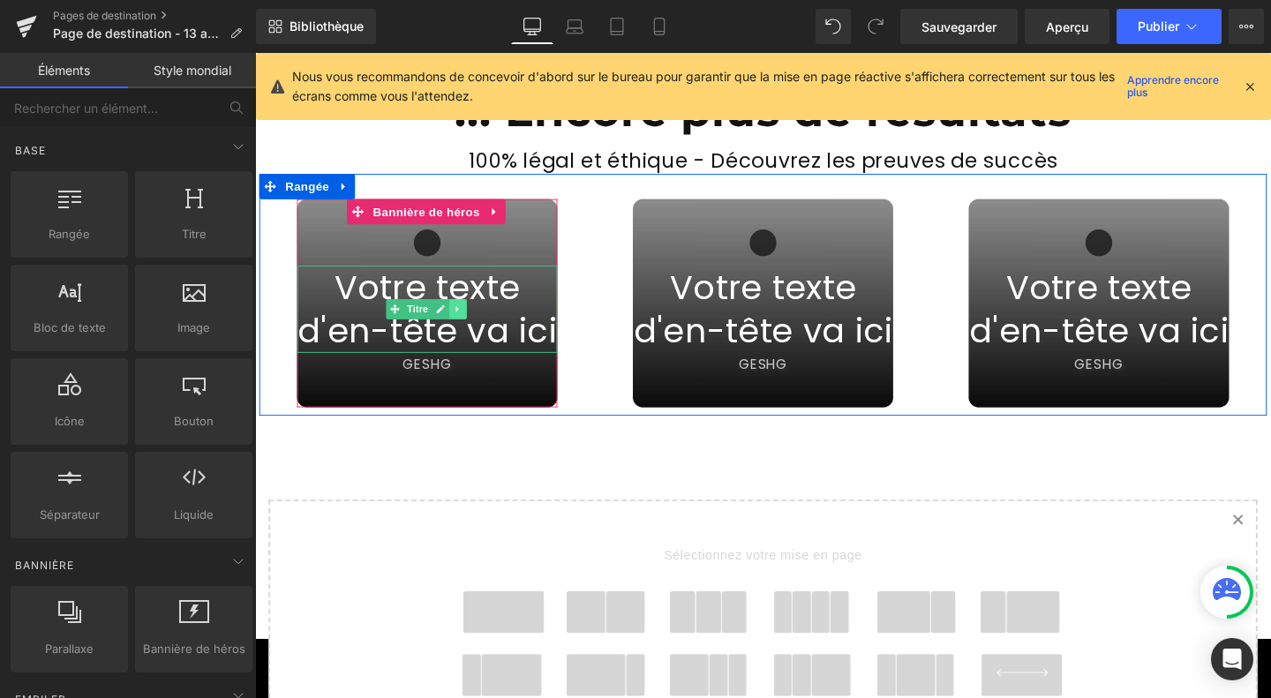
scroll to position [6002, 0]
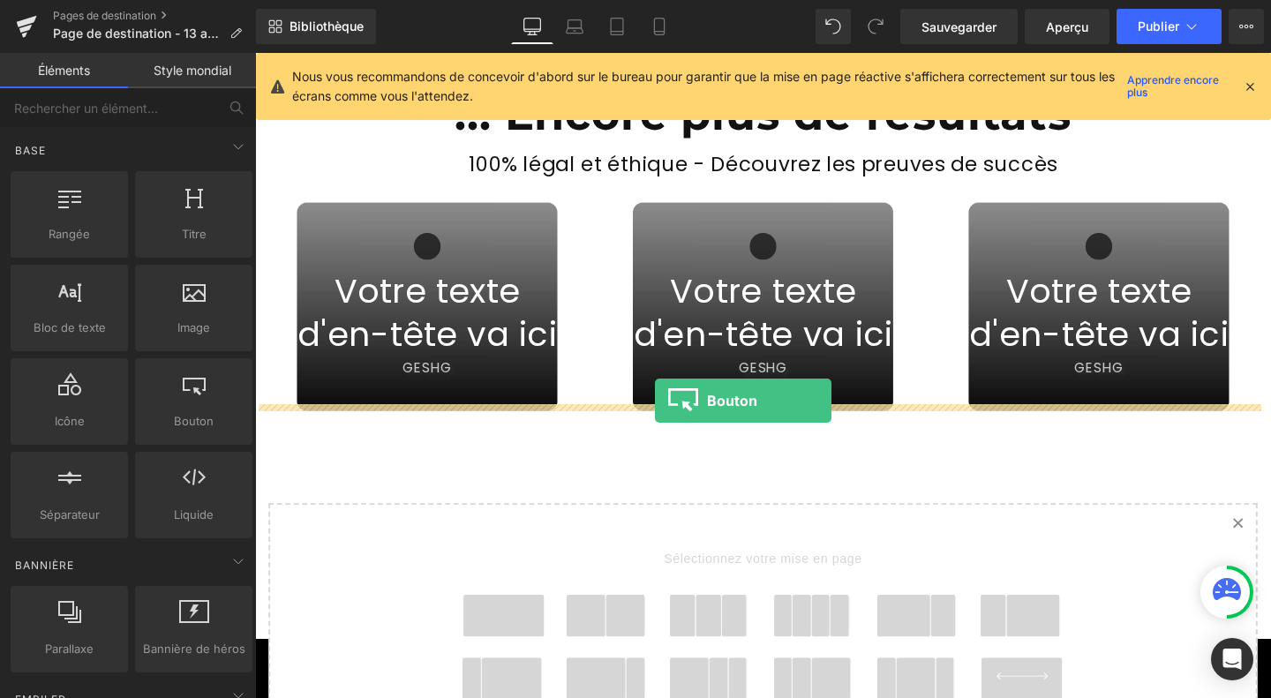
drag, startPoint x: 449, startPoint y: 472, endPoint x: 675, endPoint y: 418, distance: 232.2
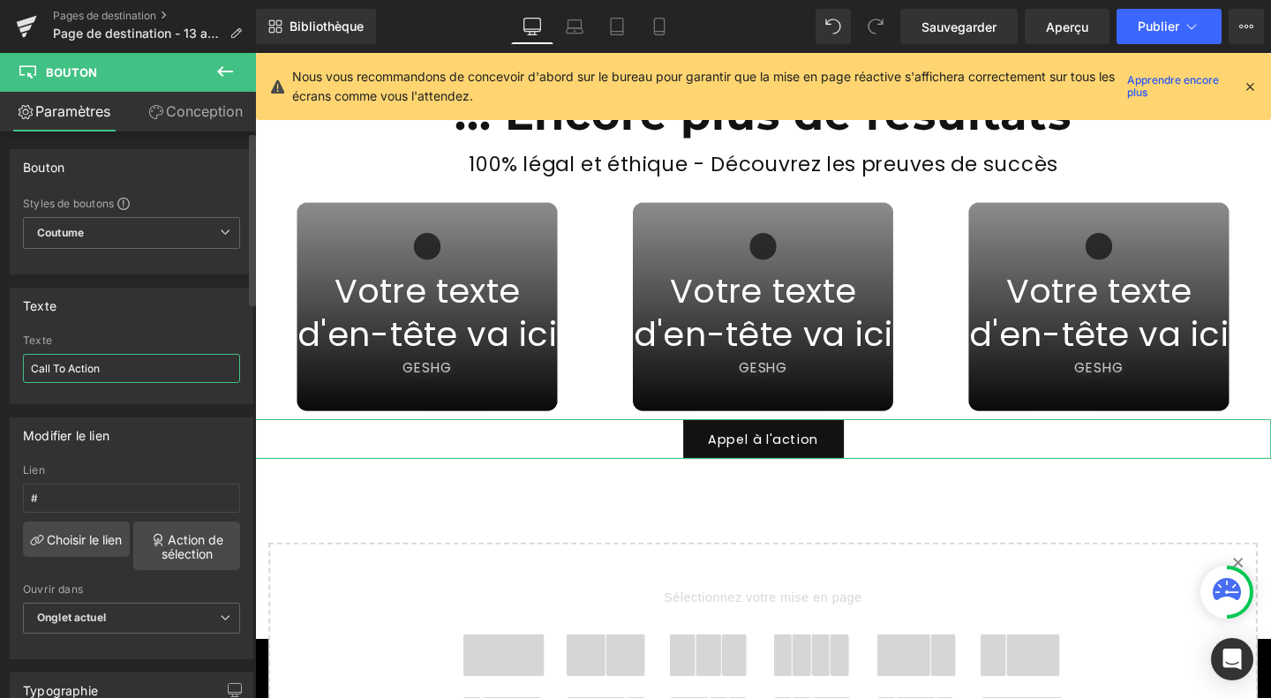
drag, startPoint x: 116, startPoint y: 363, endPoint x: 0, endPoint y: 356, distance: 115.8
click at [0, 356] on div "Texte Call To Action Texte Call To Action" at bounding box center [132, 339] width 264 height 130
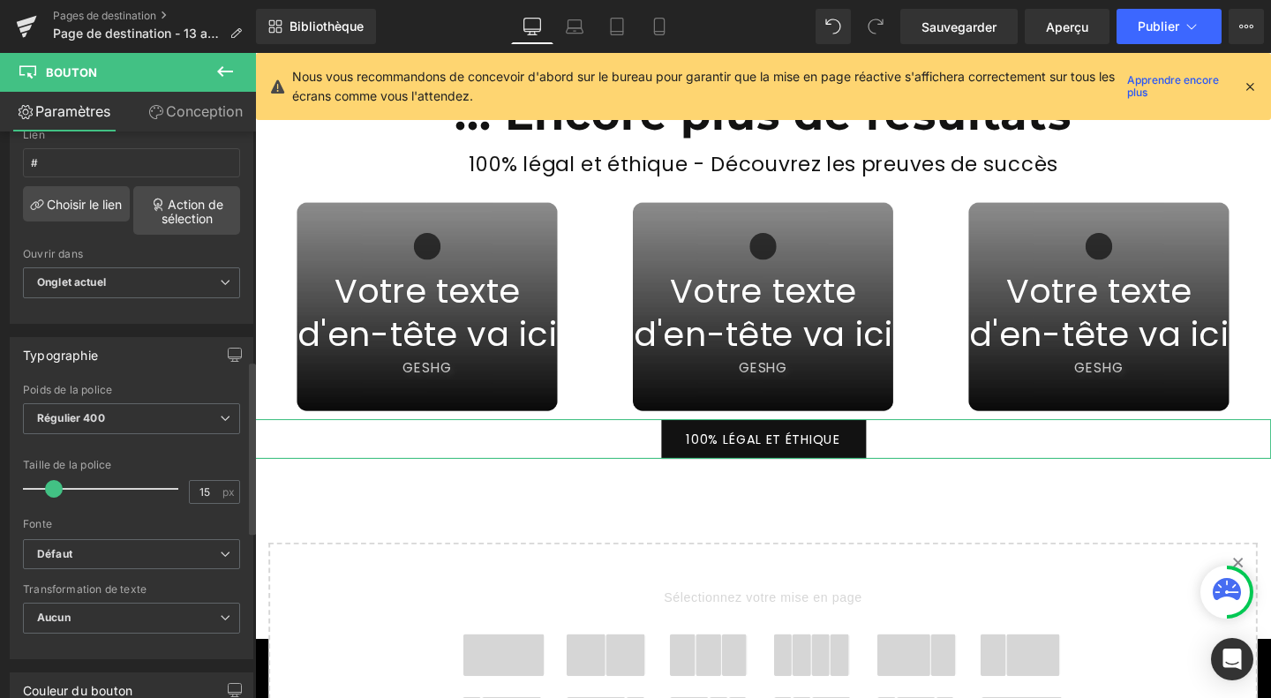
scroll to position [752, 0]
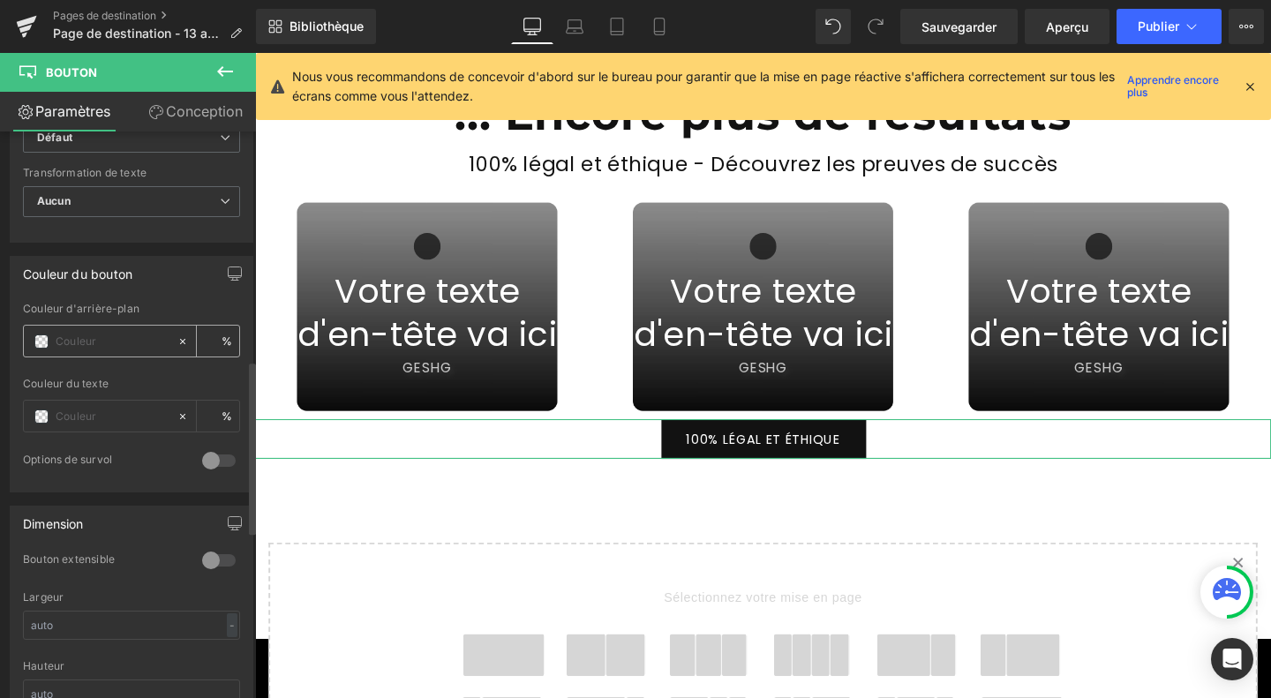
type input "100% LÉGAL ET ÉTHIQUE"
click at [42, 343] on div at bounding box center [100, 341] width 153 height 31
click at [40, 334] on span at bounding box center [41, 341] width 14 height 14
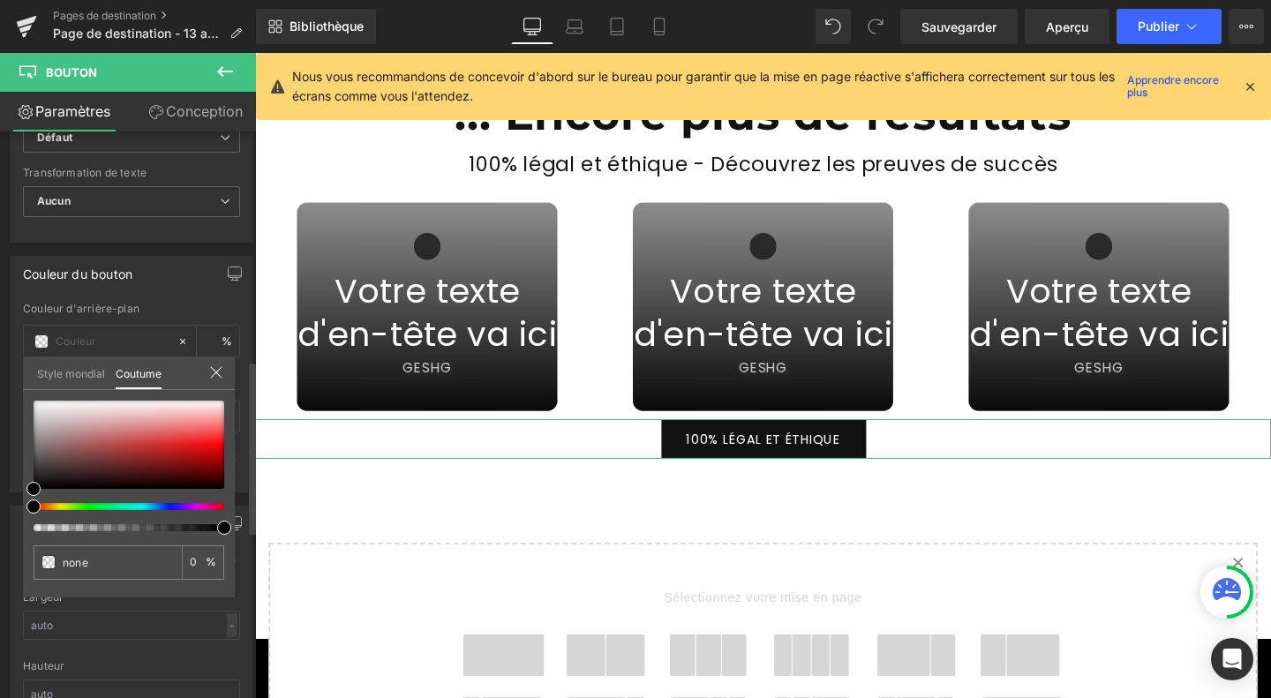
click at [89, 506] on div at bounding box center [121, 506] width 191 height 7
type input "#000000"
type input "100"
type input "#000000"
type input "100"
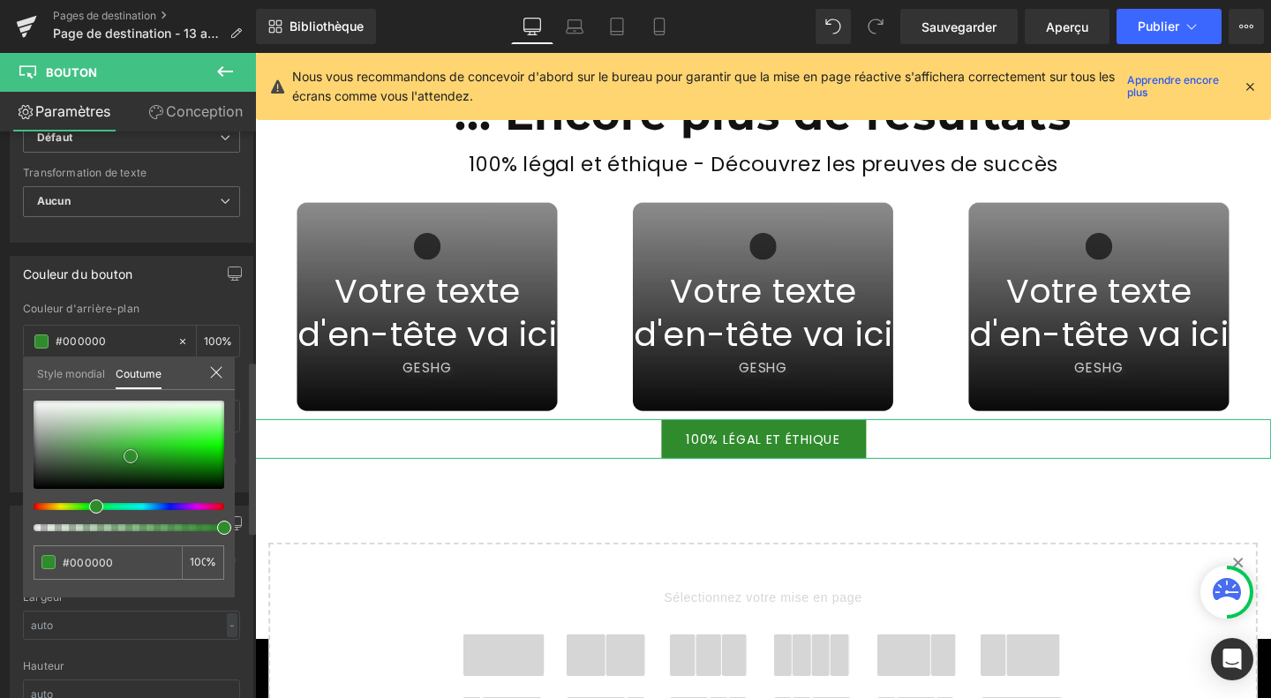
type input "#2f8b2c"
type input "#2e802d"
drag, startPoint x: 131, startPoint y: 456, endPoint x: 122, endPoint y: 460, distance: 9.5
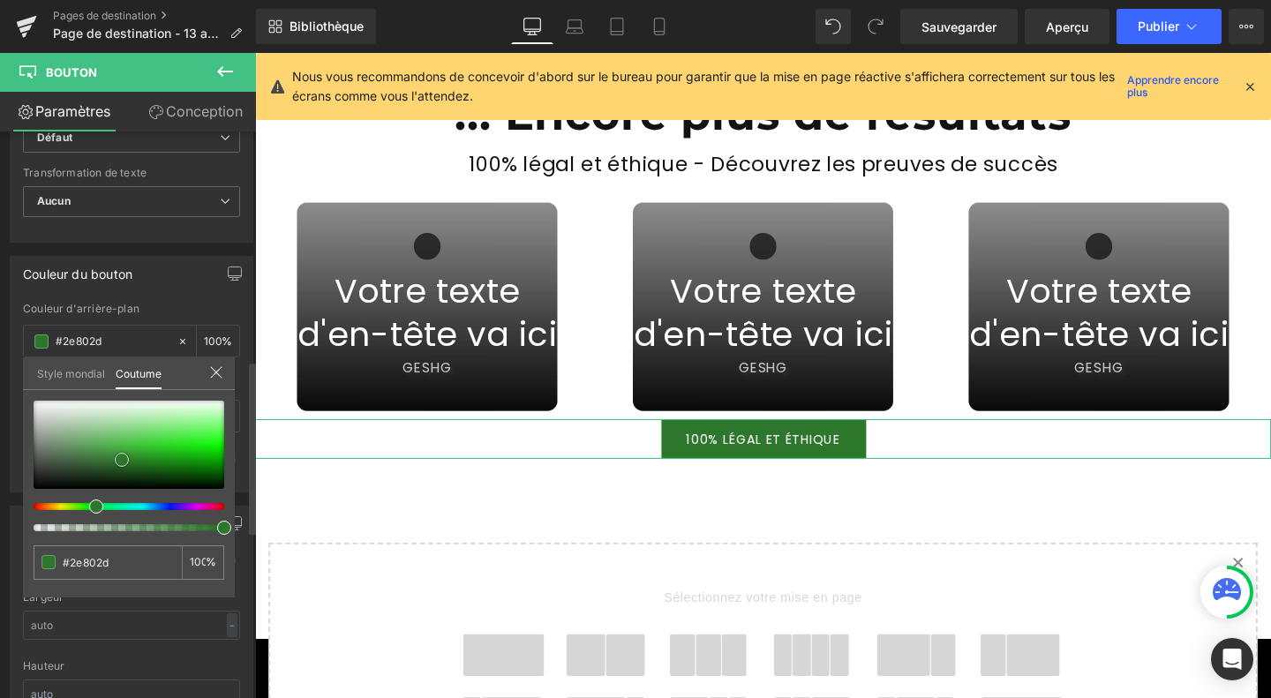
click at [122, 460] on div at bounding box center [129, 445] width 191 height 88
type input "#2d772c"
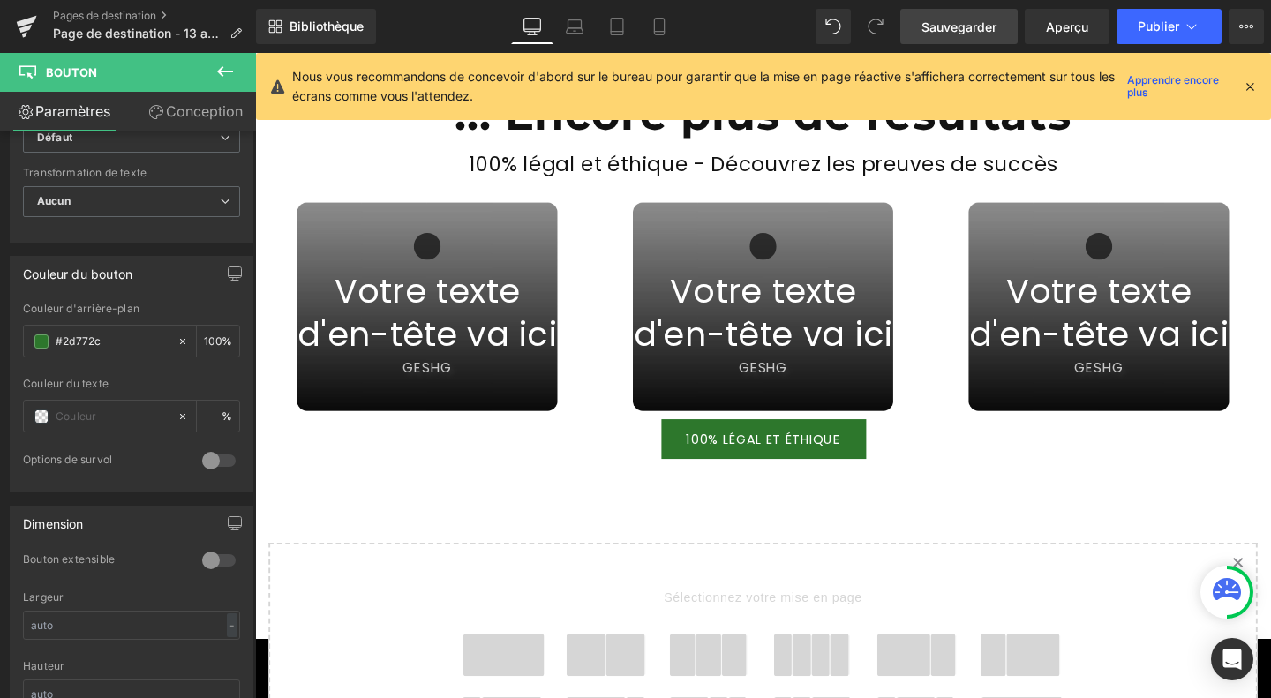
click at [962, 31] on font "Sauvegarder" at bounding box center [958, 26] width 75 height 15
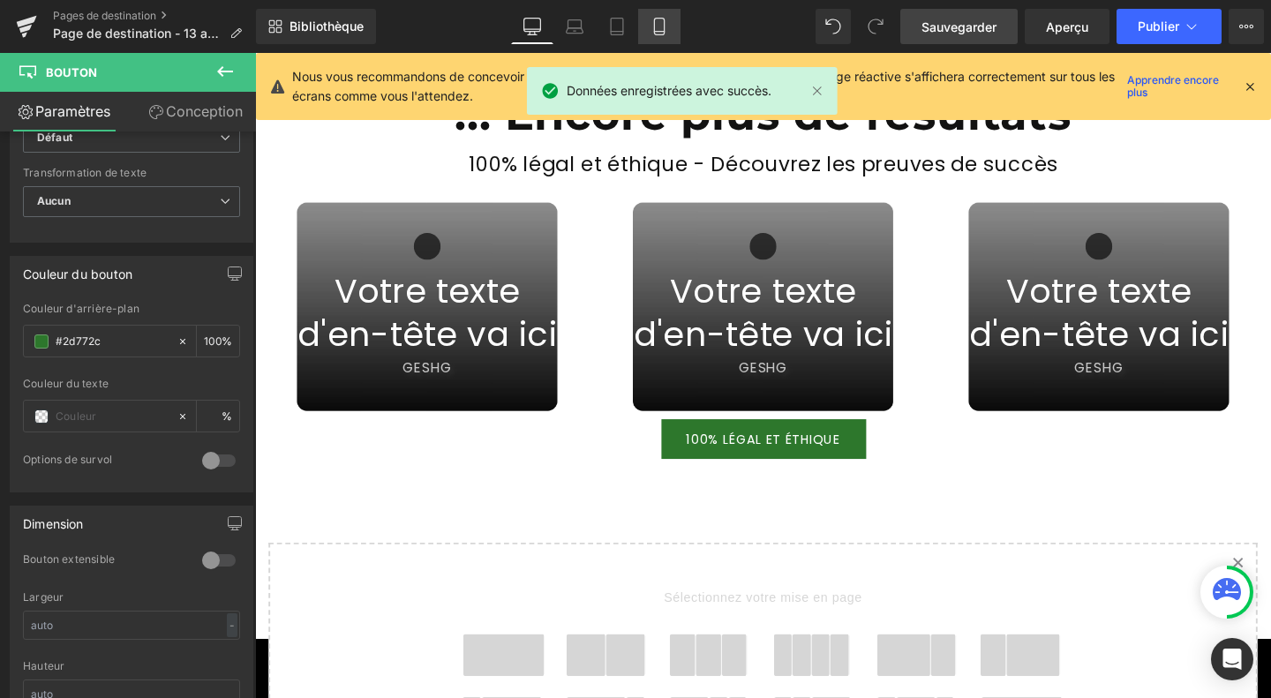
click at [663, 33] on icon at bounding box center [659, 27] width 18 height 18
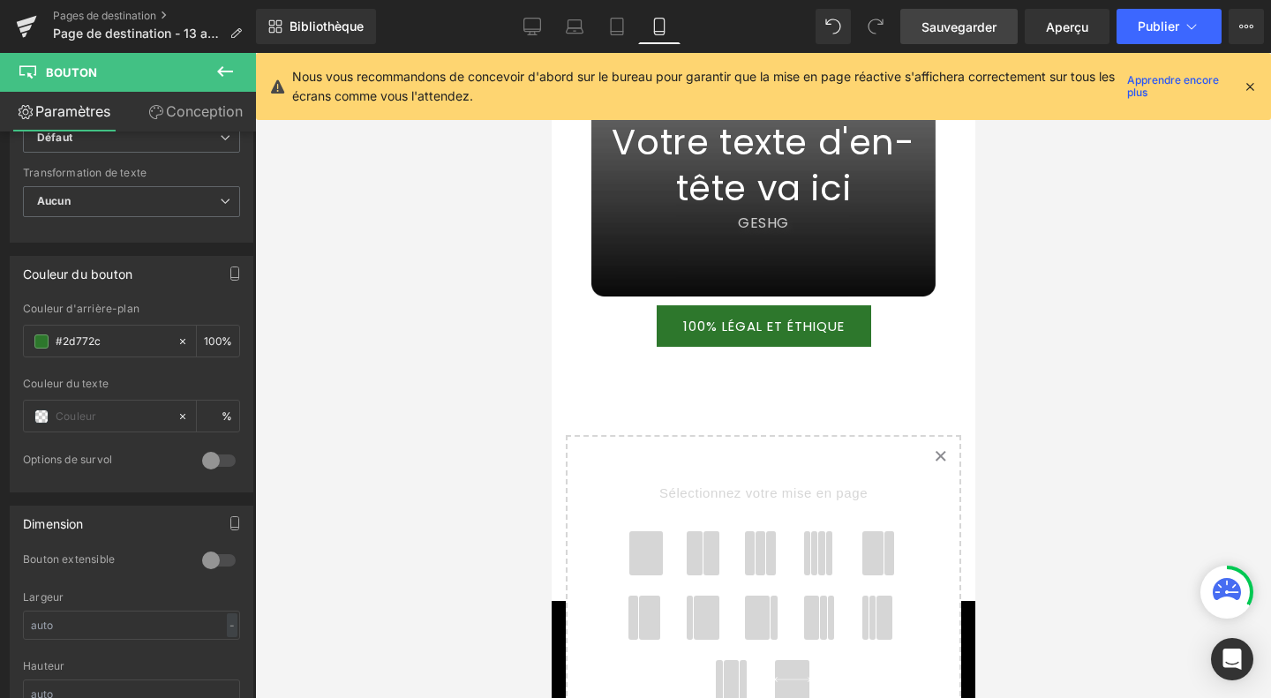
scroll to position [9836, 0]
click at [538, 19] on icon at bounding box center [532, 27] width 18 height 18
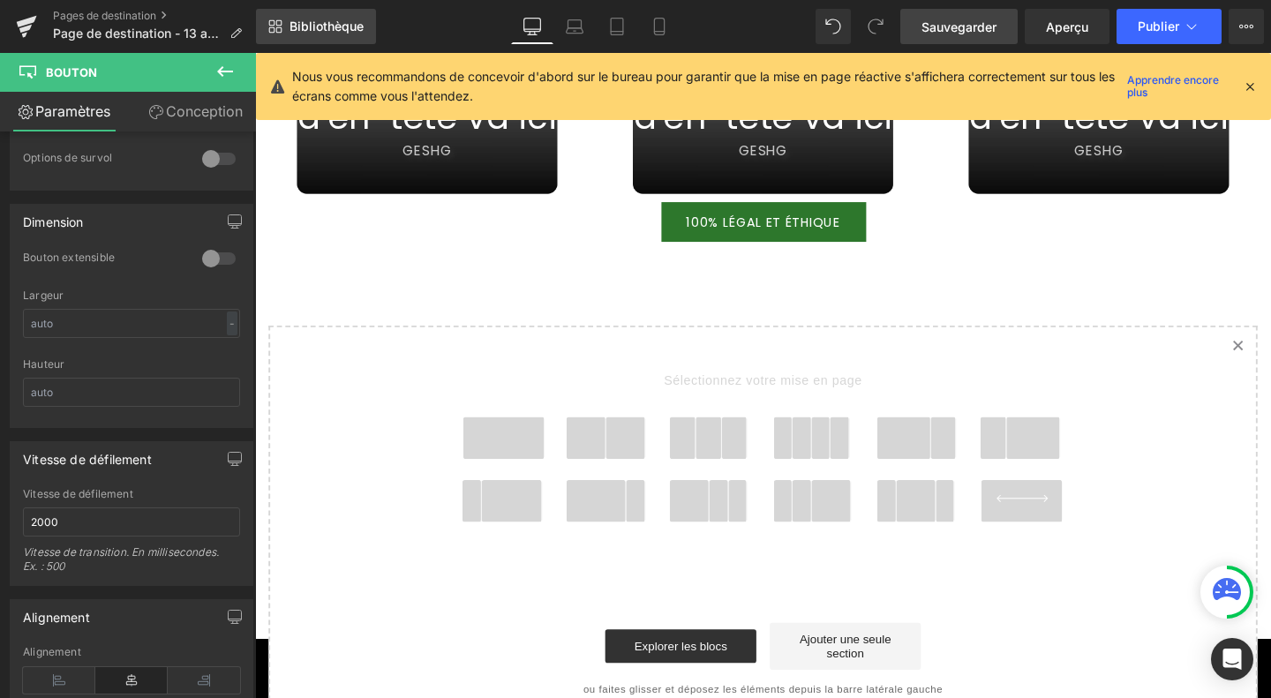
scroll to position [1054, 0]
click at [519, 436] on span at bounding box center [516, 458] width 85 height 44
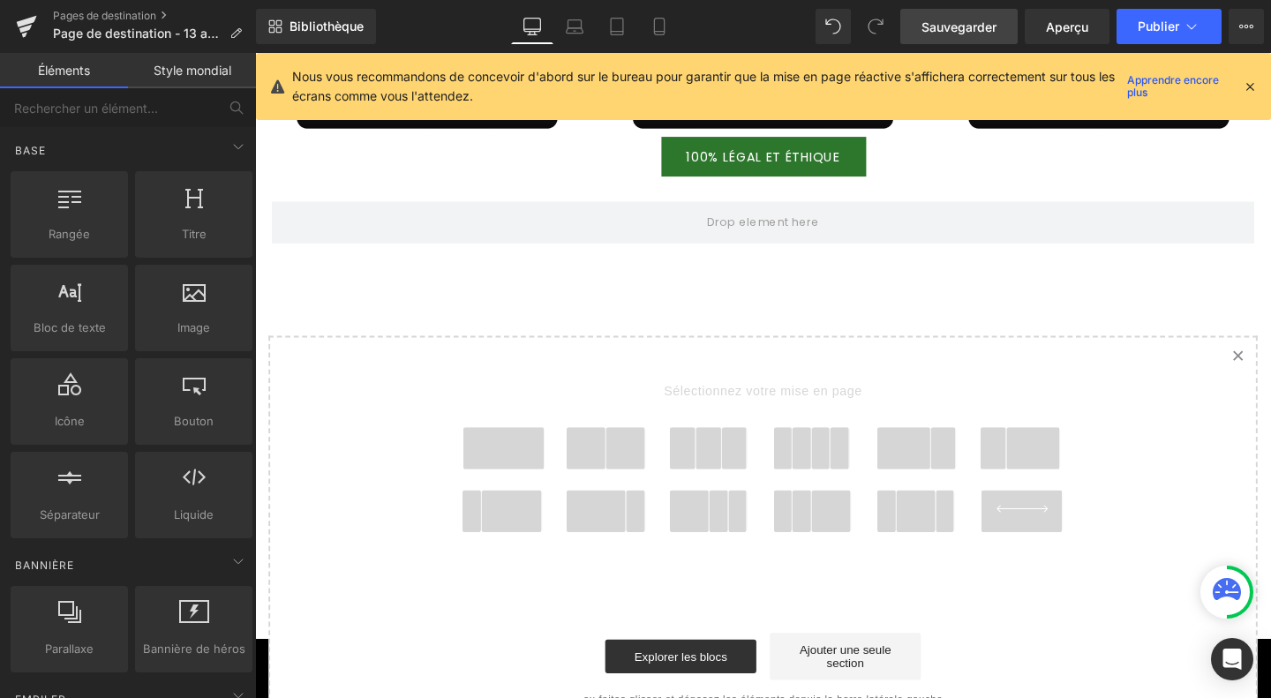
scroll to position [6341, 0]
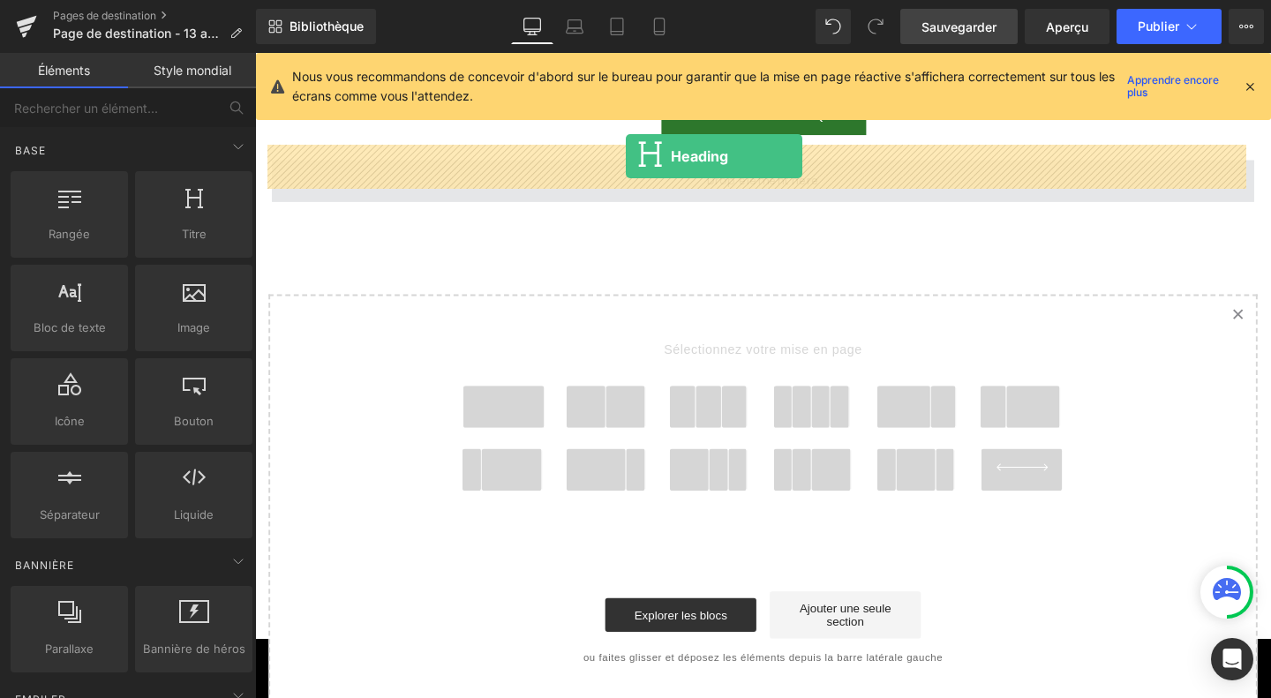
drag, startPoint x: 456, startPoint y: 266, endPoint x: 645, endPoint y: 161, distance: 216.5
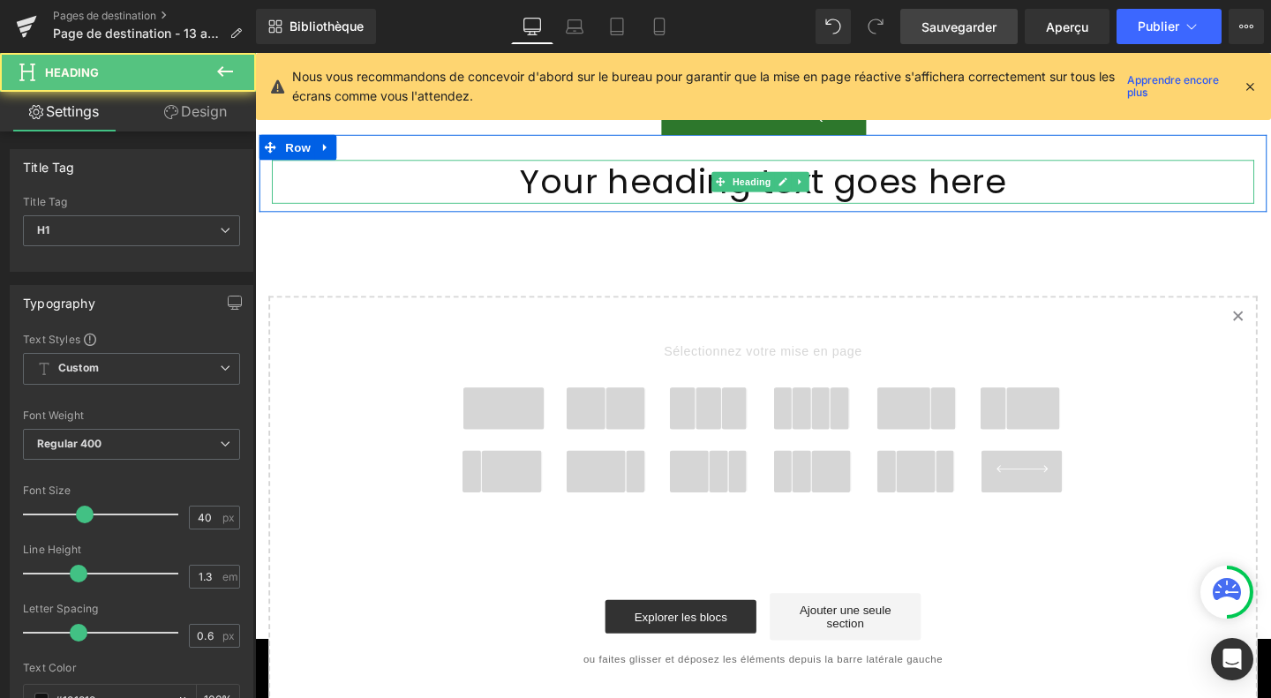
click at [647, 172] on h1 "Your heading text goes here" at bounding box center [789, 189] width 1032 height 46
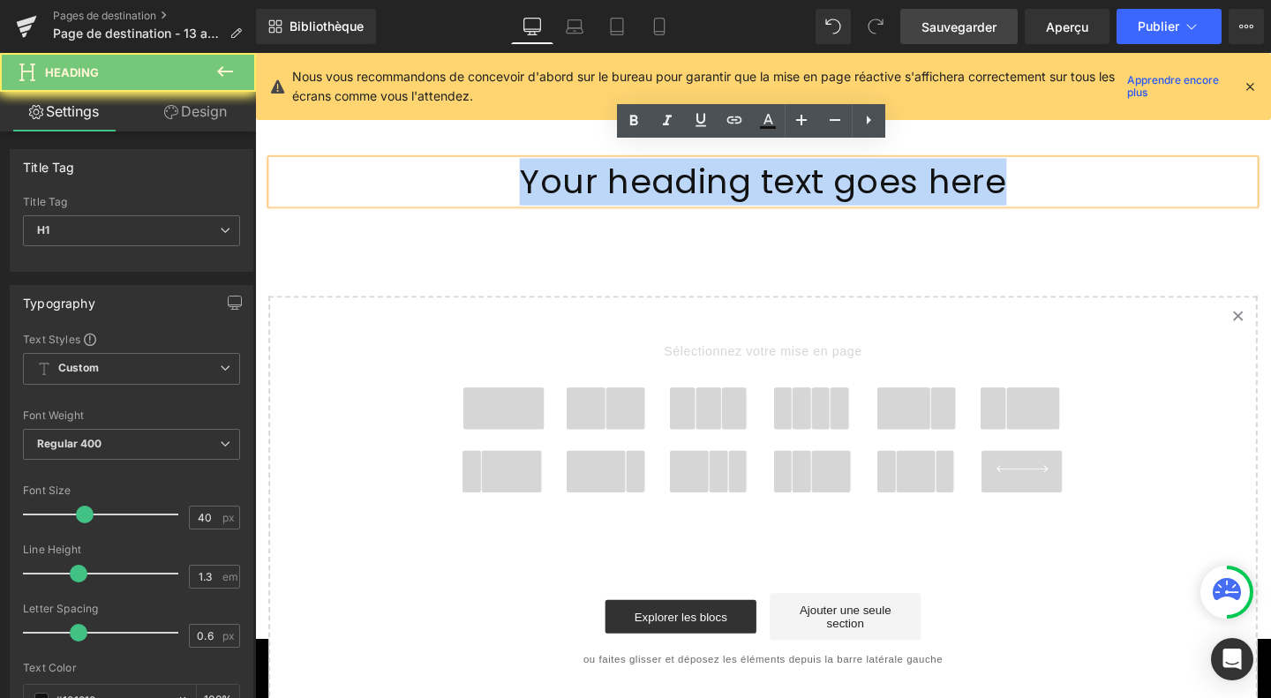
click at [647, 172] on h1 "Your heading text goes here" at bounding box center [789, 189] width 1032 height 46
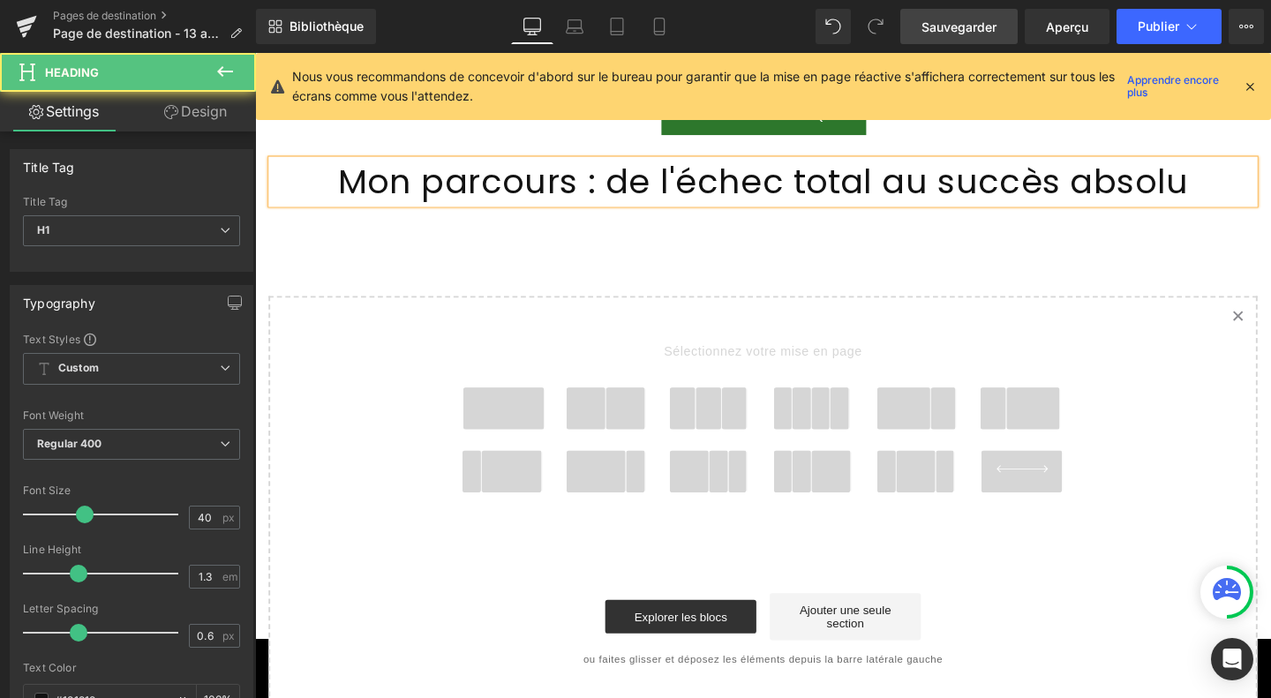
click at [736, 172] on h1 "Mon parcours : de l'échec total au succès absolu" at bounding box center [789, 189] width 1032 height 46
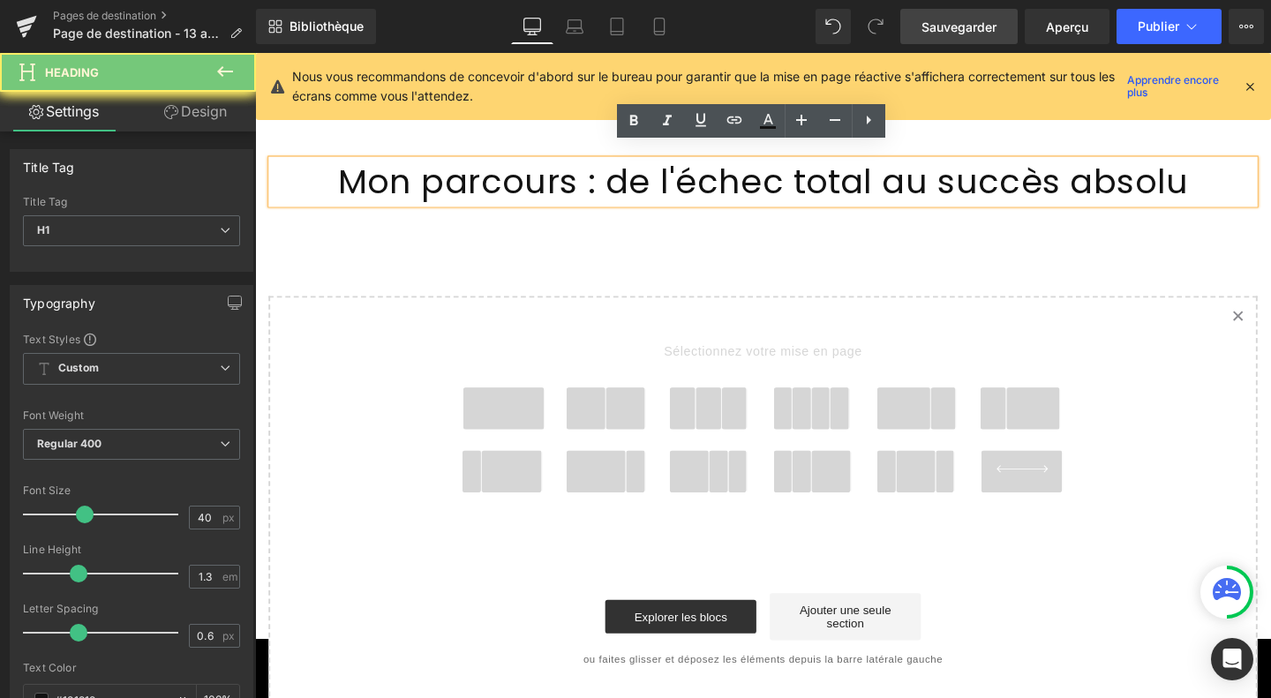
click at [736, 172] on h1 "Mon parcours : de l'échec total au succès absolu" at bounding box center [789, 189] width 1032 height 46
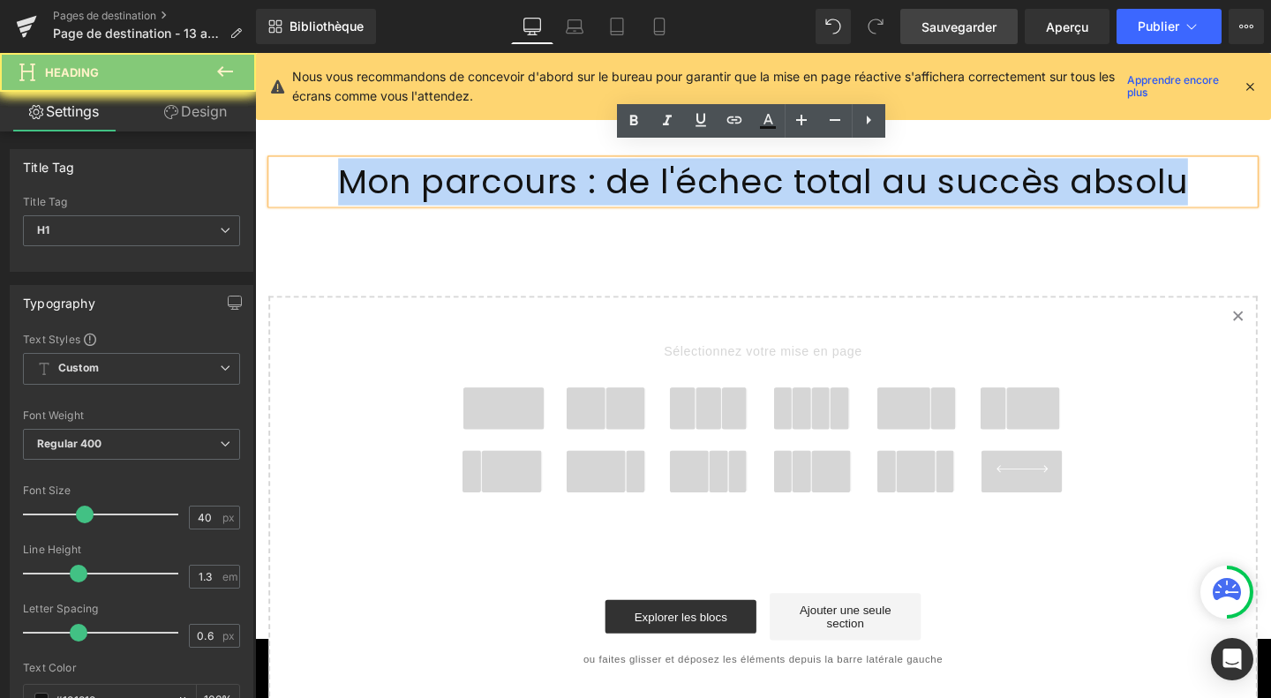
click at [736, 172] on h1 "Mon parcours : de l'échec total au succès absolu" at bounding box center [789, 189] width 1032 height 46
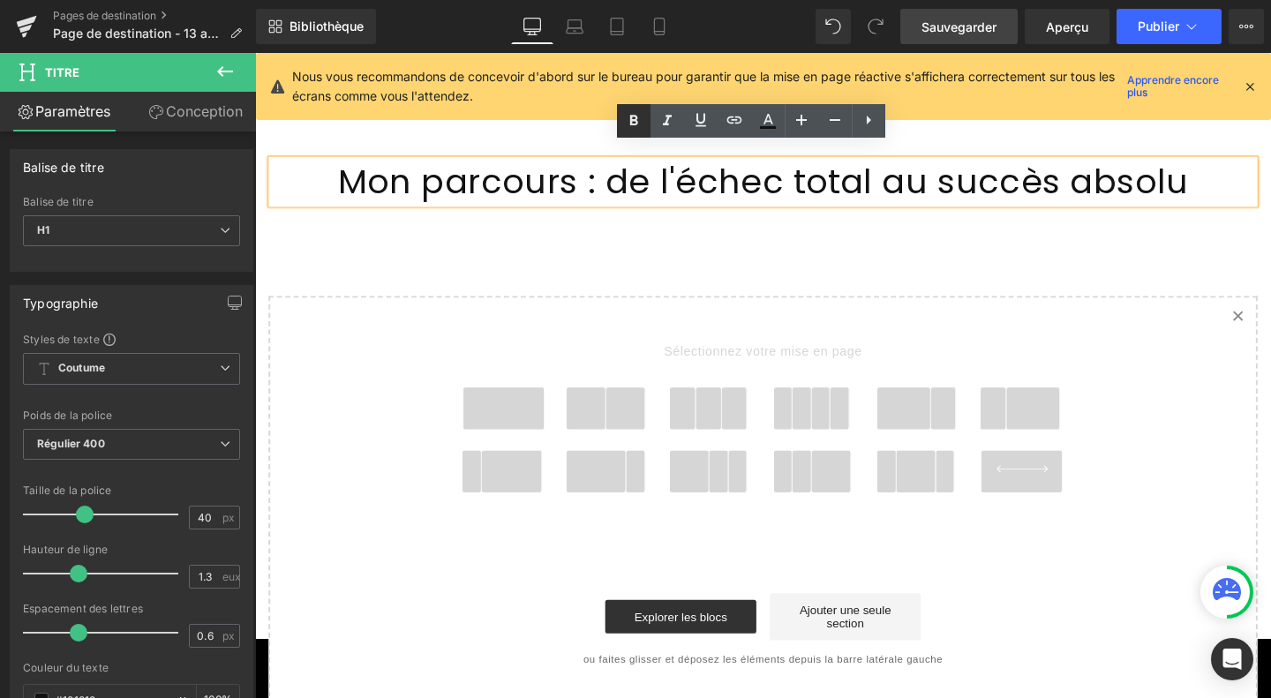
click at [636, 123] on icon at bounding box center [633, 120] width 8 height 11
click at [633, 172] on font "Mon parcours : de l'échec total au succès absolu" at bounding box center [789, 188] width 894 height 49
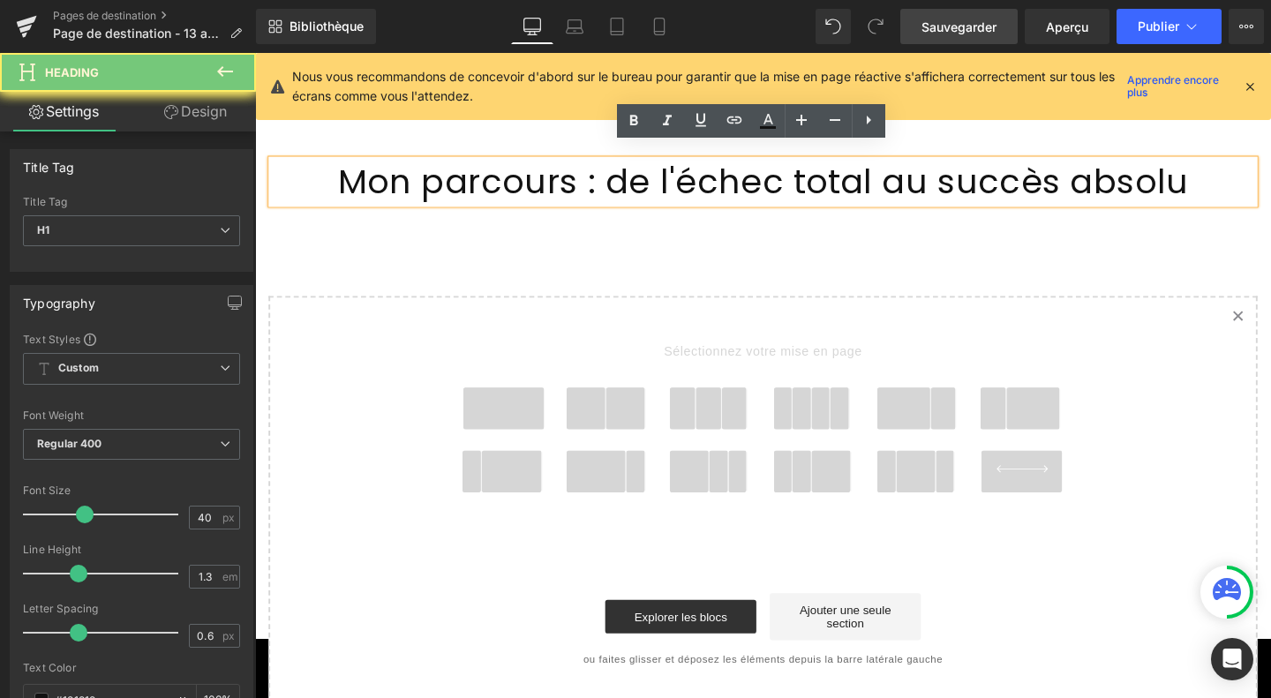
click at [633, 172] on font "Mon parcours : de l'échec total au succès absolu" at bounding box center [789, 188] width 894 height 49
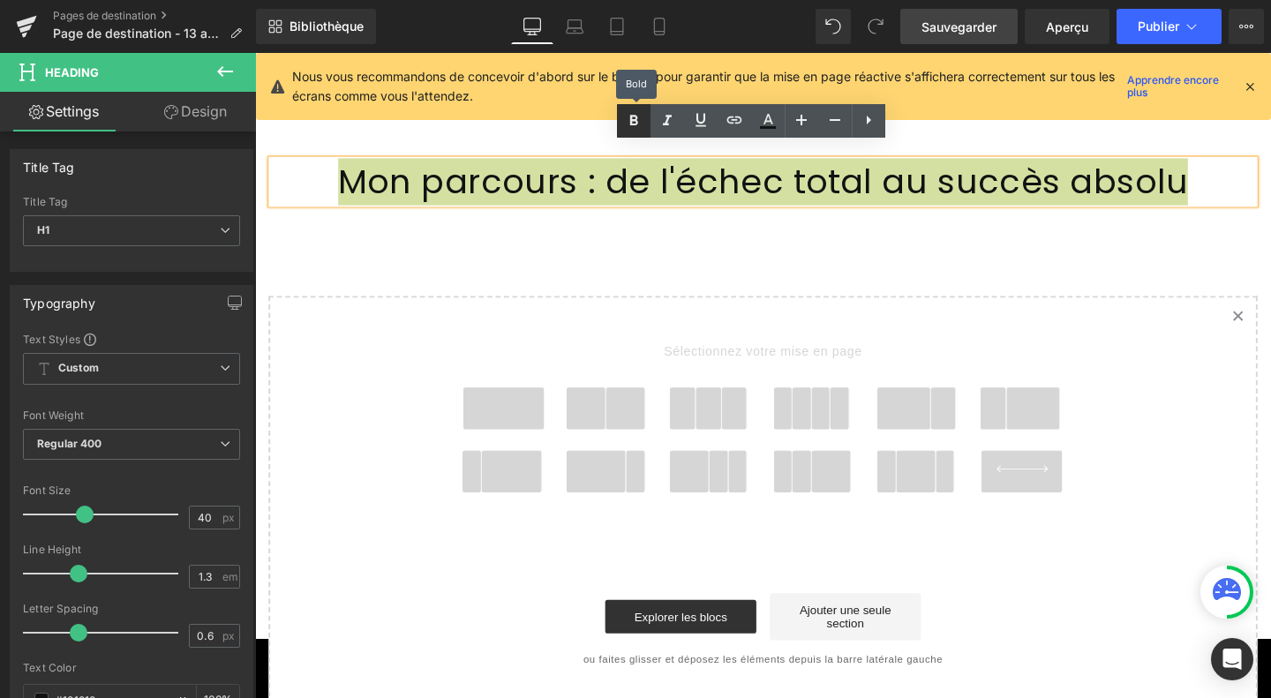
click at [626, 128] on icon at bounding box center [633, 120] width 21 height 21
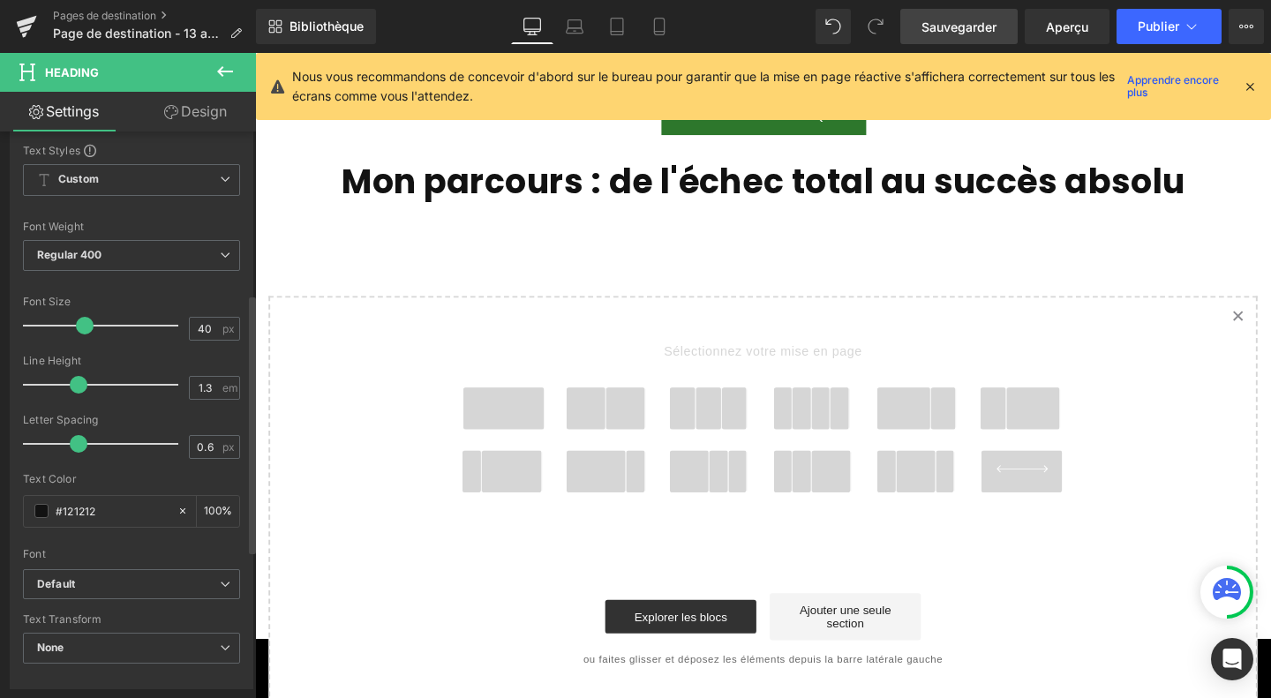
scroll to position [358, 0]
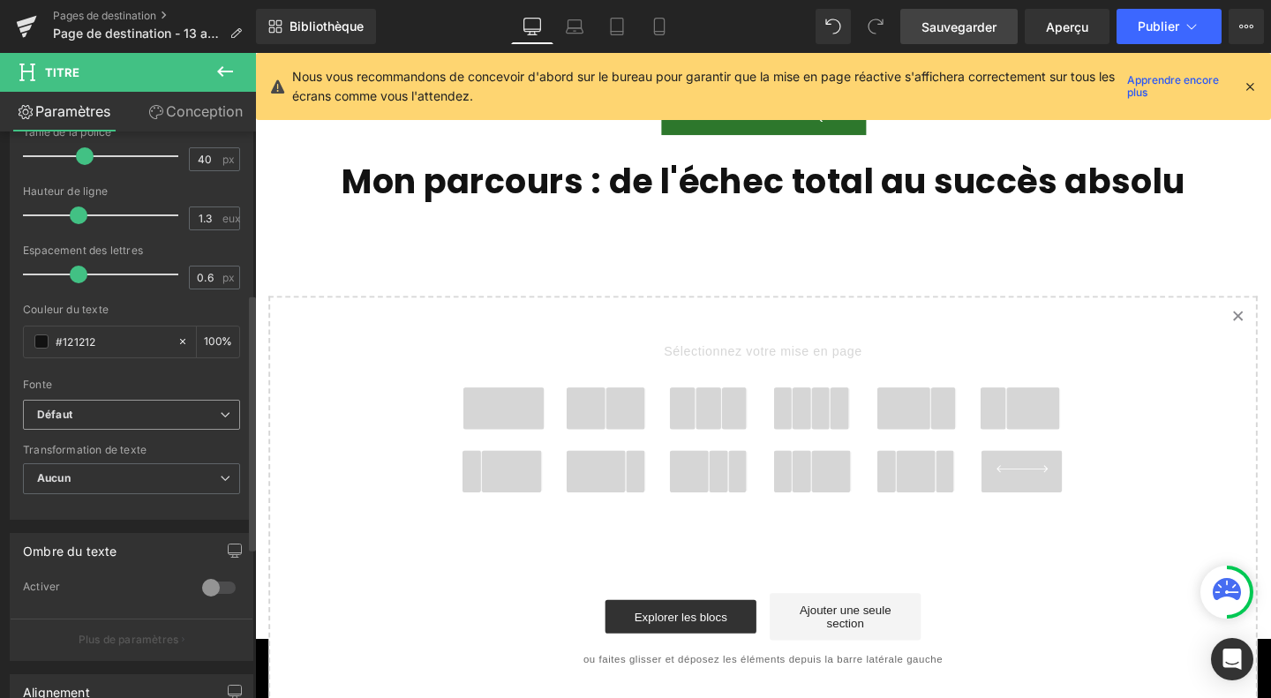
click at [148, 400] on span "Défaut" at bounding box center [131, 415] width 217 height 31
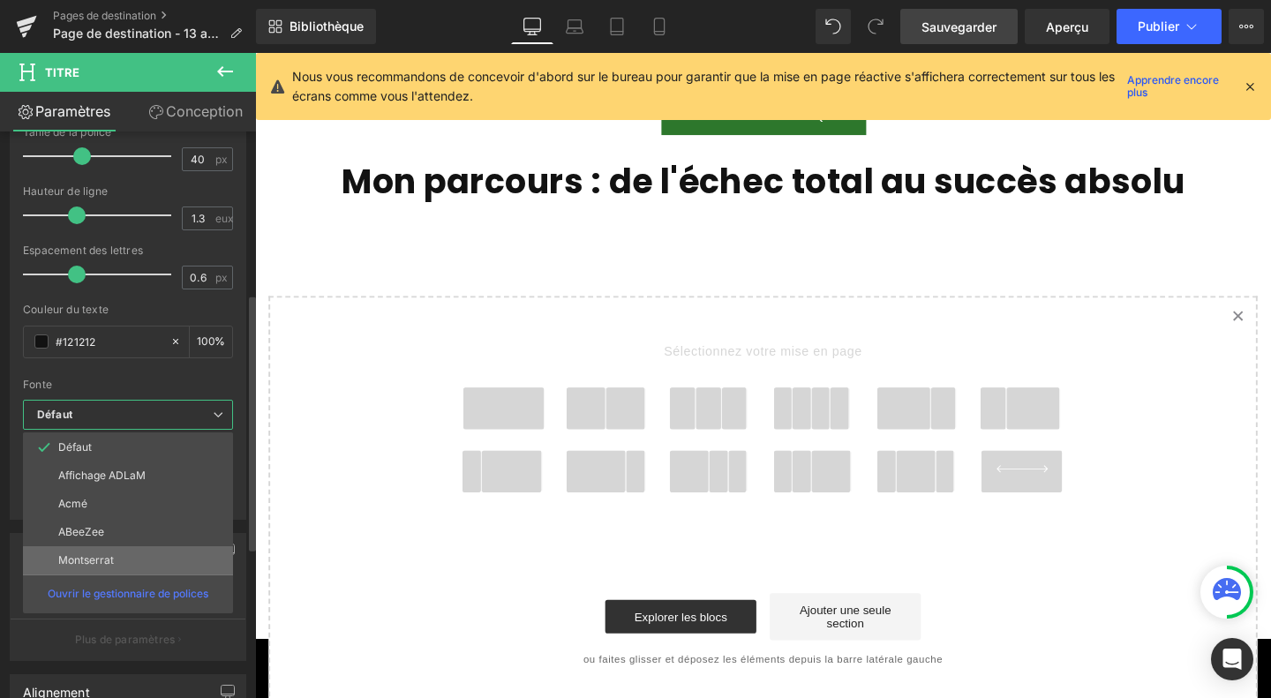
click at [99, 556] on font "Montserrat" at bounding box center [86, 559] width 56 height 13
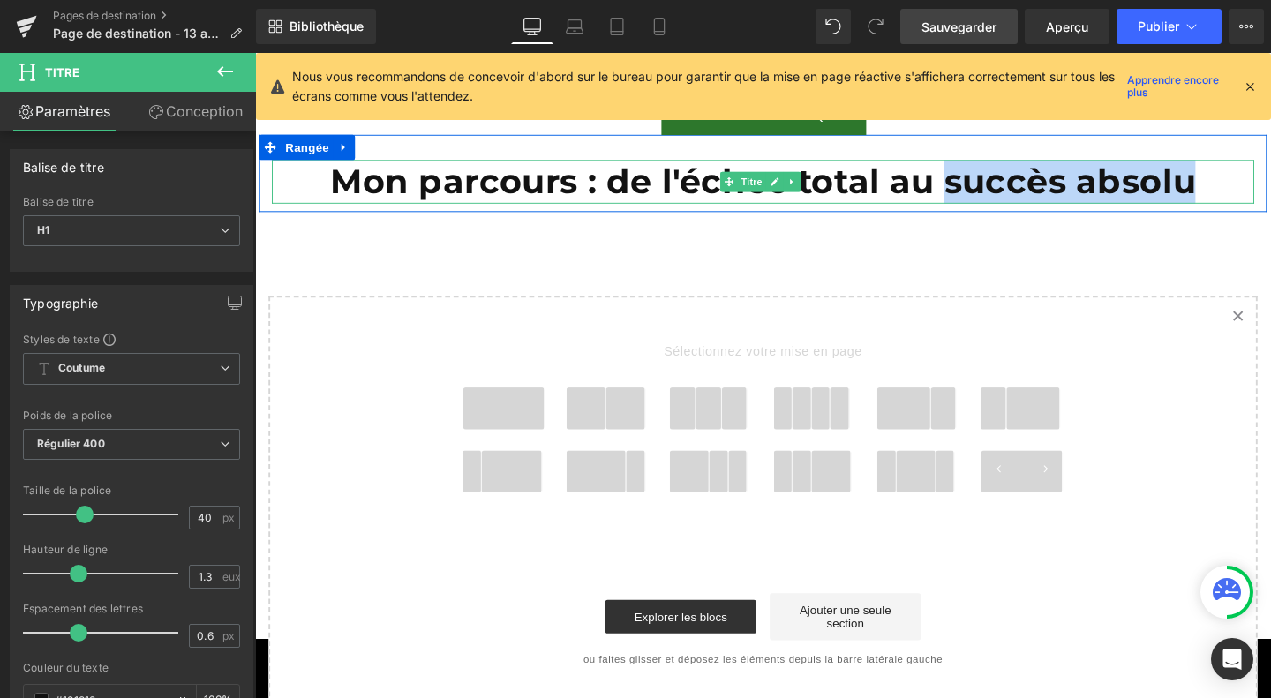
drag, startPoint x: 979, startPoint y: 160, endPoint x: 1237, endPoint y: 166, distance: 257.7
click at [1237, 167] on font "Mon parcours : de l'échec total au succès absolu" at bounding box center [789, 188] width 910 height 43
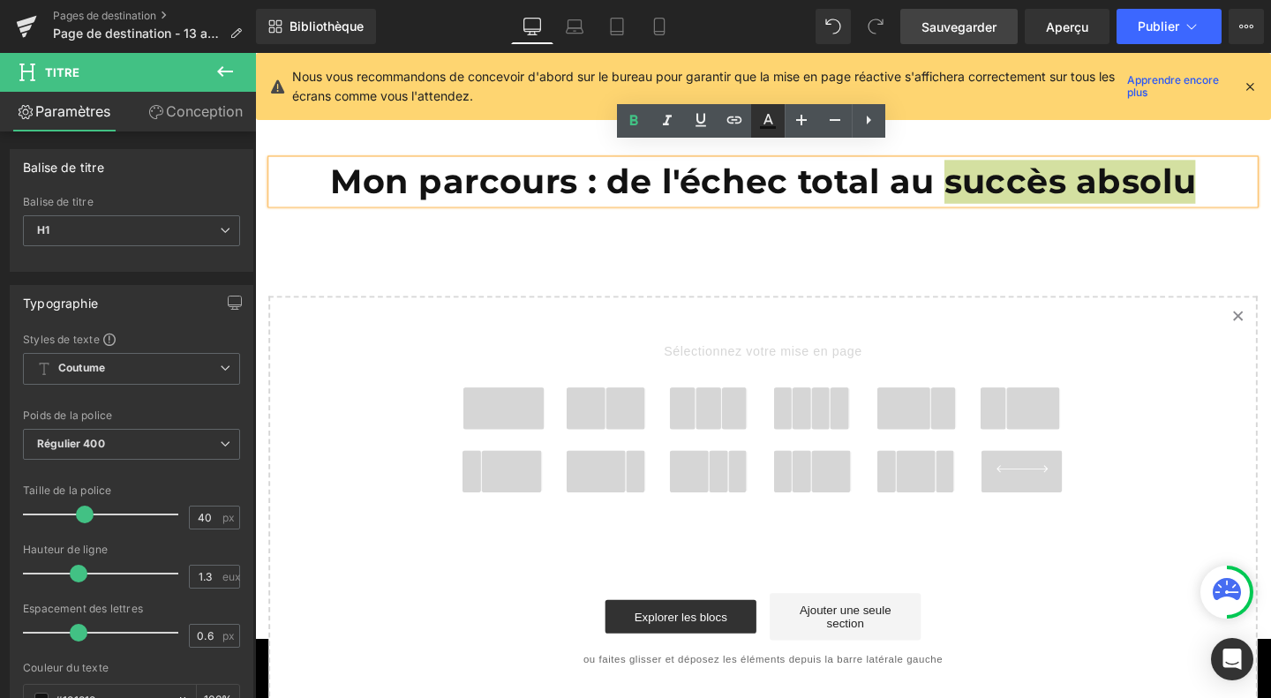
click at [772, 117] on icon at bounding box center [767, 120] width 21 height 21
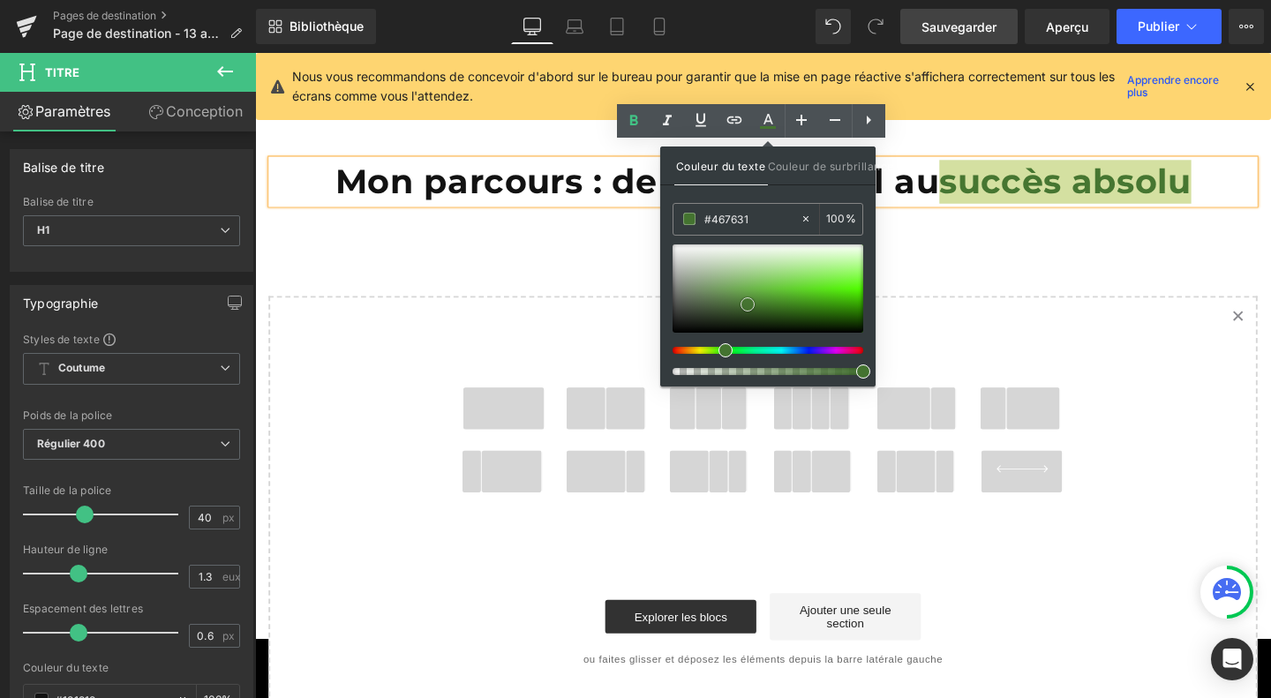
type input "#447330"
drag, startPoint x: 768, startPoint y: 294, endPoint x: 747, endPoint y: 304, distance: 23.3
click at [747, 304] on div at bounding box center [767, 288] width 191 height 88
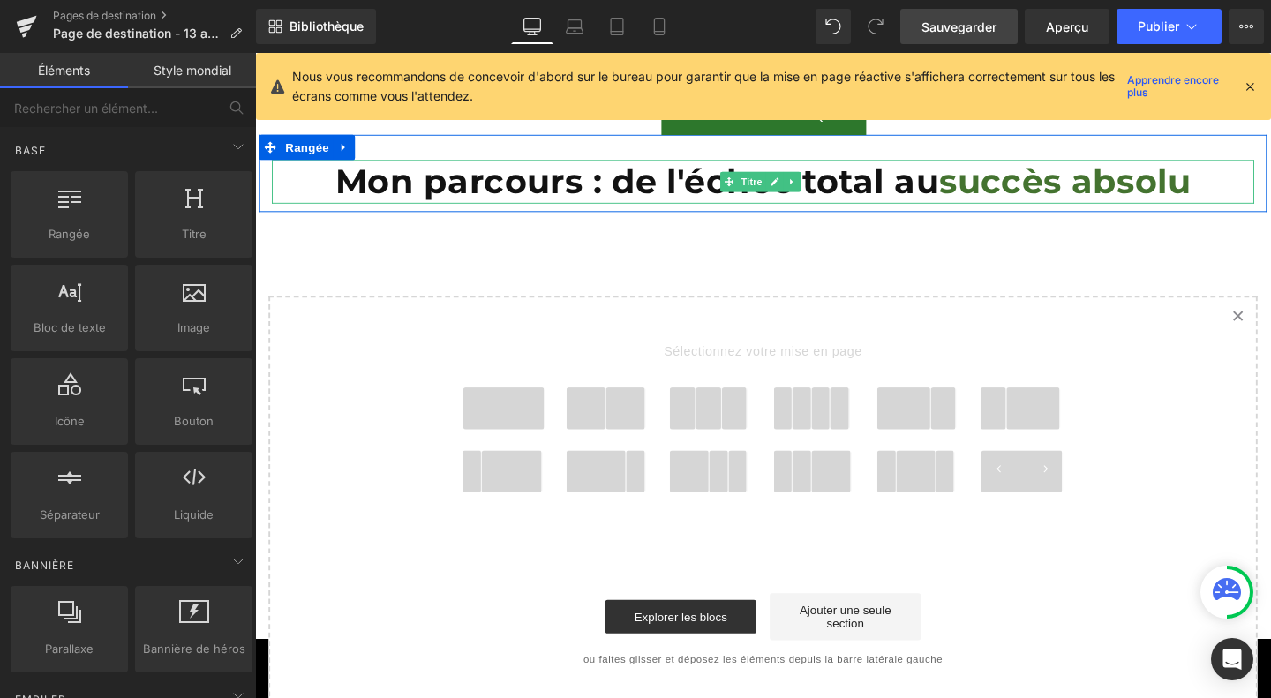
click at [1118, 176] on span "succès absolu" at bounding box center [1106, 188] width 265 height 43
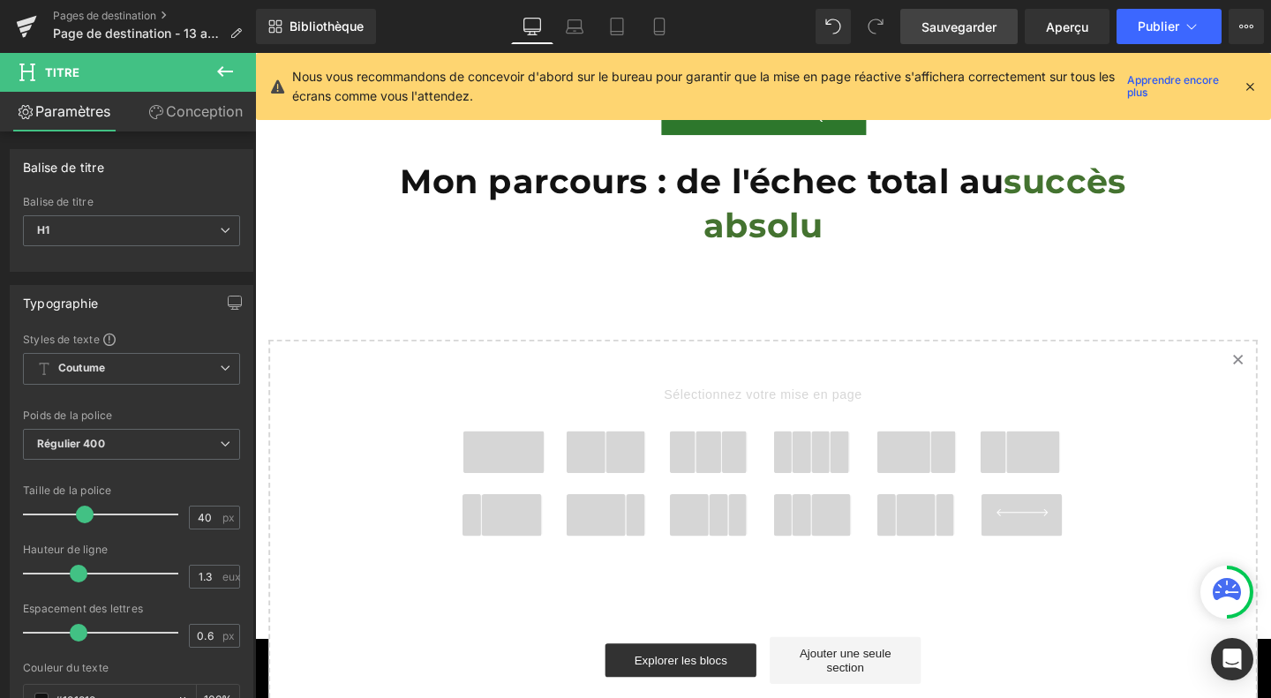
click at [224, 75] on icon at bounding box center [224, 71] width 21 height 21
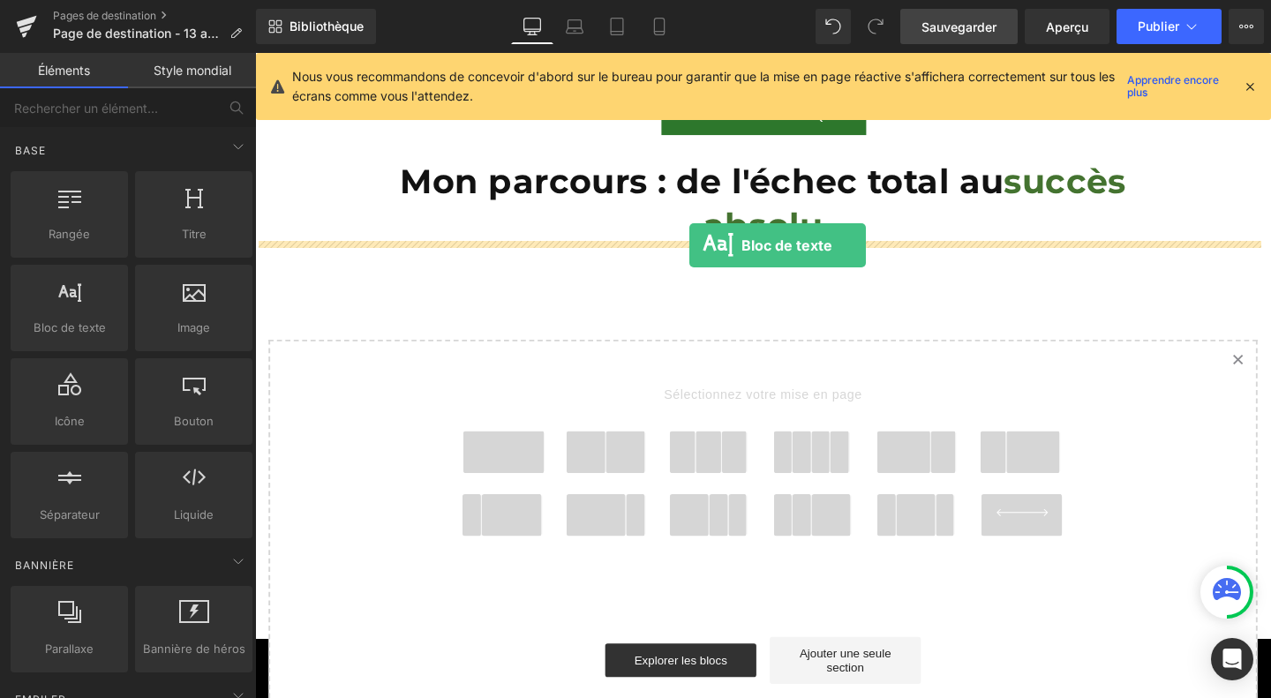
drag, startPoint x: 327, startPoint y: 346, endPoint x: 711, endPoint y: 256, distance: 394.2
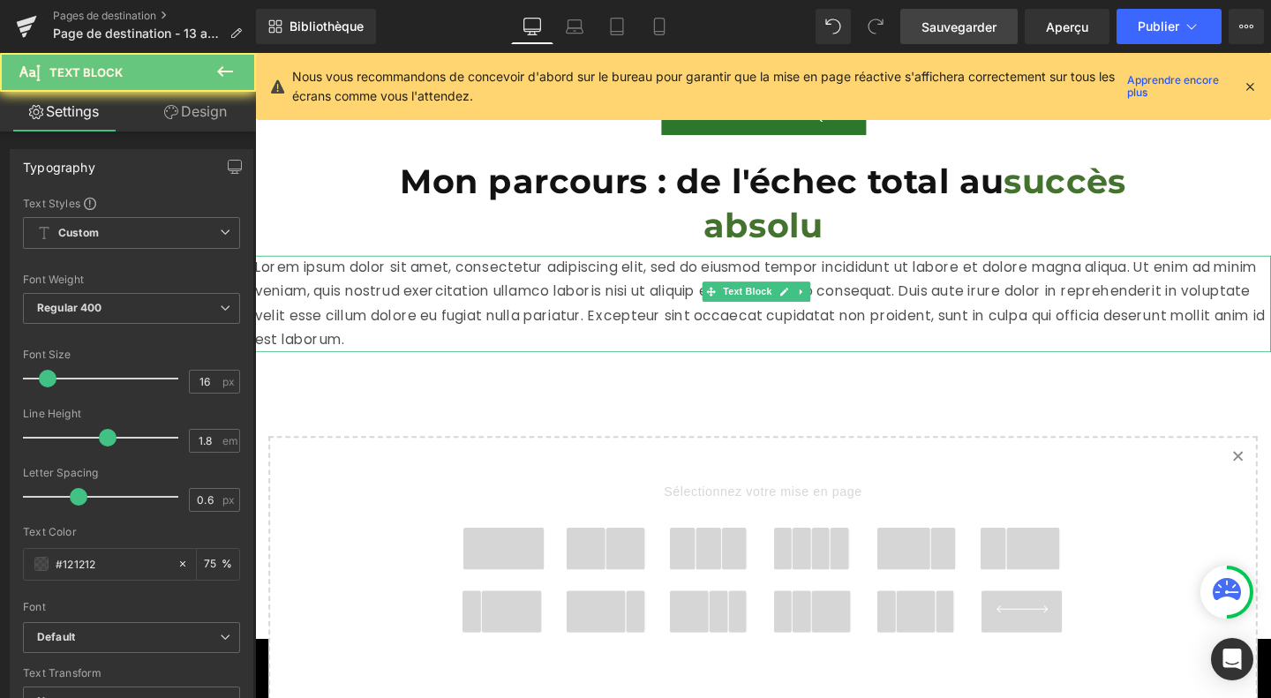
click at [684, 289] on p "Lorem ipsum dolor sit amet, consectetur adipiscing elit, sed do eiusmod tempor …" at bounding box center [789, 316] width 1068 height 101
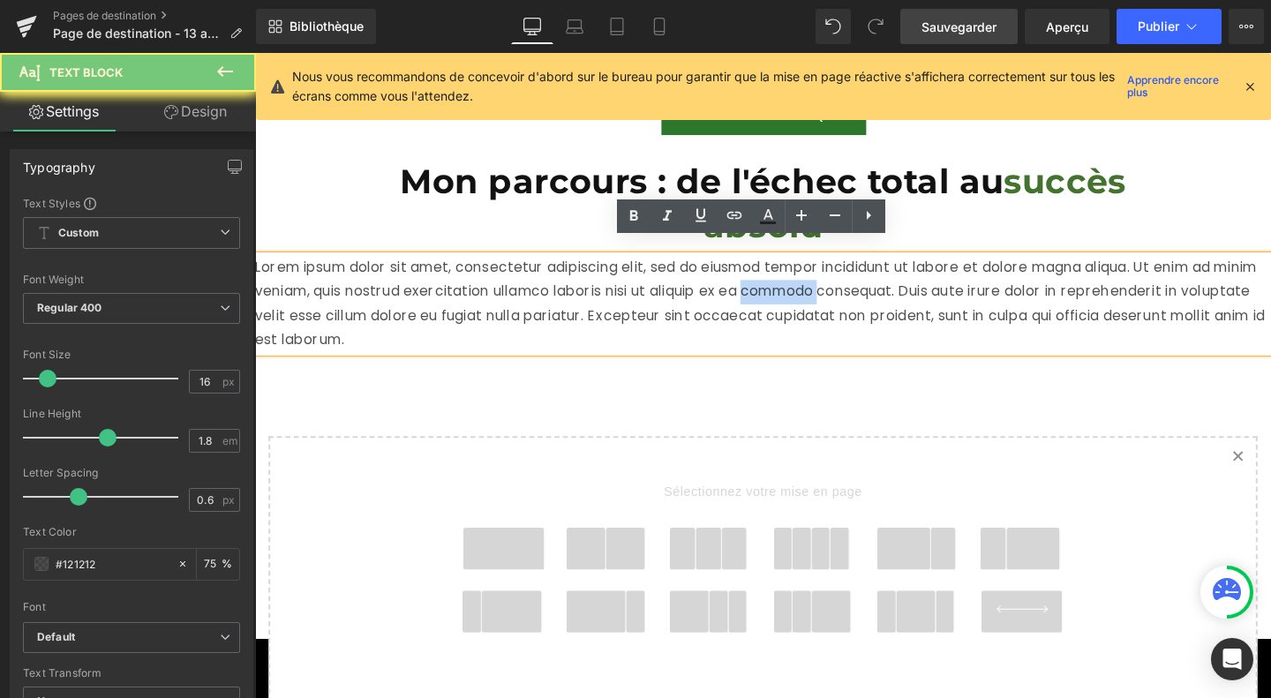
click at [684, 289] on p "Lorem ipsum dolor sit amet, consectetur adipiscing elit, sed do eiusmod tempor …" at bounding box center [789, 316] width 1068 height 101
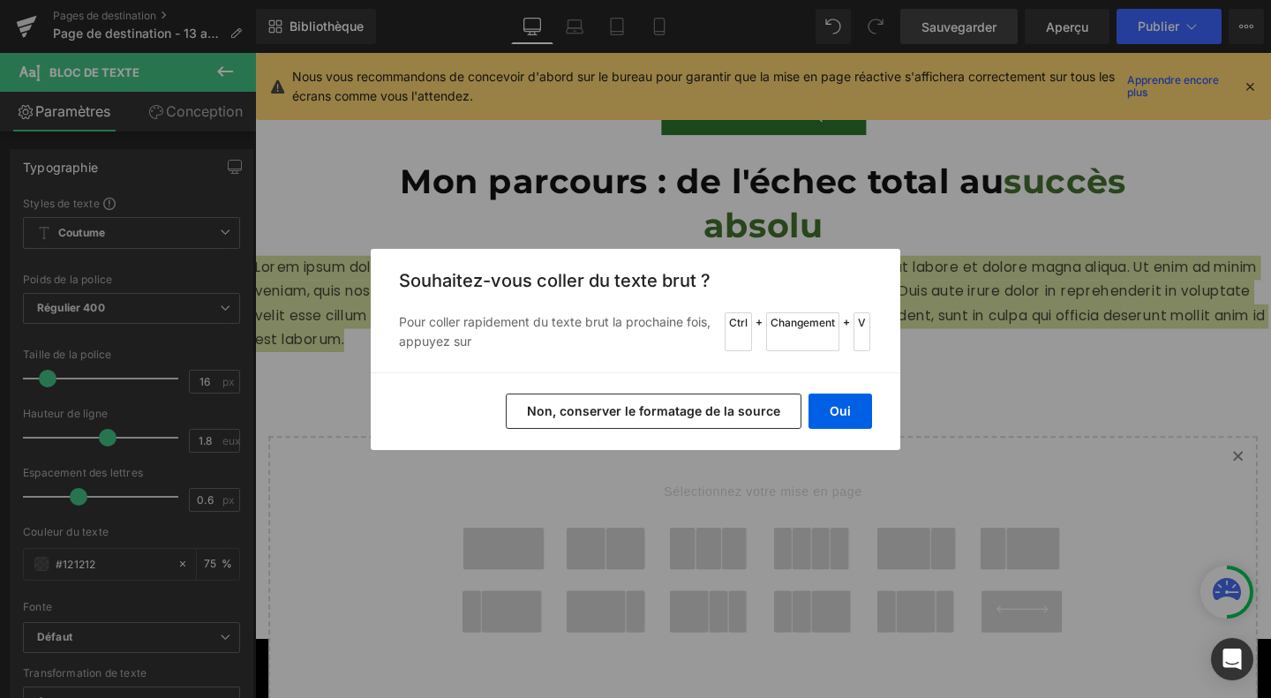
click at [359, 395] on div "Retour à la bibliothèque Insérer Souhaitez-vous coller du texte brut ? Pour col…" at bounding box center [635, 349] width 1271 height 698
click at [580, 415] on font "Non, conserver le formatage de la source" at bounding box center [653, 410] width 253 height 15
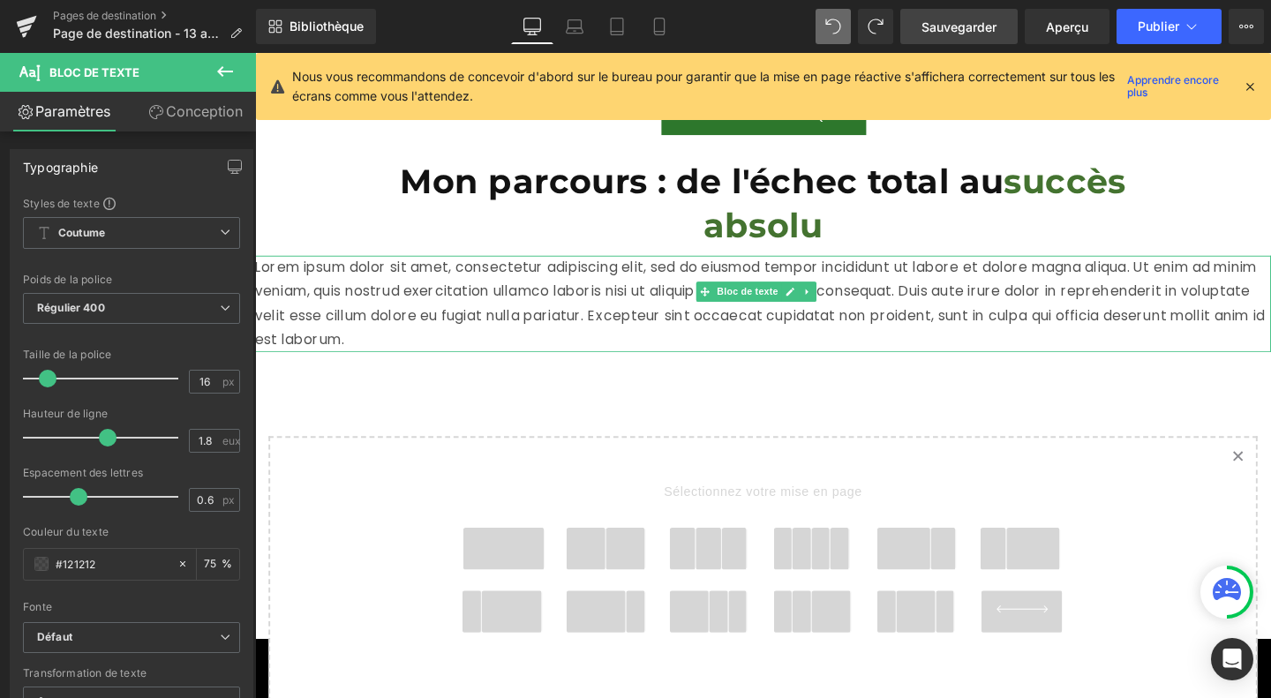
click at [715, 302] on p "Lorem ipsum dolor sit amet, consectetur adipiscing elit, sed do eiusmod tempor …" at bounding box center [789, 316] width 1068 height 101
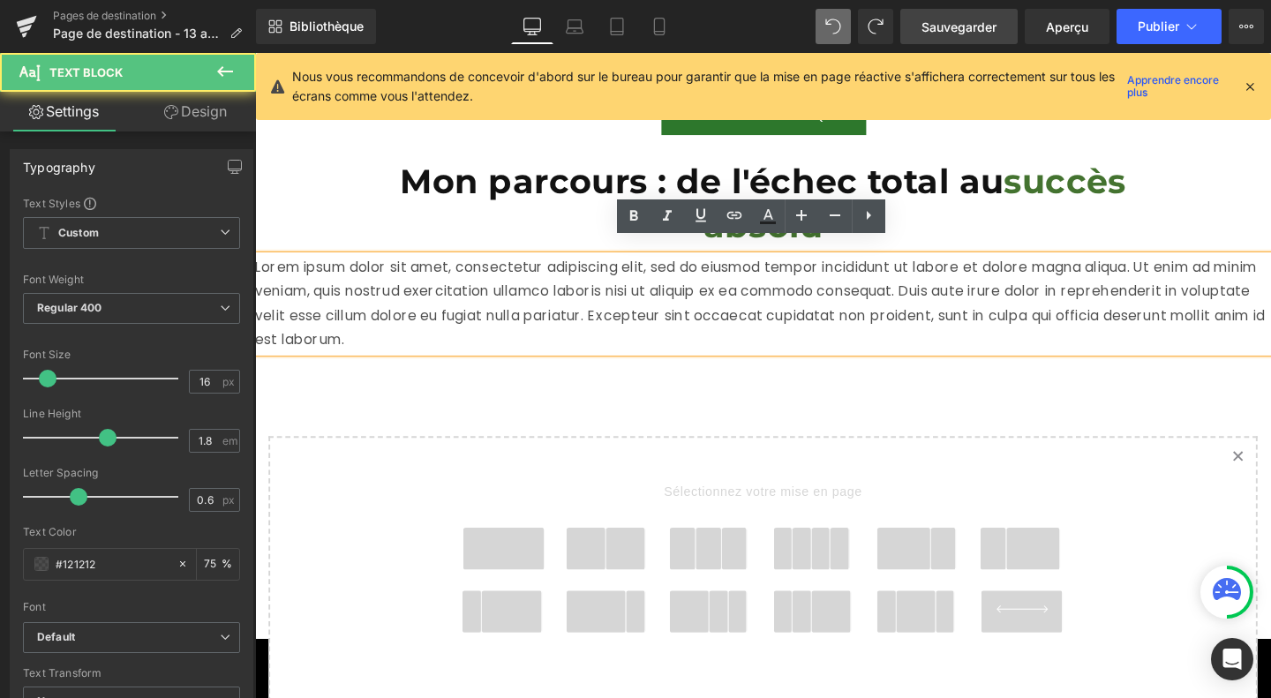
click at [715, 302] on p "Lorem ipsum dolor sit amet, consectetur adipiscing elit, sed do eiusmod tempor …" at bounding box center [789, 316] width 1068 height 101
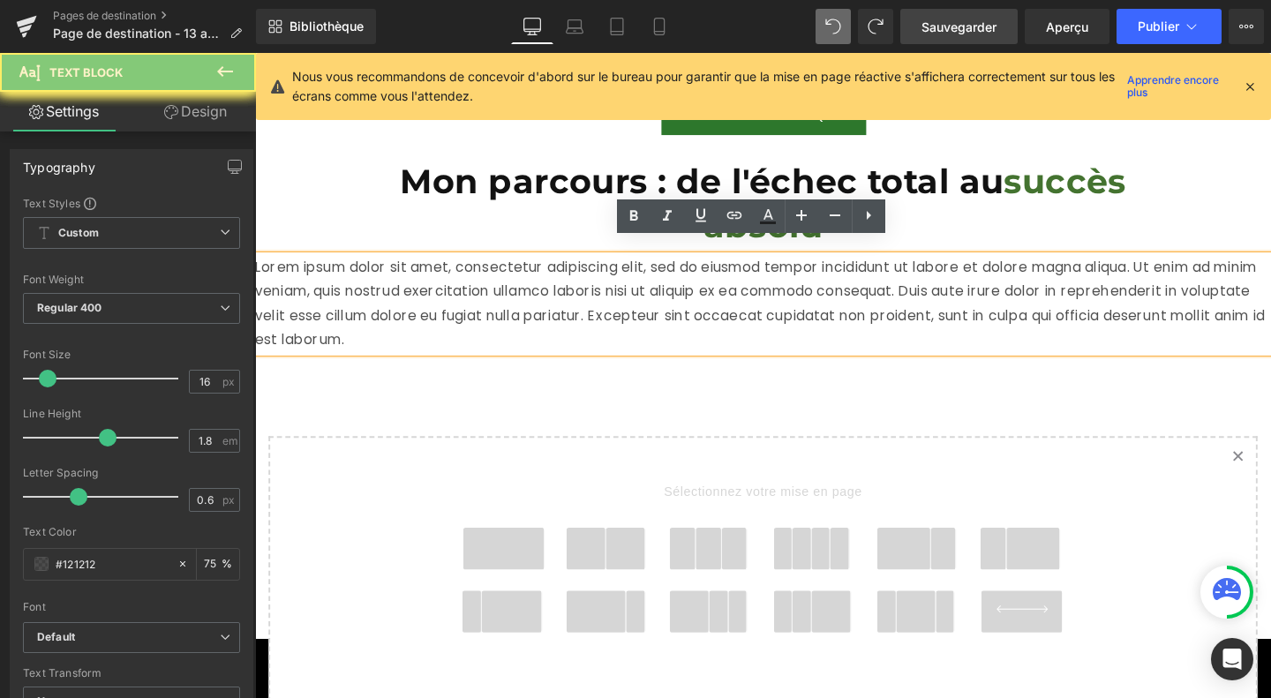
click at [715, 302] on p "Lorem ipsum dolor sit amet, consectetur adipiscing elit, sed do eiusmod tempor …" at bounding box center [789, 316] width 1068 height 101
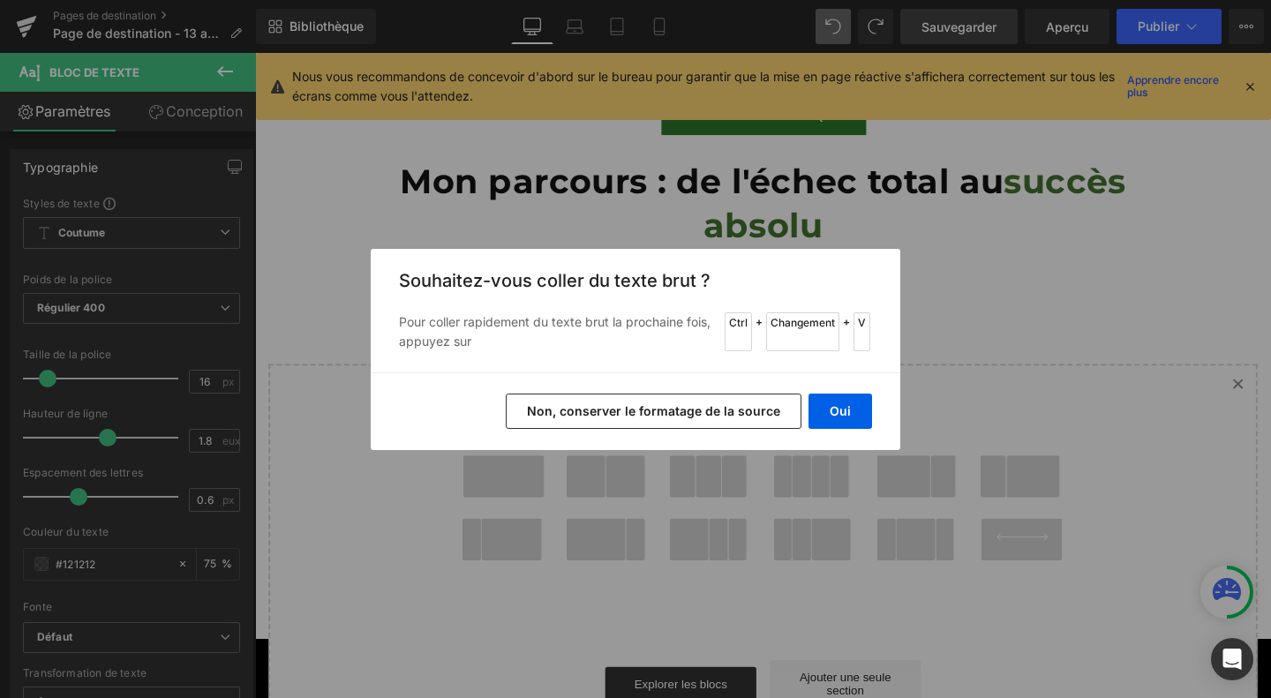
click at [672, 414] on font "Non, conserver le formatage de la source" at bounding box center [653, 410] width 253 height 15
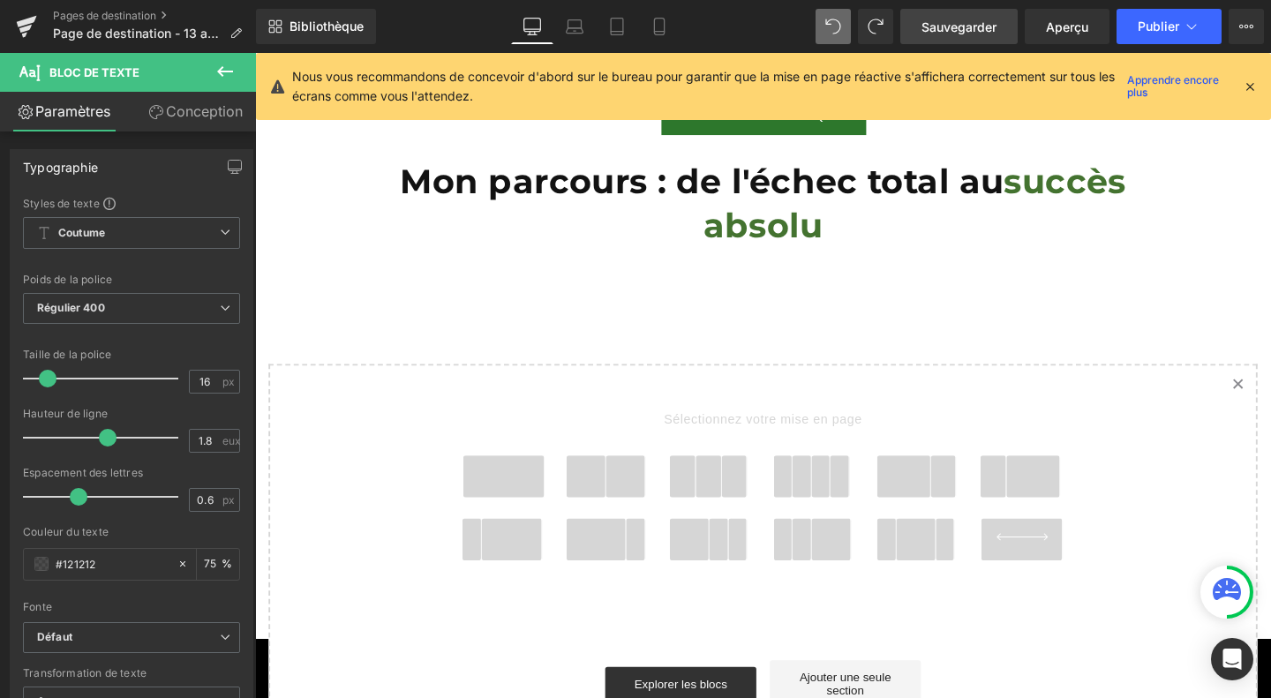
click at [222, 72] on icon at bounding box center [224, 71] width 21 height 21
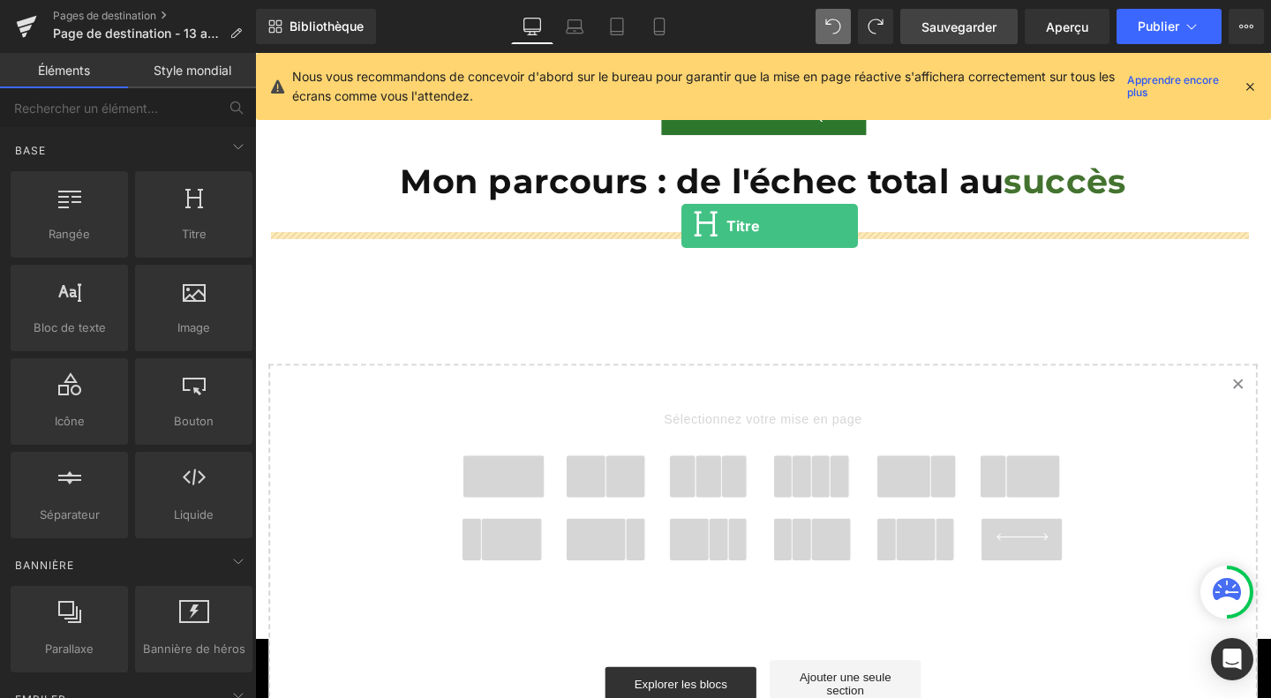
drag, startPoint x: 448, startPoint y: 276, endPoint x: 703, endPoint y: 235, distance: 258.3
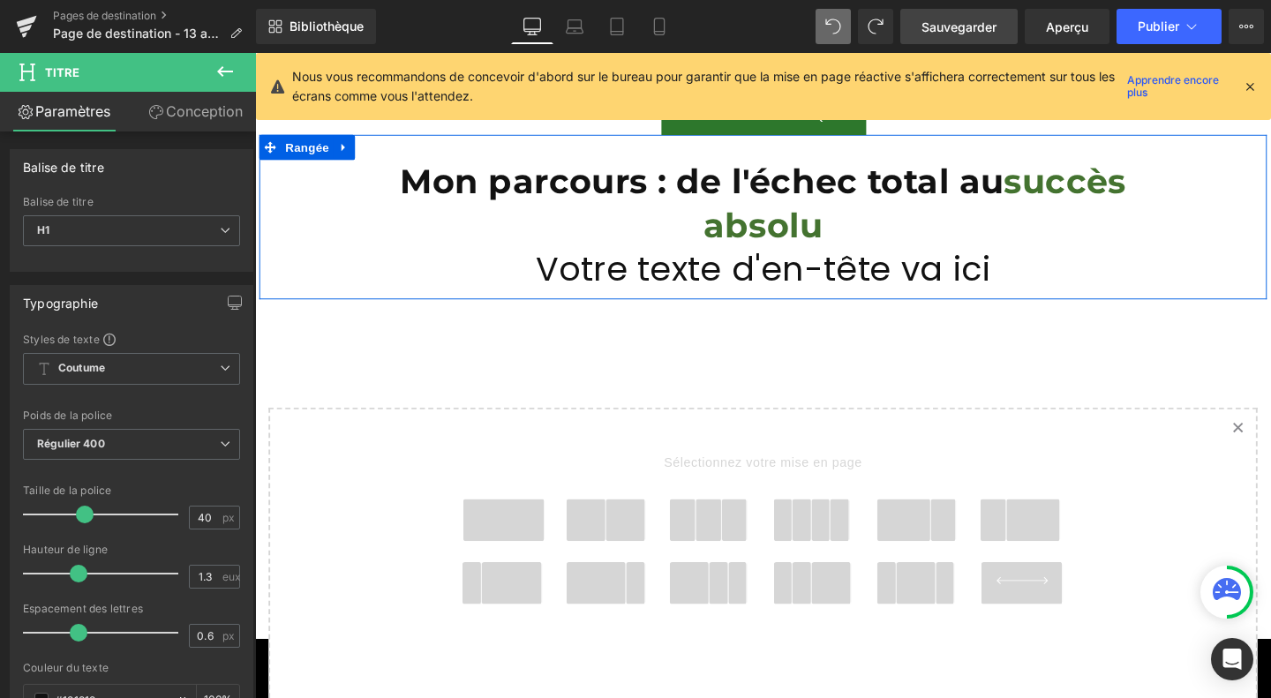
click at [684, 271] on font "Votre texte d'en-tête va ici" at bounding box center [789, 280] width 478 height 49
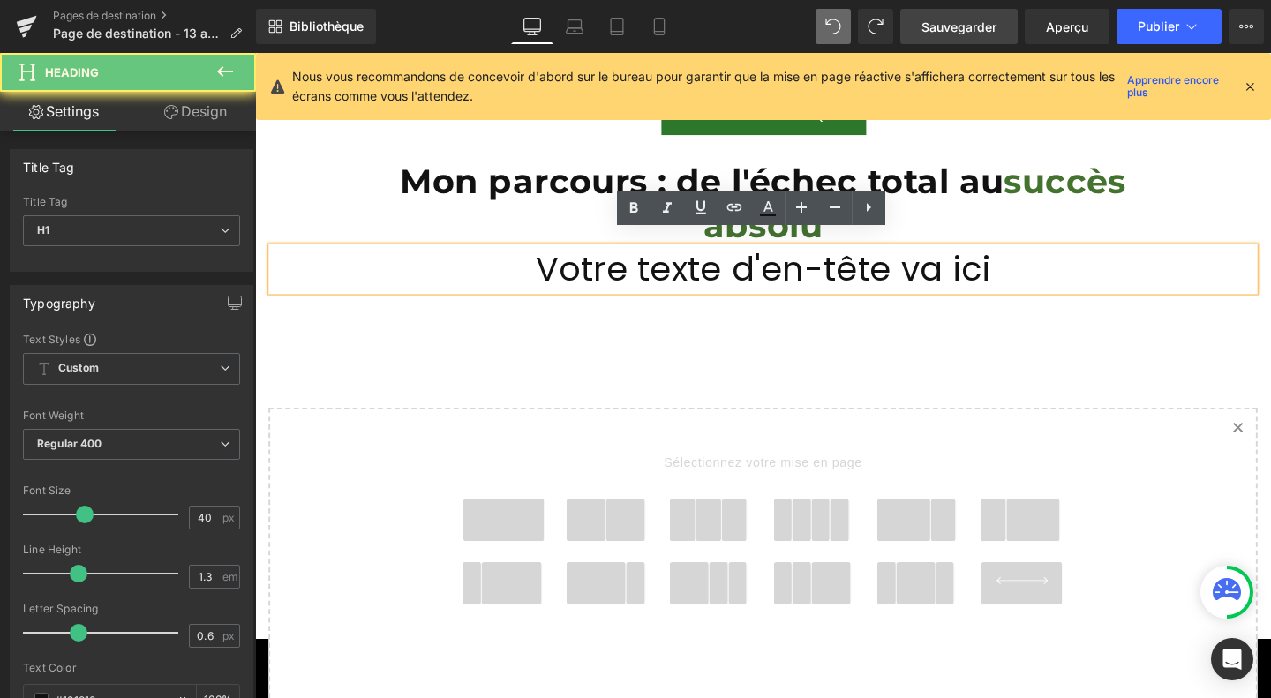
click at [684, 271] on font "Votre texte d'en-tête va ici" at bounding box center [789, 280] width 478 height 49
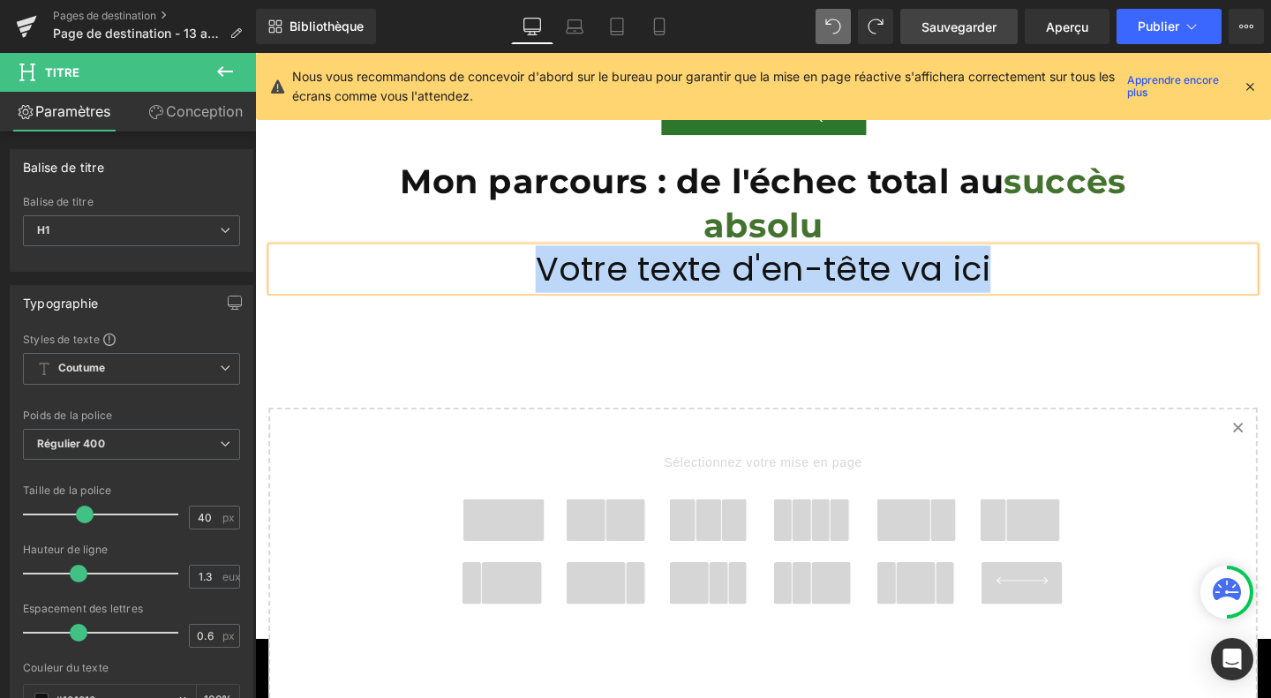
paste div
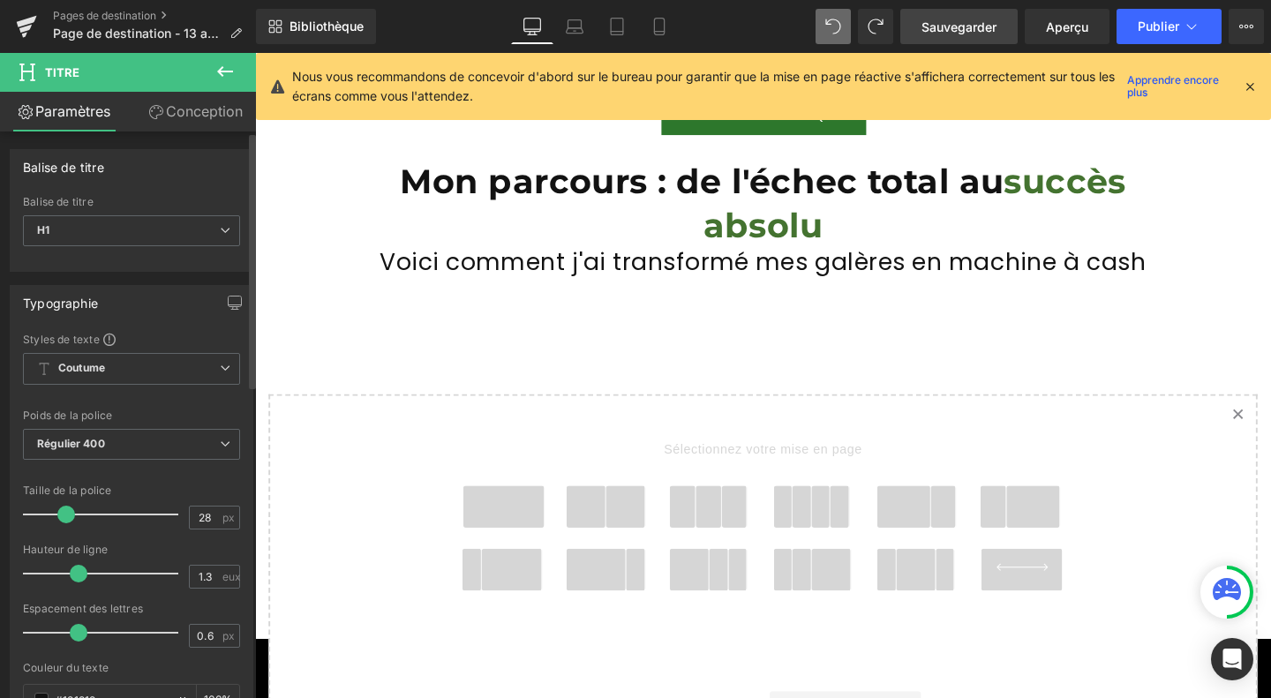
drag, startPoint x: 85, startPoint y: 513, endPoint x: 68, endPoint y: 514, distance: 16.9
click at [68, 514] on span at bounding box center [66, 515] width 18 height 18
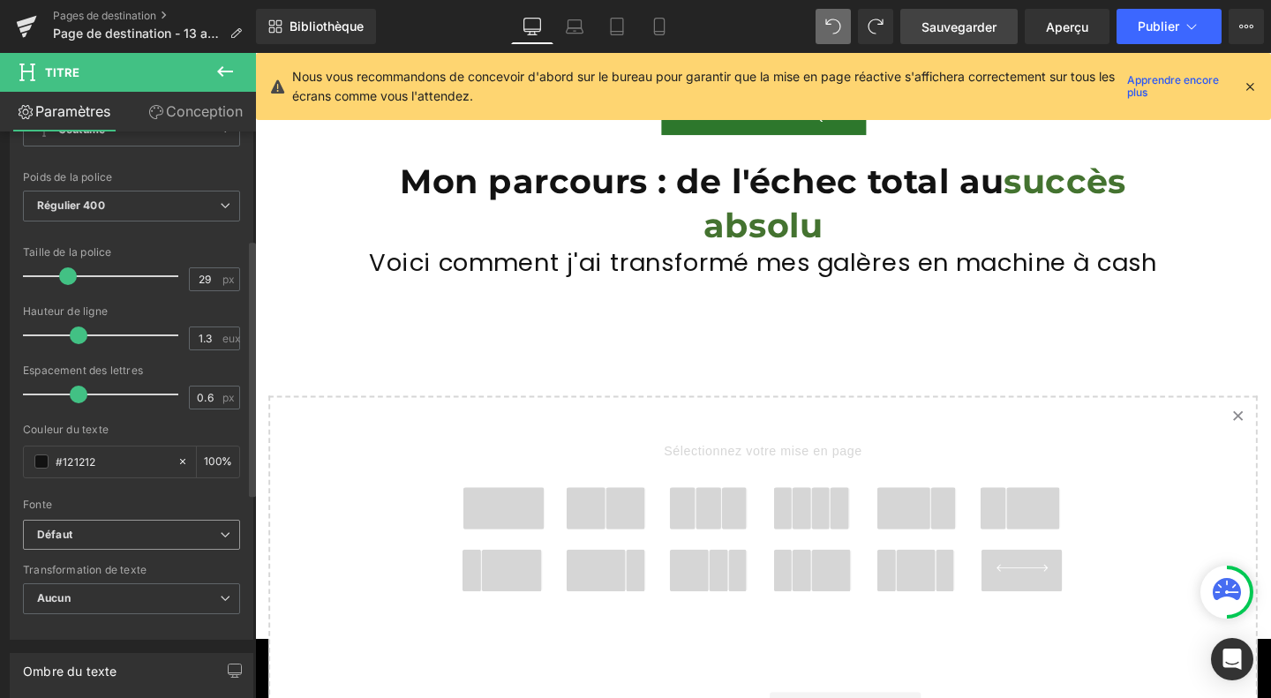
click at [117, 531] on b "Défaut" at bounding box center [128, 535] width 183 height 15
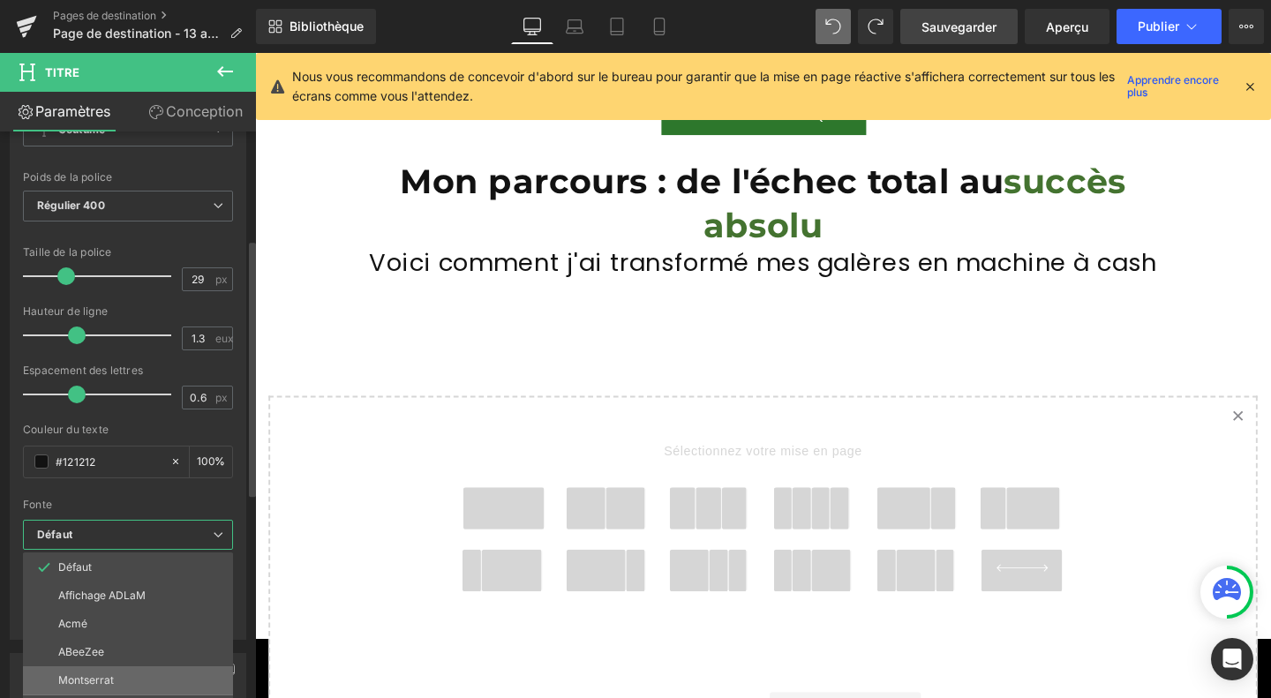
click at [111, 675] on font "Montserrat" at bounding box center [86, 679] width 56 height 13
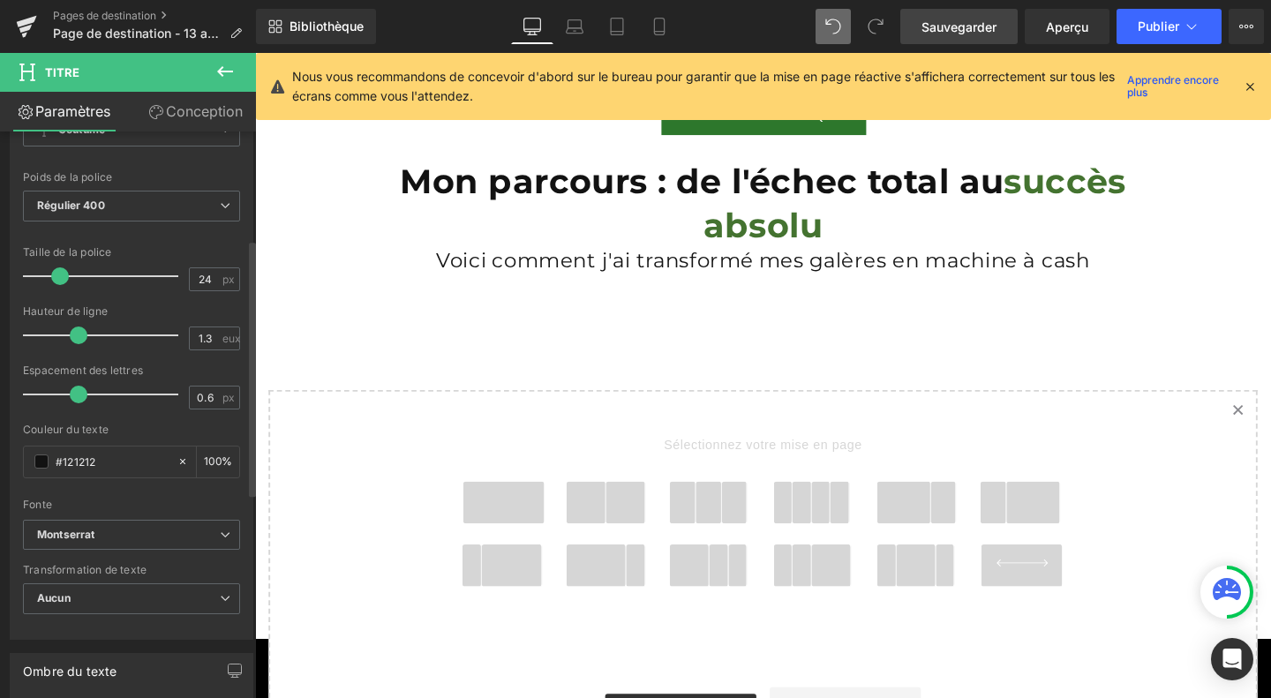
click at [62, 279] on span at bounding box center [60, 276] width 18 height 18
type input "22"
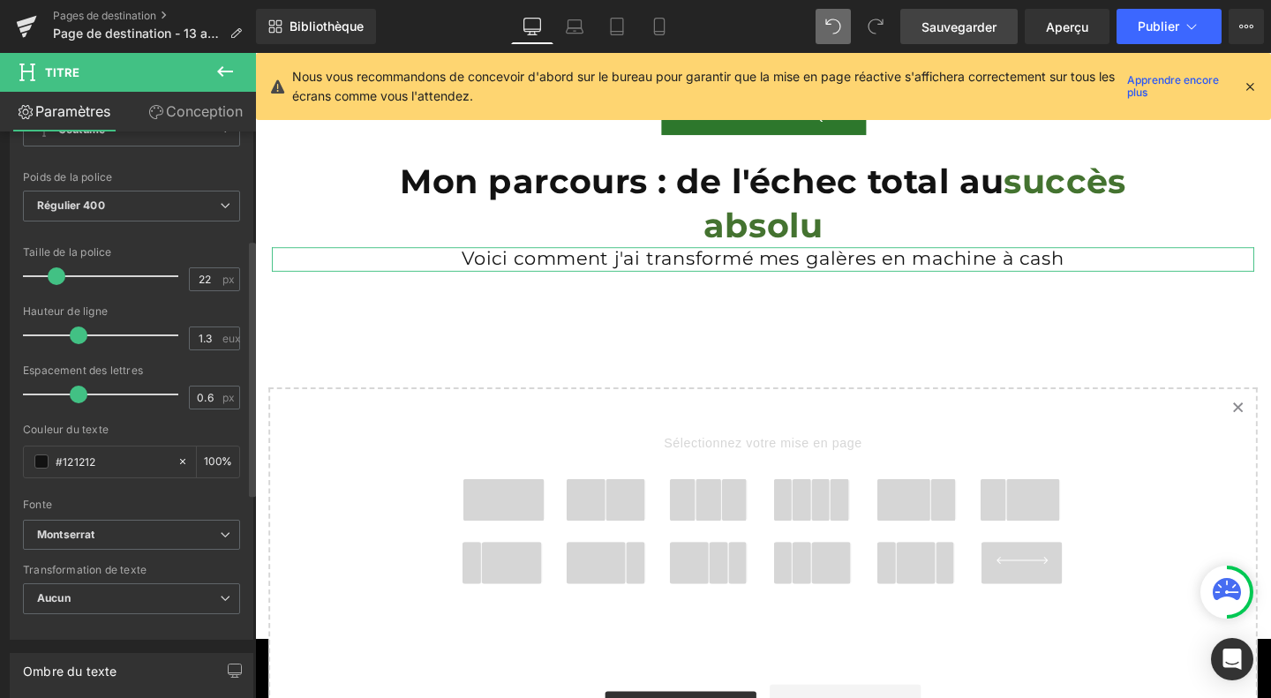
click at [54, 274] on span at bounding box center [57, 276] width 18 height 18
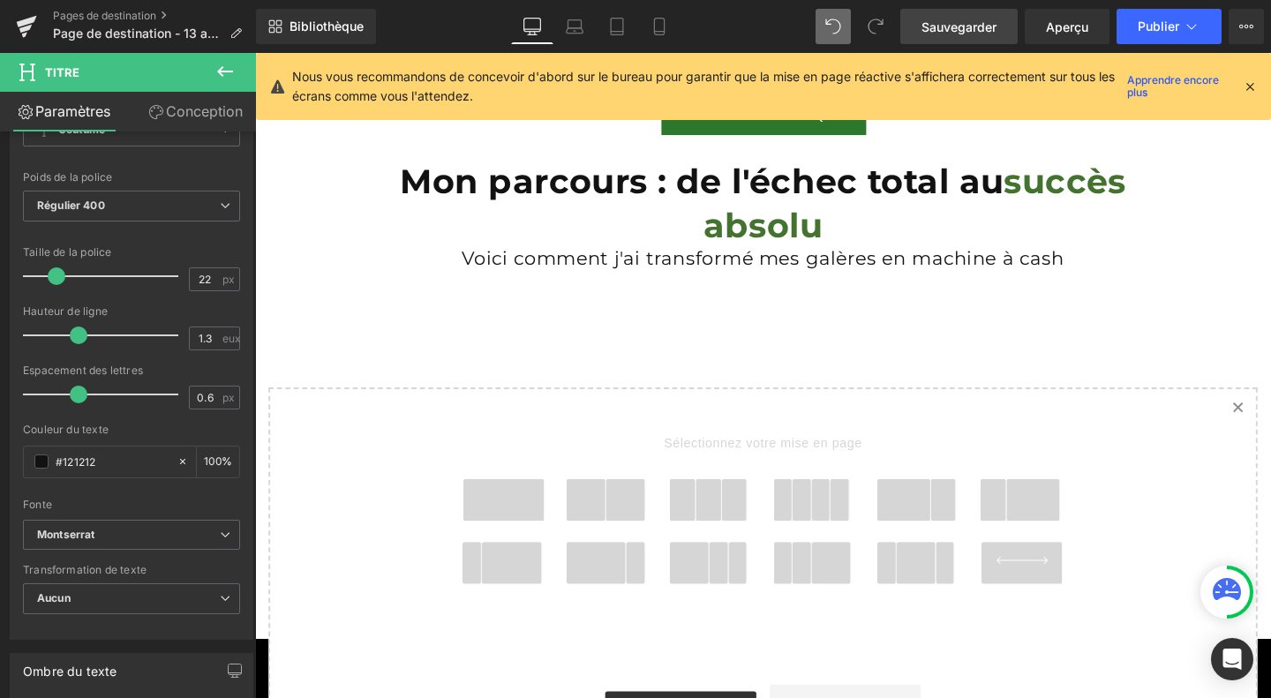
click at [973, 34] on span "Sauvegarder" at bounding box center [958, 27] width 75 height 19
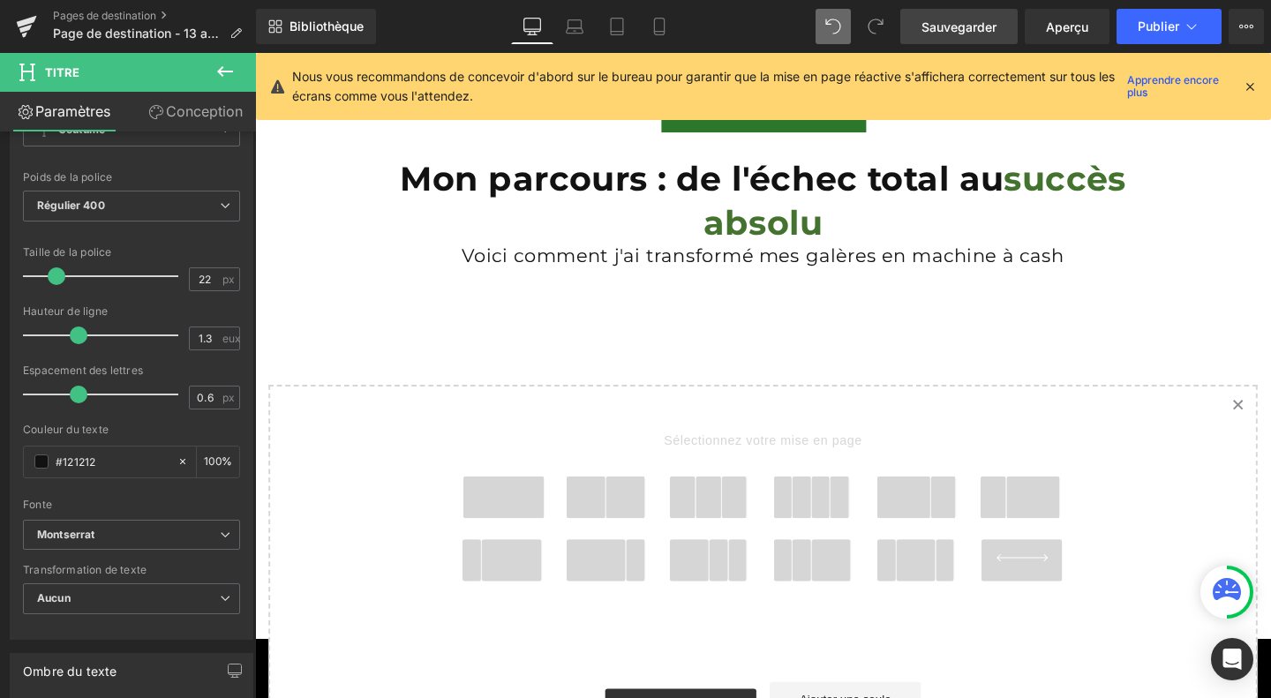
scroll to position [6279, 0]
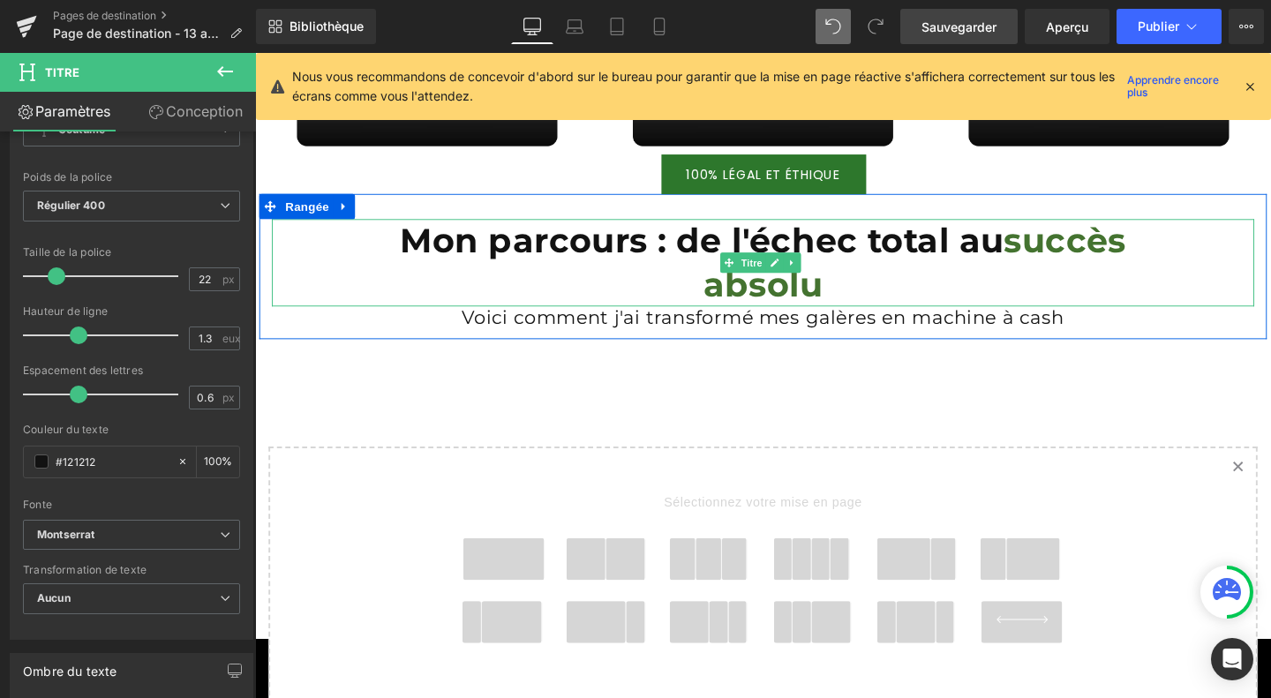
click at [605, 251] on font "Mon parcours : de l'échec total au succès absolu" at bounding box center [788, 273] width 763 height 89
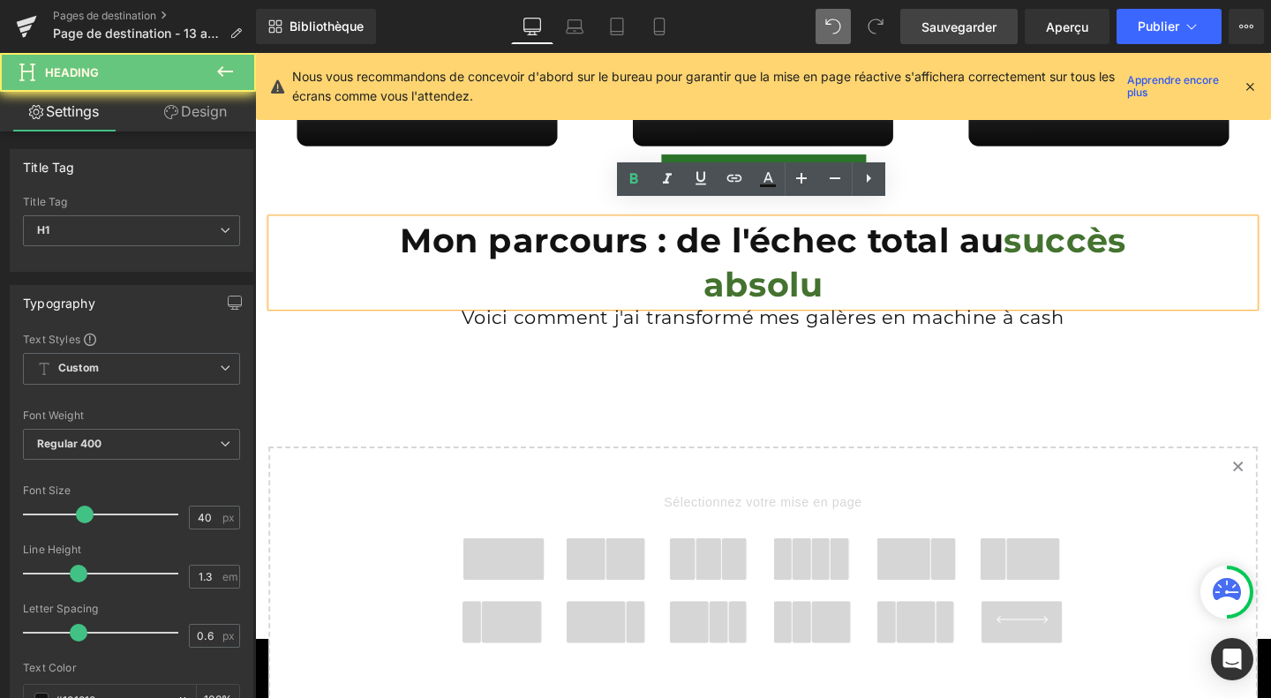
click at [605, 251] on font "Mon parcours : de l'échec total au succès absolu" at bounding box center [788, 273] width 763 height 89
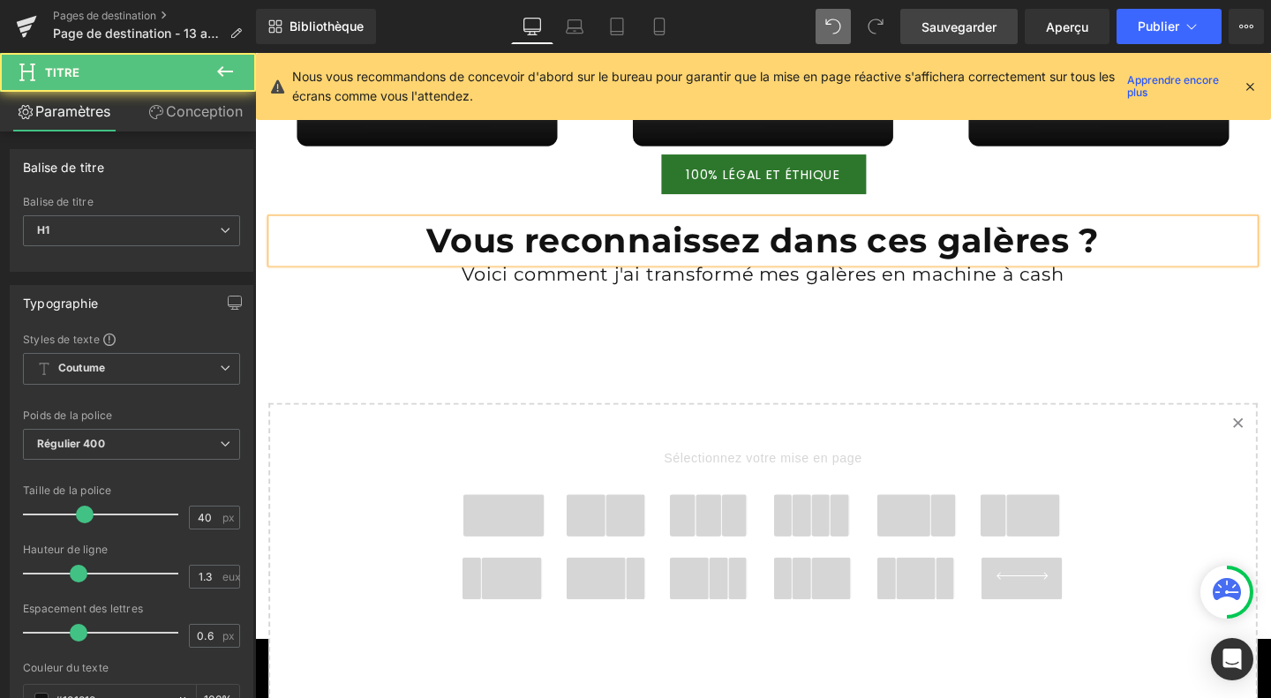
drag, startPoint x: 1010, startPoint y: 237, endPoint x: 1152, endPoint y: 236, distance: 142.1
click at [1152, 236] on h1 "Vous reconnaissez dans ces galères ?" at bounding box center [789, 251] width 1032 height 46
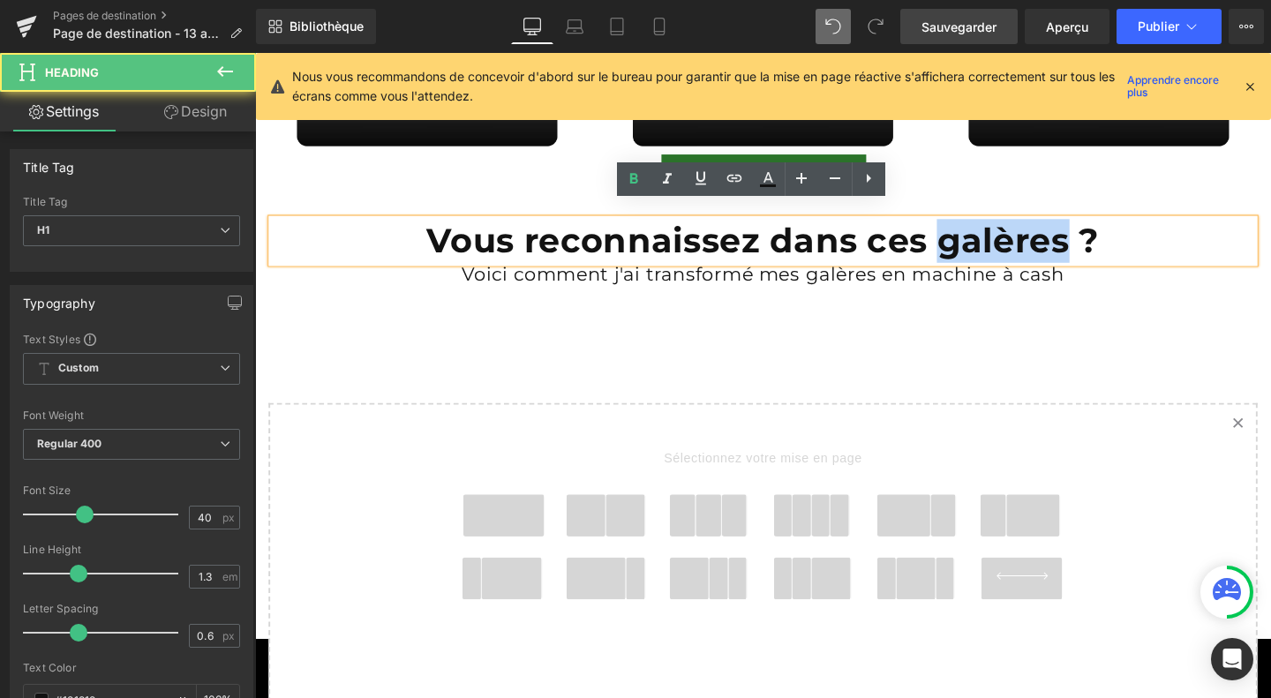
drag, startPoint x: 968, startPoint y: 244, endPoint x: 1106, endPoint y: 236, distance: 137.9
click at [1106, 236] on font "Vous reconnaissez dans ces galères ?" at bounding box center [789, 250] width 708 height 43
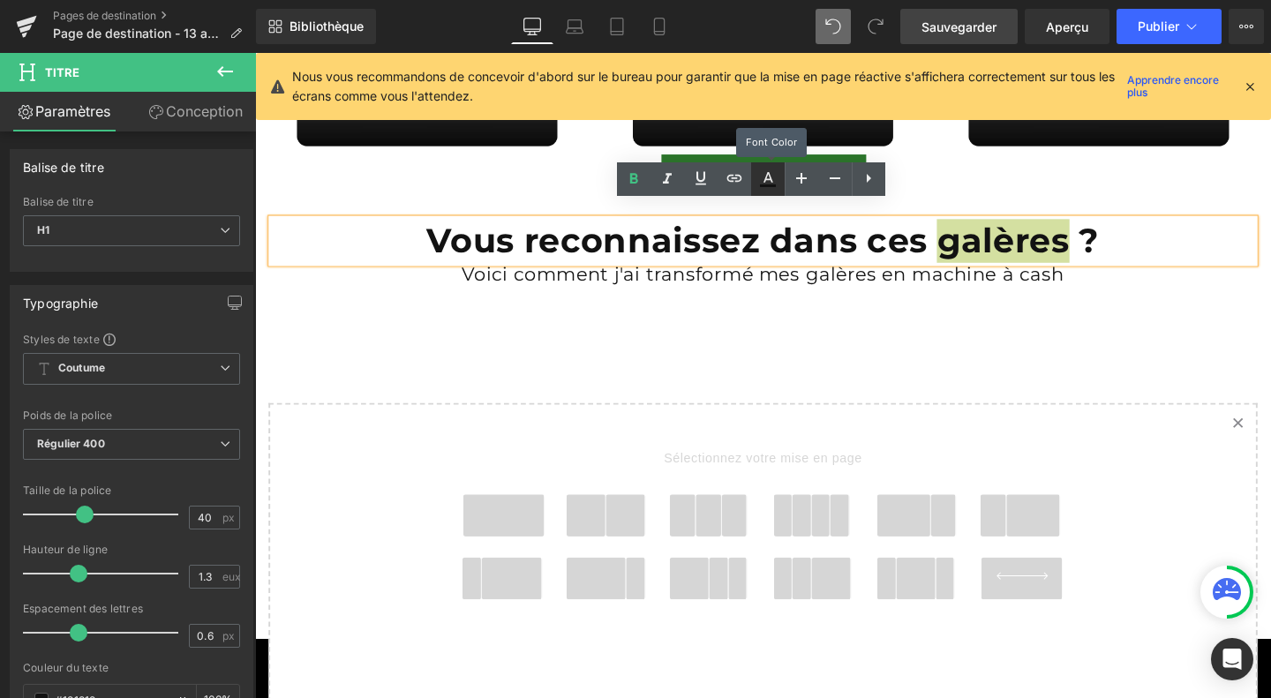
click at [765, 183] on icon at bounding box center [767, 179] width 21 height 21
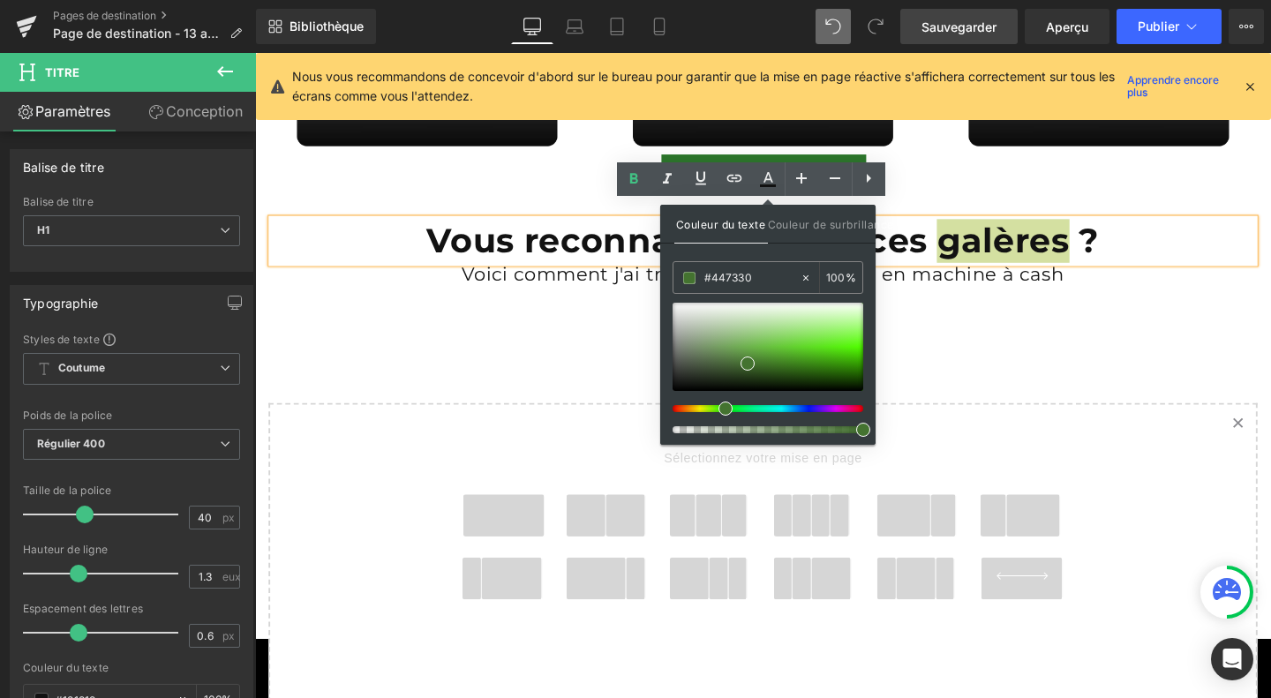
click at [856, 409] on div at bounding box center [767, 408] width 191 height 7
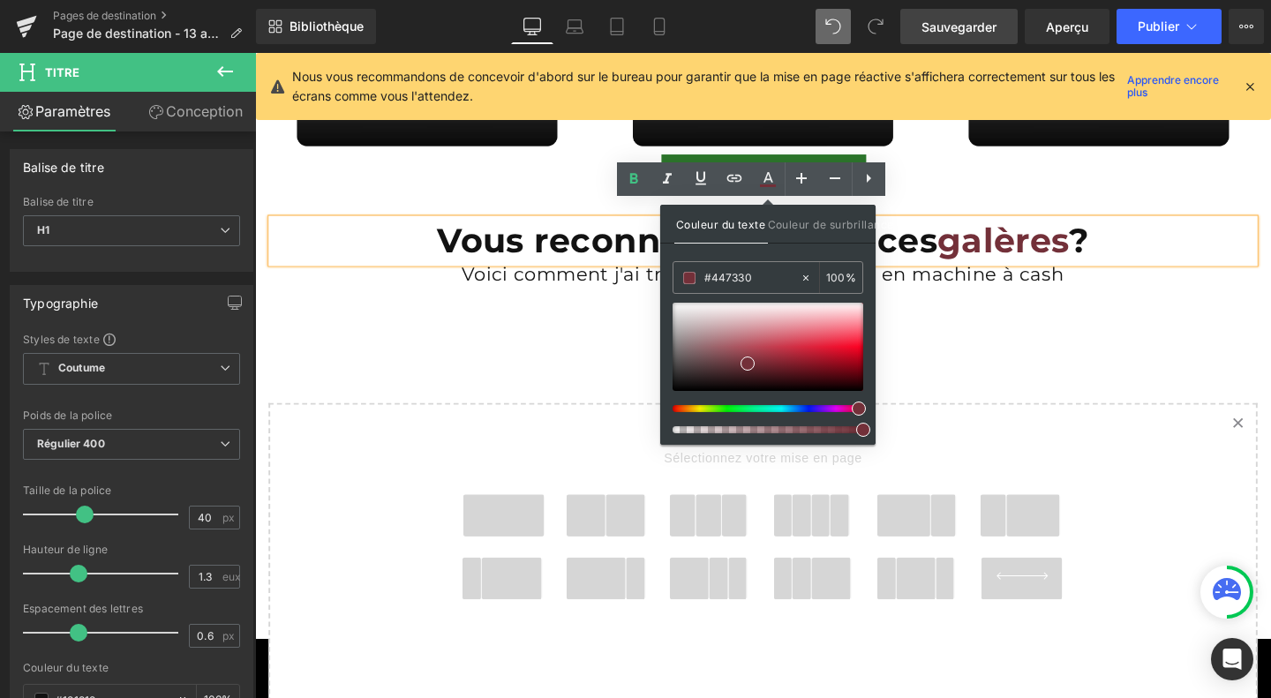
click at [851, 405] on div at bounding box center [760, 408] width 191 height 7
drag, startPoint x: 830, startPoint y: 347, endPoint x: 861, endPoint y: 347, distance: 30.9
click at [861, 347] on div at bounding box center [767, 347] width 191 height 88
type input "#f80122"
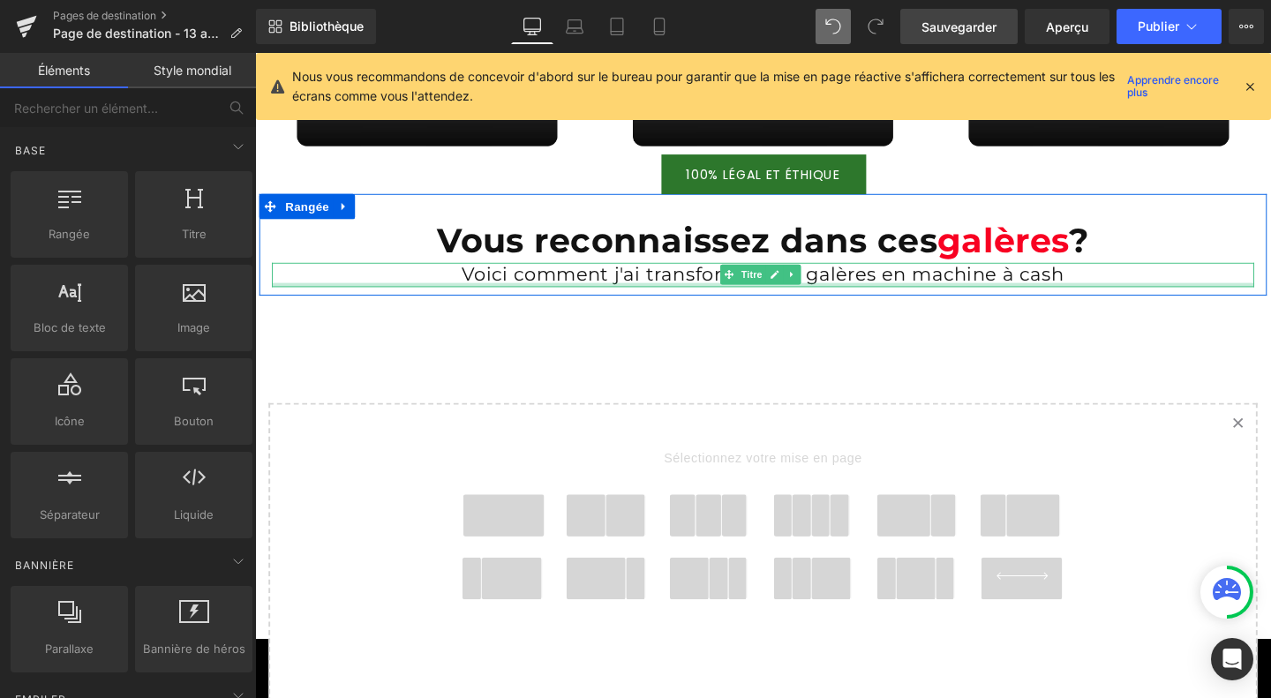
click at [549, 295] on div at bounding box center [789, 297] width 1032 height 4
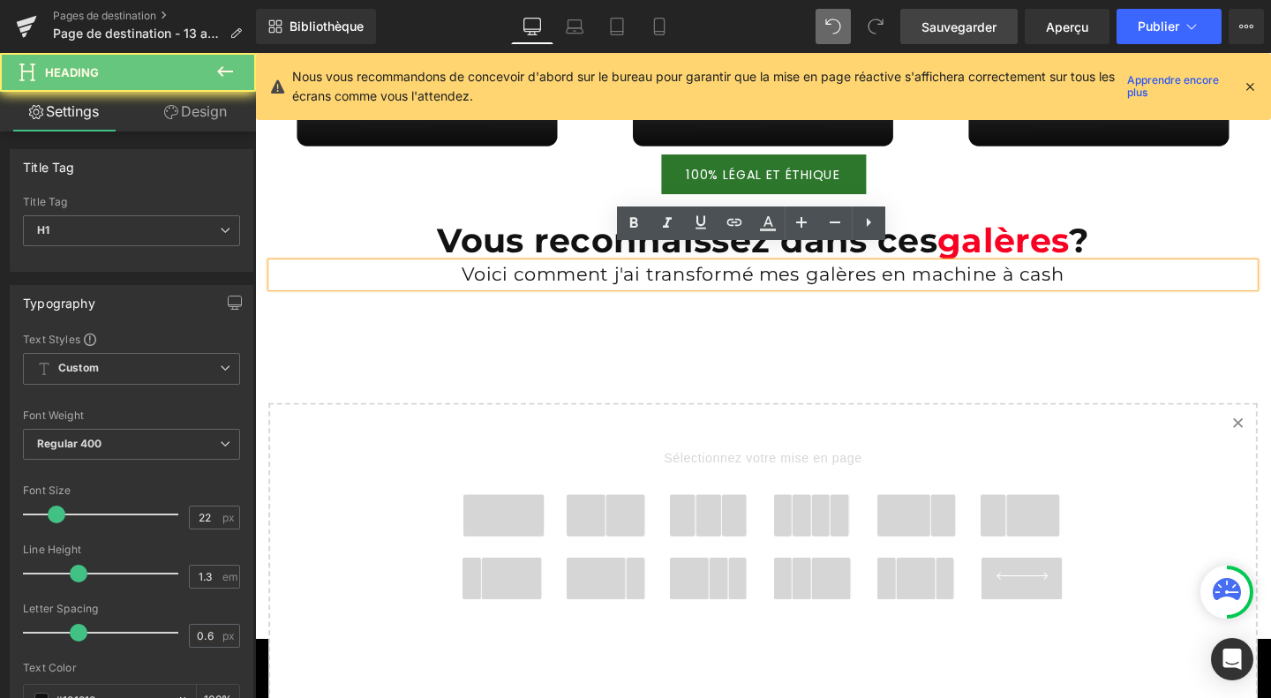
click at [549, 277] on font "Voici comment j'ai transformé mes galères en machine à cash" at bounding box center [788, 286] width 633 height 24
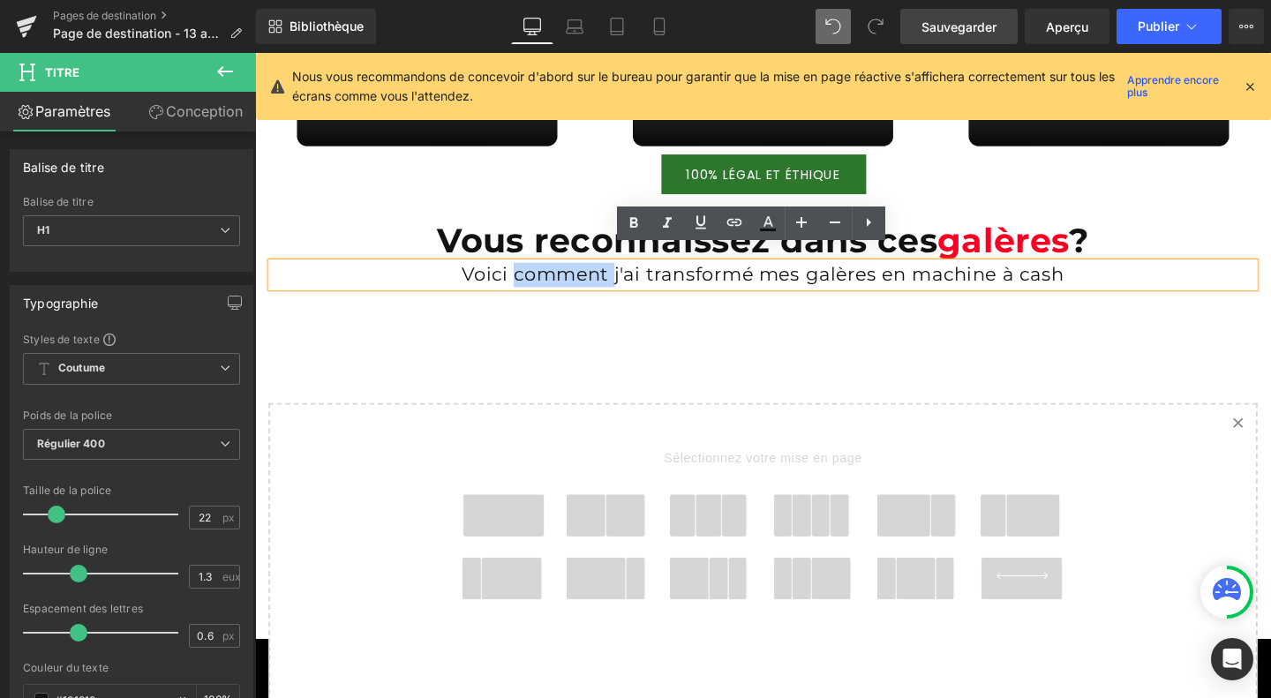
click at [549, 277] on font "Voici comment j'ai transformé mes galères en machine à cash" at bounding box center [788, 286] width 633 height 24
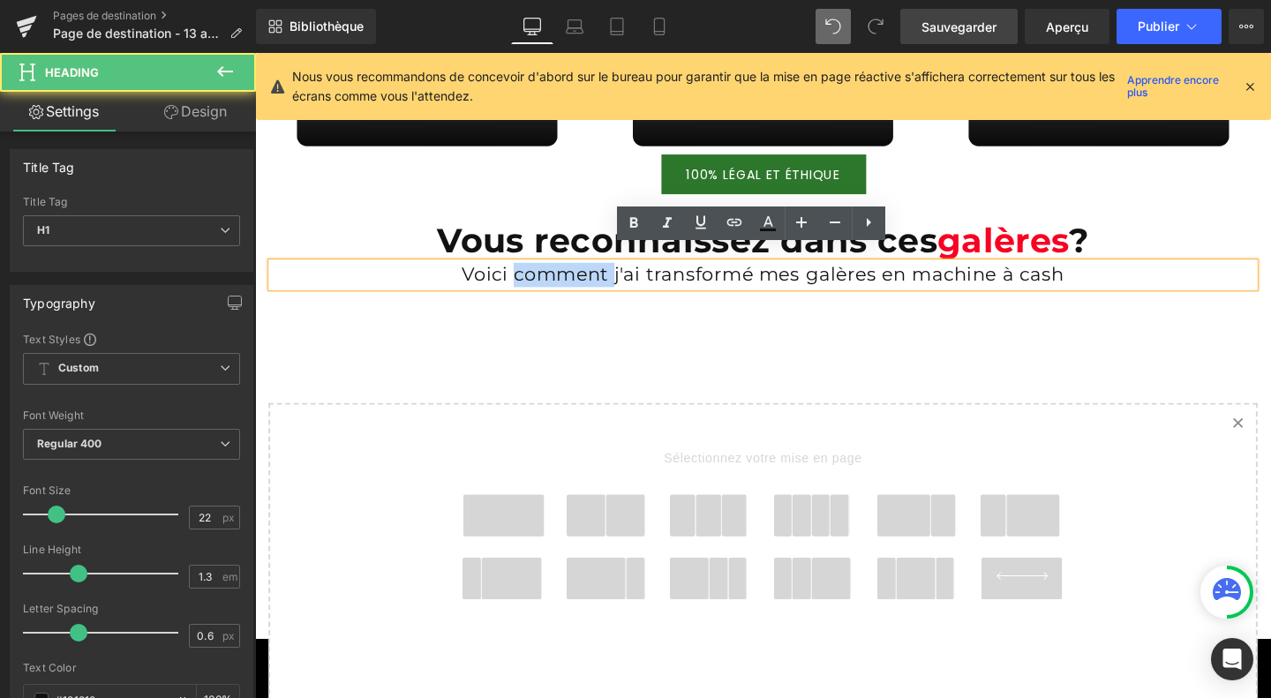
click at [549, 277] on font "Voici comment j'ai transformé mes galères en machine à cash" at bounding box center [788, 286] width 633 height 24
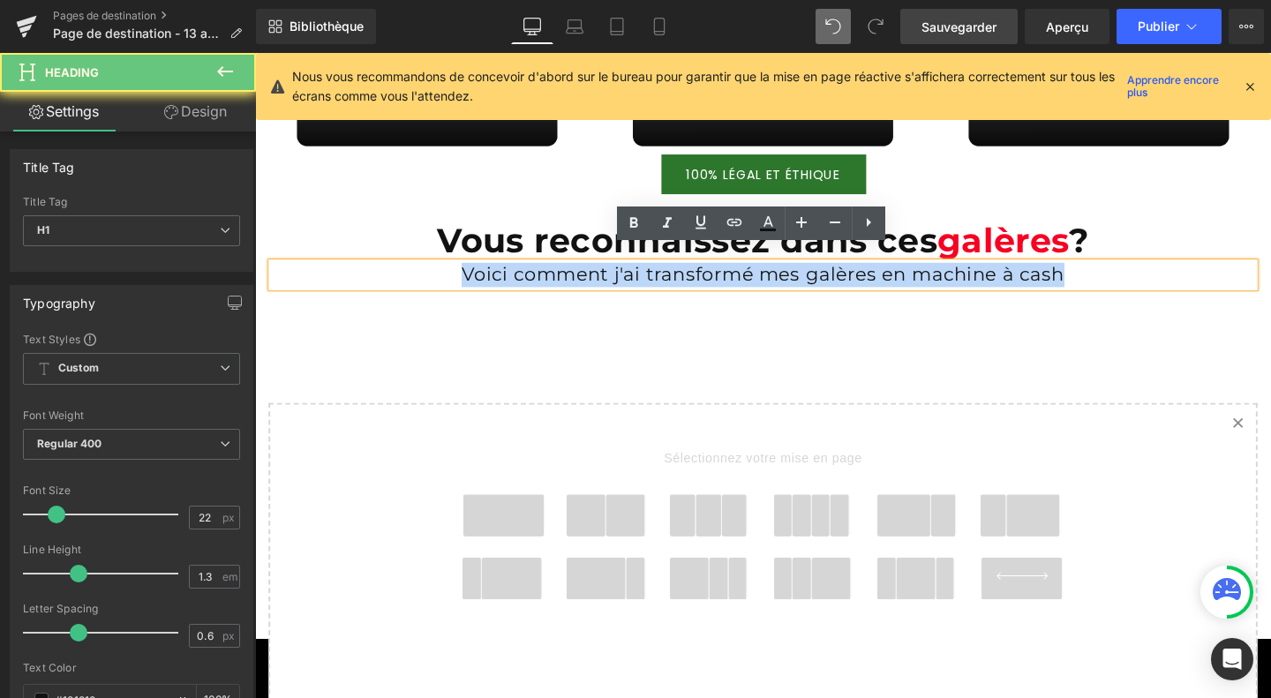
click at [549, 277] on font "Voici comment j'ai transformé mes galères en machine à cash" at bounding box center [788, 286] width 633 height 24
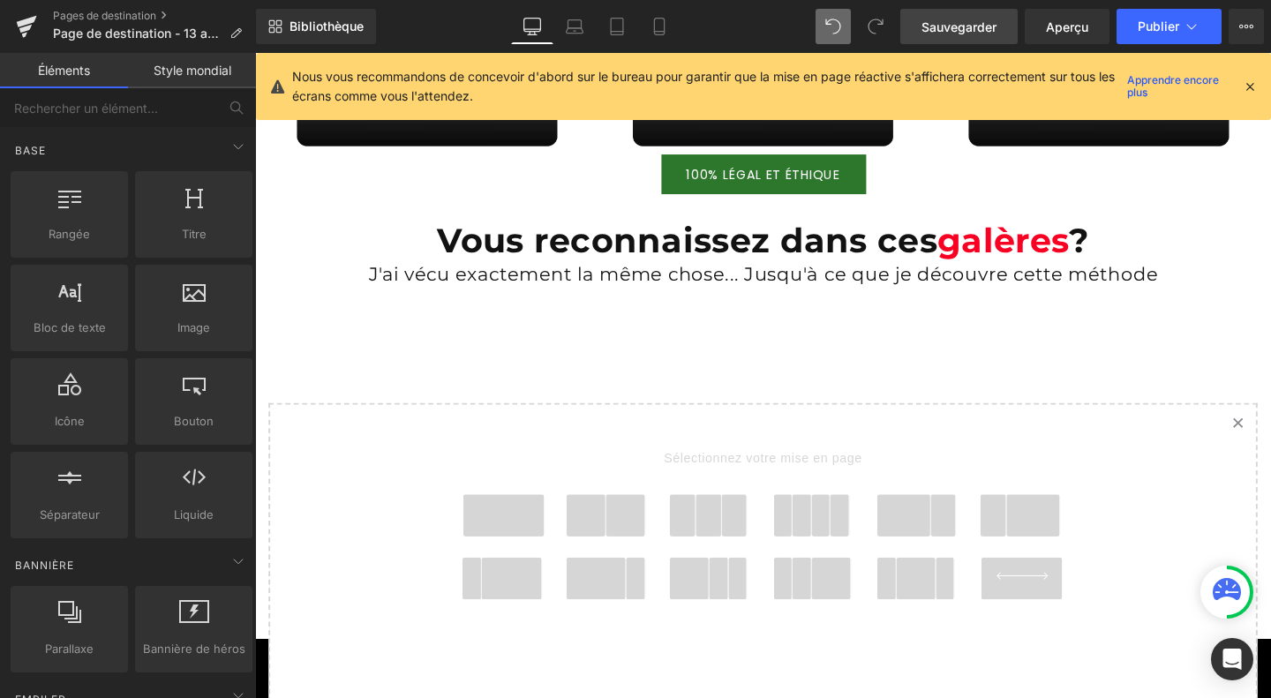
click at [718, 522] on span at bounding box center [731, 539] width 27 height 44
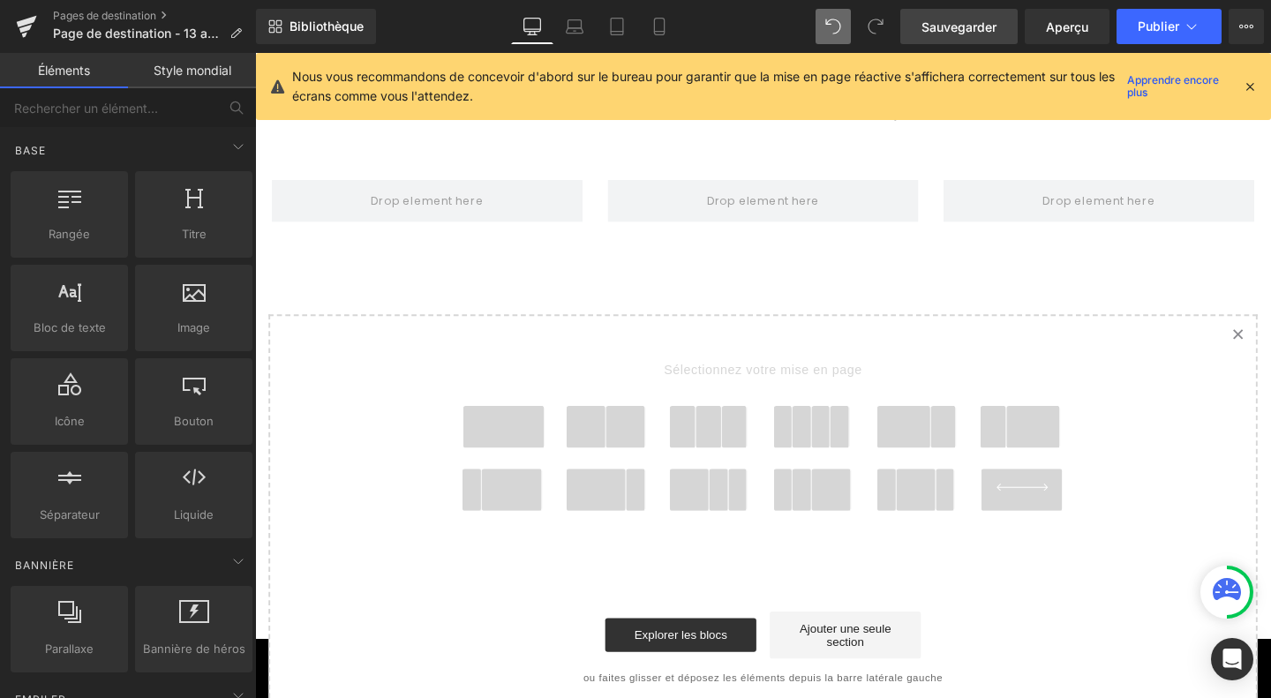
scroll to position [6473, 0]
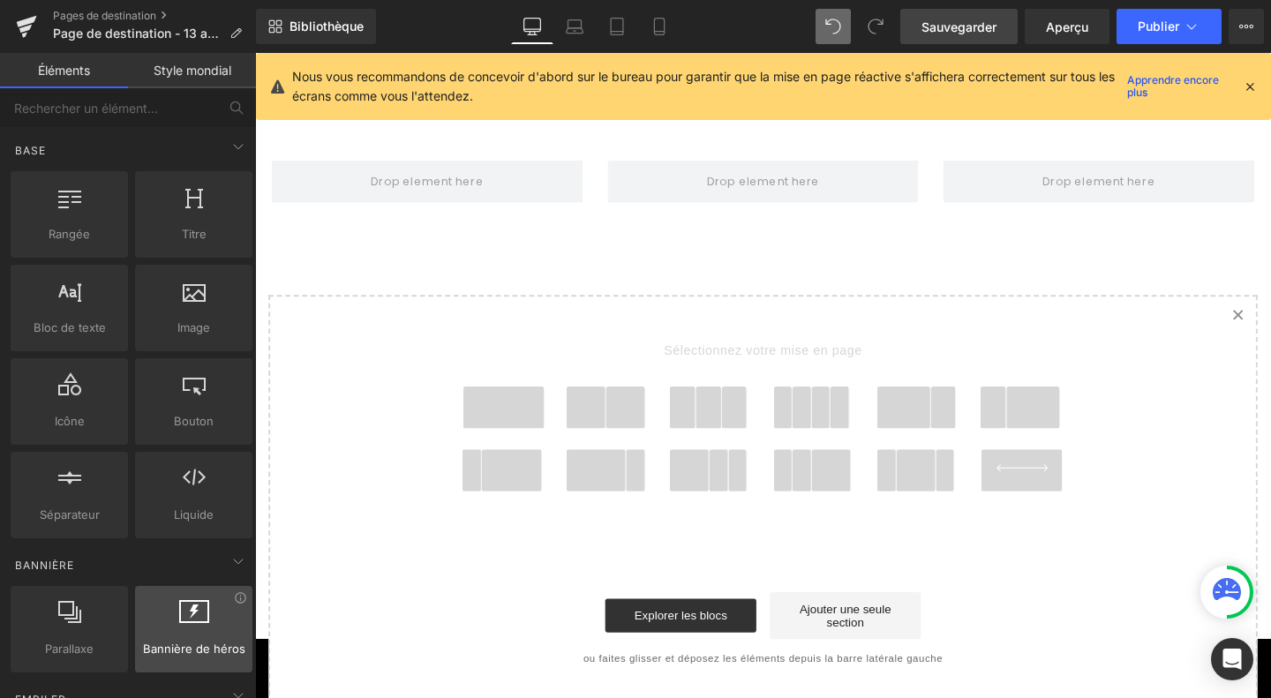
drag, startPoint x: 185, startPoint y: 626, endPoint x: 201, endPoint y: 610, distance: 22.5
click at [201, 610] on div at bounding box center [193, 620] width 107 height 40
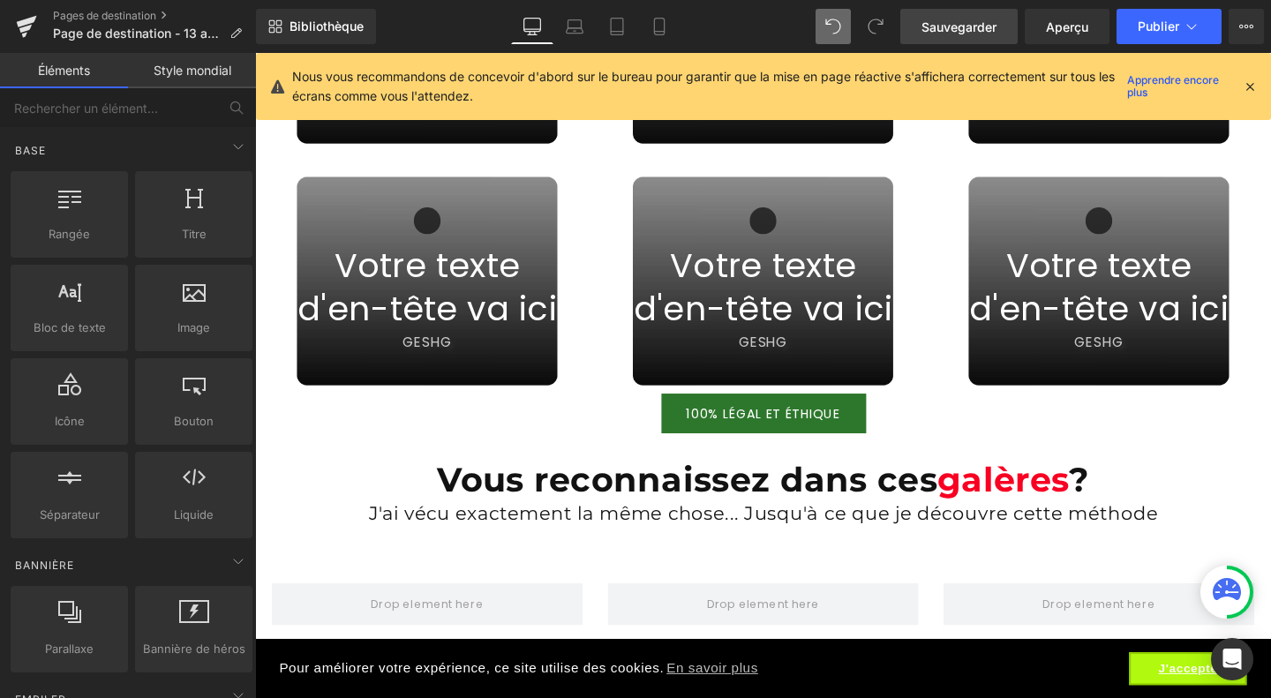
scroll to position [6213, 0]
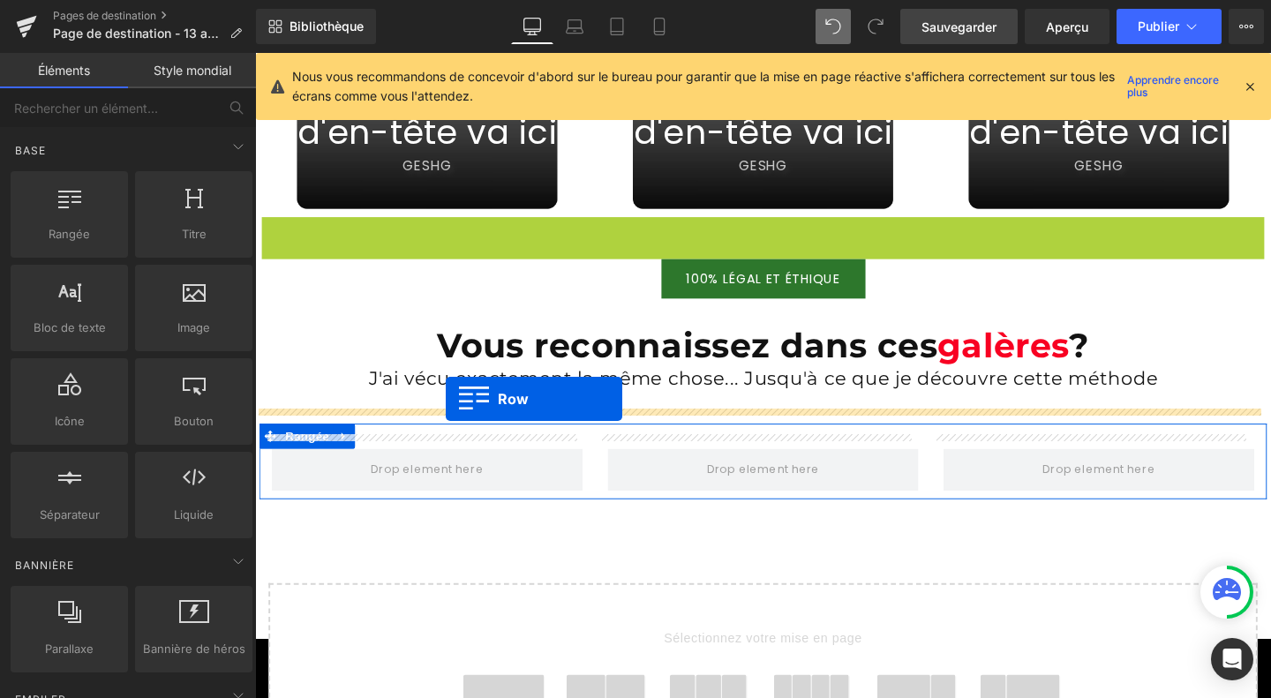
drag, startPoint x: 269, startPoint y: 225, endPoint x: 455, endPoint y: 416, distance: 267.1
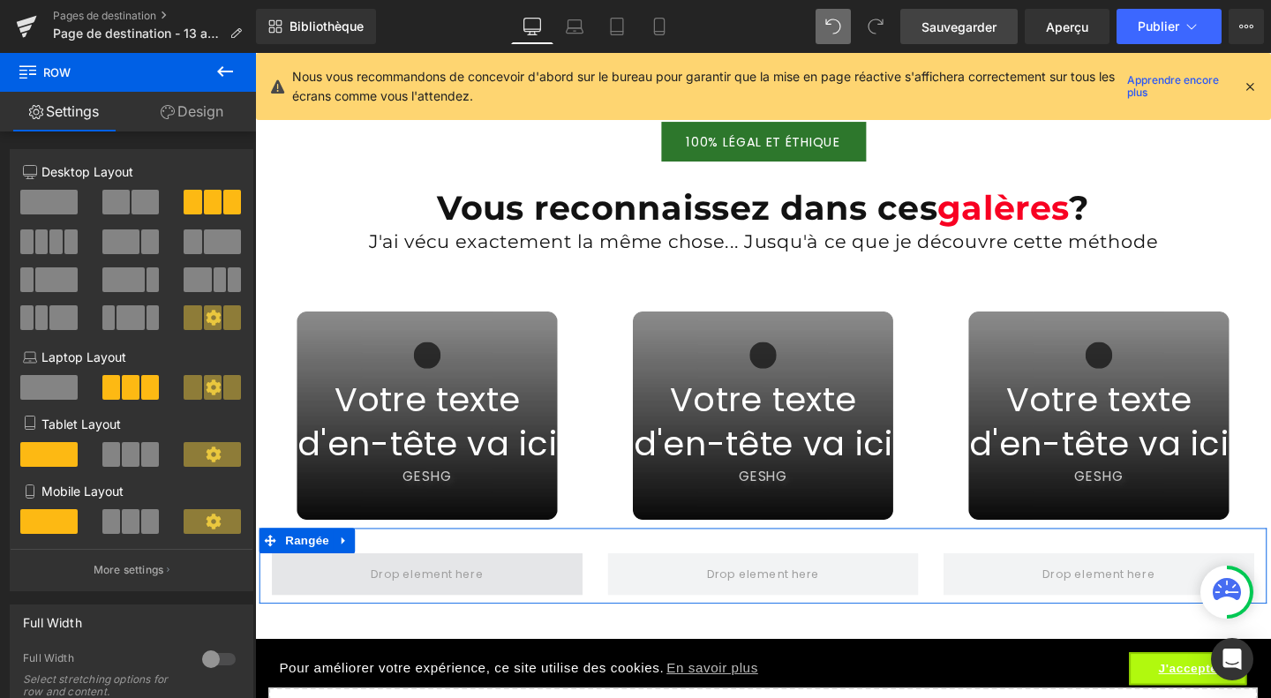
scroll to position [6501, 0]
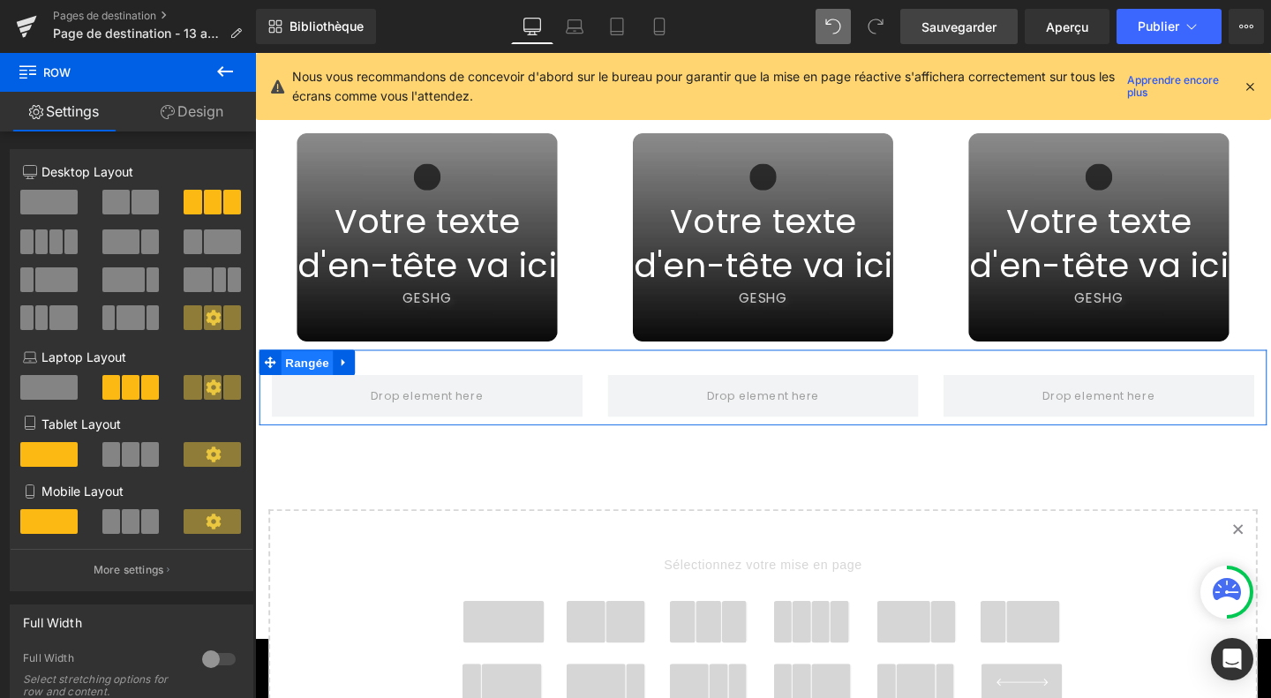
click at [289, 372] on font "Rangée" at bounding box center [310, 379] width 46 height 14
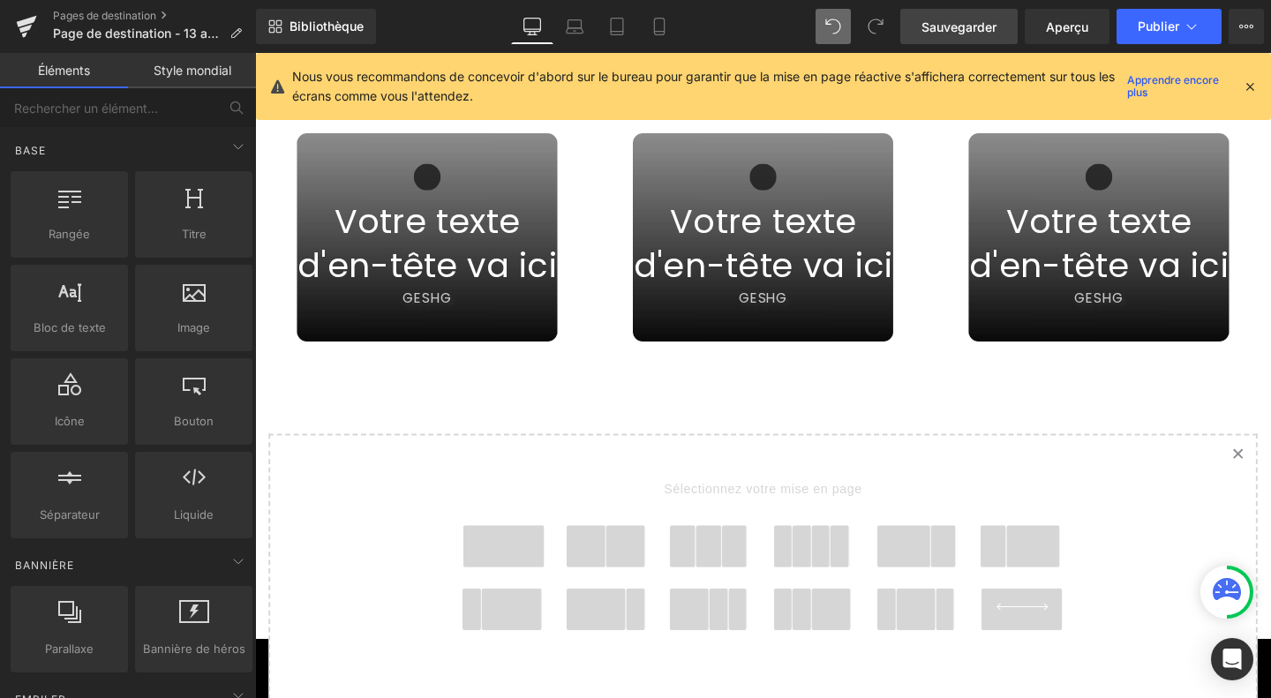
scroll to position [6406, 0]
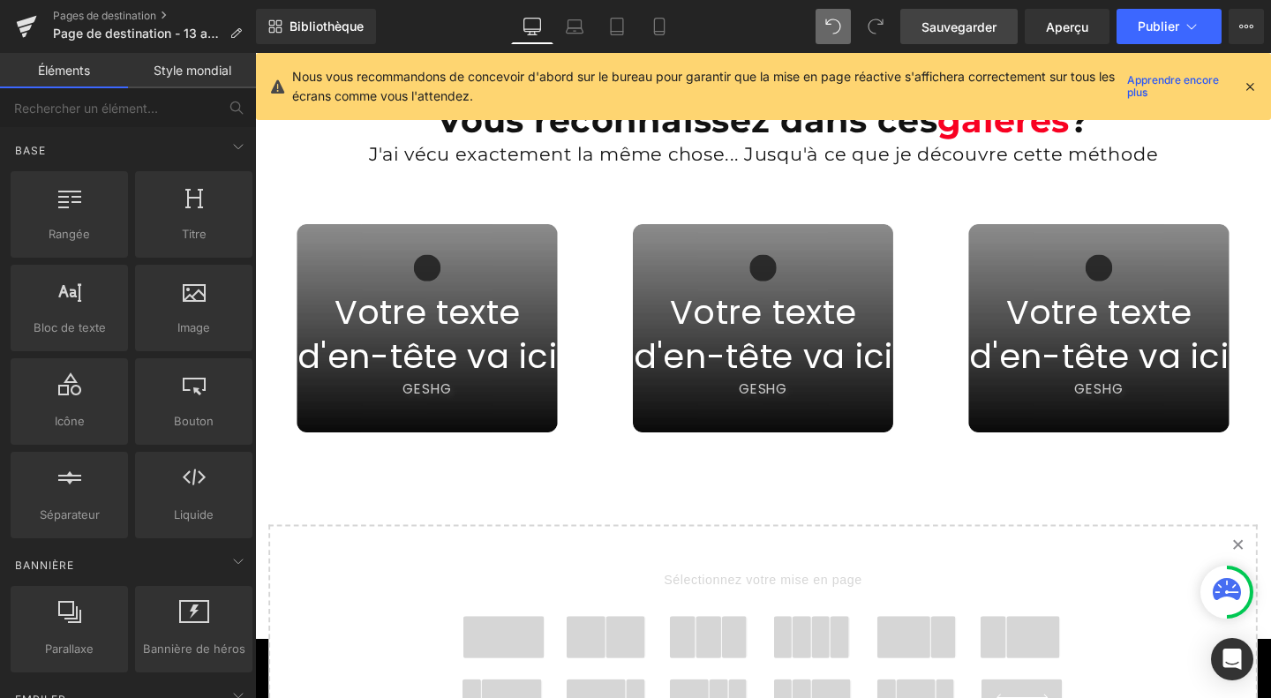
click at [338, 266] on div at bounding box center [436, 285] width 274 height 38
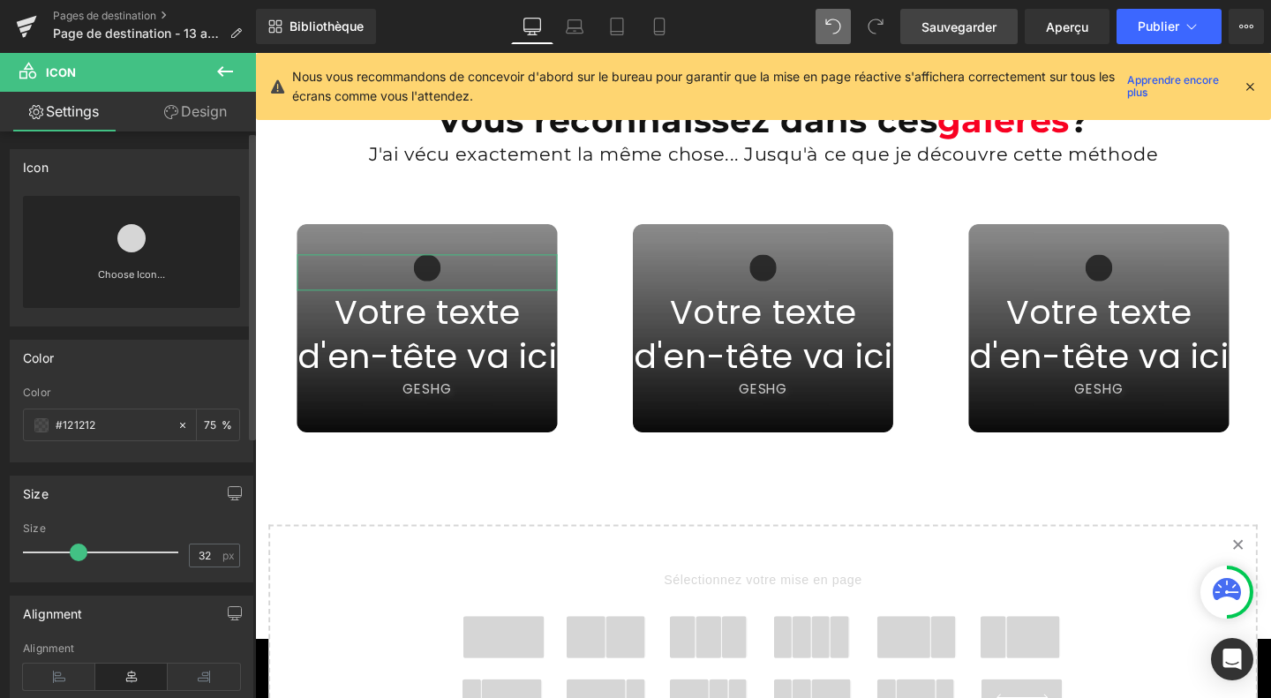
click at [118, 259] on link at bounding box center [131, 231] width 28 height 71
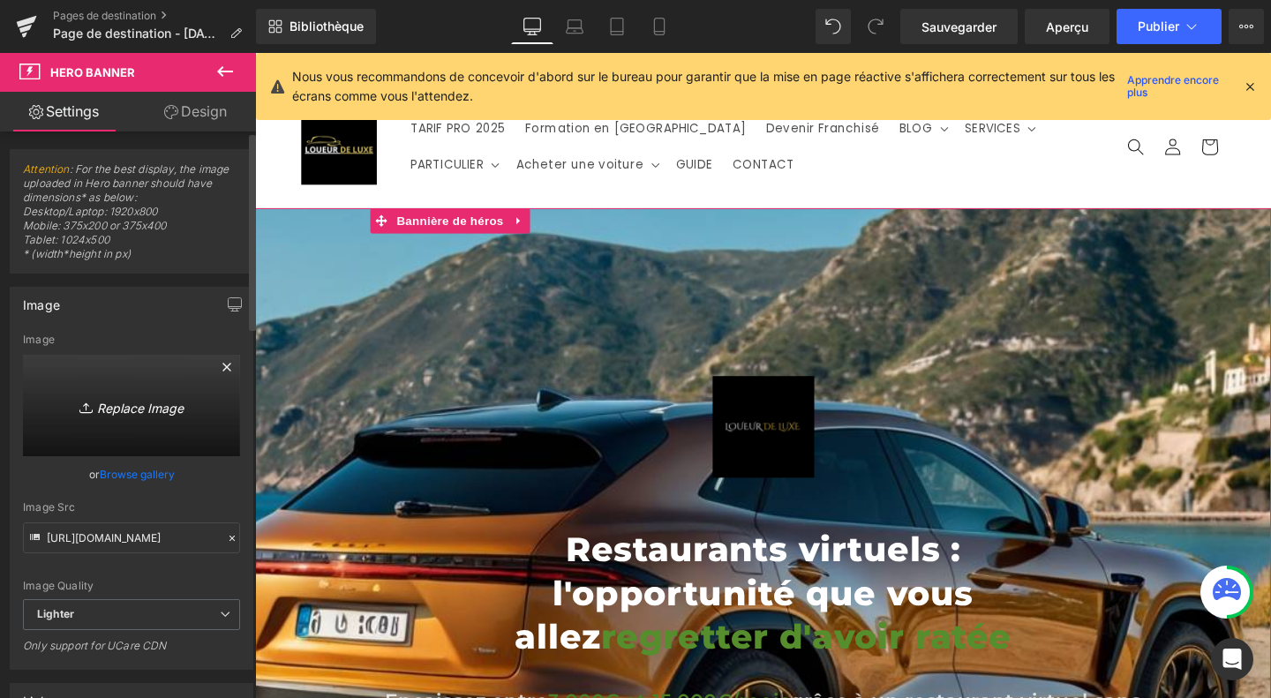
click at [145, 394] on icon "Replace Image" at bounding box center [131, 405] width 141 height 22
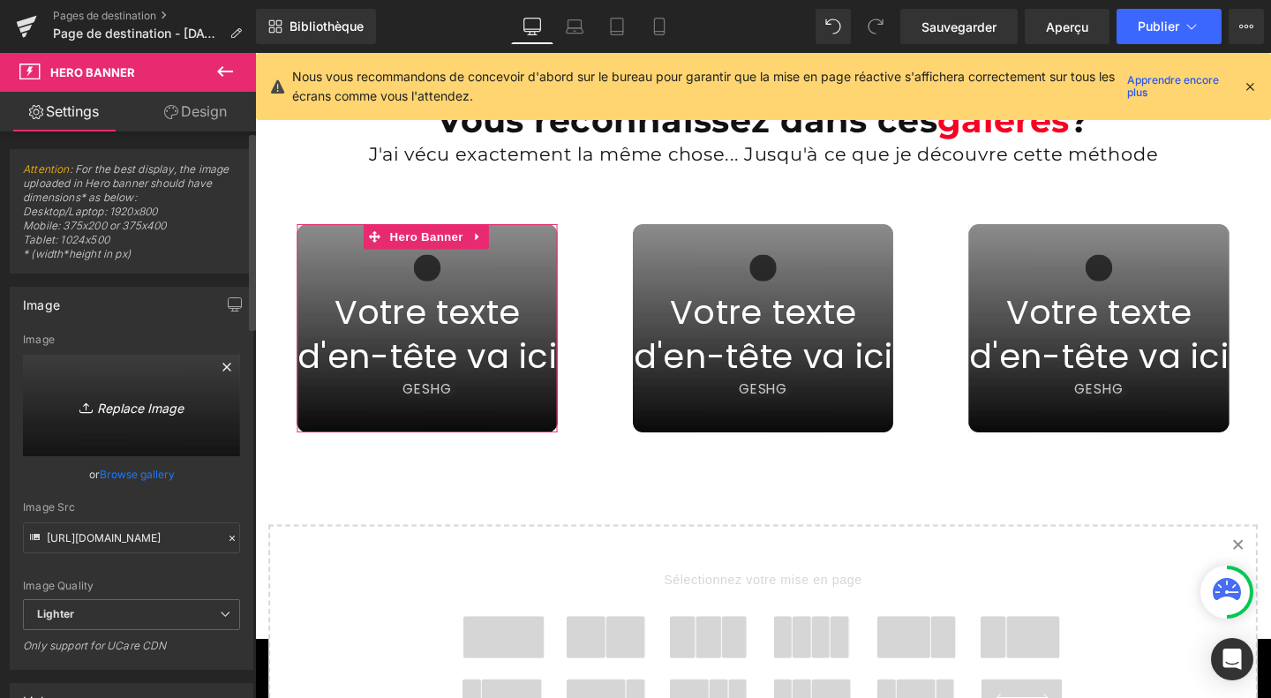
scroll to position [6406, 0]
click at [124, 394] on icon "Replace Image" at bounding box center [131, 405] width 141 height 22
type input "C:\fakepath\Design sans titre (50).jpg"
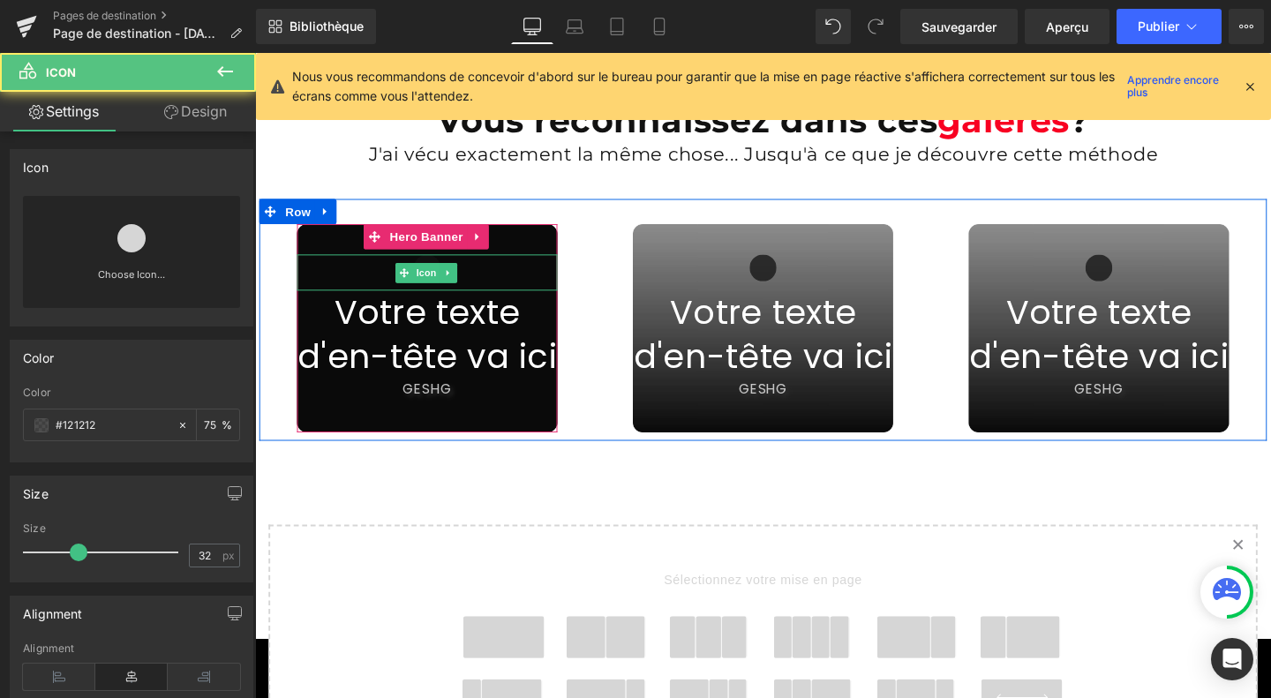
click at [425, 266] on div "Icon" at bounding box center [436, 285] width 274 height 38
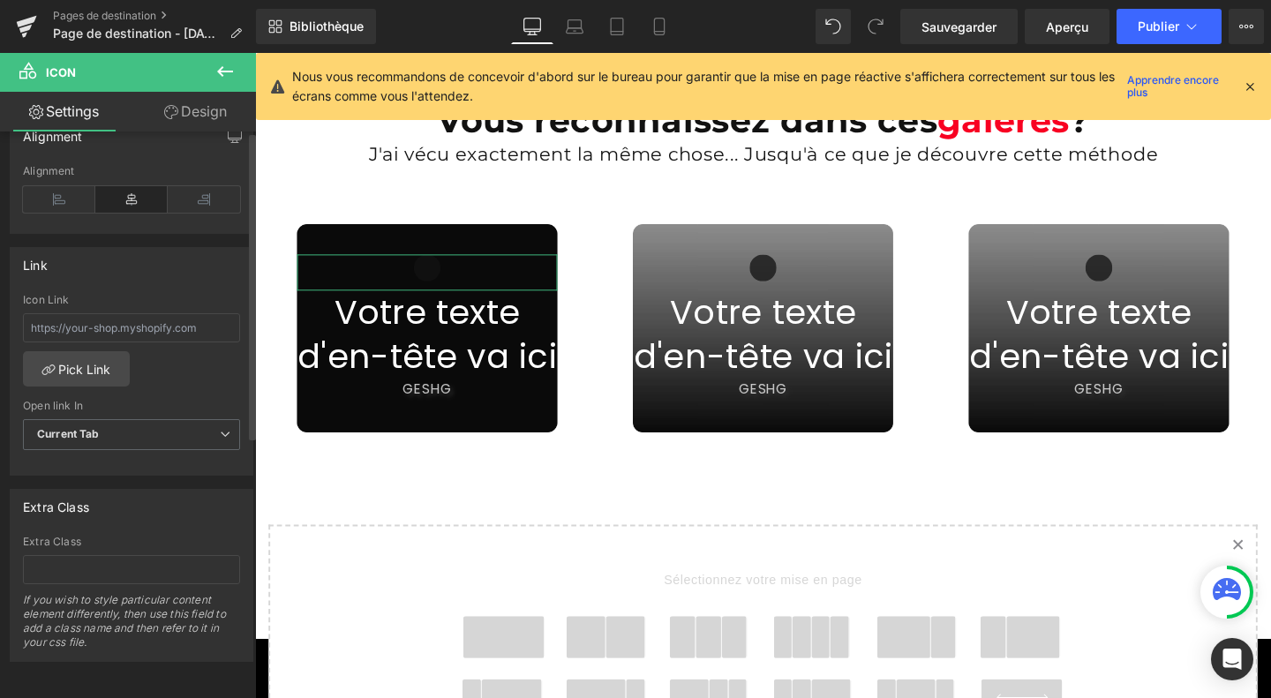
scroll to position [0, 0]
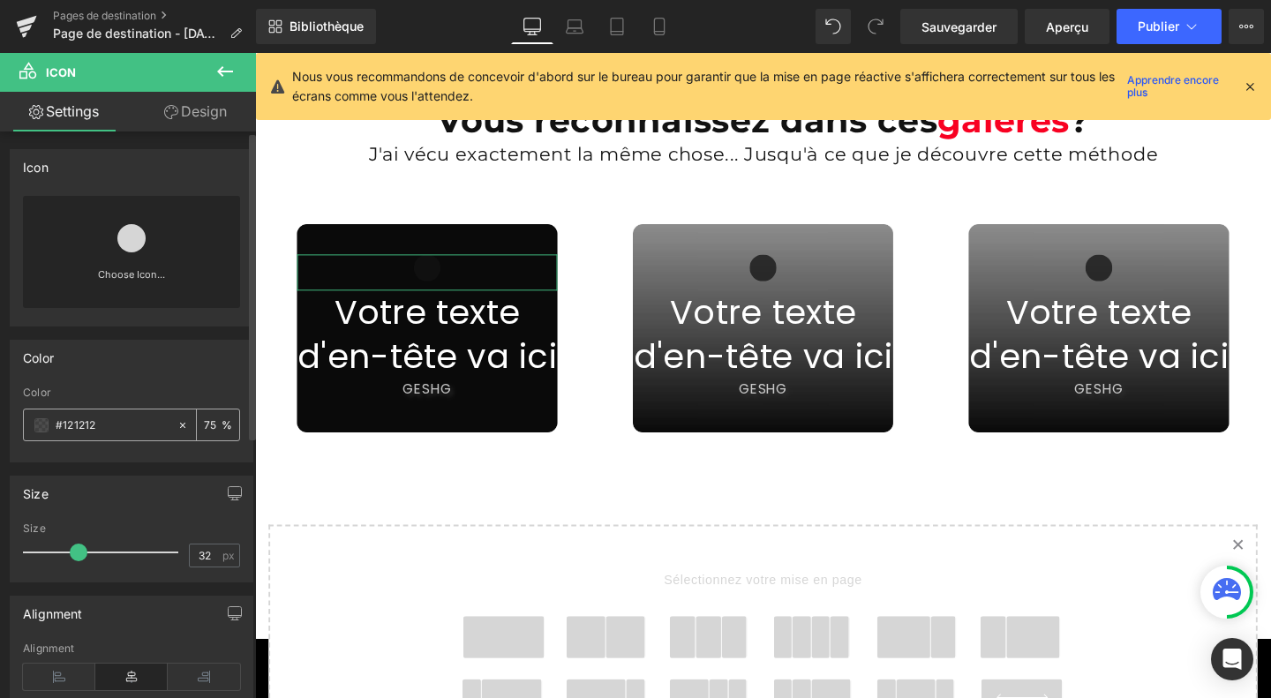
click at [42, 431] on div "#121212" at bounding box center [100, 424] width 153 height 31
click at [44, 423] on span at bounding box center [41, 425] width 14 height 14
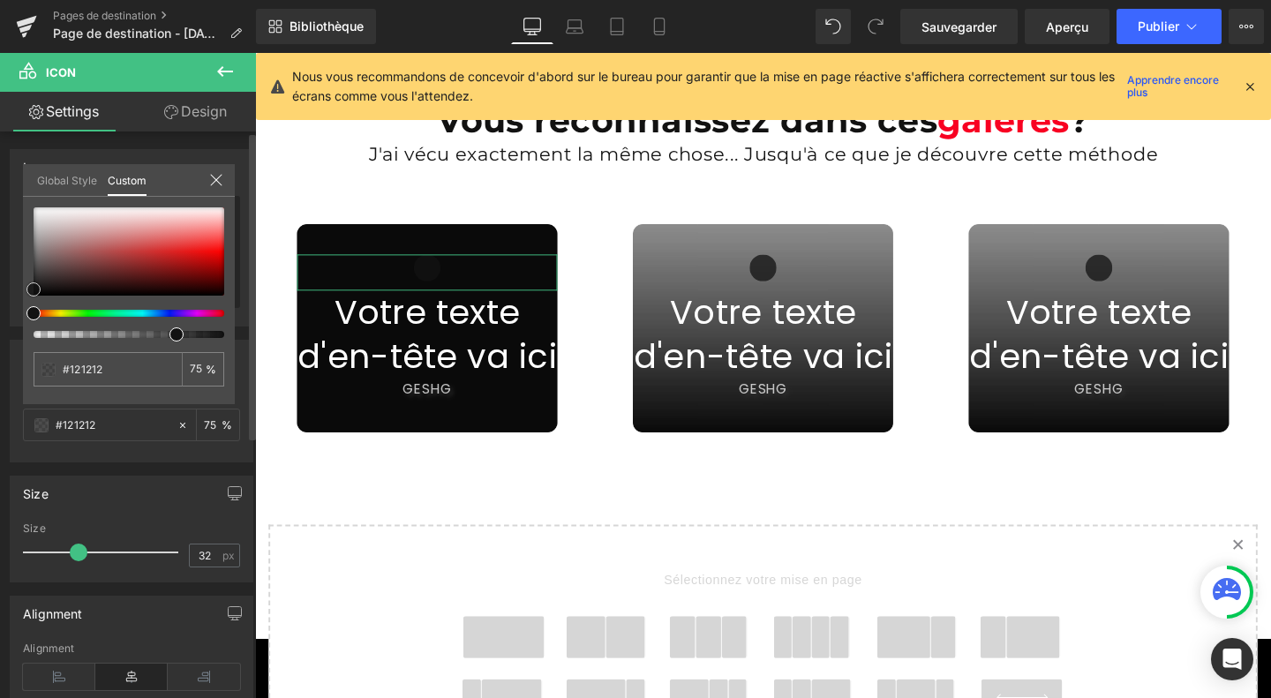
type input "#bc9e9e"
type input "#bda7a7"
type input "#ffffff"
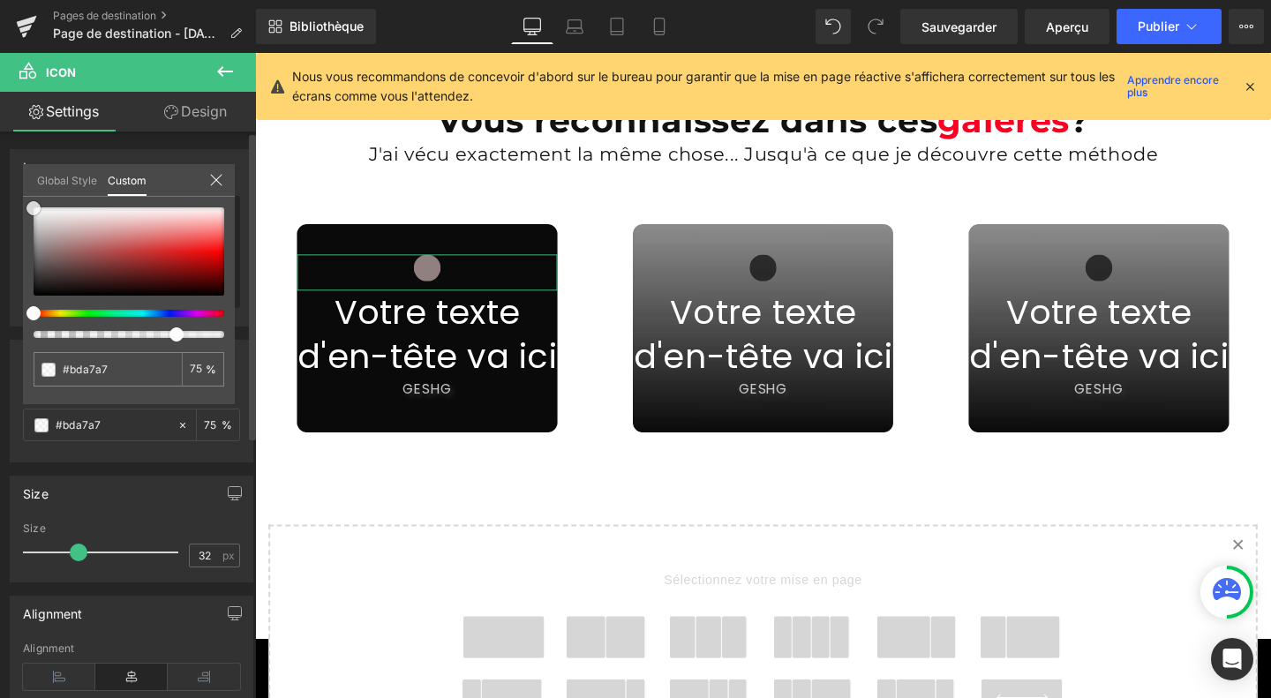
type input "#ffffff"
drag, startPoint x: 64, startPoint y: 236, endPoint x: 22, endPoint y: 206, distance: 51.9
click at [22, 326] on div "Color rgba(255, 255, 255, 0.75) Color #ffffff 75 % Global Style Custom Setup Gl…" at bounding box center [132, 394] width 264 height 136
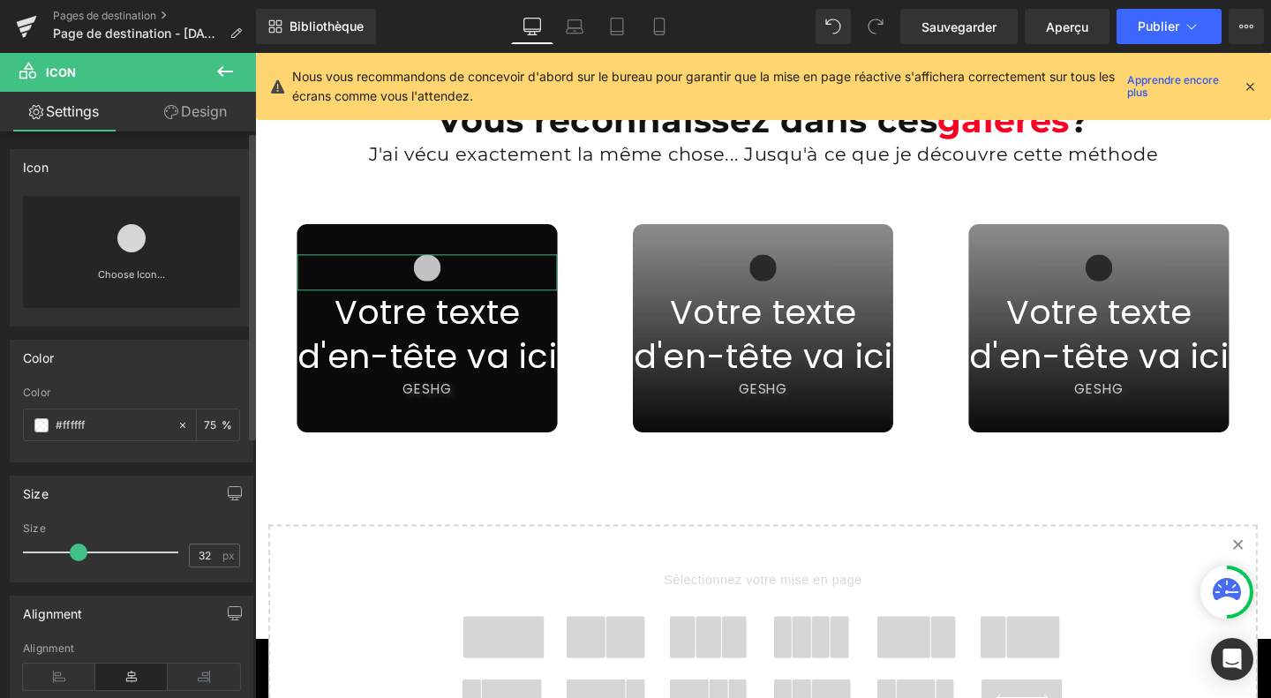
drag, startPoint x: 76, startPoint y: 553, endPoint x: 206, endPoint y: 505, distance: 139.3
click at [56, 682] on icon at bounding box center [59, 677] width 72 height 26
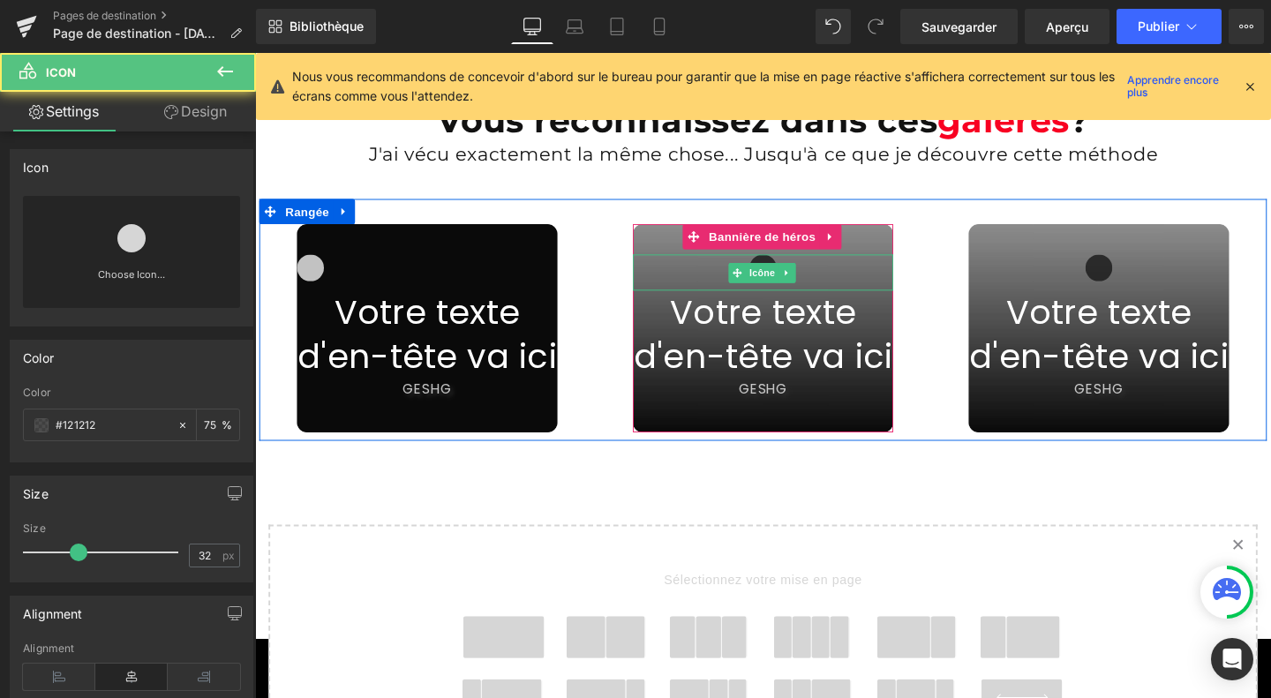
click at [784, 279] on div at bounding box center [789, 285] width 274 height 38
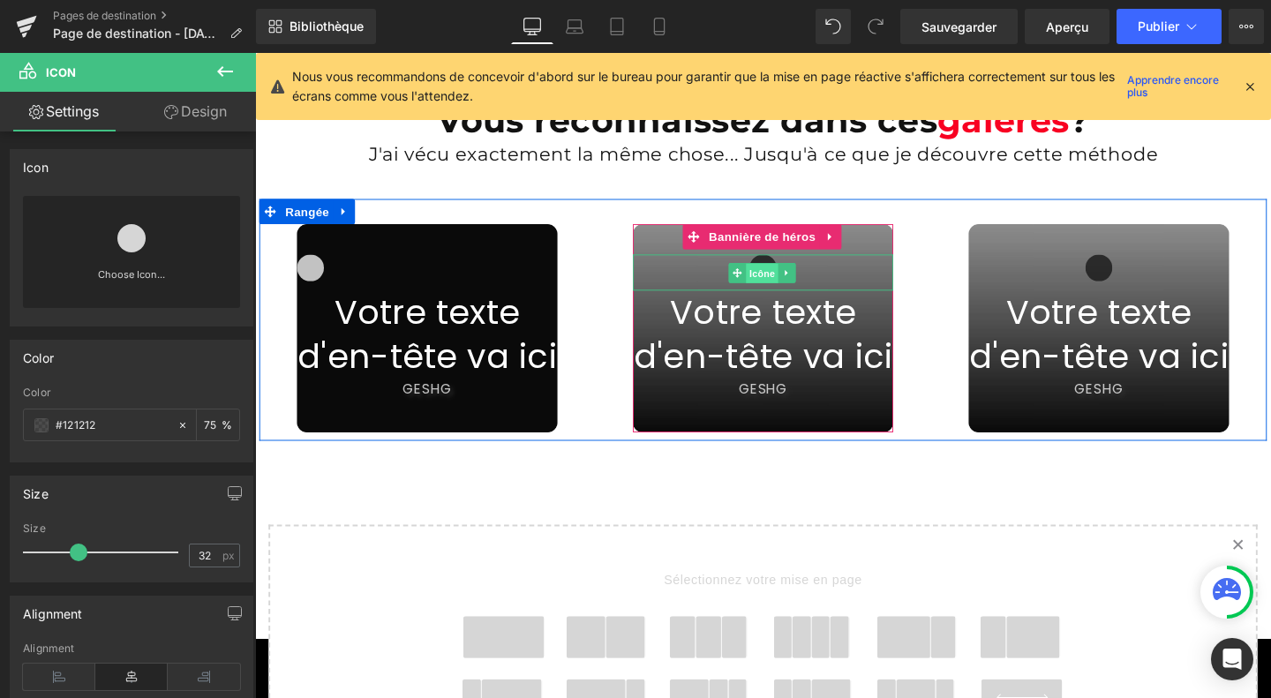
click at [783, 279] on font "Icône" at bounding box center [788, 284] width 26 height 11
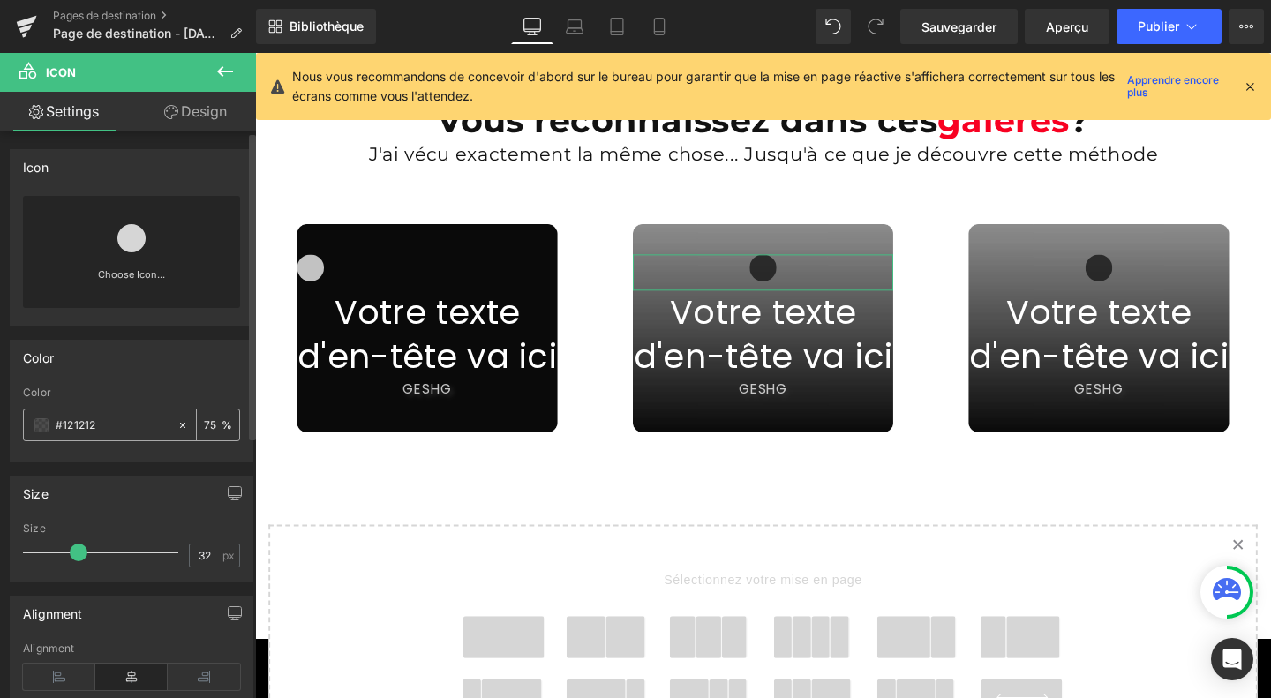
click at [42, 424] on span at bounding box center [41, 425] width 14 height 14
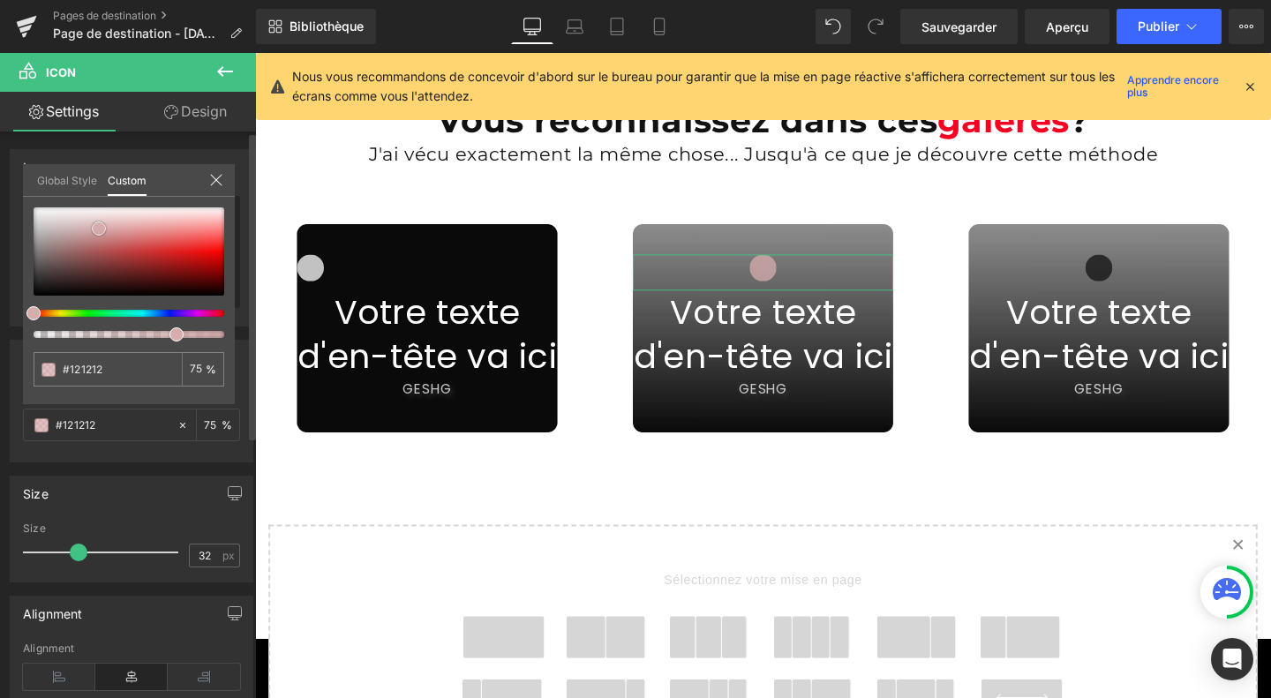
type input "#d7acac"
type input "#dec8c8"
drag, startPoint x: 99, startPoint y: 229, endPoint x: 14, endPoint y: 198, distance: 90.2
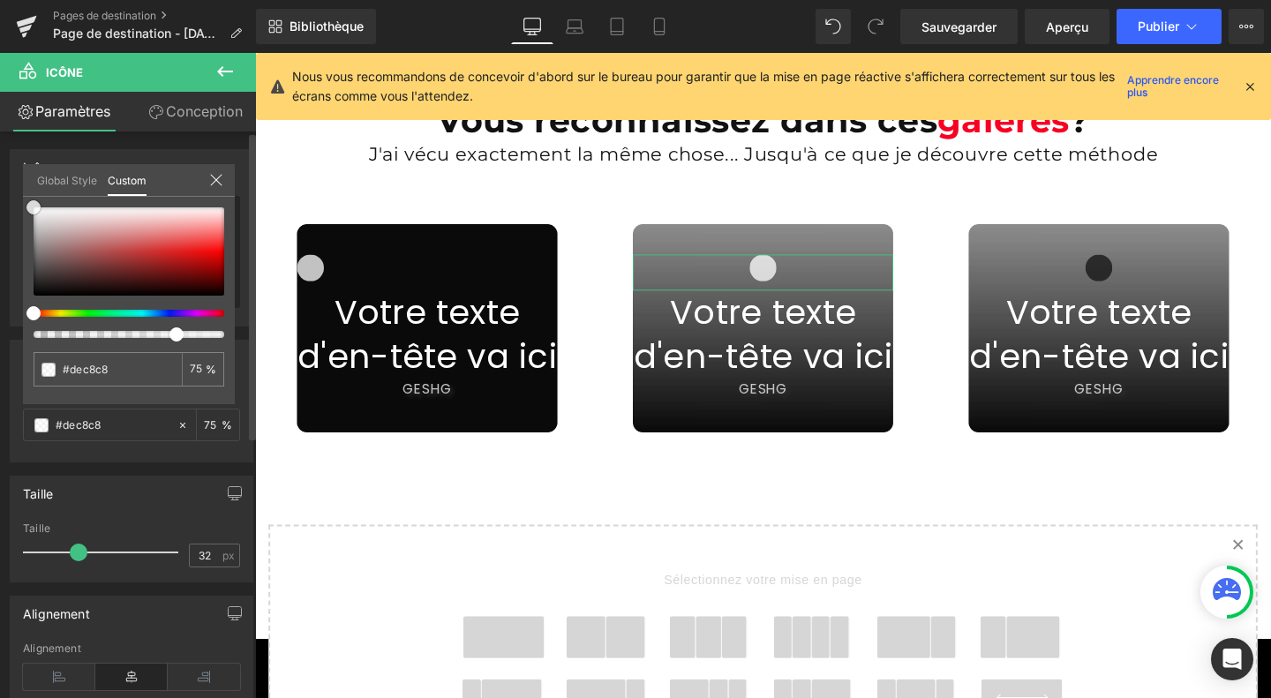
click at [14, 326] on div "Couleur rgba(222, 200, 200, 0.75) Couleur #dec8c8 75 % Global Style Custom Setu…" at bounding box center [132, 394] width 264 height 136
type input "#ffffff"
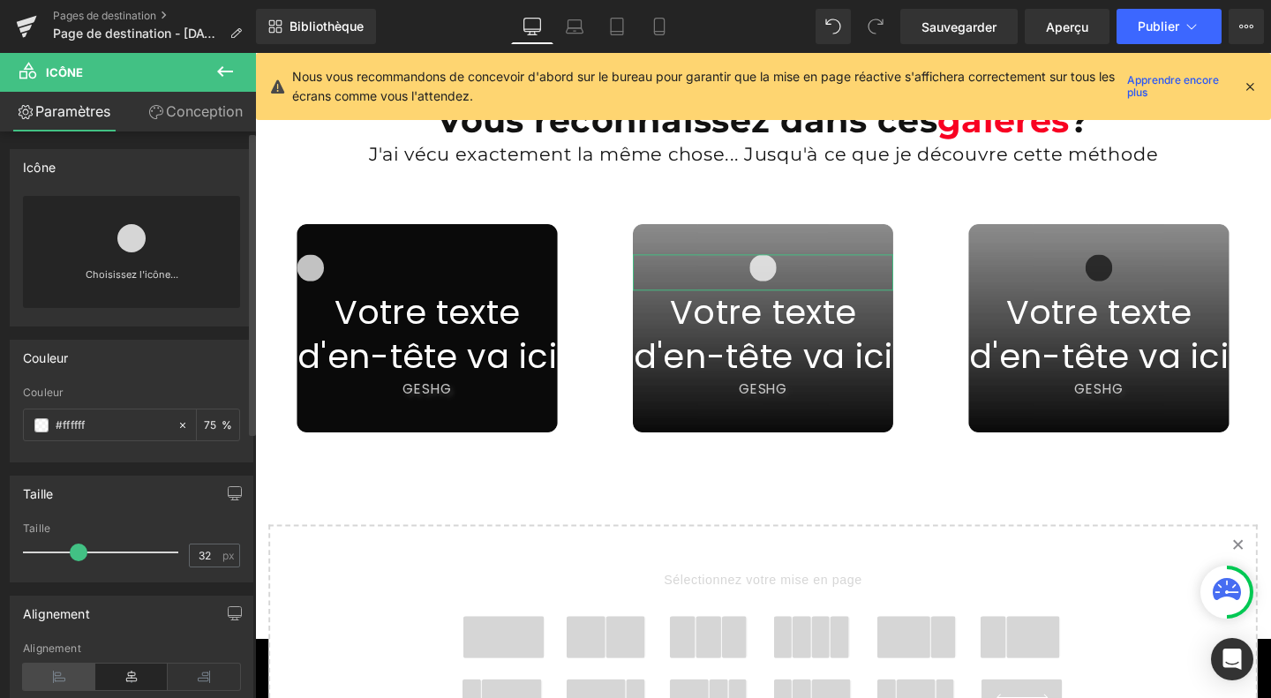
click at [70, 673] on icon at bounding box center [59, 677] width 72 height 26
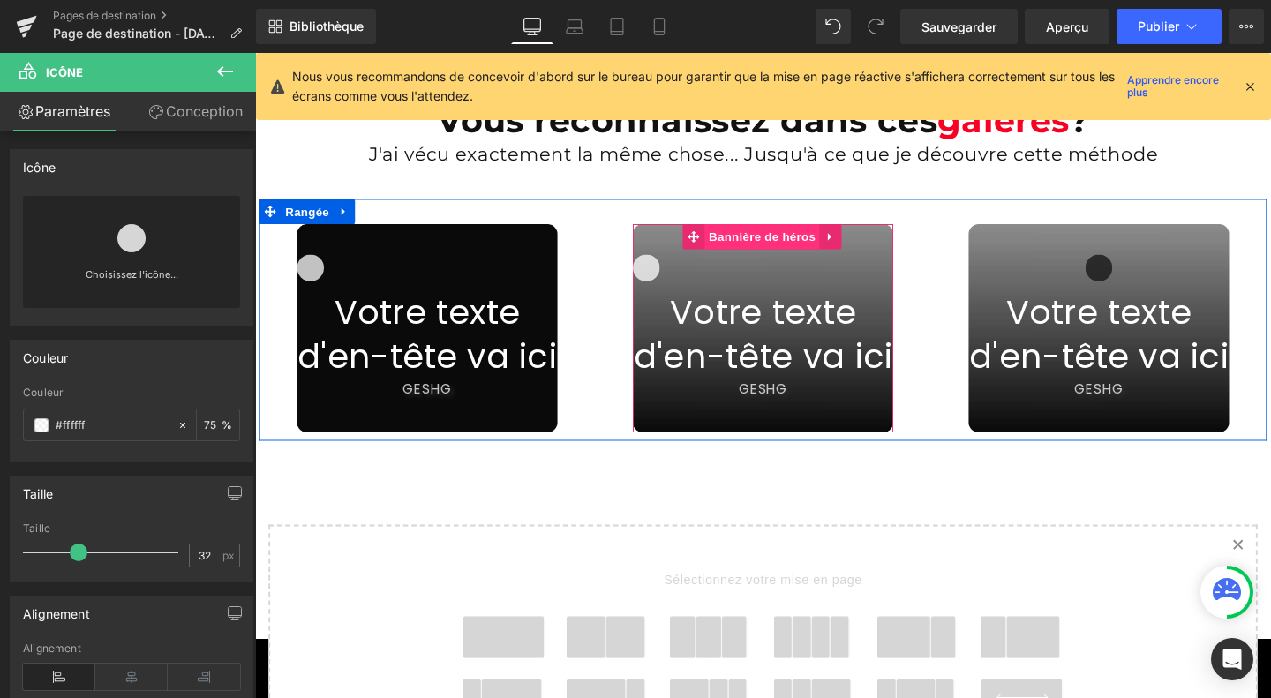
click at [774, 239] on font "Bannière de héros" at bounding box center [787, 246] width 112 height 14
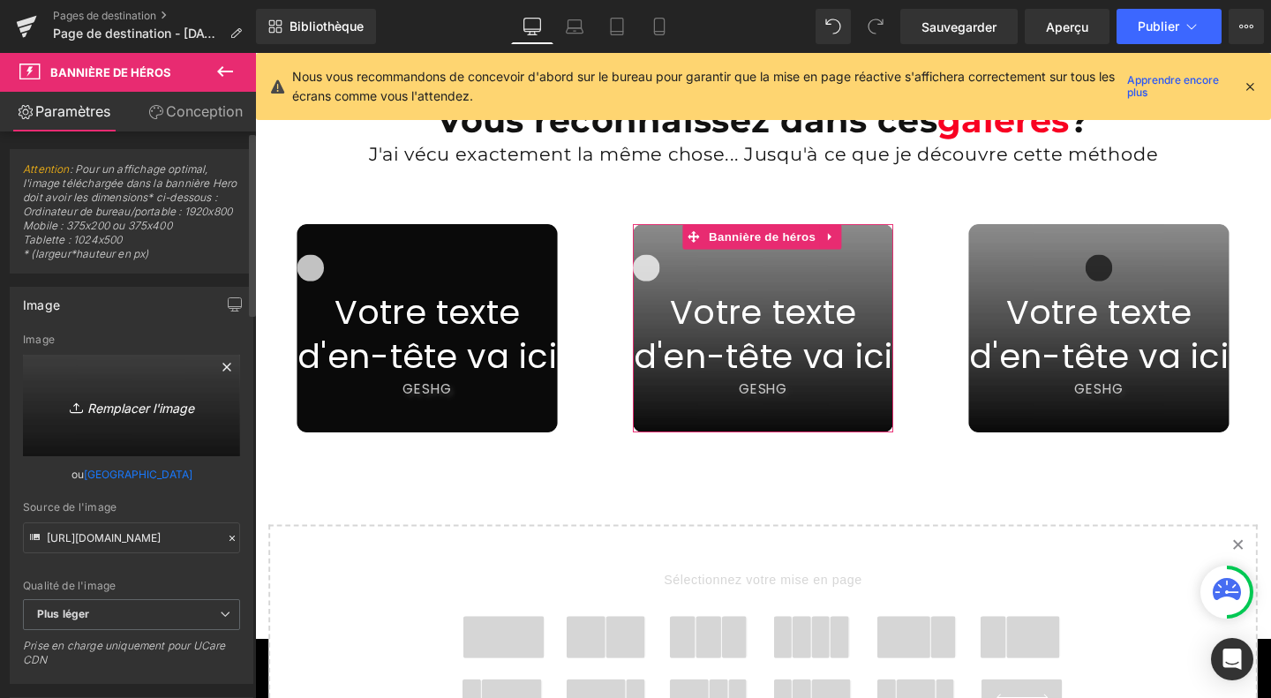
click at [85, 407] on link "Remplacer l'image" at bounding box center [131, 405] width 217 height 101
type input "C:\fakepath\Design sans titre (50).jpg"
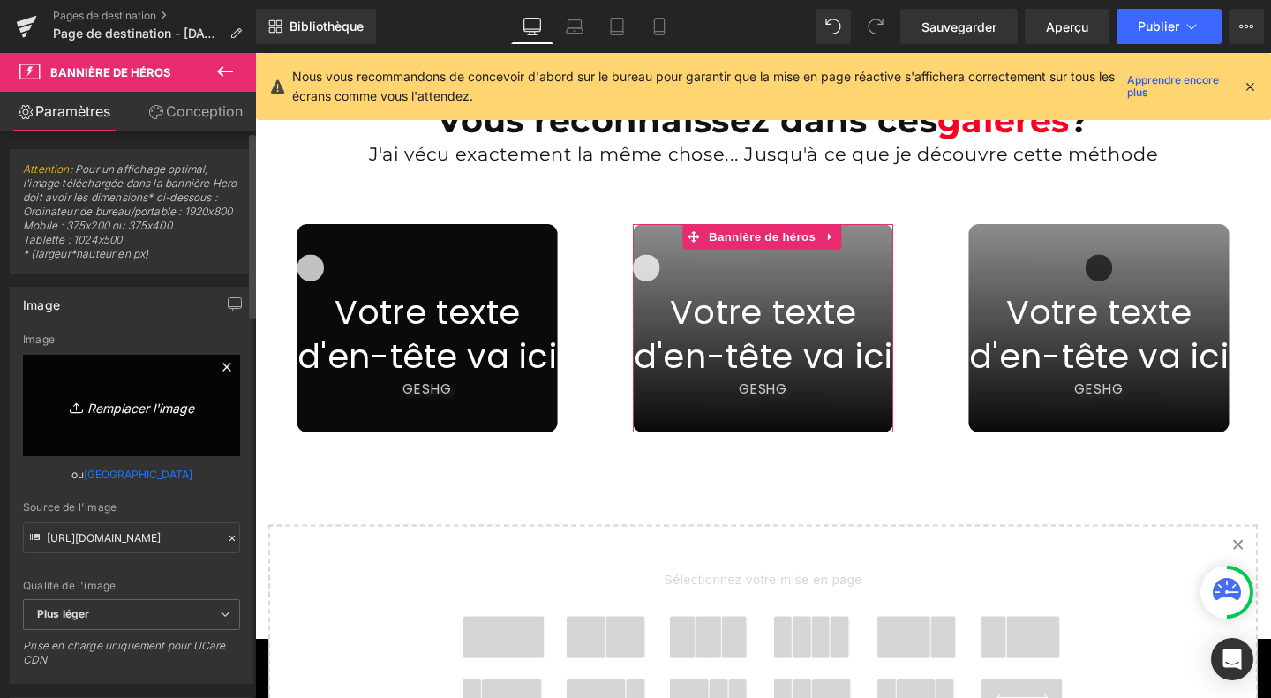
type input "[URL][DOMAIN_NAME]"
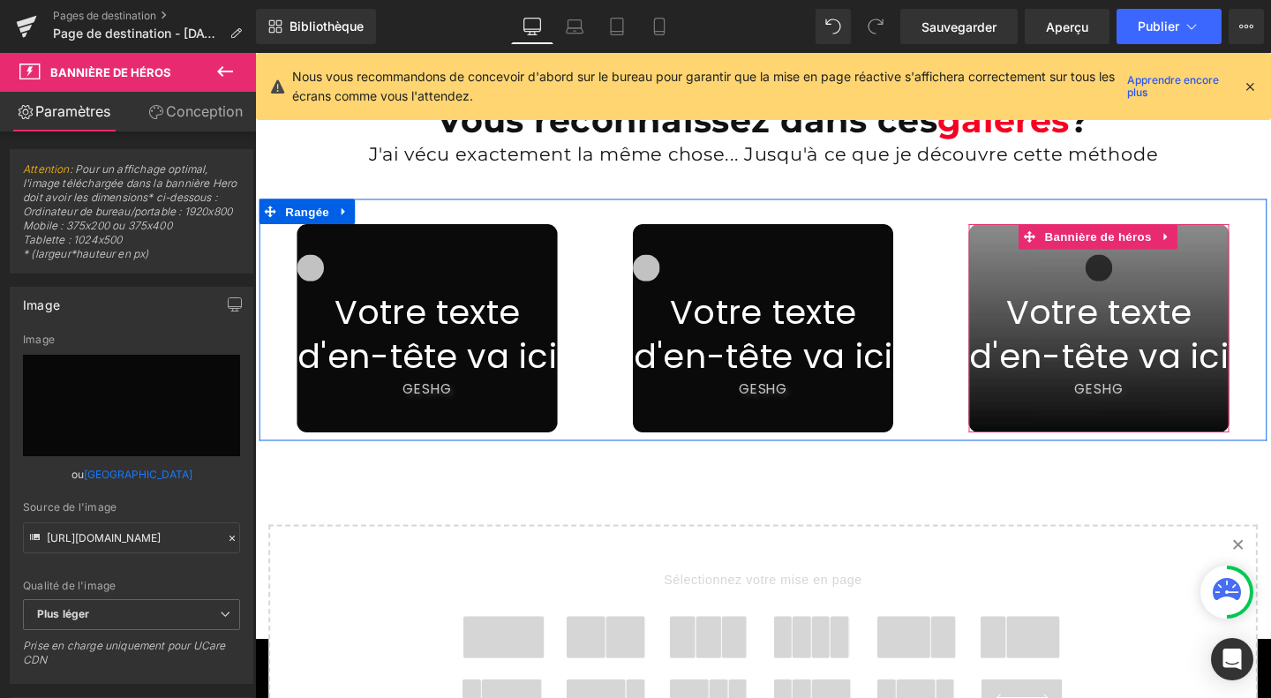
click at [1049, 233] on div "Icône Votre texte d'en-tête va ici Titre GESHG Bloc de texte" at bounding box center [1142, 342] width 274 height 219
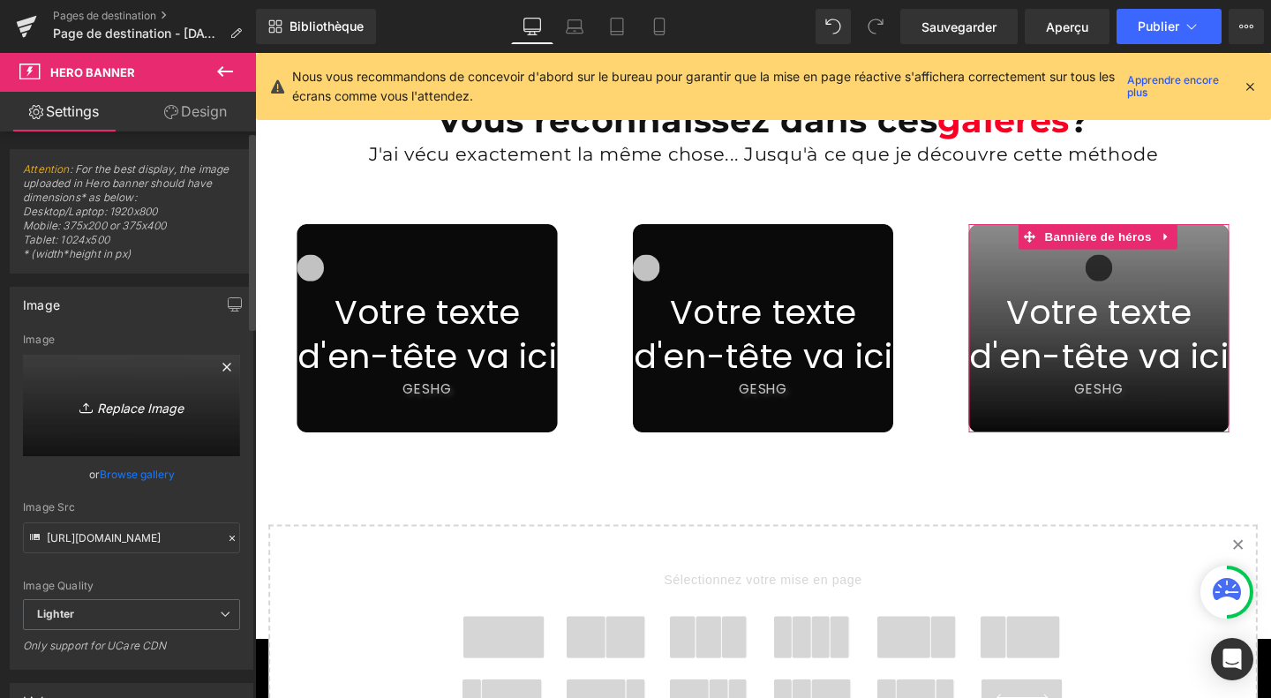
click at [99, 409] on icon "Replace Image" at bounding box center [131, 405] width 141 height 22
type input "C:\fakepath\Design sans titre (50).jpg"
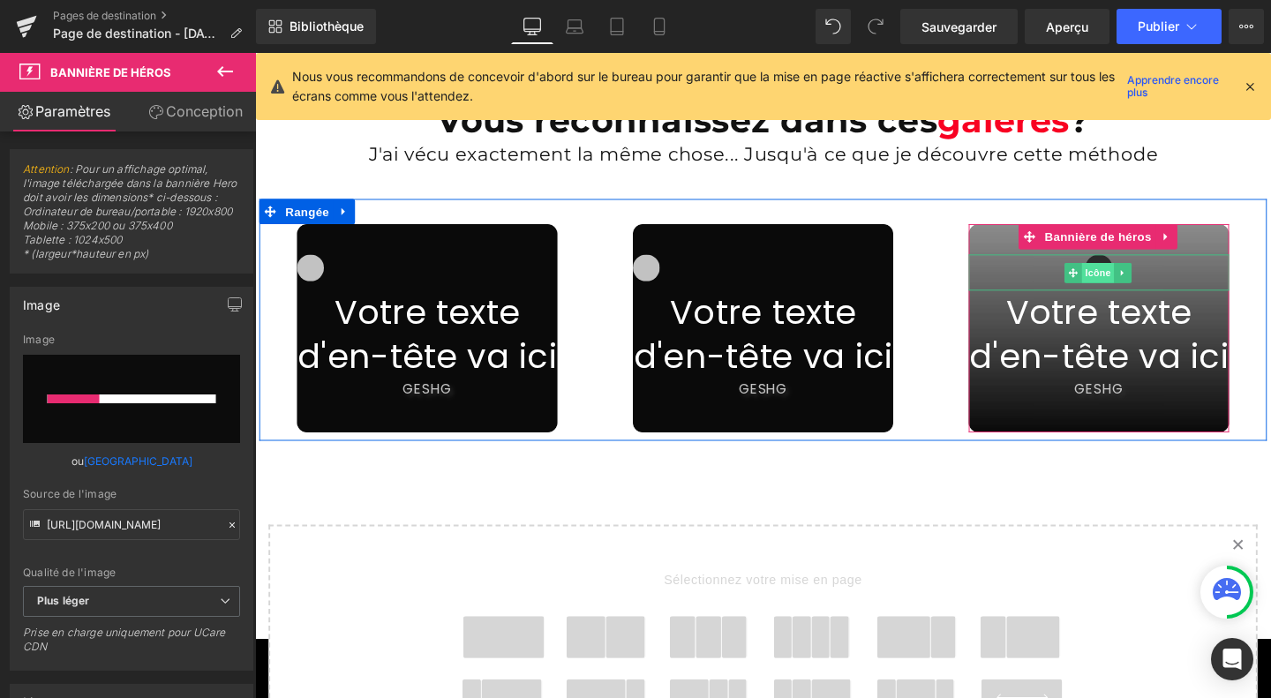
click at [1131, 274] on font "Icône" at bounding box center [1141, 284] width 26 height 21
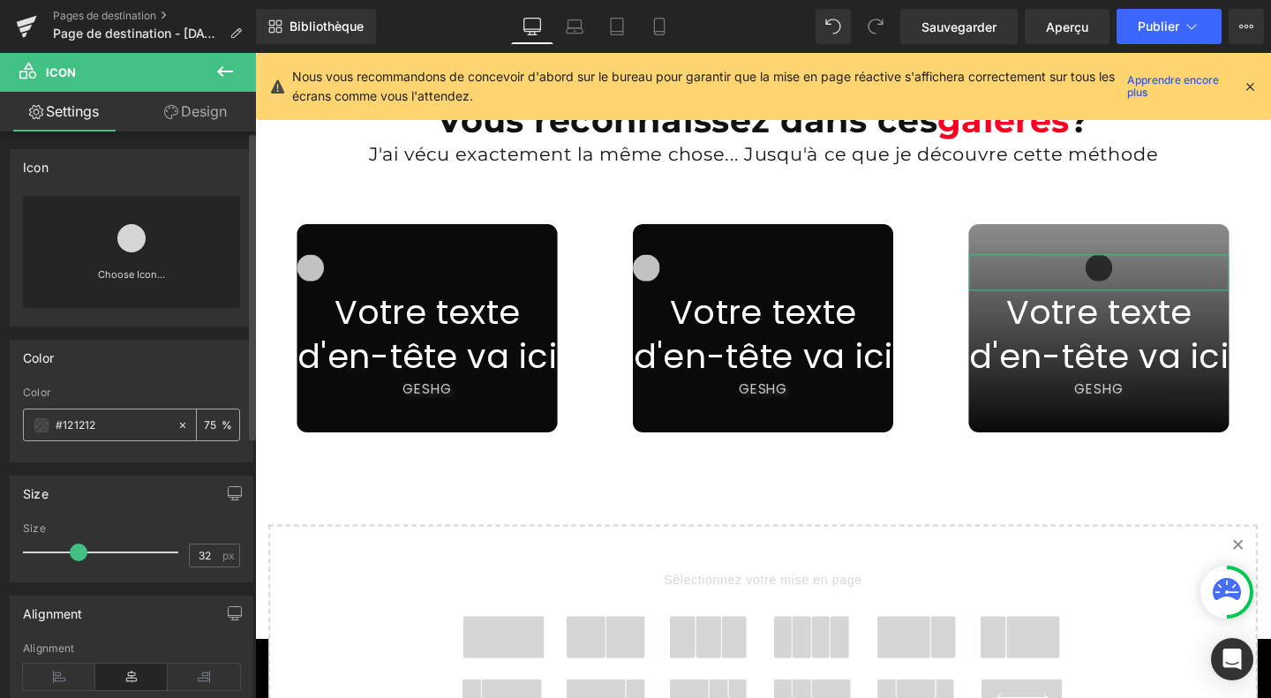
click at [37, 428] on span at bounding box center [41, 425] width 14 height 14
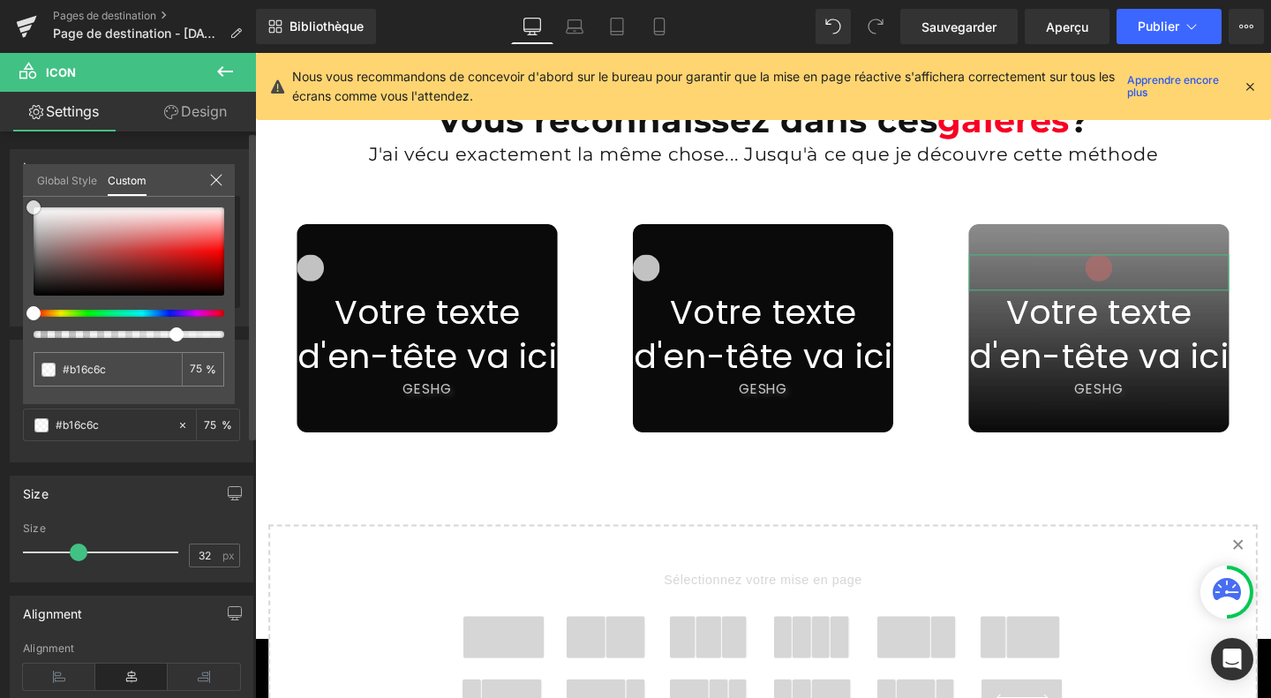
type input "#b16c6c"
type input "#f3f1f1"
drag, startPoint x: 89, startPoint y: 246, endPoint x: 31, endPoint y: 203, distance: 72.5
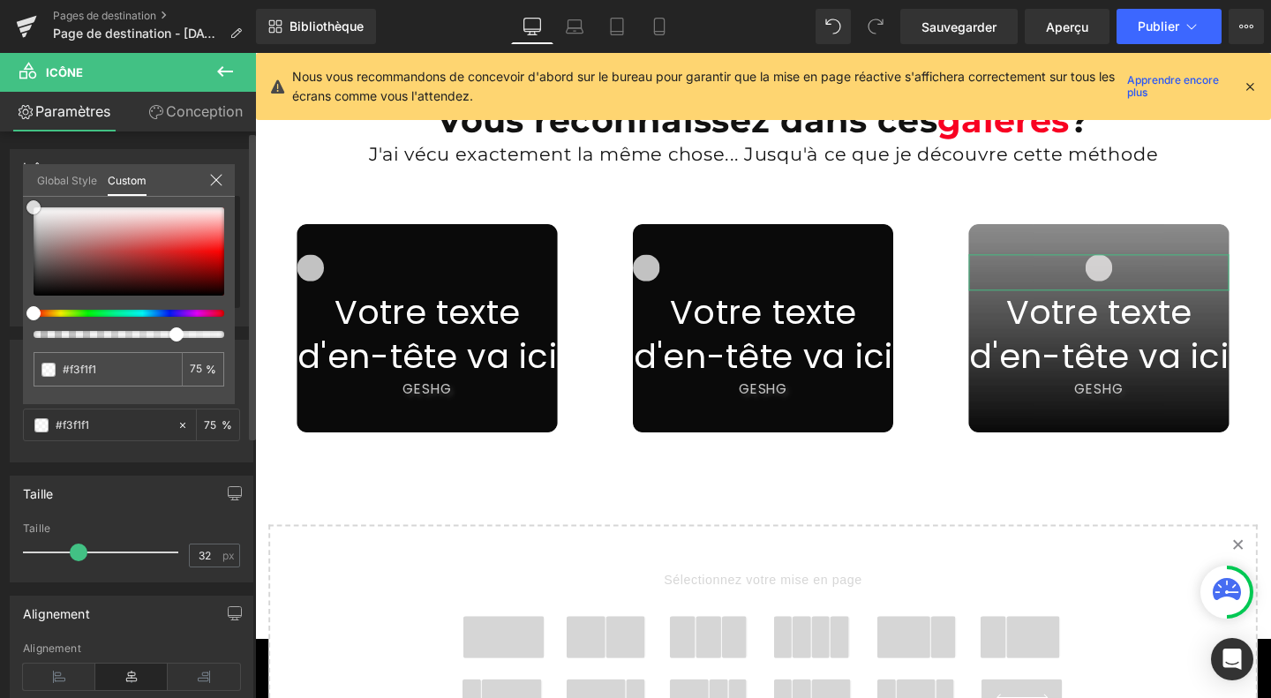
click at [34, 207] on div at bounding box center [129, 251] width 191 height 88
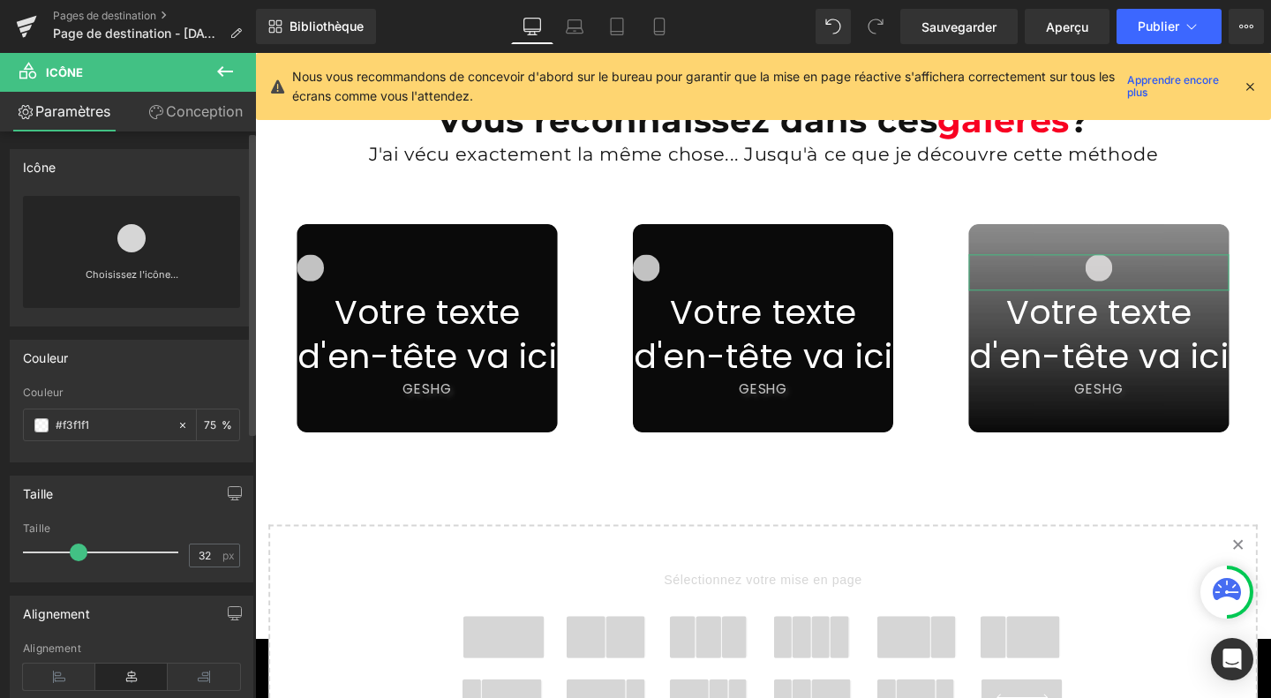
click at [42, 675] on icon at bounding box center [59, 677] width 72 height 26
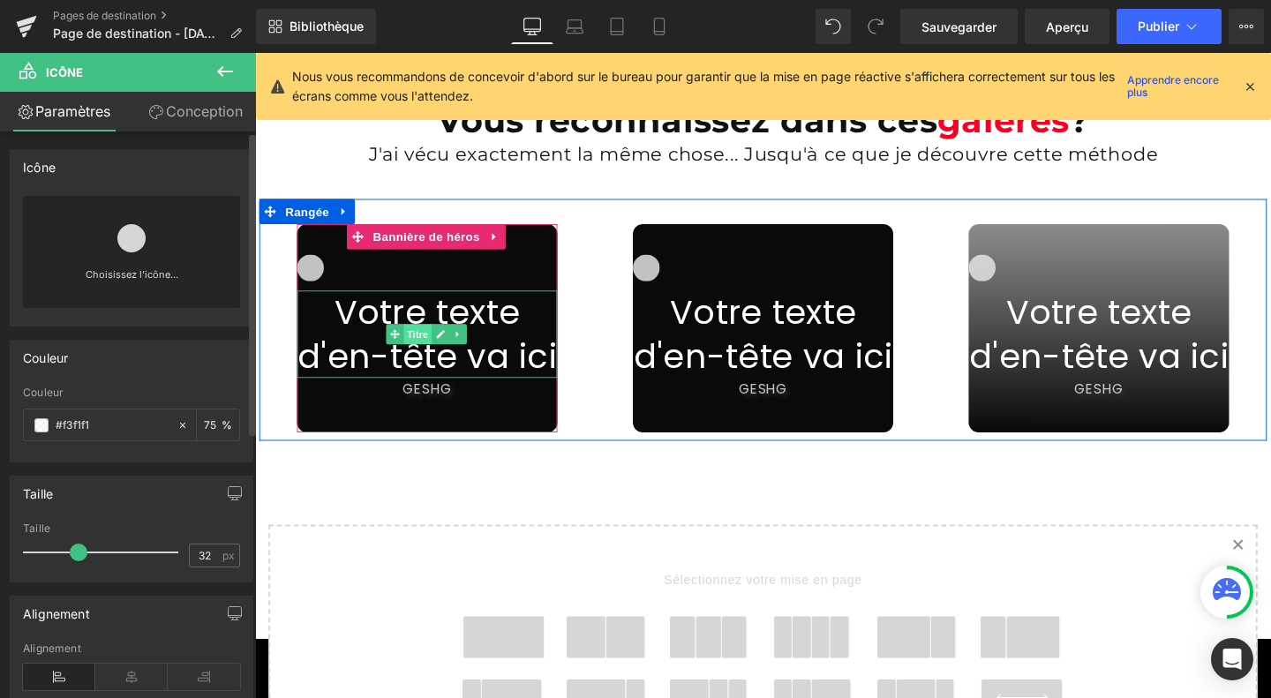
click at [416, 343] on font "Titre" at bounding box center [426, 348] width 22 height 11
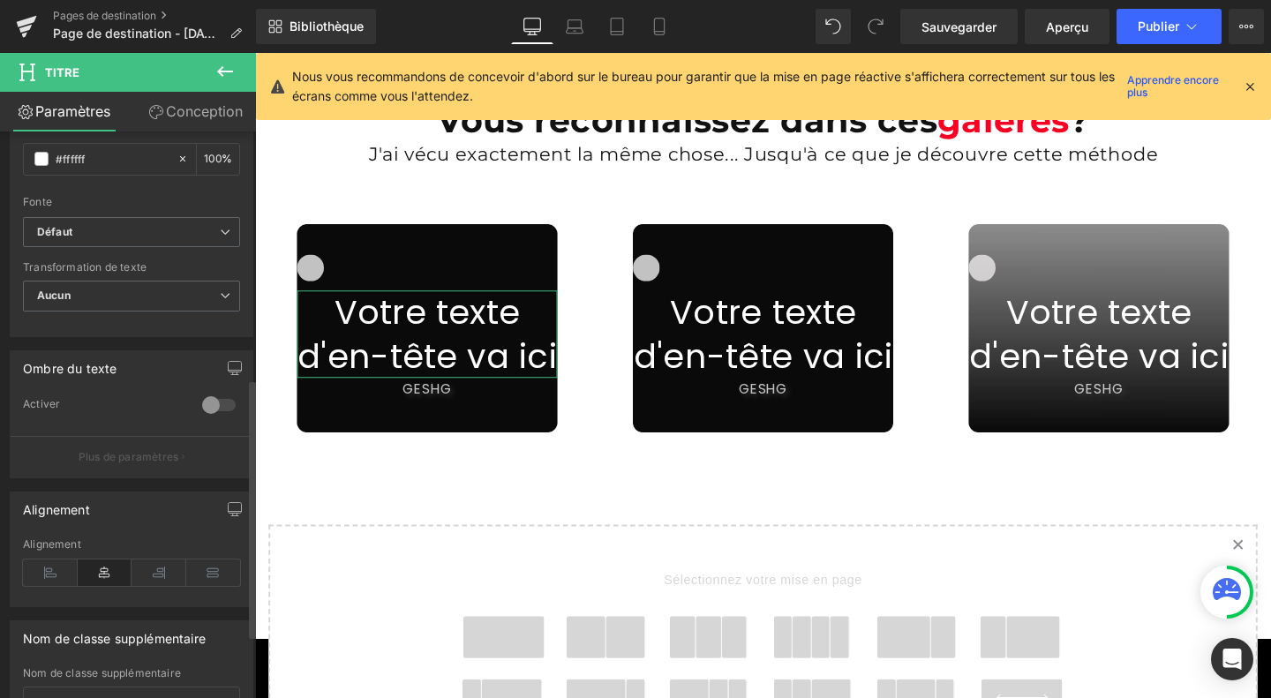
scroll to position [540, 0]
click at [36, 574] on icon at bounding box center [50, 573] width 55 height 26
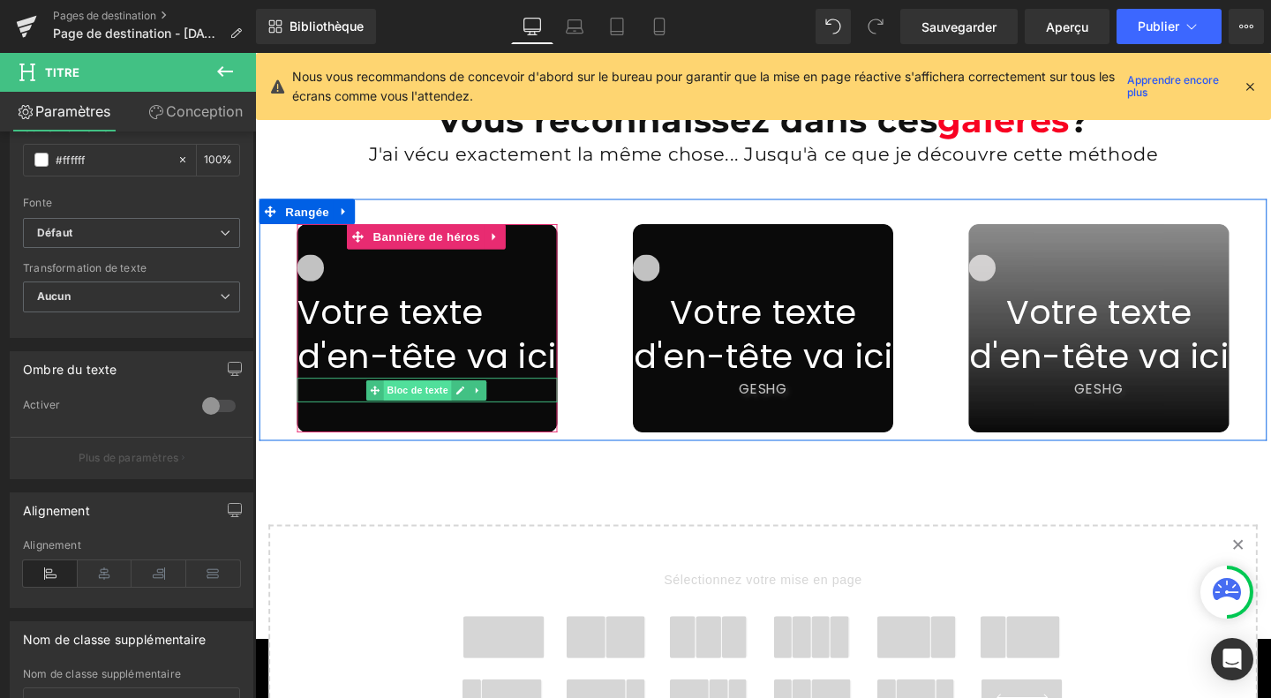
click at [419, 402] on font "Bloc de texte" at bounding box center [426, 407] width 64 height 11
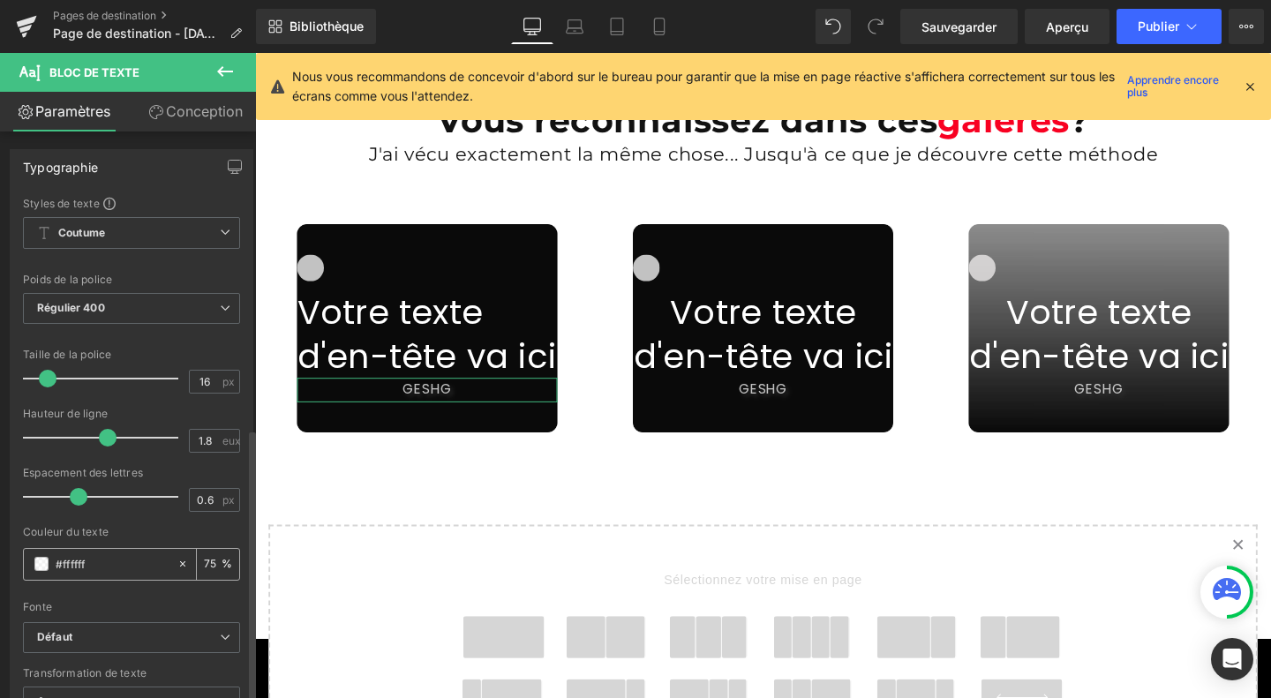
scroll to position [632, 0]
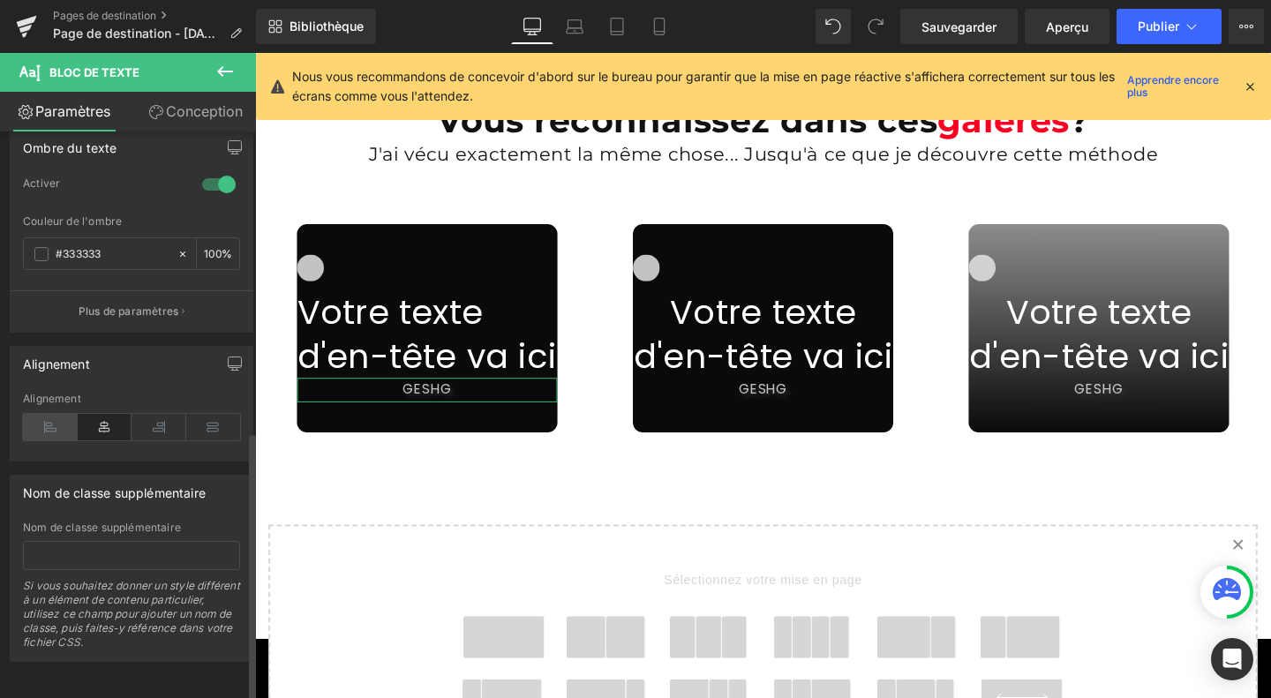
click at [39, 416] on icon at bounding box center [50, 427] width 55 height 26
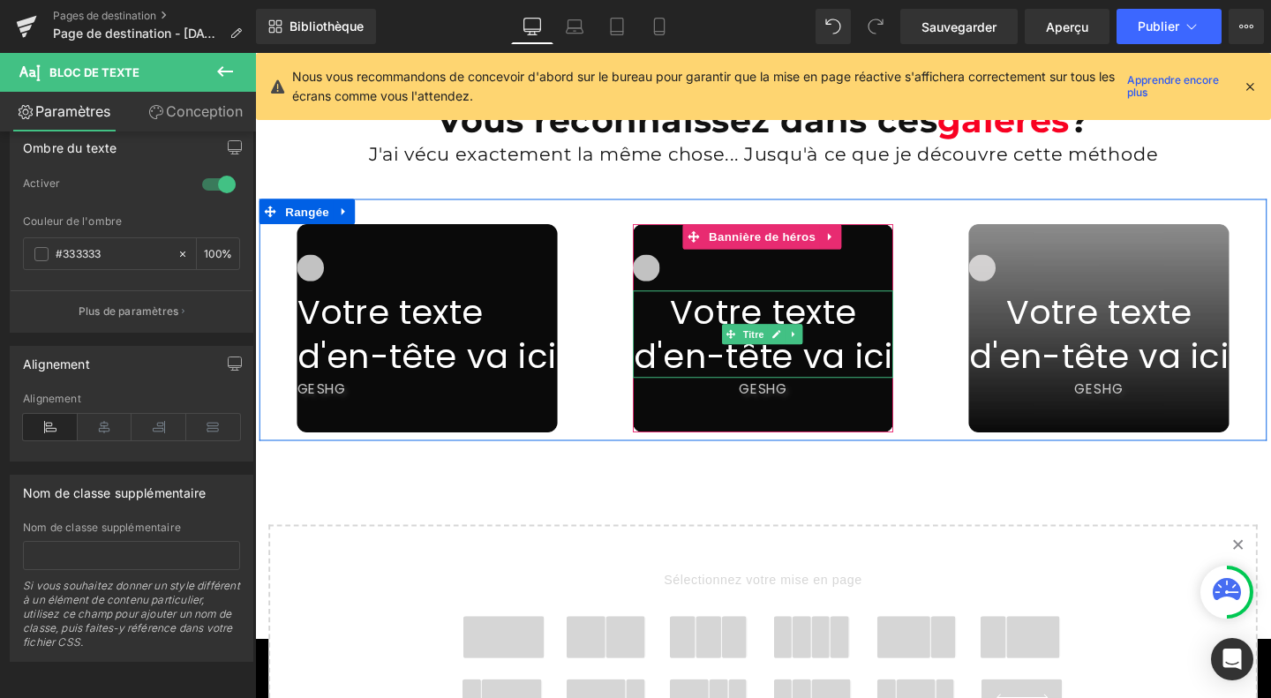
click at [713, 322] on font "Votre texte d'en-tête va ici" at bounding box center [789, 349] width 273 height 95
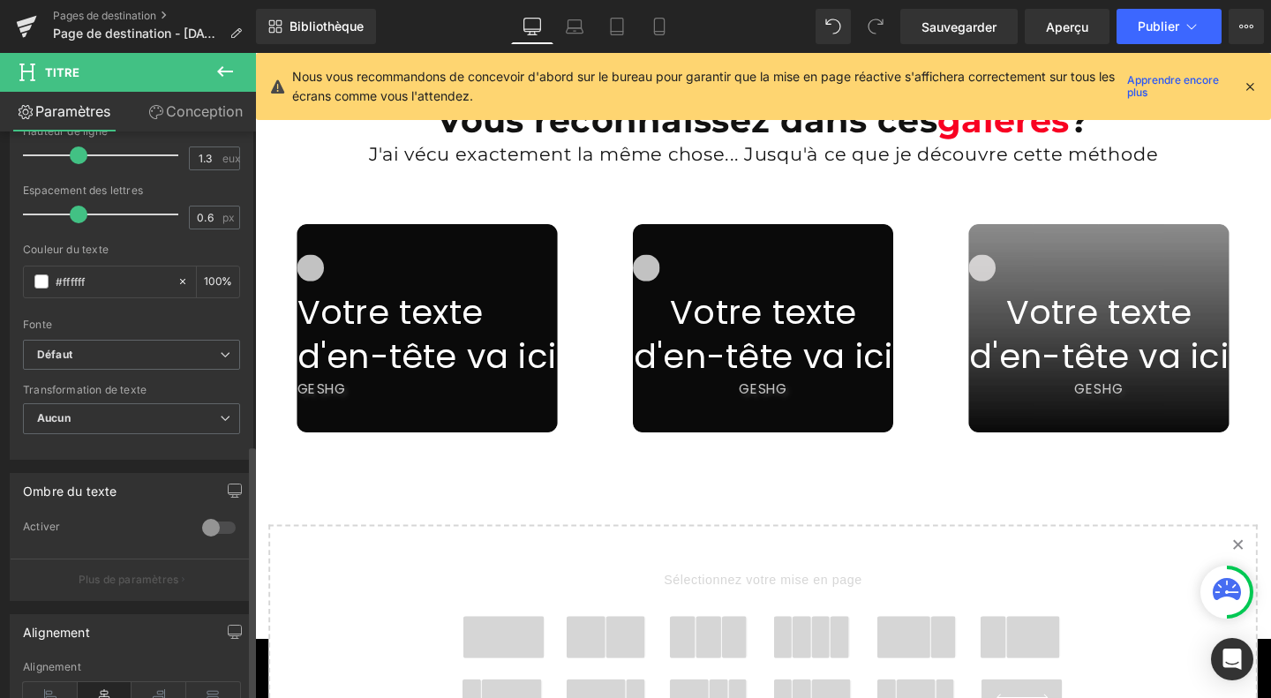
scroll to position [692, 0]
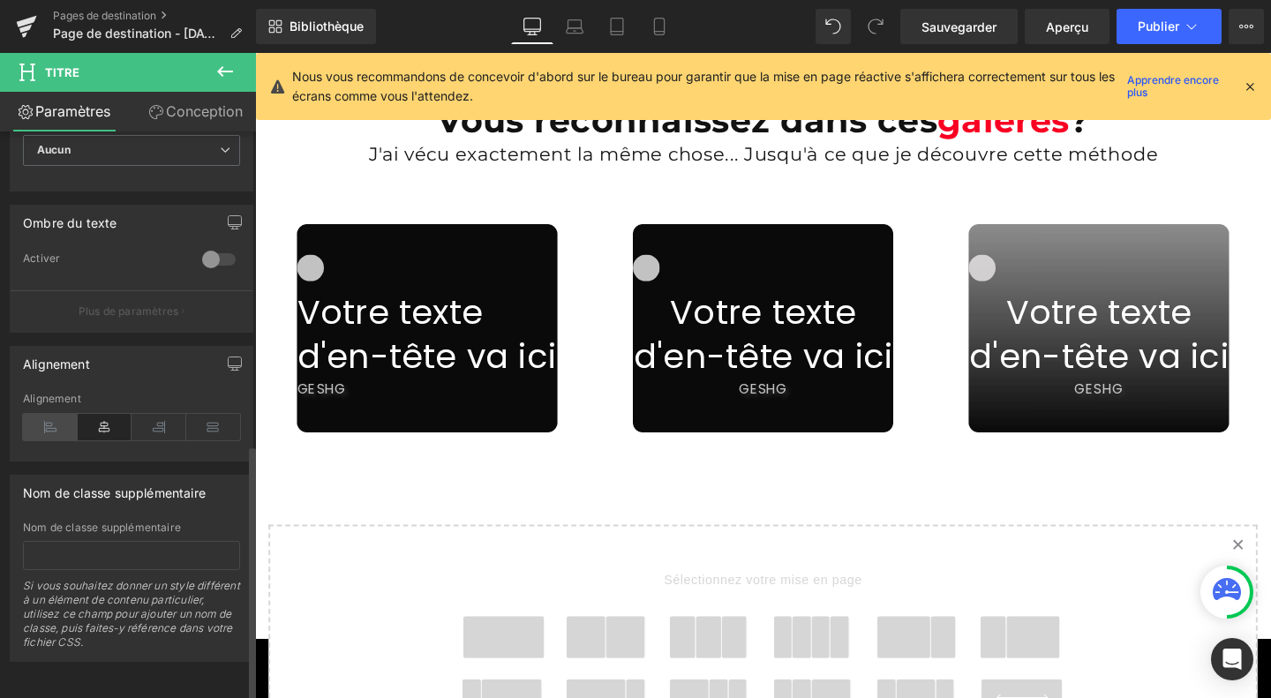
click at [49, 414] on icon at bounding box center [50, 427] width 55 height 26
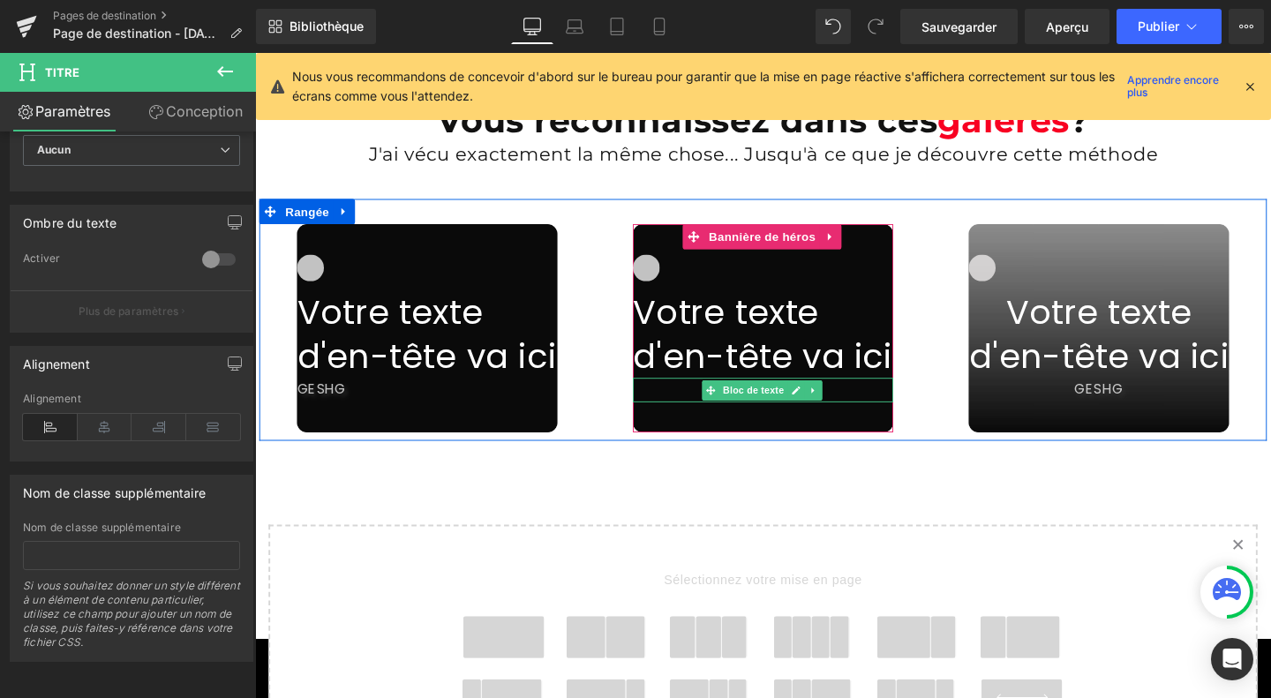
click at [795, 402] on font "Bloc de texte" at bounding box center [778, 407] width 64 height 11
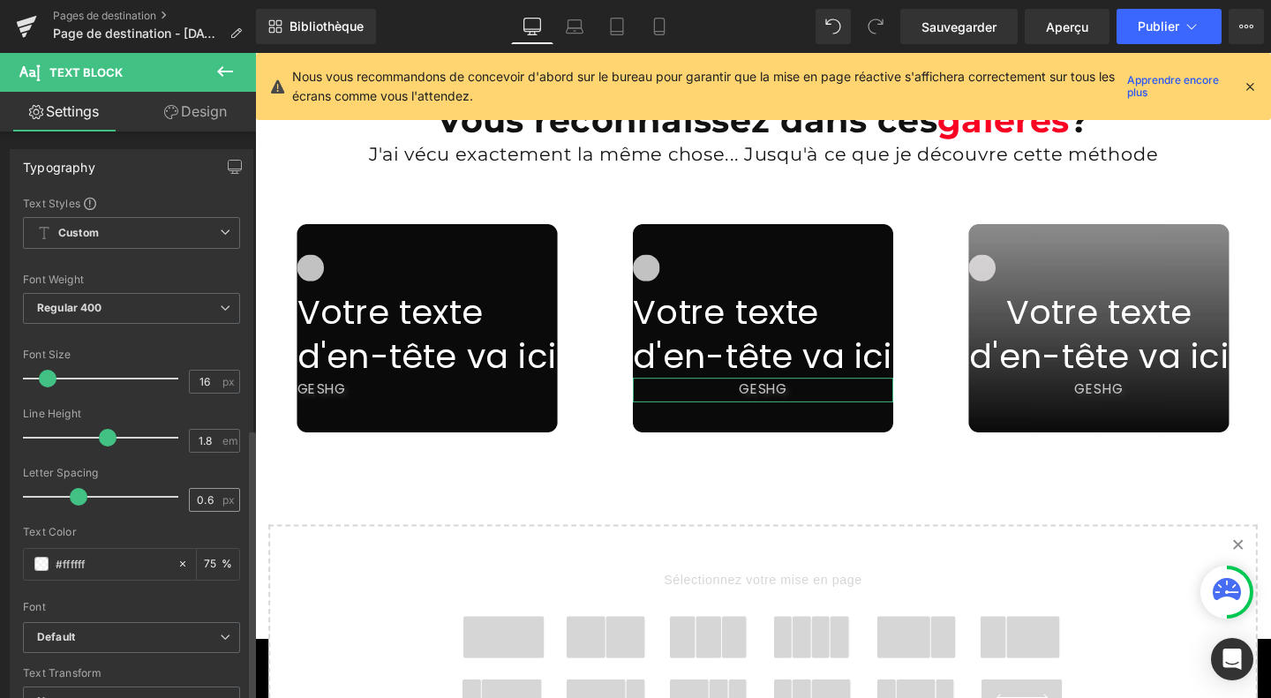
scroll to position [618, 0]
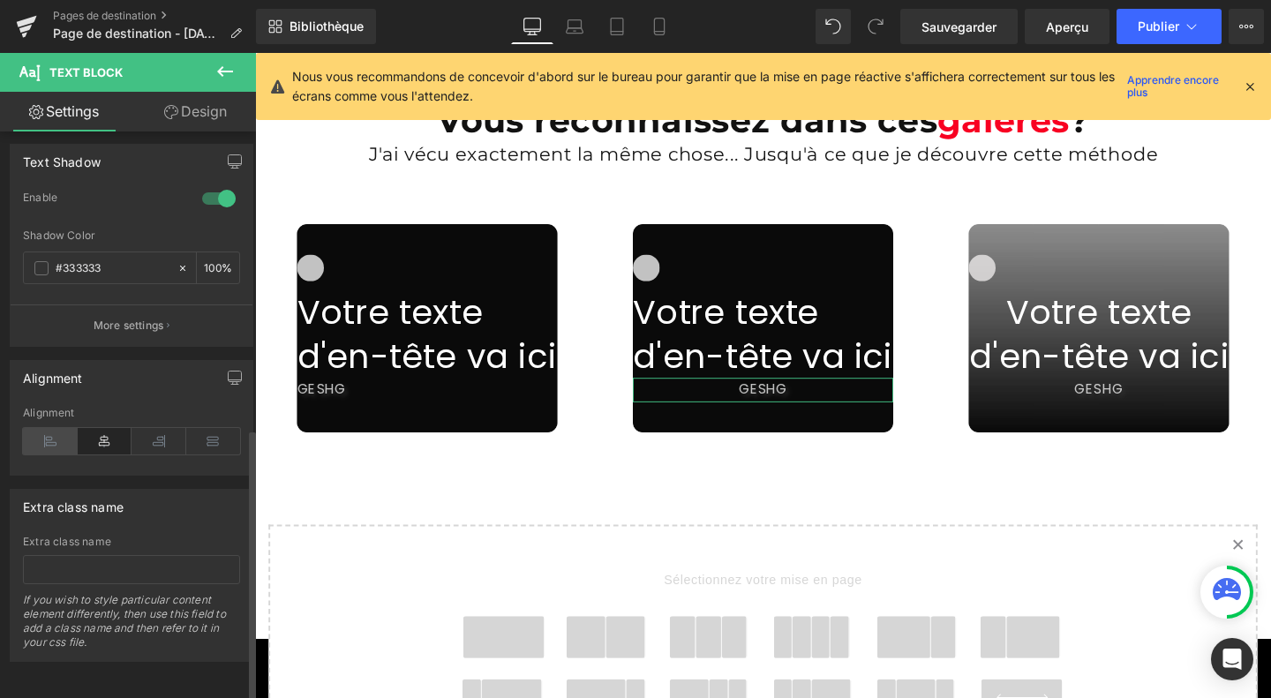
click at [57, 438] on icon at bounding box center [50, 441] width 55 height 26
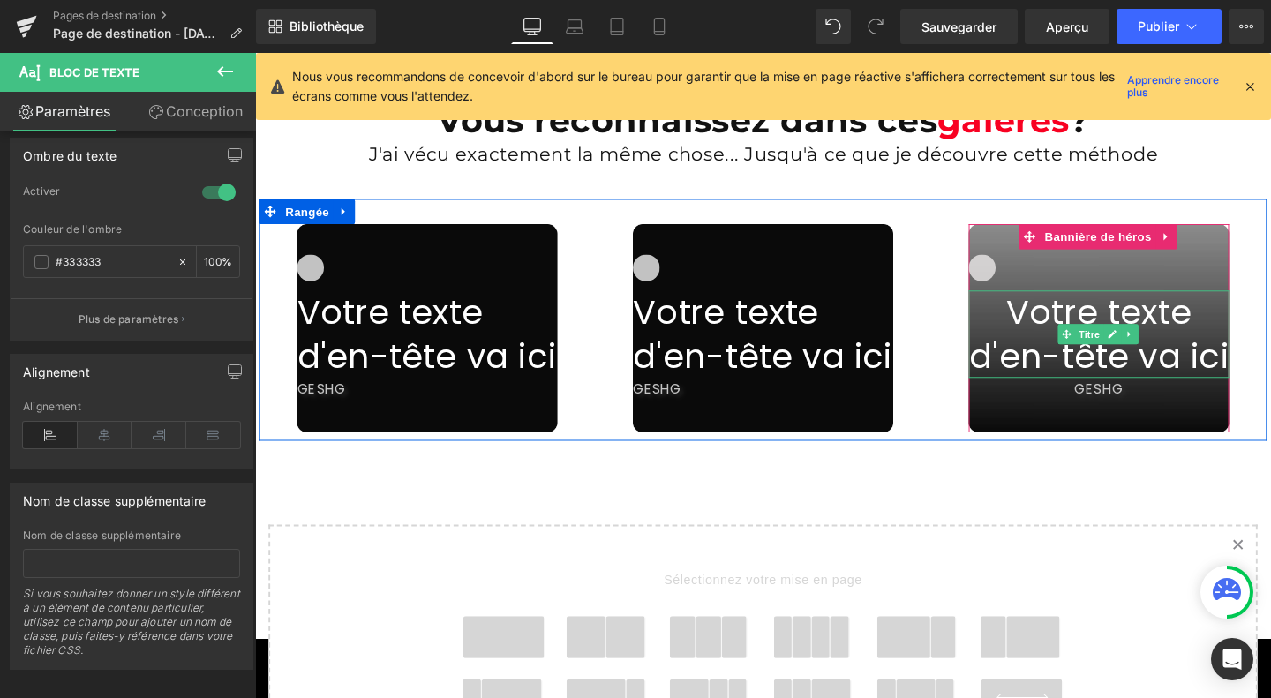
click at [1143, 312] on font "Votre texte d'en-tête va ici" at bounding box center [1142, 349] width 273 height 95
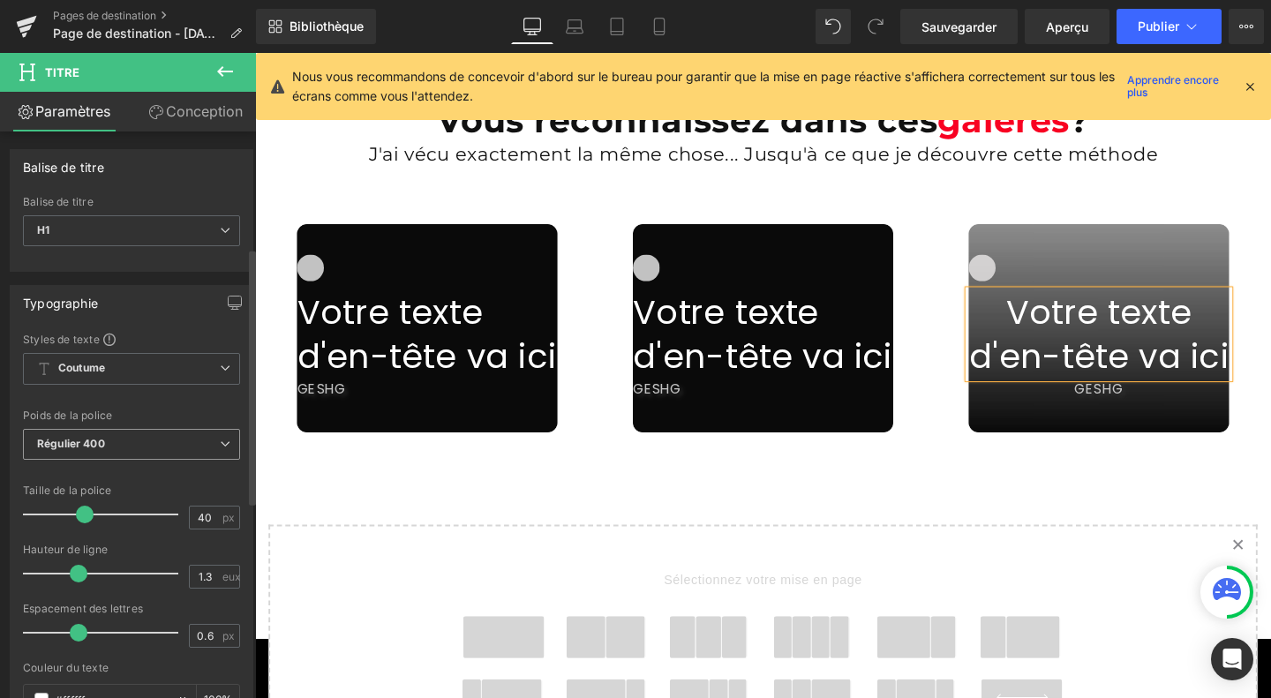
scroll to position [692, 0]
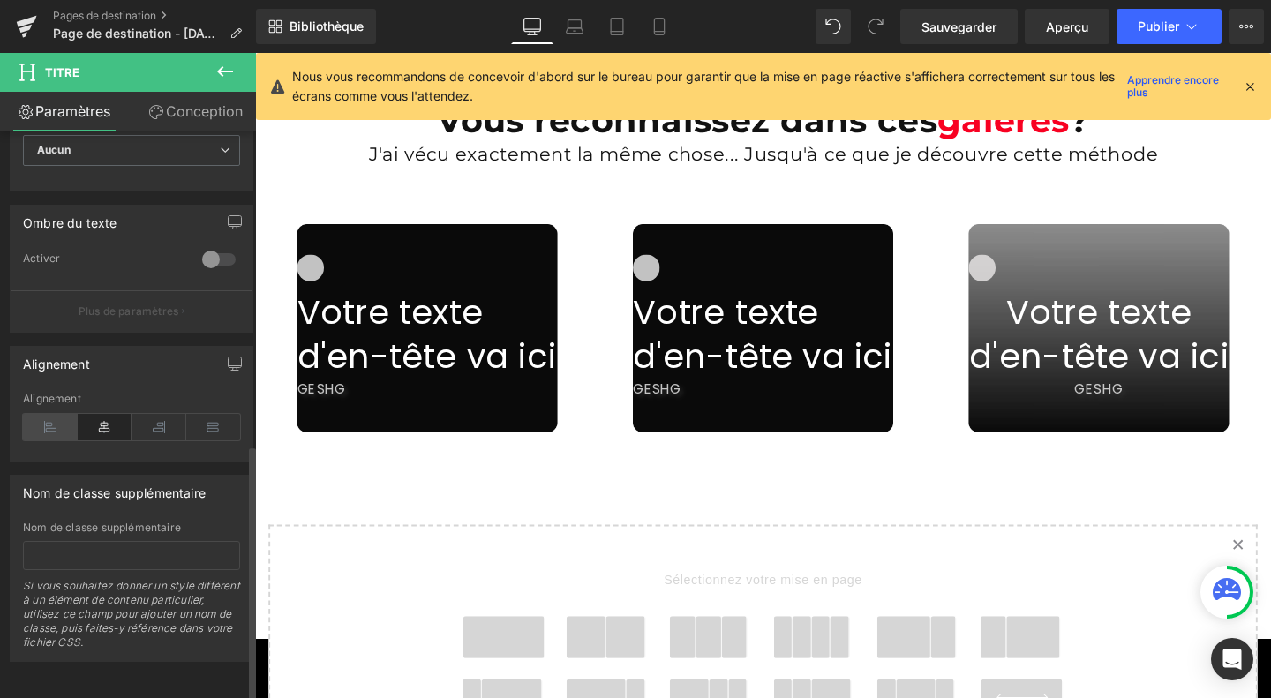
click at [49, 416] on icon at bounding box center [50, 427] width 55 height 26
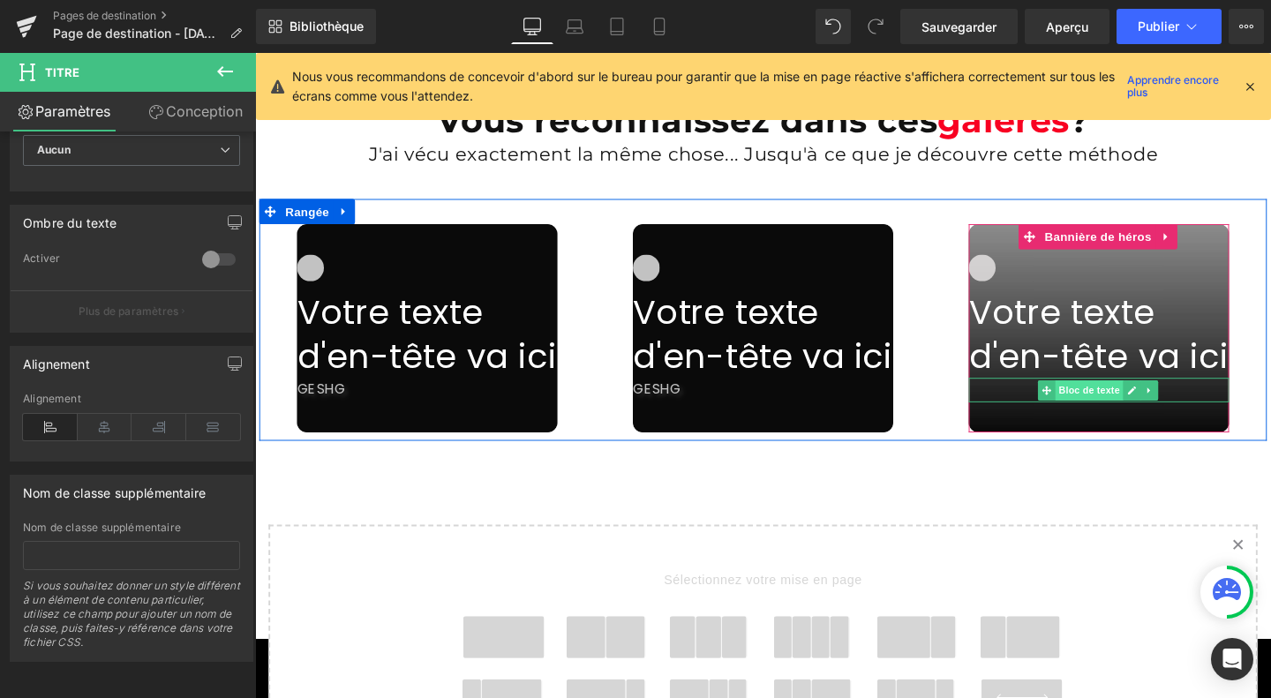
click at [1130, 402] on font "Bloc de texte" at bounding box center [1131, 407] width 64 height 11
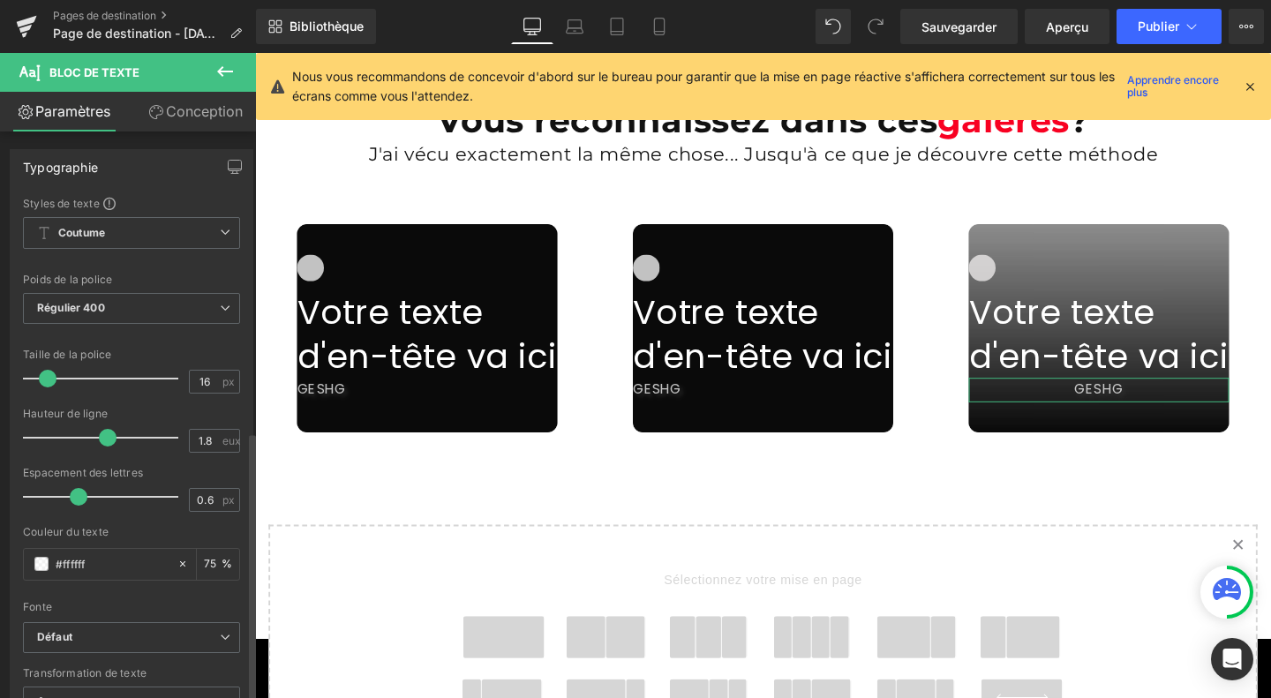
scroll to position [632, 0]
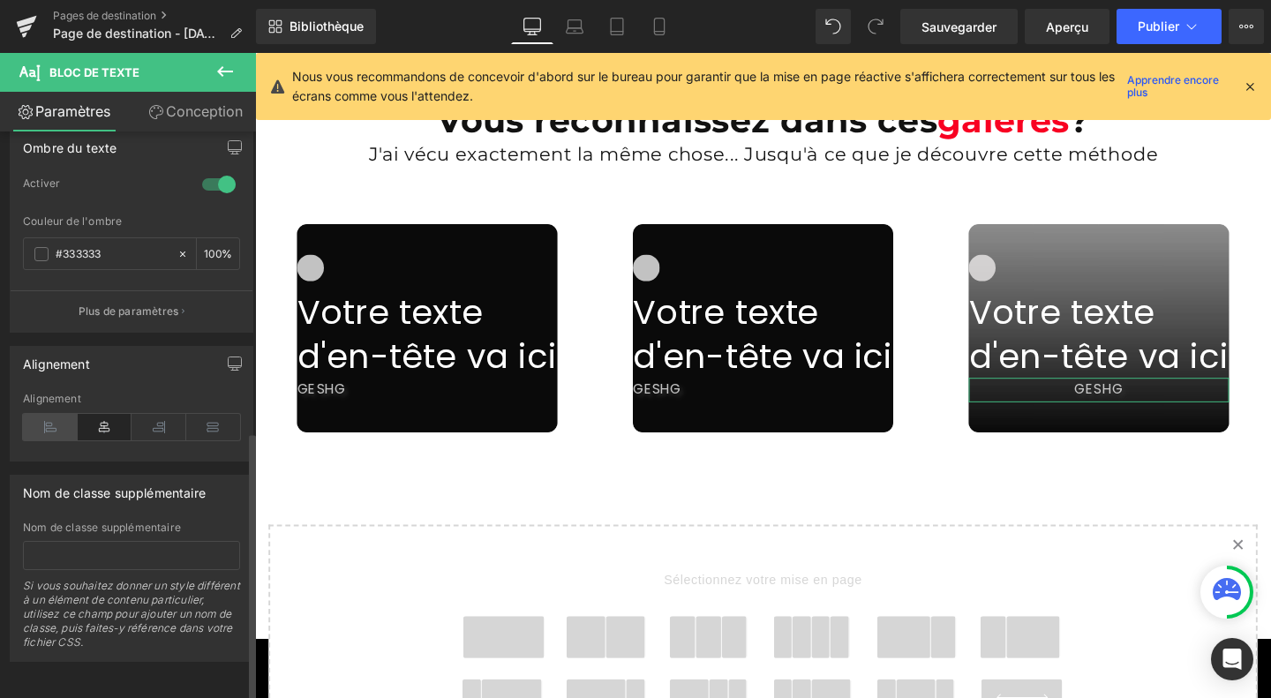
click at [41, 419] on icon at bounding box center [50, 427] width 55 height 26
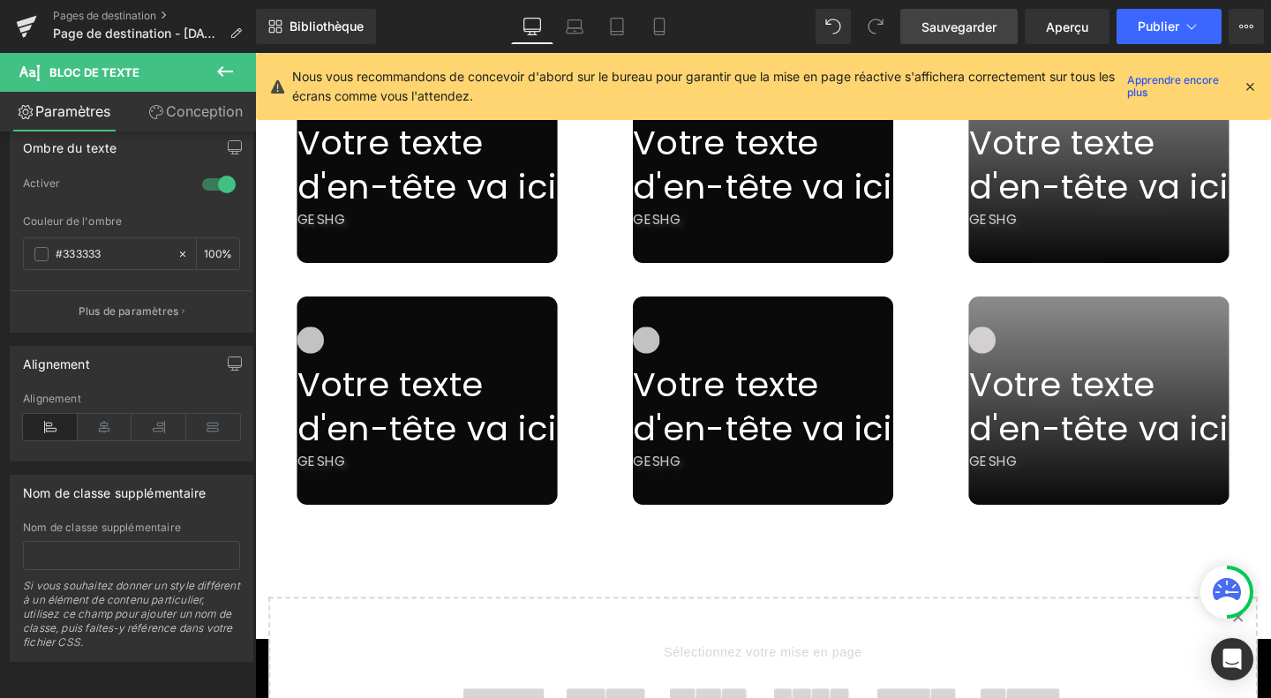
scroll to position [6489, 0]
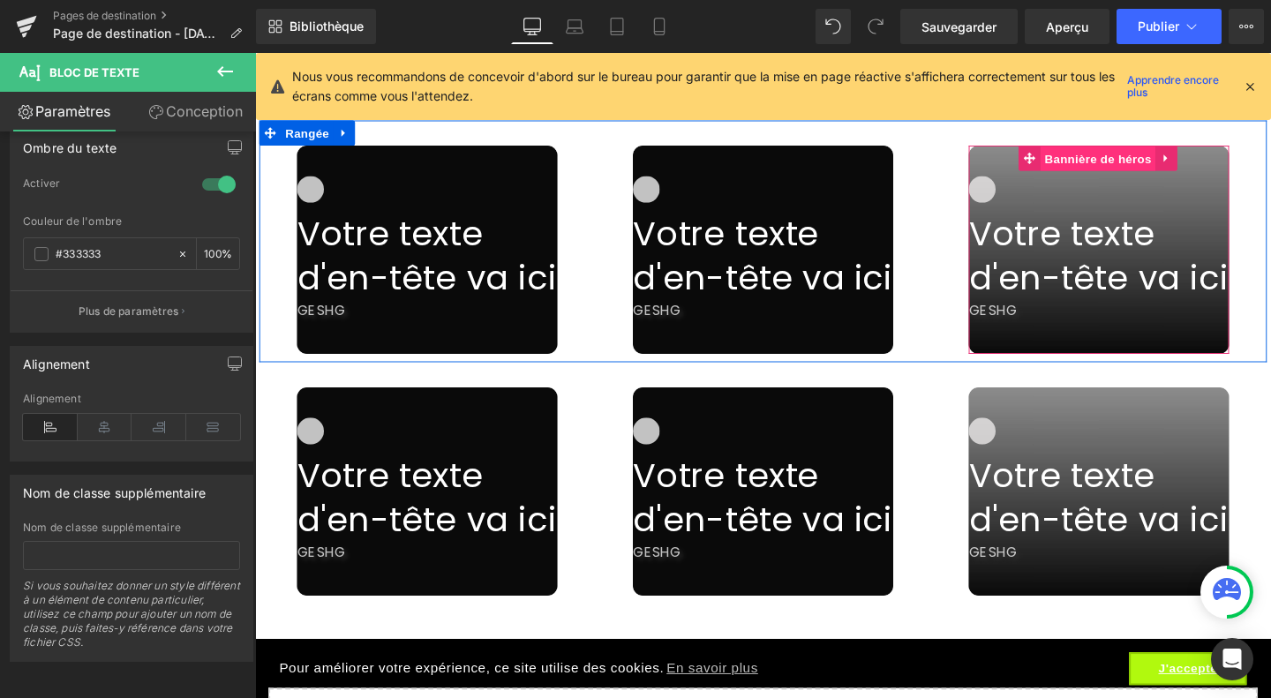
click at [1151, 157] on font "Bannière de héros" at bounding box center [1140, 164] width 112 height 14
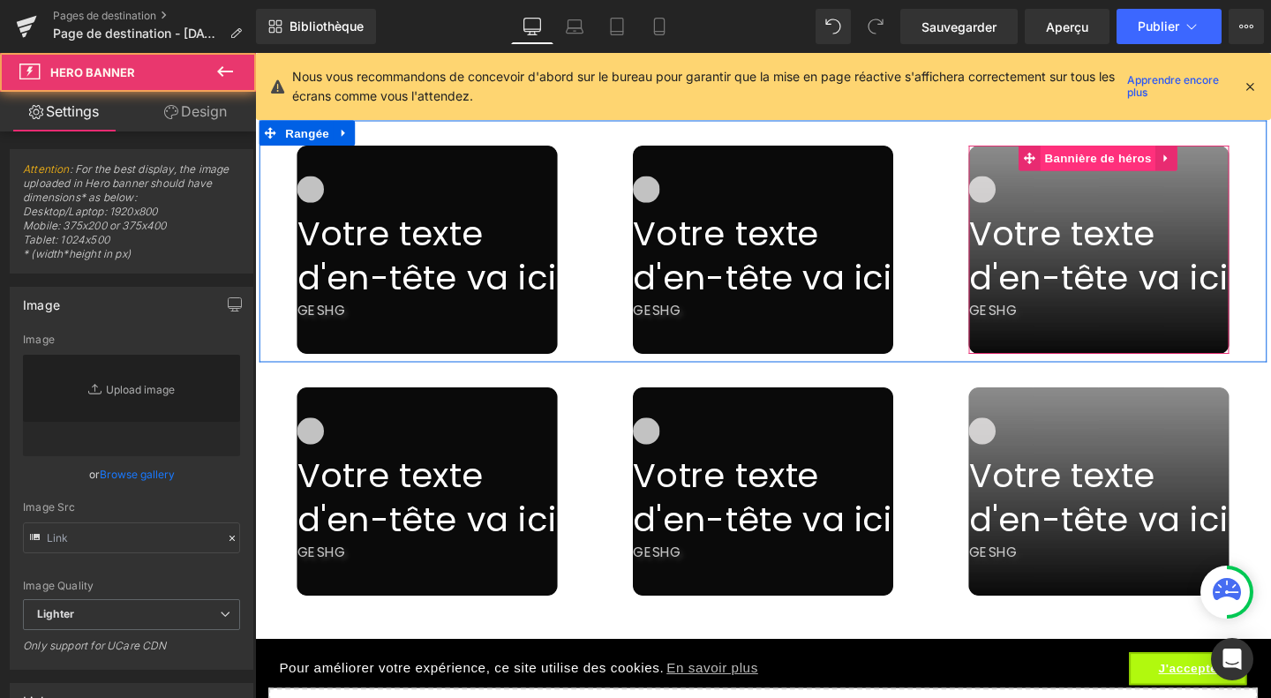
type input "[URL][DOMAIN_NAME]"
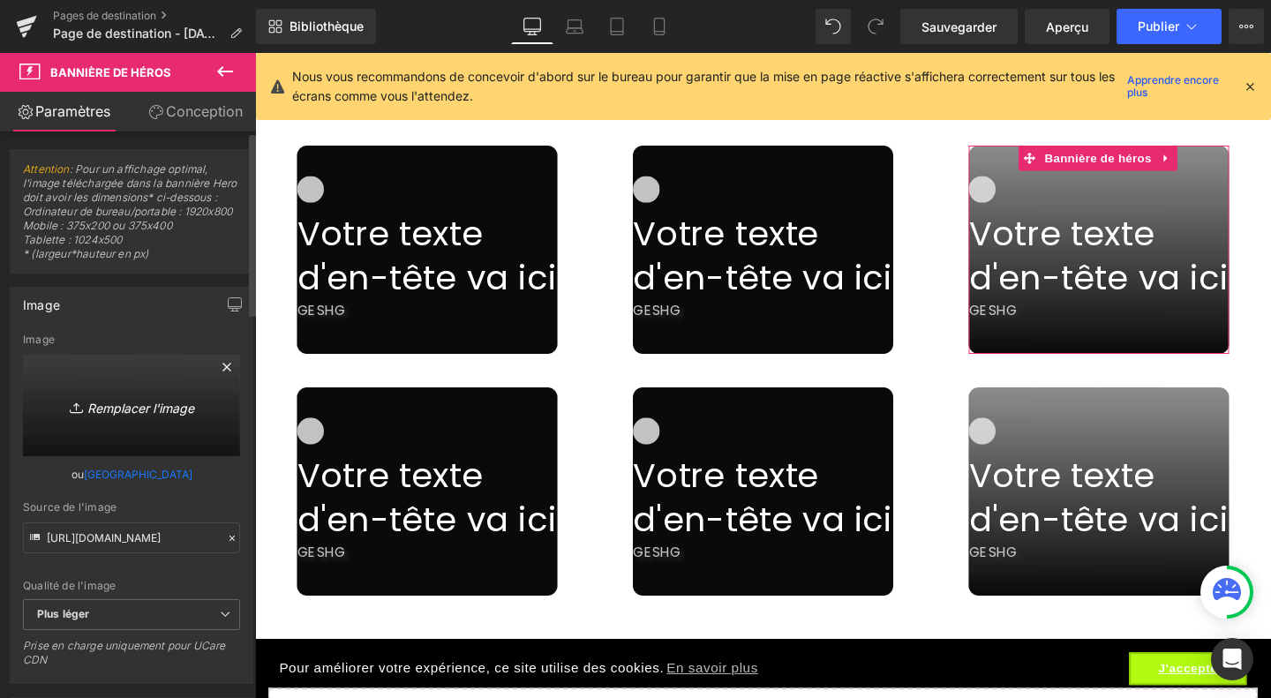
click at [145, 415] on font "Remplacer l'image" at bounding box center [140, 407] width 107 height 15
type input "C:\fakepath\Design sans titre (50).jpg"
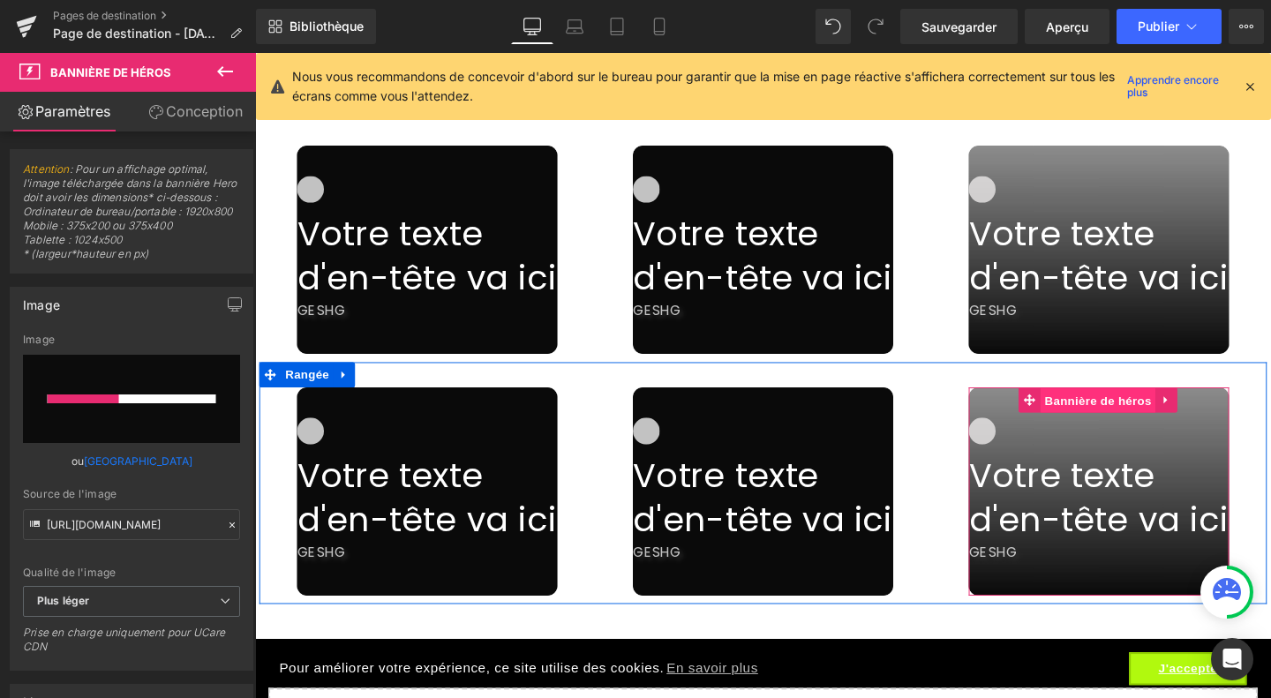
click at [1107, 411] on font "Bannière de héros" at bounding box center [1140, 418] width 112 height 14
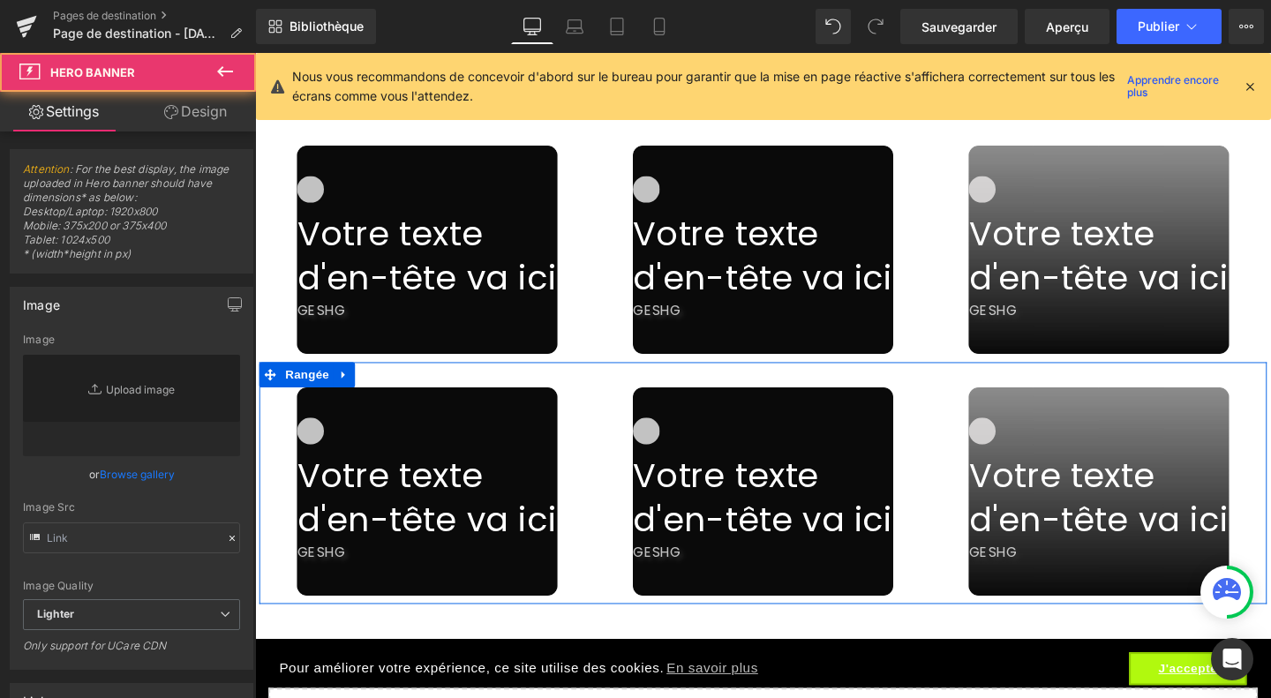
type input "[URL][DOMAIN_NAME]"
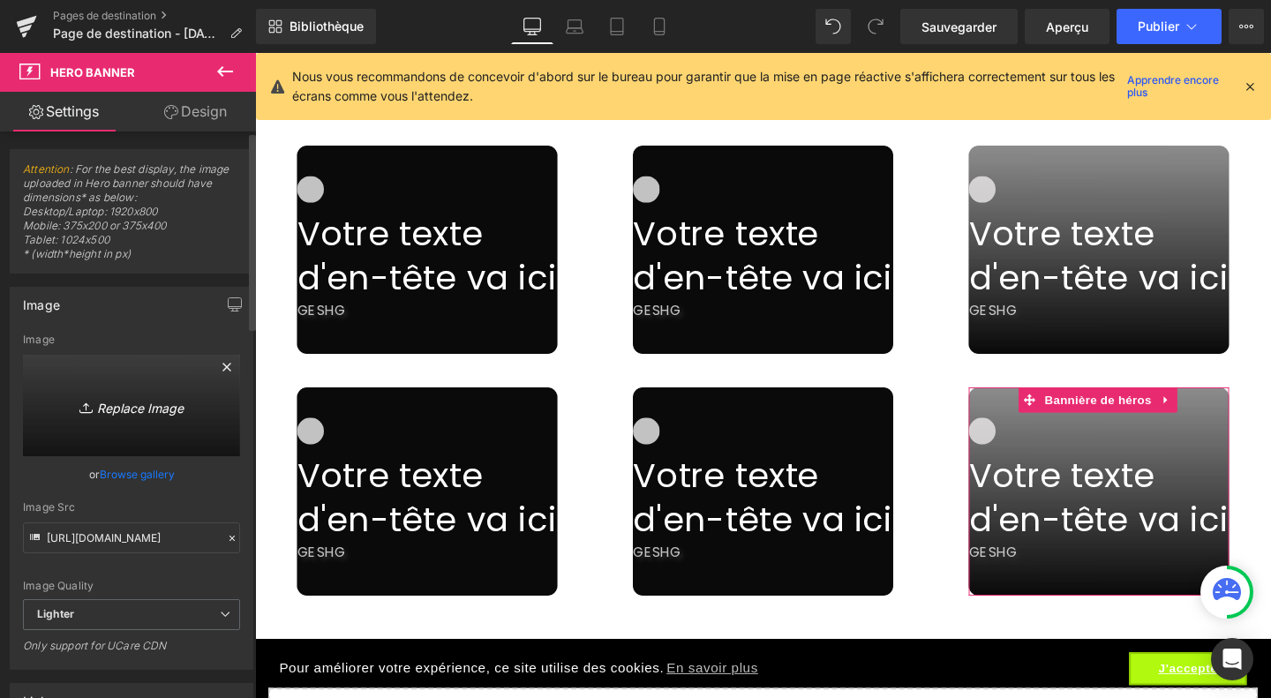
click at [124, 403] on icon "Replace Image" at bounding box center [131, 405] width 141 height 22
type input "C:\fakepath\Design sans titre (50).jpg"
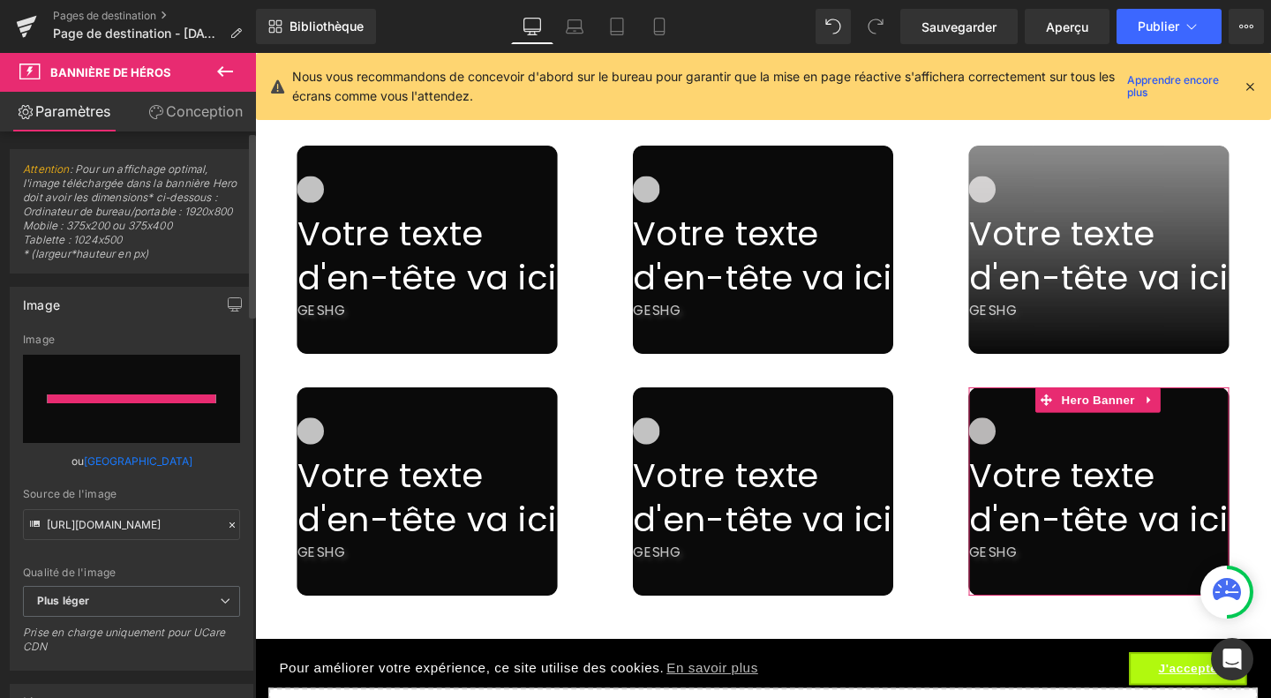
type input "[URL][DOMAIN_NAME]"
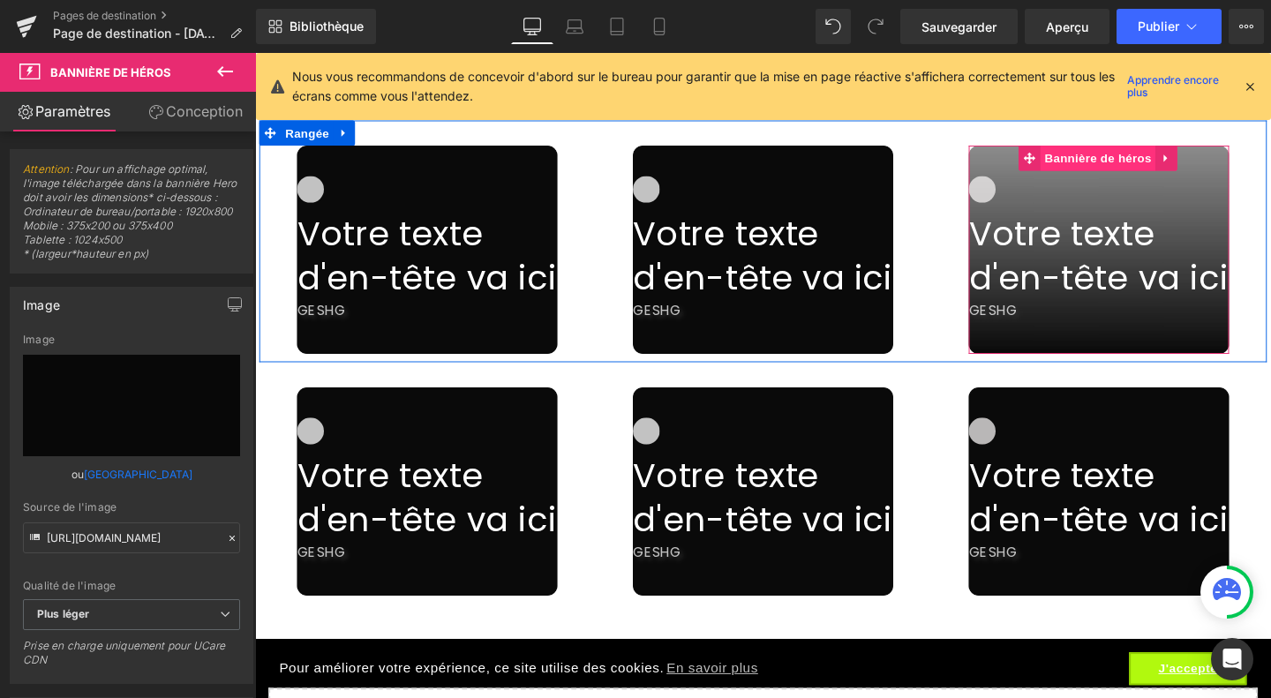
click at [1161, 154] on font "Bannière de héros" at bounding box center [1140, 163] width 112 height 26
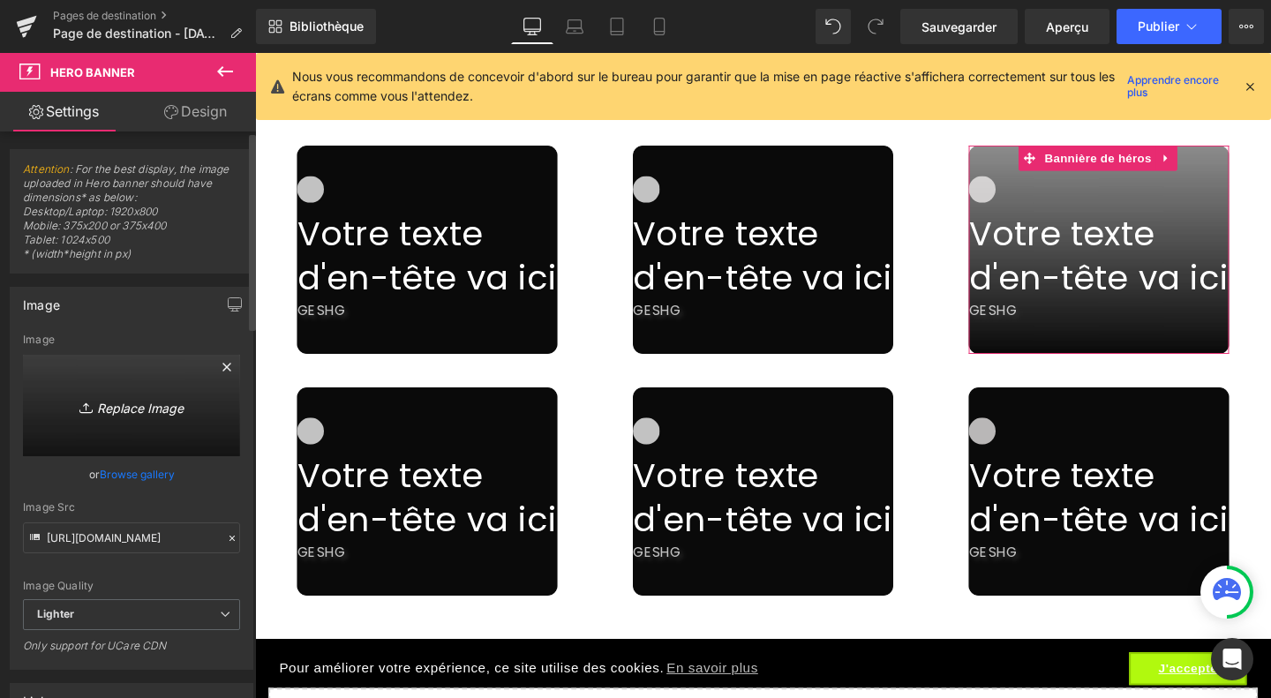
click at [83, 384] on link "Replace Image" at bounding box center [131, 405] width 217 height 101
type input "C:\fakepath\Design sans titre (50).jpg"
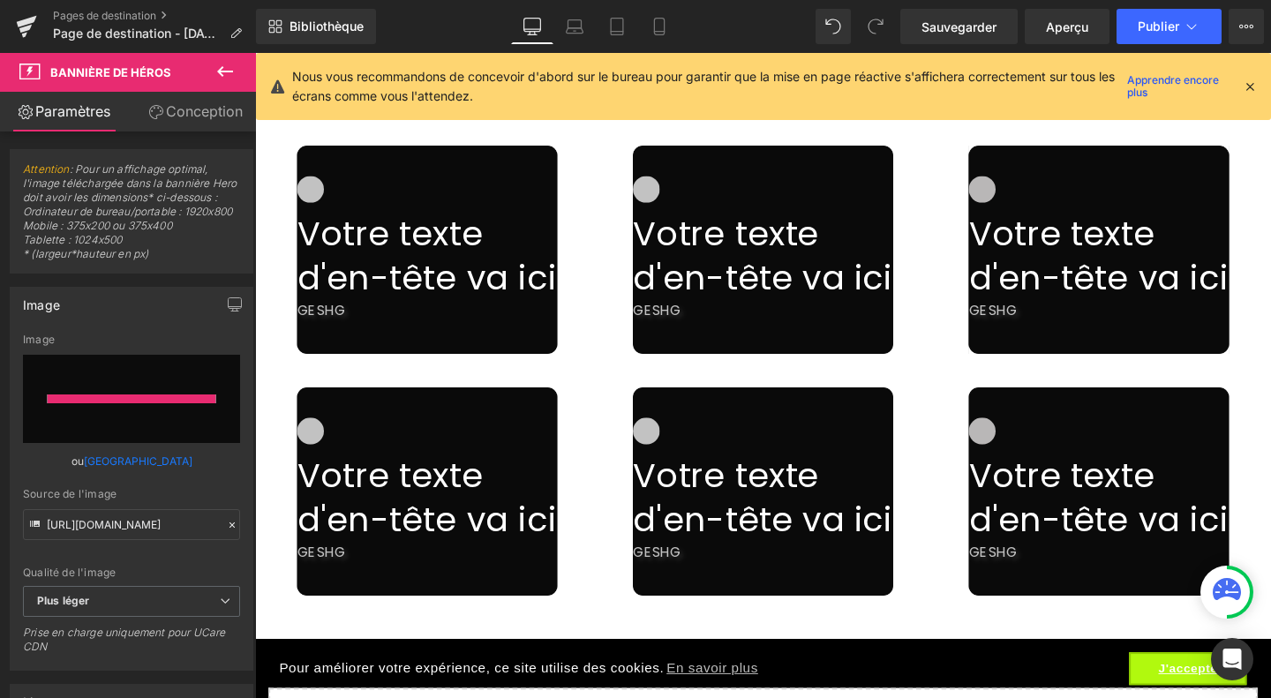
type input "[URL][DOMAIN_NAME]"
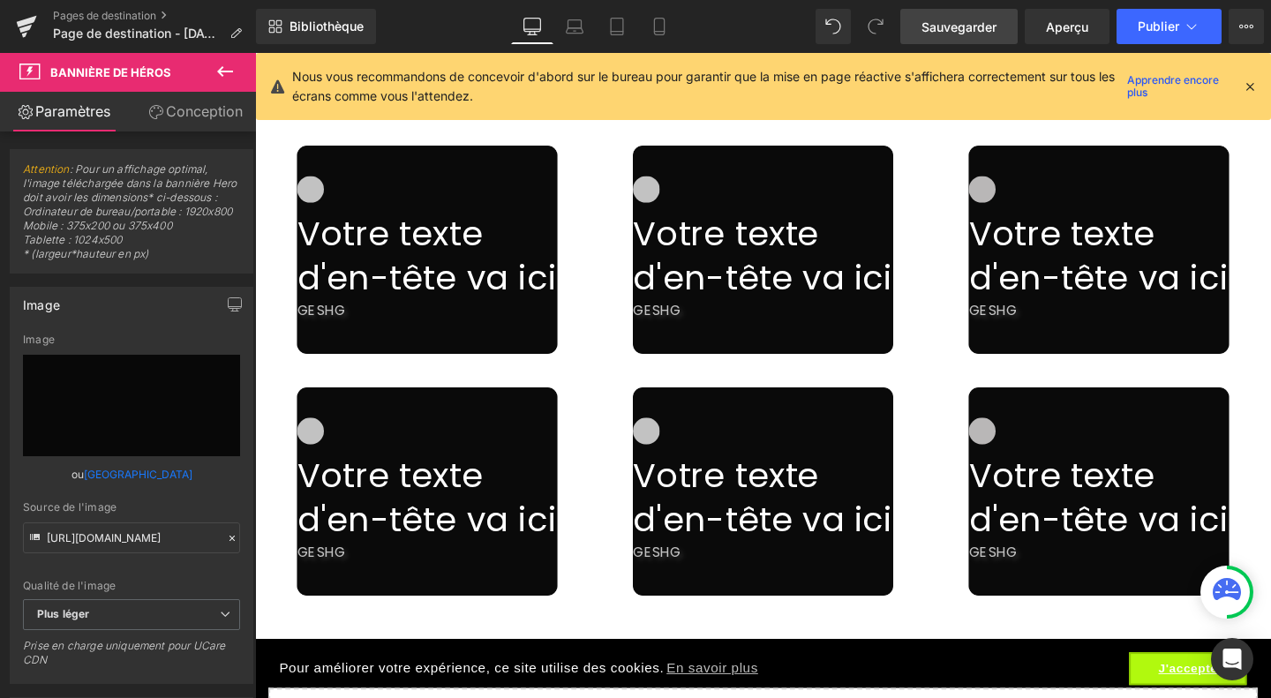
click at [942, 18] on span "Sauvegarder" at bounding box center [958, 27] width 75 height 19
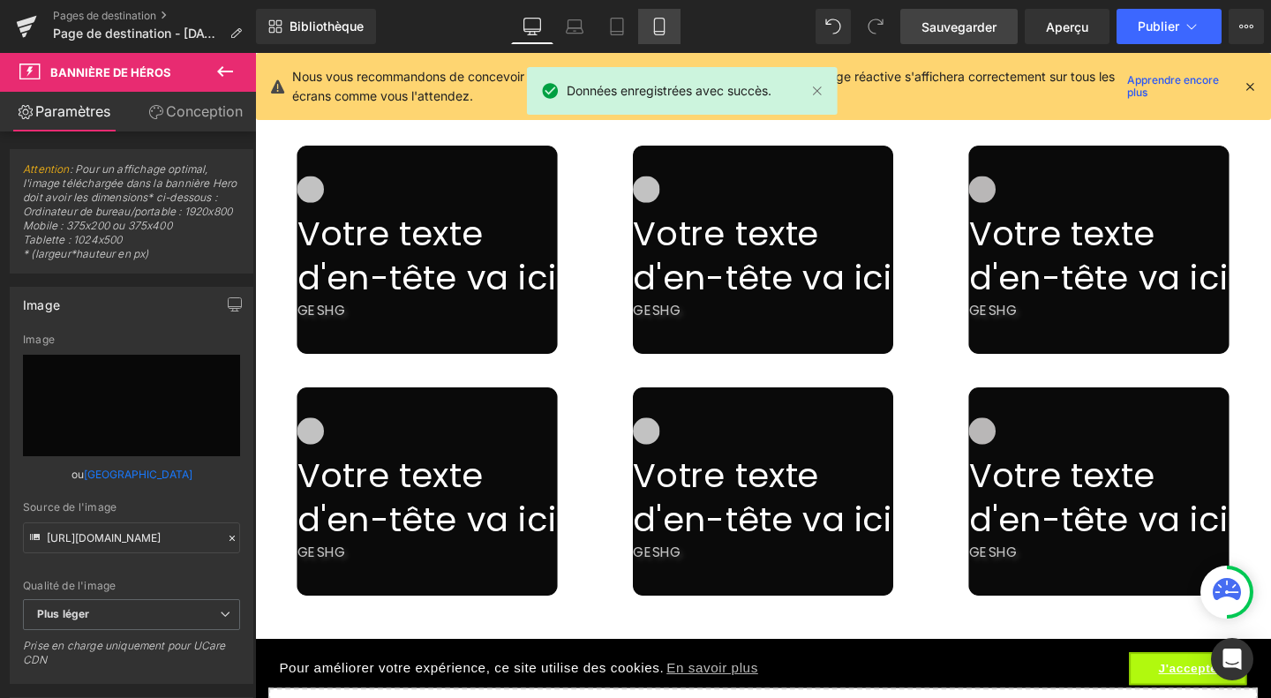
click at [667, 34] on link "Mobile" at bounding box center [659, 26] width 42 height 35
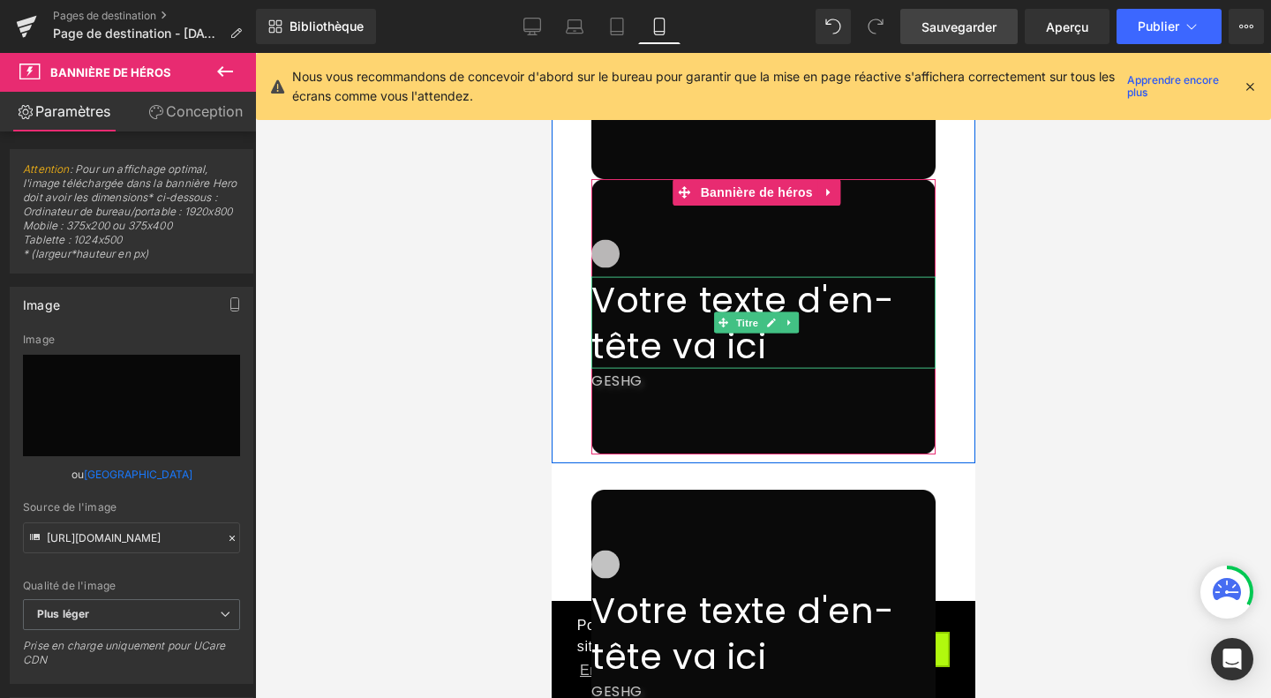
scroll to position [10775, 0]
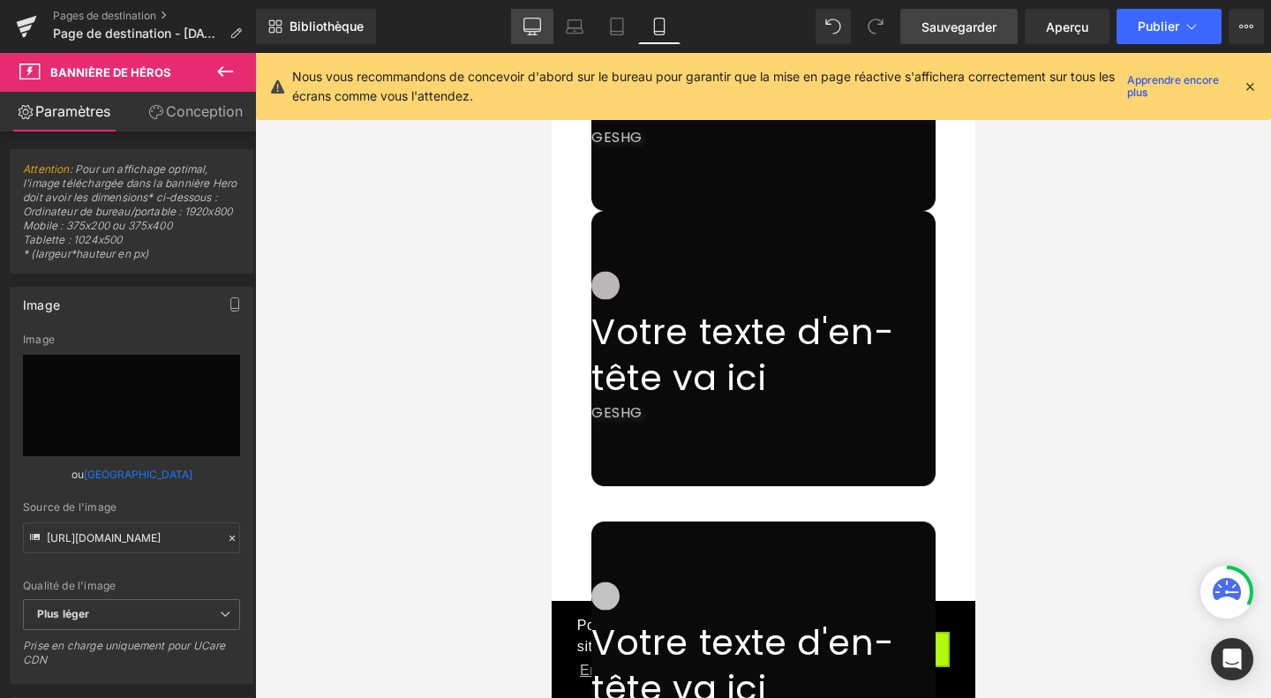
click at [521, 26] on link "Bureau" at bounding box center [532, 26] width 42 height 35
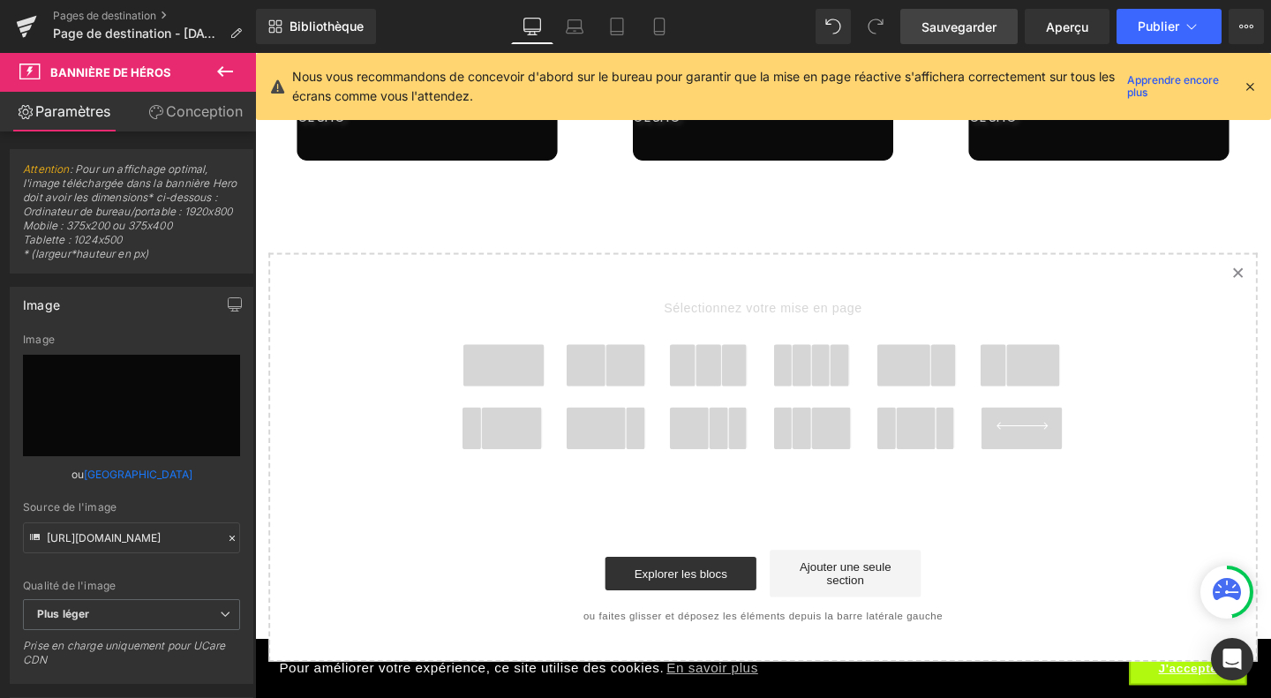
scroll to position [6949, 0]
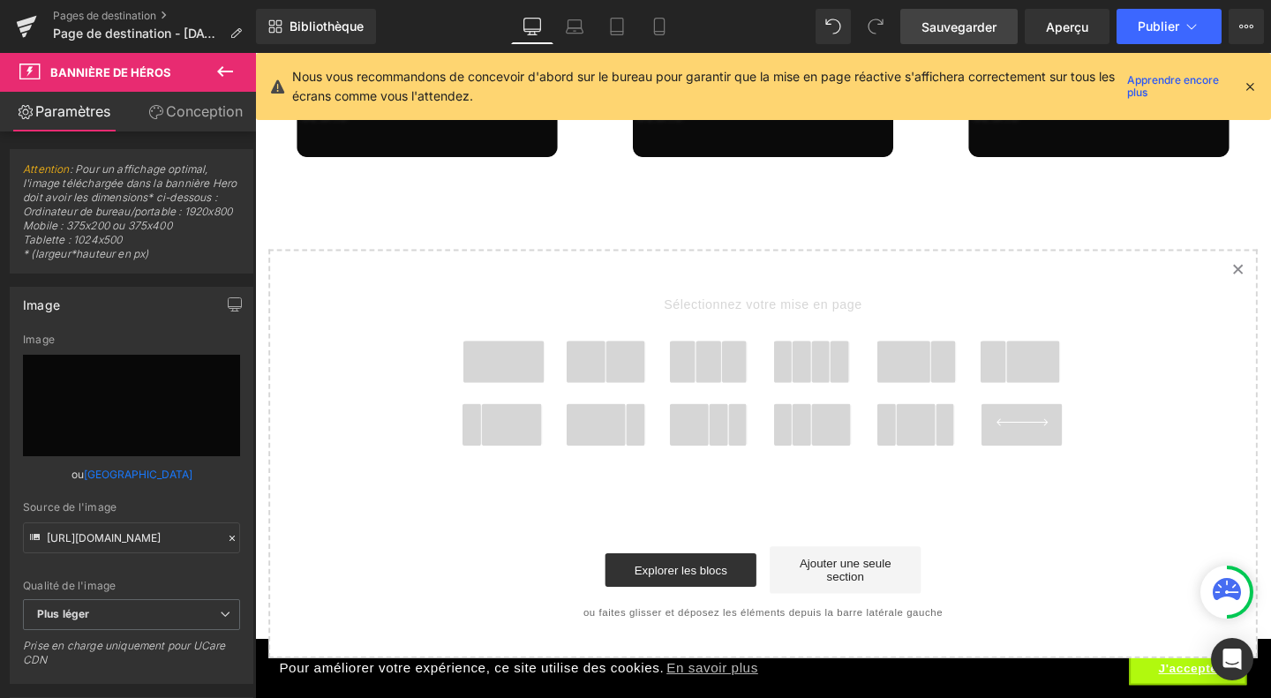
click at [512, 356] on span at bounding box center [516, 378] width 85 height 44
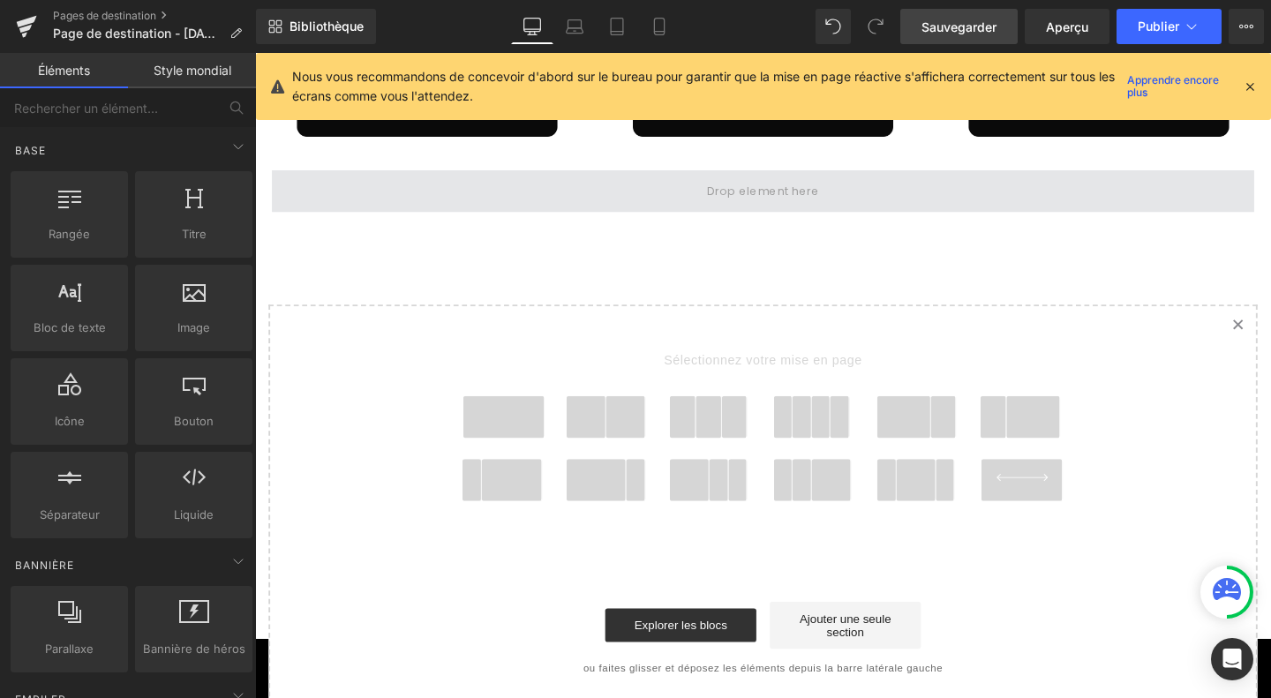
scroll to position [6978, 0]
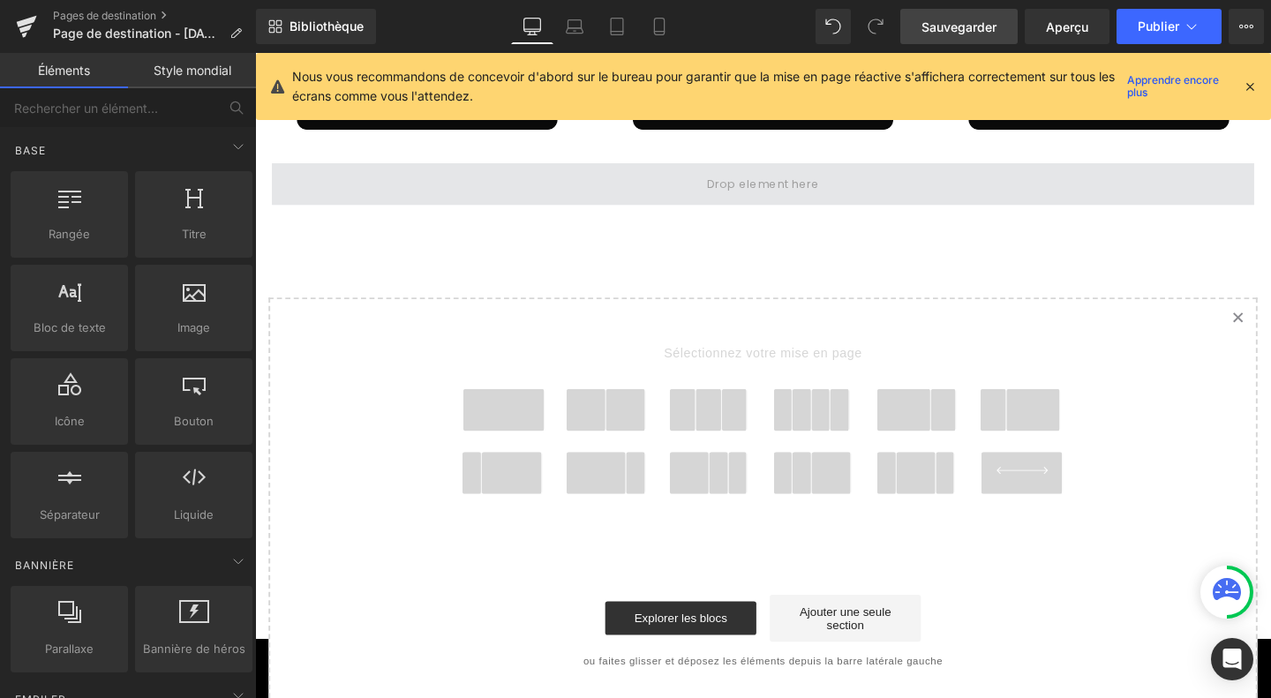
click at [775, 184] on span at bounding box center [789, 190] width 131 height 29
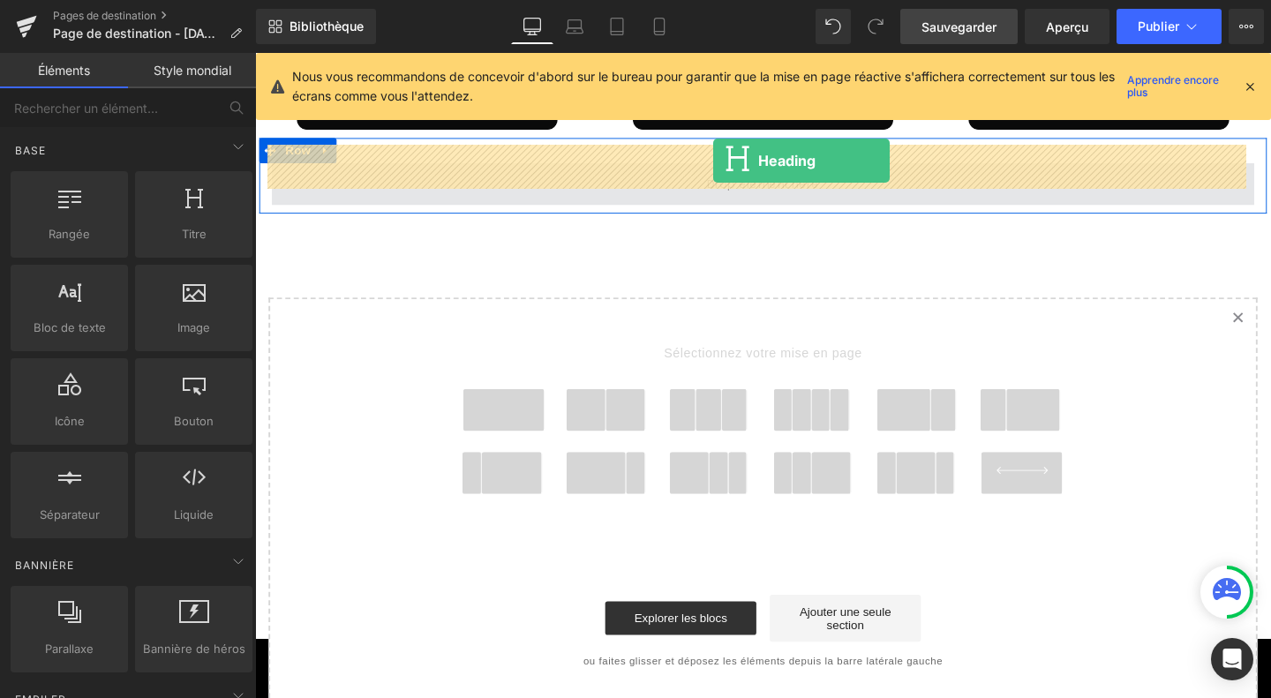
drag, startPoint x: 431, startPoint y: 270, endPoint x: 737, endPoint y: 167, distance: 322.3
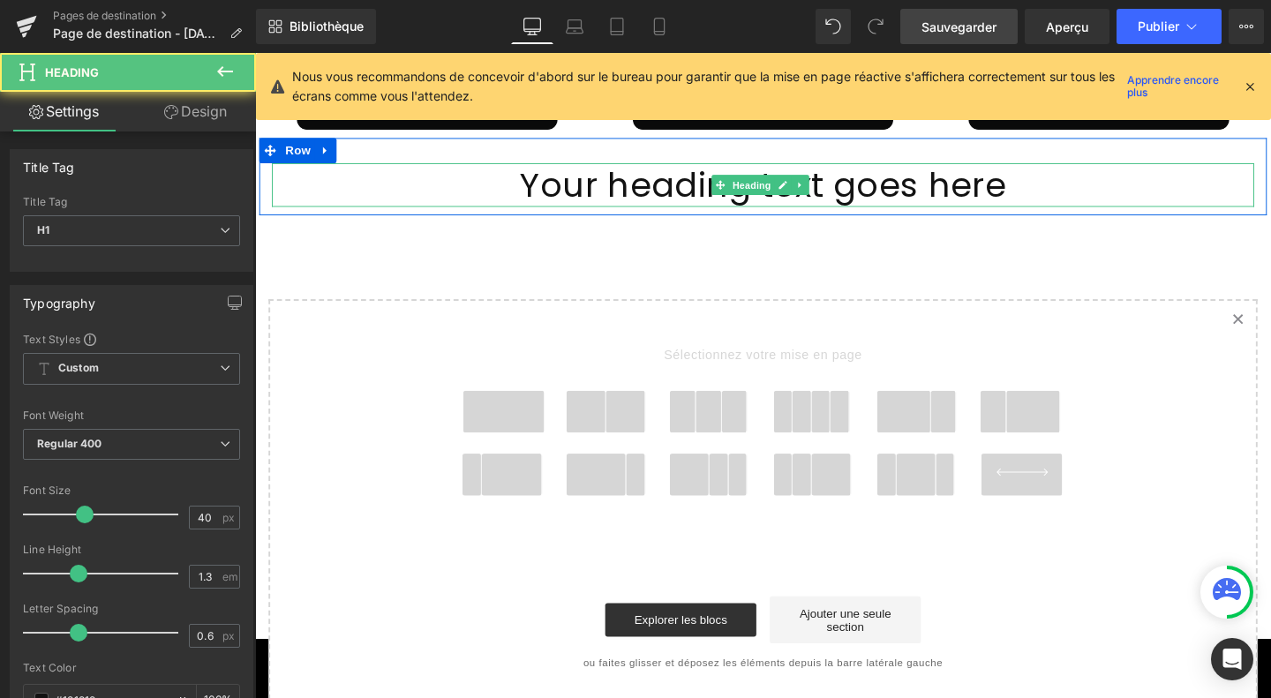
click at [737, 181] on span at bounding box center [744, 191] width 19 height 21
click at [700, 177] on h1 "Your heading text goes here" at bounding box center [789, 192] width 1032 height 46
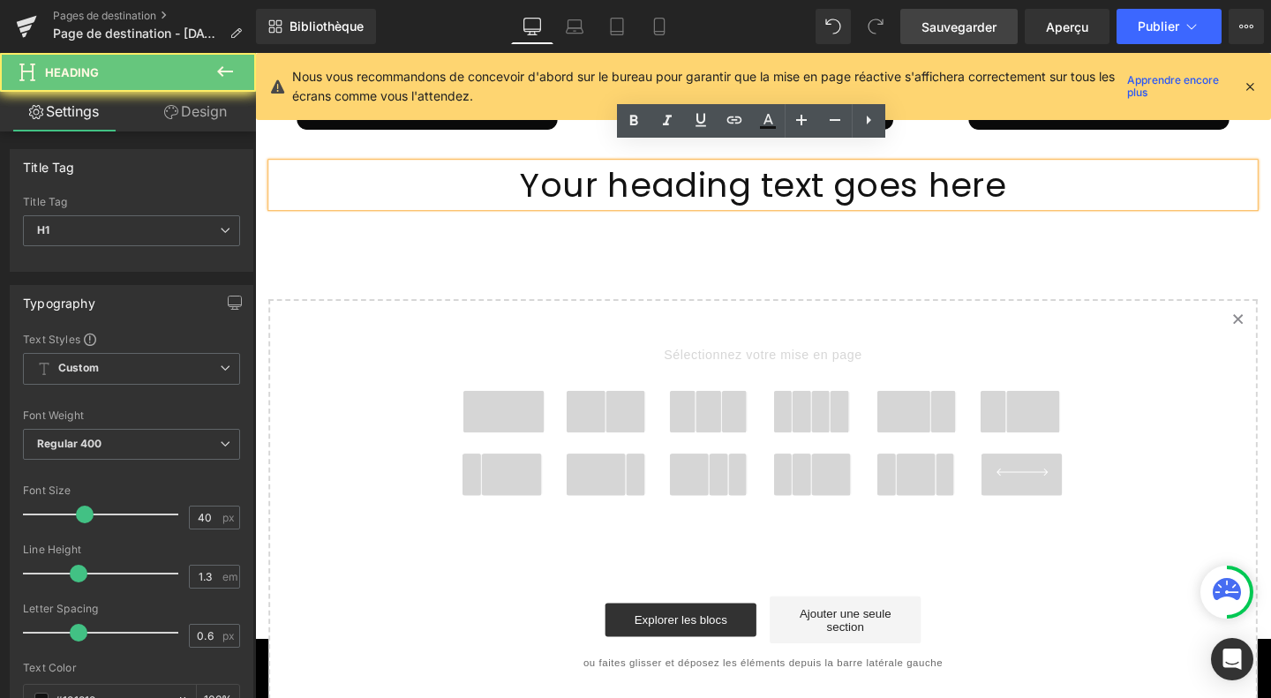
click at [700, 177] on h1 "Your heading text goes here" at bounding box center [789, 192] width 1032 height 46
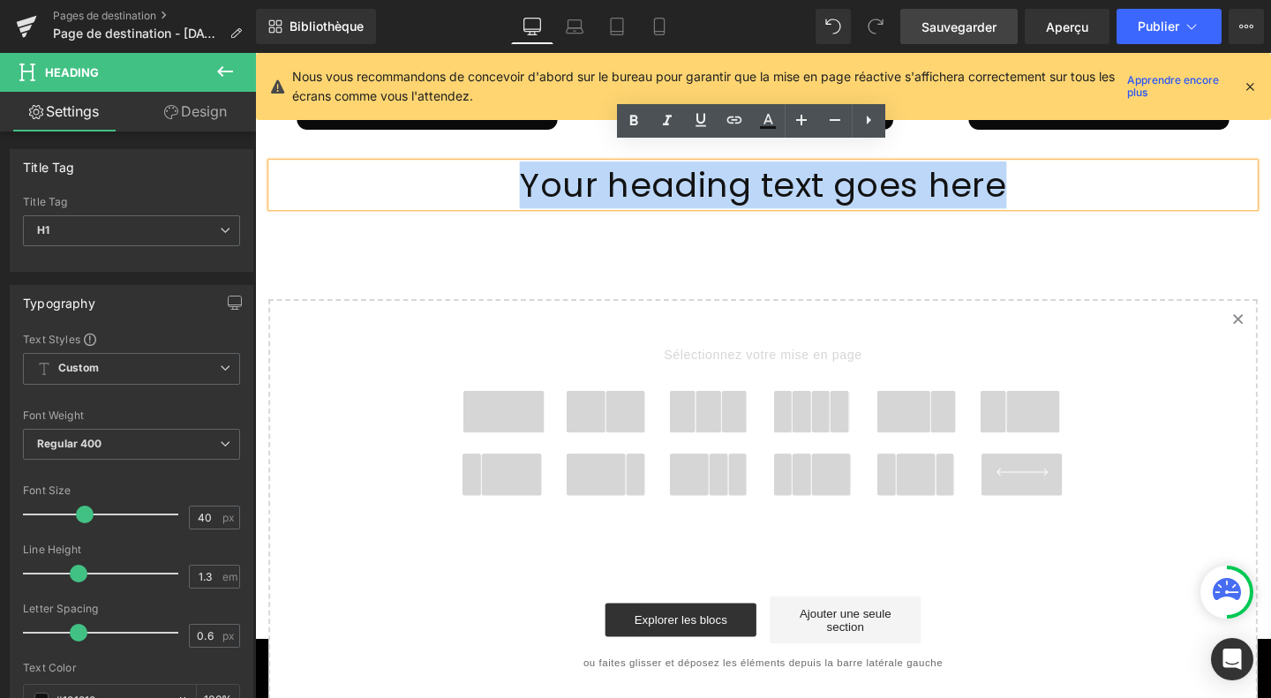
click at [700, 177] on h1 "Your heading text goes here" at bounding box center [789, 192] width 1032 height 46
paste div
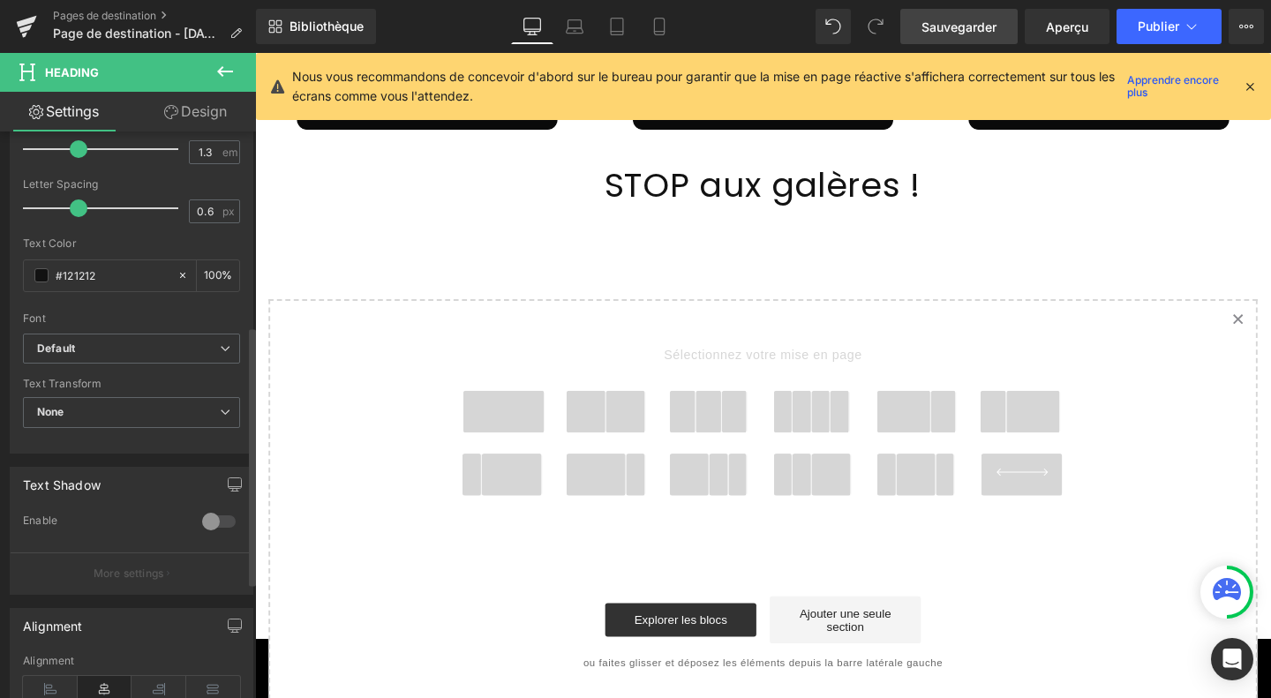
scroll to position [425, 0]
click at [135, 357] on span "Default" at bounding box center [131, 348] width 217 height 31
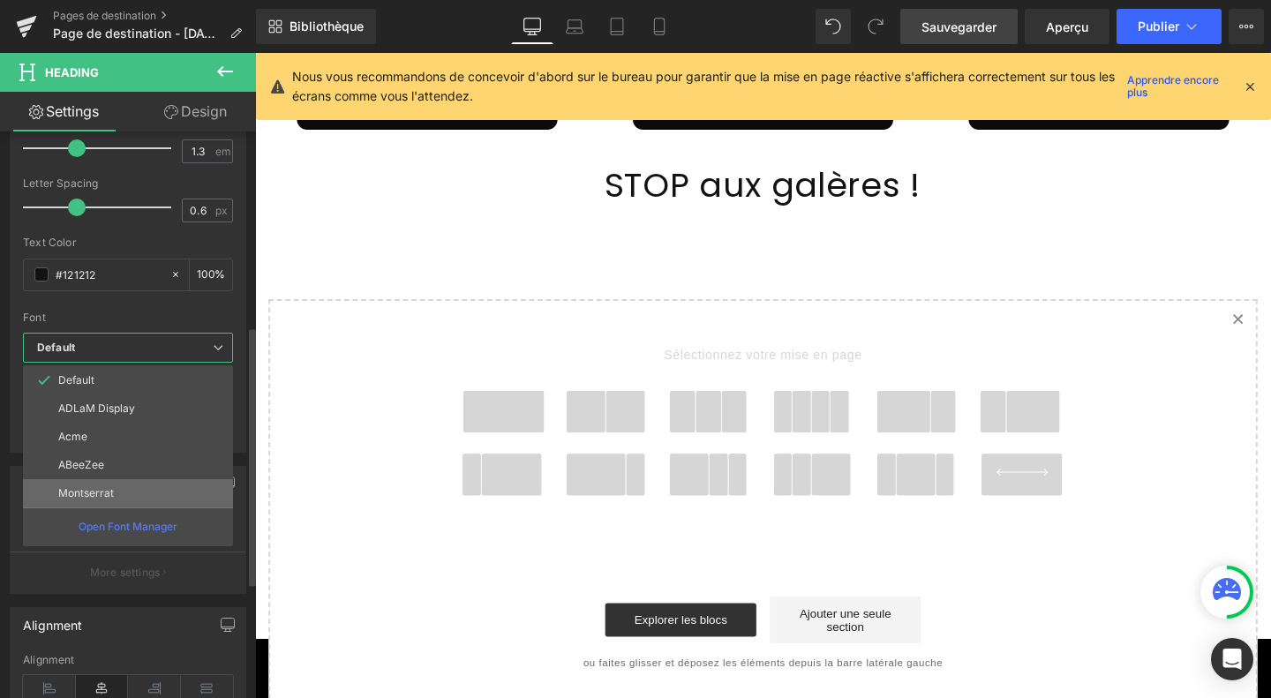
click at [106, 487] on p "Montserrat" at bounding box center [86, 493] width 56 height 12
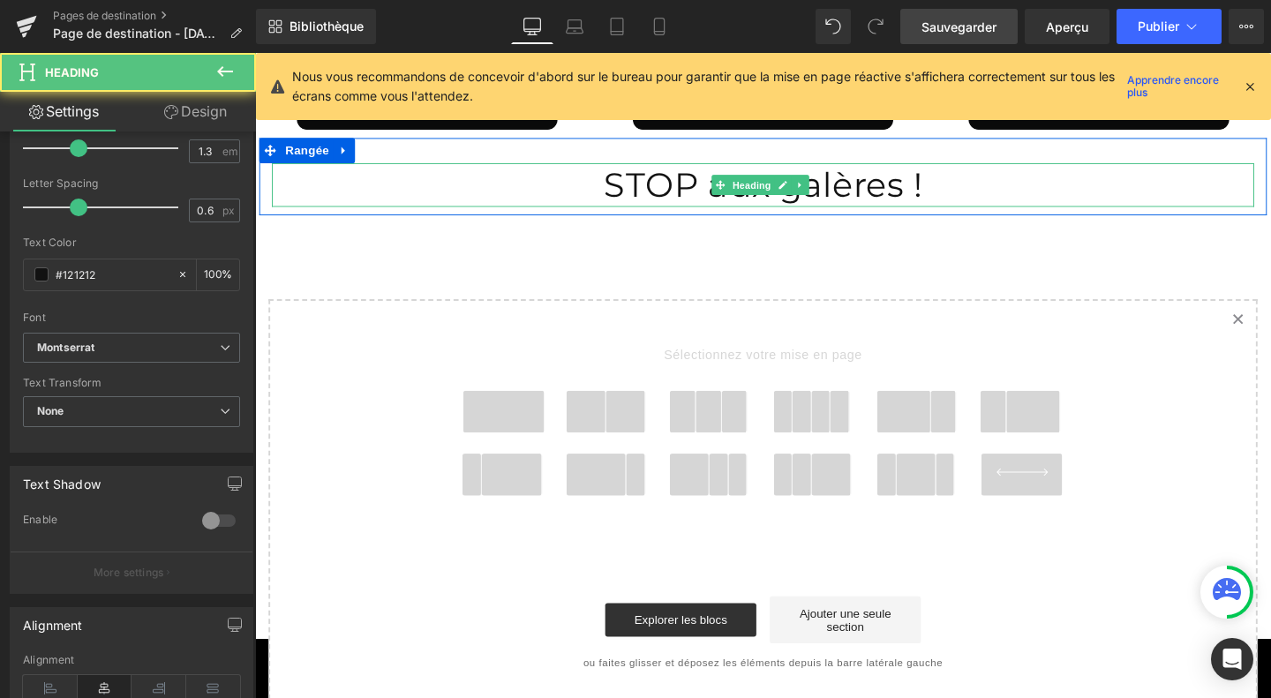
click at [688, 180] on h1 "STOP aux galères !" at bounding box center [789, 192] width 1032 height 46
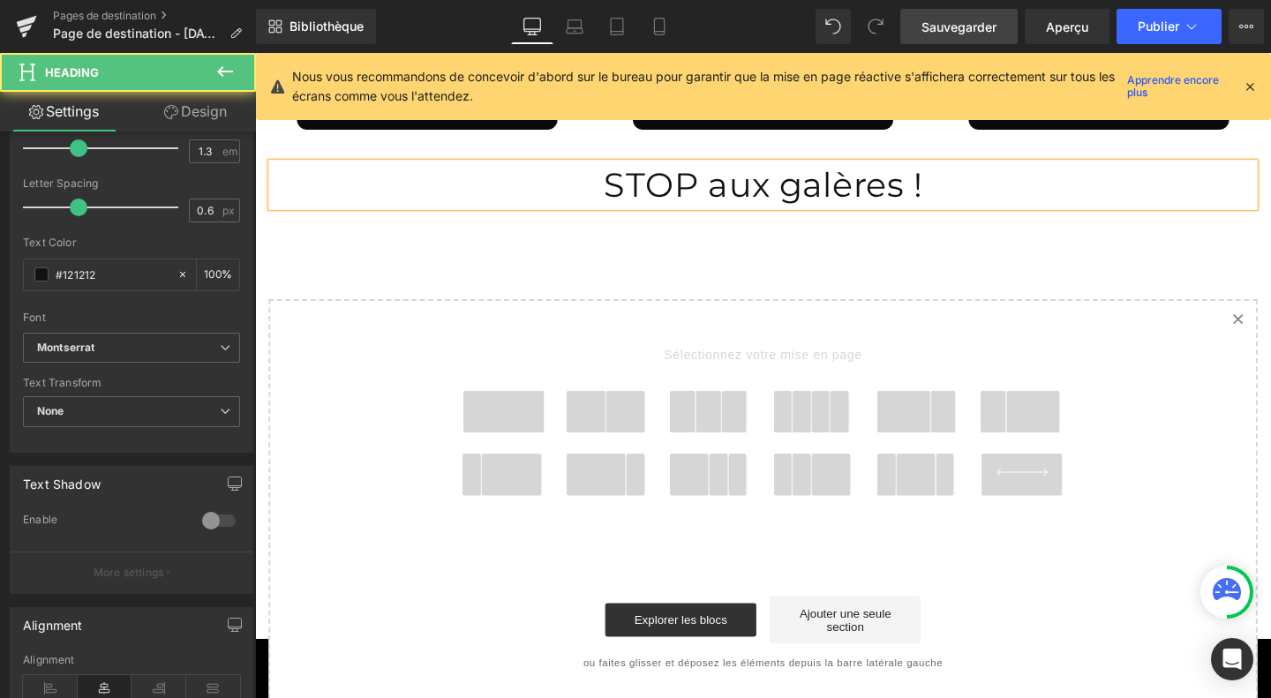
click at [688, 180] on h1 "STOP aux galères !" at bounding box center [789, 192] width 1032 height 46
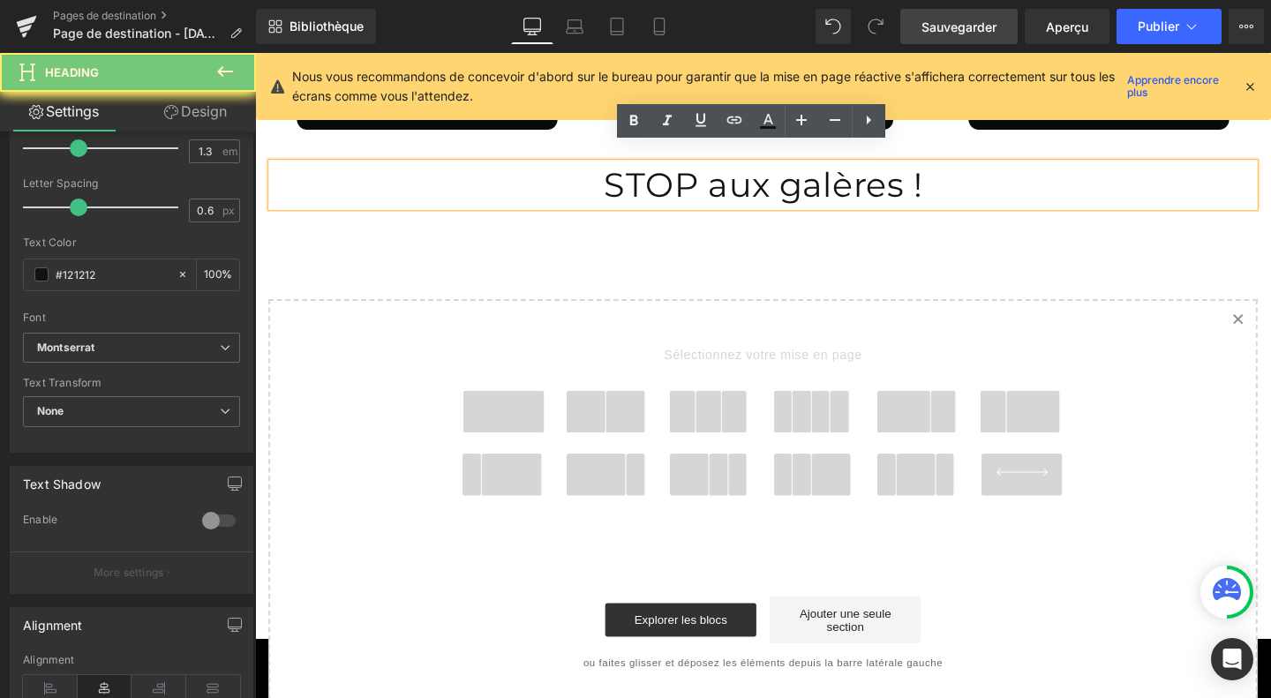
click at [688, 180] on h1 "STOP aux galères !" at bounding box center [789, 192] width 1032 height 46
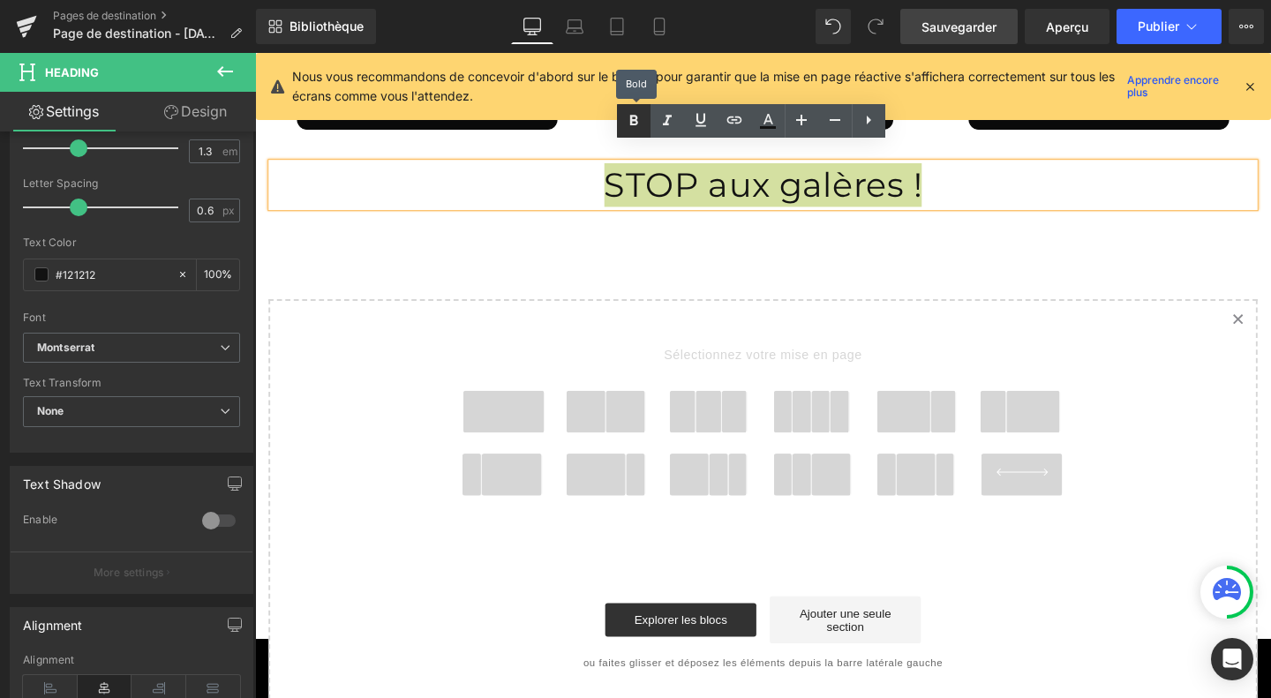
click at [643, 122] on icon at bounding box center [633, 120] width 21 height 21
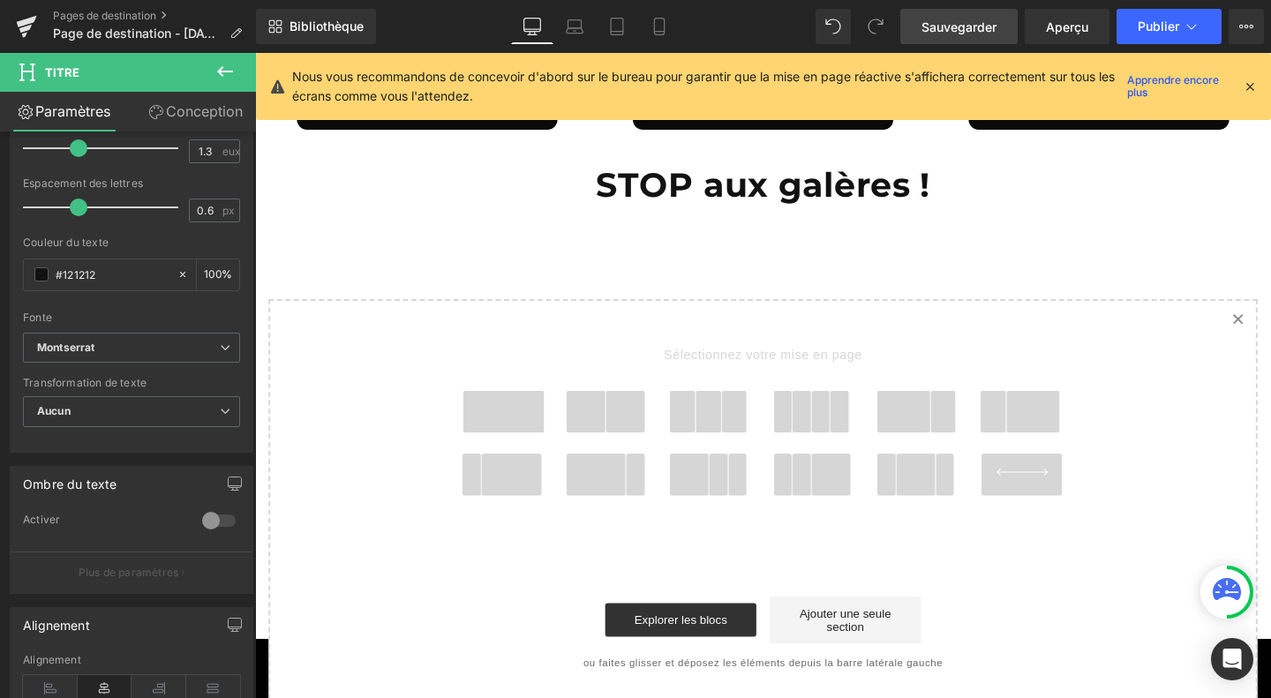
click at [217, 68] on icon at bounding box center [224, 71] width 21 height 21
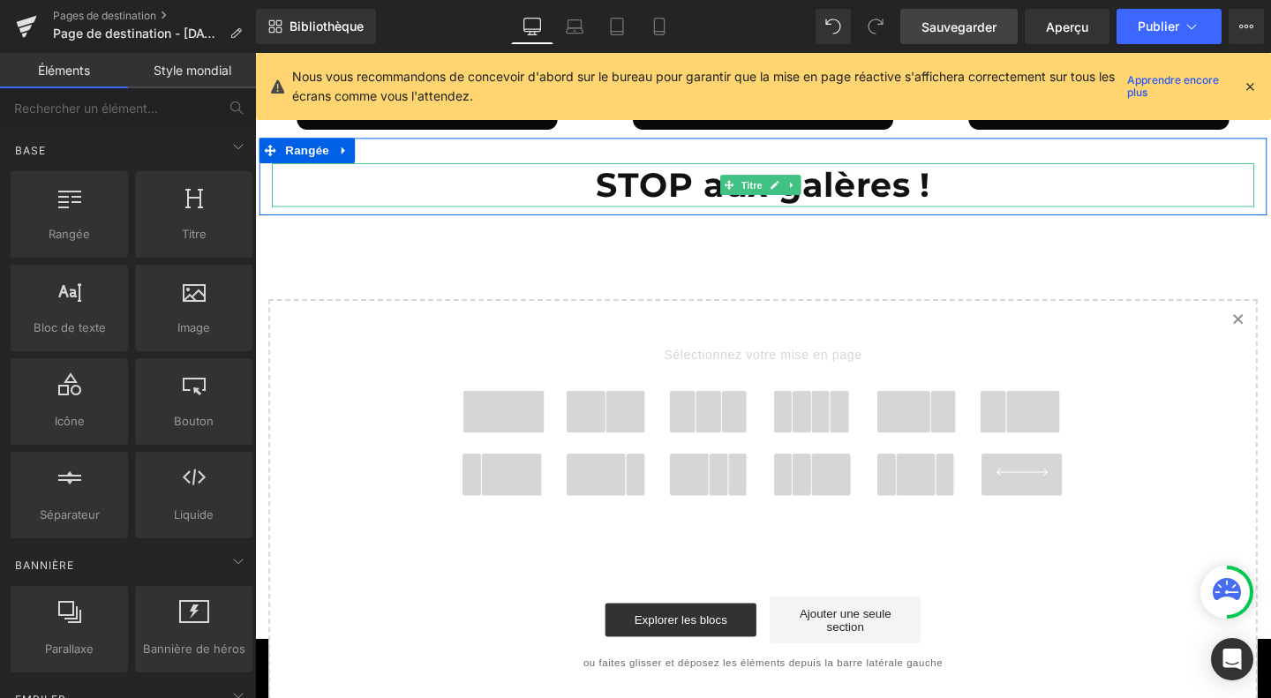
click at [672, 173] on span "STOP aux galères !" at bounding box center [789, 190] width 352 height 43
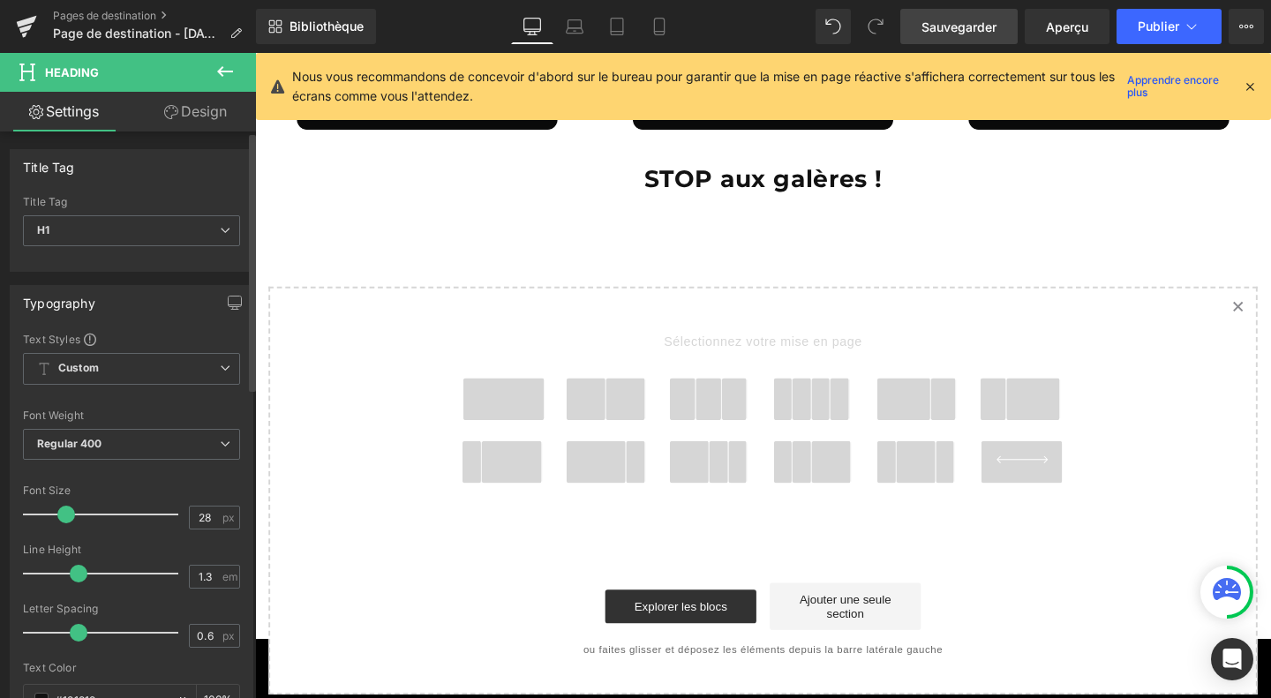
type input "27"
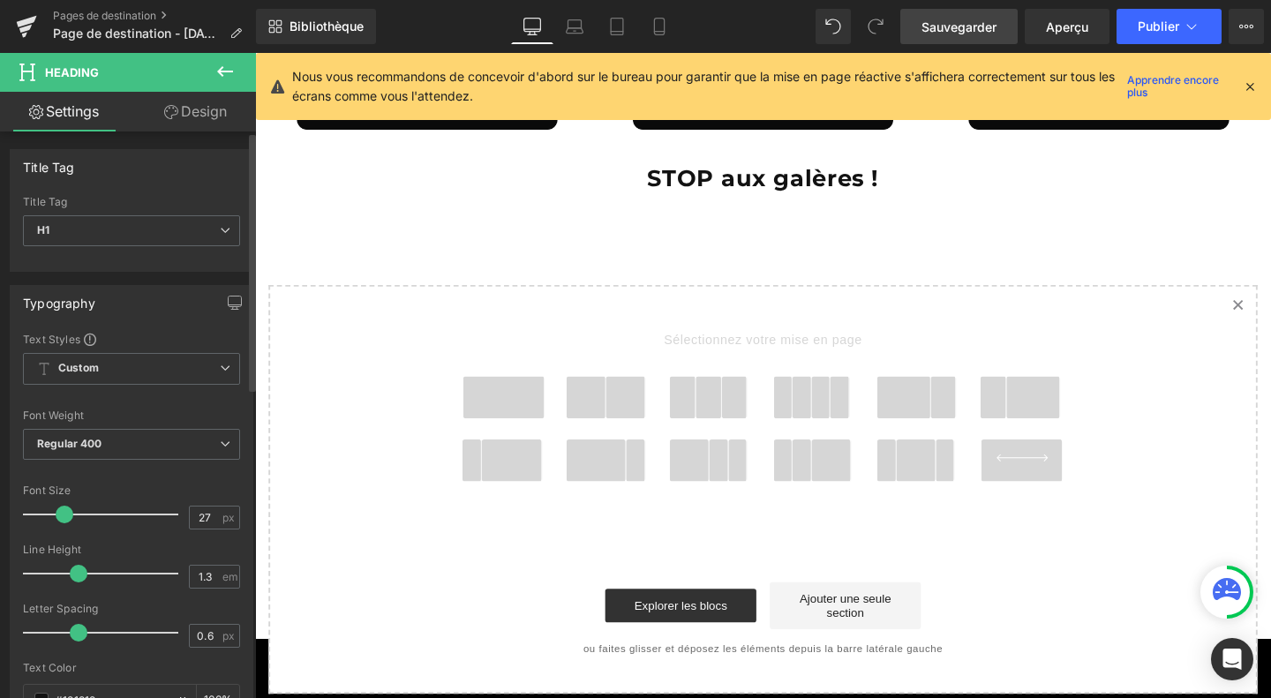
drag, startPoint x: 83, startPoint y: 513, endPoint x: 64, endPoint y: 509, distance: 19.7
click at [64, 509] on span at bounding box center [65, 515] width 18 height 18
click at [228, 71] on icon at bounding box center [225, 71] width 16 height 11
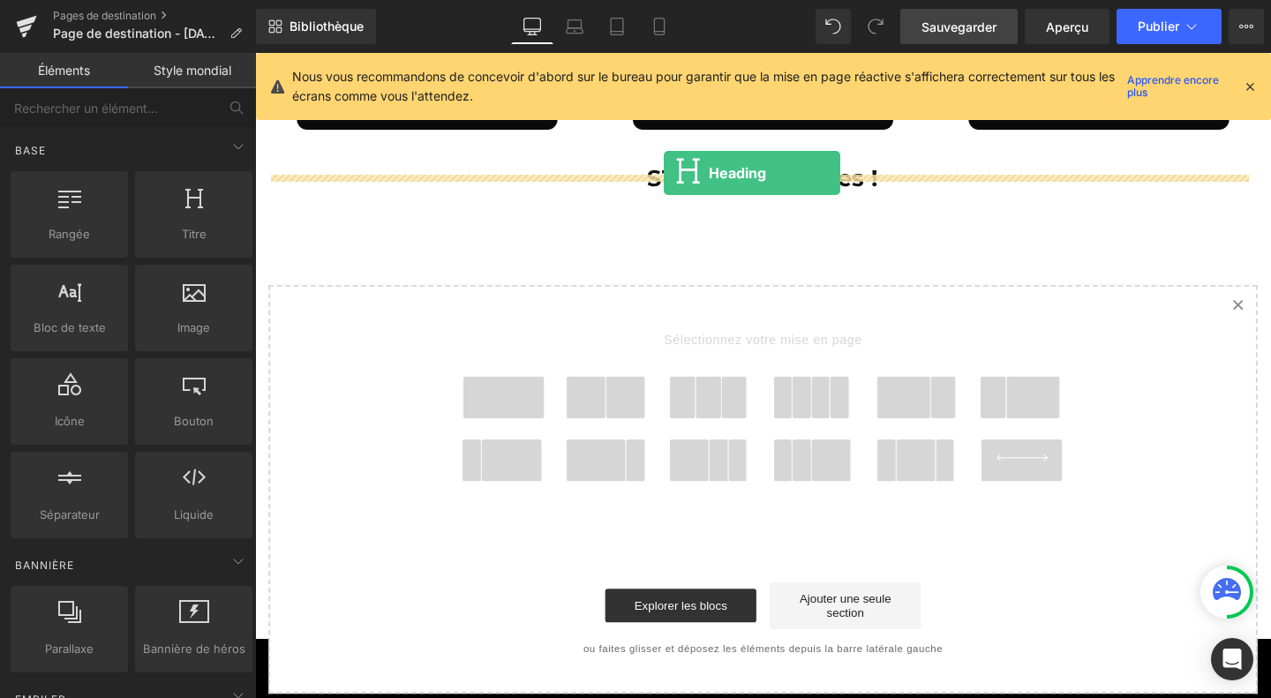
drag, startPoint x: 450, startPoint y: 274, endPoint x: 685, endPoint y: 180, distance: 253.0
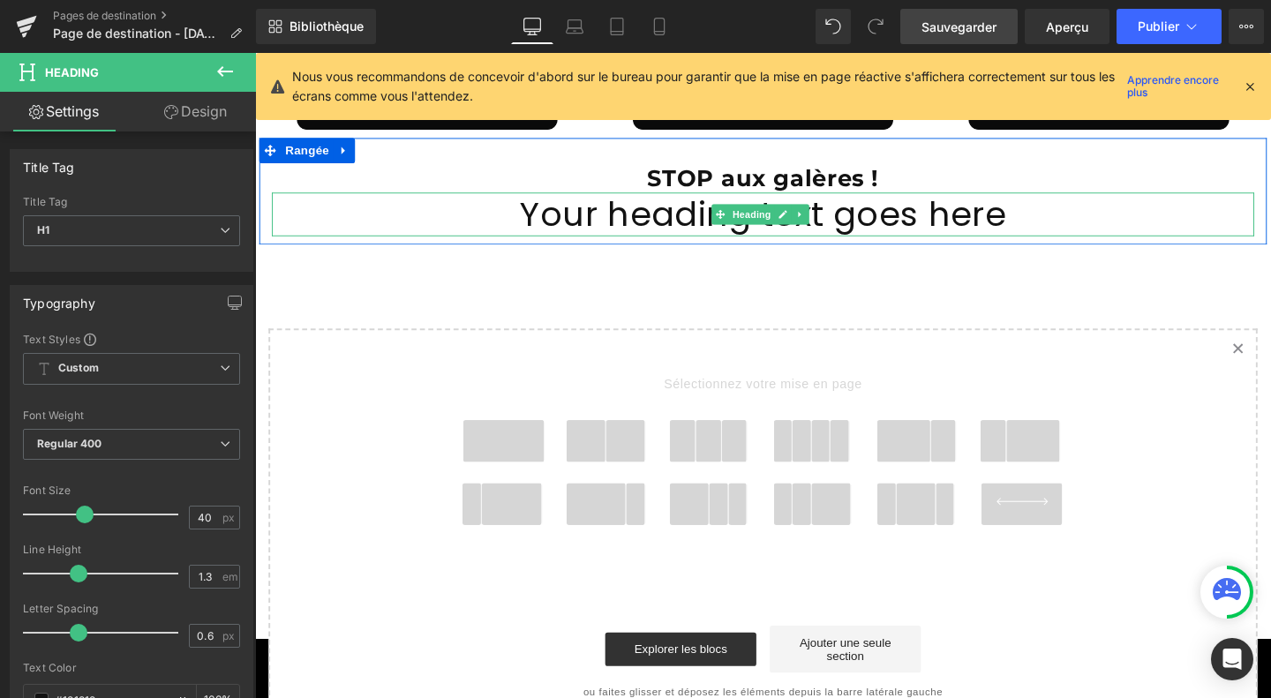
click at [700, 213] on h1 "Your heading text goes here" at bounding box center [789, 222] width 1032 height 46
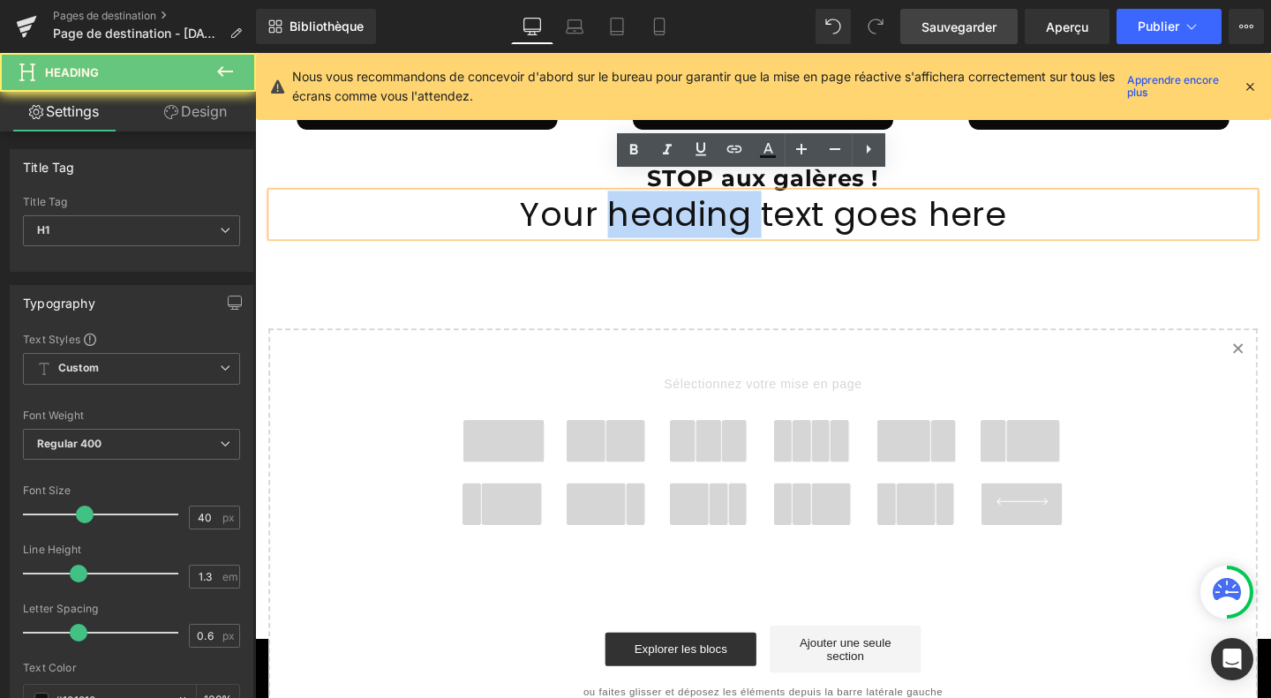
click at [700, 213] on h1 "Your heading text goes here" at bounding box center [789, 222] width 1032 height 46
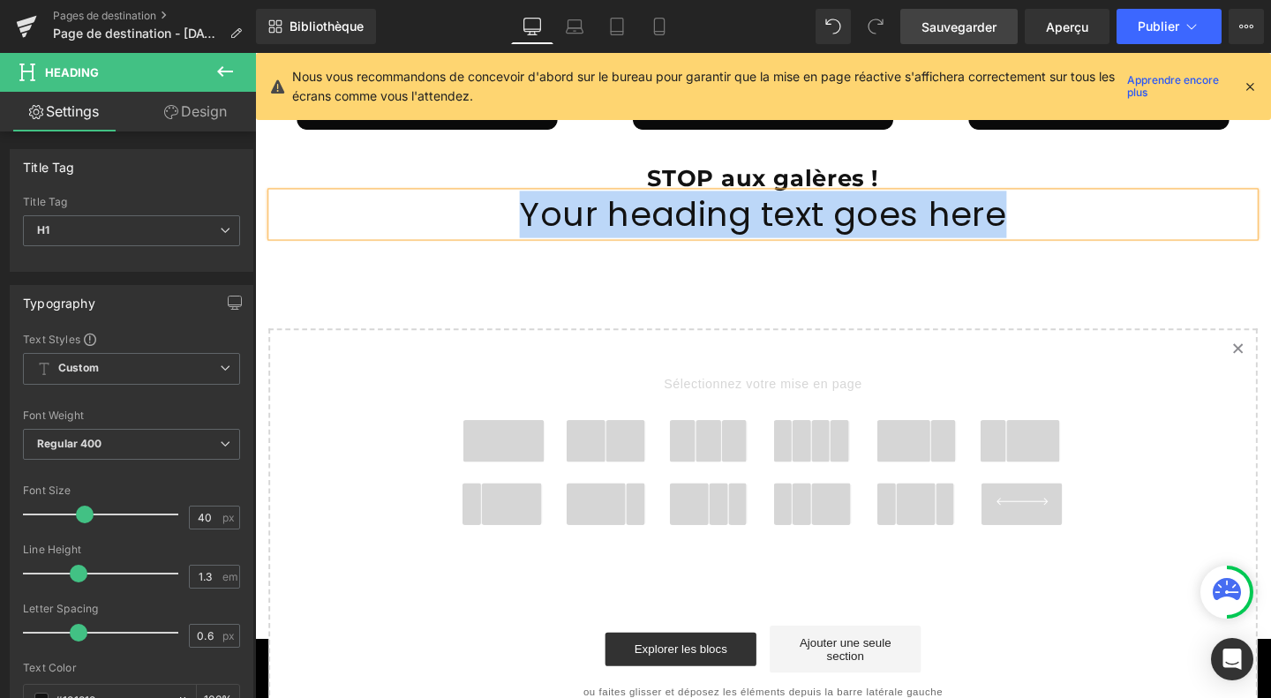
paste div
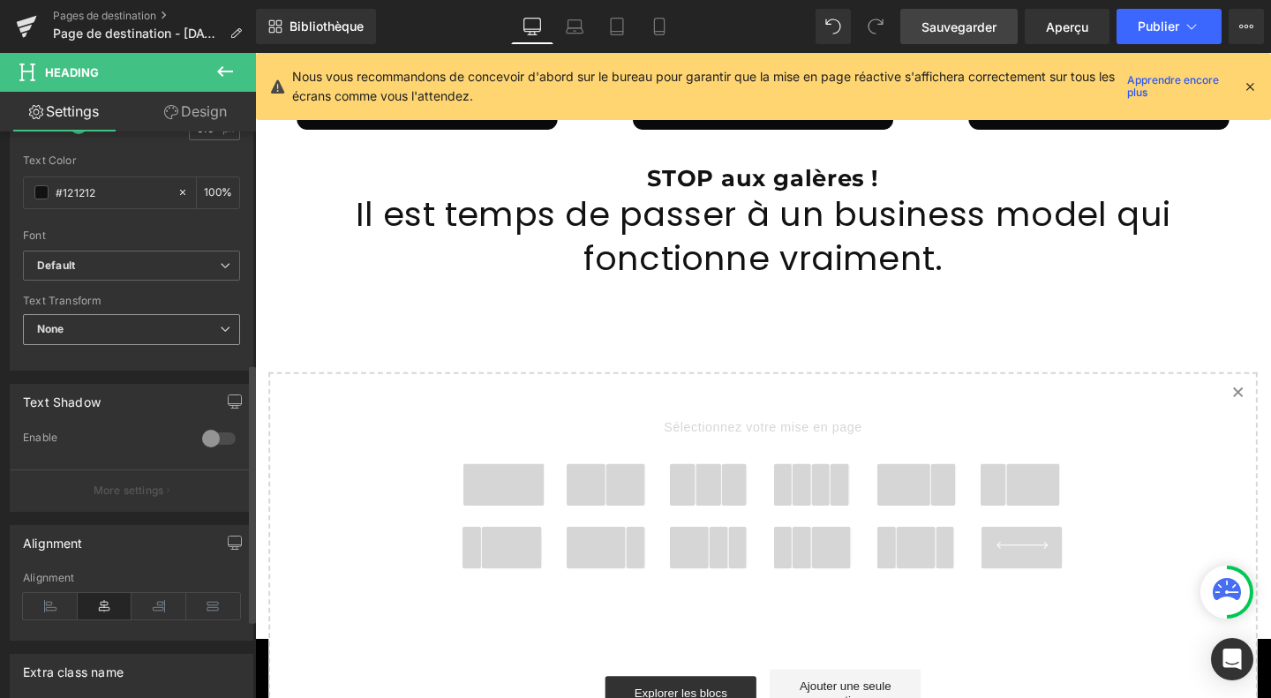
scroll to position [506, 0]
click at [152, 281] on div "Default Default ADLaM Display Acme ABeeZee [GEOGRAPHIC_DATA] Open Font Manager" at bounding box center [131, 271] width 217 height 41
click at [148, 271] on span "Default" at bounding box center [131, 266] width 217 height 31
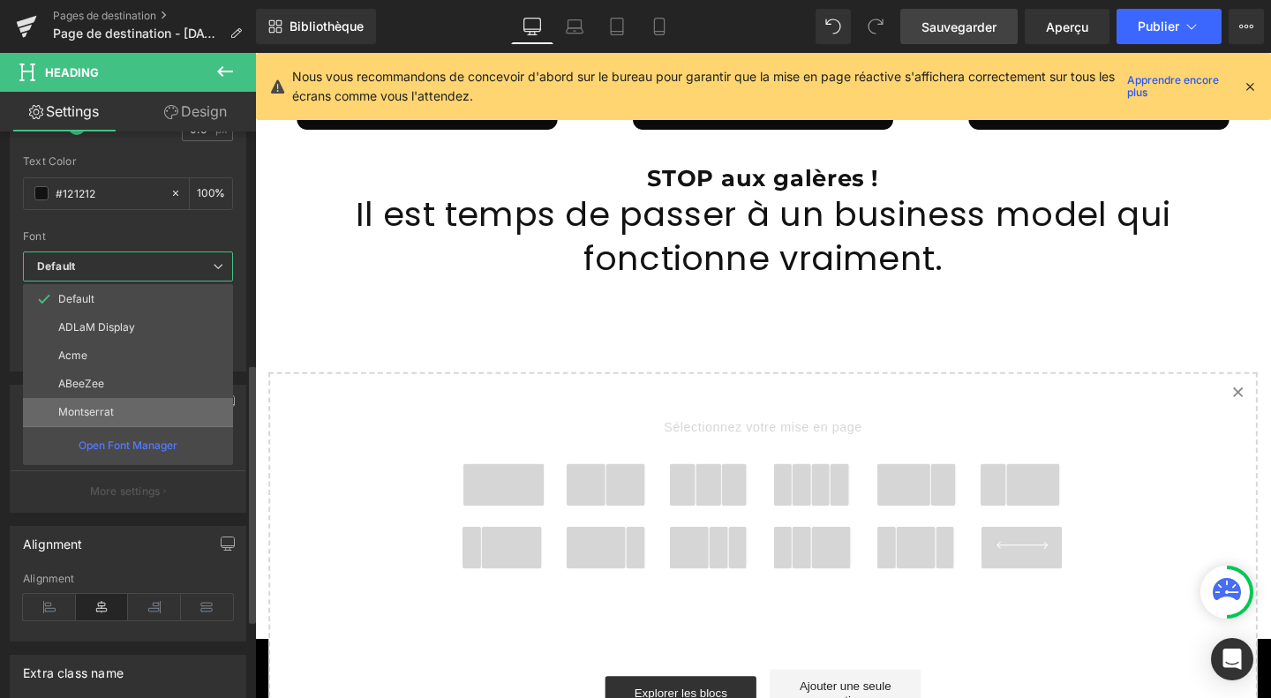
click at [107, 419] on li "Montserrat" at bounding box center [128, 412] width 210 height 28
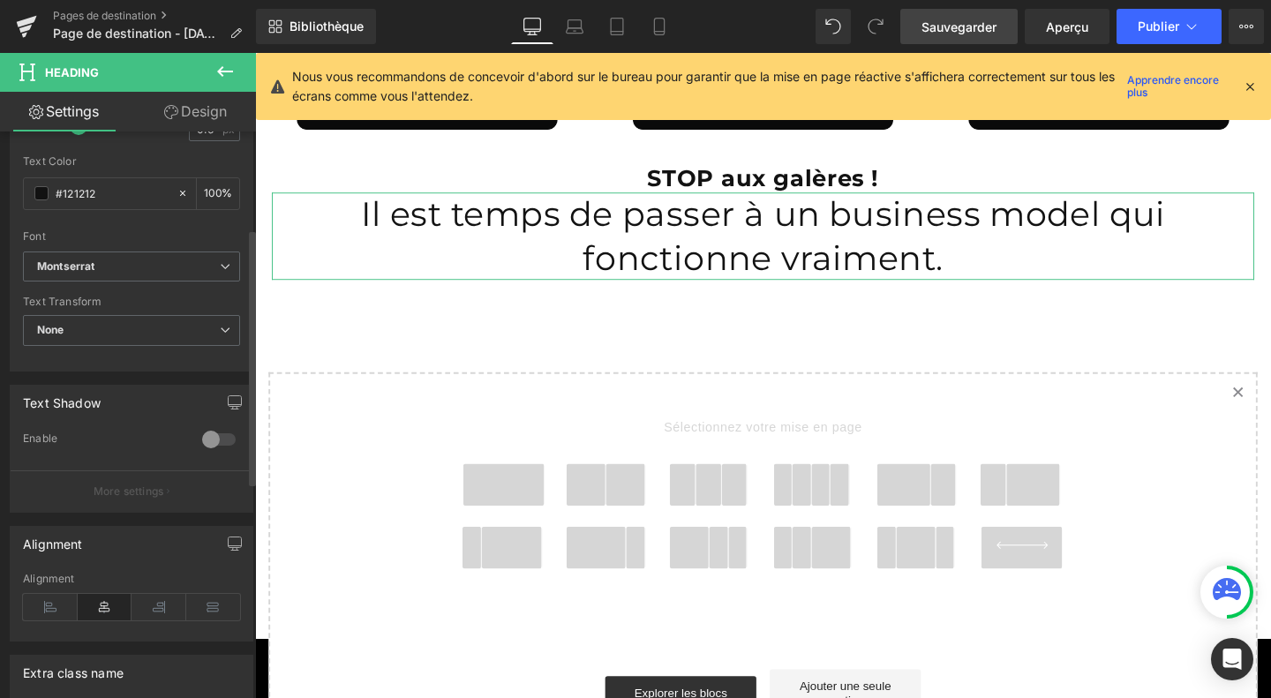
scroll to position [0, 0]
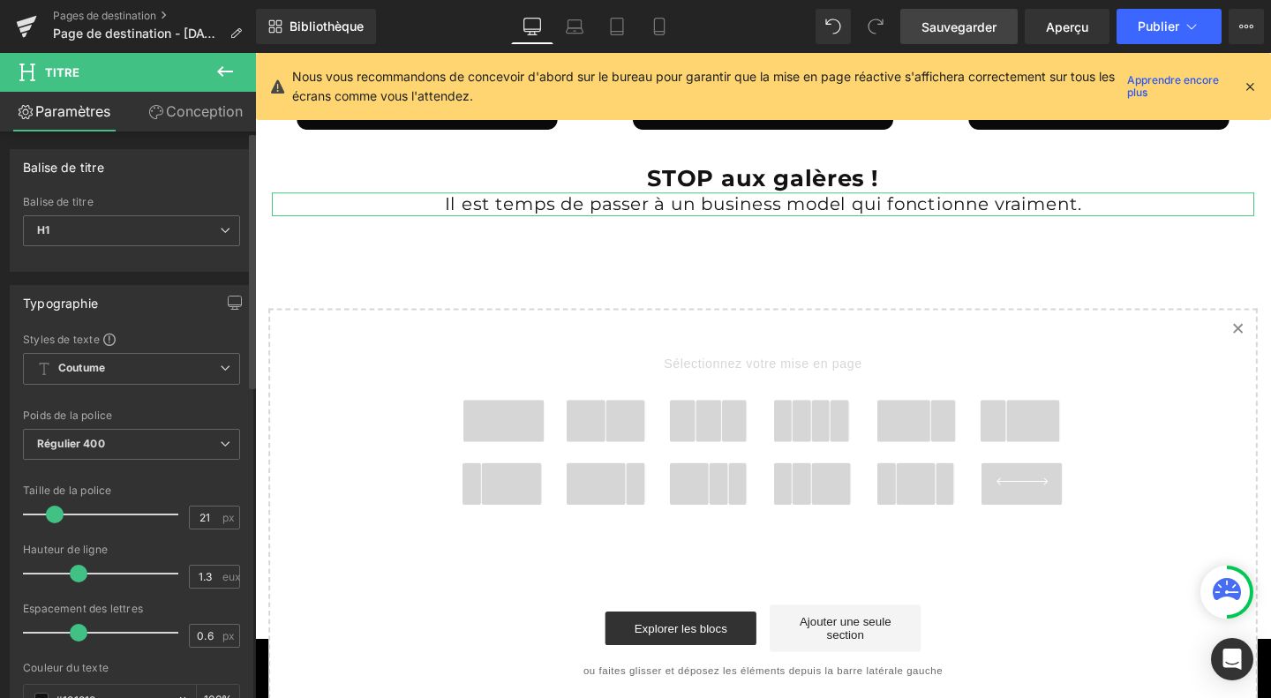
drag, startPoint x: 76, startPoint y: 506, endPoint x: 48, endPoint y: 506, distance: 28.2
click at [48, 506] on span at bounding box center [55, 515] width 18 height 18
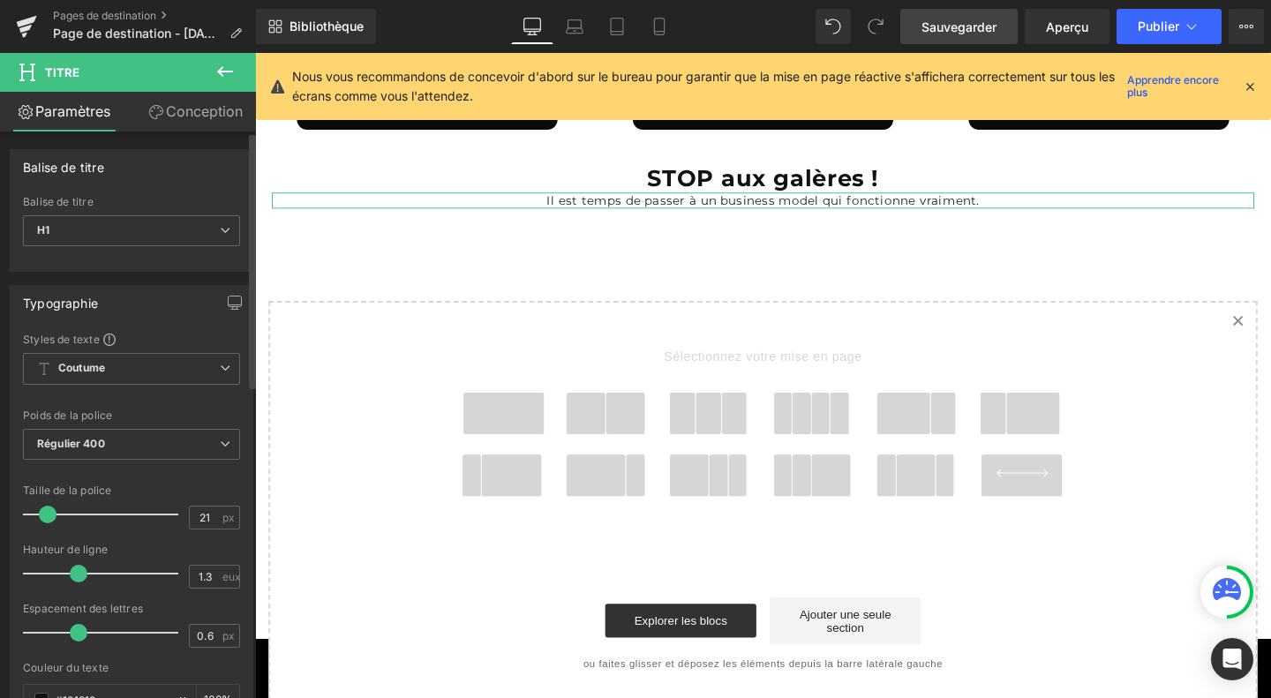
type input "22"
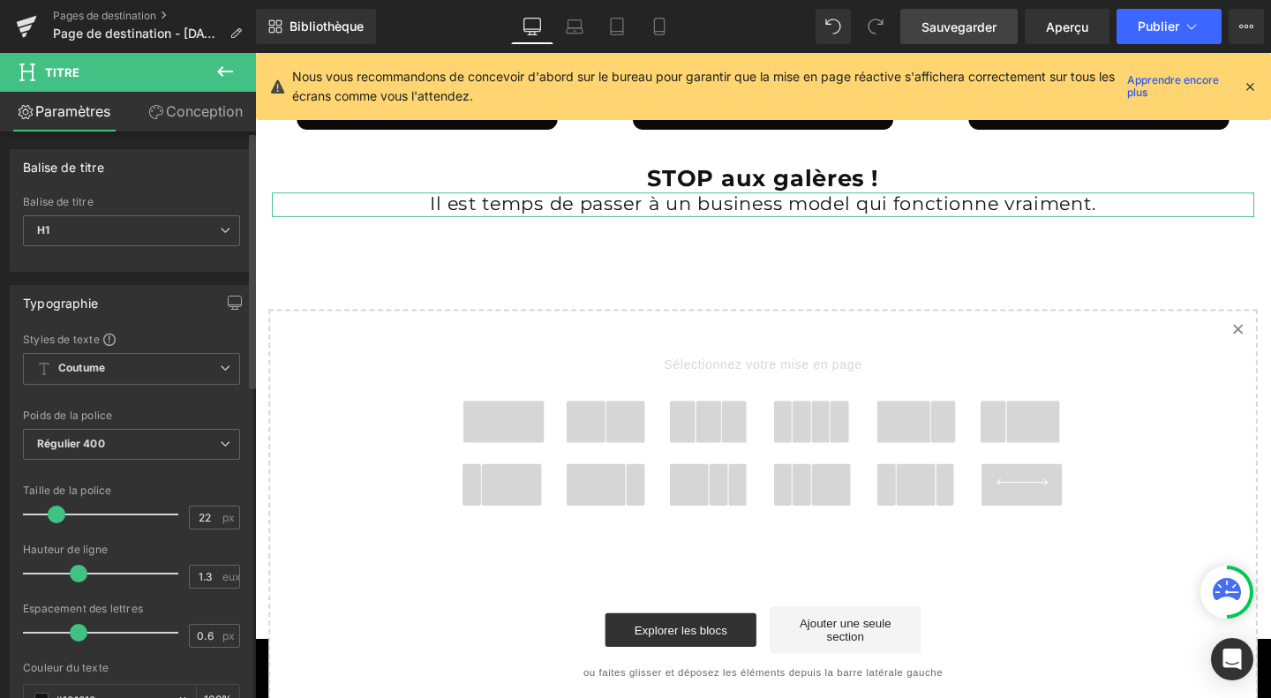
click at [51, 514] on span at bounding box center [57, 515] width 18 height 18
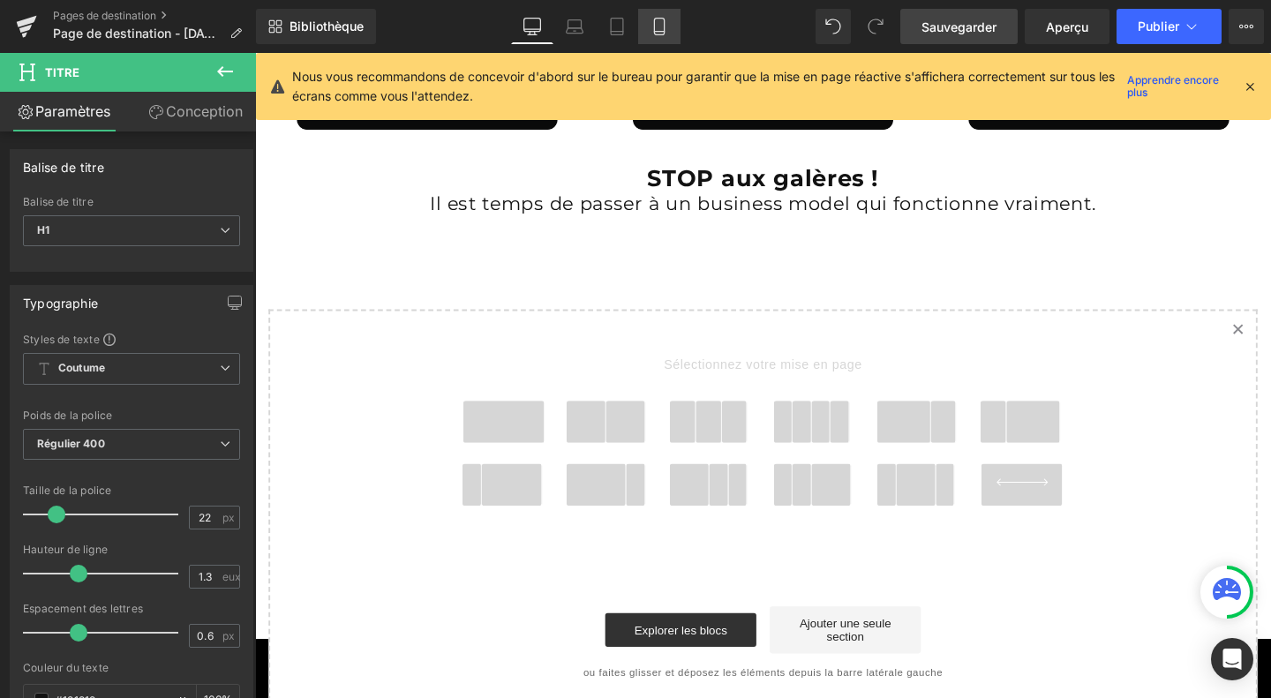
click at [656, 26] on icon at bounding box center [659, 27] width 18 height 18
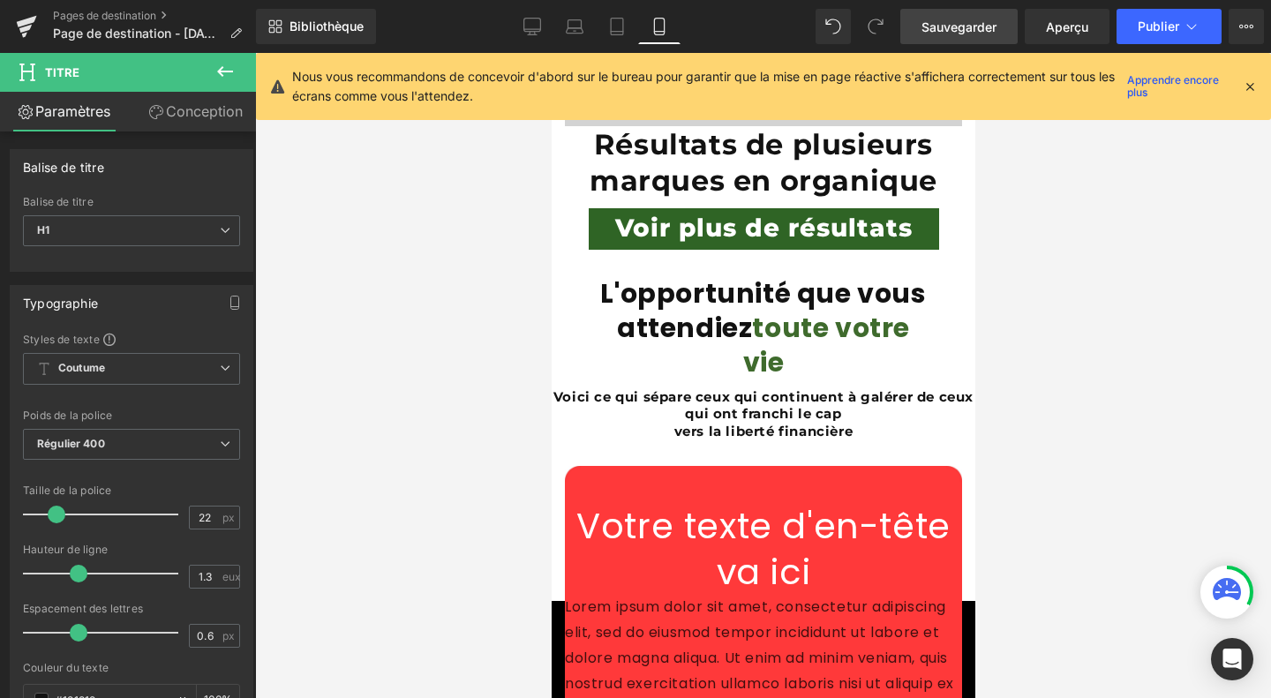
scroll to position [11831, 0]
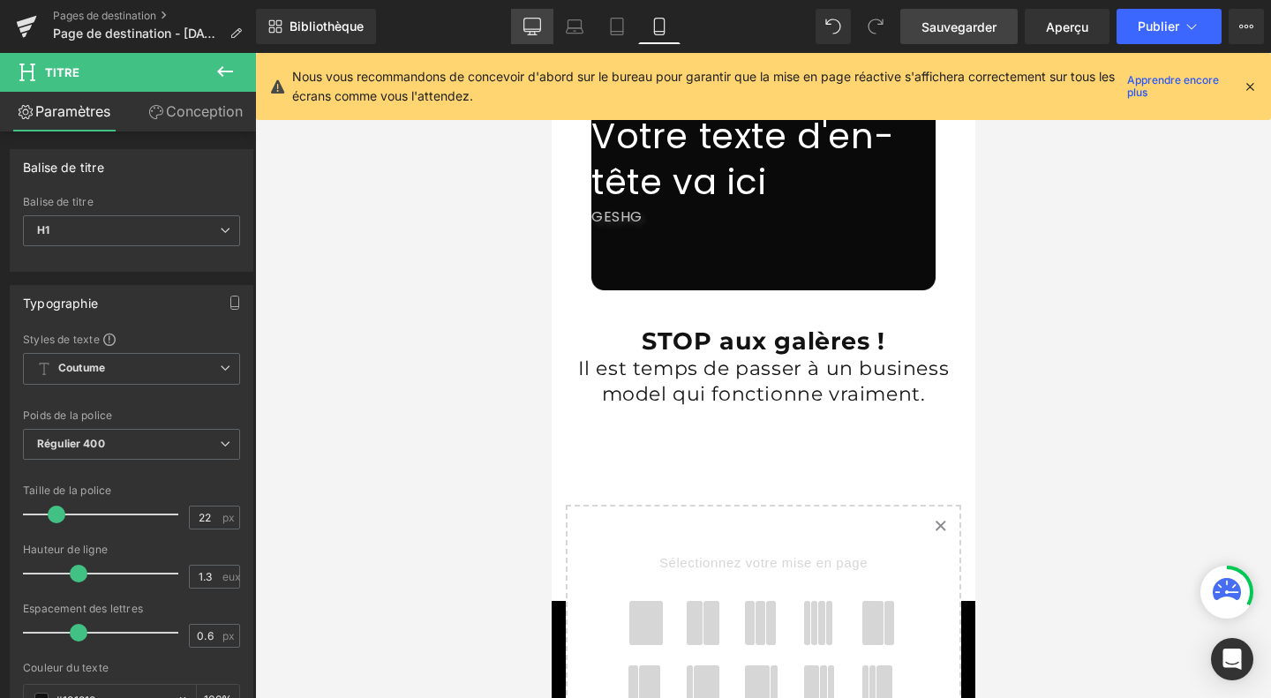
click at [519, 32] on link "Bureau" at bounding box center [532, 26] width 42 height 35
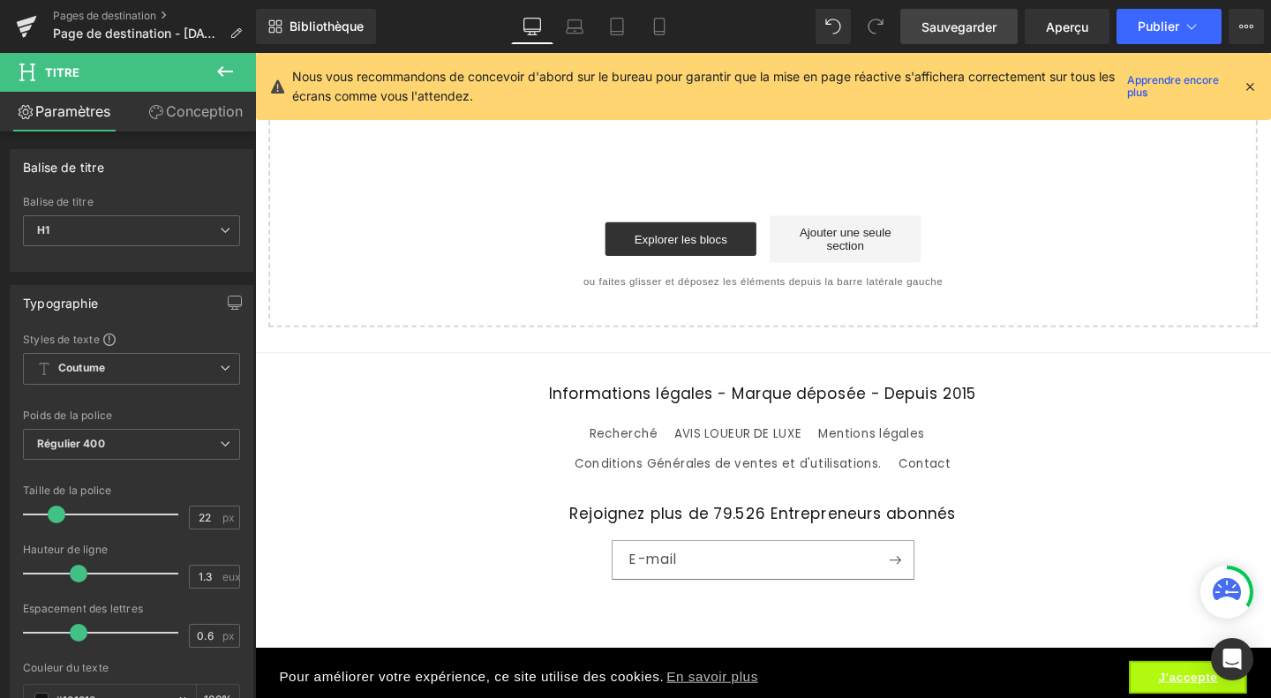
scroll to position [6978, 0]
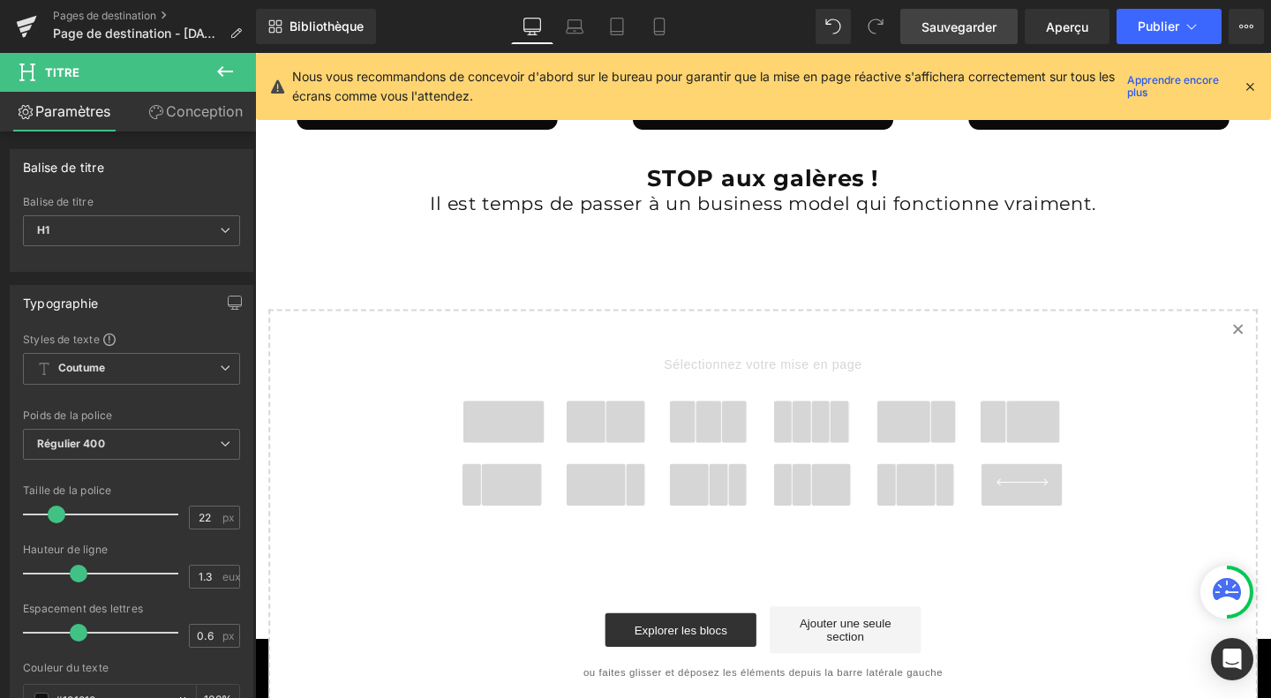
click at [515, 425] on span at bounding box center [516, 440] width 85 height 44
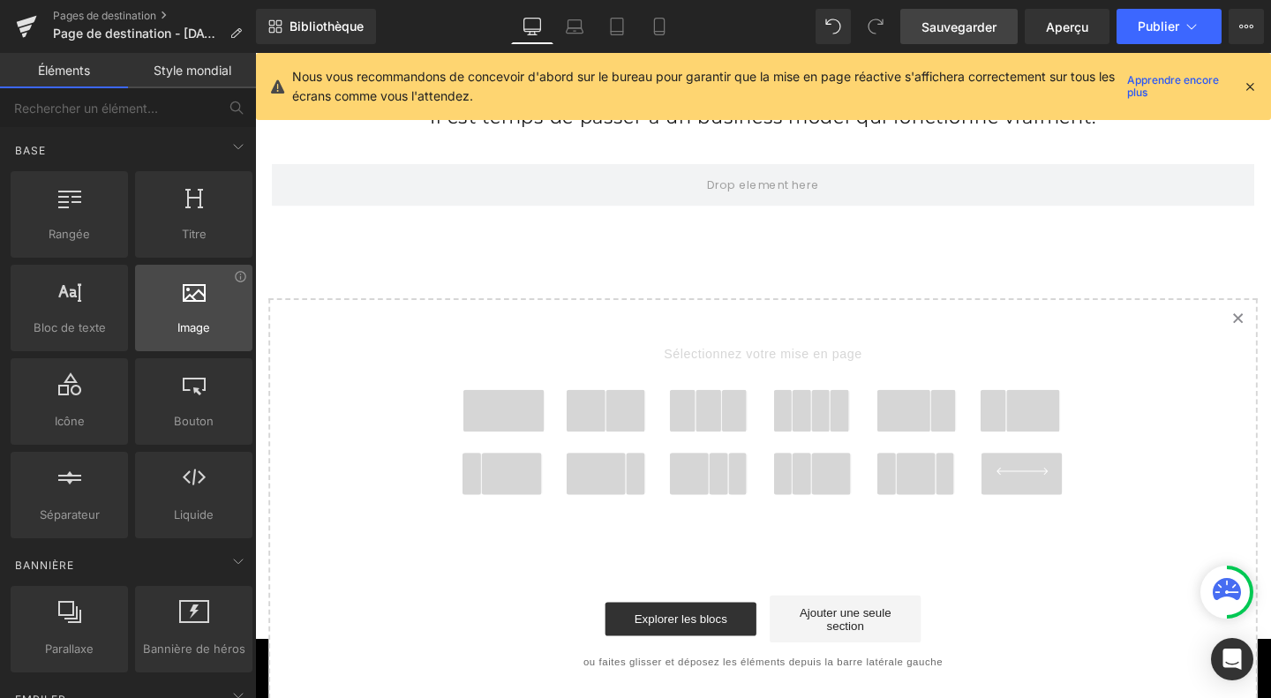
scroll to position [7070, 0]
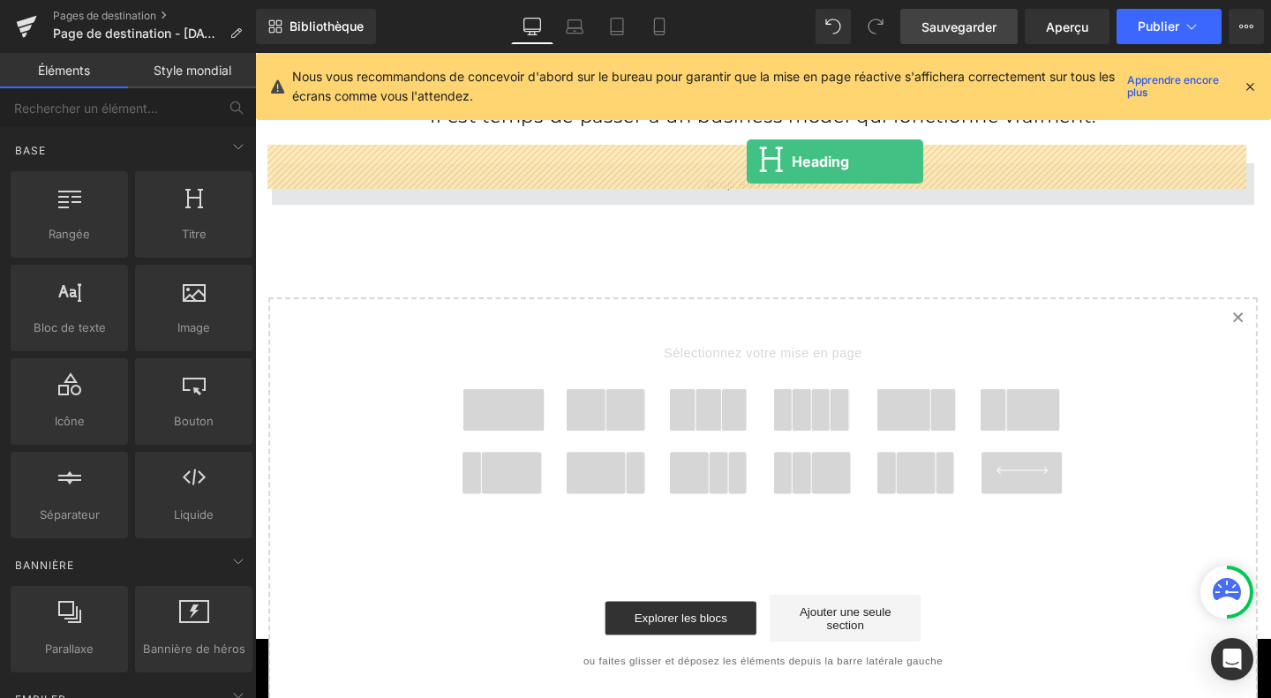
drag, startPoint x: 454, startPoint y: 296, endPoint x: 772, endPoint y: 168, distance: 343.3
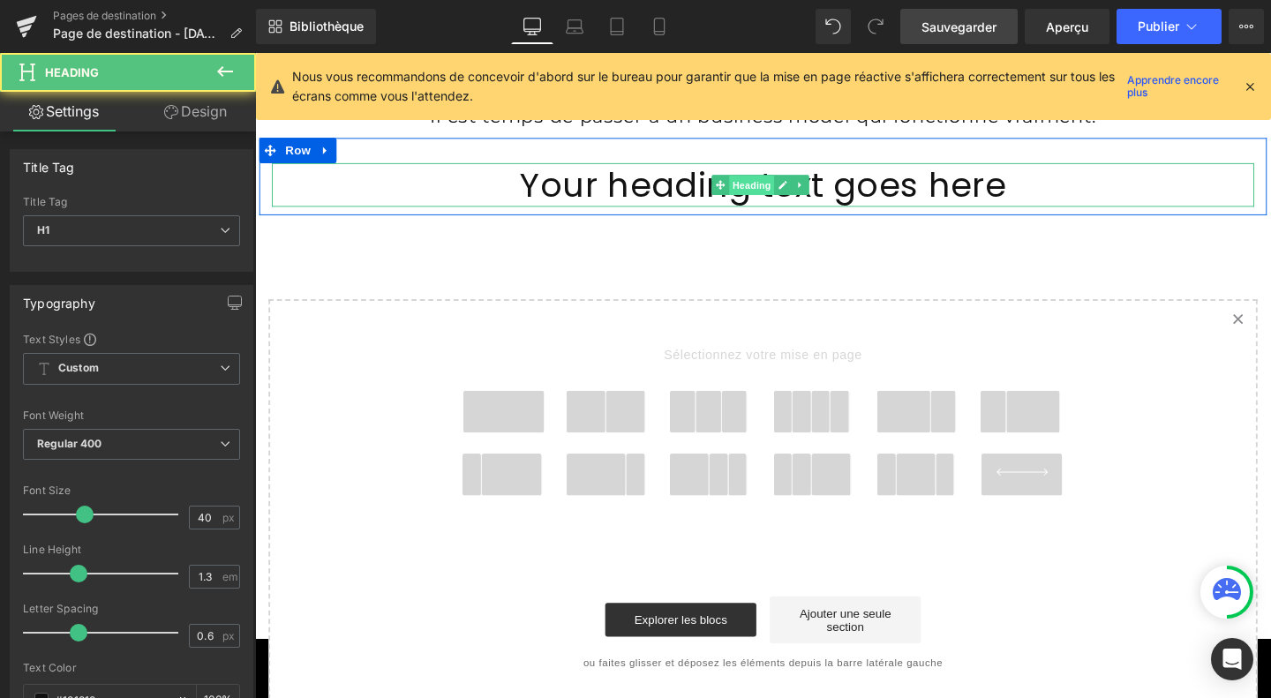
click at [753, 182] on span "Heading" at bounding box center [777, 192] width 48 height 21
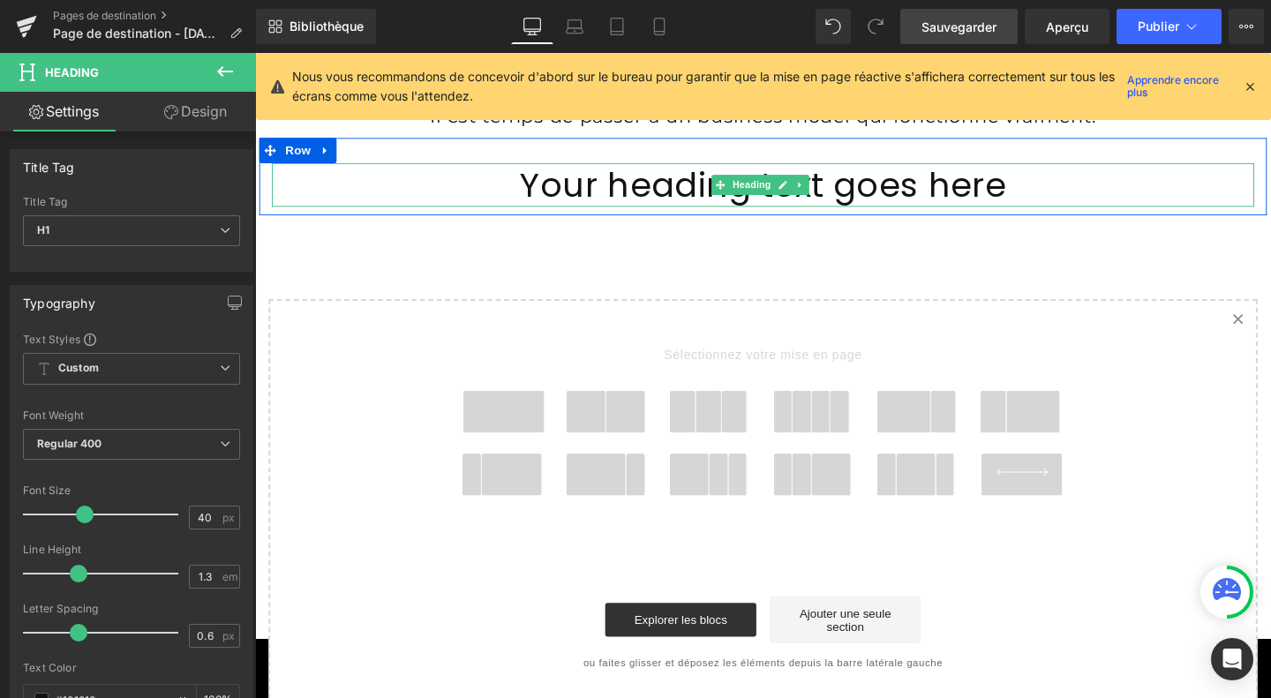
click at [689, 172] on h1 "Your heading text goes here" at bounding box center [789, 192] width 1032 height 46
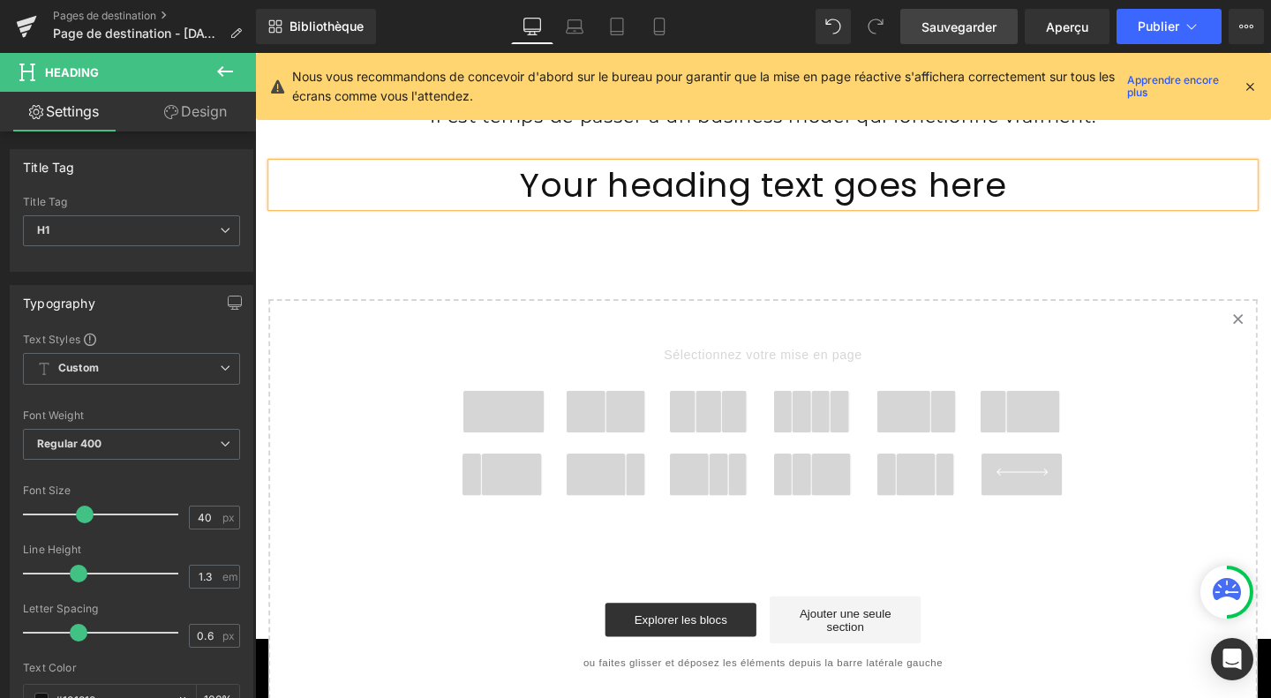
click at [689, 172] on h1 "Your heading text goes here" at bounding box center [789, 192] width 1032 height 46
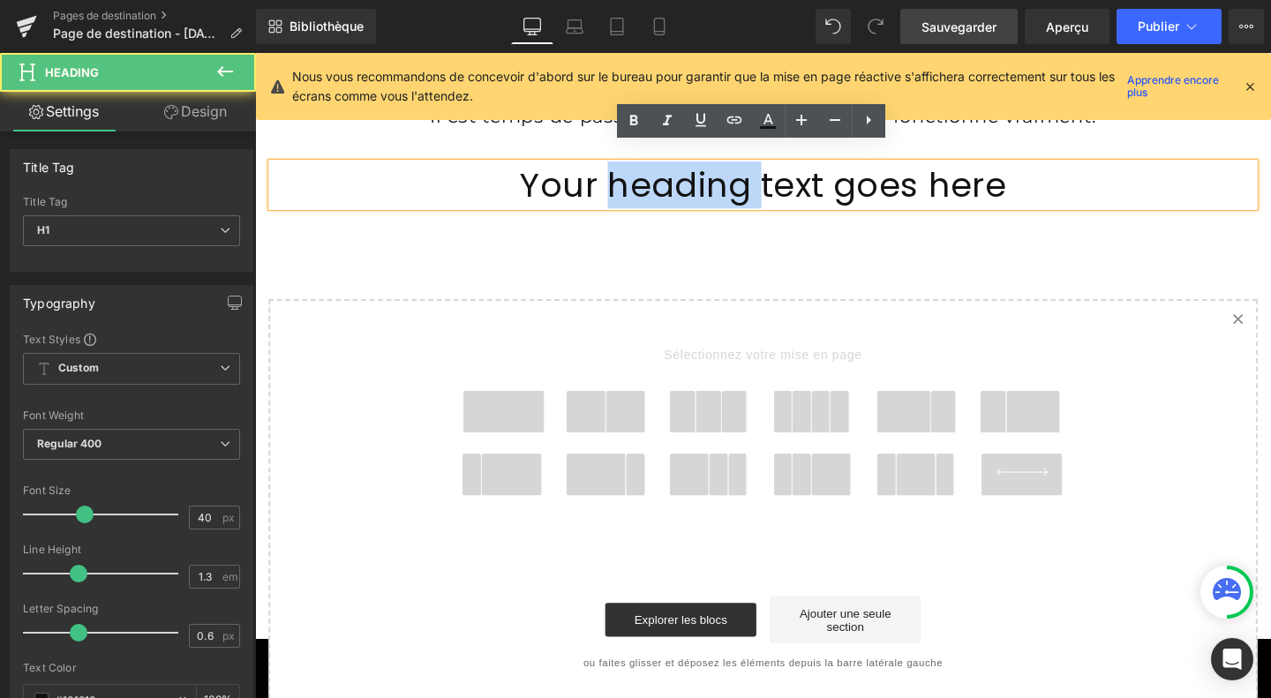
click at [689, 172] on h1 "Your heading text goes here" at bounding box center [789, 192] width 1032 height 46
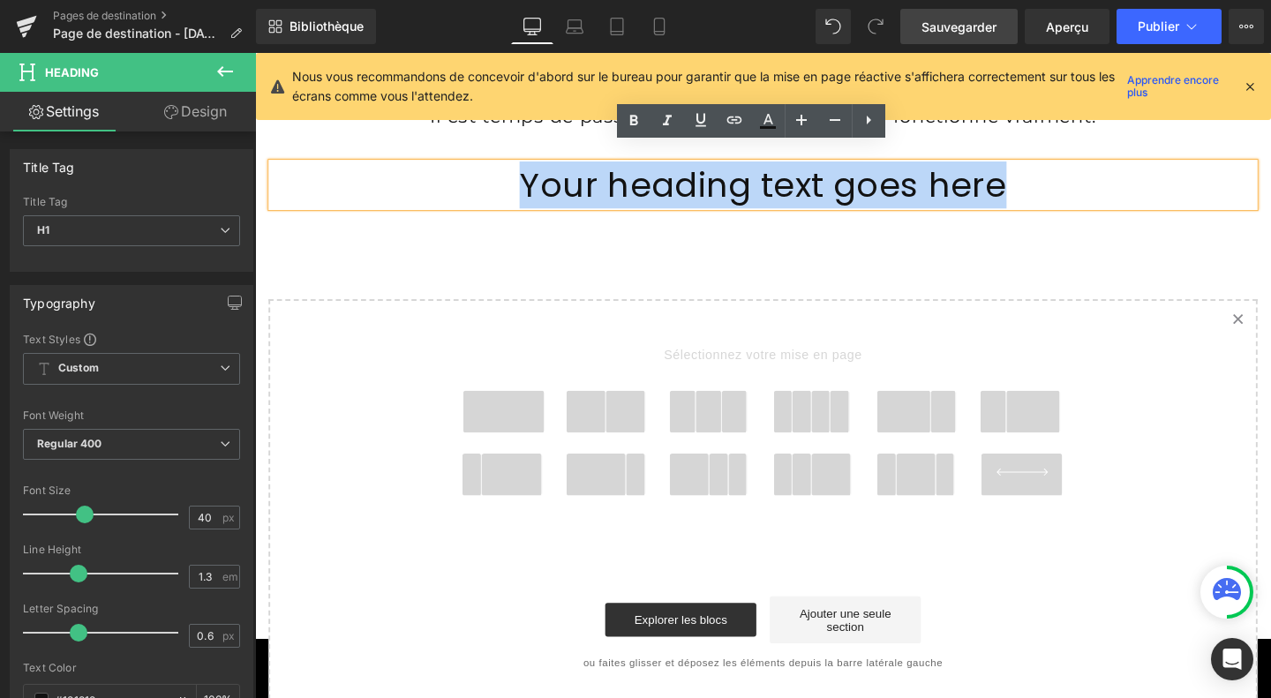
paste div
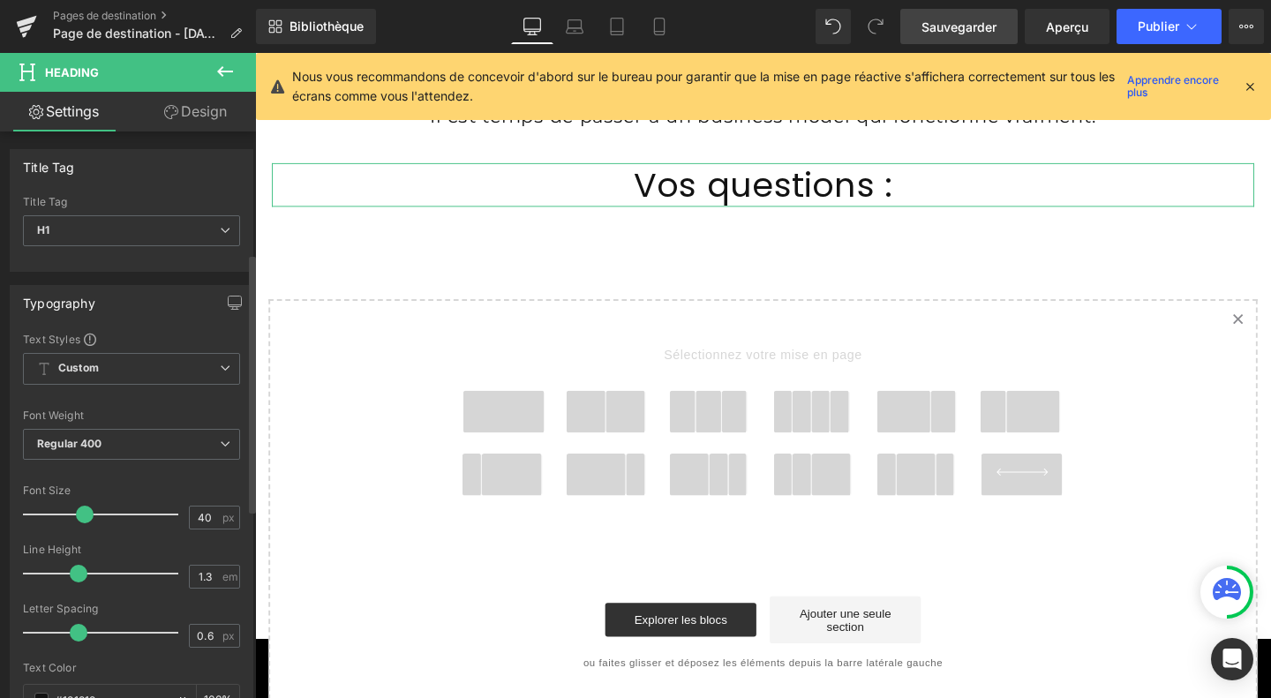
scroll to position [265, 0]
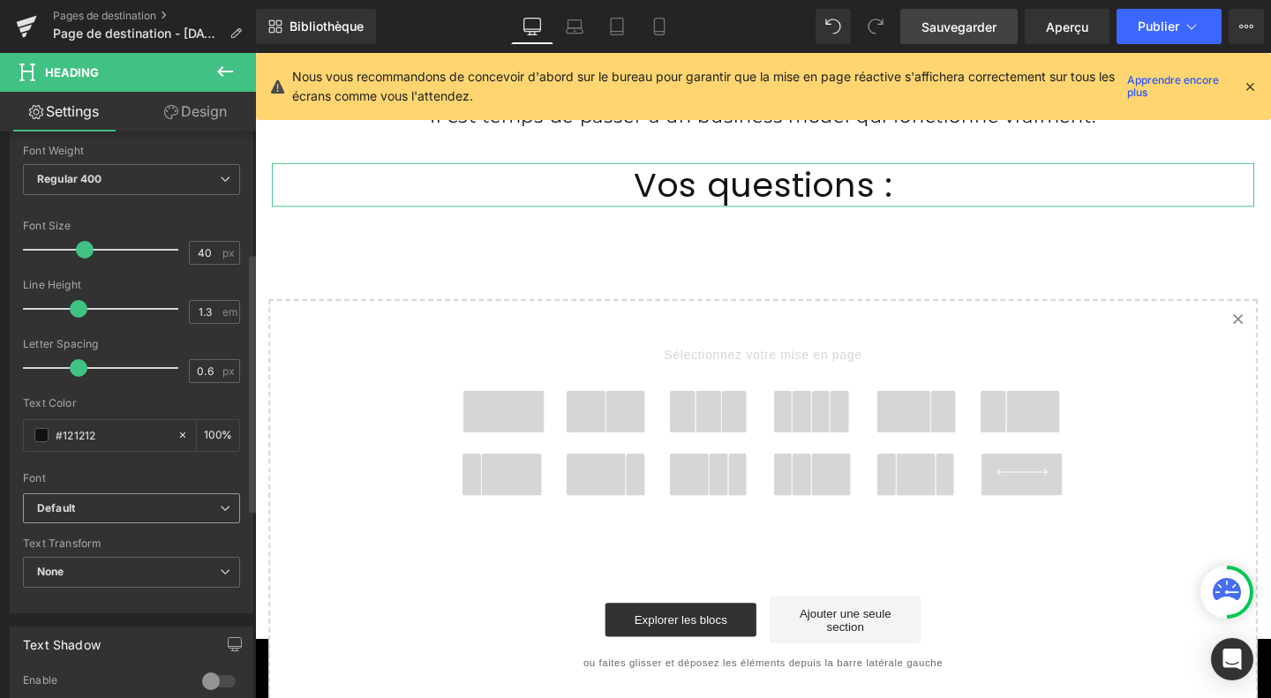
click at [126, 503] on b "Default" at bounding box center [128, 508] width 183 height 15
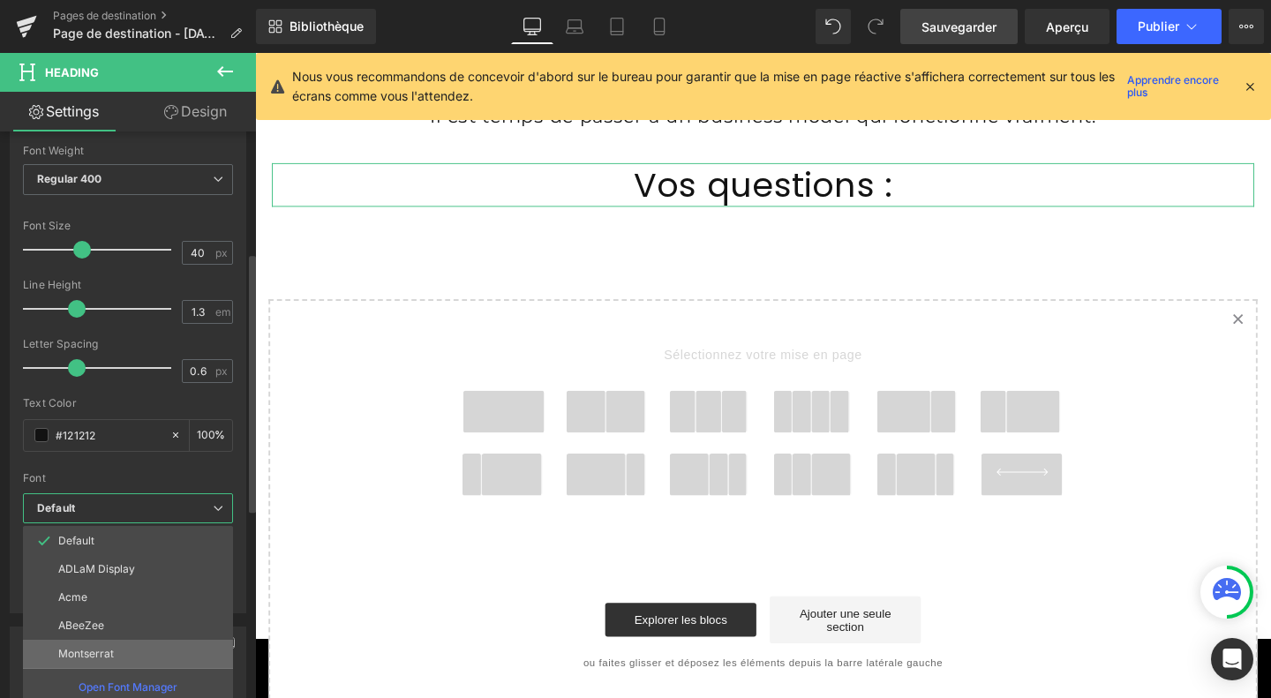
click at [107, 652] on p "Montserrat" at bounding box center [86, 654] width 56 height 12
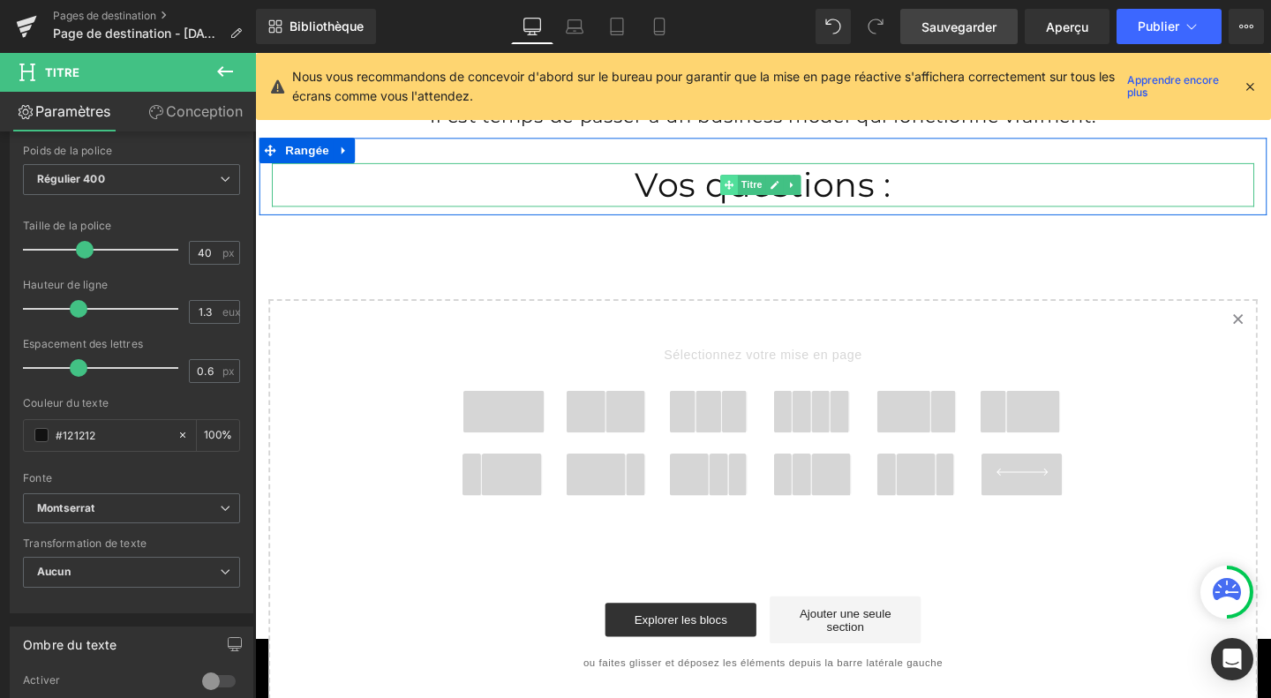
click at [748, 186] on icon at bounding box center [753, 191] width 10 height 11
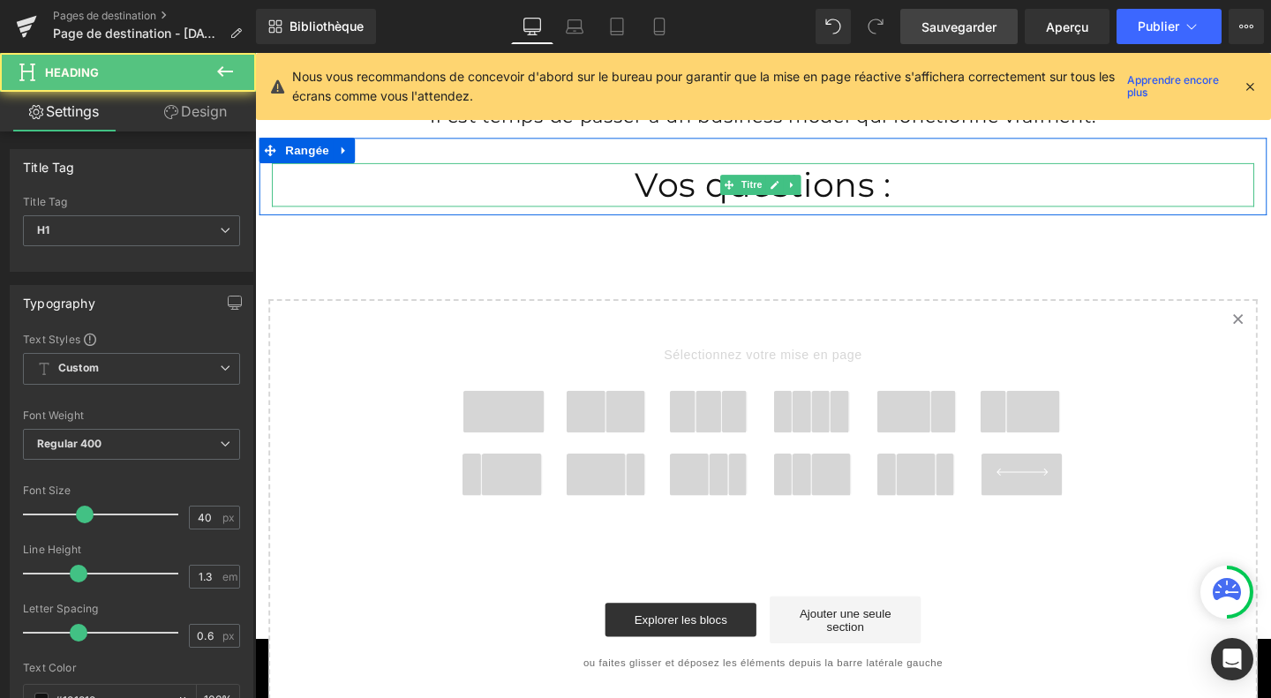
click at [720, 176] on h1 "Vos questions :" at bounding box center [789, 192] width 1032 height 46
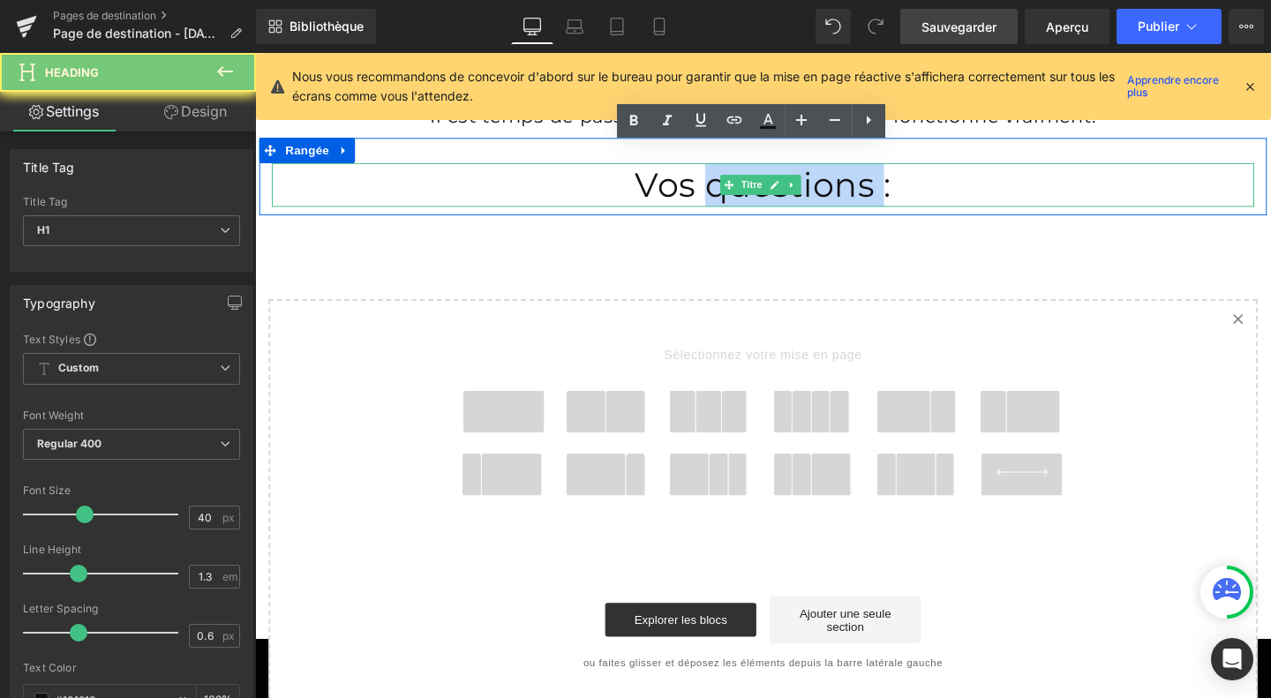
click at [720, 176] on h1 "Vos questions :" at bounding box center [789, 192] width 1032 height 46
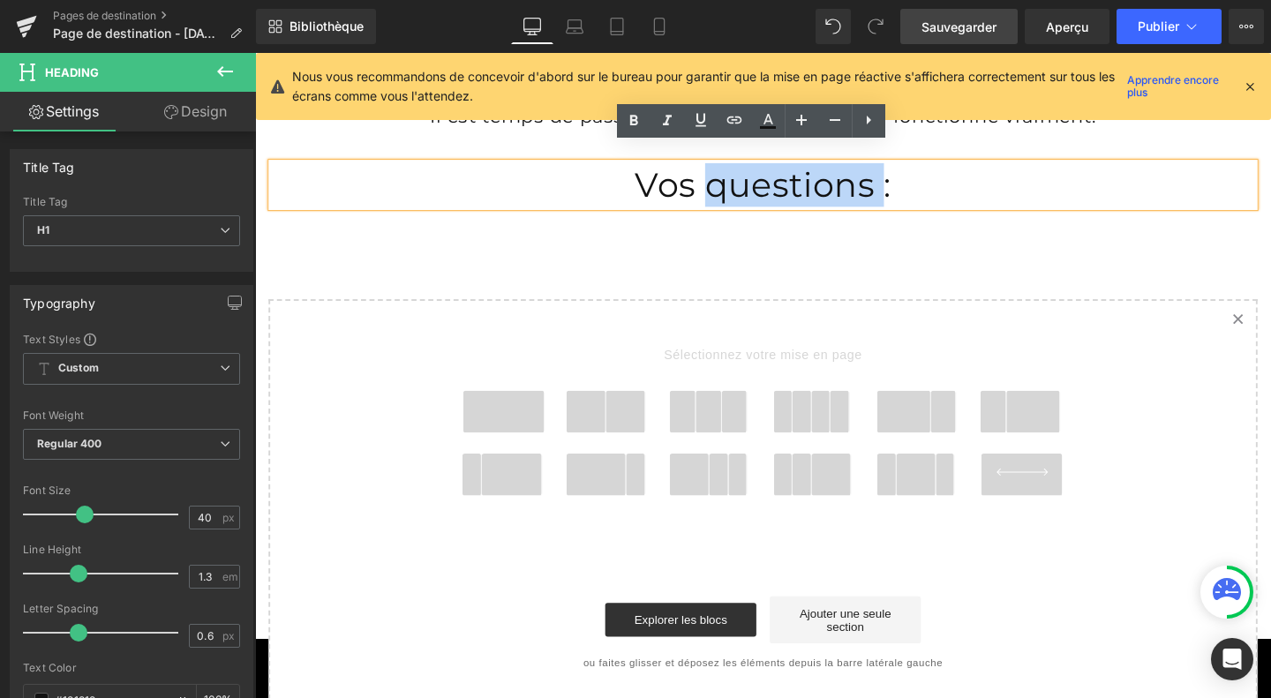
click at [720, 176] on h1 "Vos questions :" at bounding box center [789, 192] width 1032 height 46
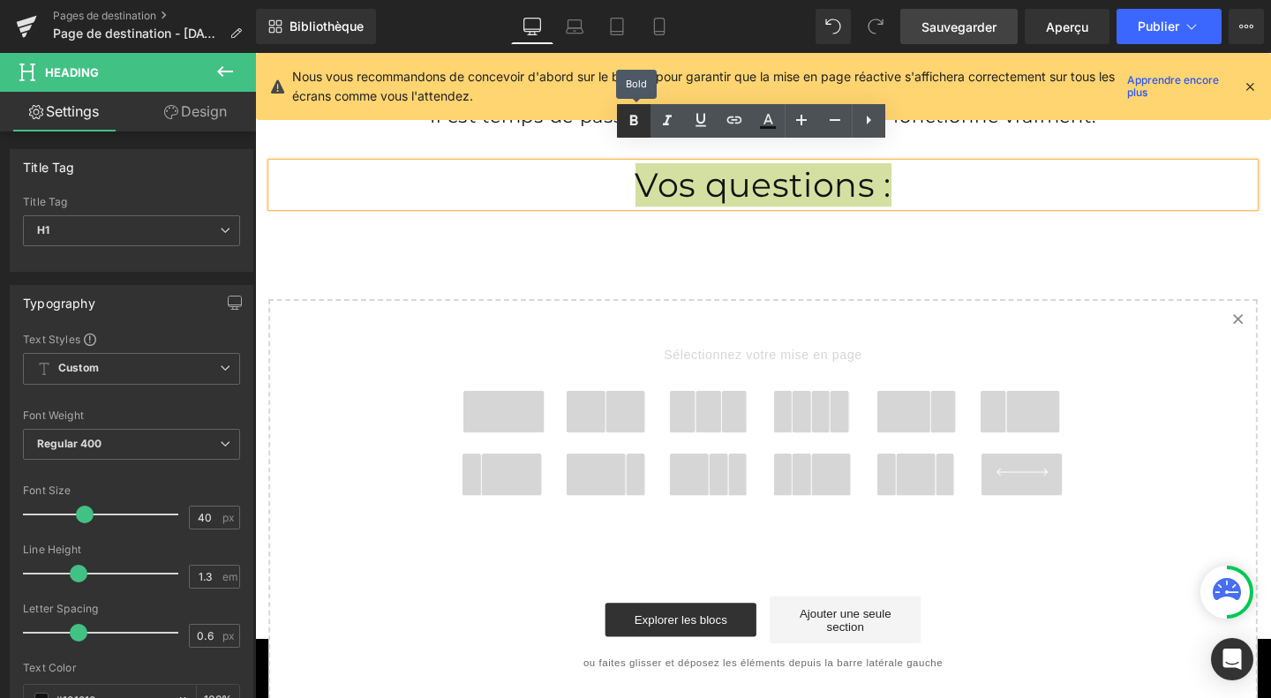
click at [625, 112] on icon at bounding box center [633, 120] width 21 height 21
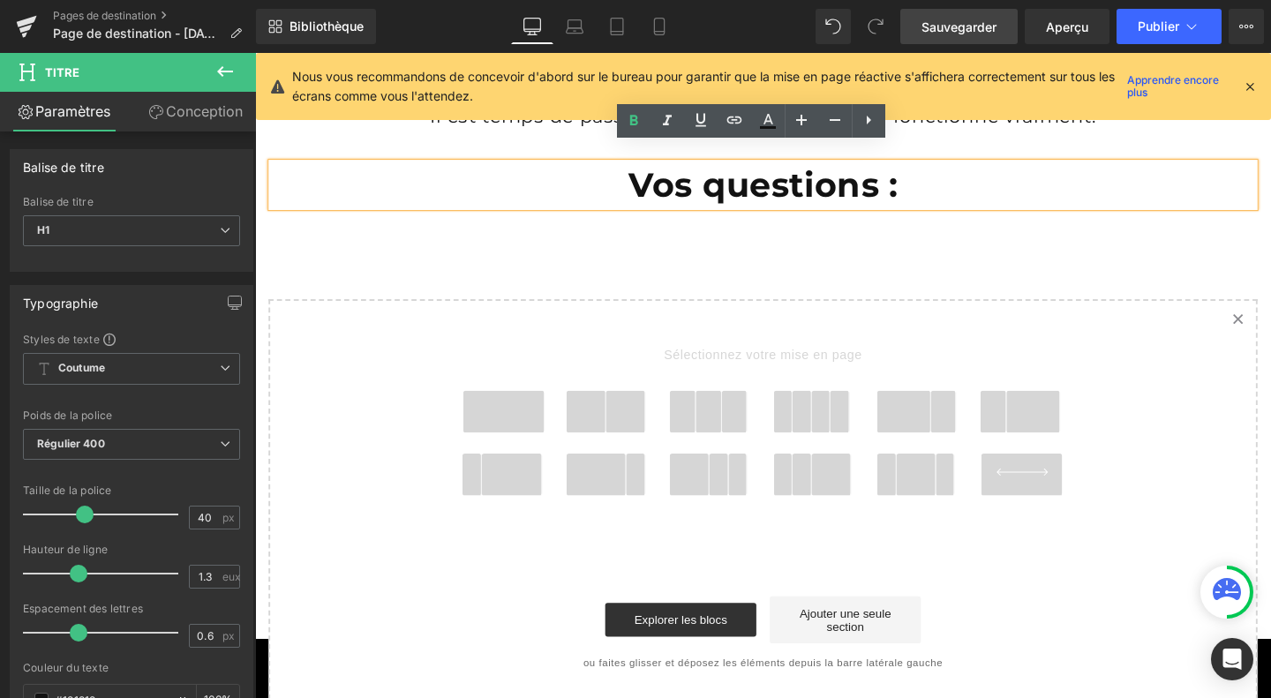
click at [530, 417] on span at bounding box center [516, 430] width 85 height 44
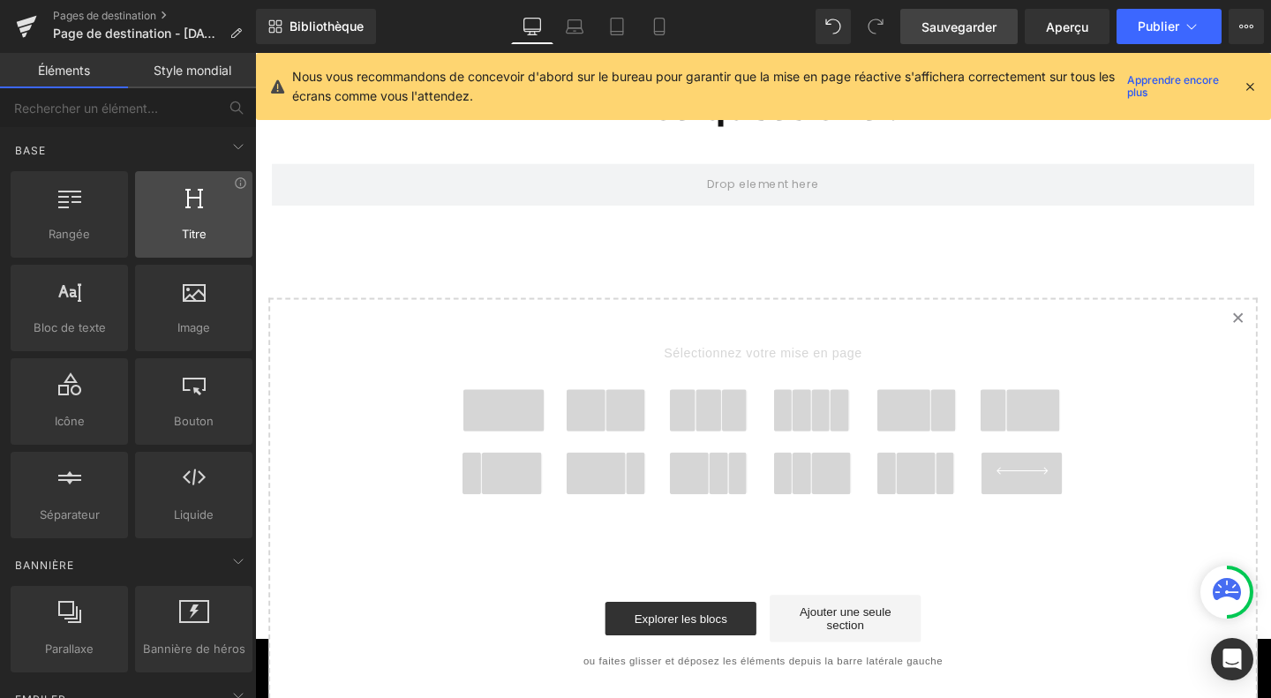
scroll to position [7151, 0]
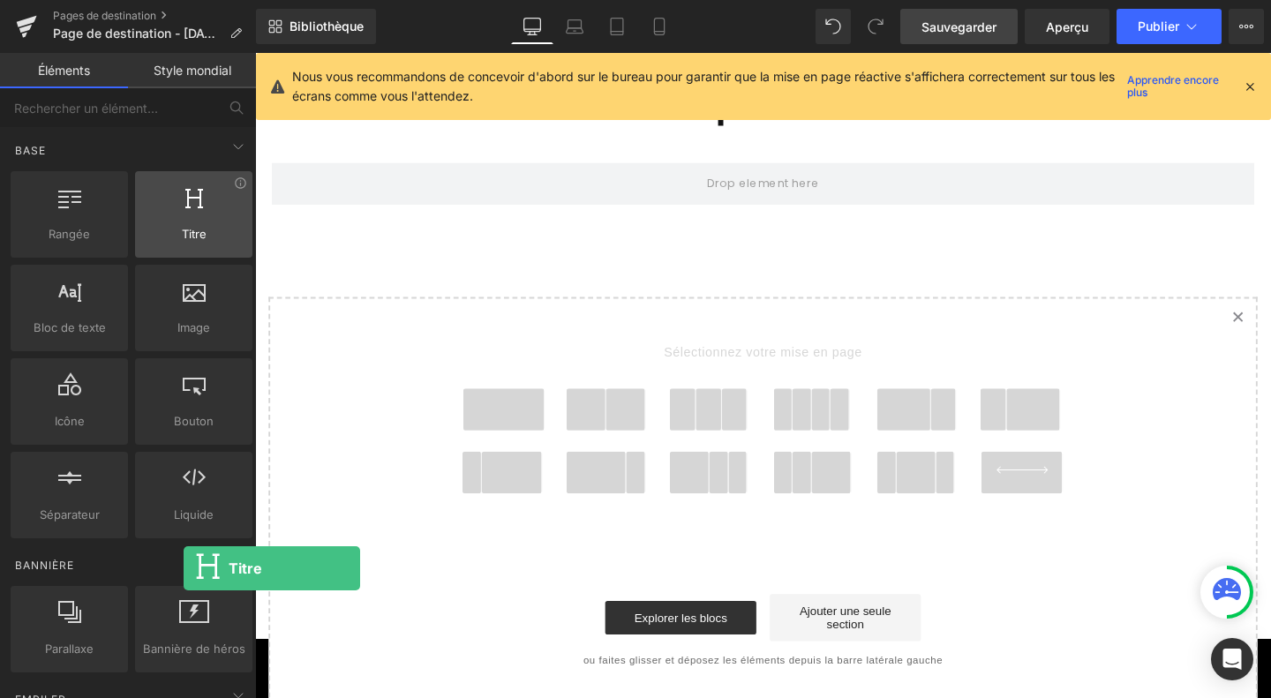
drag, startPoint x: 184, startPoint y: 230, endPoint x: 184, endPoint y: 220, distance: 10.6
click at [184, 220] on div "Titre titres, en-têtes, h1, h2, h3, h4, h5, h6" at bounding box center [193, 214] width 117 height 86
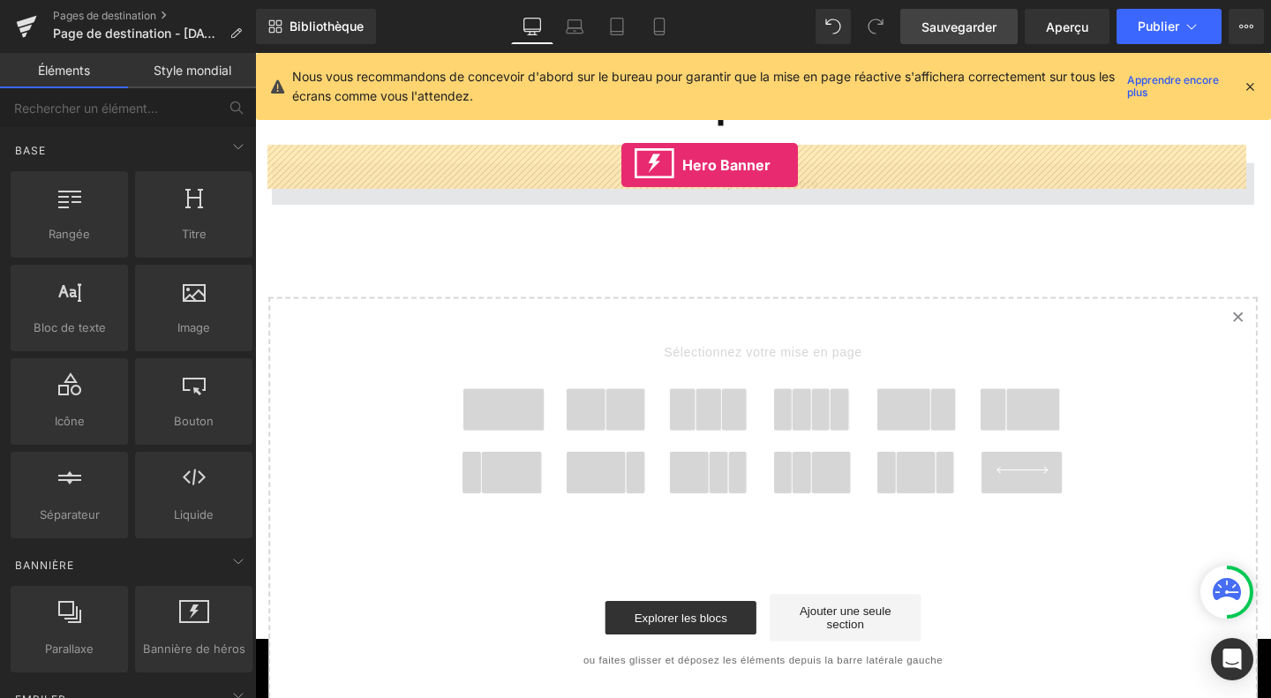
drag, startPoint x: 444, startPoint y: 682, endPoint x: 640, endPoint y: 171, distance: 547.1
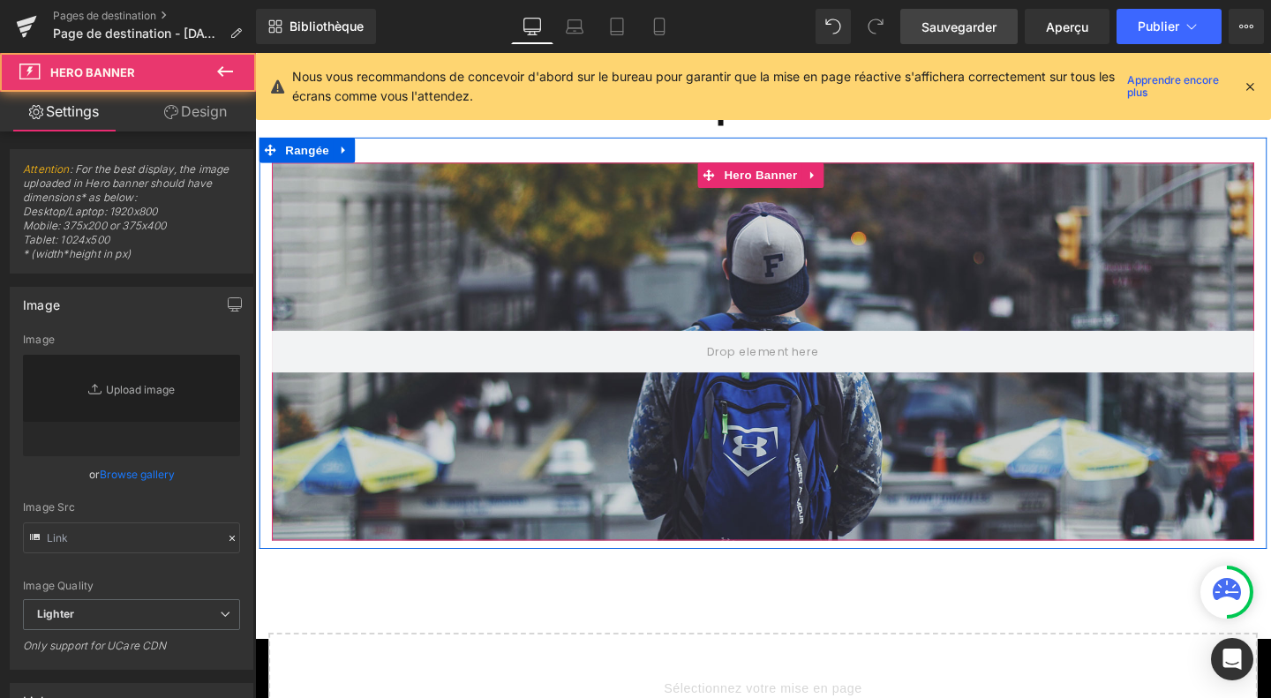
type input "[URL][DOMAIN_NAME]"
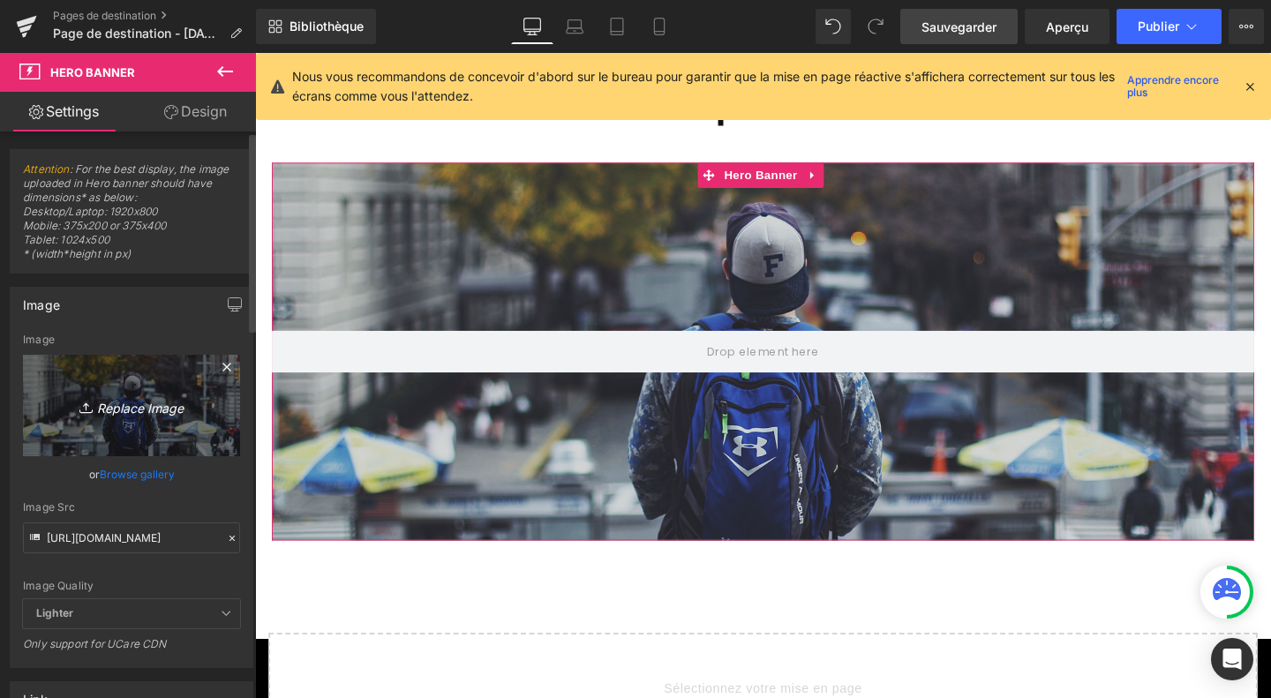
click at [141, 375] on link "Replace Image" at bounding box center [131, 405] width 217 height 101
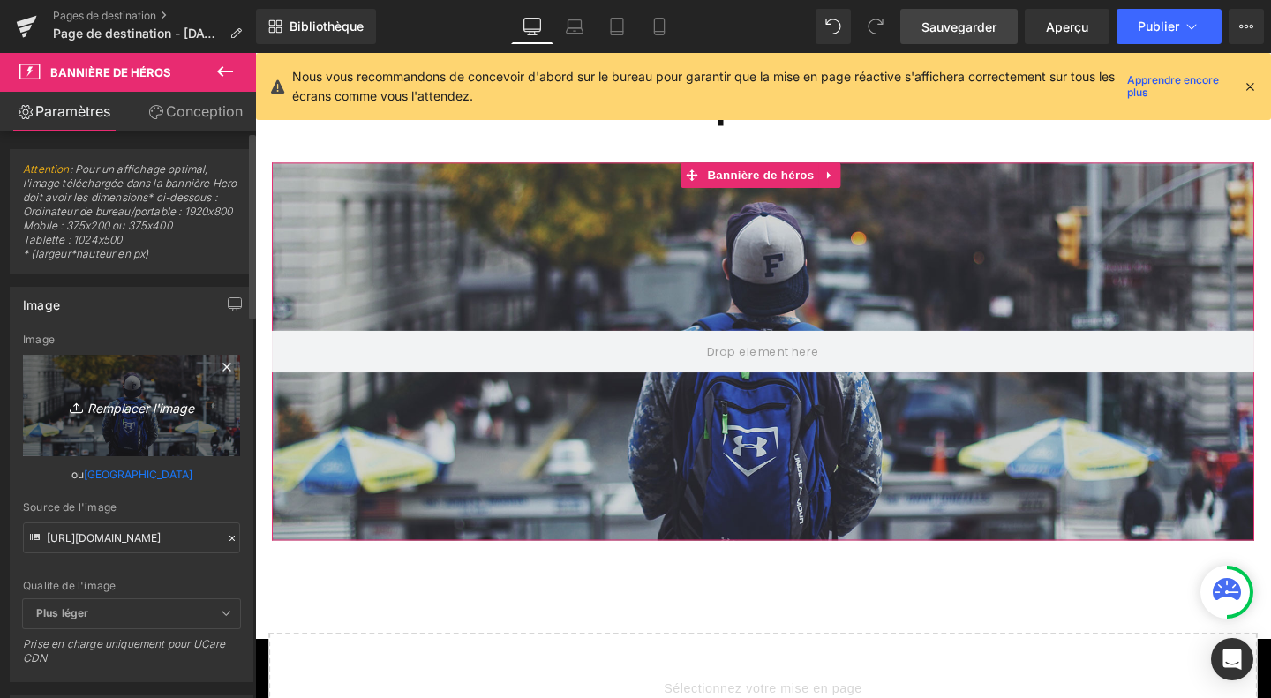
type input "C:\fakepath\Design sans titre (49).jpg"
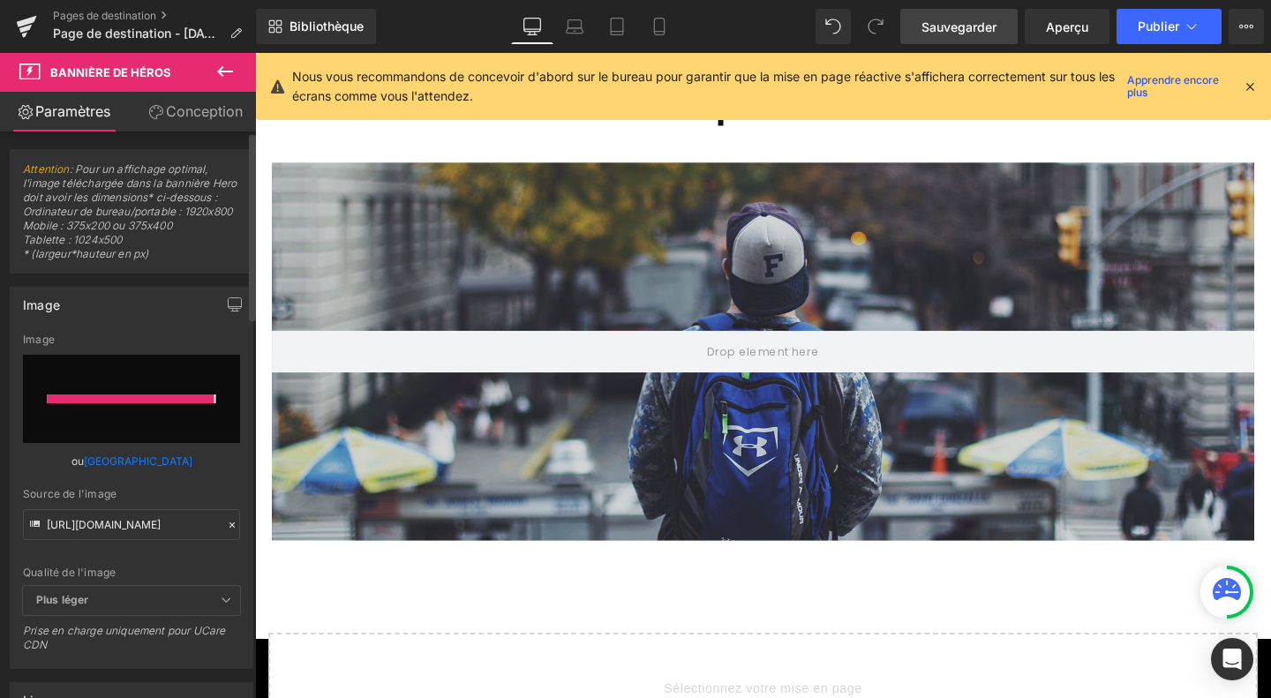
type input "[URL][DOMAIN_NAME]"
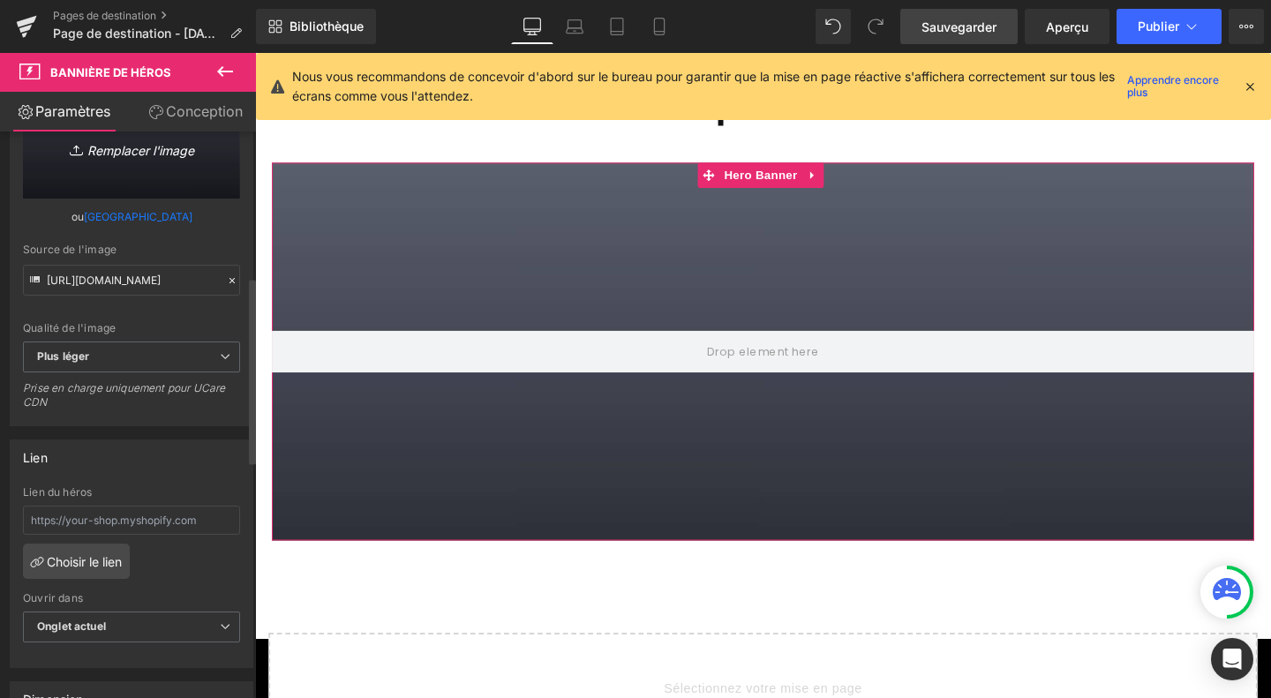
scroll to position [441, 0]
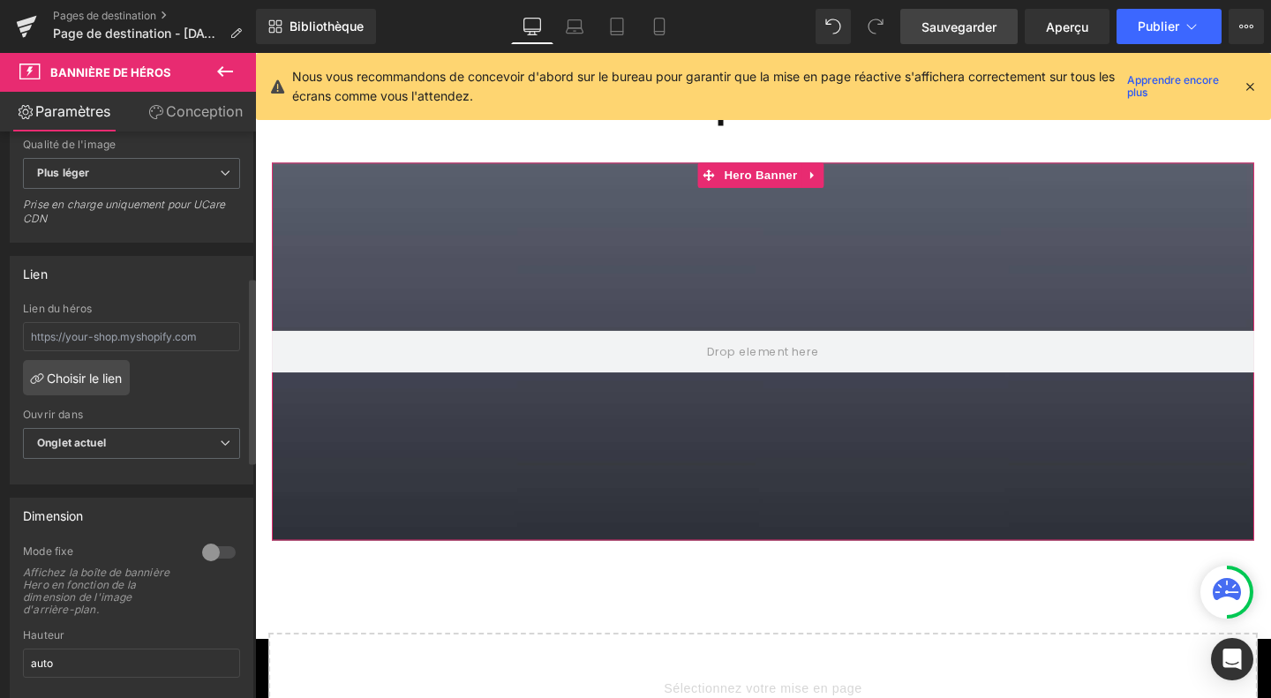
click at [212, 566] on div at bounding box center [219, 552] width 42 height 28
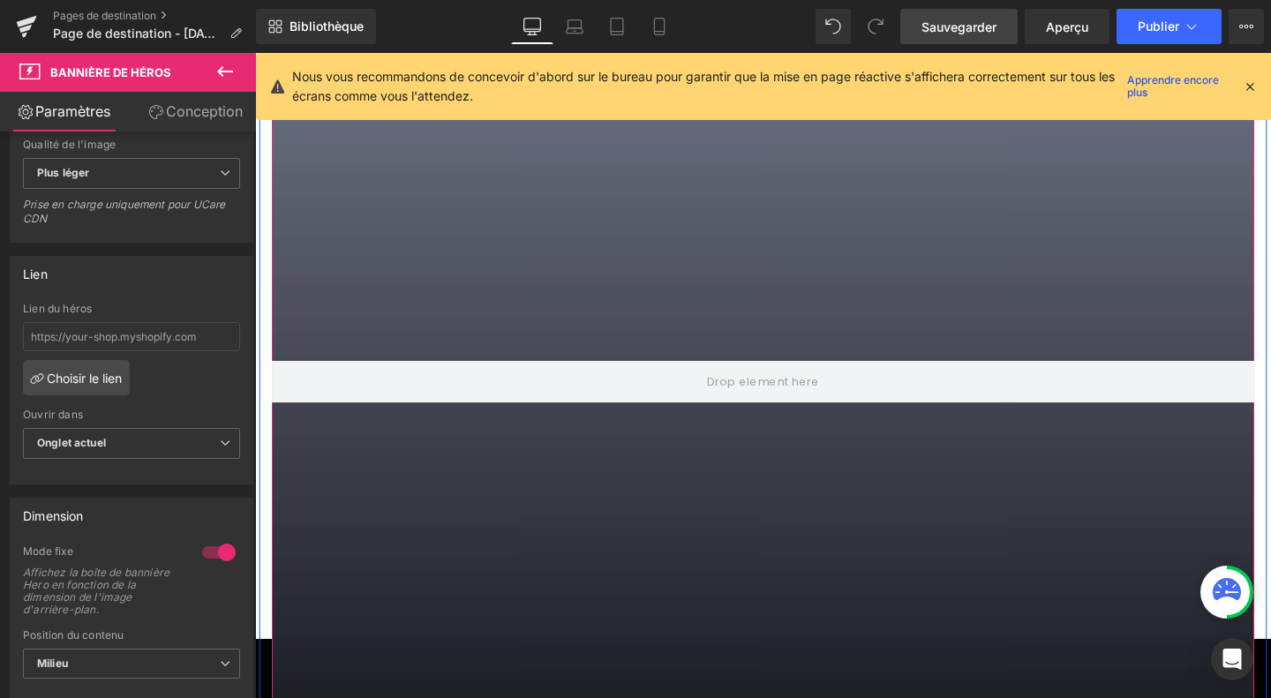
scroll to position [7303, 0]
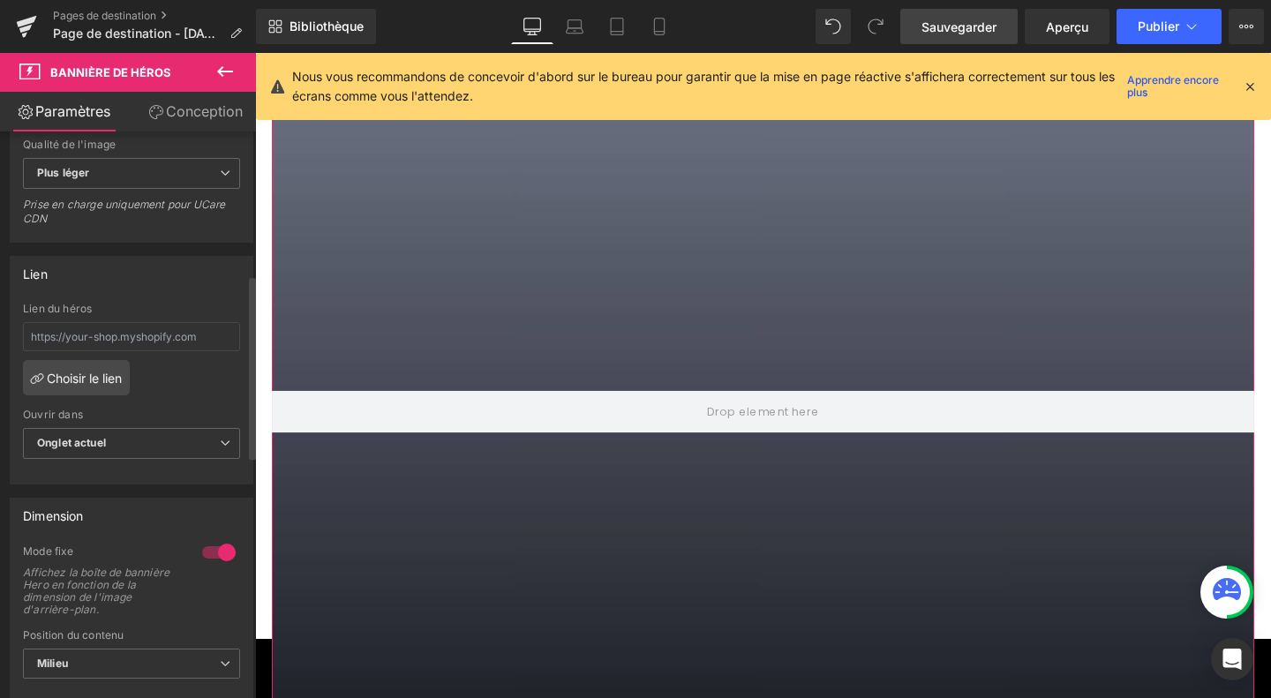
click at [205, 566] on div at bounding box center [219, 552] width 42 height 28
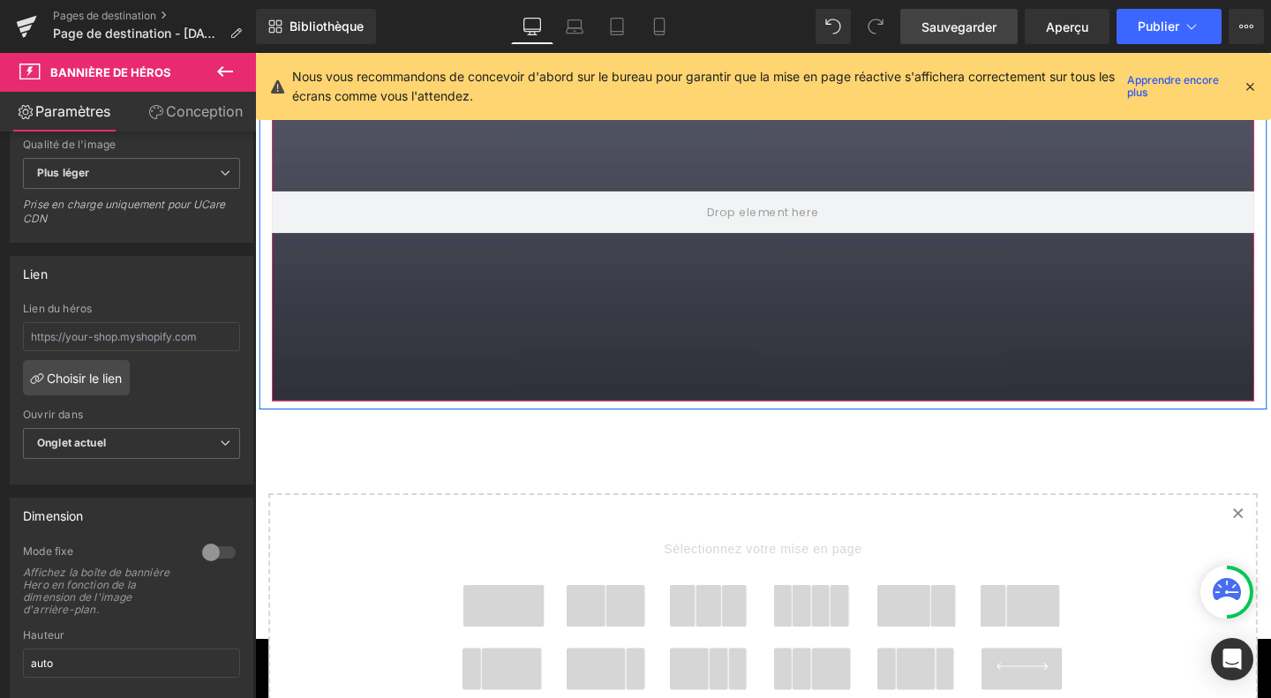
scroll to position [7257, 0]
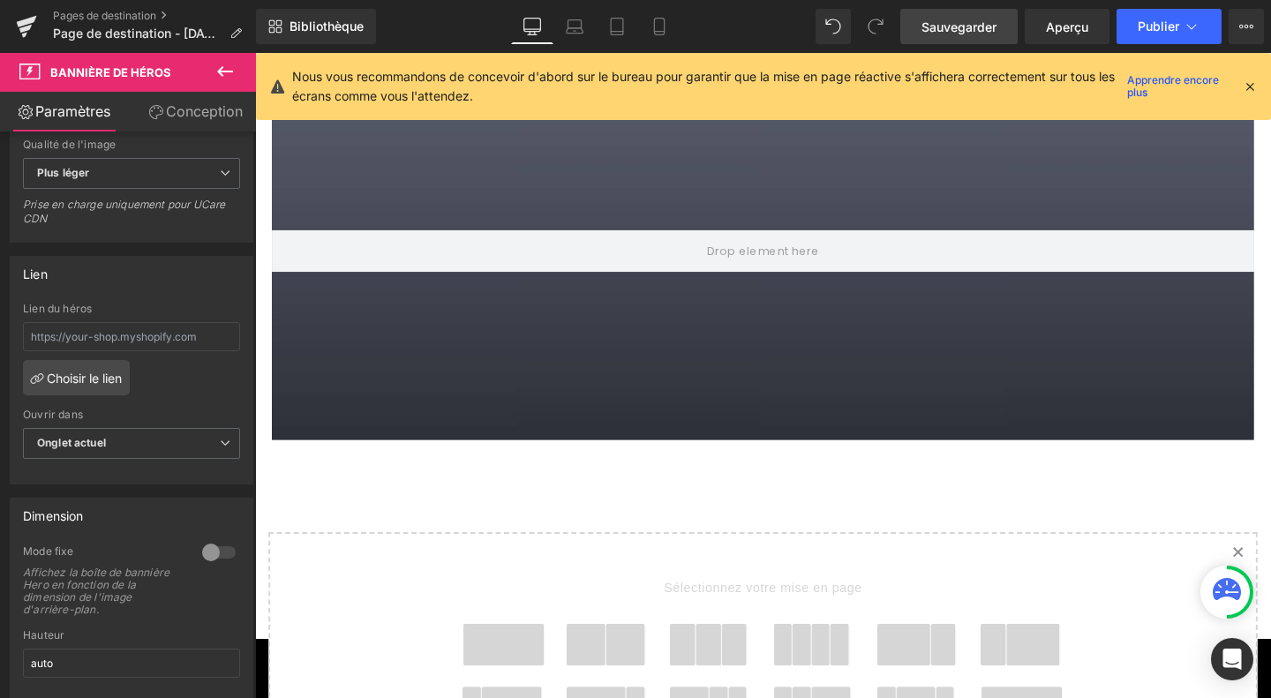
click at [226, 79] on icon at bounding box center [224, 71] width 21 height 21
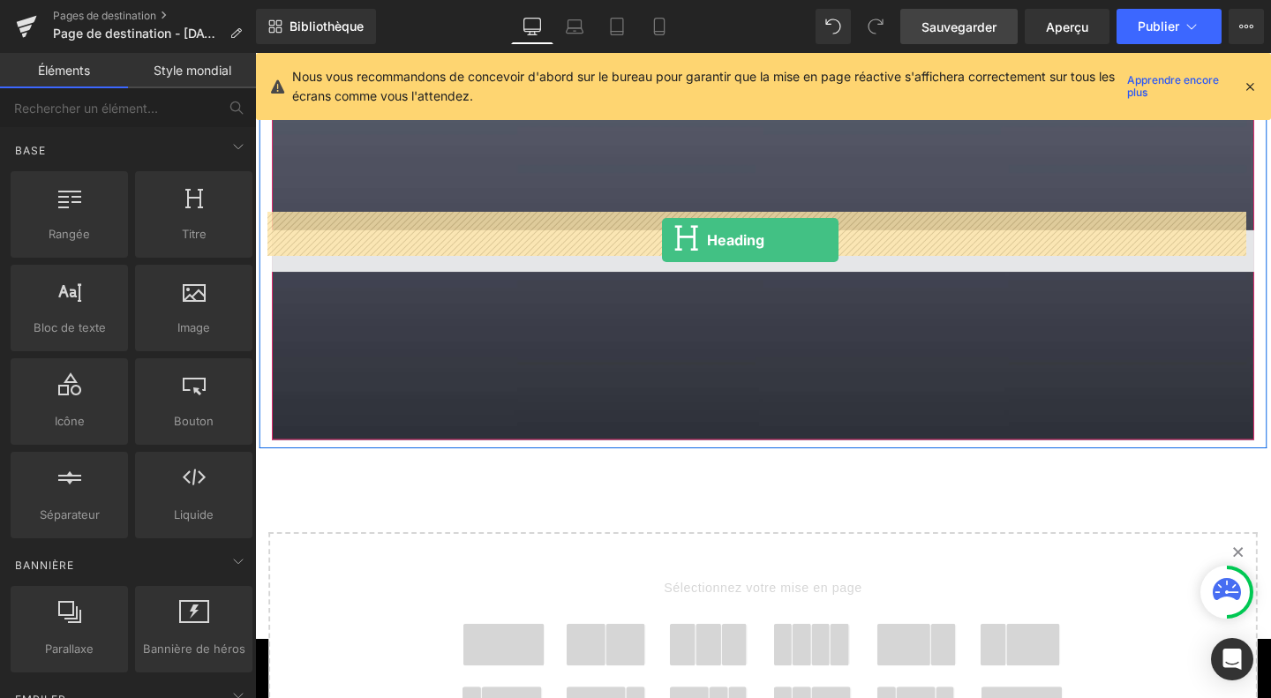
drag, startPoint x: 439, startPoint y: 296, endPoint x: 683, endPoint y: 250, distance: 248.0
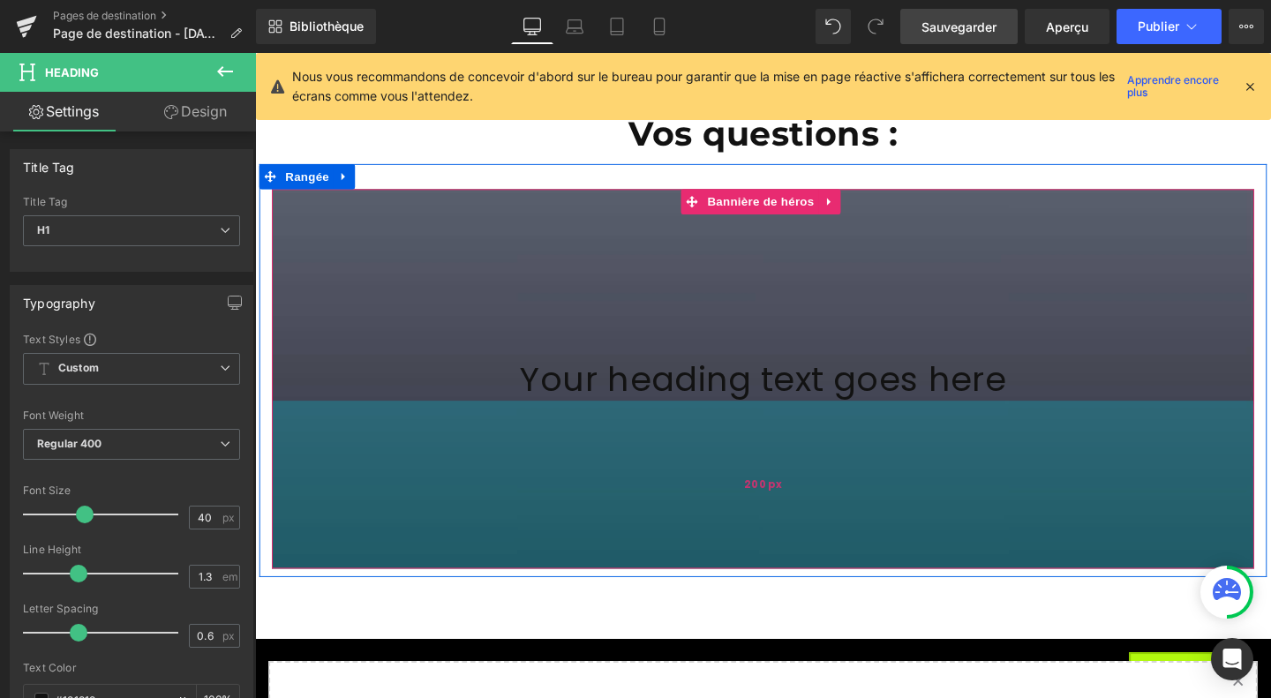
scroll to position [7141, 0]
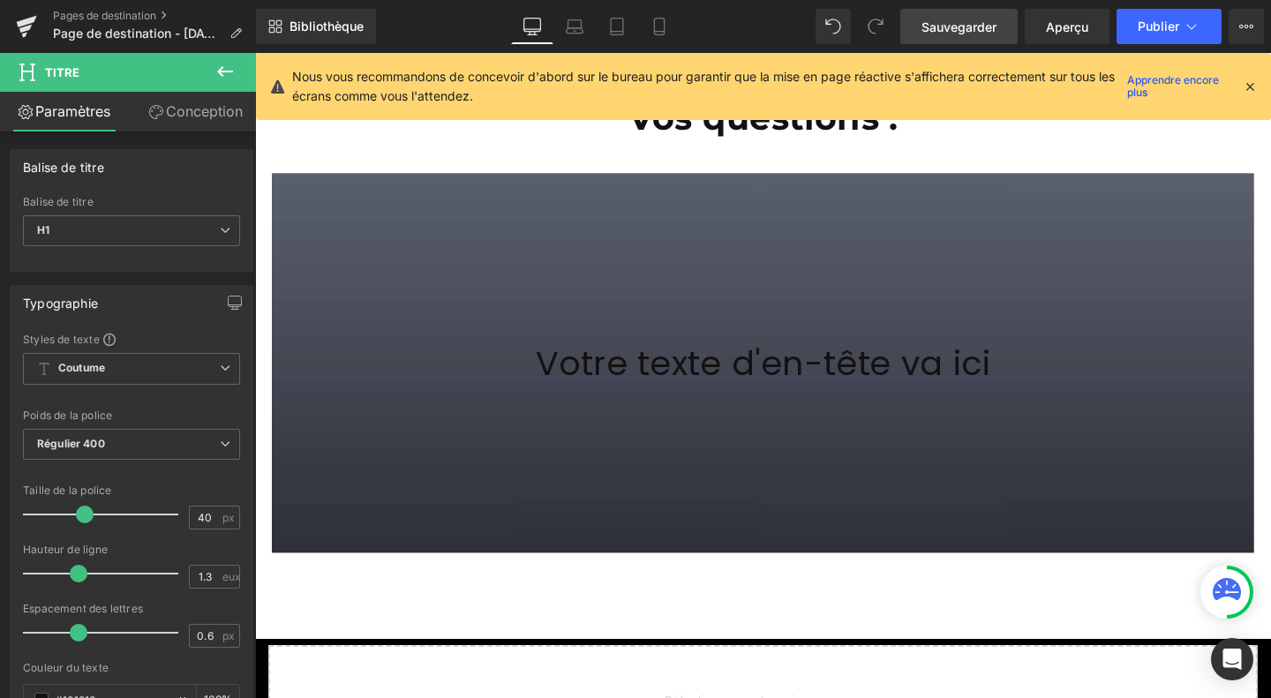
click at [226, 77] on icon at bounding box center [224, 71] width 21 height 21
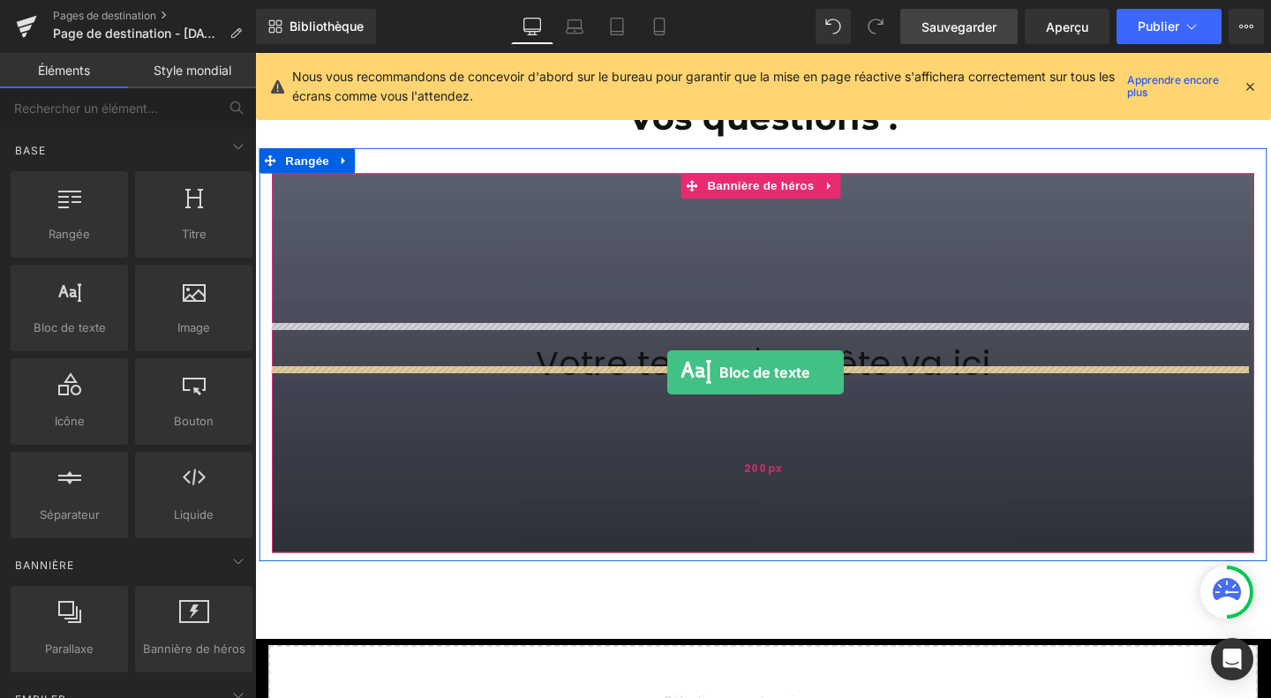
drag, startPoint x: 324, startPoint y: 377, endPoint x: 688, endPoint y: 389, distance: 364.6
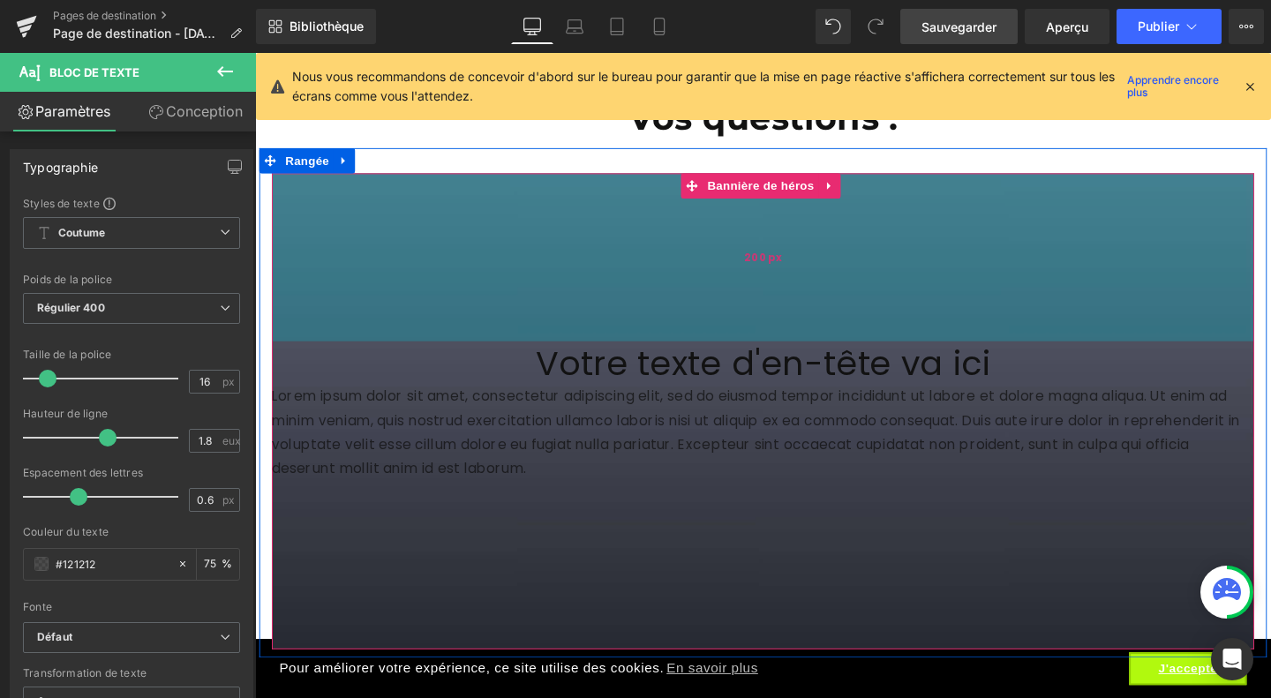
click at [386, 221] on div "200px" at bounding box center [789, 267] width 1032 height 176
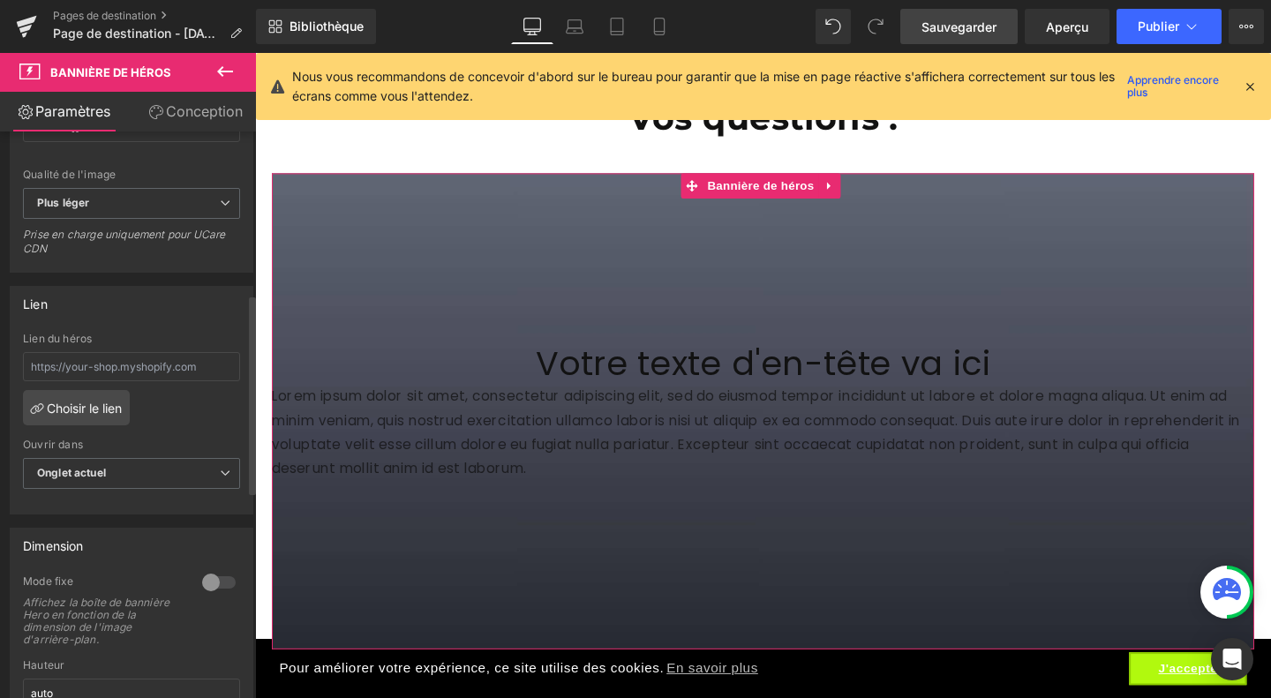
scroll to position [461, 0]
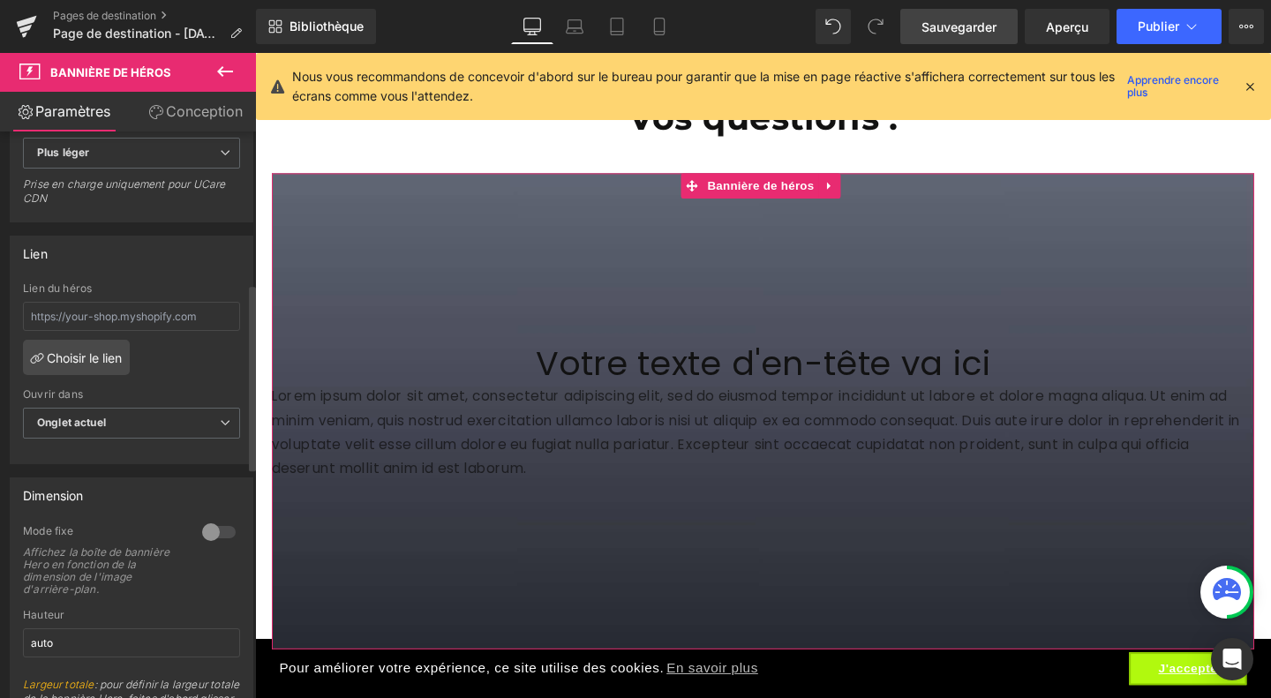
click at [213, 546] on div at bounding box center [219, 532] width 42 height 28
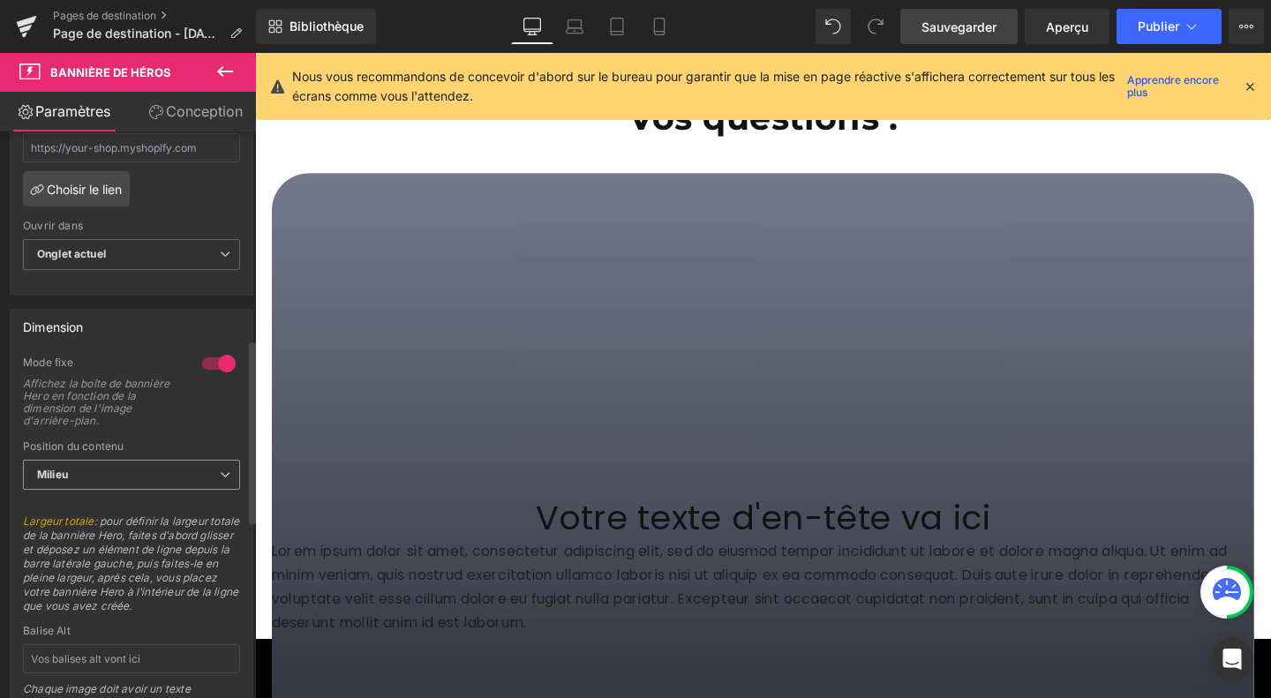
scroll to position [640, 0]
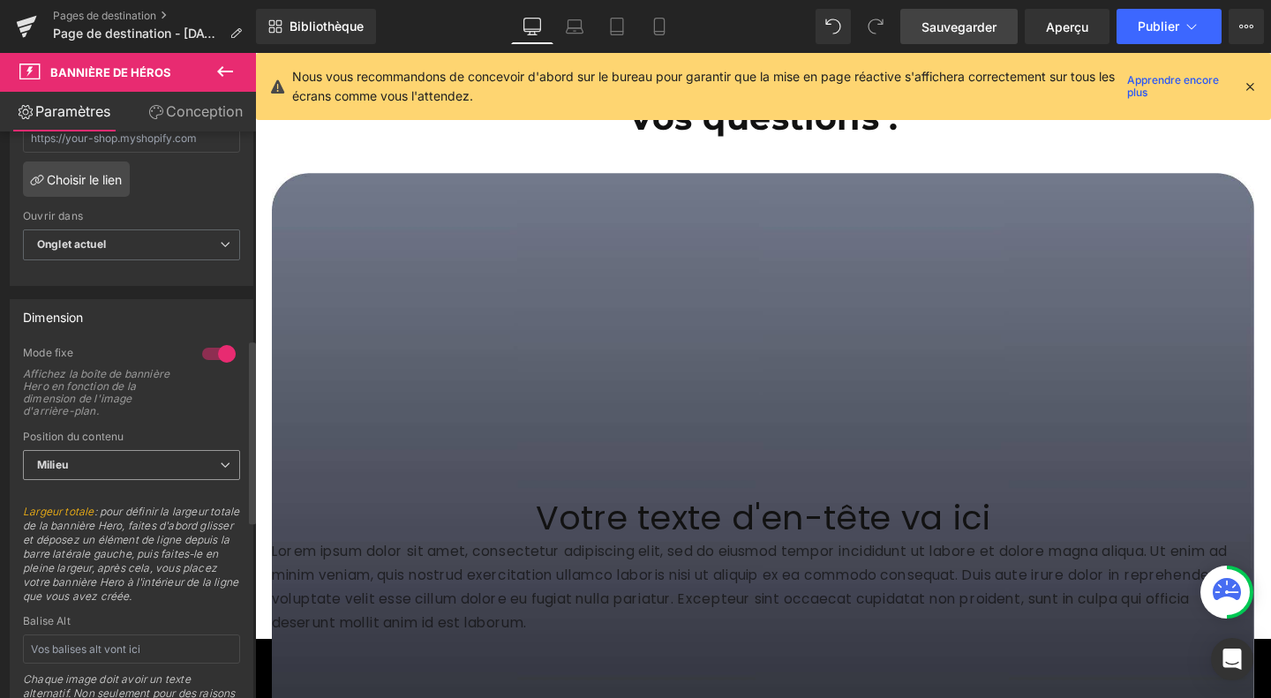
click at [206, 481] on span "Milieu" at bounding box center [131, 465] width 217 height 31
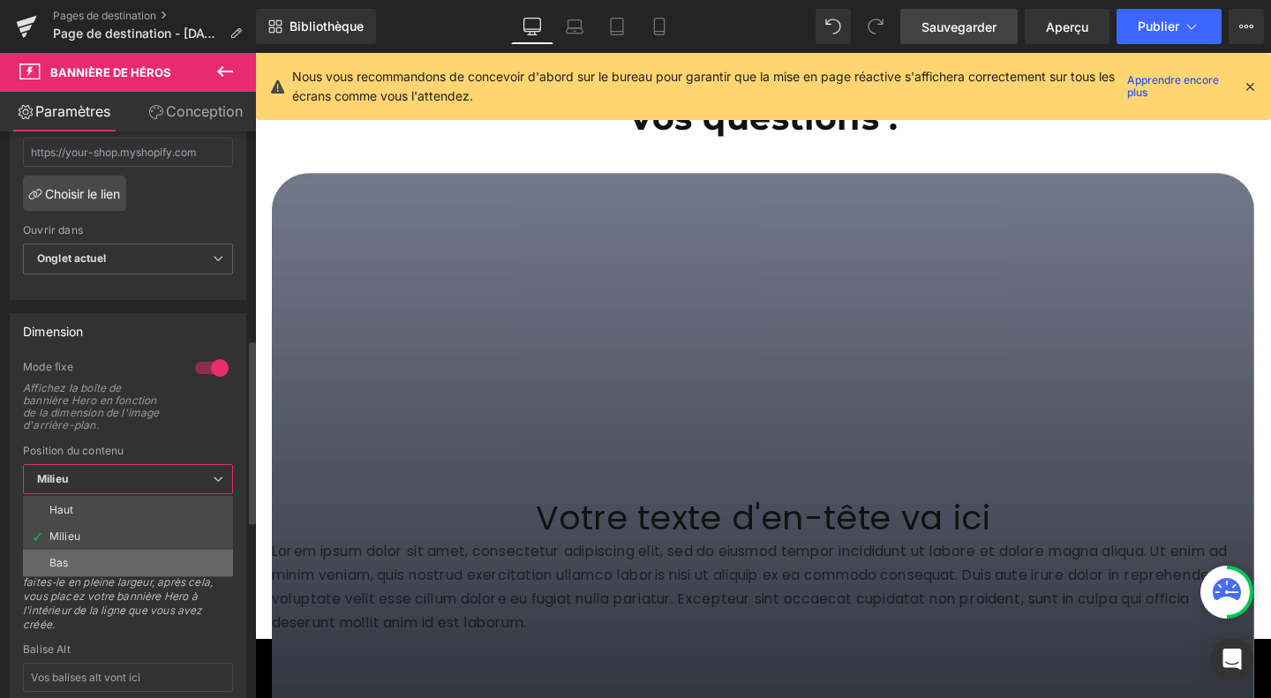
click at [122, 566] on li "Bas" at bounding box center [128, 563] width 210 height 26
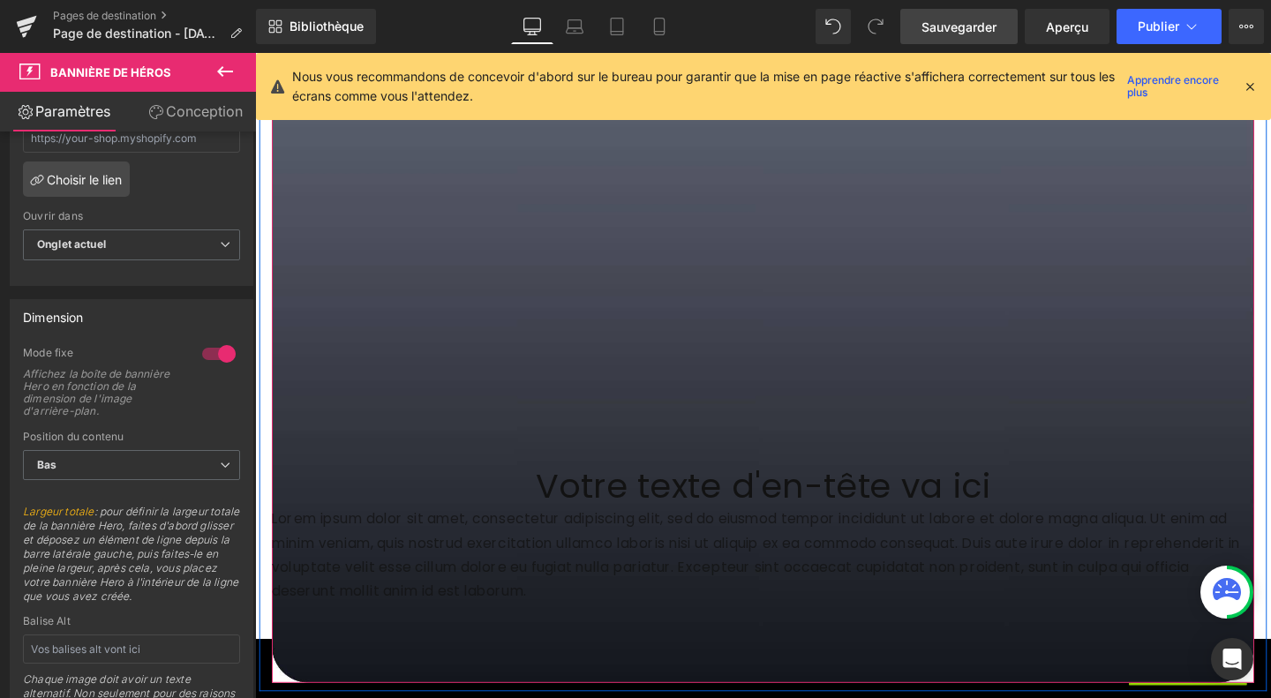
scroll to position [7295, 0]
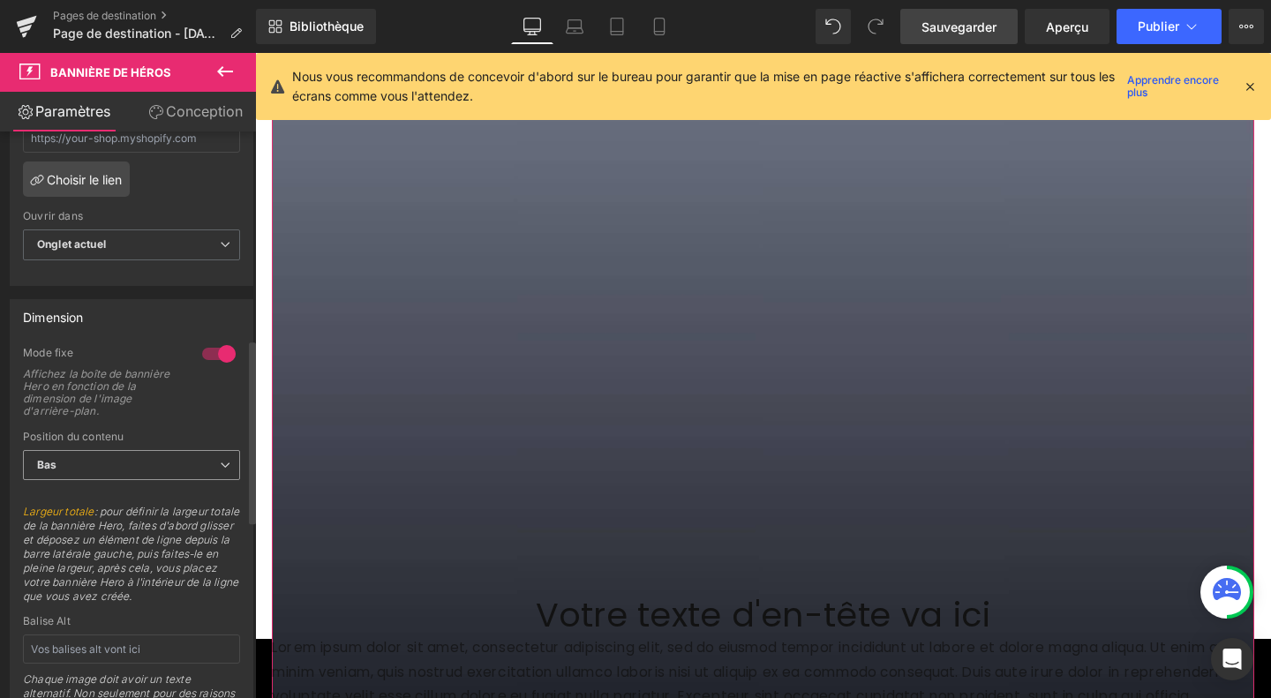
click at [194, 481] on span "Bas" at bounding box center [131, 465] width 217 height 31
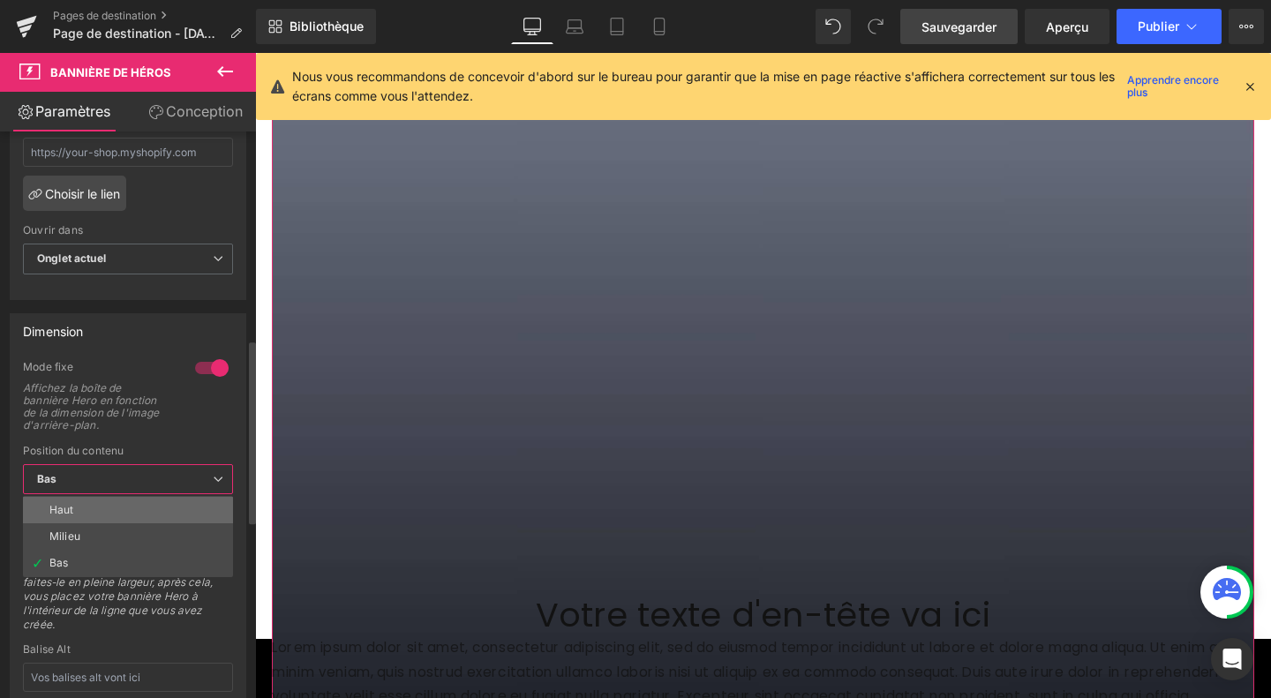
click at [120, 523] on li "Haut" at bounding box center [128, 510] width 210 height 26
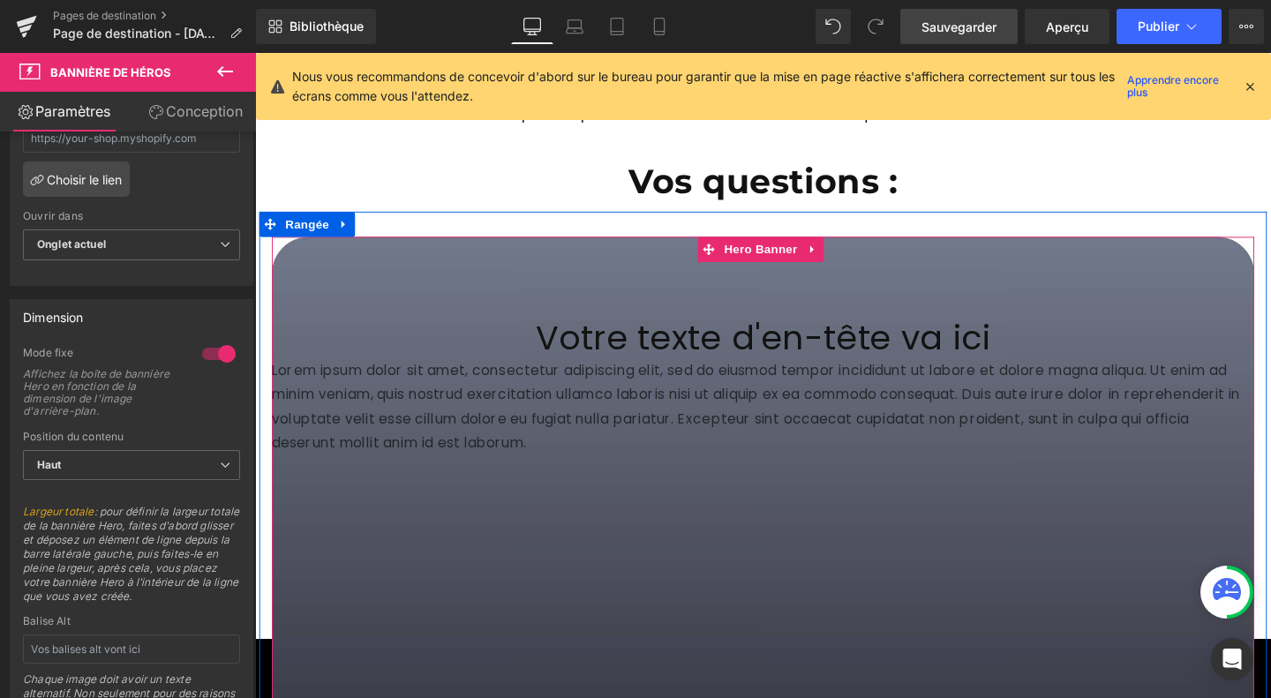
scroll to position [7074, 0]
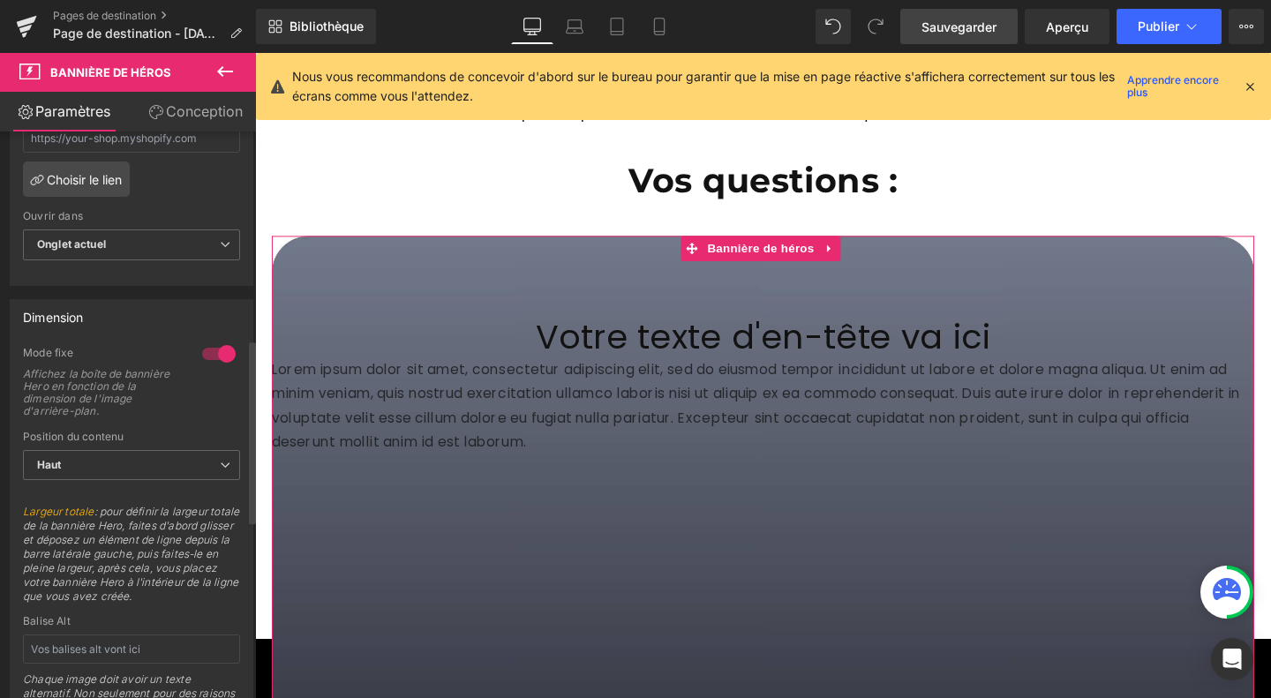
click at [203, 368] on div at bounding box center [219, 354] width 42 height 28
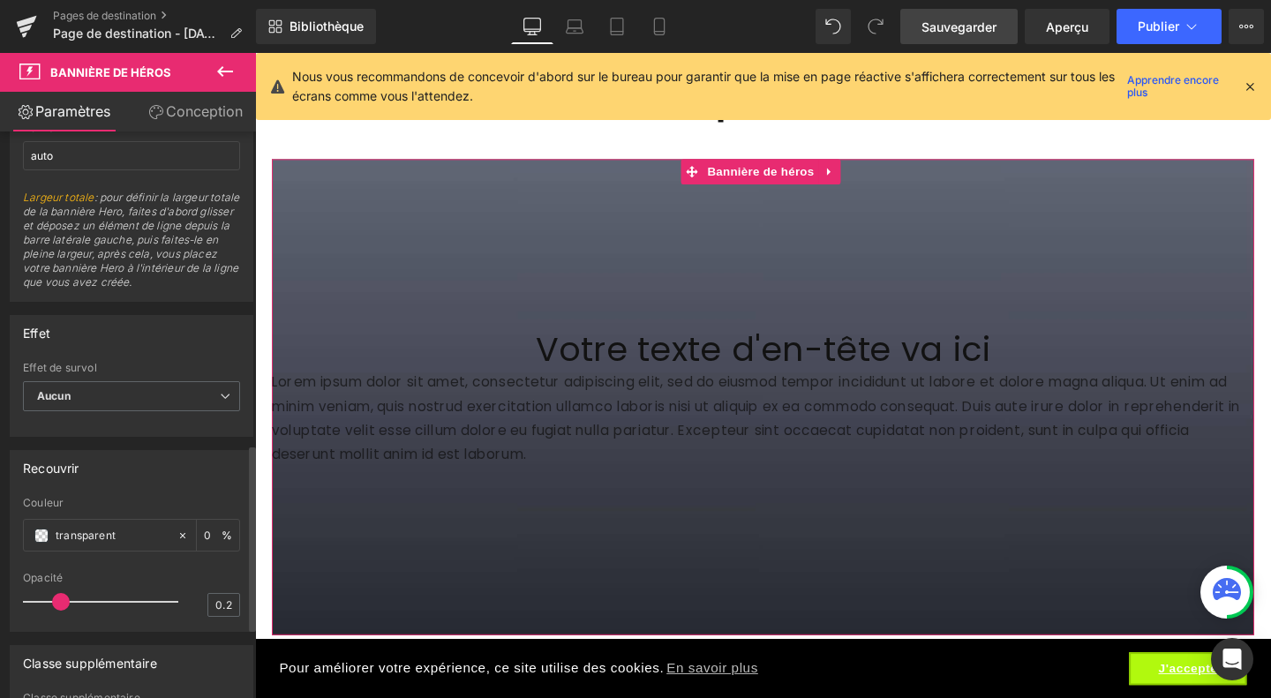
scroll to position [949, 0]
click at [164, 411] on span "Aucun" at bounding box center [131, 395] width 217 height 31
click at [128, 508] on div "Couleur" at bounding box center [131, 502] width 217 height 12
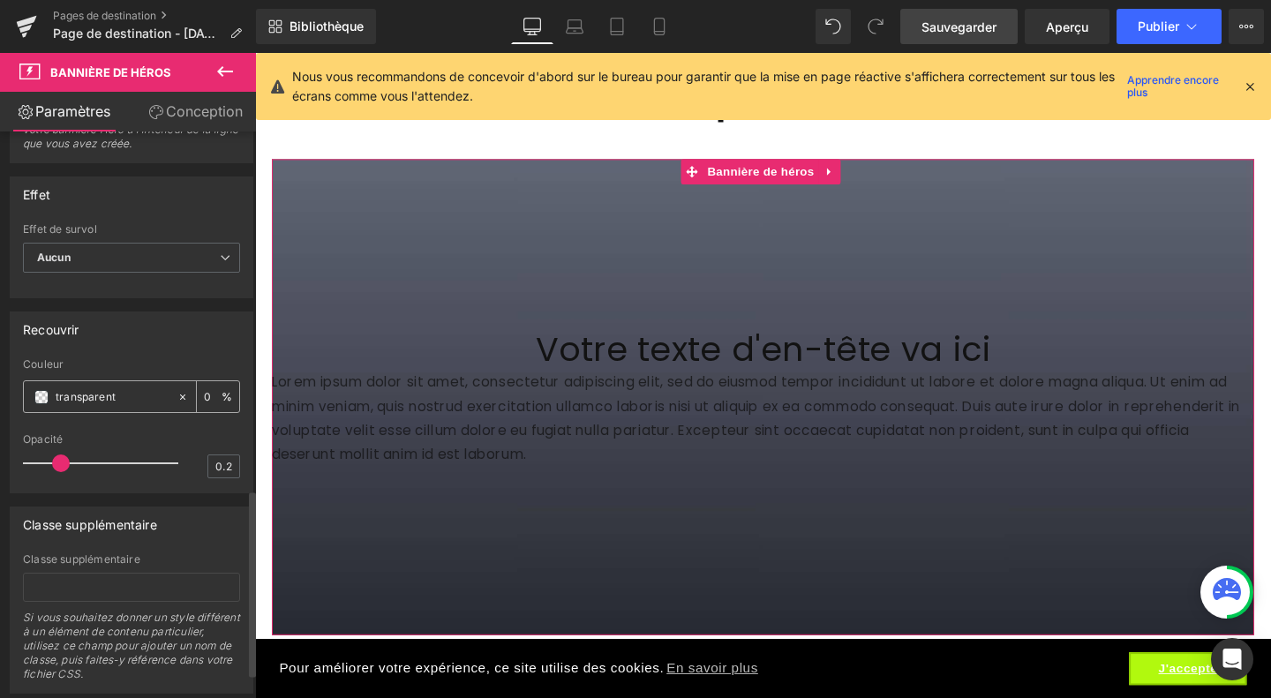
click at [41, 404] on span at bounding box center [41, 397] width 14 height 14
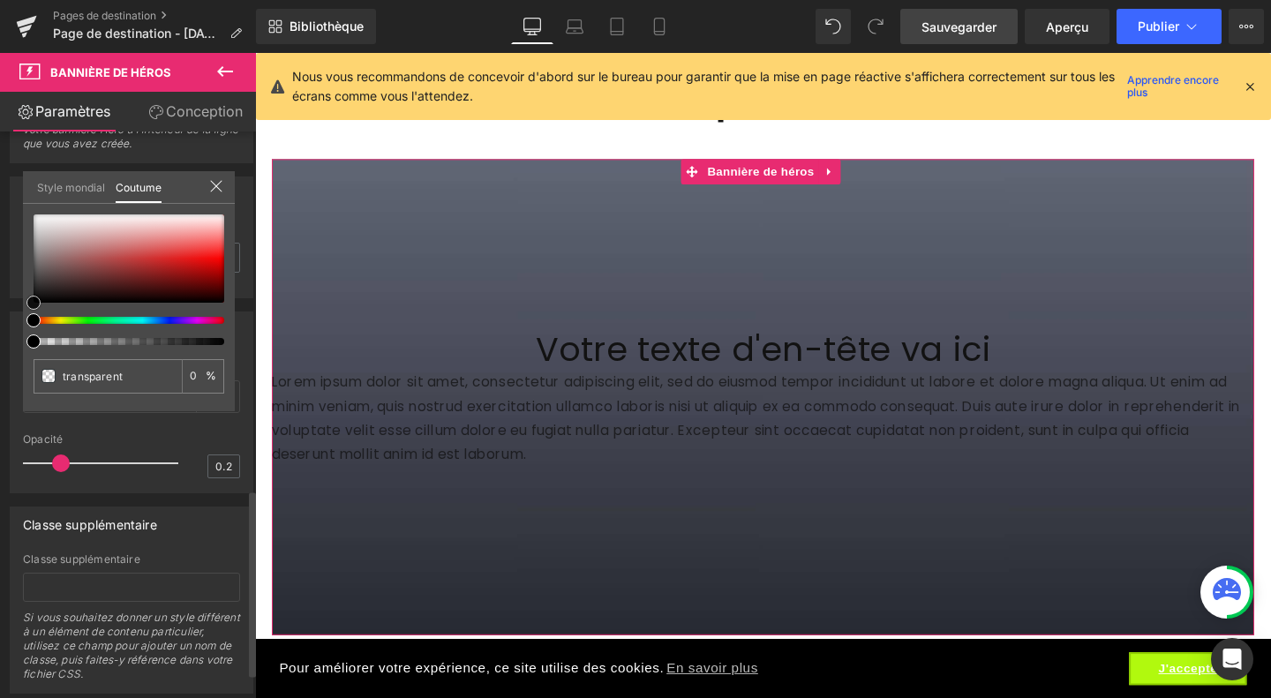
click at [151, 255] on div at bounding box center [129, 258] width 191 height 88
type input "#d13c3c"
type input "100"
type input "#d13c3c"
type input "100"
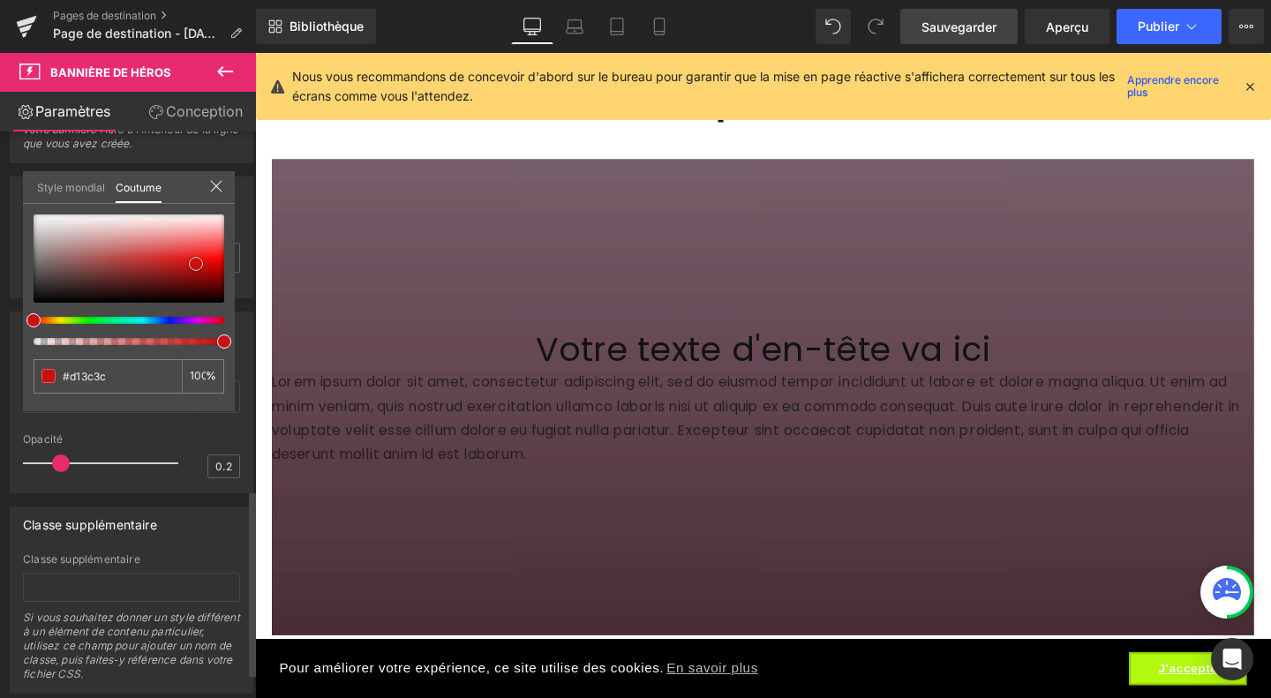
type input "#ca1010"
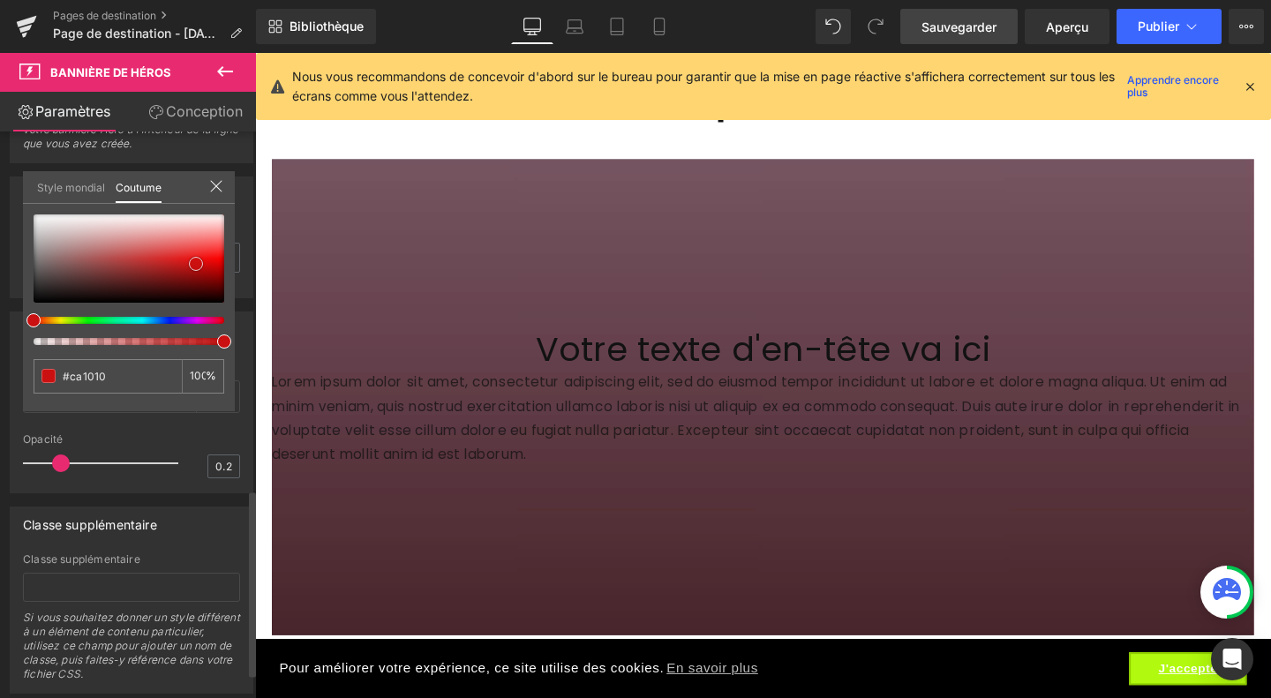
type input "#c51111"
type input "#9d1919"
type input "#a72929"
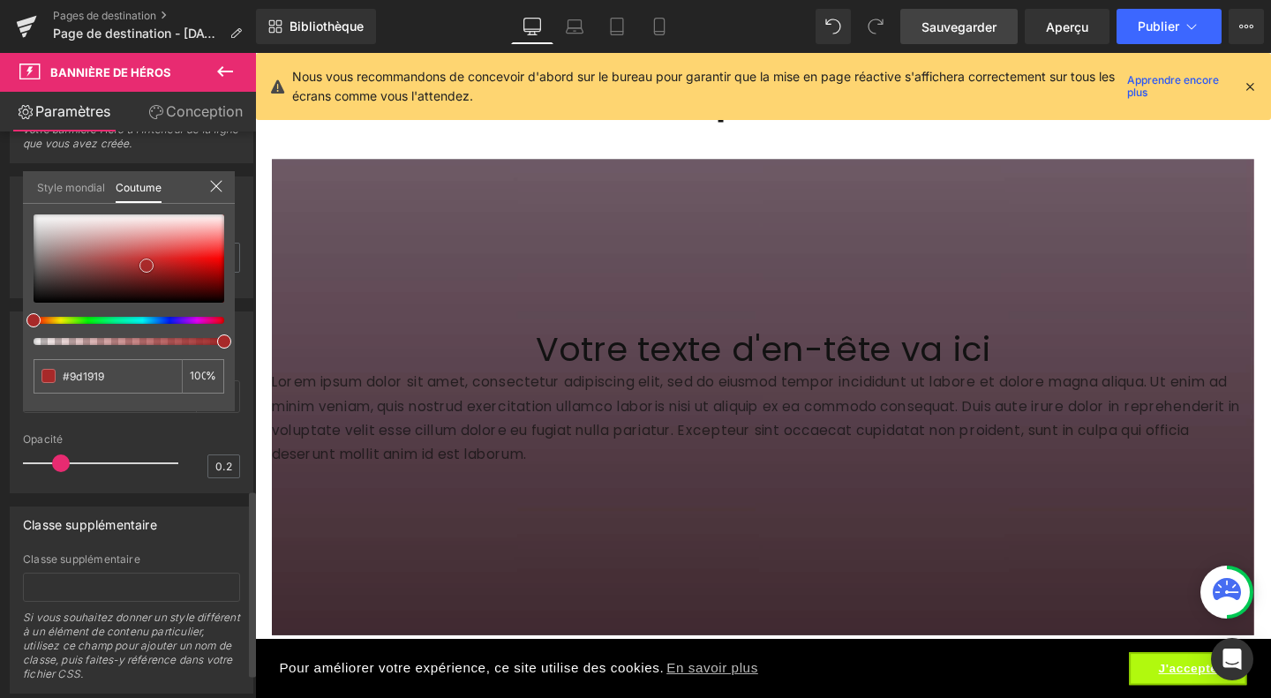
type input "#a72929"
type input "#a92c2c"
type input "#a27f7f"
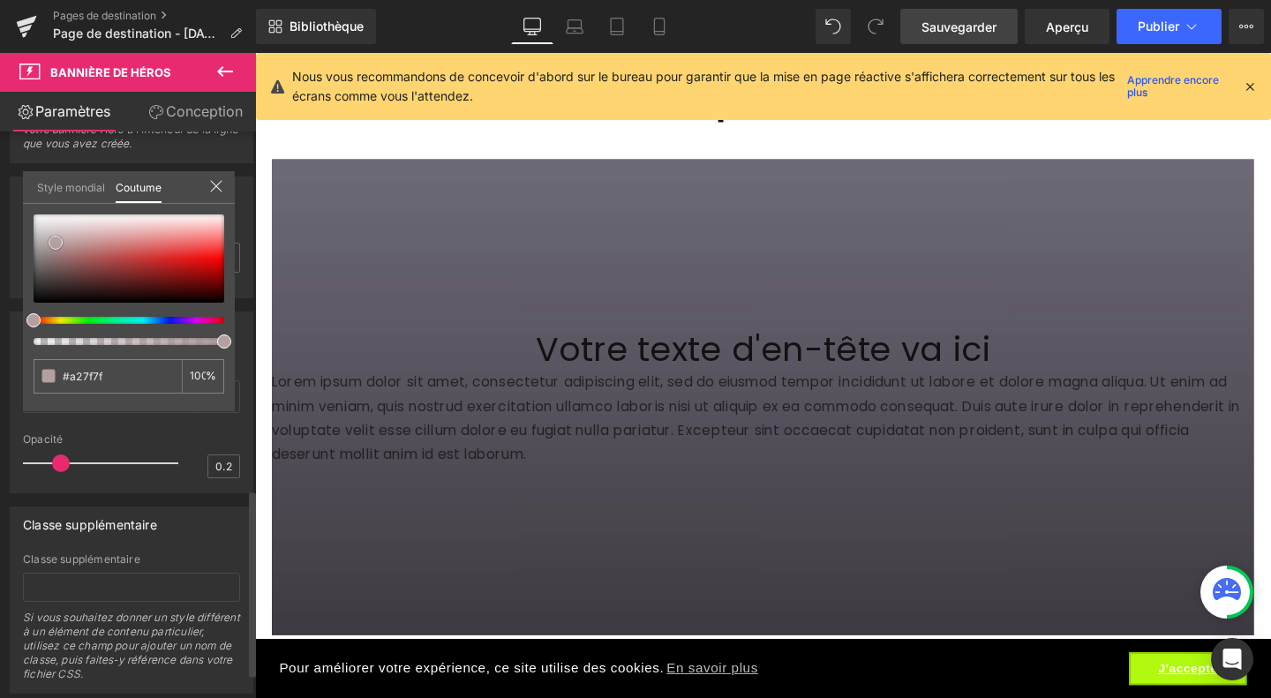
type input "#b4a0a0"
type input "#b4a1a1"
type input "#d4d3d3"
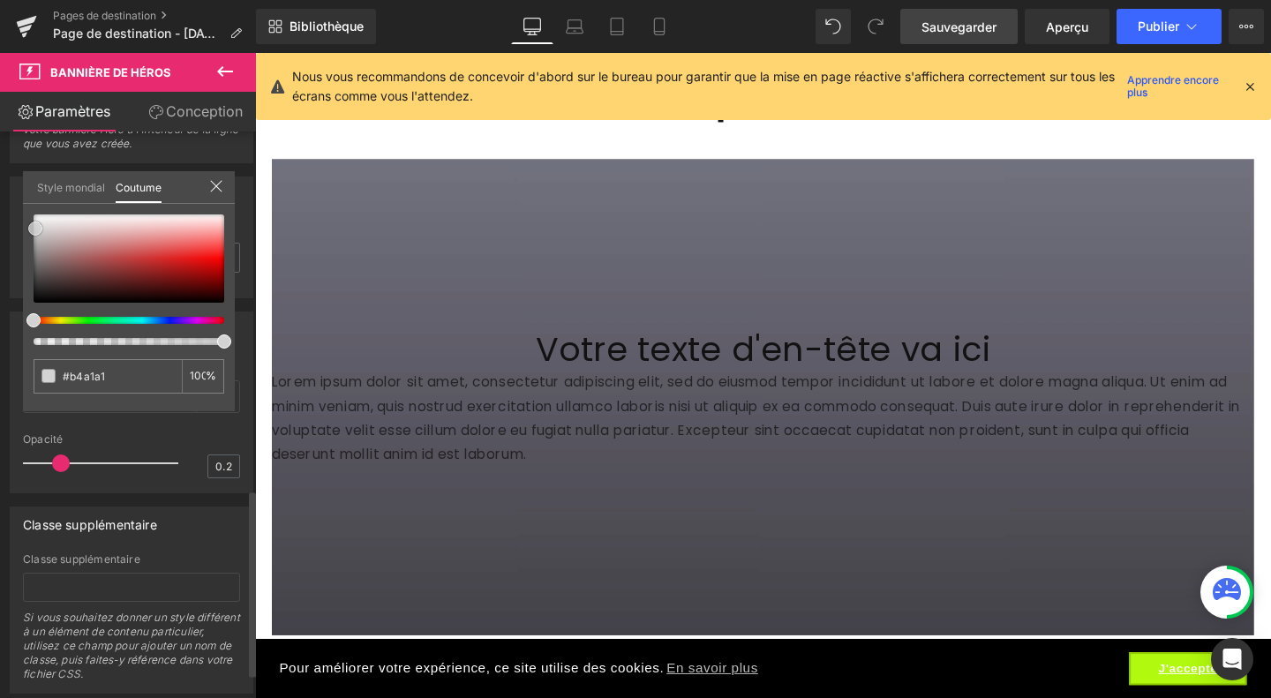
type input "#d4d3d3"
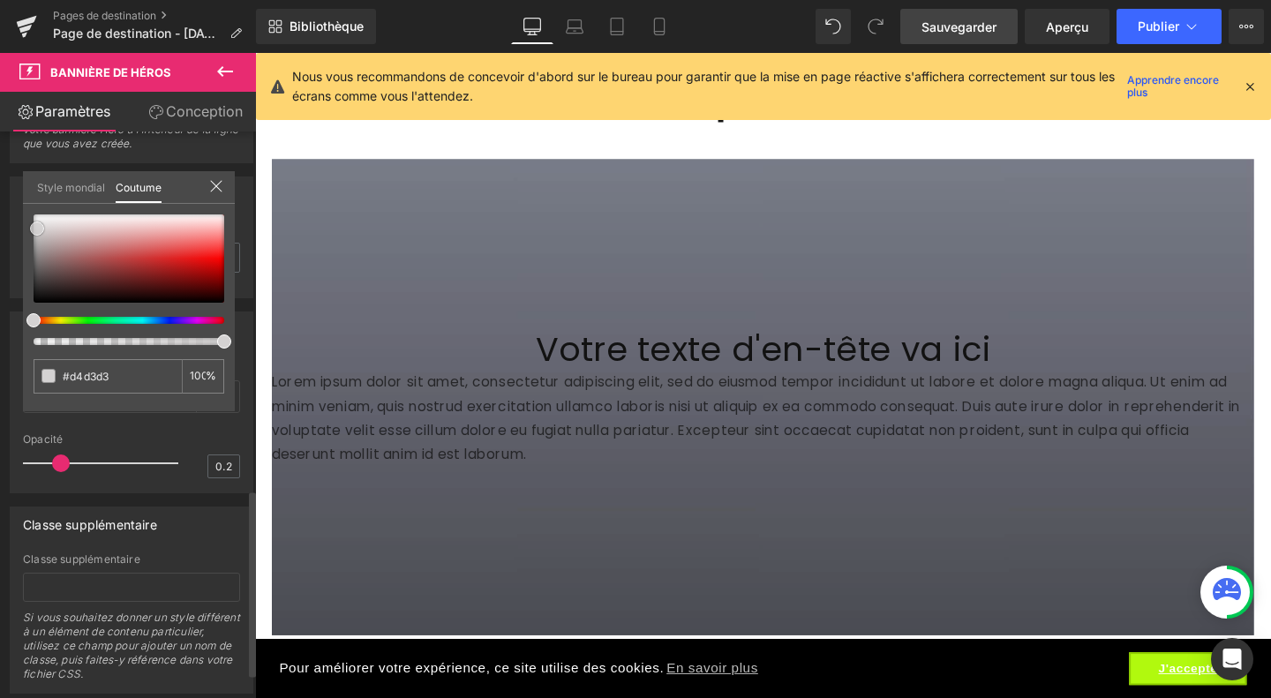
type input "#d4d2d2"
type input "#c8c5c5"
type input "#b3abab"
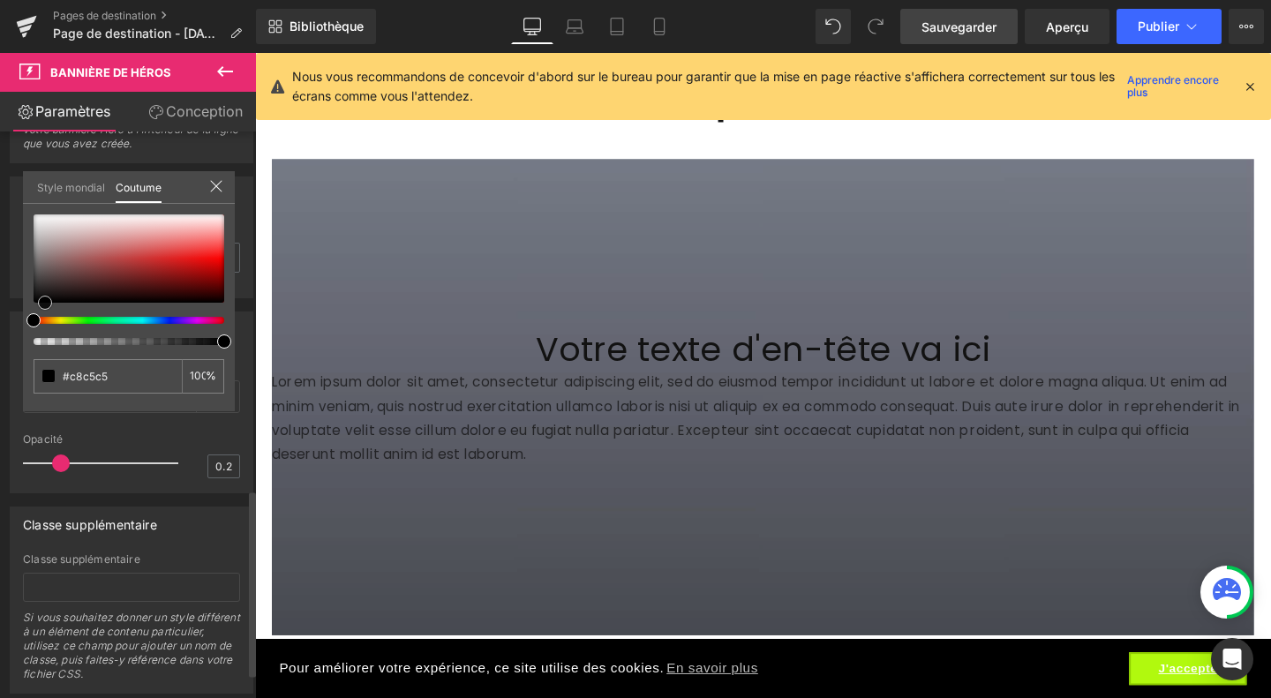
type input "#b3abab"
type input "#000000"
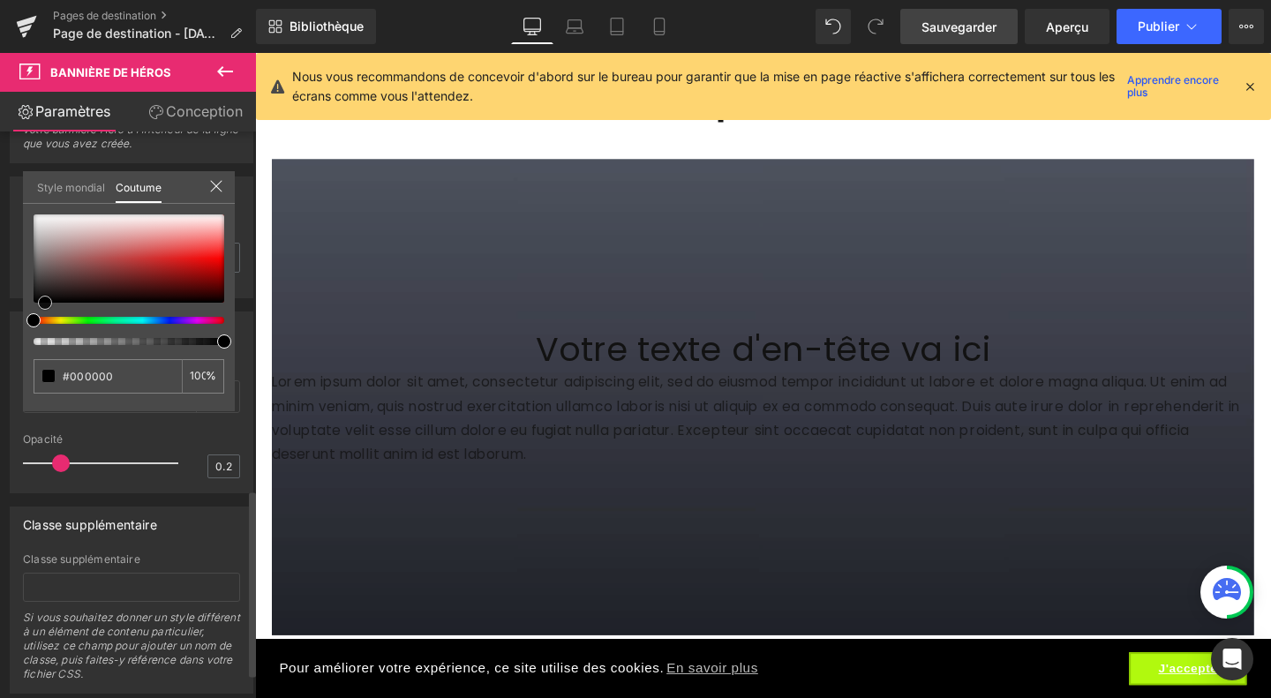
drag, startPoint x: 151, startPoint y: 255, endPoint x: 45, endPoint y: 311, distance: 119.6
click at [45, 311] on div at bounding box center [129, 279] width 191 height 131
click at [219, 189] on icon at bounding box center [215, 186] width 11 height 11
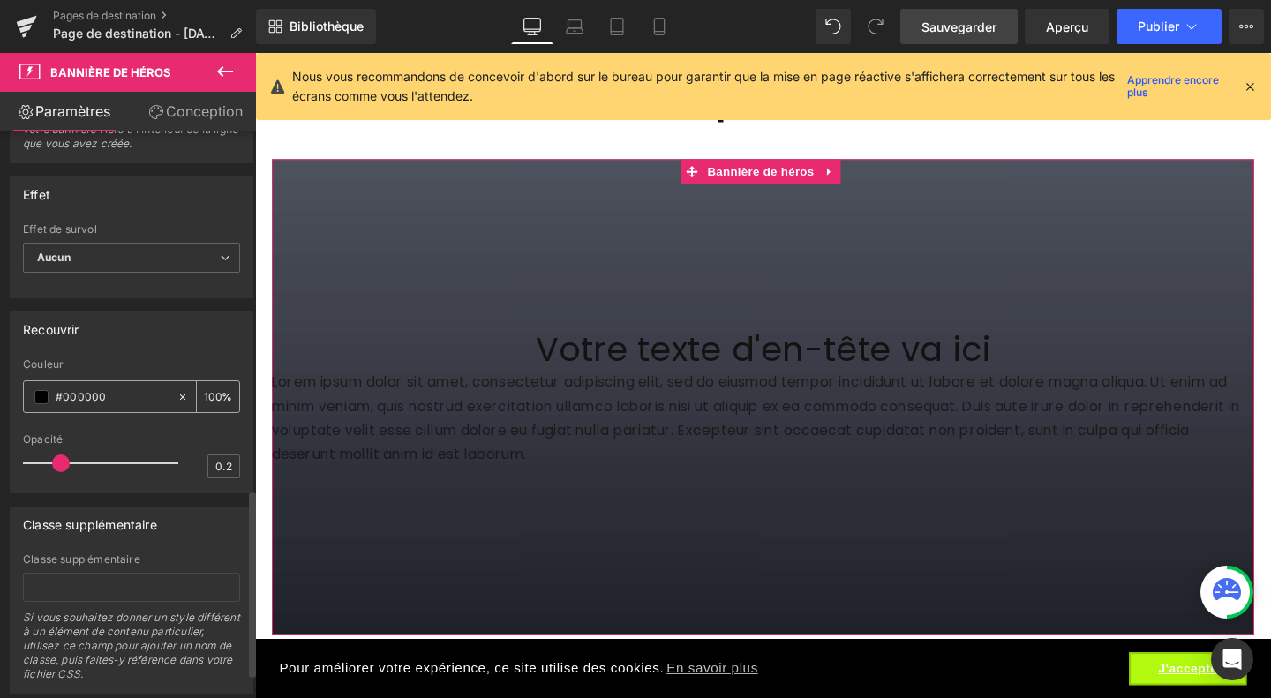
click at [45, 404] on span at bounding box center [41, 397] width 14 height 14
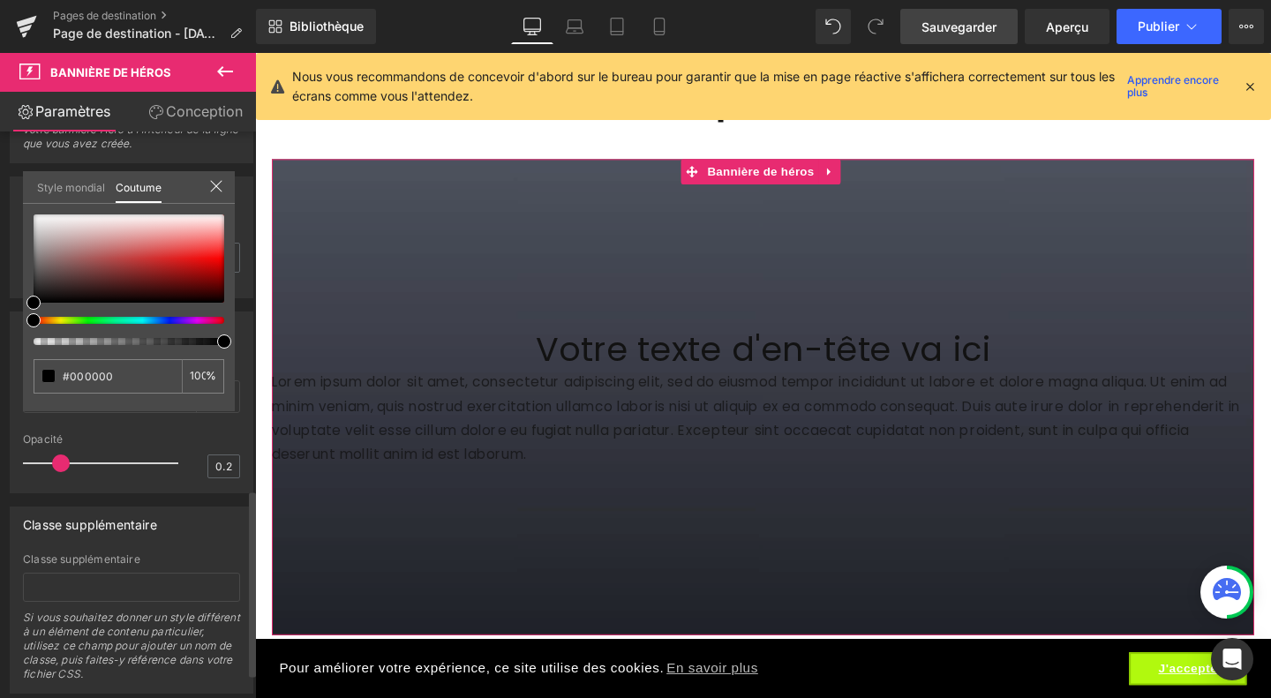
click at [58, 190] on font "Style mondial" at bounding box center [71, 187] width 68 height 13
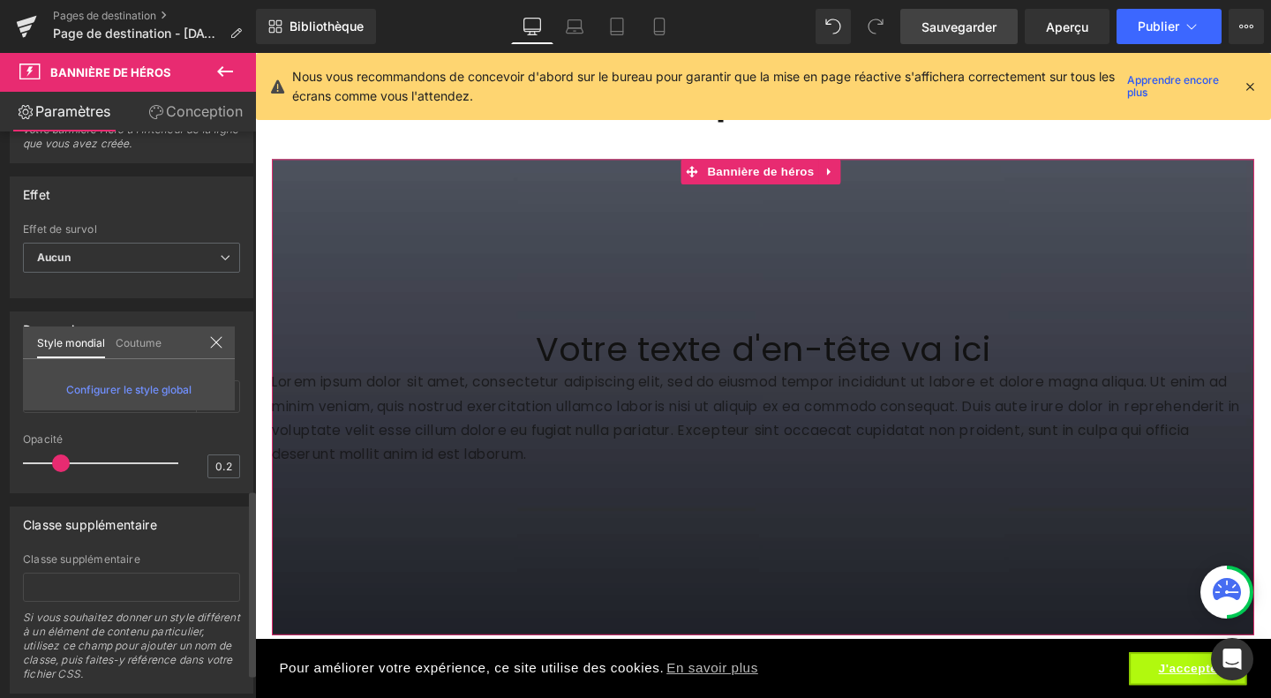
click at [212, 340] on icon at bounding box center [216, 342] width 14 height 14
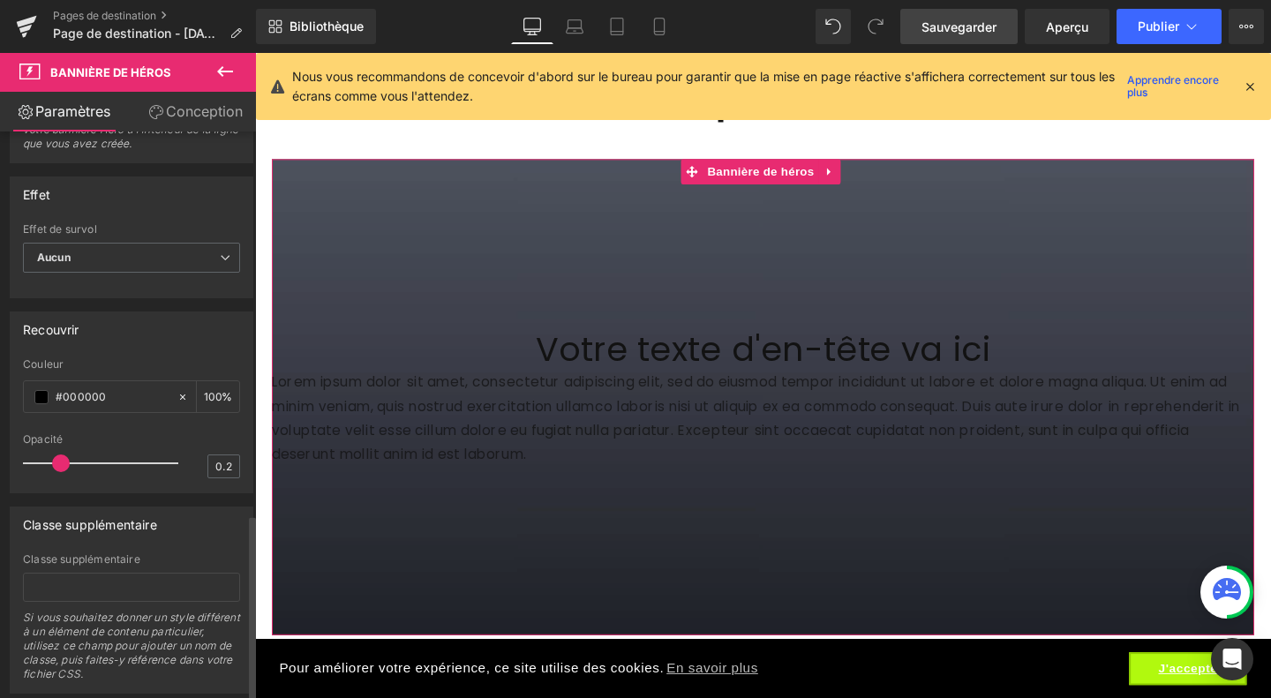
scroll to position [1163, 0]
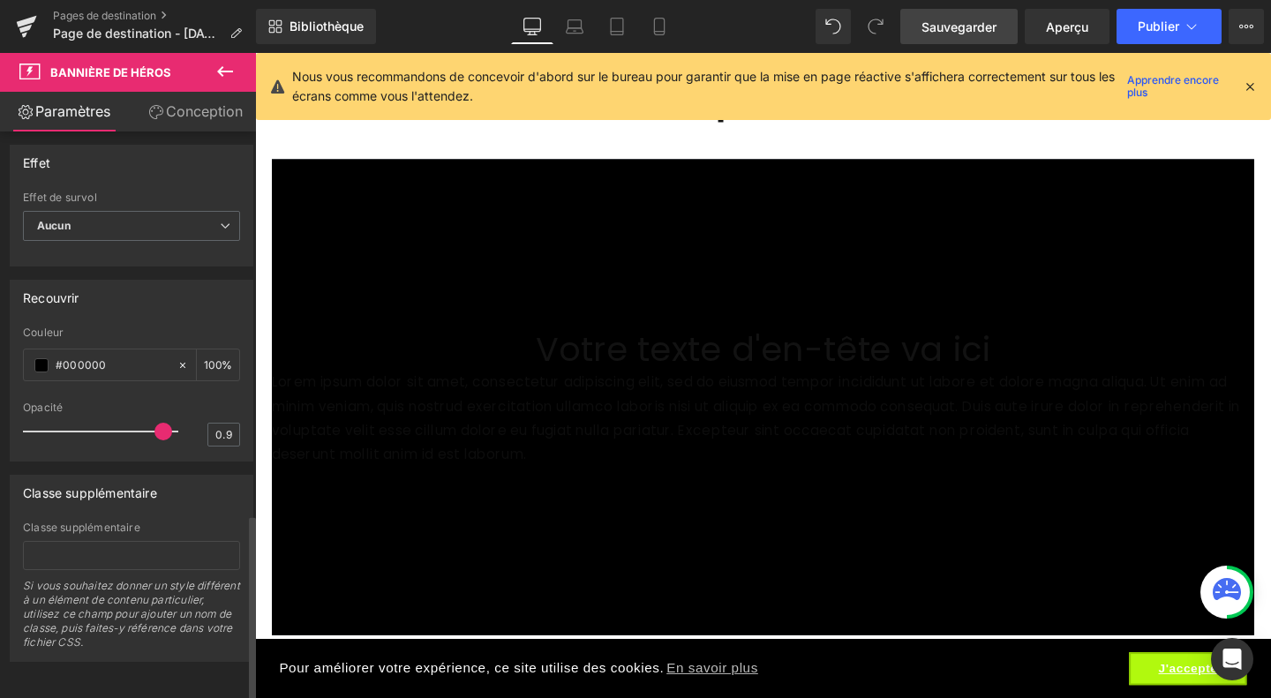
type input "0"
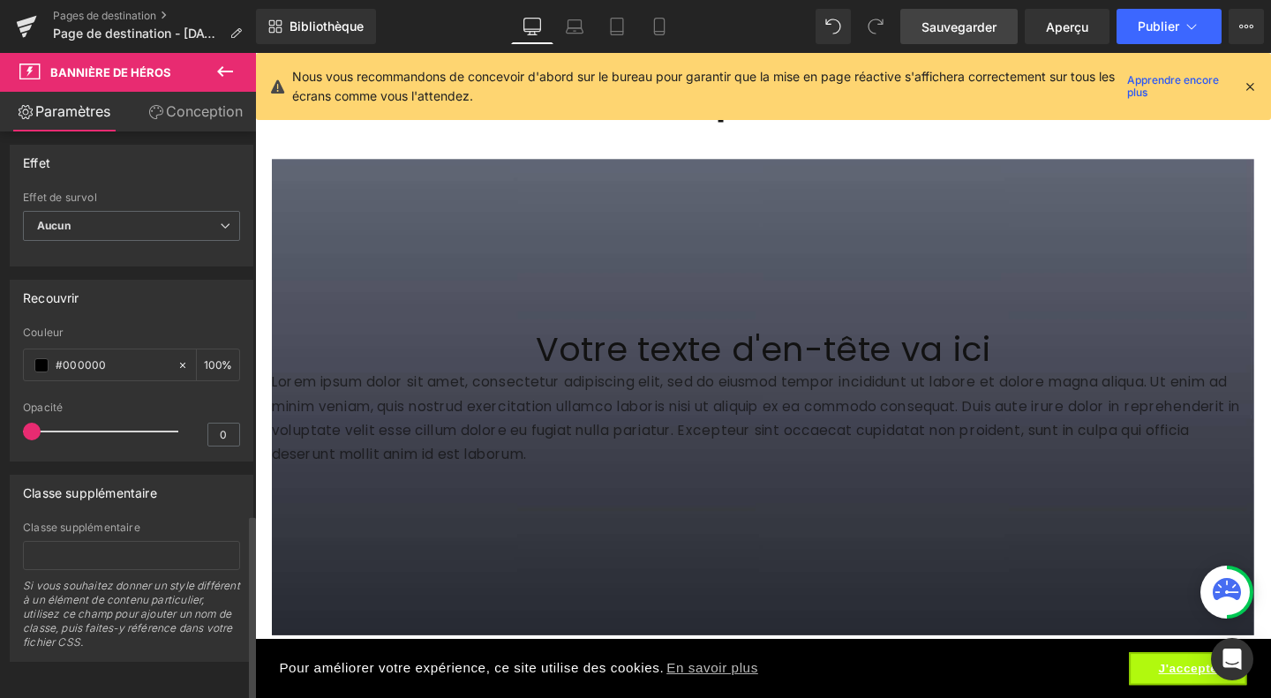
drag, startPoint x: 55, startPoint y: 428, endPoint x: 0, endPoint y: 425, distance: 54.8
click at [0, 425] on div "Recouvrir rgba(0, 0, 0, 1) Couleur #000000 100 % 0 Opacité 0" at bounding box center [132, 363] width 264 height 195
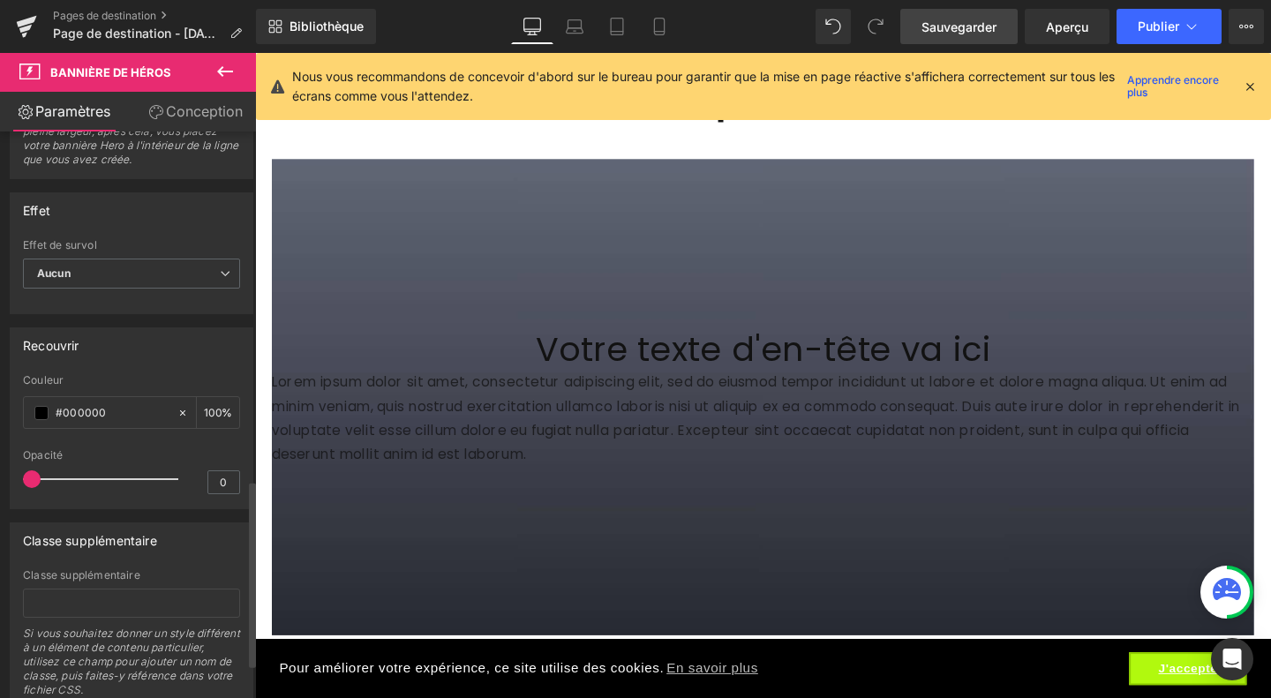
scroll to position [1059, 0]
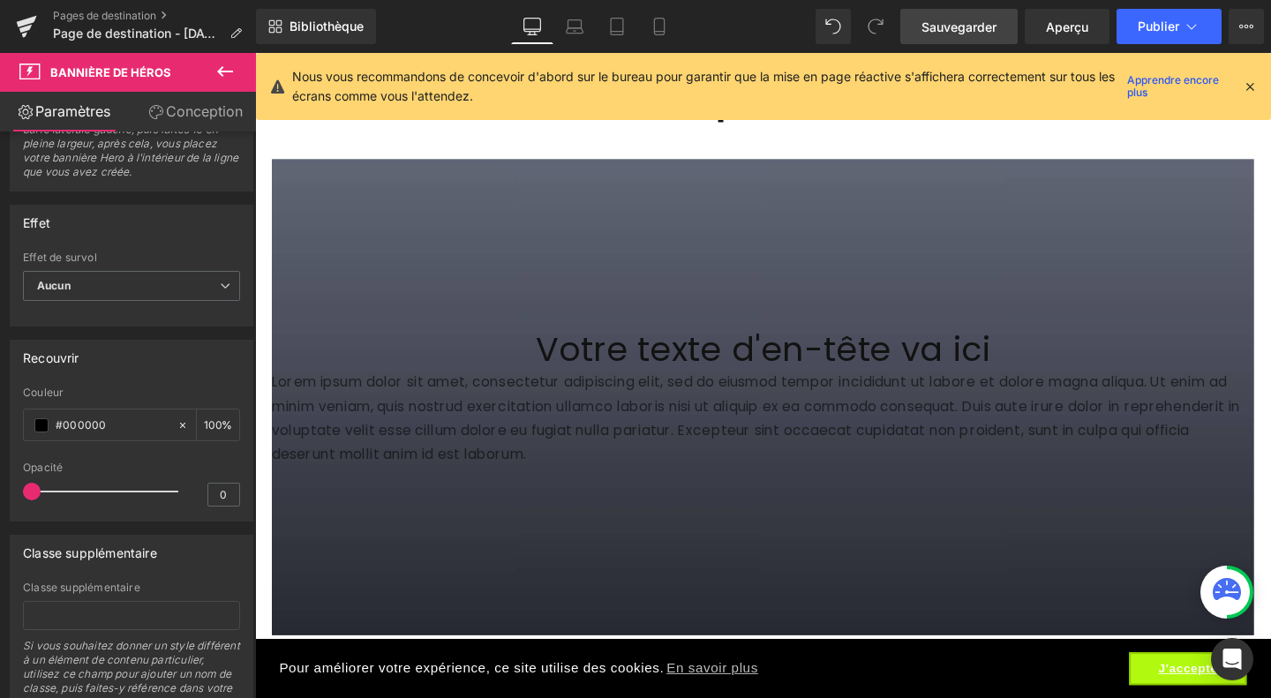
click at [201, 110] on font "Conception" at bounding box center [204, 111] width 77 height 18
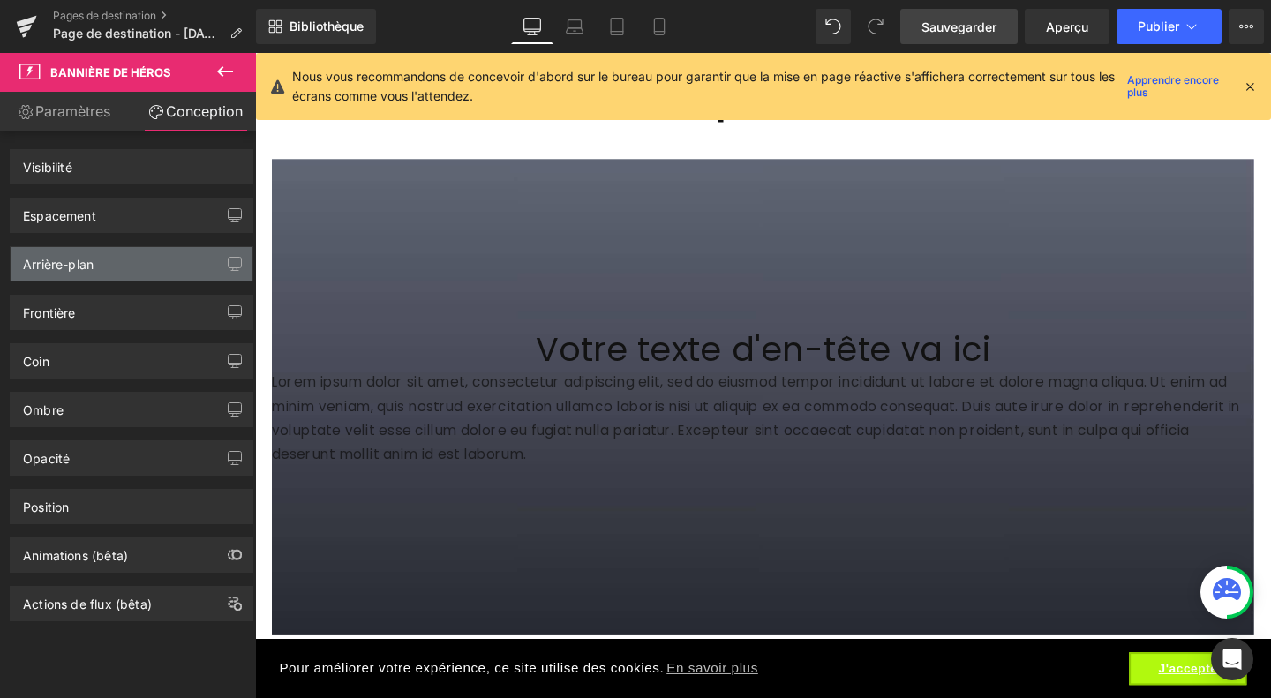
click at [79, 273] on div "Arrière-plan" at bounding box center [132, 264] width 242 height 34
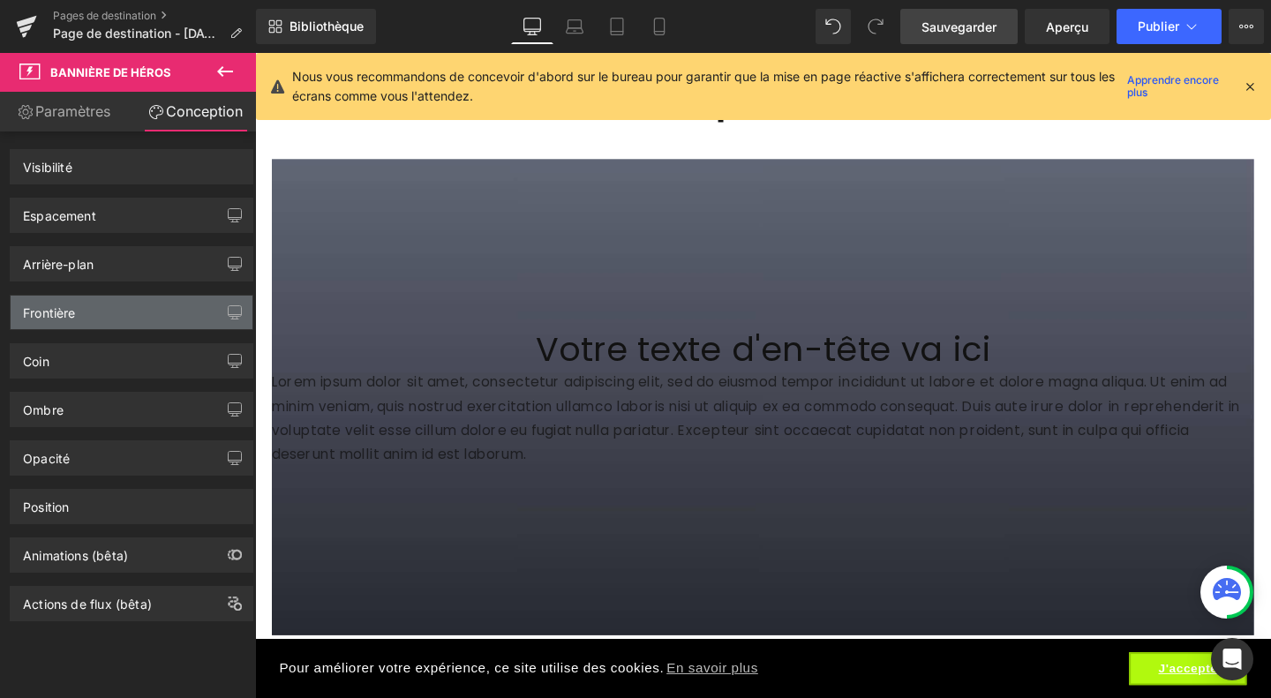
click at [75, 325] on div "Frontière" at bounding box center [132, 313] width 242 height 34
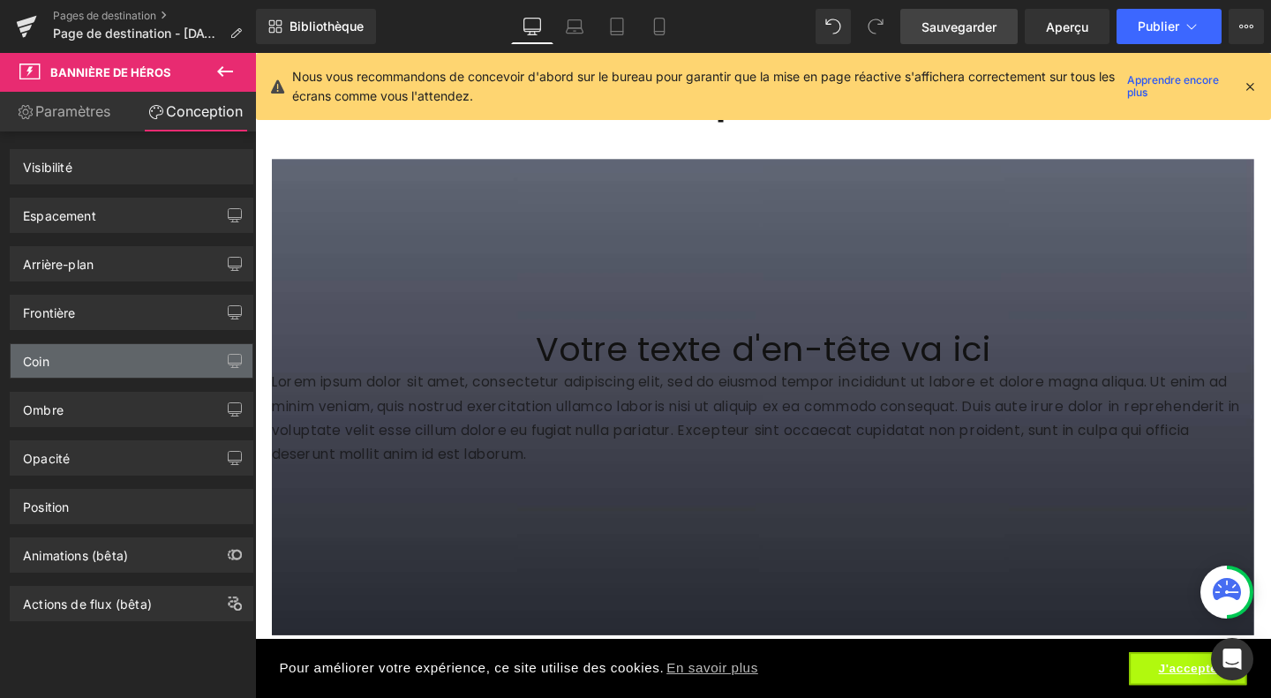
click at [76, 368] on div "Coin" at bounding box center [132, 361] width 242 height 34
click at [1245, 82] on icon at bounding box center [1249, 87] width 16 height 16
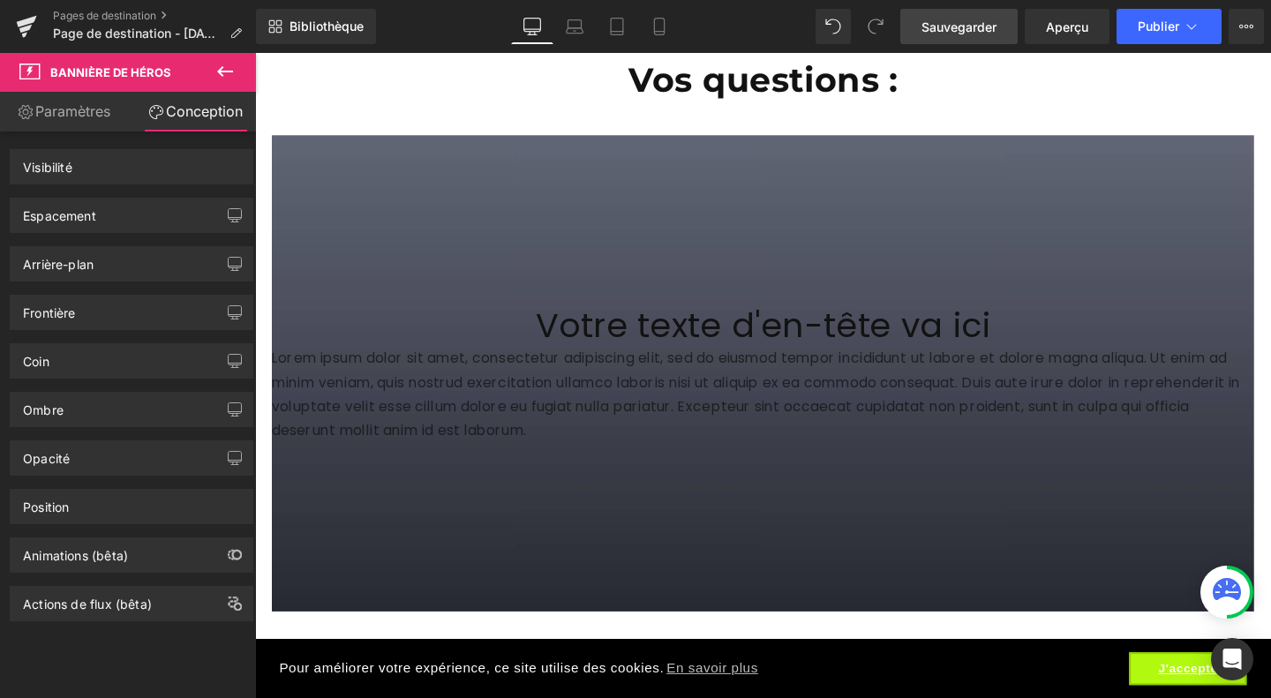
scroll to position [7182, 0]
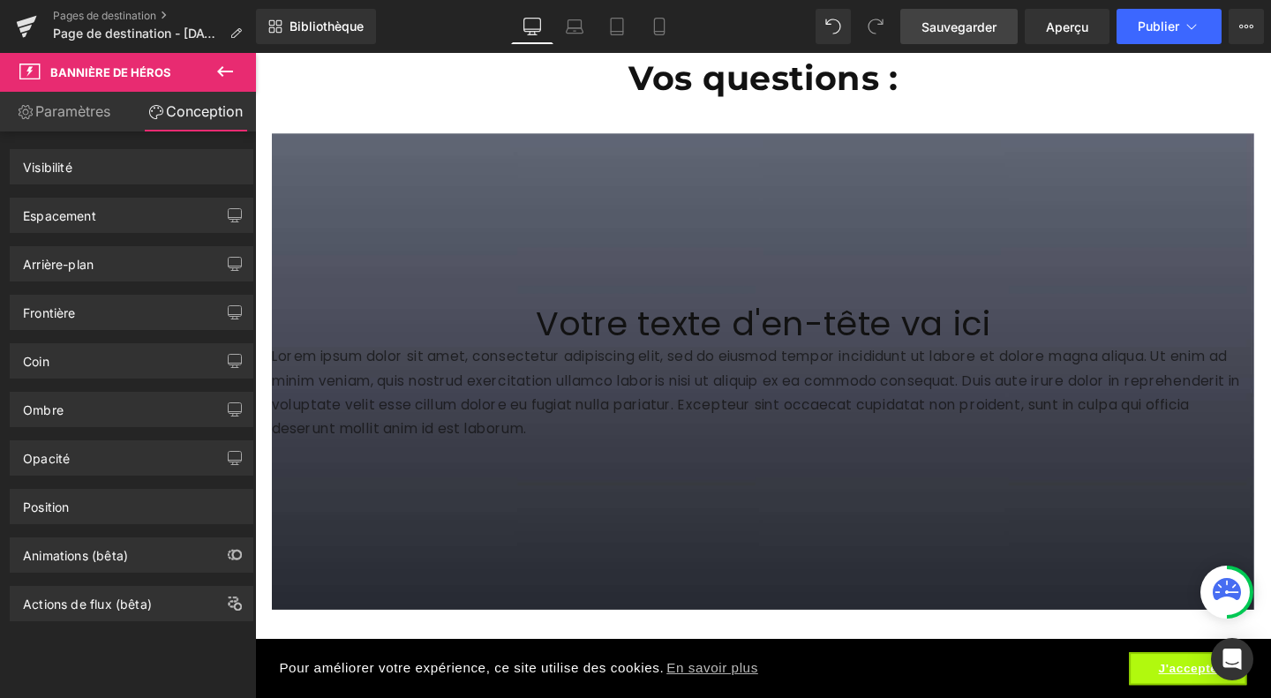
click at [235, 66] on icon at bounding box center [224, 71] width 21 height 21
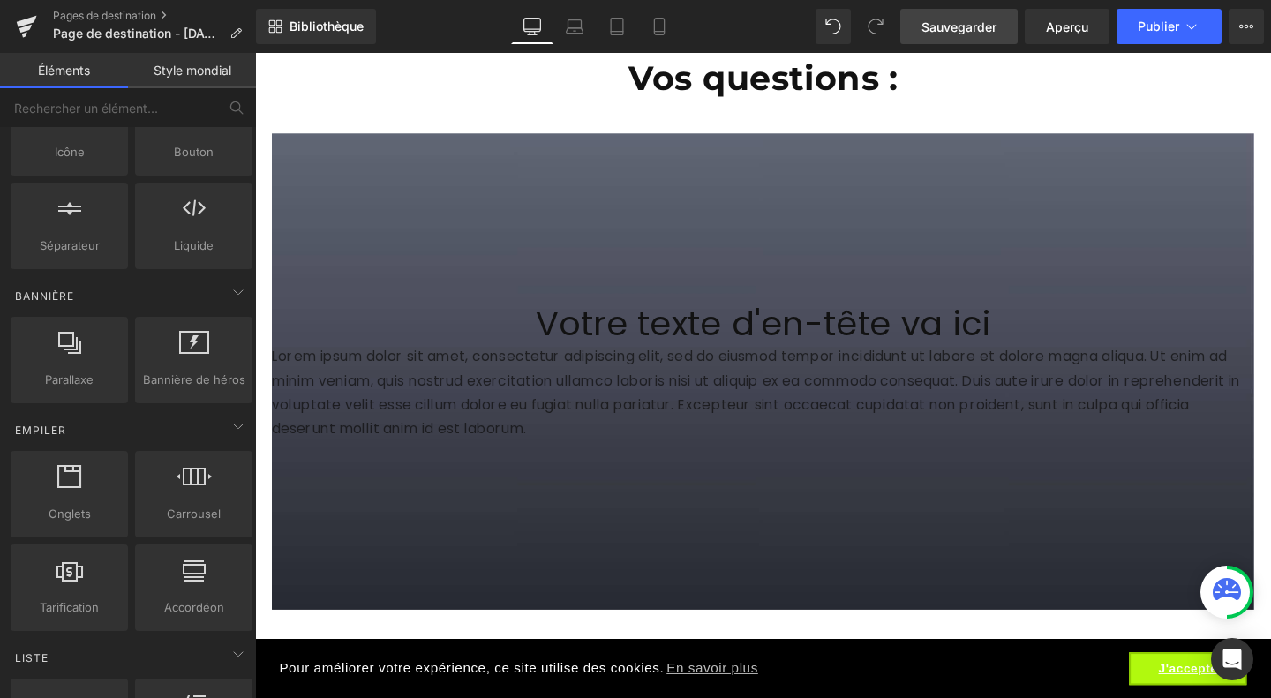
scroll to position [299, 0]
